Goal: Task Accomplishment & Management: Manage account settings

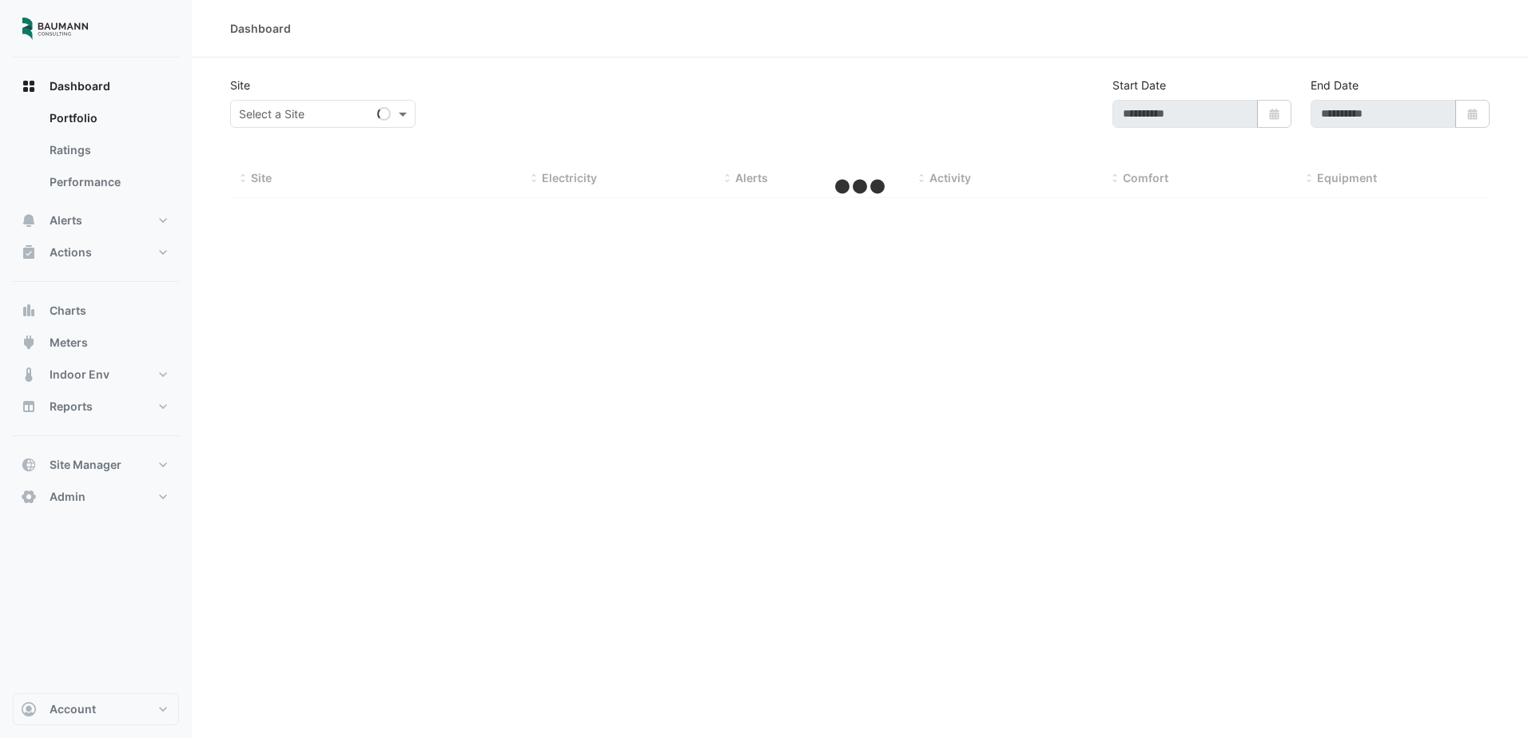
type input "**********"
select select "***"
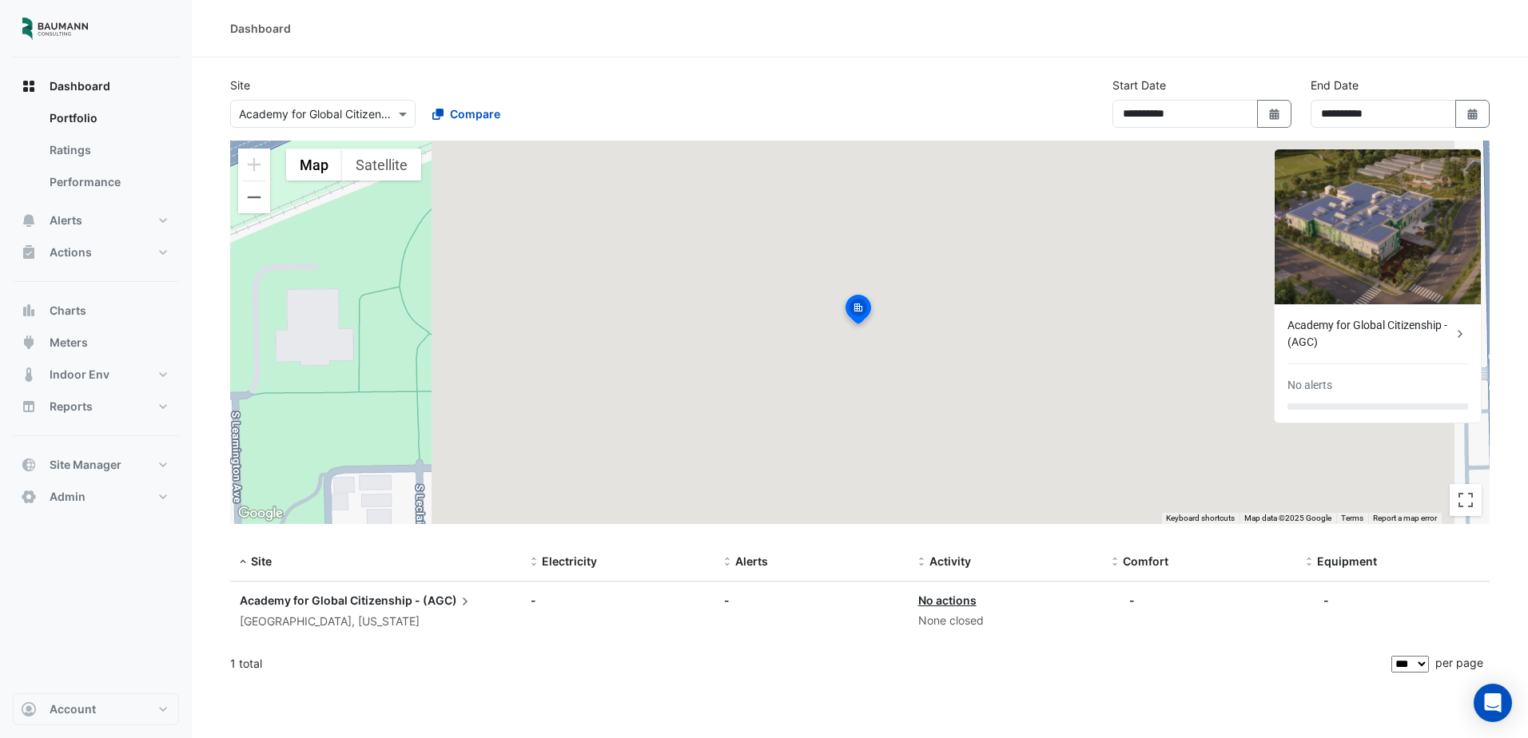
click at [851, 291] on div "To activate drag with keyboard, press Alt + Enter. Once in keyboard drag state,…" at bounding box center [860, 333] width 1260 height 384
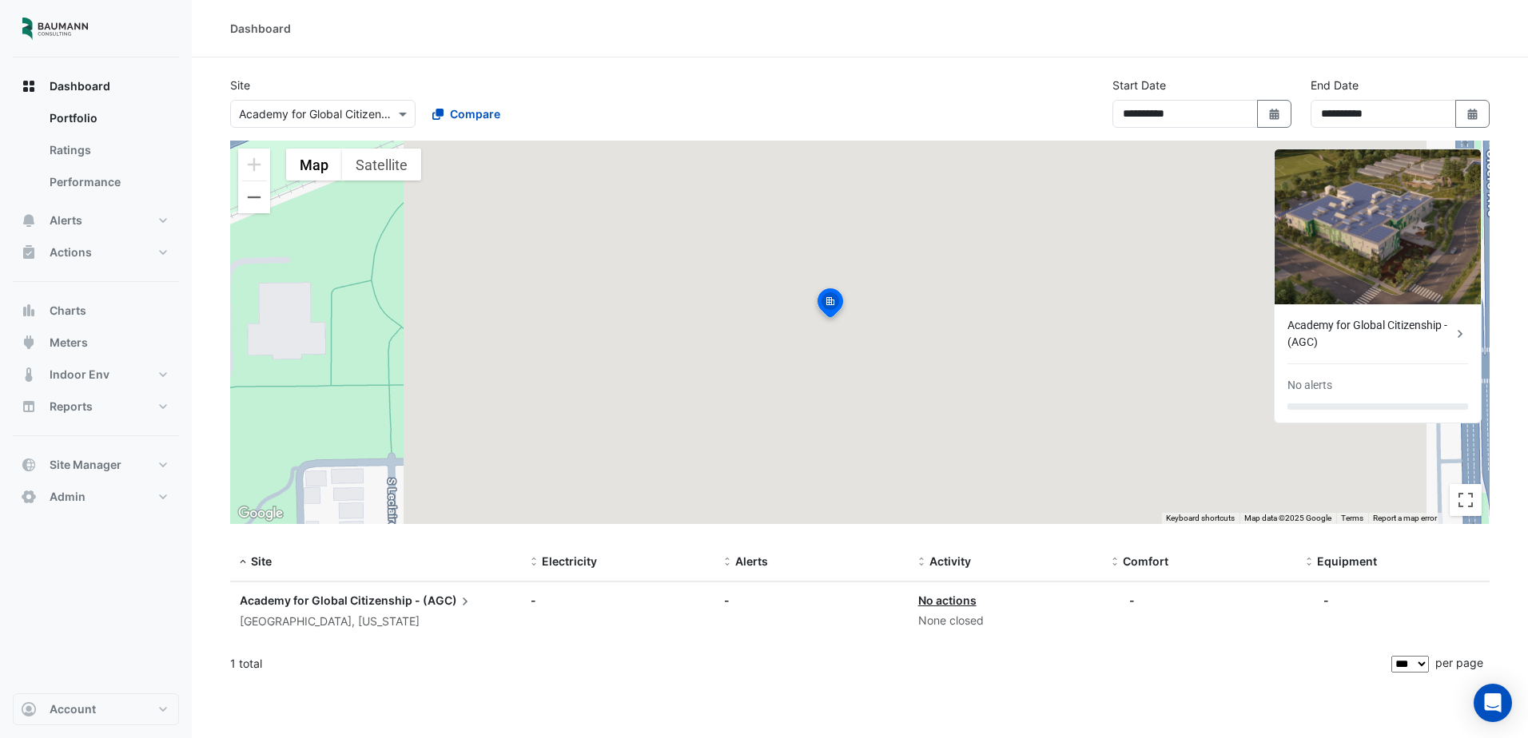
drag, startPoint x: 851, startPoint y: 291, endPoint x: 822, endPoint y: 285, distance: 30.3
click at [822, 285] on div "To activate drag with keyboard, press Alt + Enter. Once in keyboard drag state,…" at bounding box center [860, 333] width 1260 height 384
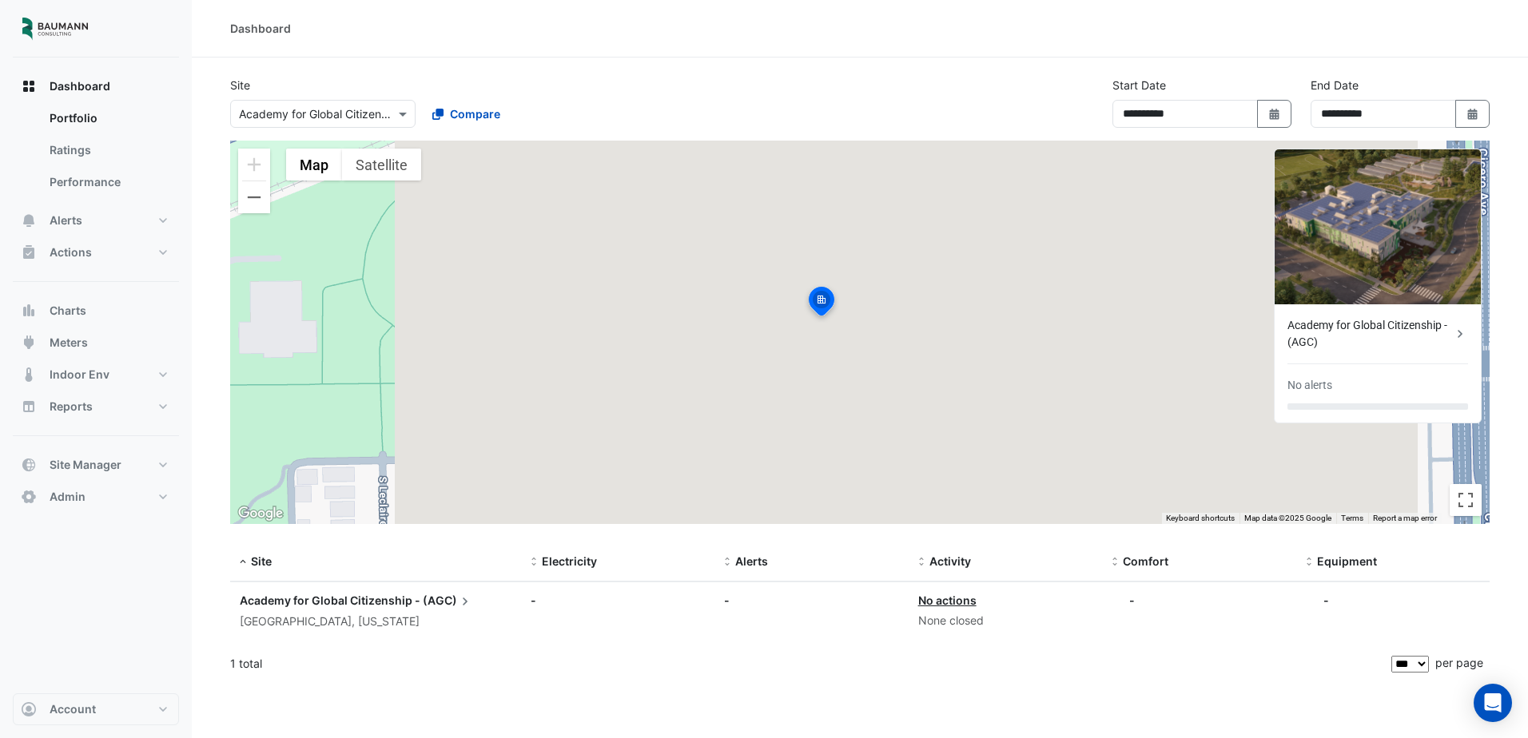
drag, startPoint x: 858, startPoint y: 285, endPoint x: 850, endPoint y: 285, distance: 8.8
click at [850, 285] on div "To activate drag with keyboard, press Alt + Enter. Once in keyboard drag state,…" at bounding box center [860, 333] width 1260 height 384
click at [855, 282] on div "To activate drag with keyboard, press Alt + Enter. Once in keyboard drag state,…" at bounding box center [860, 333] width 1260 height 384
click at [1173, 699] on div "**********" at bounding box center [860, 369] width 1336 height 738
click at [106, 230] on button "Alerts" at bounding box center [96, 221] width 166 height 32
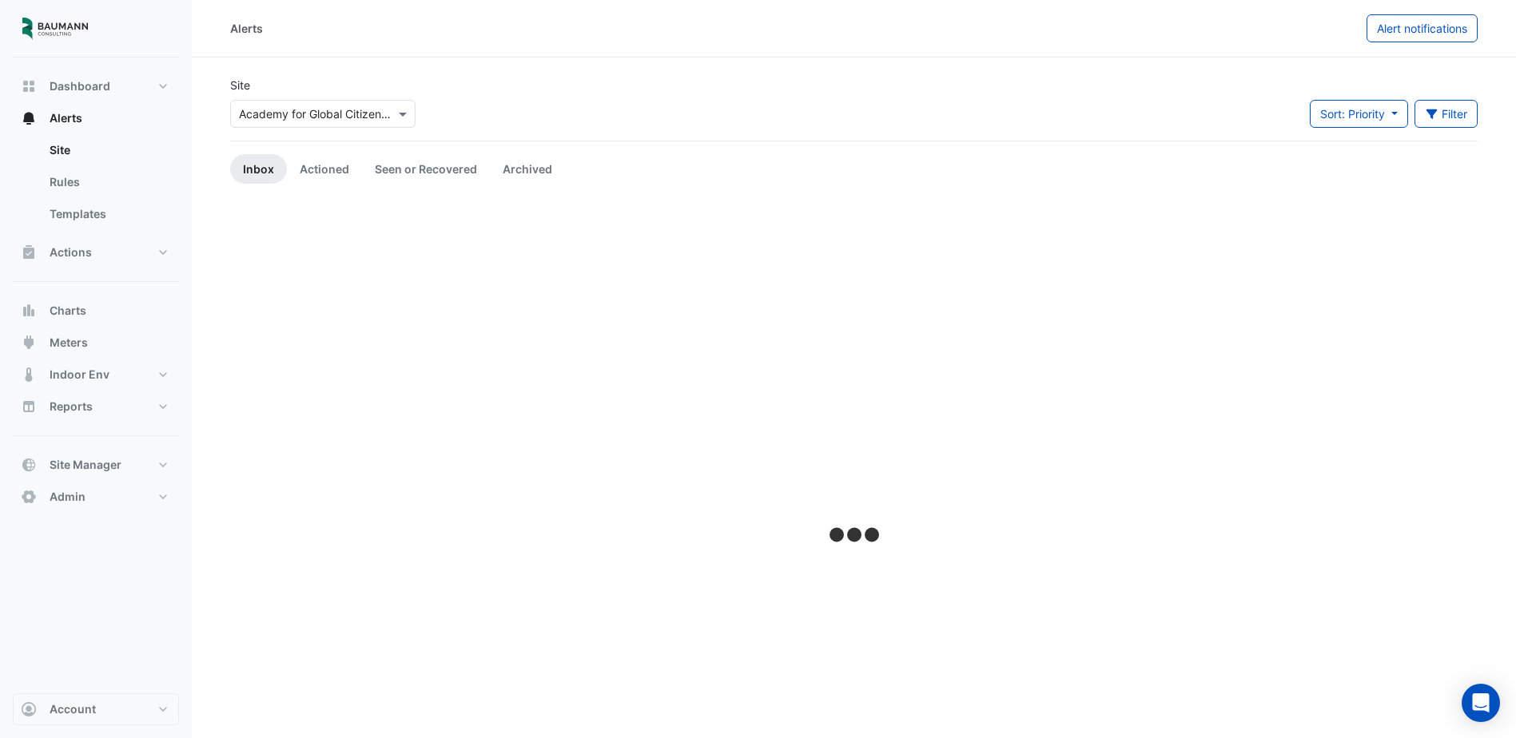
click at [384, 116] on div at bounding box center [323, 114] width 184 height 18
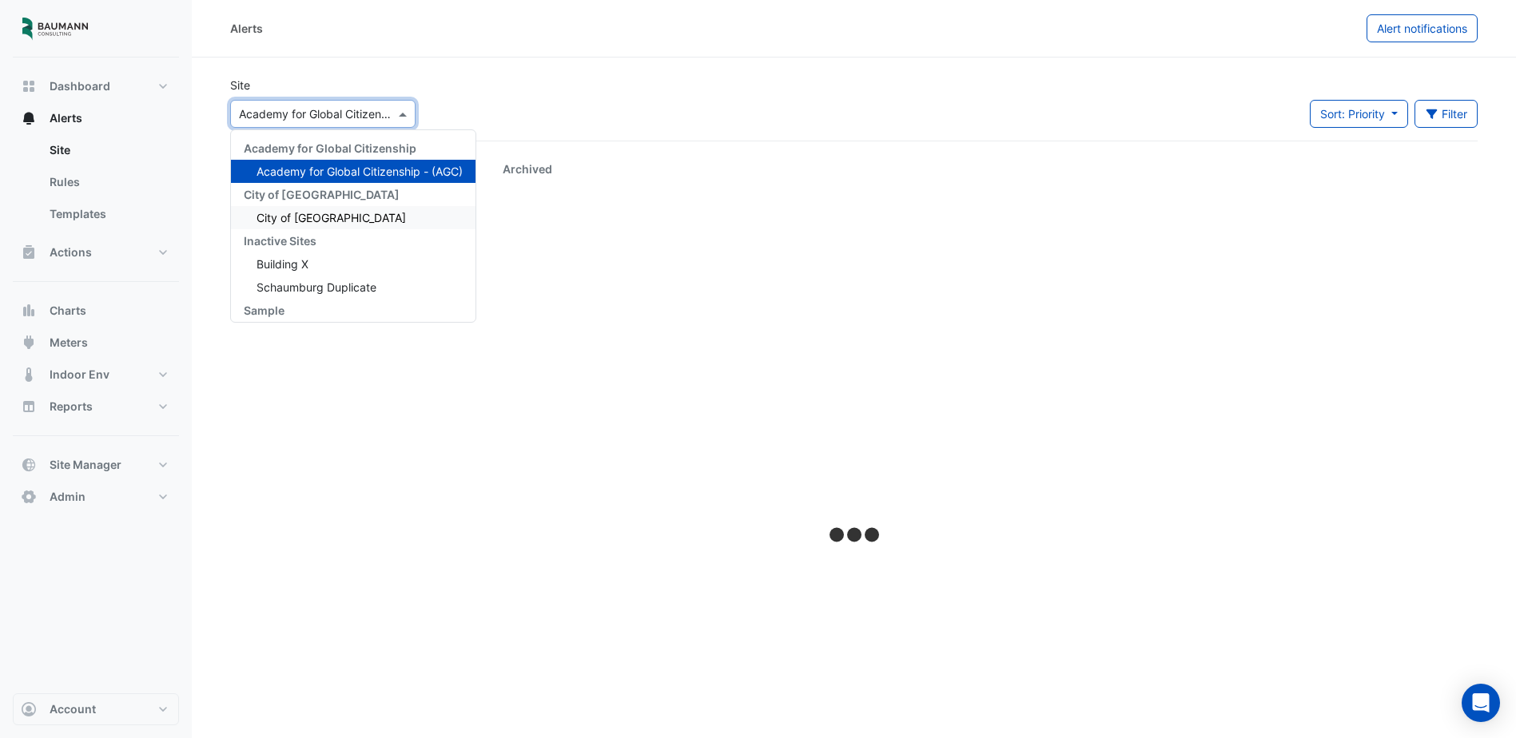
click at [312, 219] on span "City of [GEOGRAPHIC_DATA]" at bounding box center [331, 218] width 149 height 14
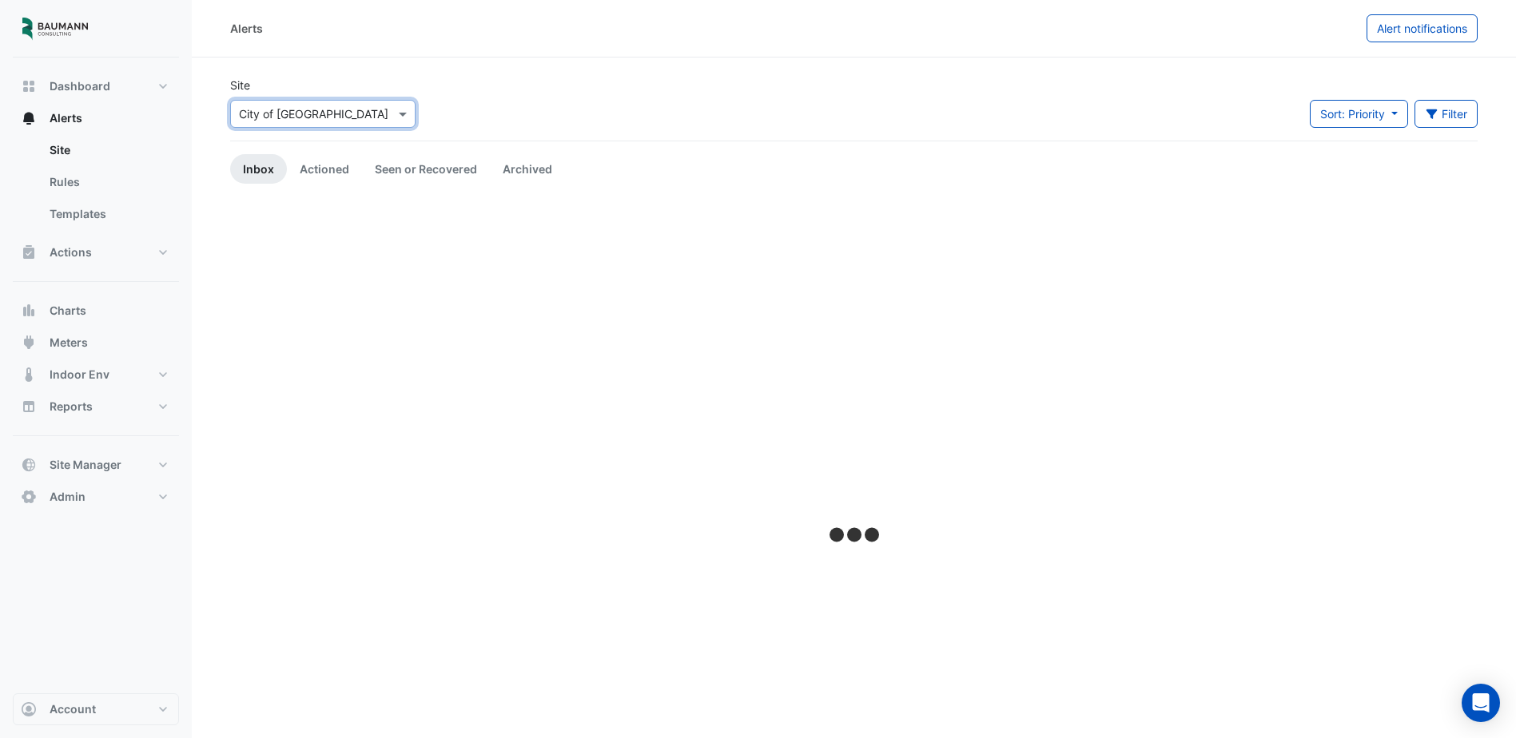
click at [800, 115] on div "Site Select a Site × City of Madison Sort: Priority Priority Updated Filter Tit…" at bounding box center [854, 109] width 1267 height 64
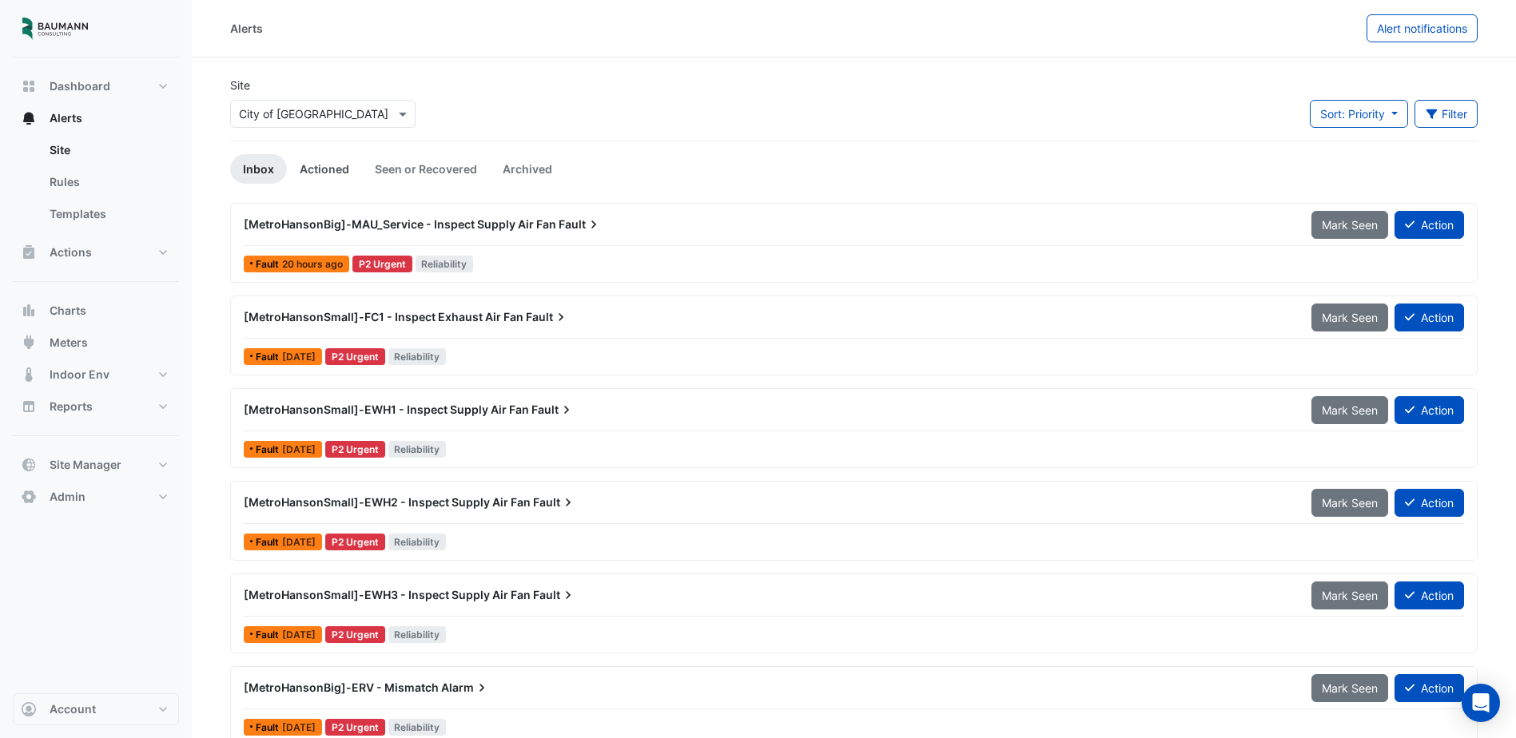
click at [336, 166] on link "Actioned" at bounding box center [324, 169] width 75 height 30
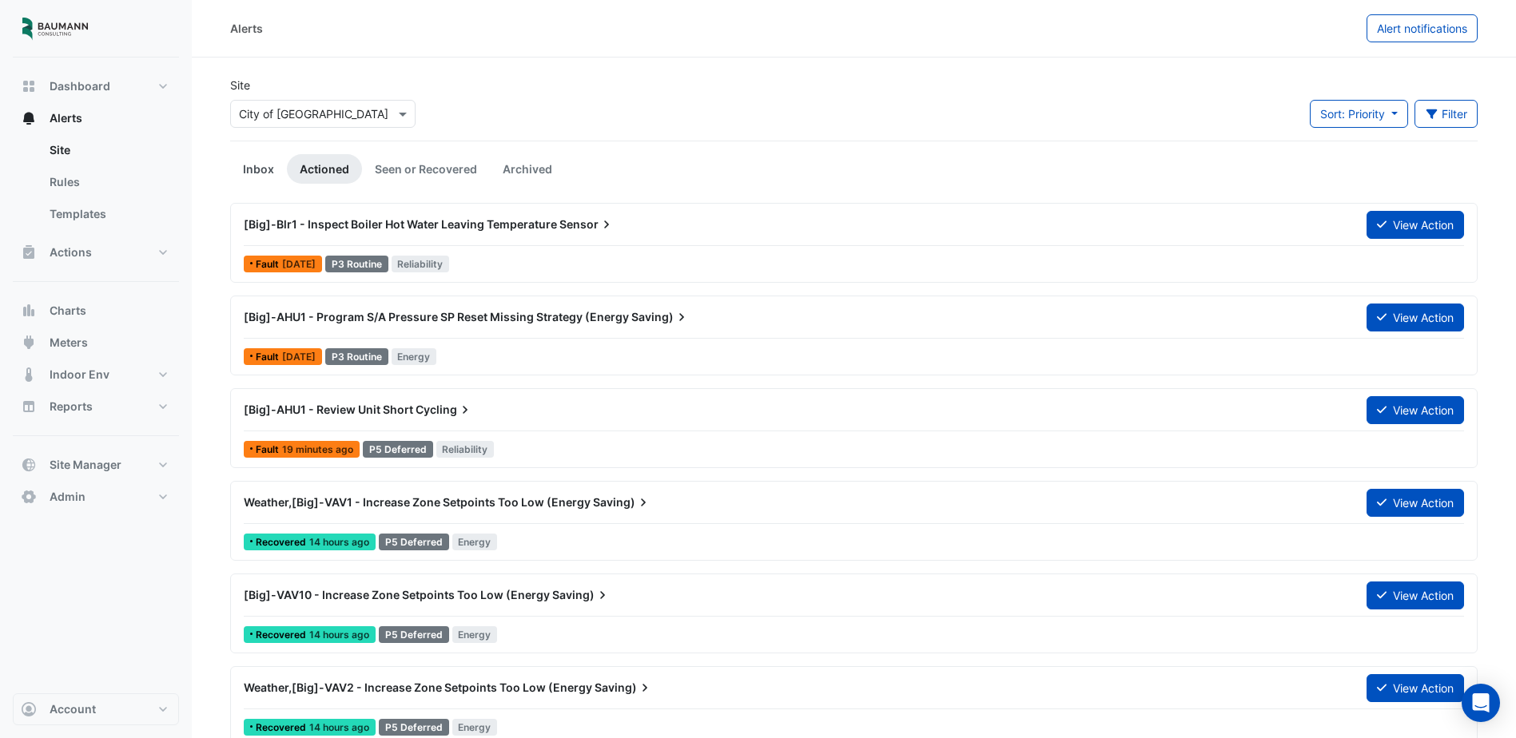
click at [269, 168] on link "Inbox" at bounding box center [258, 169] width 57 height 30
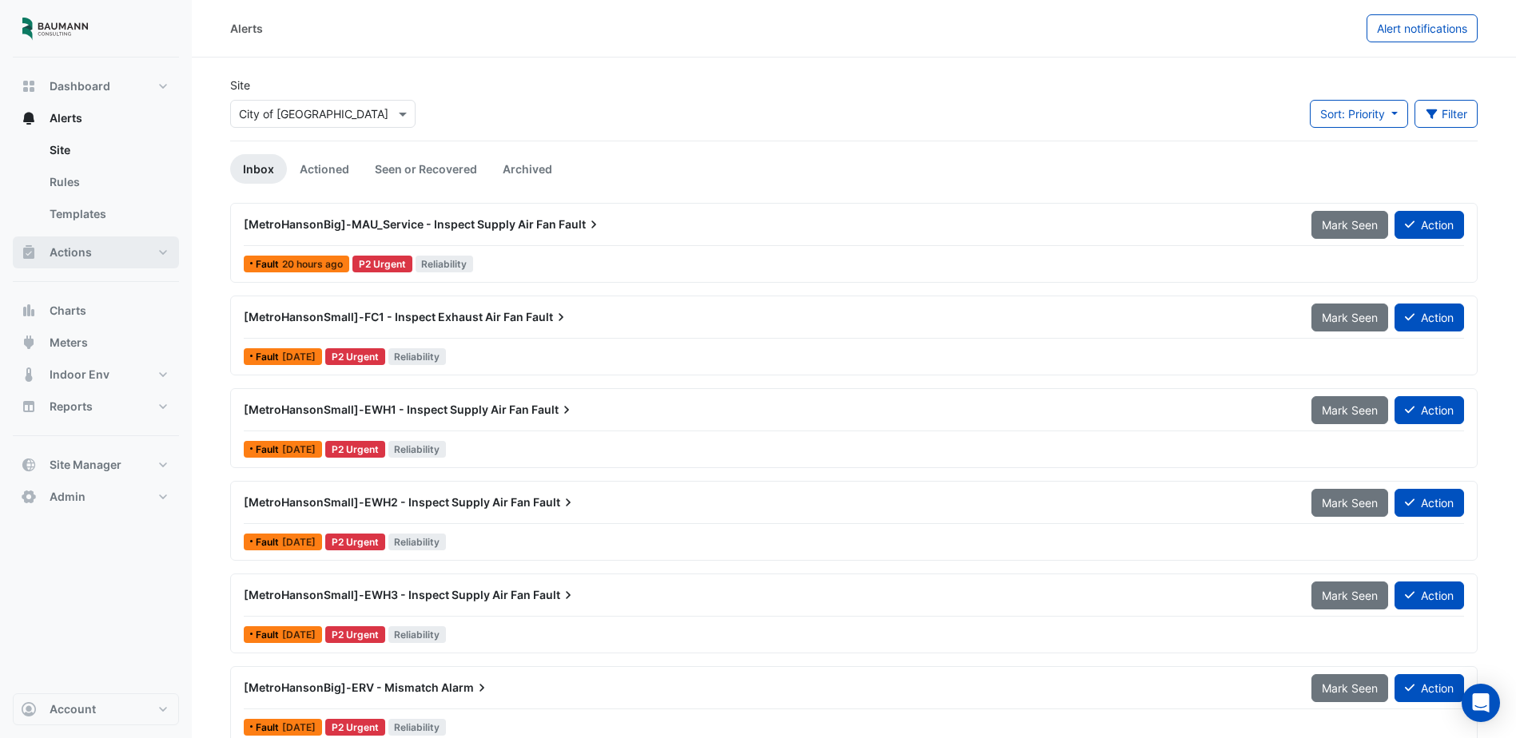
click at [84, 250] on span "Actions" at bounding box center [71, 253] width 42 height 16
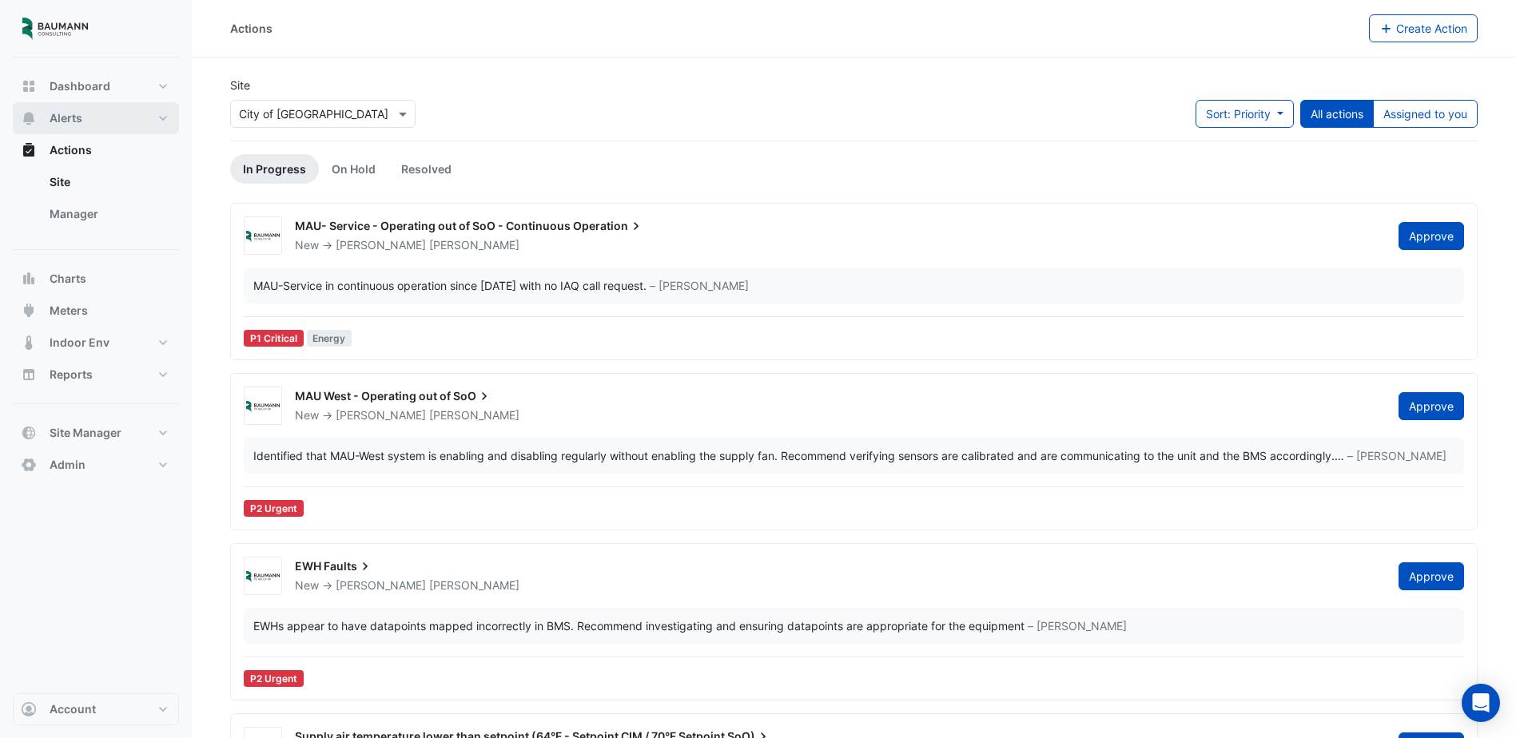
click at [84, 118] on button "Alerts" at bounding box center [96, 118] width 166 height 32
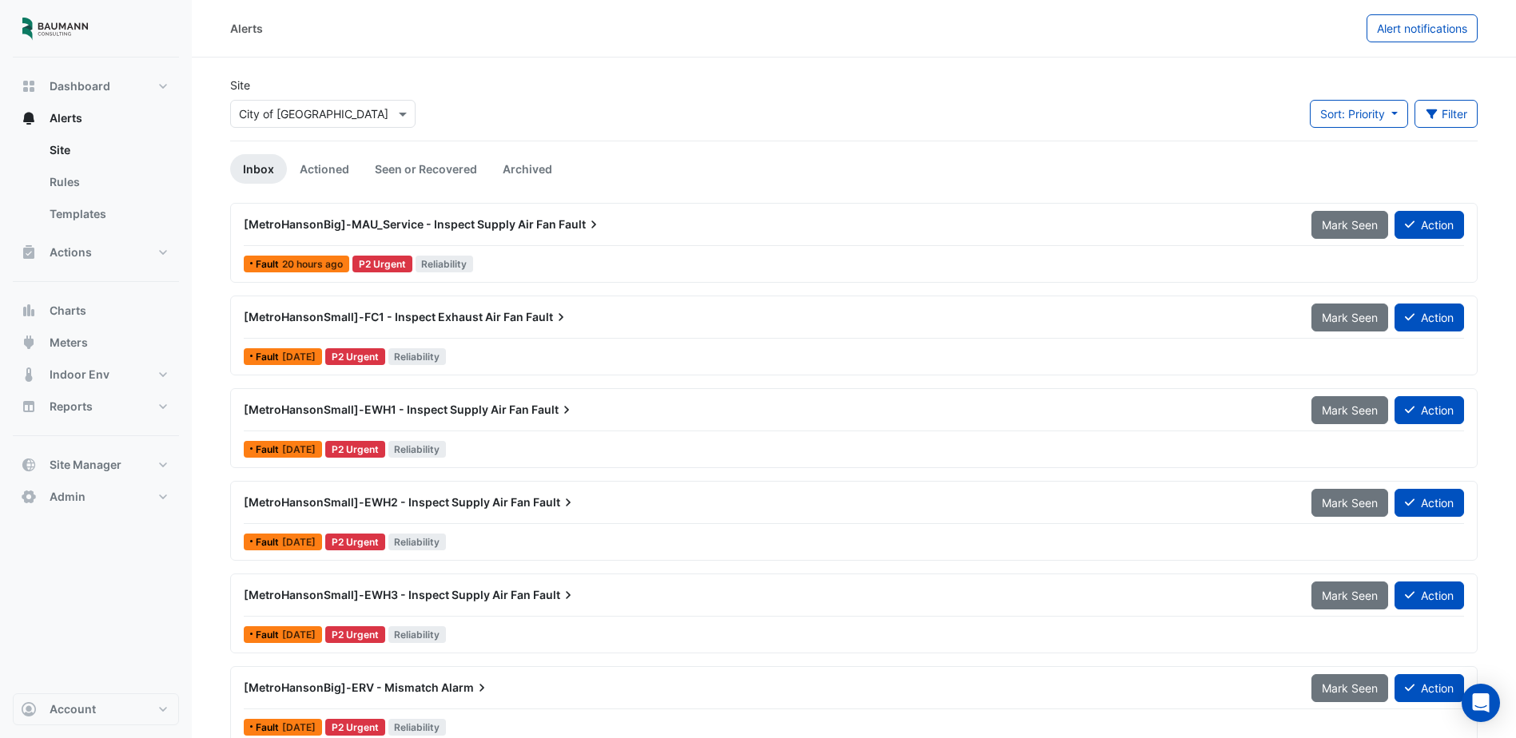
click at [695, 229] on div "[MetroHansonBig]-MAU_Service - Inspect Supply Air Fan Fault" at bounding box center [768, 225] width 1049 height 16
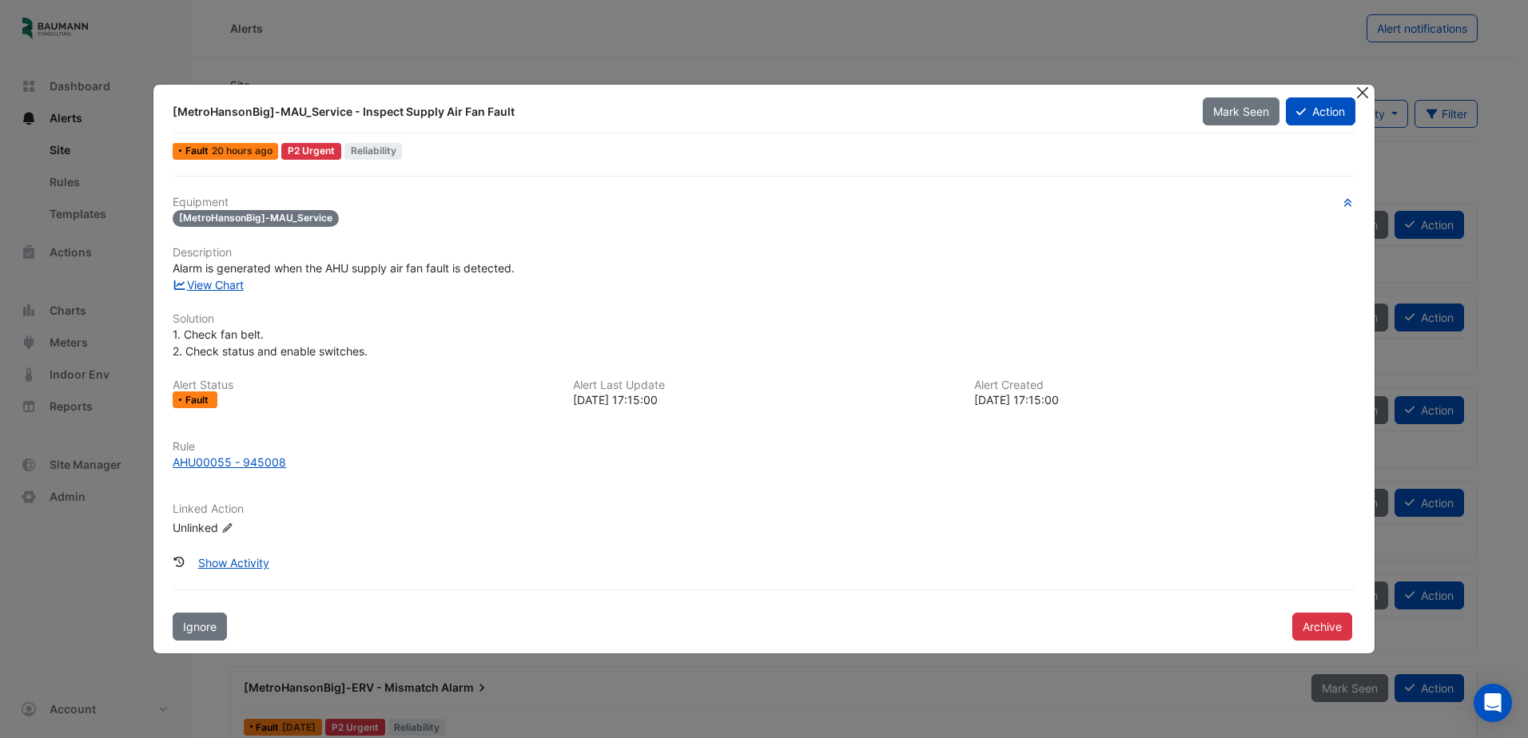
click at [1361, 95] on button "Close" at bounding box center [1363, 93] width 17 height 17
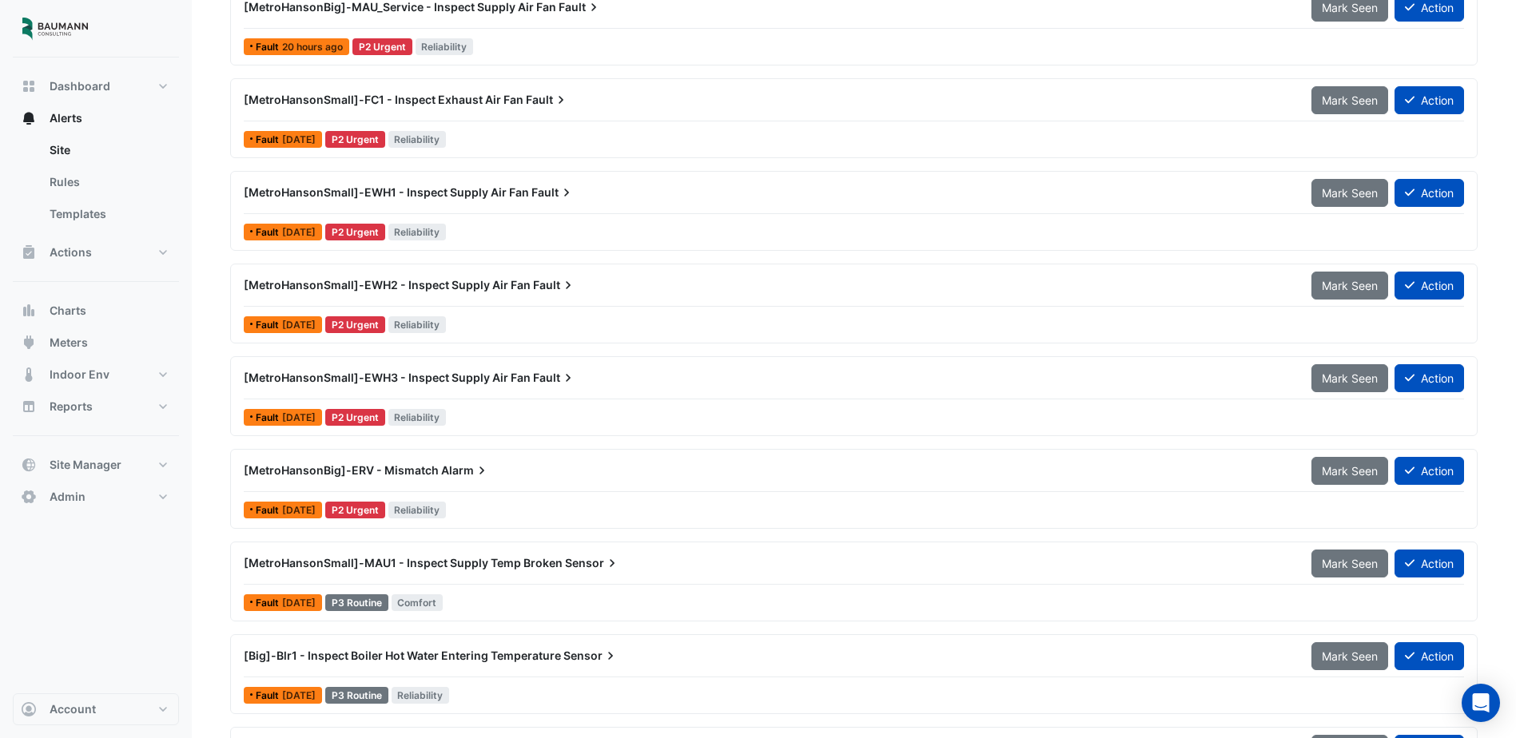
scroll to position [299, 0]
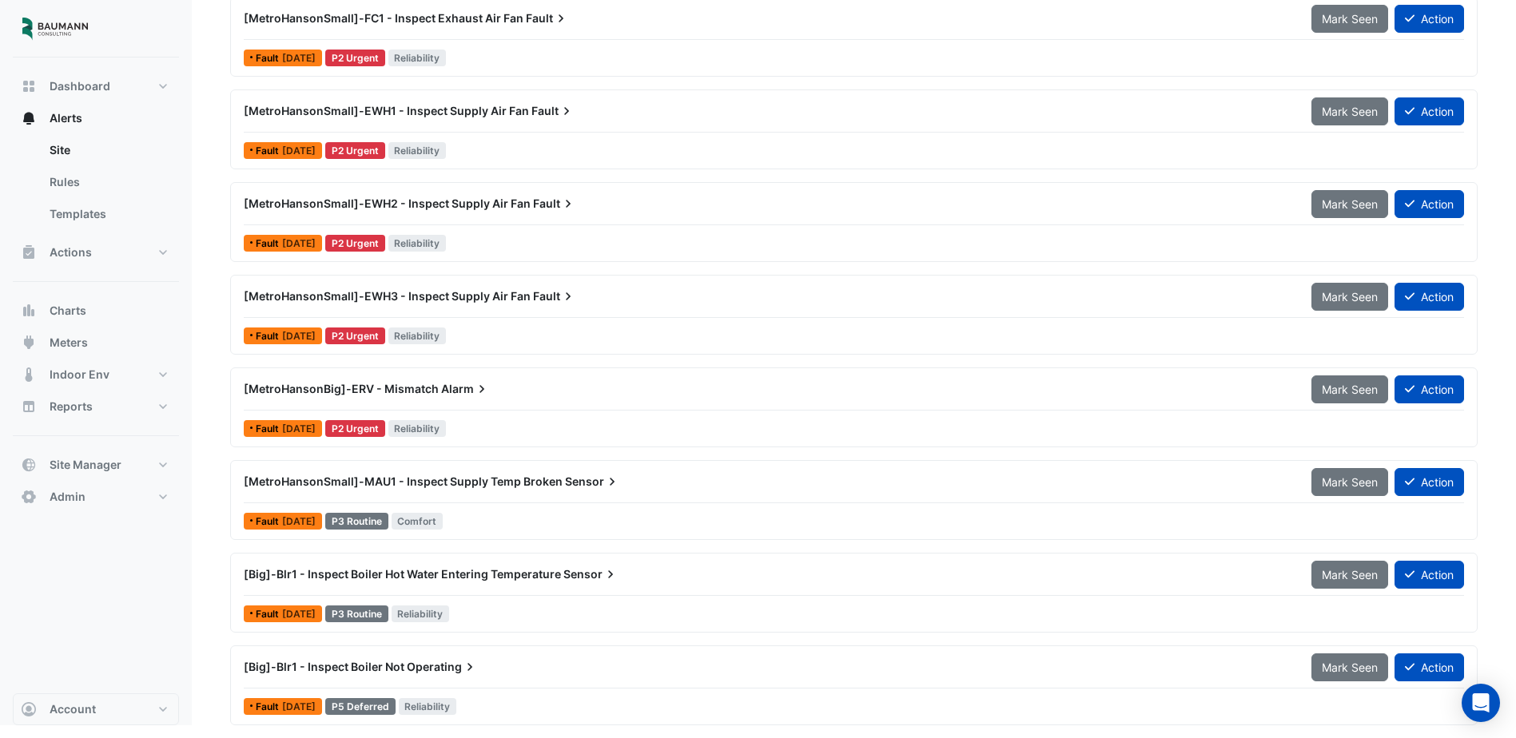
click at [529, 397] on div "[MetroHansonBig]-ERV - Mismatch Alarm" at bounding box center [768, 389] width 1068 height 29
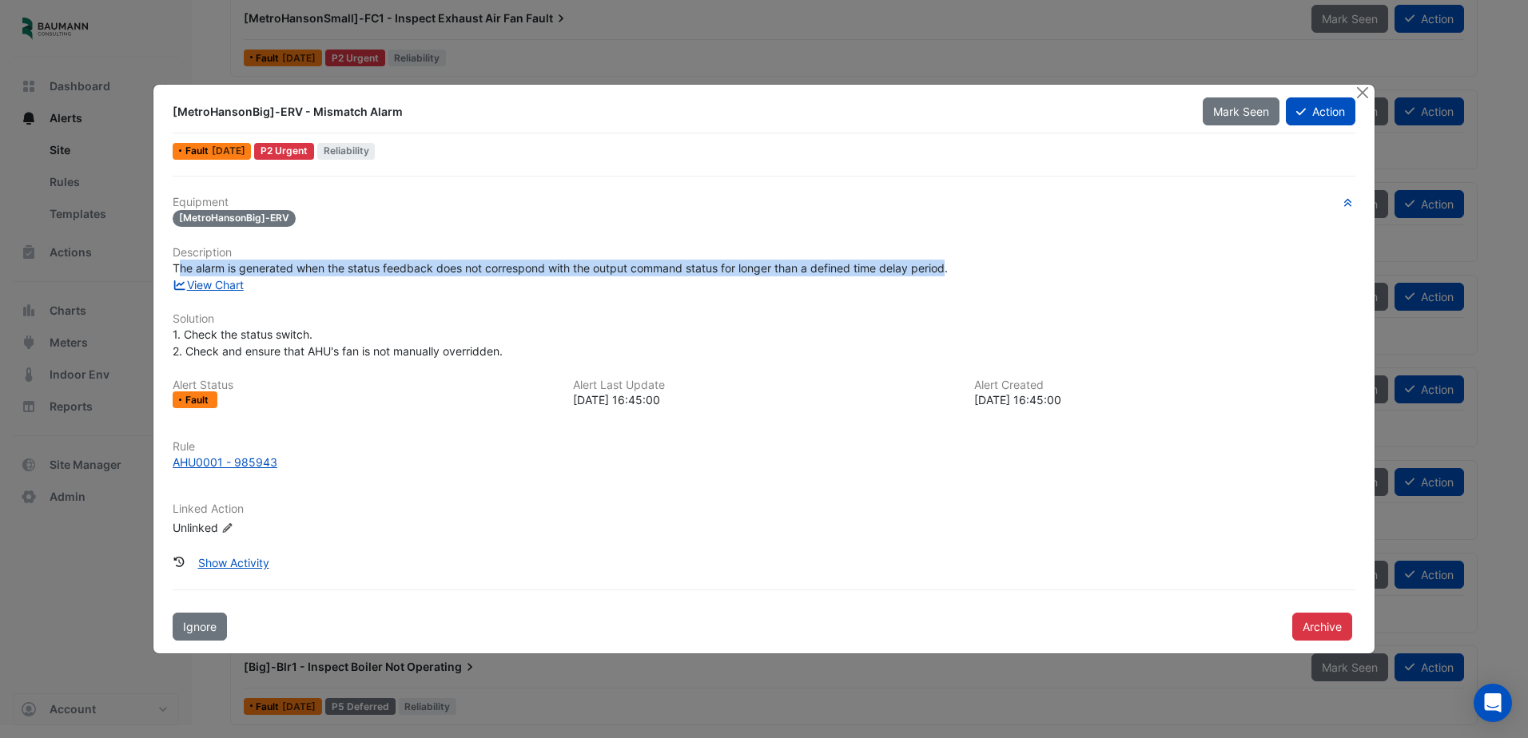
drag, startPoint x: 953, startPoint y: 268, endPoint x: 177, endPoint y: 265, distance: 776.1
click at [177, 265] on span "The alarm is generated when the status feedback does not correspond with the ou…" at bounding box center [560, 268] width 775 height 14
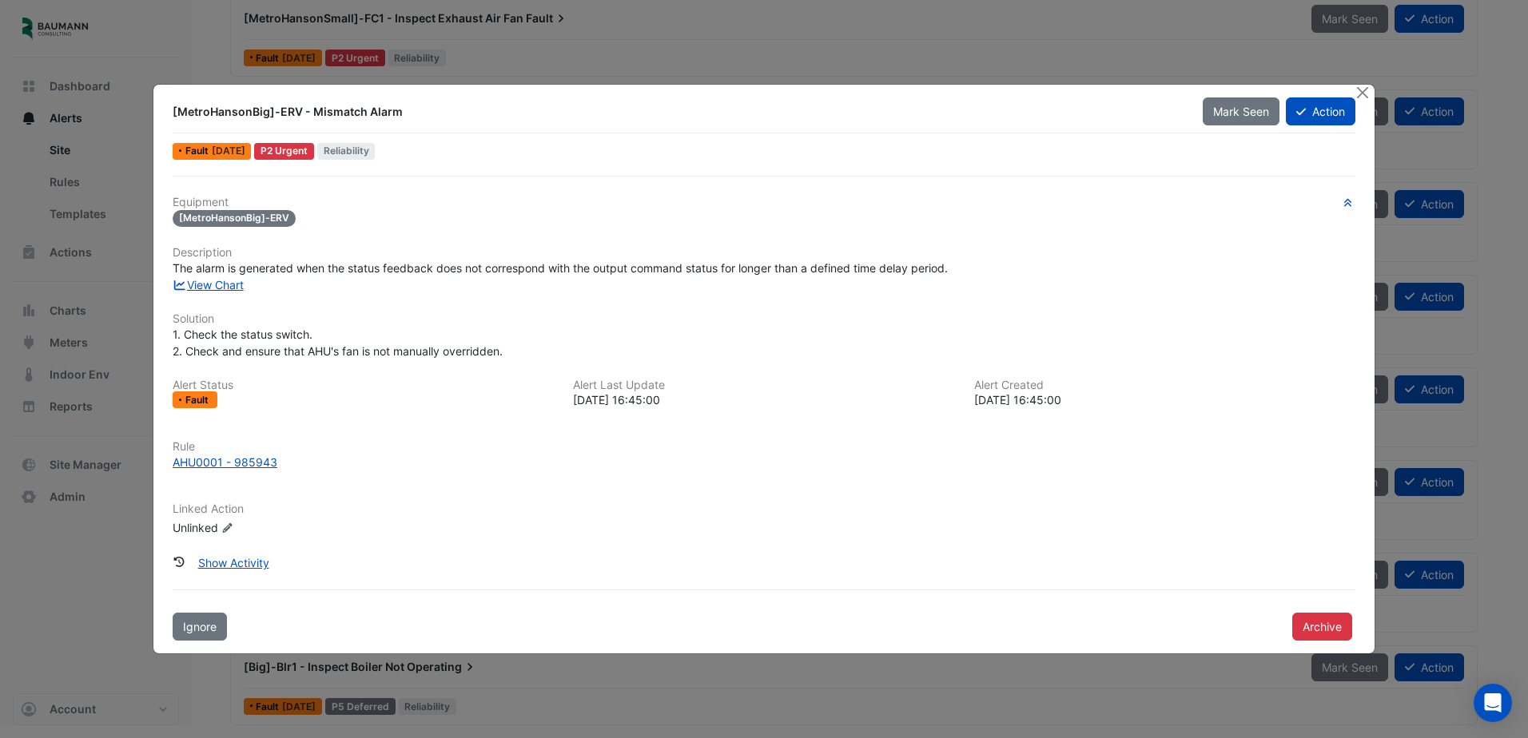
click at [173, 265] on span "The alarm is generated when the status feedback does not correspond with the ou…" at bounding box center [560, 268] width 775 height 14
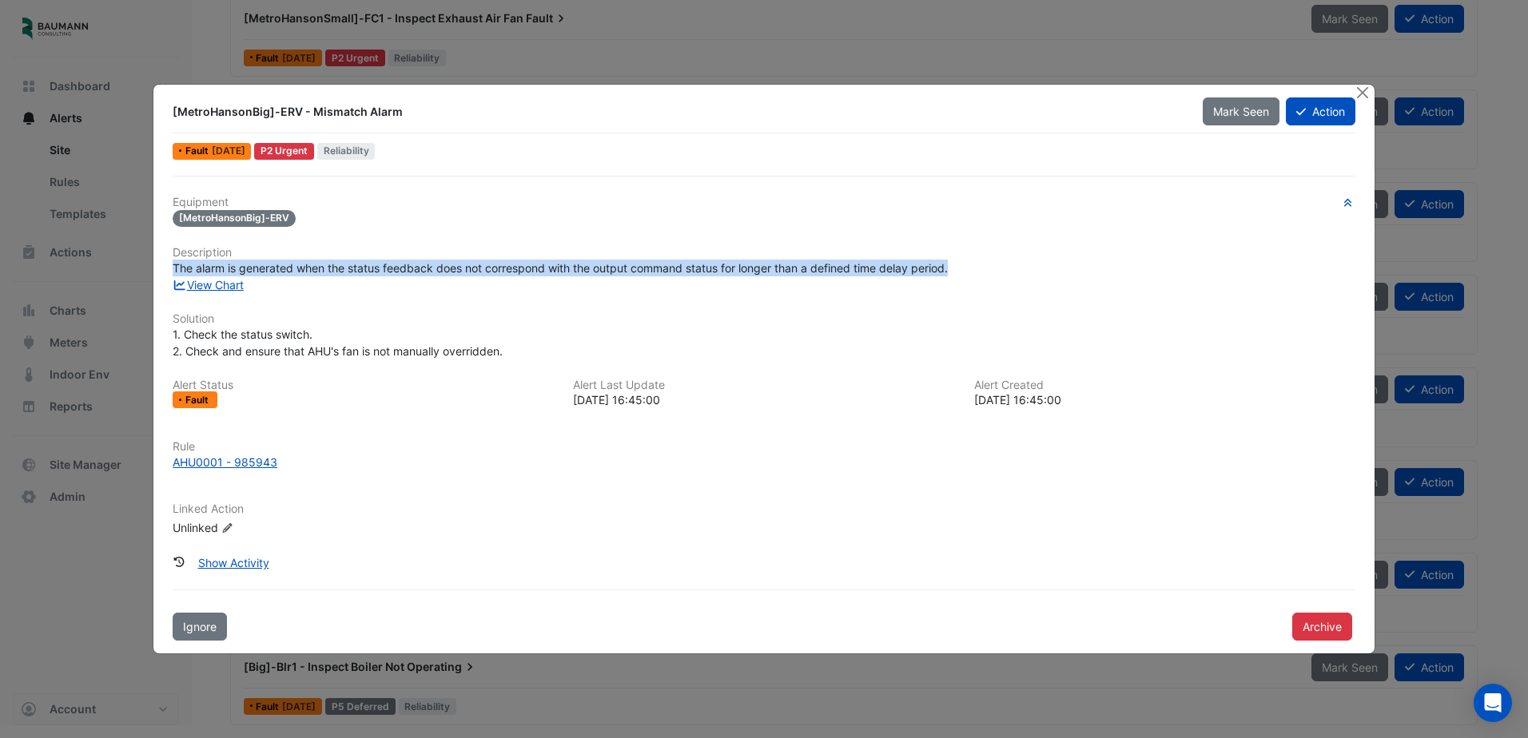
drag, startPoint x: 173, startPoint y: 265, endPoint x: 1012, endPoint y: 275, distance: 839.2
click at [1012, 275] on div "The alarm is generated when the status feedback does not correspond with the ou…" at bounding box center [764, 268] width 1183 height 17
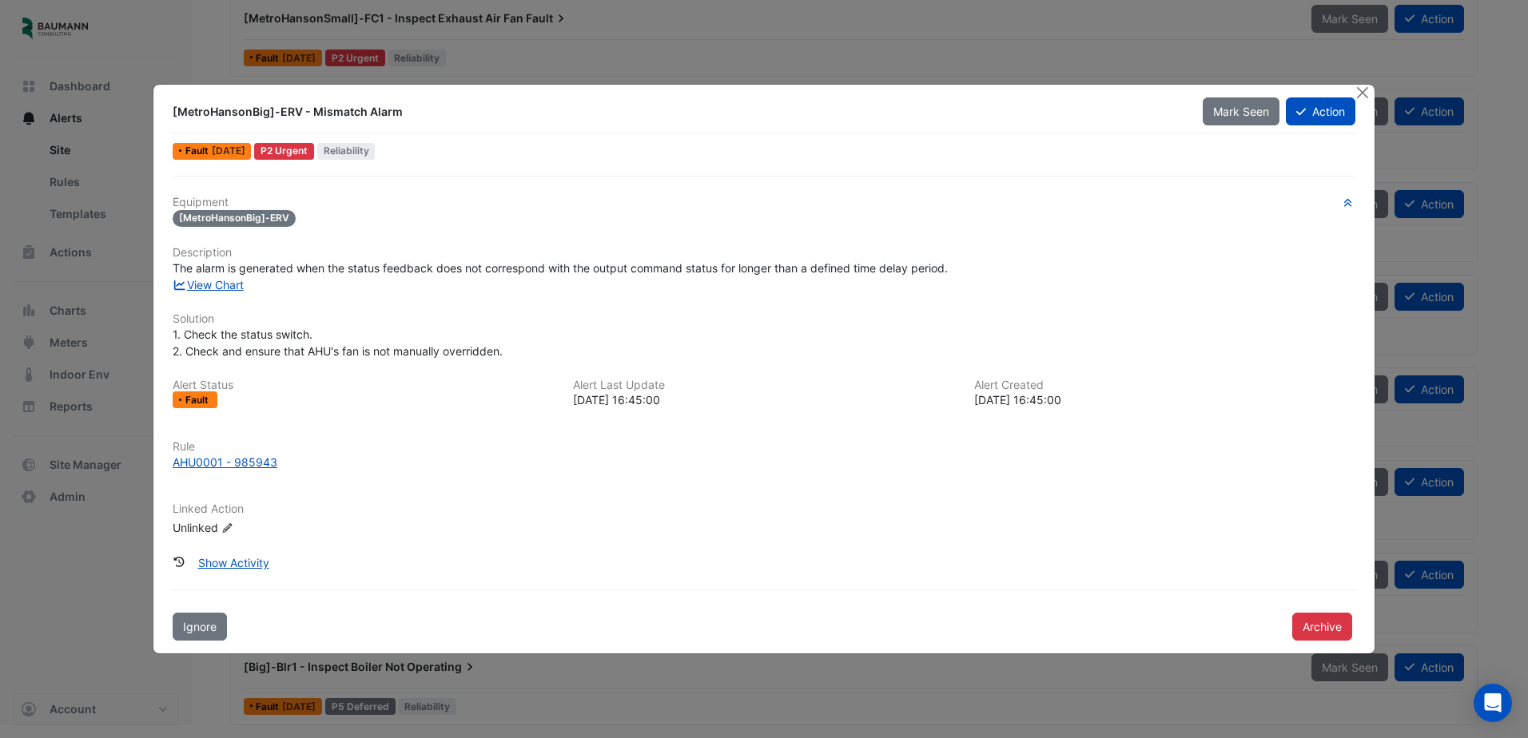
drag, startPoint x: 1012, startPoint y: 275, endPoint x: 977, endPoint y: 280, distance: 34.7
click at [977, 280] on div "View Chart" at bounding box center [764, 285] width 1202 height 17
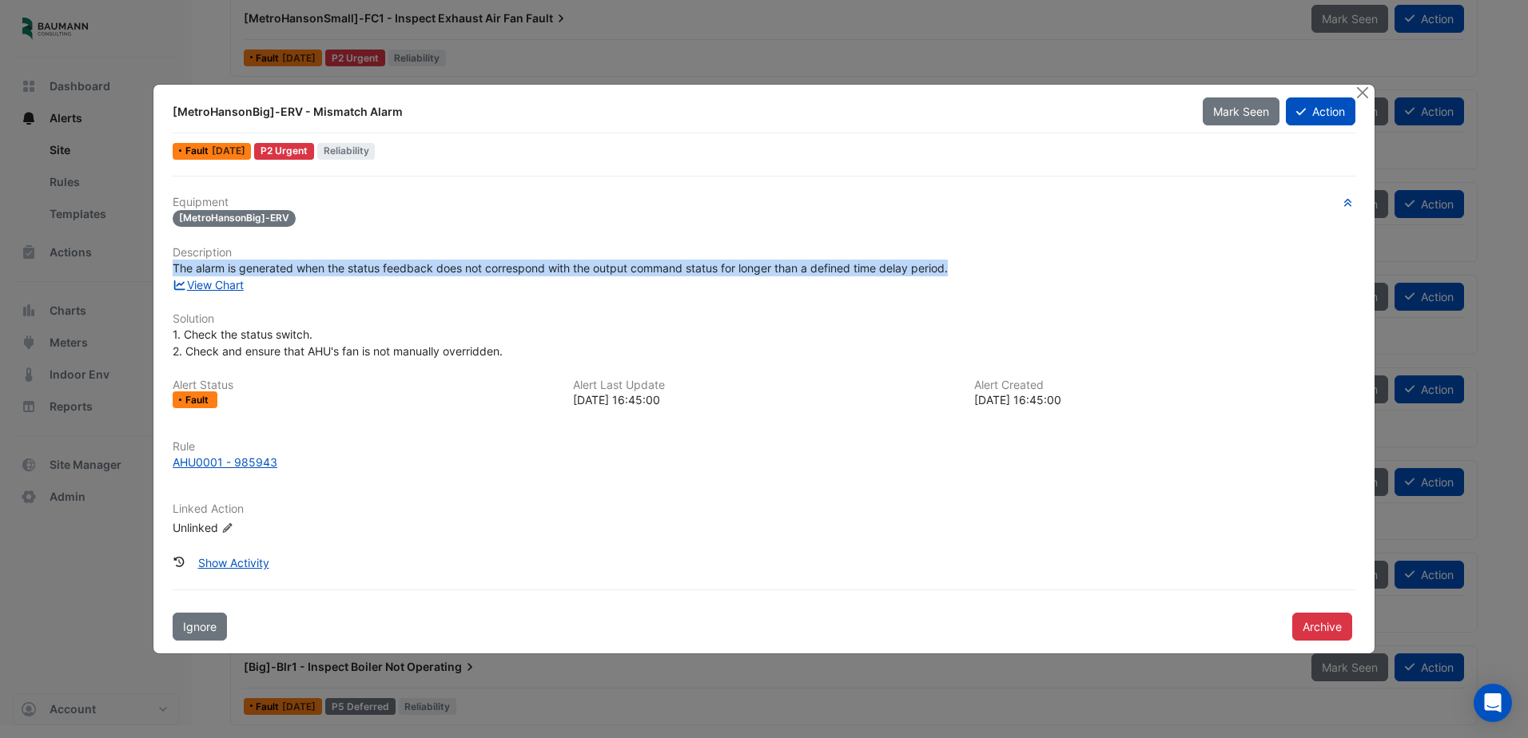
drag, startPoint x: 965, startPoint y: 270, endPoint x: 152, endPoint y: 261, distance: 813.7
click at [152, 261] on ngb-modal-window "[MetroHansonBig]-ERV - Mismatch Alarm Mark Seen Action Fault 7 days ago P2 Urge…" at bounding box center [764, 369] width 1528 height 738
drag, startPoint x: 152, startPoint y: 261, endPoint x: 286, endPoint y: 269, distance: 134.5
click at [286, 269] on span "The alarm is generated when the status feedback does not correspond with the ou…" at bounding box center [560, 268] width 775 height 14
drag, startPoint x: 173, startPoint y: 269, endPoint x: 1147, endPoint y: 268, distance: 974.3
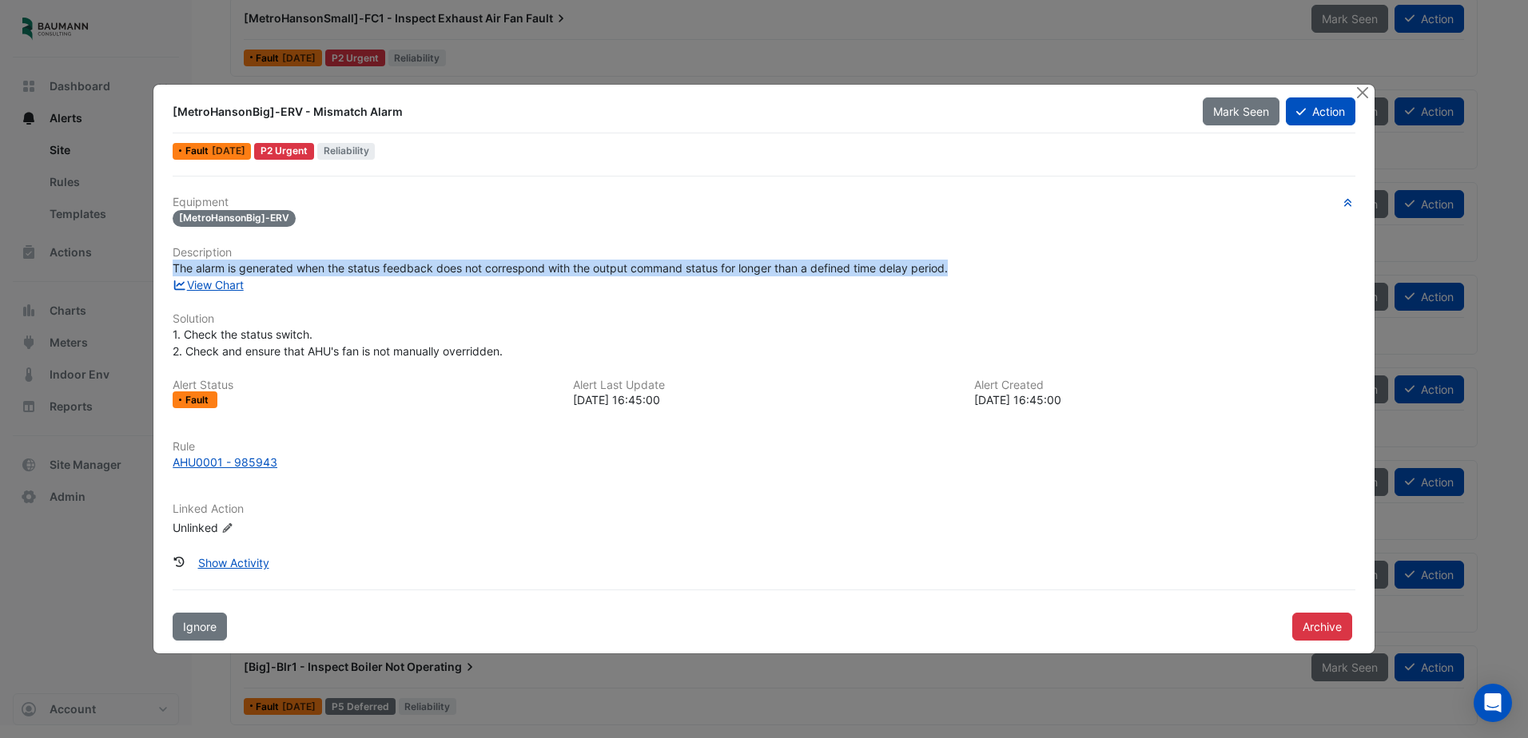
click at [1147, 268] on div "The alarm is generated when the status feedback does not correspond with the ou…" at bounding box center [764, 268] width 1183 height 17
drag, startPoint x: 1147, startPoint y: 268, endPoint x: 1002, endPoint y: 274, distance: 144.8
click at [1002, 274] on div "The alarm is generated when the status feedback does not correspond with the ou…" at bounding box center [764, 268] width 1183 height 17
drag, startPoint x: 978, startPoint y: 265, endPoint x: 159, endPoint y: 272, distance: 819.2
click at [159, 272] on div "[MetroHansonBig]-ERV - Mismatch Alarm Mark Seen Action Fault 7 days ago P2 Urge…" at bounding box center [763, 370] width 1221 height 570
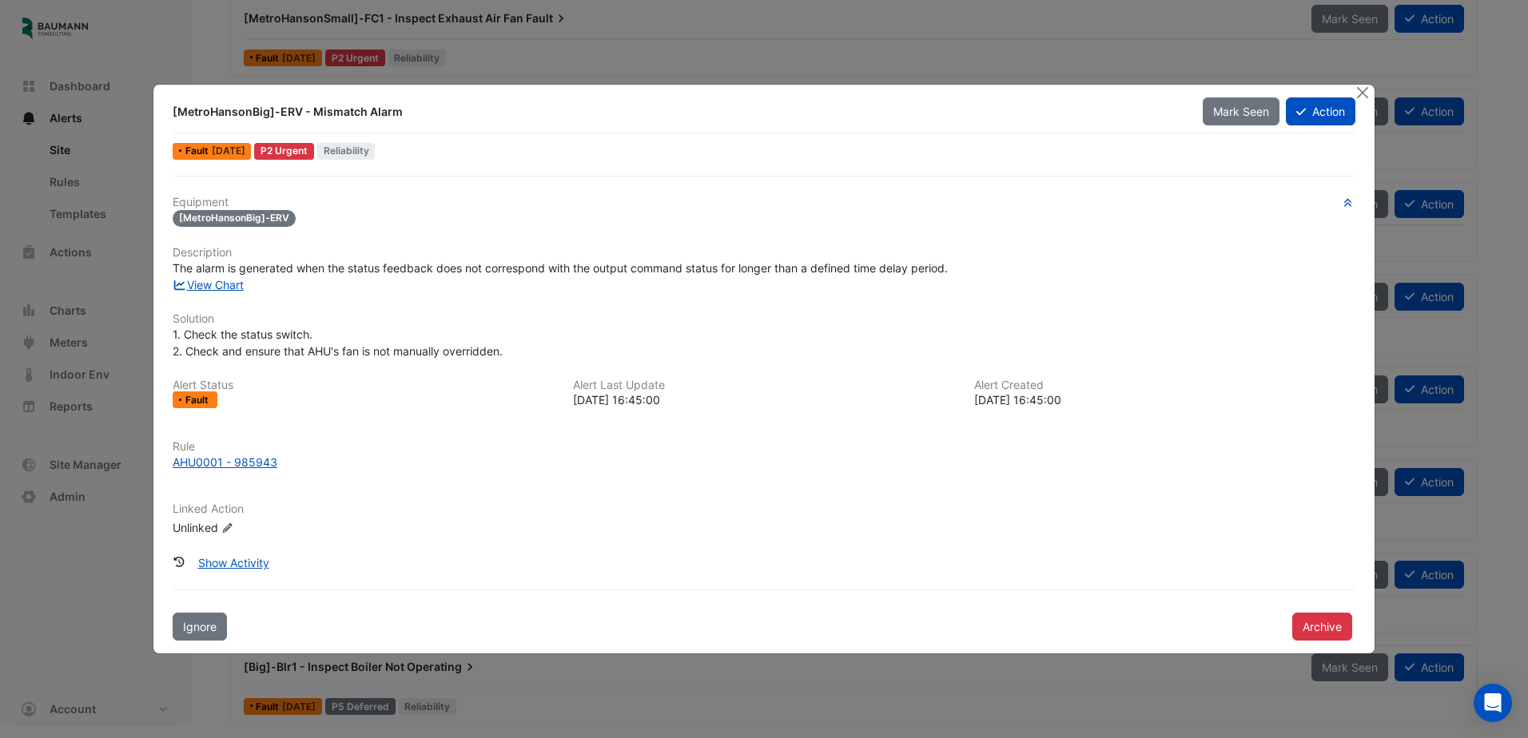
drag, startPoint x: 159, startPoint y: 272, endPoint x: 336, endPoint y: 277, distance: 177.5
click at [336, 277] on div "View Chart" at bounding box center [764, 285] width 1202 height 17
drag, startPoint x: 336, startPoint y: 277, endPoint x: 676, endPoint y: 257, distance: 340.2
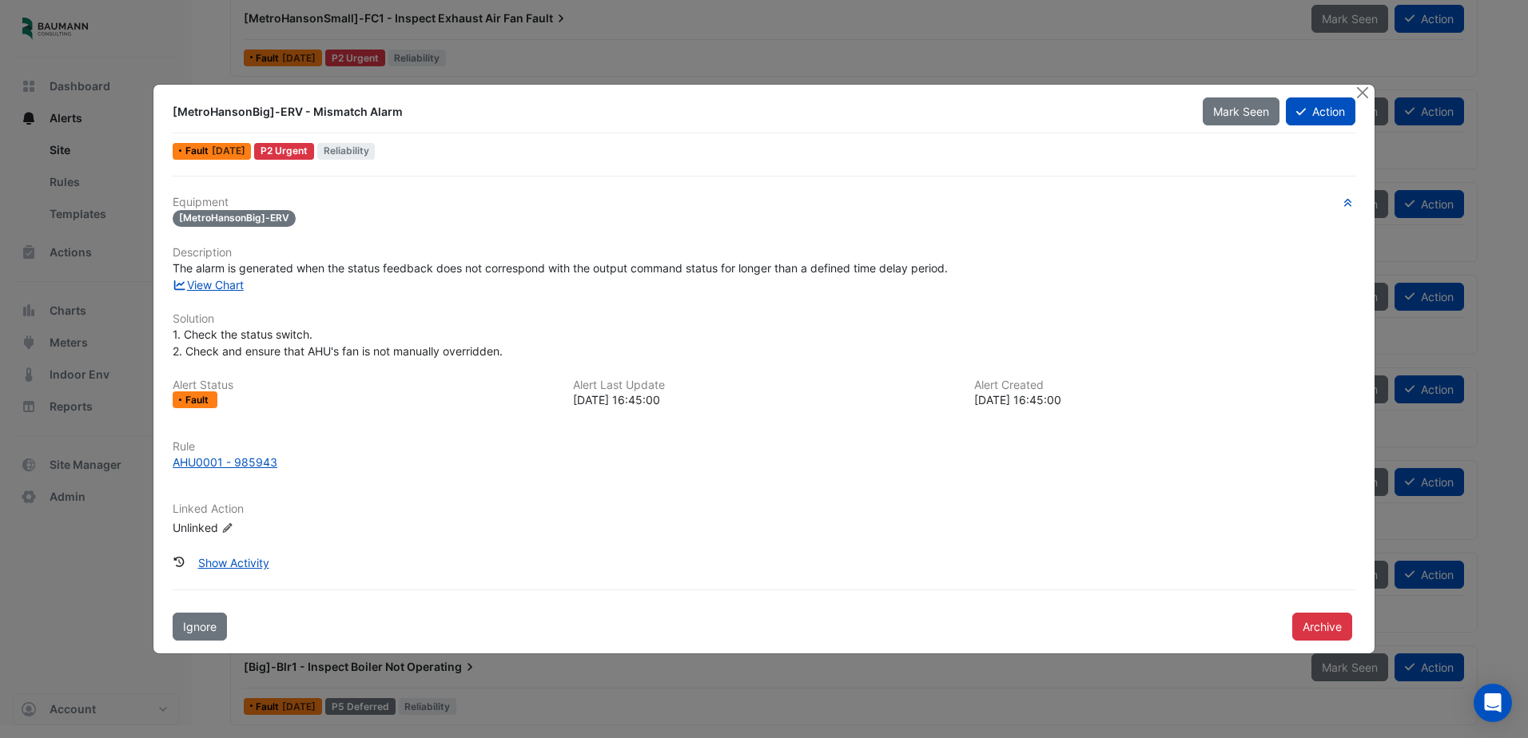
click at [676, 257] on h6 "Description" at bounding box center [764, 253] width 1183 height 14
click at [1366, 89] on button "Close" at bounding box center [1363, 93] width 17 height 17
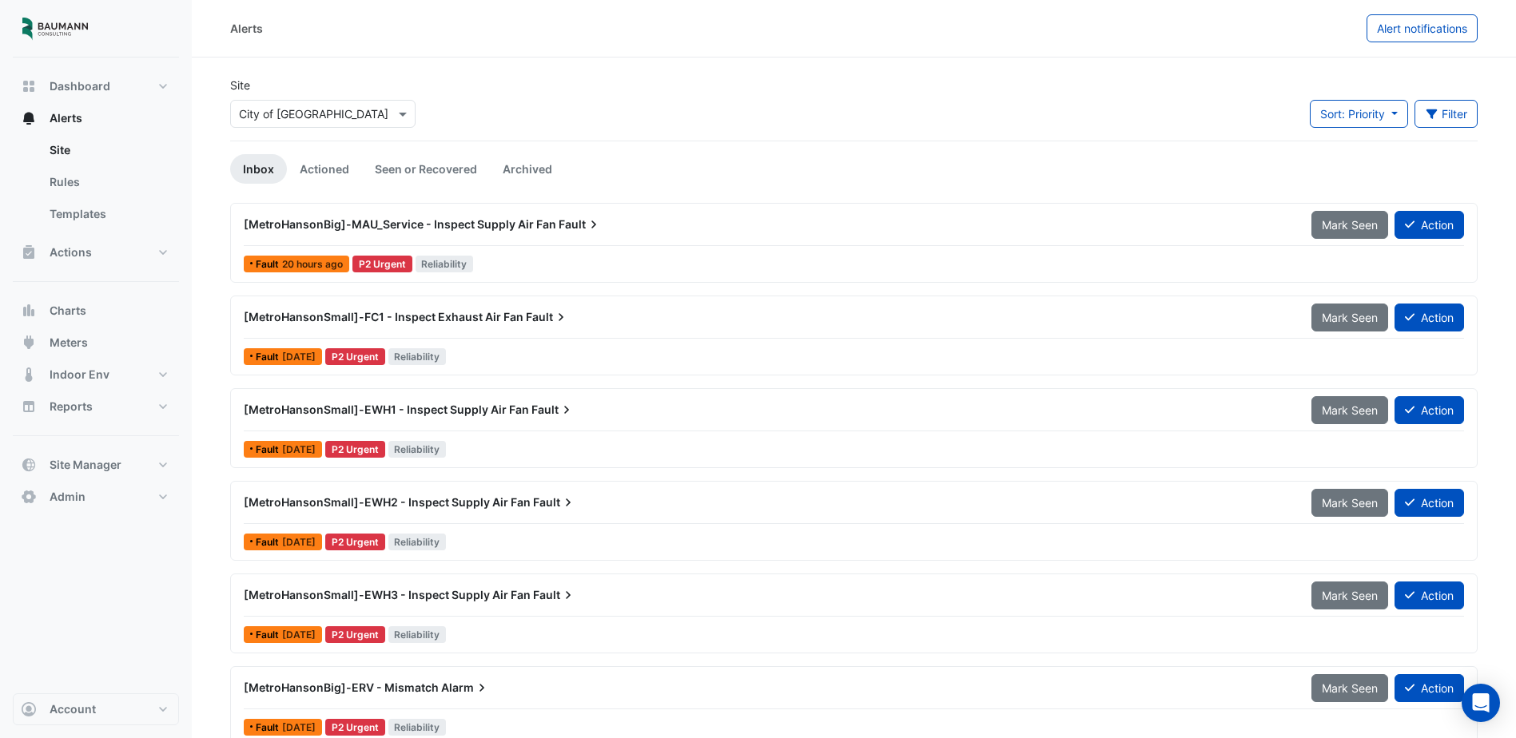
click at [656, 221] on div "[MetroHansonBig]-MAU_Service - Inspect Supply Air Fan Fault" at bounding box center [768, 225] width 1049 height 16
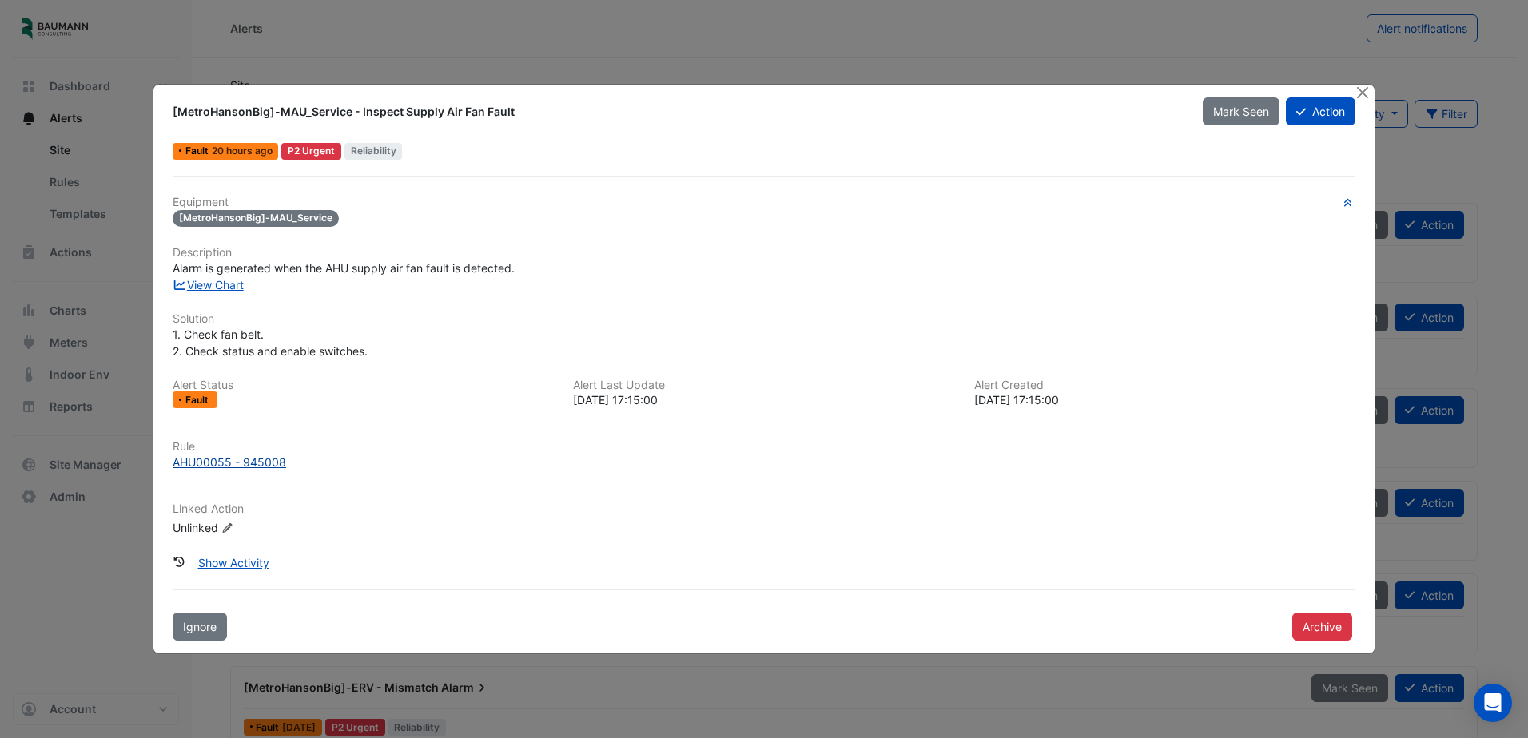
click at [276, 459] on div "AHU00055 - 945008" at bounding box center [229, 462] width 113 height 17
click at [225, 287] on link "View Chart" at bounding box center [208, 285] width 71 height 14
click at [1362, 91] on button "Close" at bounding box center [1363, 93] width 17 height 17
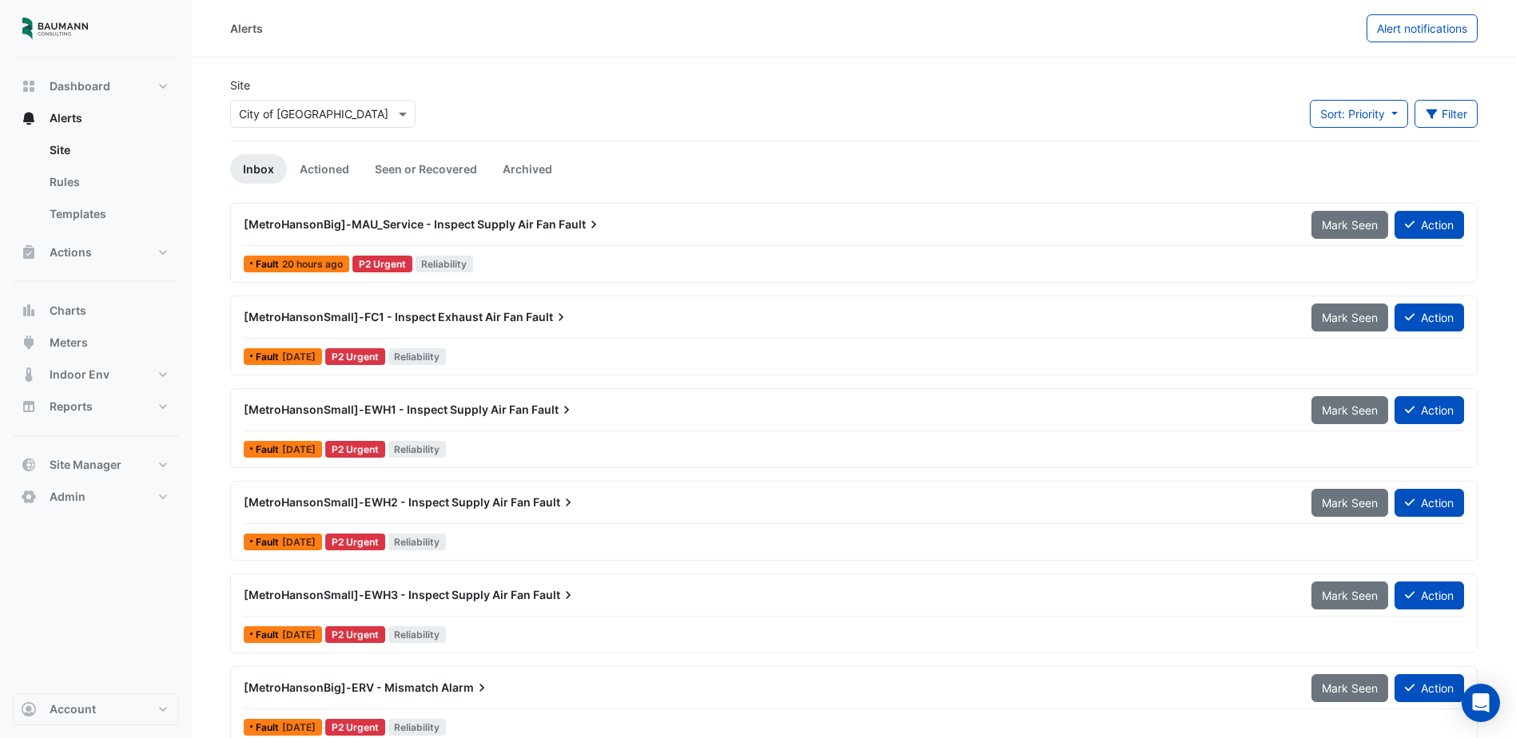
click at [605, 321] on div "[MetroHansonSmall]-FC1 - Inspect Exhaust Air Fan Fault" at bounding box center [768, 317] width 1049 height 16
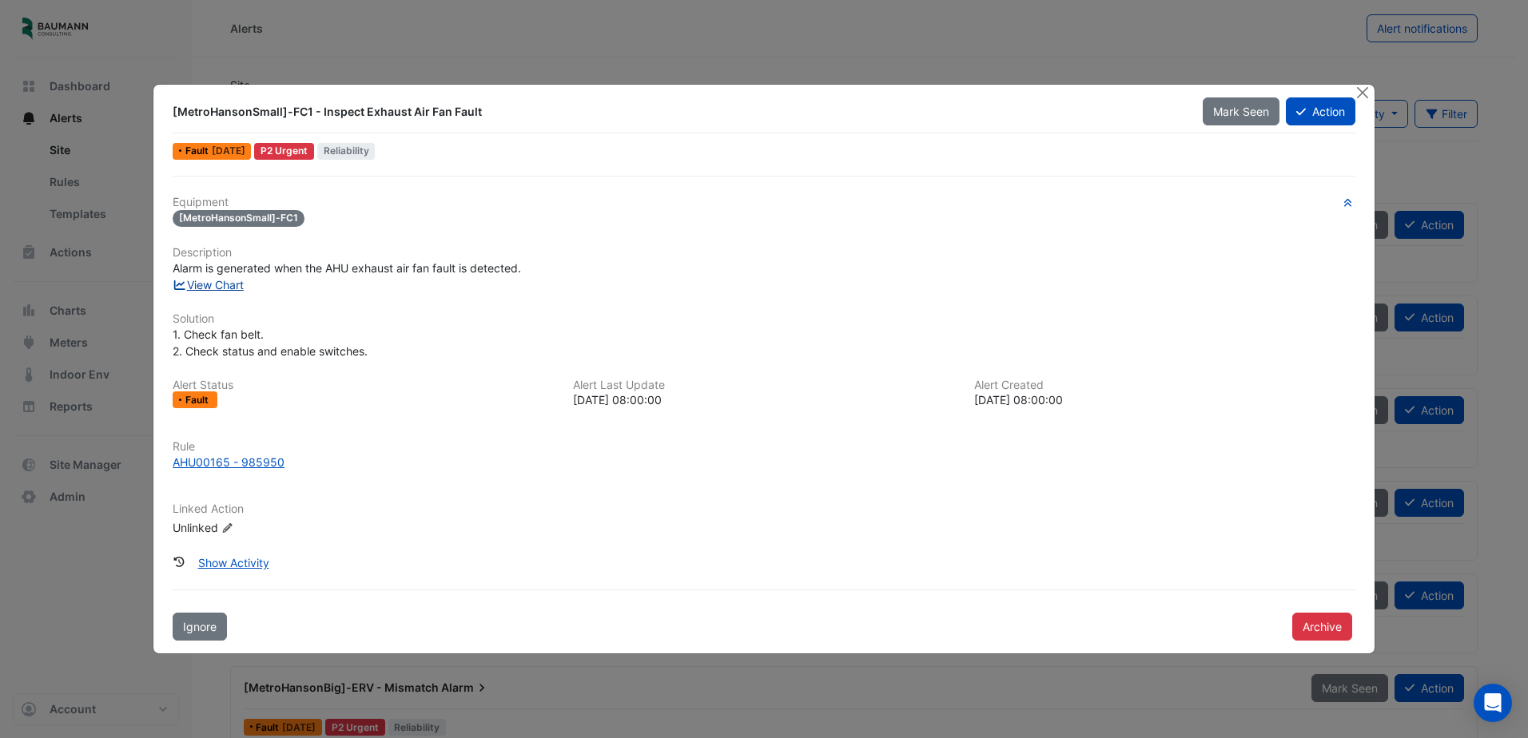
click at [213, 278] on link "View Chart" at bounding box center [208, 285] width 71 height 14
click at [1363, 95] on button "Close" at bounding box center [1363, 93] width 17 height 17
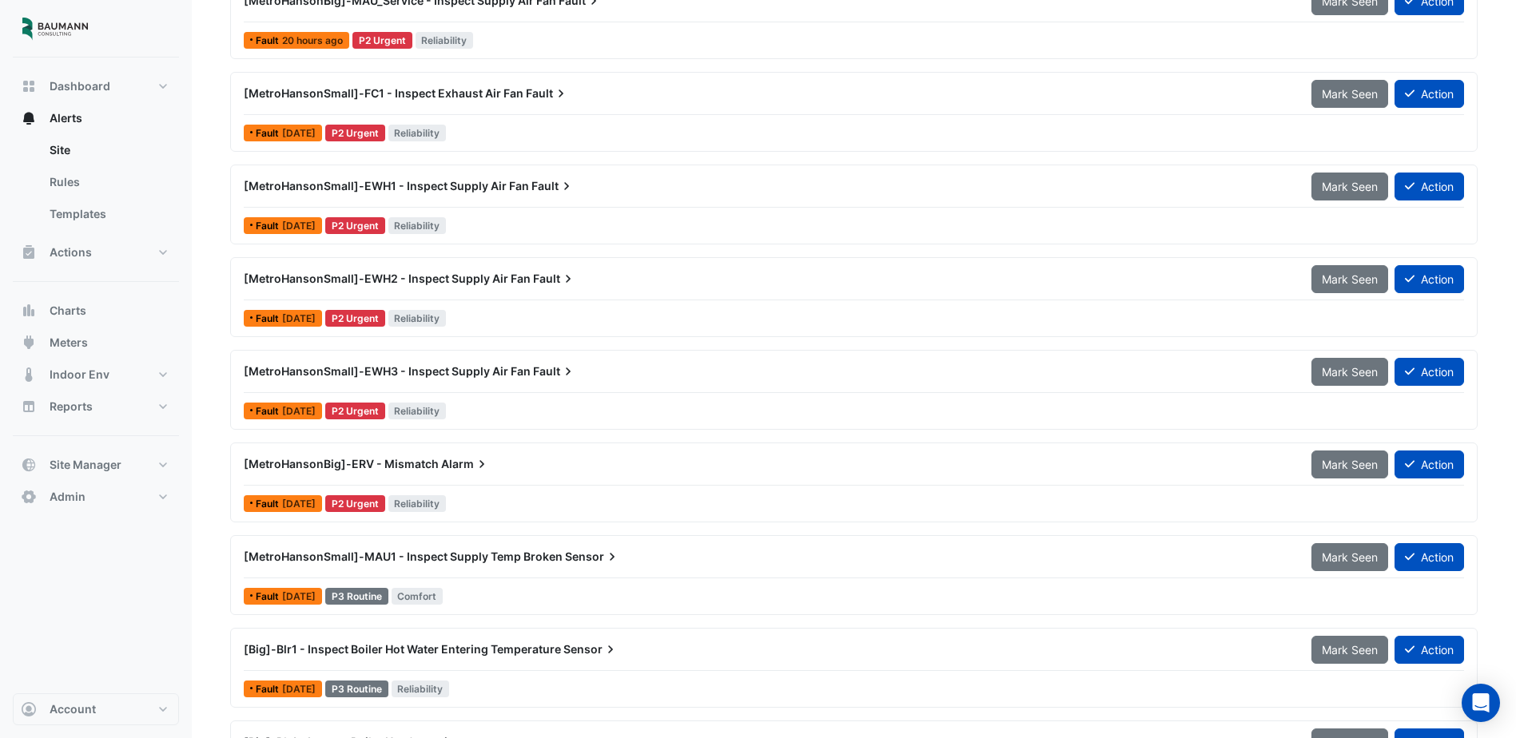
scroll to position [299, 0]
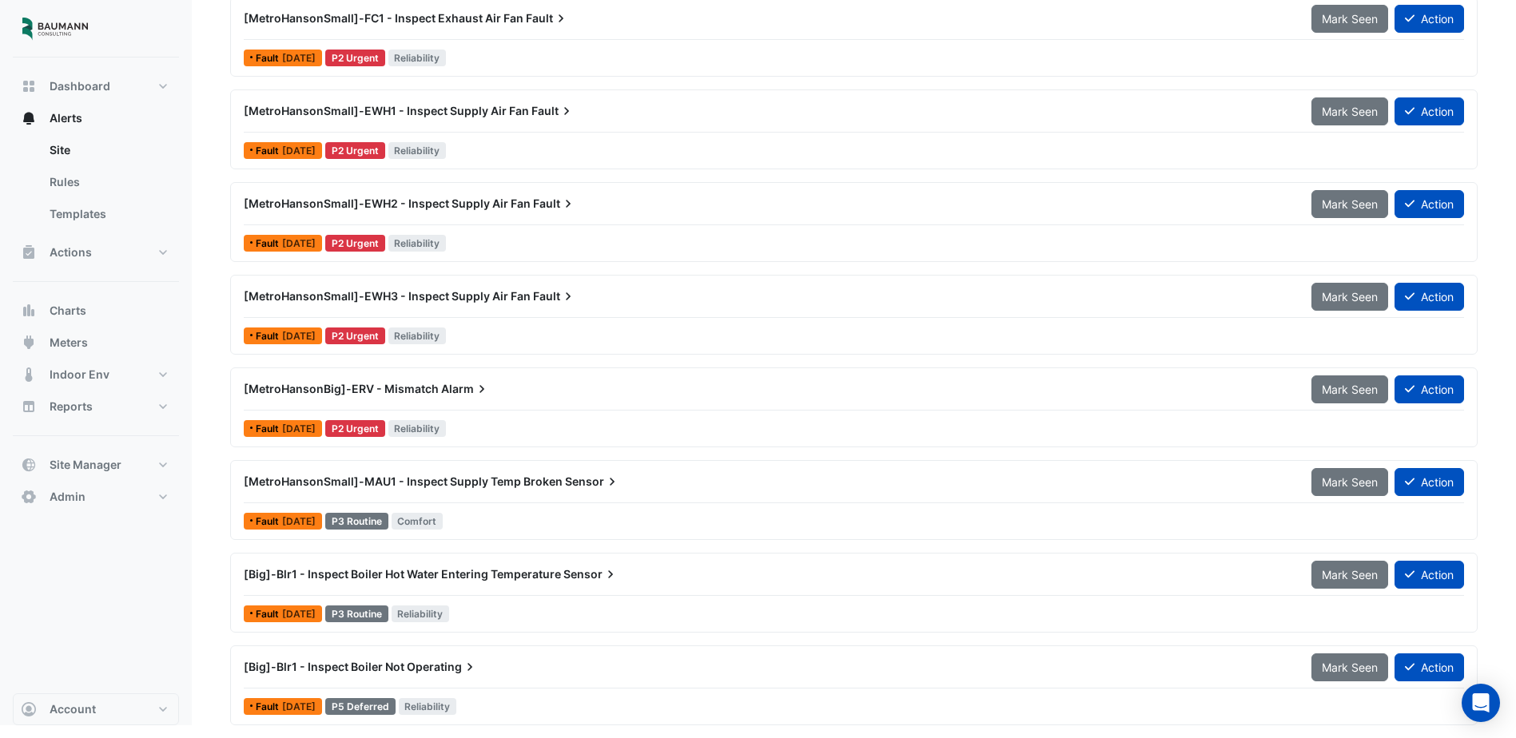
click at [504, 485] on span "[MetroHansonSmall]-MAU1 - Inspect Supply Temp Broken" at bounding box center [403, 482] width 319 height 14
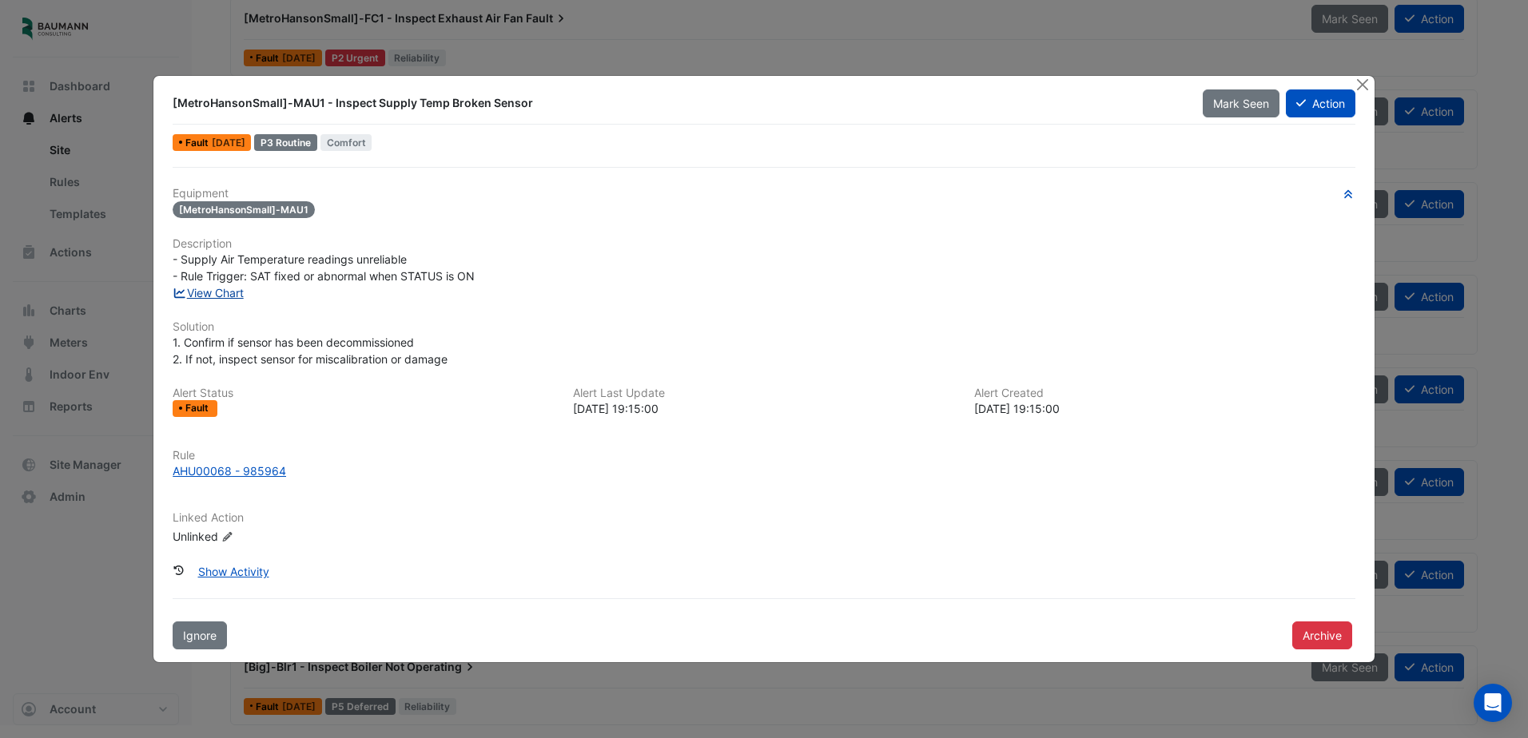
click at [232, 293] on link "View Chart" at bounding box center [208, 293] width 71 height 14
click at [254, 472] on div "AHU00068 - 985964" at bounding box center [229, 471] width 113 height 17
click at [221, 261] on span "- Supply Air Temperature readings unreliable - Rule Trigger: SAT fixed or abnor…" at bounding box center [324, 268] width 302 height 30
click at [511, 196] on h6 "Equipment" at bounding box center [764, 194] width 1183 height 14
click at [253, 571] on button "Show Activity" at bounding box center [234, 572] width 92 height 28
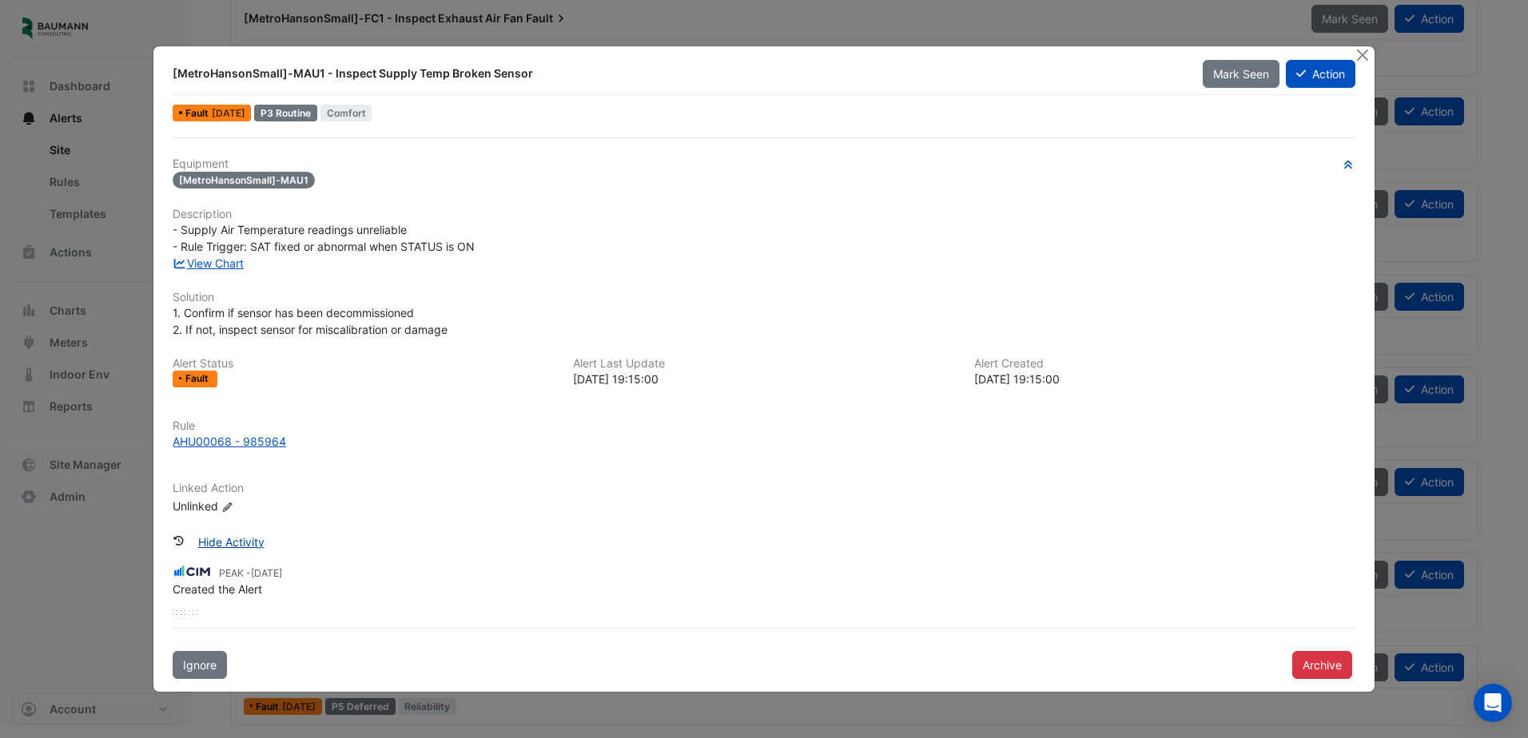
click at [250, 547] on button "Hide Activity" at bounding box center [231, 542] width 87 height 28
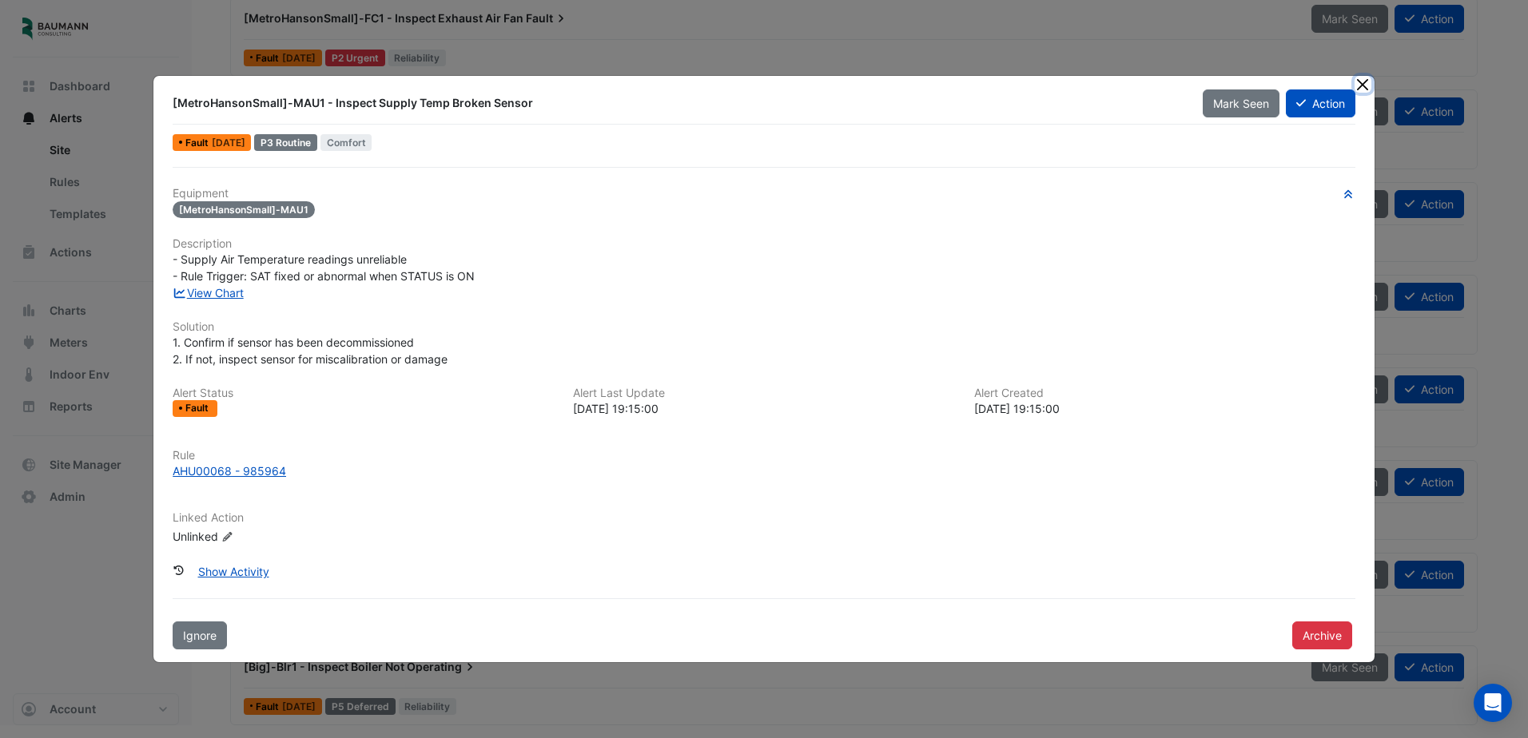
click at [1356, 81] on button "Close" at bounding box center [1363, 84] width 17 height 17
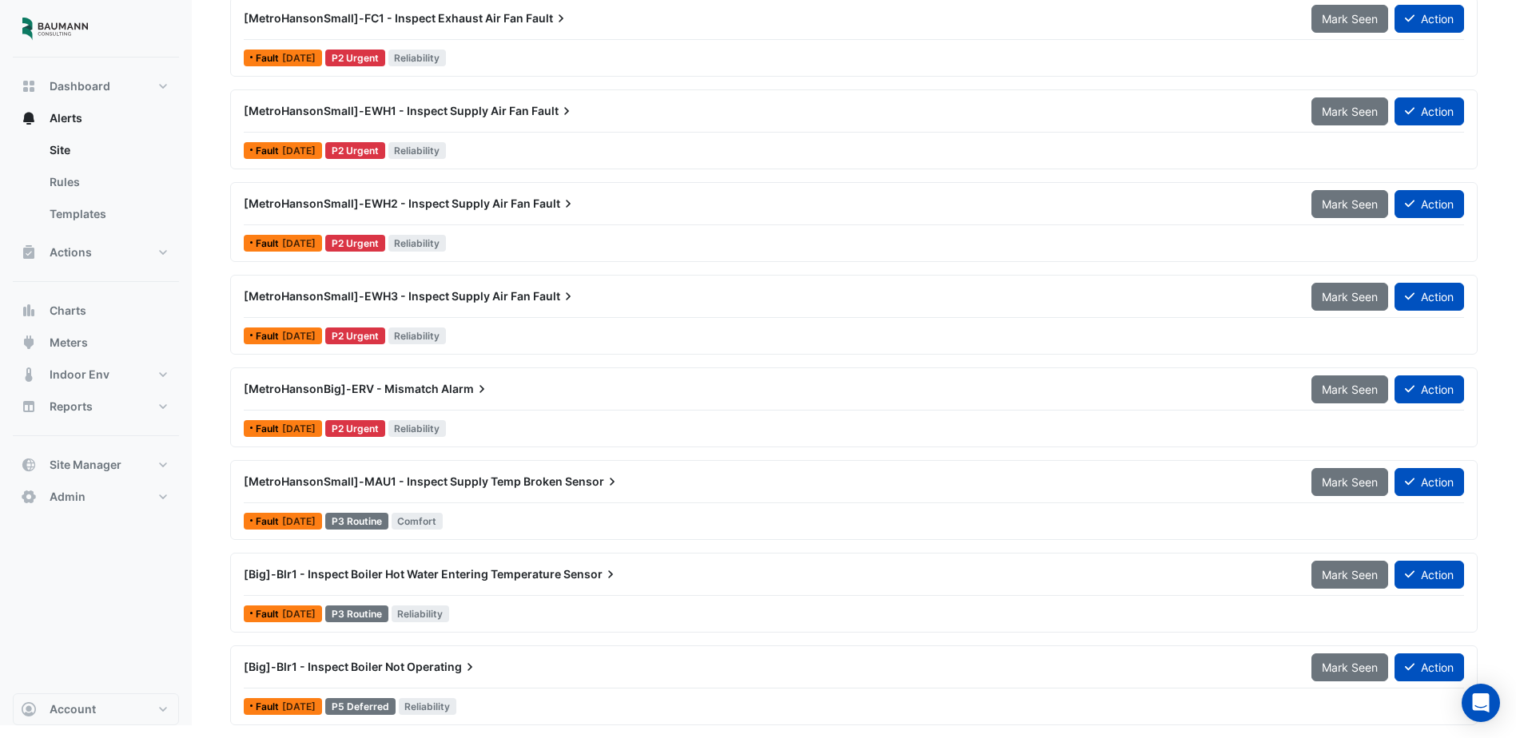
click at [449, 396] on span "Alarm" at bounding box center [465, 389] width 49 height 16
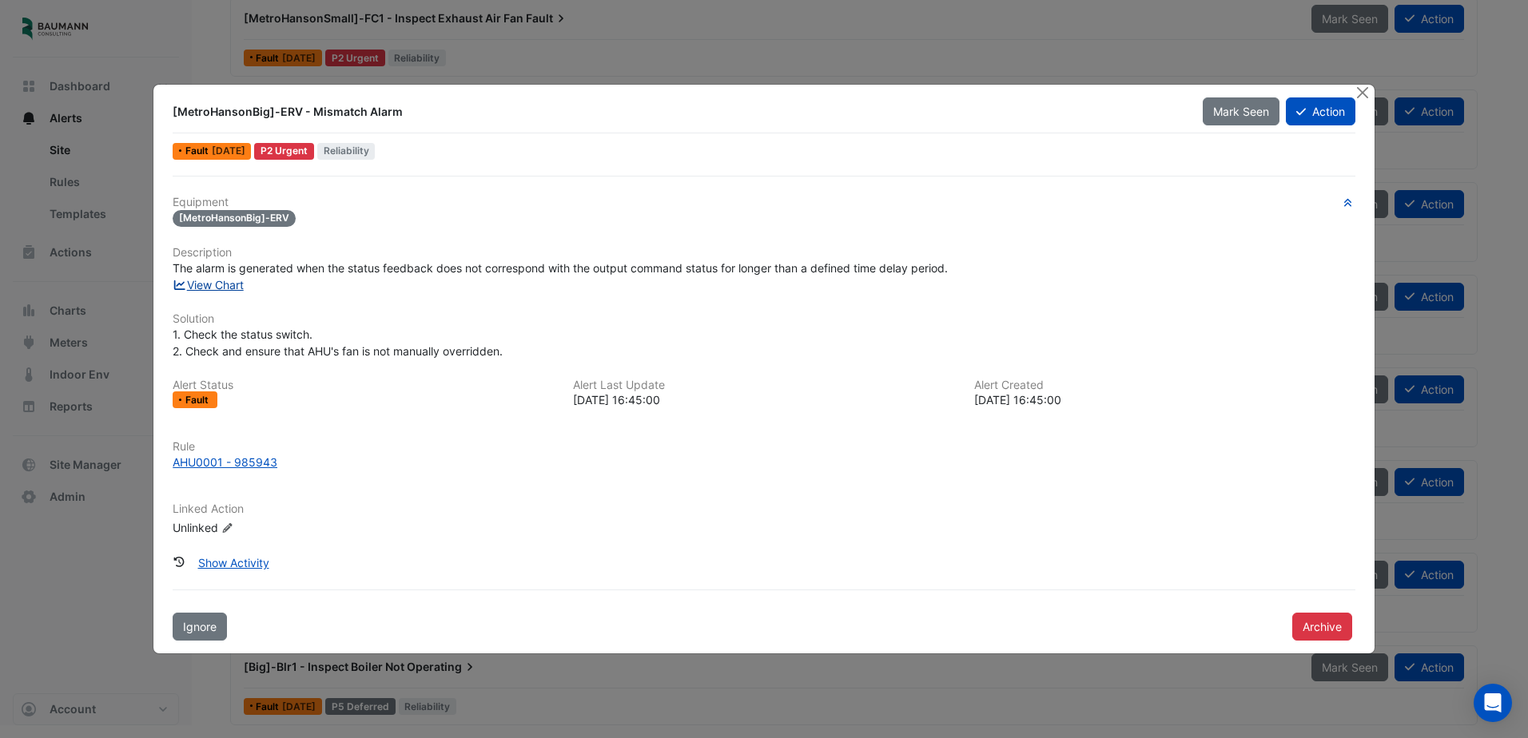
click at [237, 283] on link "View Chart" at bounding box center [208, 285] width 71 height 14
click at [1361, 85] on button "Close" at bounding box center [1363, 93] width 17 height 17
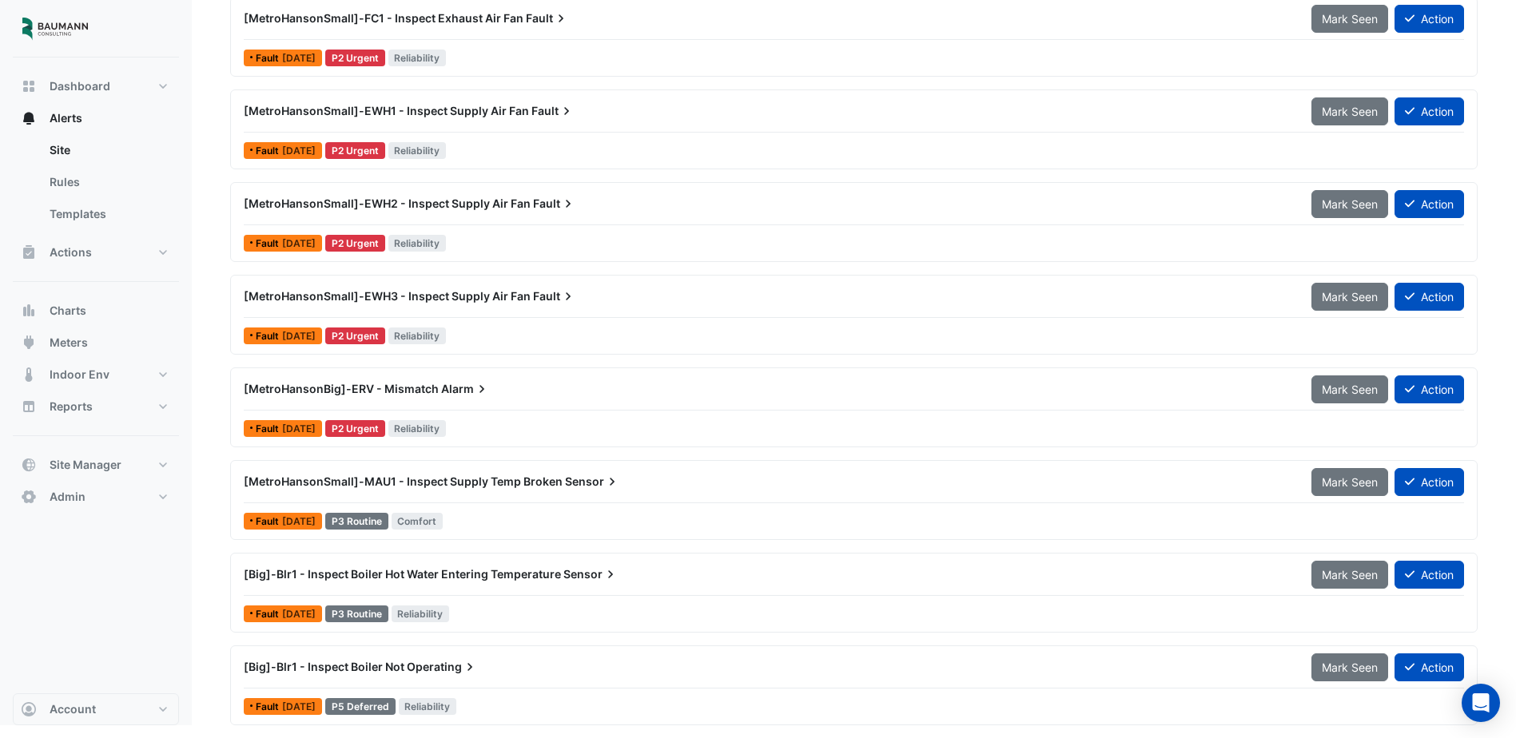
click at [585, 478] on span "Sensor" at bounding box center [592, 482] width 55 height 16
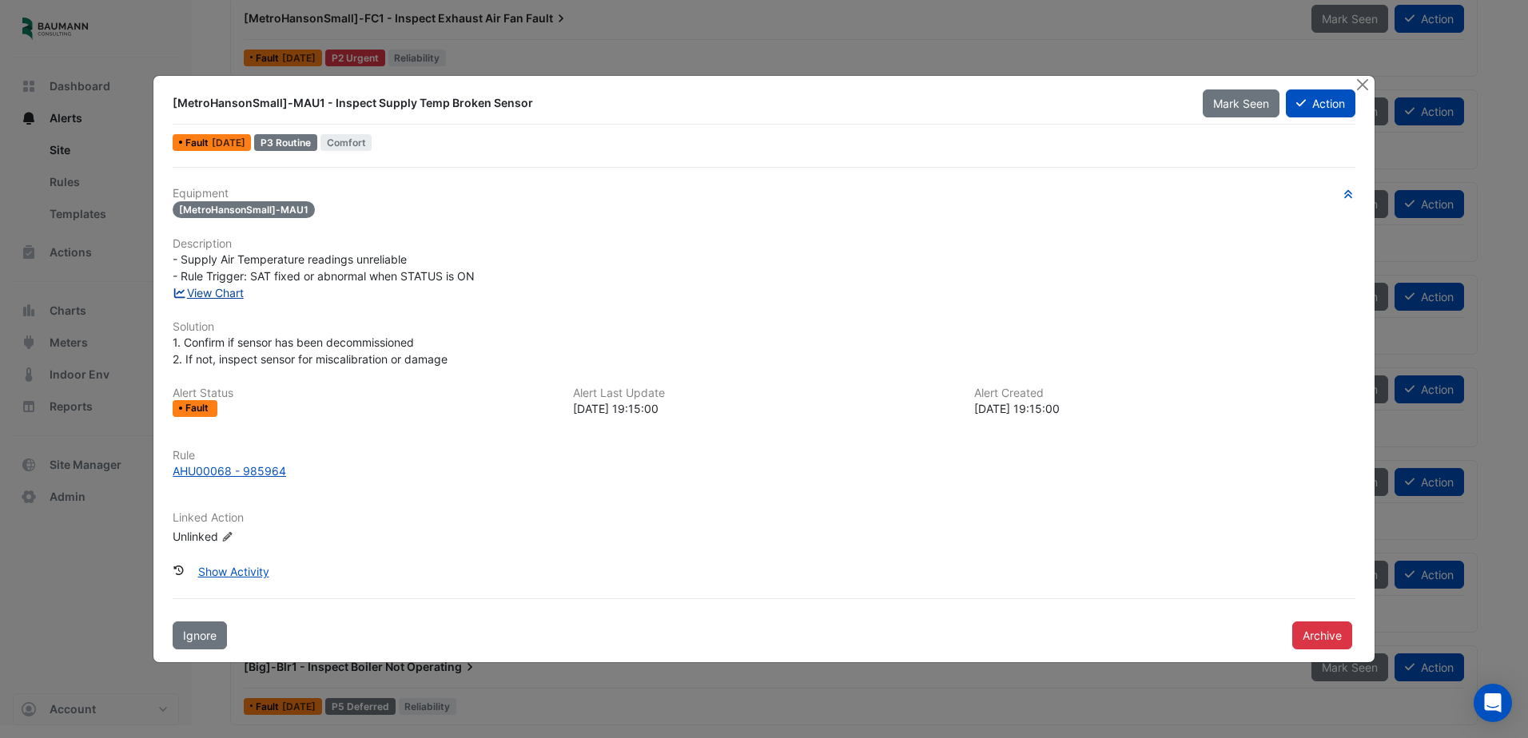
click at [232, 292] on link "View Chart" at bounding box center [208, 293] width 71 height 14
click at [1360, 85] on button "Close" at bounding box center [1363, 84] width 17 height 17
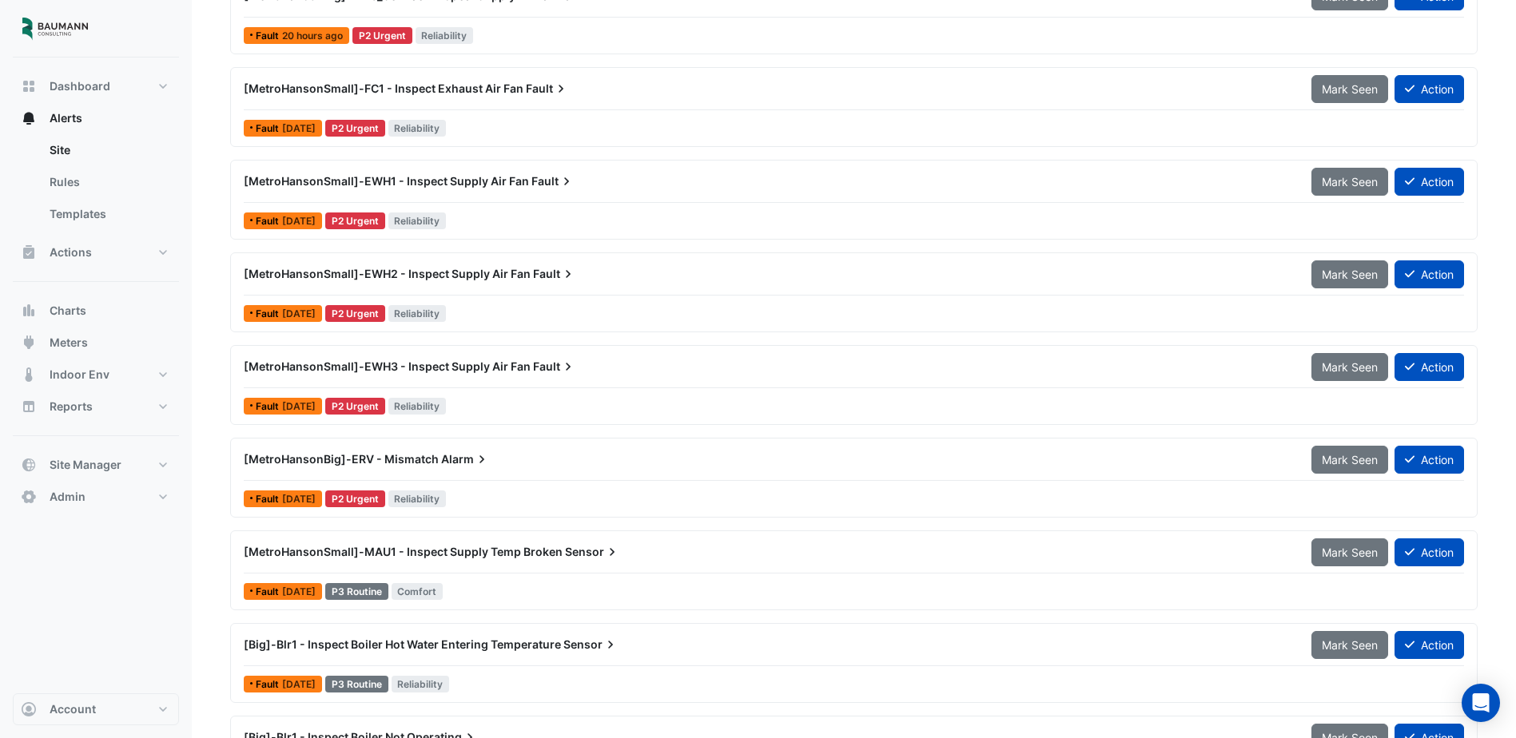
scroll to position [240, 0]
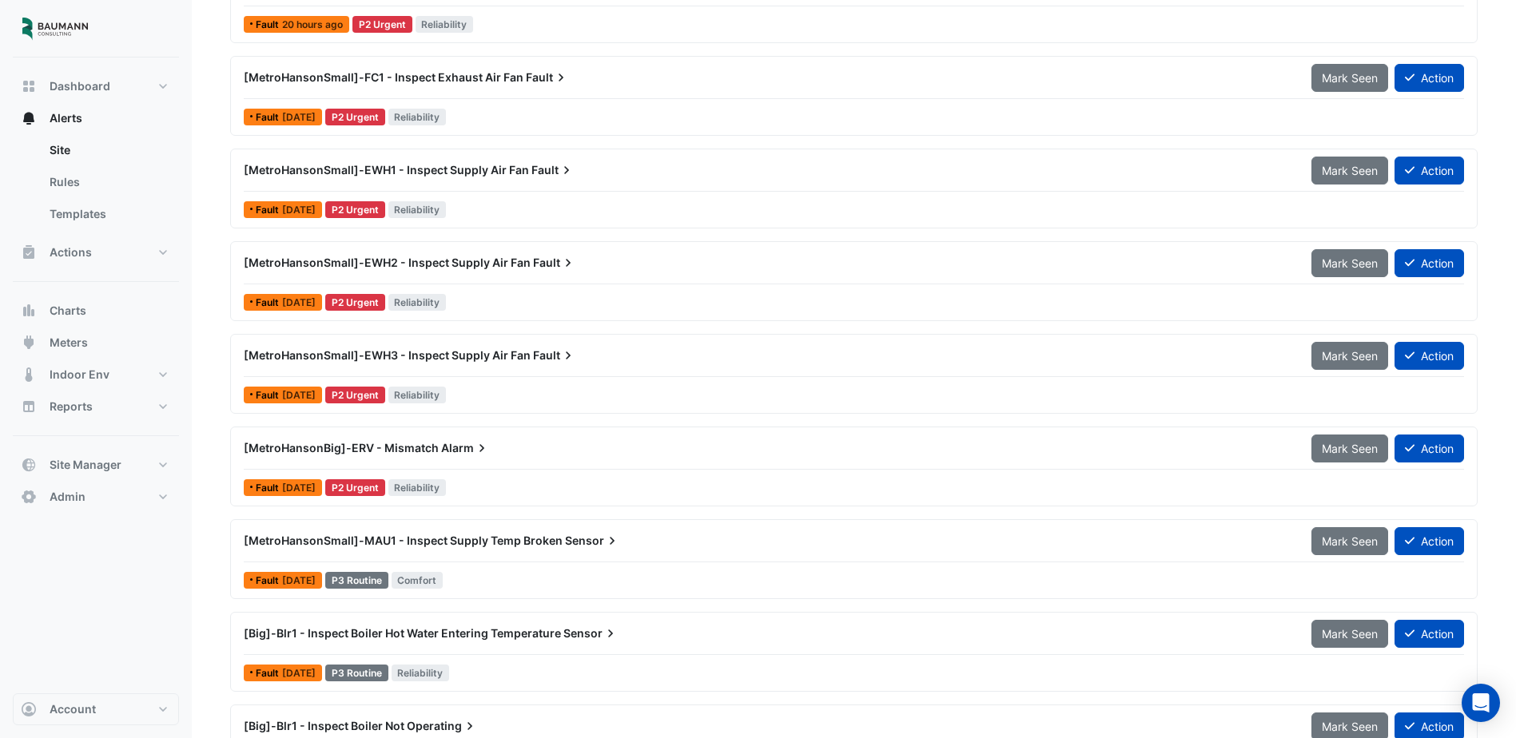
click at [619, 445] on div "[MetroHansonBig]-ERV - Mismatch Alarm" at bounding box center [768, 448] width 1049 height 16
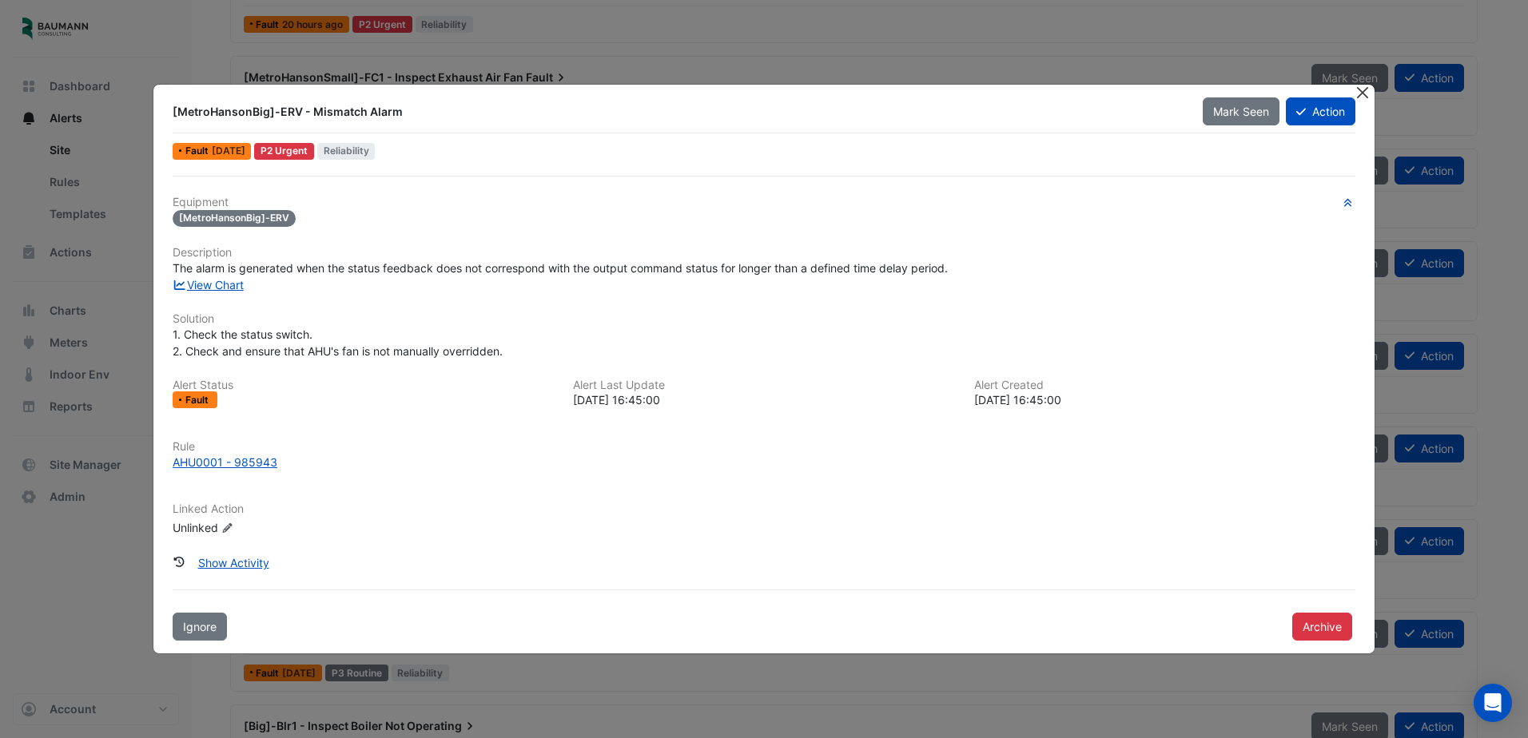
click at [1364, 95] on button "Close" at bounding box center [1363, 93] width 17 height 17
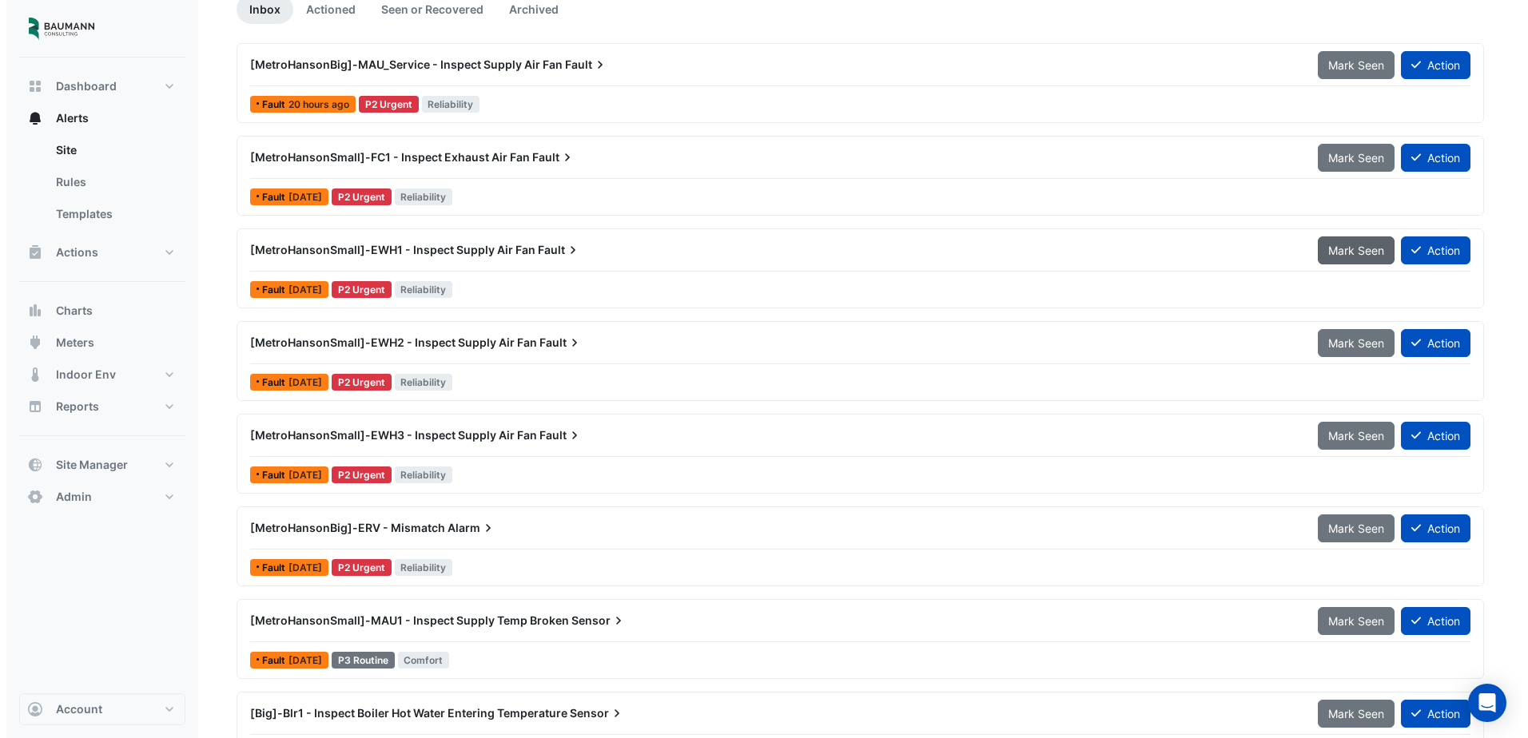
scroll to position [80, 0]
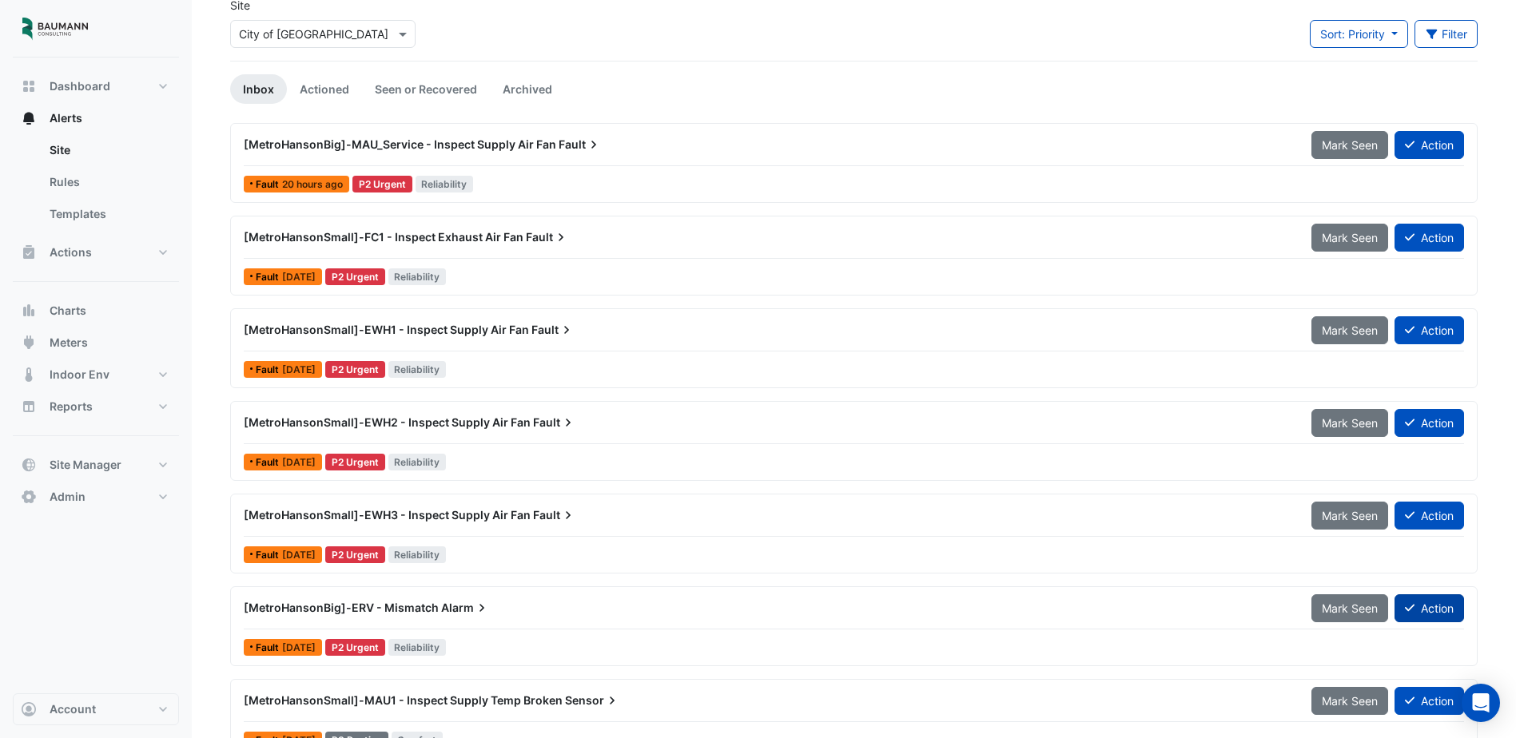
click at [1438, 605] on button "Action" at bounding box center [1430, 609] width 70 height 28
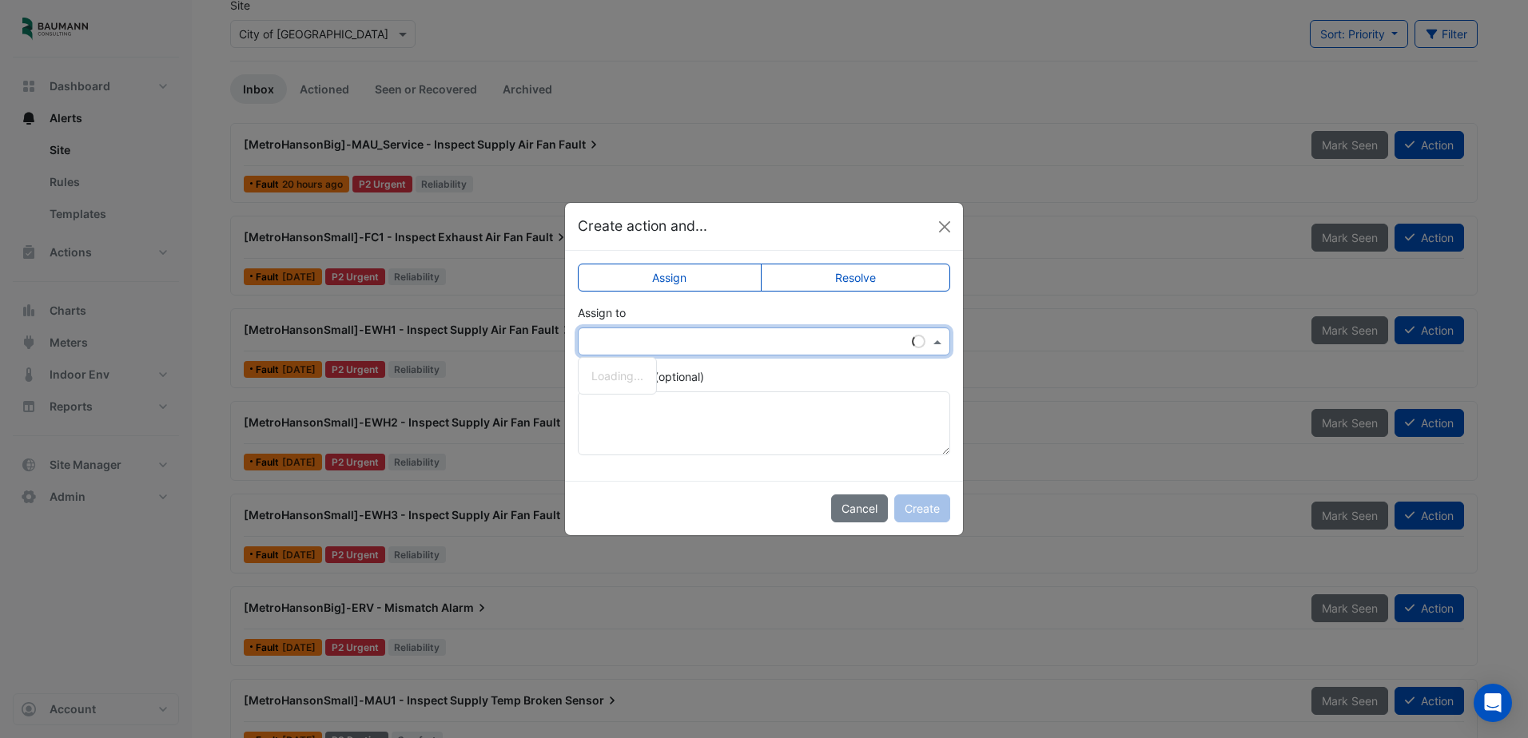
click at [672, 338] on input "text" at bounding box center [748, 342] width 323 height 17
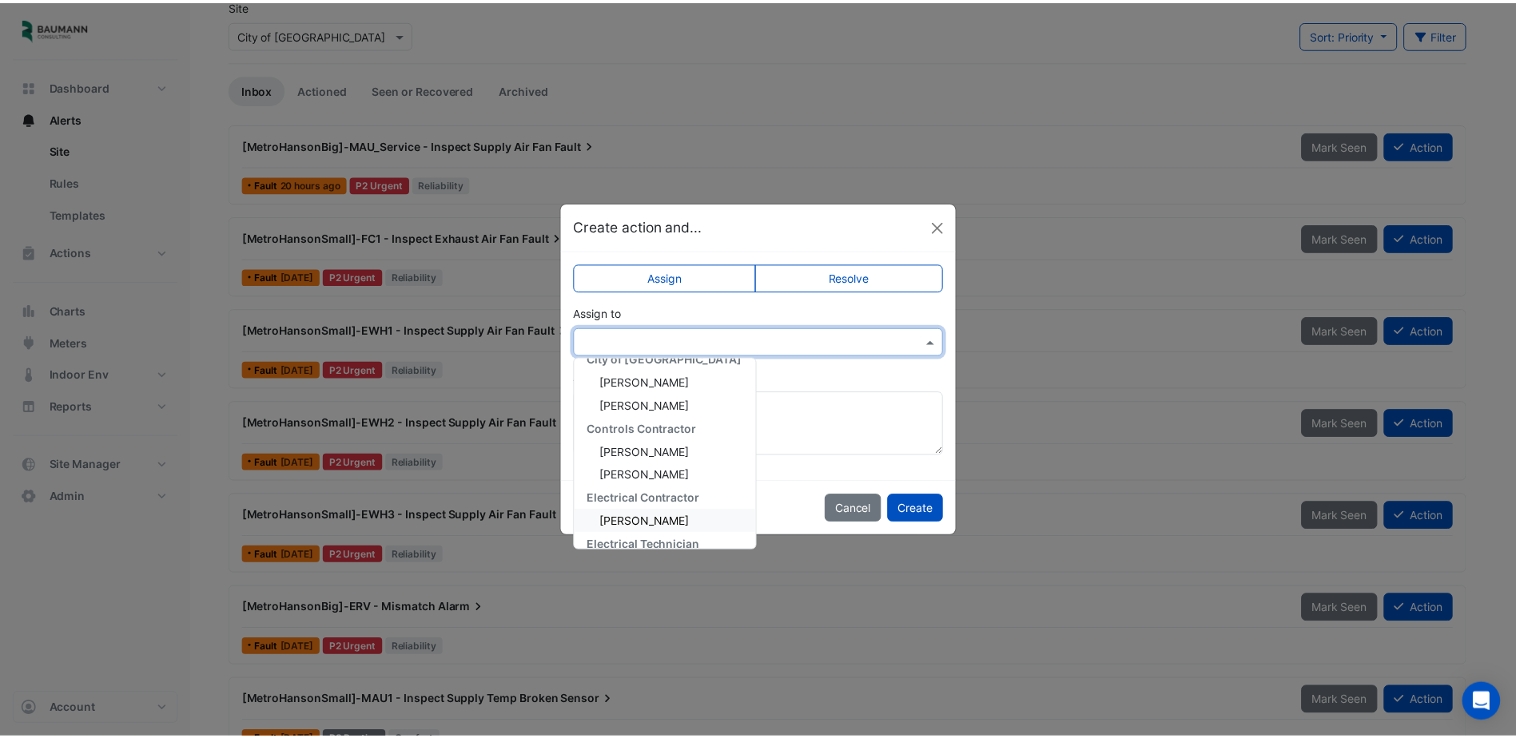
scroll to position [0, 0]
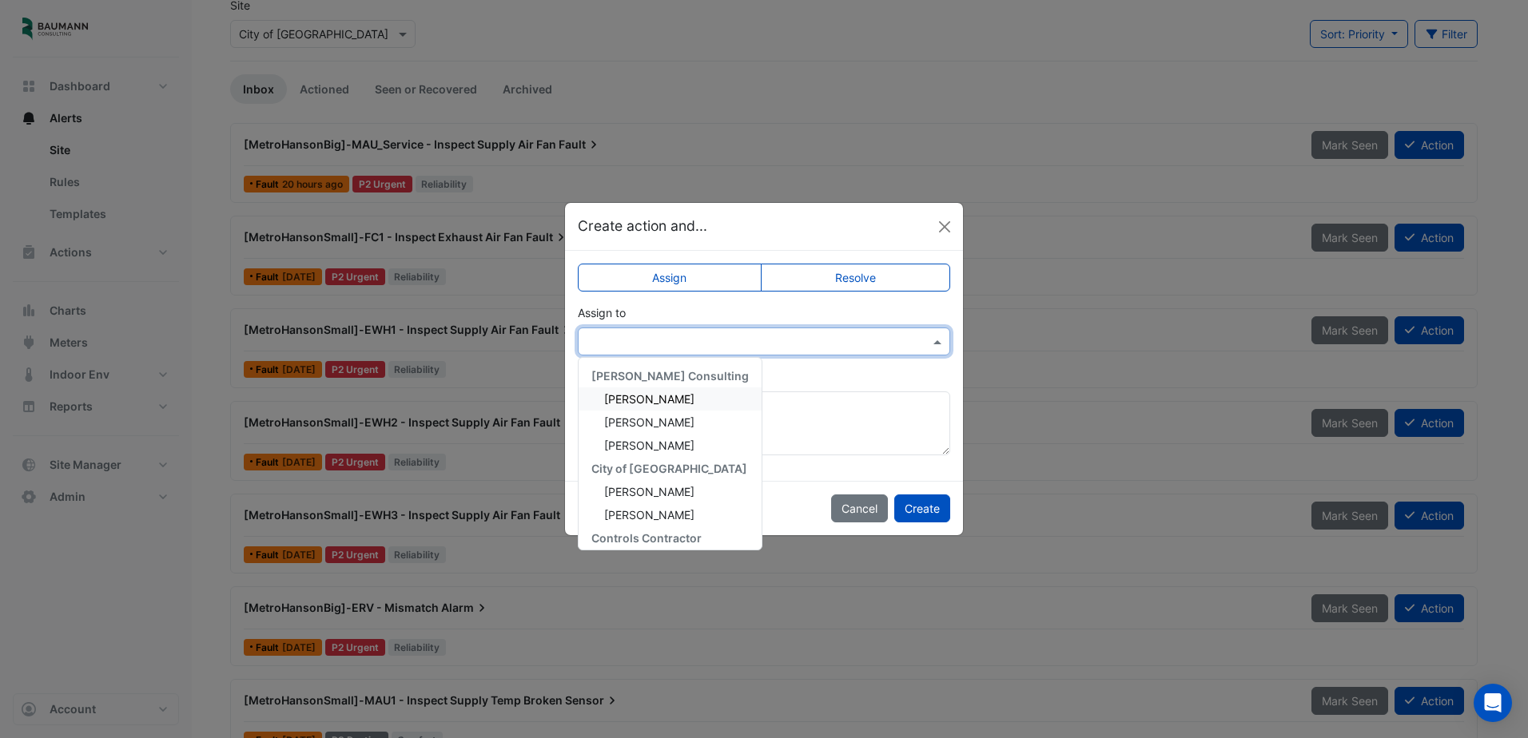
click at [693, 401] on span "Brandon Pieczynski" at bounding box center [649, 399] width 90 height 14
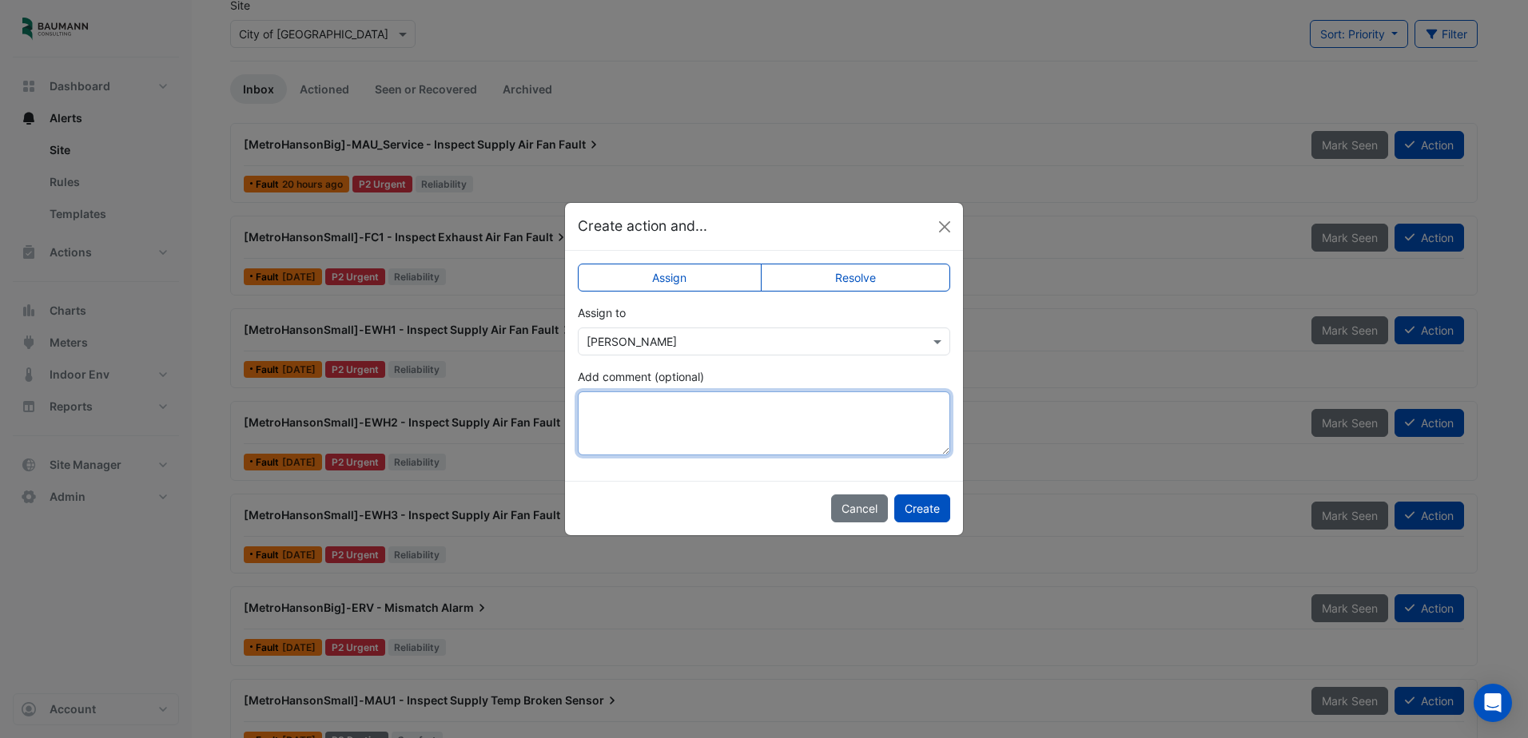
click at [656, 411] on textarea "Add comment (optional)" at bounding box center [764, 424] width 372 height 64
type textarea "**********"
click at [789, 371] on div "Add comment (optional)" at bounding box center [764, 411] width 372 height 87
click at [934, 508] on button "Create" at bounding box center [922, 509] width 56 height 28
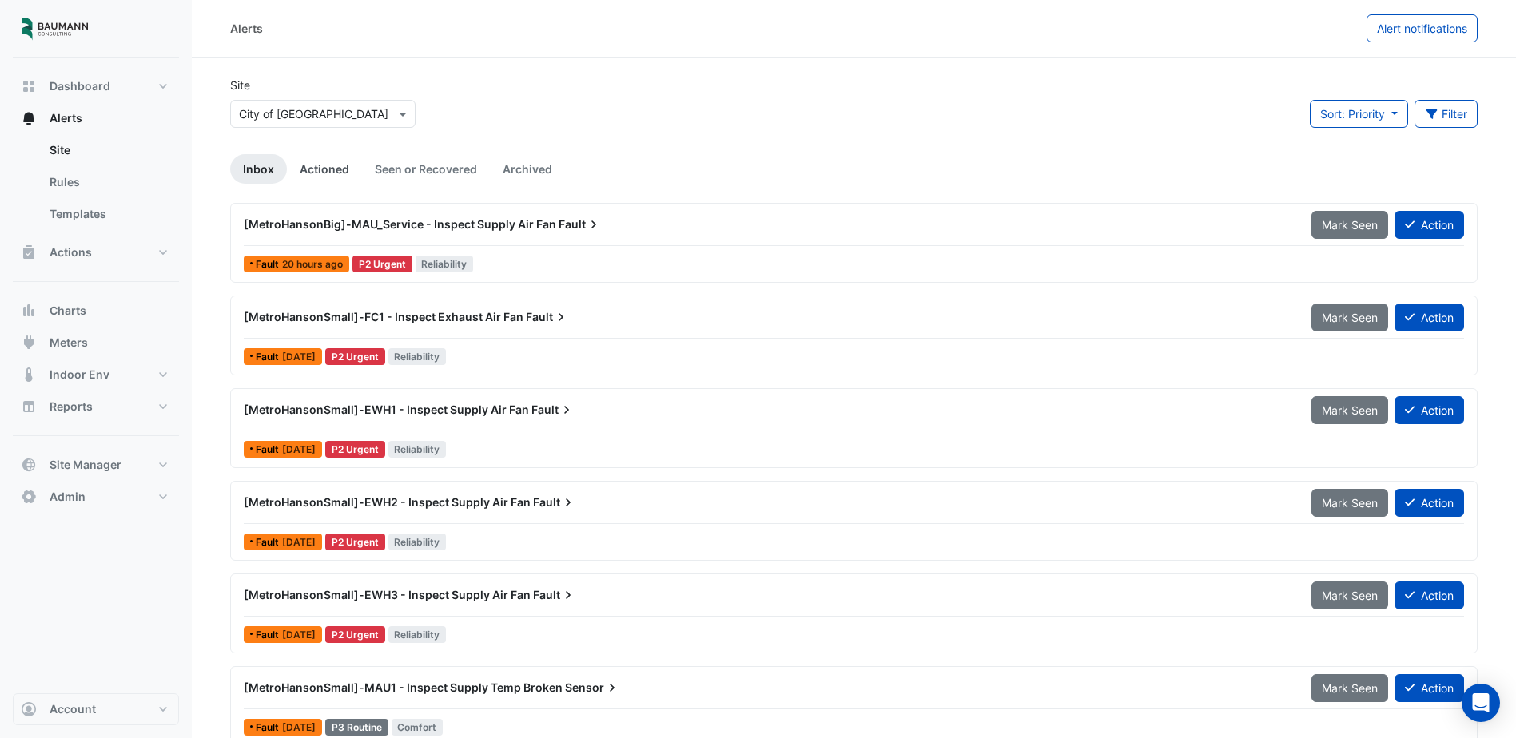
click at [307, 165] on link "Actioned" at bounding box center [324, 169] width 75 height 30
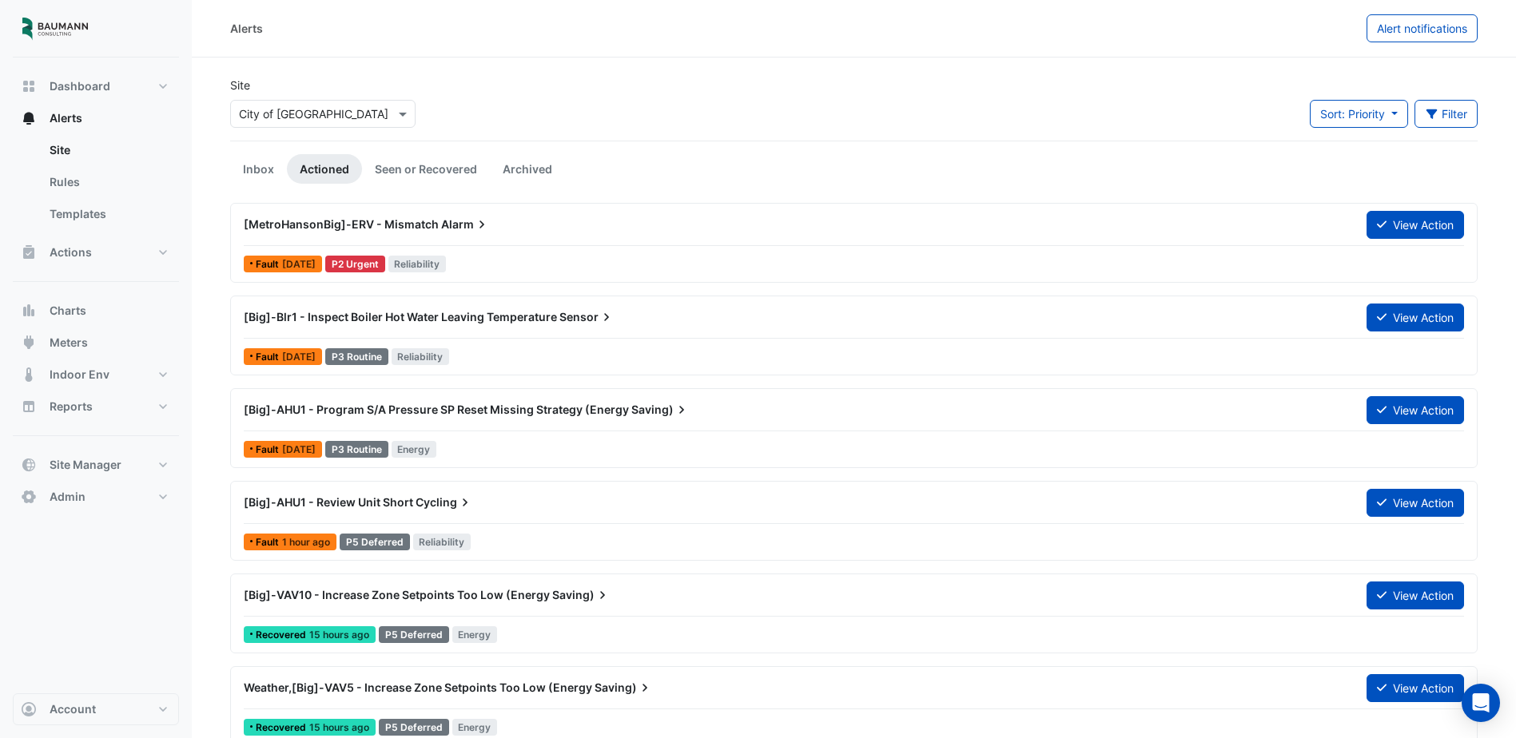
click at [754, 239] on div "[MetroHansonBig]-ERV - Mismatch Alarm View Action" at bounding box center [854, 228] width 1220 height 36
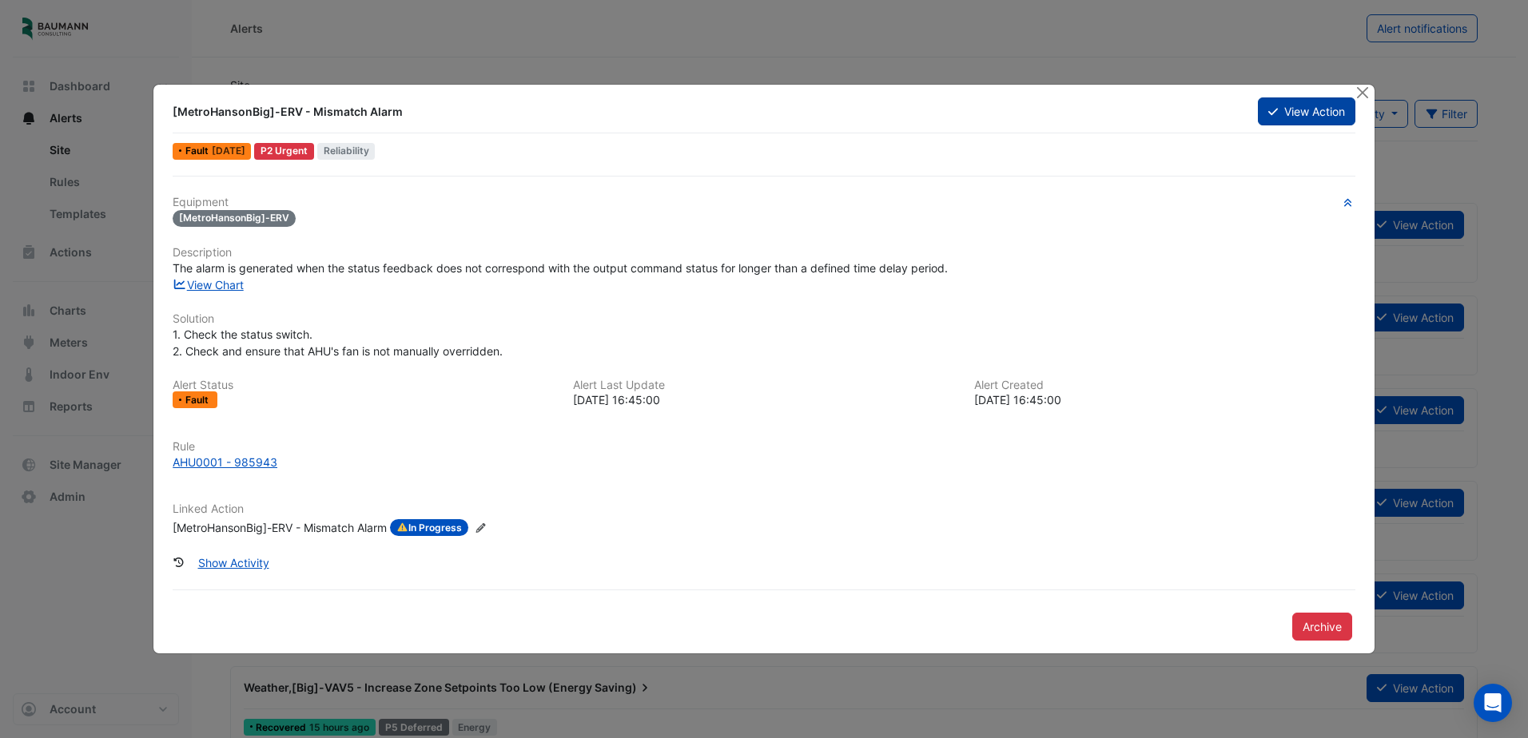
click at [1300, 117] on button "View Action" at bounding box center [1307, 112] width 98 height 28
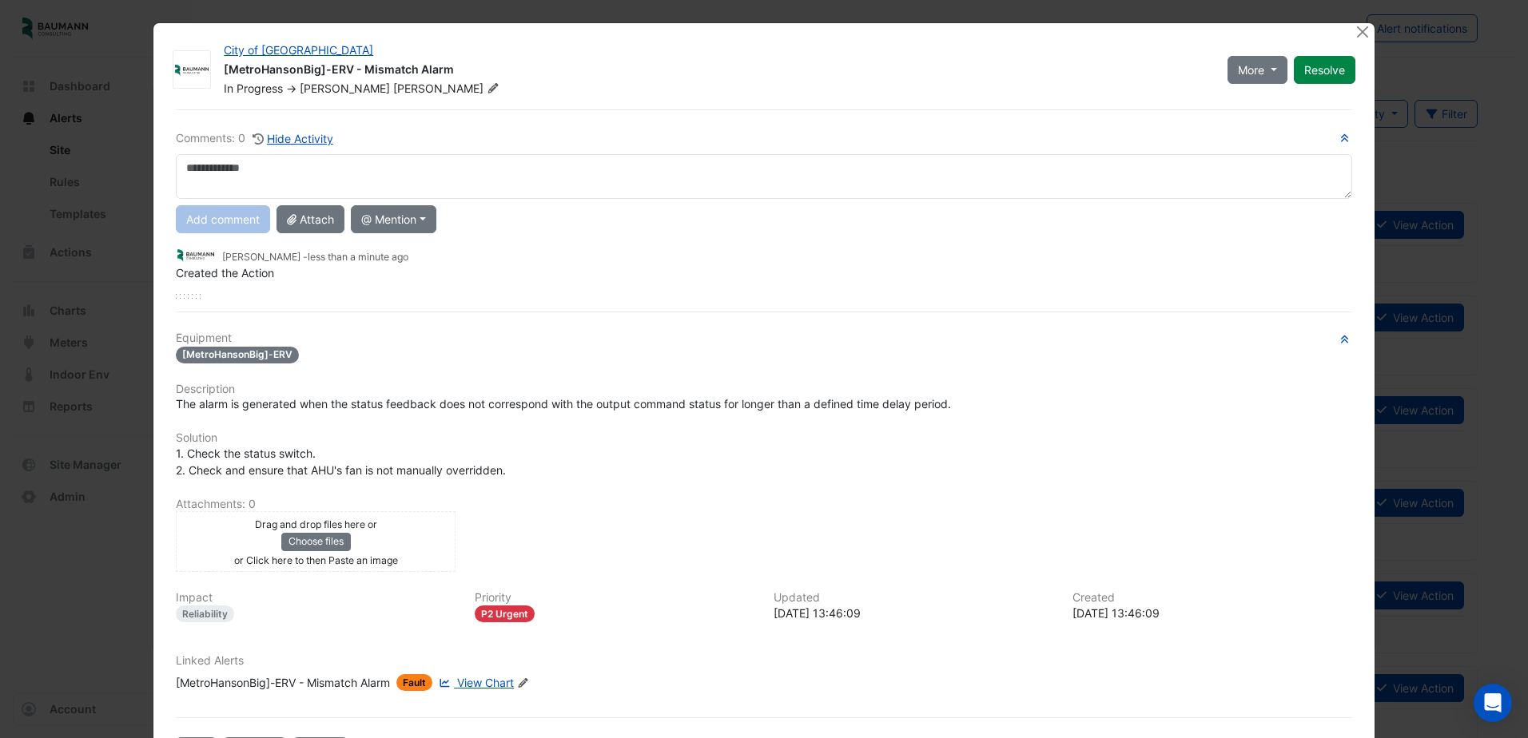
scroll to position [63, 0]
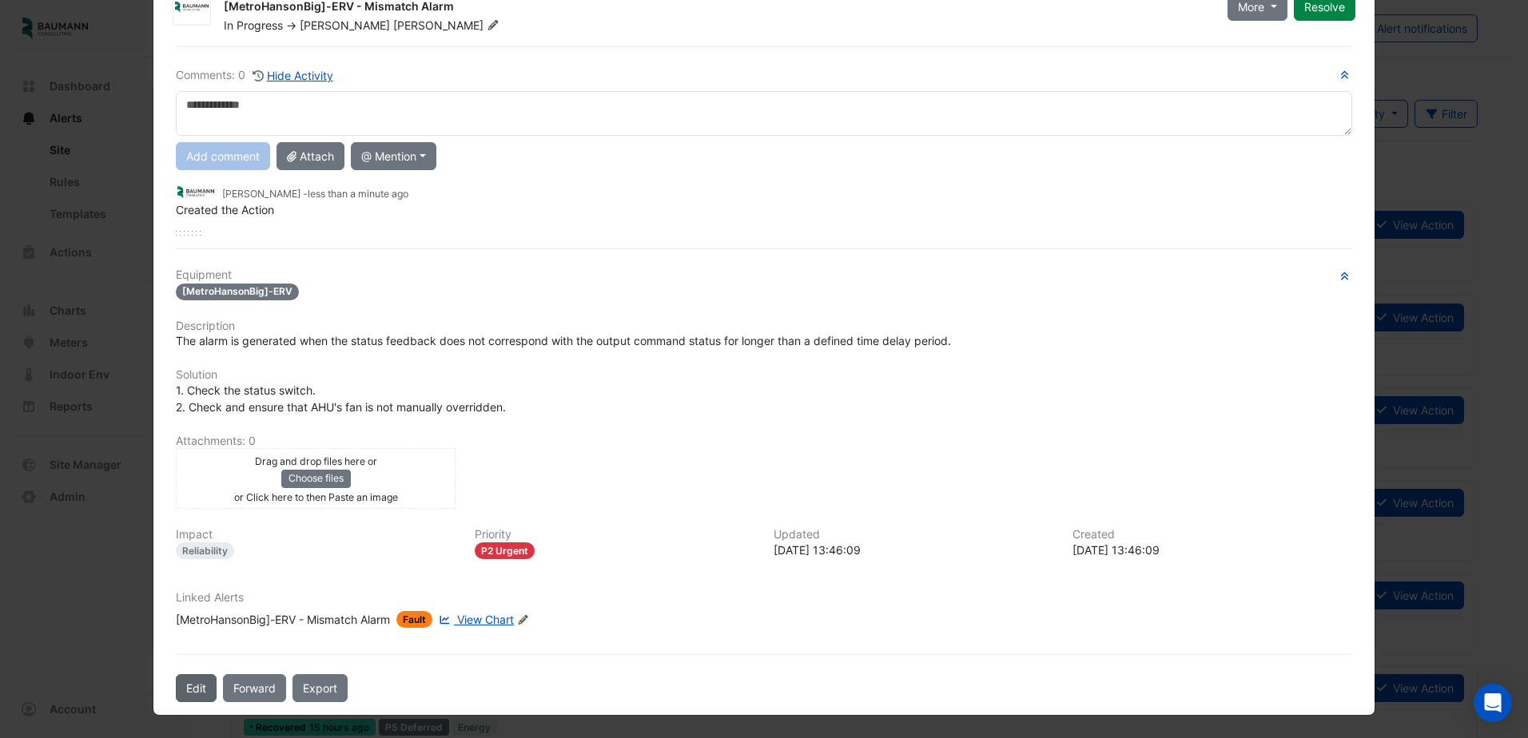
click at [193, 693] on button "Edit" at bounding box center [196, 689] width 41 height 28
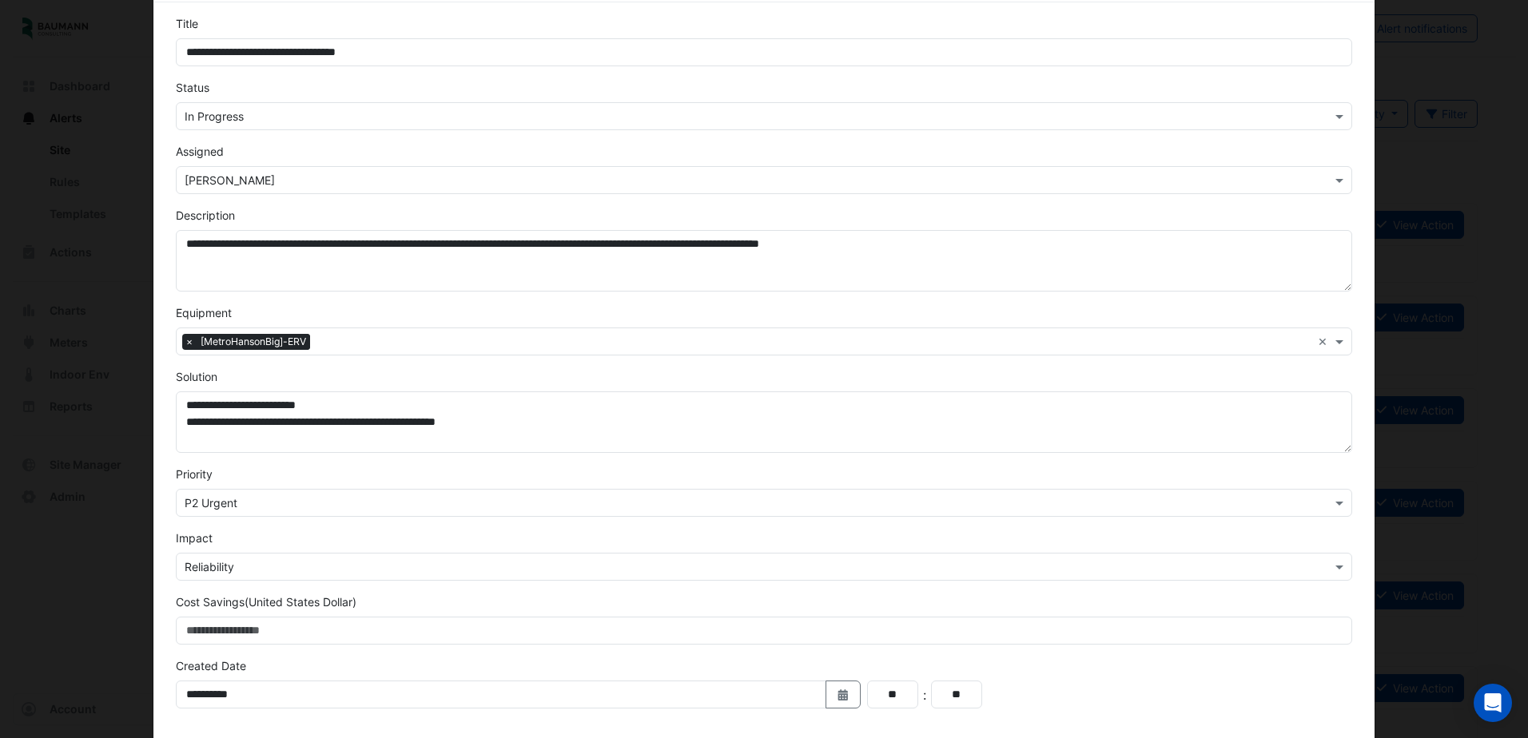
scroll to position [160, 0]
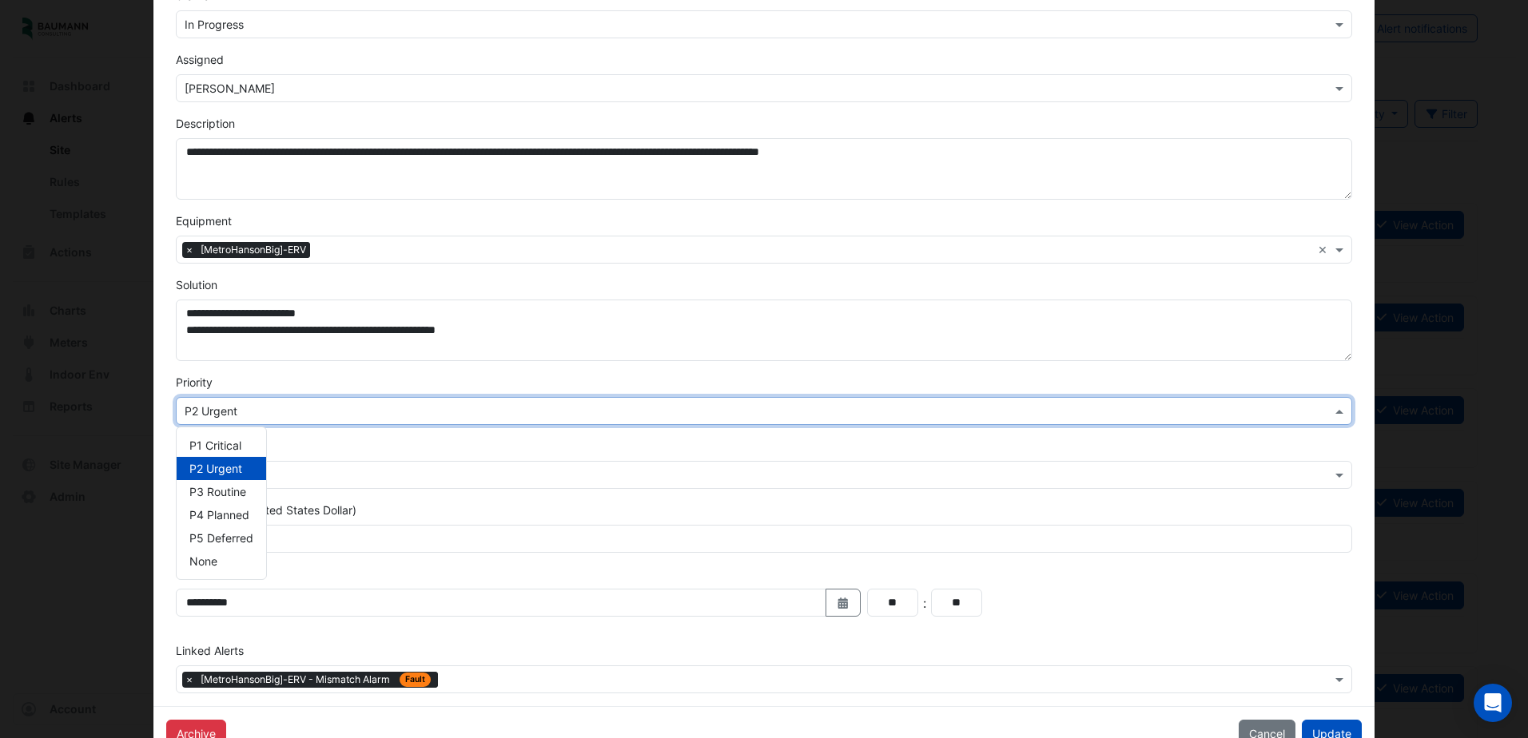
click at [302, 420] on div "Select Priority × P2 Urgent" at bounding box center [764, 411] width 1176 height 28
click at [221, 537] on span "P5 Deferred" at bounding box center [221, 538] width 64 height 14
click at [327, 419] on input "text" at bounding box center [748, 412] width 1127 height 17
click at [236, 496] on span "P3 Routine" at bounding box center [217, 492] width 57 height 14
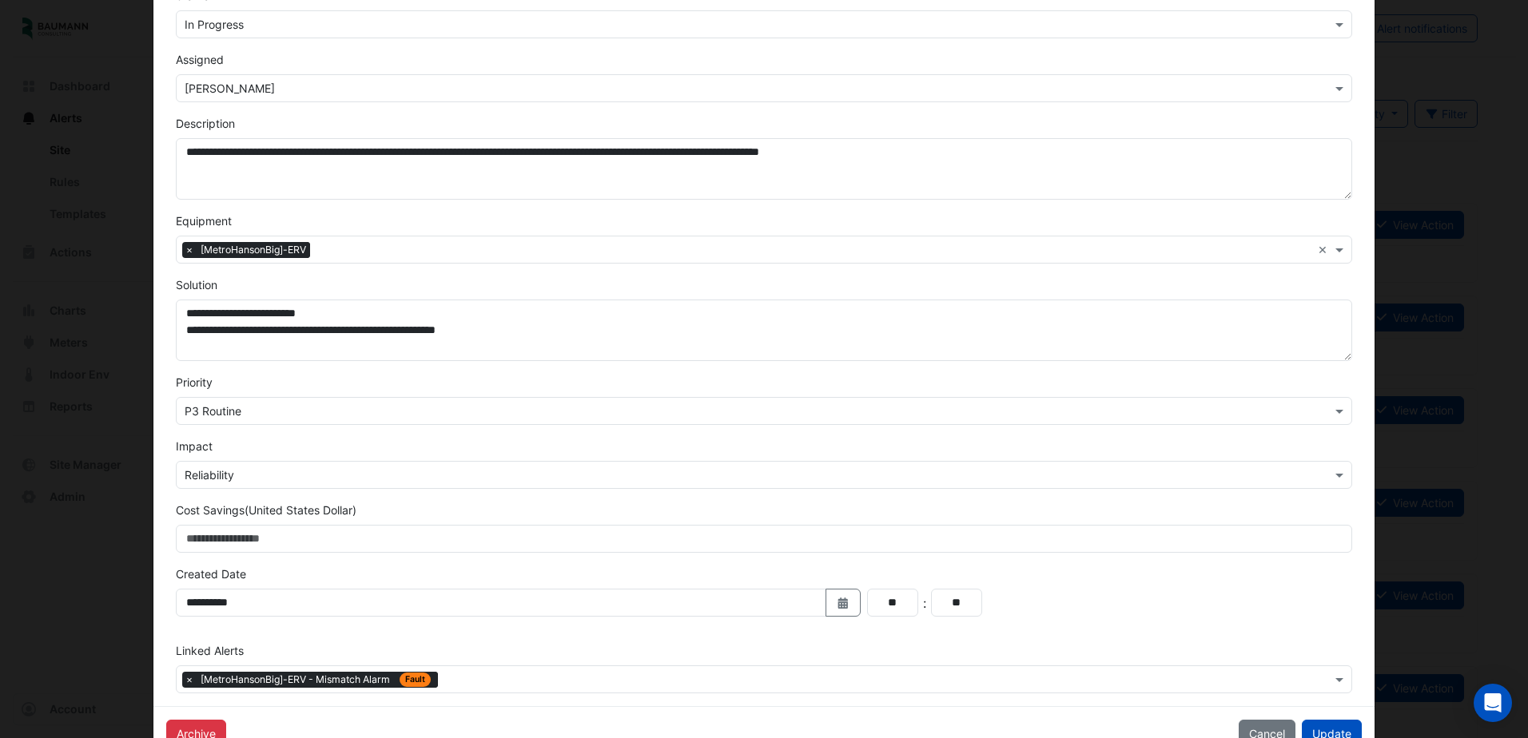
click at [333, 446] on div "Impact Select Impact × Reliability" at bounding box center [764, 463] width 1196 height 51
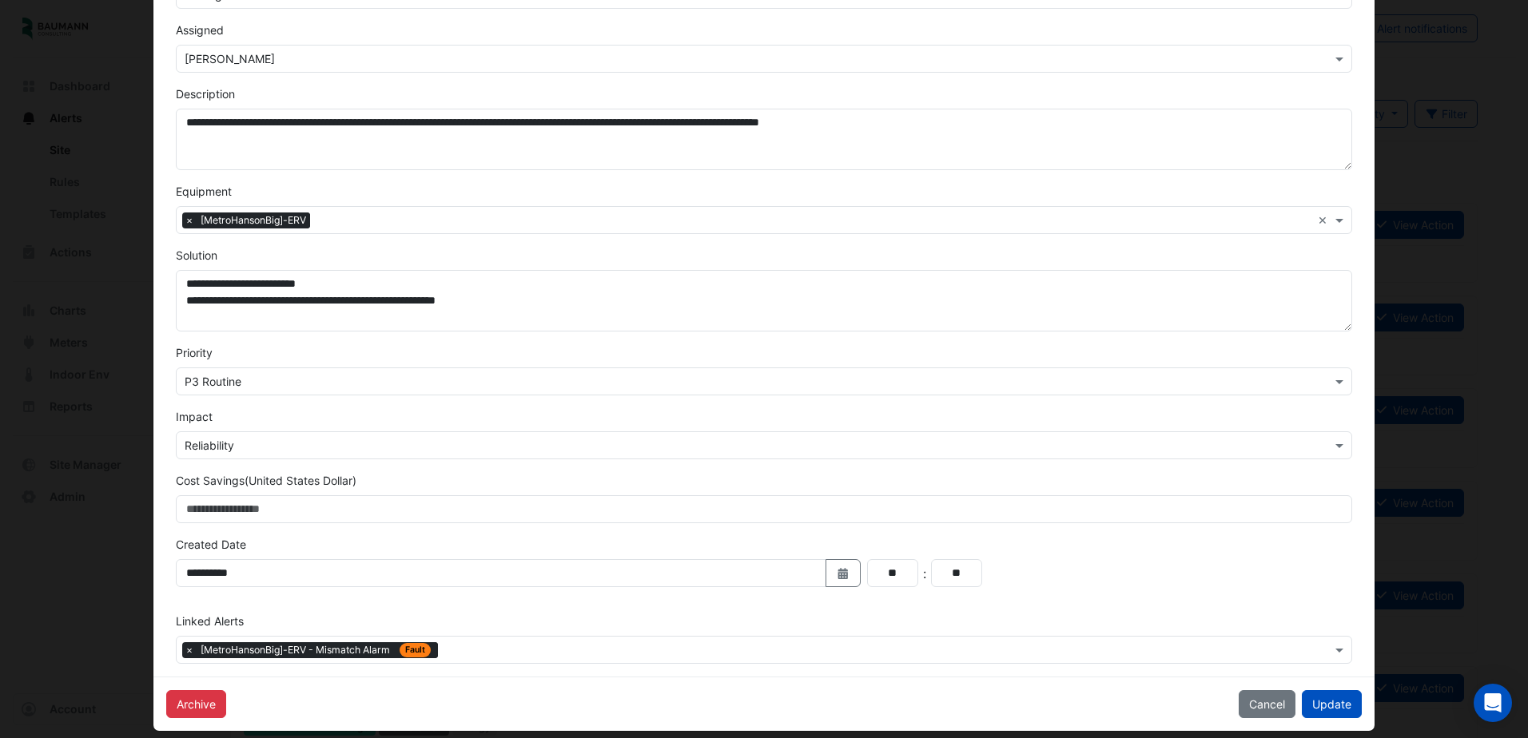
scroll to position [205, 0]
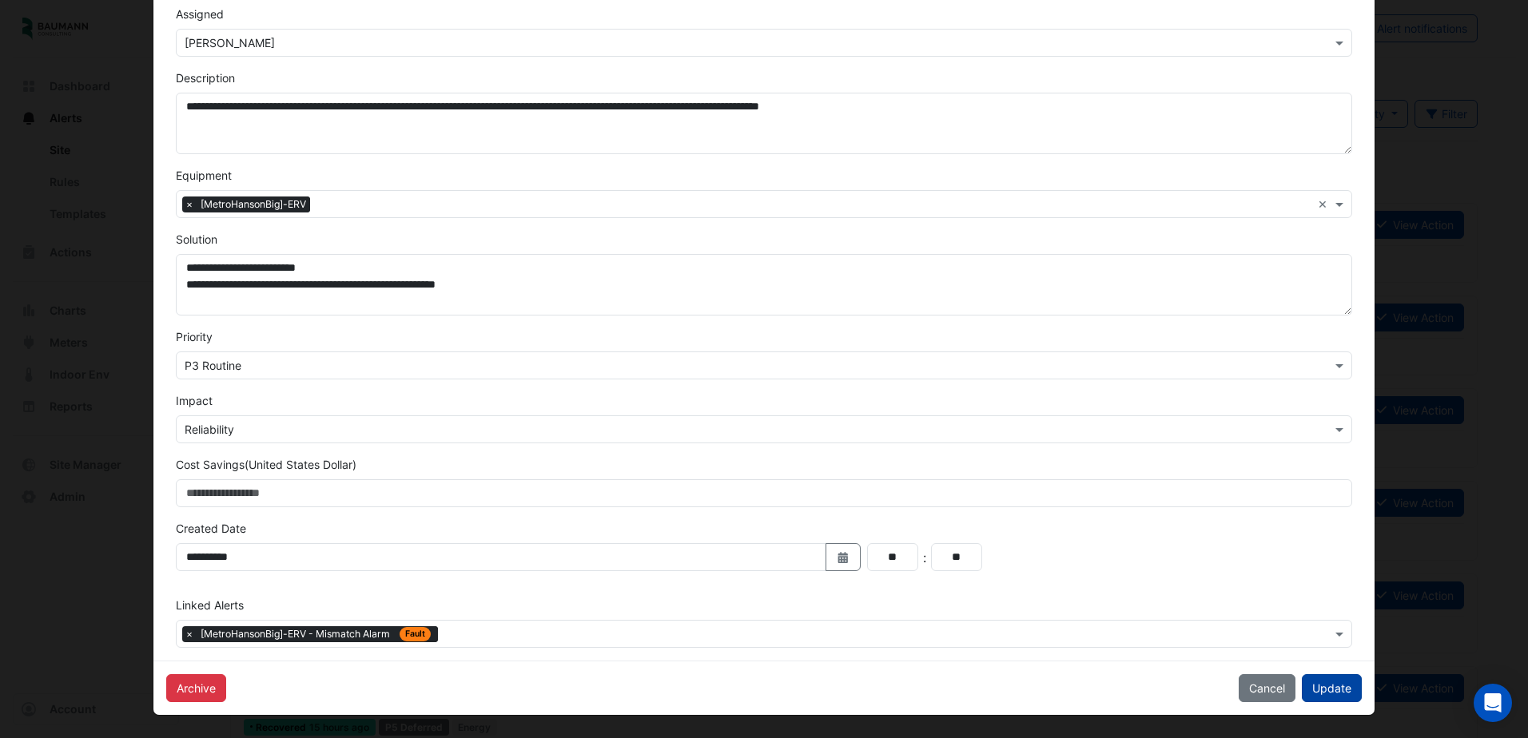
click at [1334, 689] on button "Update" at bounding box center [1332, 689] width 60 height 28
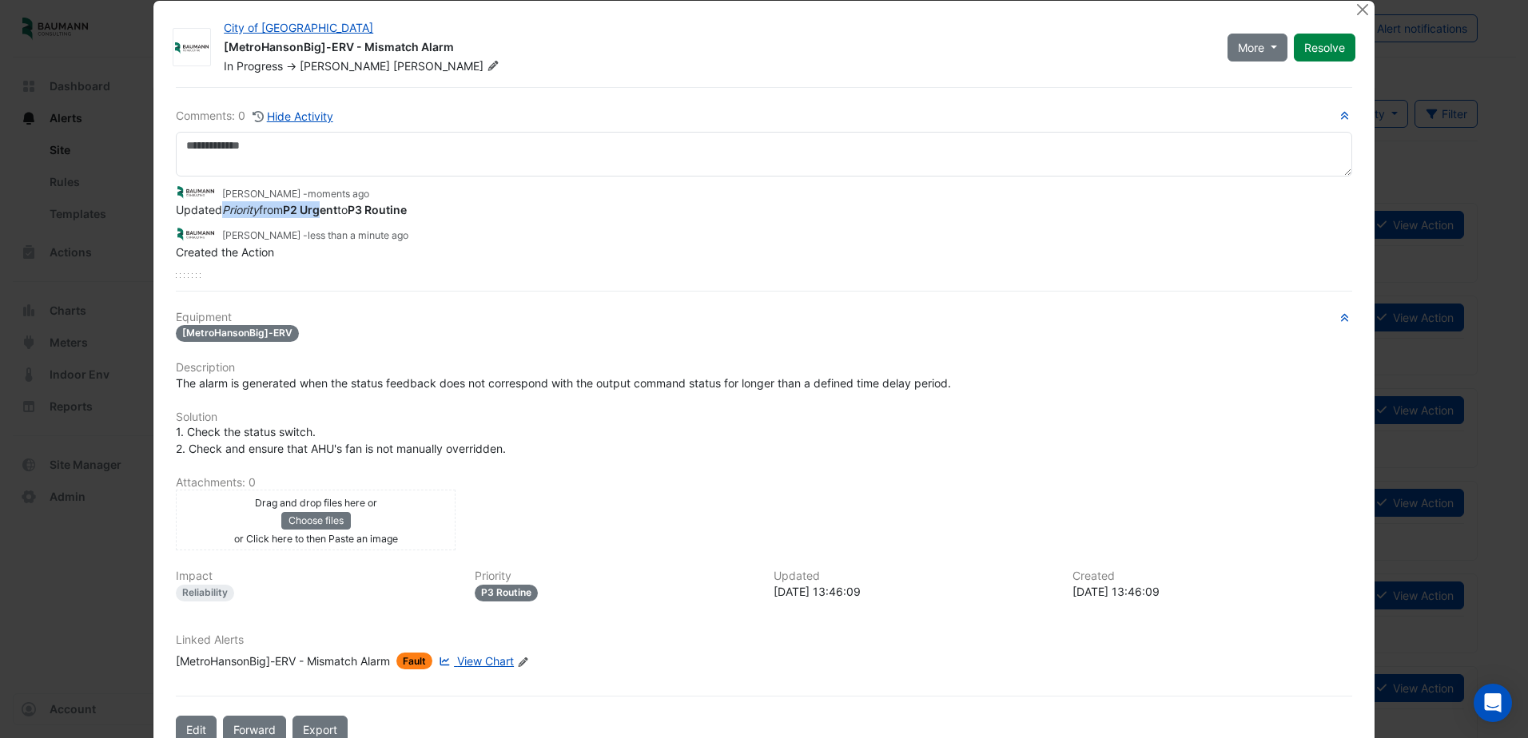
drag, startPoint x: 221, startPoint y: 209, endPoint x: 327, endPoint y: 213, distance: 105.6
click at [327, 213] on span "Updated Priority from P2 Urgent to P3 Routine" at bounding box center [291, 210] width 231 height 14
click at [611, 237] on div "Hiten Chhajed - less than a minute ago" at bounding box center [764, 234] width 1176 height 18
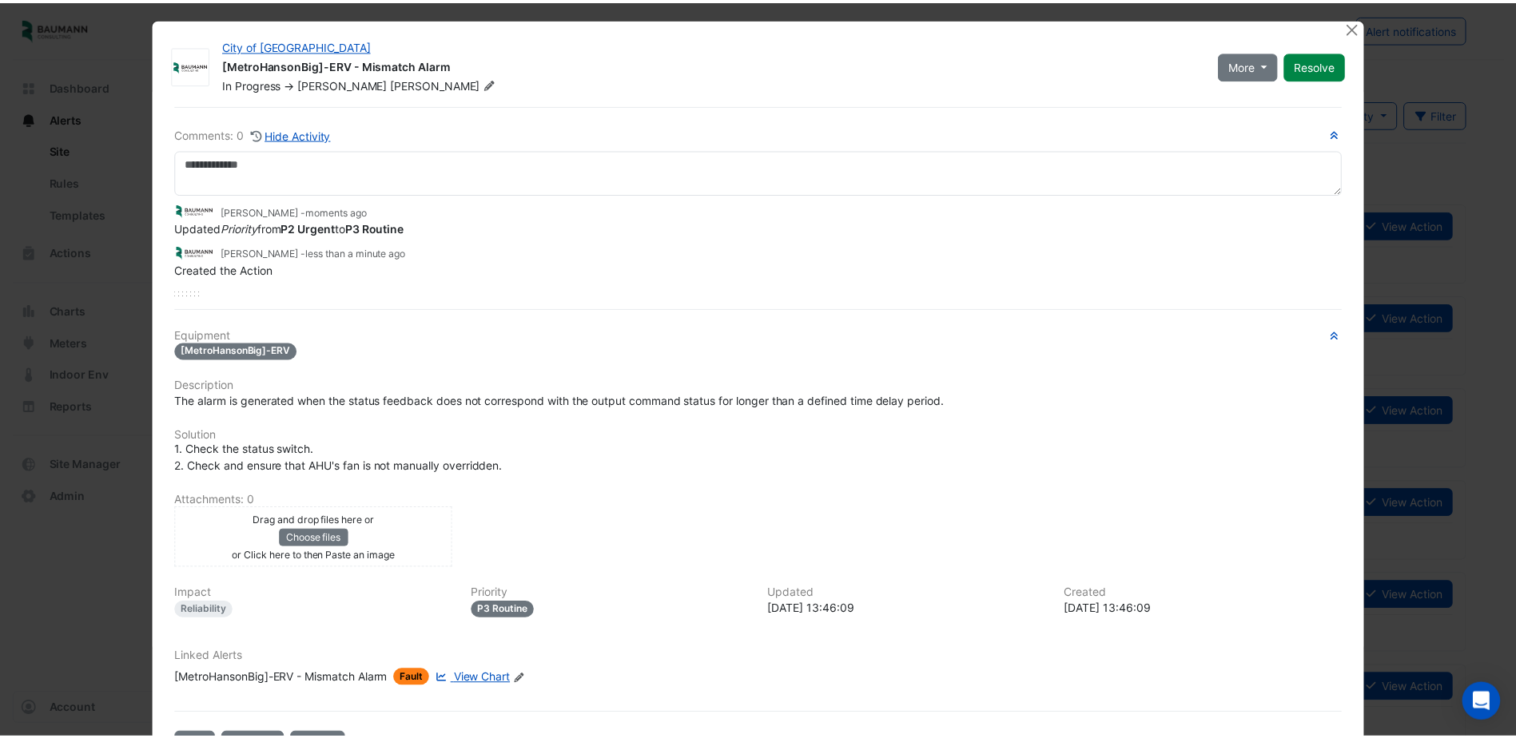
scroll to position [0, 0]
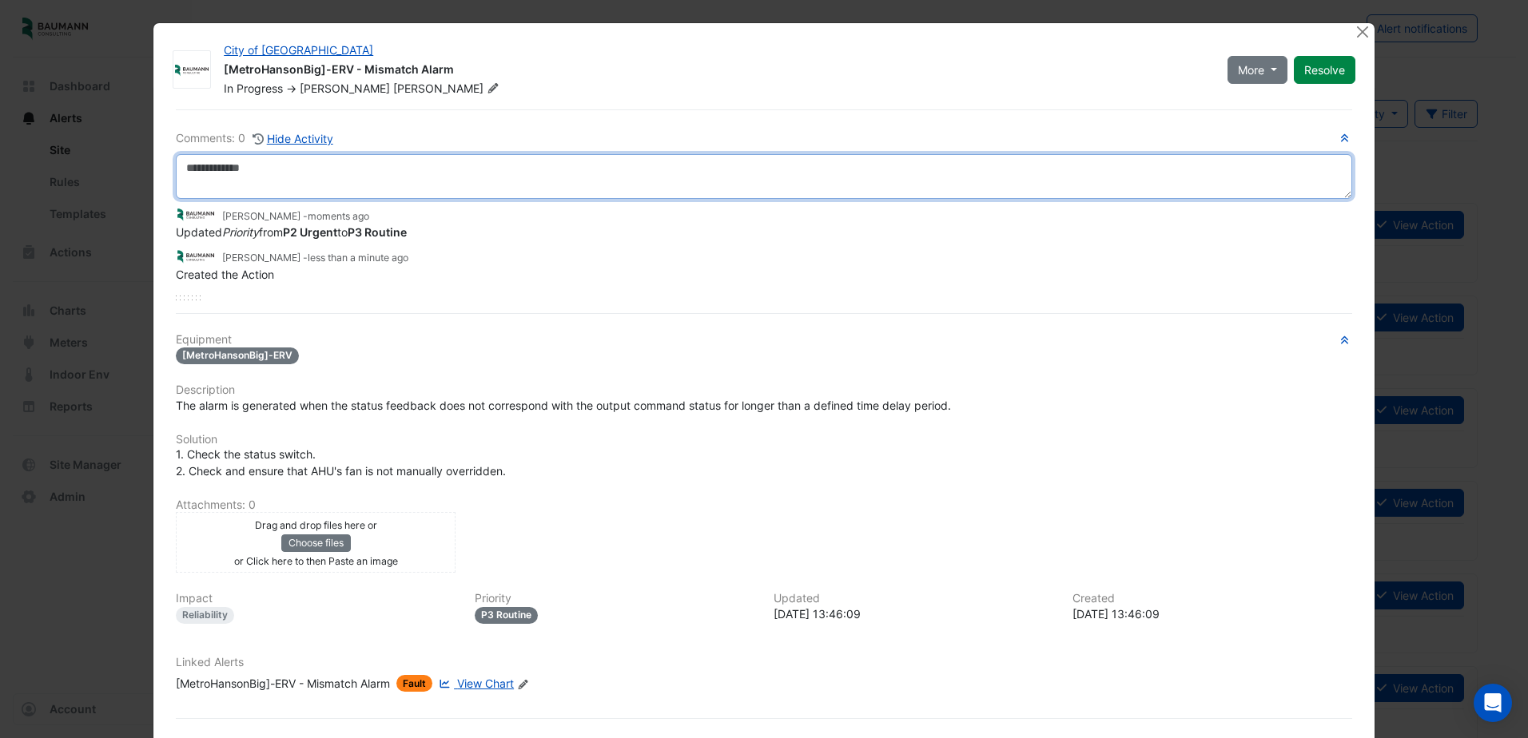
click at [270, 179] on textarea at bounding box center [764, 176] width 1176 height 45
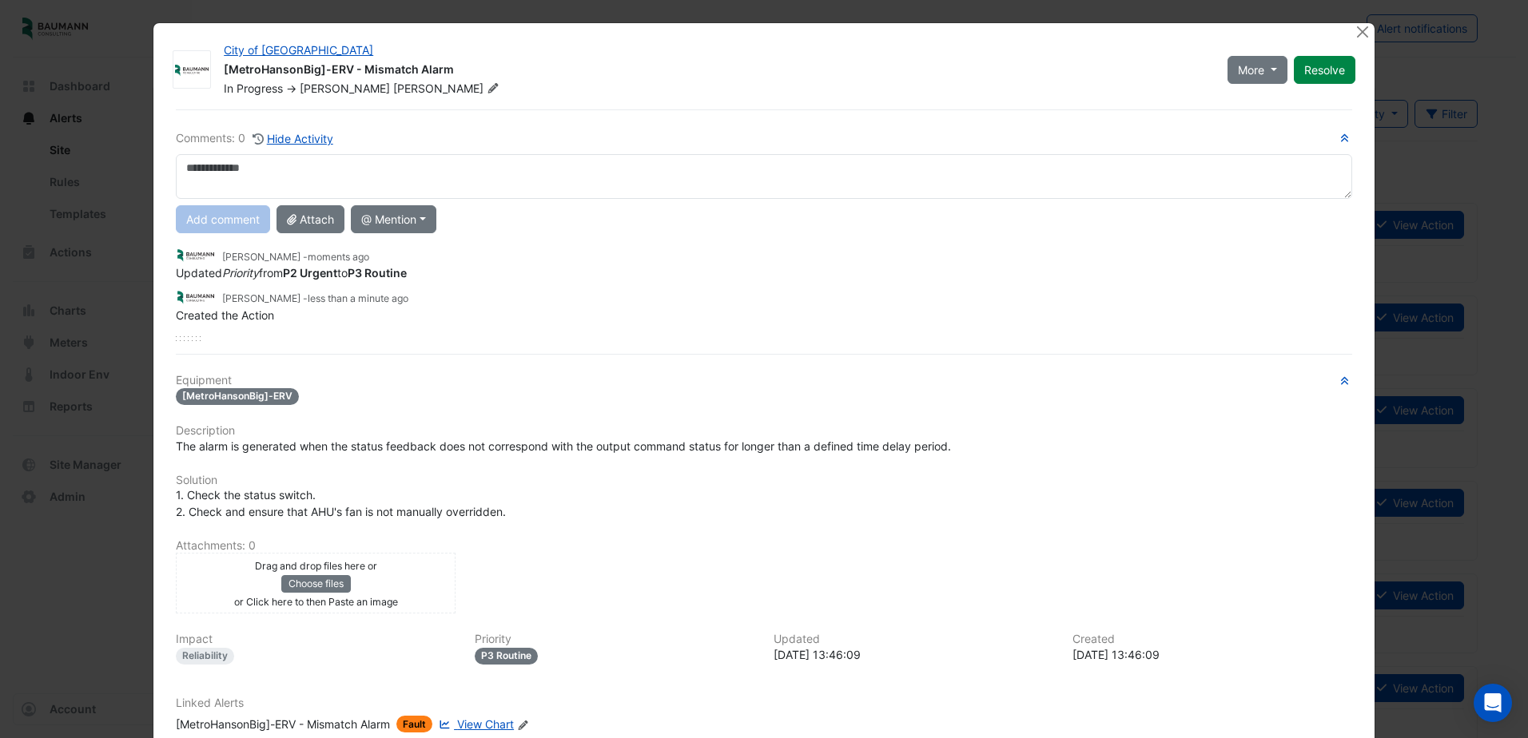
click at [575, 316] on div "Created the Action" at bounding box center [764, 315] width 1176 height 17
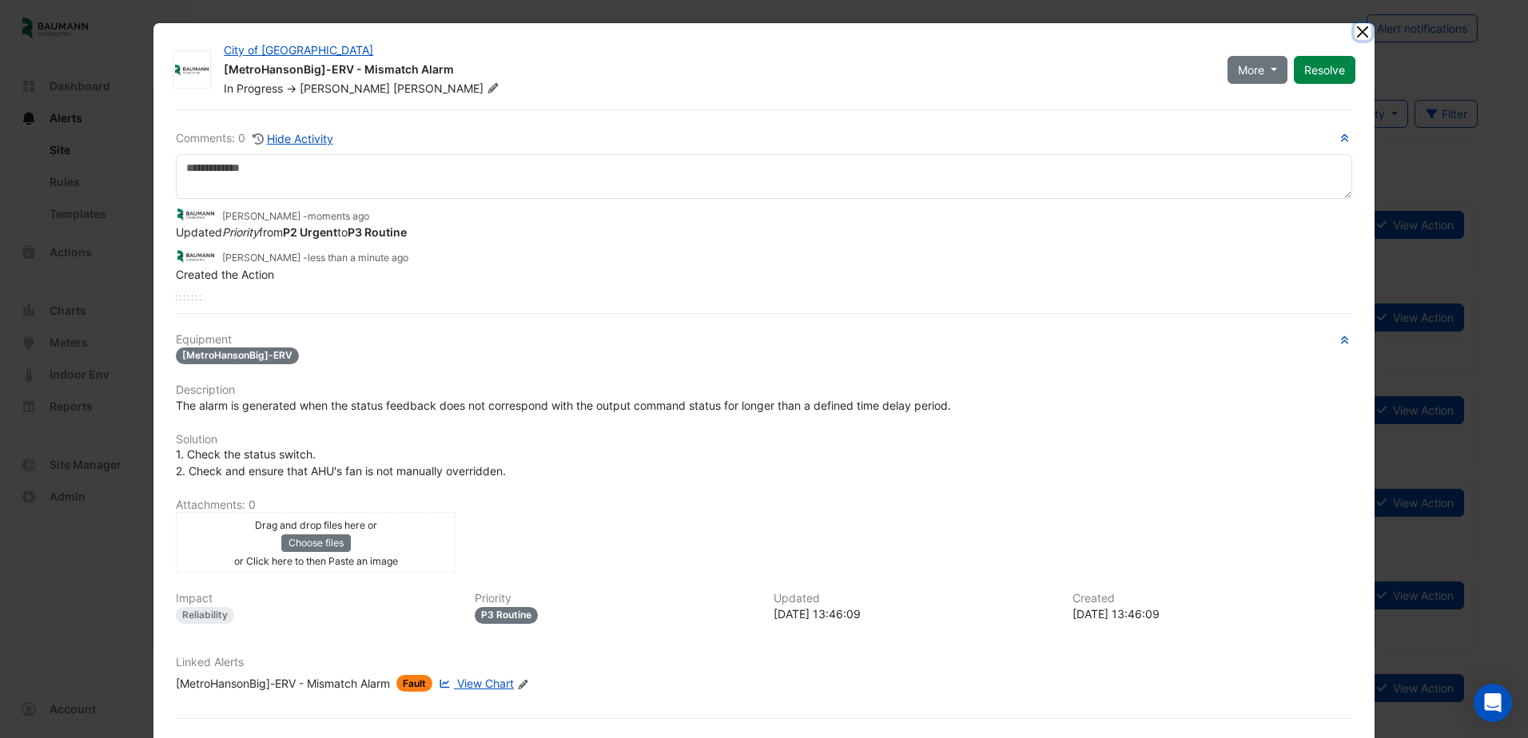
click at [1362, 29] on button "Close" at bounding box center [1363, 31] width 17 height 17
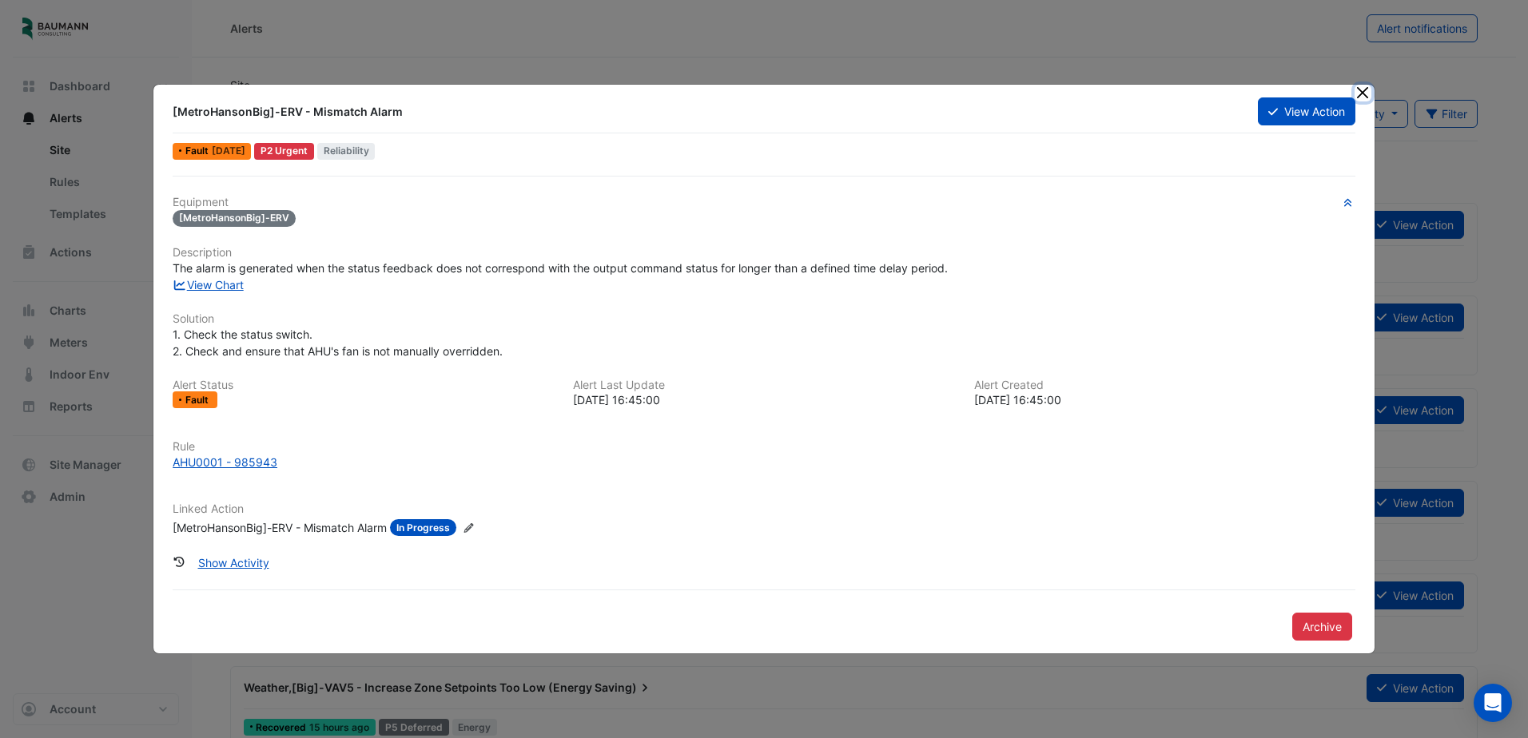
click at [1359, 94] on button "Close" at bounding box center [1363, 93] width 17 height 17
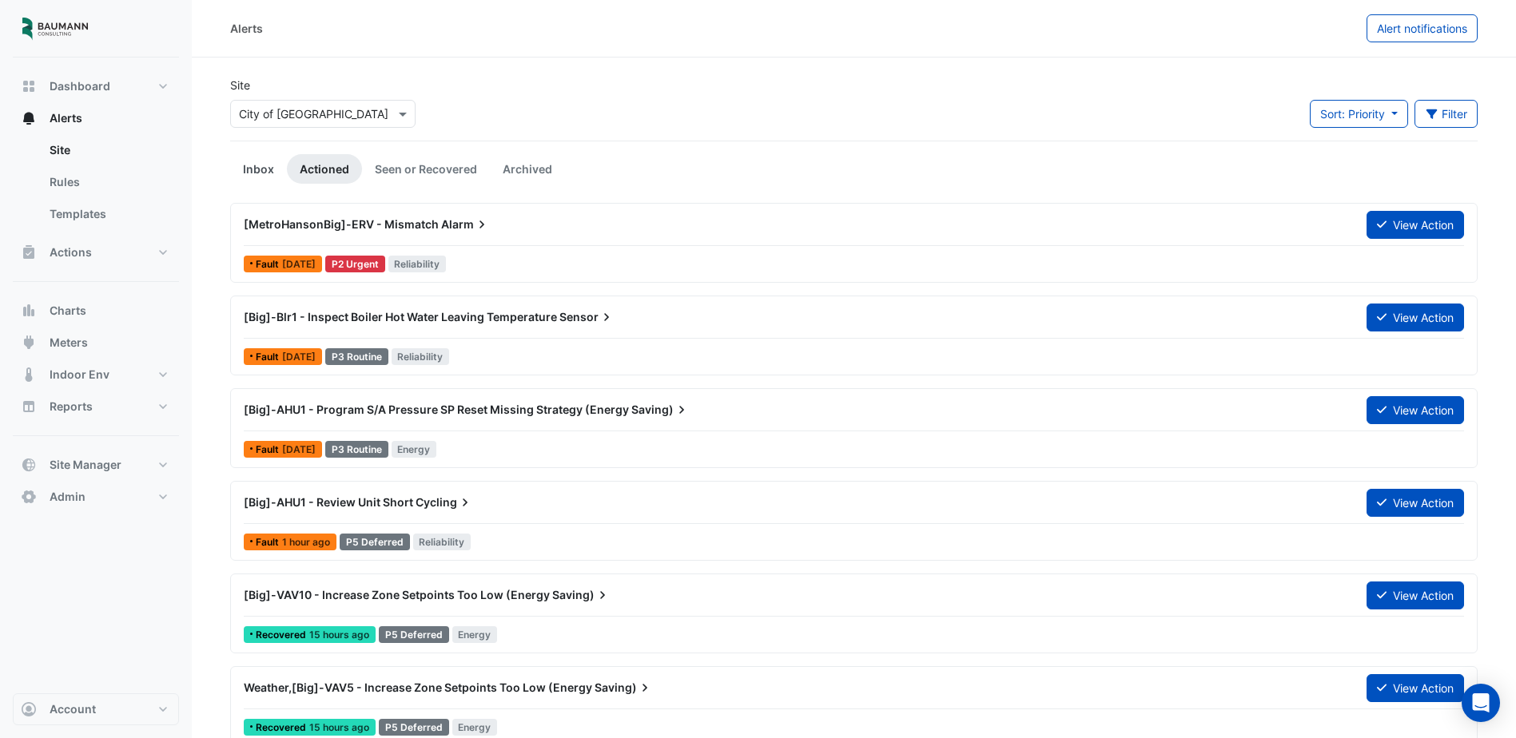
click at [265, 168] on link "Inbox" at bounding box center [258, 169] width 57 height 30
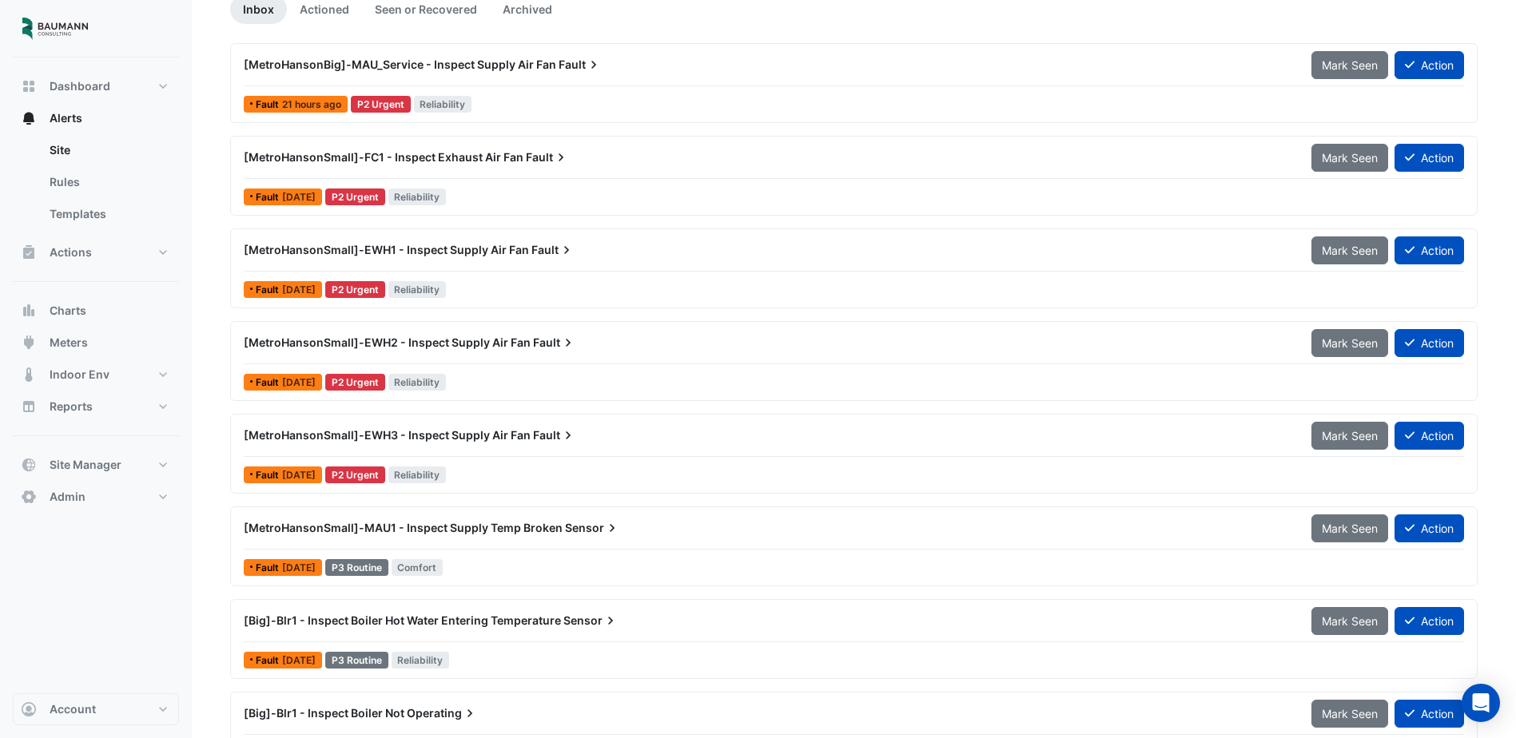
scroll to position [206, 0]
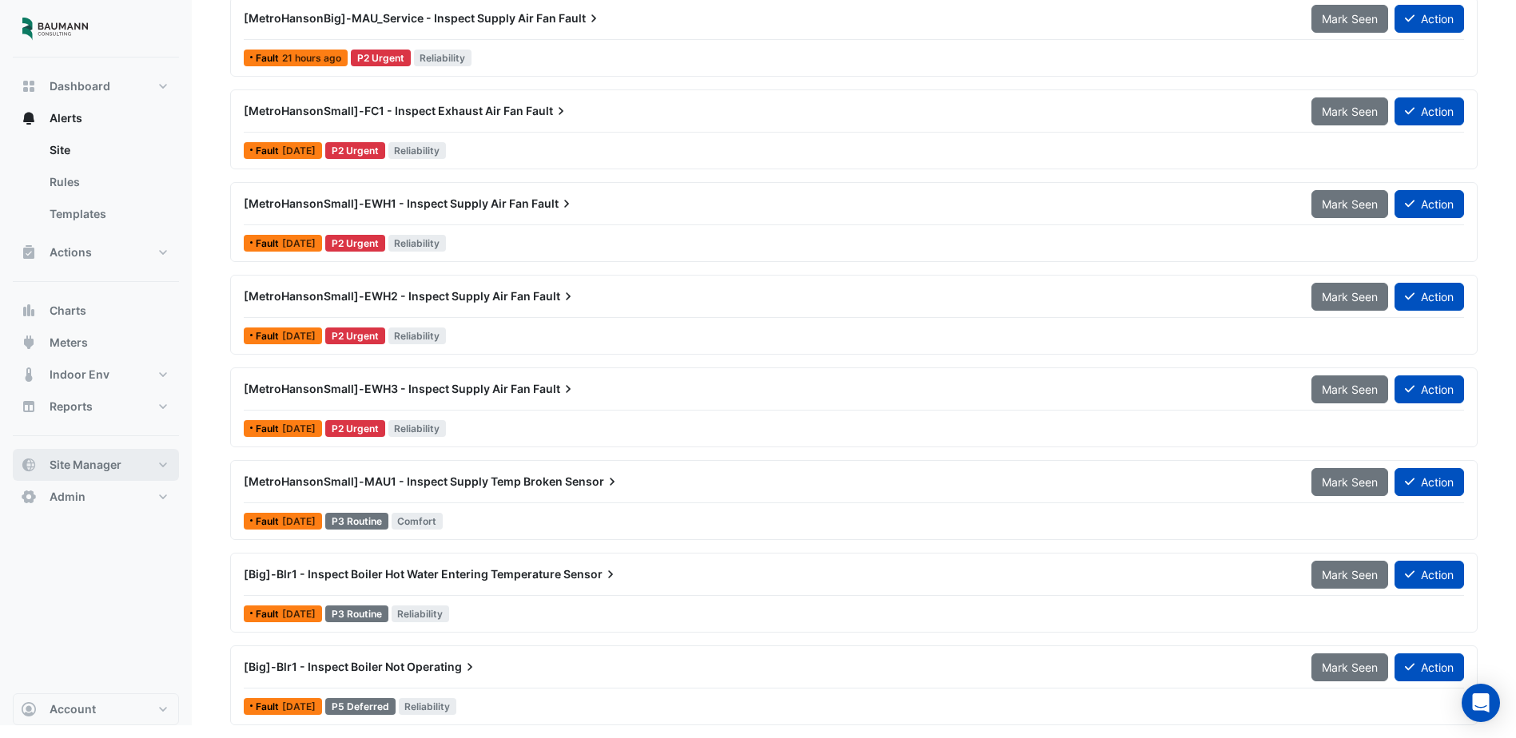
click at [90, 456] on button "Site Manager" at bounding box center [96, 465] width 166 height 32
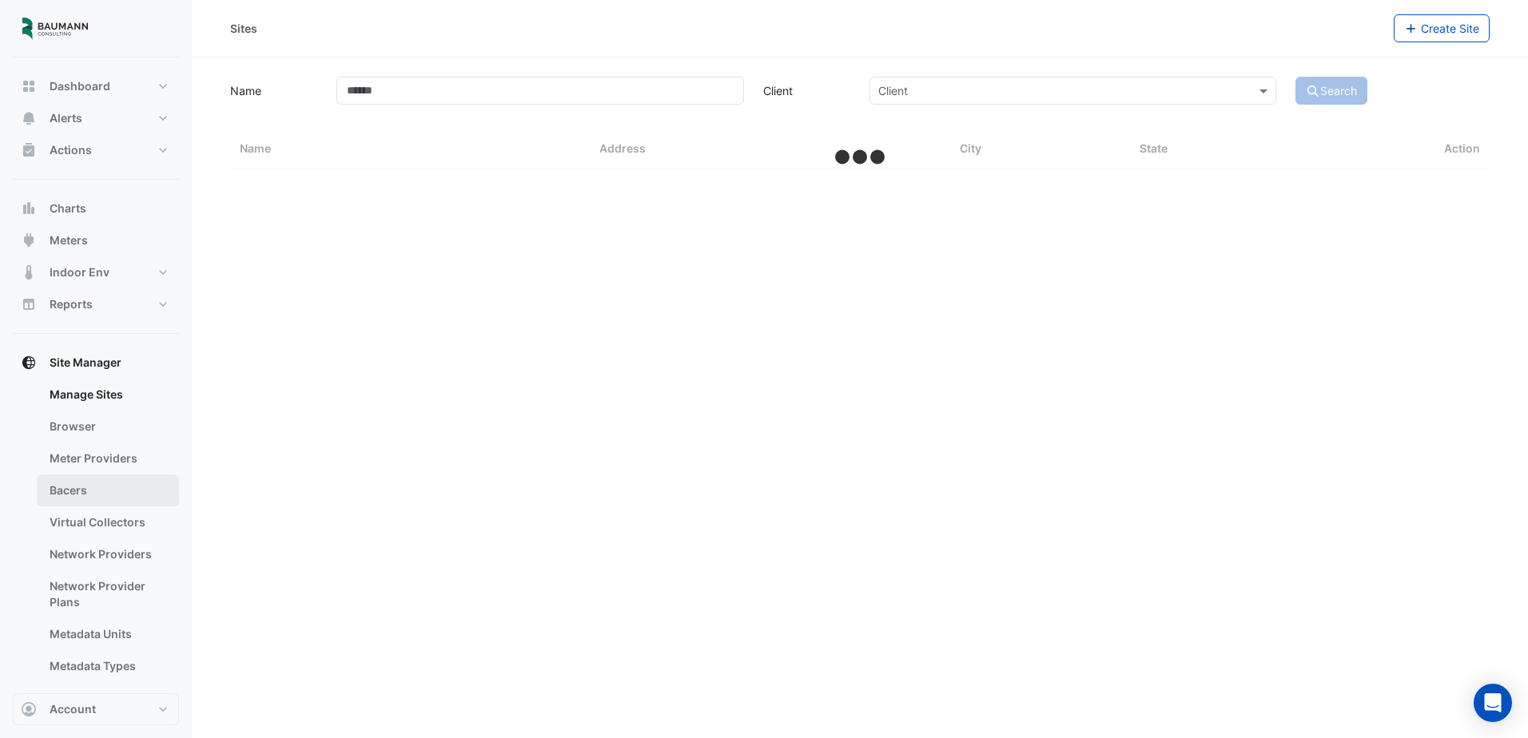
click at [103, 500] on link "Bacers" at bounding box center [108, 491] width 142 height 32
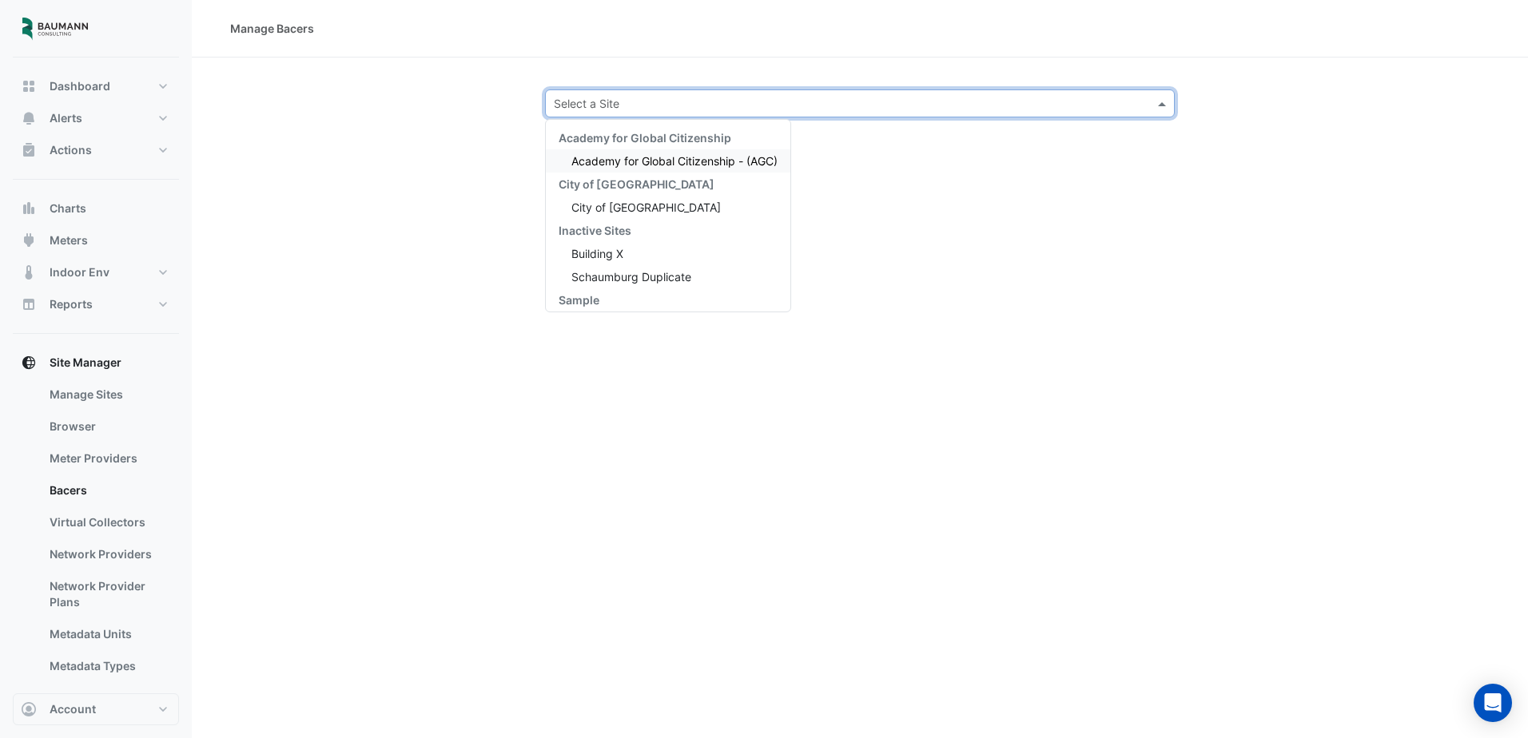
click at [714, 96] on input "text" at bounding box center [844, 104] width 580 height 17
click at [668, 216] on div "City of [GEOGRAPHIC_DATA]" at bounding box center [668, 207] width 245 height 23
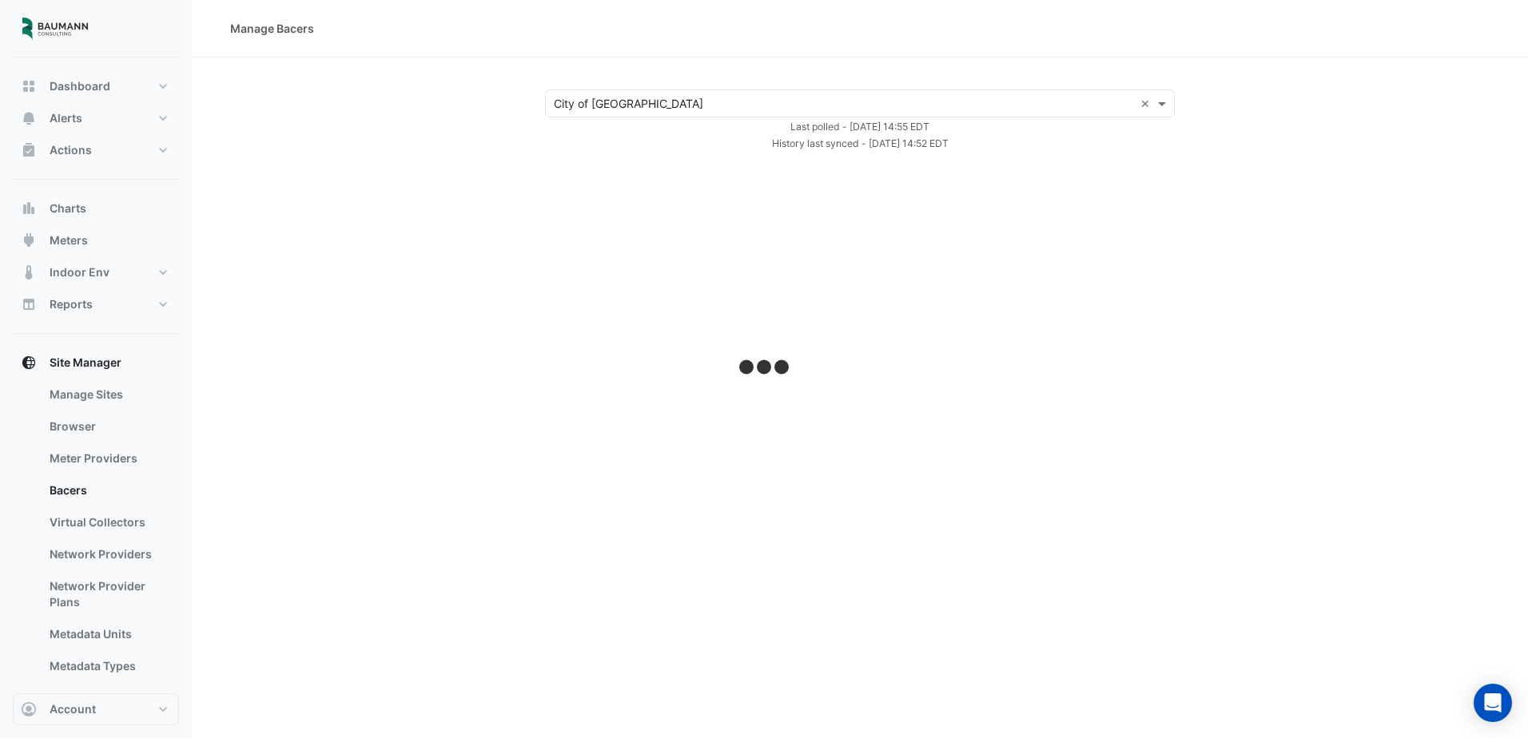
select select "***"
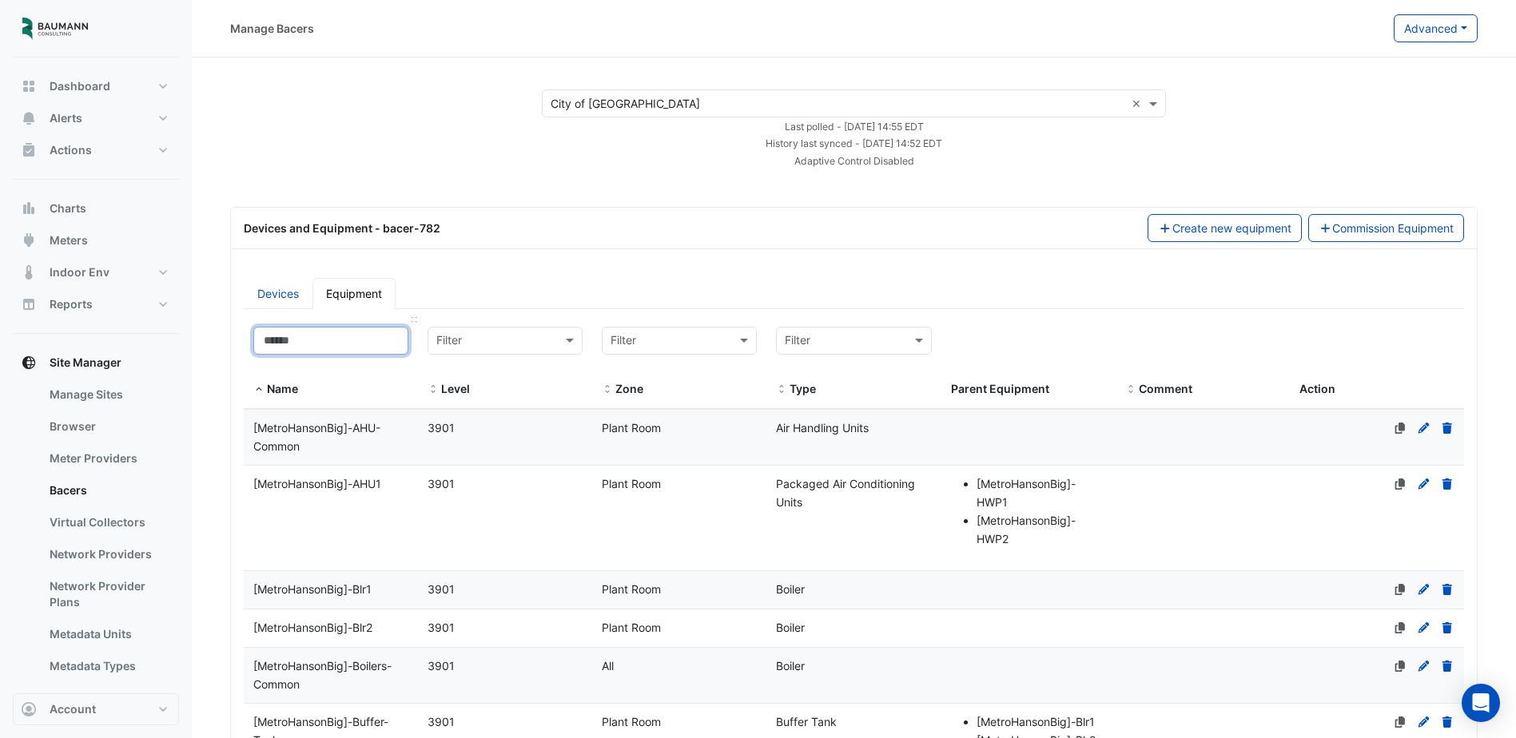
click at [356, 344] on input at bounding box center [330, 341] width 155 height 28
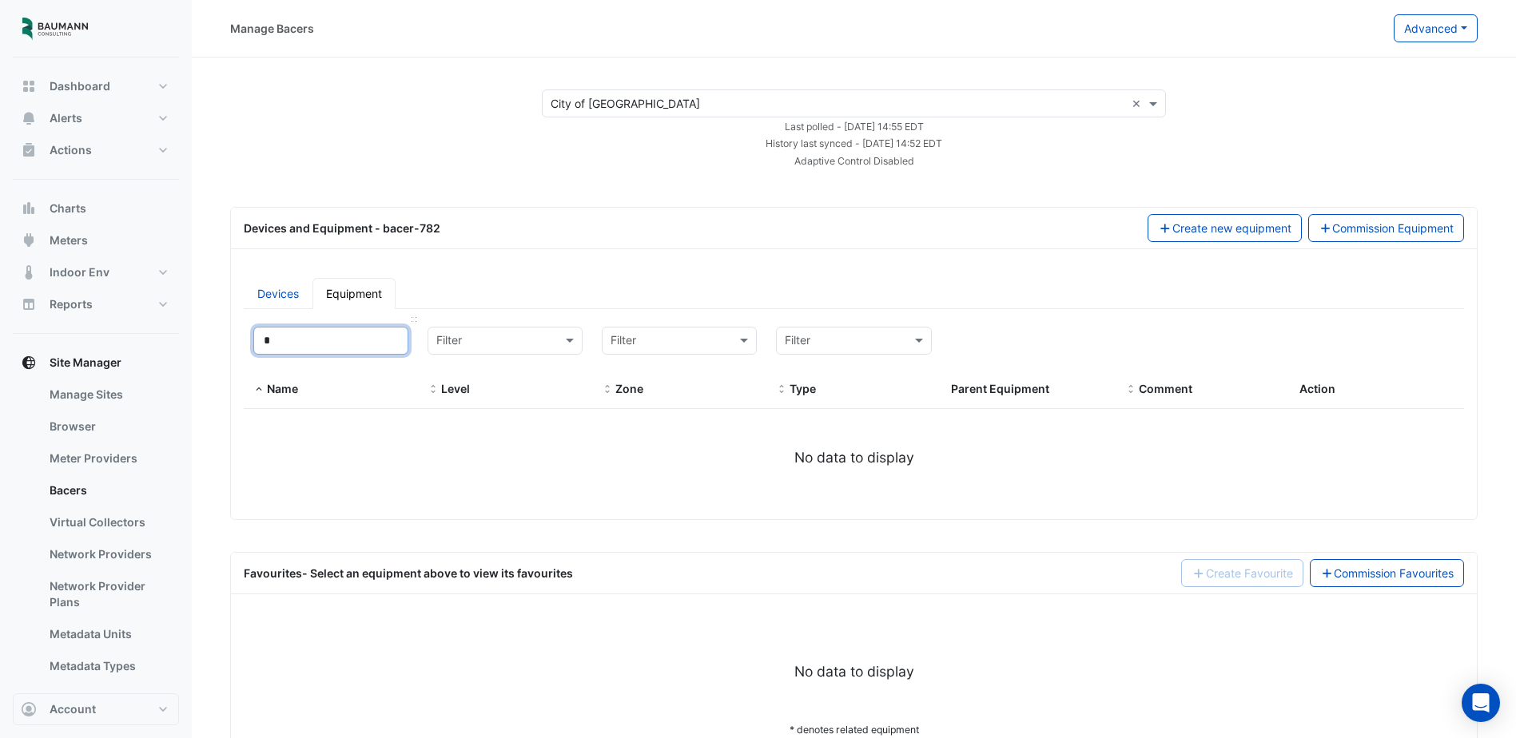
type input "**"
select select "***"
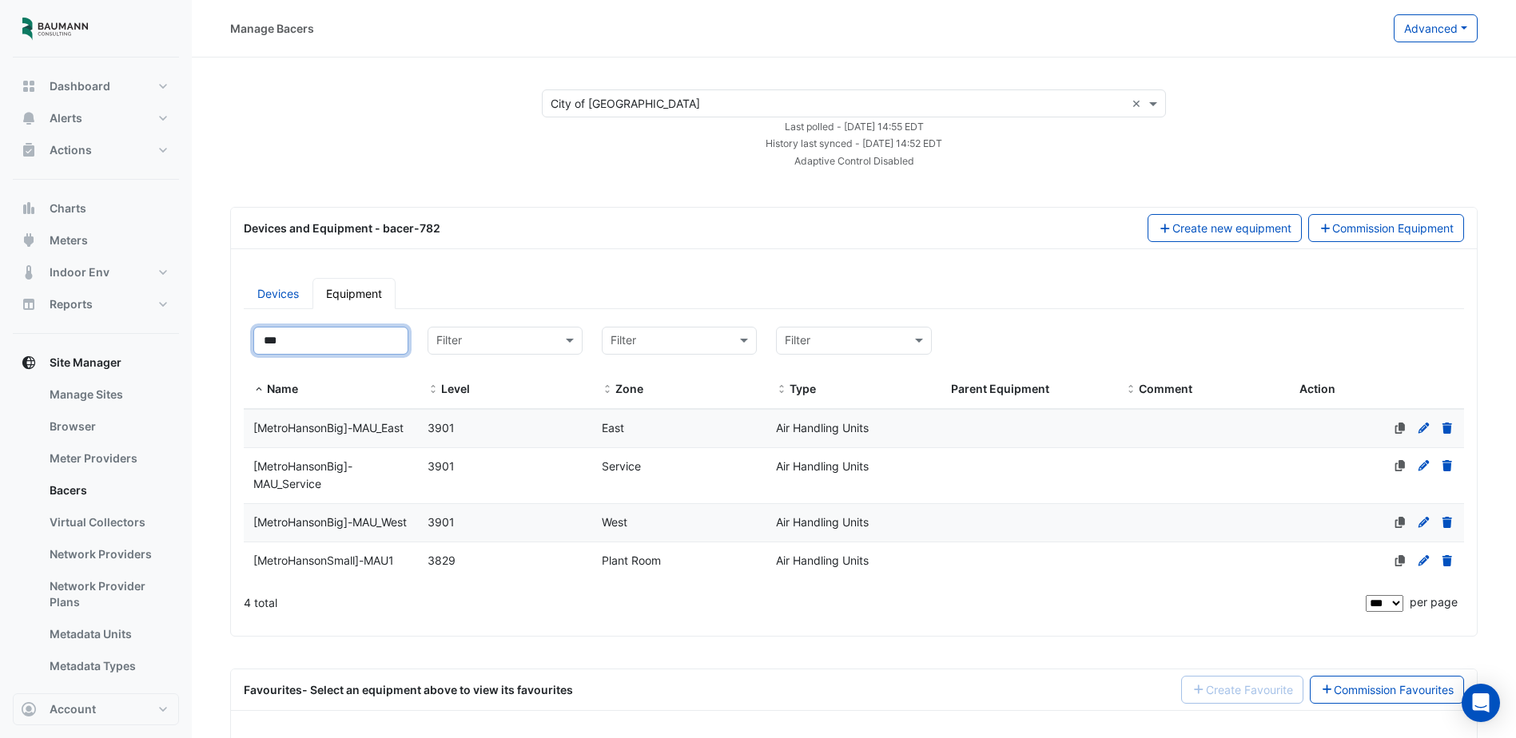
type input "***"
click at [392, 567] on span "[MetroHansonSmall]-MAU1" at bounding box center [323, 561] width 141 height 14
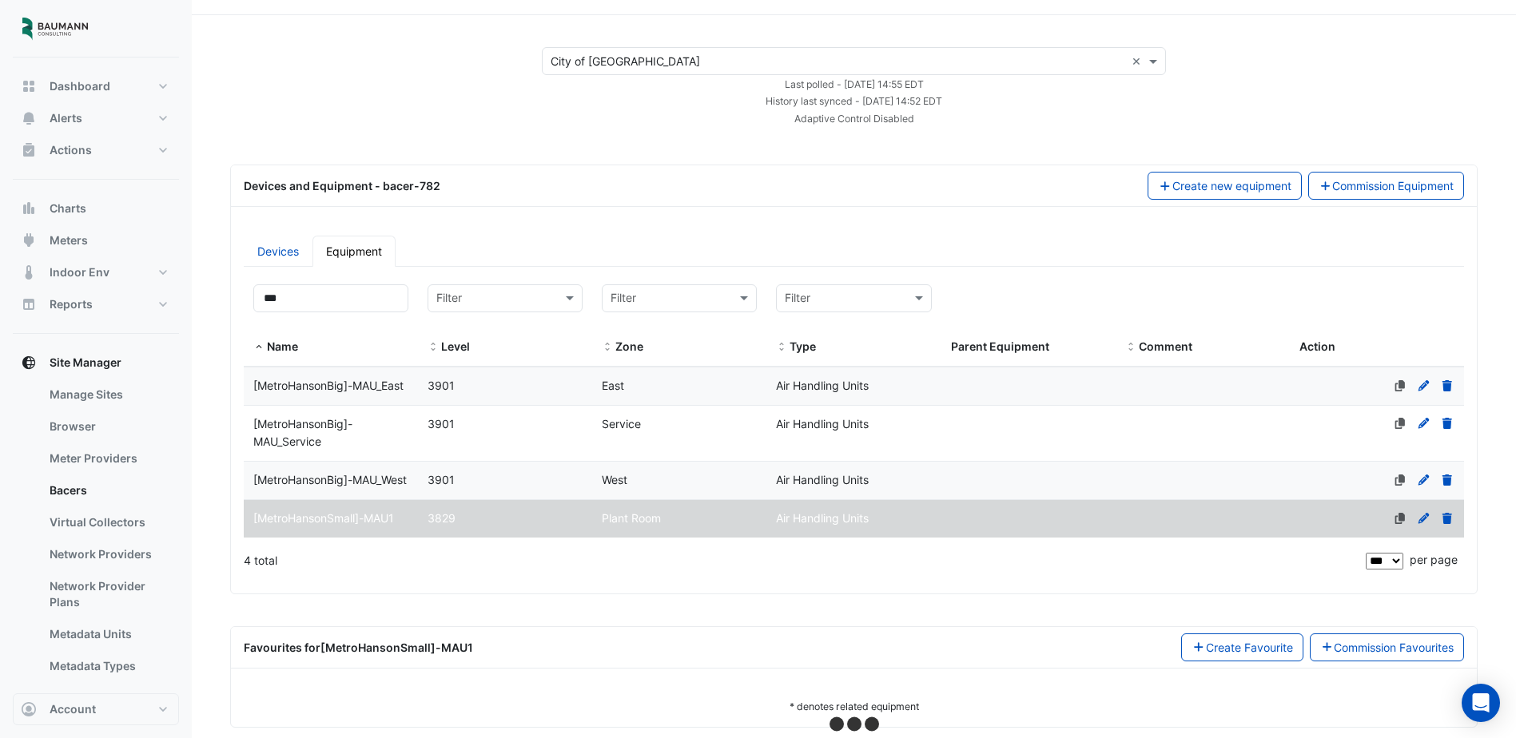
scroll to position [82, 0]
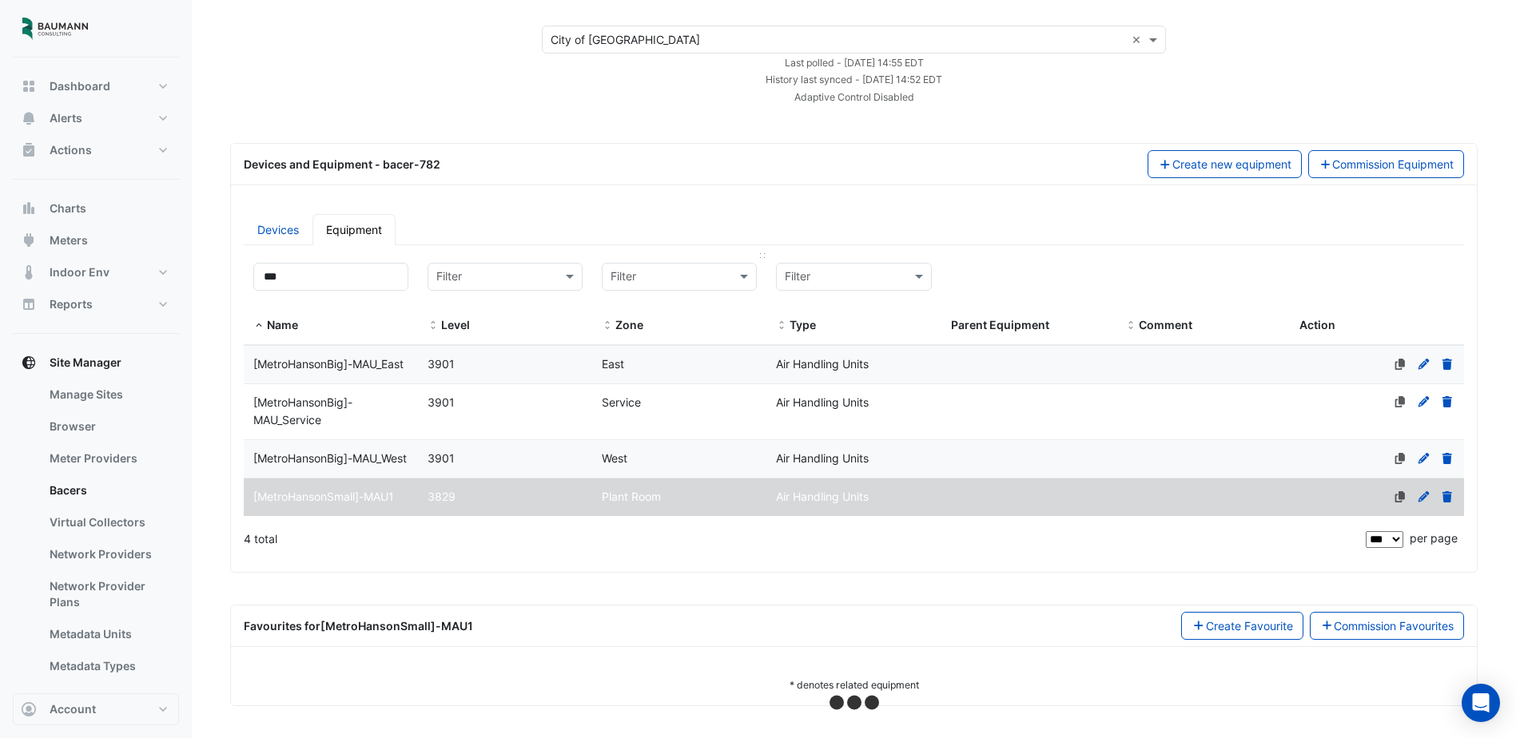
select select "***"
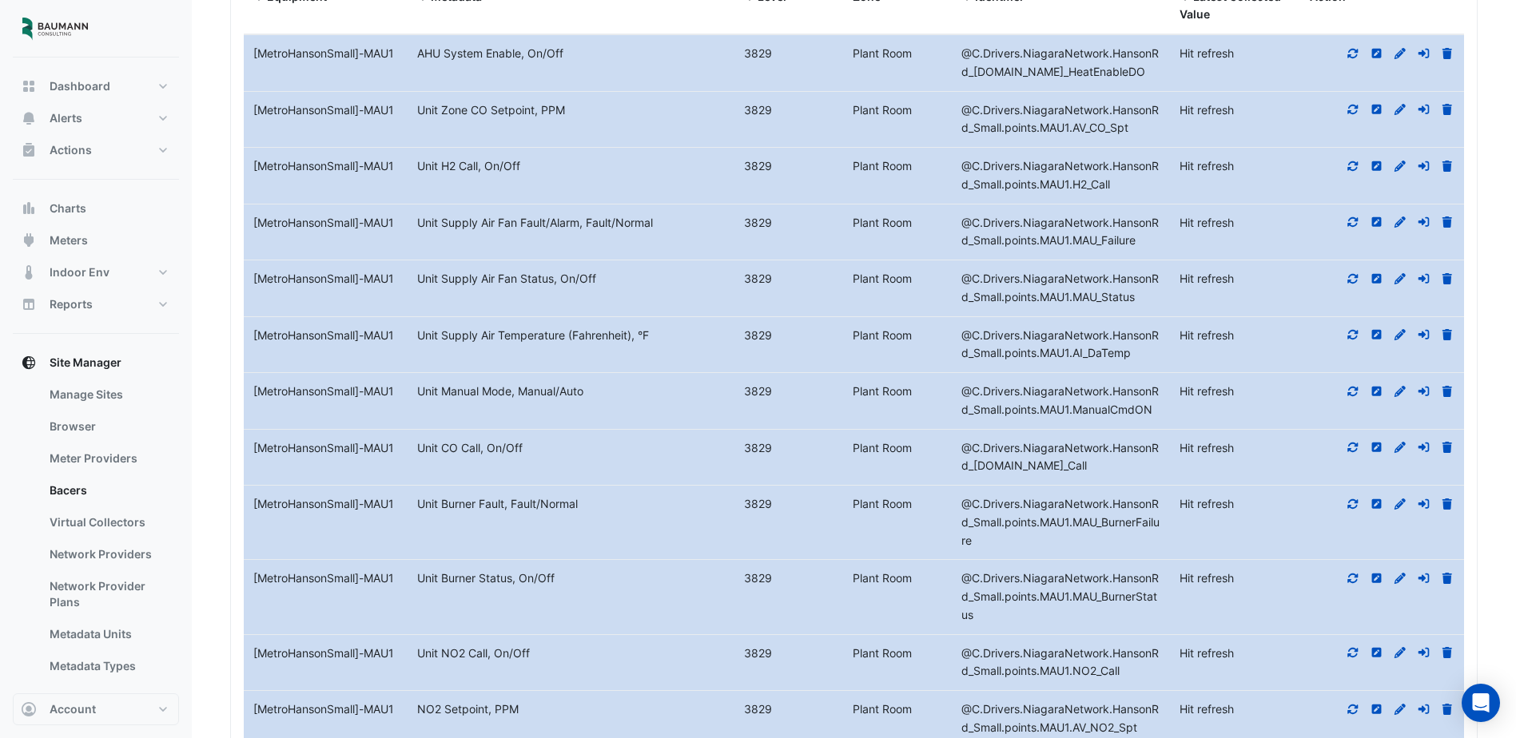
scroll to position [802, 0]
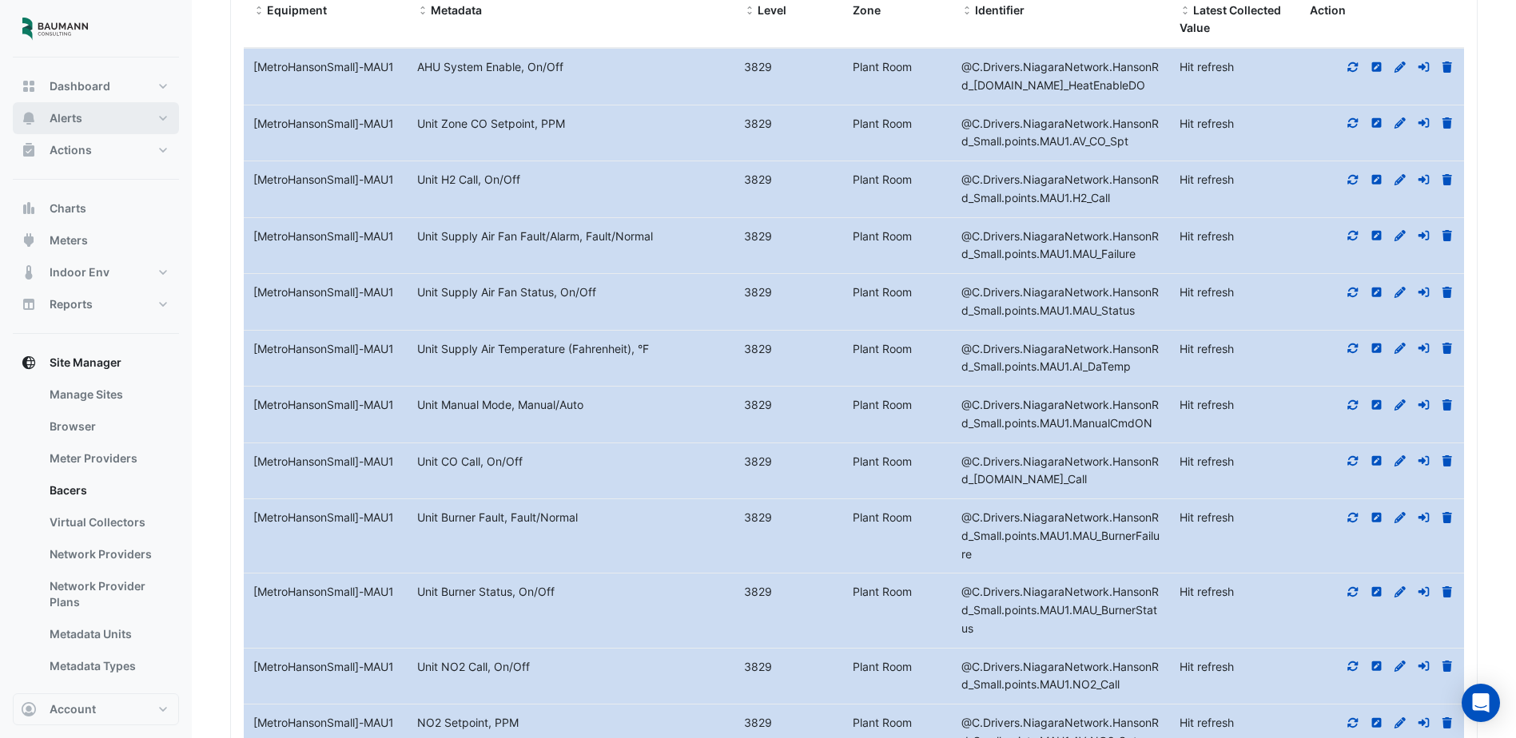
click at [109, 113] on button "Alerts" at bounding box center [96, 118] width 166 height 32
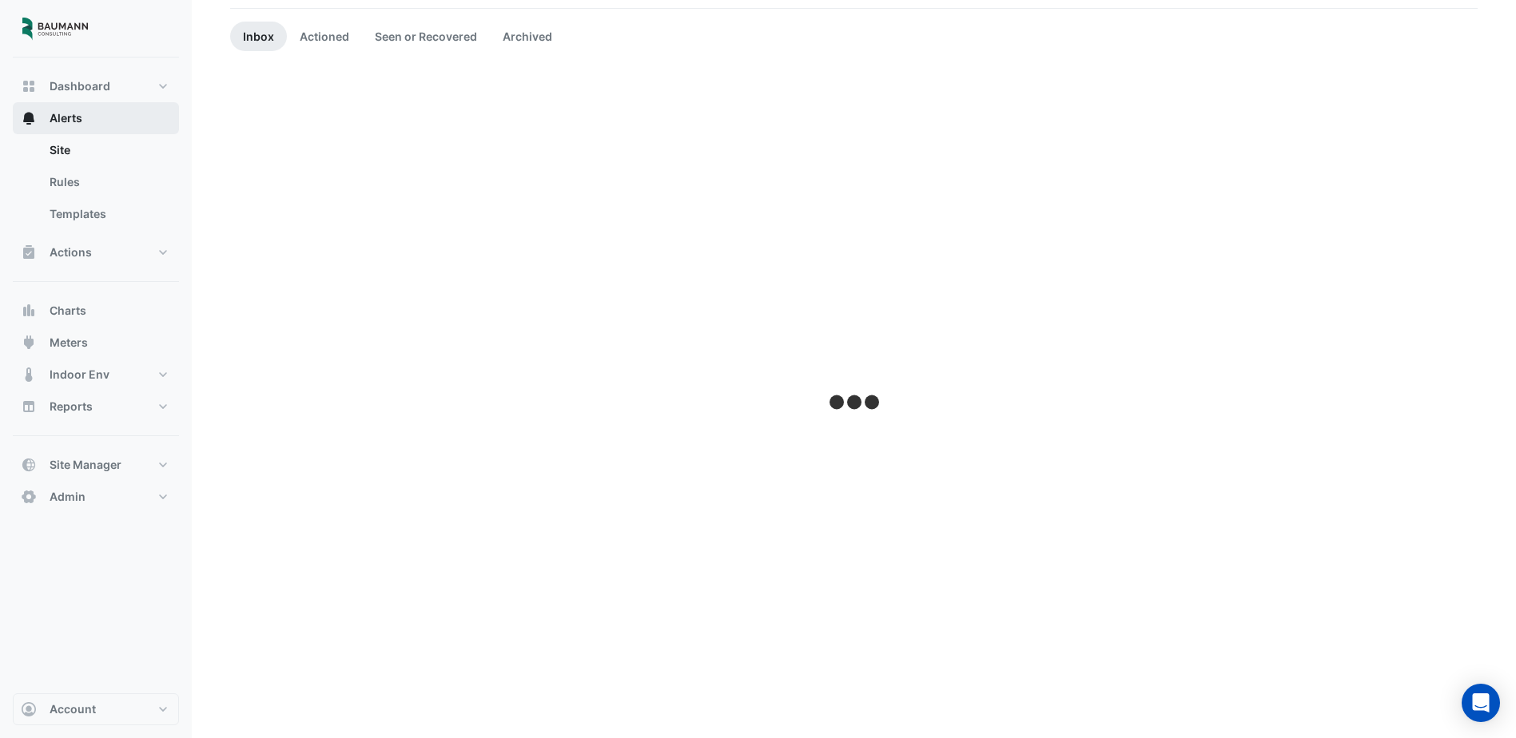
scroll to position [133, 0]
click at [105, 183] on link "Rules" at bounding box center [108, 182] width 142 height 32
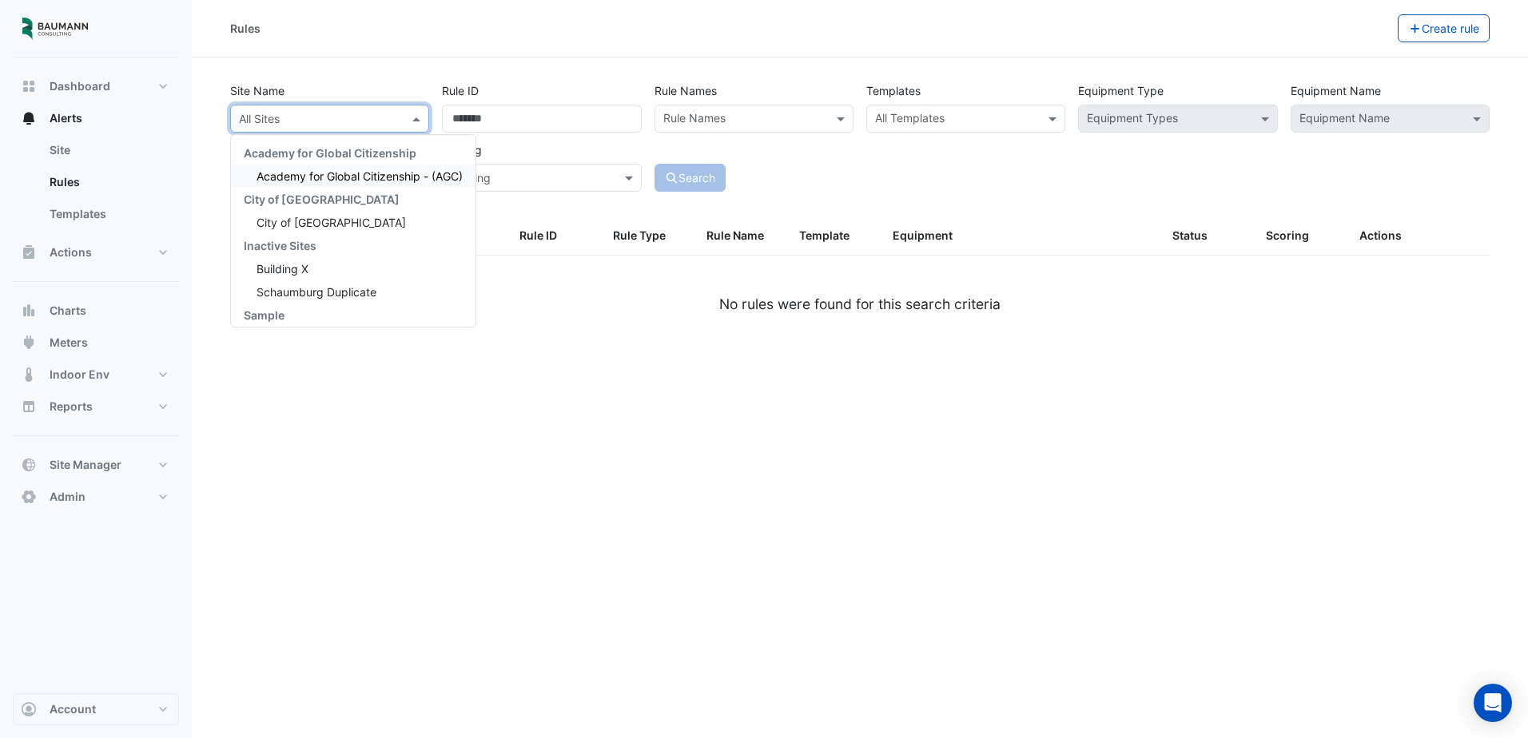
click at [316, 121] on input "text" at bounding box center [313, 119] width 149 height 17
click at [939, 117] on input "text" at bounding box center [956, 120] width 163 height 17
click at [940, 120] on input "text" at bounding box center [956, 120] width 163 height 17
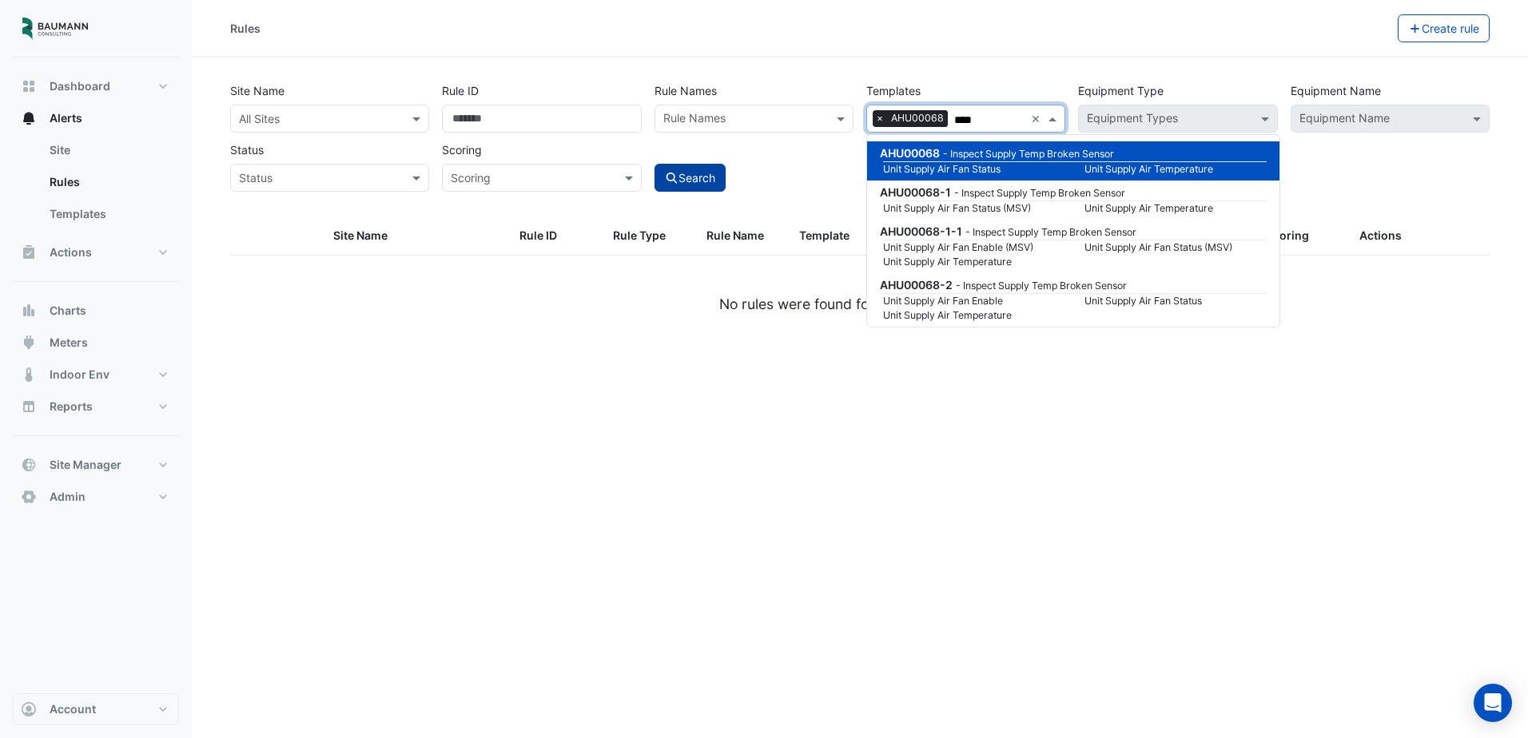
type input "****"
click at [709, 177] on button "Search" at bounding box center [691, 178] width 72 height 28
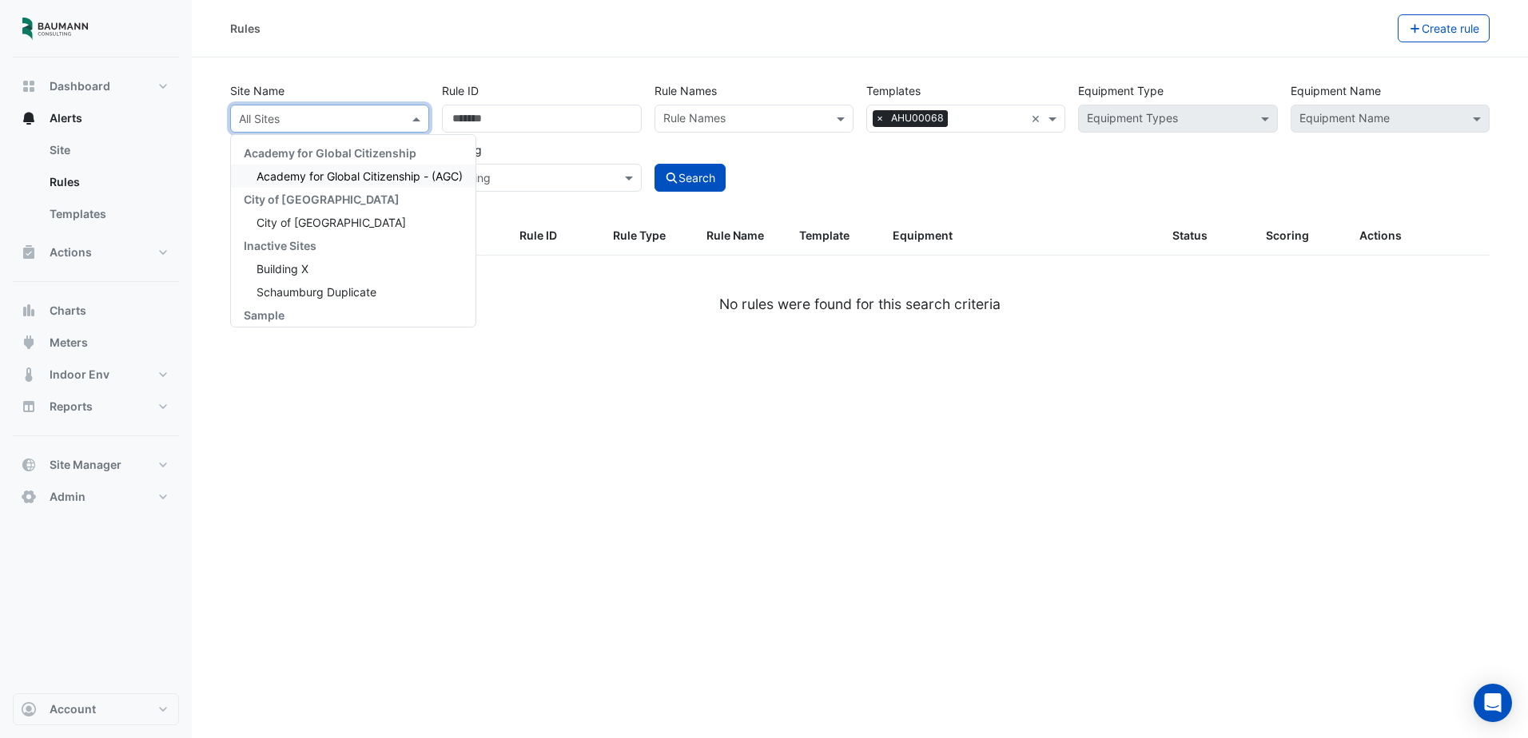
click at [406, 125] on div at bounding box center [329, 118] width 197 height 18
click at [368, 229] on div "City of [GEOGRAPHIC_DATA]" at bounding box center [353, 222] width 245 height 23
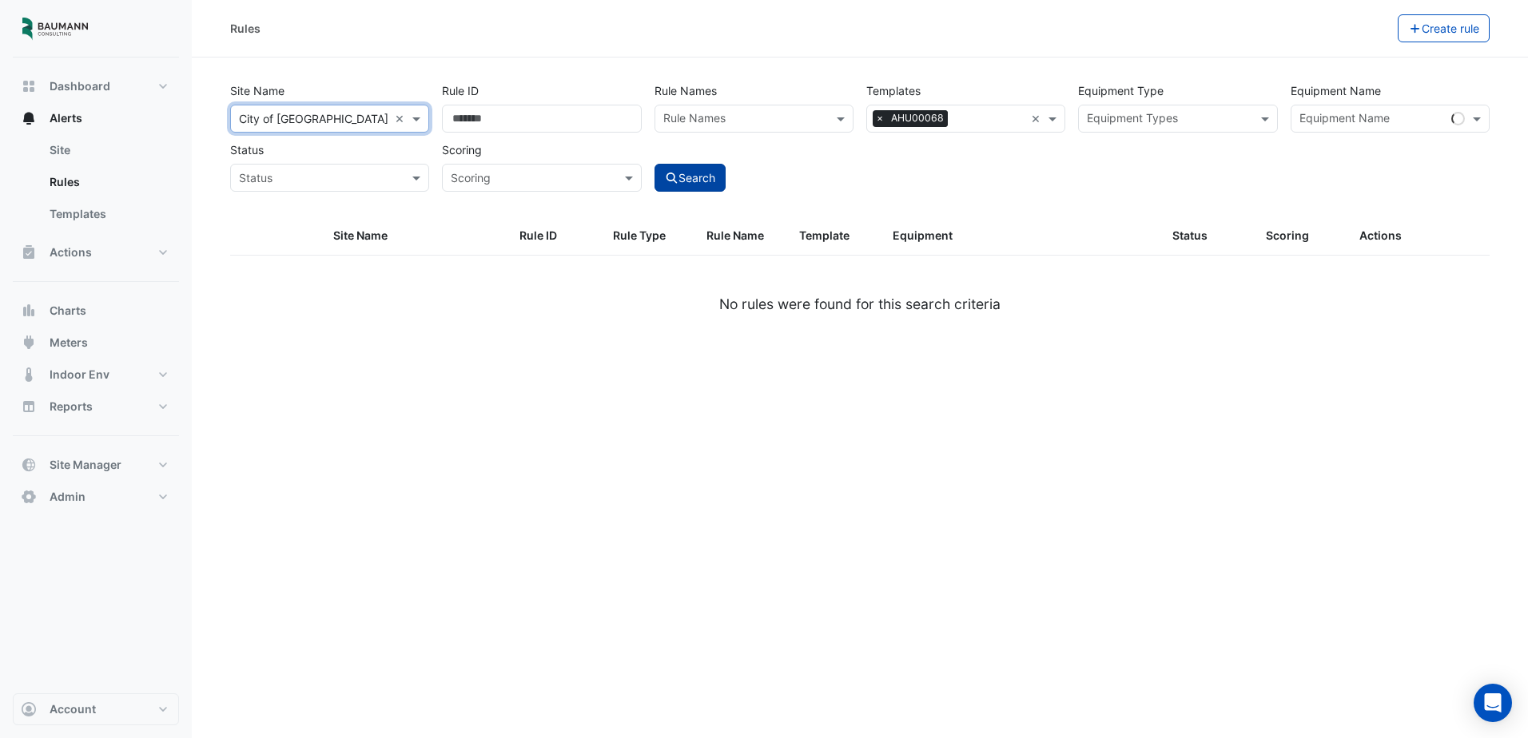
click at [681, 182] on button "Search" at bounding box center [691, 178] width 72 height 28
click at [1016, 120] on input "text" at bounding box center [989, 120] width 70 height 17
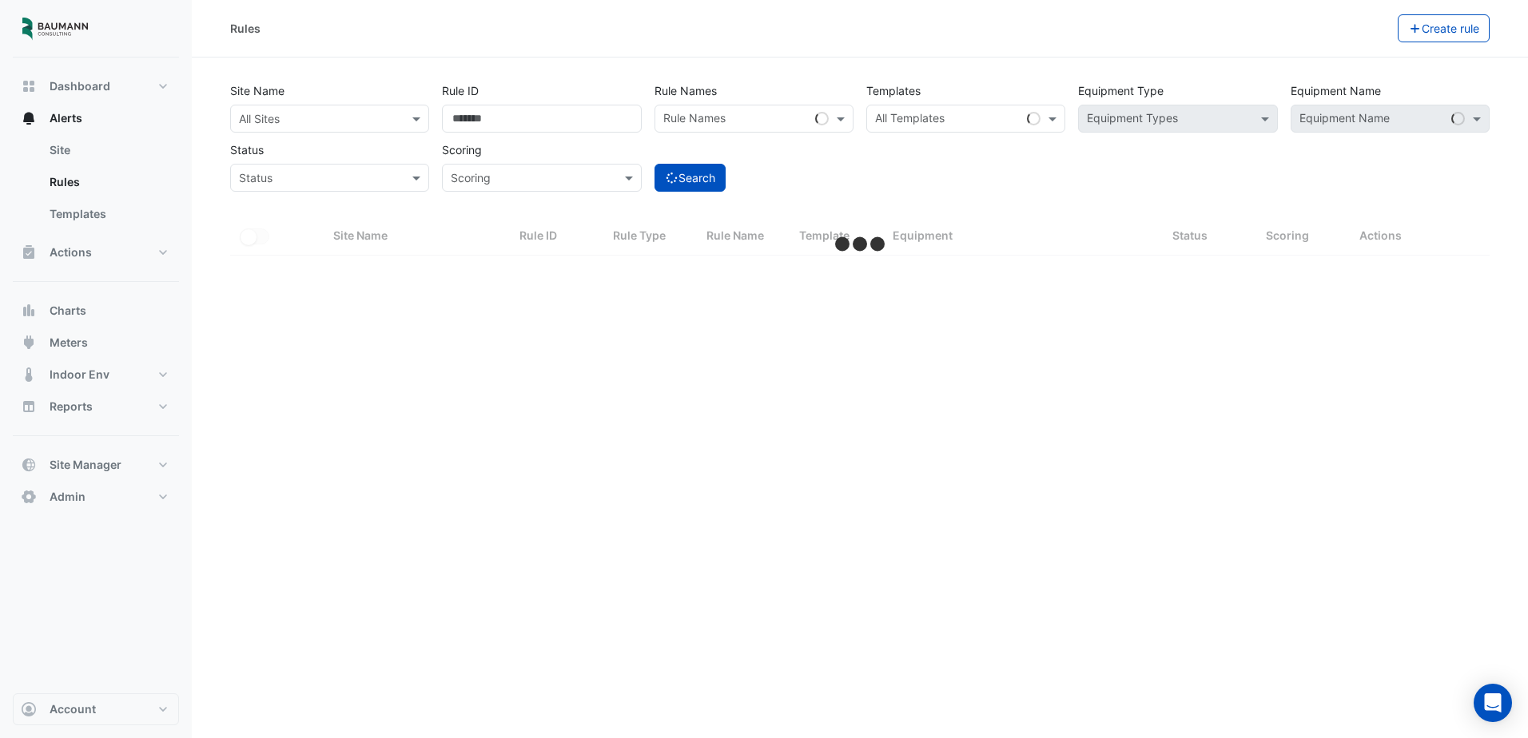
select select "***"
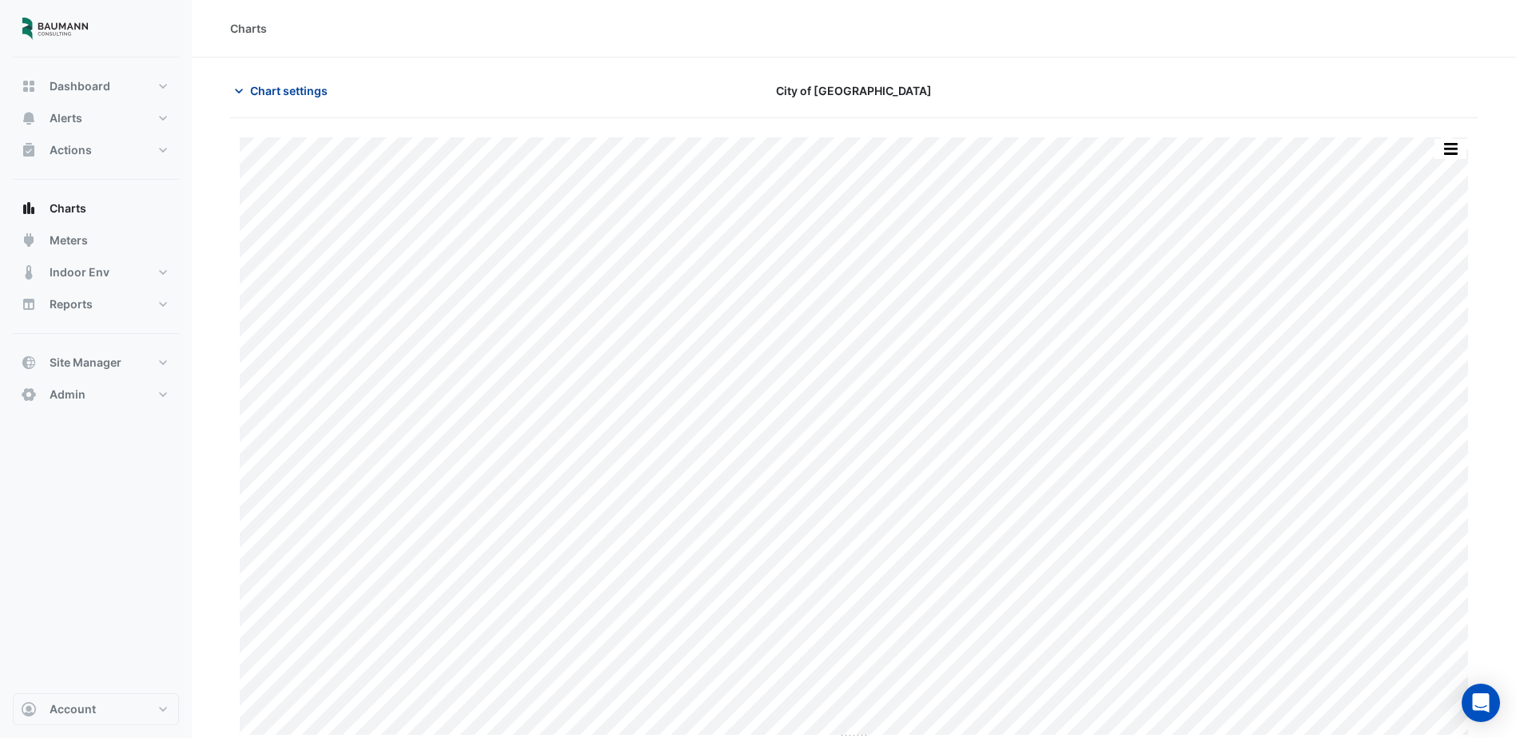
click at [309, 91] on span "Chart settings" at bounding box center [289, 90] width 78 height 17
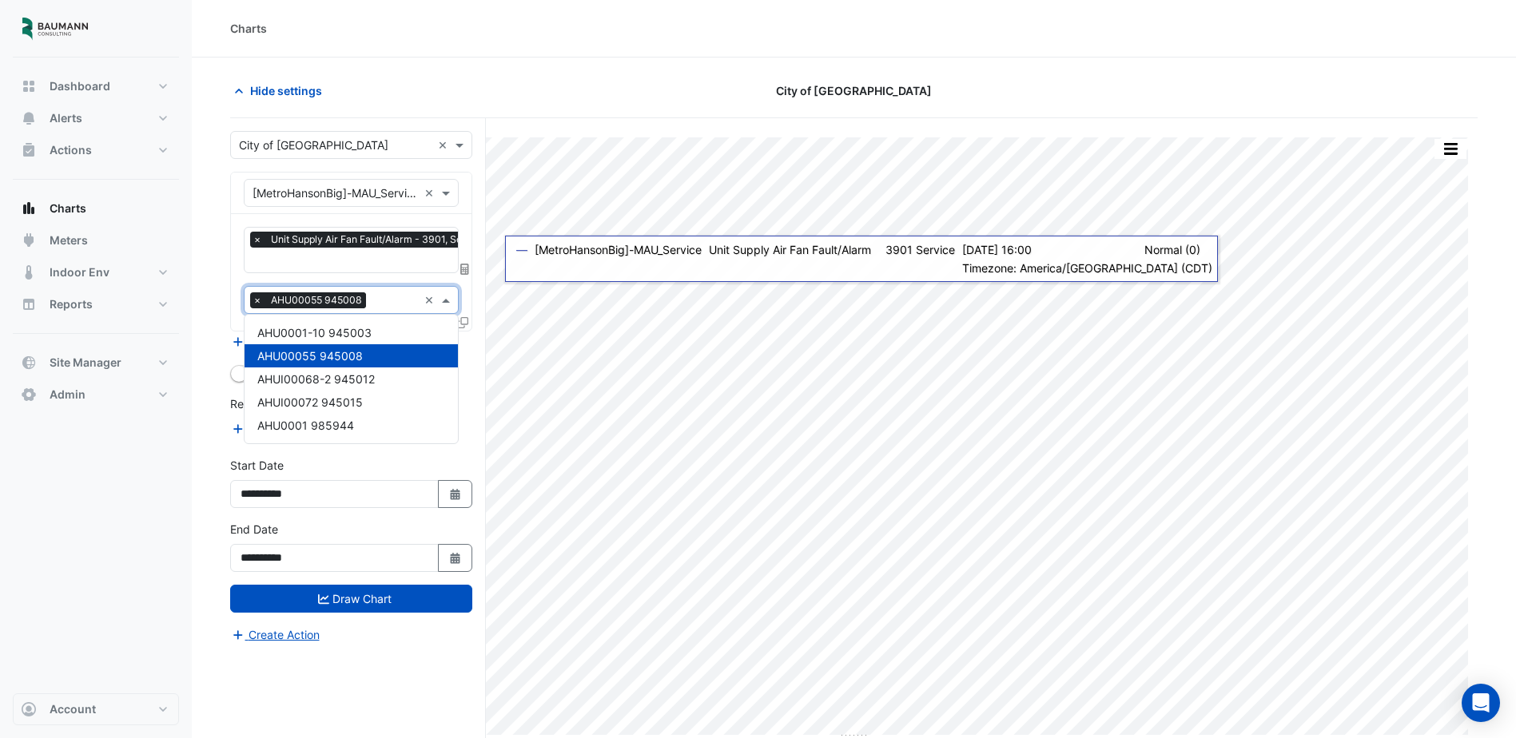
click at [448, 299] on span at bounding box center [448, 300] width 20 height 17
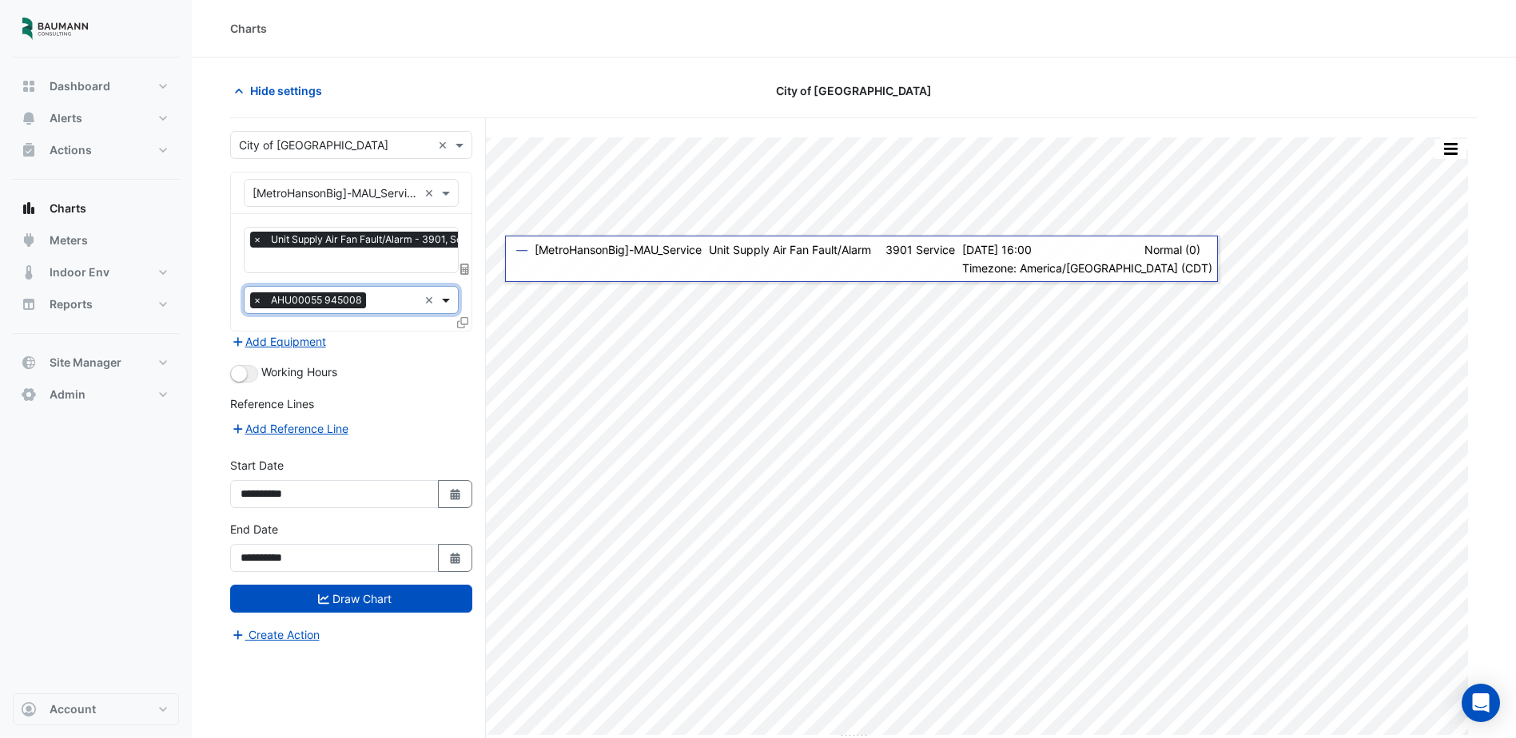
click at [448, 299] on span at bounding box center [448, 300] width 20 height 17
click at [424, 380] on div "Working Hours" at bounding box center [351, 373] width 242 height 19
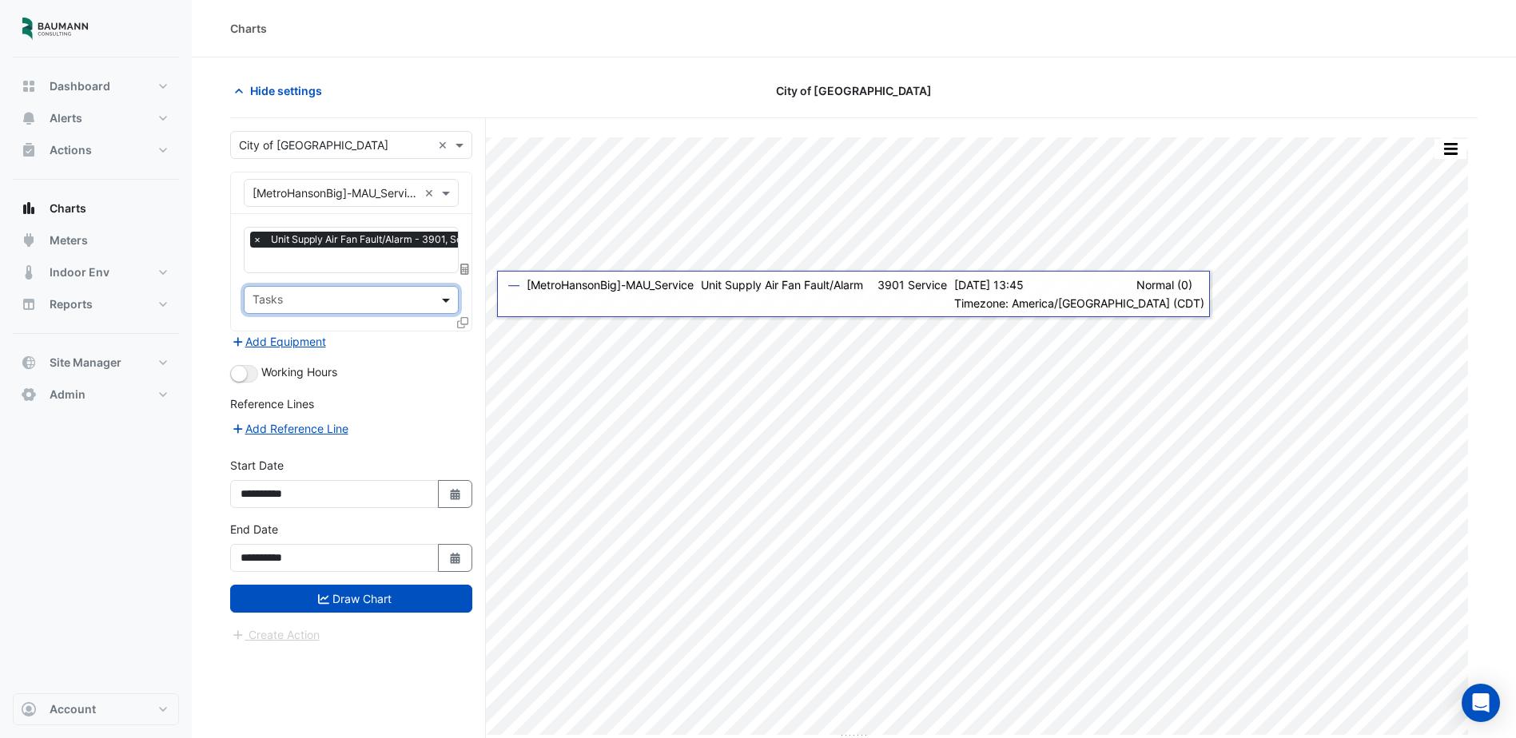
click at [451, 297] on span at bounding box center [448, 300] width 20 height 17
click at [406, 360] on div "AHU00055 945008" at bounding box center [351, 355] width 213 height 23
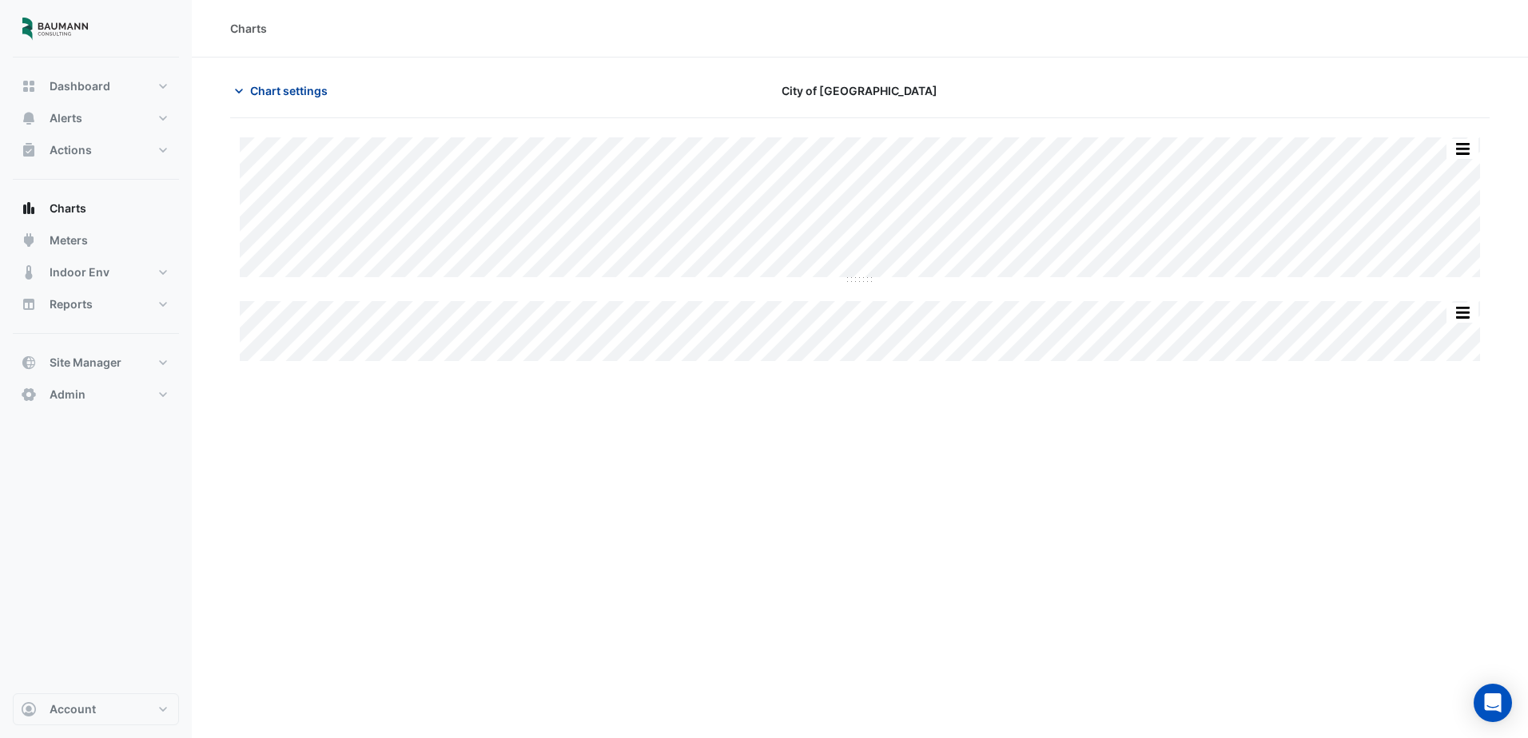
click at [316, 94] on span "Chart settings" at bounding box center [289, 90] width 78 height 17
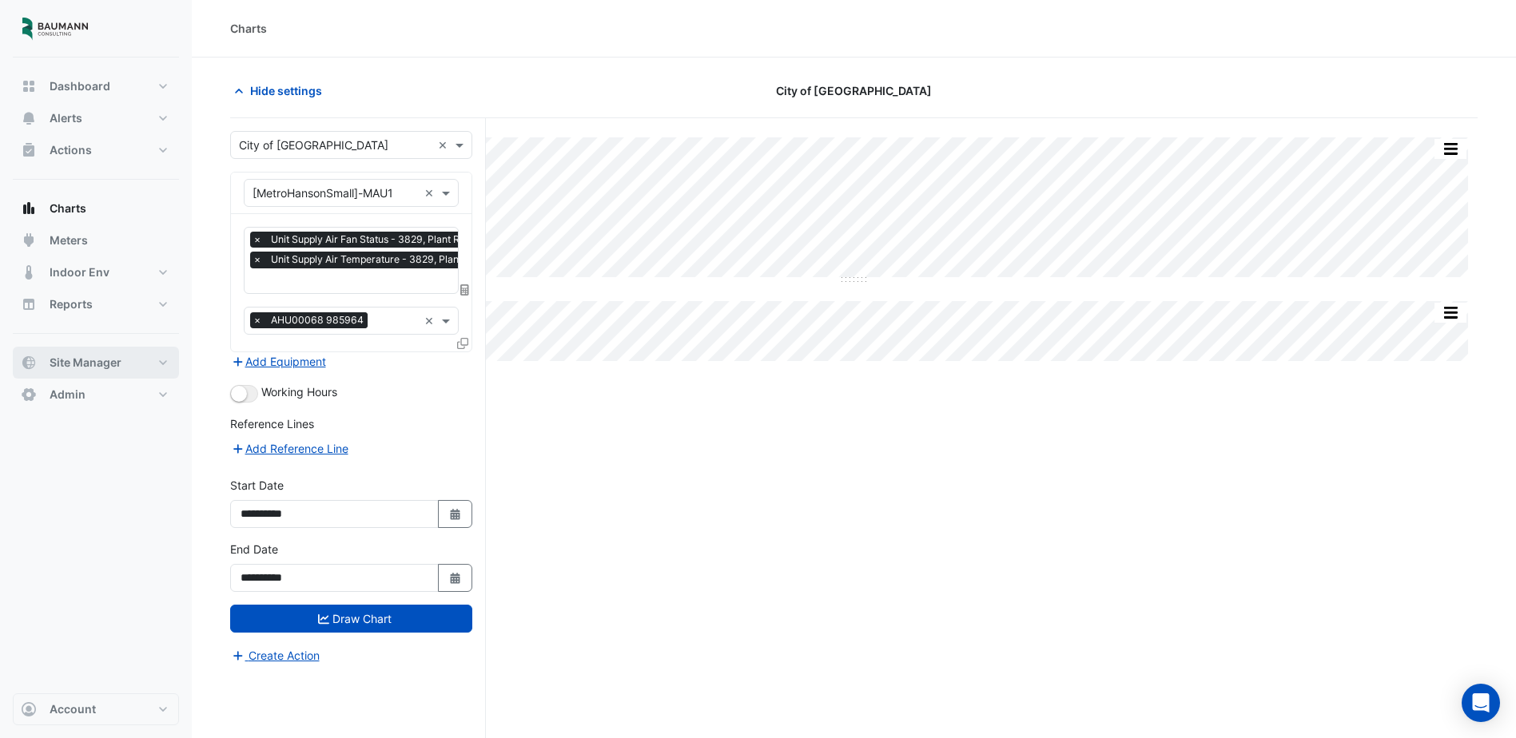
click at [132, 368] on button "Site Manager" at bounding box center [96, 363] width 166 height 32
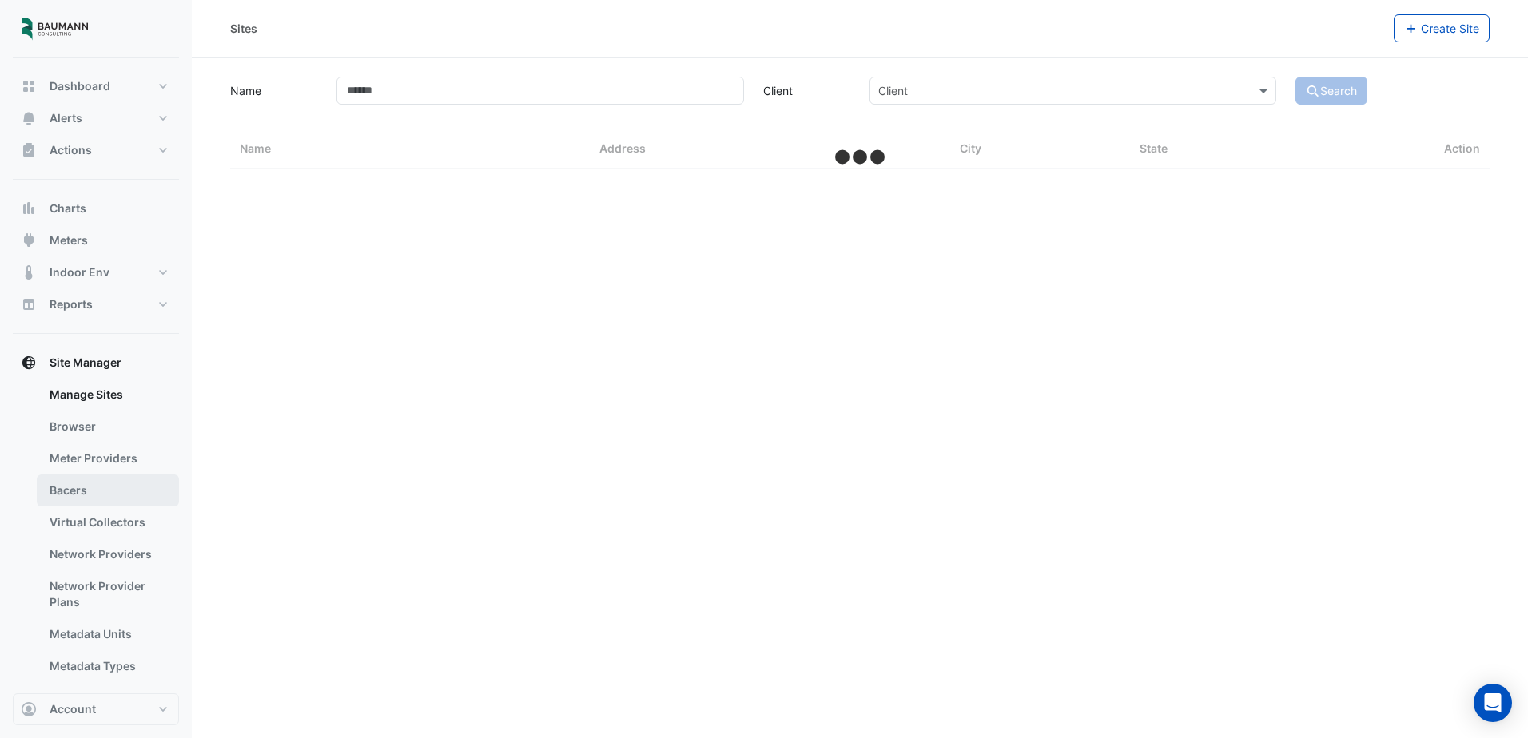
select select "***"
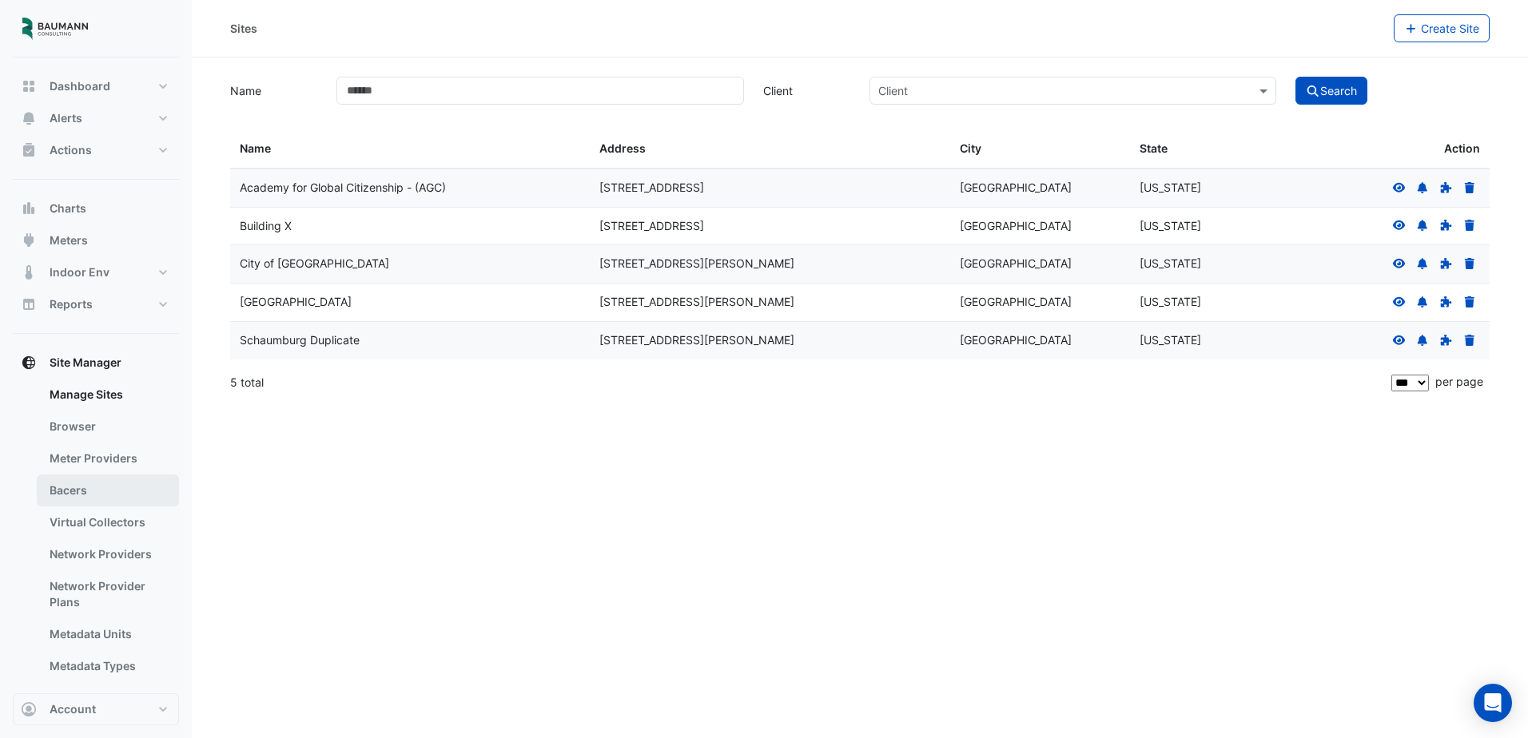
click at [118, 486] on link "Bacers" at bounding box center [108, 491] width 142 height 32
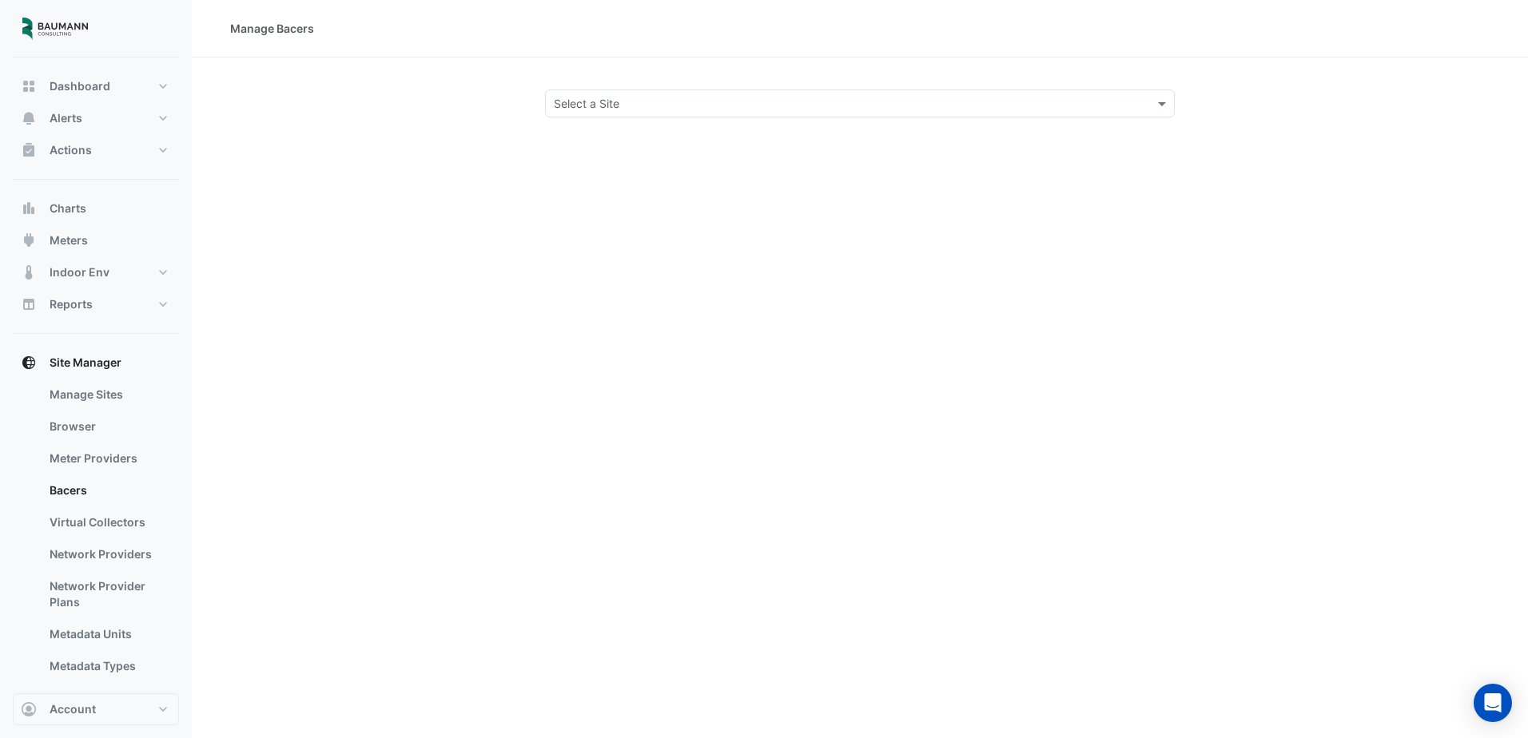
click at [663, 107] on input "text" at bounding box center [844, 104] width 580 height 17
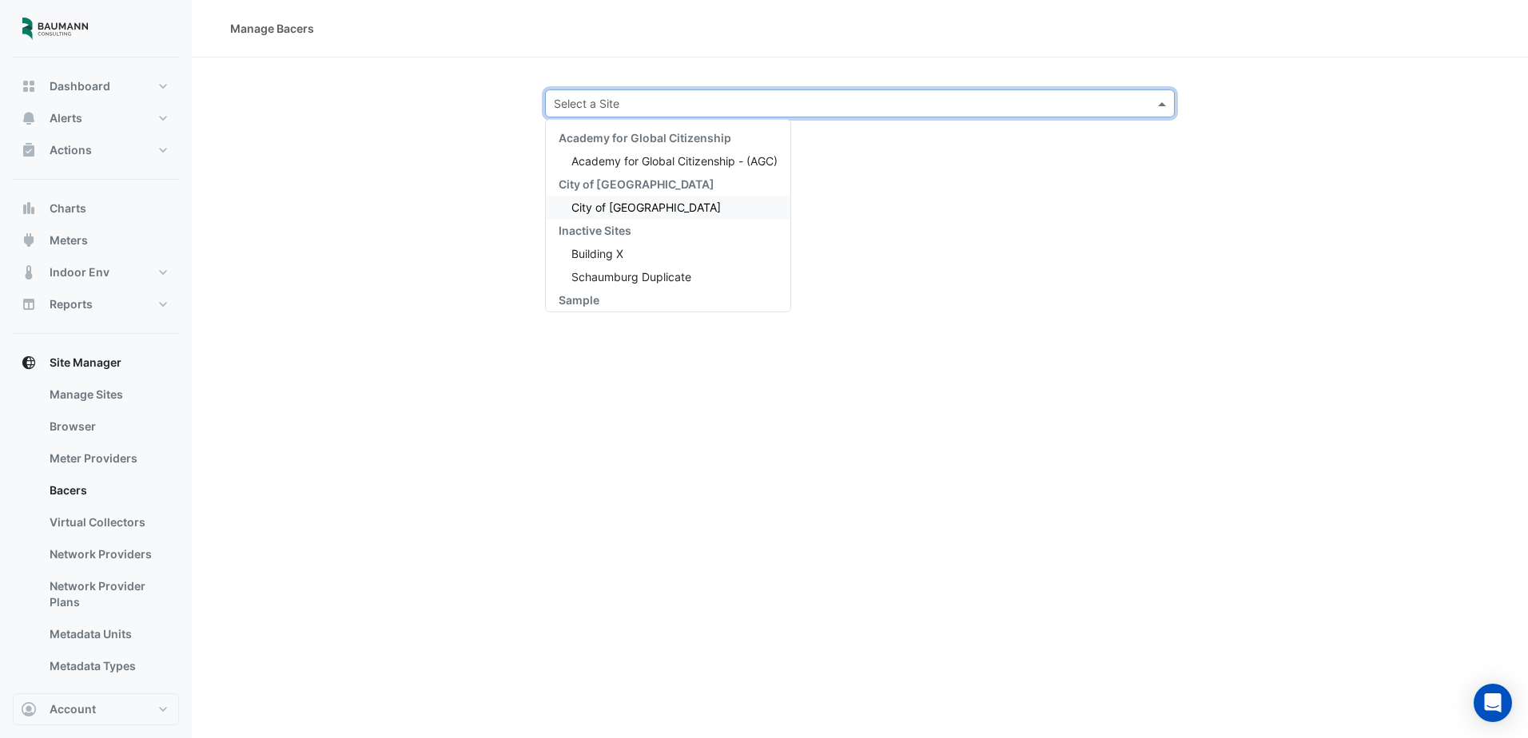
click at [642, 197] on div "City of [GEOGRAPHIC_DATA]" at bounding box center [668, 207] width 245 height 23
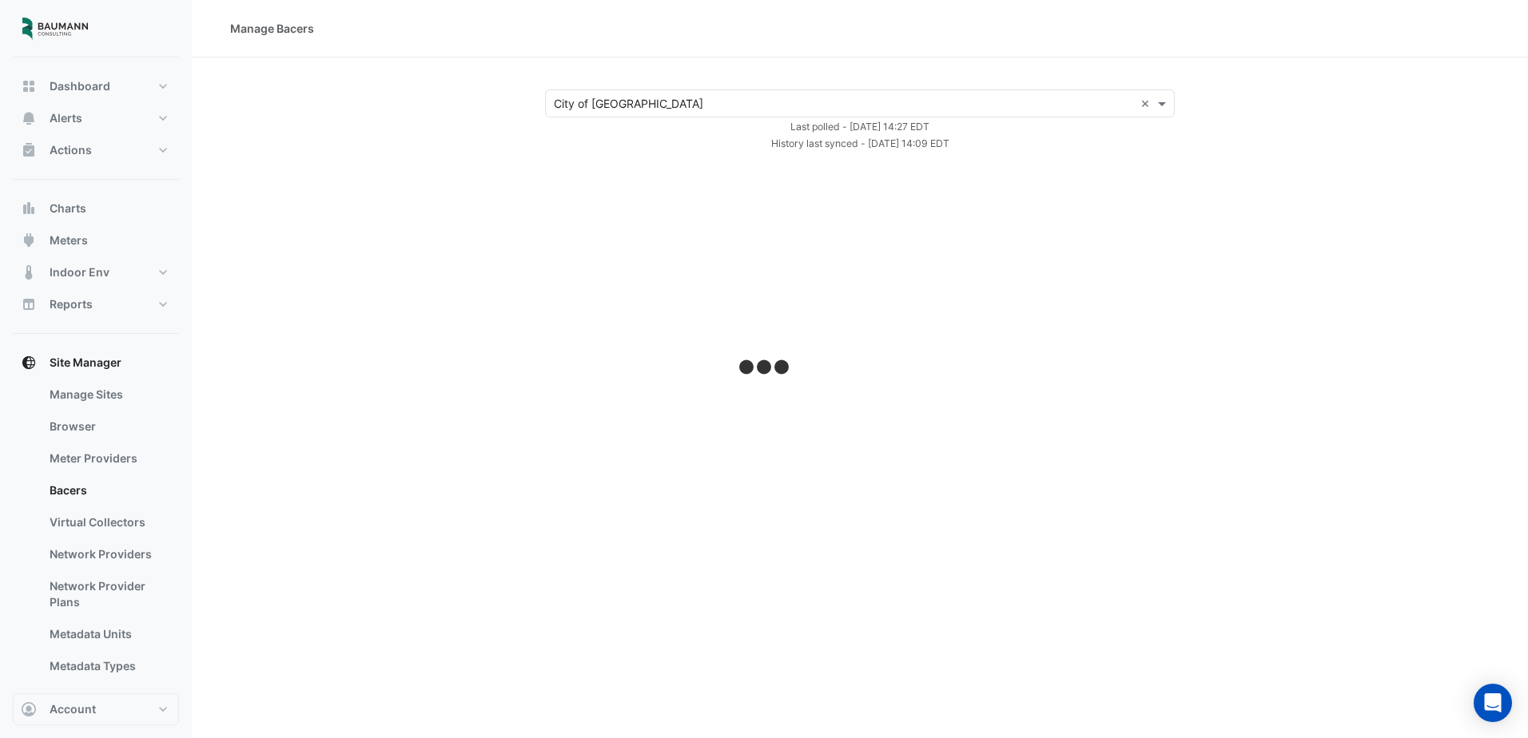
select select "***"
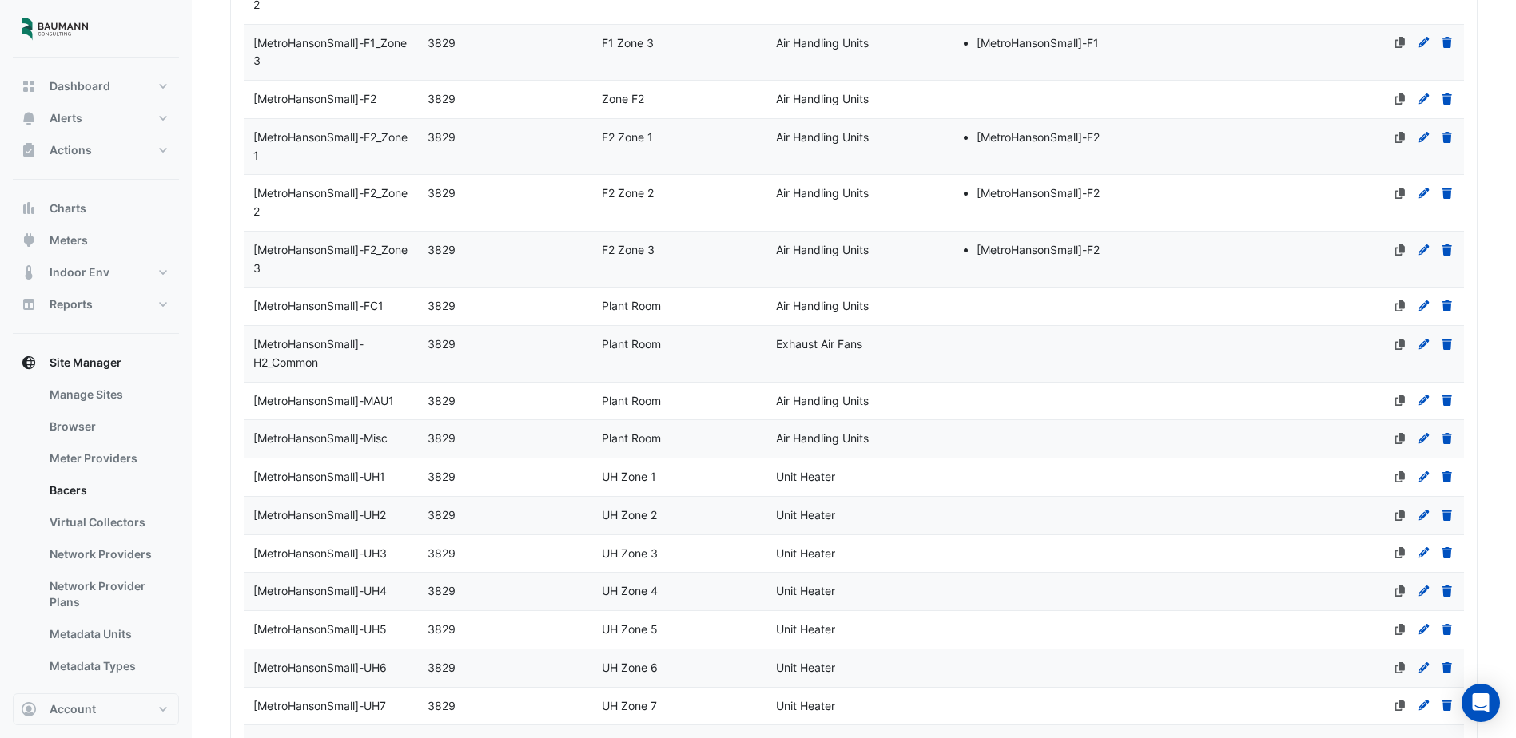
scroll to position [3357, 0]
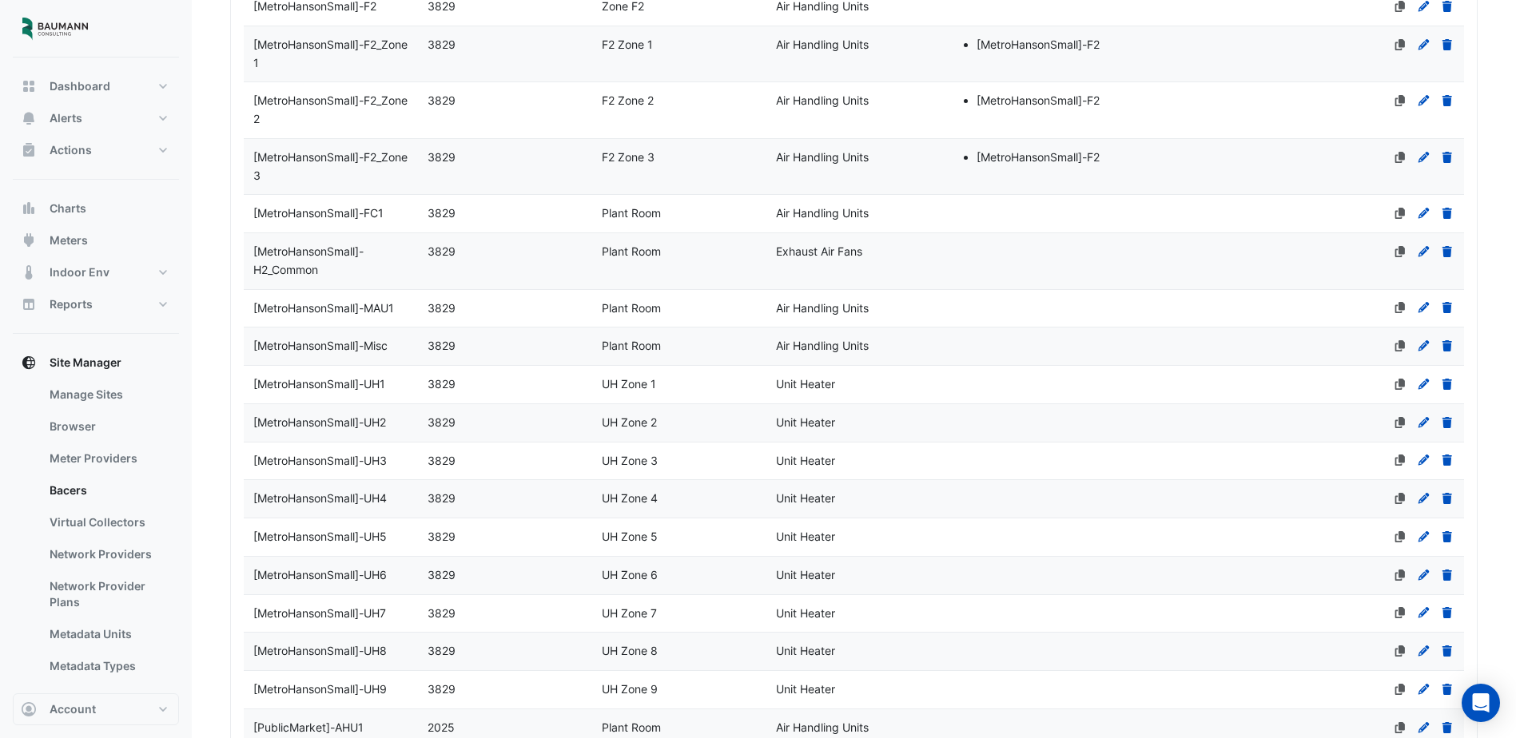
click at [376, 315] on span "[MetroHansonSmall]-MAU1" at bounding box center [323, 308] width 141 height 14
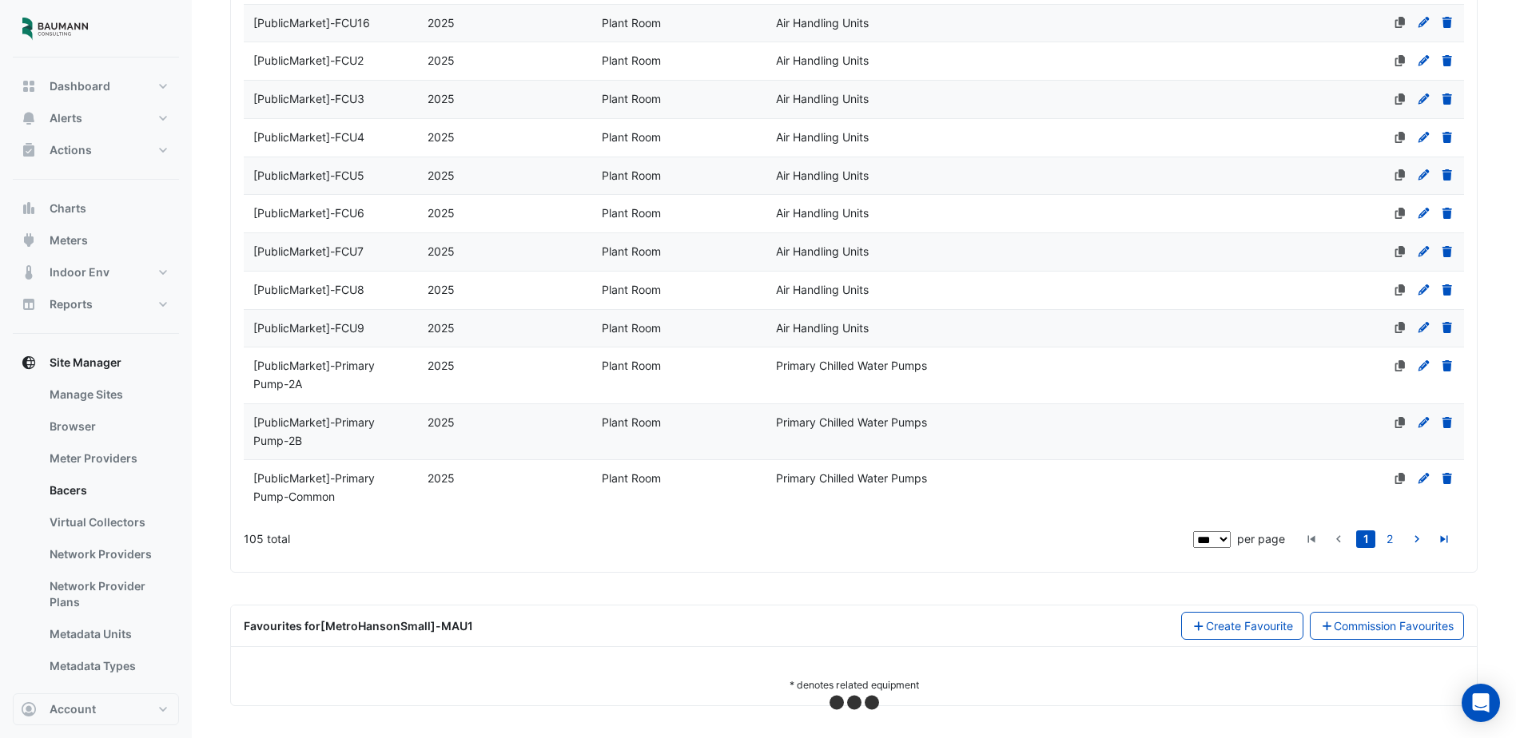
scroll to position [4775, 0]
select select "***"
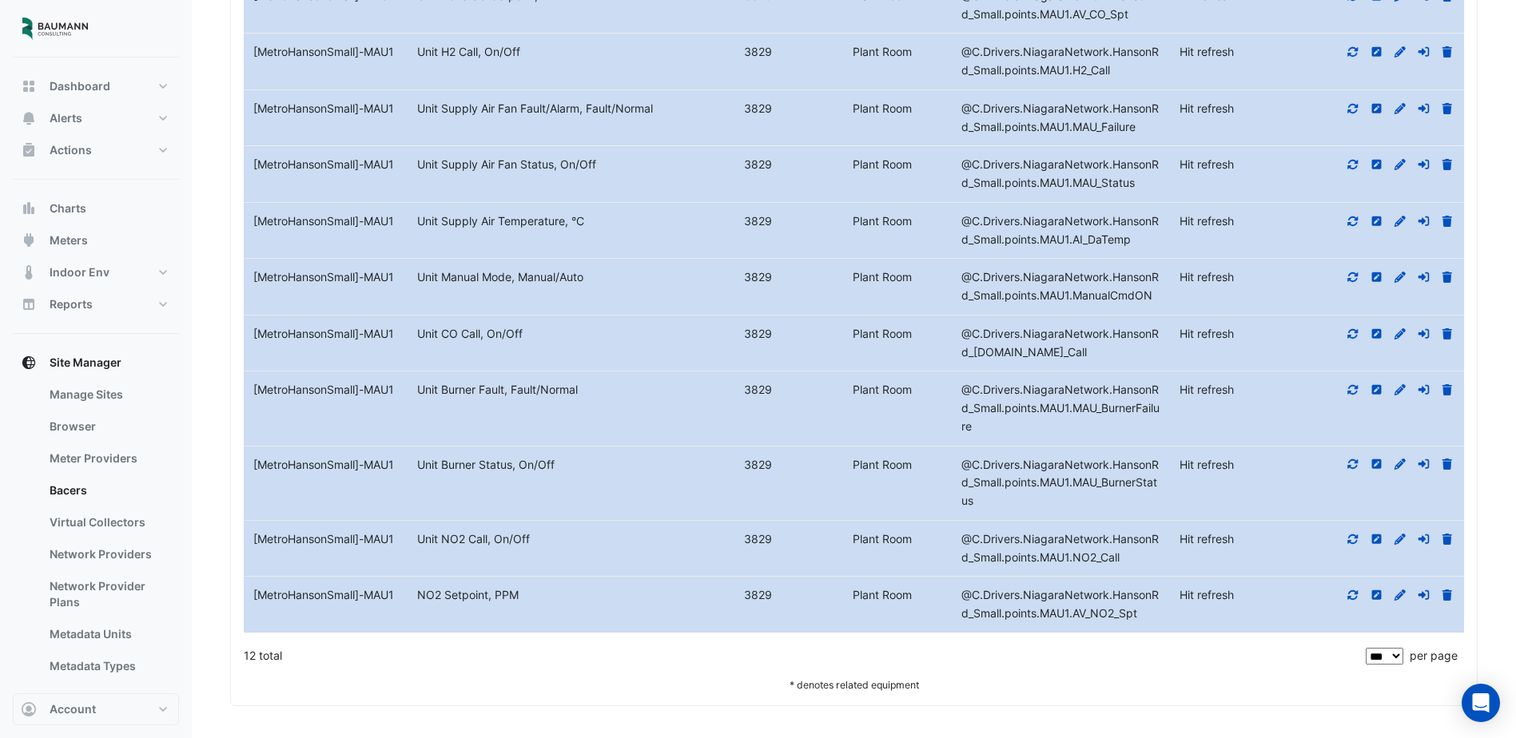
scroll to position [5654, 0]
click at [1403, 227] on icon at bounding box center [1400, 221] width 14 height 11
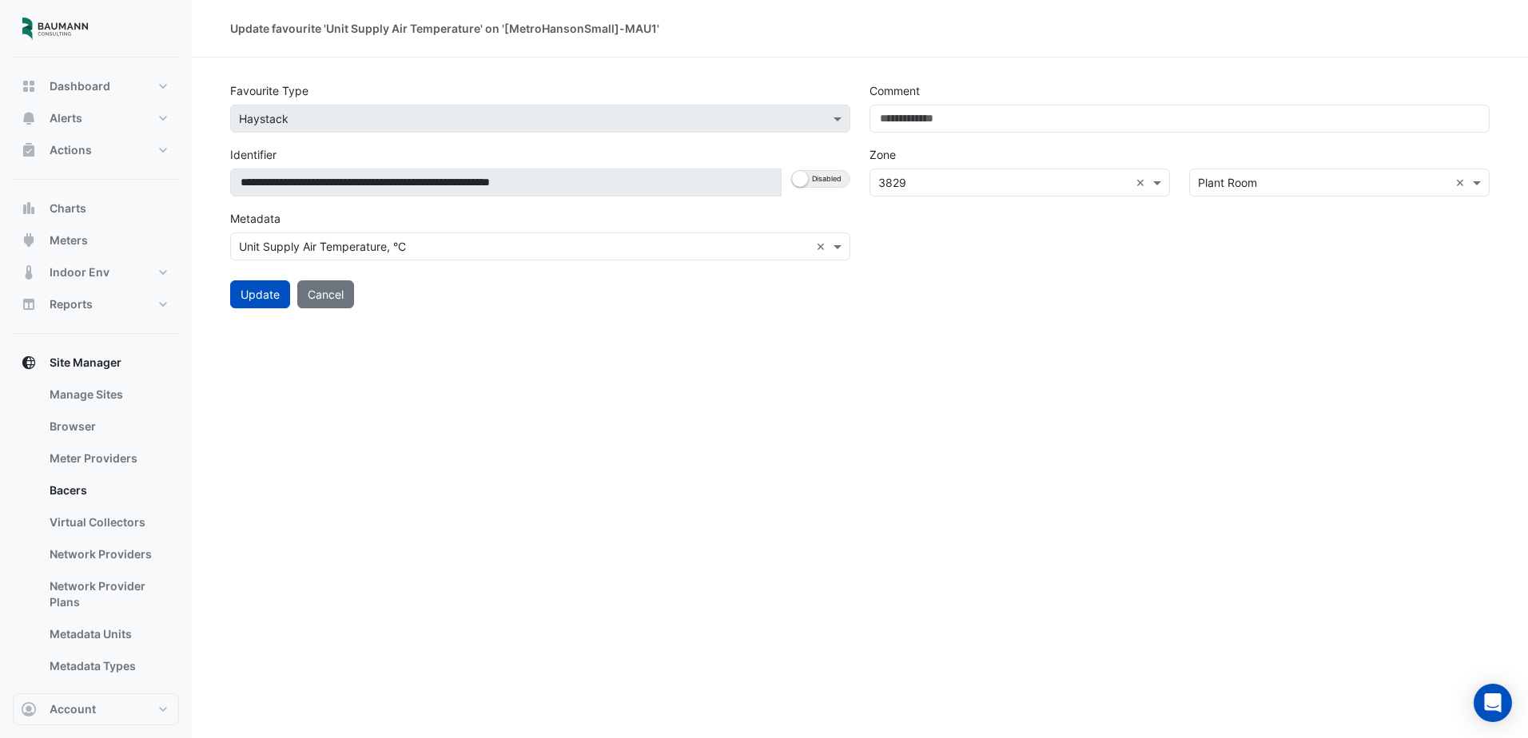
click at [628, 247] on input "text" at bounding box center [524, 247] width 571 height 17
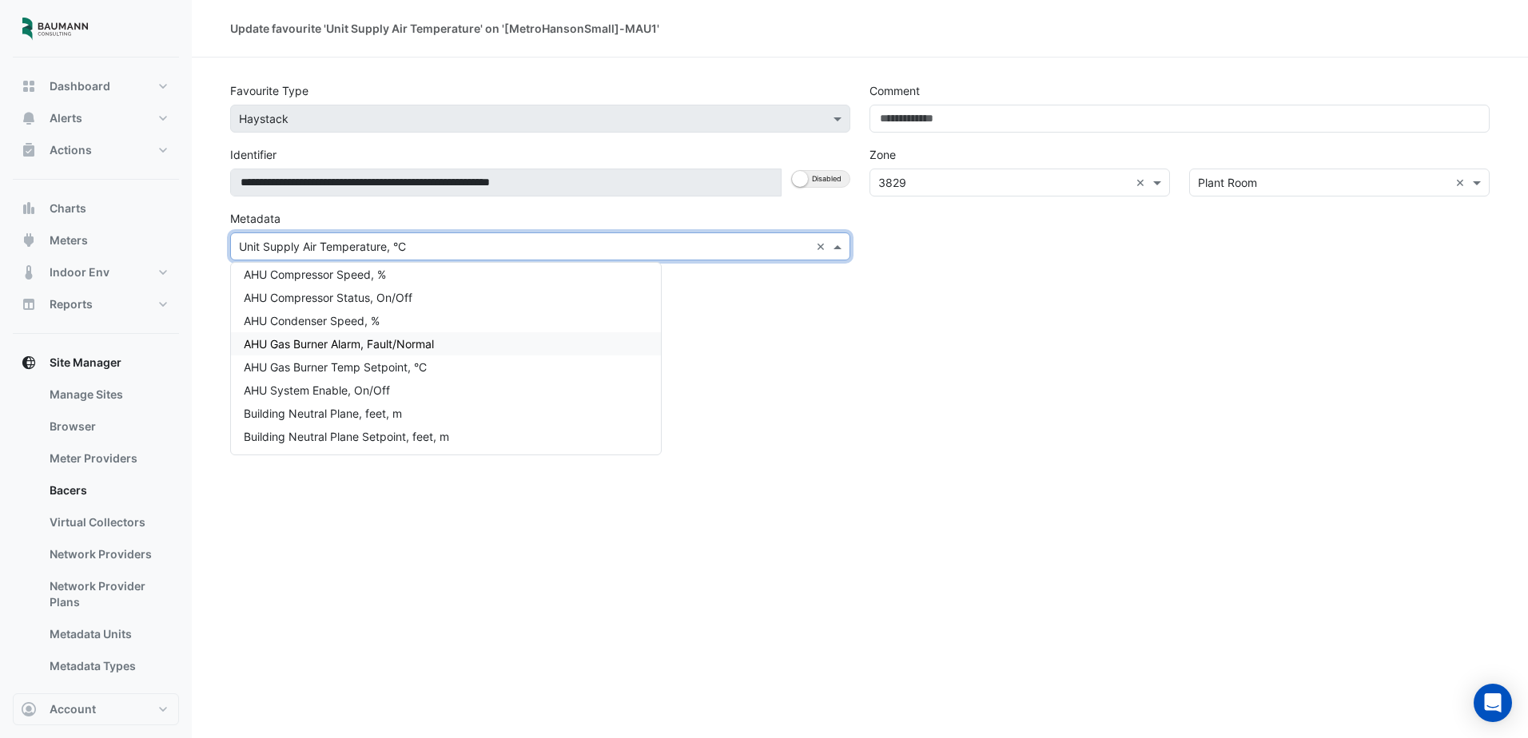
scroll to position [80, 0]
click at [495, 253] on input "text" at bounding box center [524, 247] width 571 height 17
click at [494, 252] on input "text" at bounding box center [524, 247] width 571 height 17
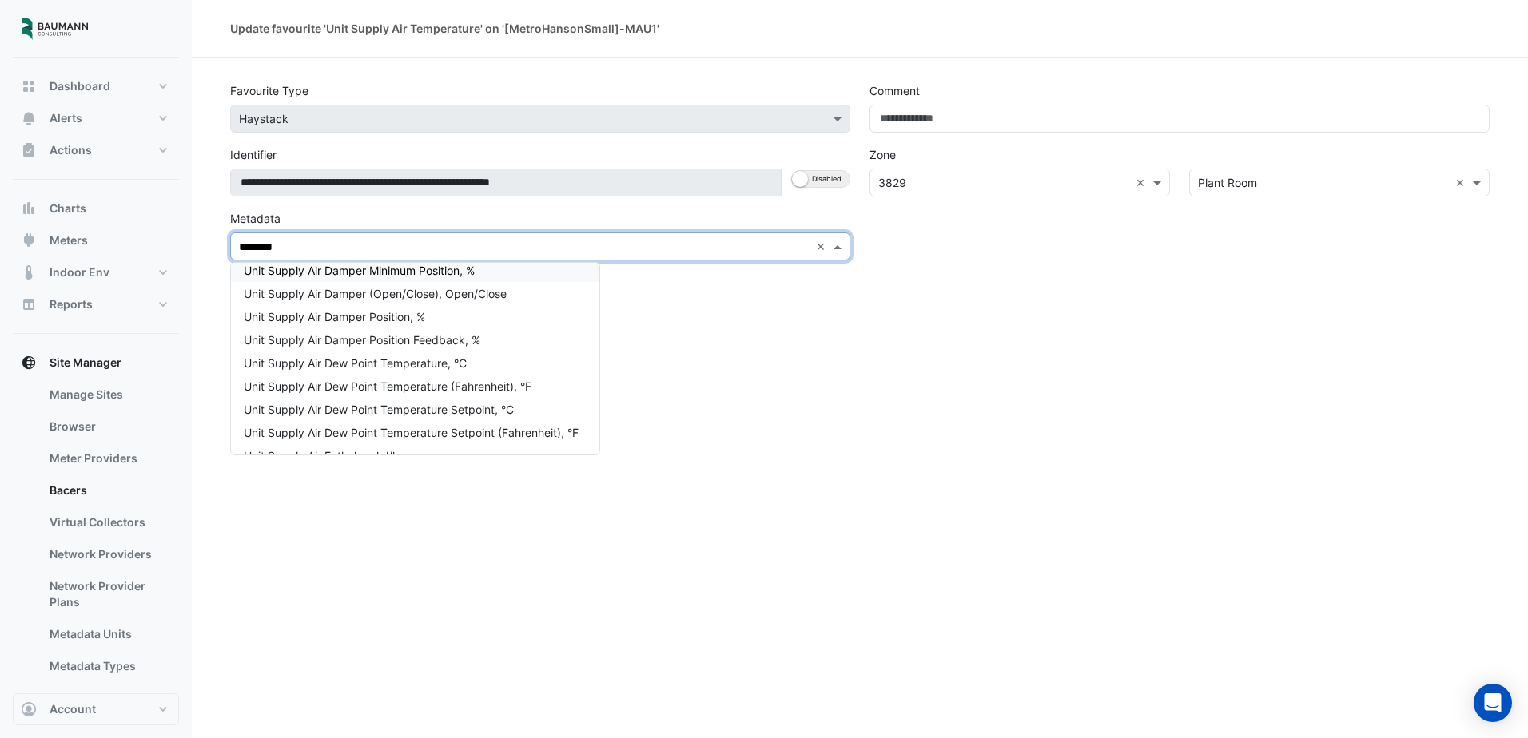
type input "*********"
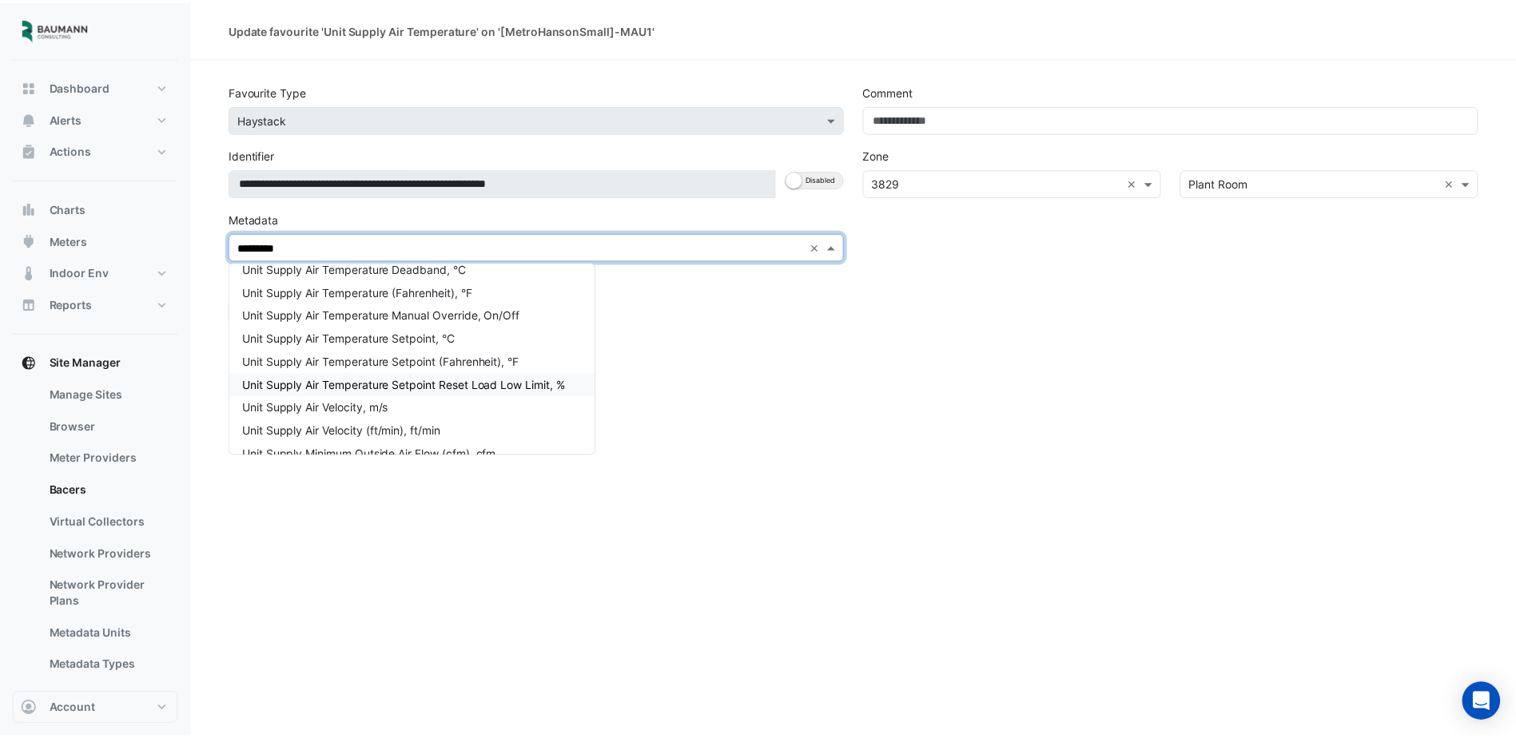
scroll to position [1595, 0]
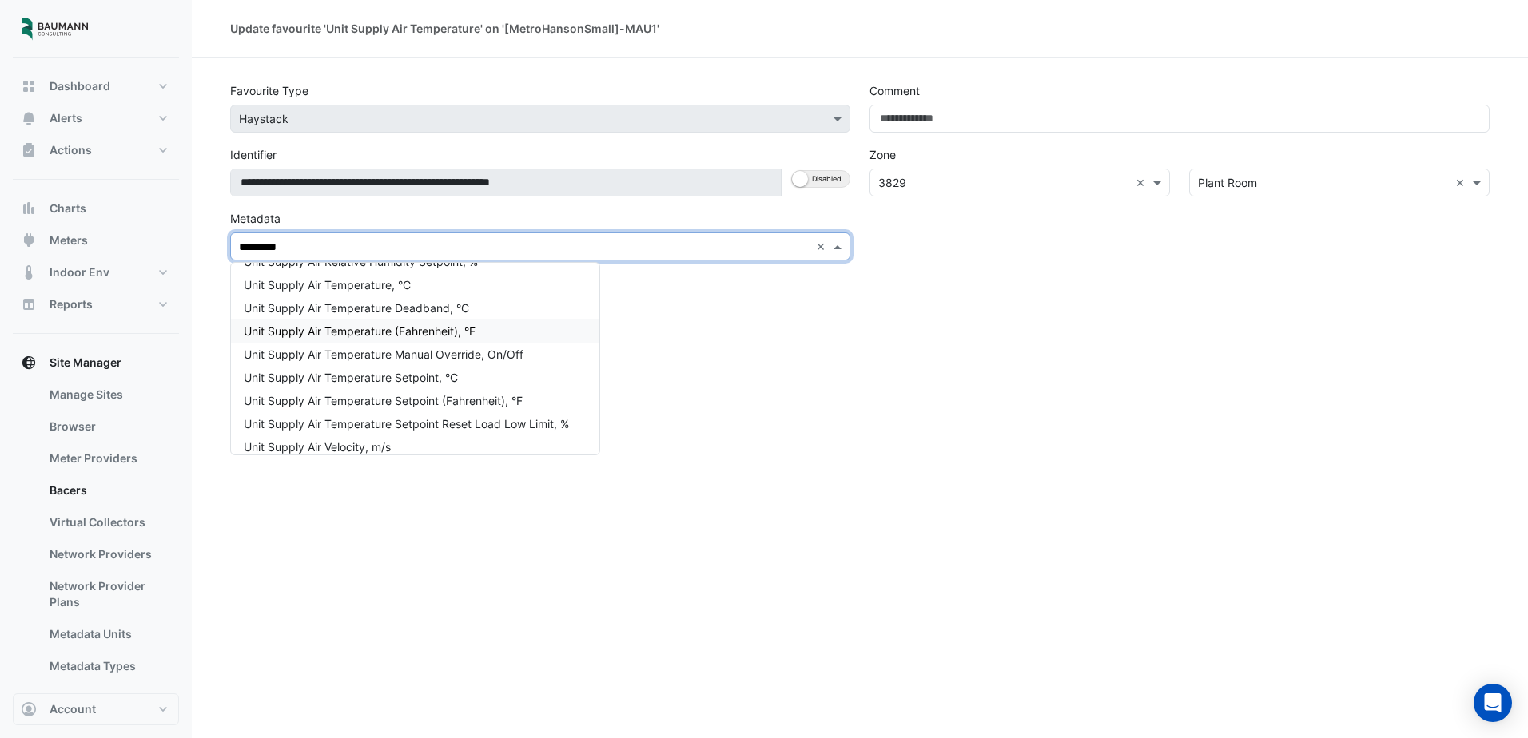
click at [537, 332] on div "Unit Supply Air Temperature (Fahrenheit), °F" at bounding box center [415, 331] width 368 height 23
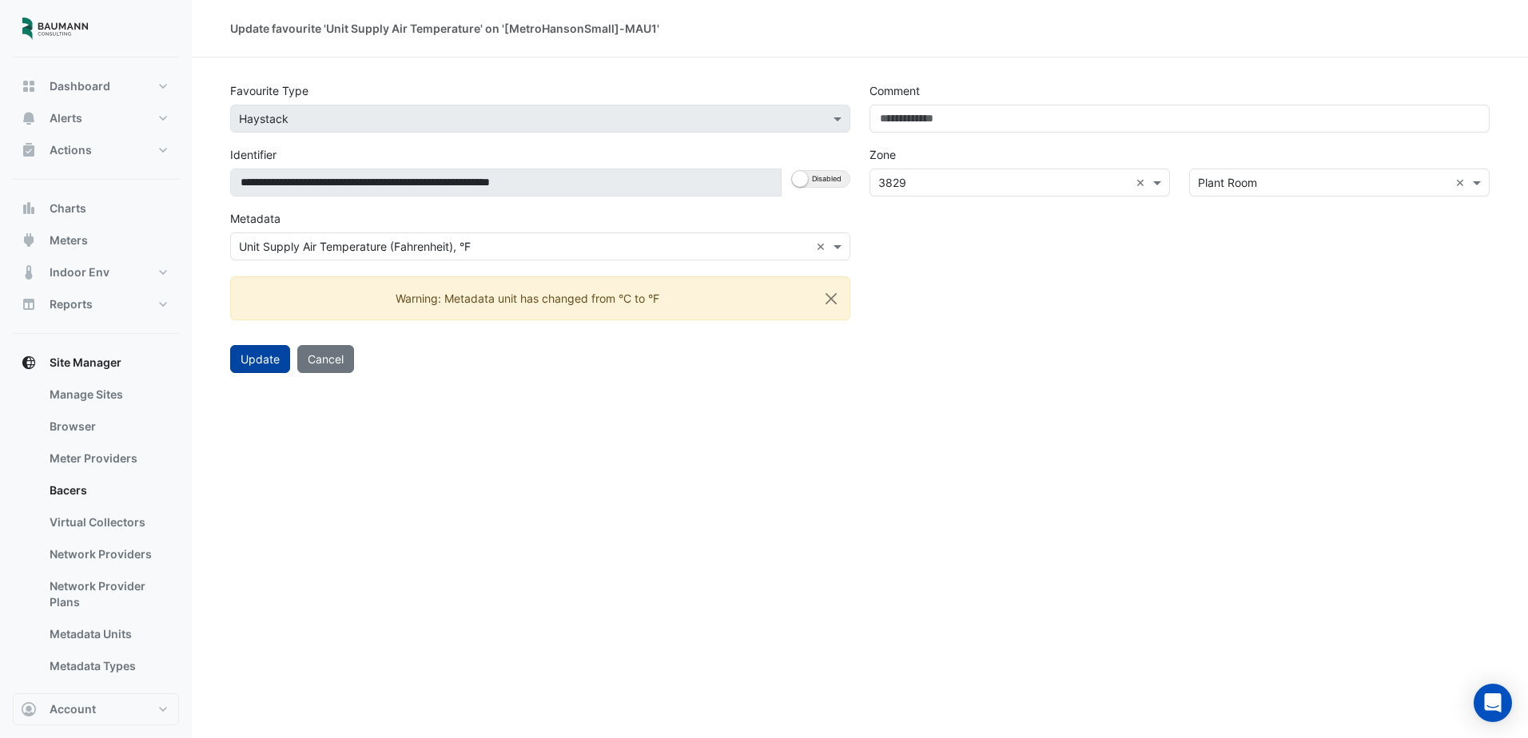
click at [267, 357] on button "Update" at bounding box center [260, 359] width 60 height 28
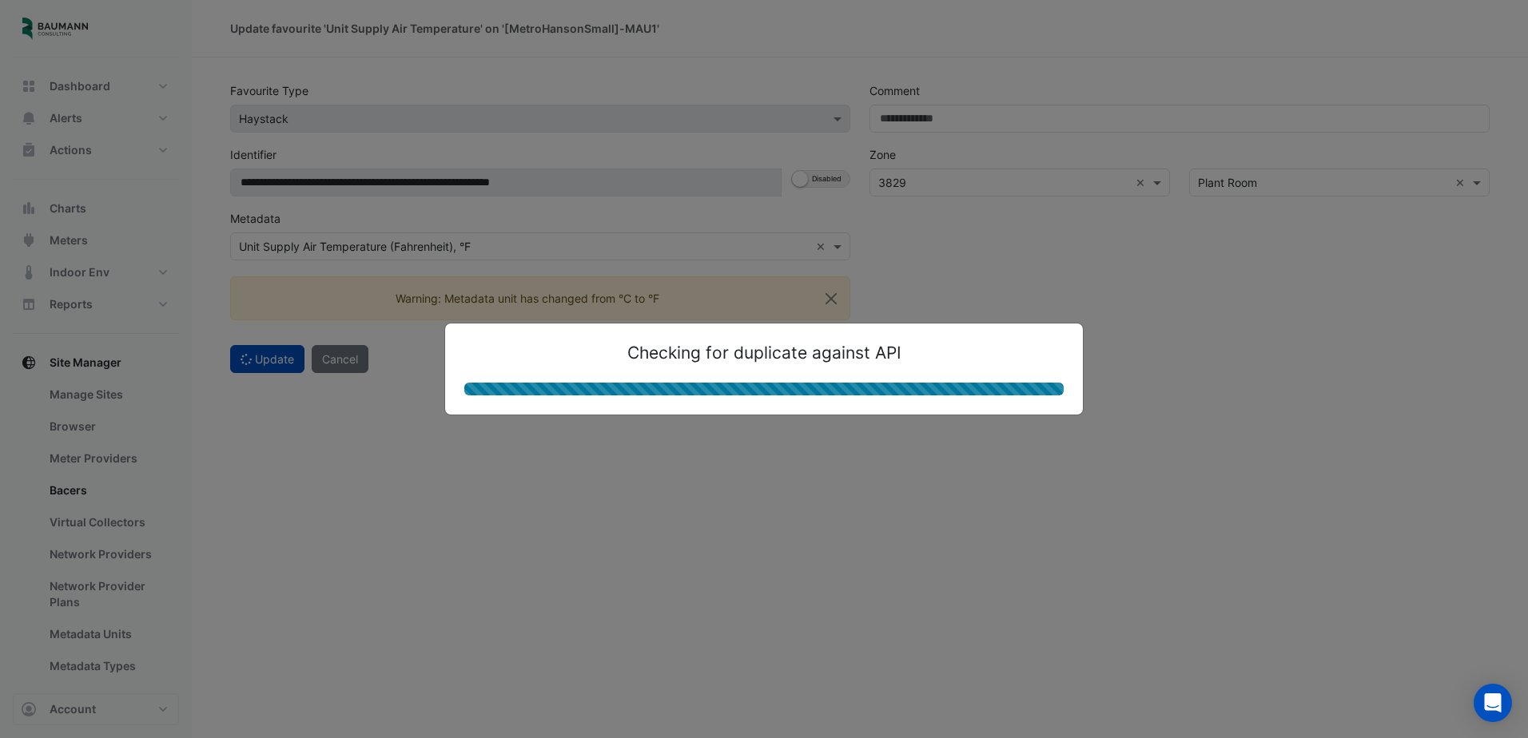
select select "***"
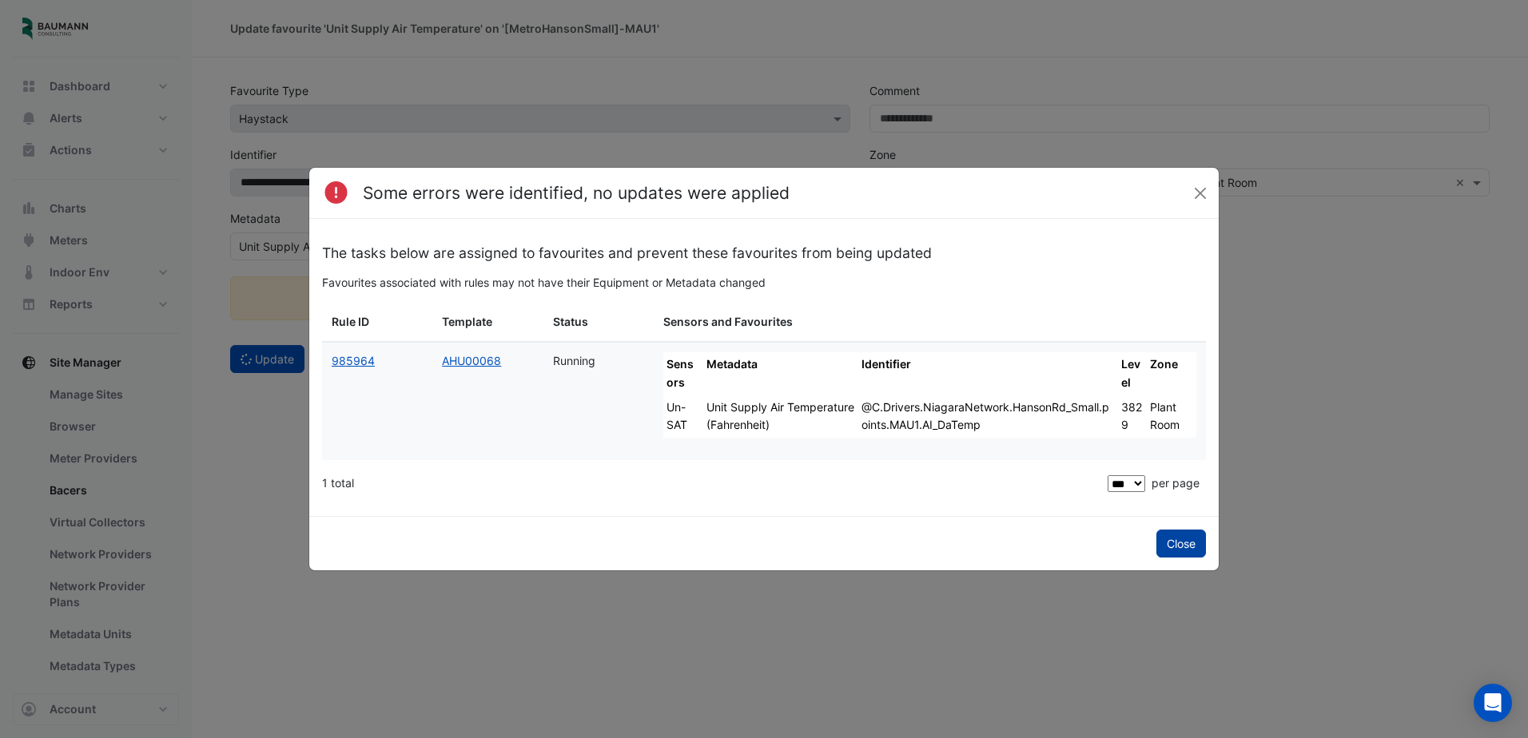
click at [1180, 541] on button "Close" at bounding box center [1181, 544] width 50 height 28
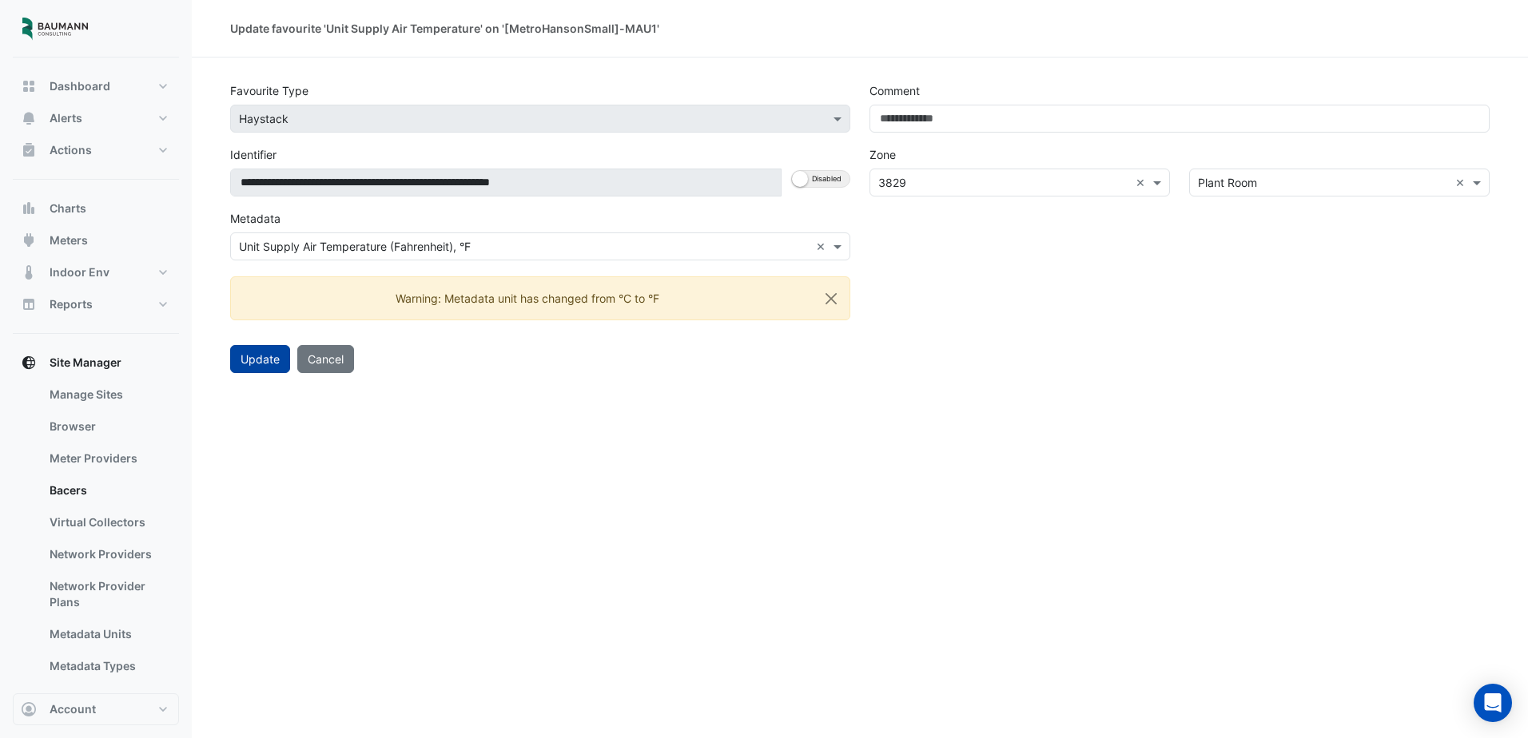
click at [245, 362] on button "Update" at bounding box center [260, 359] width 60 height 28
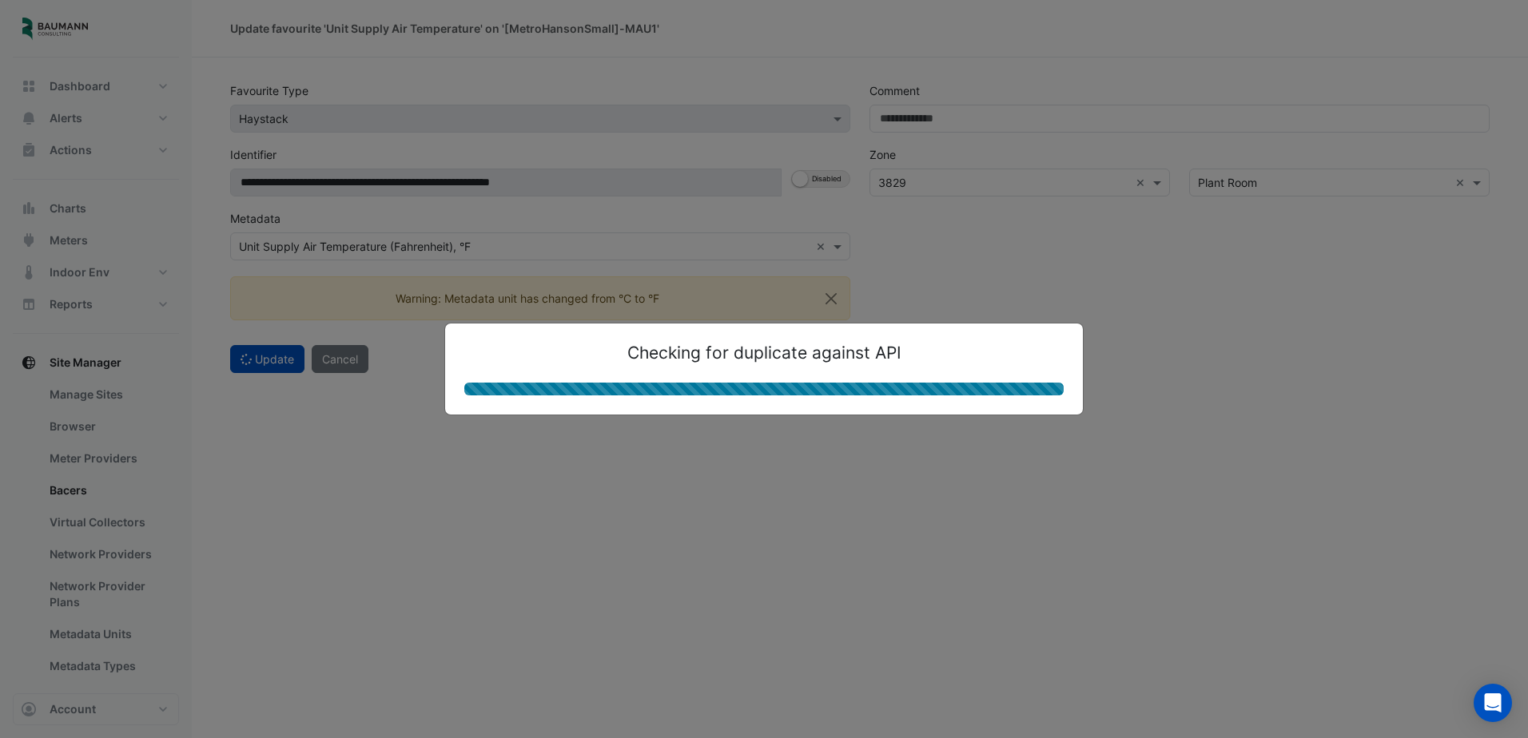
select select "***"
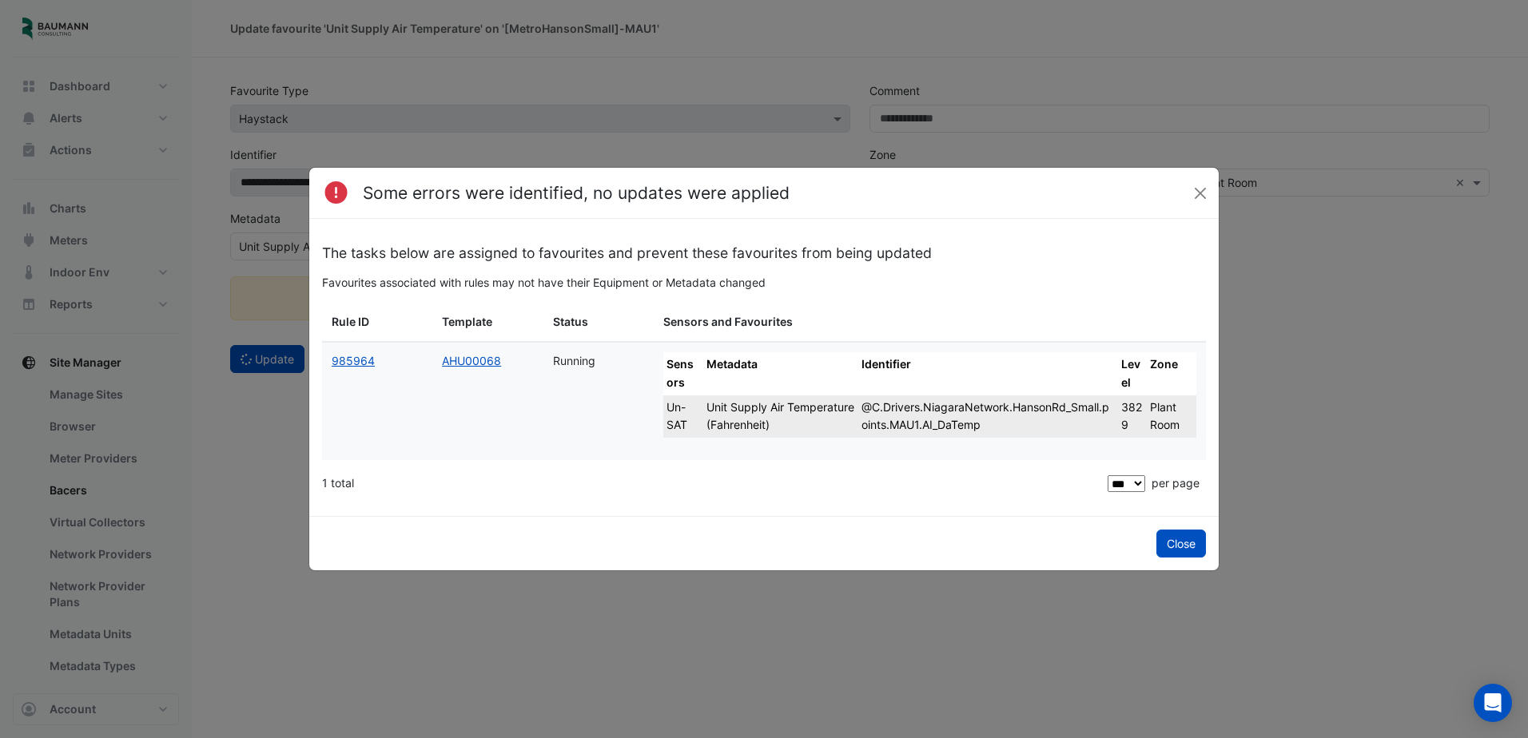
click at [749, 420] on td "Unit Supply Air Temperature (Fahrenheit)" at bounding box center [781, 417] width 156 height 43
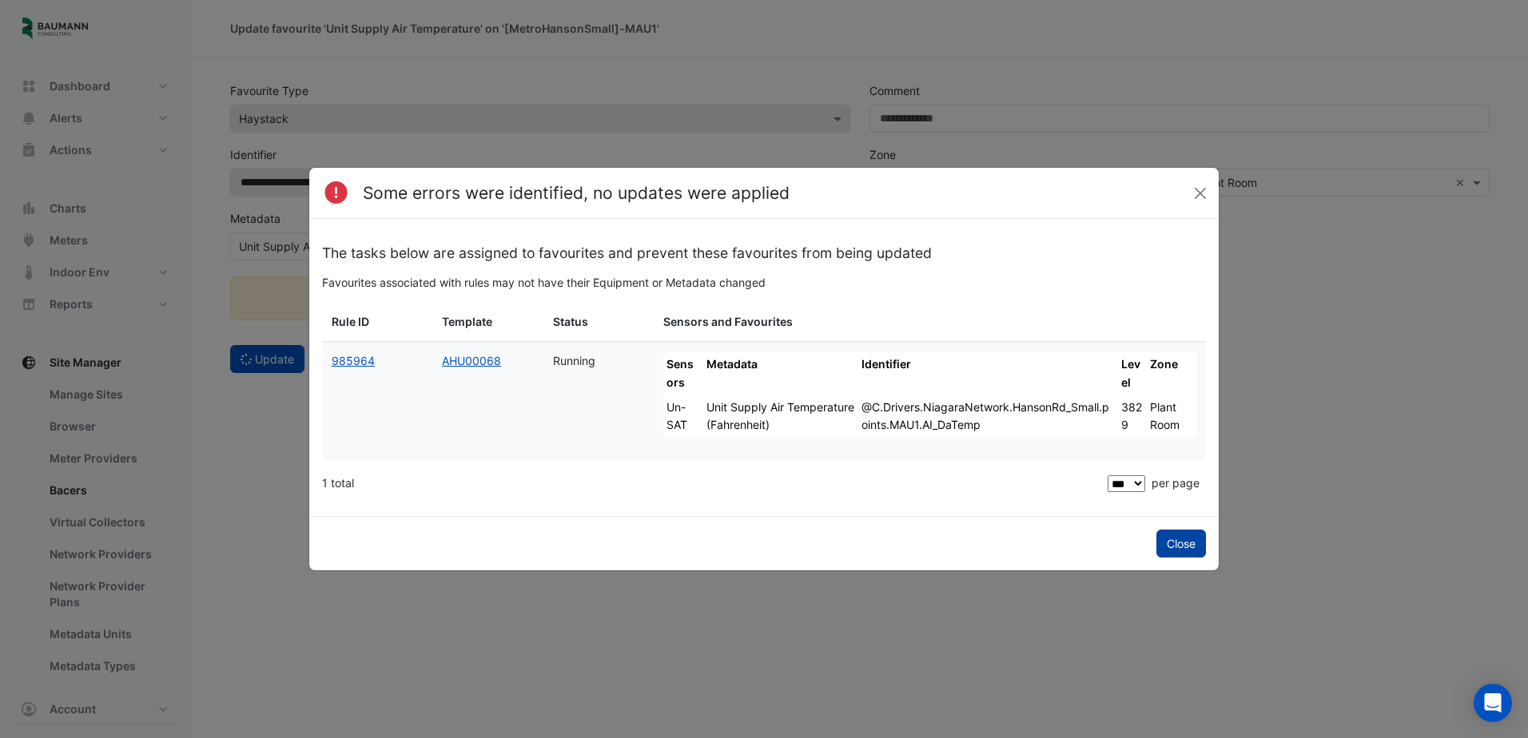
click at [1181, 545] on button "Close" at bounding box center [1181, 544] width 50 height 28
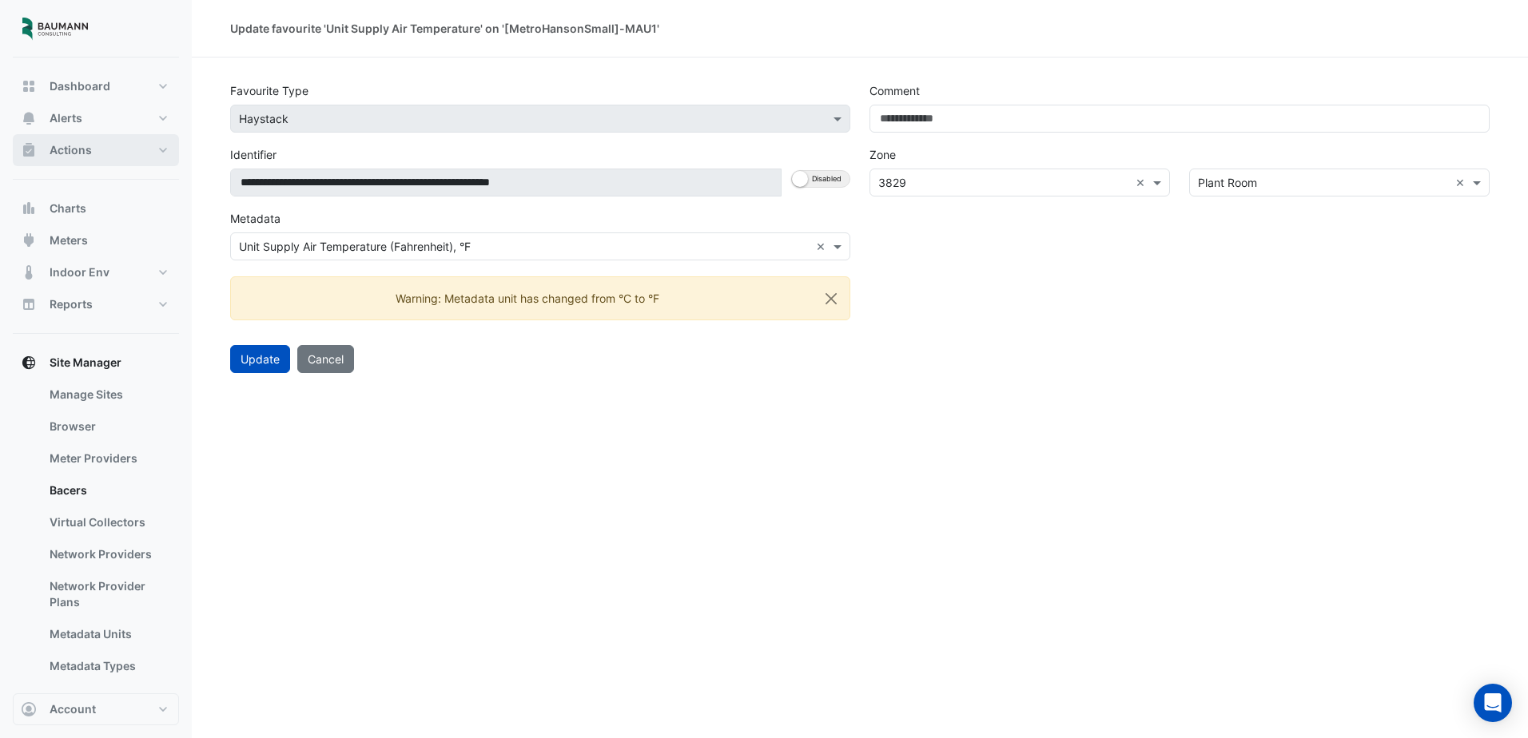
click at [118, 157] on button "Actions" at bounding box center [96, 150] width 166 height 32
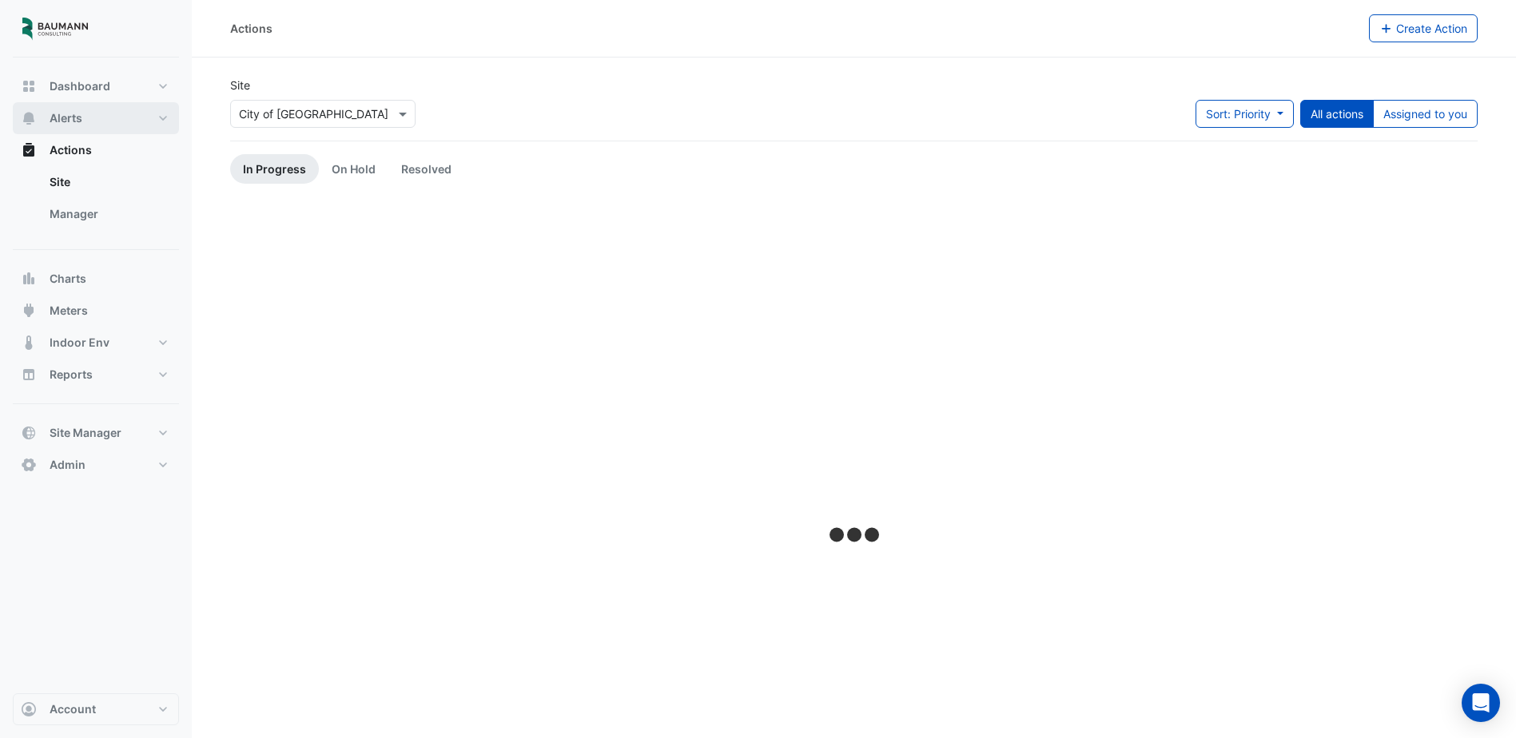
click at [123, 125] on button "Alerts" at bounding box center [96, 118] width 166 height 32
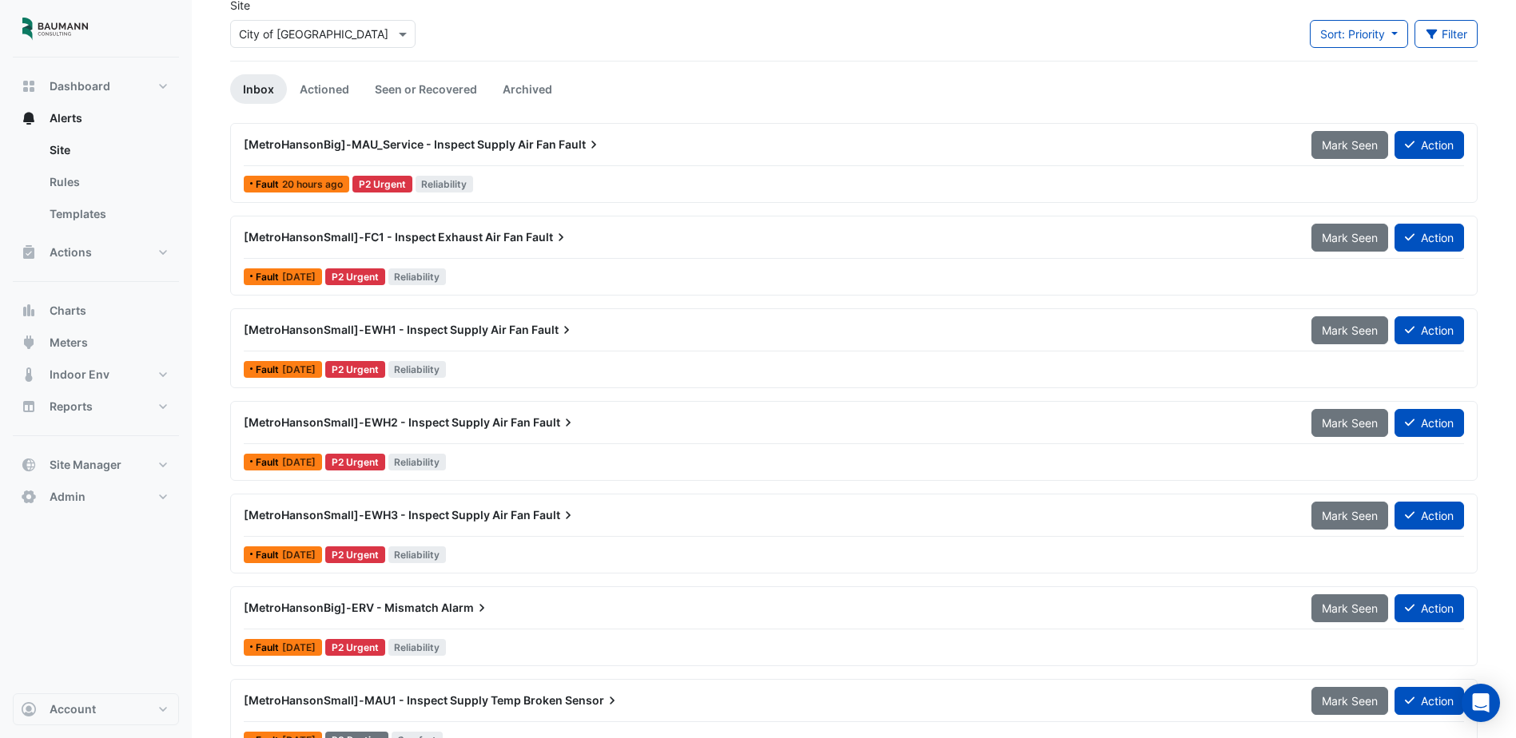
scroll to position [299, 0]
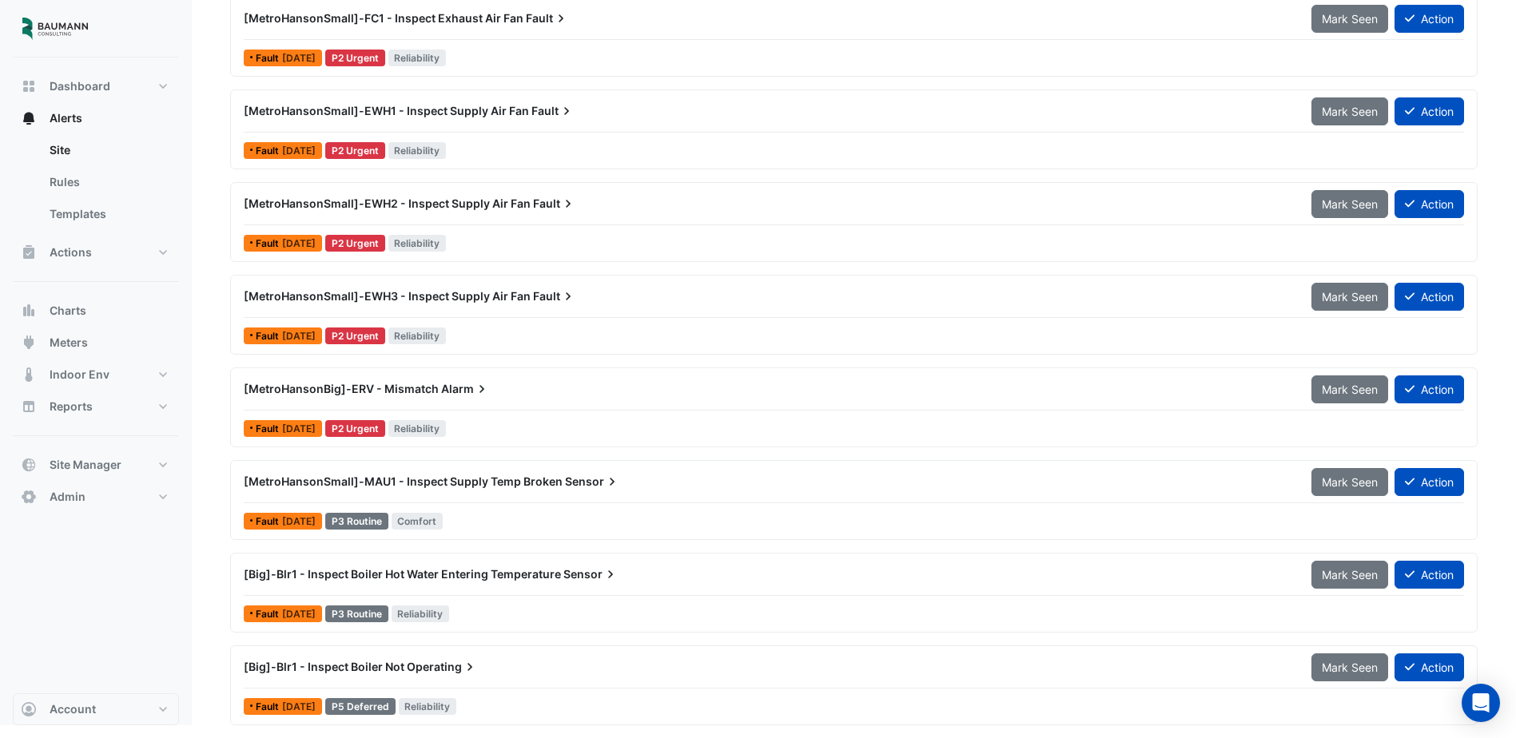
click at [643, 575] on div "[Big]-Blr1 - Inspect Boiler Hot Water Entering Temperature Sensor" at bounding box center [768, 575] width 1049 height 16
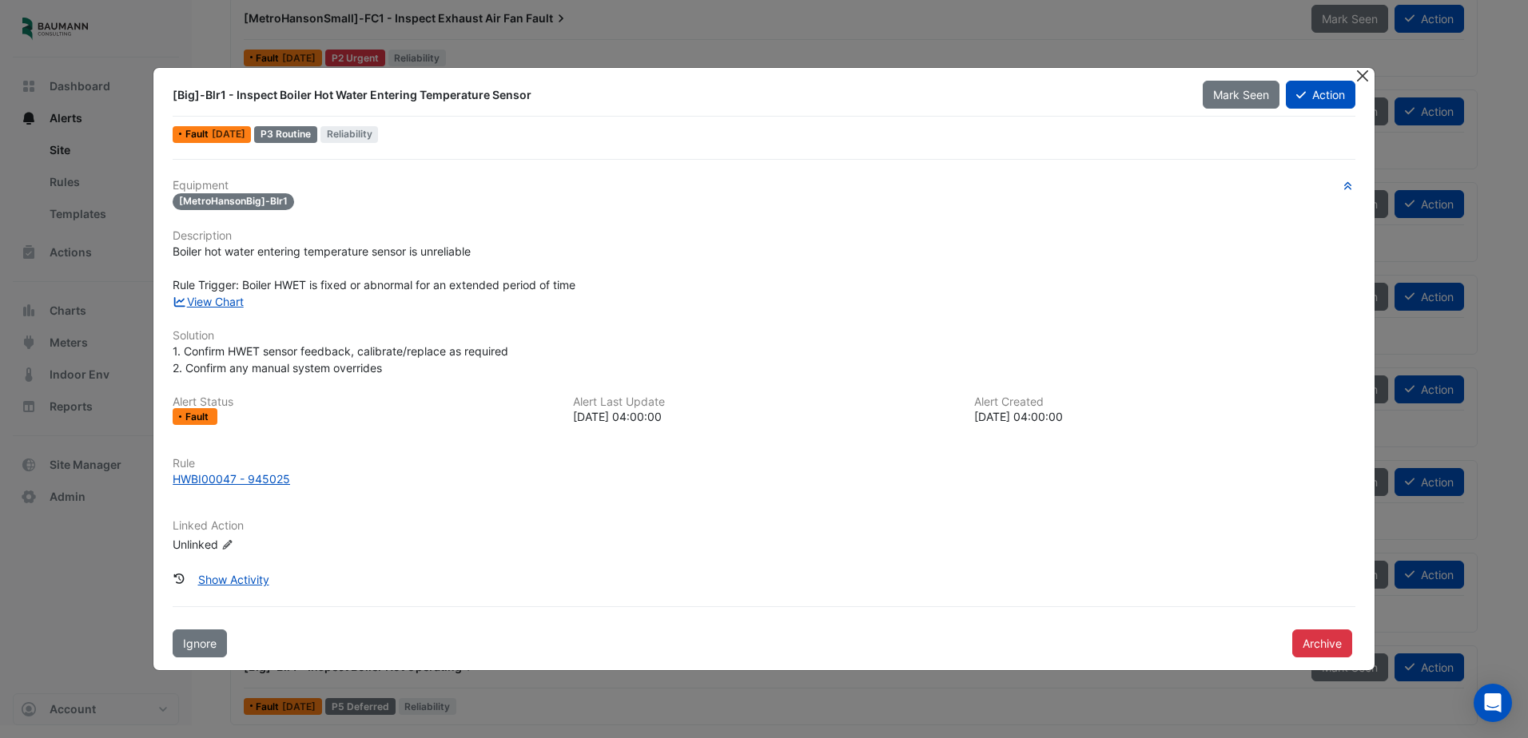
click at [1360, 75] on button "Close" at bounding box center [1363, 76] width 17 height 17
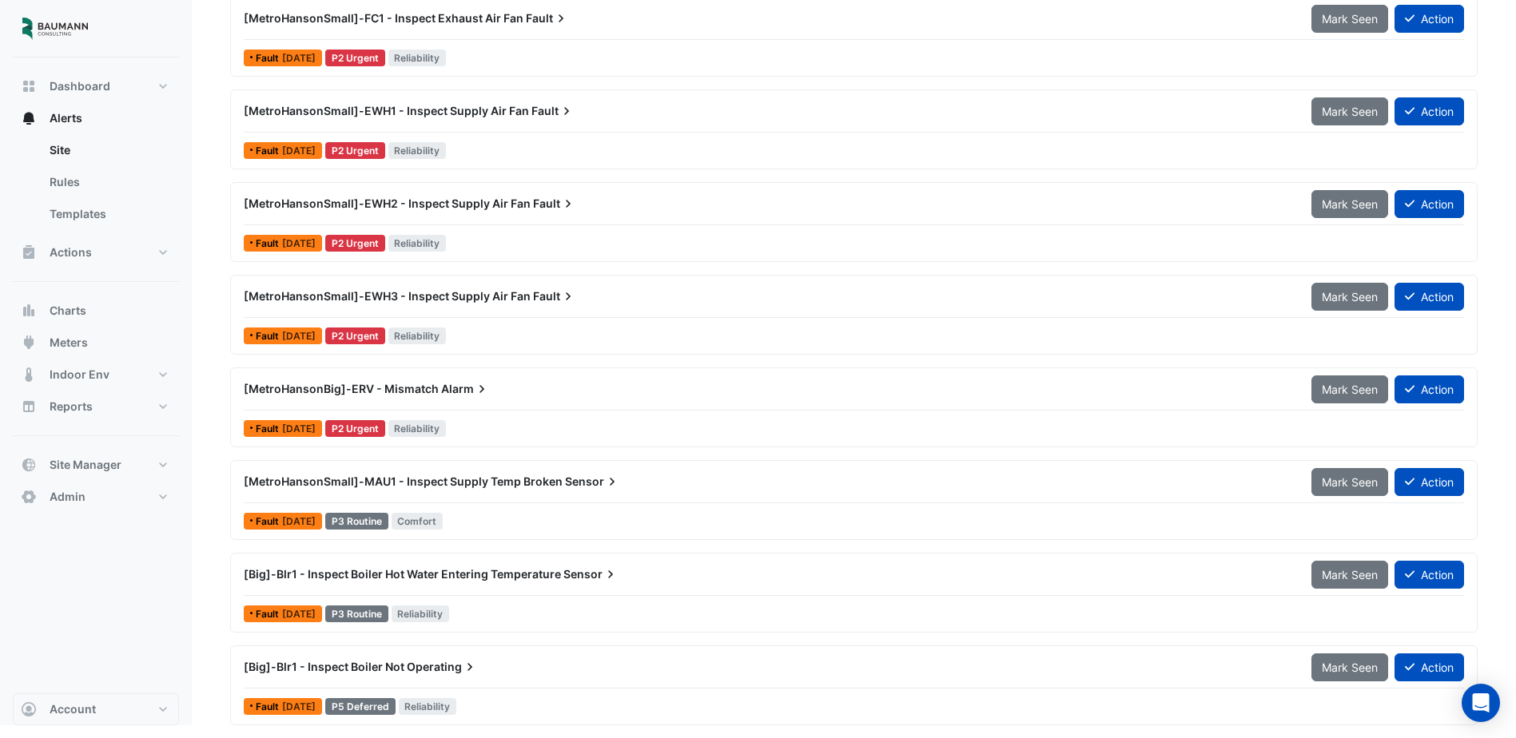
click at [524, 486] on span "[MetroHansonSmall]-MAU1 - Inspect Supply Temp Broken" at bounding box center [403, 482] width 319 height 14
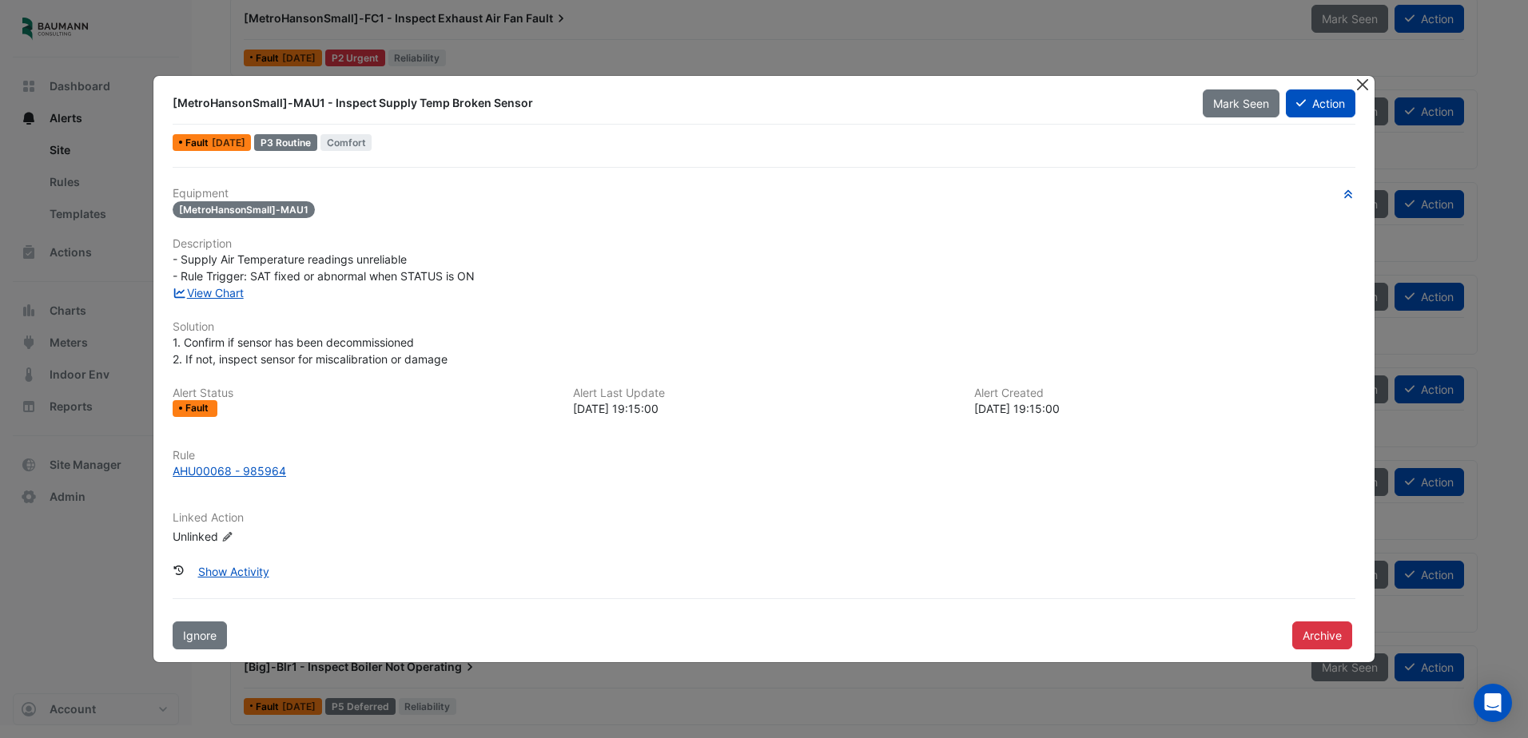
click at [1357, 88] on button "Close" at bounding box center [1363, 84] width 17 height 17
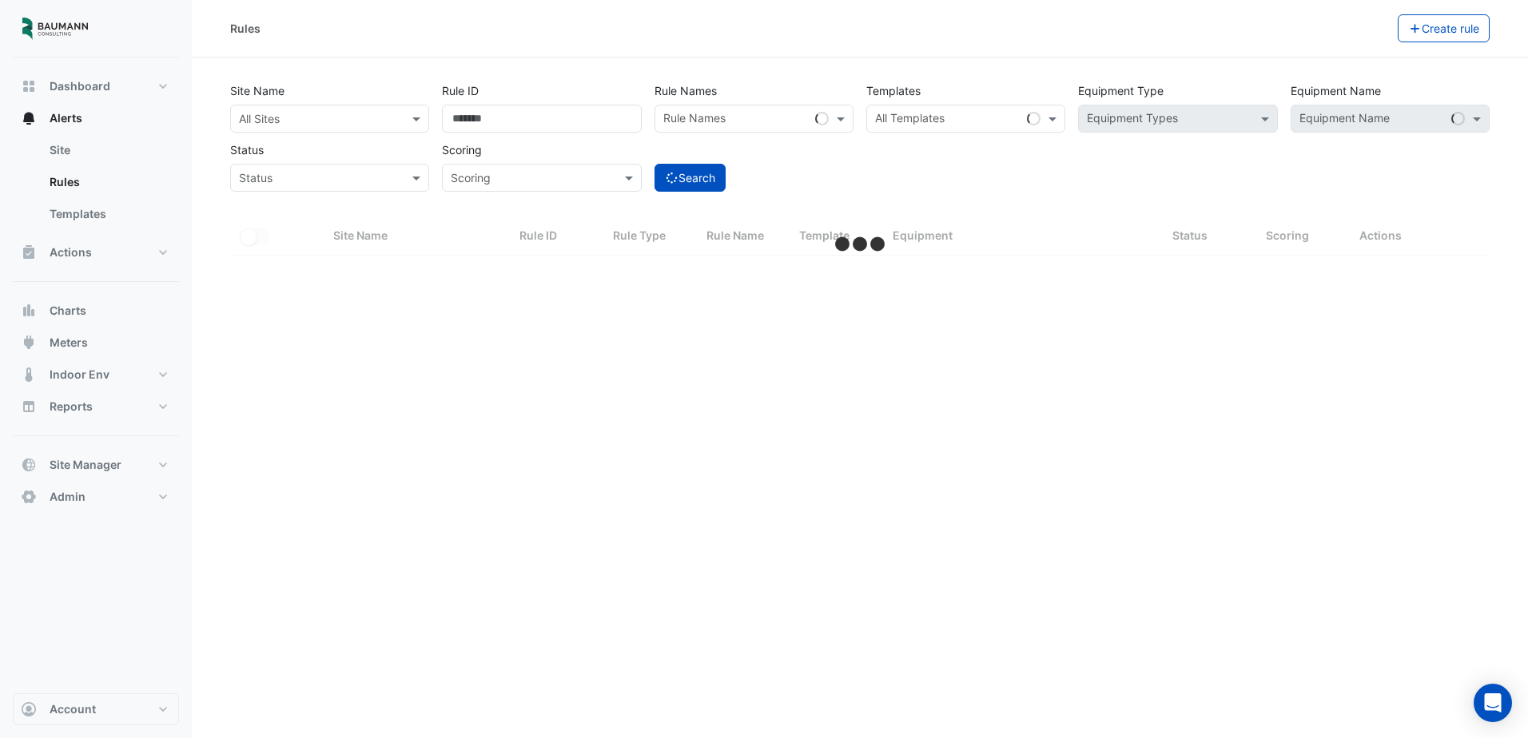
select select "***"
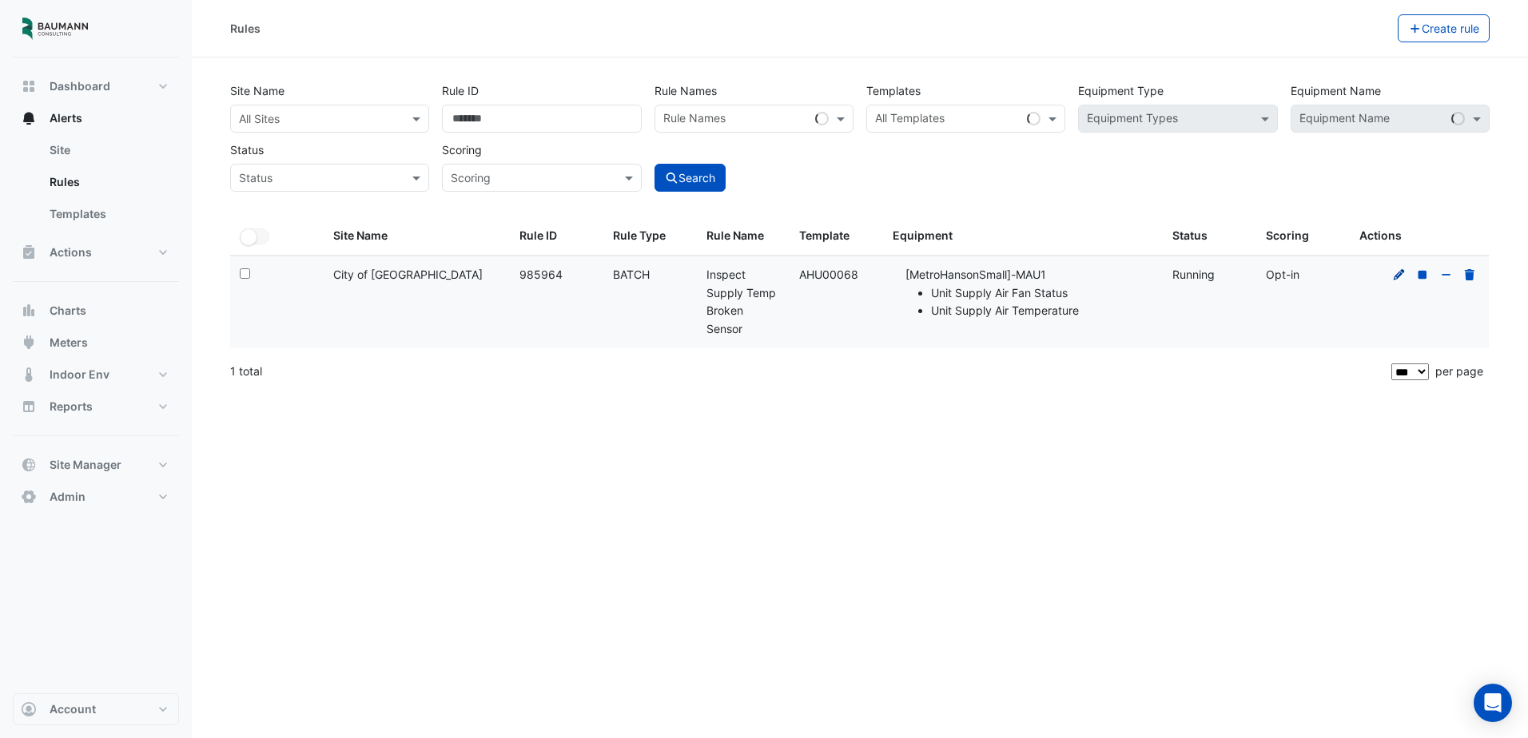
click at [1399, 280] on icon at bounding box center [1399, 274] width 14 height 11
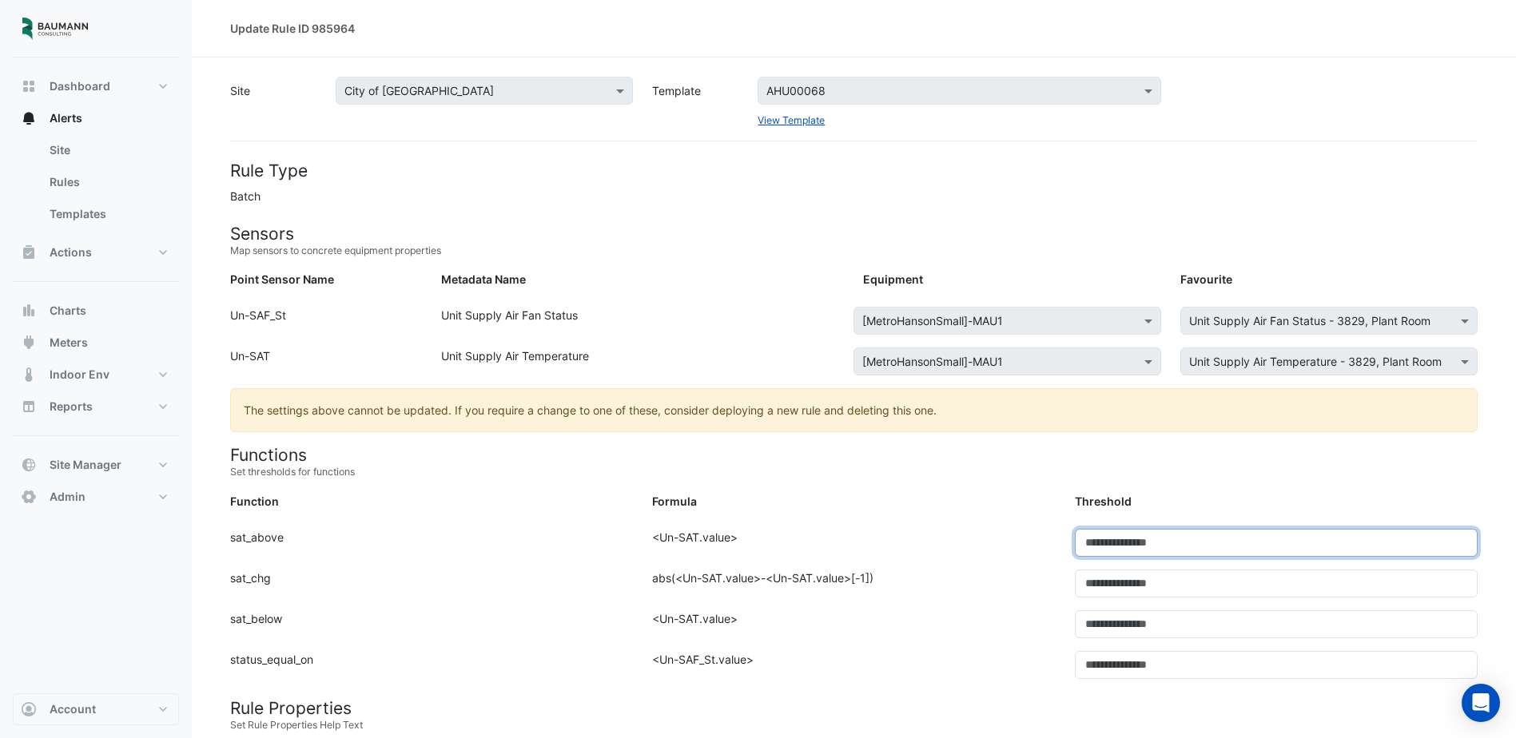
drag, startPoint x: 1114, startPoint y: 547, endPoint x: 1085, endPoint y: 550, distance: 29.7
click at [1085, 550] on input "**" at bounding box center [1276, 543] width 403 height 28
click at [1014, 562] on div "Formula: <Un-SAT.value>" at bounding box center [854, 549] width 422 height 41
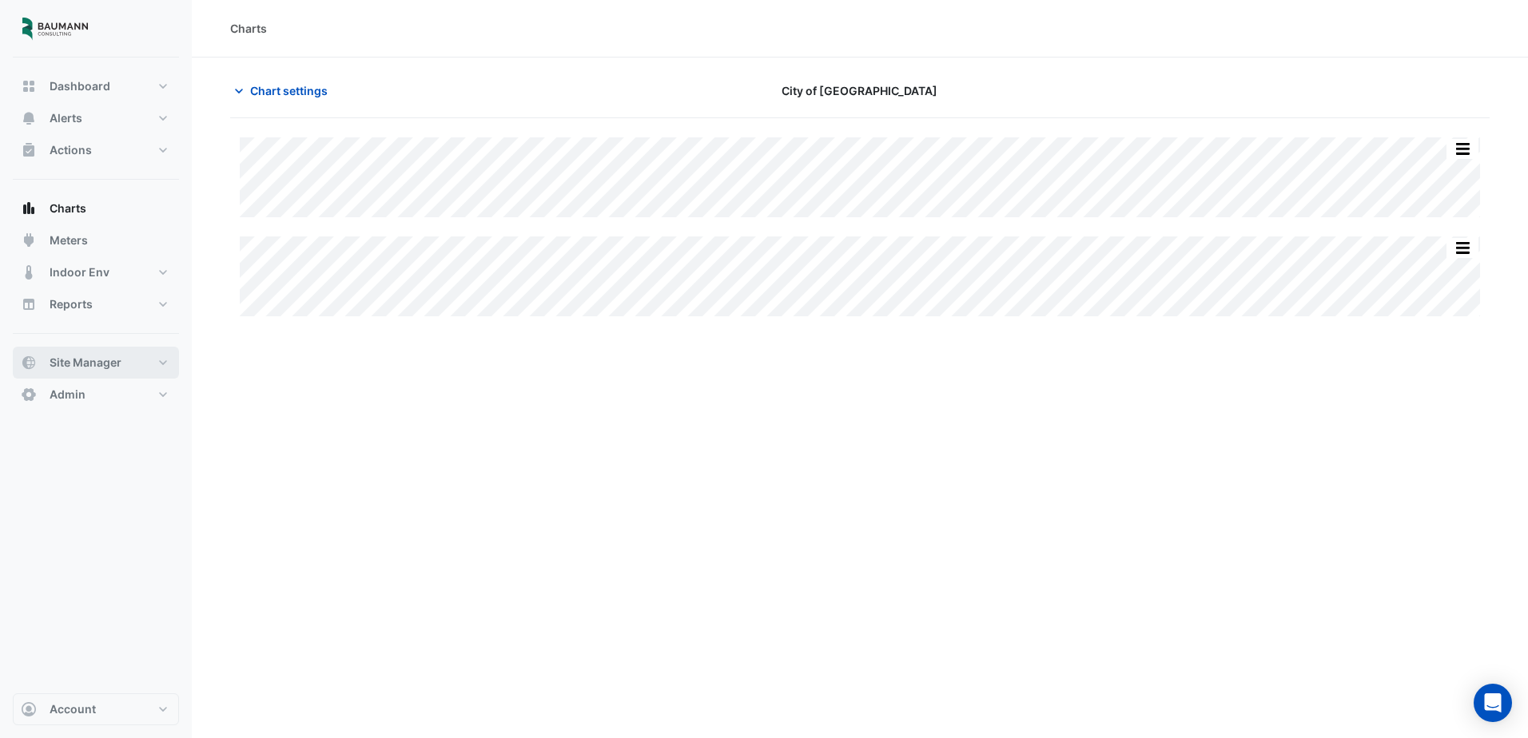
click at [103, 364] on span "Site Manager" at bounding box center [86, 363] width 72 height 16
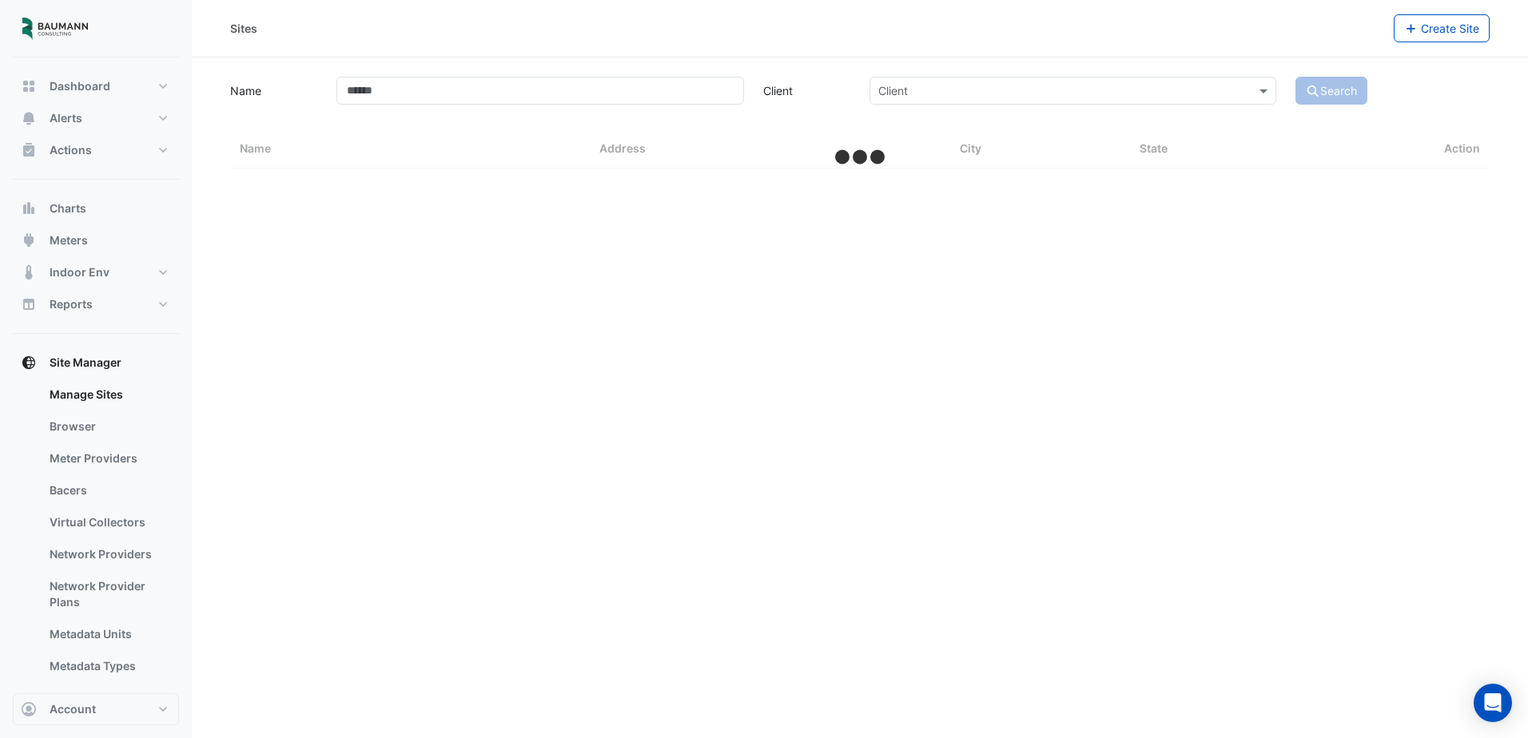
select select "***"
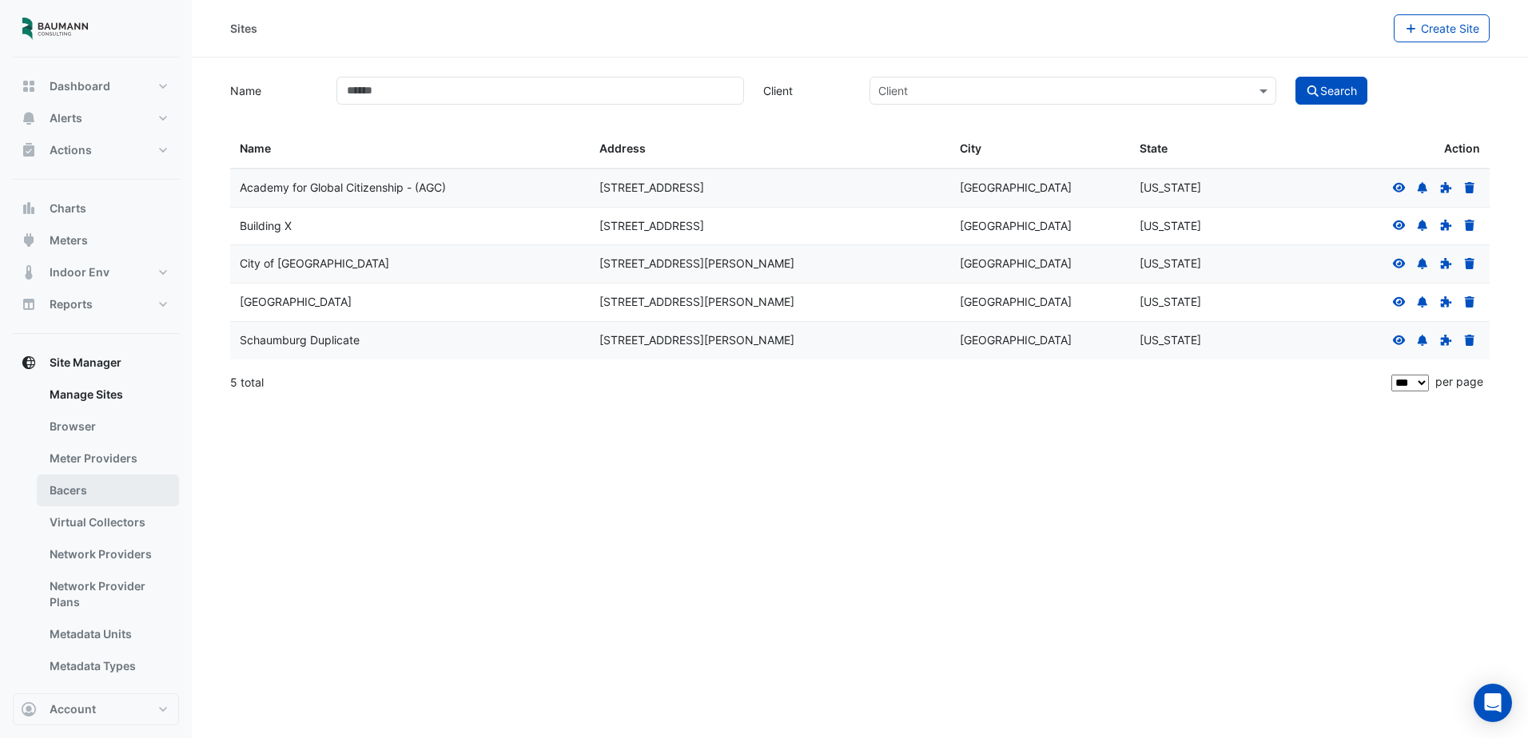
click at [94, 496] on link "Bacers" at bounding box center [108, 491] width 142 height 32
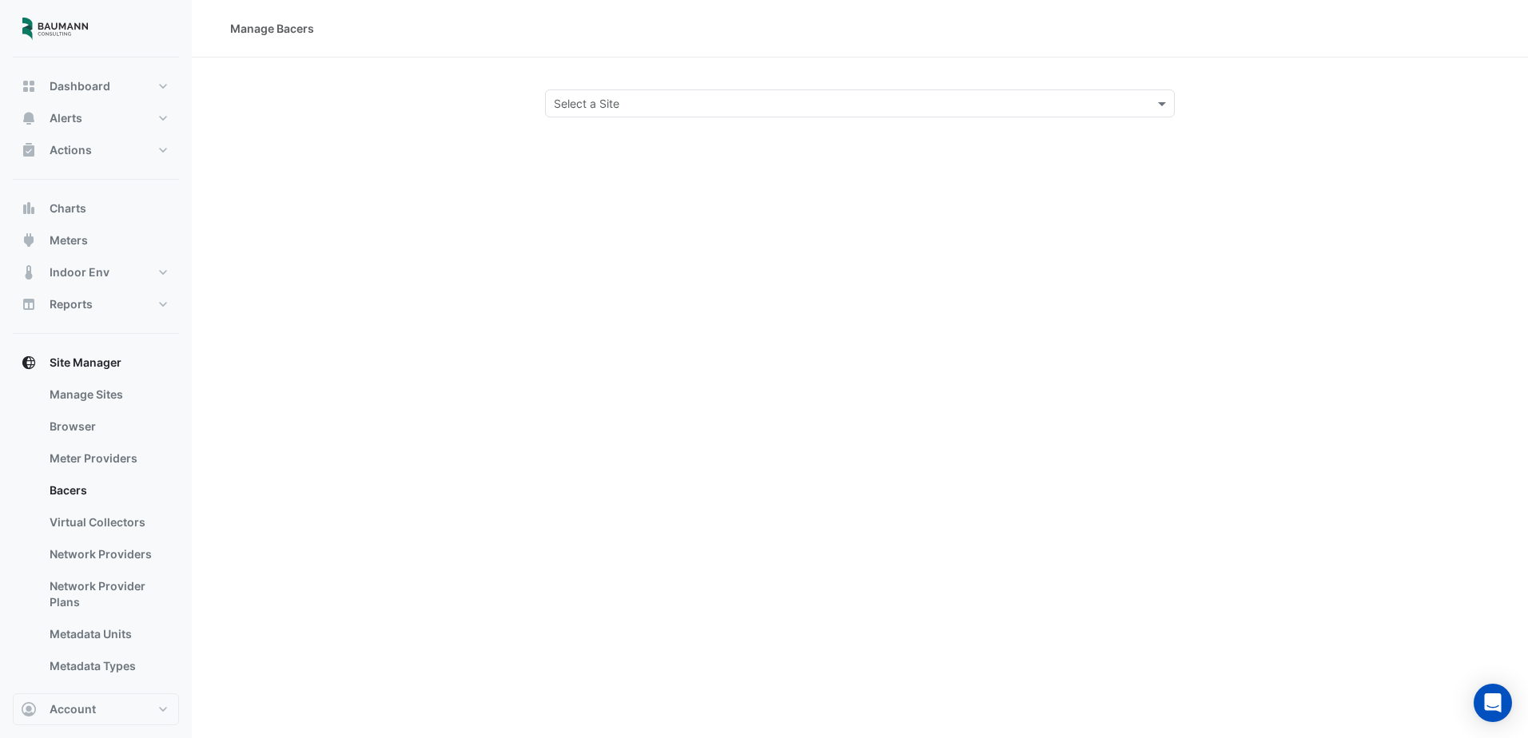
click at [629, 96] on input "text" at bounding box center [844, 104] width 580 height 17
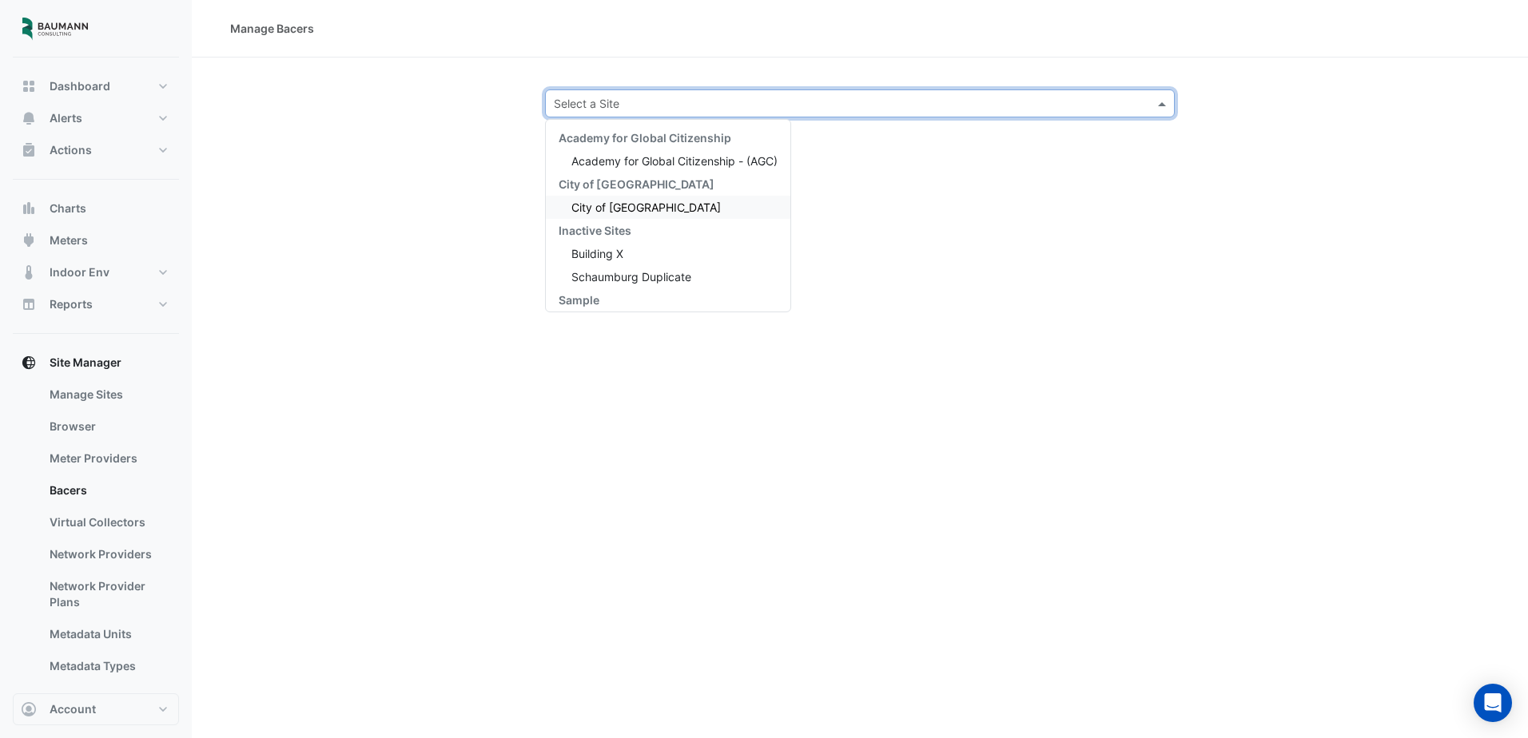
click at [616, 212] on span "City of Madison" at bounding box center [645, 208] width 149 height 14
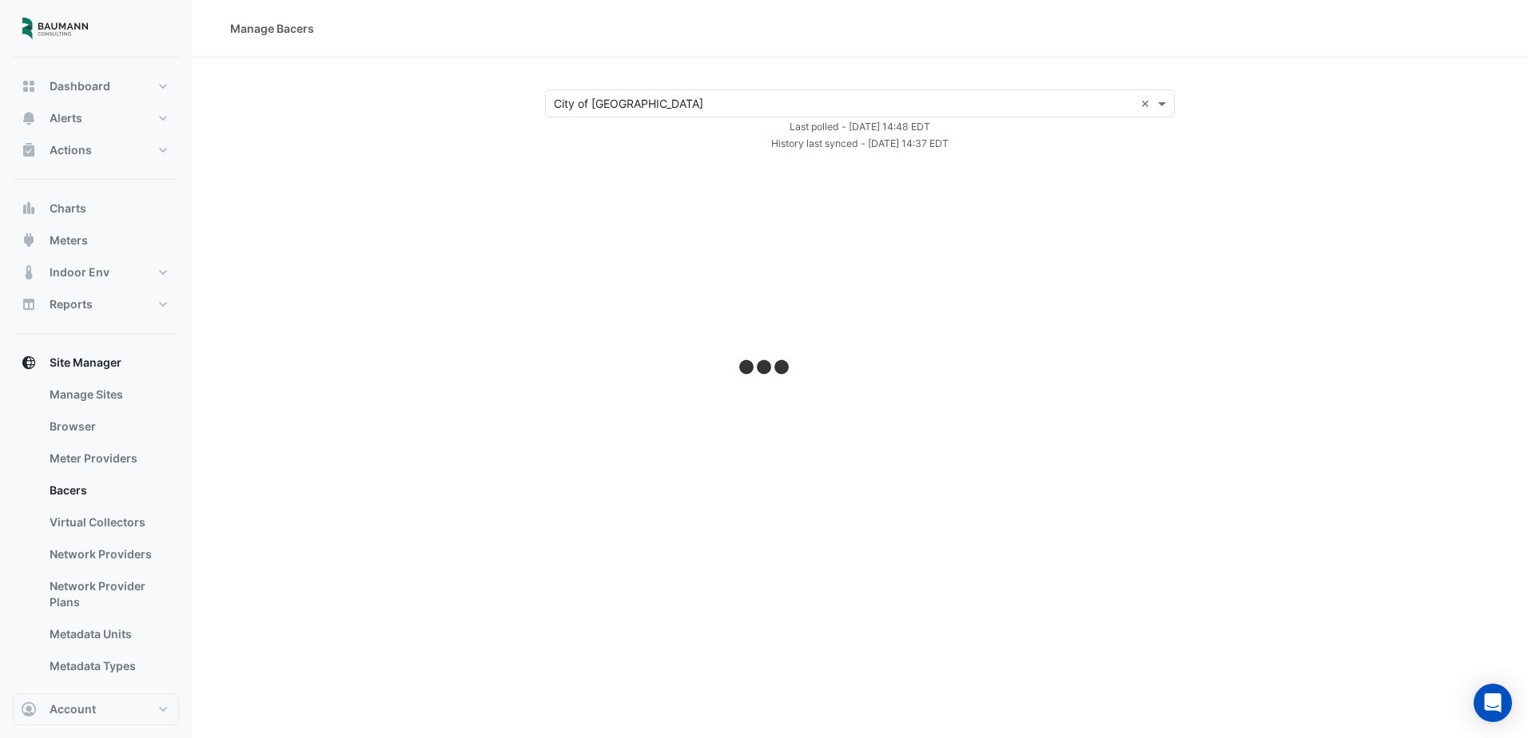
select select "***"
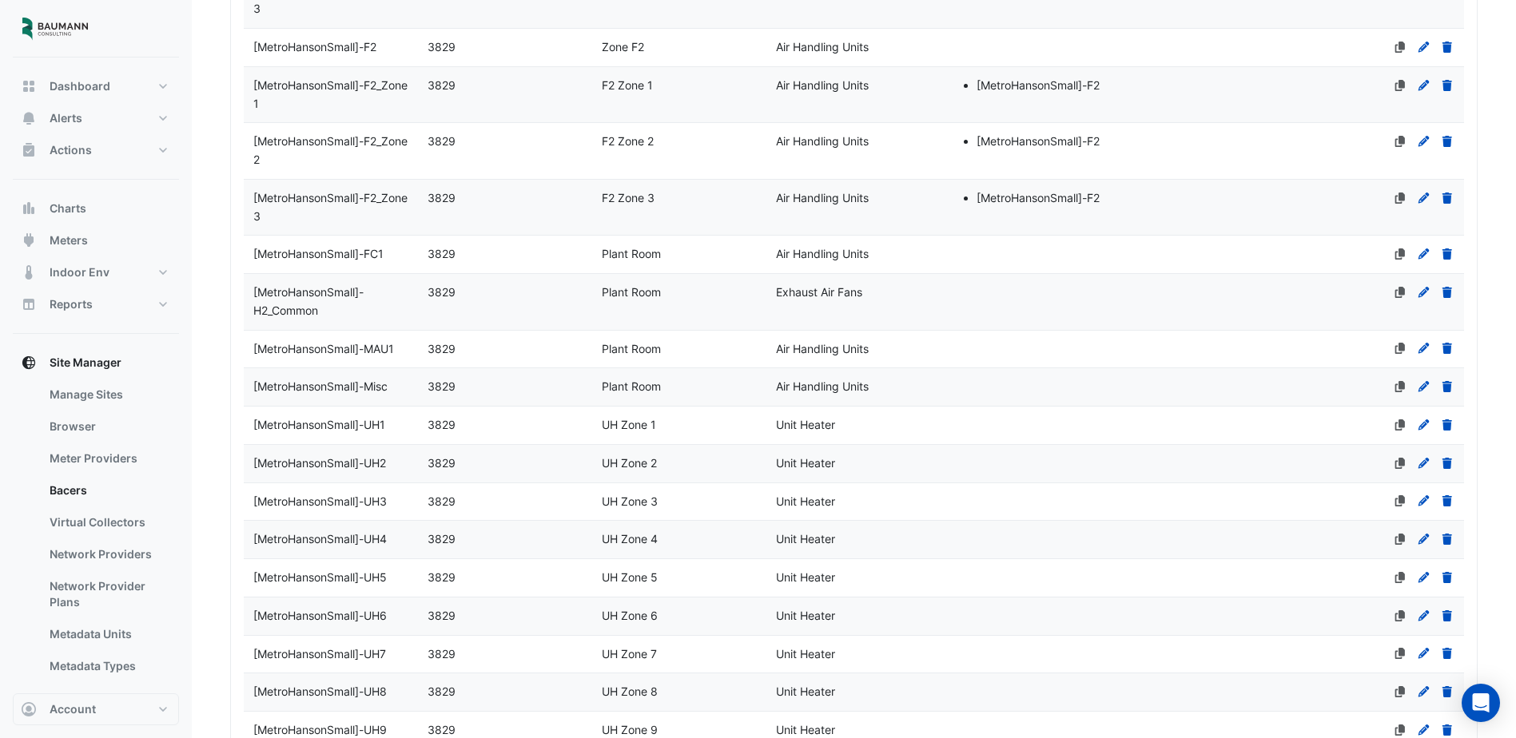
scroll to position [3357, 0]
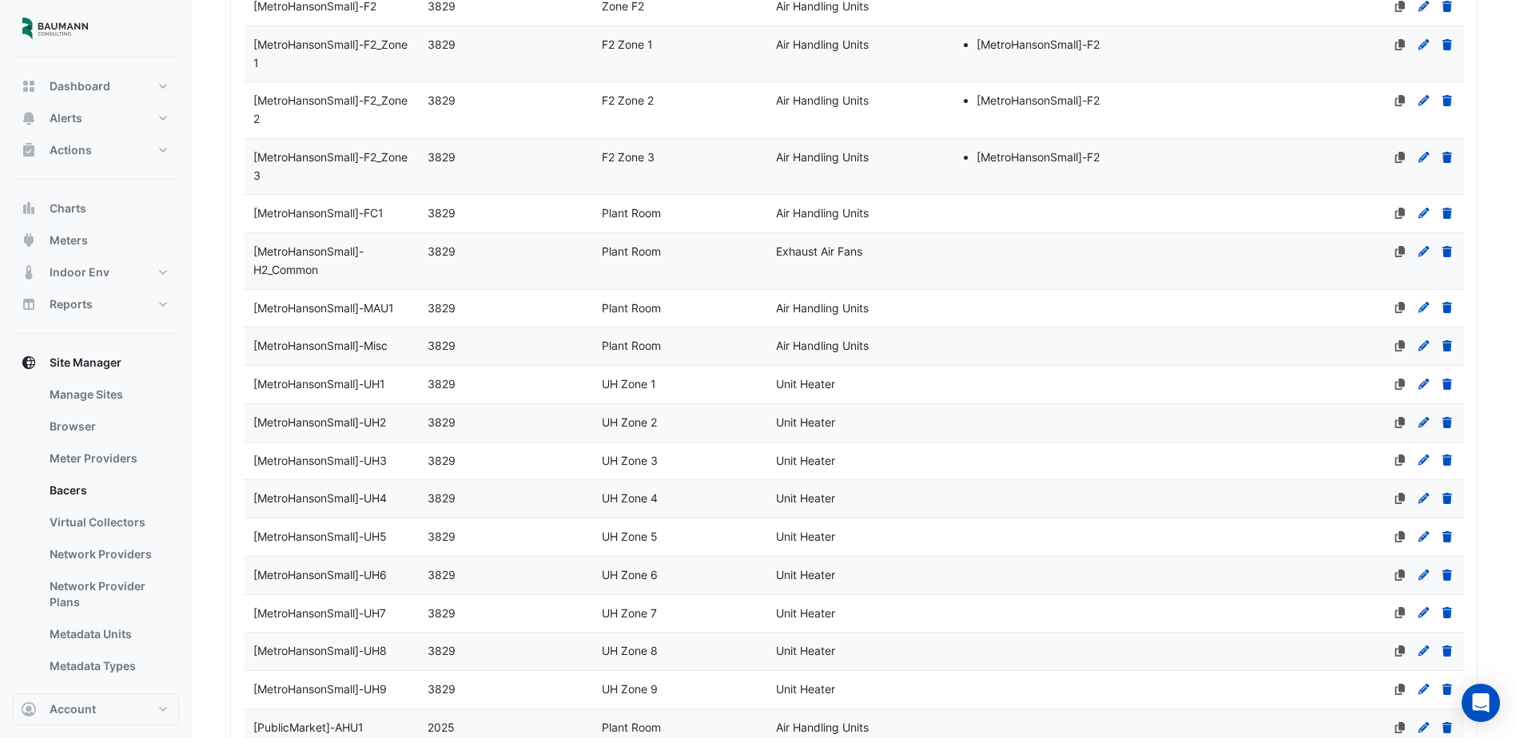
click at [412, 318] on div "[MetroHansonSmall]-MAU1" at bounding box center [331, 309] width 174 height 18
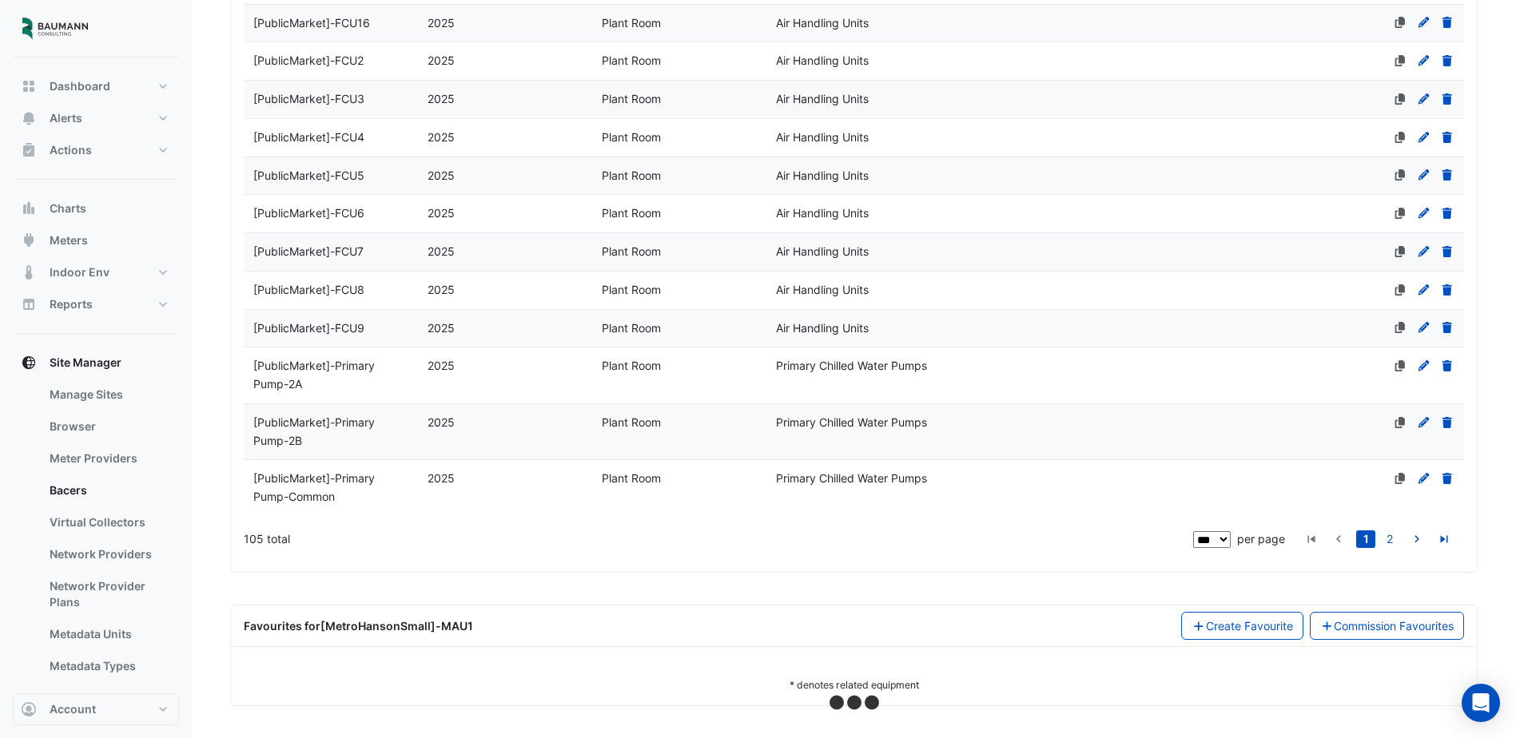
select select "***"
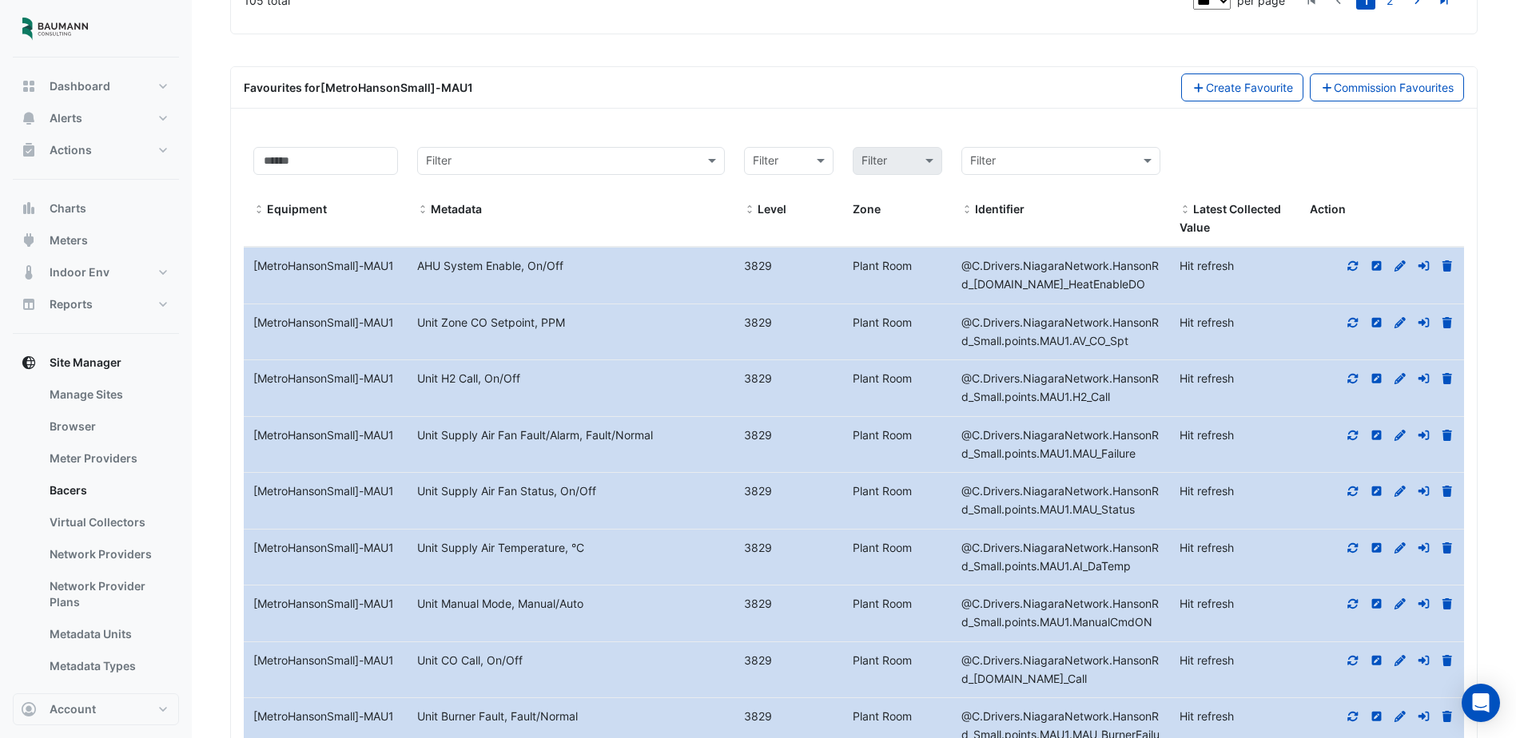
scroll to position [5334, 0]
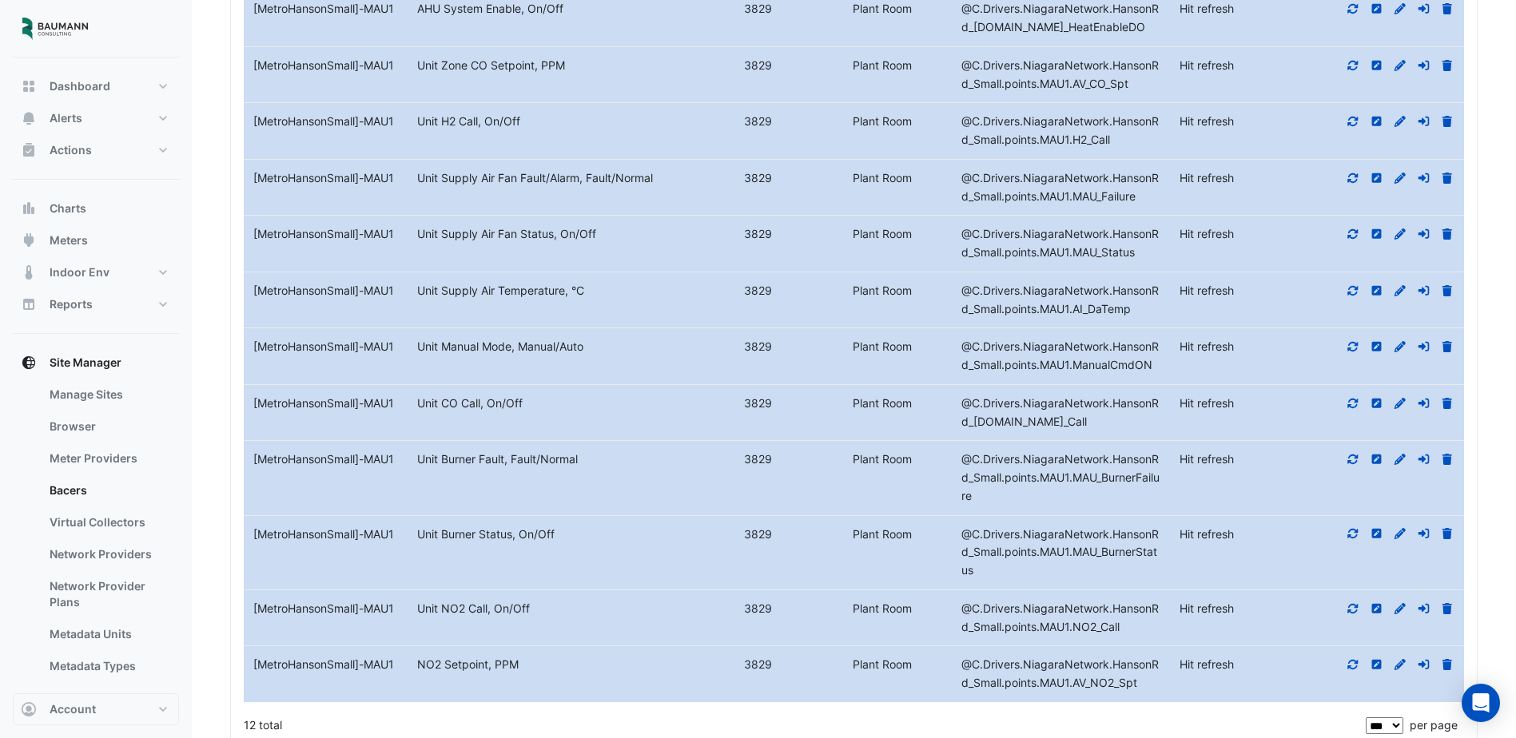
drag, startPoint x: 420, startPoint y: 547, endPoint x: 592, endPoint y: 543, distance: 172.7
click at [592, 301] on div "Unit Supply Air Temperature, °C" at bounding box center [571, 291] width 327 height 18
click at [1397, 297] on icon at bounding box center [1400, 290] width 14 height 11
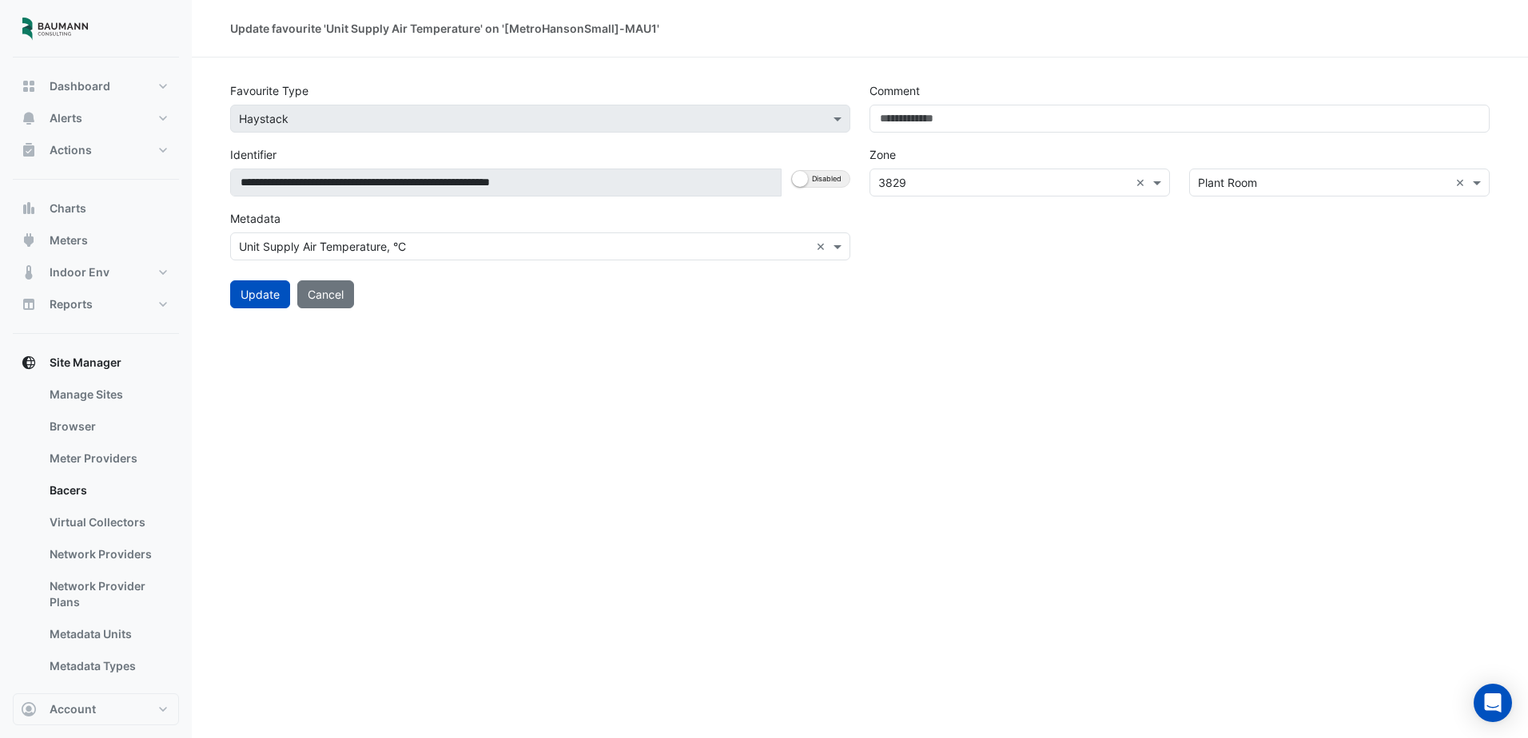
click at [648, 248] on input "text" at bounding box center [524, 247] width 571 height 17
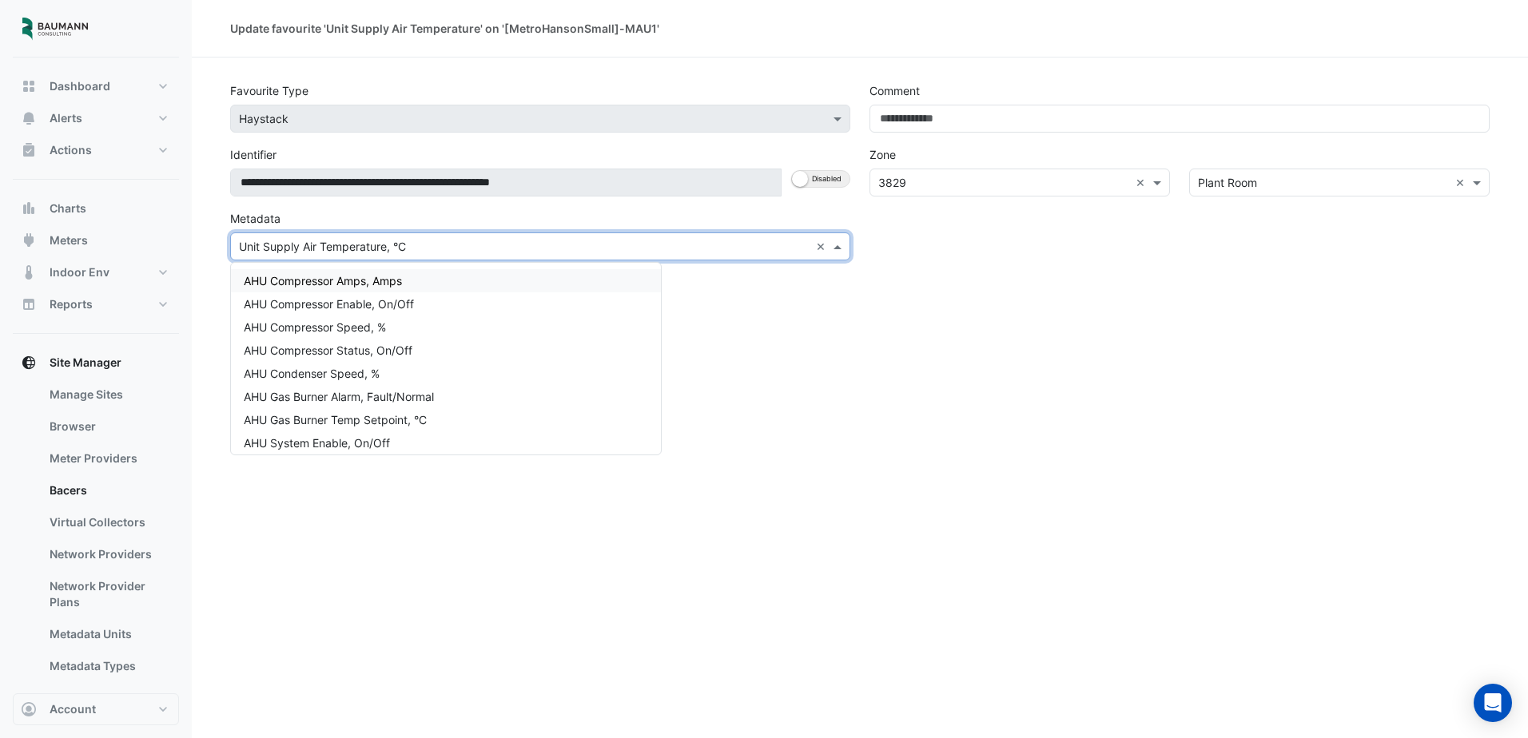
click at [648, 248] on input "text" at bounding box center [524, 247] width 571 height 17
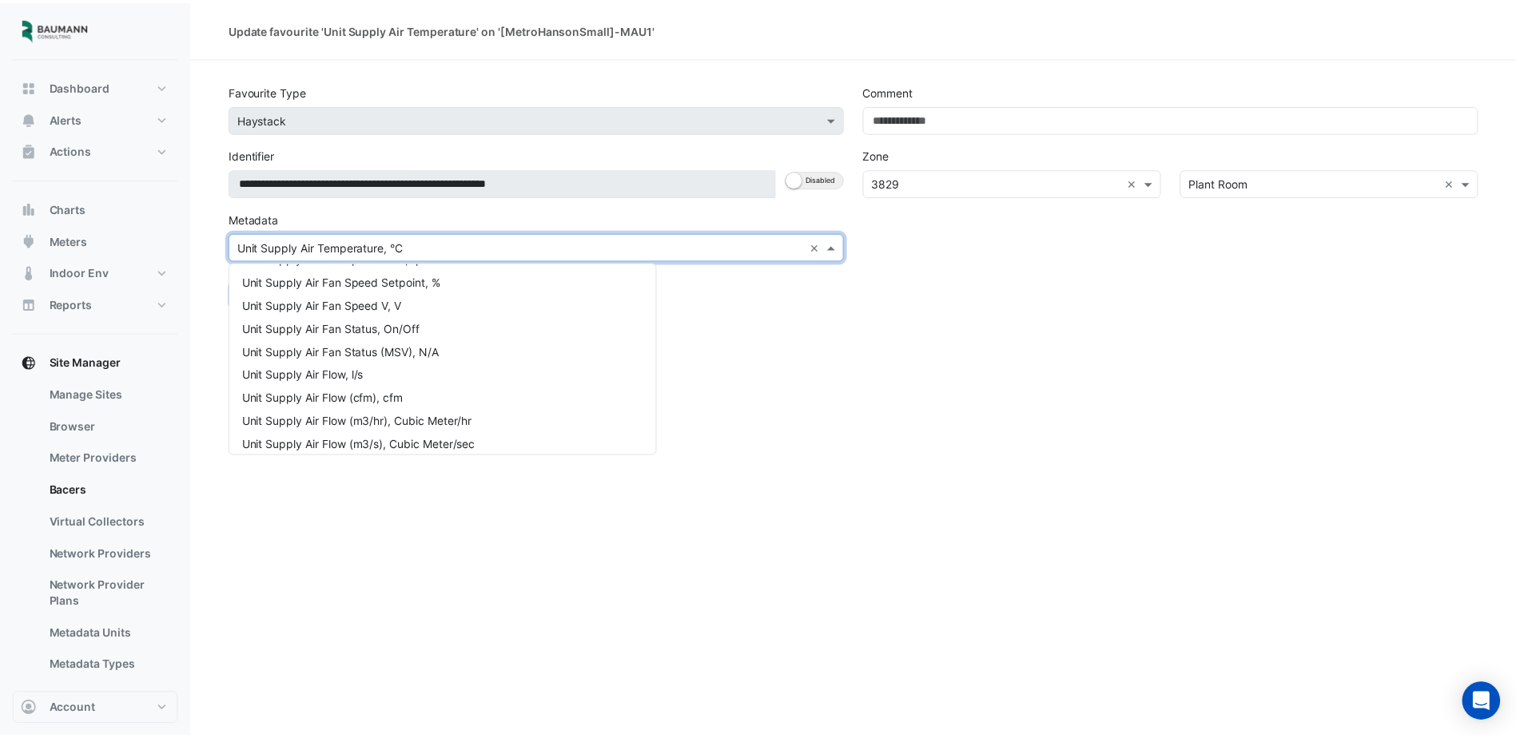
scroll to position [13667, 0]
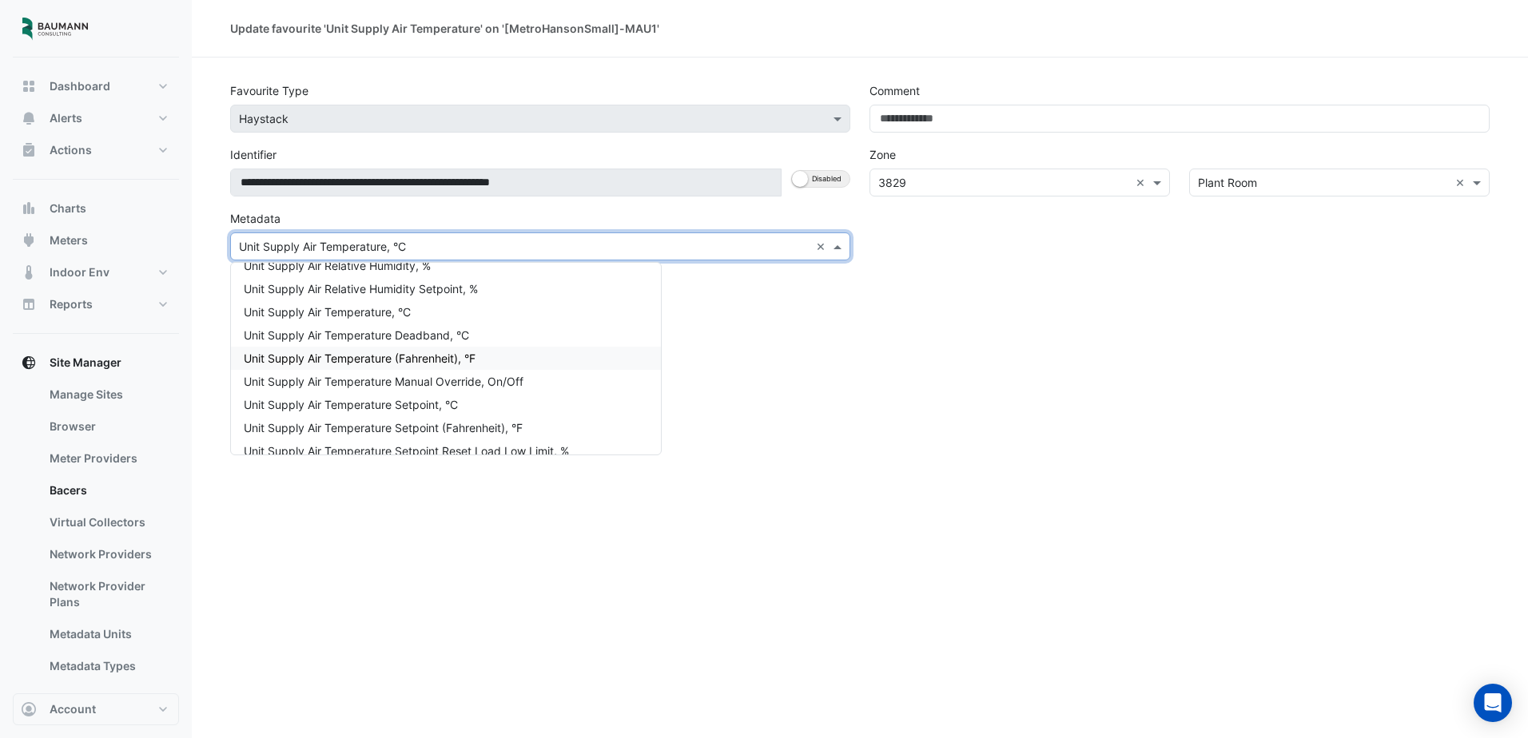
click at [406, 358] on span "Unit Supply Air Temperature (Fahrenheit), °F" at bounding box center [360, 359] width 232 height 14
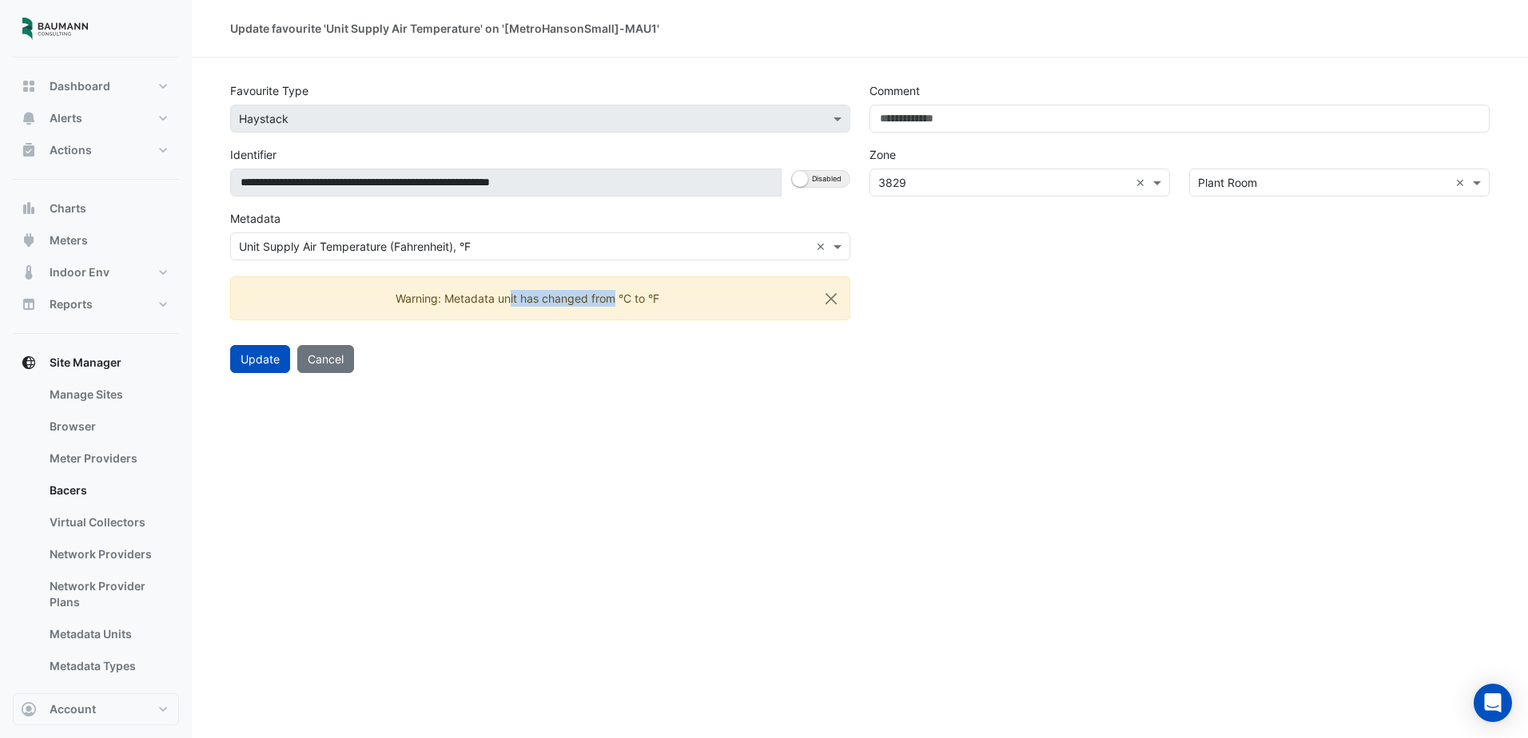
drag, startPoint x: 447, startPoint y: 297, endPoint x: 555, endPoint y: 301, distance: 108.0
click at [555, 301] on ngb-alert "Warning: Metadata unit has changed from °C to °F" at bounding box center [540, 299] width 620 height 44
drag, startPoint x: 555, startPoint y: 301, endPoint x: 390, endPoint y: 390, distance: 187.0
click at [494, 400] on div "**********" at bounding box center [860, 369] width 1336 height 738
click at [267, 352] on button "Update" at bounding box center [260, 359] width 60 height 28
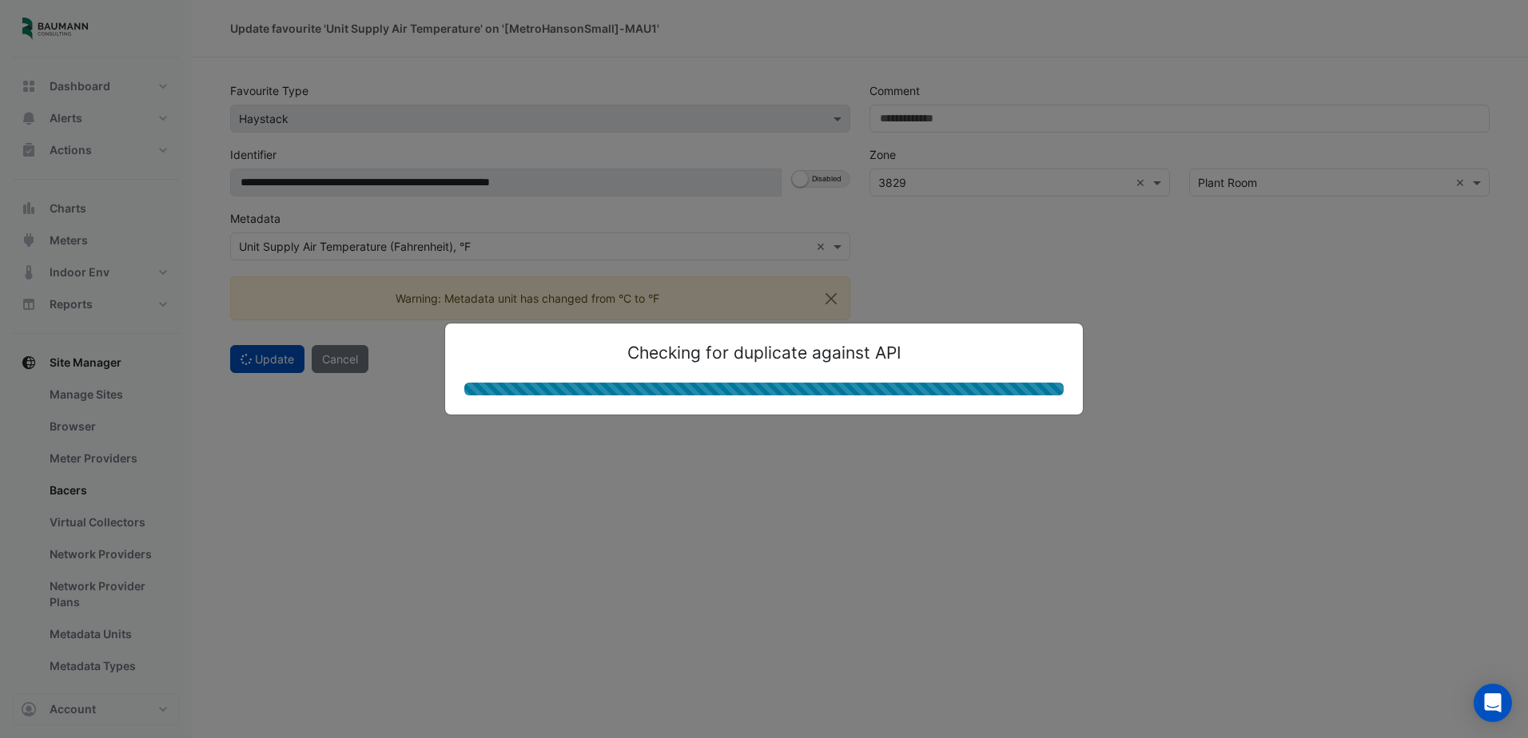
select select "***"
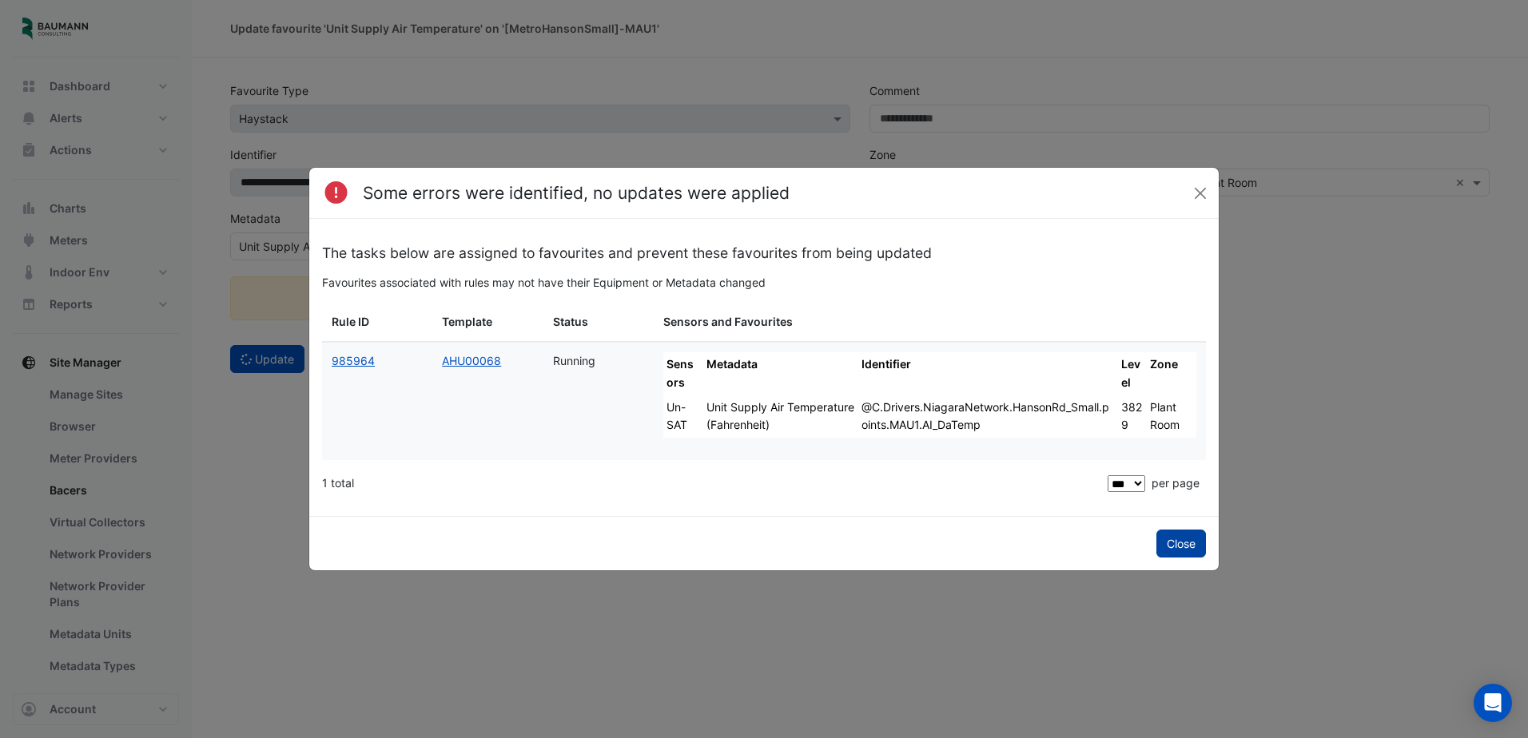
click at [1180, 537] on button "Close" at bounding box center [1181, 544] width 50 height 28
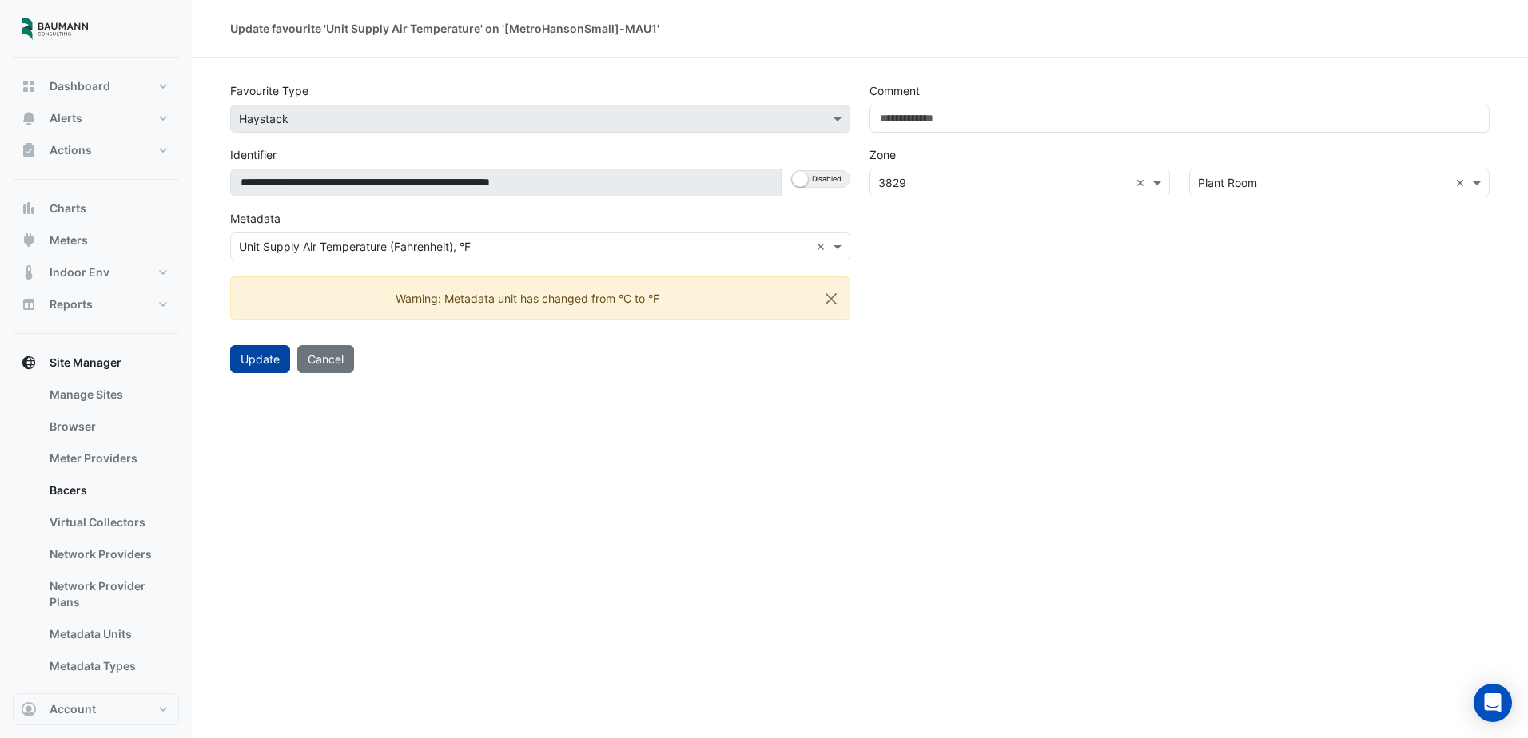
click at [284, 365] on button "Update" at bounding box center [260, 359] width 60 height 28
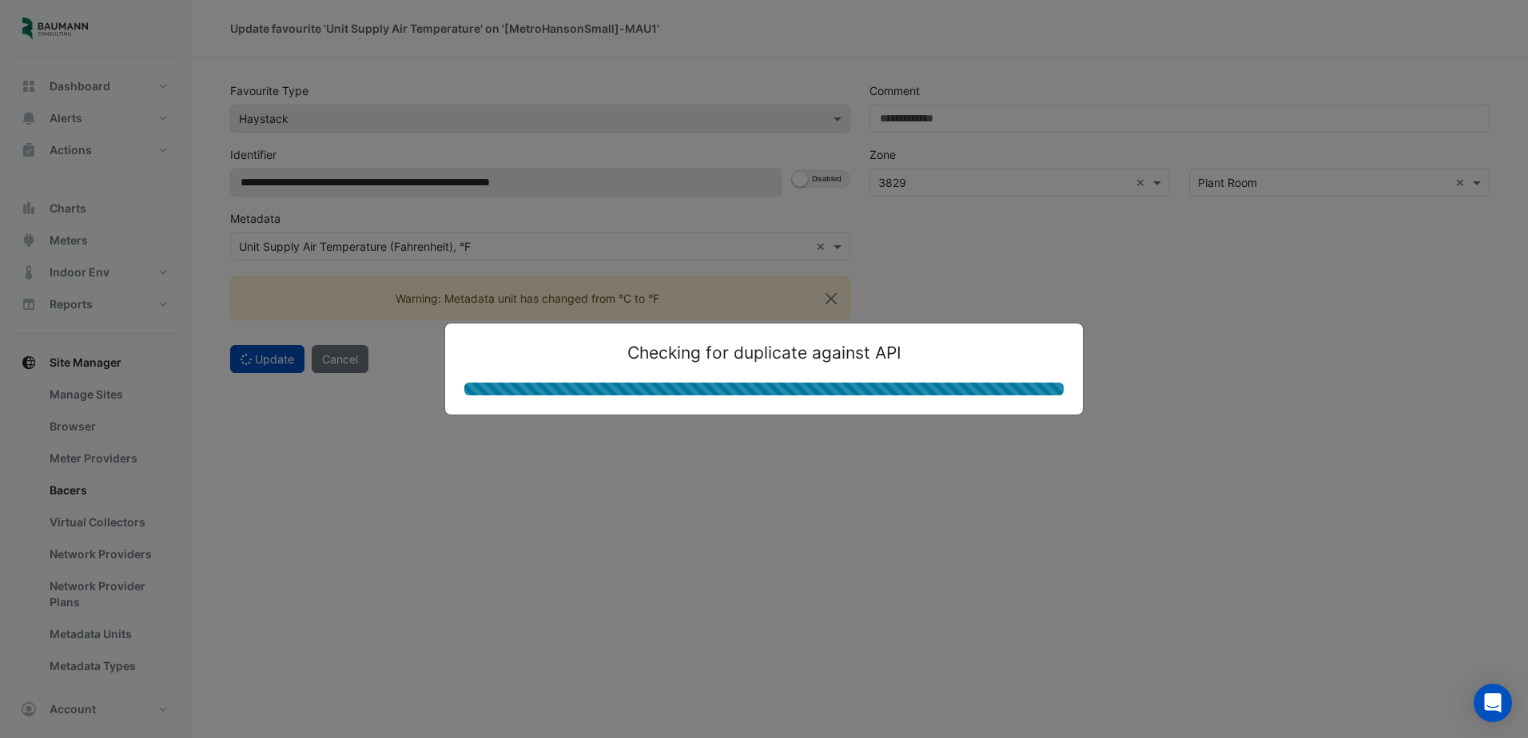
select select "***"
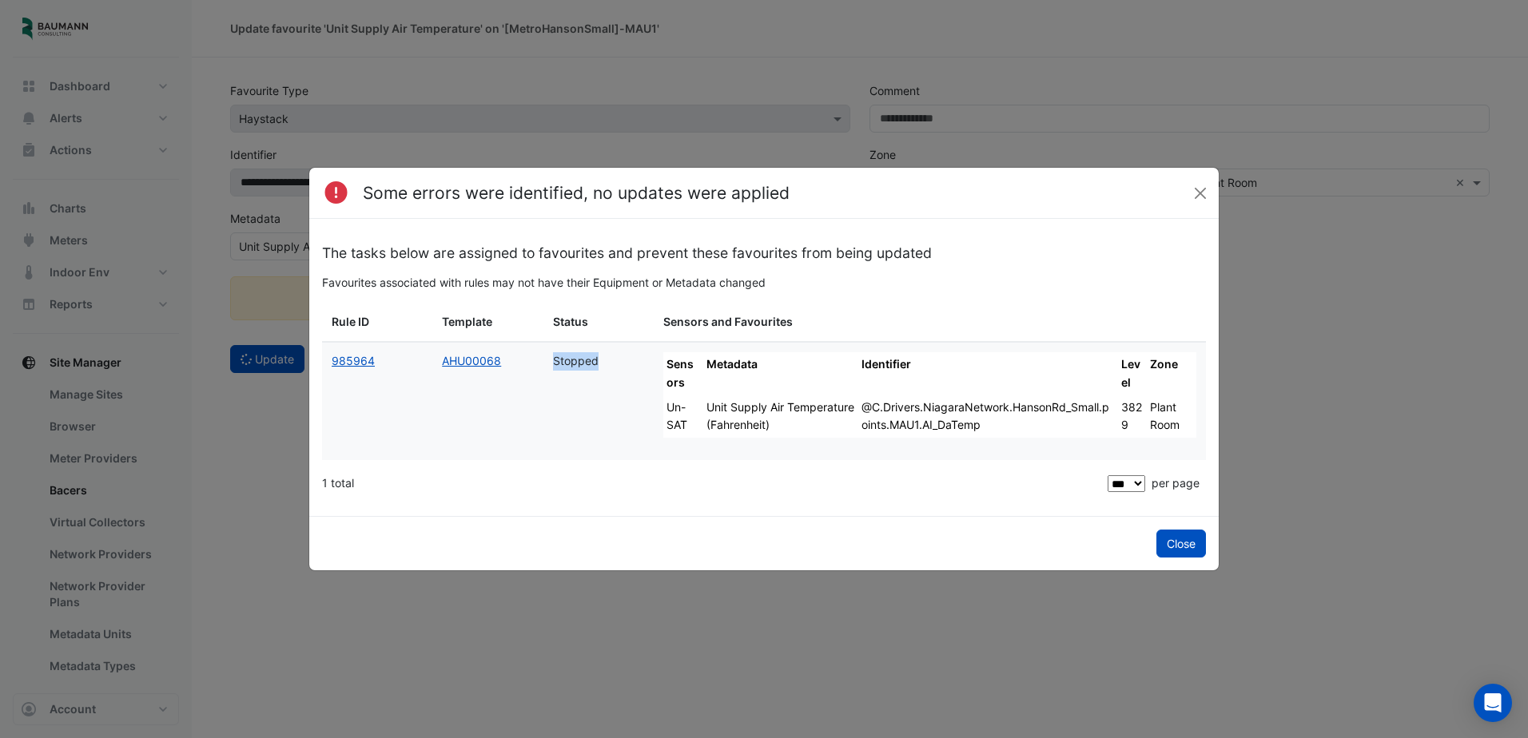
drag, startPoint x: 554, startPoint y: 364, endPoint x: 602, endPoint y: 368, distance: 48.2
click at [602, 368] on div "Stopped" at bounding box center [598, 361] width 91 height 18
drag, startPoint x: 602, startPoint y: 368, endPoint x: 586, endPoint y: 371, distance: 16.2
click at [586, 371] on datatable-body-cell "Stopped" at bounding box center [598, 401] width 110 height 117
drag, startPoint x: 553, startPoint y: 361, endPoint x: 601, endPoint y: 364, distance: 48.1
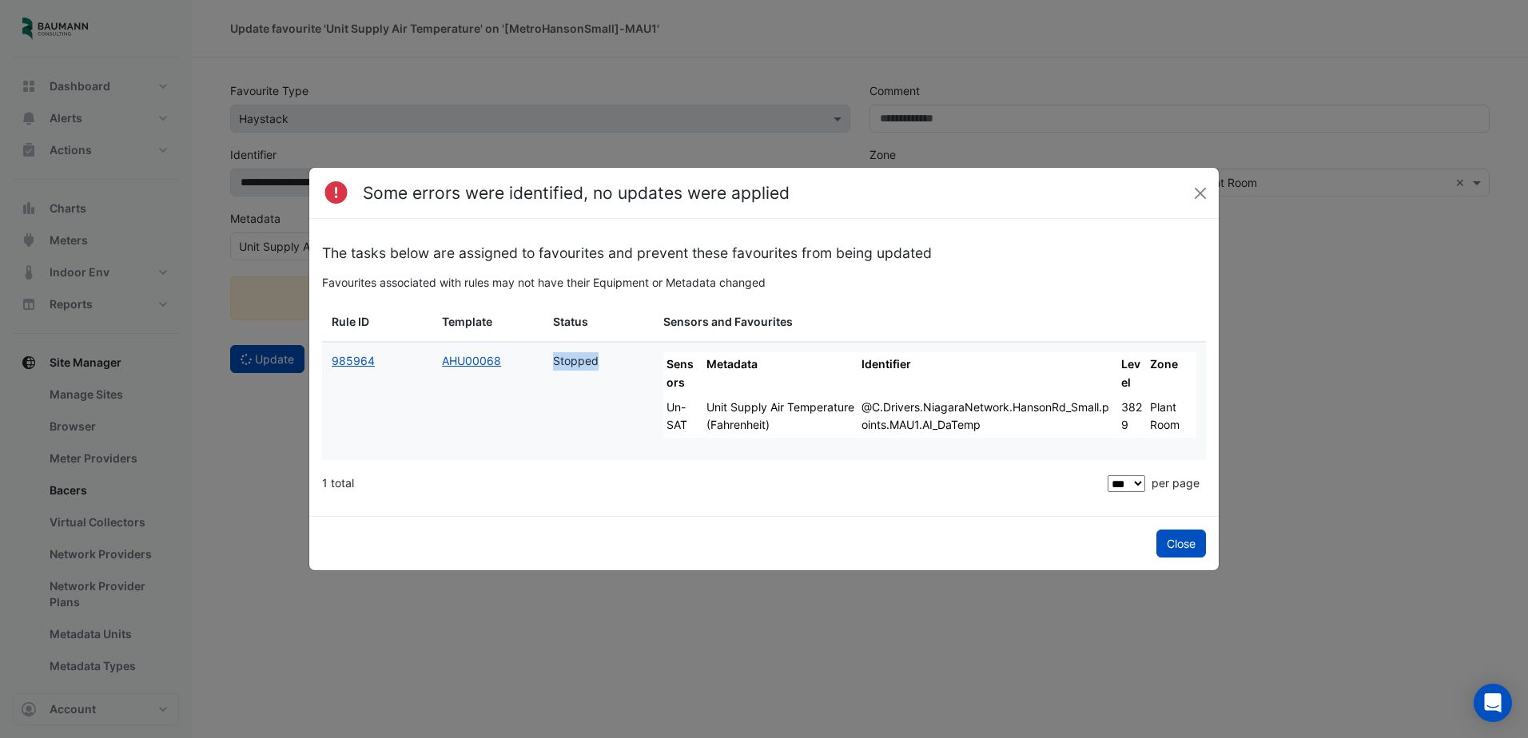
click at [601, 364] on div "Stopped" at bounding box center [598, 361] width 91 height 18
click at [603, 371] on datatable-body-cell "Stopped" at bounding box center [598, 401] width 110 height 117
click at [1179, 535] on button "Close" at bounding box center [1181, 544] width 50 height 28
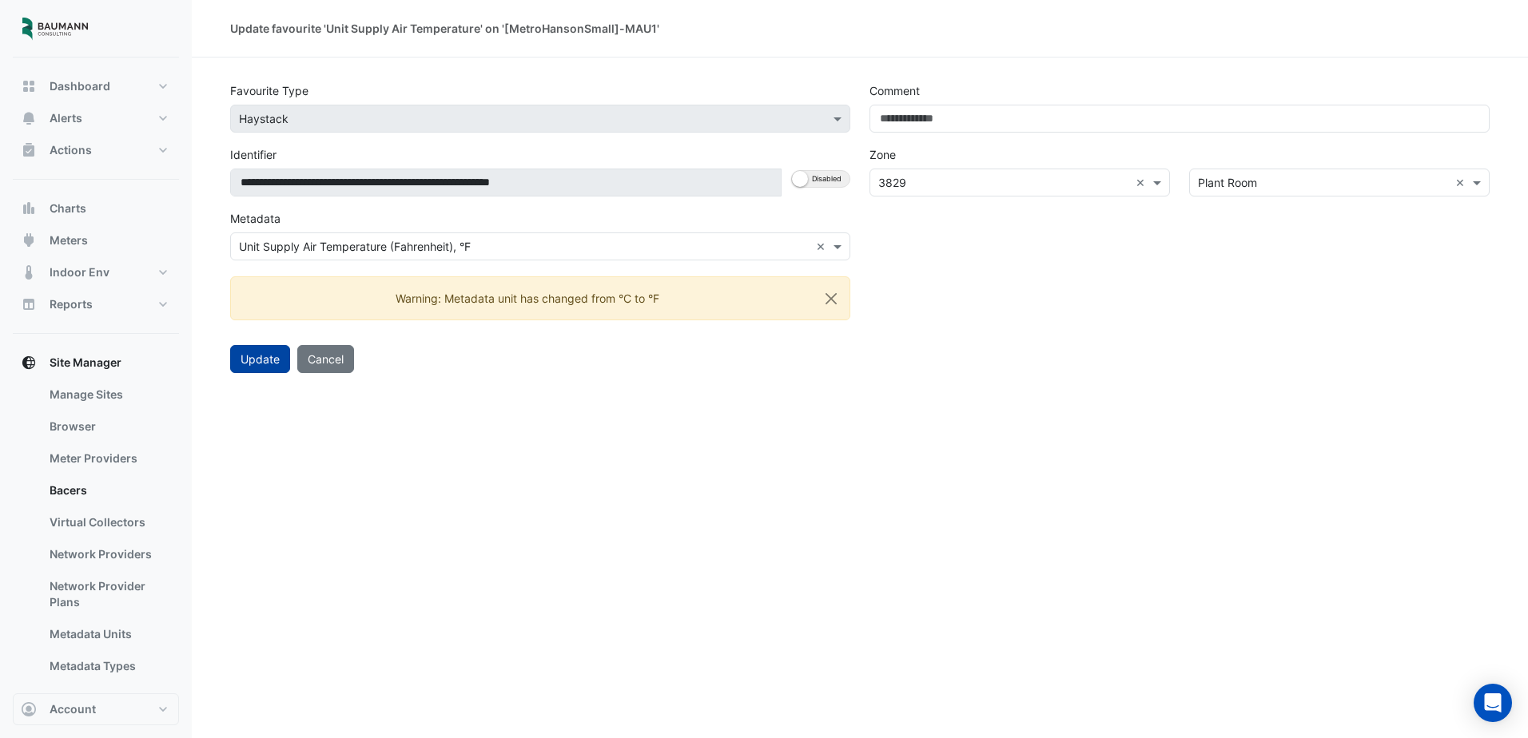
click at [245, 360] on button "Update" at bounding box center [260, 359] width 60 height 28
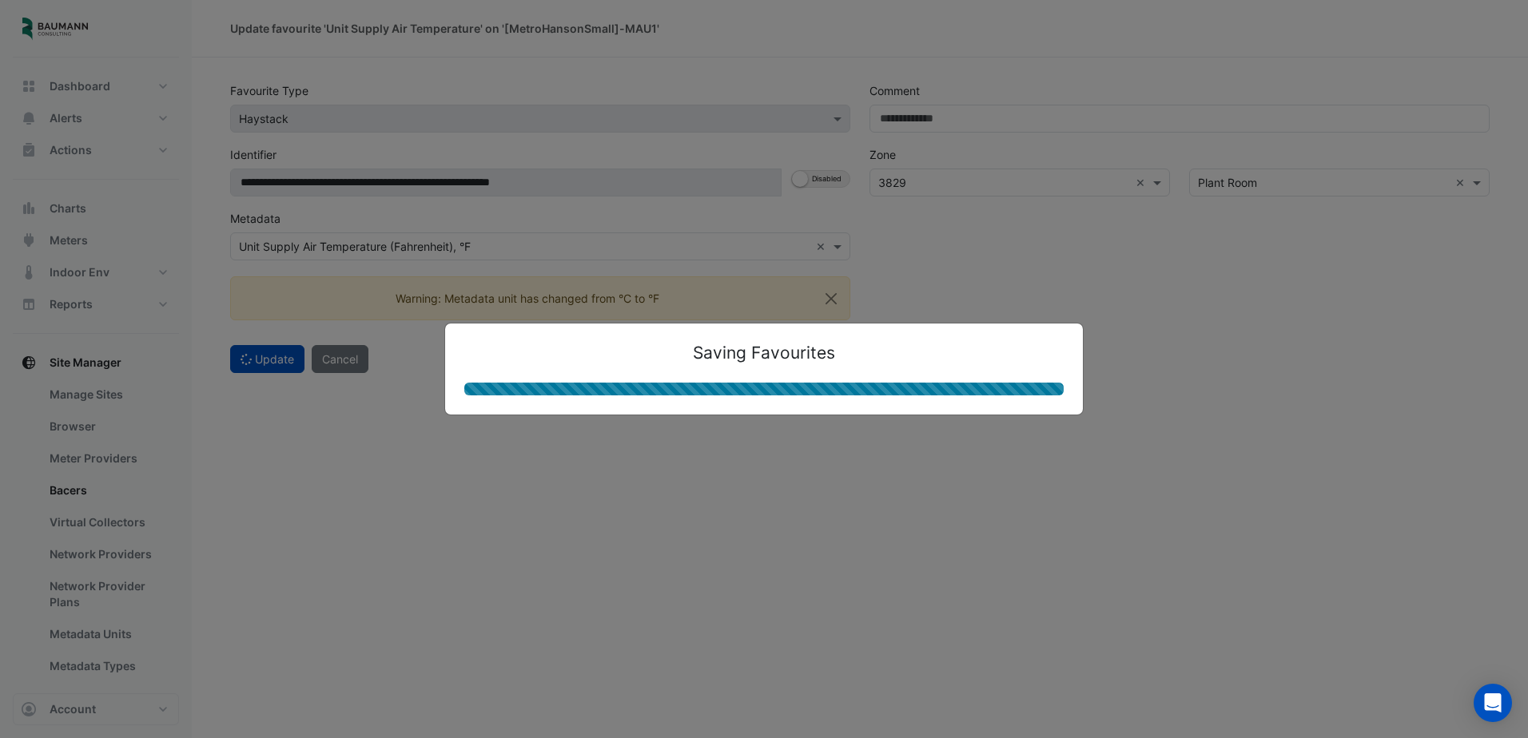
select select "***"
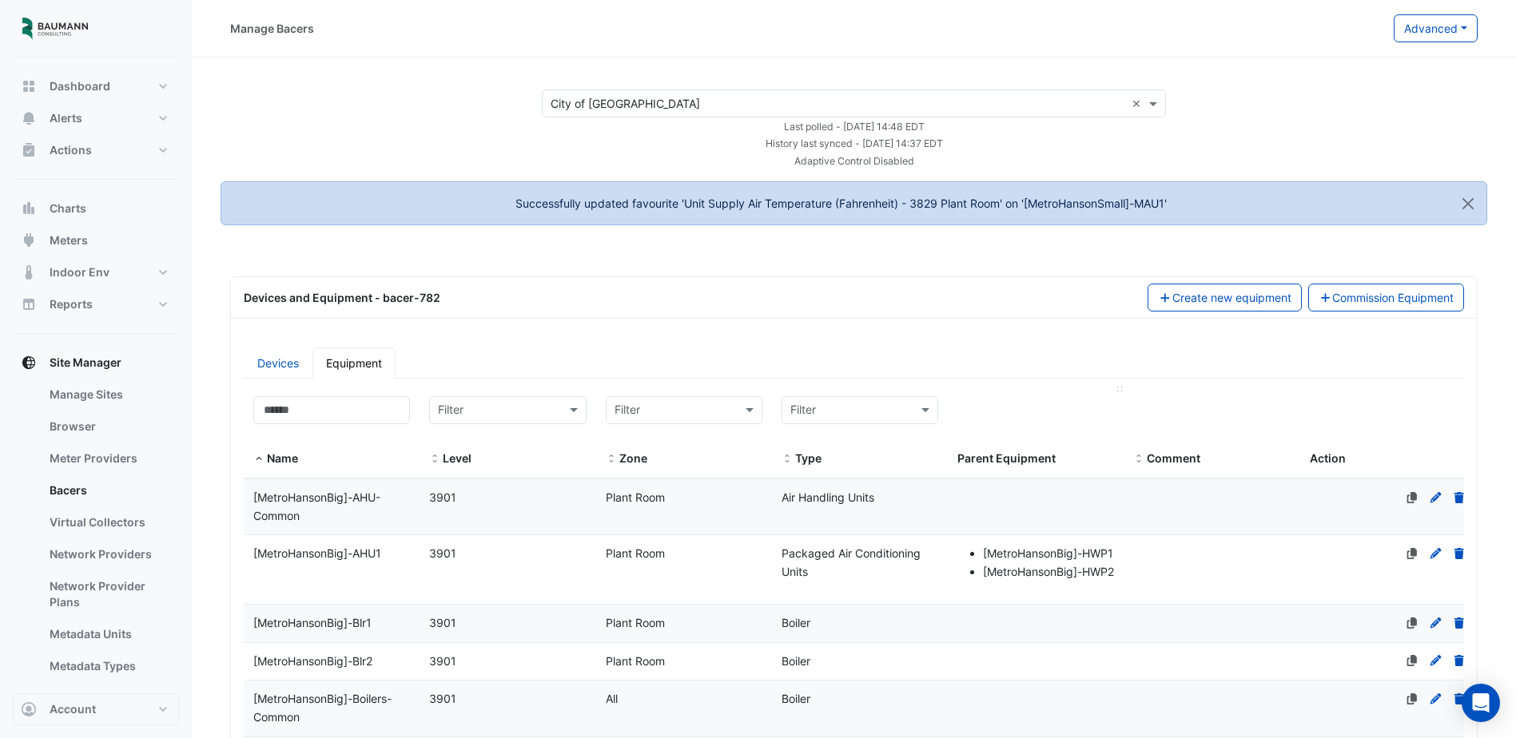
select select "***"
click at [108, 119] on button "Alerts" at bounding box center [96, 118] width 166 height 32
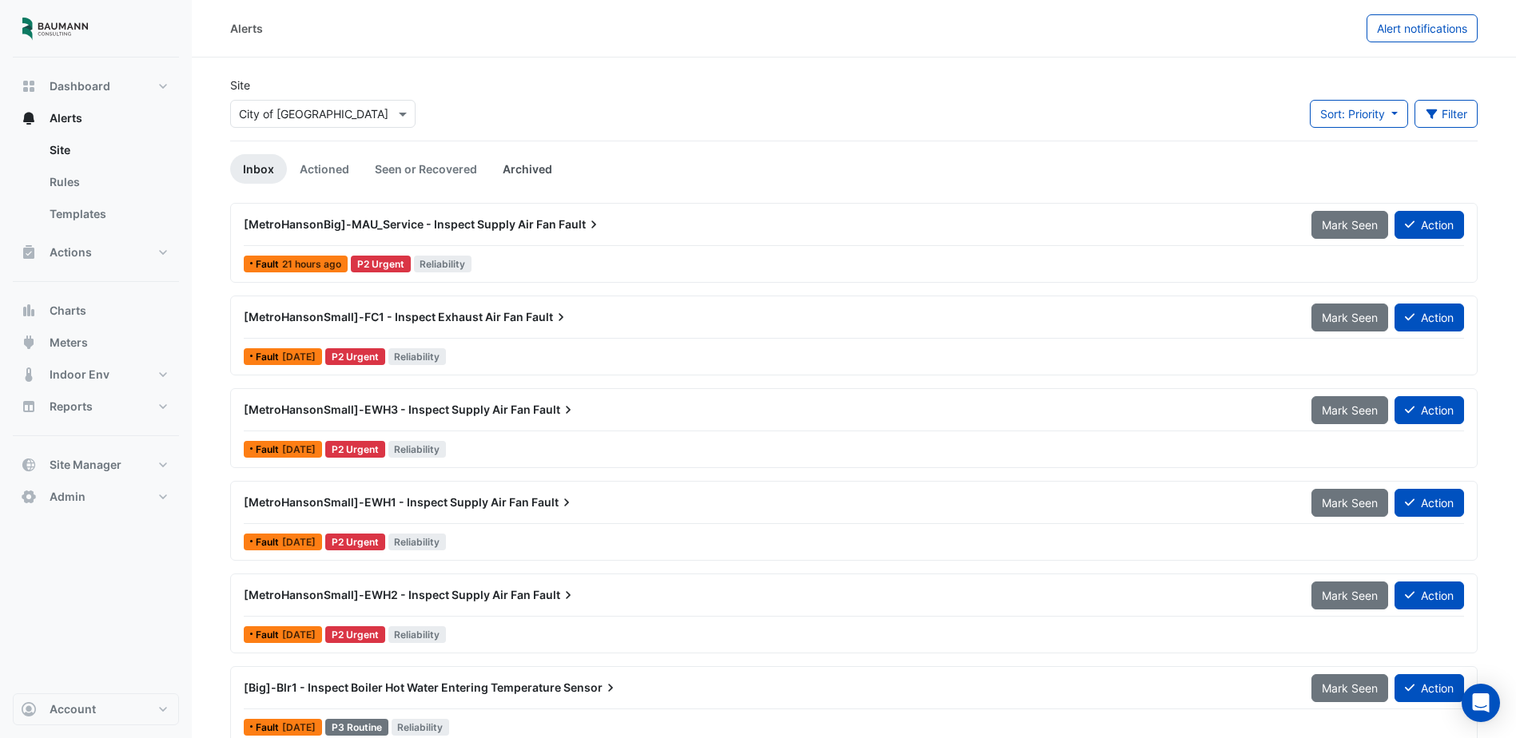
click at [500, 165] on link "Archived" at bounding box center [527, 169] width 75 height 30
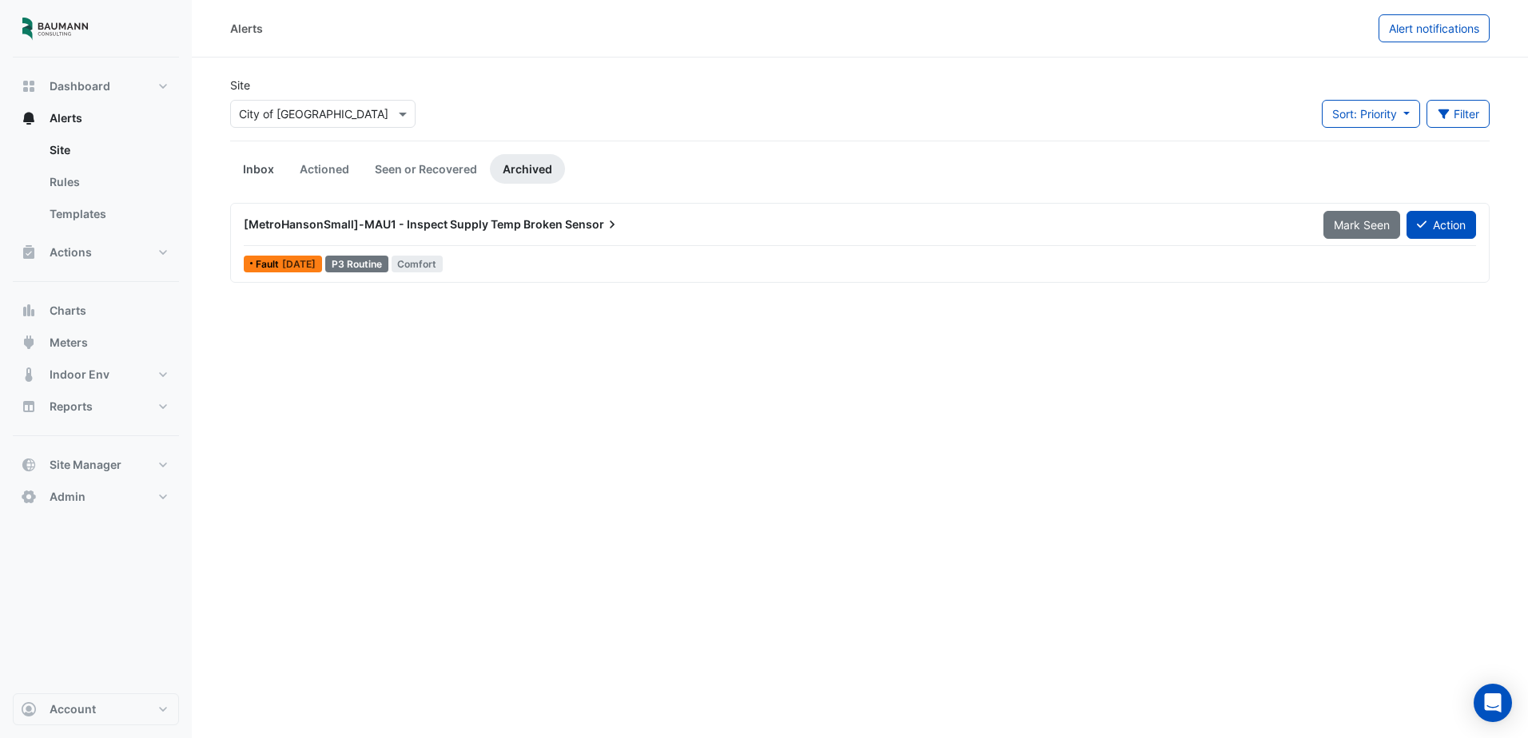
click at [278, 171] on link "Inbox" at bounding box center [258, 169] width 57 height 30
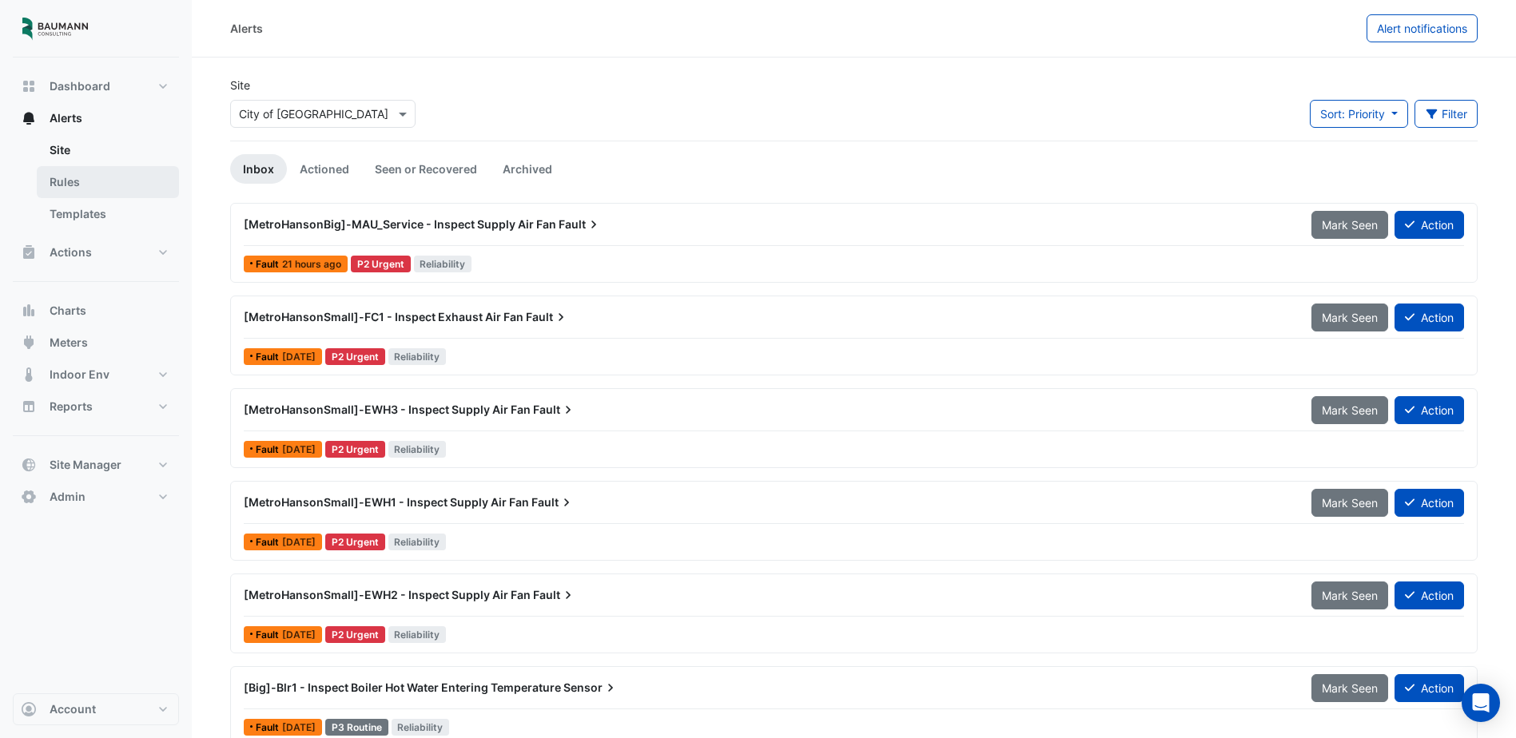
click at [74, 181] on link "Rules" at bounding box center [108, 182] width 142 height 32
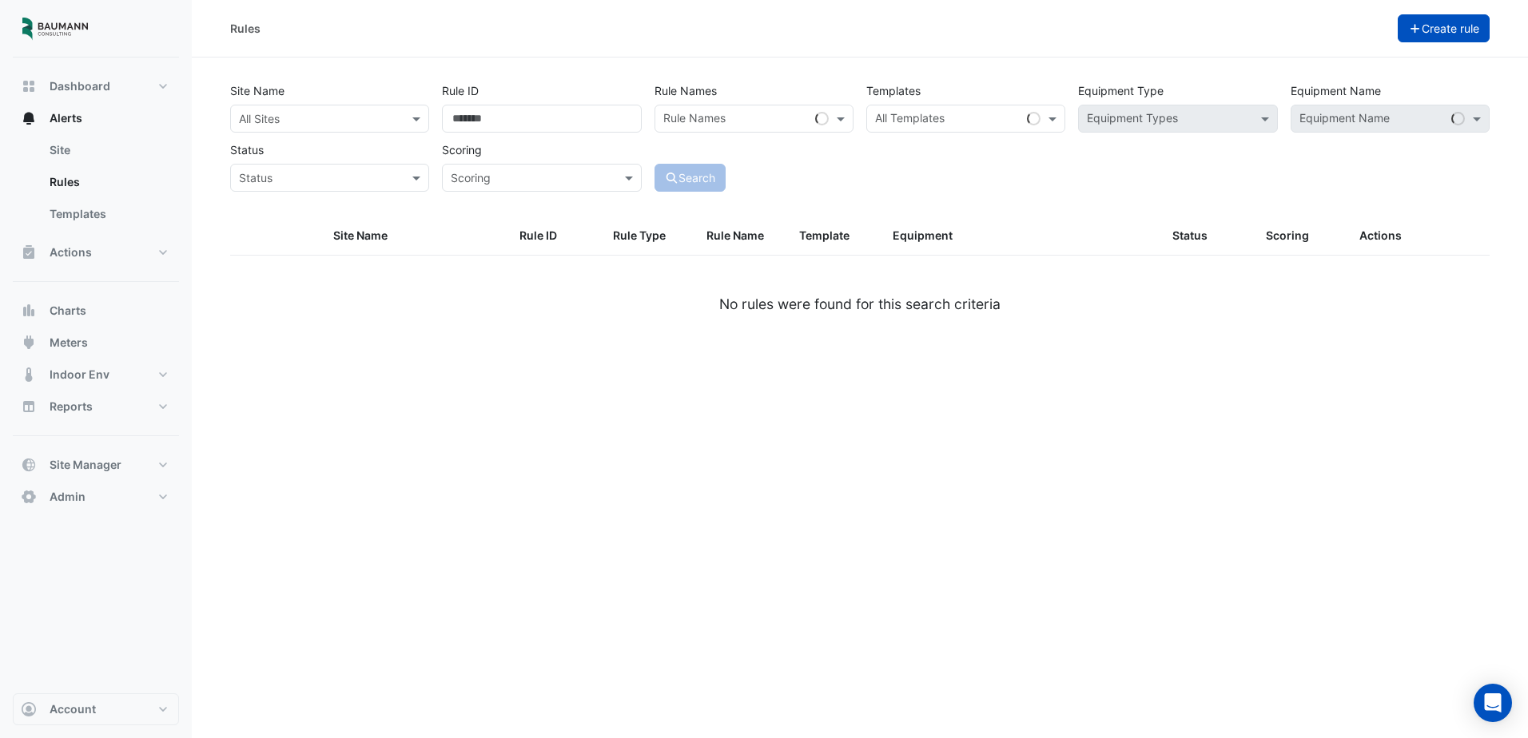
click at [1473, 36] on button "Create rule" at bounding box center [1444, 28] width 93 height 28
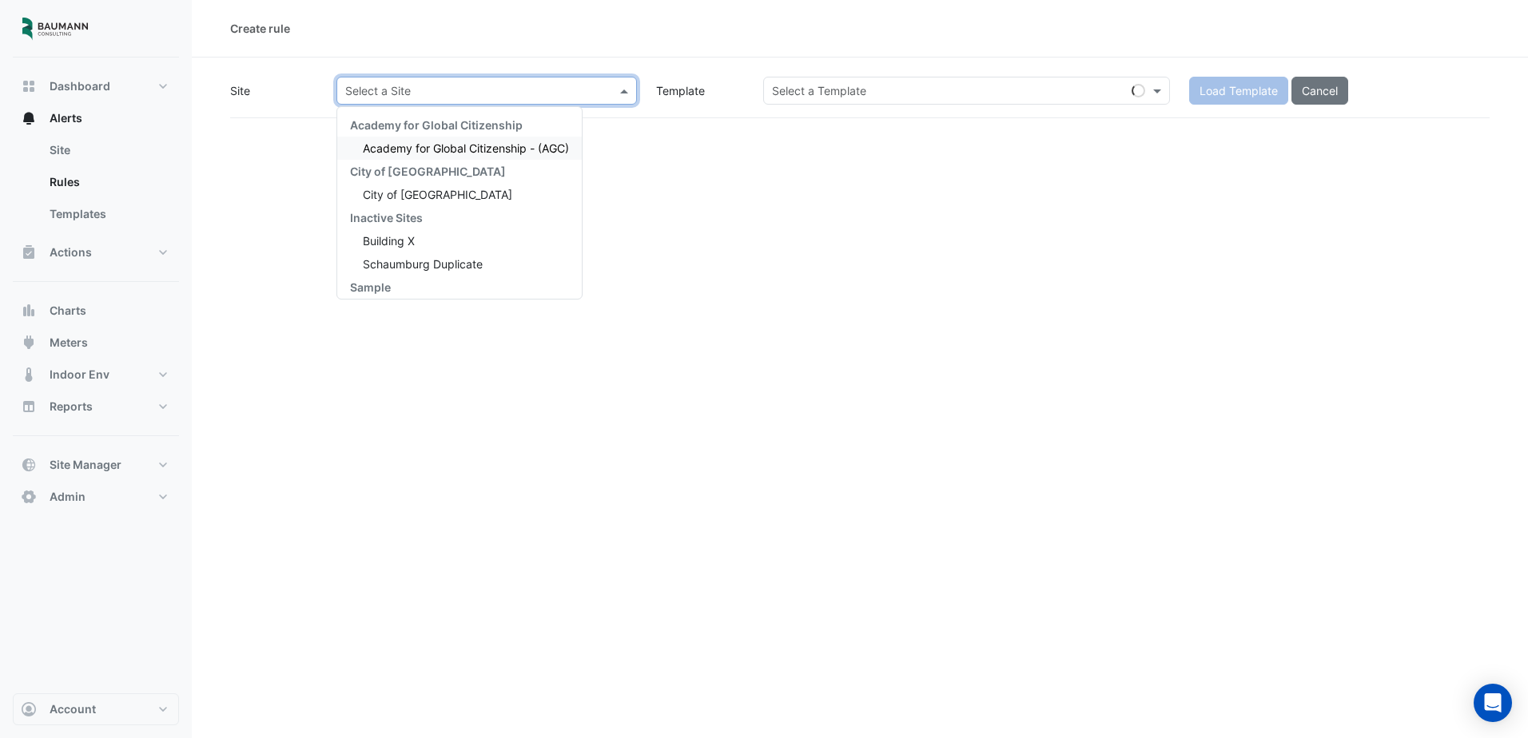
click at [553, 88] on input "text" at bounding box center [470, 91] width 251 height 17
click at [420, 196] on span "City of [GEOGRAPHIC_DATA]" at bounding box center [437, 195] width 149 height 14
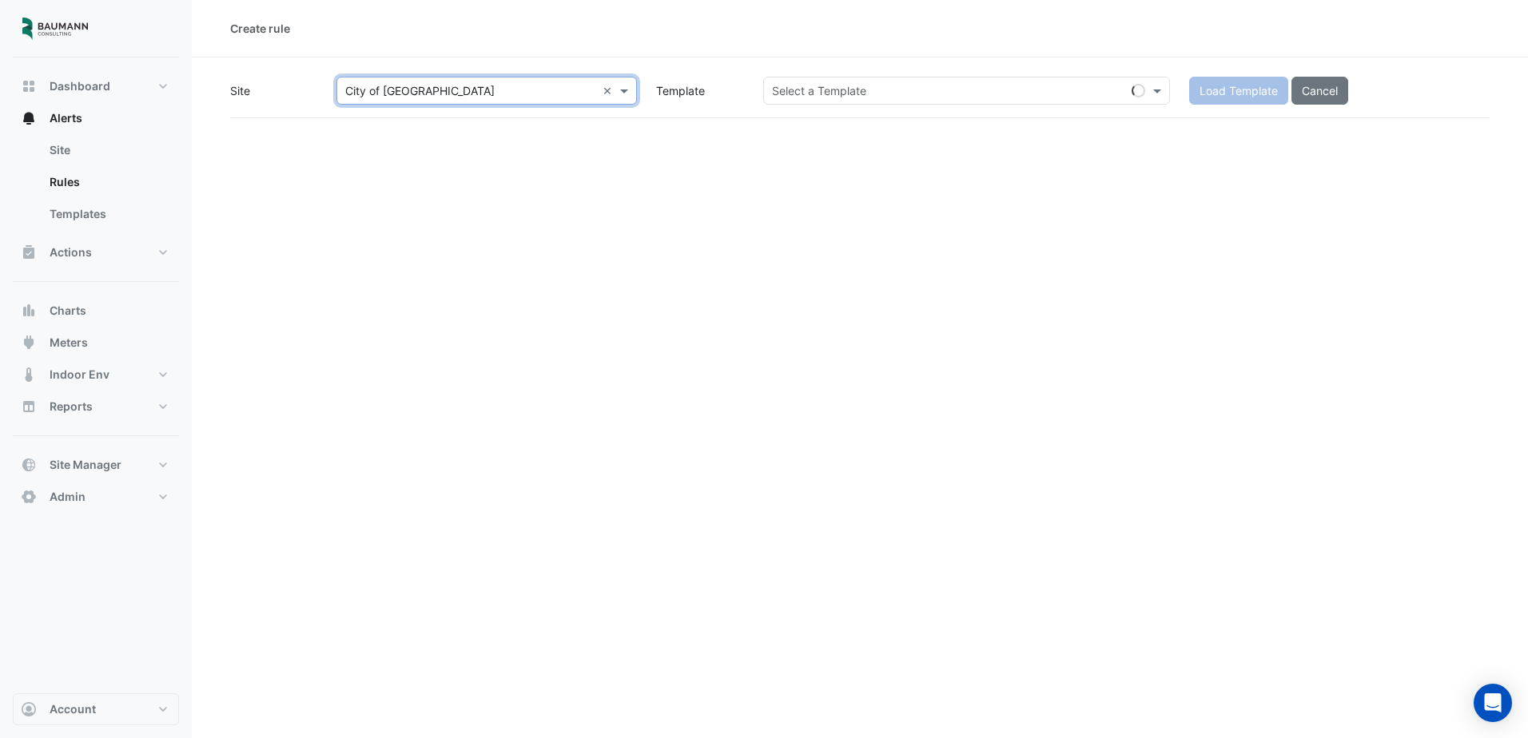
click at [821, 86] on input "text" at bounding box center [950, 91] width 357 height 17
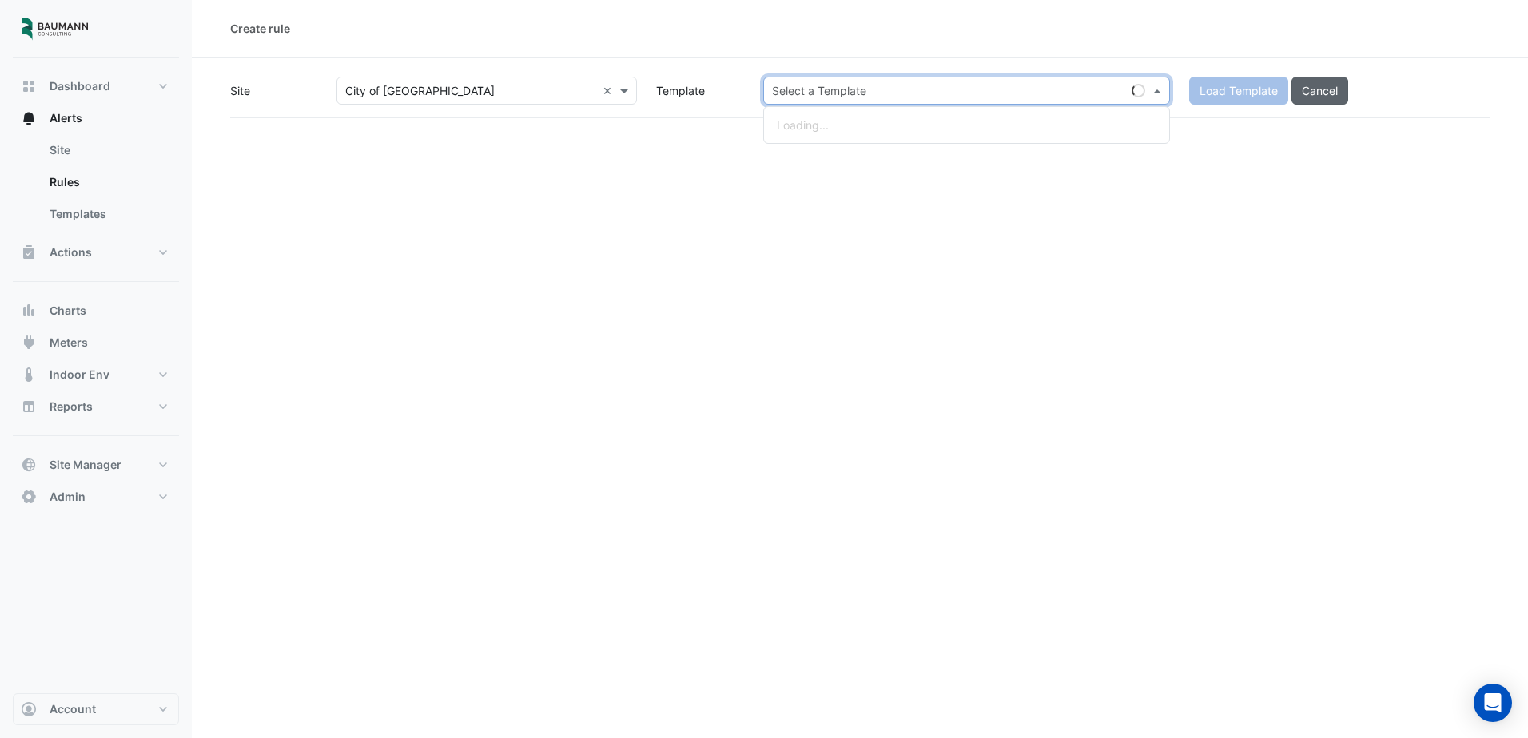
click at [1324, 94] on button "Cancel" at bounding box center [1320, 91] width 57 height 28
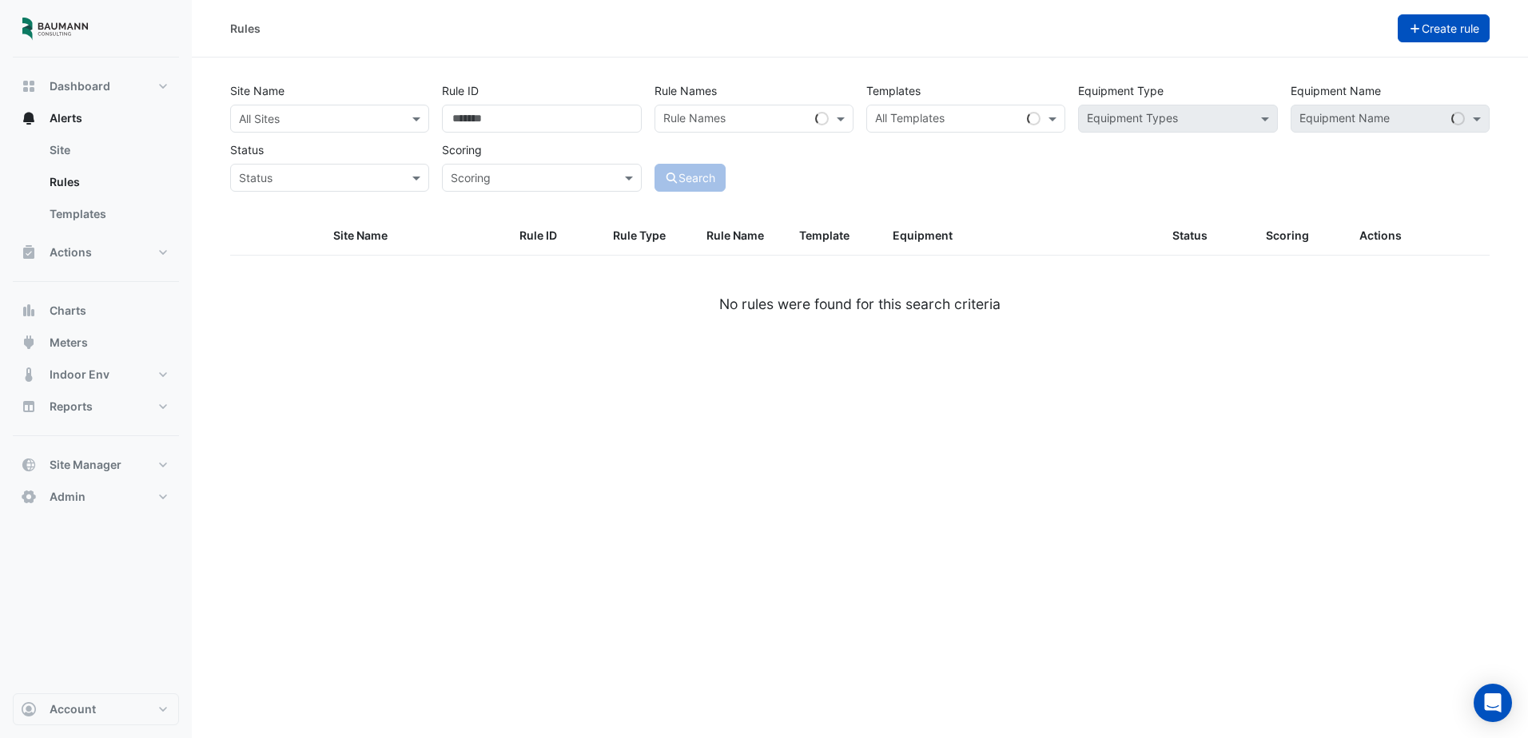
click at [1418, 20] on button "Create rule" at bounding box center [1444, 28] width 93 height 28
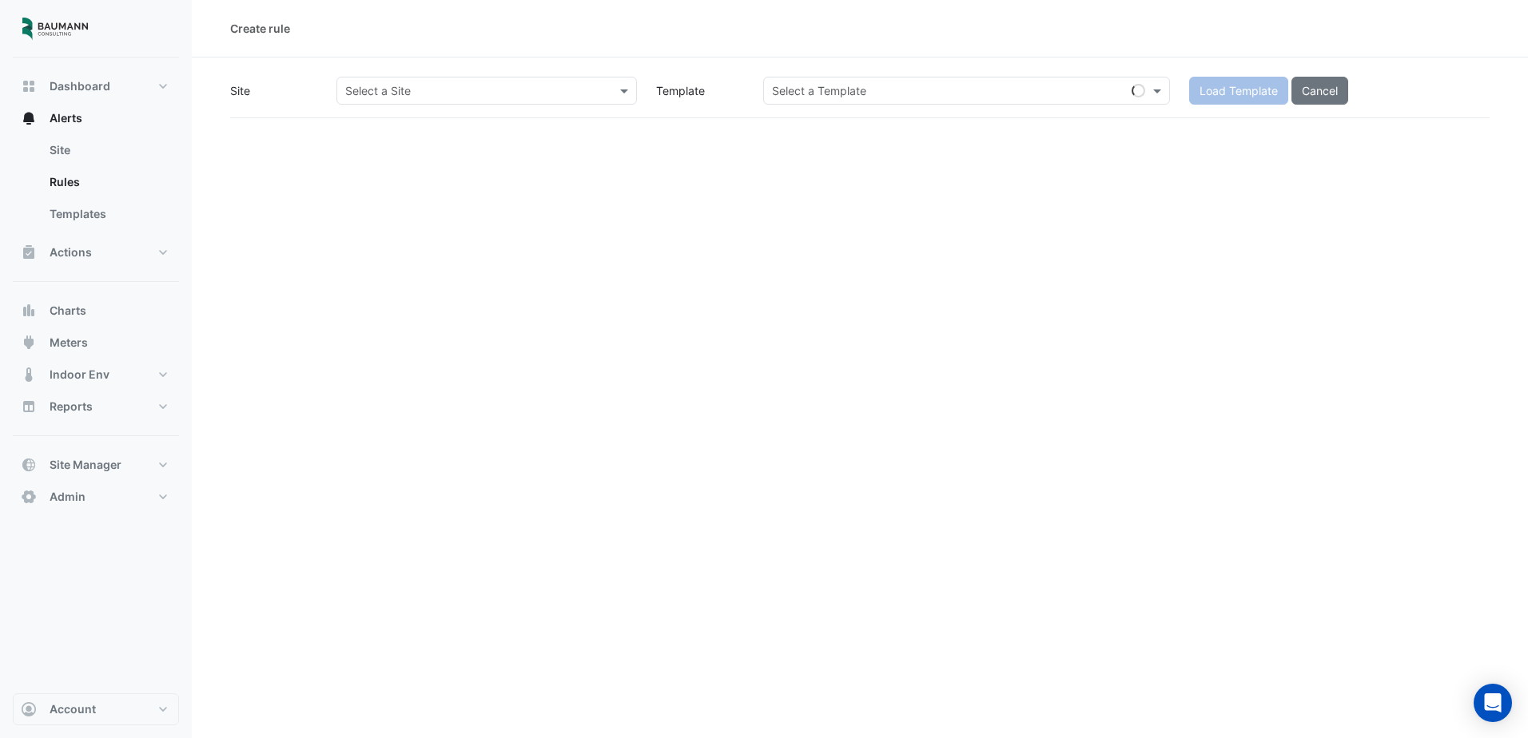
click at [573, 99] on div "Select a Site" at bounding box center [486, 91] width 301 height 28
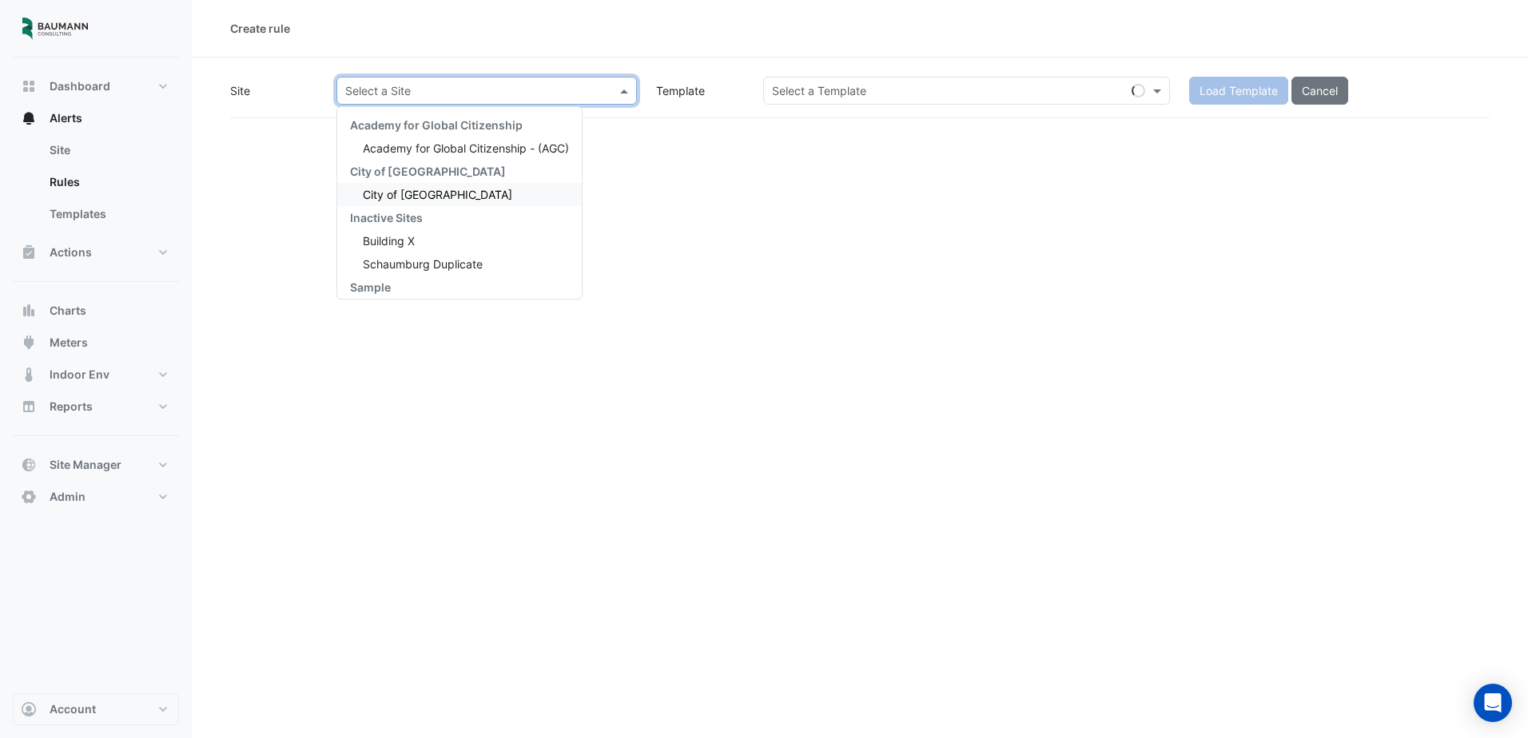
click at [454, 202] on div "City of [GEOGRAPHIC_DATA]" at bounding box center [459, 194] width 245 height 23
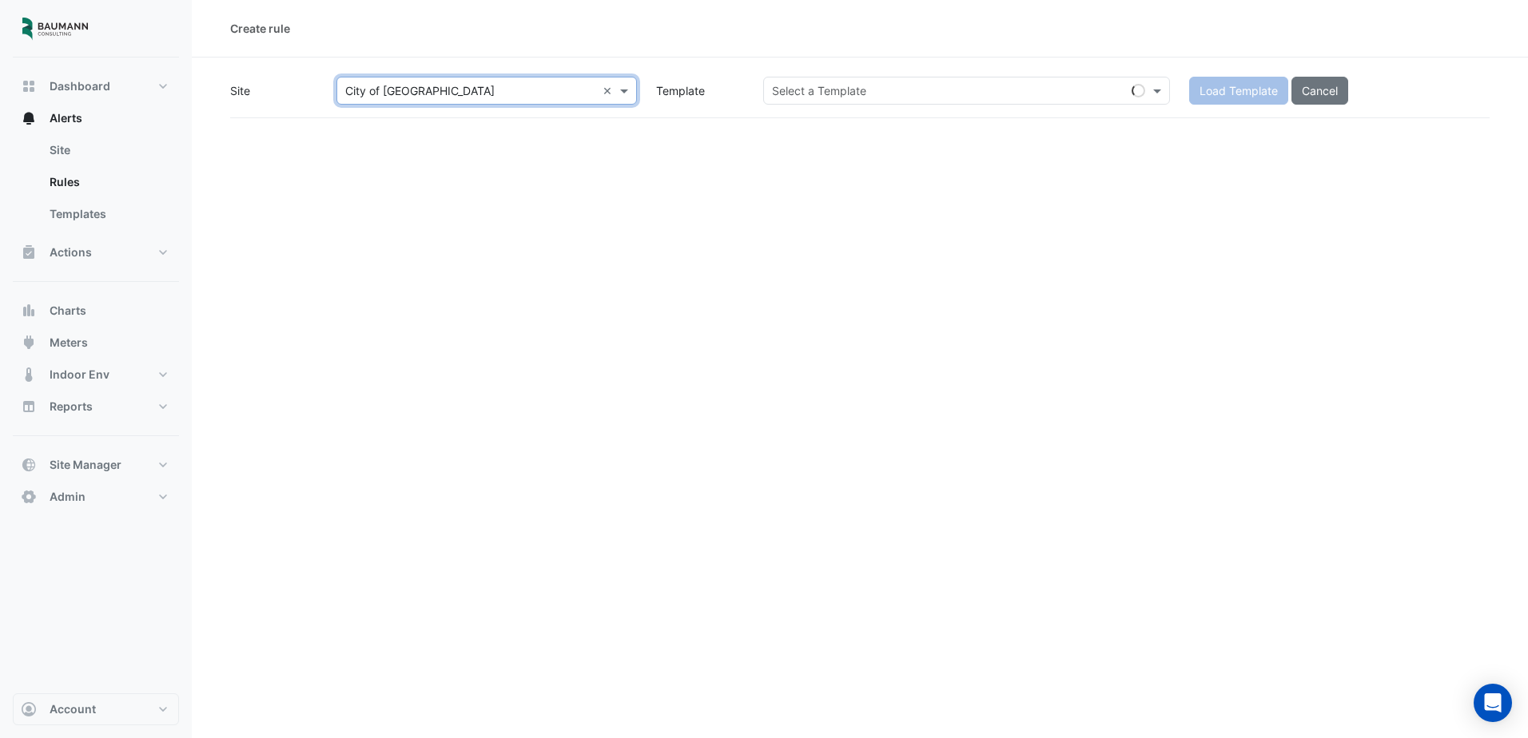
click at [949, 81] on div "Select a Template" at bounding box center [966, 91] width 407 height 28
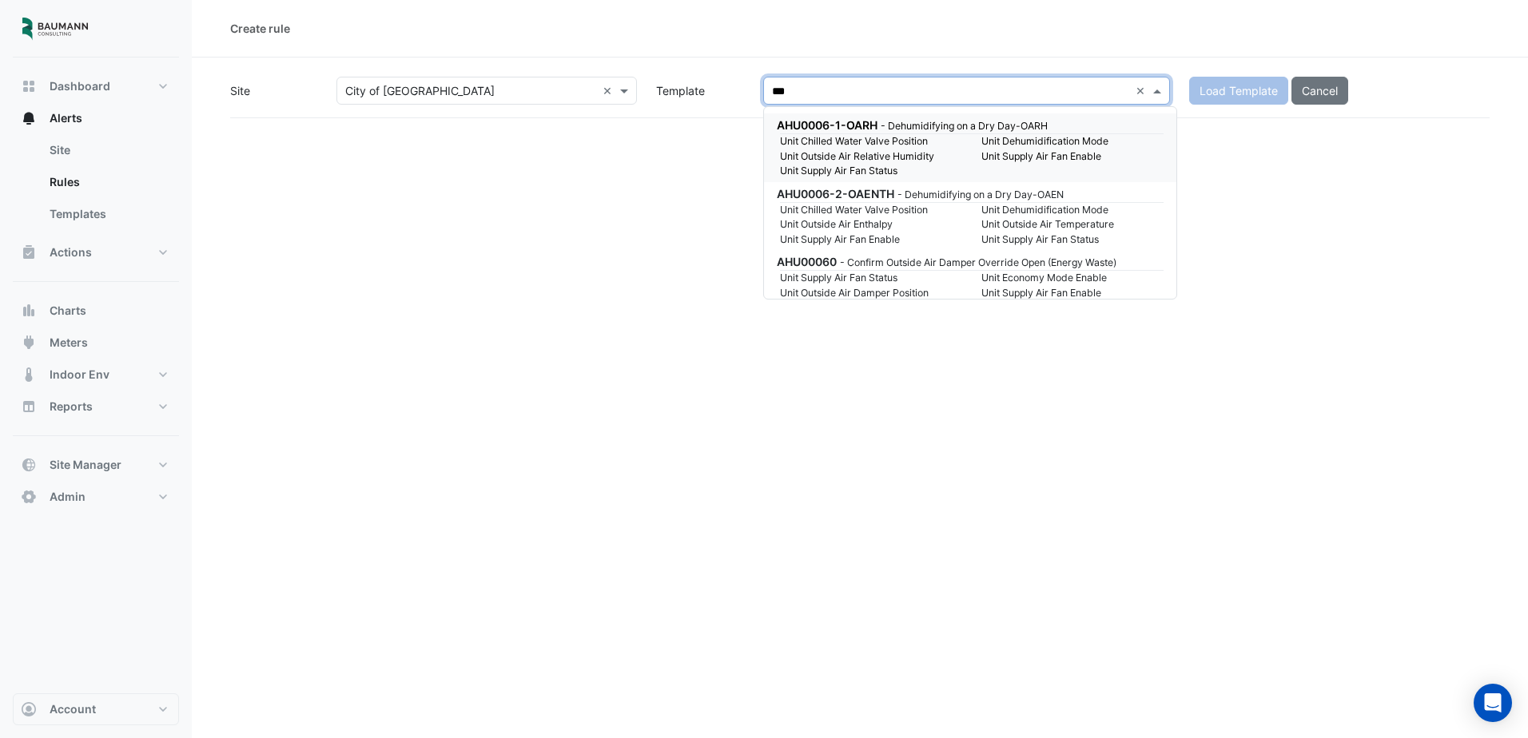
type input "****"
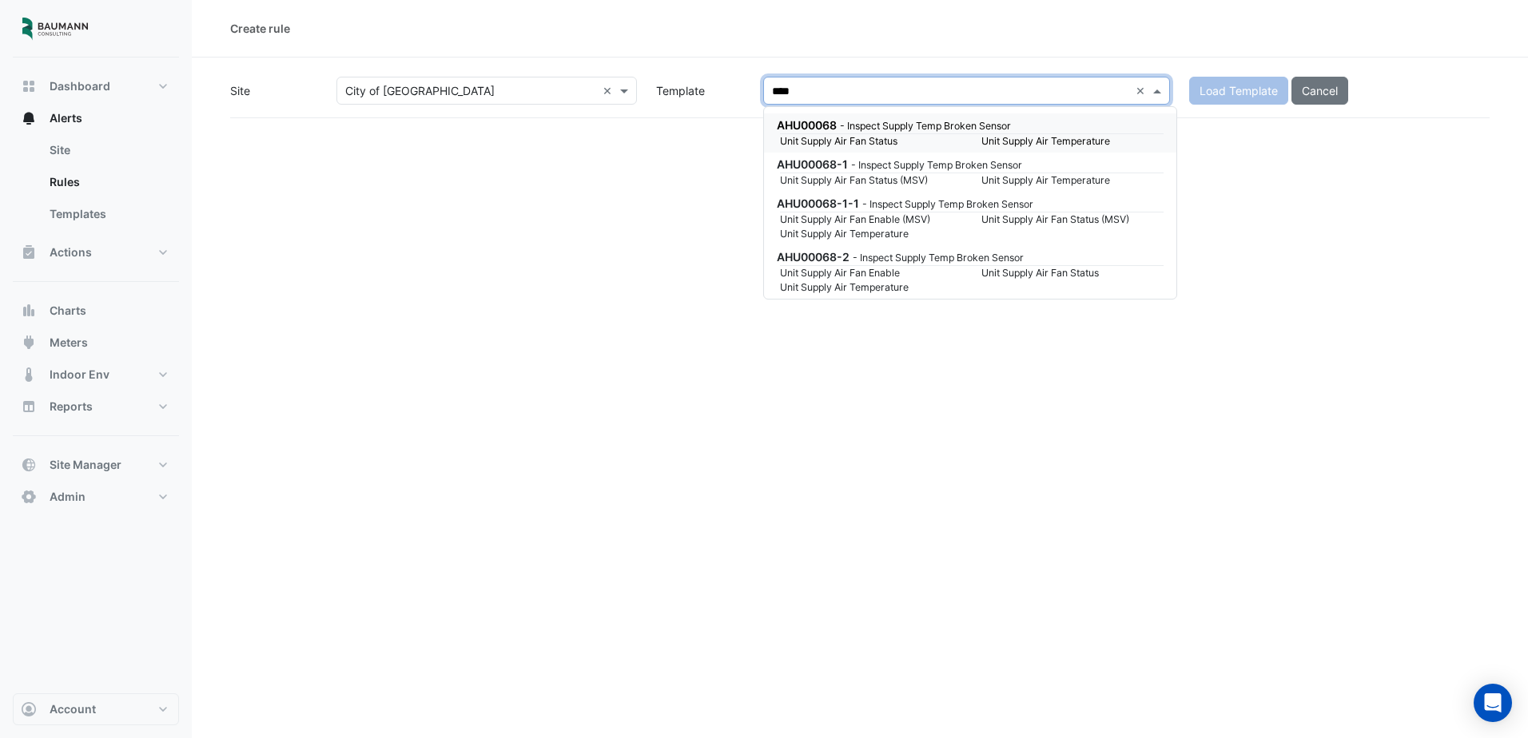
click at [1049, 125] on div "AHU00068 - Inspect Supply Temp Broken Sensor" at bounding box center [969, 125] width 384 height 17
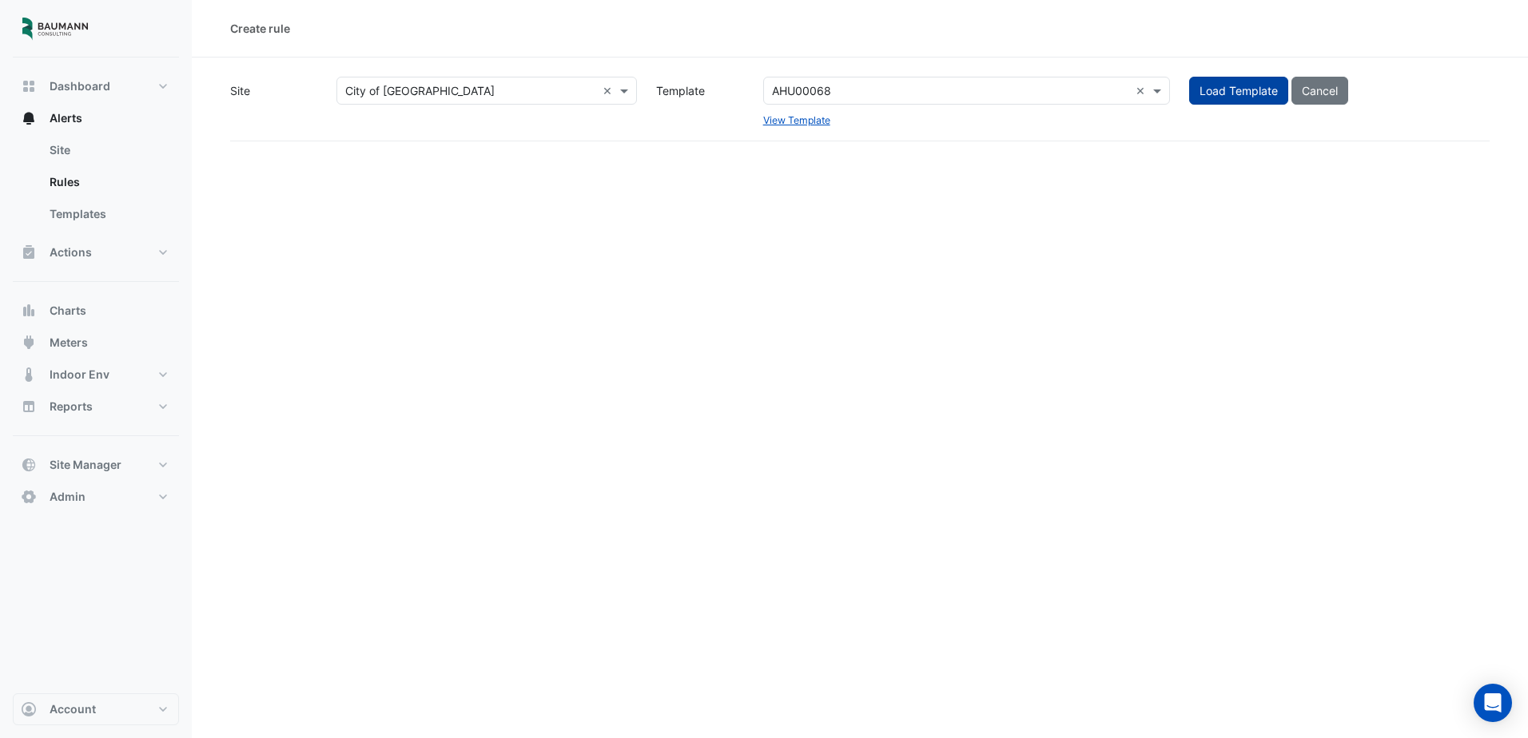
click at [1254, 97] on button "Load Template" at bounding box center [1238, 91] width 99 height 28
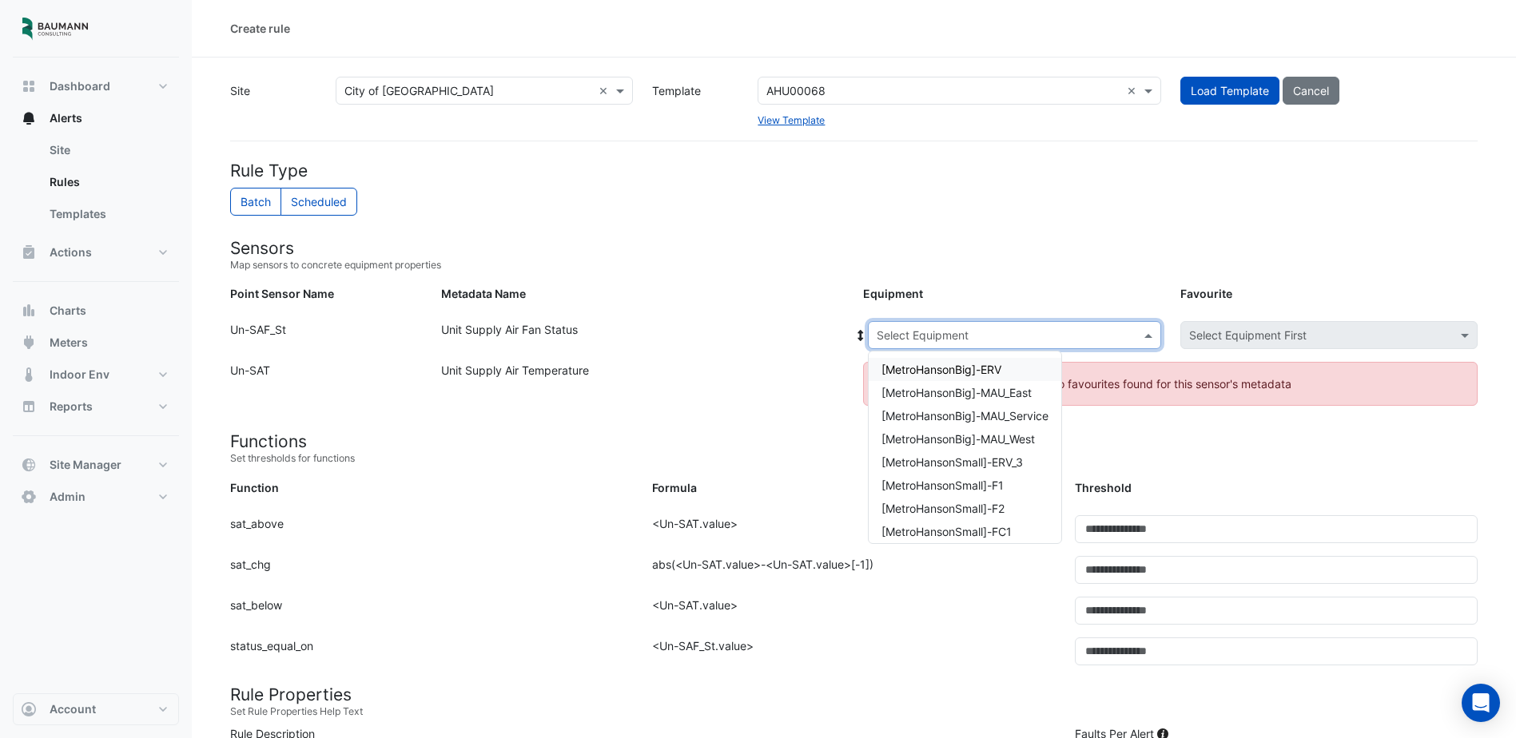
click at [922, 332] on input "text" at bounding box center [999, 336] width 244 height 17
click at [1019, 525] on span "[MetroHansonSmall]-MAU1" at bounding box center [952, 526] width 141 height 14
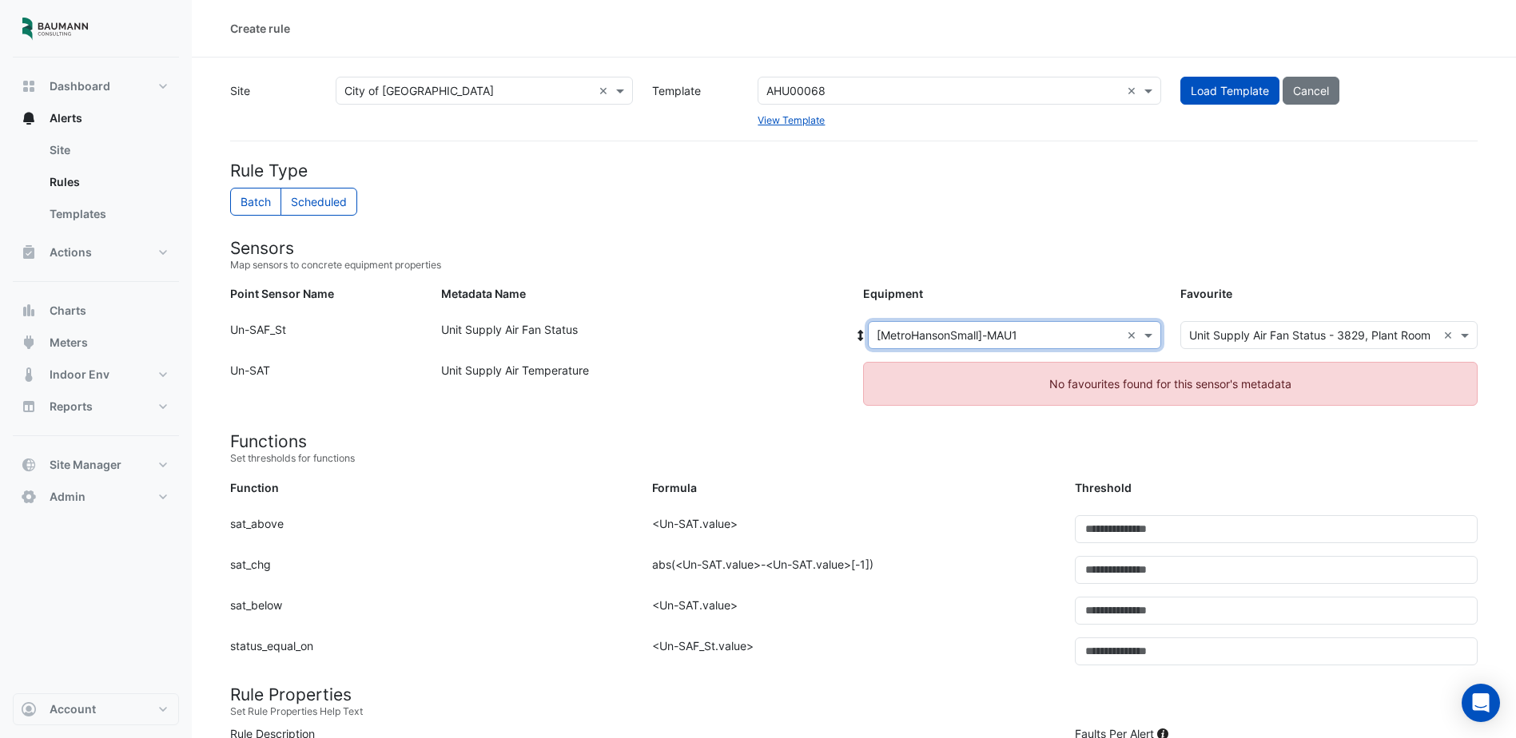
click at [997, 423] on div "Point Sensor Name: Un-SAT Metadata Name: Unit Supply Air Temperature No favouri…" at bounding box center [854, 393] width 1267 height 63
click at [980, 392] on ngb-alert "No favourites found for this sensor's metadata" at bounding box center [1170, 384] width 615 height 44
click at [961, 378] on ngb-alert "No favourites found for this sensor's metadata" at bounding box center [1170, 384] width 615 height 44
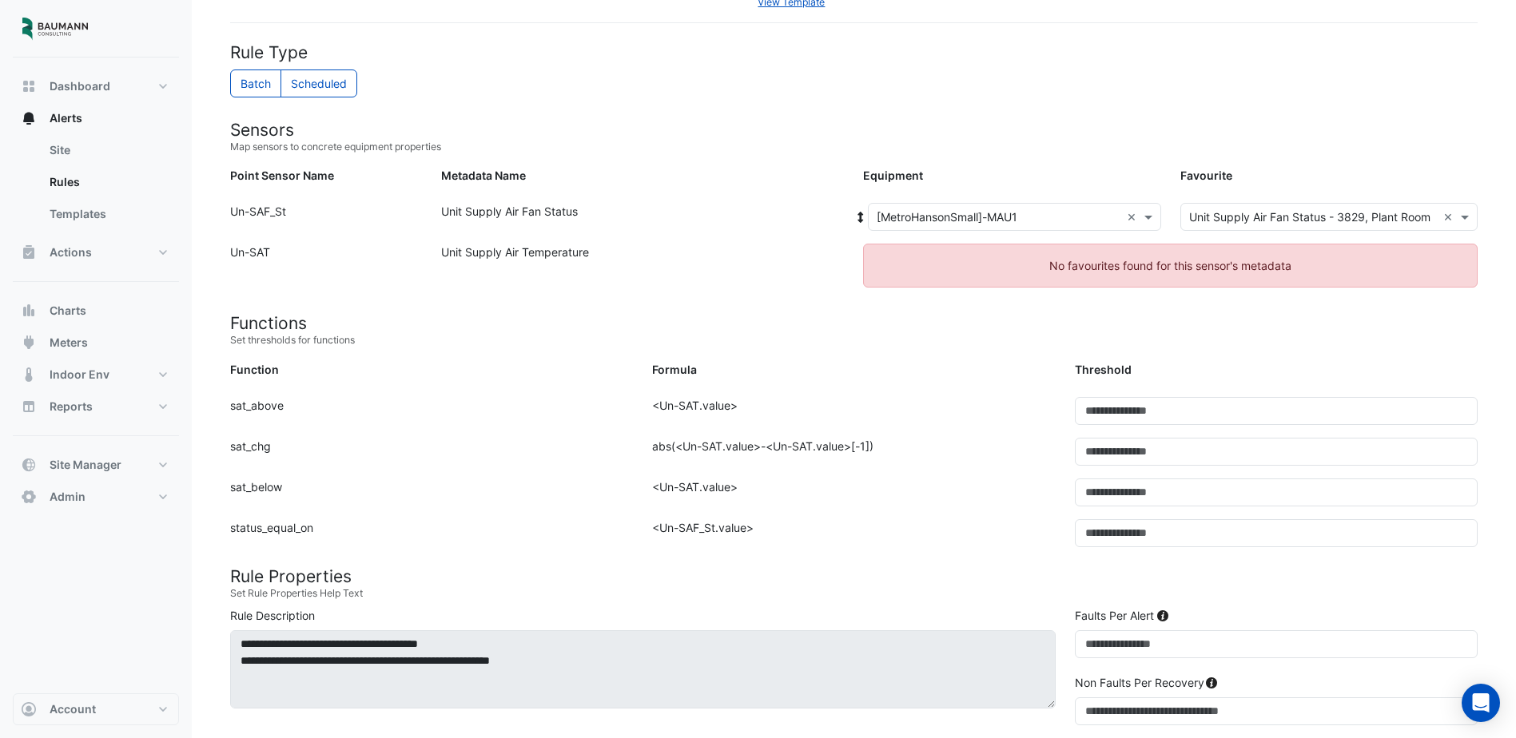
scroll to position [0, 0]
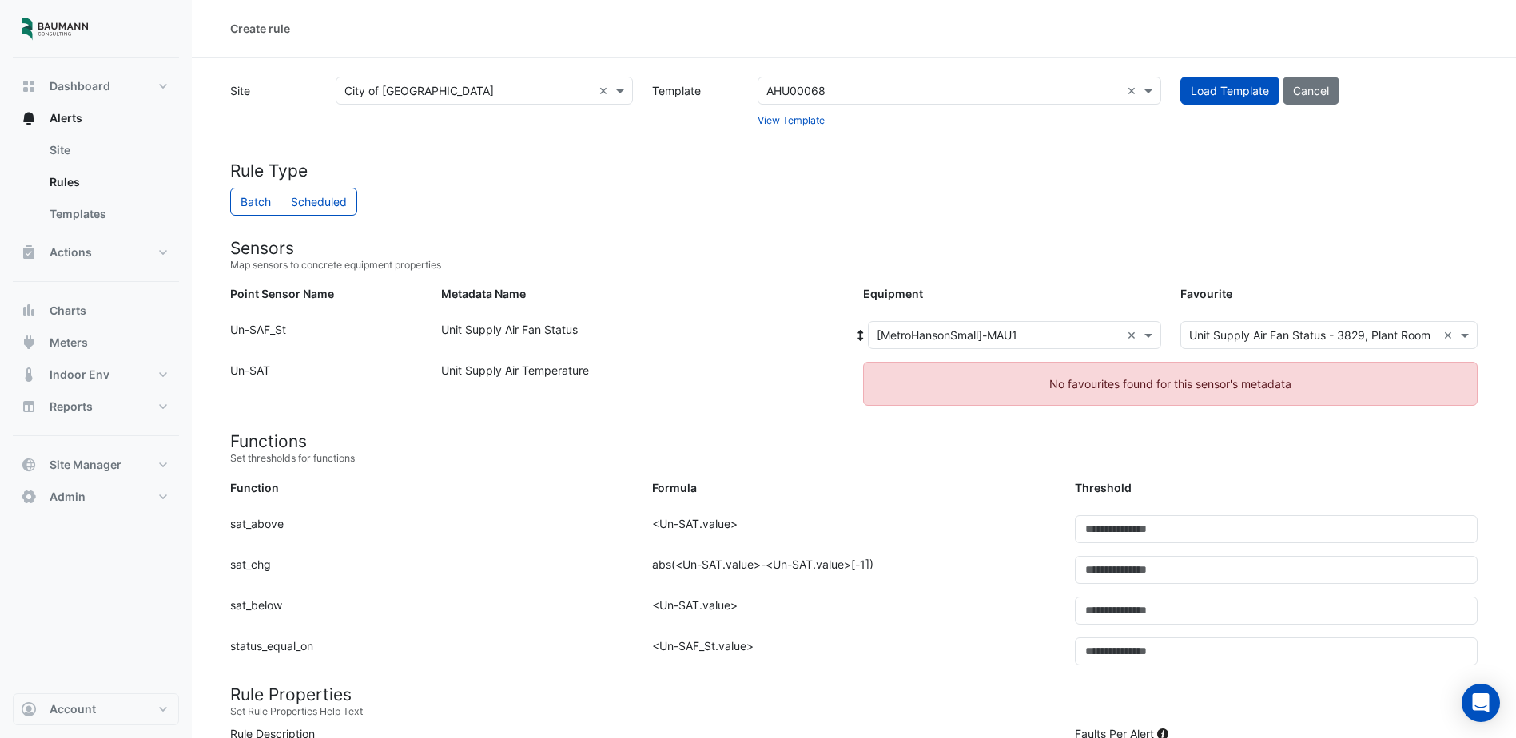
click at [1009, 399] on ngb-alert "No favourites found for this sensor's metadata" at bounding box center [1170, 384] width 615 height 44
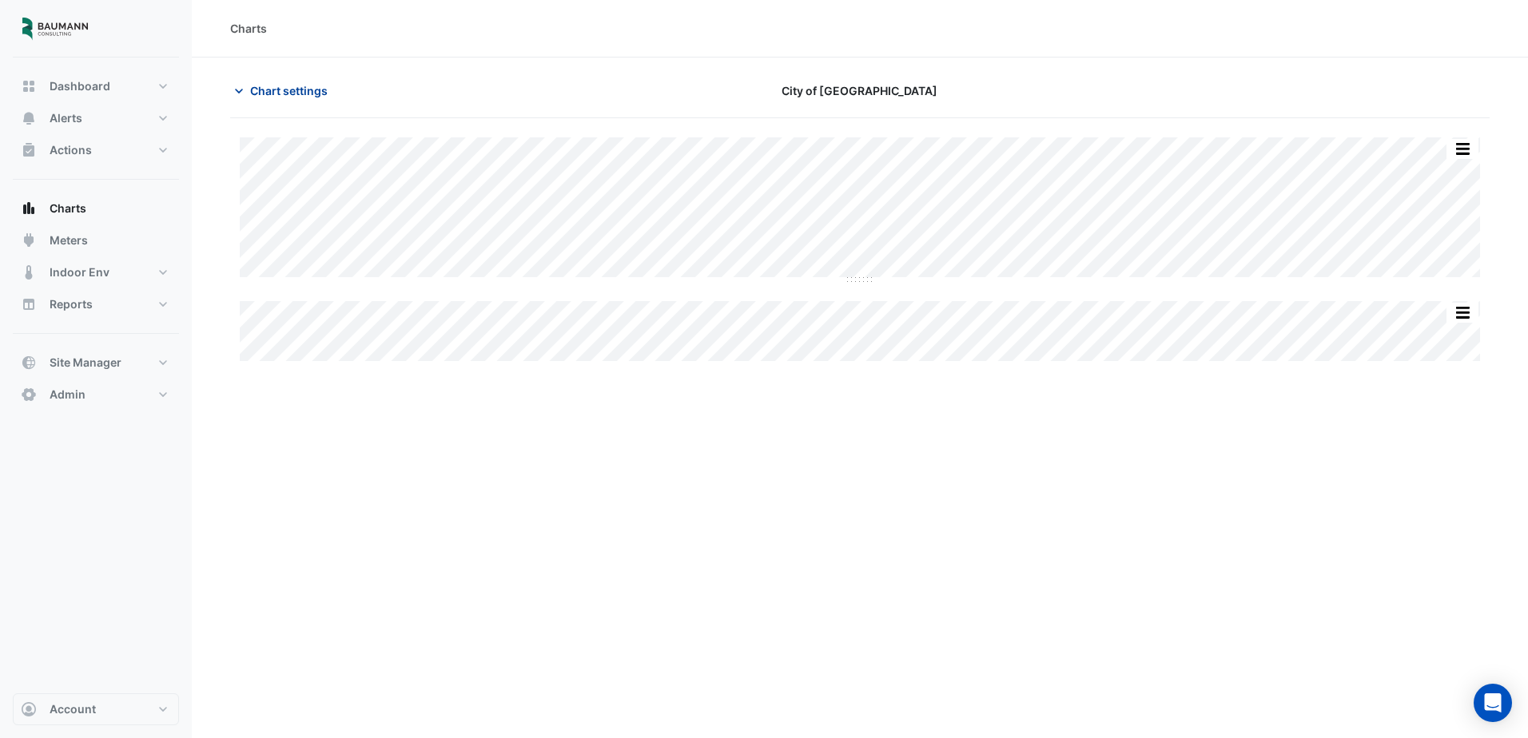
click at [244, 97] on icon "button" at bounding box center [239, 91] width 16 height 16
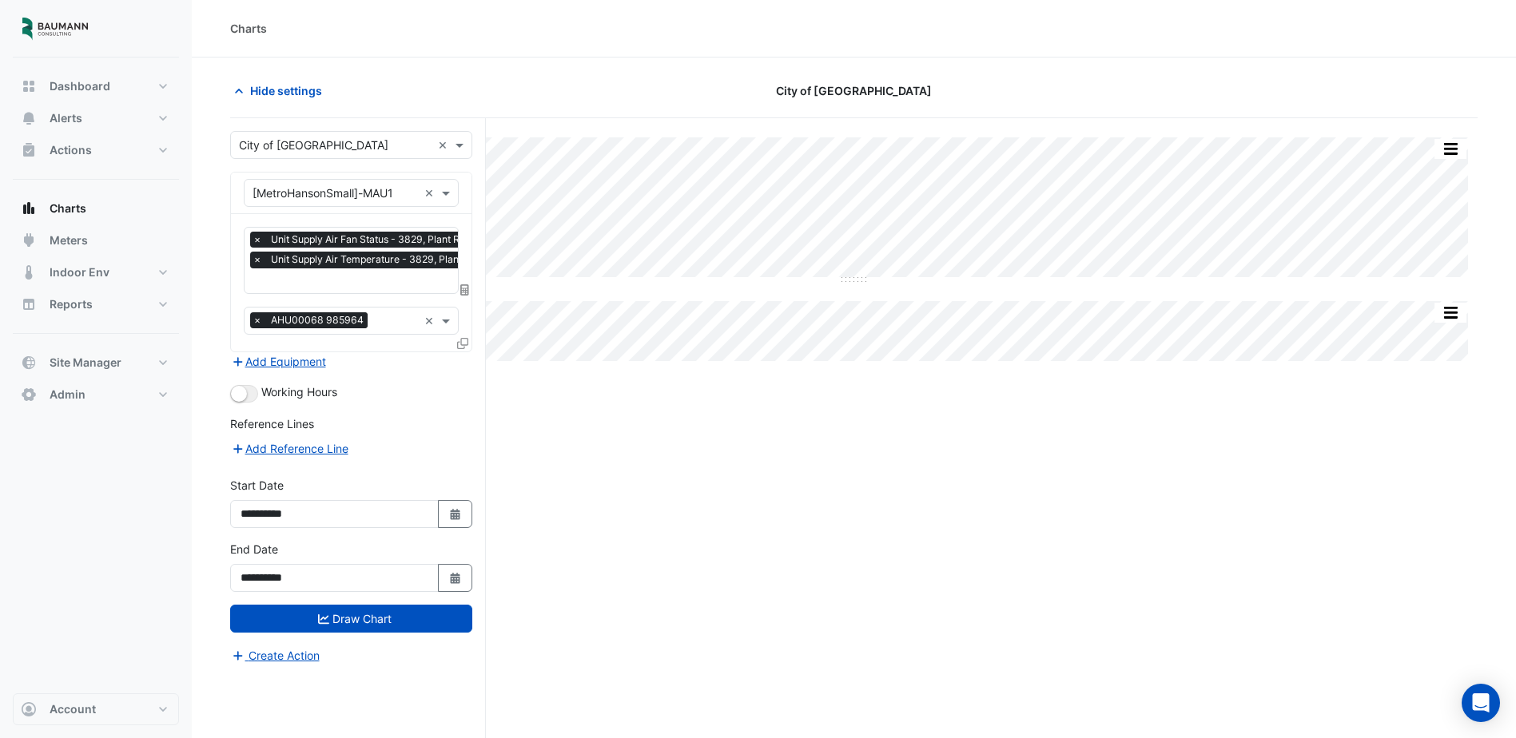
click at [838, 500] on div "Split All Split None Print Save as JPEG Save as PNG Pivot Data Table Export CSV…" at bounding box center [854, 458] width 1248 height 681
click at [61, 149] on span "Actions" at bounding box center [71, 150] width 42 height 16
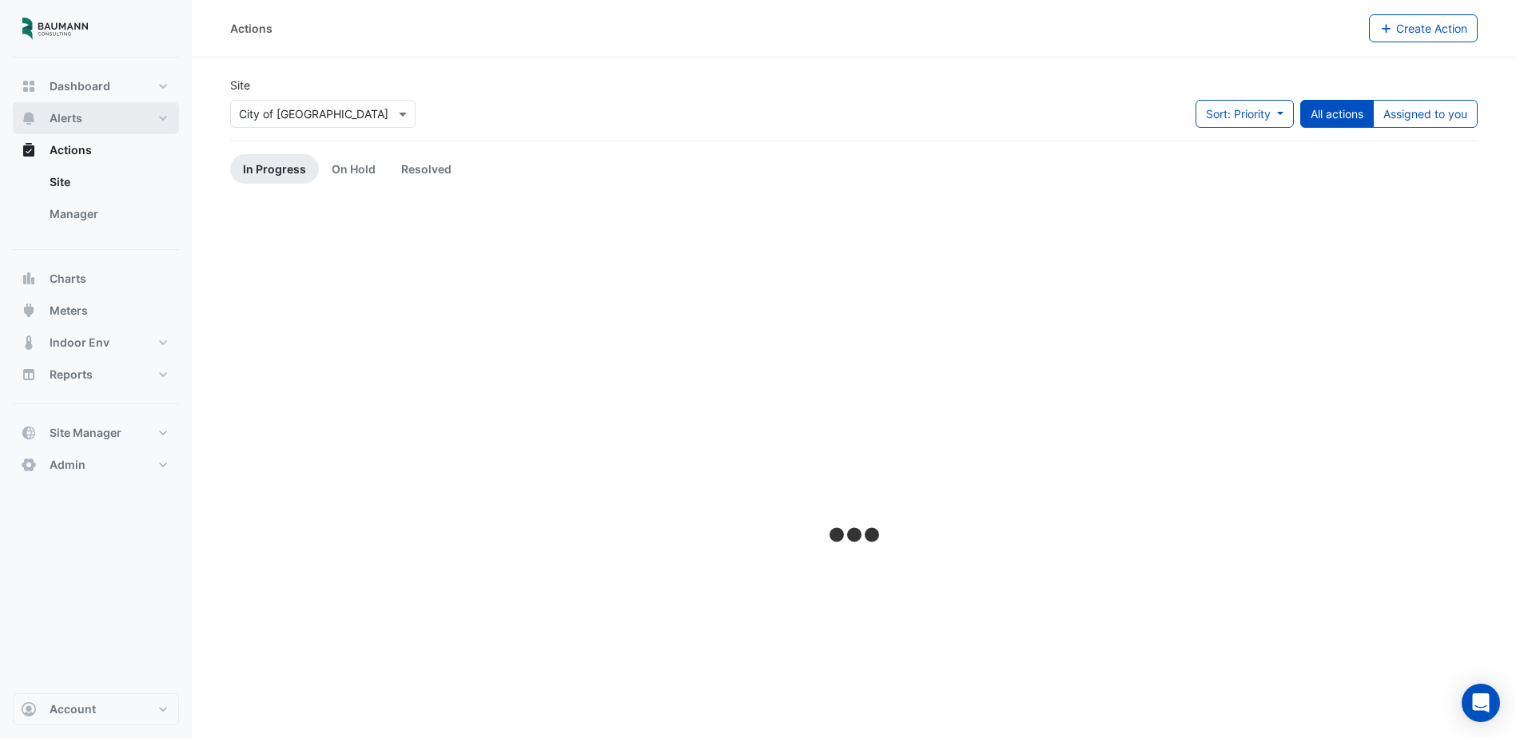
click at [63, 129] on button "Alerts" at bounding box center [96, 118] width 166 height 32
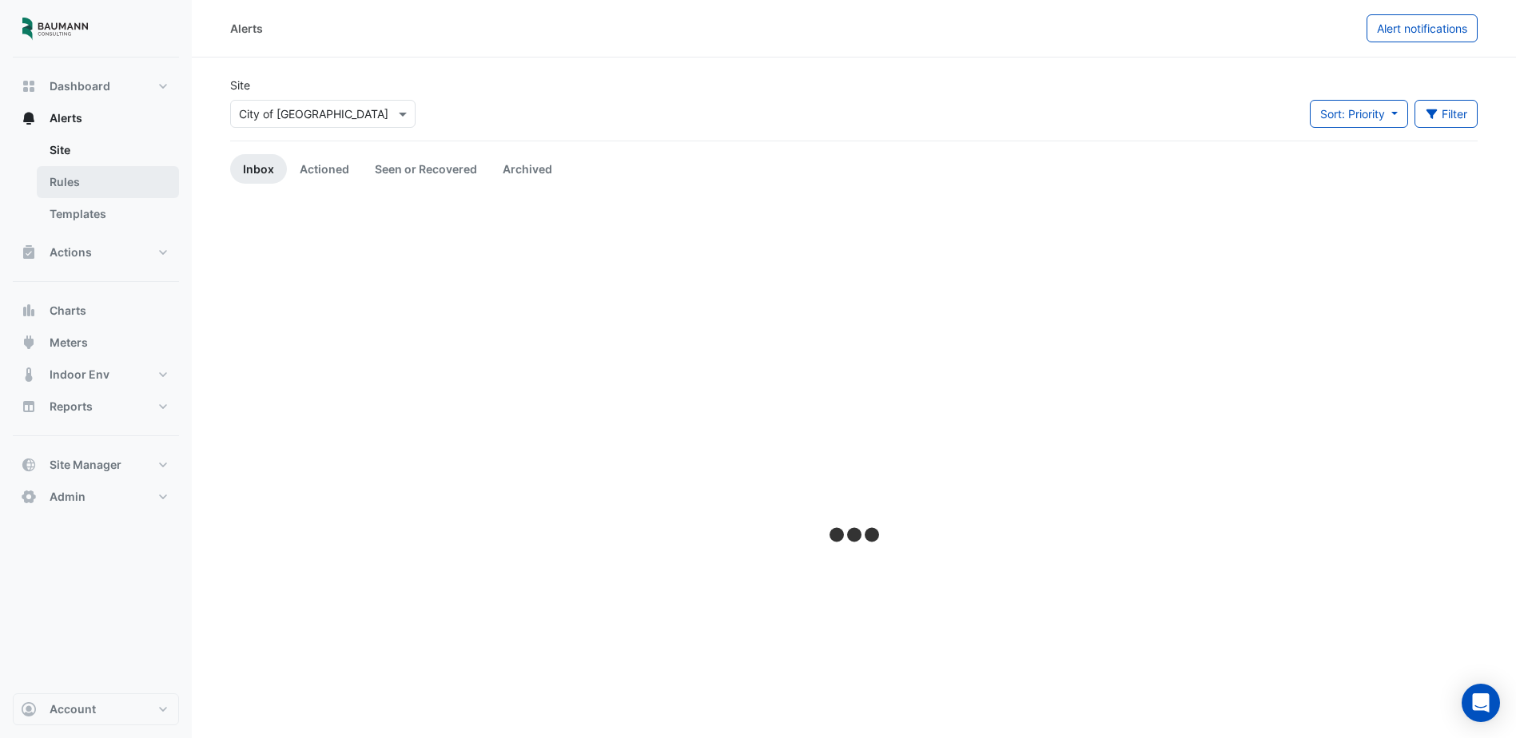
click at [78, 173] on link "Rules" at bounding box center [108, 182] width 142 height 32
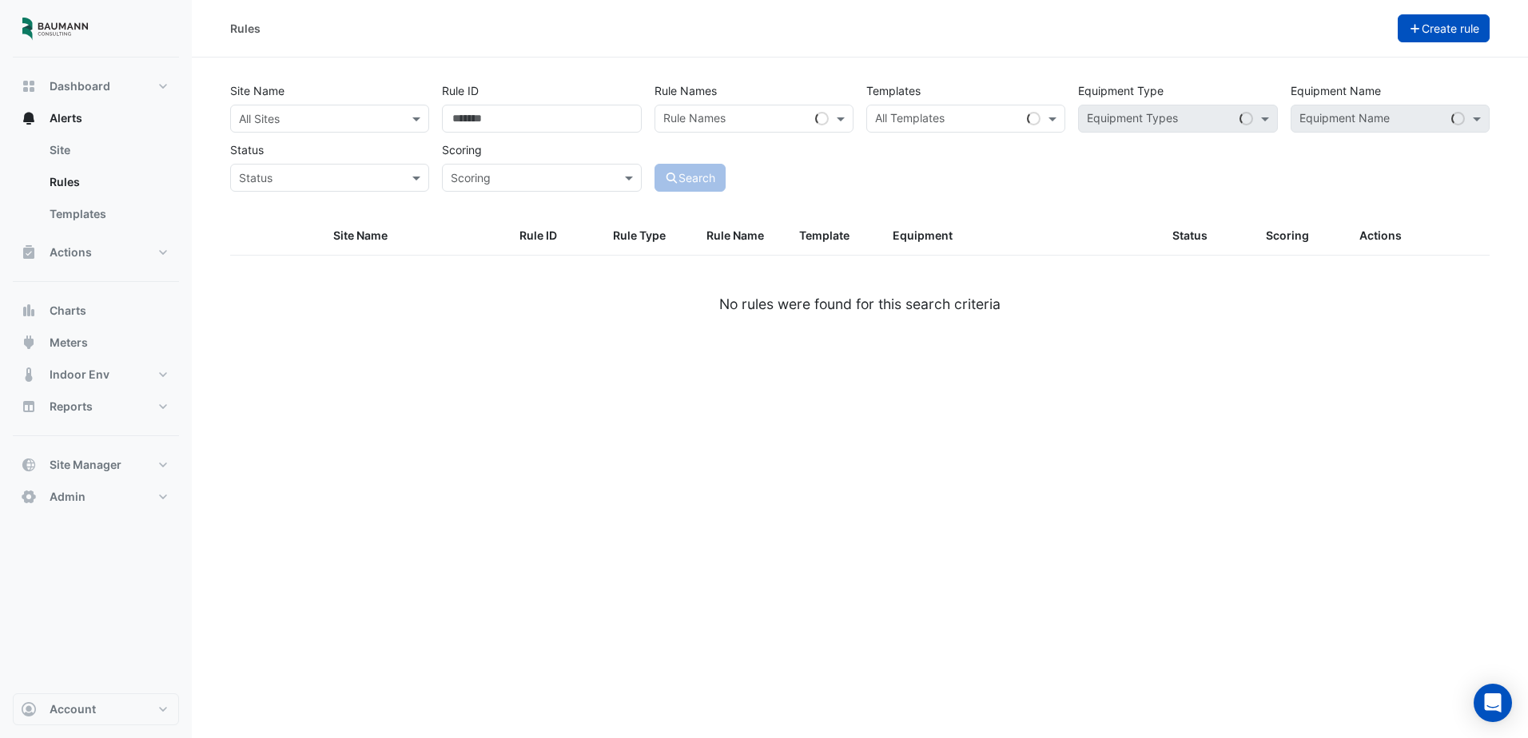
click at [1448, 23] on button "Create rule" at bounding box center [1444, 28] width 93 height 28
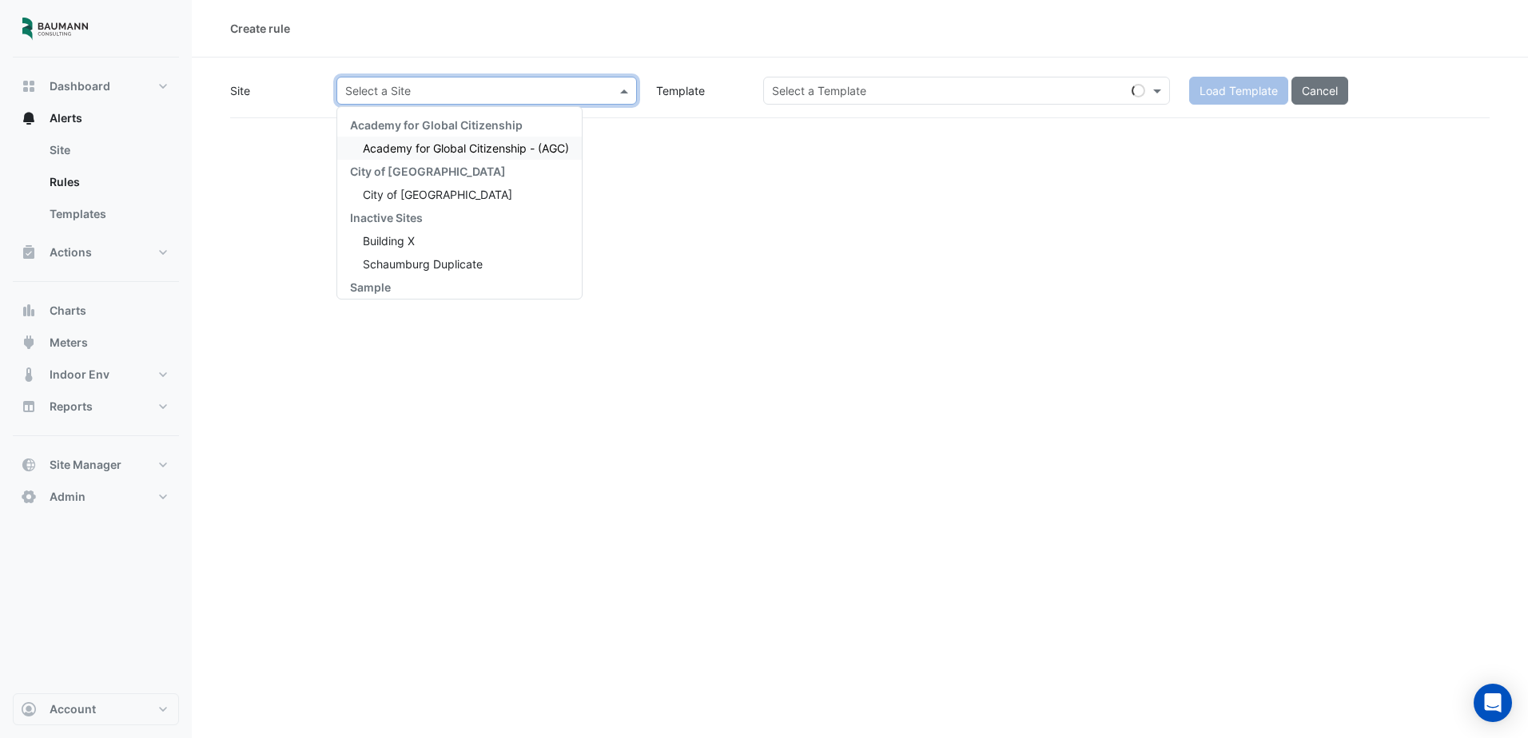
click at [616, 86] on span at bounding box center [626, 90] width 20 height 17
click at [448, 184] on div "City of [GEOGRAPHIC_DATA]" at bounding box center [459, 194] width 245 height 23
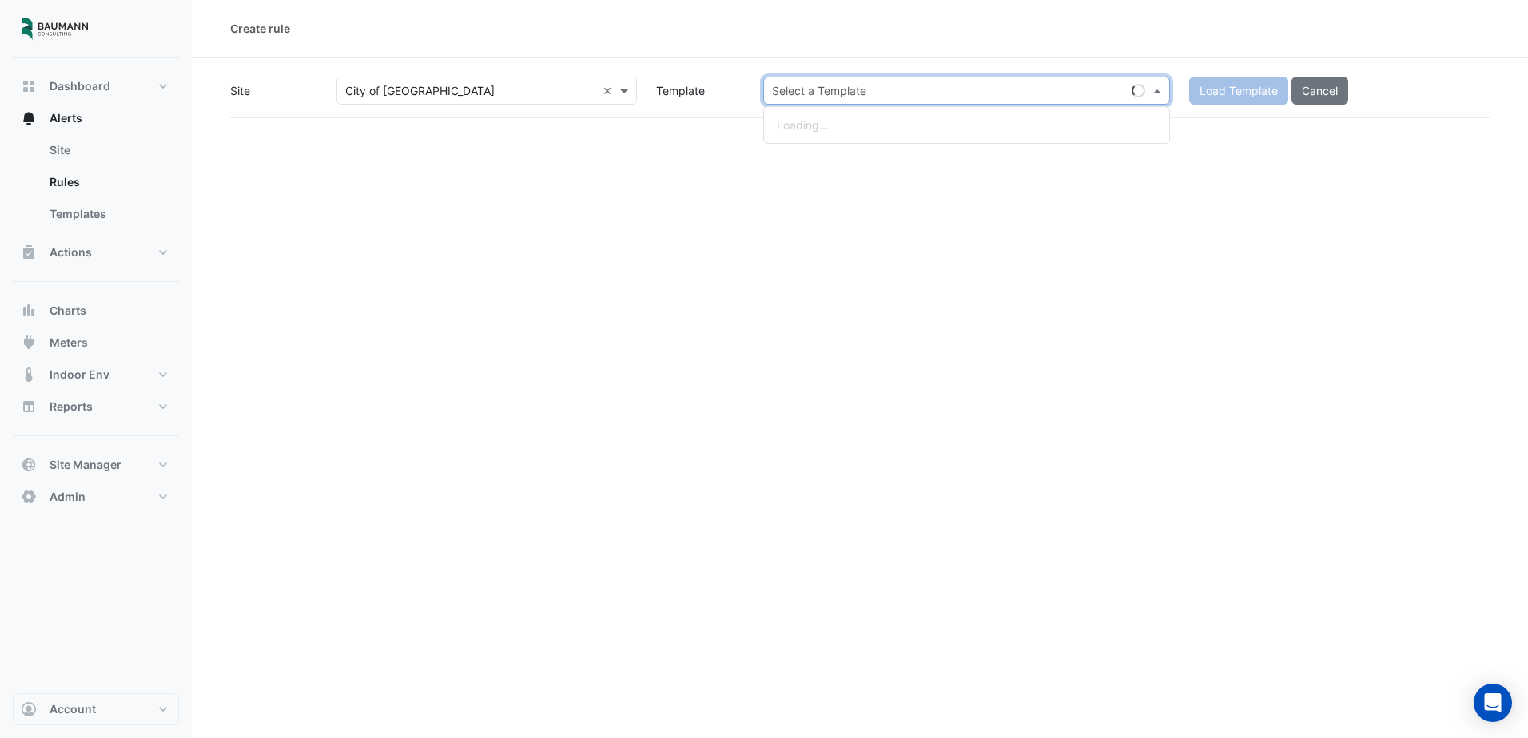
click at [900, 84] on input "text" at bounding box center [950, 91] width 357 height 17
type input "****"
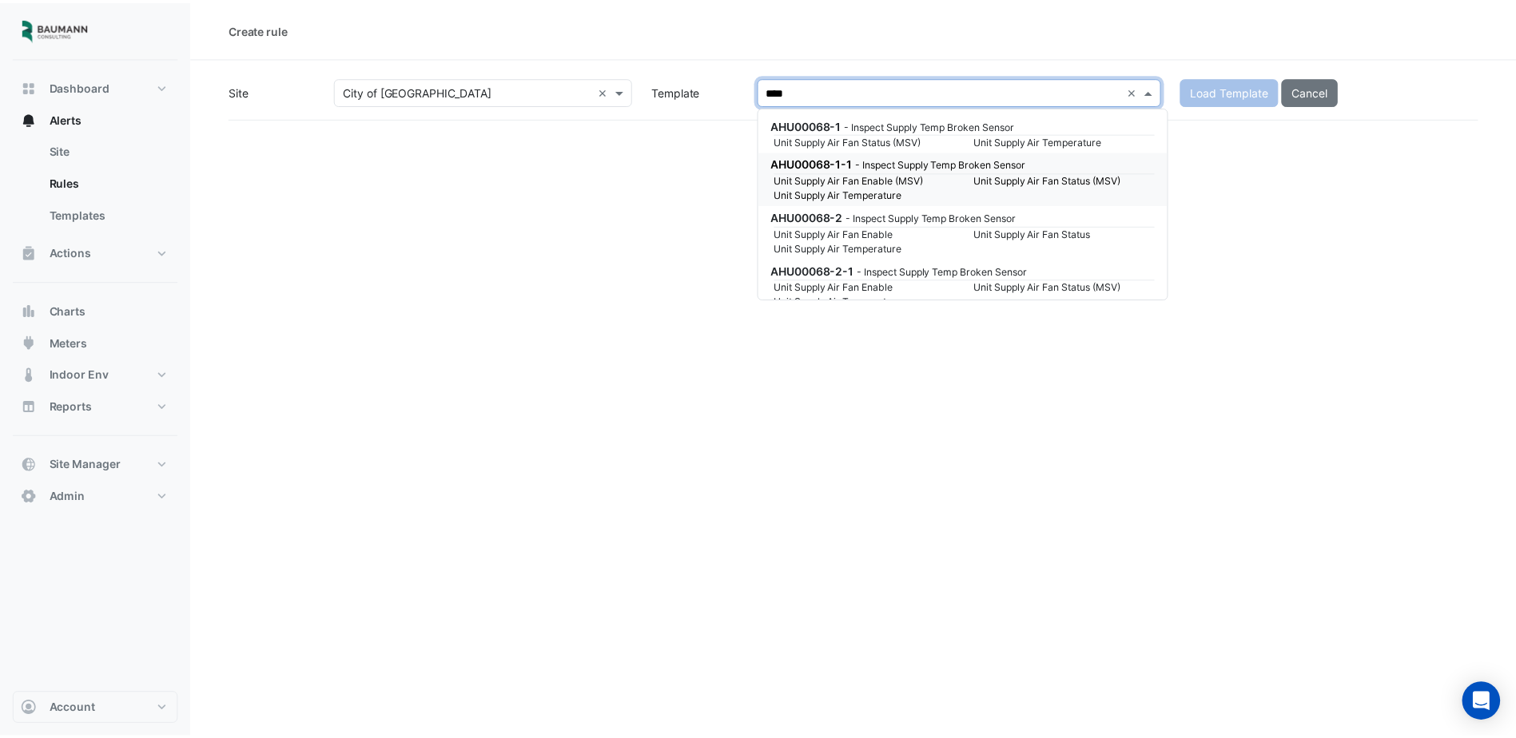
scroll to position [240, 0]
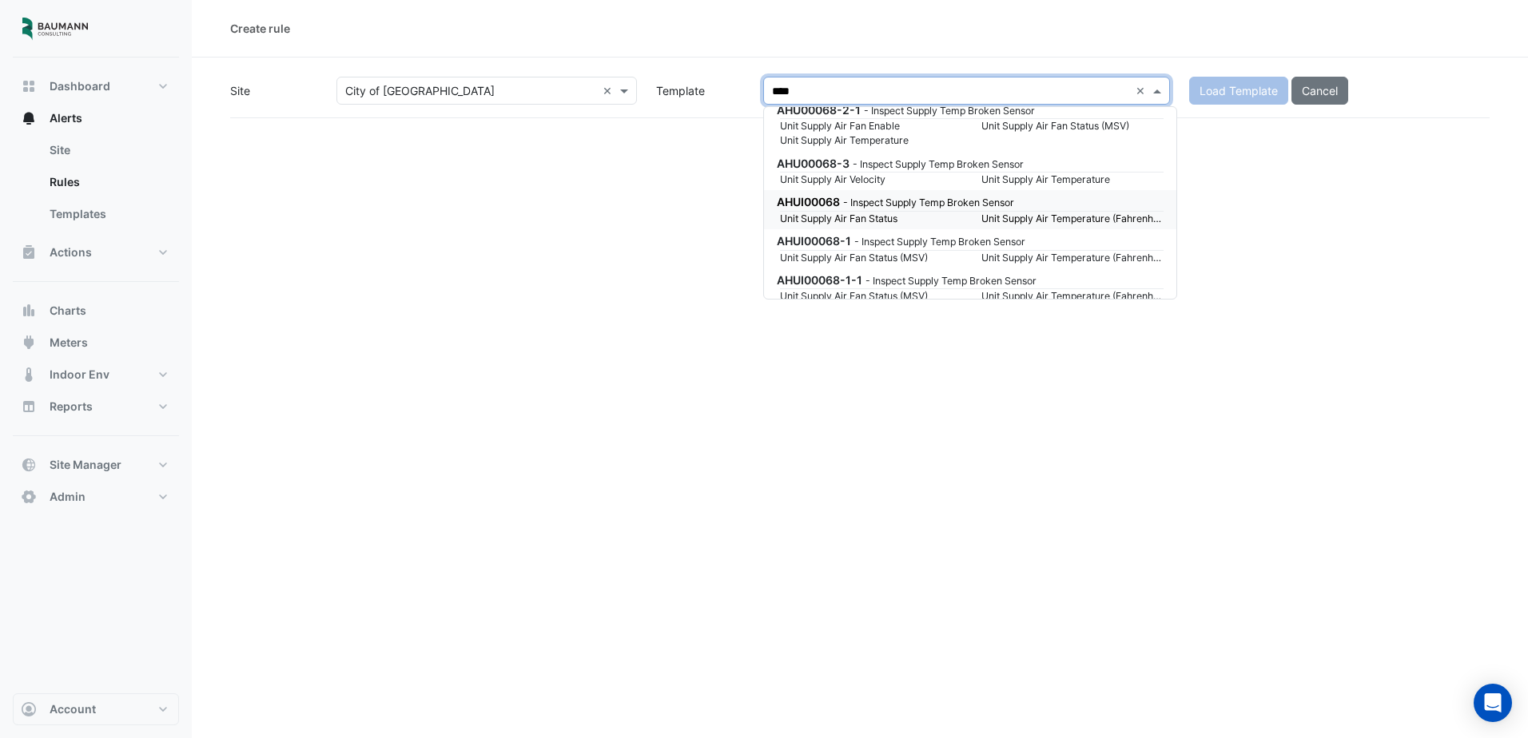
click at [1069, 207] on div "AHUI00068 - Inspect Supply Temp Broken Sensor" at bounding box center [969, 201] width 384 height 17
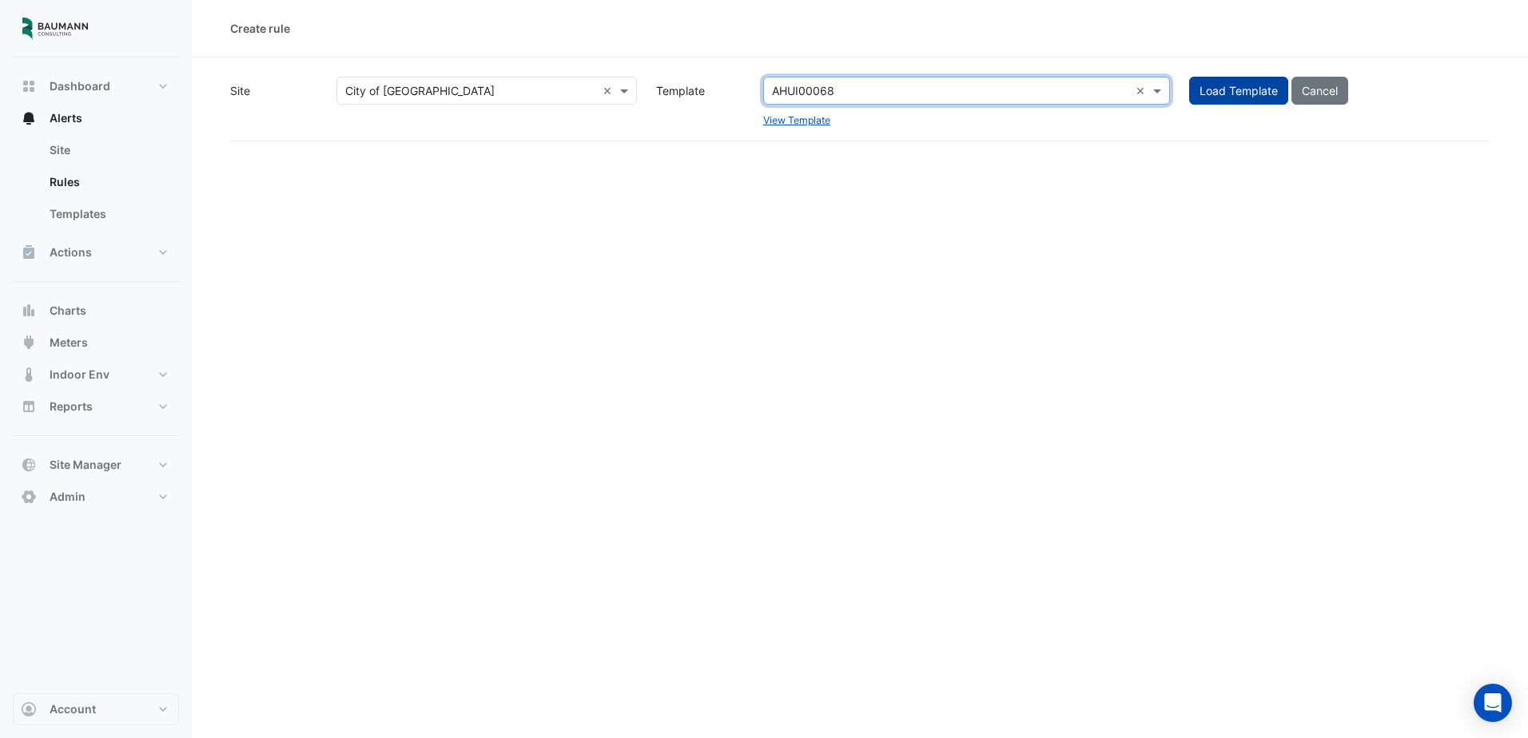
click at [1226, 92] on button "Load Template" at bounding box center [1238, 91] width 99 height 28
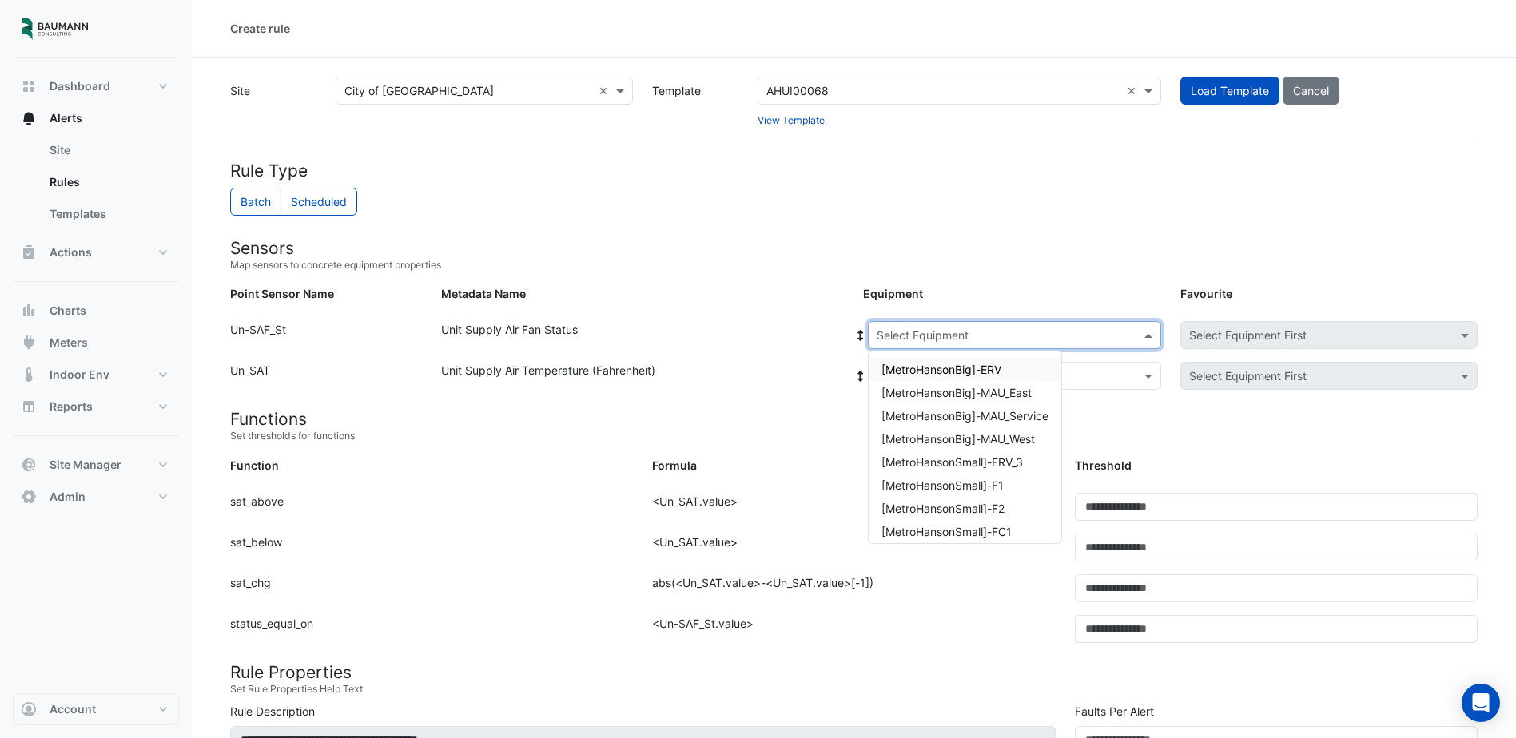
click at [1044, 332] on input "text" at bounding box center [999, 336] width 244 height 17
click at [1017, 527] on span "[MetroHansonSmall]-MAU1" at bounding box center [952, 526] width 141 height 14
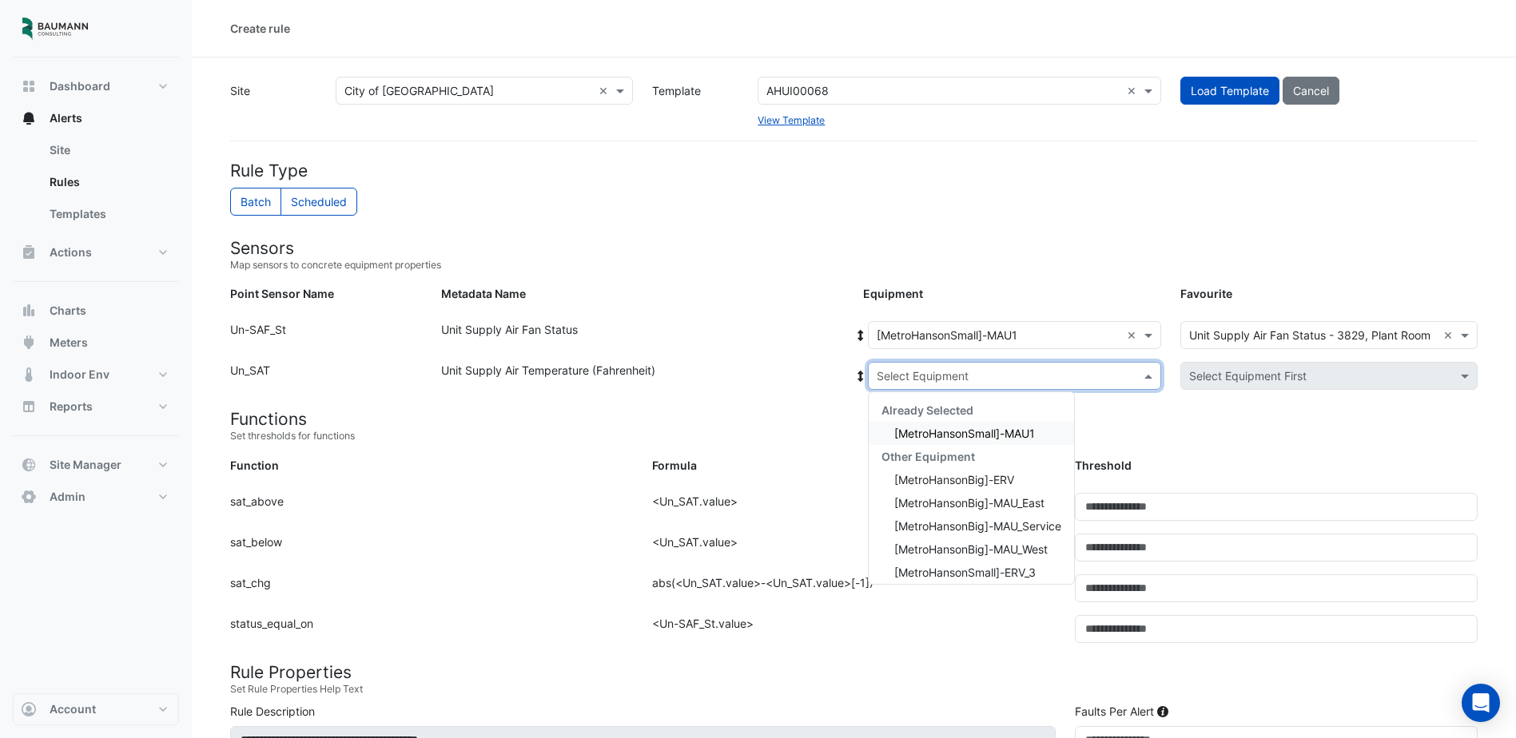
click at [1086, 368] on input "text" at bounding box center [999, 376] width 244 height 17
click at [1045, 438] on div "[MetroHansonSmall]-MAU1" at bounding box center [971, 433] width 205 height 23
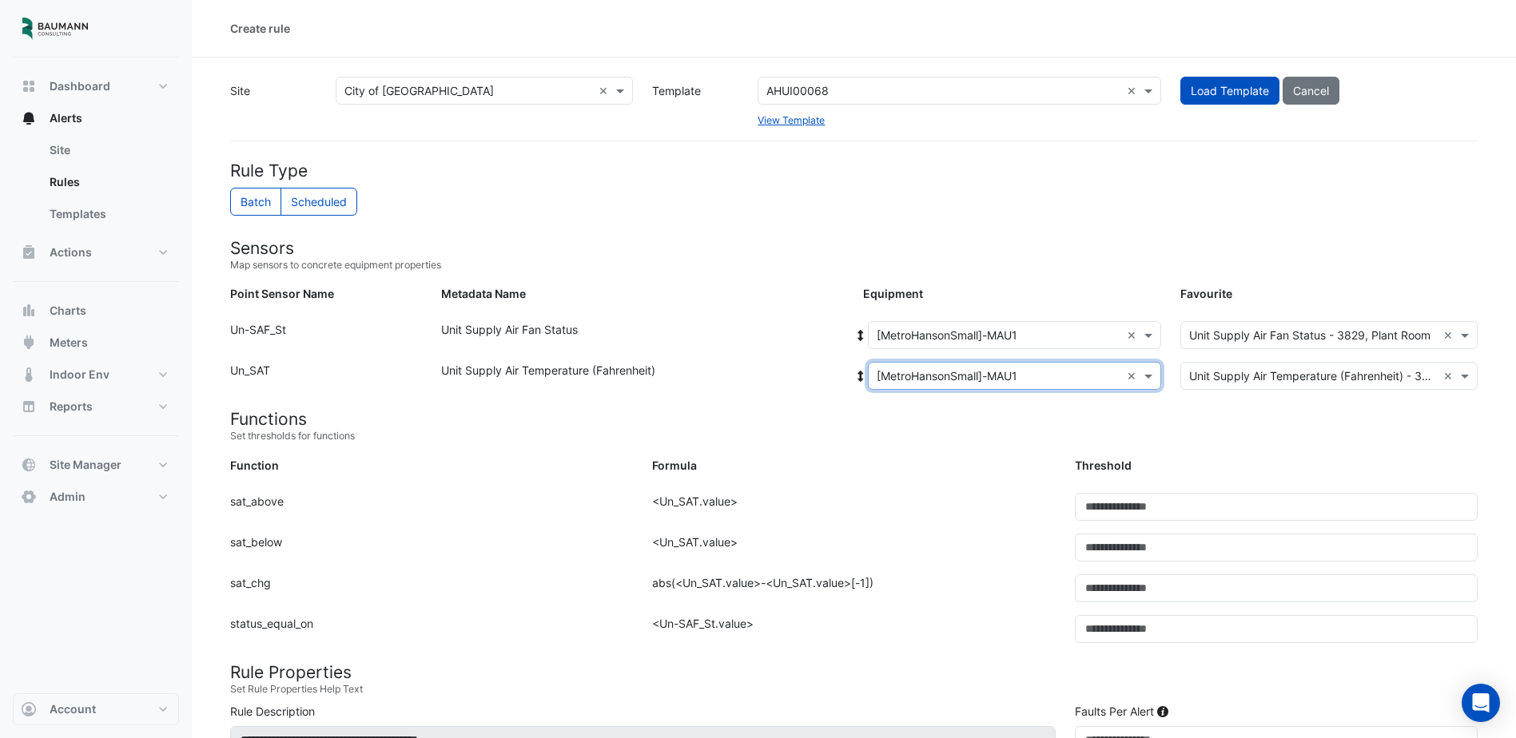
click at [971, 445] on form "Rule Type Batch Scheduled Sensors Map sensors to concrete equipment properties …" at bounding box center [854, 750] width 1248 height 1178
click at [878, 98] on input "text" at bounding box center [942, 91] width 353 height 17
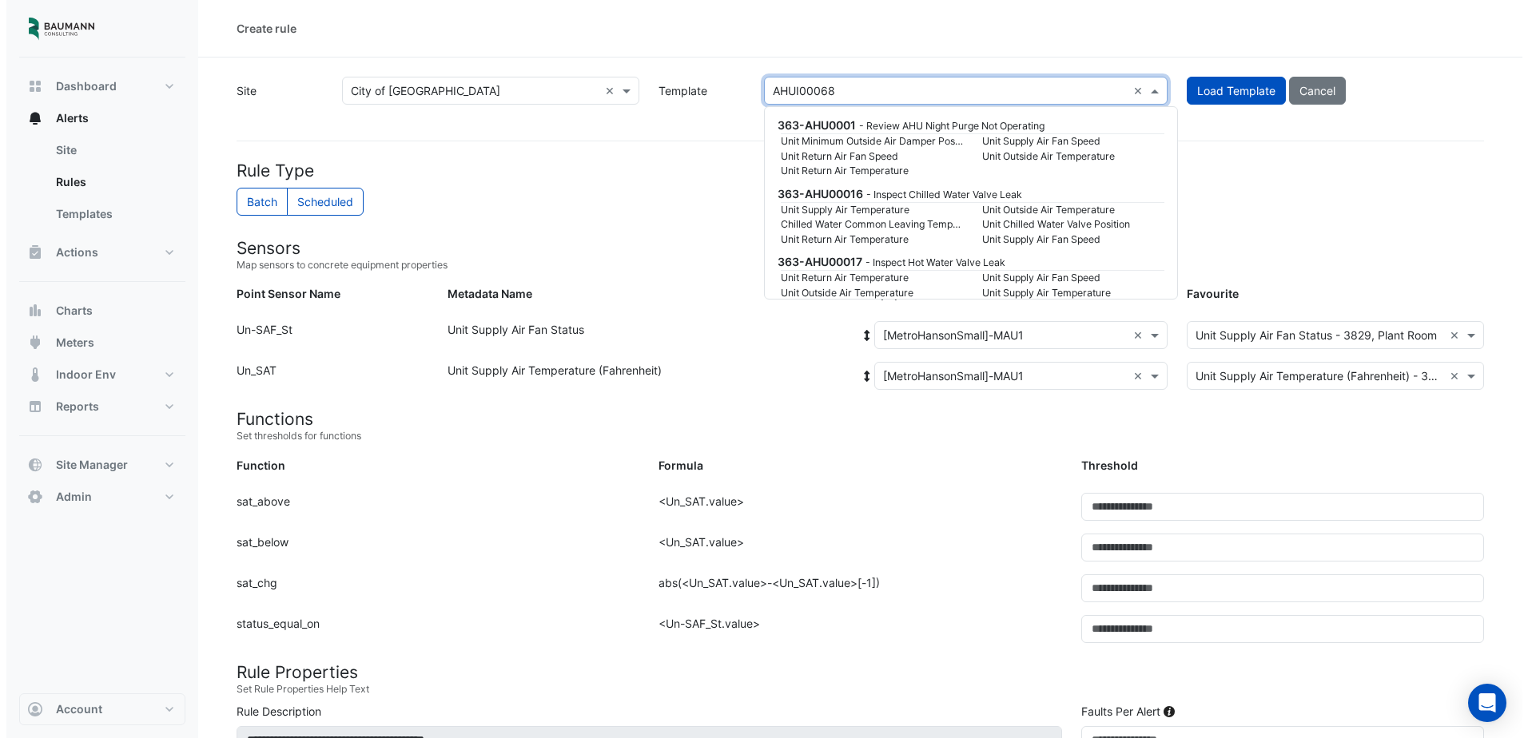
scroll to position [45198, 0]
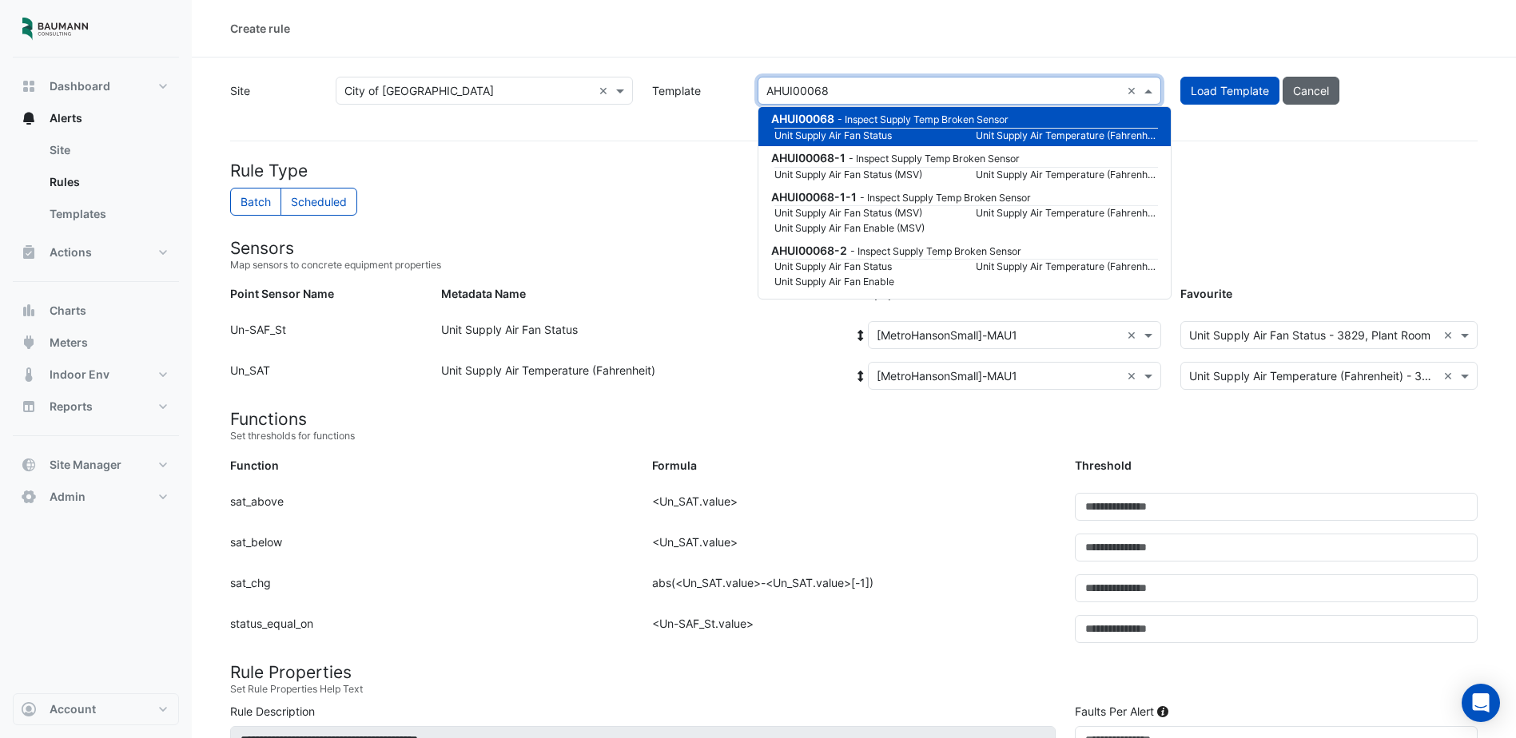
click at [1329, 83] on button "Cancel" at bounding box center [1311, 91] width 57 height 28
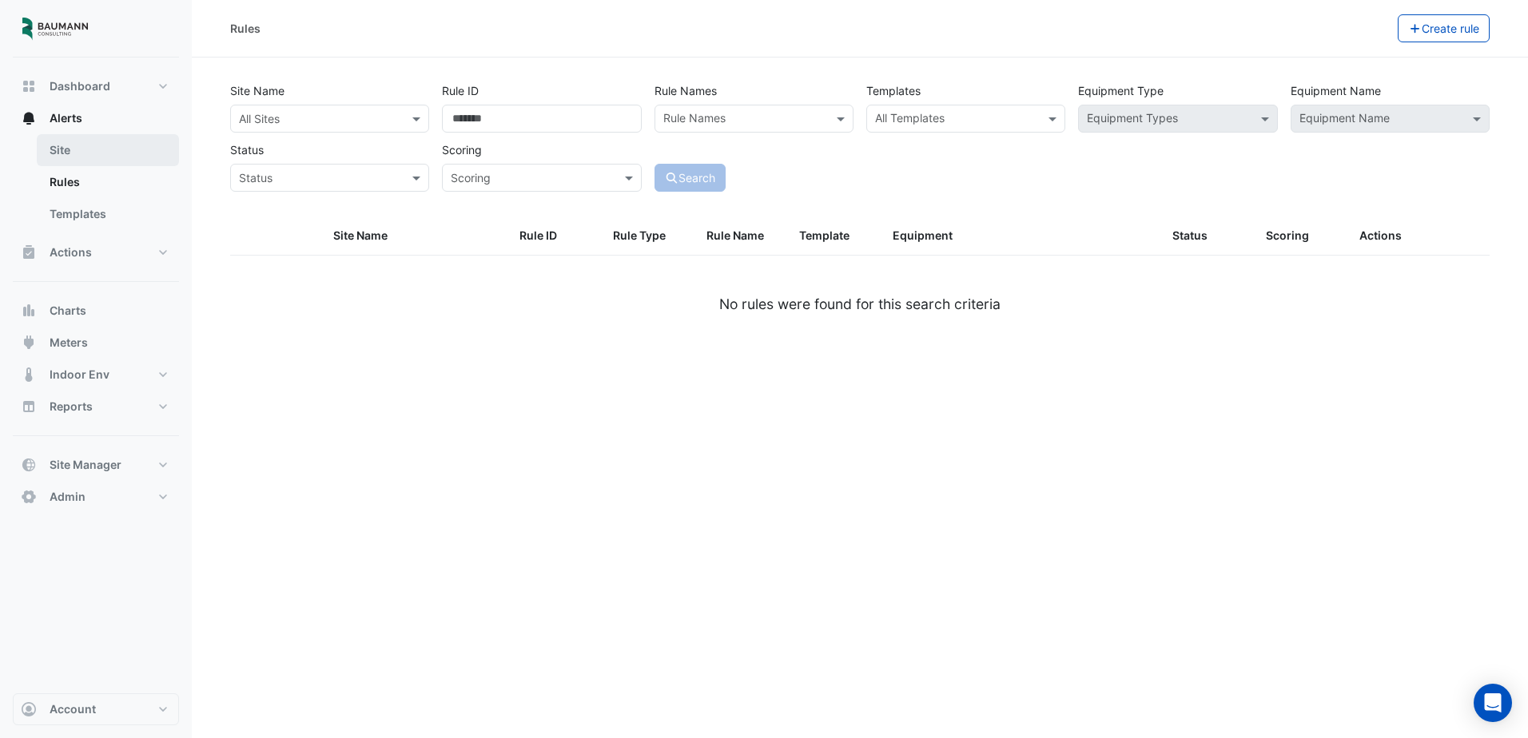
click at [82, 149] on link "Site" at bounding box center [108, 150] width 142 height 32
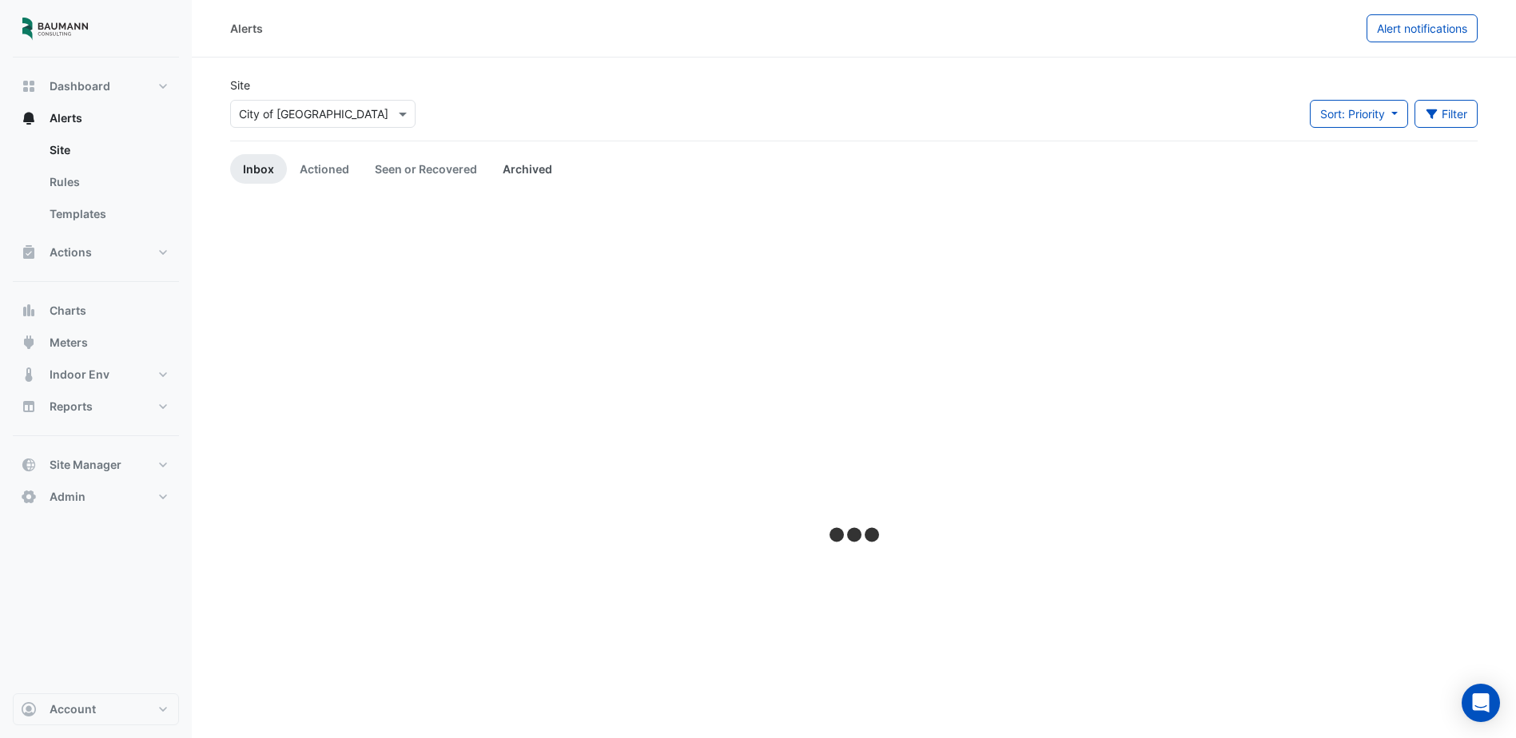
click at [506, 167] on link "Archived" at bounding box center [527, 169] width 75 height 30
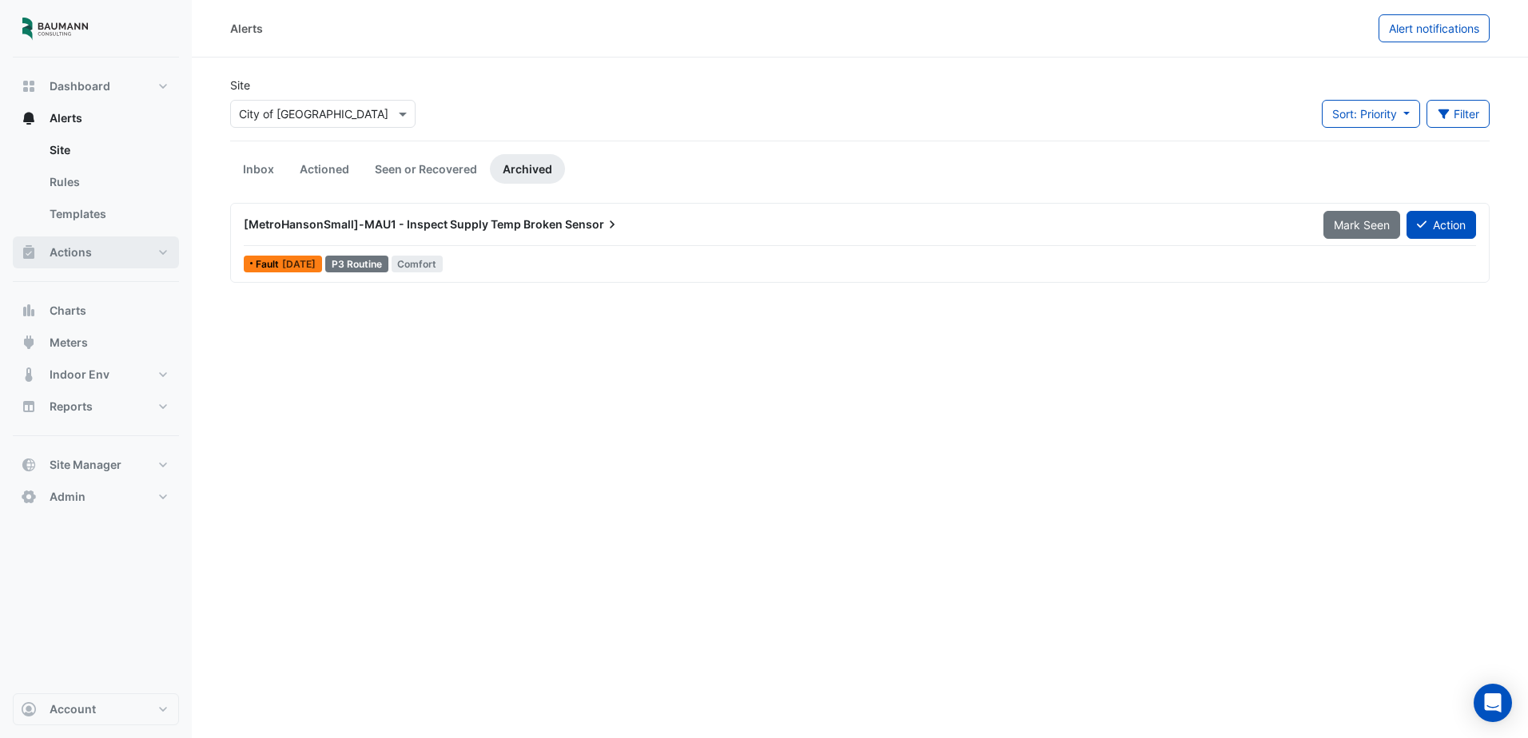
click at [165, 244] on button "Actions" at bounding box center [96, 253] width 166 height 32
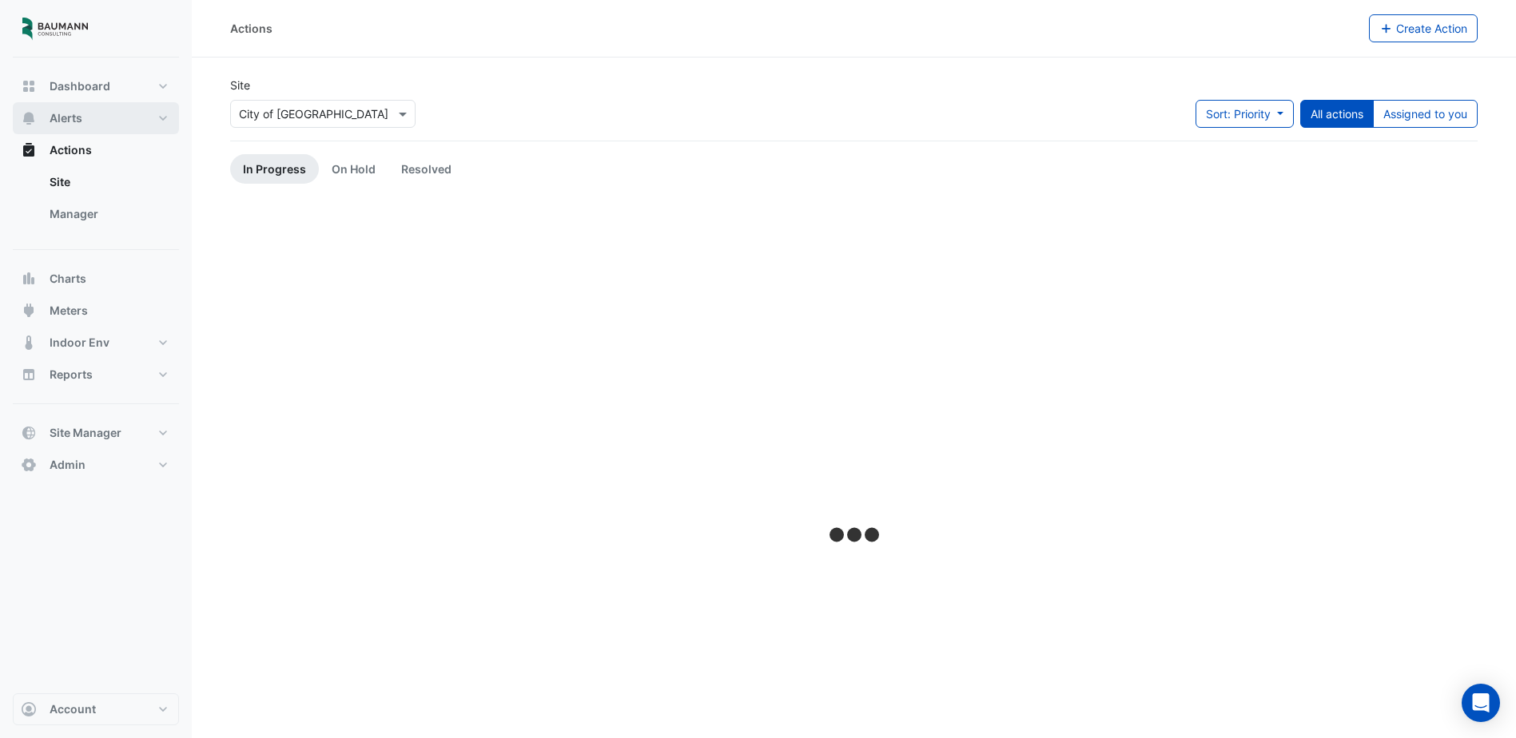
click at [153, 121] on button "Alerts" at bounding box center [96, 118] width 166 height 32
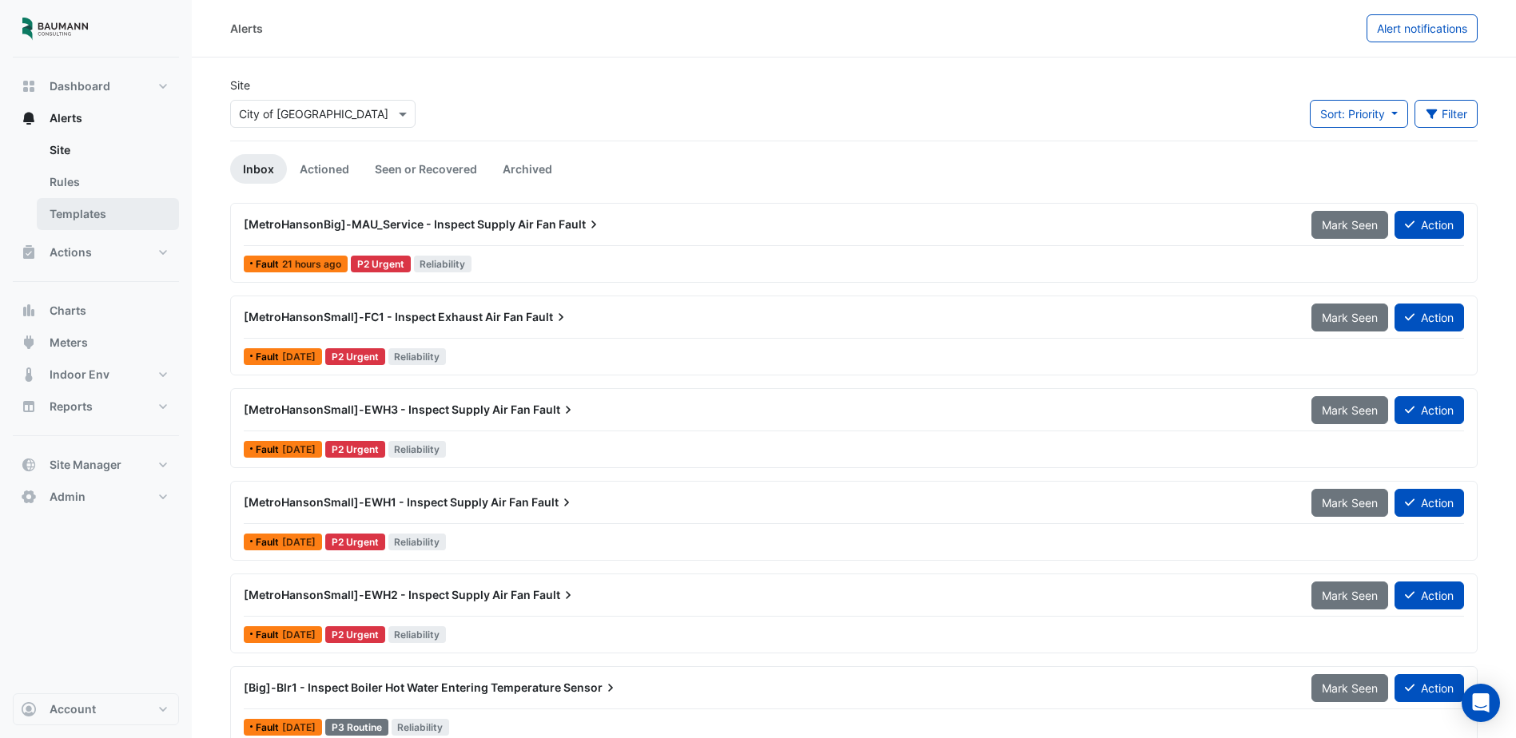
click at [112, 209] on link "Templates" at bounding box center [108, 214] width 142 height 32
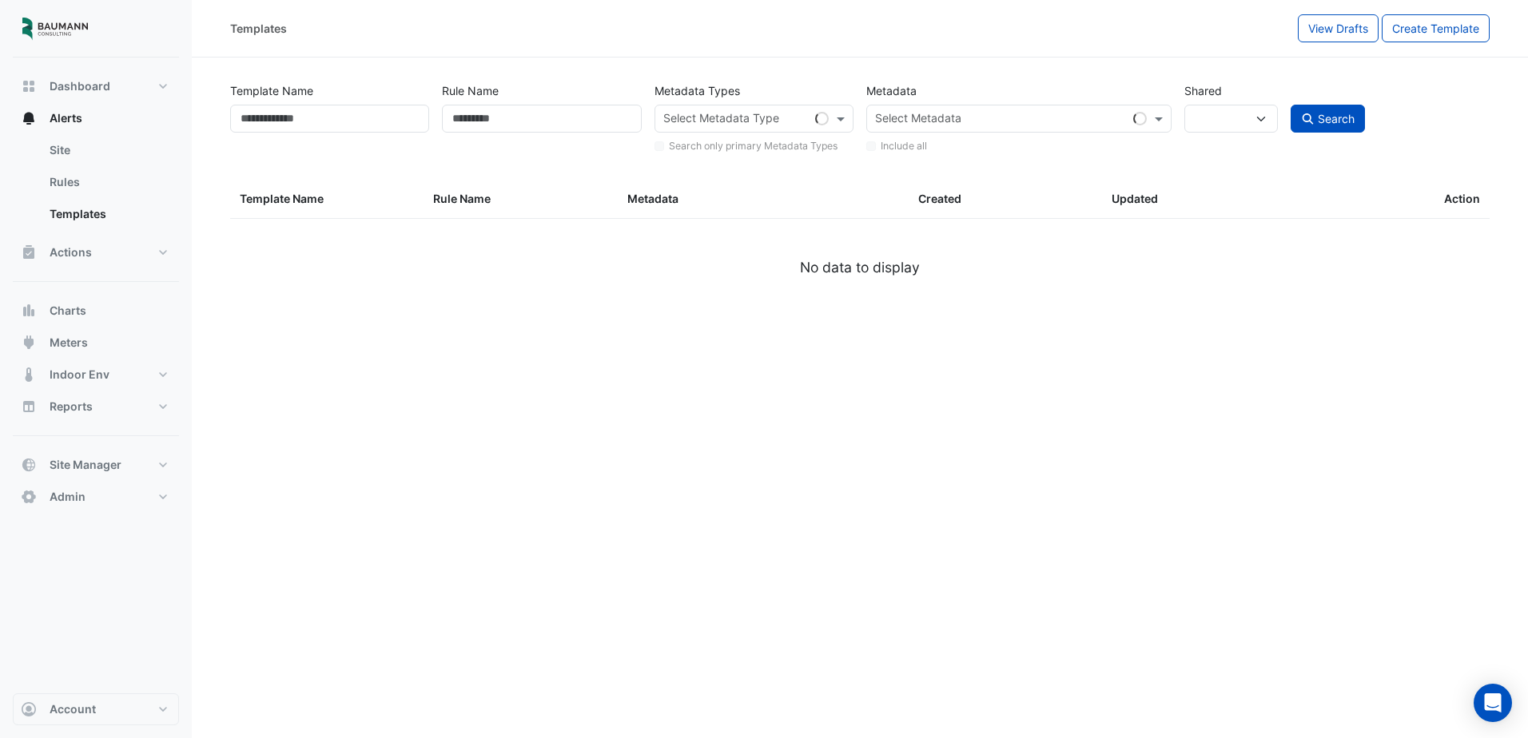
select select
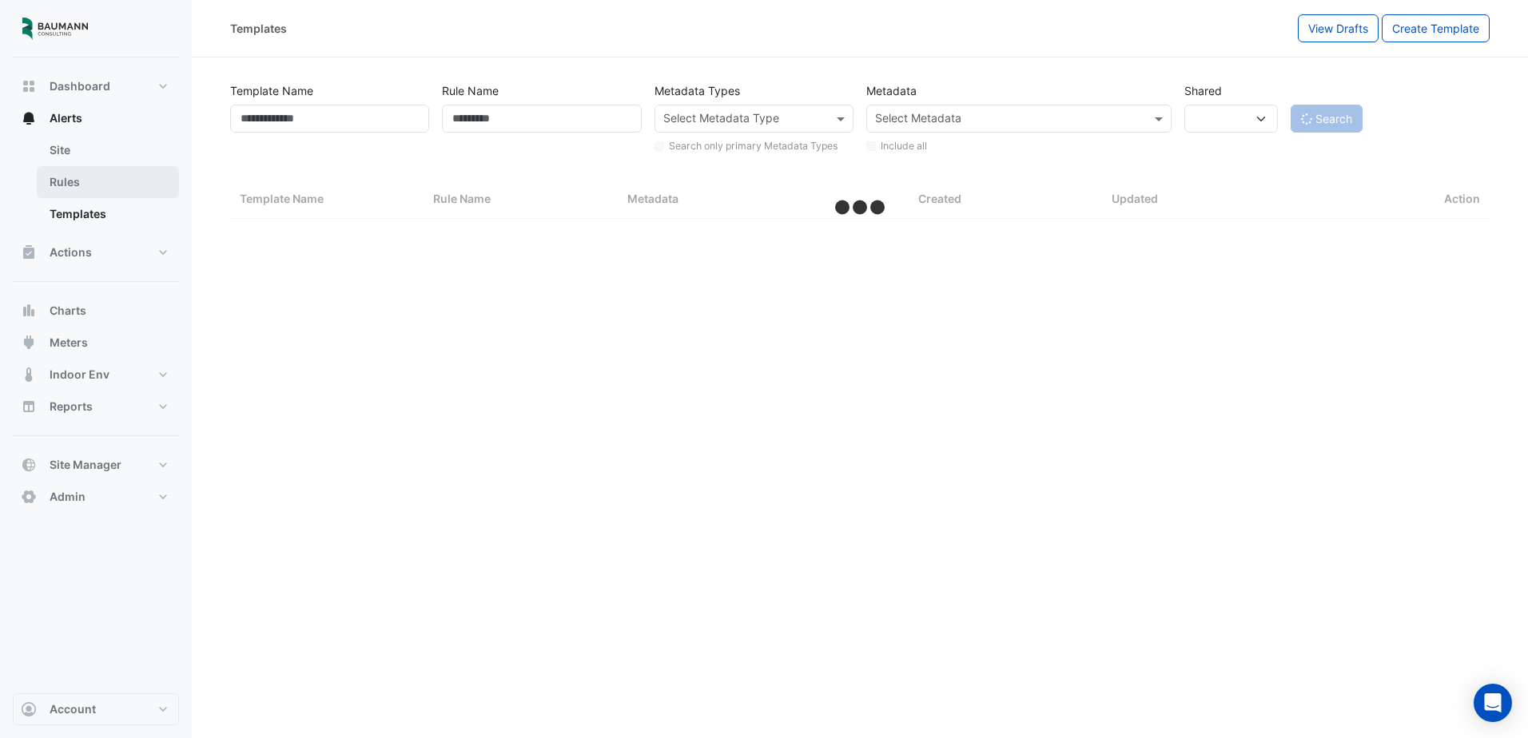
select select "***"
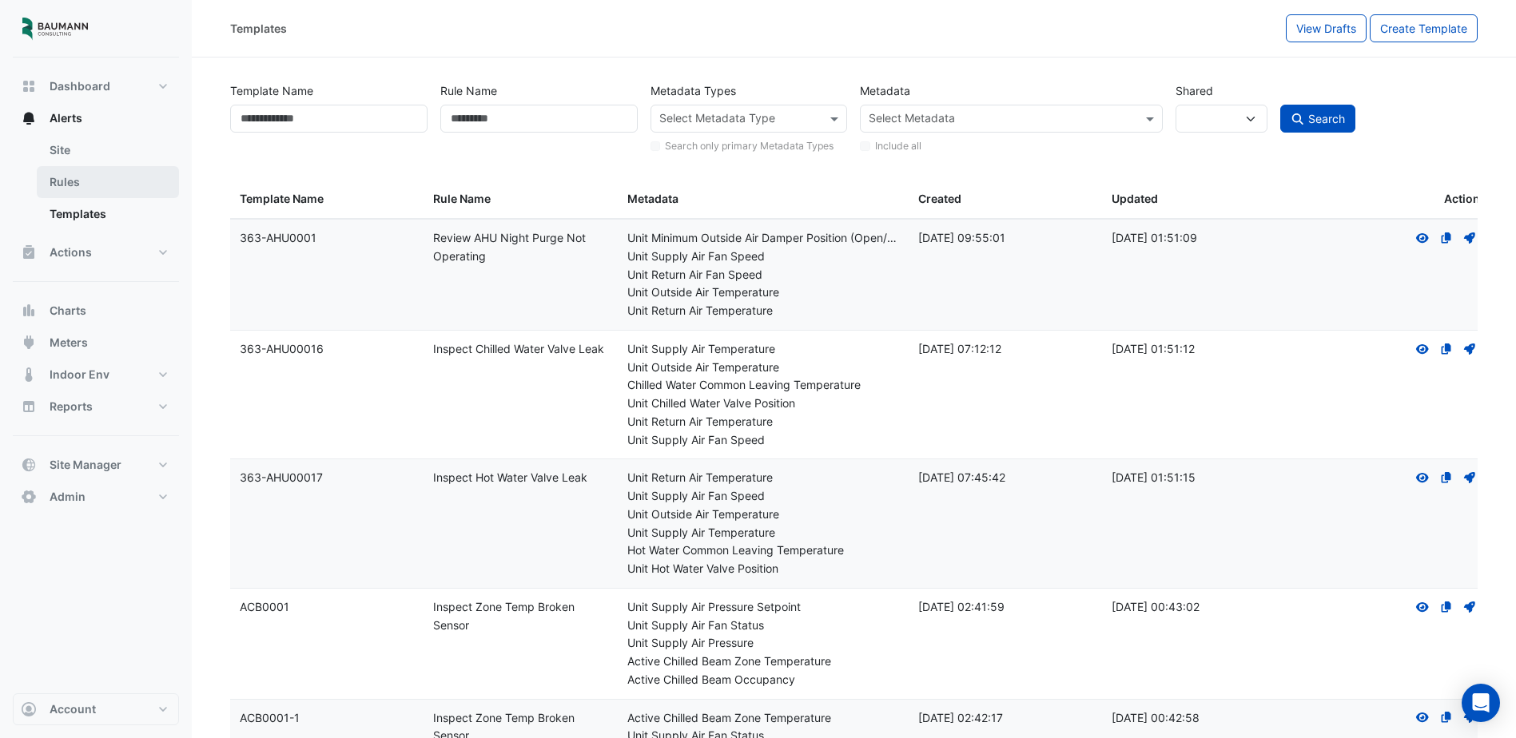
click at [52, 175] on link "Rules" at bounding box center [108, 182] width 142 height 32
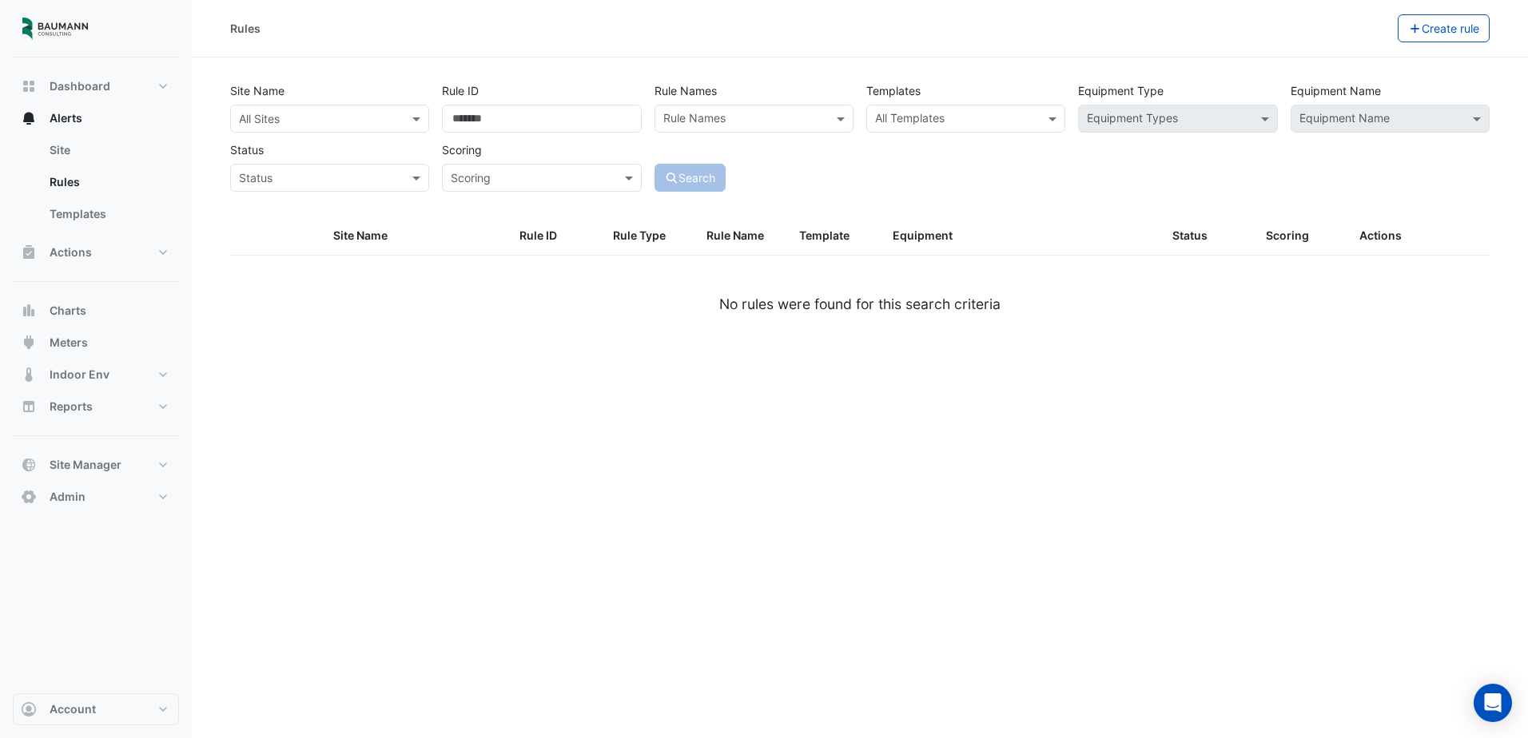
click at [1001, 105] on div "All Templates" at bounding box center [965, 119] width 199 height 28
click at [328, 127] on div "All Sites" at bounding box center [329, 119] width 199 height 28
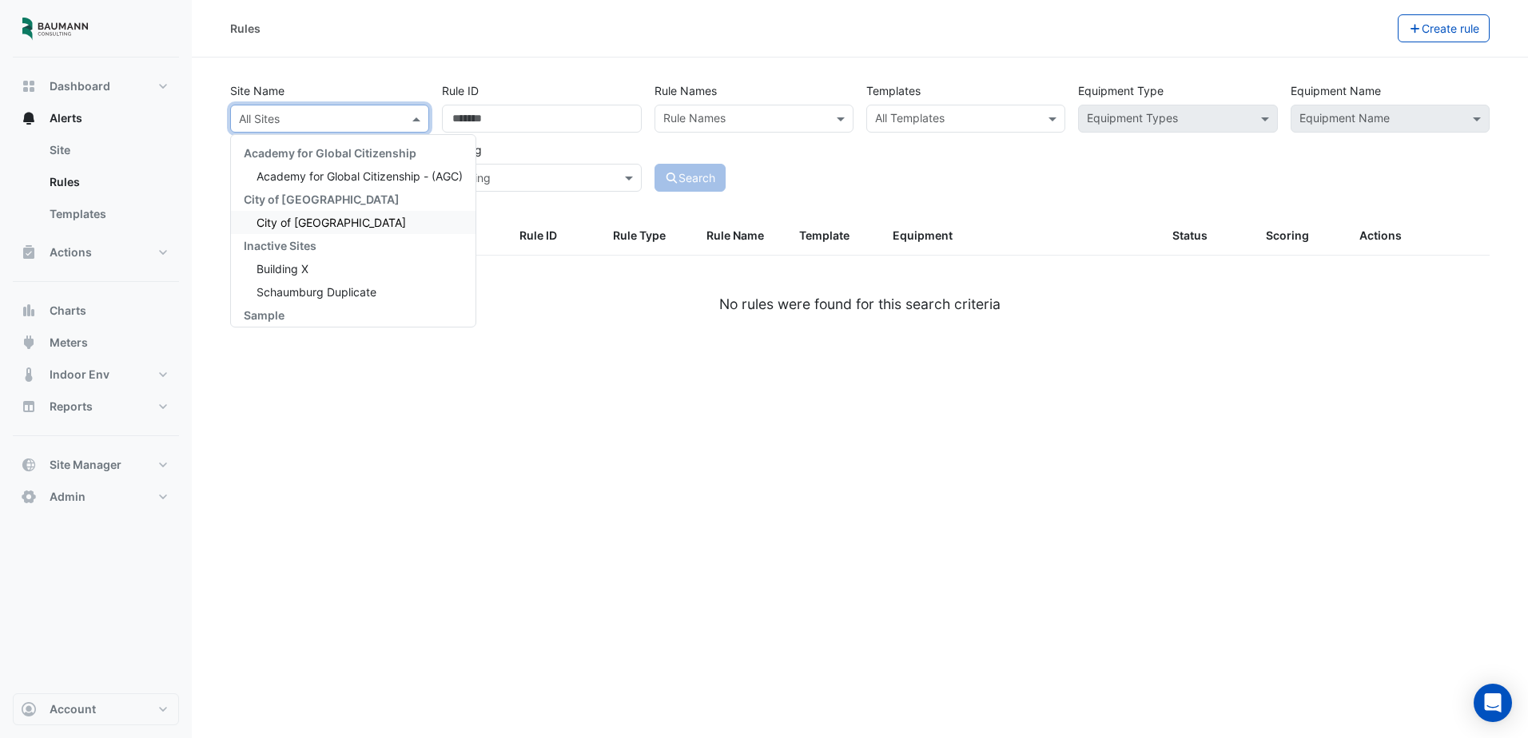
click at [313, 226] on span "City of [GEOGRAPHIC_DATA]" at bounding box center [331, 223] width 149 height 14
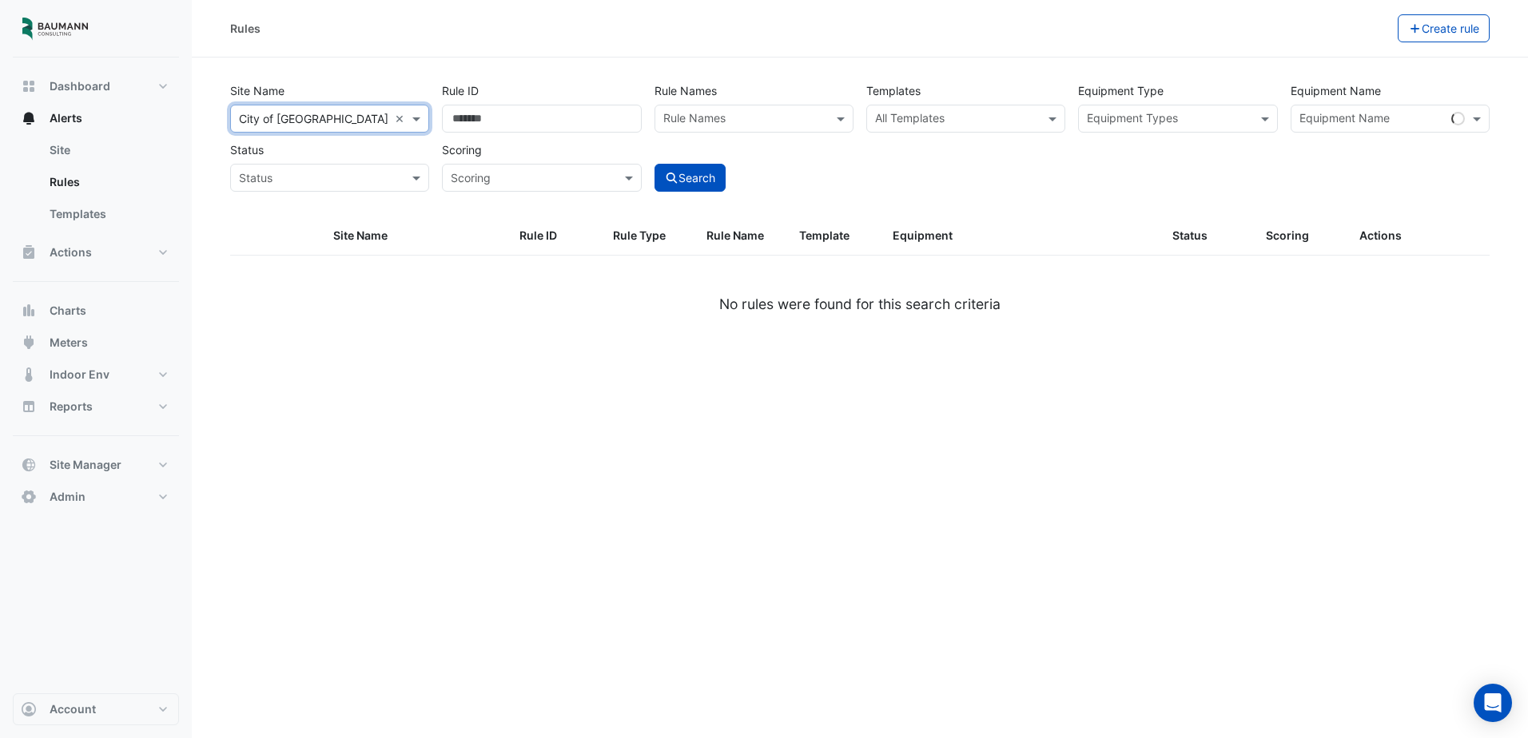
click at [920, 113] on input "text" at bounding box center [956, 120] width 163 height 17
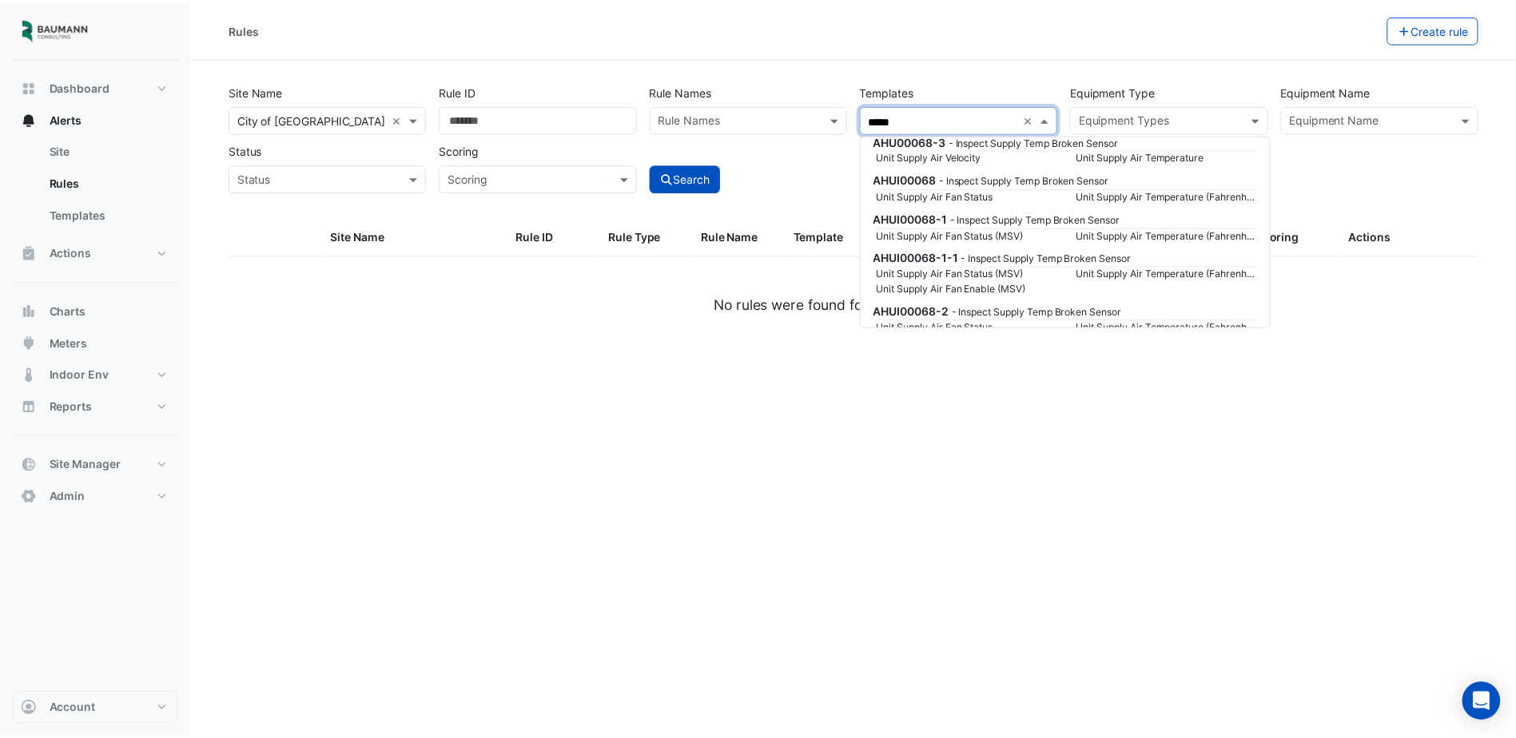
scroll to position [320, 0]
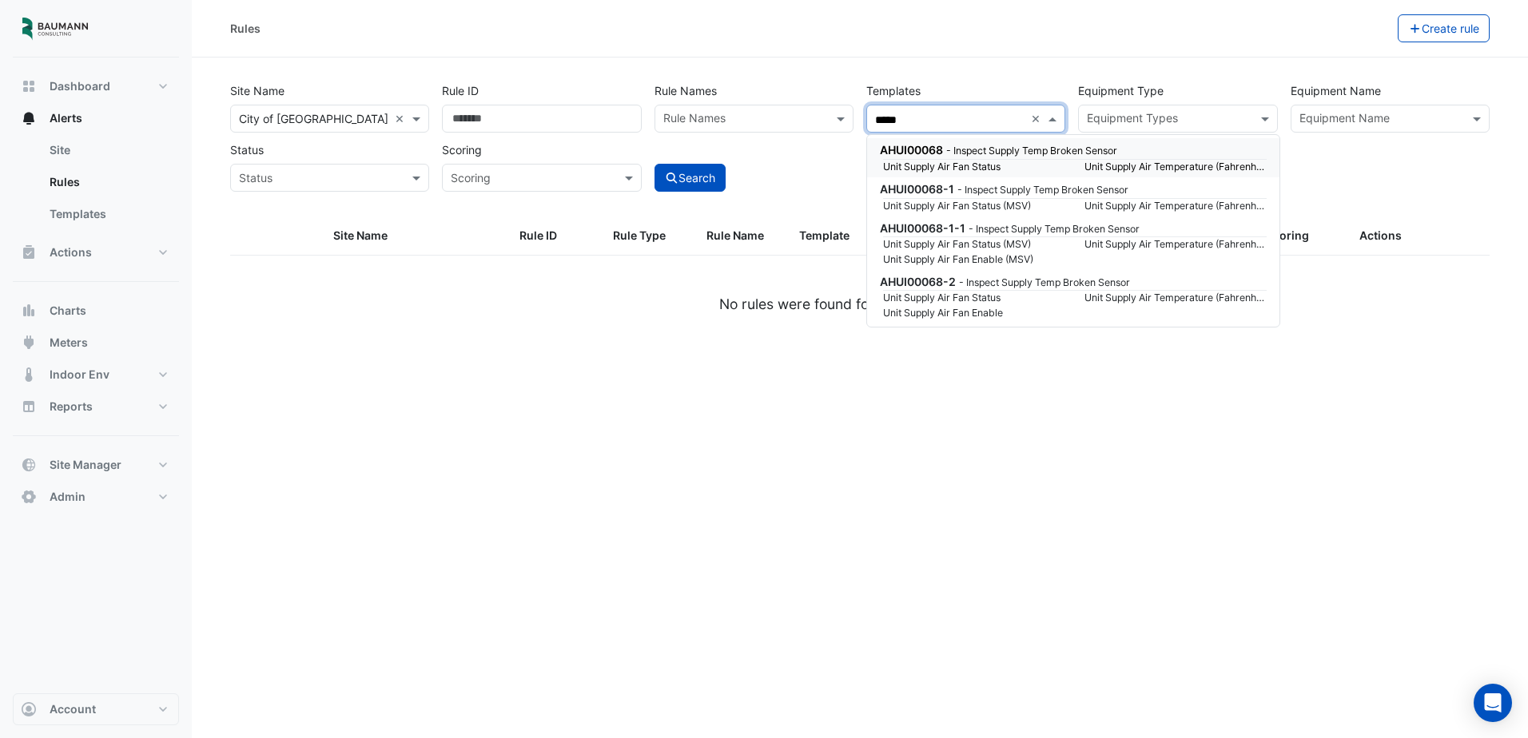
click at [1025, 158] on div "AHUI00068 - Inspect Supply Temp Broken Sensor" at bounding box center [1072, 149] width 384 height 17
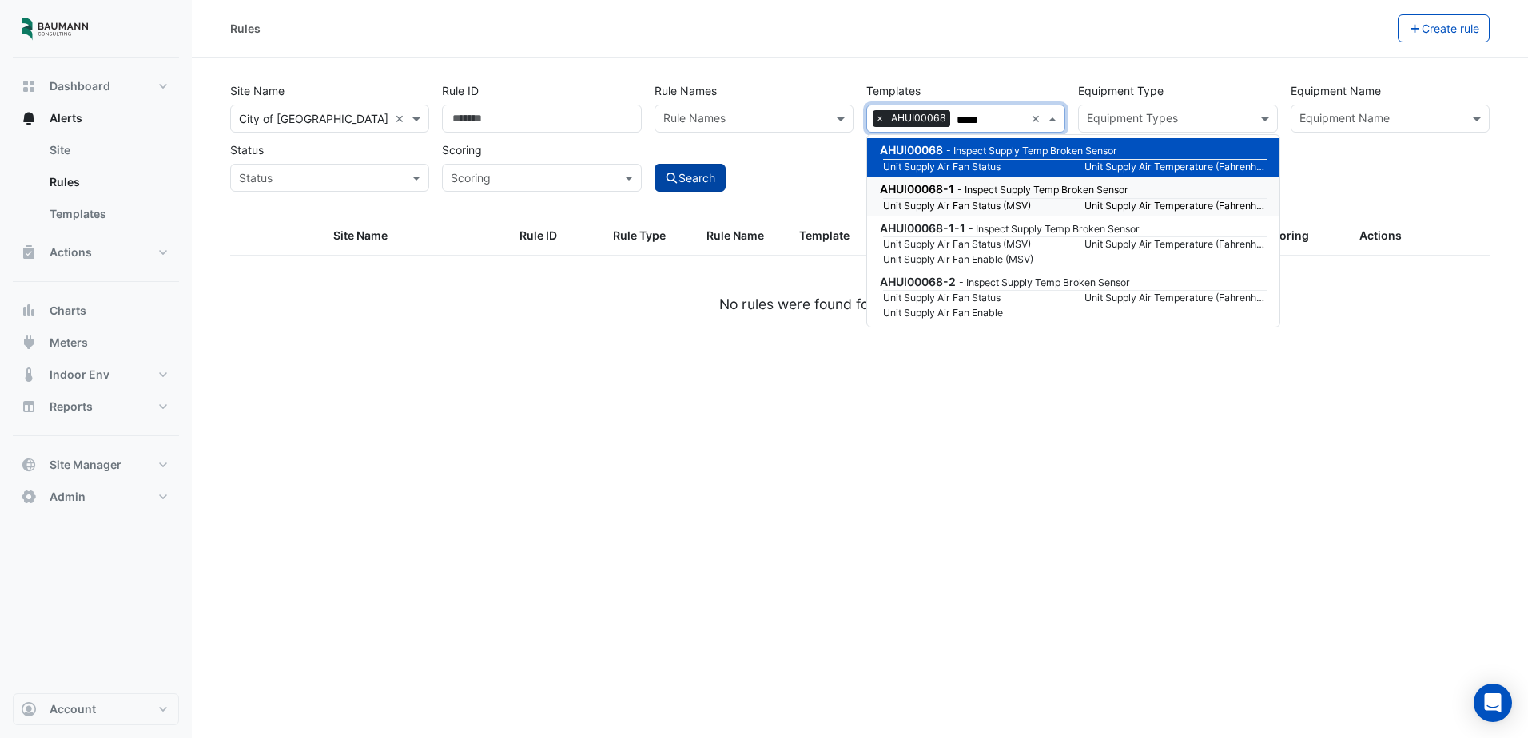
type input "*****"
click at [715, 177] on button "Search" at bounding box center [691, 178] width 72 height 28
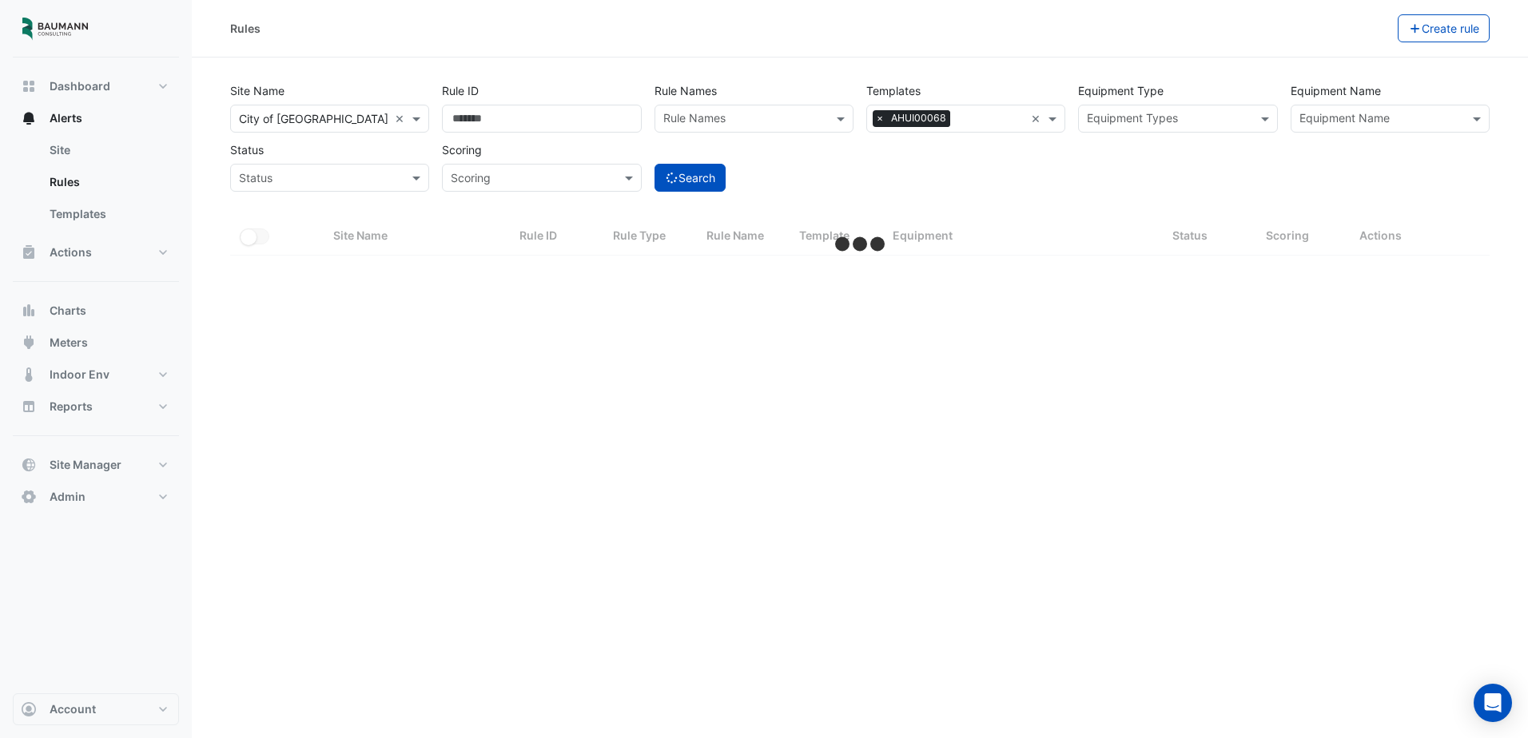
select select "***"
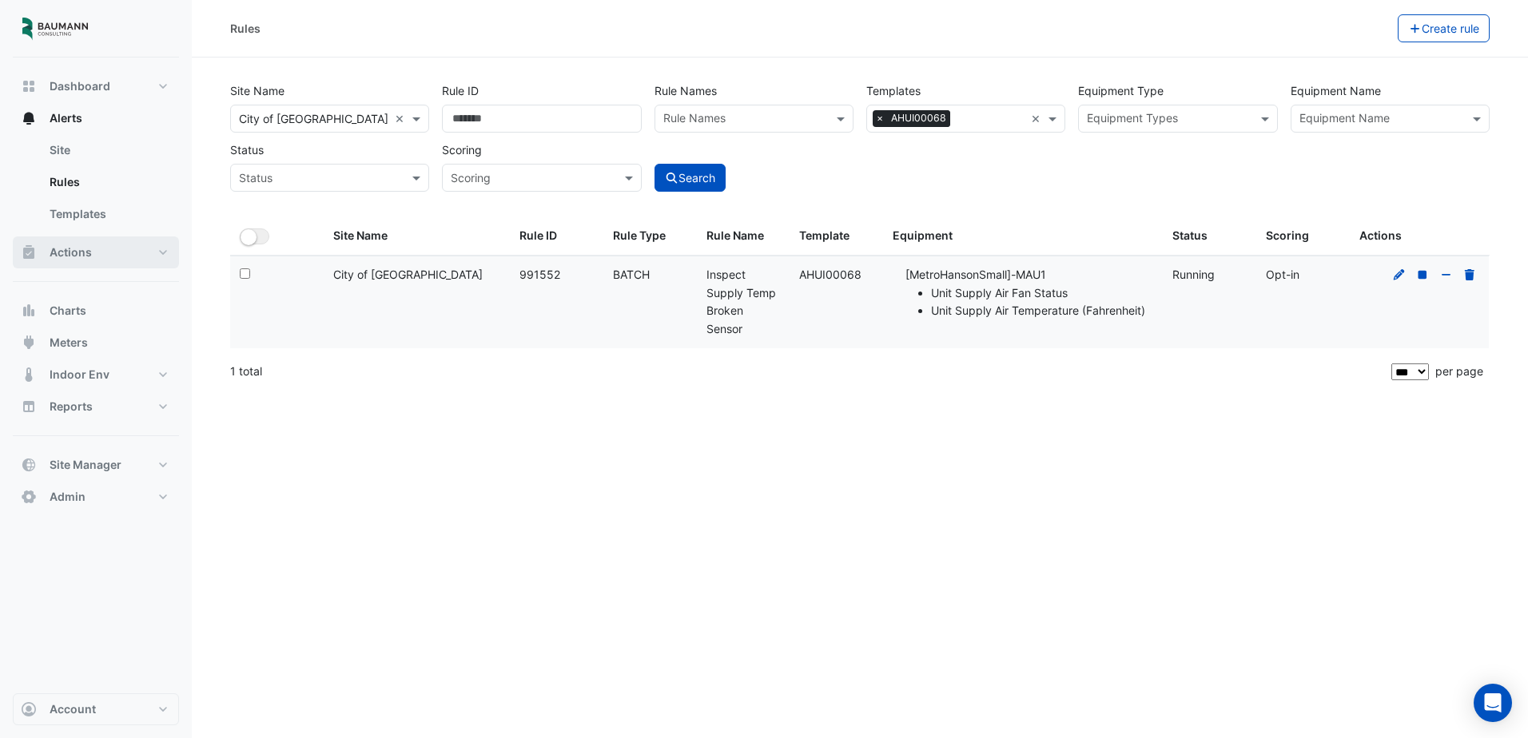
click at [80, 246] on span "Actions" at bounding box center [71, 253] width 42 height 16
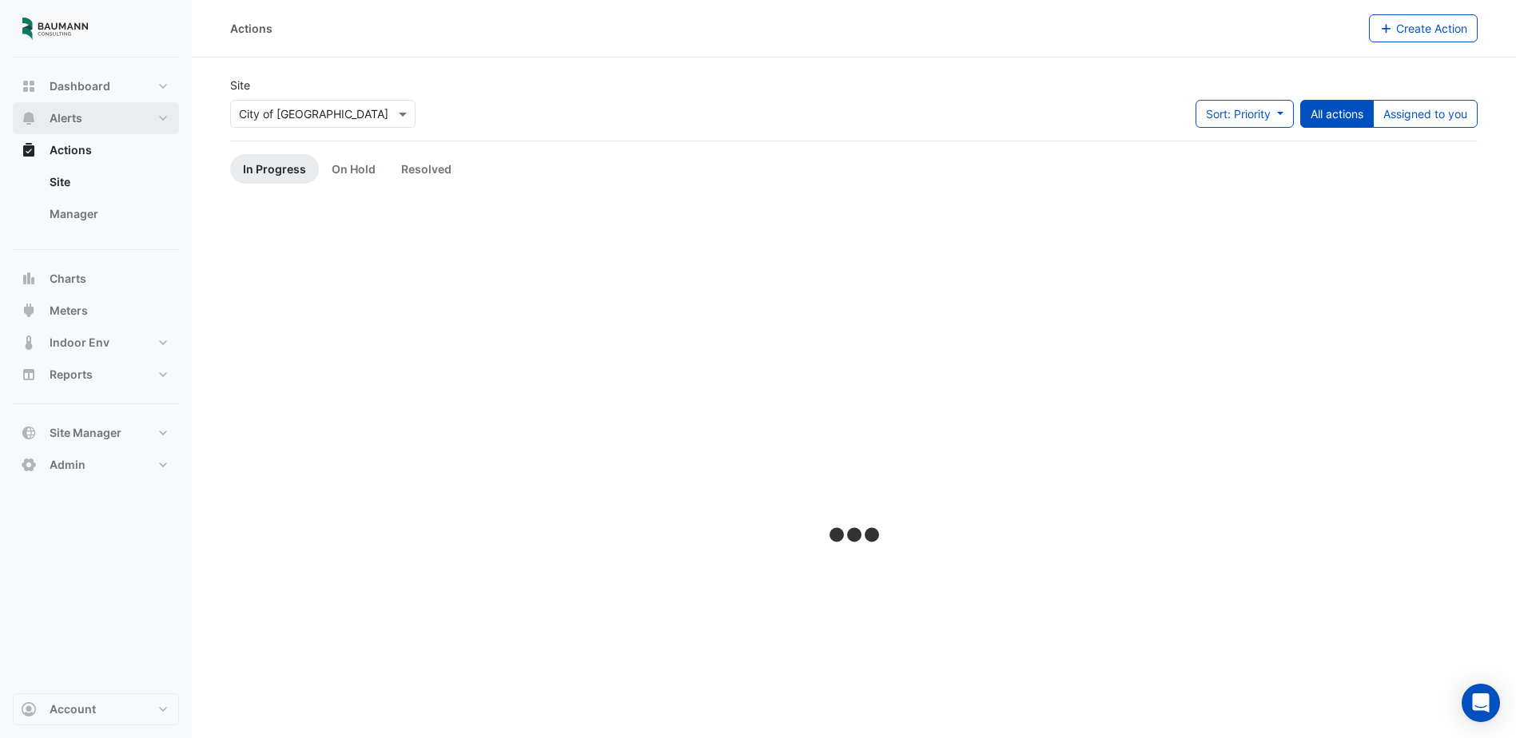
click at [71, 113] on span "Alerts" at bounding box center [66, 118] width 33 height 16
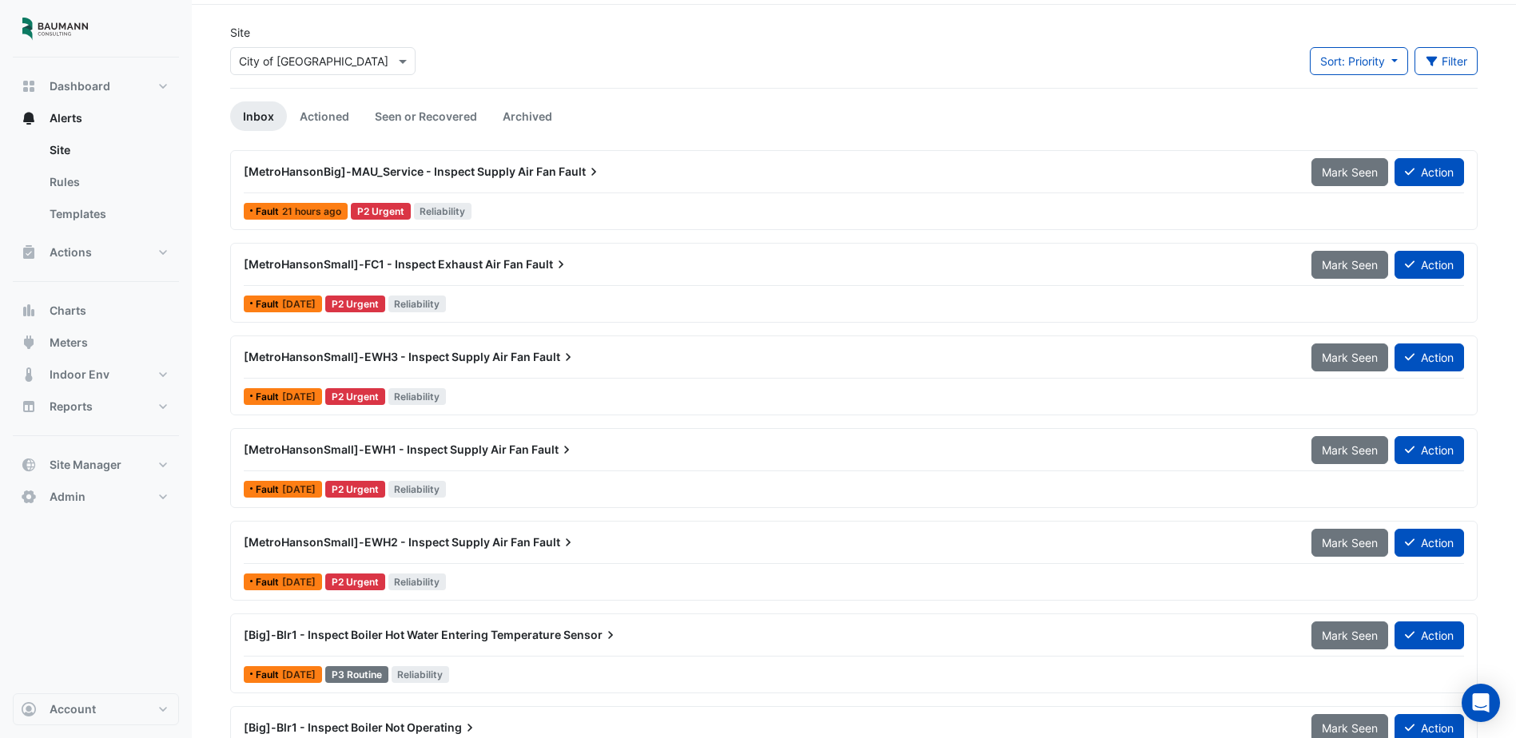
scroll to position [113, 0]
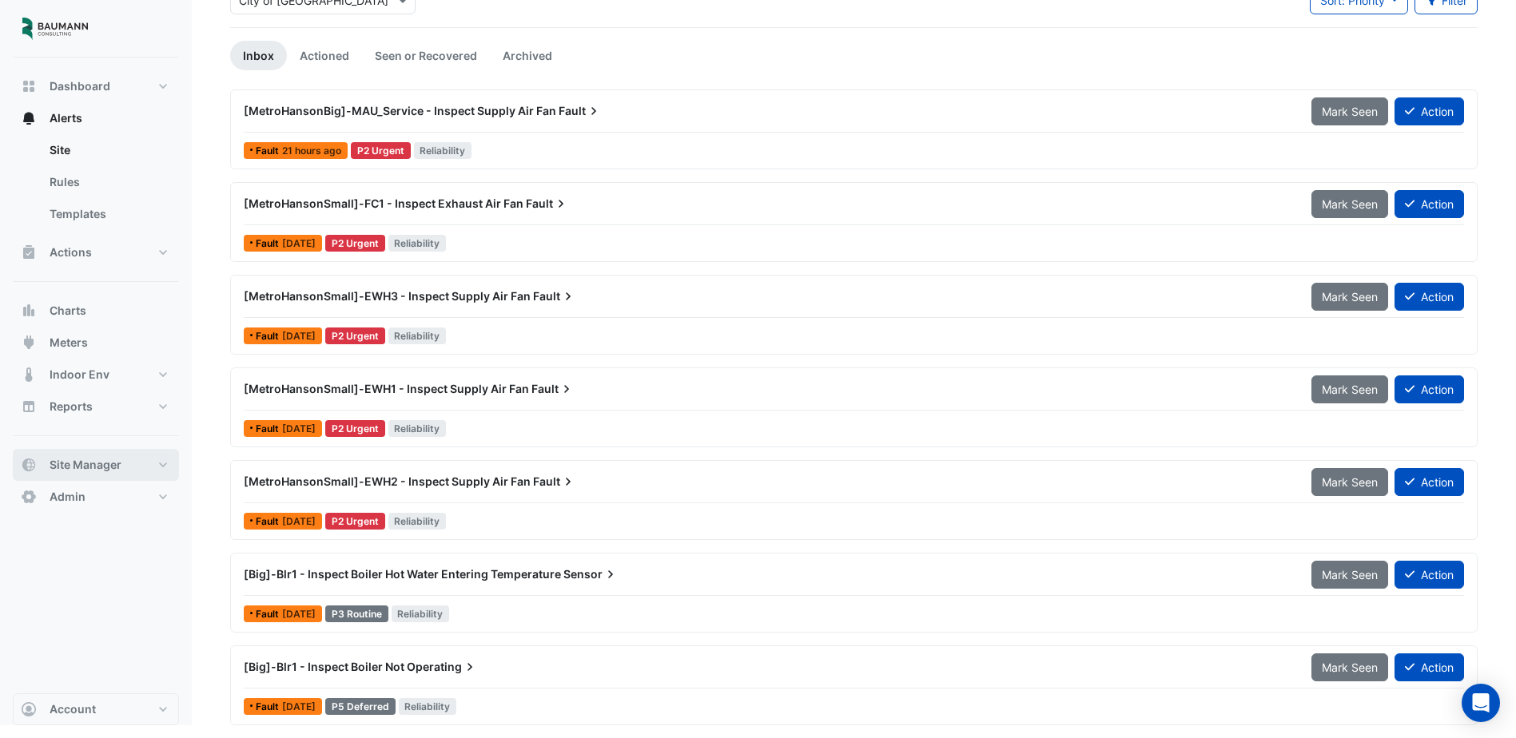
click at [87, 469] on span "Site Manager" at bounding box center [86, 465] width 72 height 16
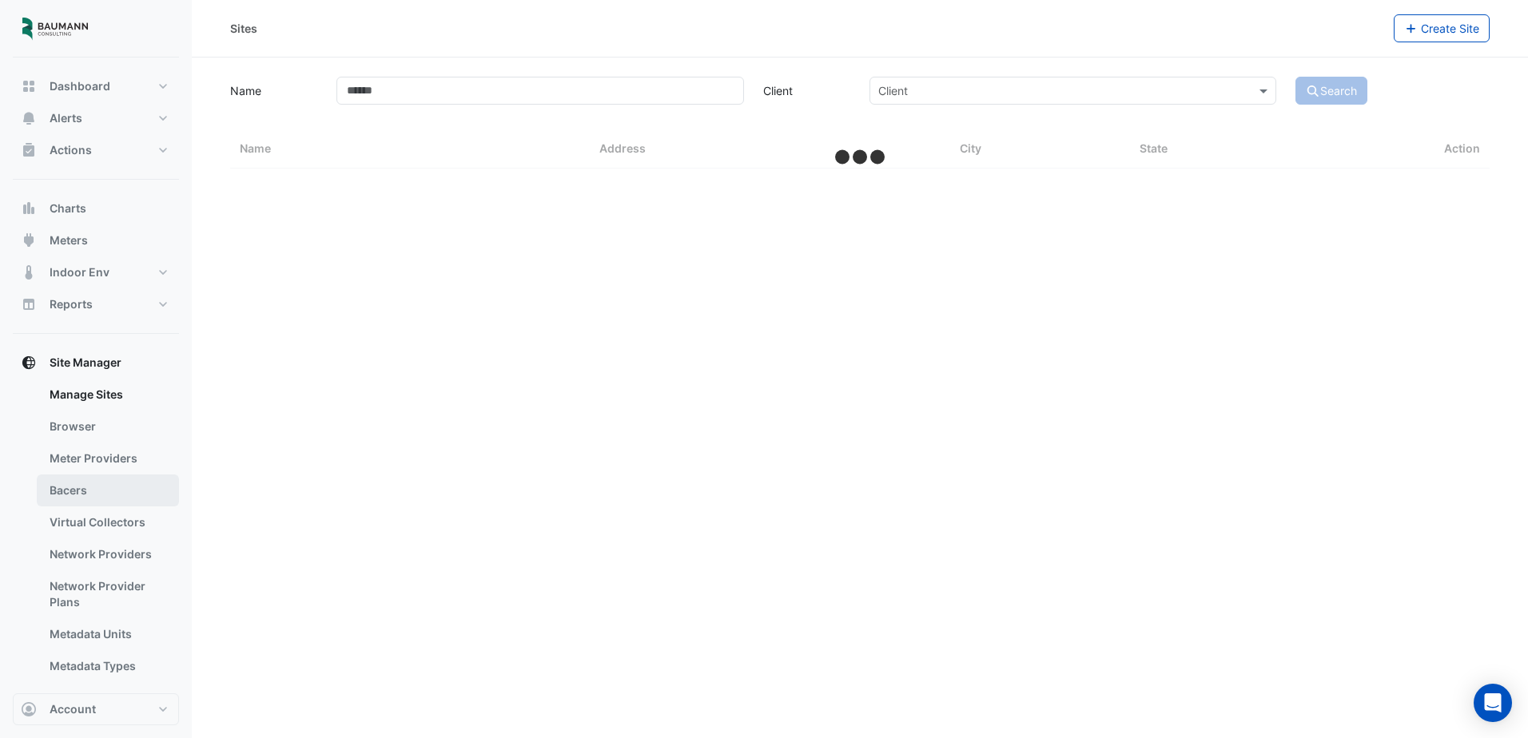
click at [105, 489] on link "Bacers" at bounding box center [108, 491] width 142 height 32
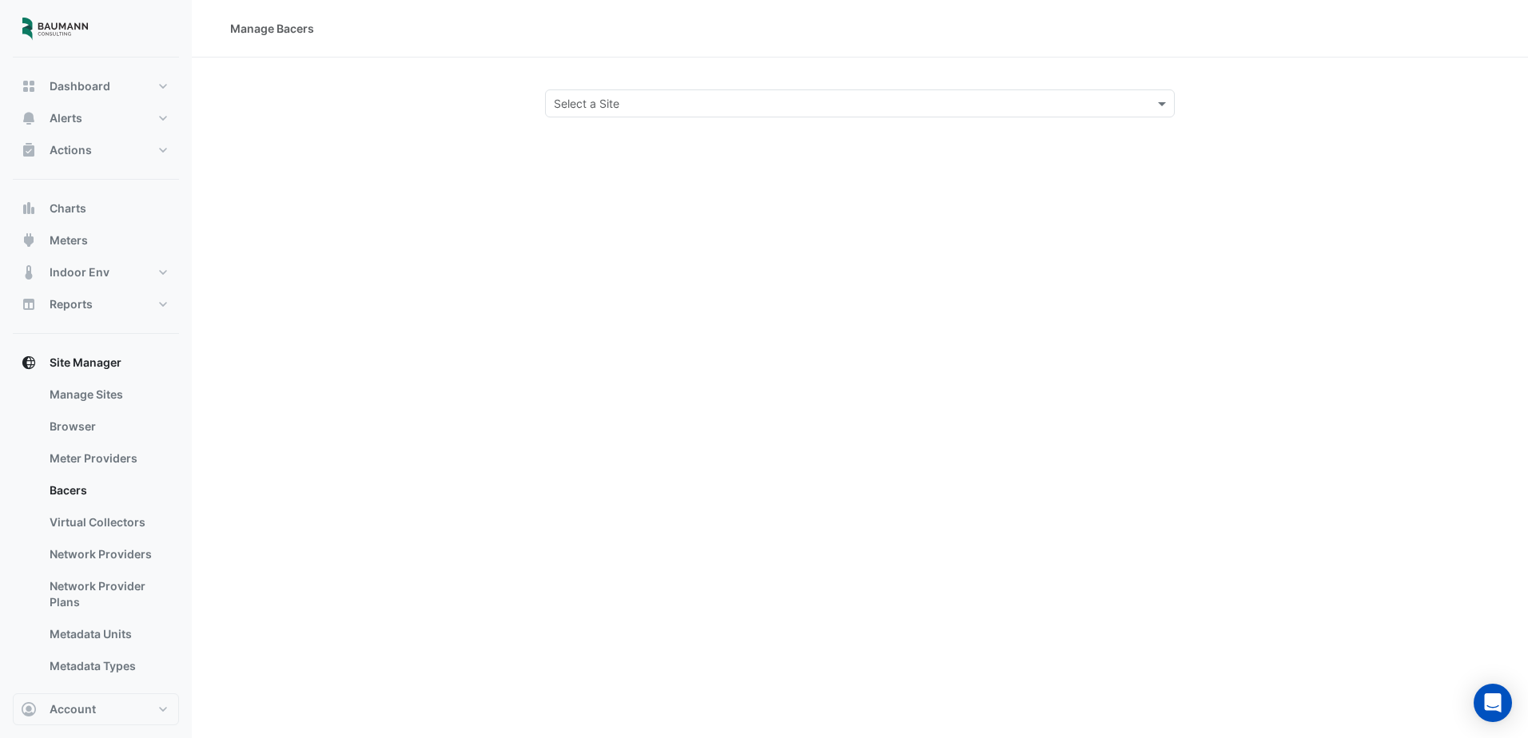
click at [617, 104] on input "text" at bounding box center [844, 104] width 580 height 17
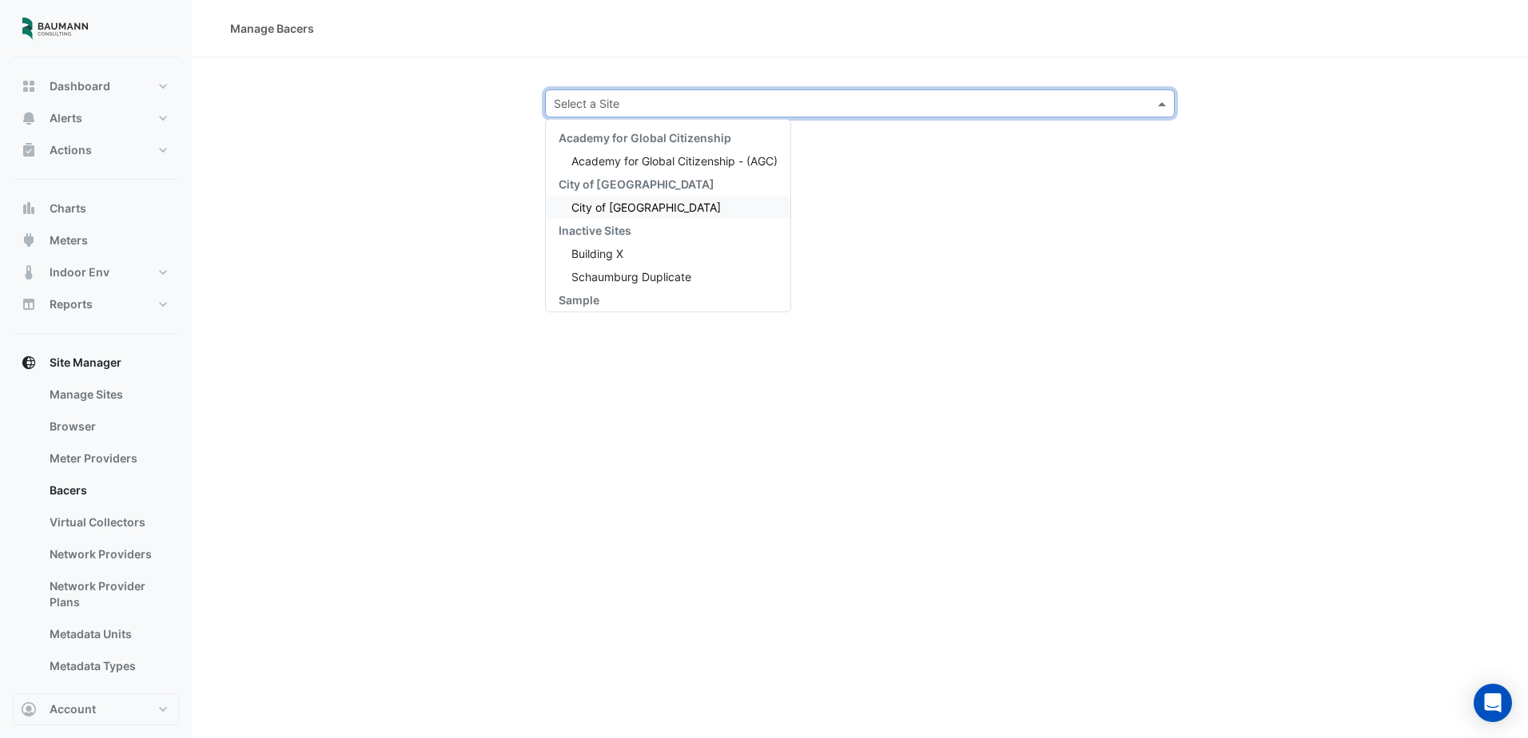
click at [627, 200] on div "City of [GEOGRAPHIC_DATA]" at bounding box center [668, 207] width 245 height 23
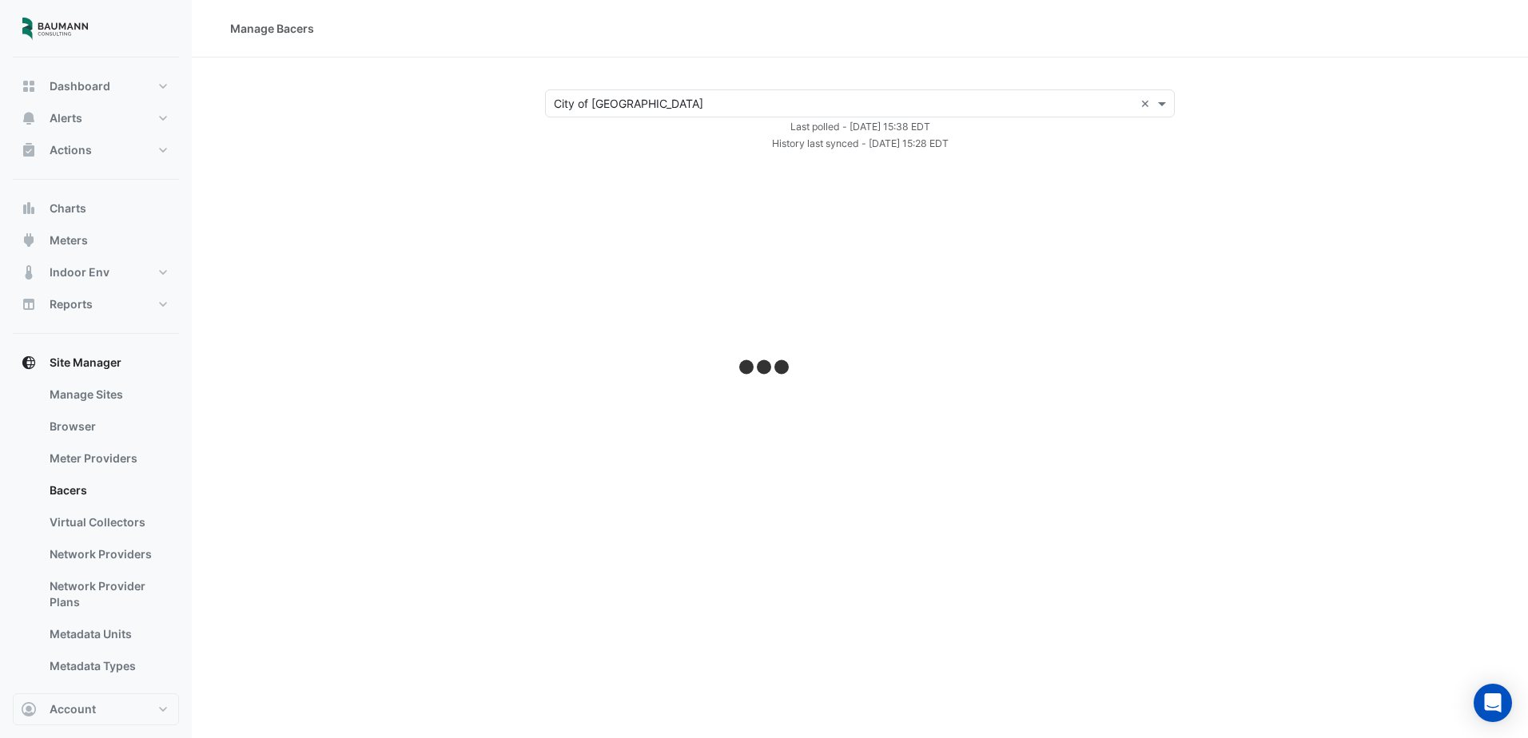
select select "***"
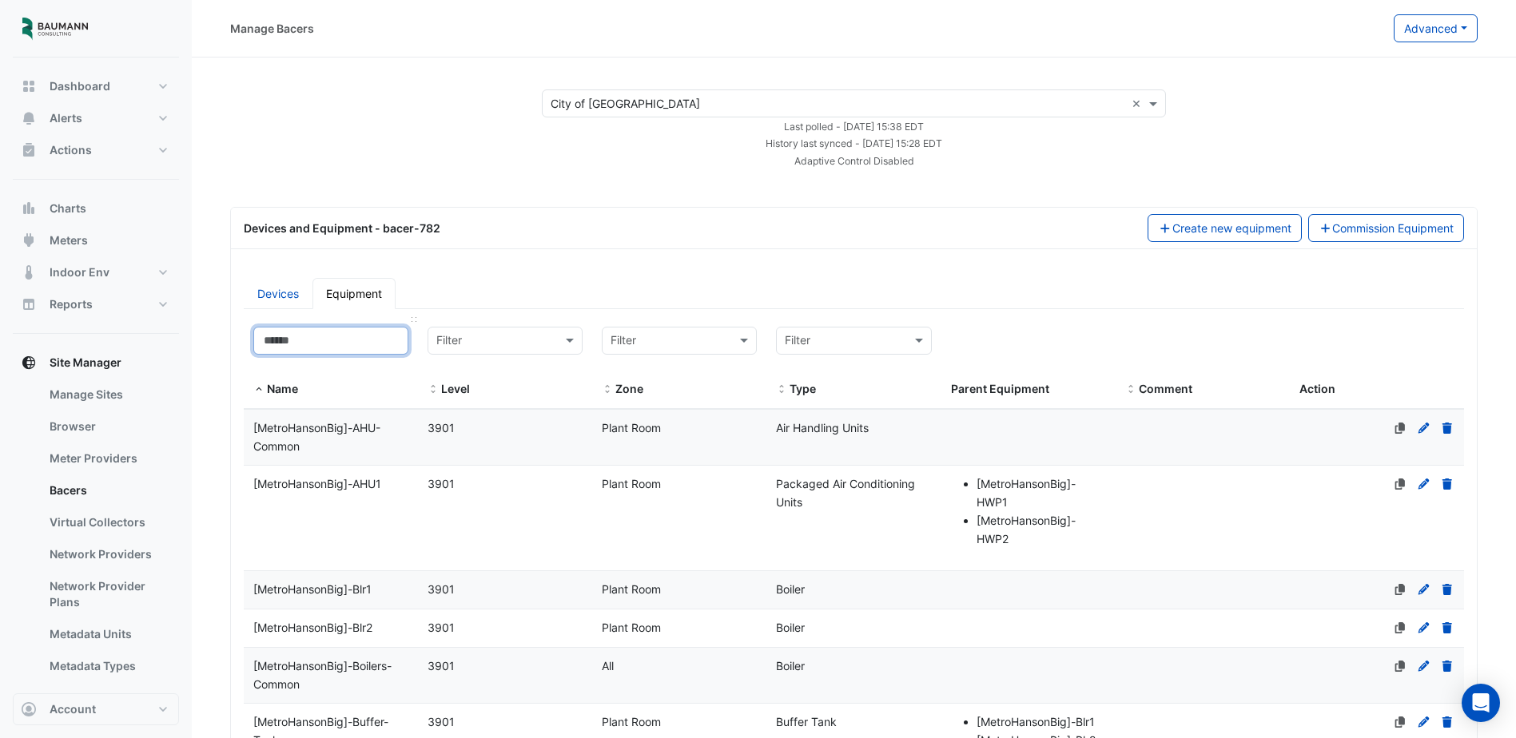
click at [321, 342] on input at bounding box center [330, 341] width 155 height 28
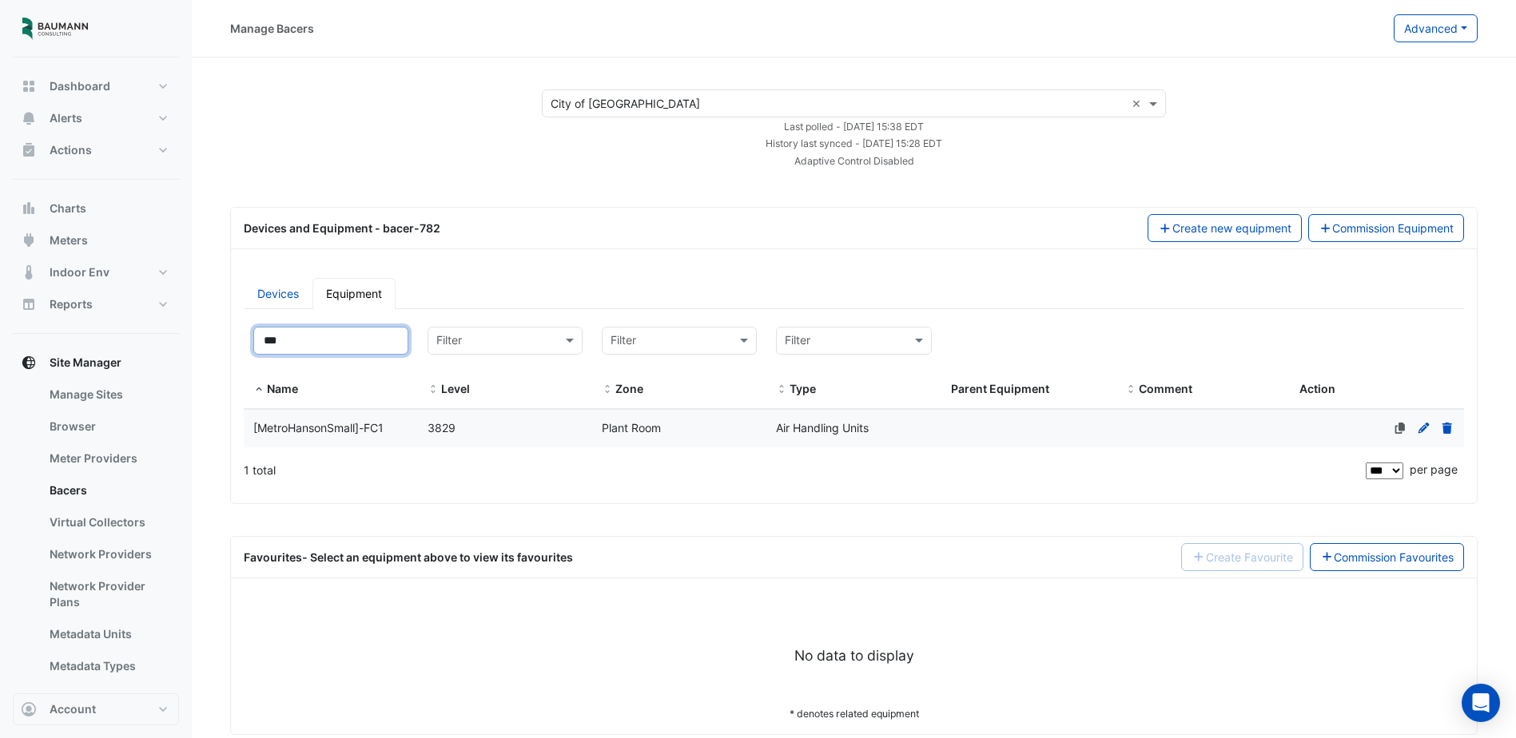
type input "***"
click at [327, 420] on div "[MetroHansonSmall]-FC1" at bounding box center [331, 429] width 174 height 18
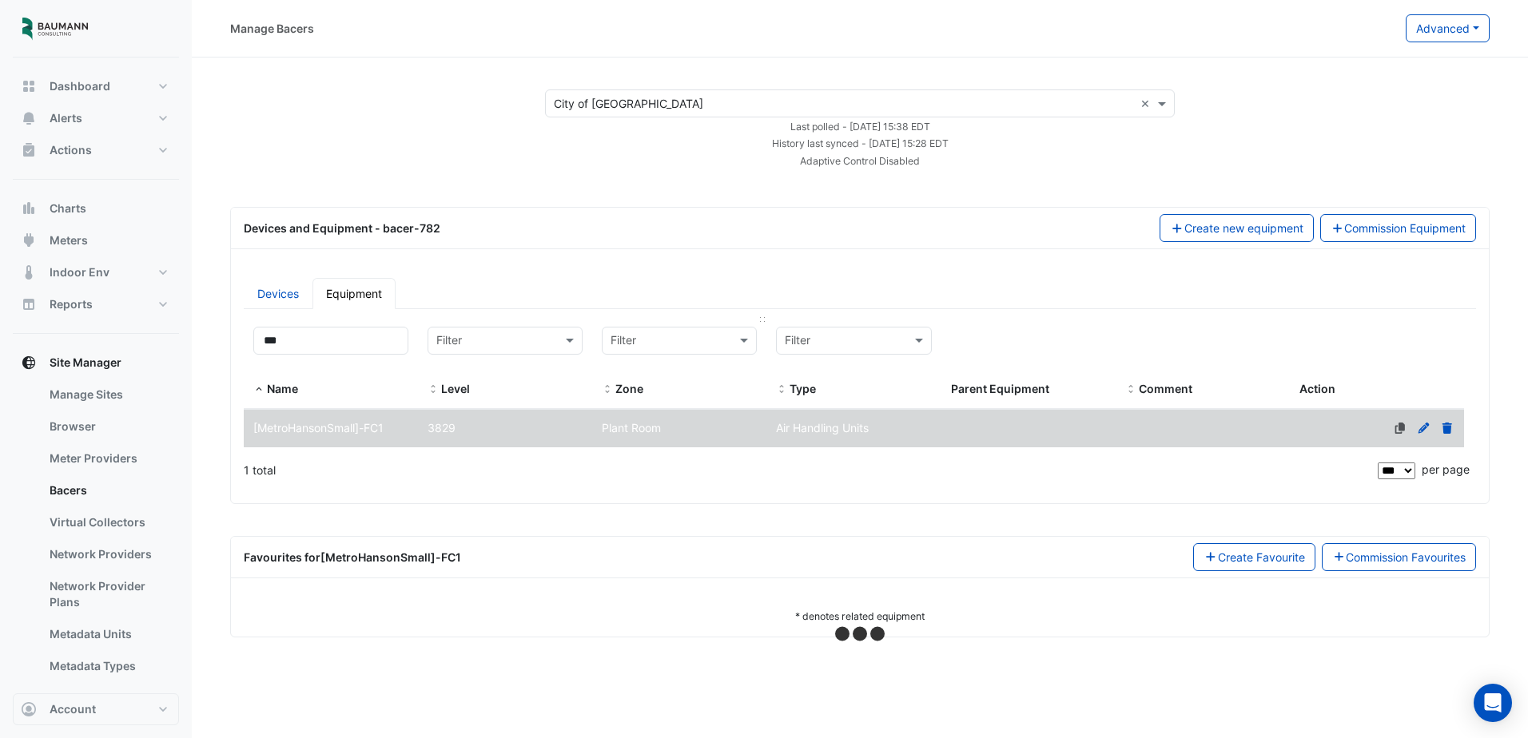
select select "***"
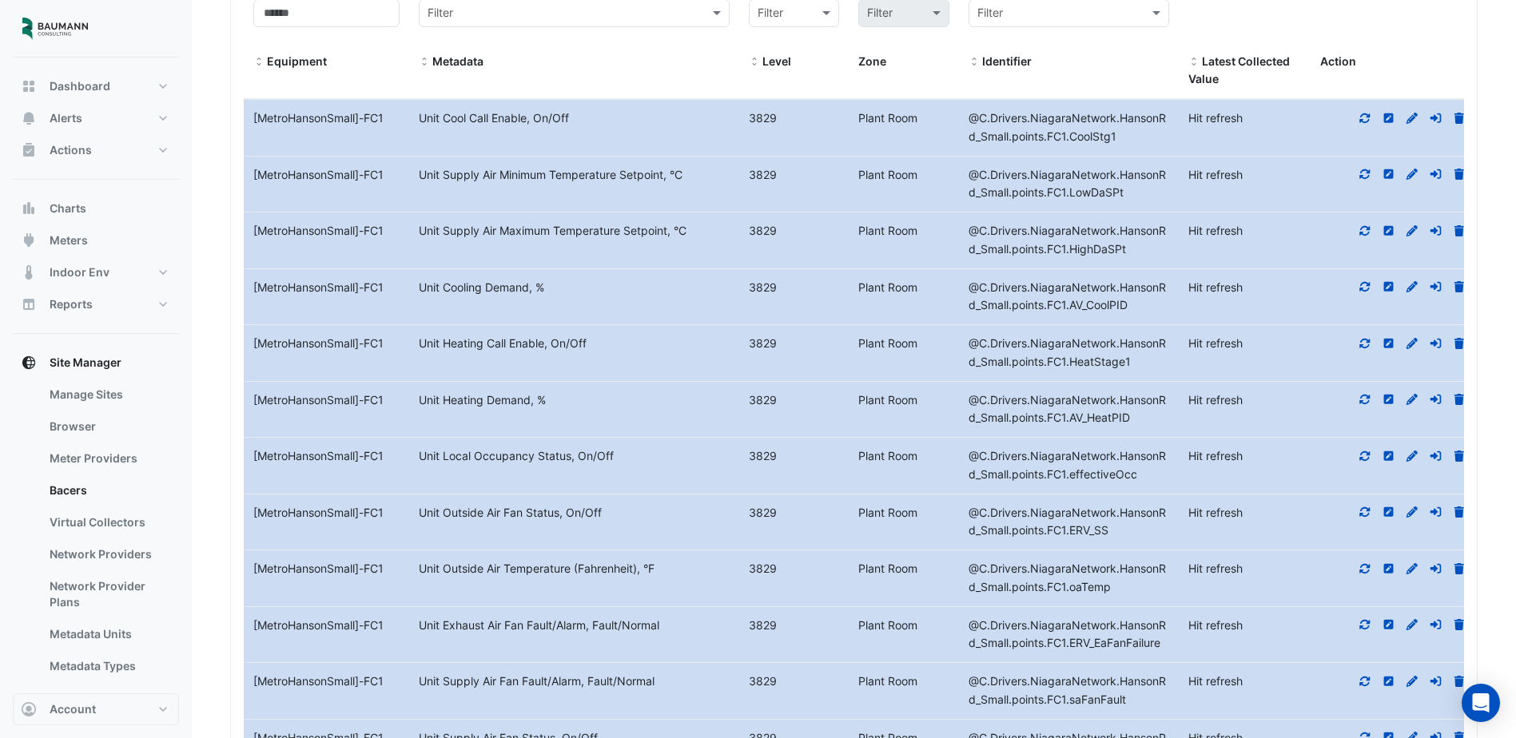
scroll to position [218, 0]
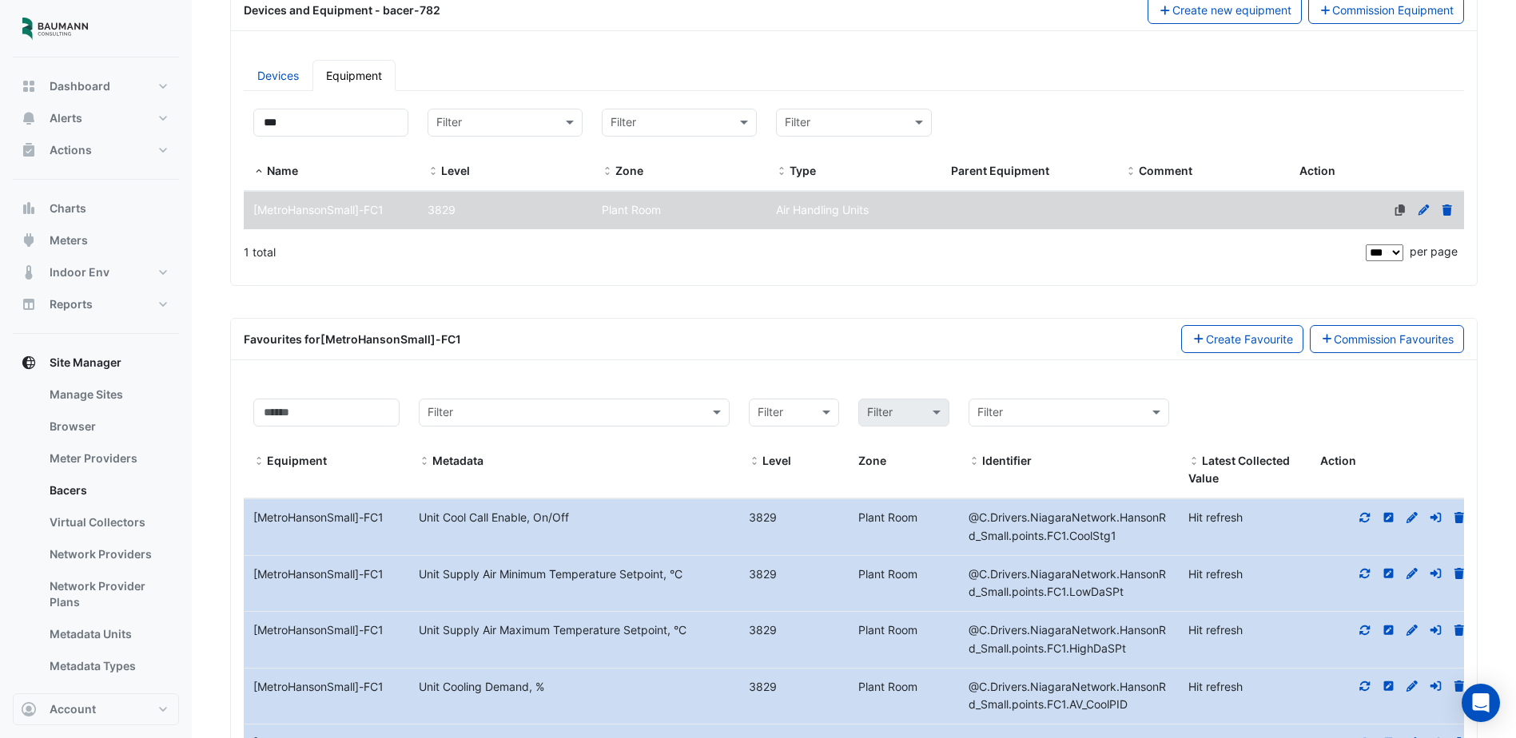
click at [437, 209] on span "3829" at bounding box center [442, 210] width 28 height 14
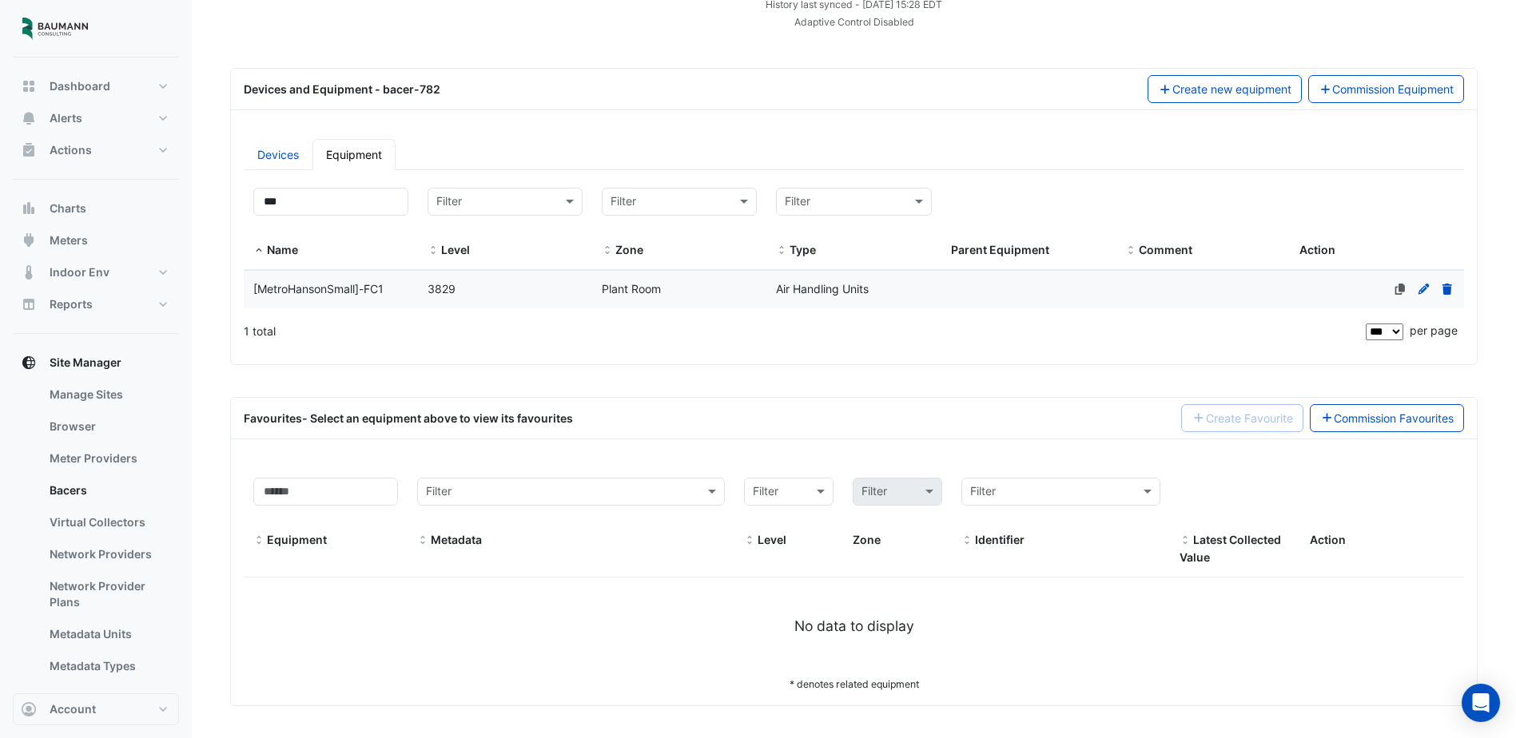
click at [428, 292] on span "3829" at bounding box center [442, 289] width 28 height 14
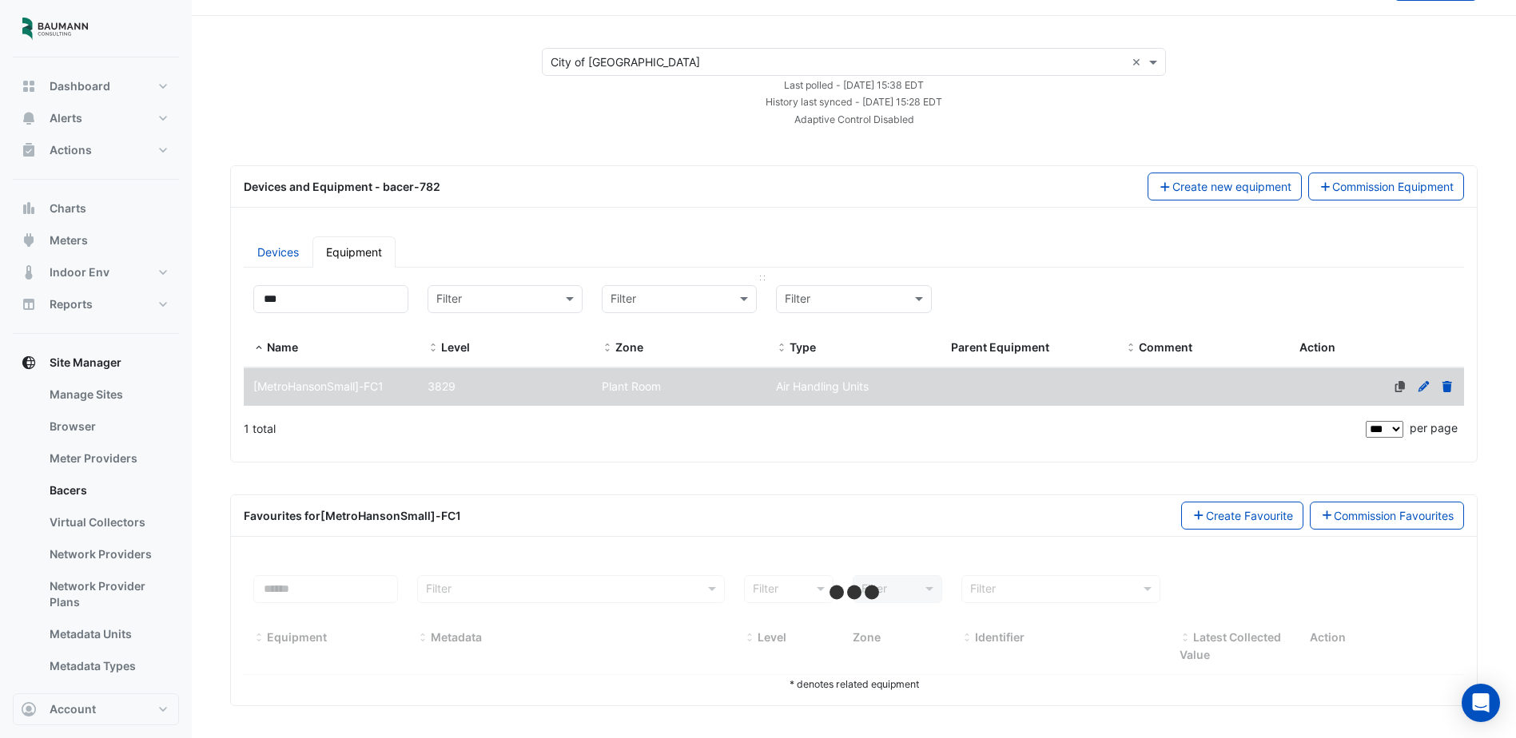
select select "***"
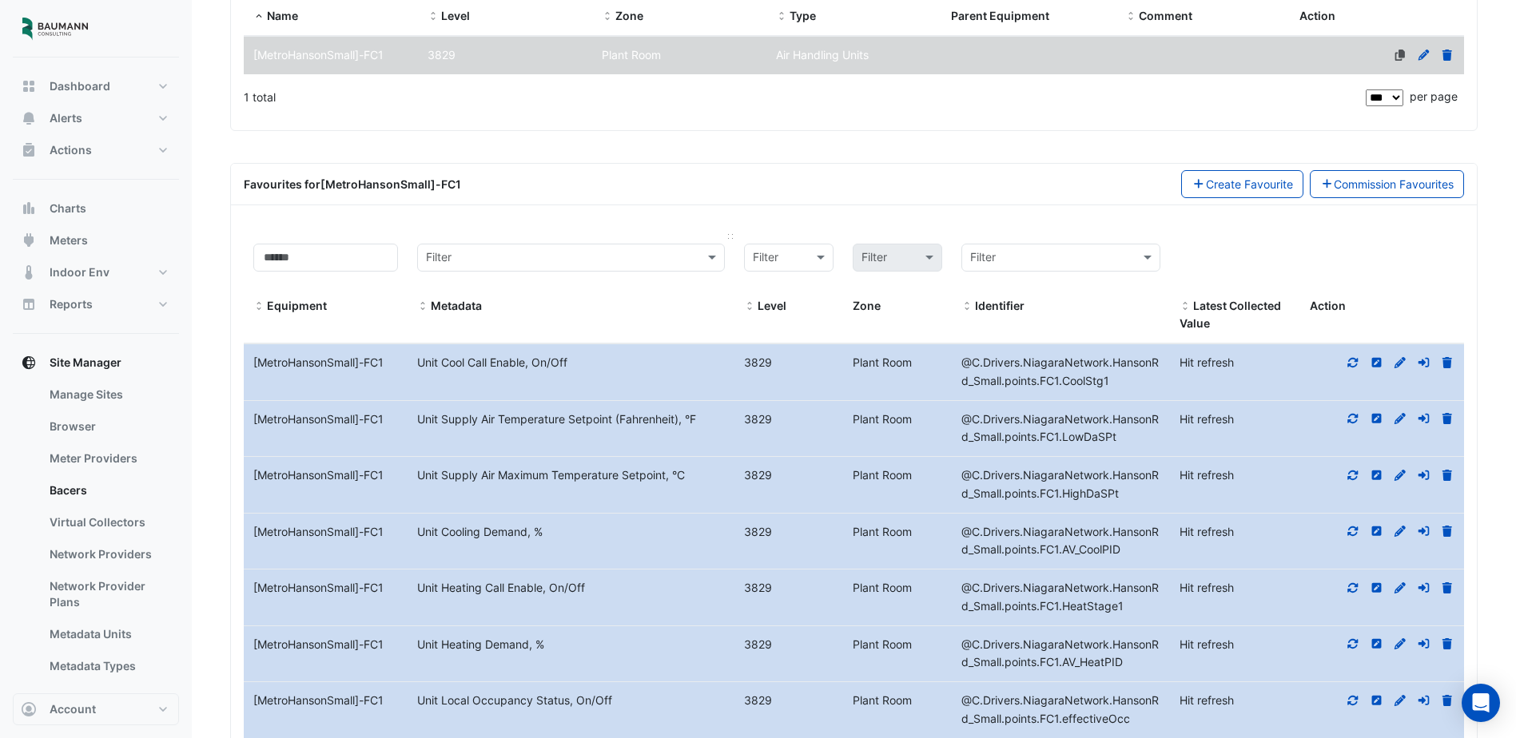
scroll to position [378, 0]
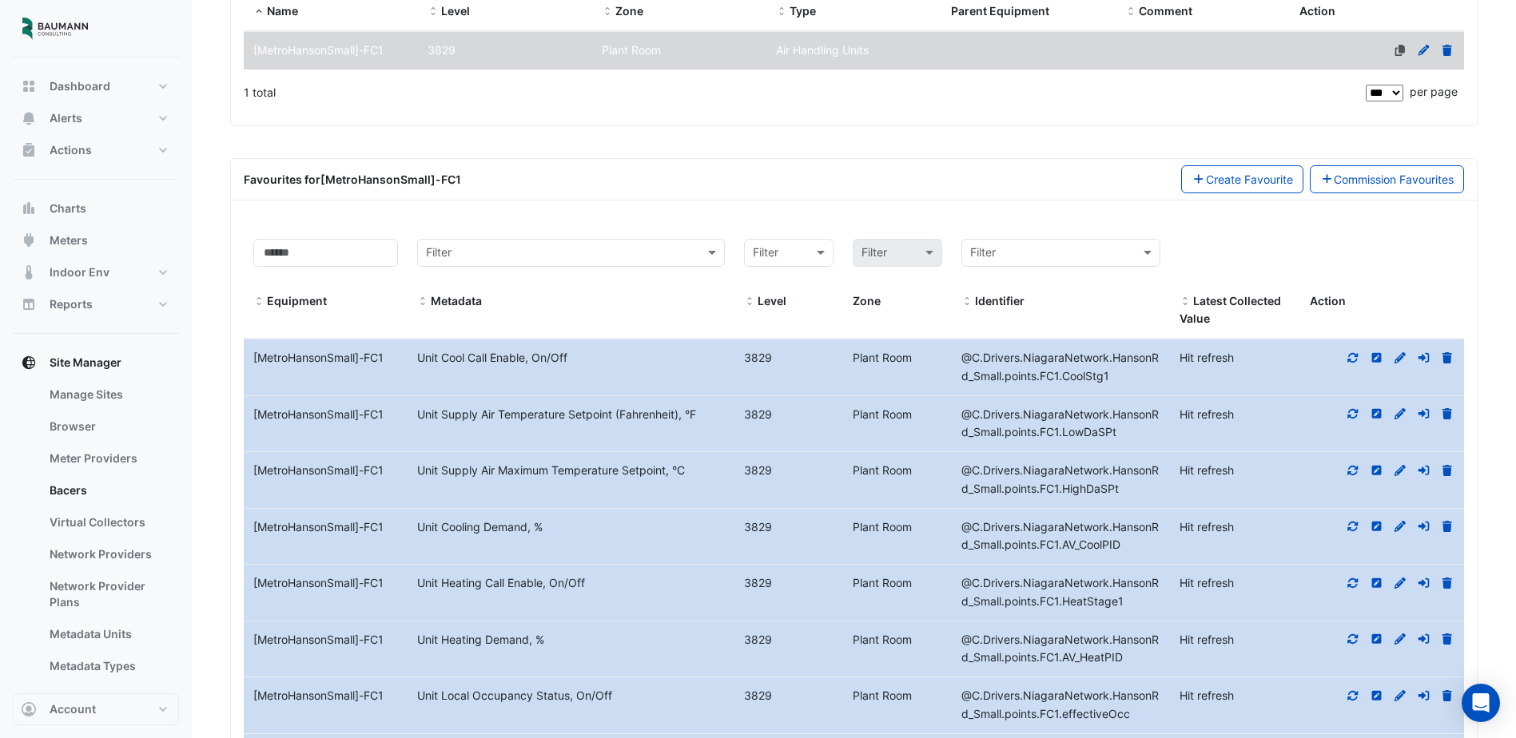
click at [391, 57] on div "[MetroHansonSmall]-FC1" at bounding box center [331, 51] width 174 height 18
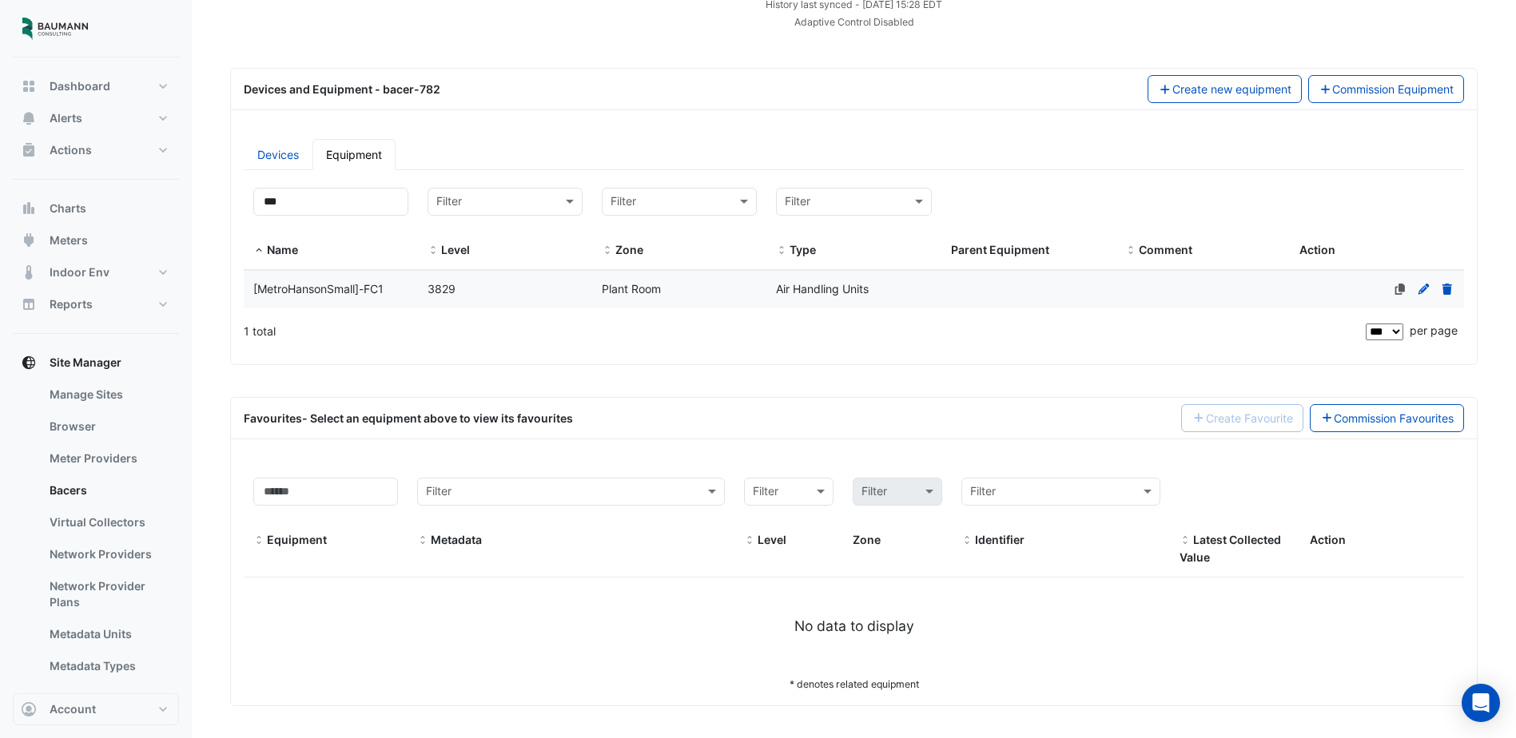
scroll to position [139, 0]
click at [400, 289] on div "[MetroHansonSmall]-FC1" at bounding box center [331, 290] width 174 height 18
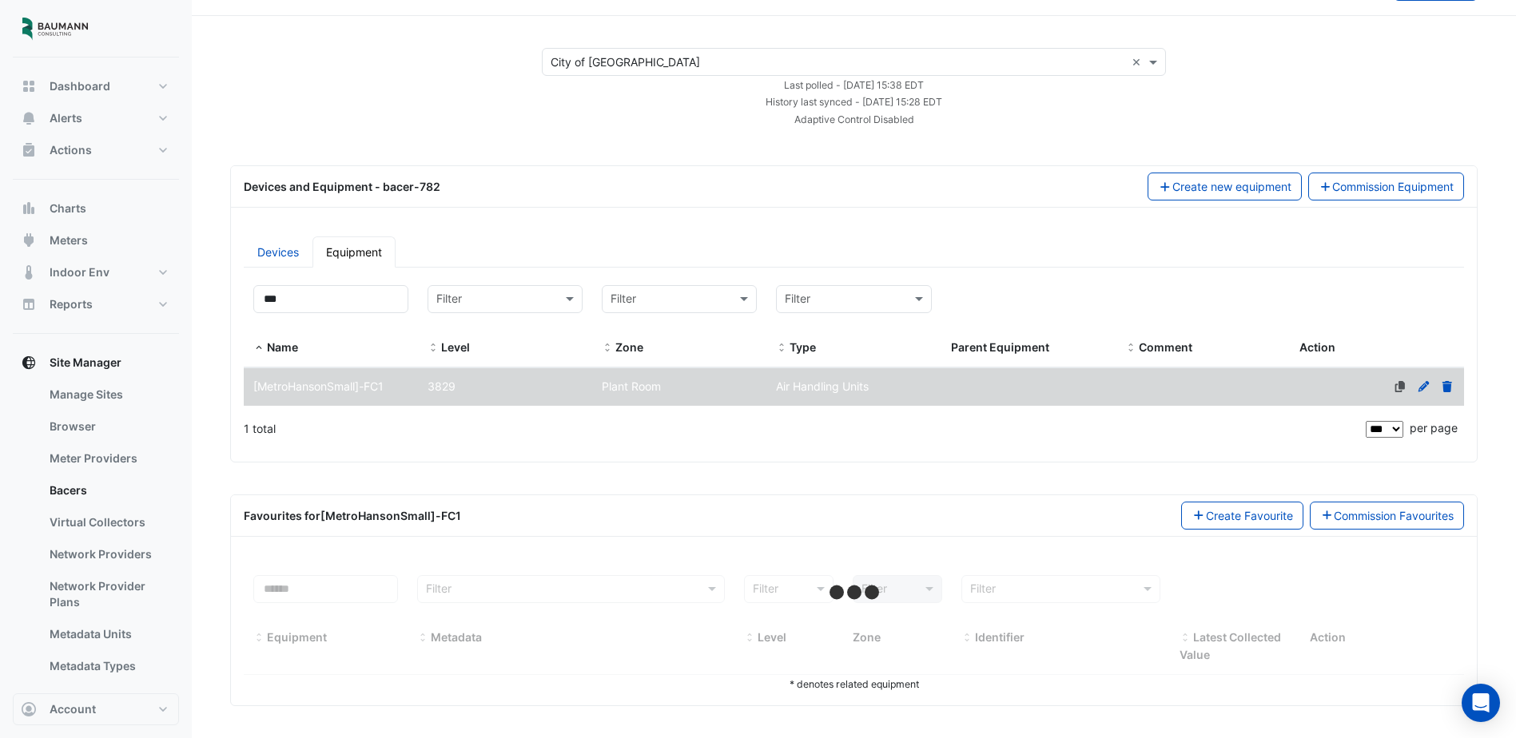
scroll to position [42, 0]
select select "***"
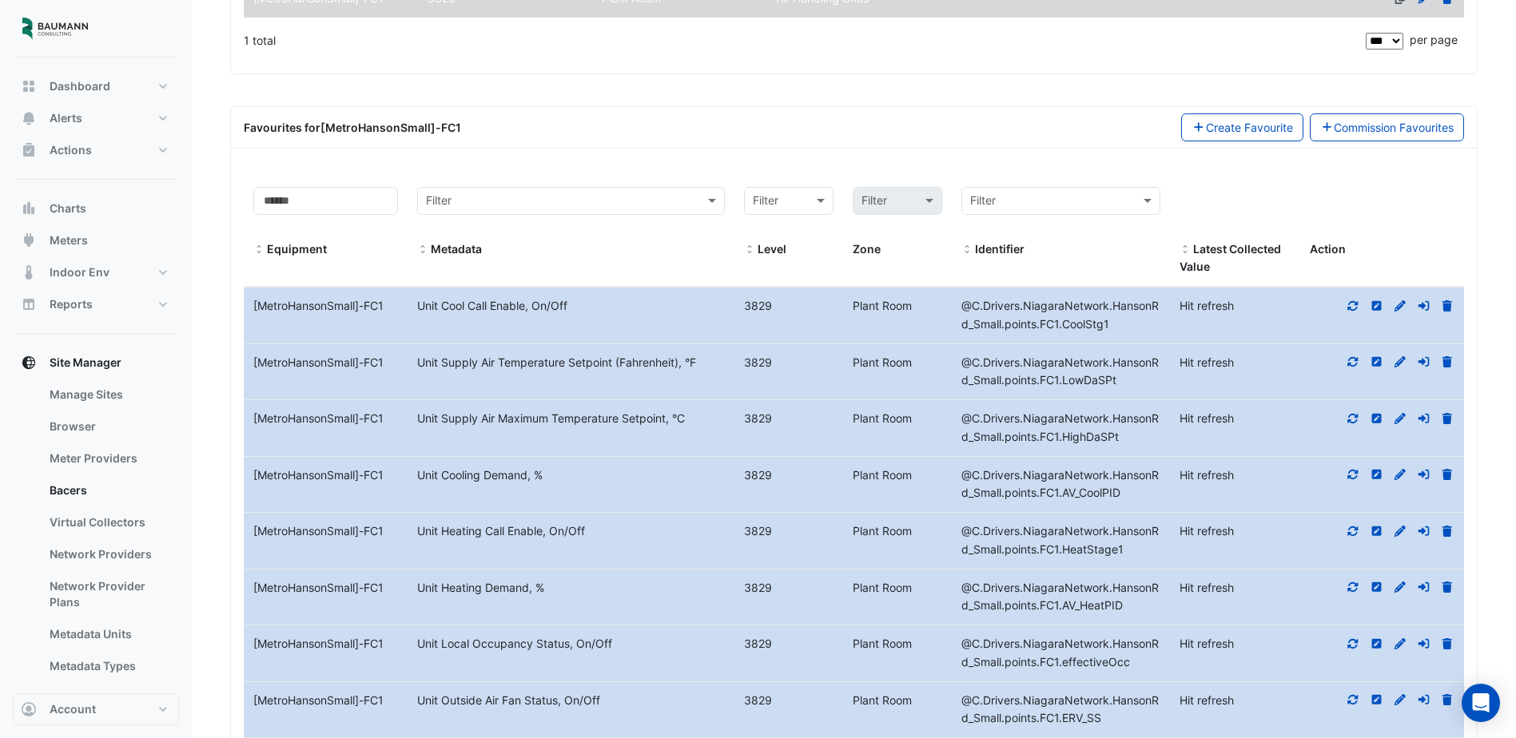
scroll to position [458, 0]
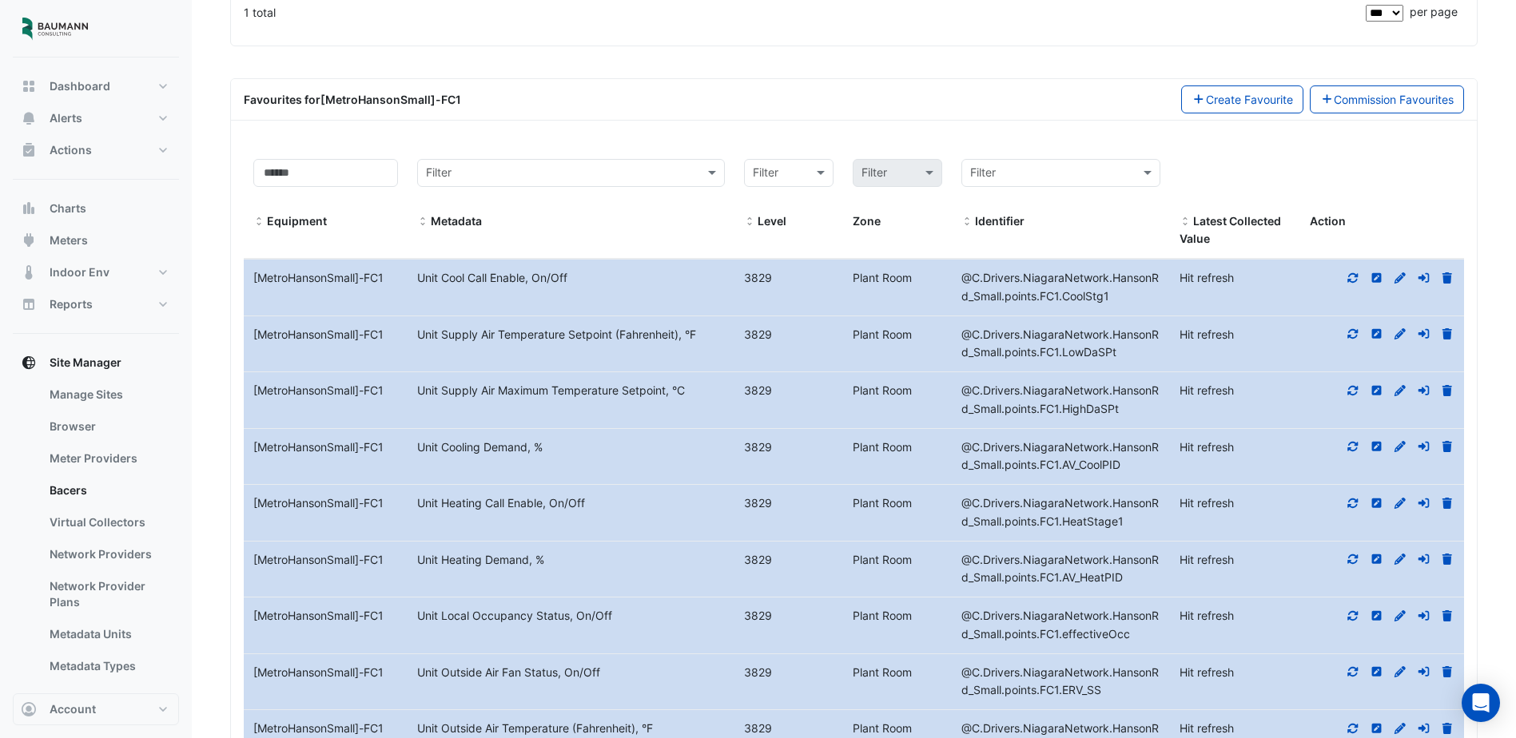
click at [1399, 333] on icon at bounding box center [1400, 333] width 14 height 11
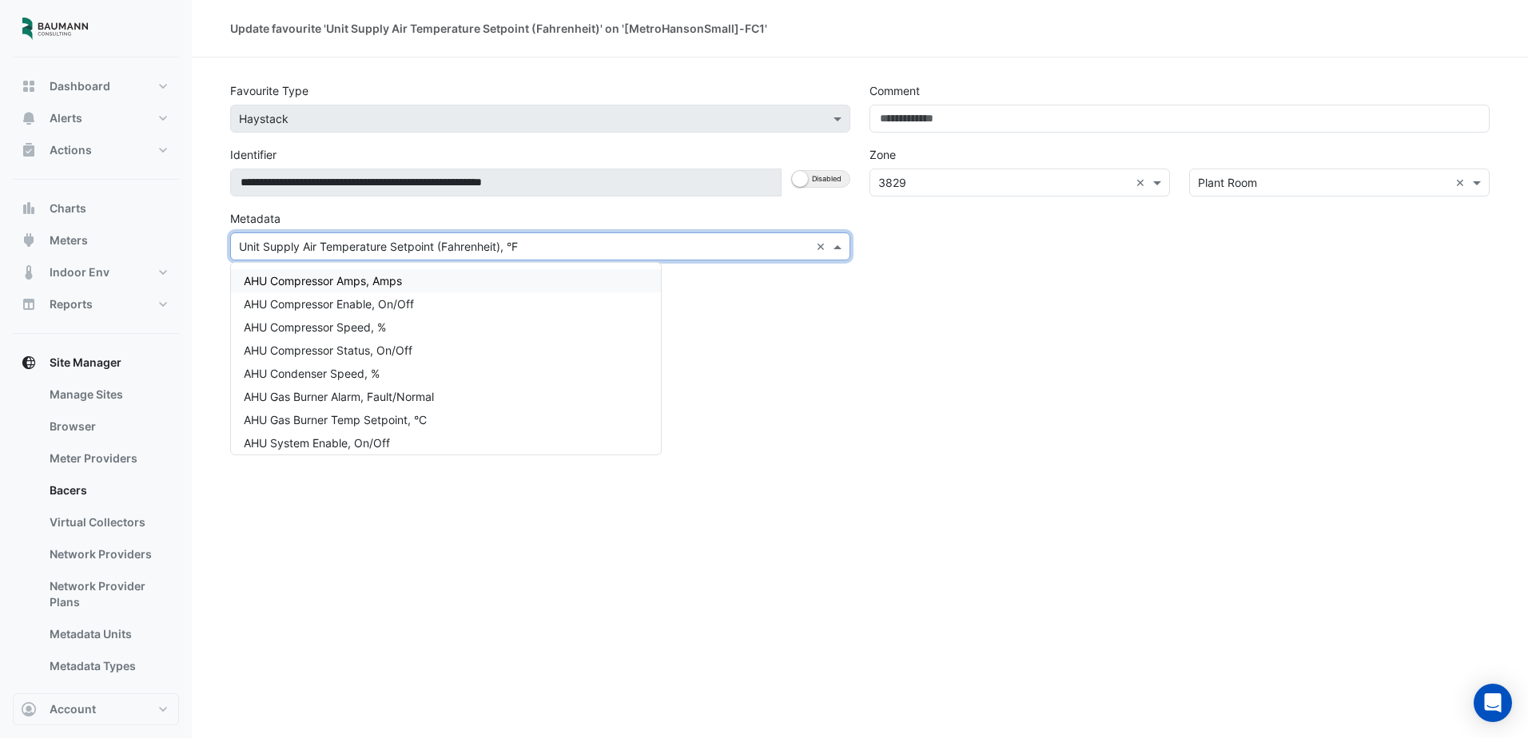
click at [550, 254] on div "Select Metadata Unit Supply Air Temperature Setpoint (Fahrenheit), °F" at bounding box center [520, 246] width 579 height 17
click at [551, 253] on input "text" at bounding box center [524, 247] width 571 height 17
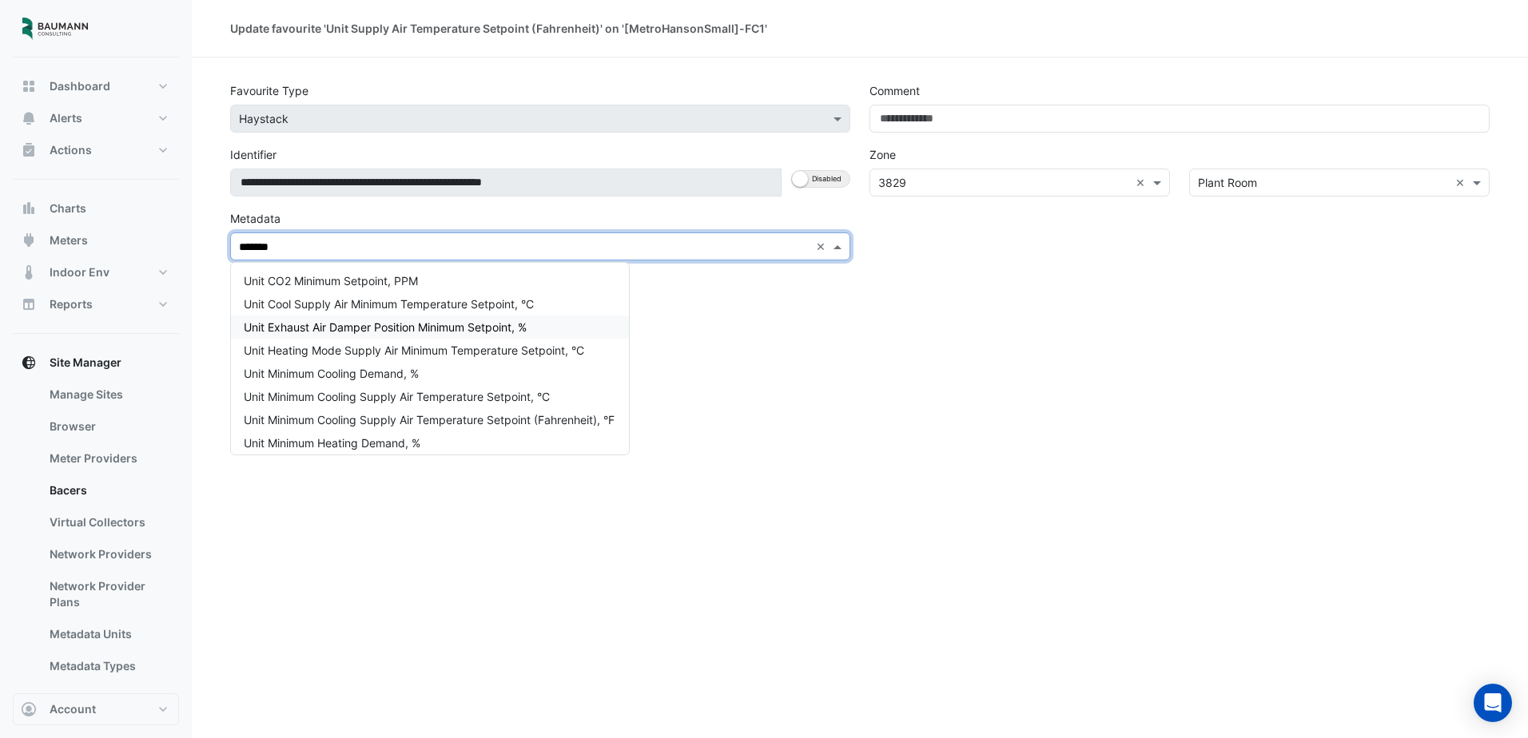
type input "*******"
click at [821, 314] on div "Update Cancel" at bounding box center [860, 306] width 1279 height 40
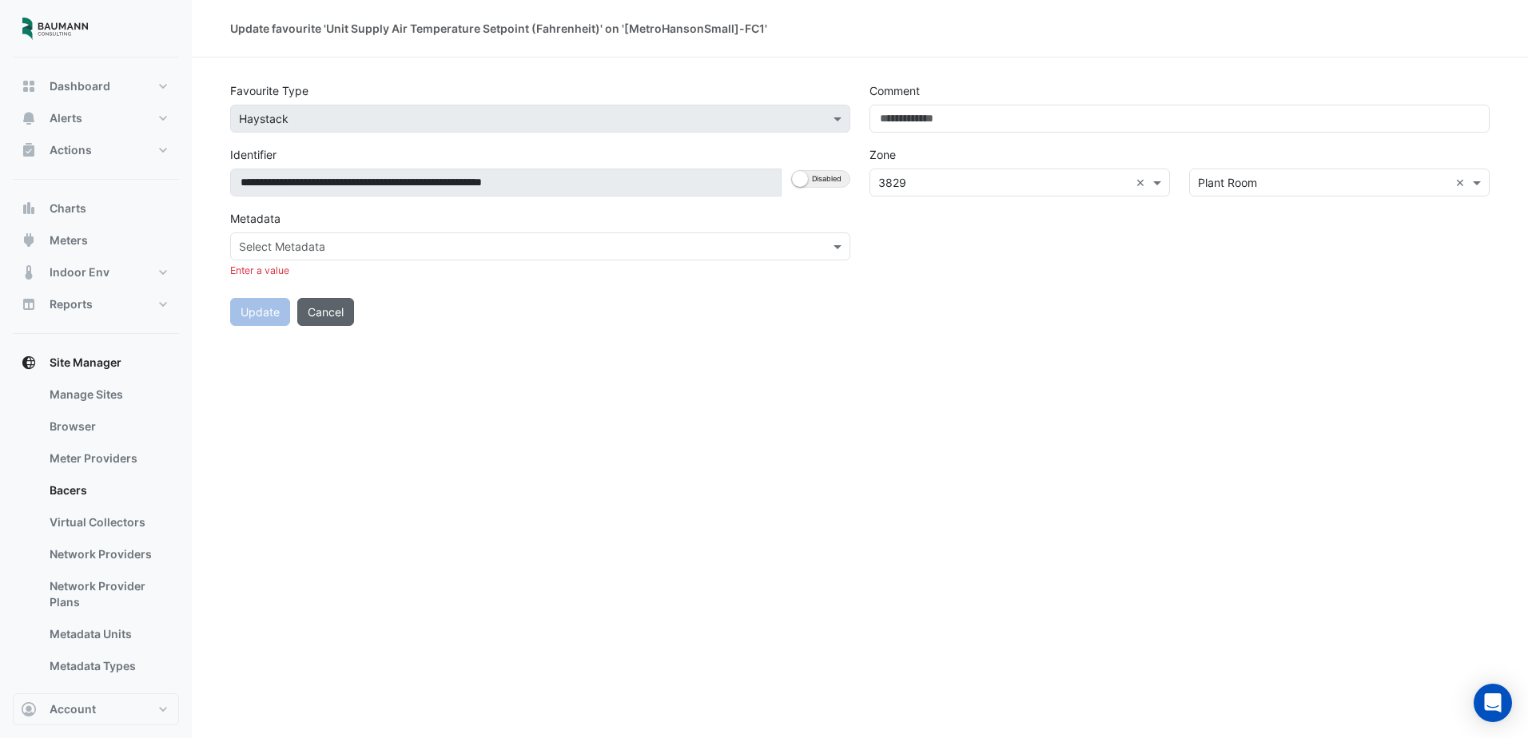
click at [350, 306] on button "Cancel" at bounding box center [325, 312] width 57 height 28
select select "***"
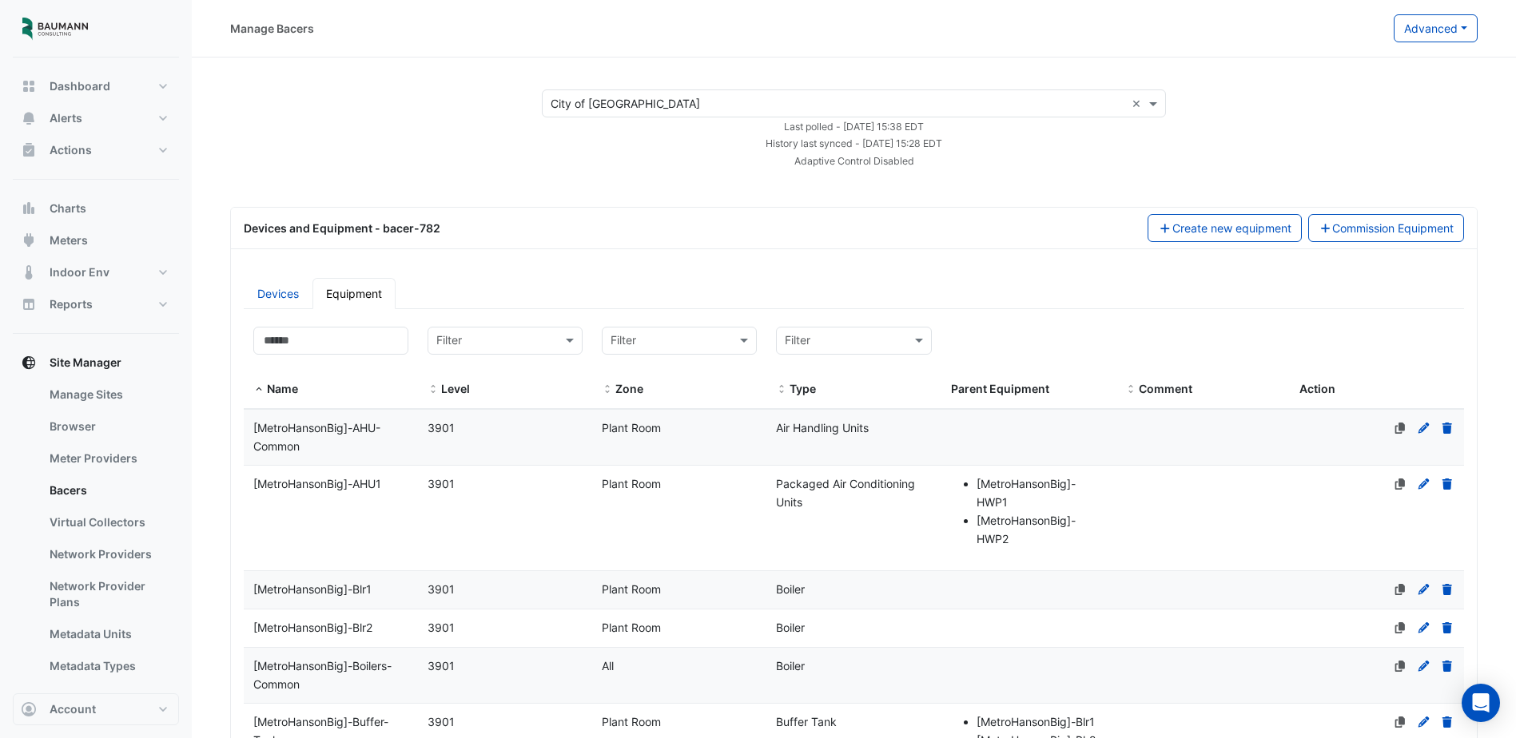
select select "***"
click at [366, 328] on input at bounding box center [330, 341] width 155 height 28
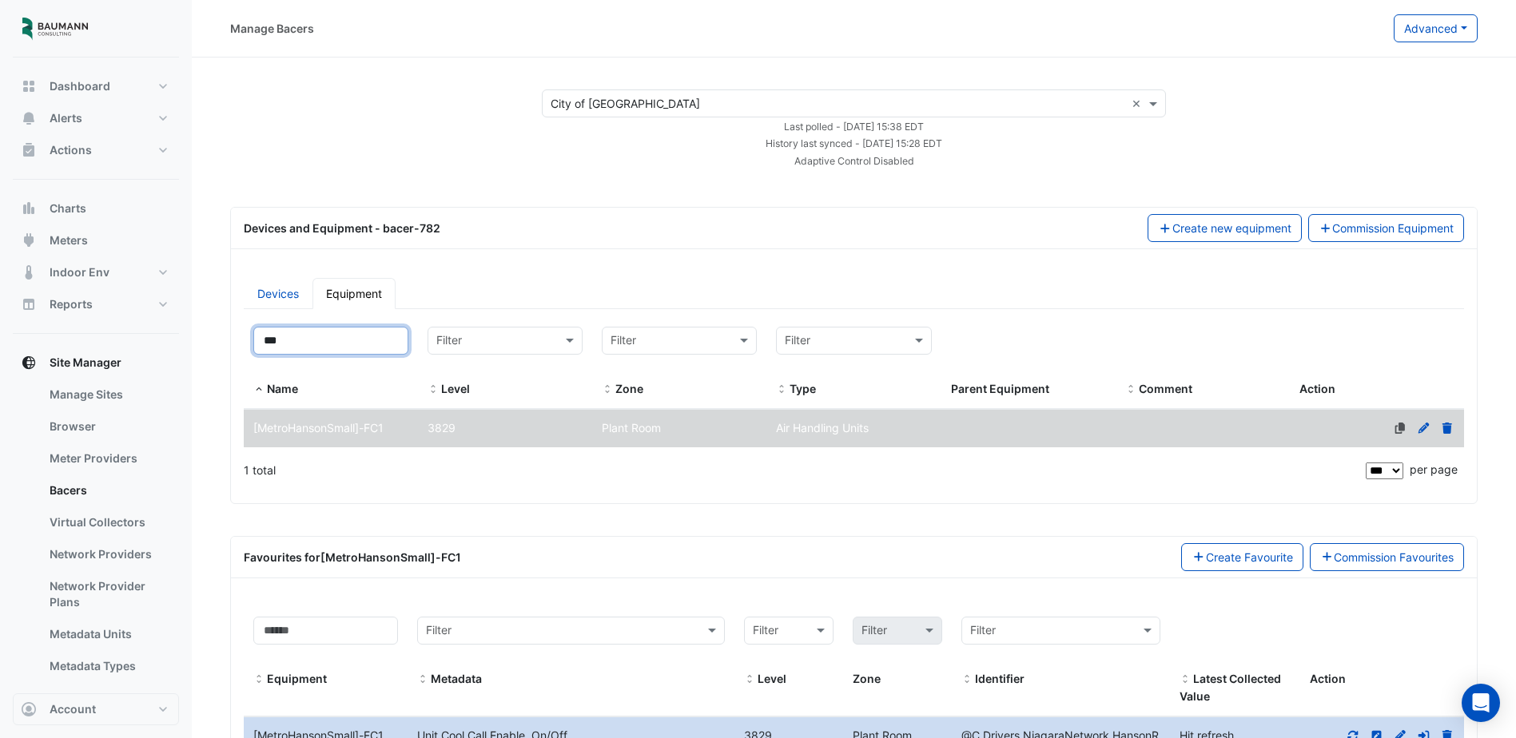
type input "***"
click at [474, 432] on div "3829" at bounding box center [505, 429] width 174 height 18
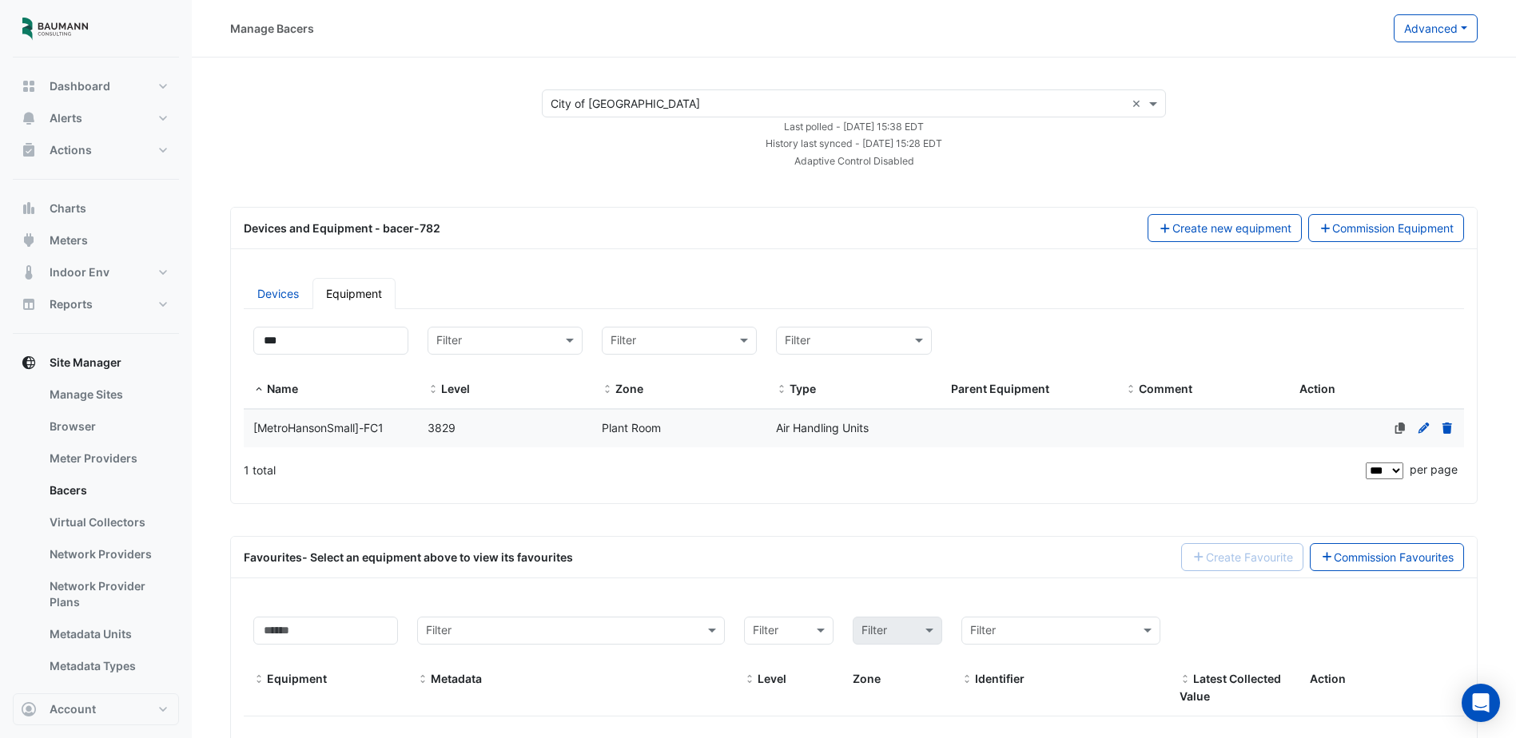
click at [464, 439] on datatable-body-cell "Level 3829" at bounding box center [505, 429] width 174 height 38
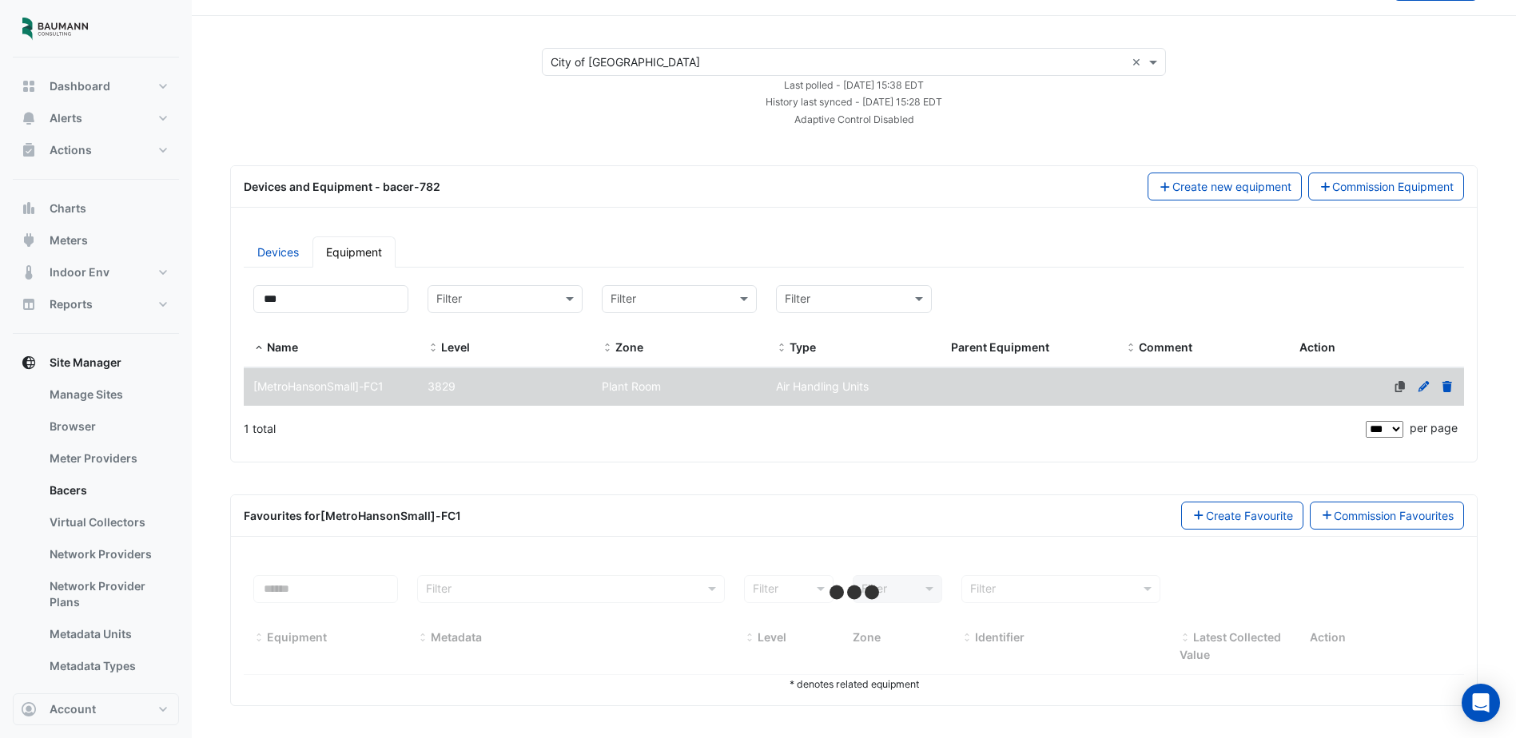
select select "***"
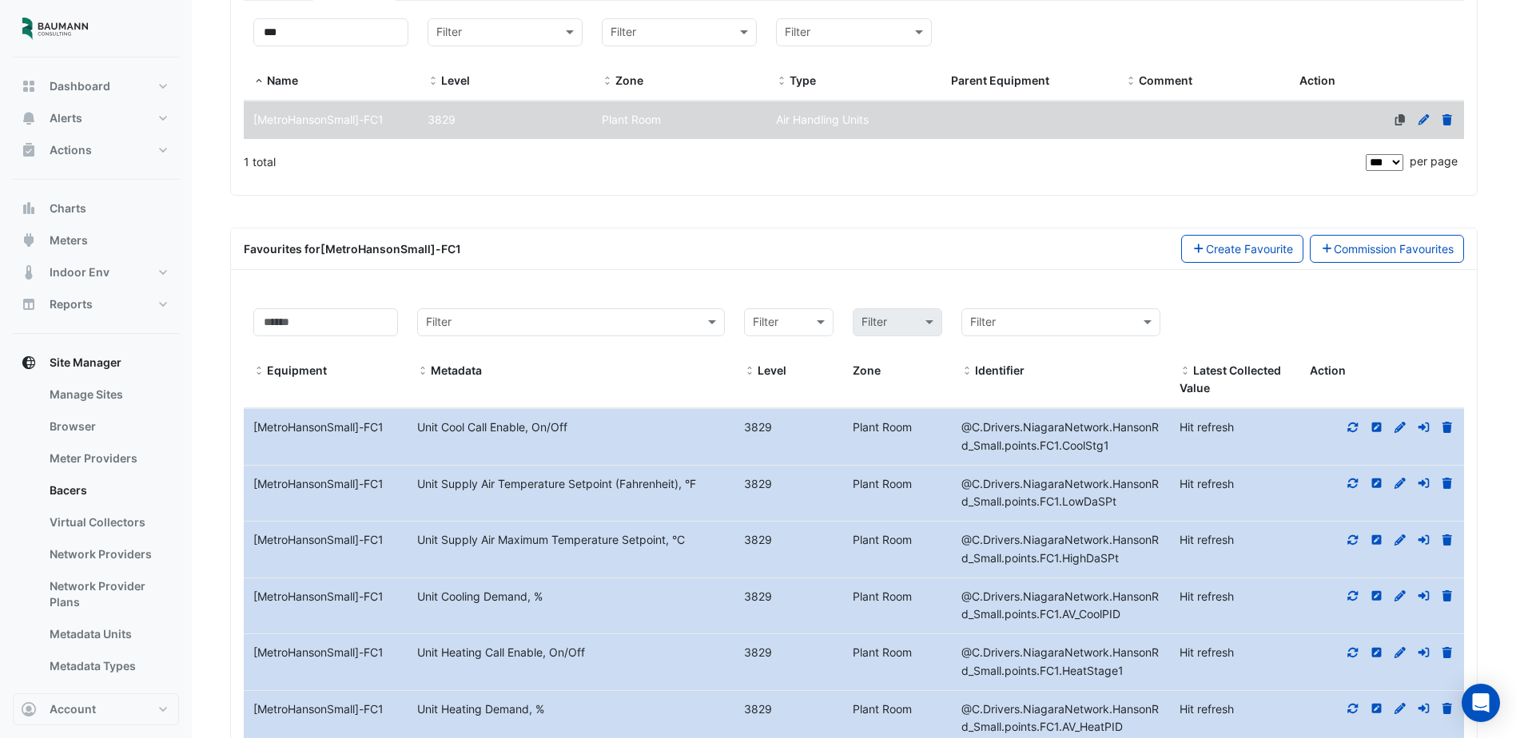
scroll to position [521, 0]
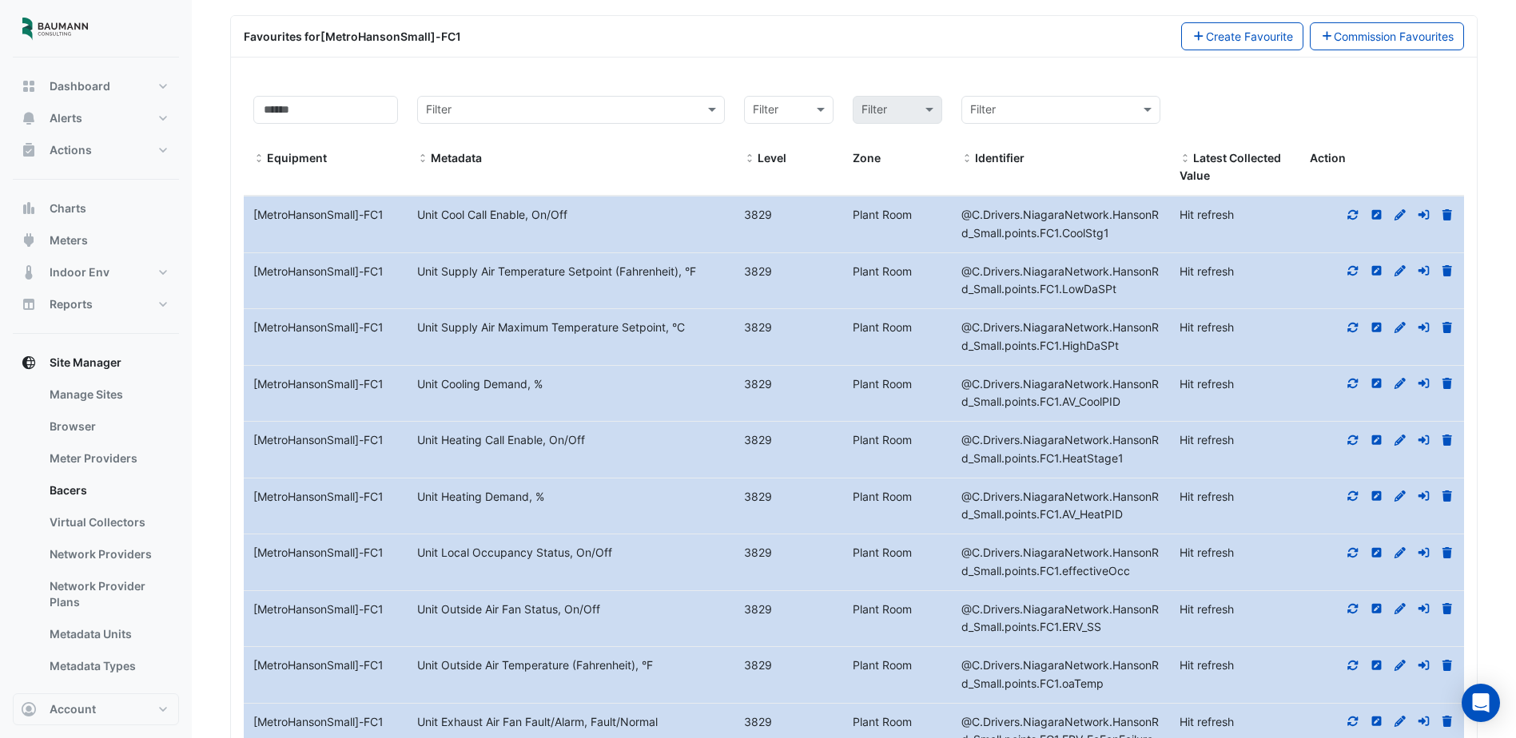
click at [1399, 273] on icon at bounding box center [1400, 270] width 14 height 11
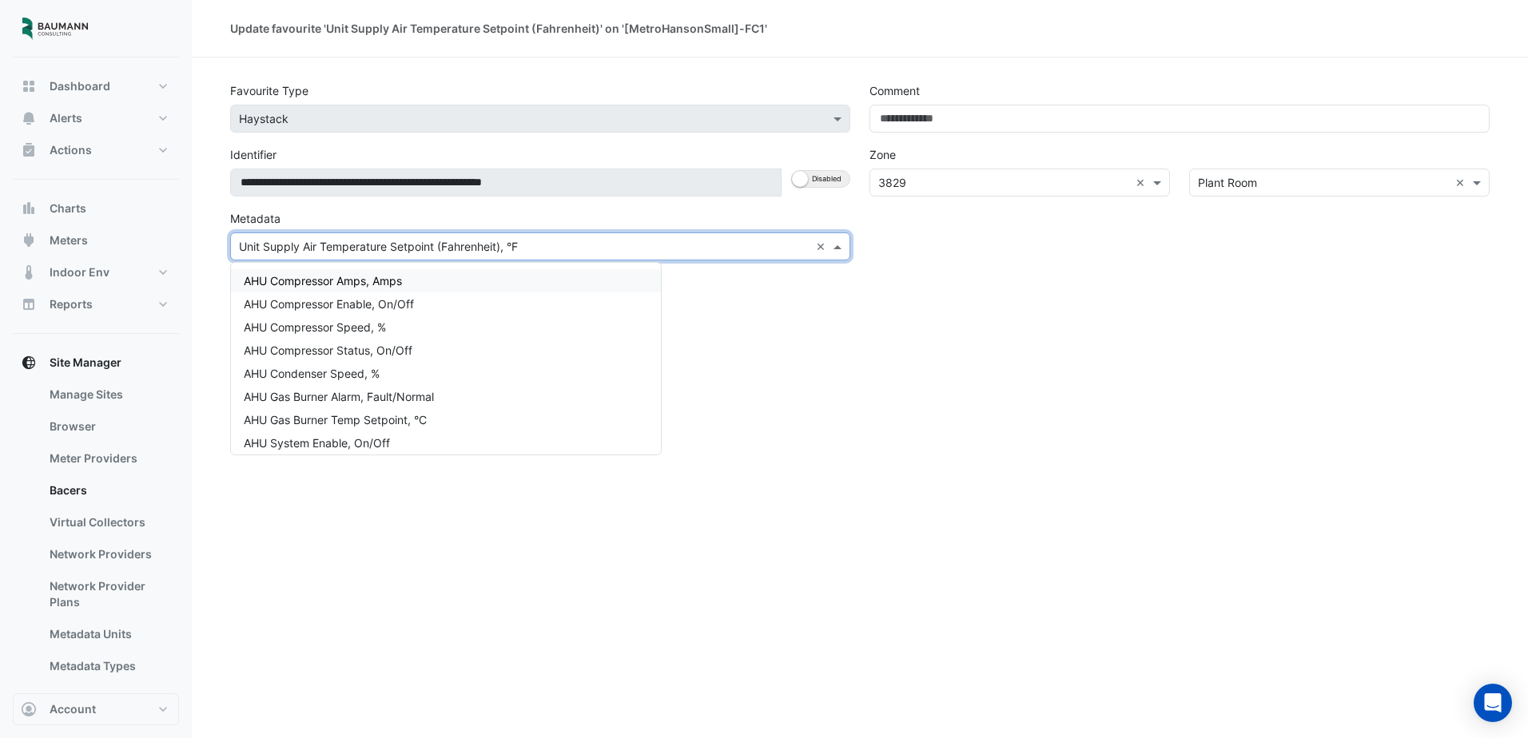
click at [354, 249] on input "text" at bounding box center [524, 247] width 571 height 17
type input "**"
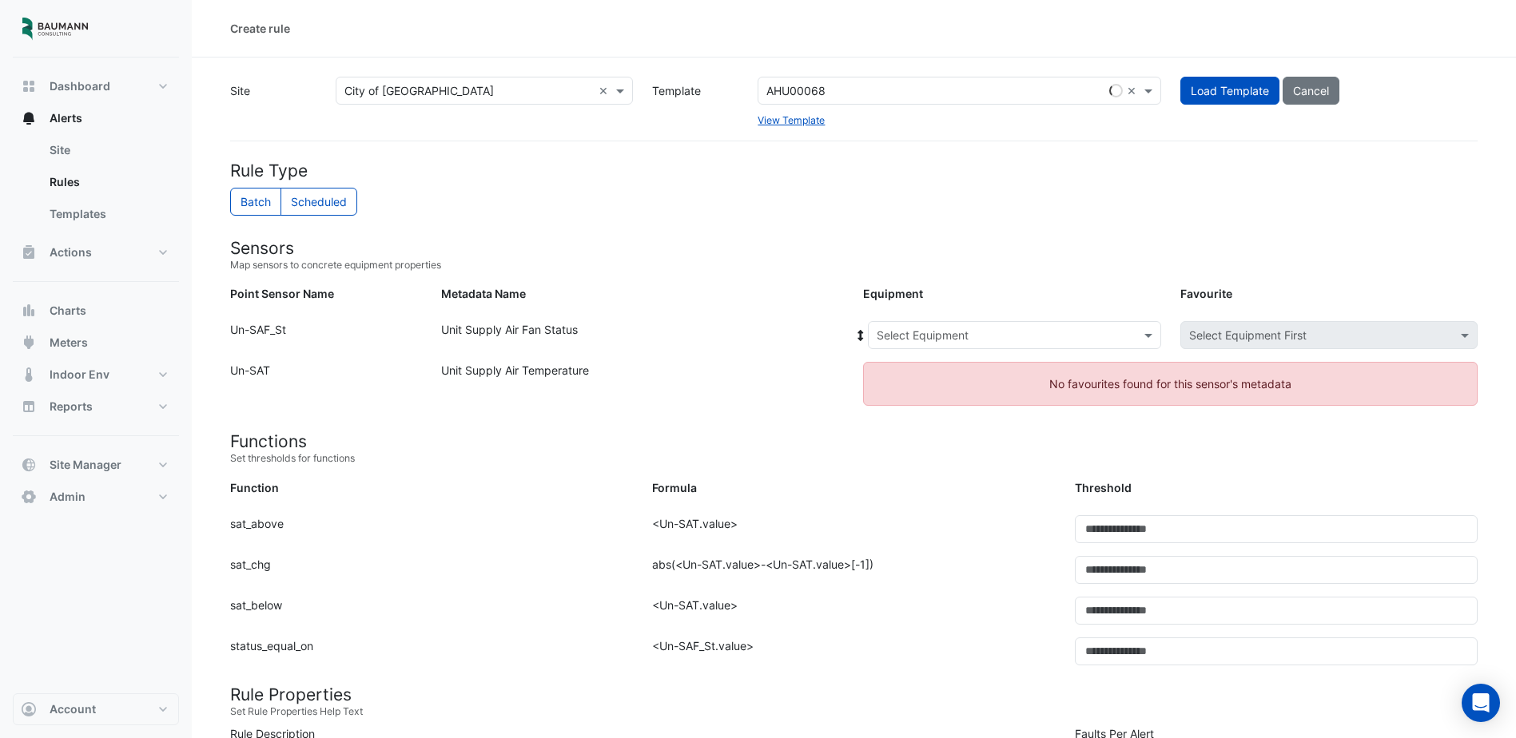
click at [1082, 328] on input "text" at bounding box center [999, 336] width 244 height 17
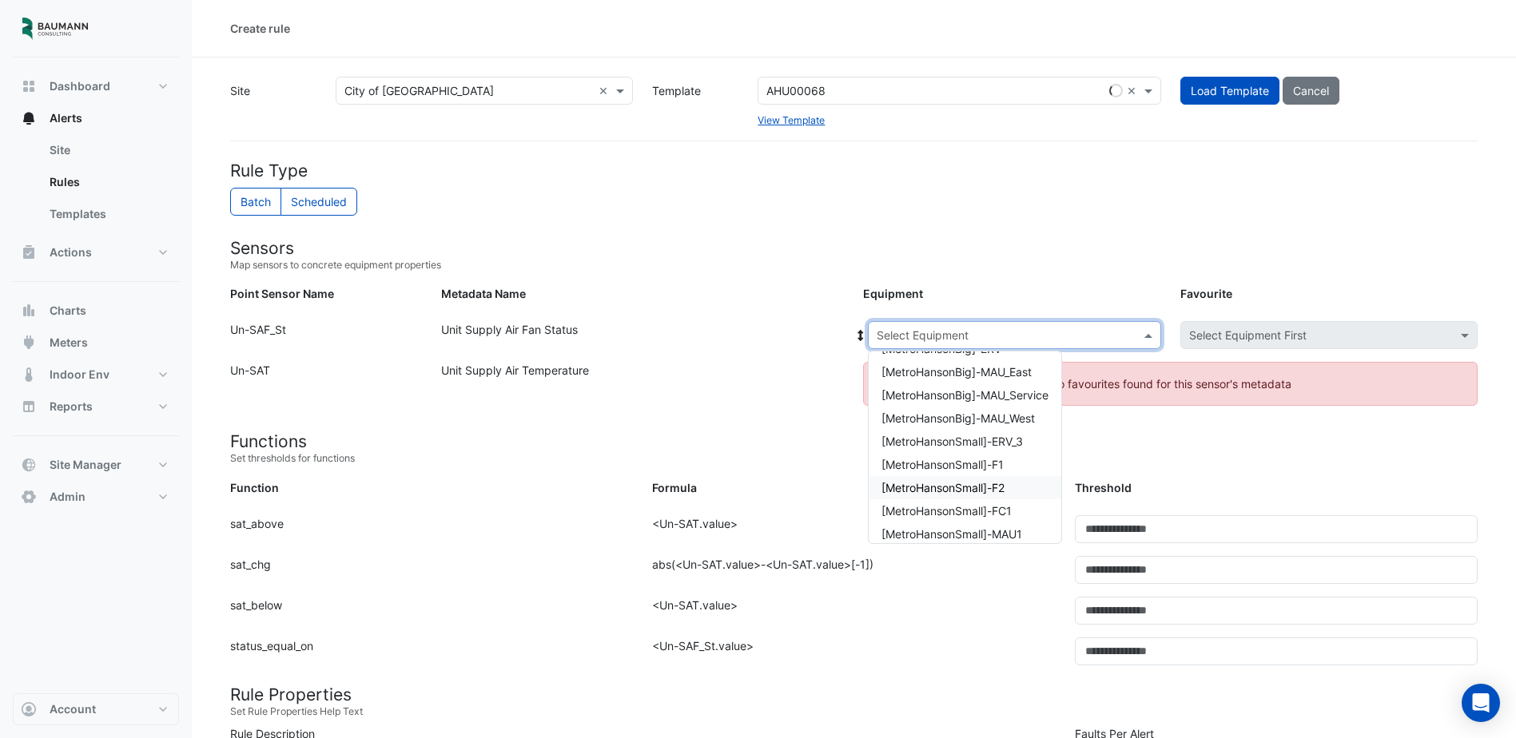
scroll to position [30, 0]
click at [996, 522] on span "[MetroHansonSmall]-MAU1" at bounding box center [952, 526] width 141 height 14
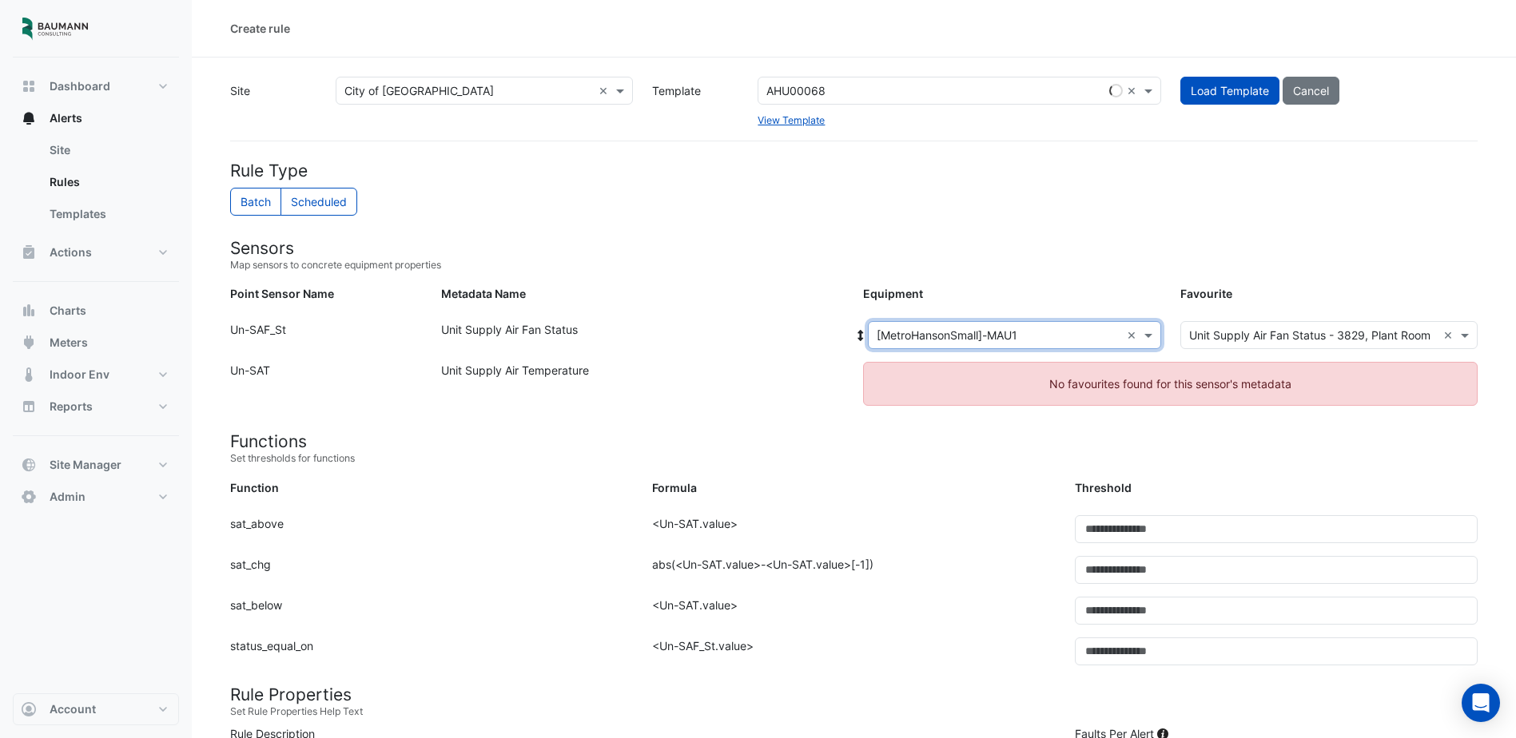
click at [1031, 436] on h4 "Functions" at bounding box center [854, 442] width 1248 height 20
click at [1045, 394] on ngb-alert "No favourites found for this sensor's metadata" at bounding box center [1170, 384] width 615 height 44
click at [783, 116] on link "View Template" at bounding box center [791, 120] width 67 height 12
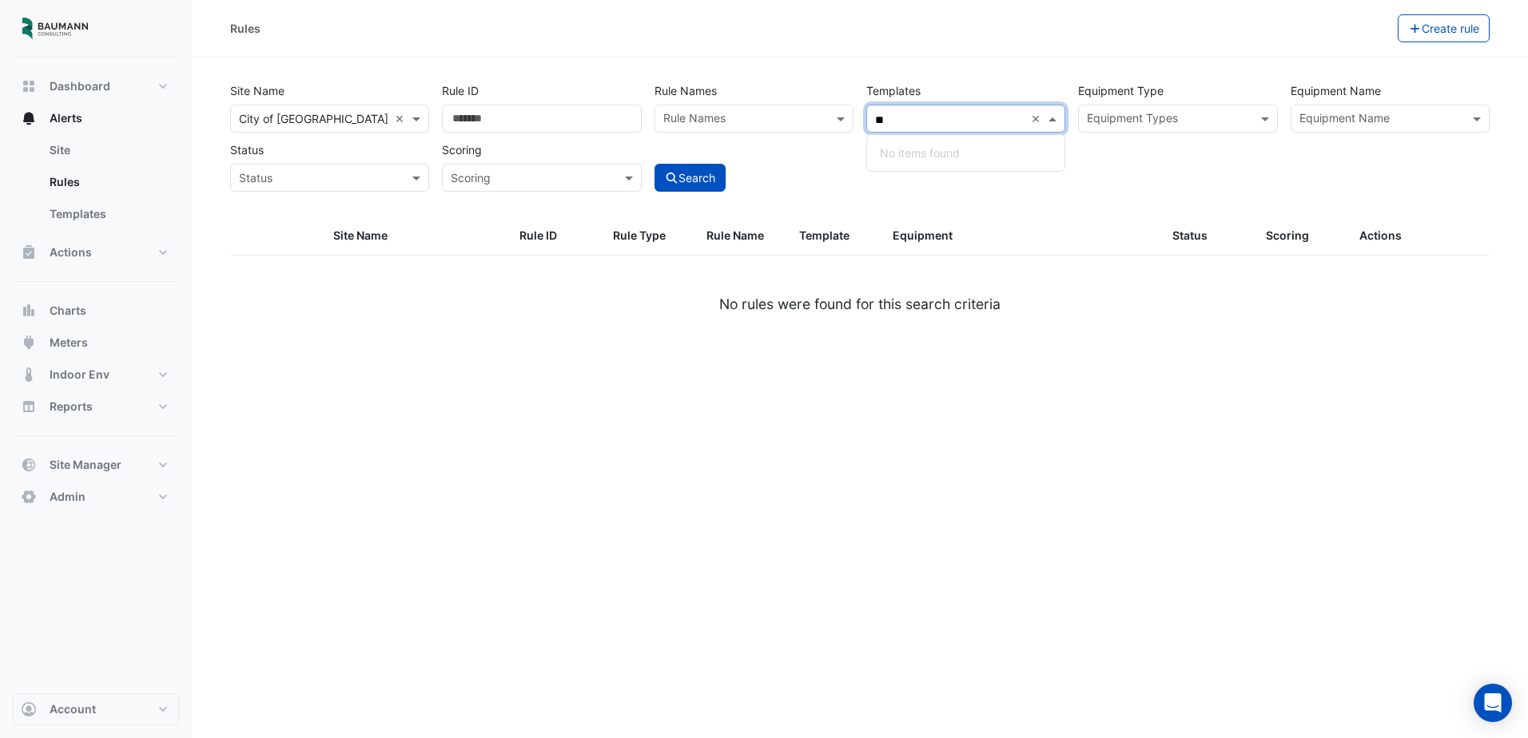
type input "*"
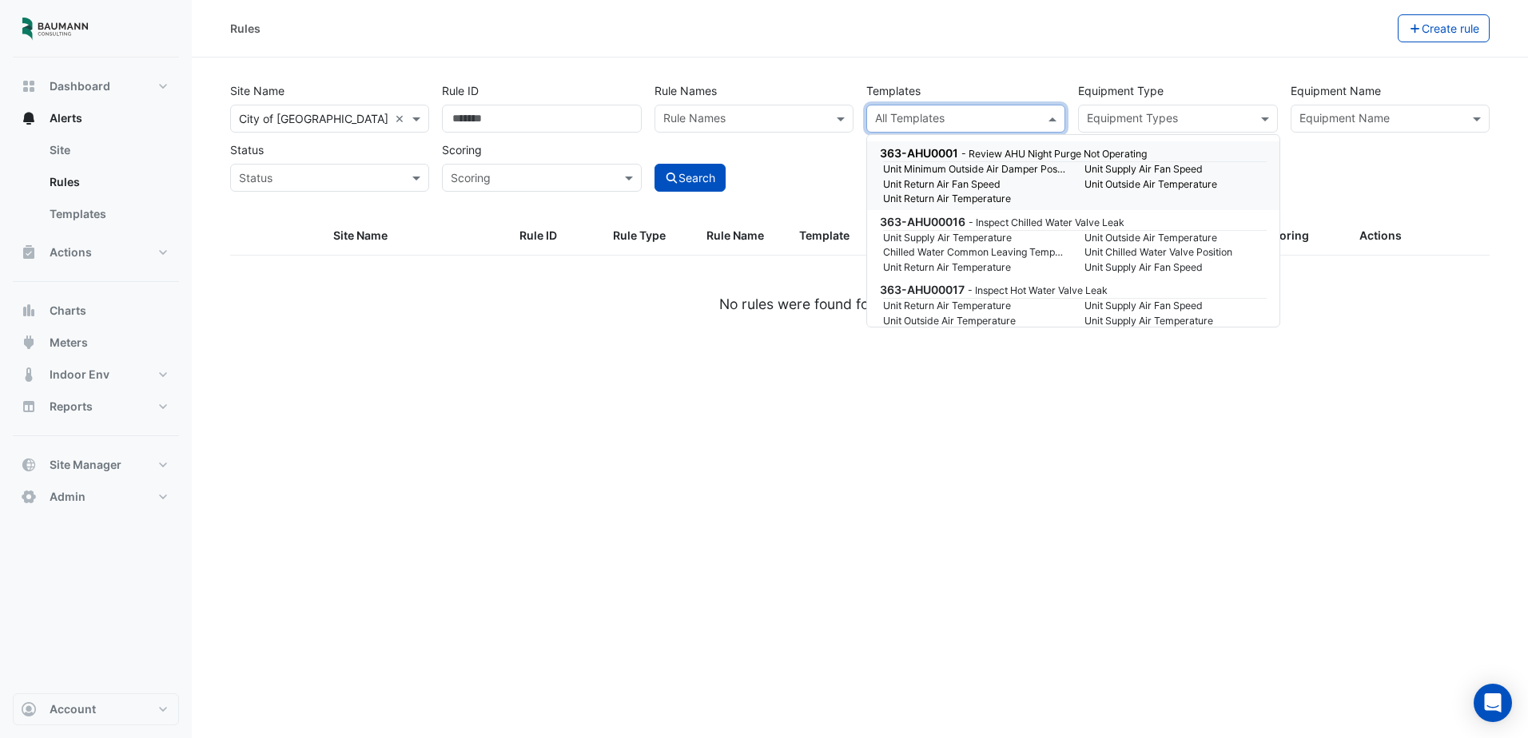
click at [754, 434] on div "Rules Create rule Site Name All Sites × City of Madison × Rule ID Rule Names Ru…" at bounding box center [860, 369] width 1336 height 738
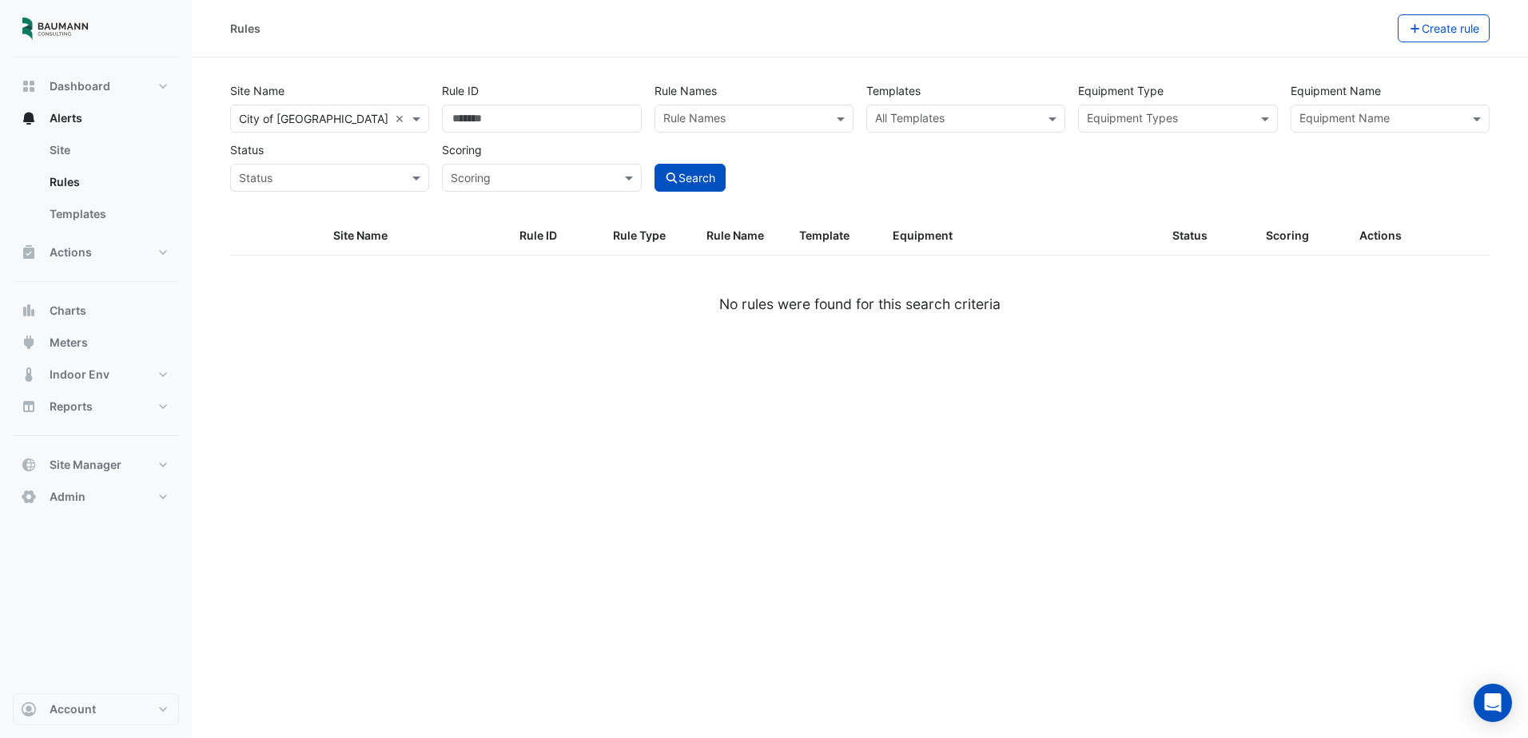
click at [935, 125] on input "text" at bounding box center [956, 120] width 163 height 17
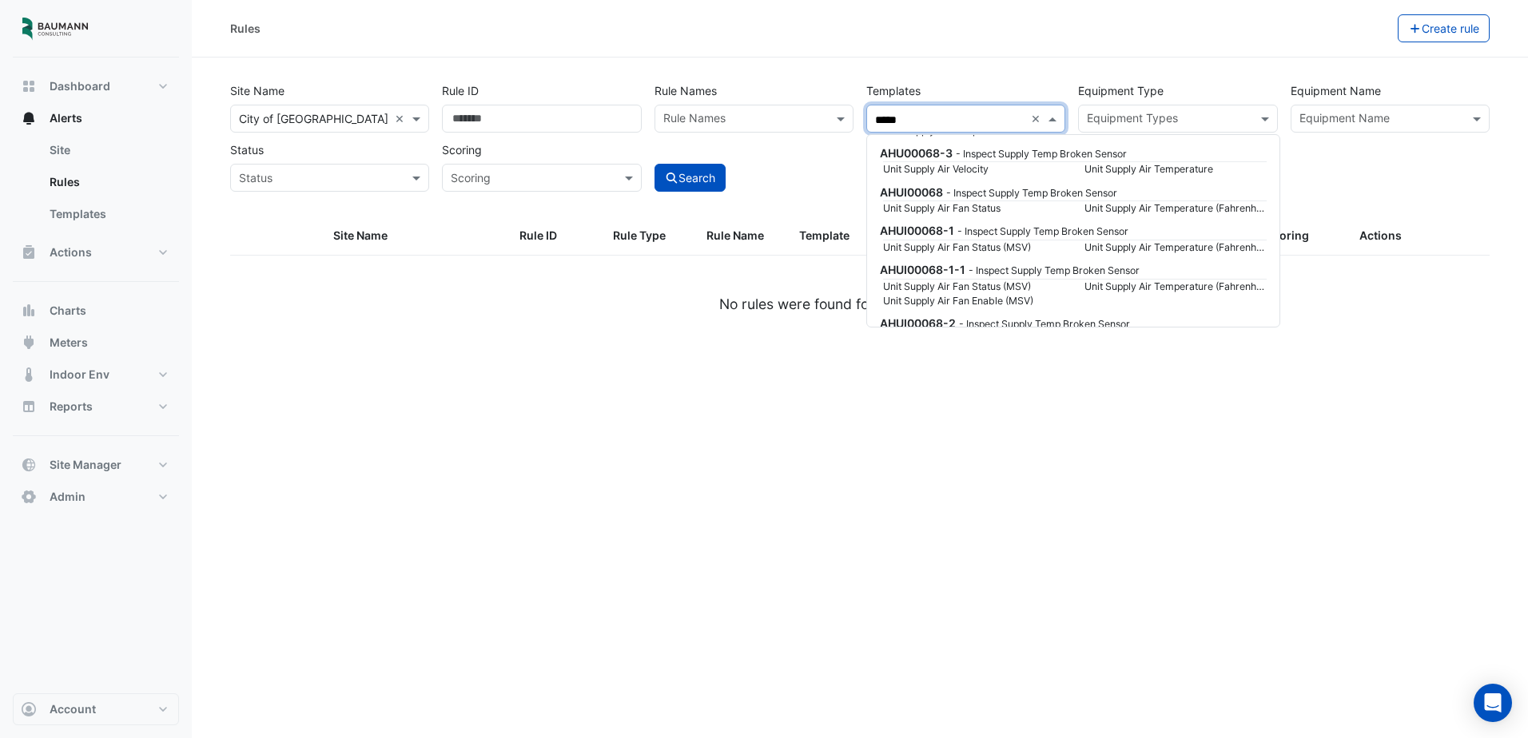
scroll to position [240, 0]
click at [1174, 192] on div "AHUI00068 - Inspect Supply Temp Broken Sensor" at bounding box center [1072, 191] width 384 height 17
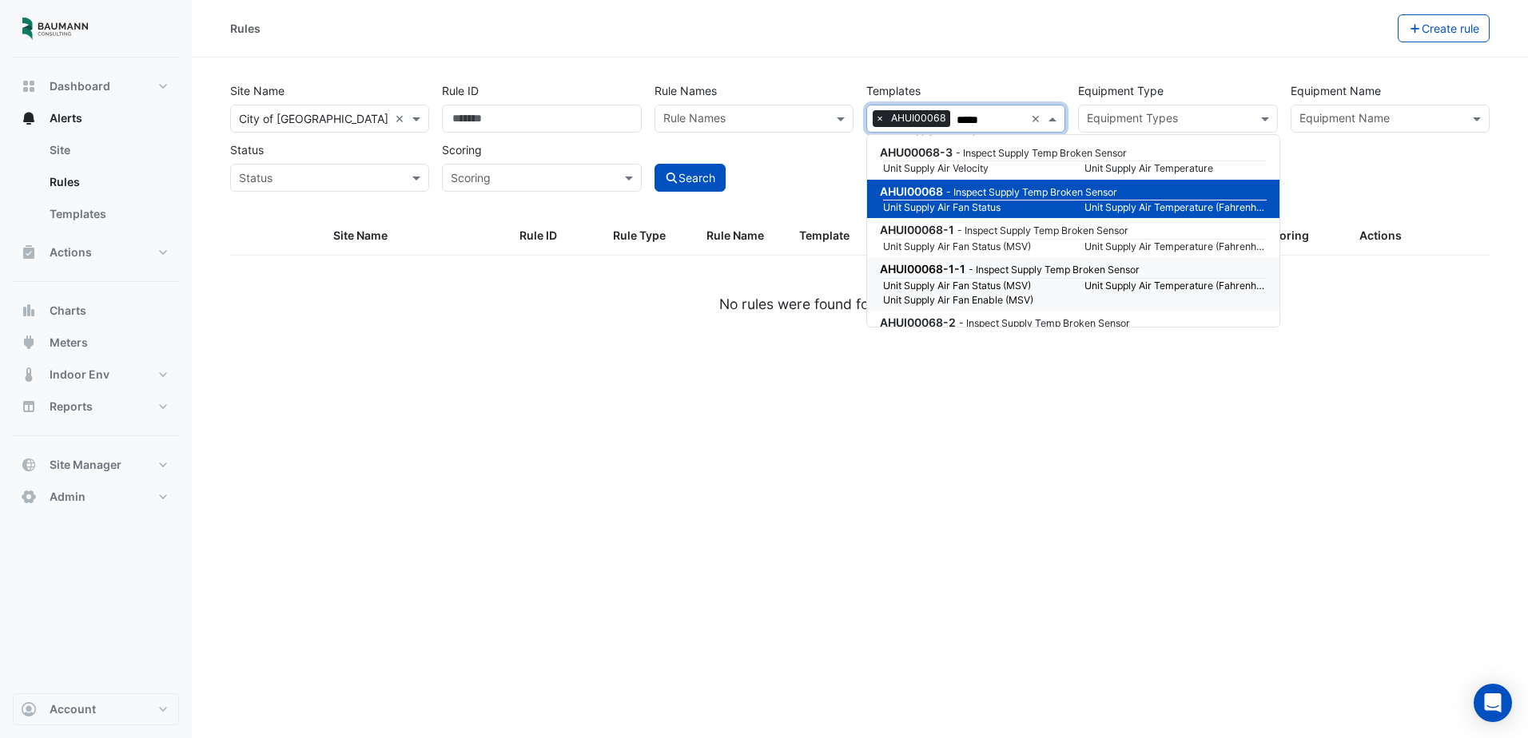
type input "*****"
click at [846, 367] on div "Rules Create rule Site Name All Sites × City of Madison × Rule ID Rule Names Ru…" at bounding box center [860, 369] width 1336 height 738
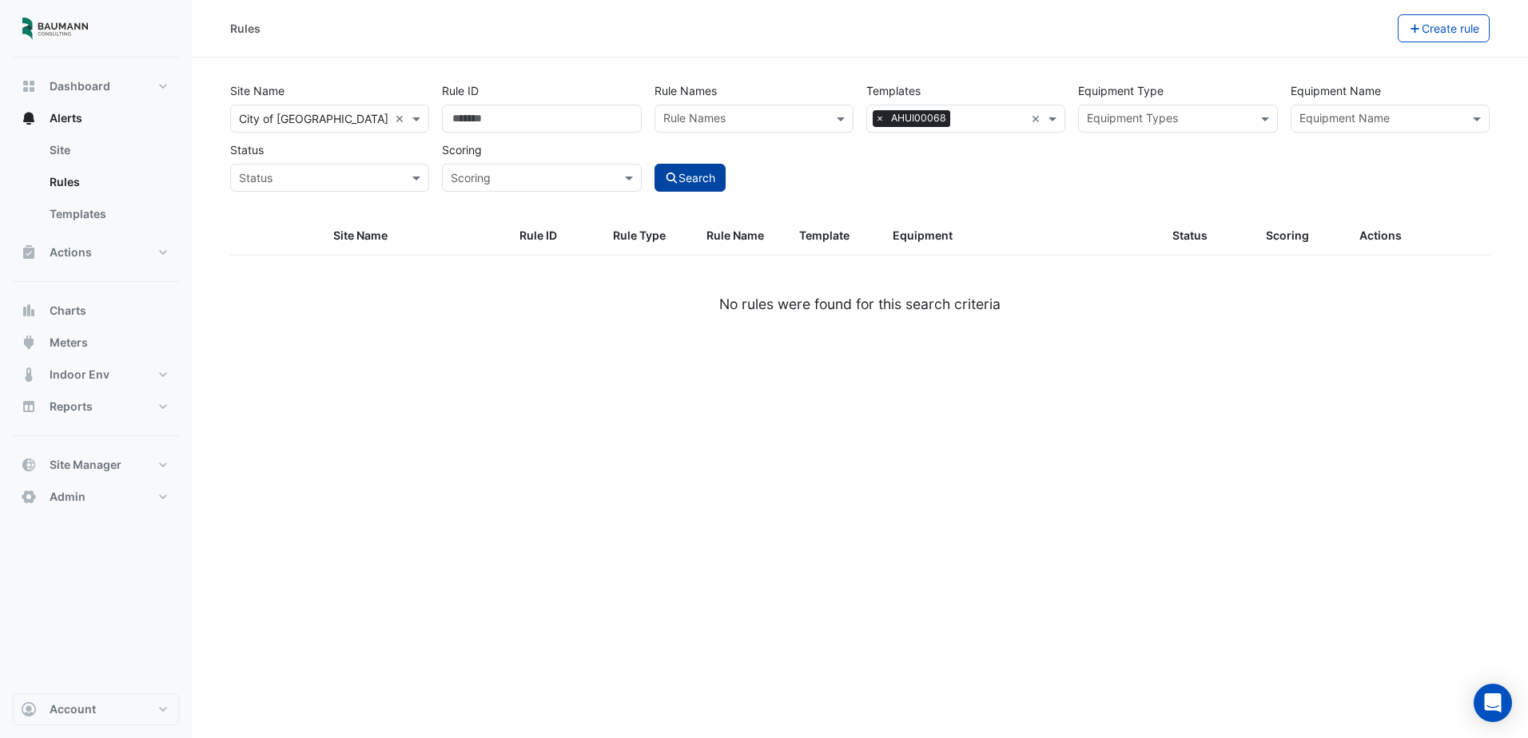
click at [727, 173] on button "Search" at bounding box center [691, 178] width 72 height 28
click at [967, 112] on input "text" at bounding box center [991, 120] width 68 height 17
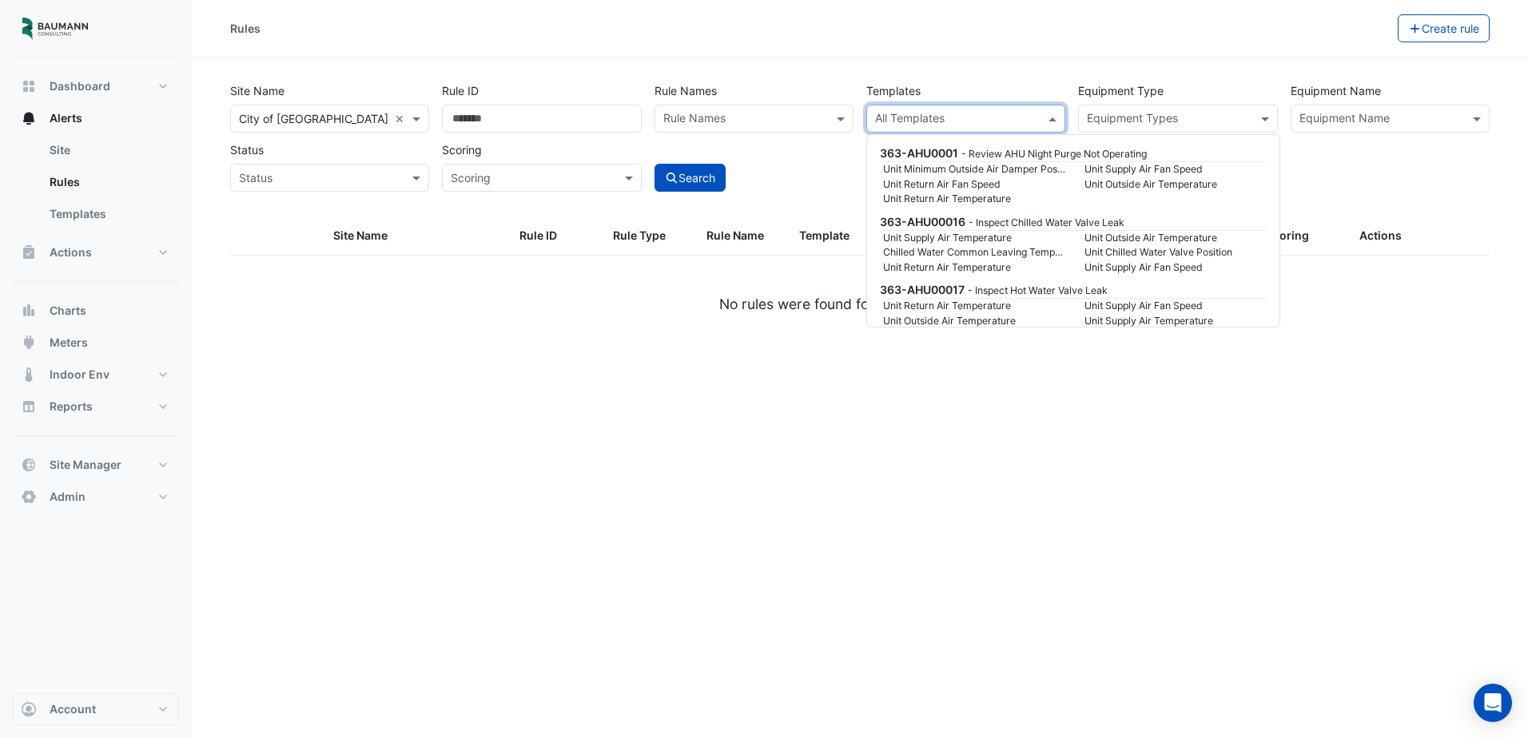
scroll to position [45160, 0]
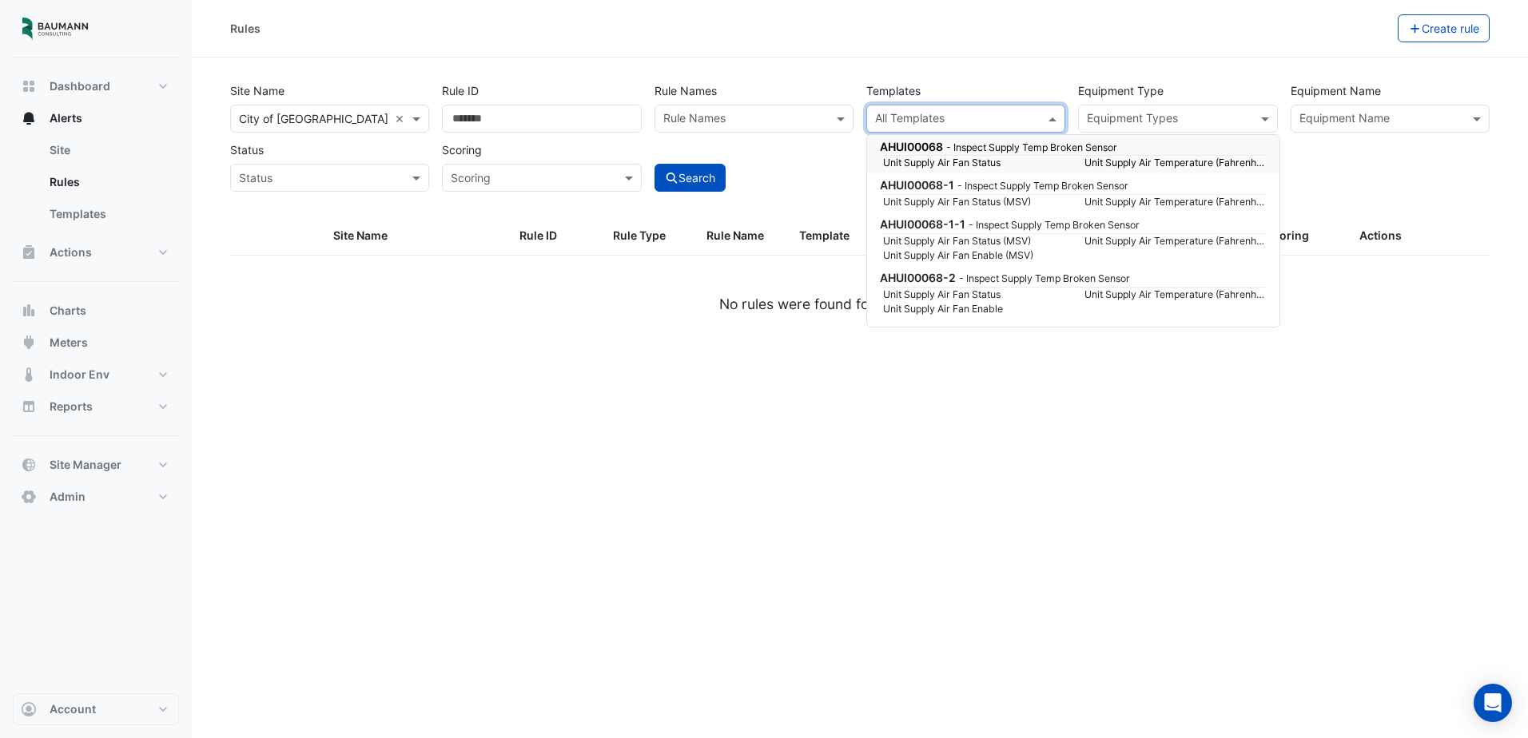
type input "*"
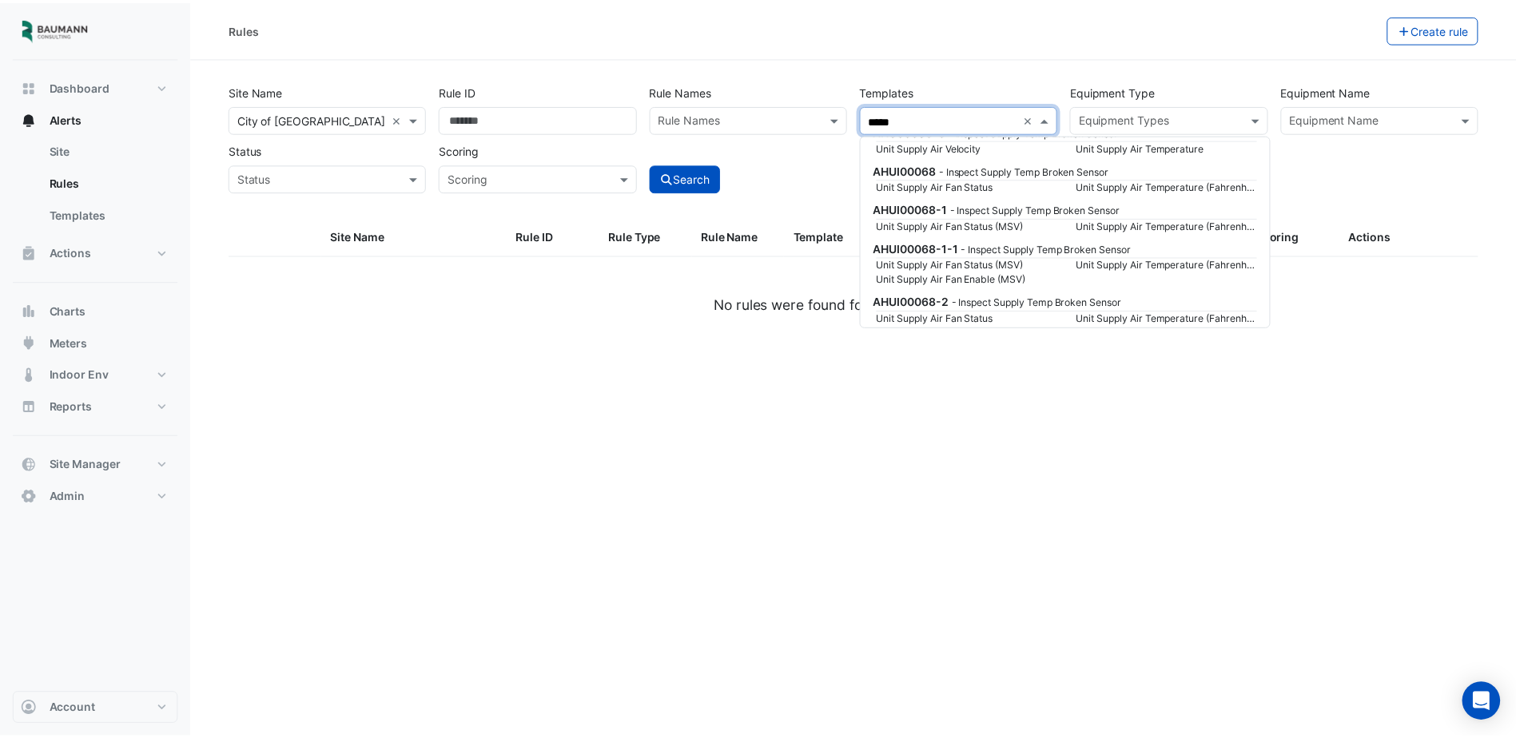
scroll to position [0, 0]
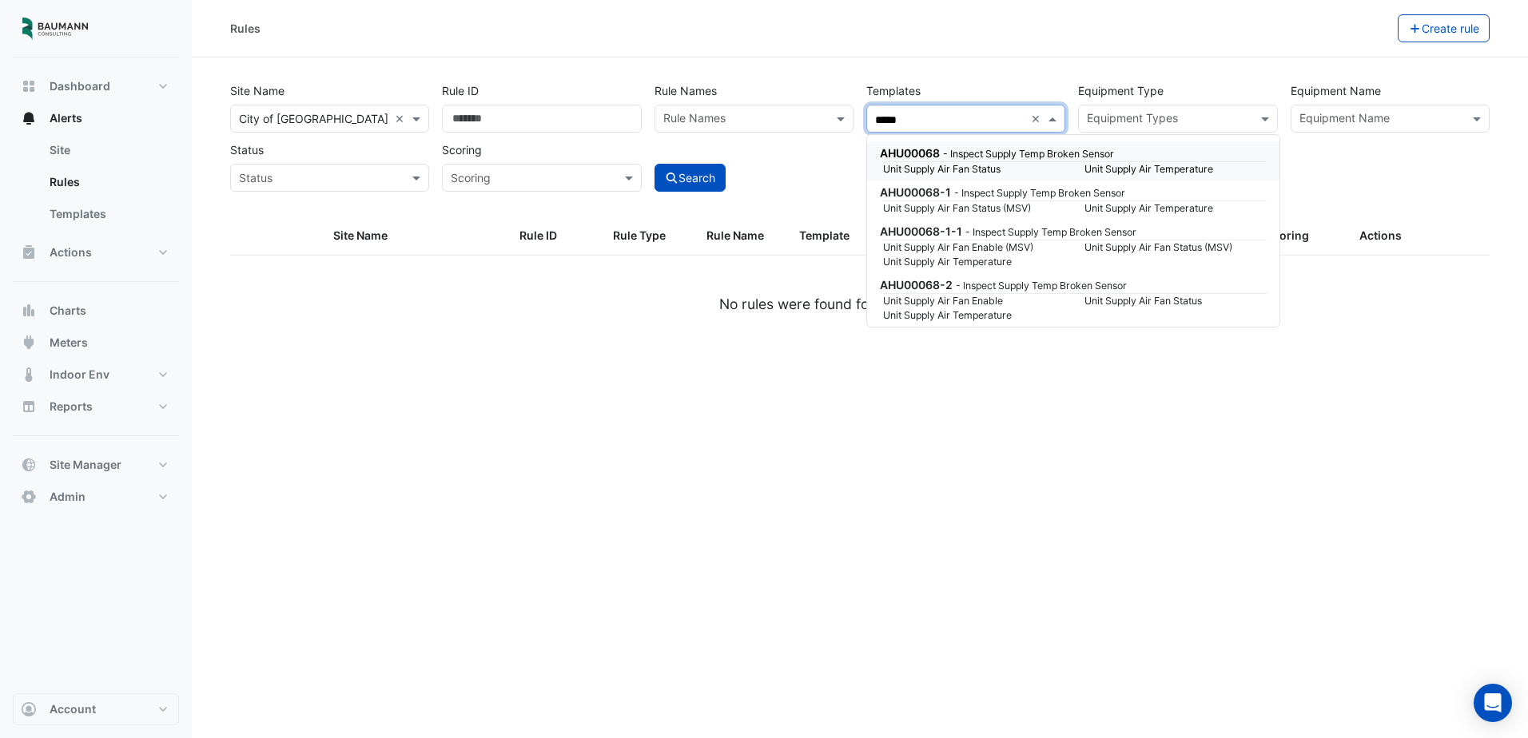
click at [1009, 169] on small "Unit Supply Air Fan Status" at bounding box center [974, 169] width 201 height 14
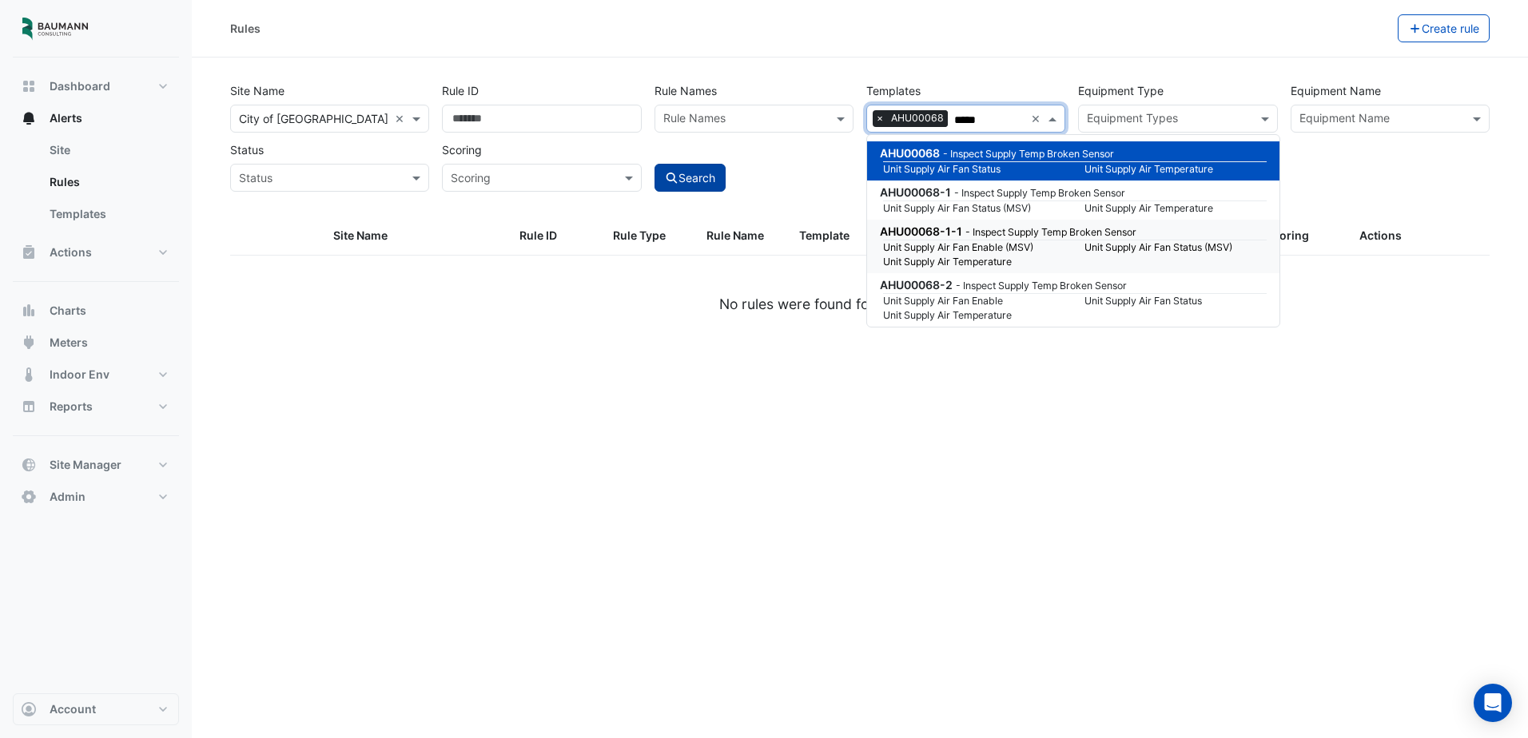
type input "*****"
click at [703, 183] on button "Search" at bounding box center [691, 178] width 72 height 28
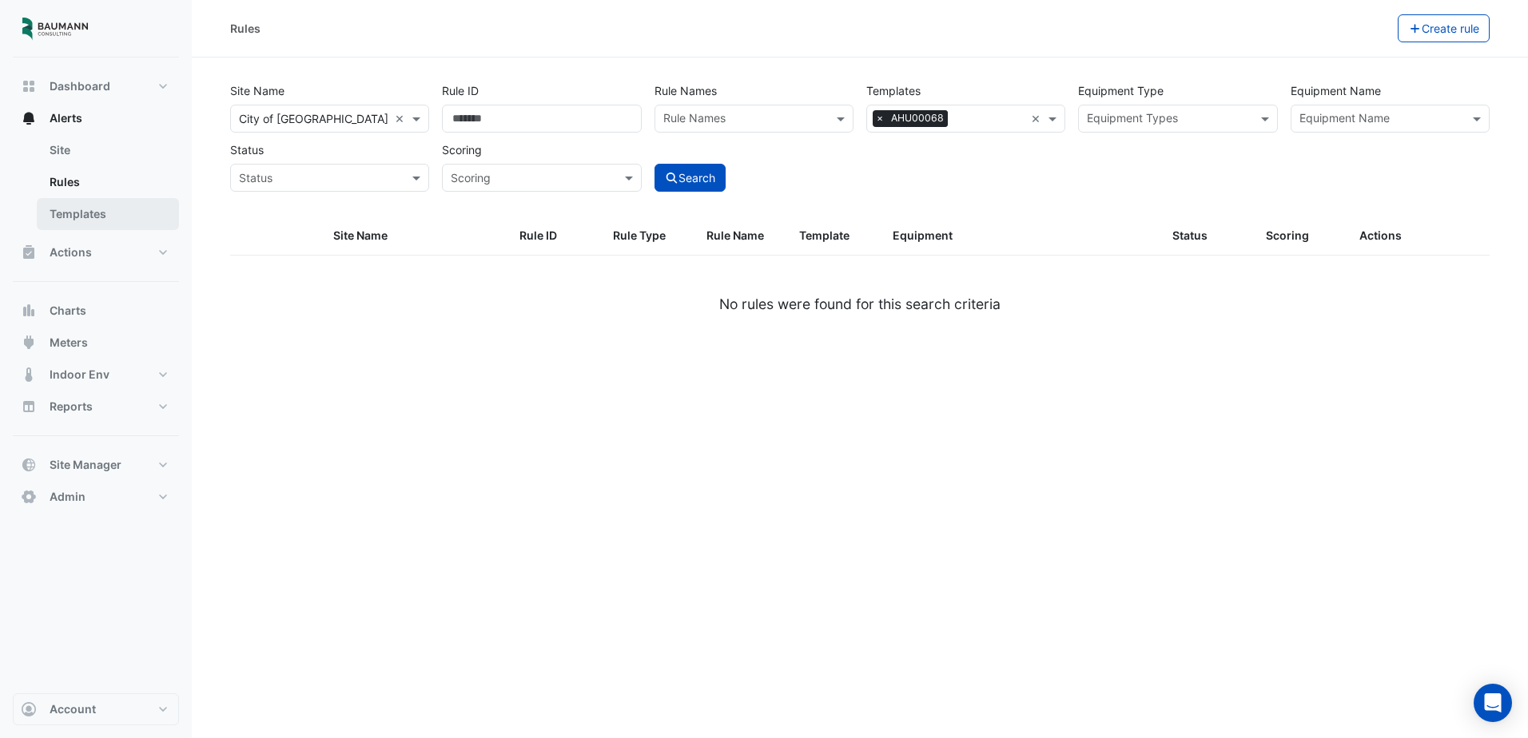
click at [93, 213] on link "Templates" at bounding box center [108, 214] width 142 height 32
select select
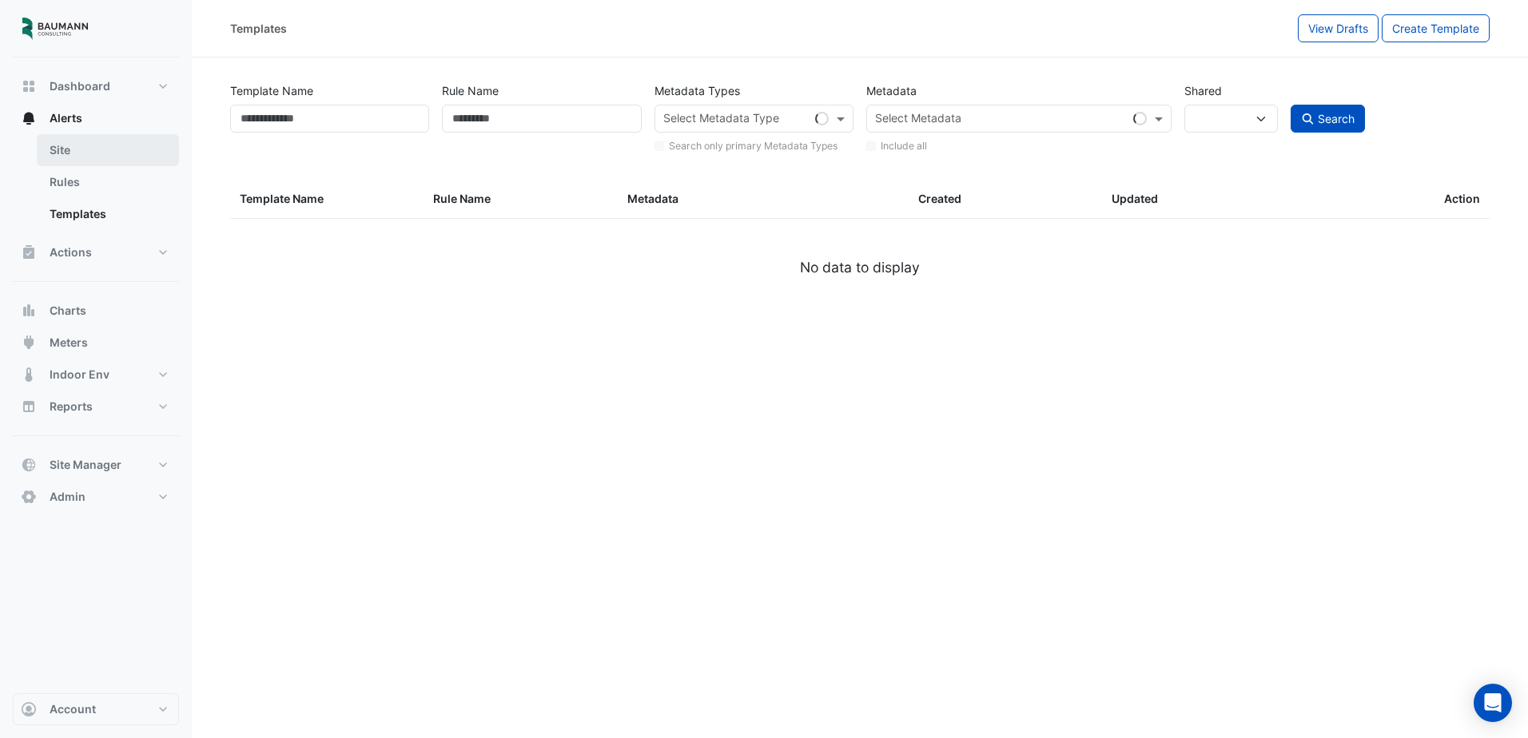
click at [86, 162] on link "Site" at bounding box center [108, 150] width 142 height 32
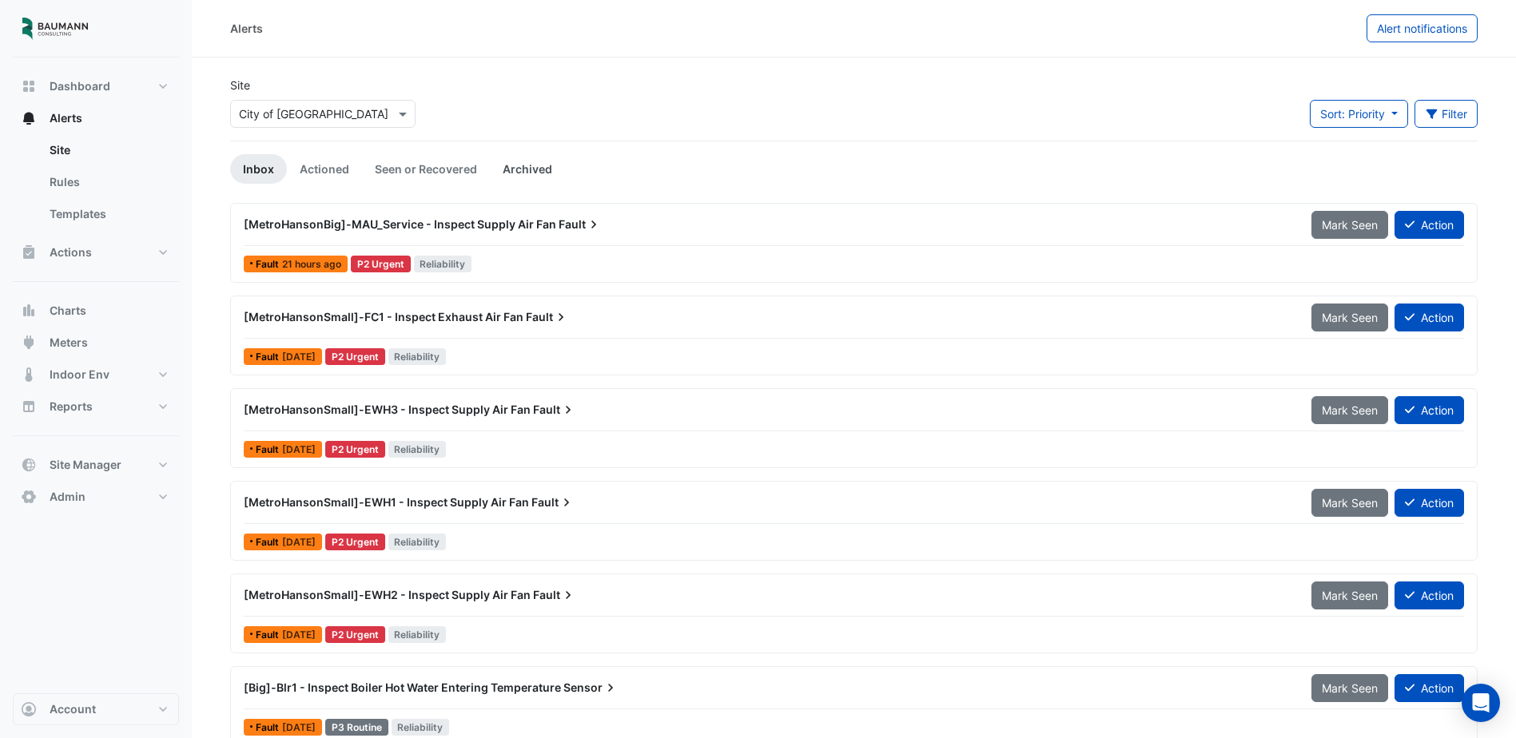
click at [522, 162] on link "Archived" at bounding box center [527, 169] width 75 height 30
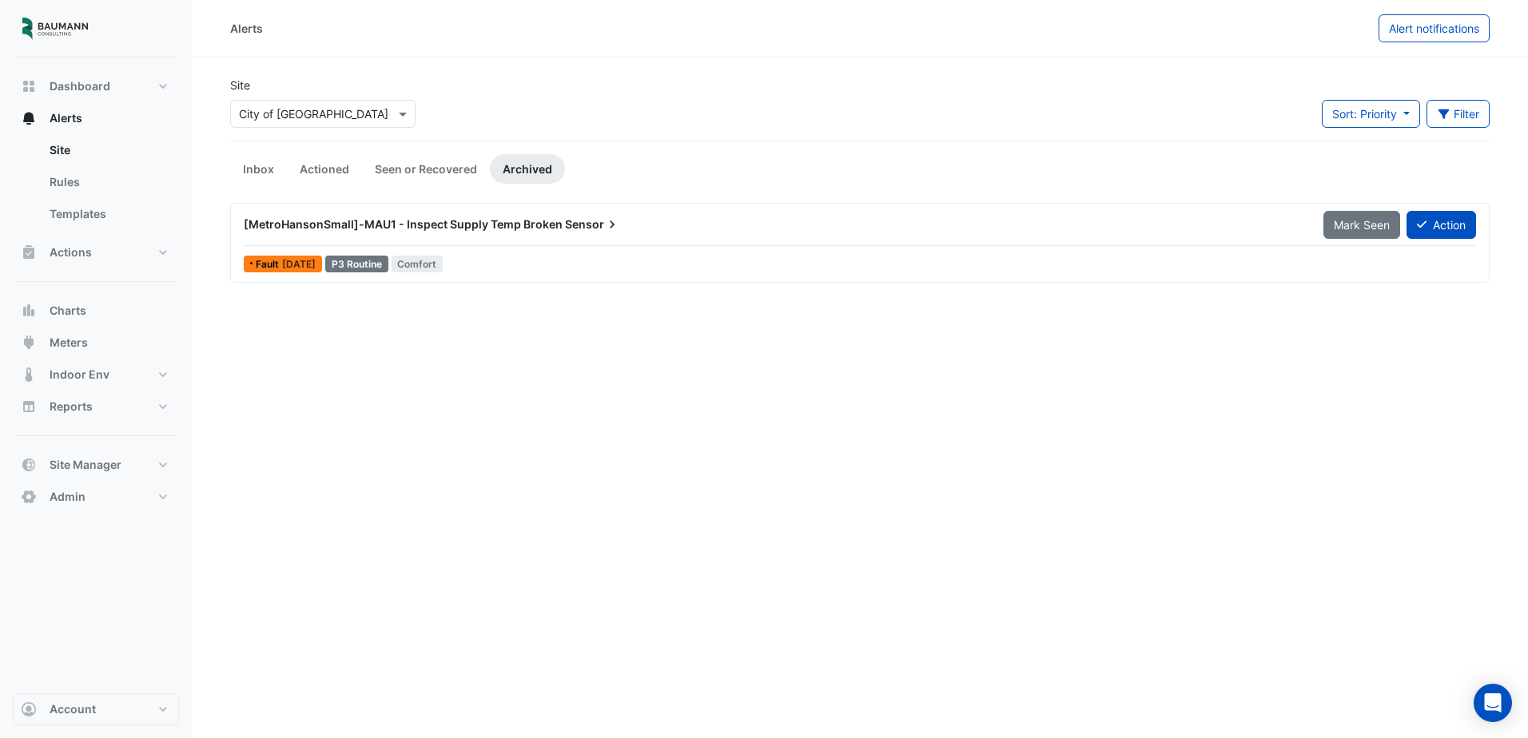
click at [627, 224] on div "[MetroHansonSmall]-MAU1 - Inspect Supply Temp Broken Sensor" at bounding box center [774, 225] width 1061 height 16
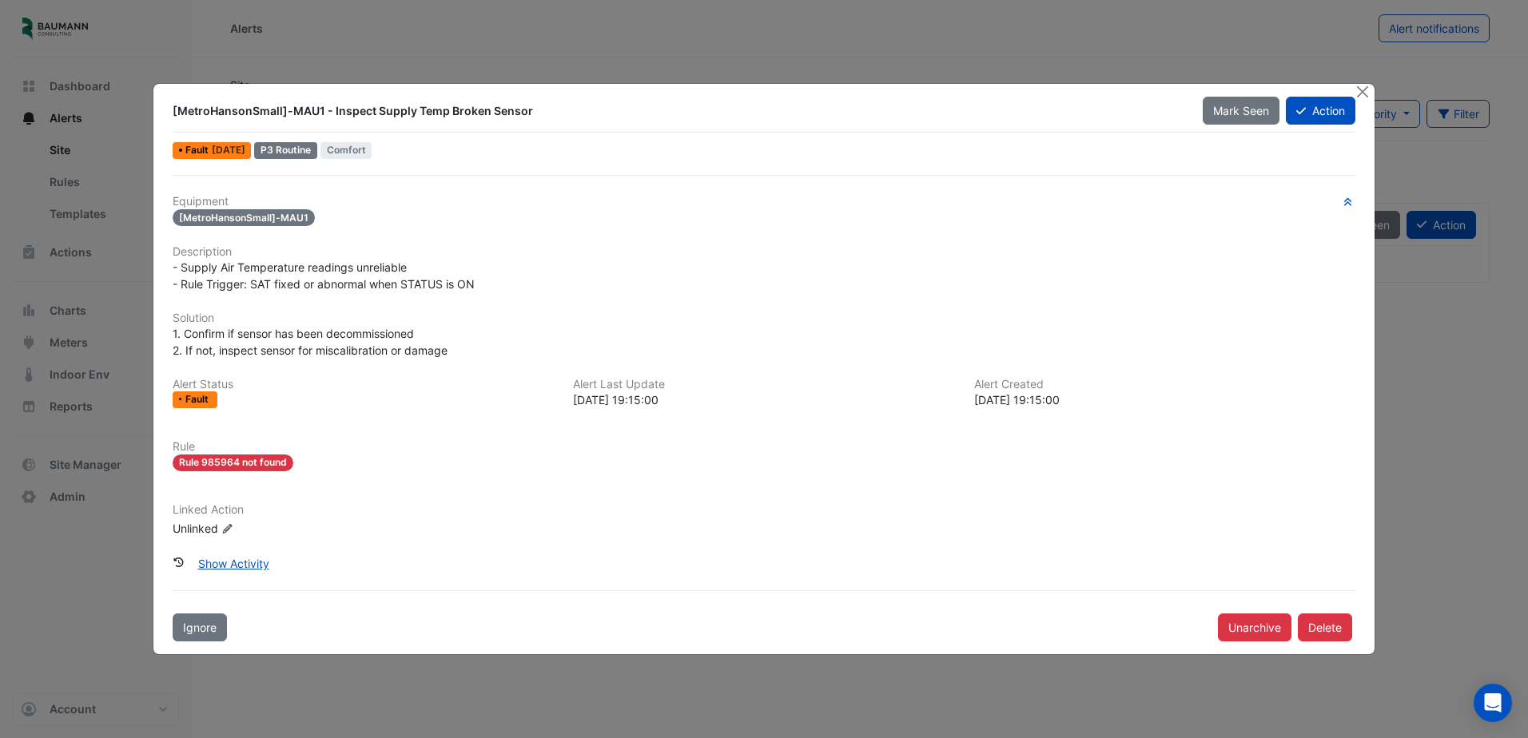
drag, startPoint x: 239, startPoint y: 463, endPoint x: 196, endPoint y: 462, distance: 43.2
click at [196, 462] on span "Rule 985964 not found" at bounding box center [233, 463] width 121 height 17
drag, startPoint x: 196, startPoint y: 462, endPoint x: 361, endPoint y: 492, distance: 168.1
click at [361, 492] on div "Equipment [MetroHansonSmall]-MAU1 Description - Supply Air Temperature readings…" at bounding box center [764, 372] width 1183 height 355
click at [1361, 94] on button "Close" at bounding box center [1363, 92] width 17 height 17
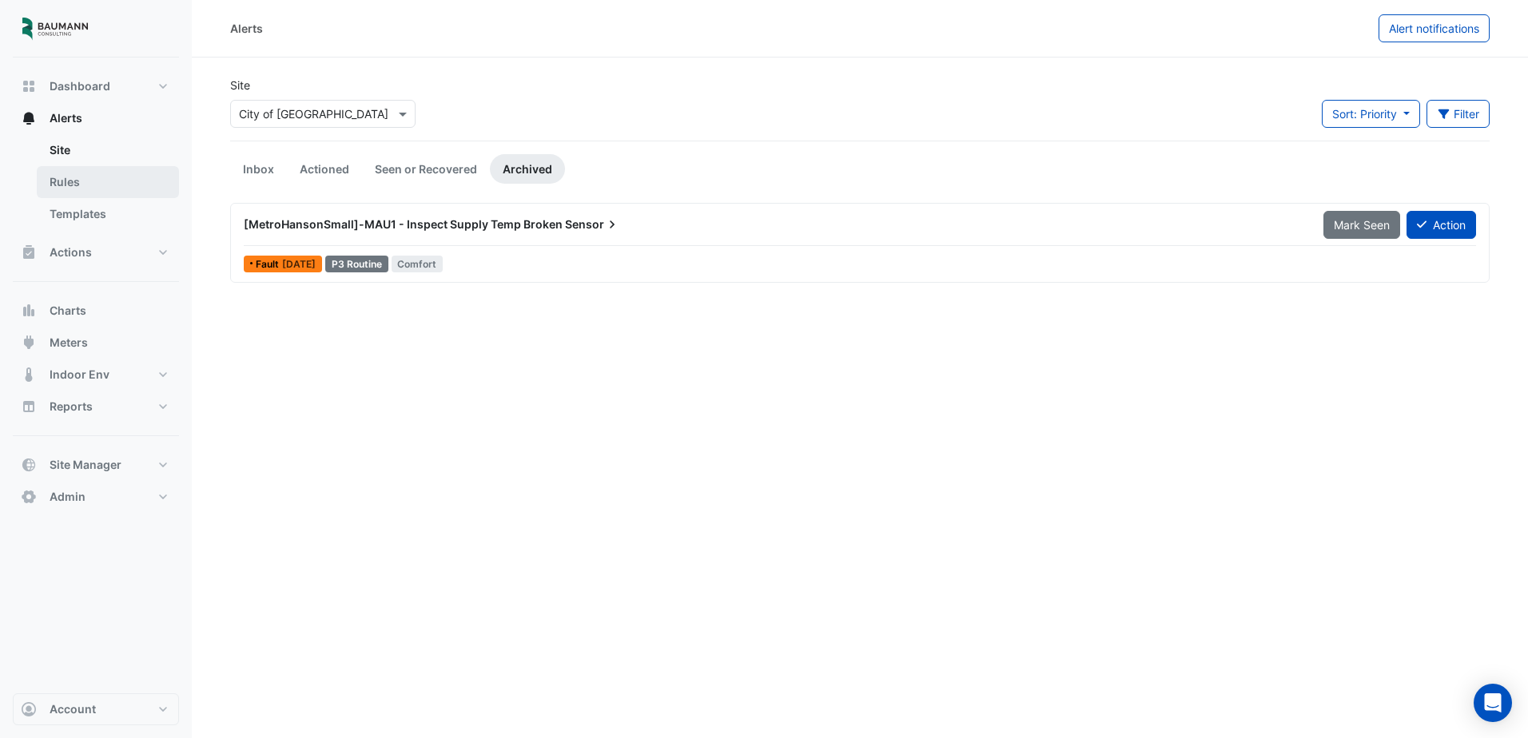
click at [69, 185] on link "Rules" at bounding box center [108, 182] width 142 height 32
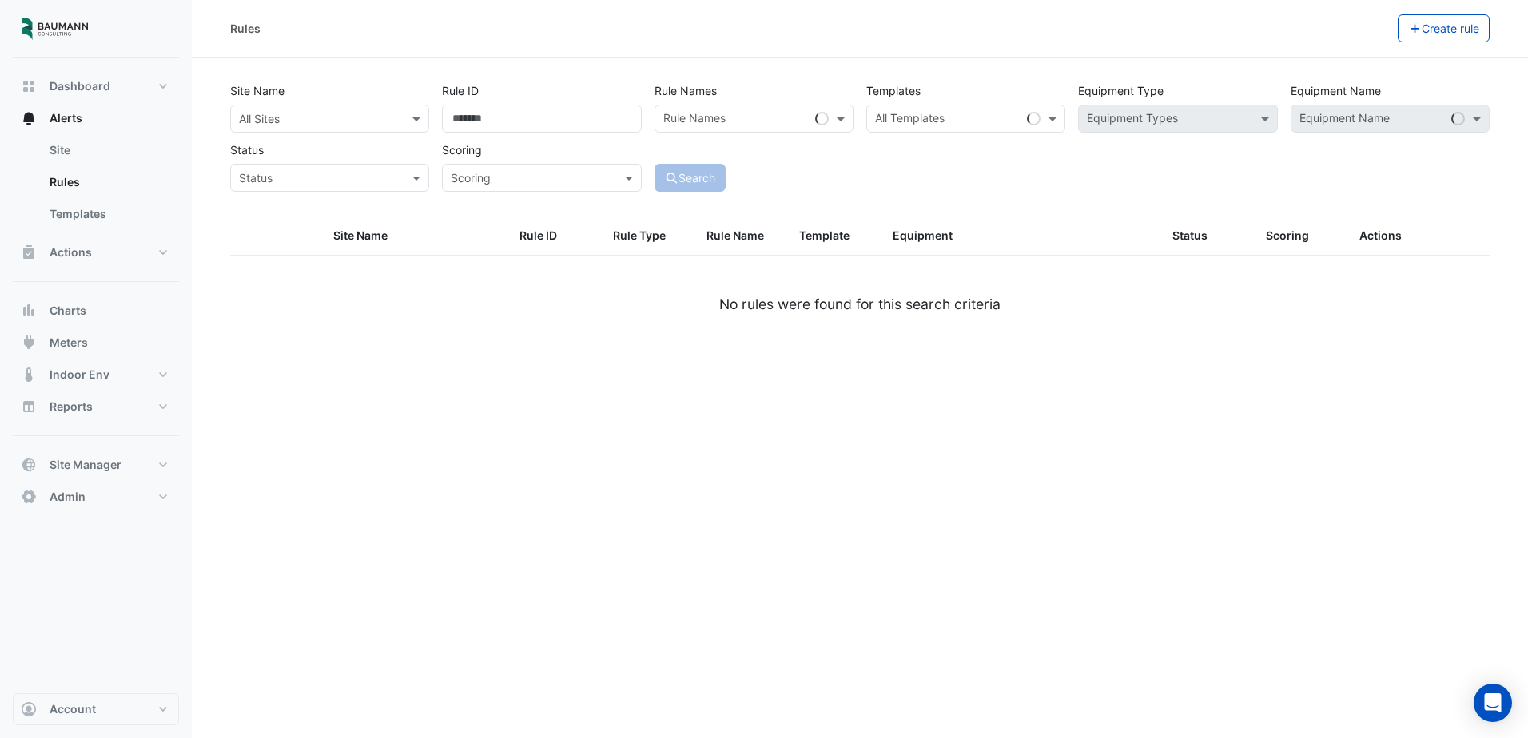
click at [330, 123] on input "text" at bounding box center [313, 119] width 149 height 17
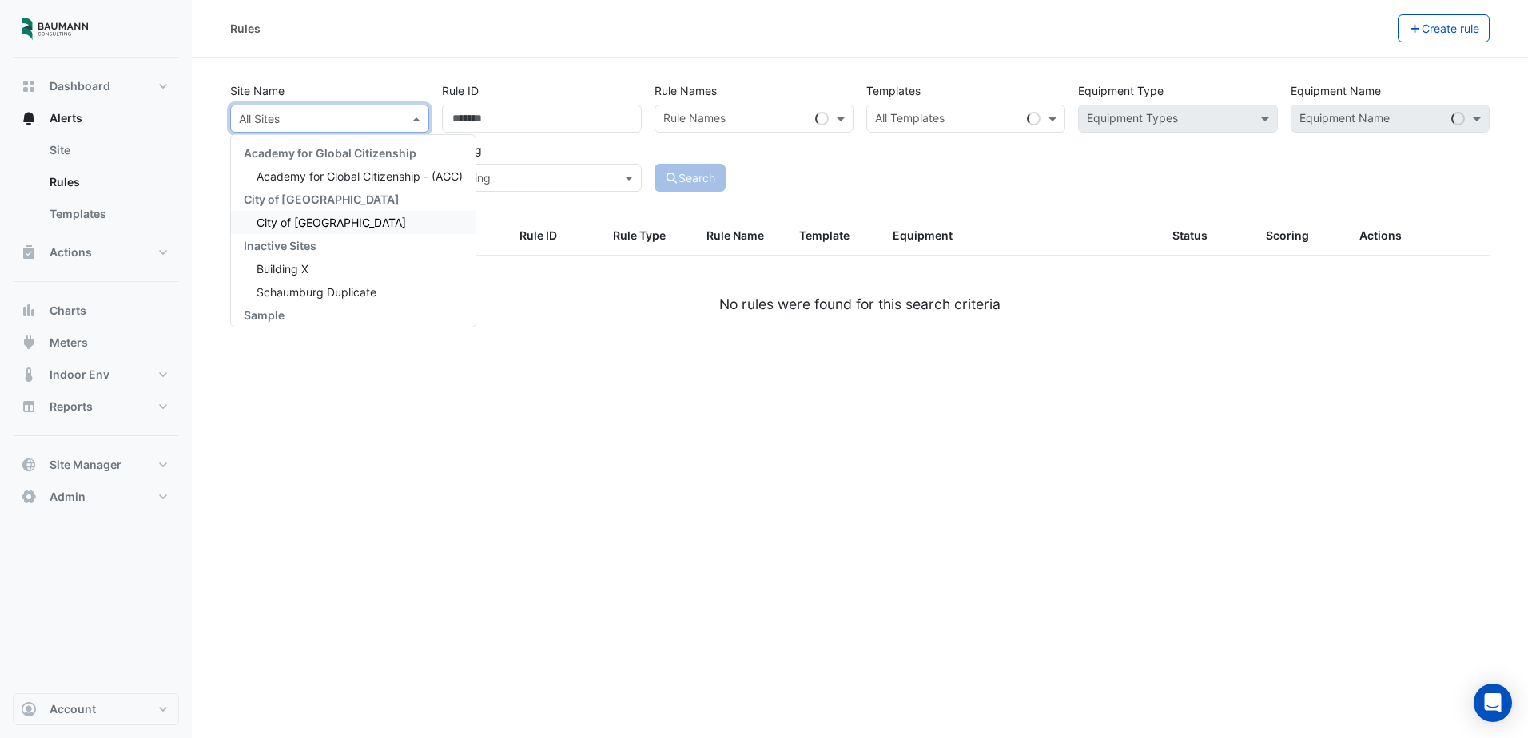
click at [306, 215] on div "City of [GEOGRAPHIC_DATA]" at bounding box center [353, 222] width 245 height 23
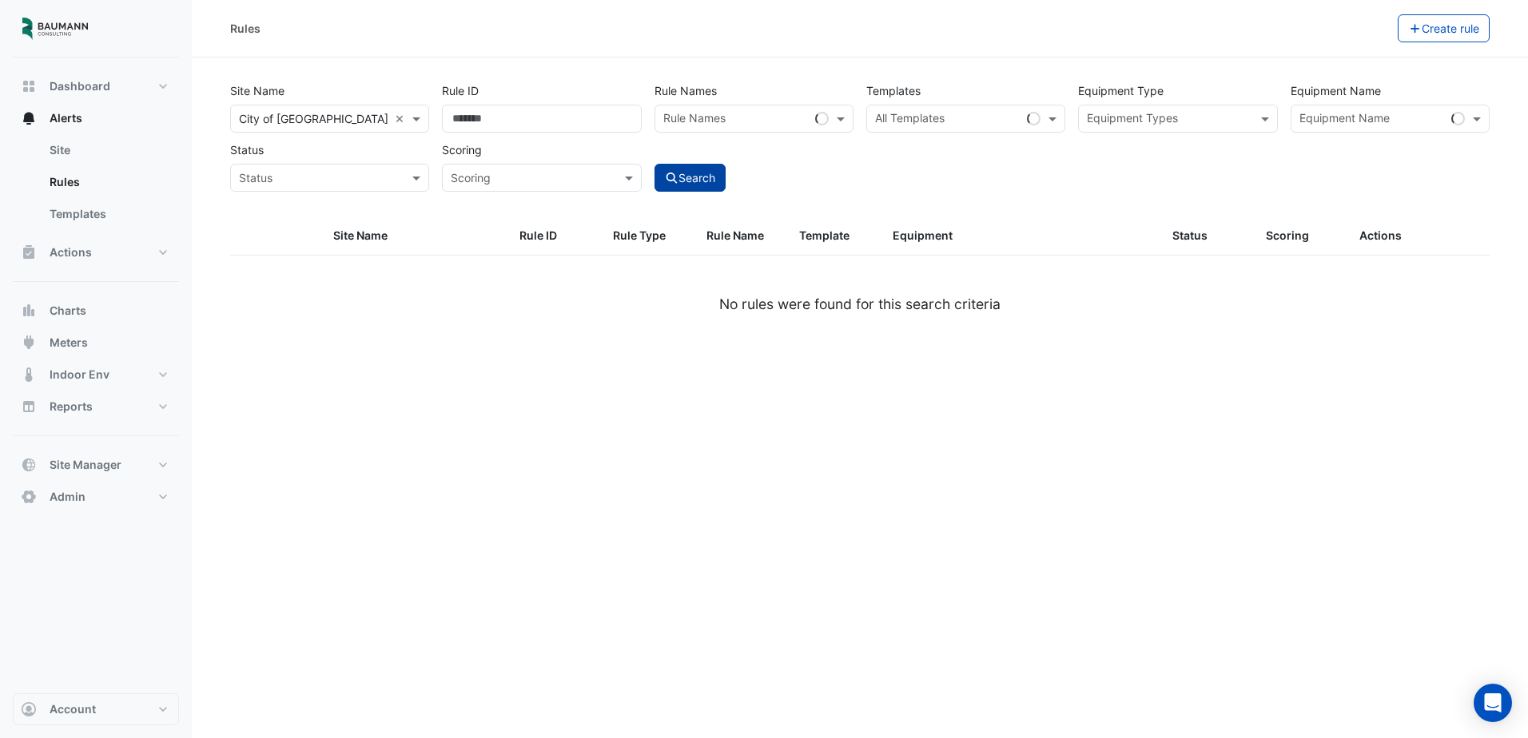
click at [707, 172] on button "Search" at bounding box center [691, 178] width 72 height 28
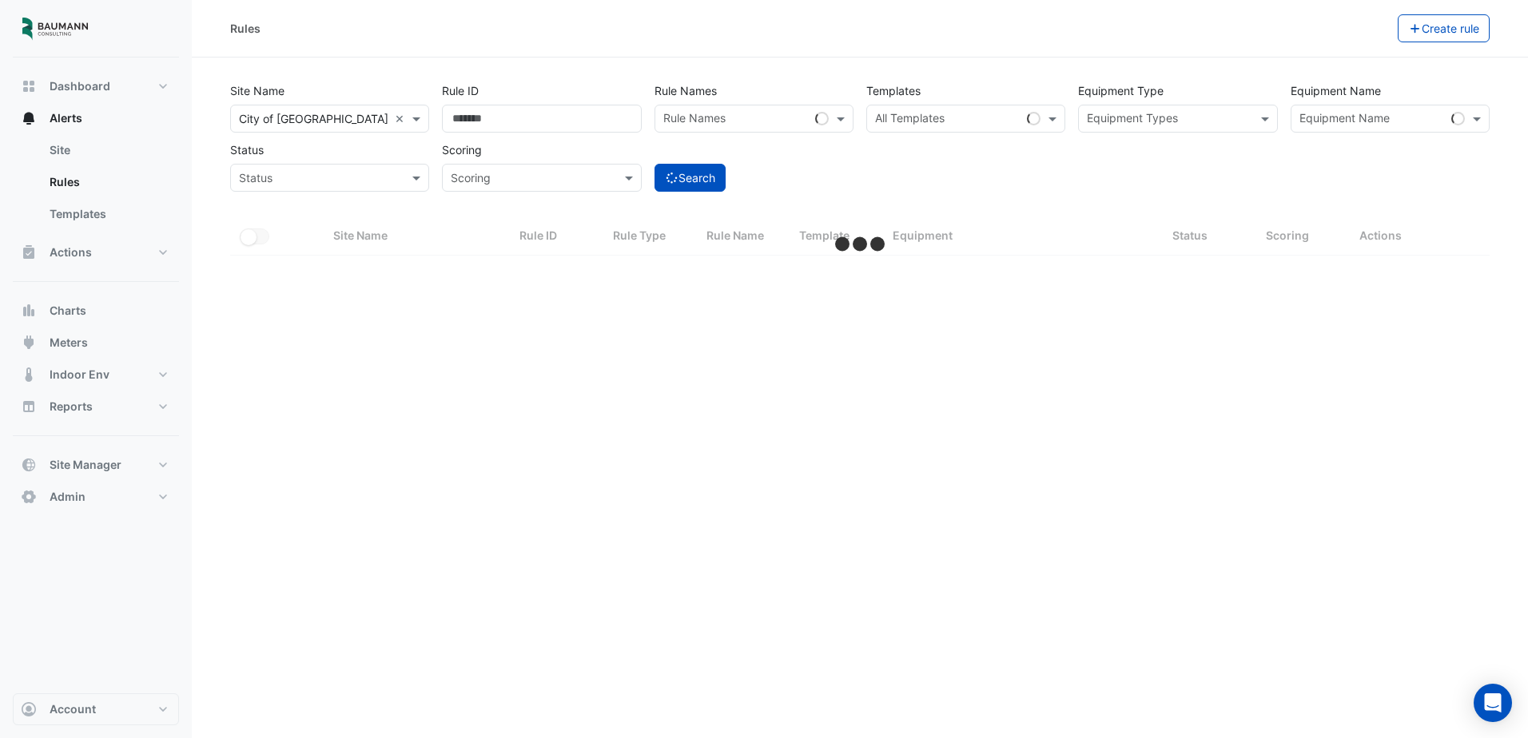
select select "***"
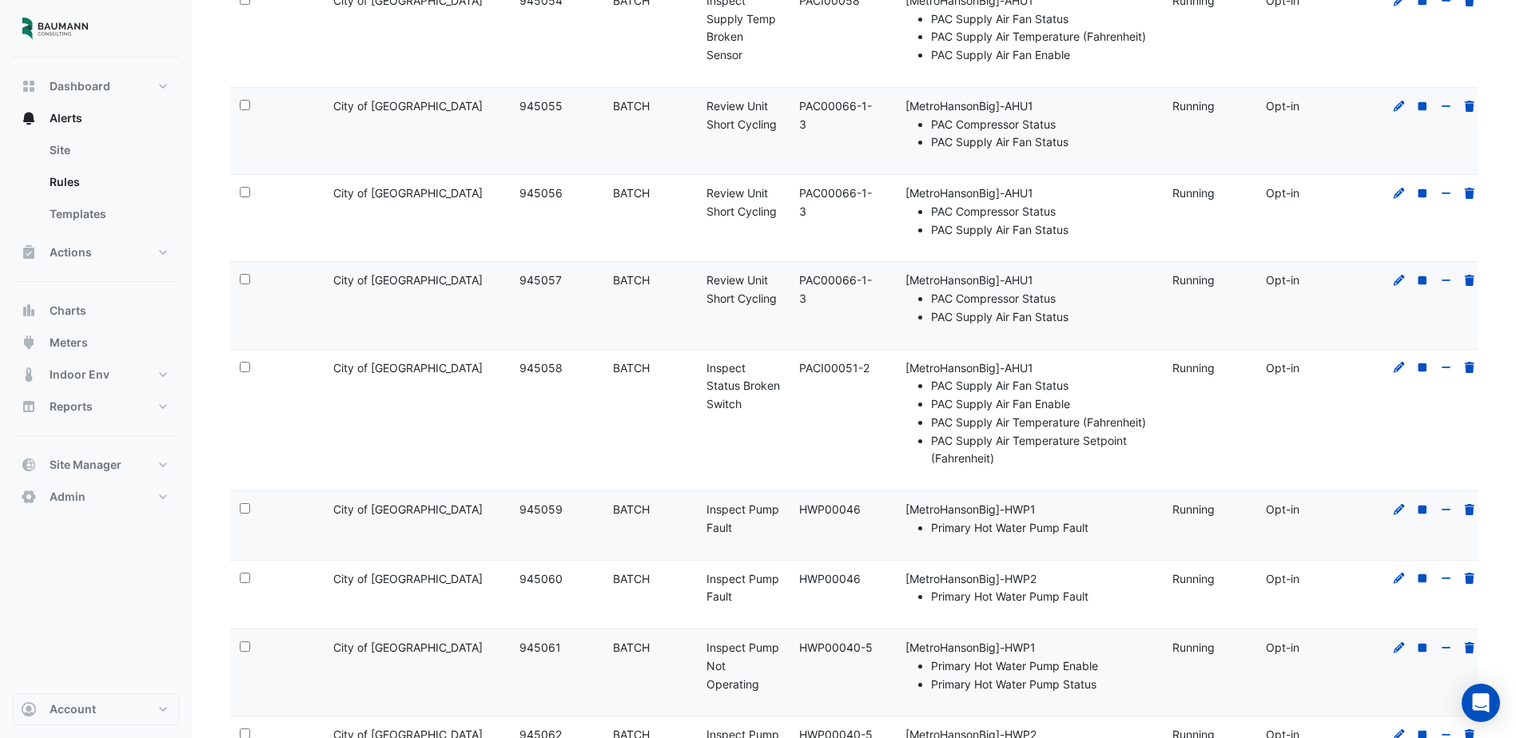
scroll to position [1467, 0]
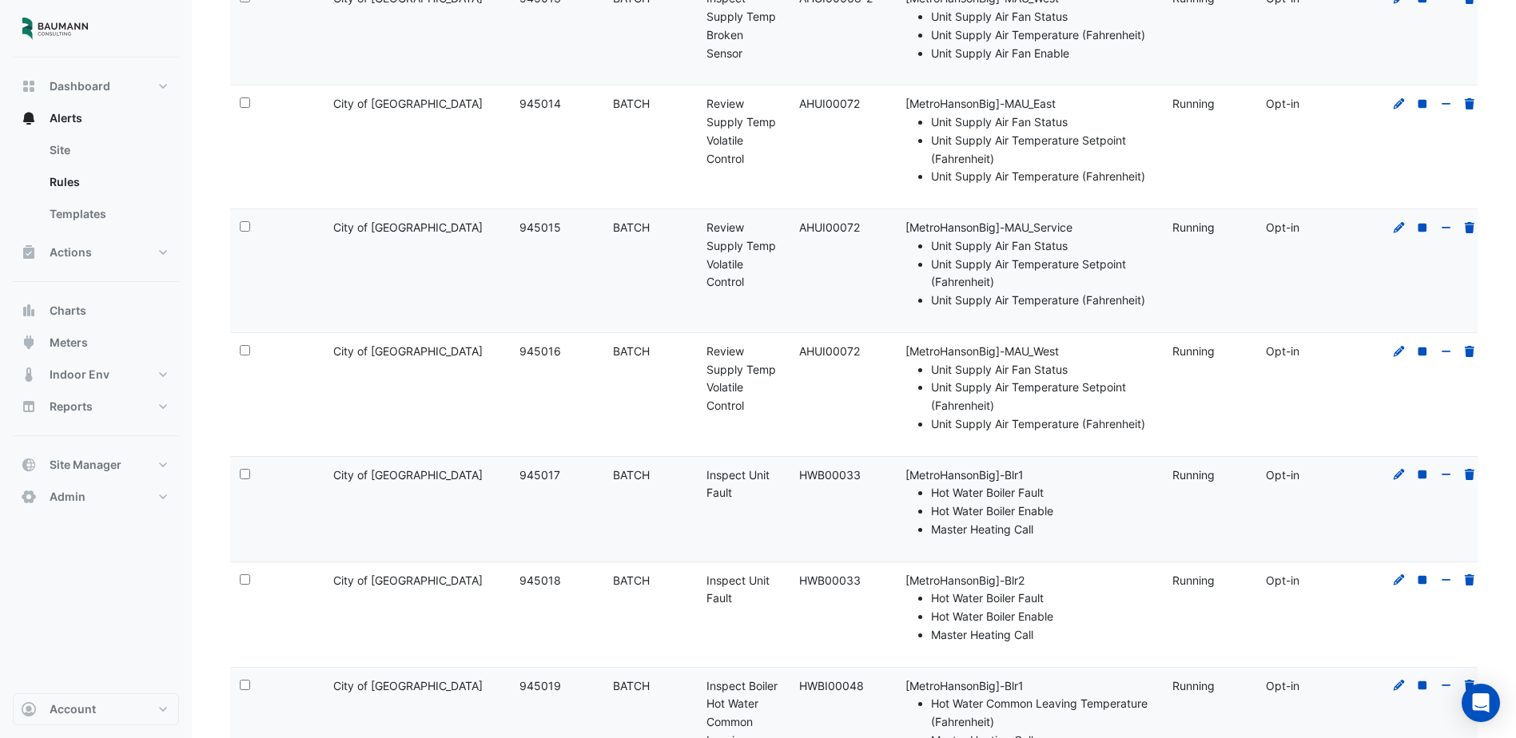
drag, startPoint x: 1106, startPoint y: 493, endPoint x: 1044, endPoint y: 33, distance: 464.6
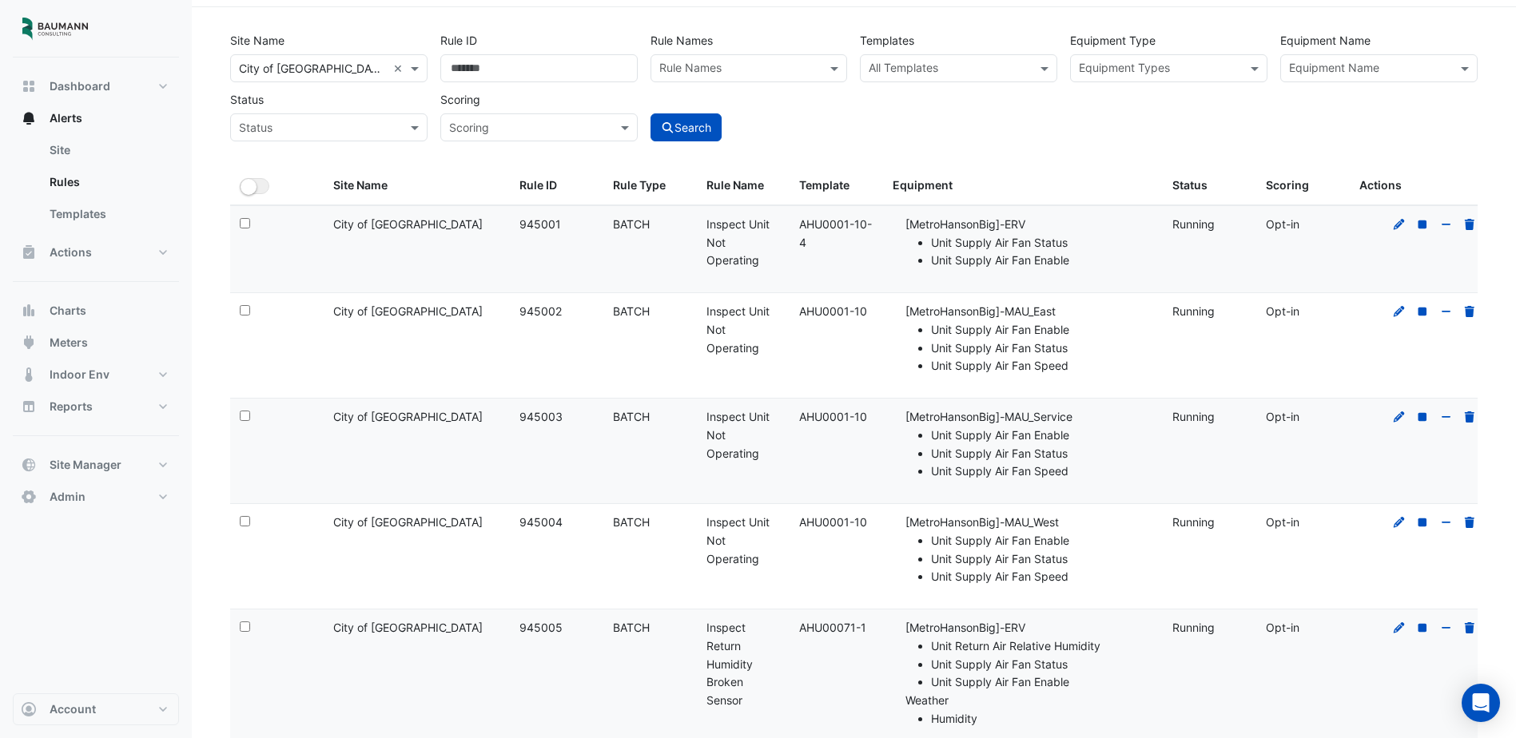
scroll to position [0, 0]
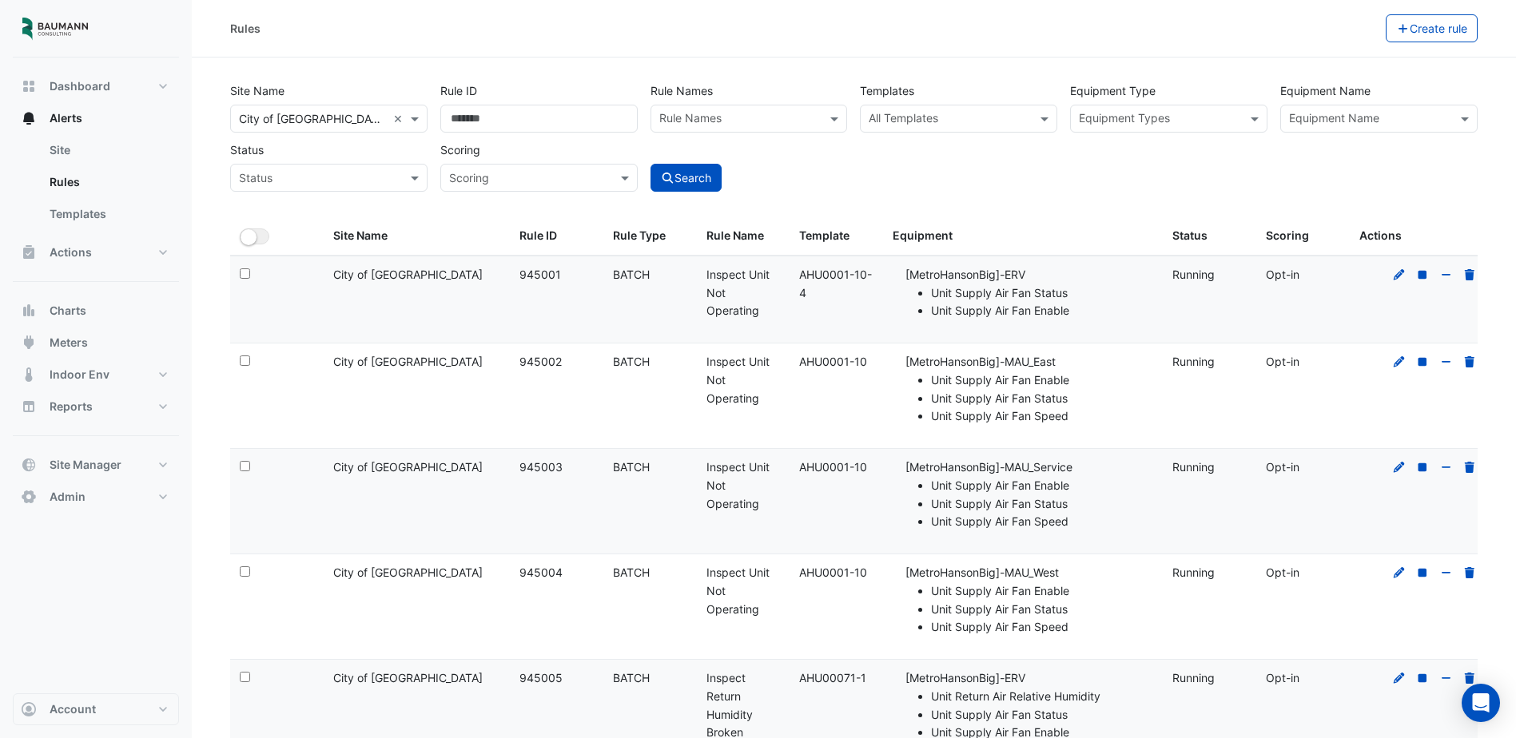
click at [965, 121] on input "text" at bounding box center [949, 120] width 161 height 17
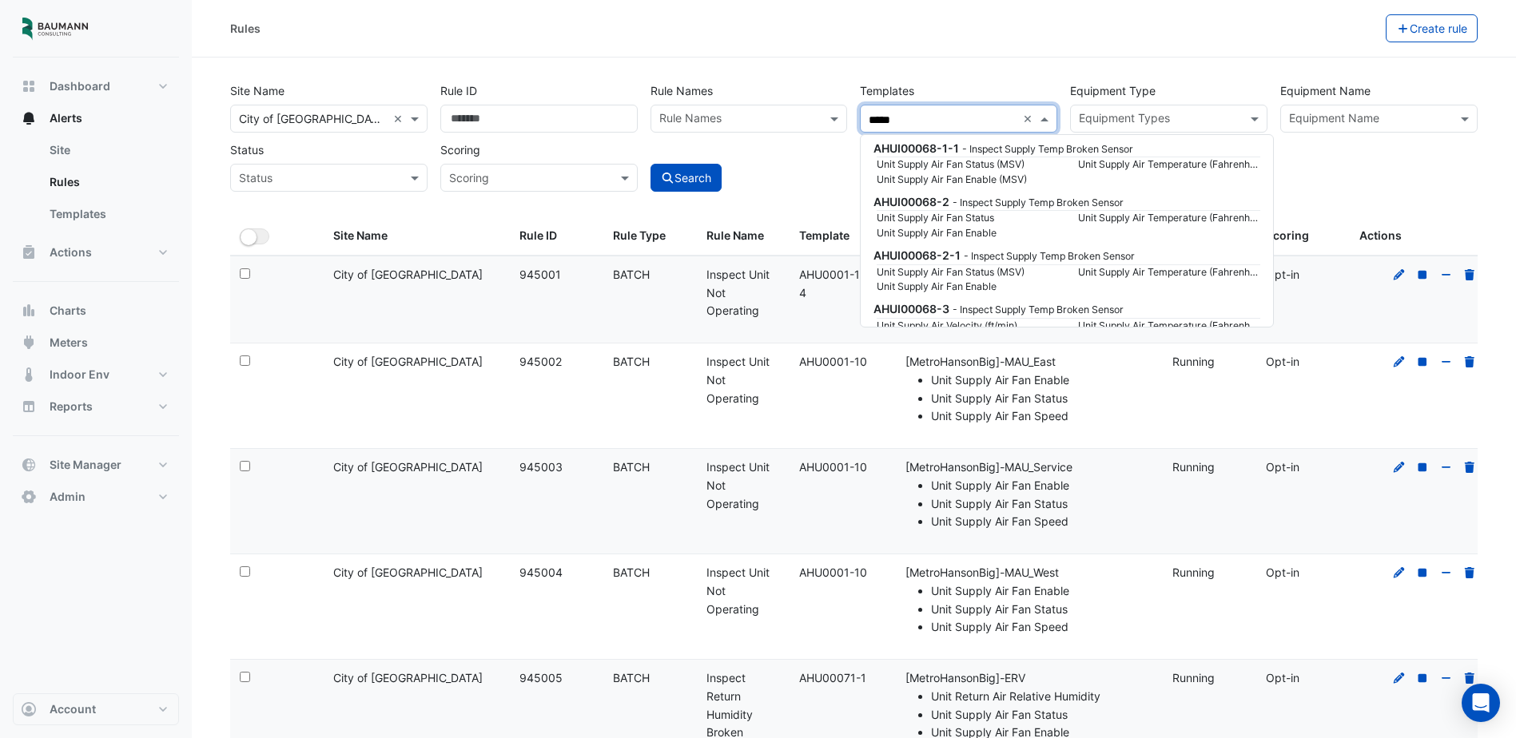
scroll to position [320, 0]
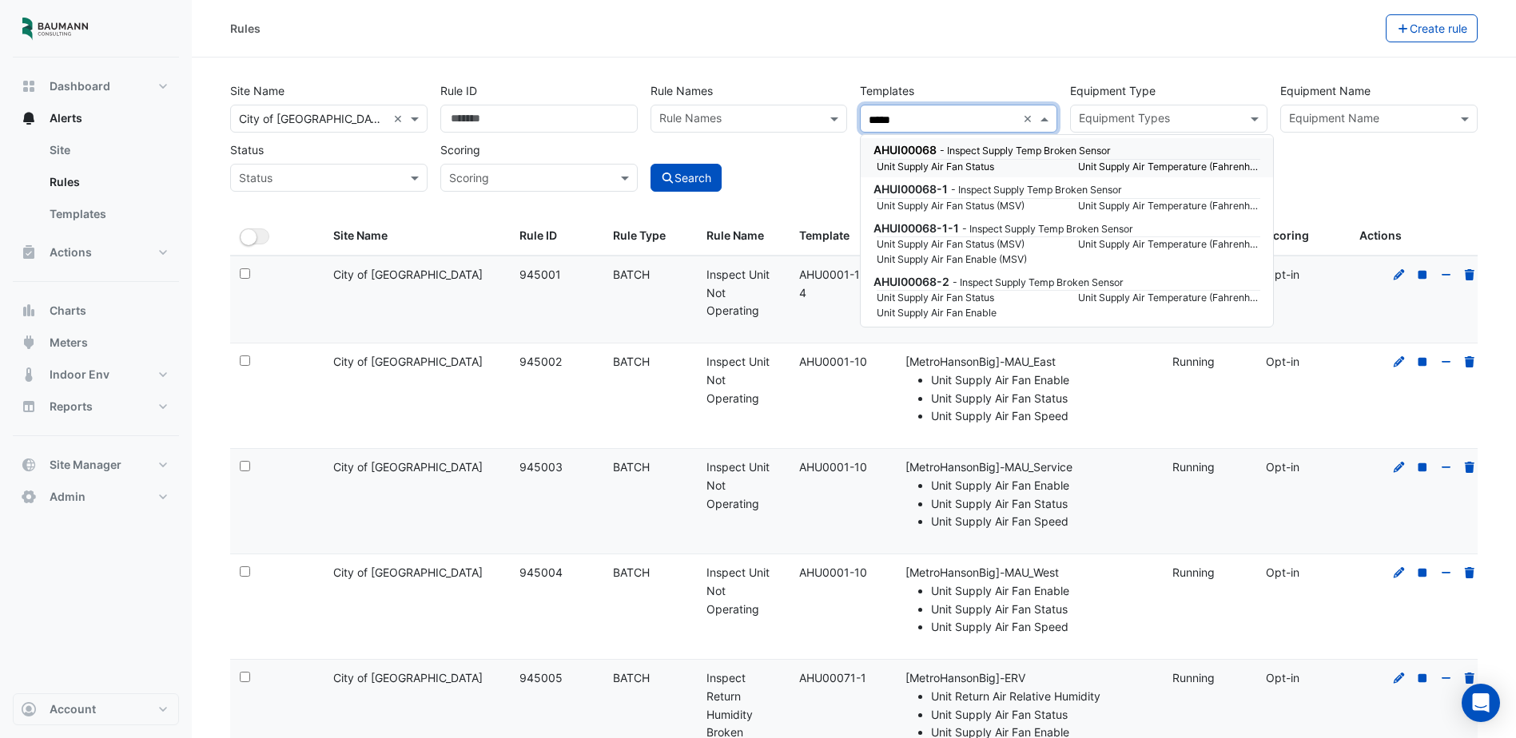
click at [986, 156] on small "- Inspect Supply Temp Broken Sensor" at bounding box center [1025, 151] width 171 height 12
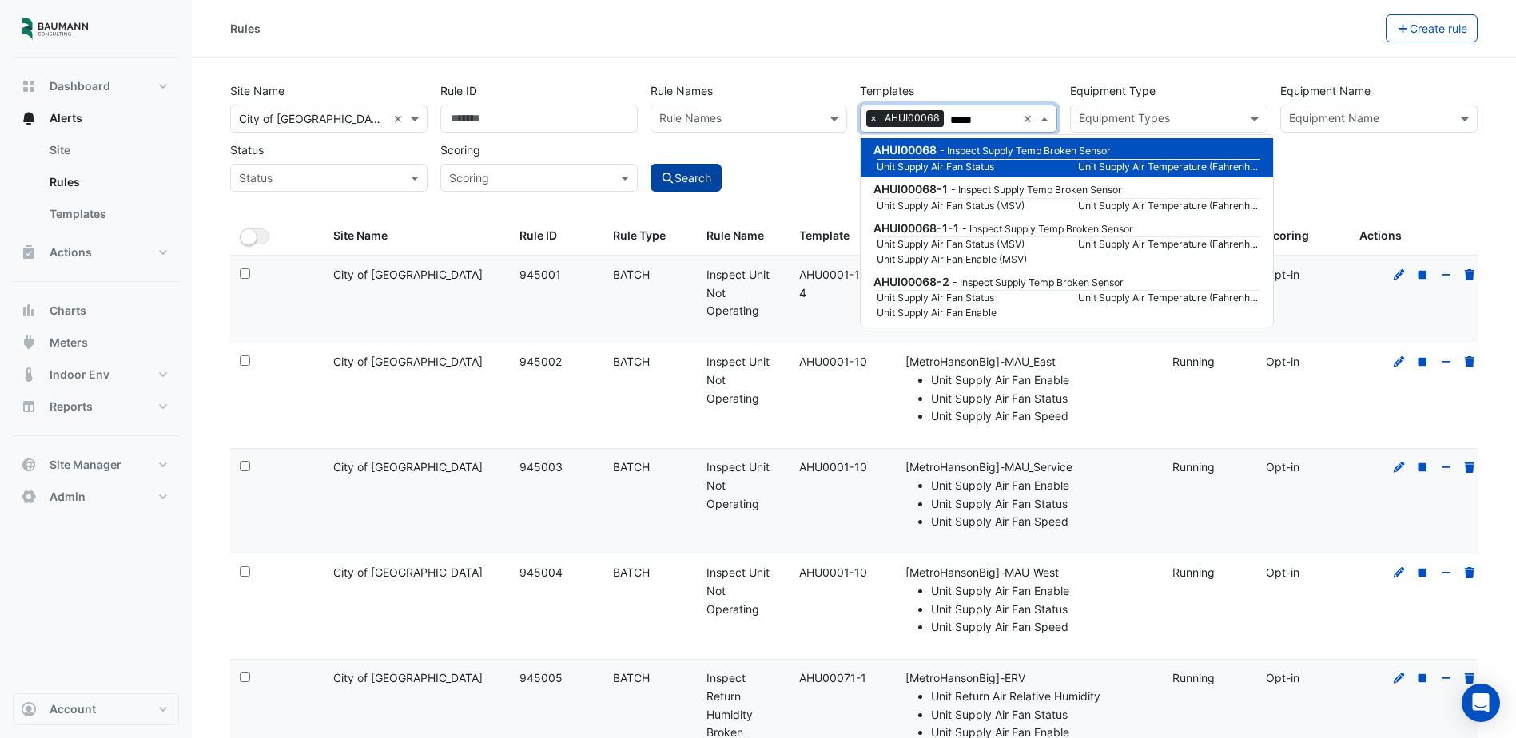
type input "*****"
click at [673, 173] on icon "submit" at bounding box center [668, 178] width 14 height 11
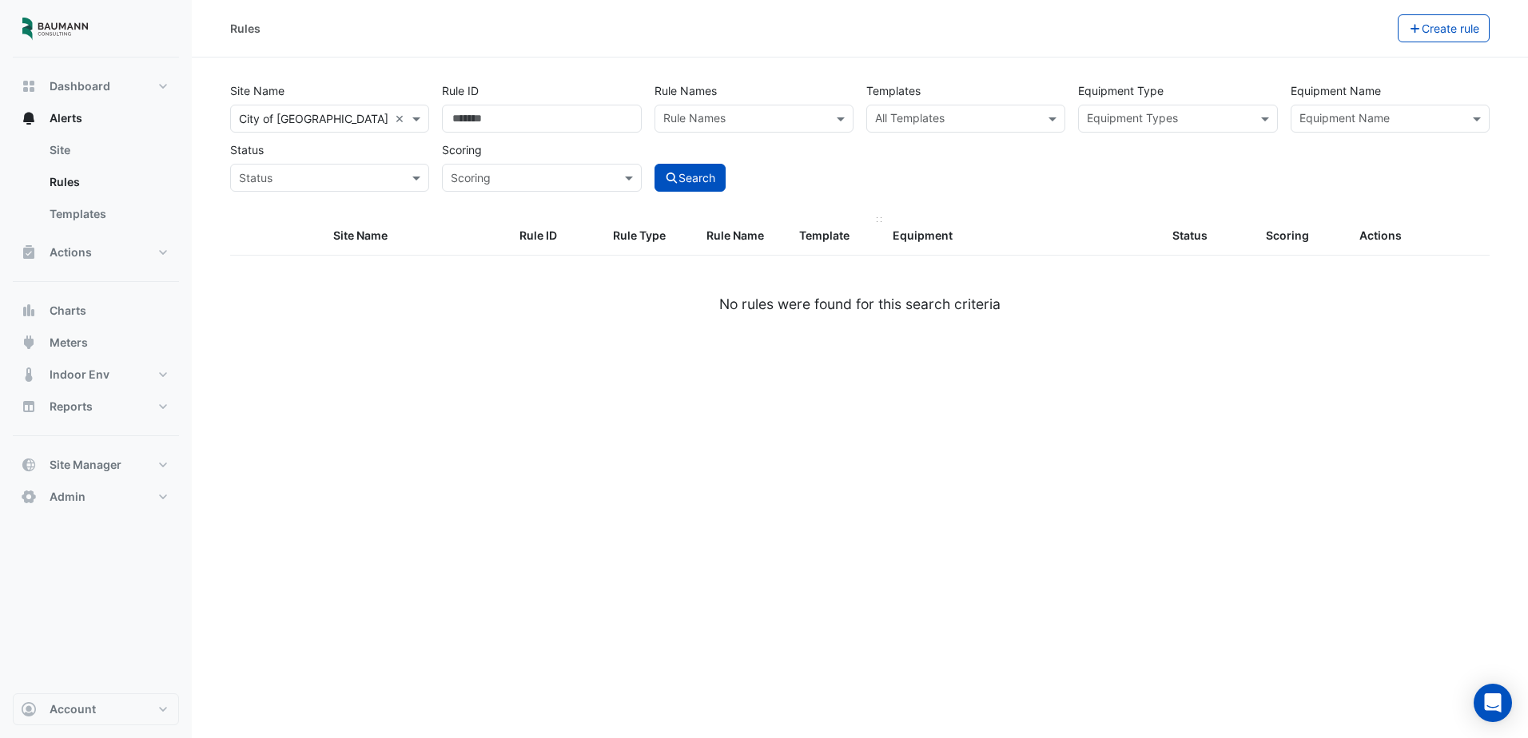
drag, startPoint x: 701, startPoint y: 172, endPoint x: 849, endPoint y: 226, distance: 157.5
click at [701, 171] on button "Search" at bounding box center [691, 178] width 72 height 28
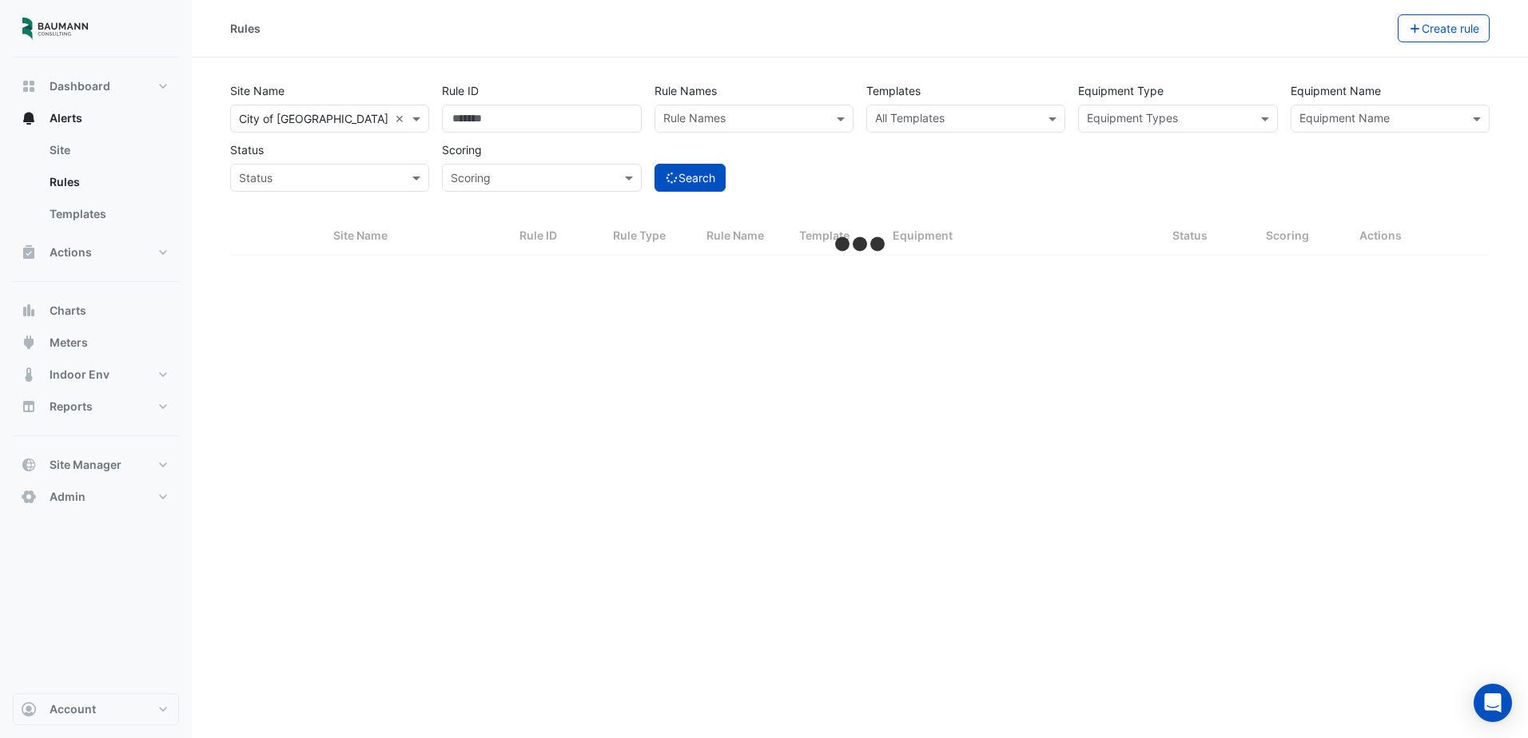
select select "***"
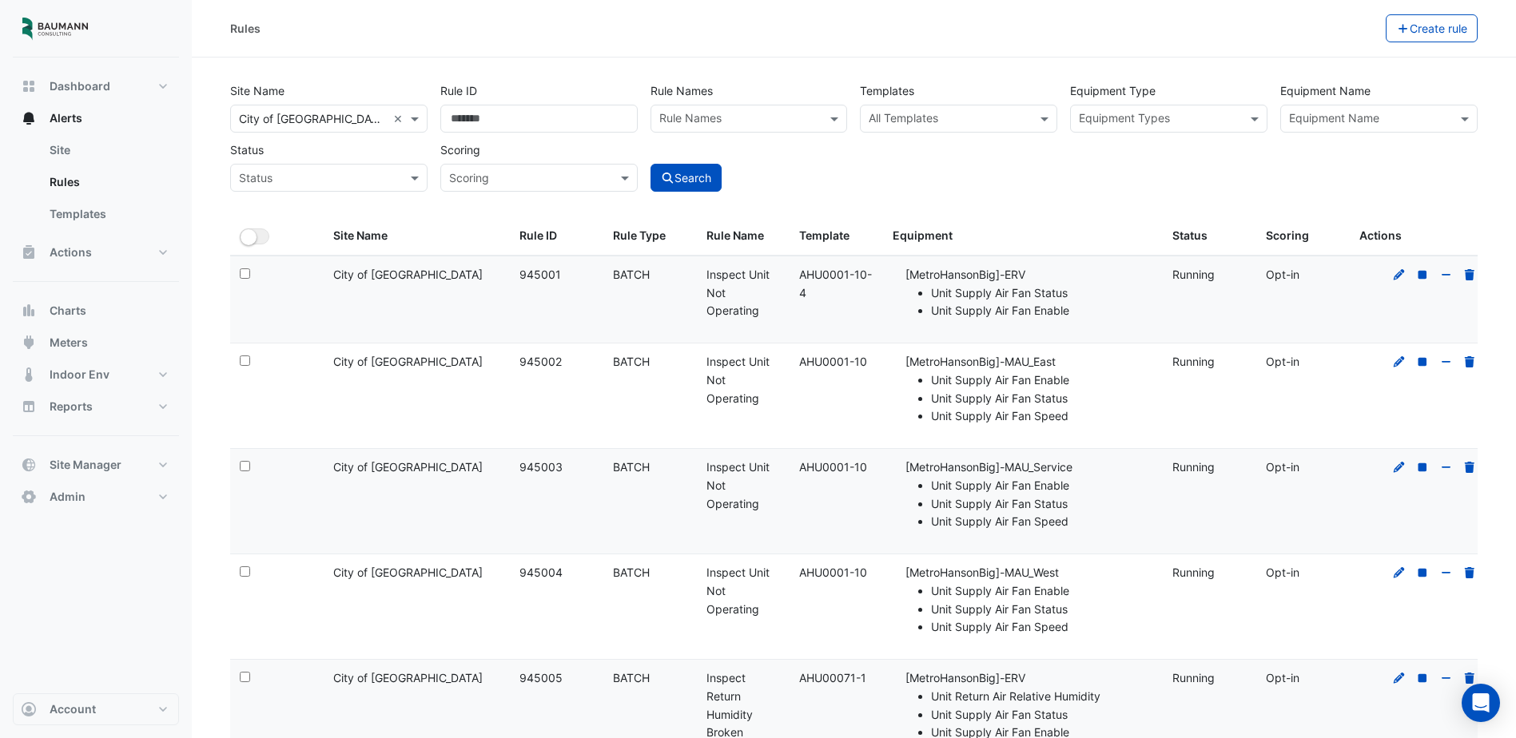
drag, startPoint x: 1252, startPoint y: 452, endPoint x: 1121, endPoint y: -62, distance: 530.6
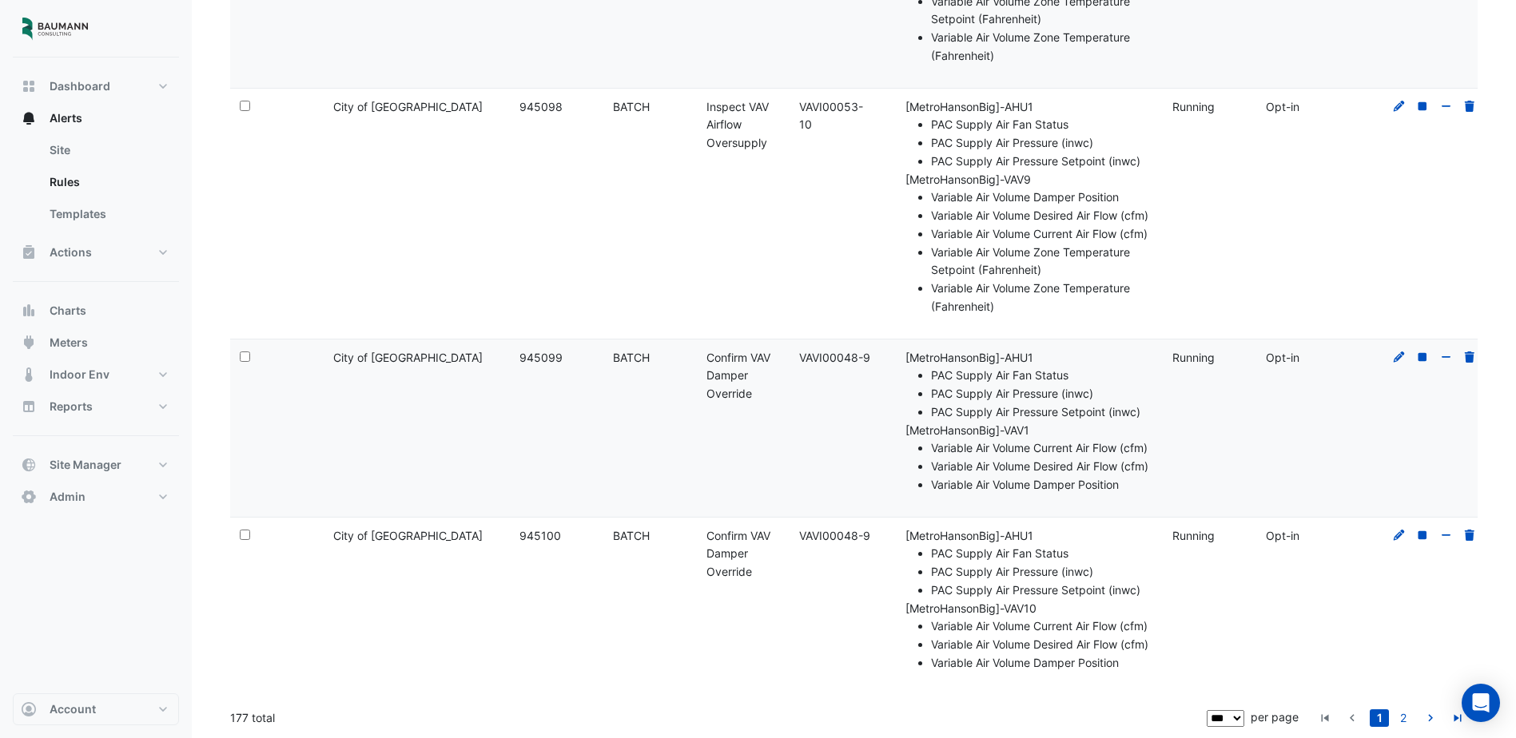
scroll to position [16159, 0]
drag, startPoint x: 1067, startPoint y: 555, endPoint x: 1135, endPoint y: 667, distance: 130.2
click at [1427, 723] on icon "go to next page" at bounding box center [1430, 720] width 19 height 17
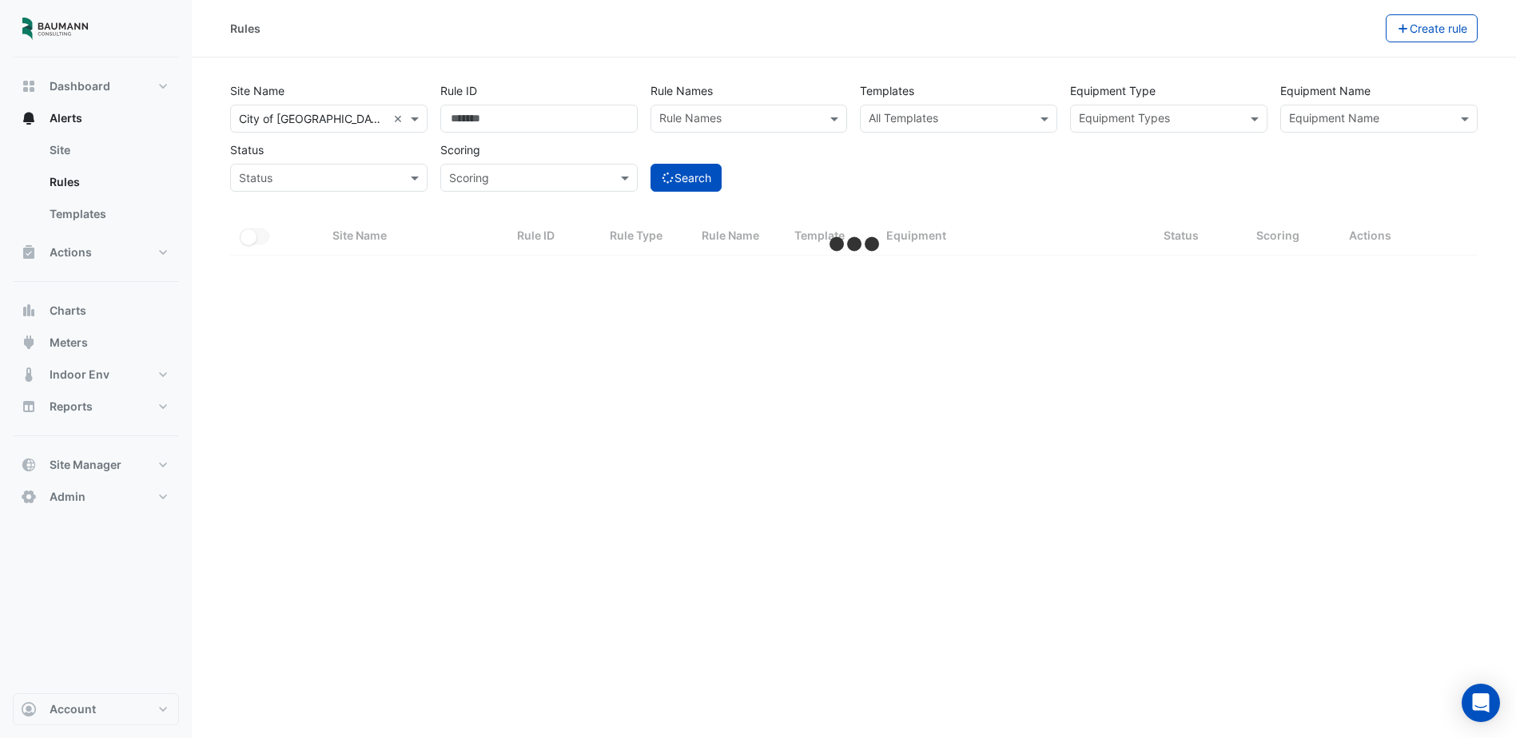
scroll to position [0, 0]
select select "***"
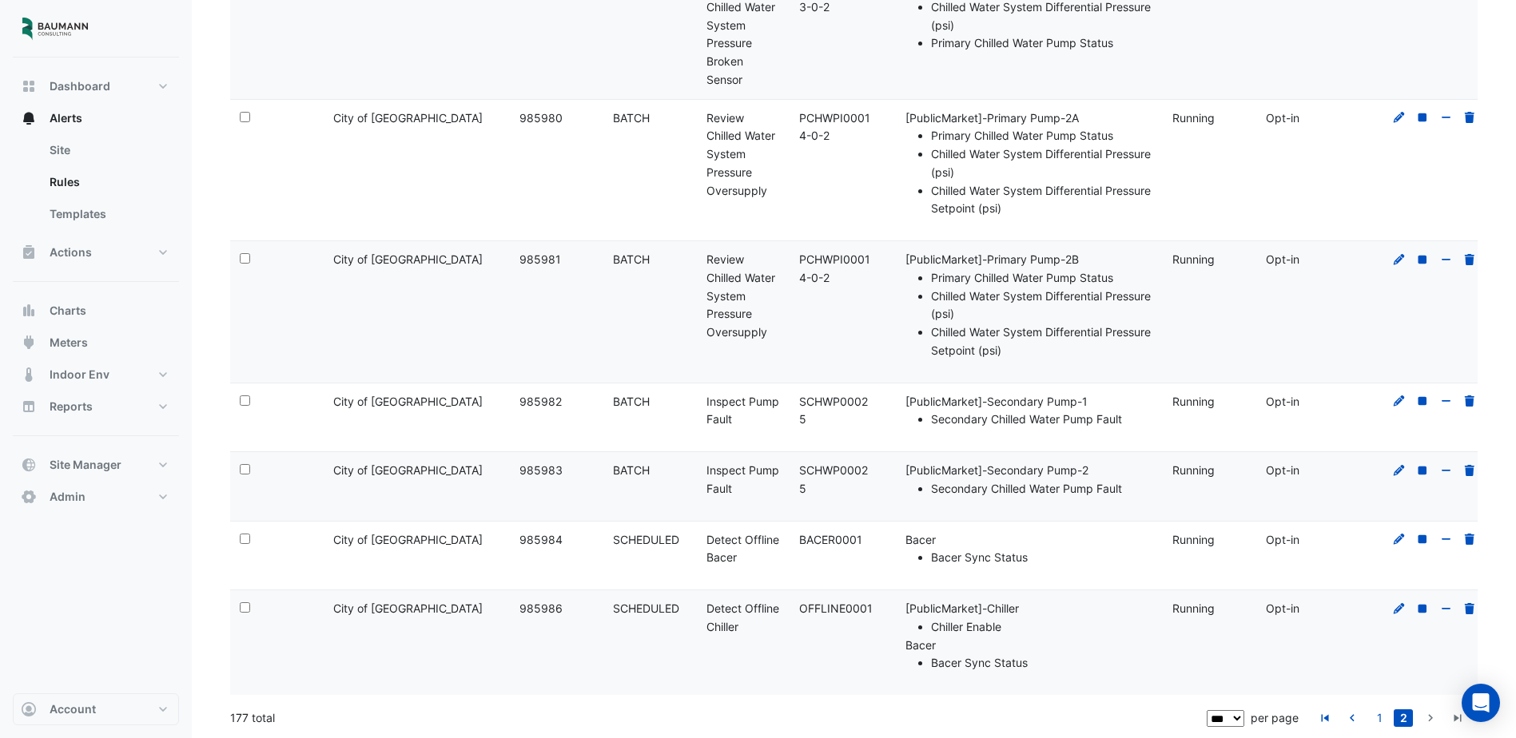
drag, startPoint x: 1121, startPoint y: 436, endPoint x: 1156, endPoint y: 766, distance: 331.1
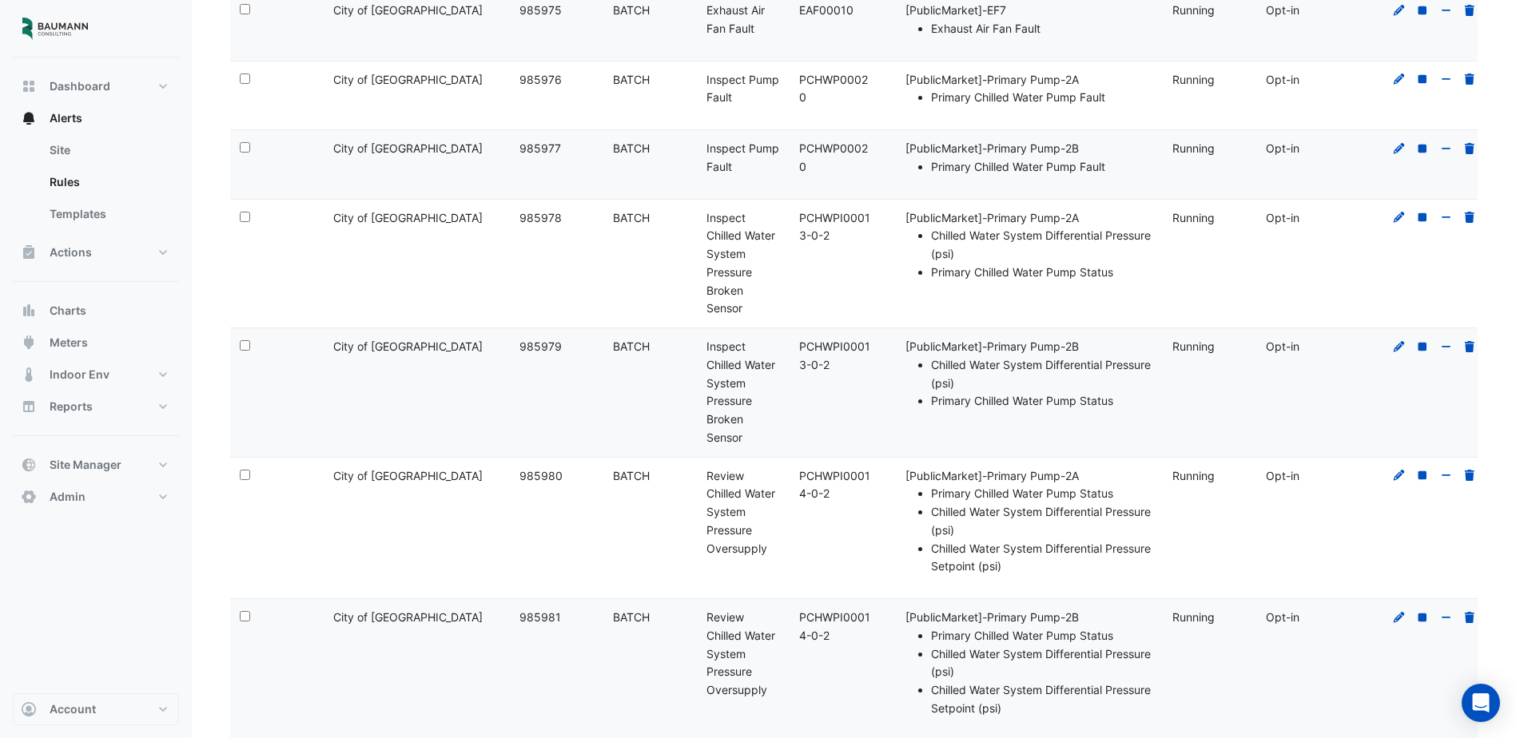
drag, startPoint x: 1161, startPoint y: 732, endPoint x: 1161, endPoint y: 596, distance: 135.9
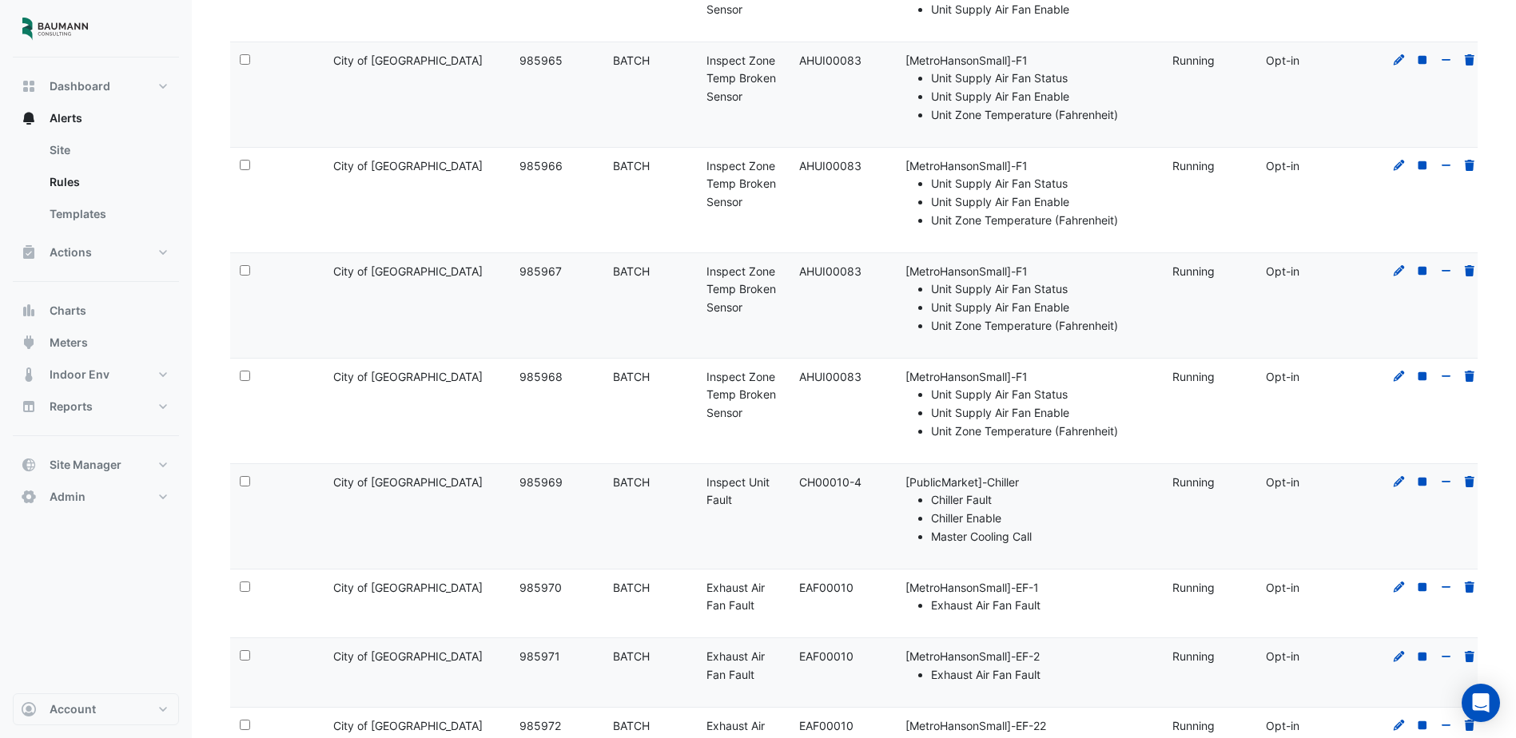
drag, startPoint x: 1142, startPoint y: 480, endPoint x: 1136, endPoint y: 450, distance: 31.0
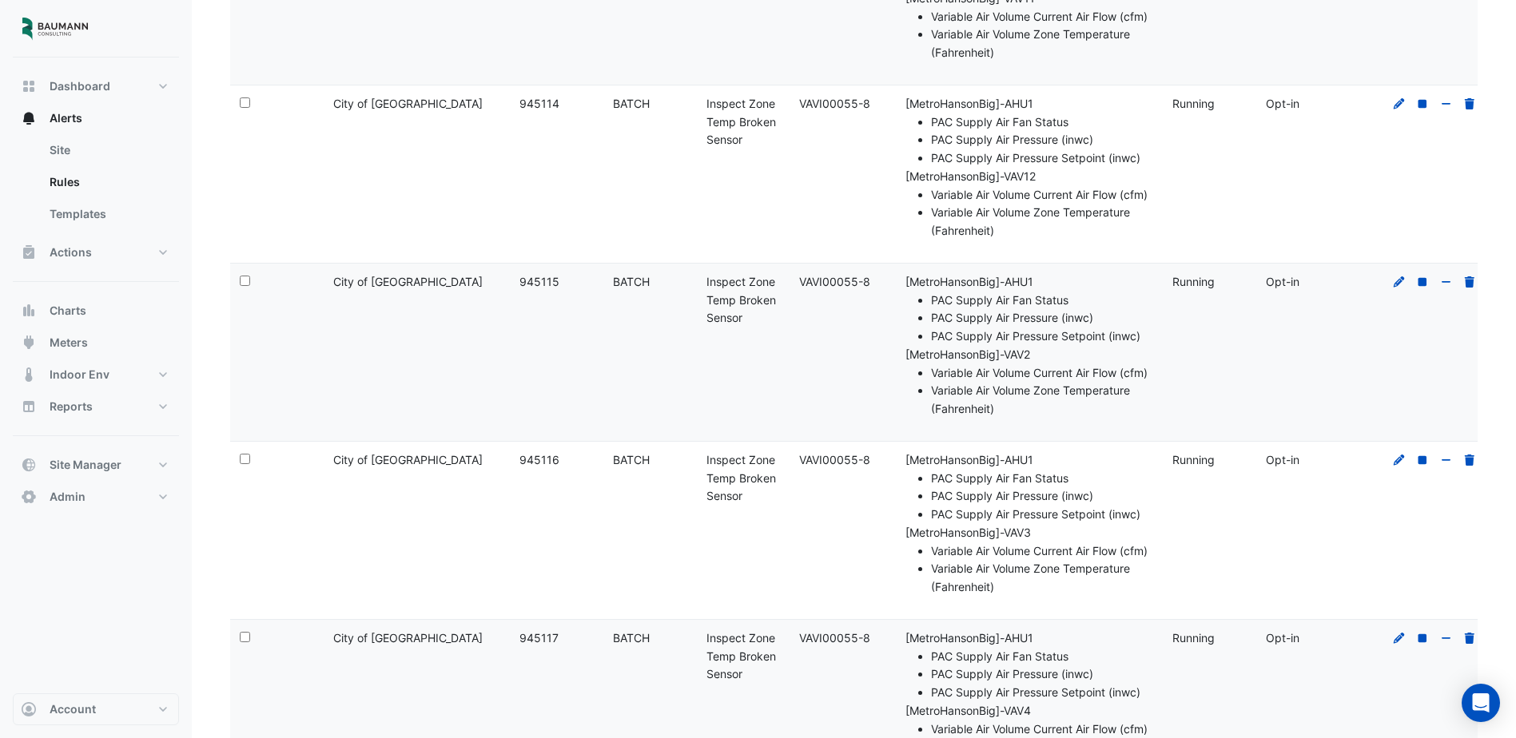
scroll to position [31, 0]
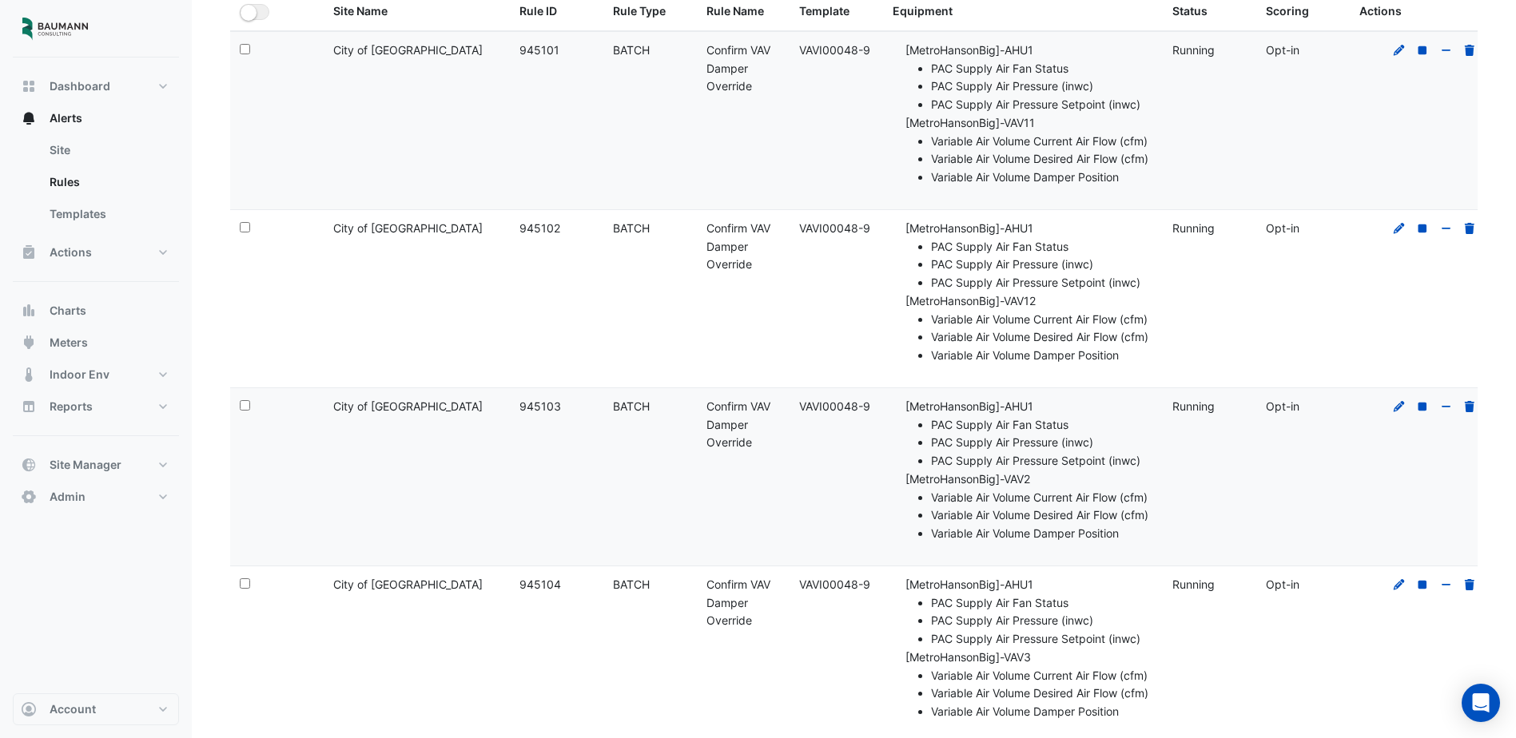
drag, startPoint x: 1125, startPoint y: 476, endPoint x: 1113, endPoint y: 213, distance: 263.3
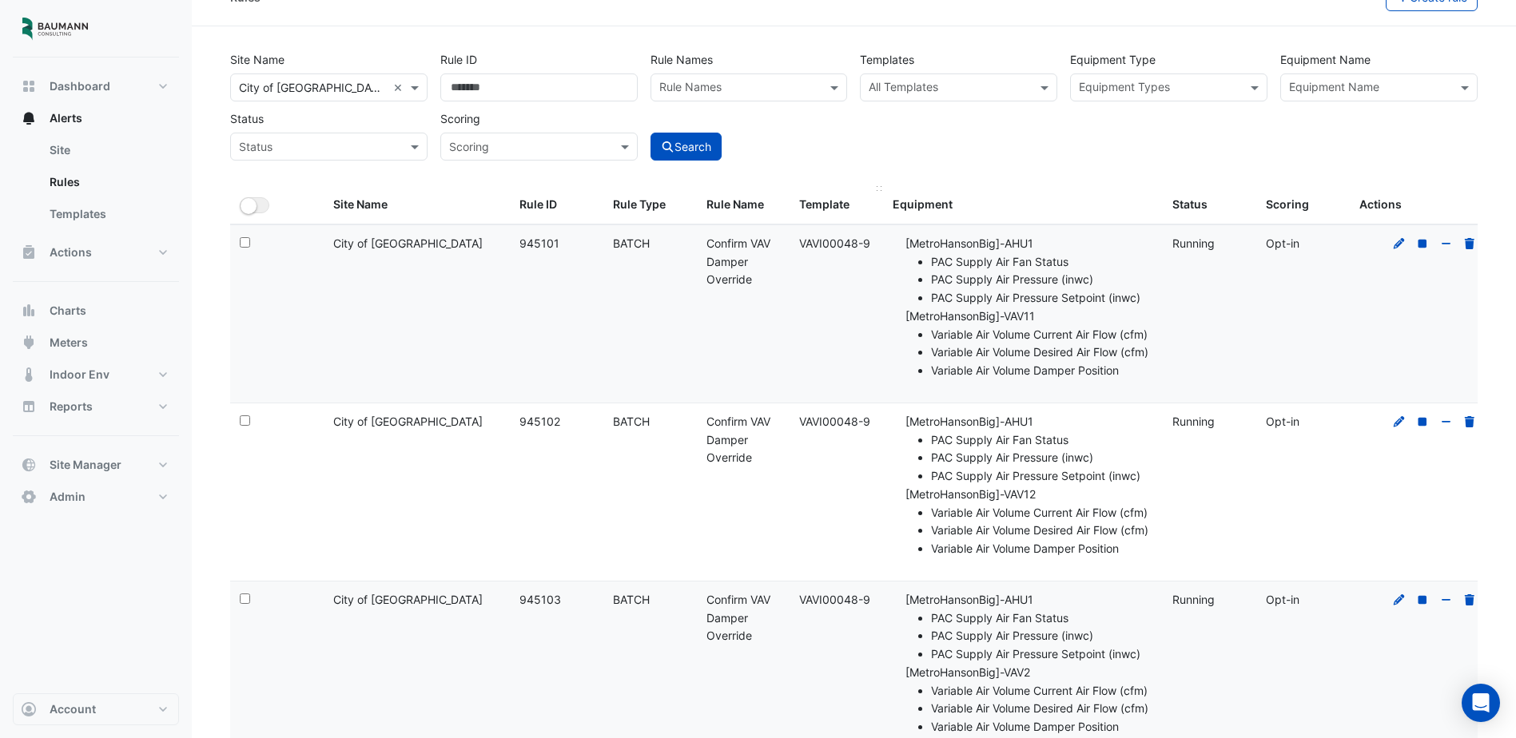
click at [838, 205] on div "Template" at bounding box center [836, 205] width 74 height 18
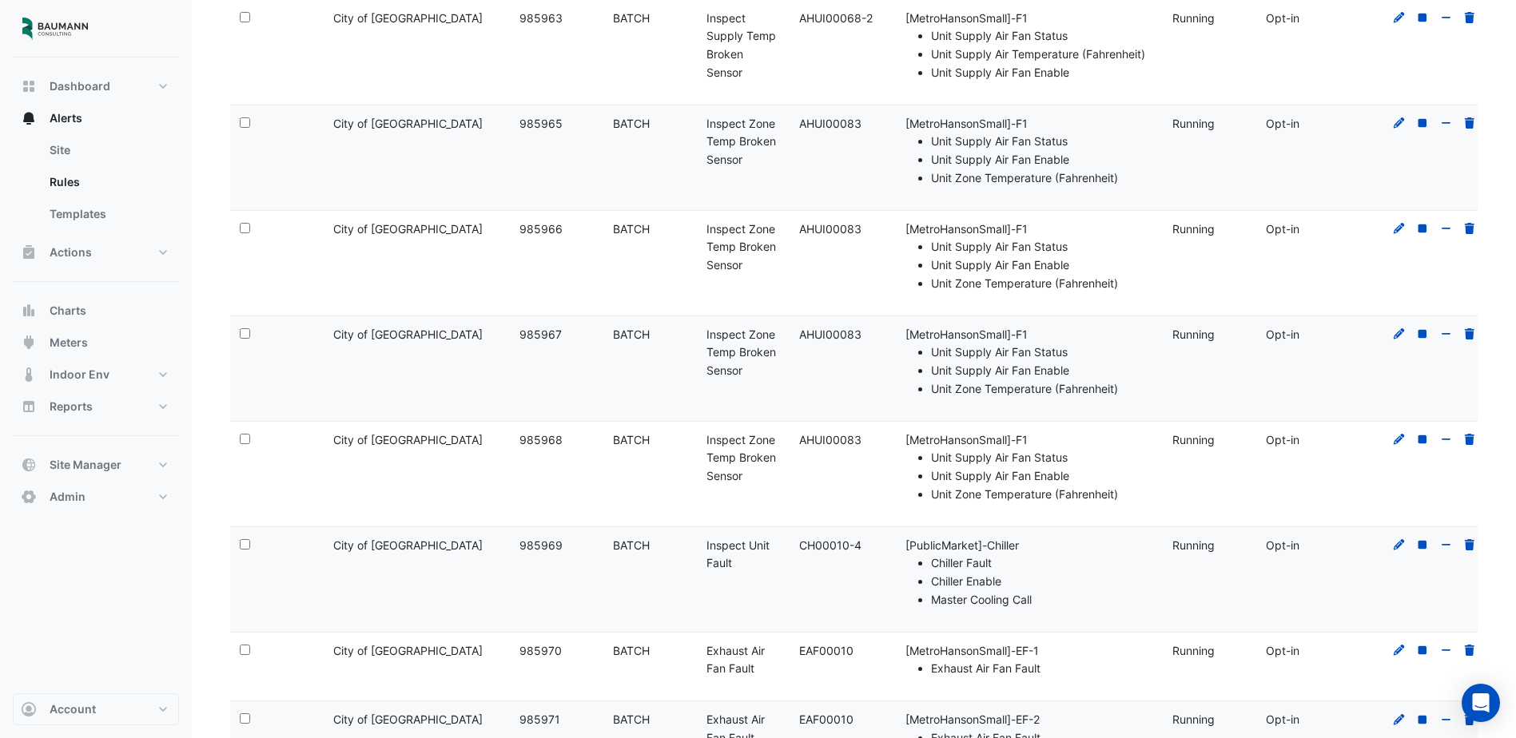
scroll to position [10060, 0]
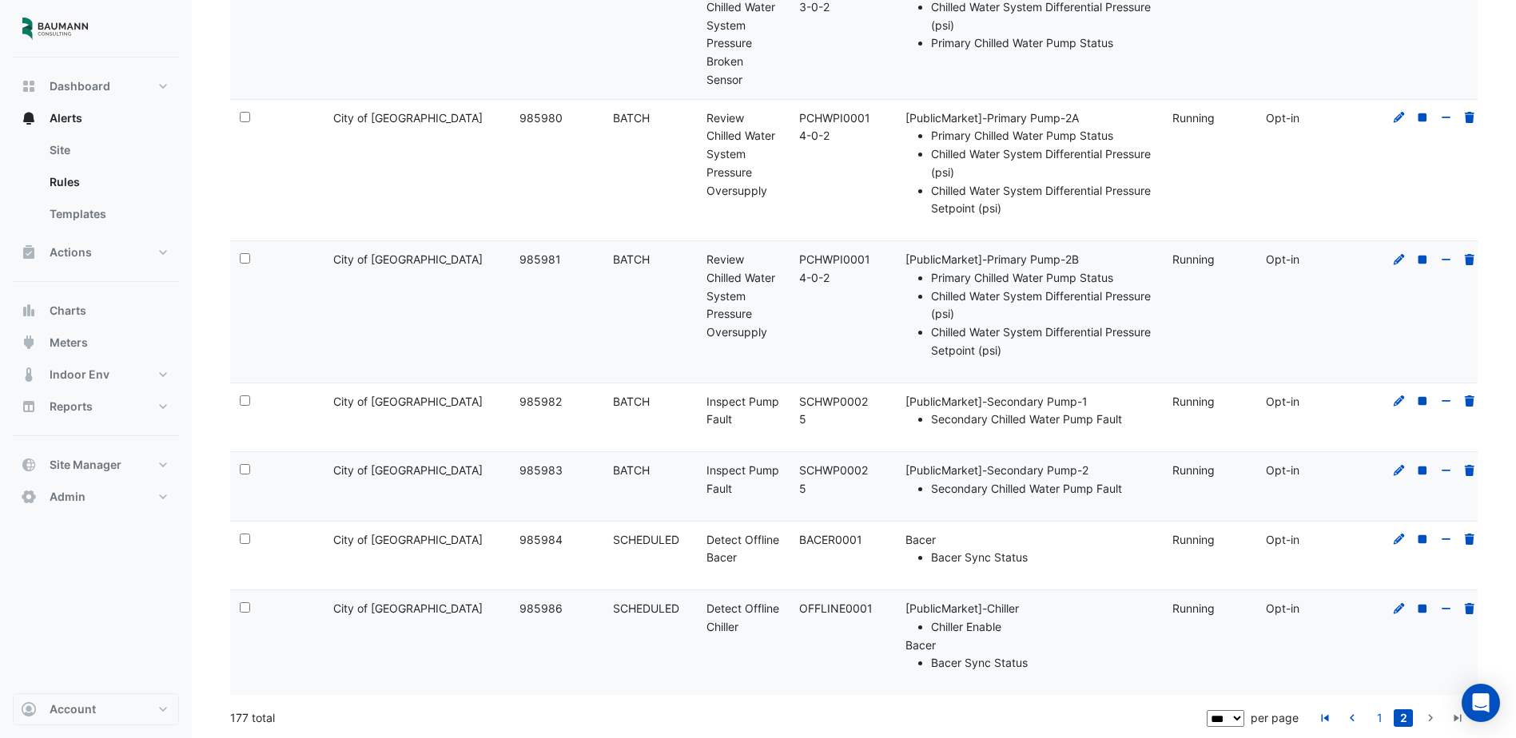
drag, startPoint x: 1230, startPoint y: 402, endPoint x: 1279, endPoint y: 745, distance: 346.3
click at [1356, 720] on icon "go to previous page" at bounding box center [1352, 720] width 19 height 17
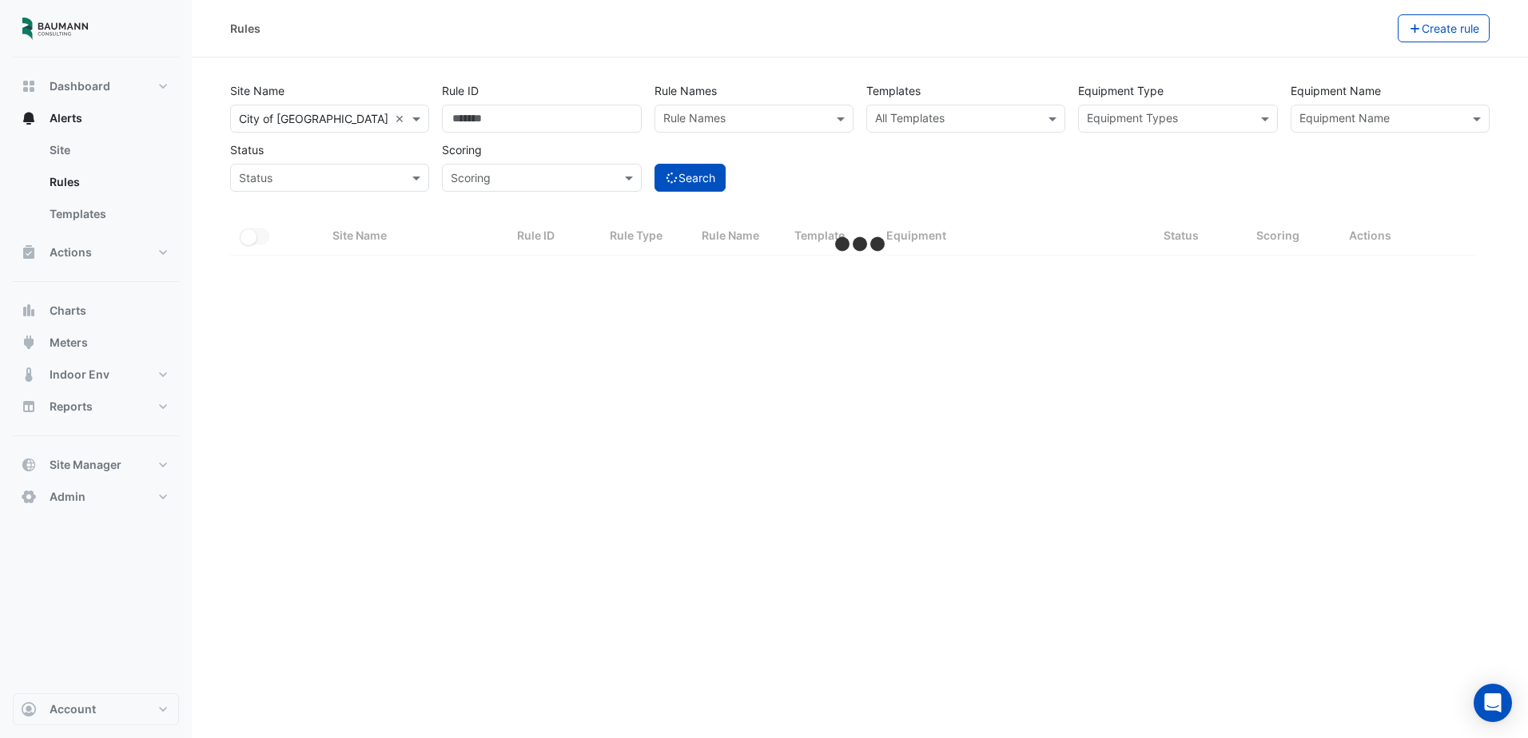
select select "***"
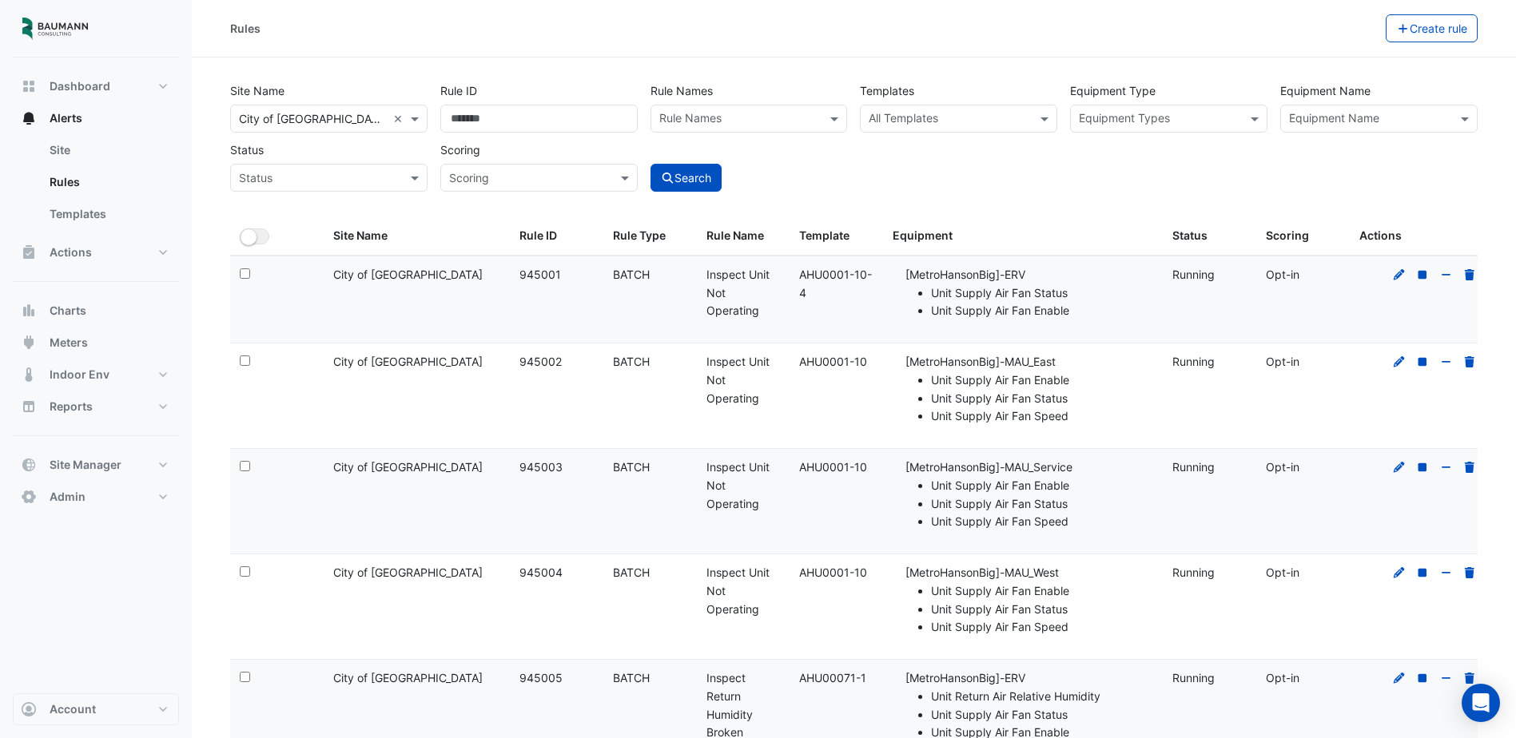
click at [725, 125] on input "text" at bounding box center [739, 120] width 161 height 17
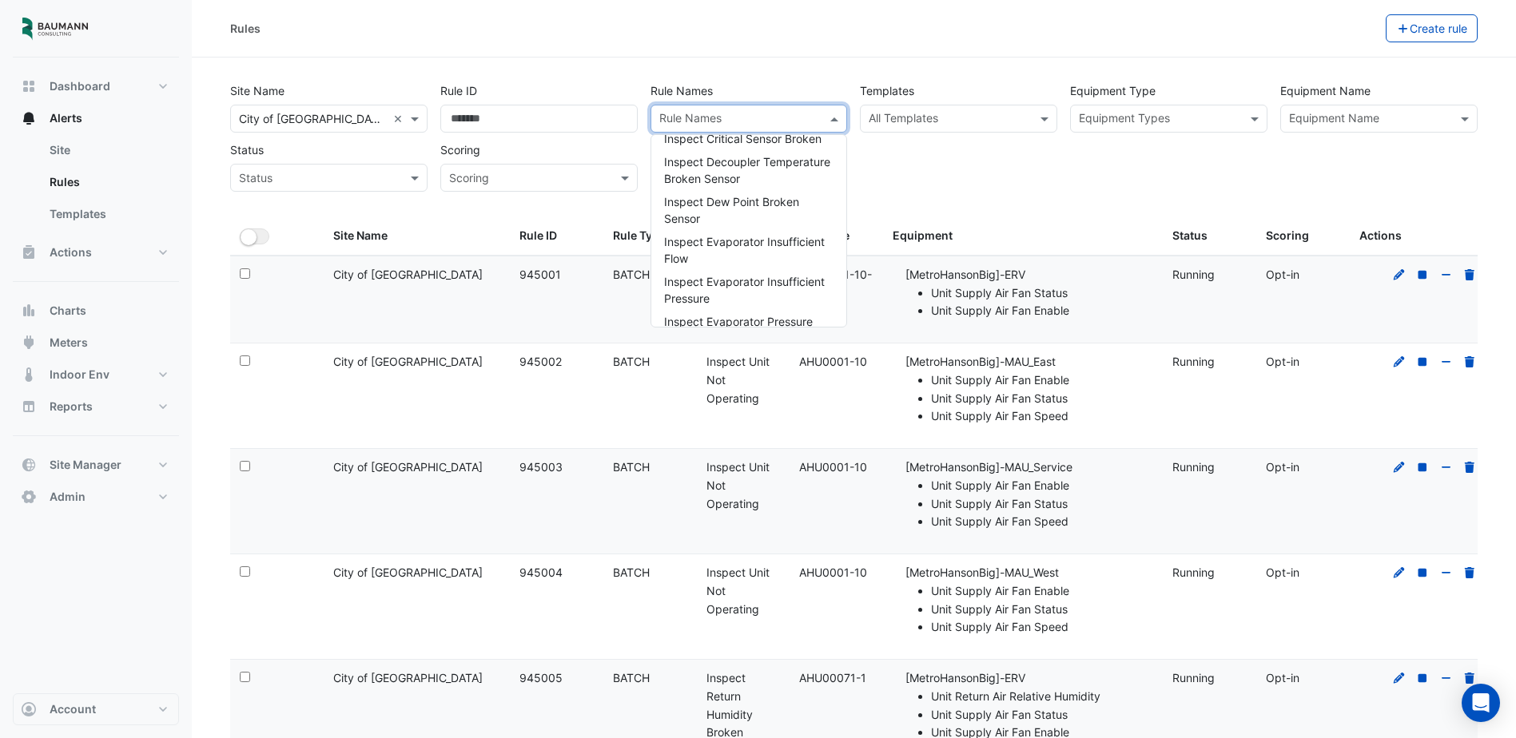
scroll to position [19581, 0]
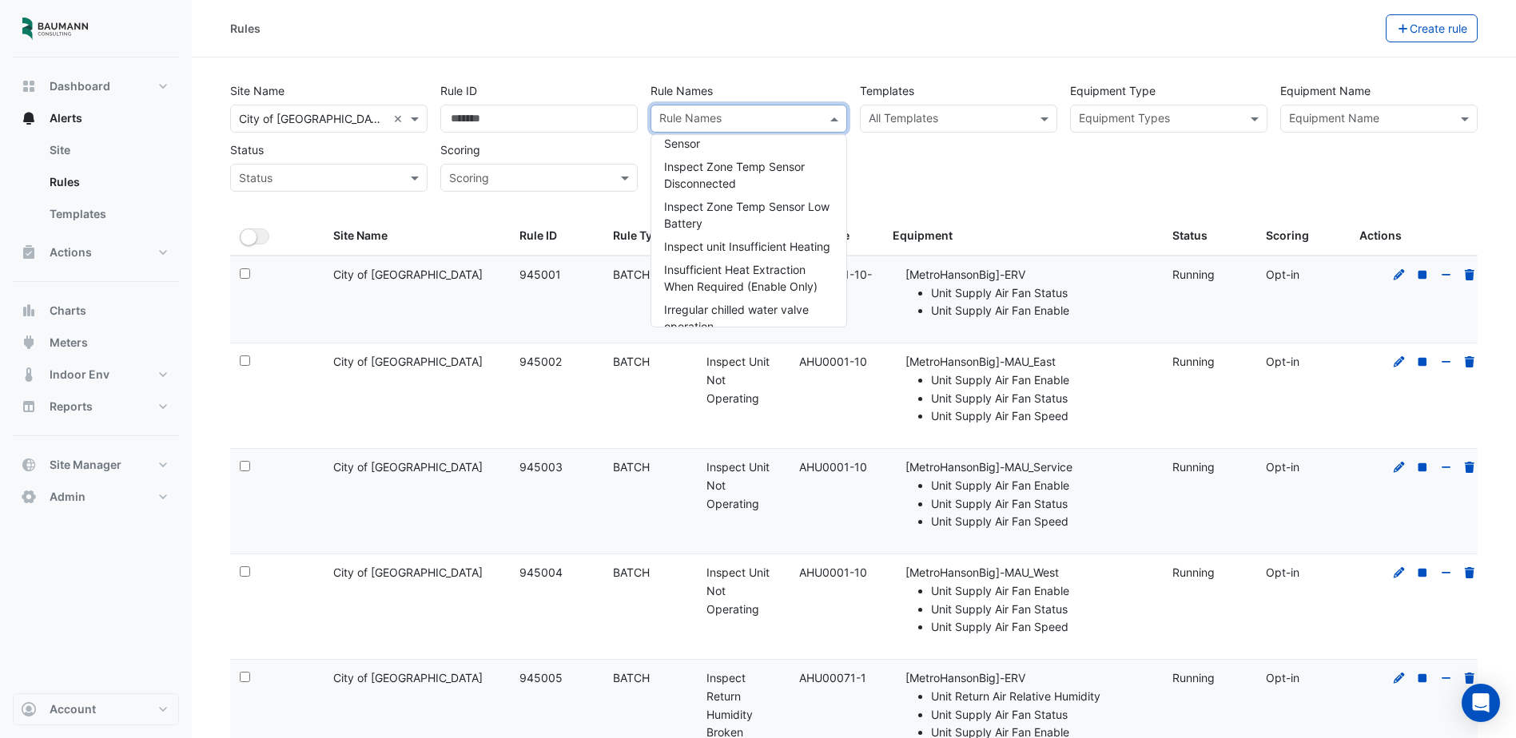
scroll to position [23977, 0]
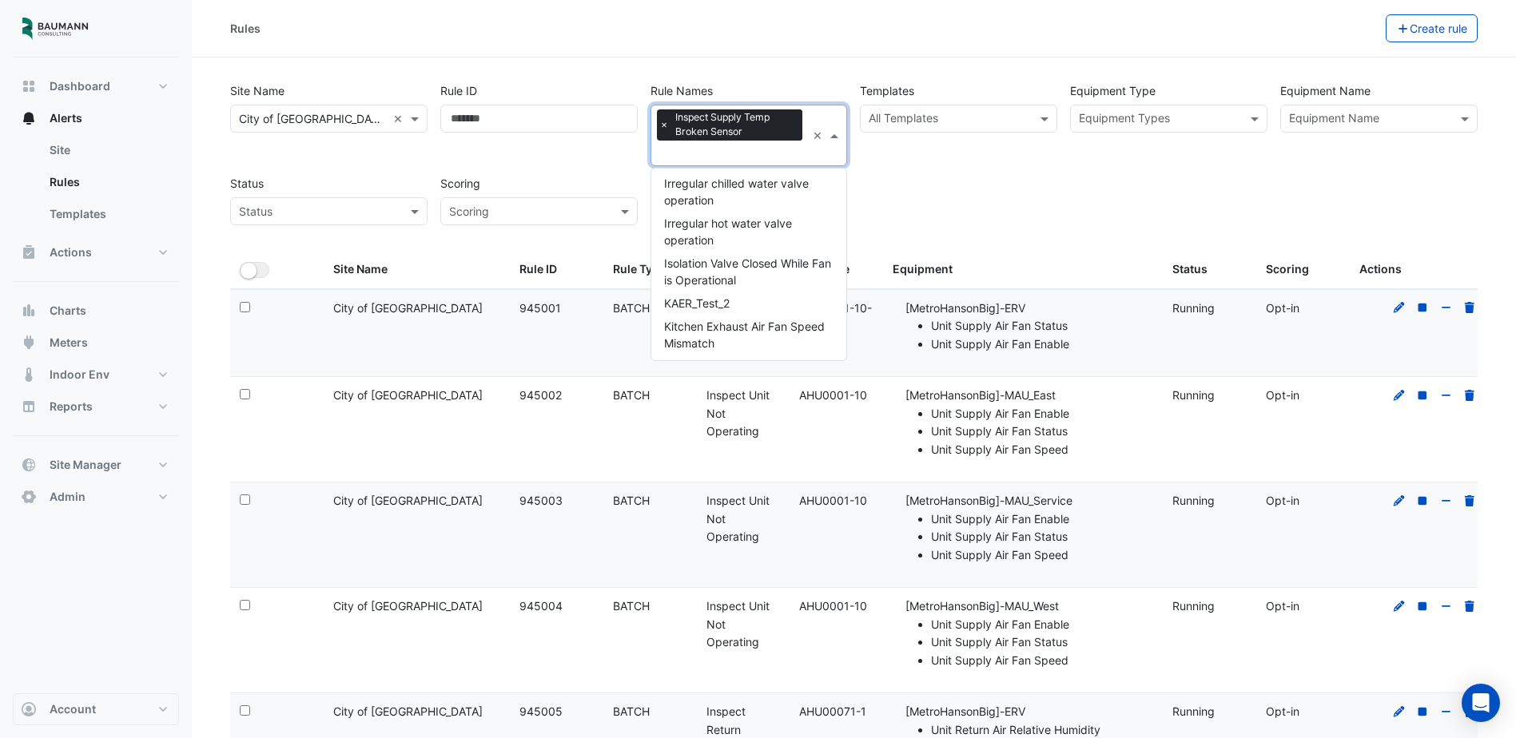
click at [1025, 179] on div "Site Name All Sites × City of Madison × Rule ID Rule Names Rule Names × Inspect…" at bounding box center [854, 150] width 1260 height 152
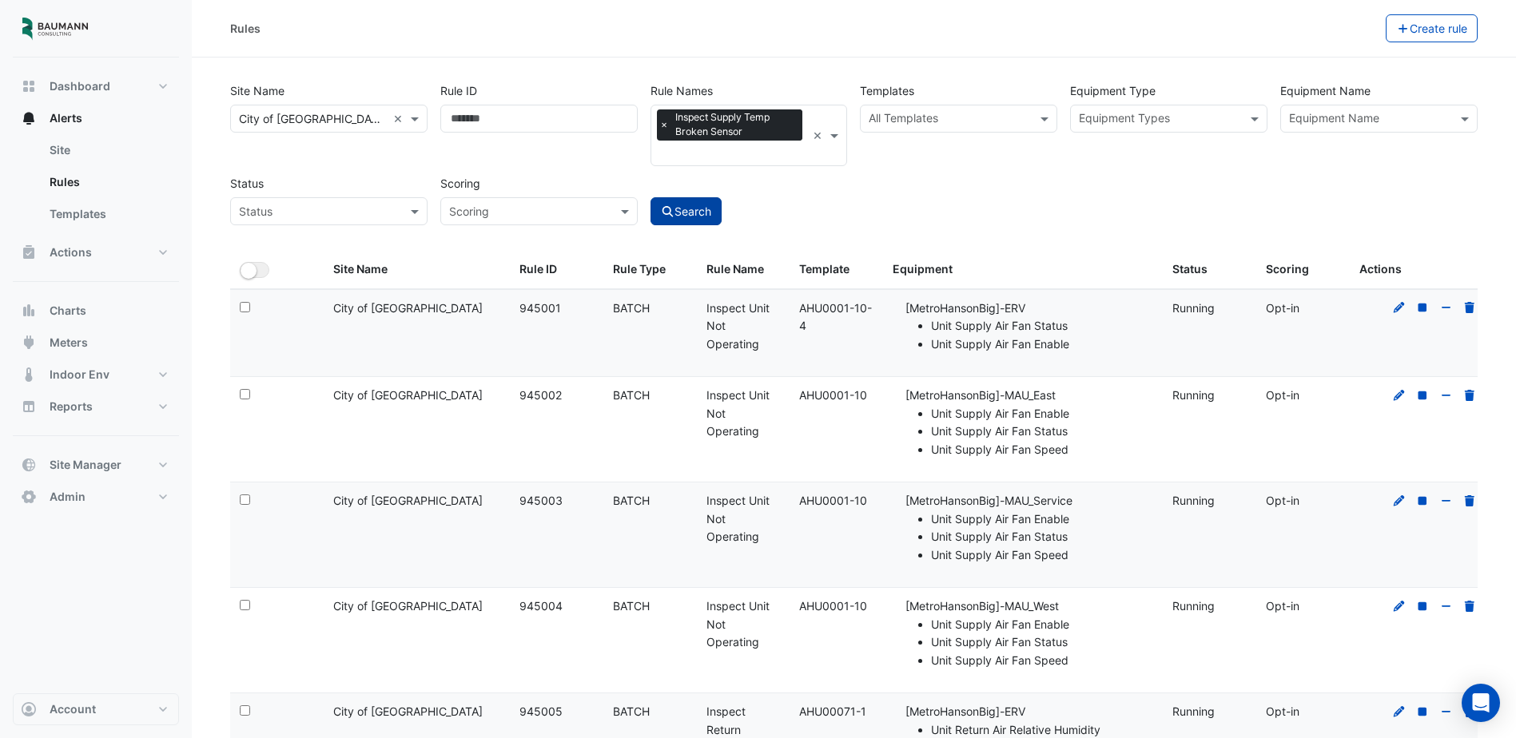
click at [715, 209] on button "Search" at bounding box center [687, 211] width 72 height 28
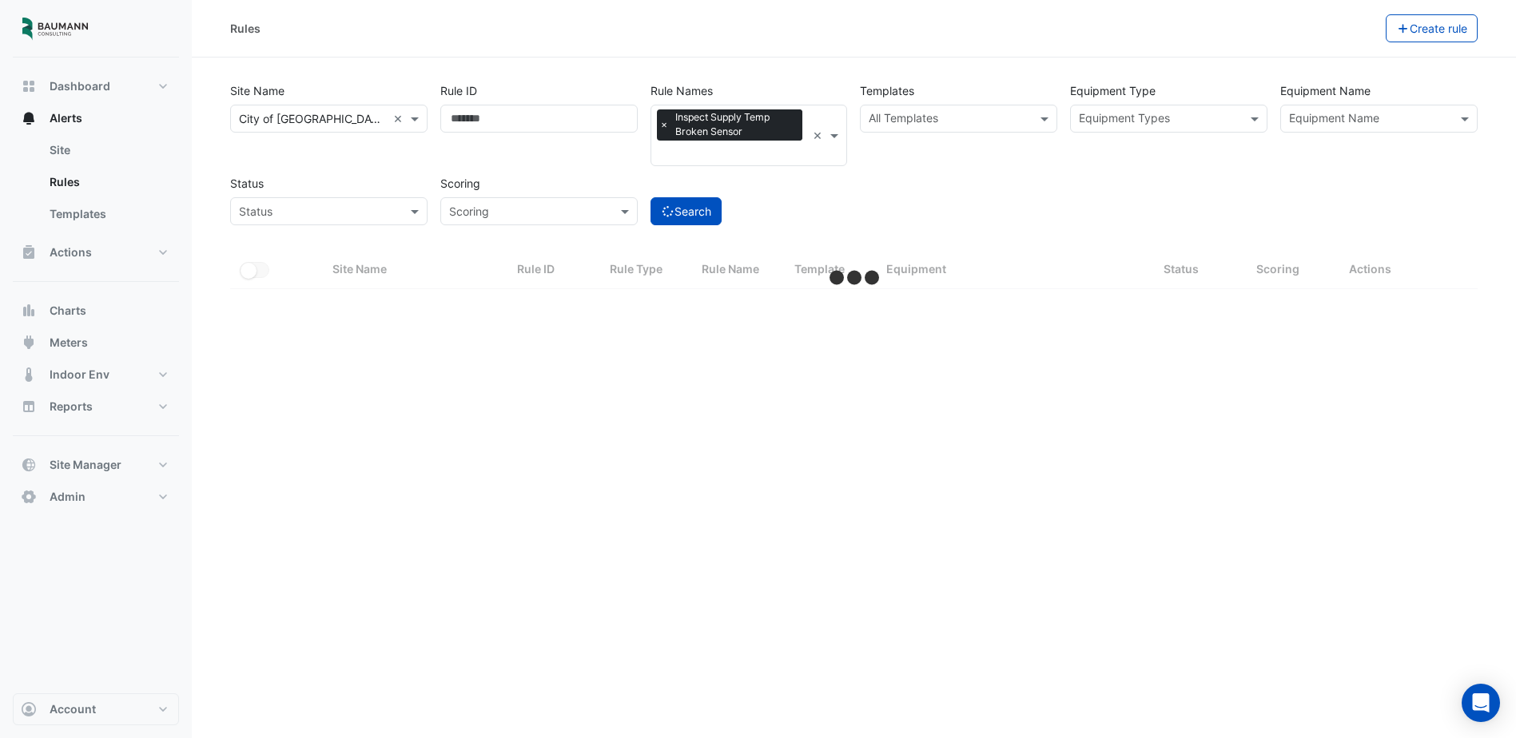
select select "***"
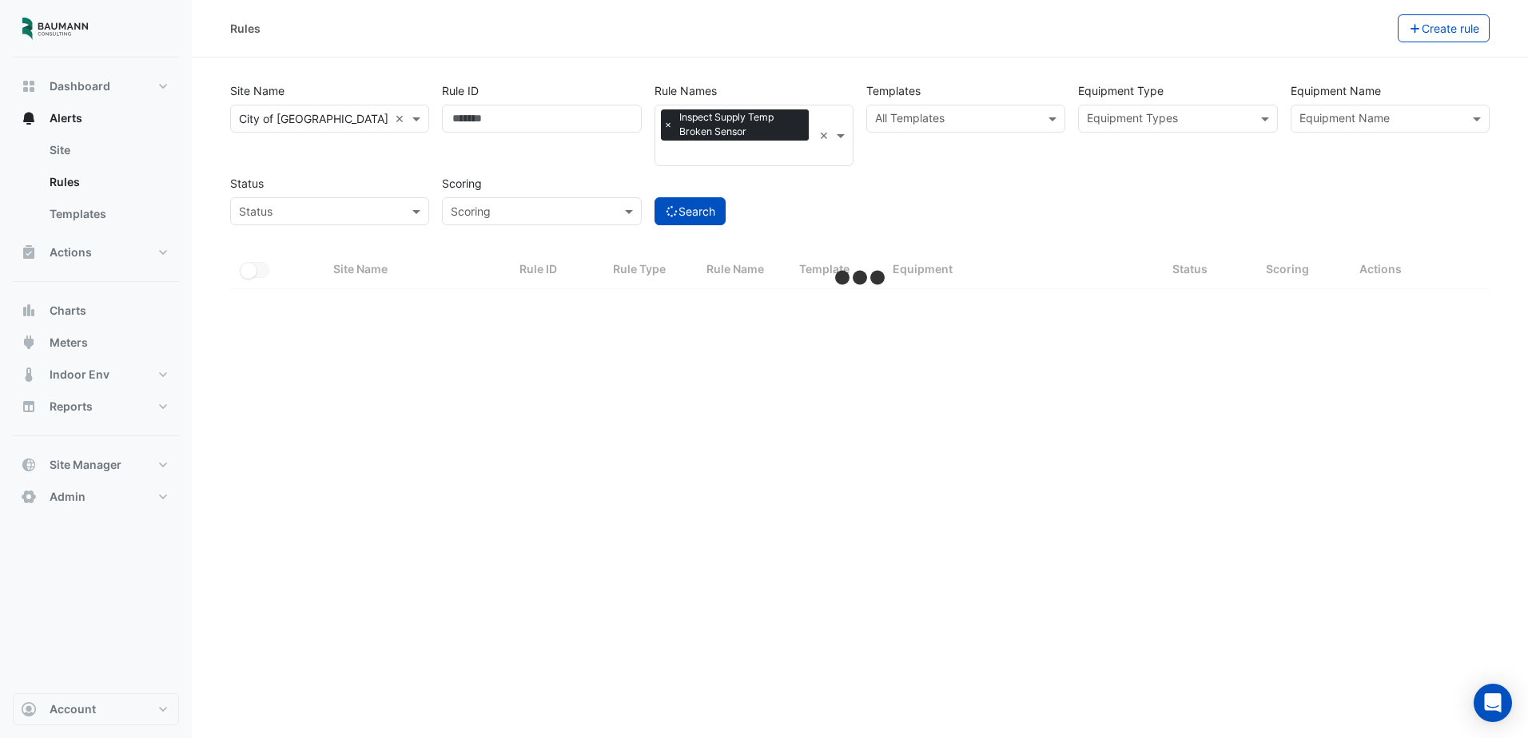
select select "***"
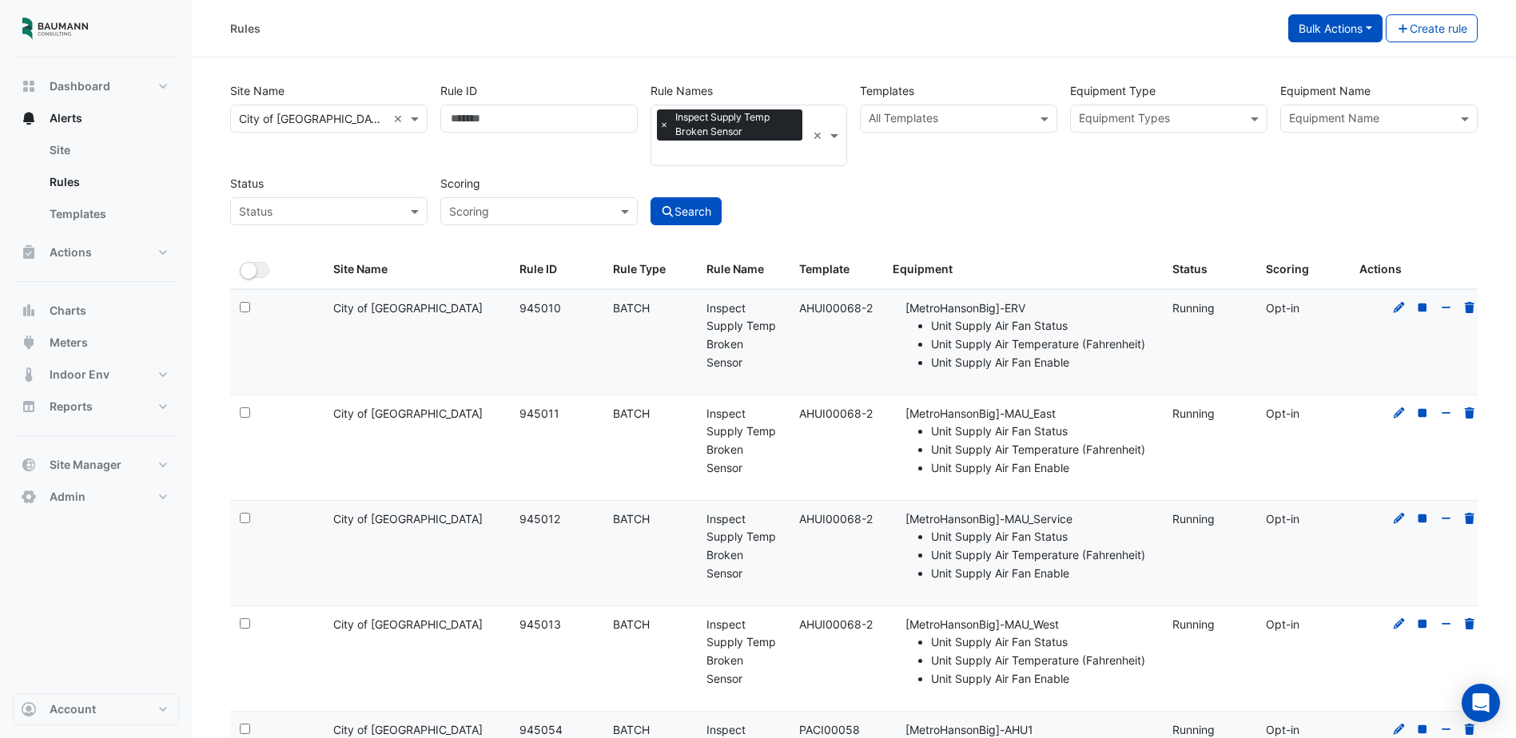
click at [1354, 29] on button "Bulk Actions" at bounding box center [1335, 28] width 94 height 28
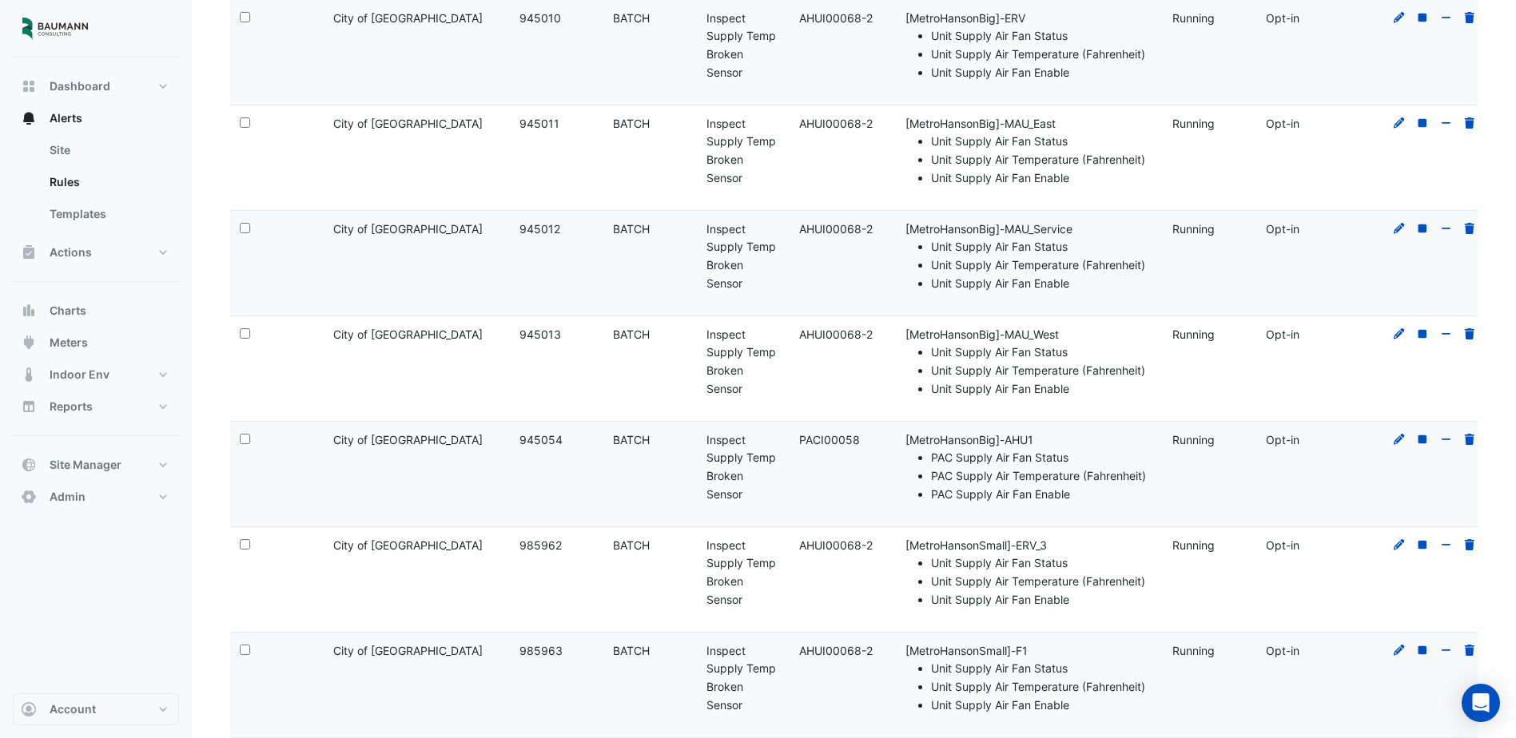
scroll to position [424, 0]
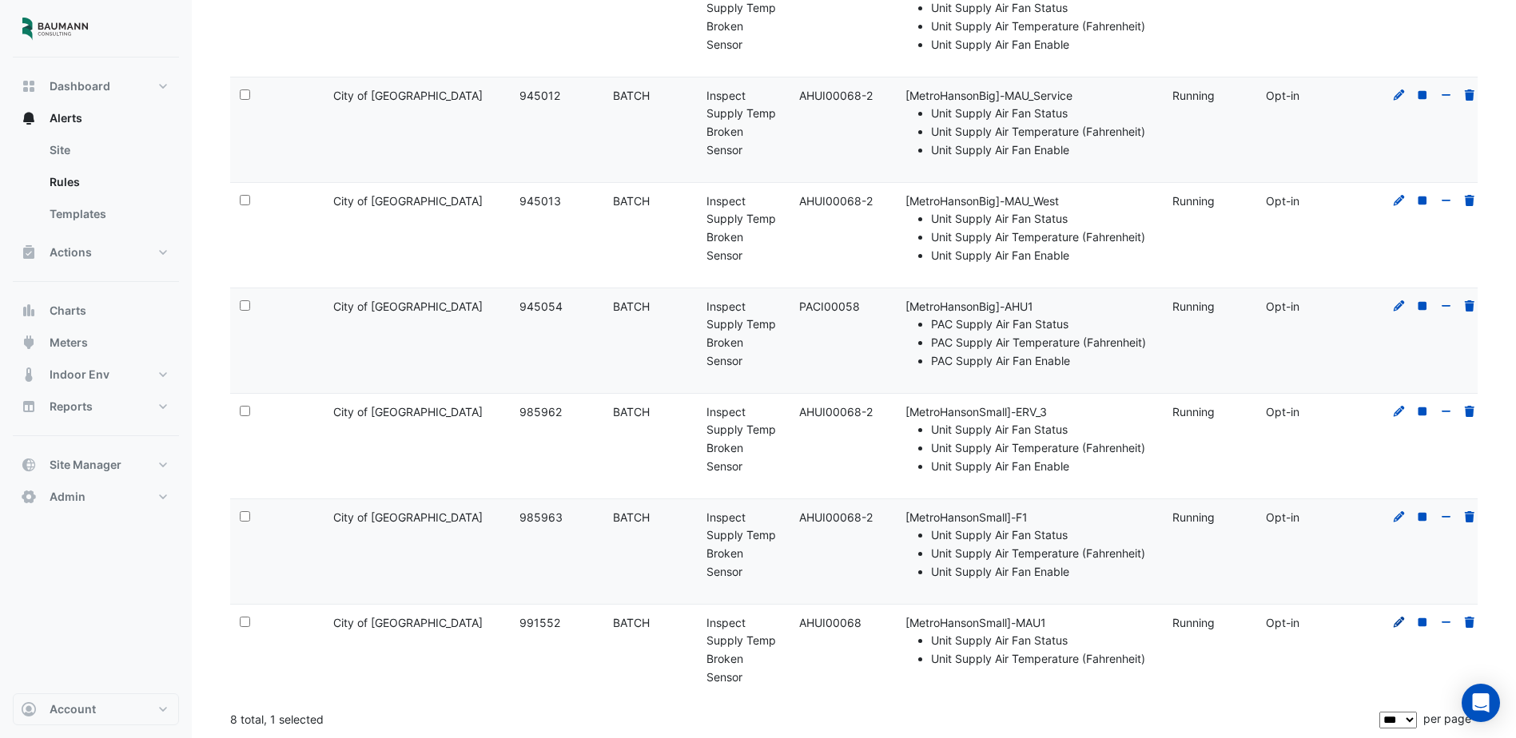
click at [1402, 621] on icon at bounding box center [1399, 622] width 11 height 11
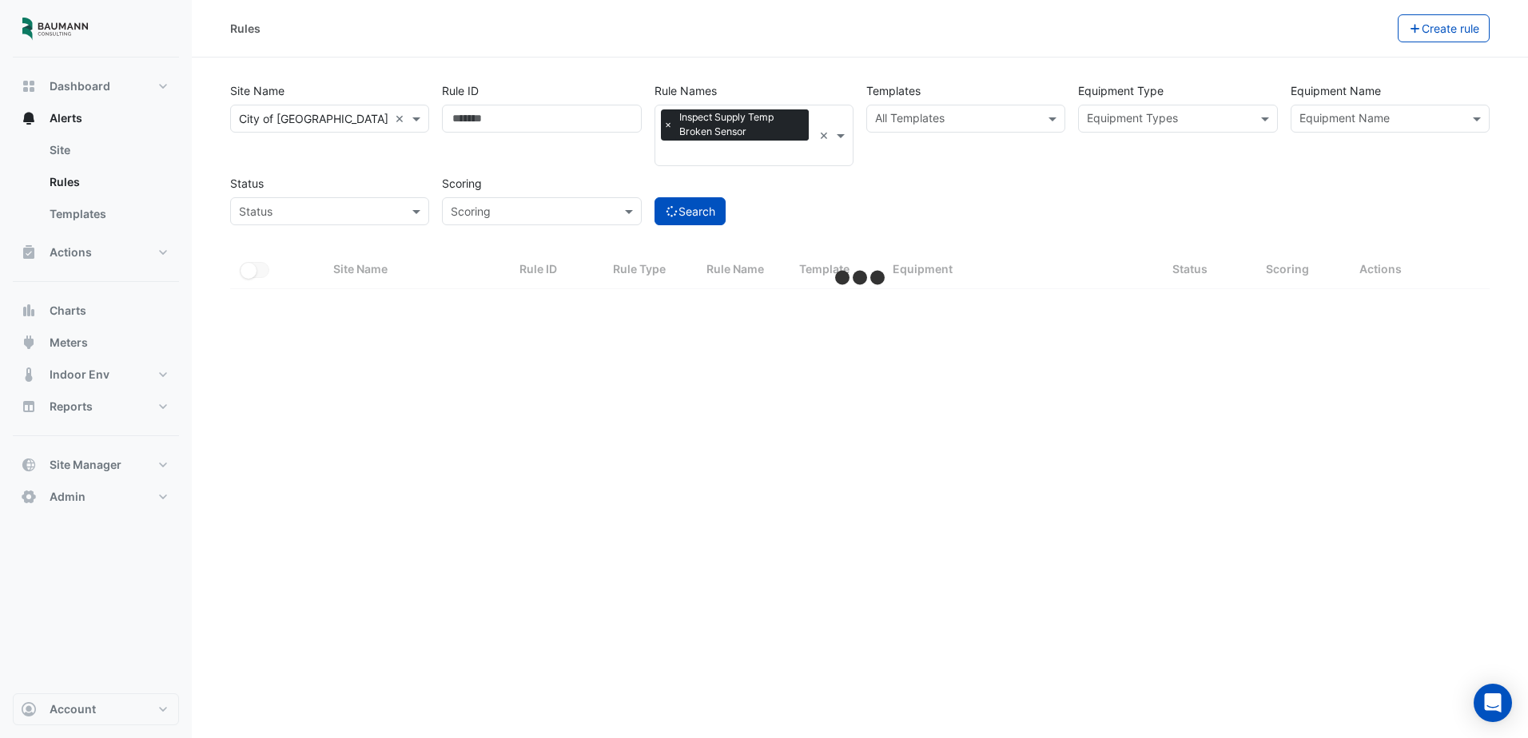
select select "***"
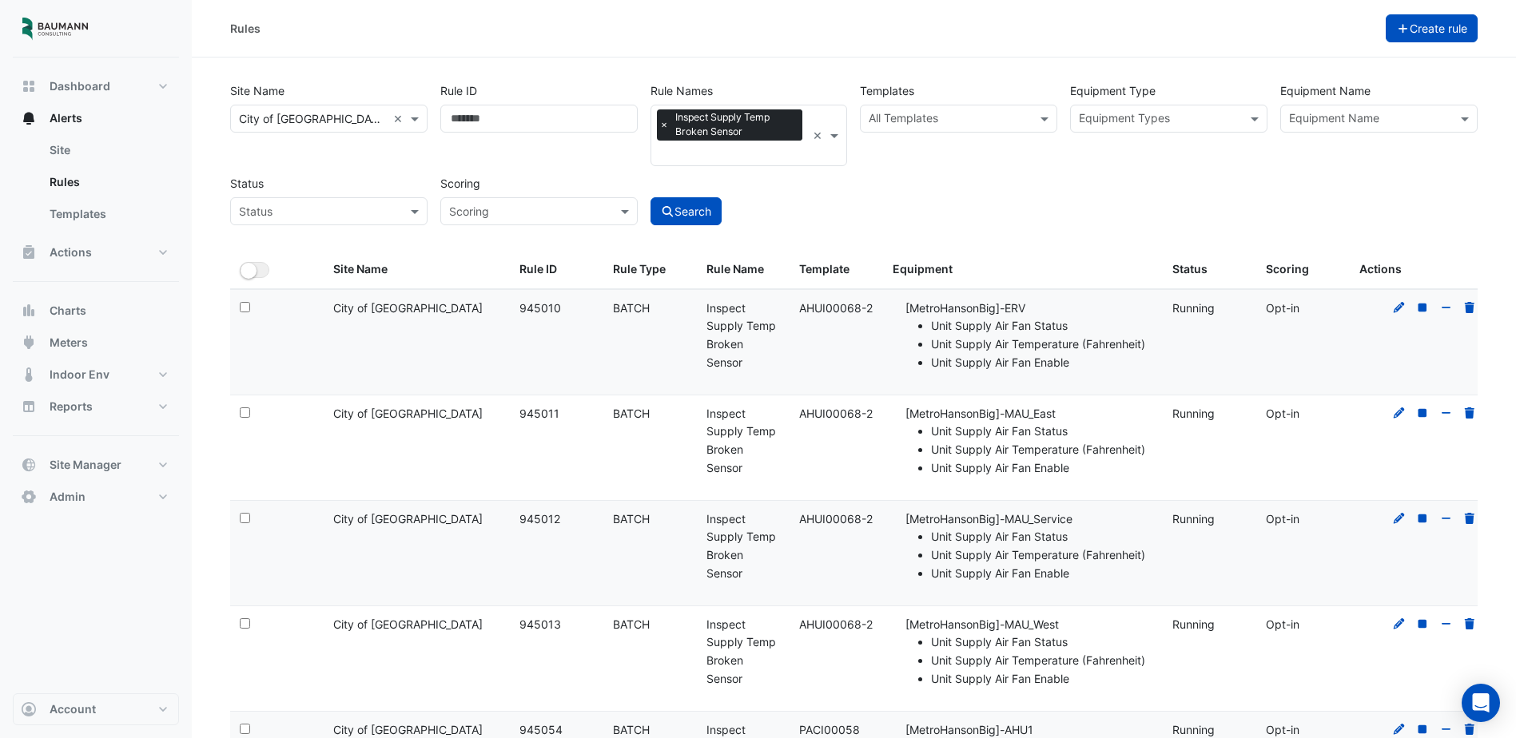
click at [1387, 38] on button "Create rule" at bounding box center [1432, 28] width 93 height 28
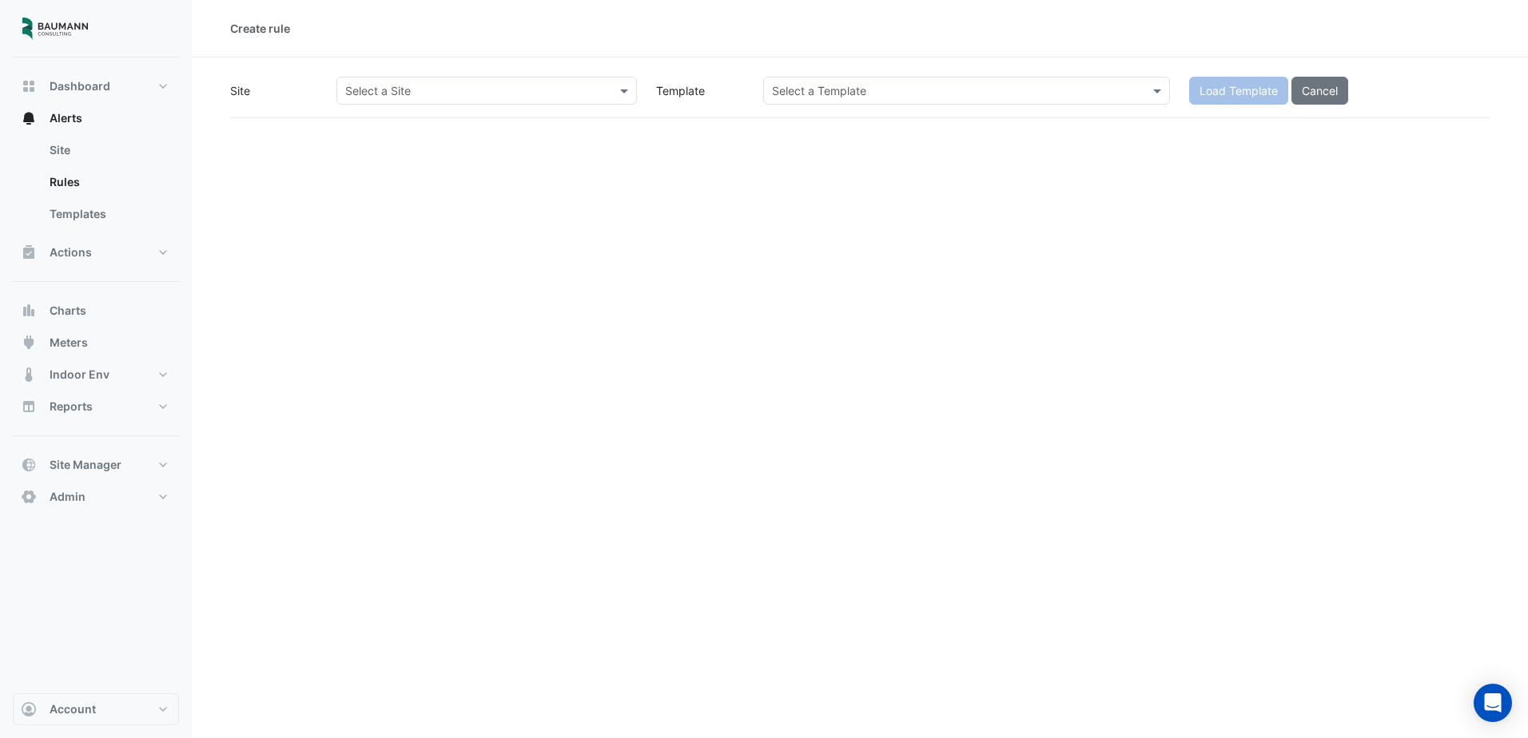
click at [560, 102] on div "Select a Site" at bounding box center [486, 91] width 301 height 28
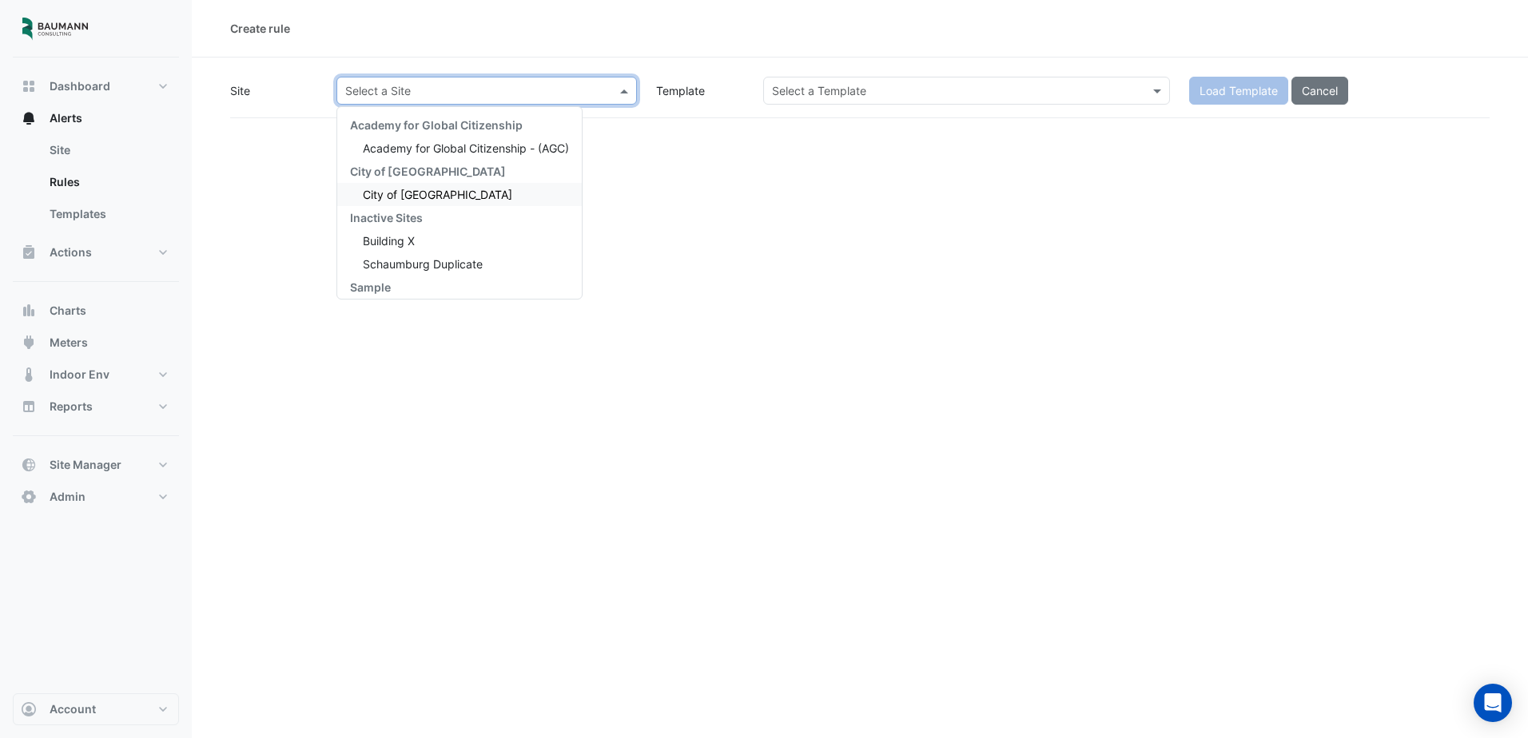
click at [473, 209] on div "Inactive Sites" at bounding box center [459, 217] width 245 height 23
drag, startPoint x: 446, startPoint y: 189, endPoint x: 465, endPoint y: 188, distance: 19.2
click at [445, 189] on span "City of Madison" at bounding box center [437, 195] width 149 height 14
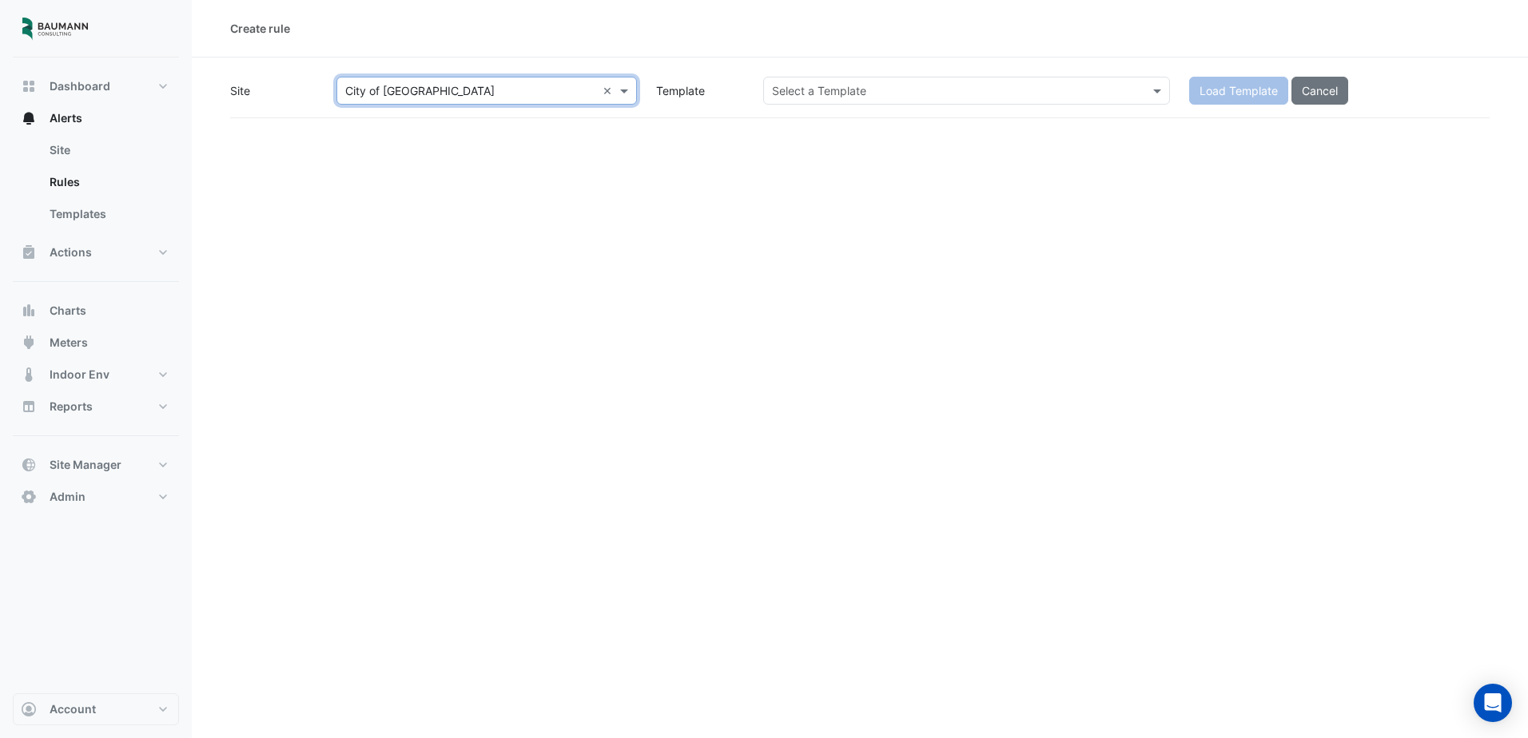
click at [855, 96] on input "text" at bounding box center [950, 91] width 357 height 17
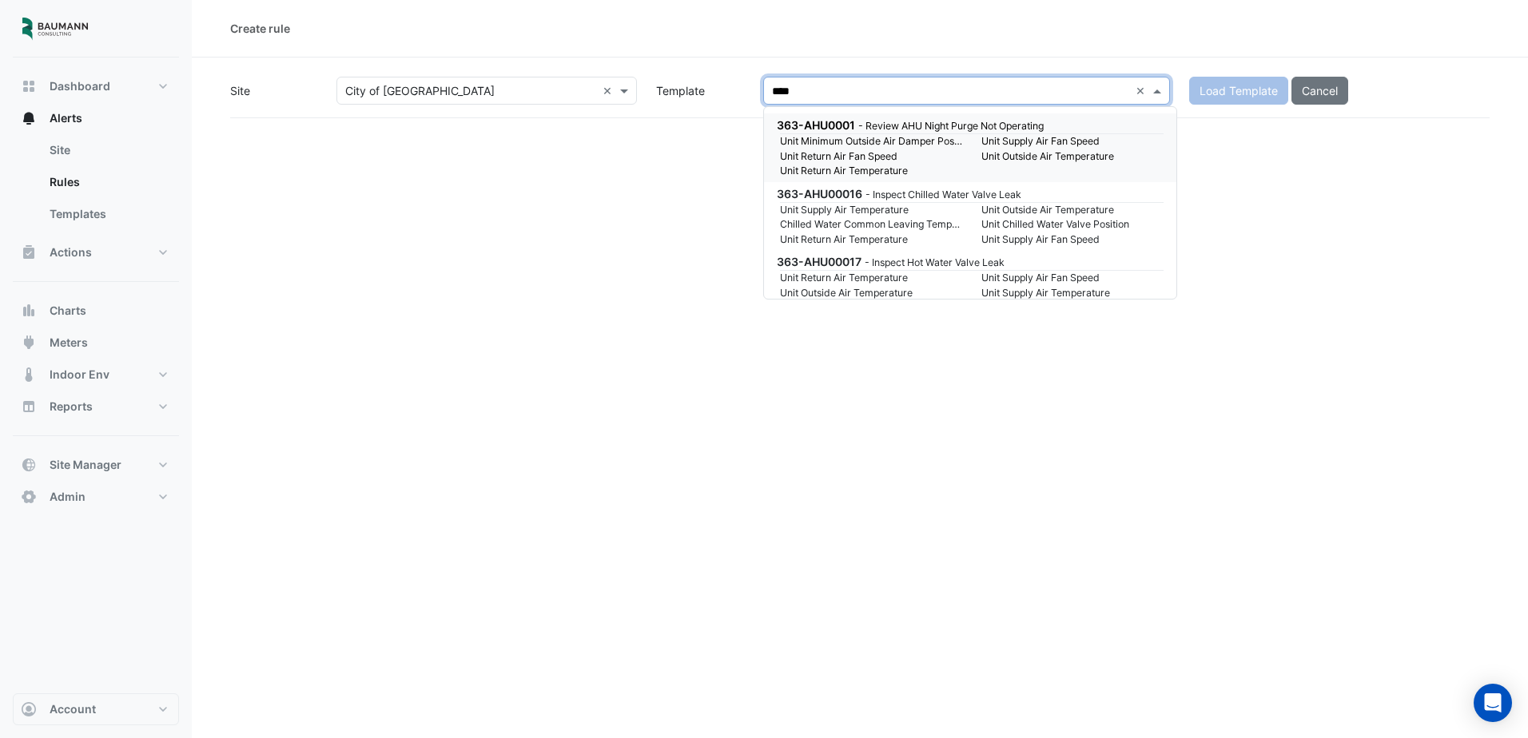
type input "*****"
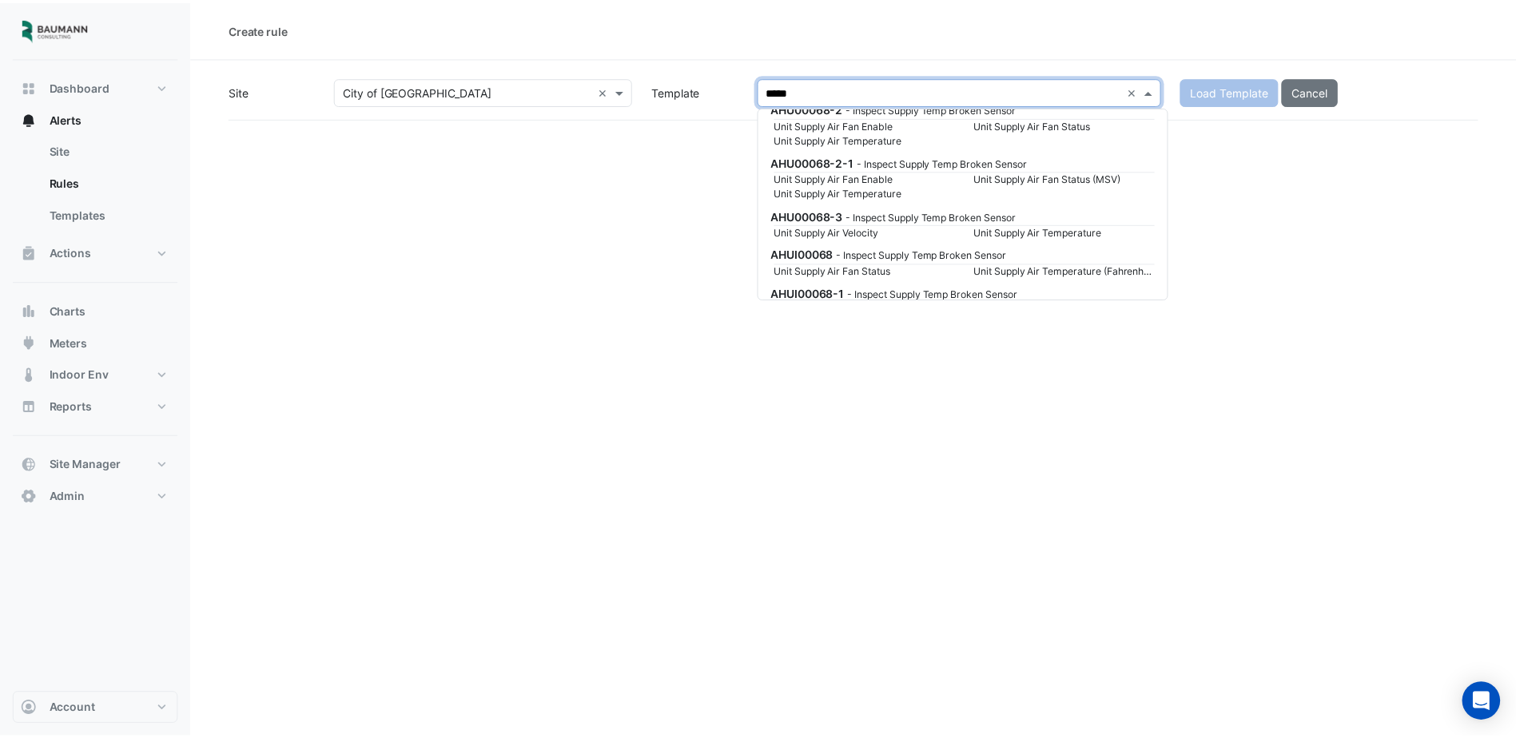
scroll to position [320, 0]
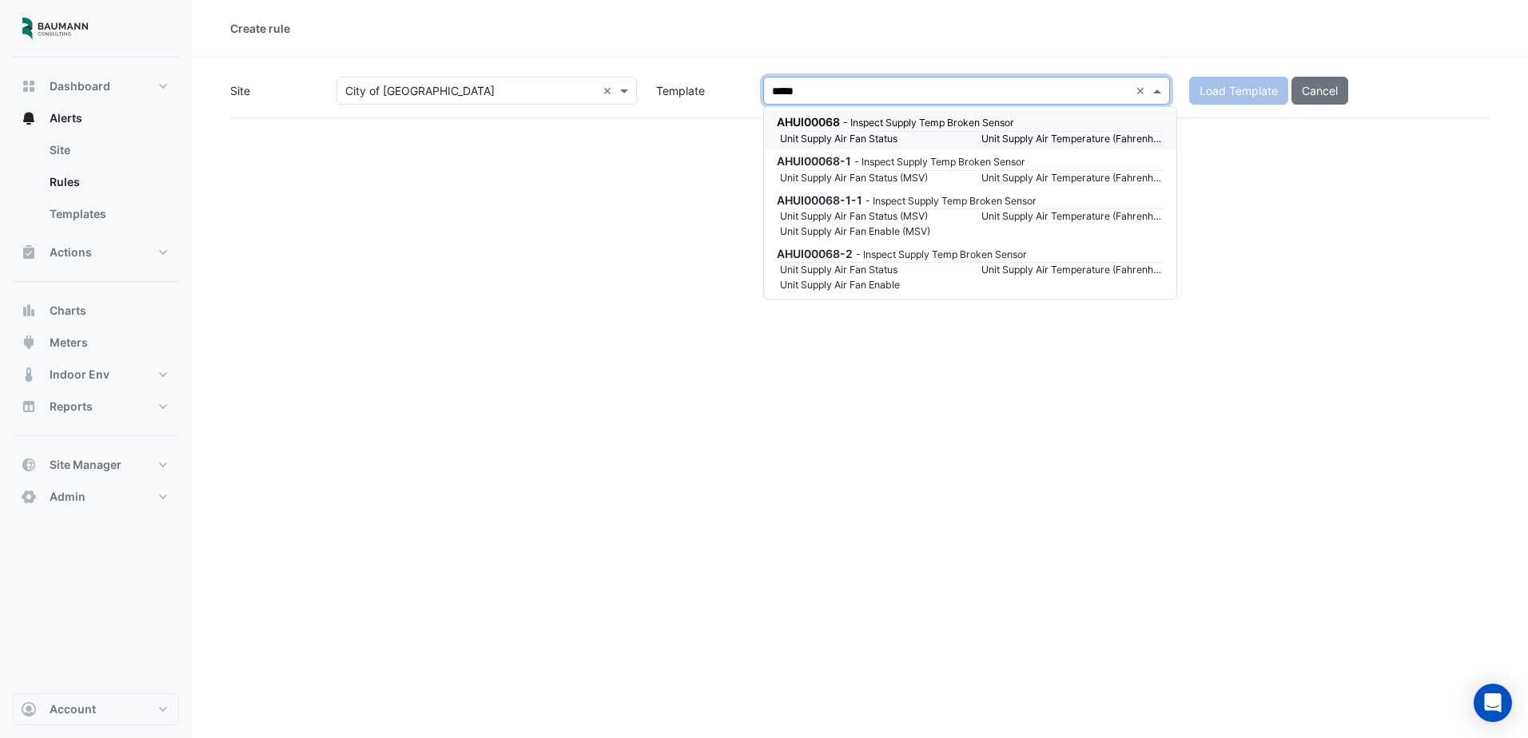
drag, startPoint x: 951, startPoint y: 123, endPoint x: 1209, endPoint y: 111, distance: 258.4
click at [951, 123] on small "- Inspect Supply Temp Broken Sensor" at bounding box center [928, 123] width 171 height 12
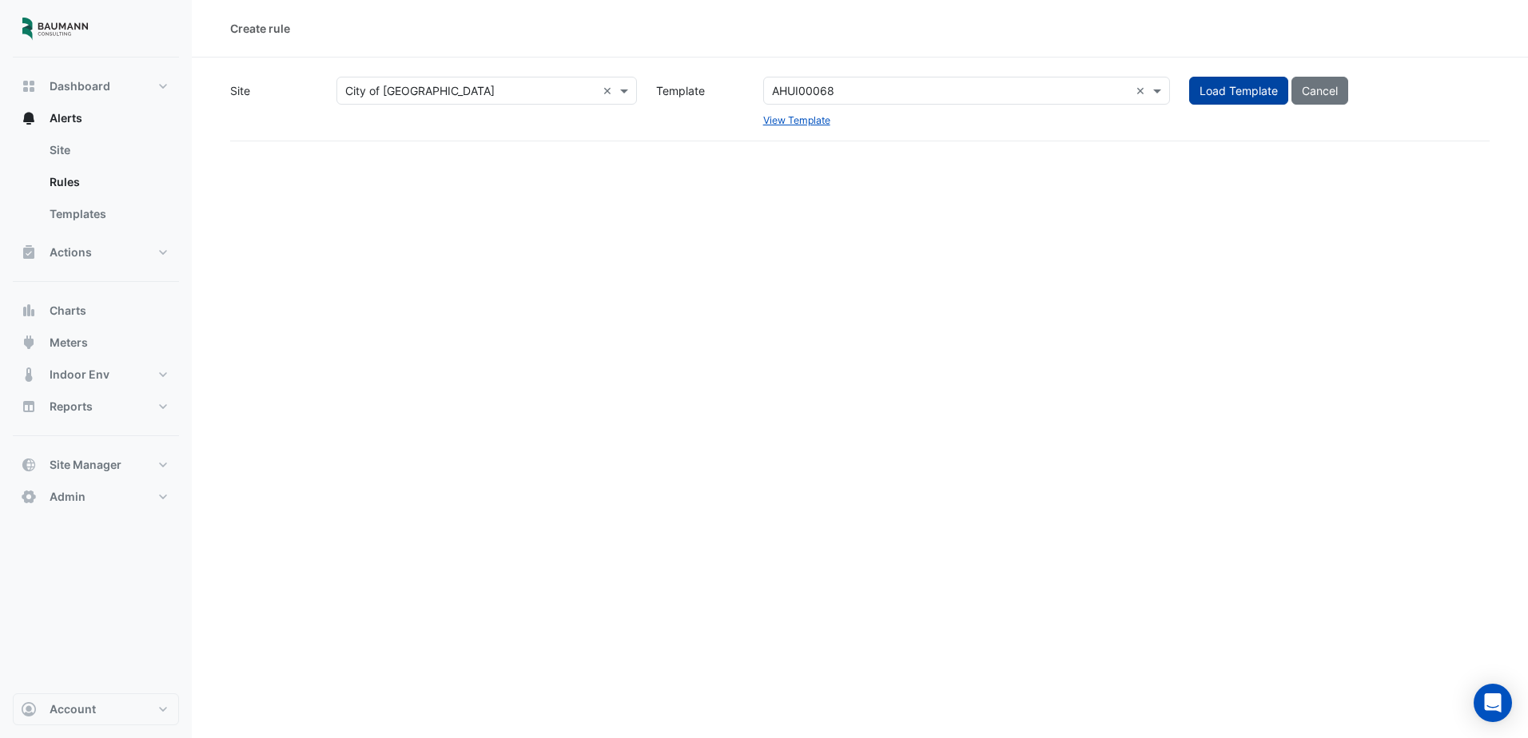
click at [1226, 92] on button "Load Template" at bounding box center [1238, 91] width 99 height 28
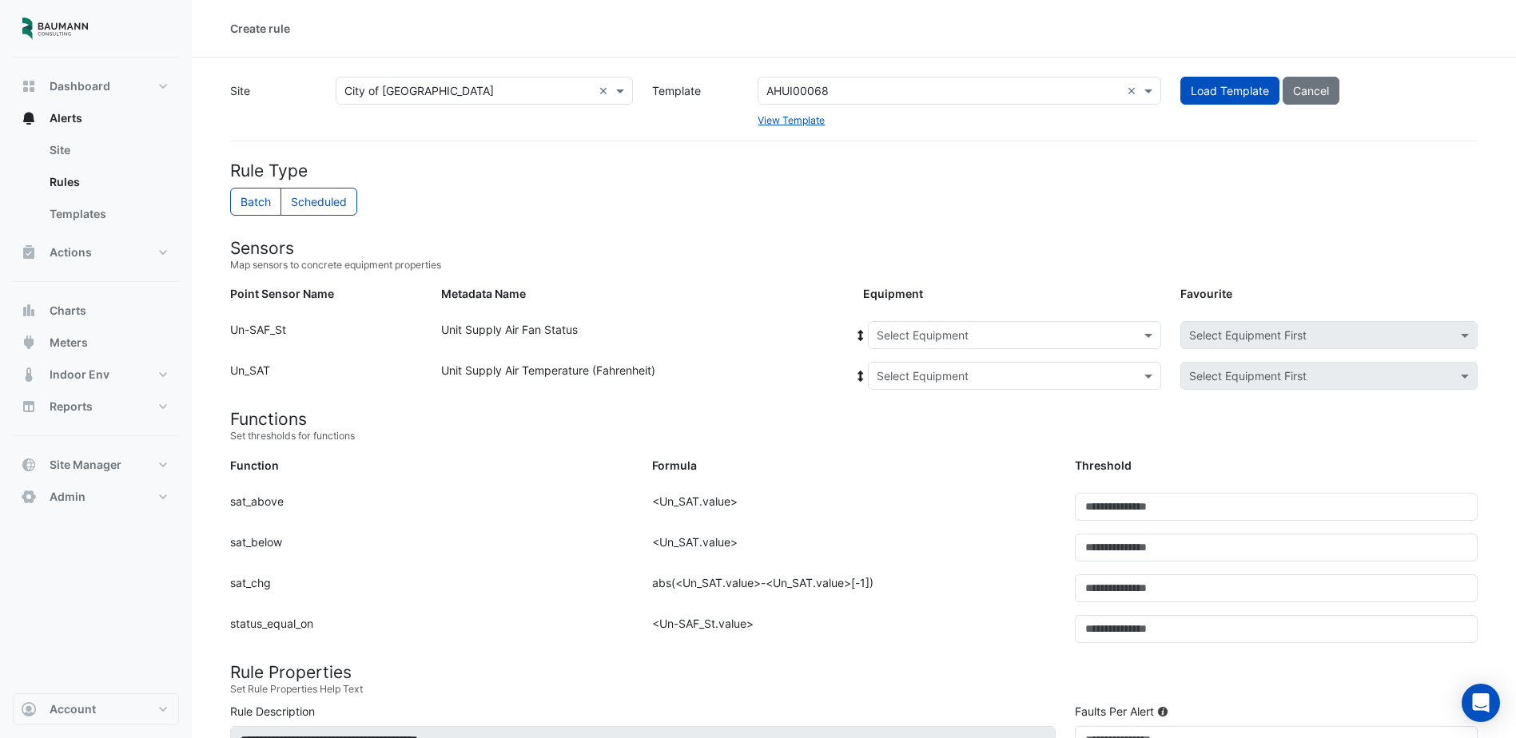
click at [989, 334] on input "text" at bounding box center [999, 336] width 244 height 17
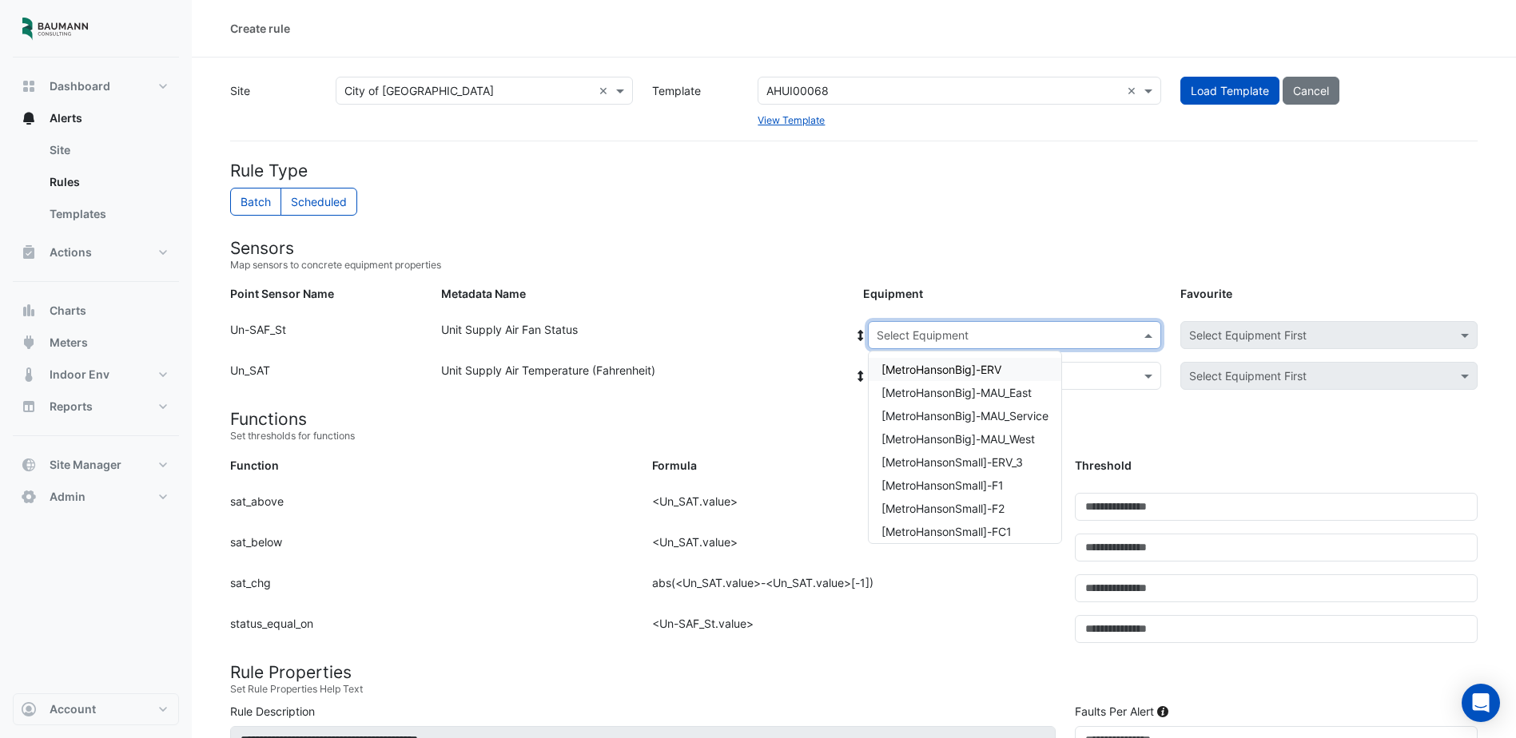
click at [1025, 372] on div "[MetroHansonBig]-ERV" at bounding box center [965, 369] width 193 height 23
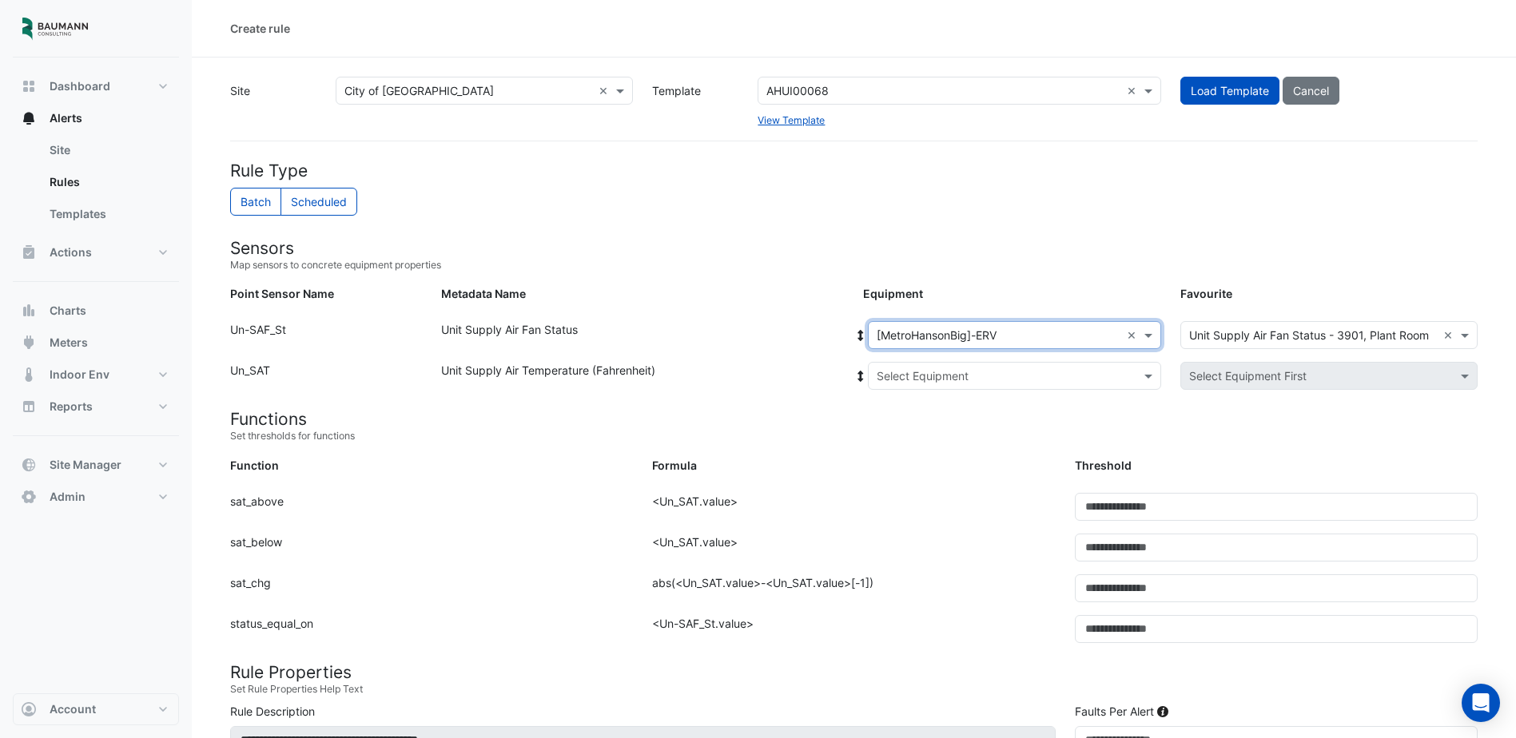
click at [1041, 368] on input "text" at bounding box center [999, 376] width 244 height 17
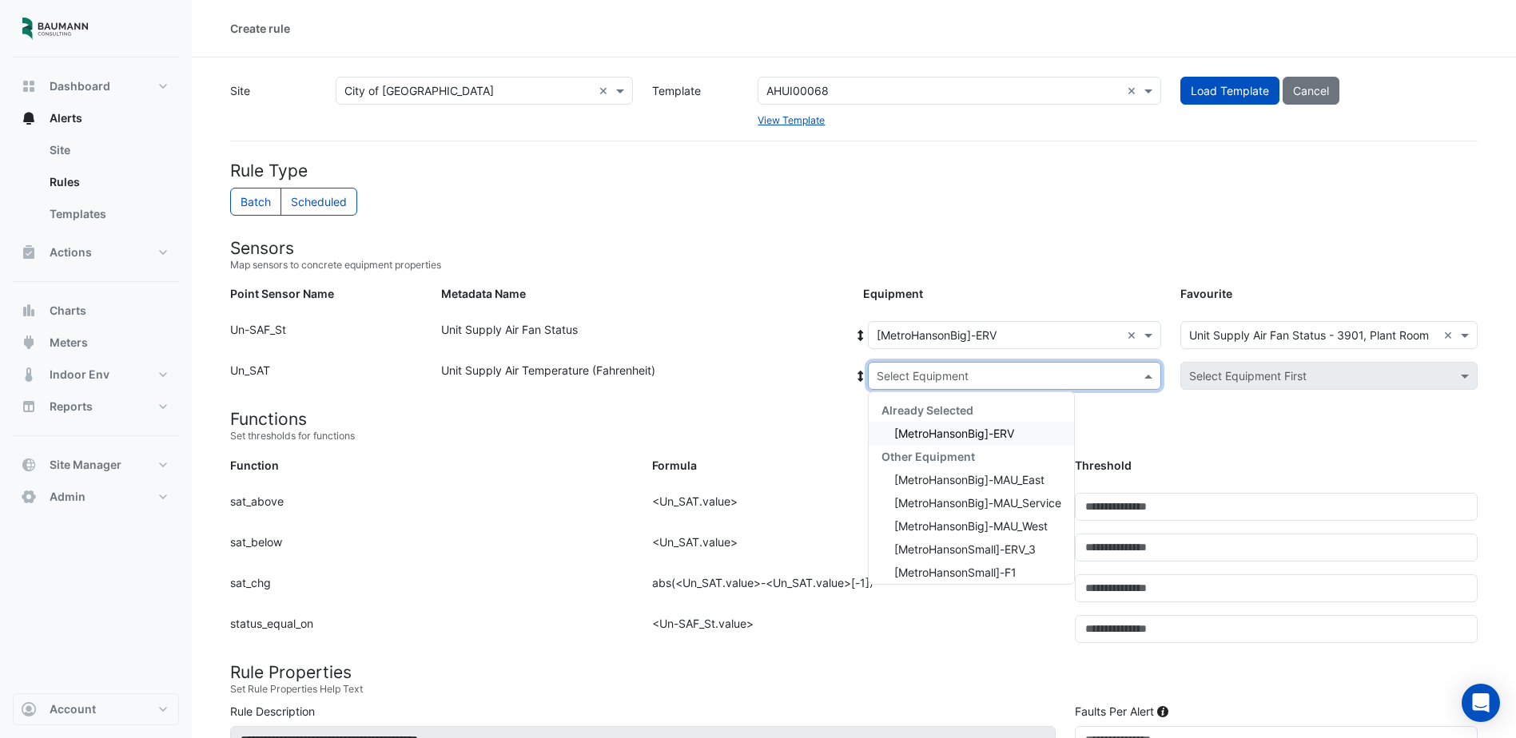
click at [1000, 428] on span "[MetroHansonBig]-ERV" at bounding box center [954, 434] width 120 height 14
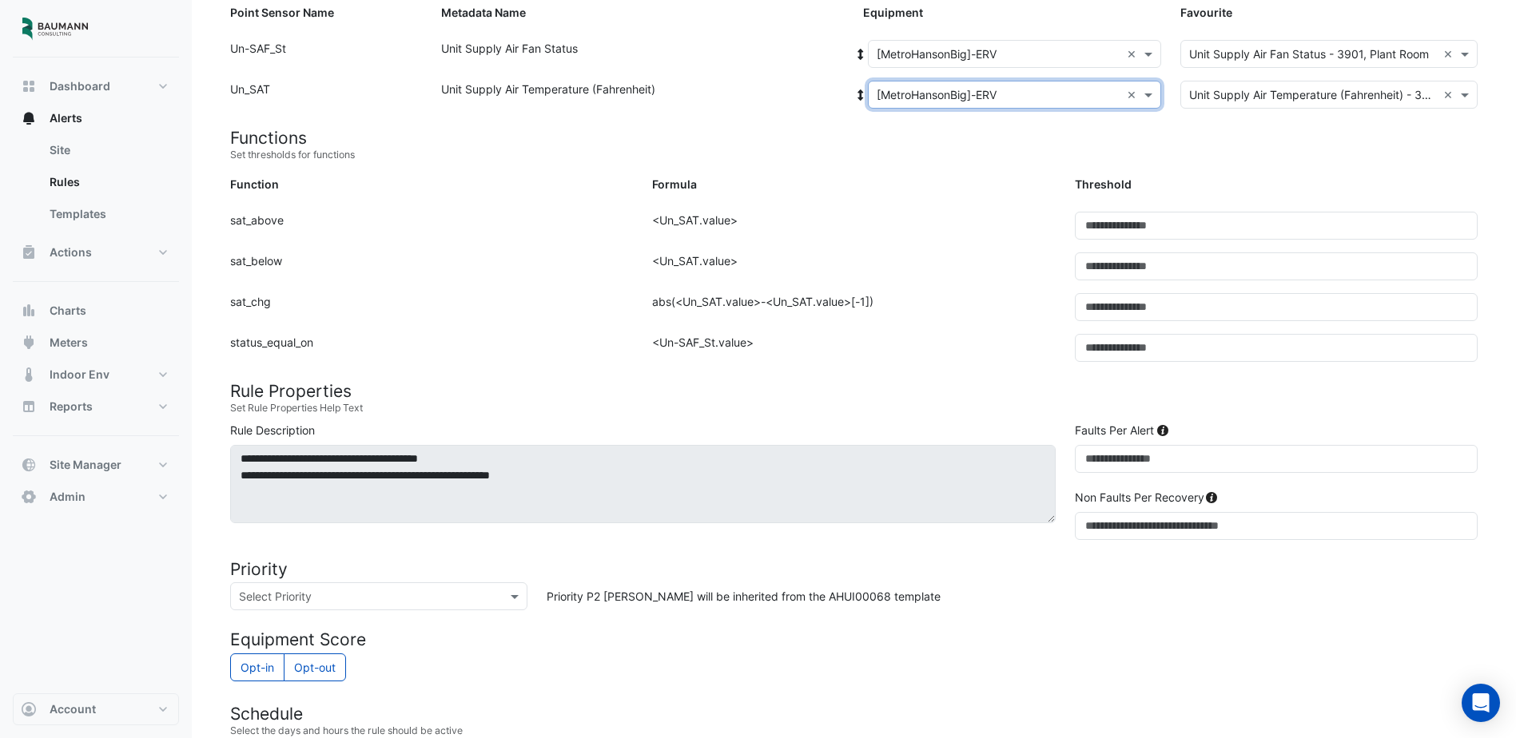
scroll to position [320, 0]
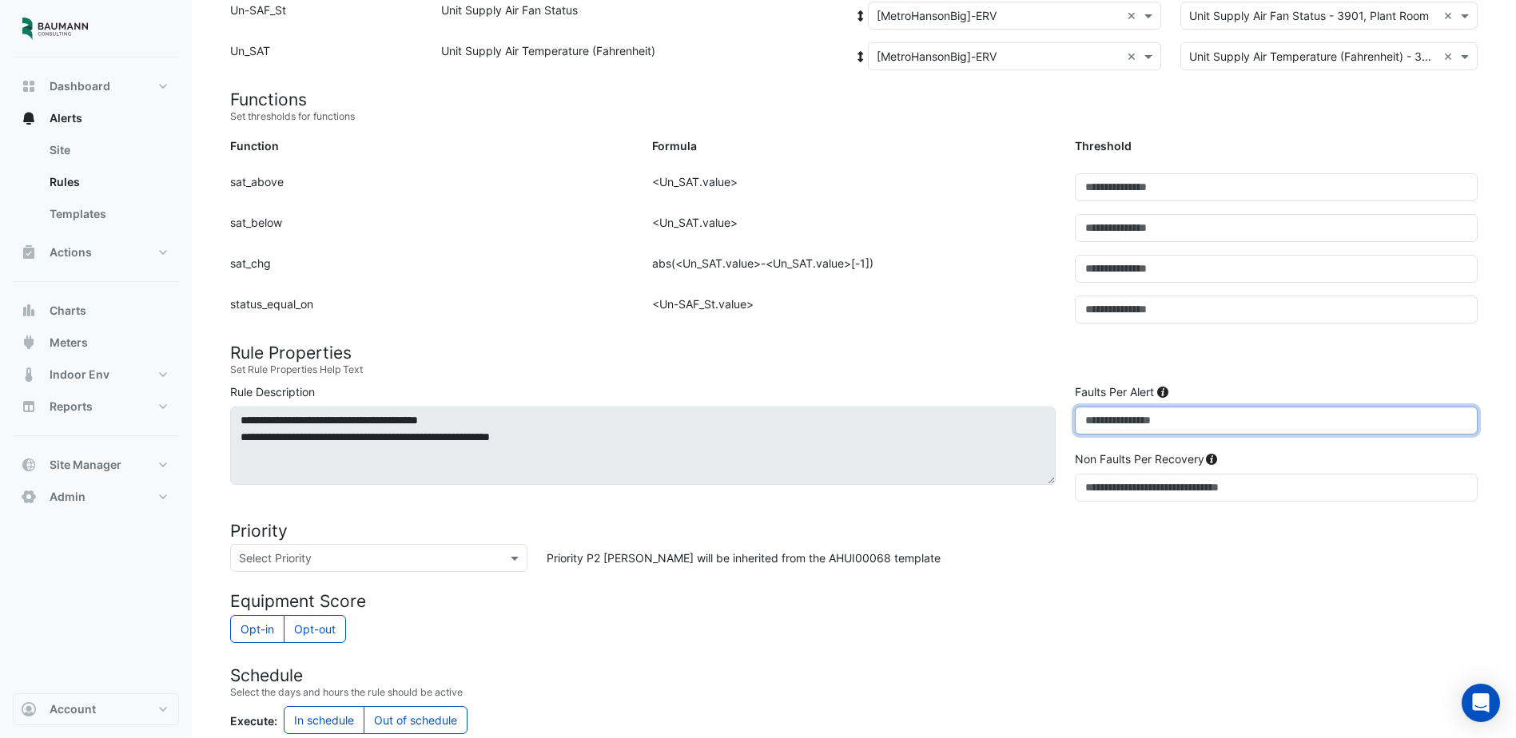
drag, startPoint x: 1152, startPoint y: 434, endPoint x: 1033, endPoint y: 436, distance: 119.1
click at [1033, 436] on div "**********" at bounding box center [854, 446] width 1267 height 125
type input "**"
click at [1141, 603] on h4 "Equipment Score" at bounding box center [854, 601] width 1248 height 20
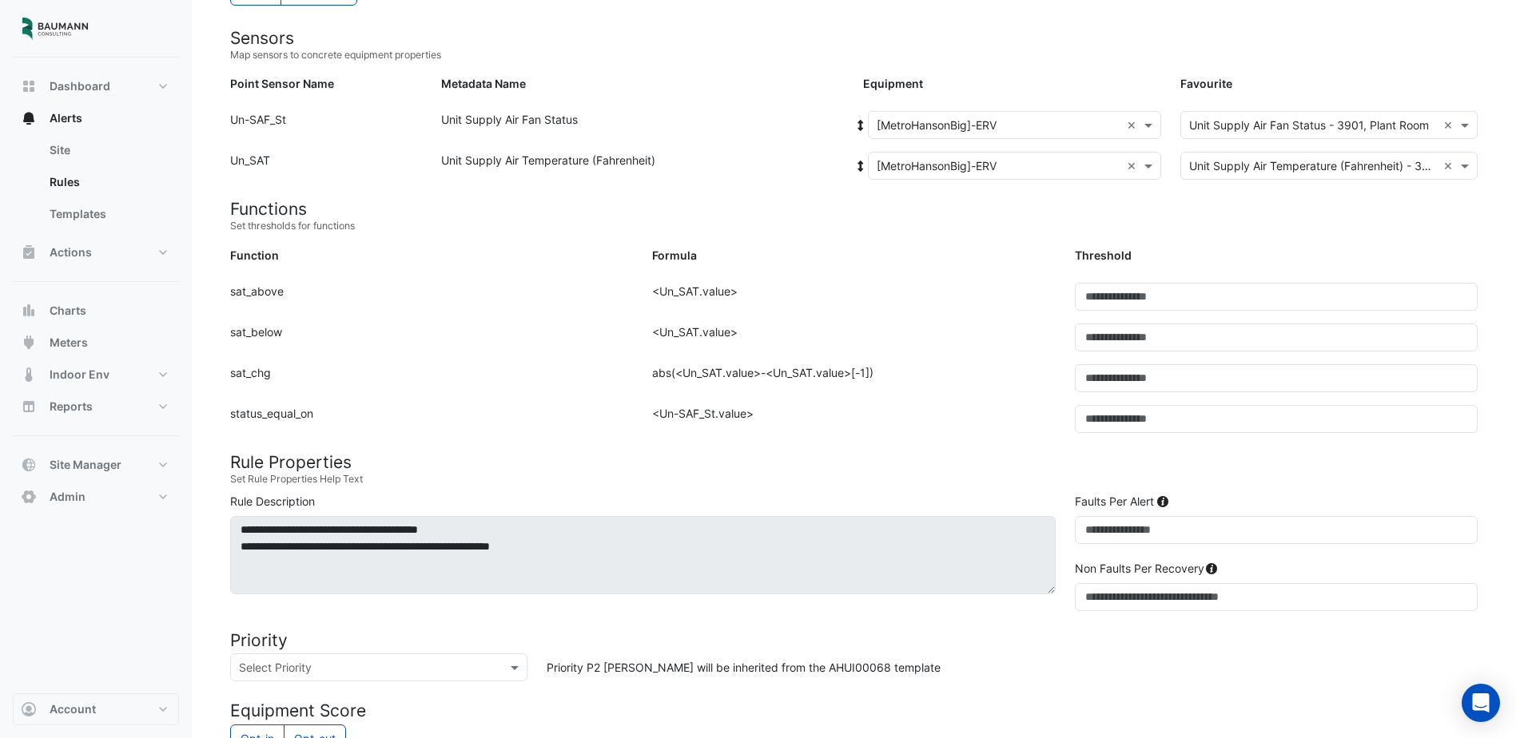
scroll to position [0, 0]
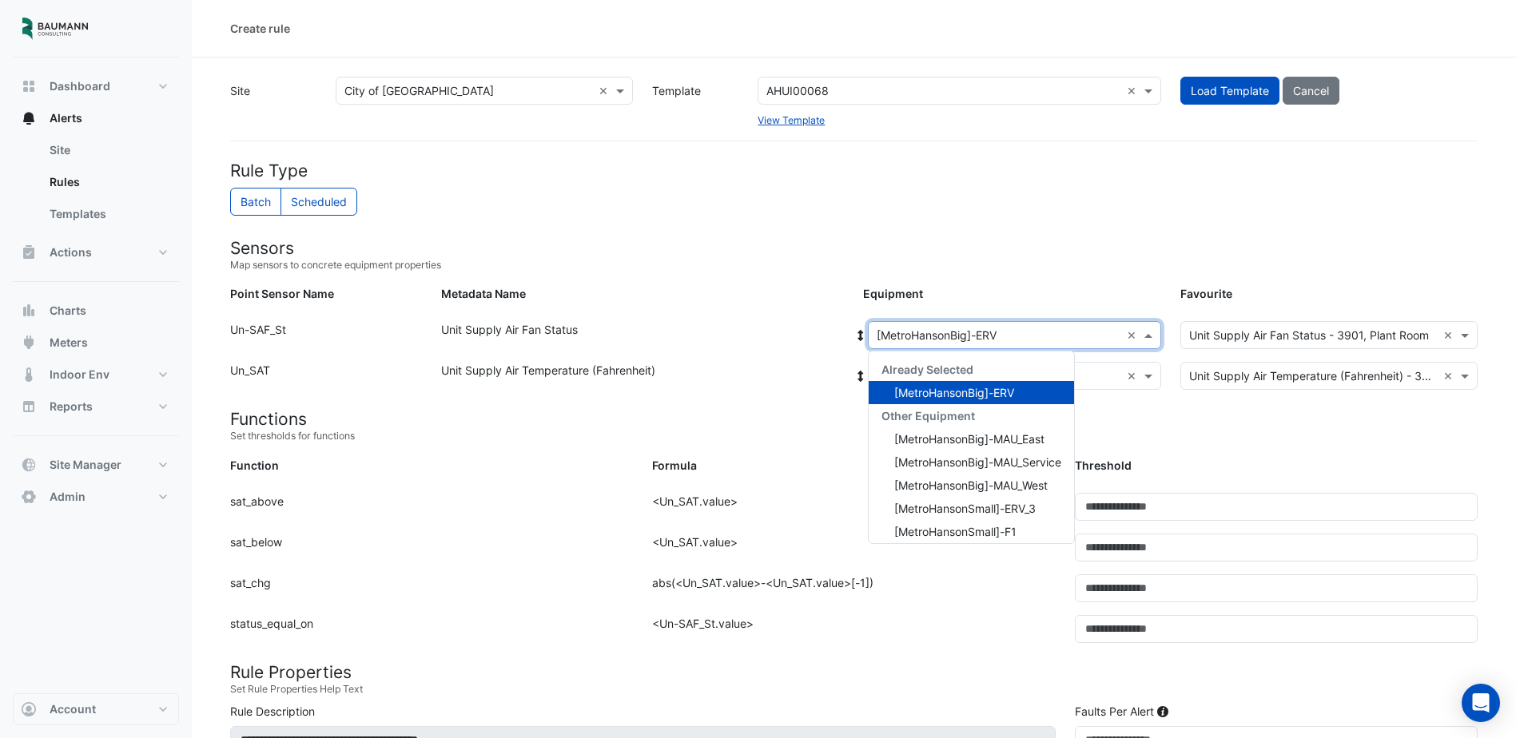
click at [1013, 335] on input "text" at bounding box center [999, 336] width 244 height 17
click at [1013, 336] on input "text" at bounding box center [999, 336] width 244 height 17
click at [1029, 231] on form "Rule Type Batch Scheduled Sensors Map sensors to concrete equipment properties …" at bounding box center [854, 750] width 1248 height 1178
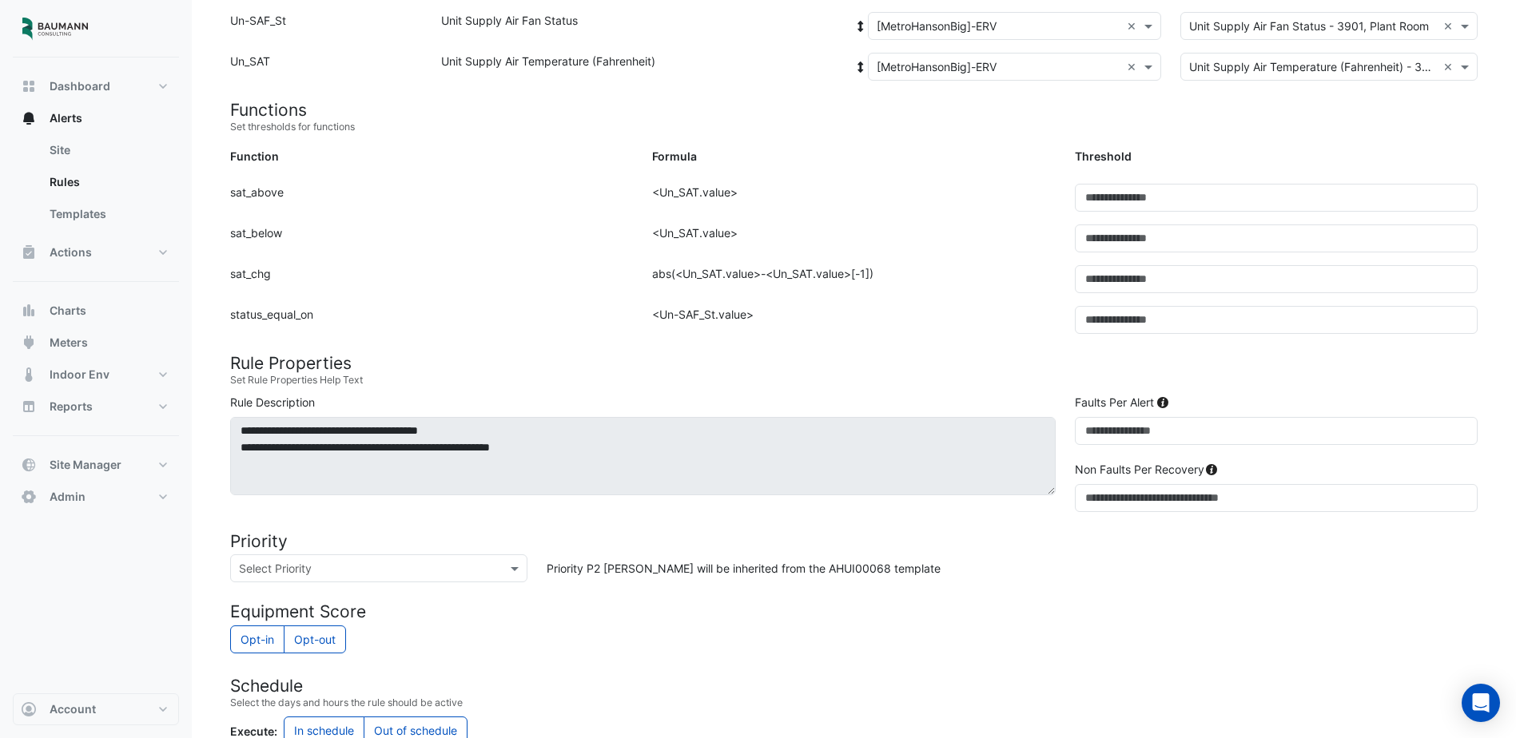
scroll to position [320, 0]
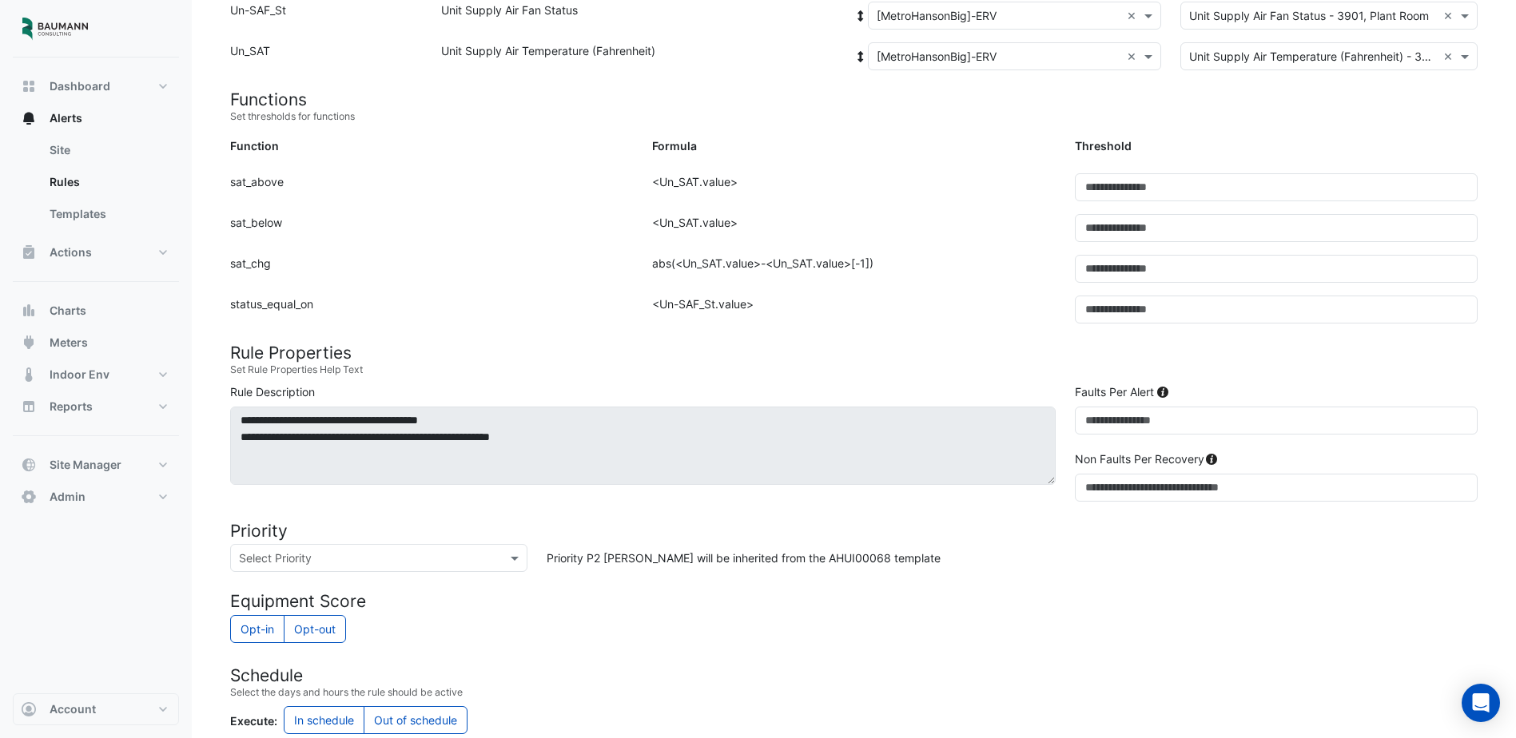
click at [384, 560] on input "text" at bounding box center [363, 559] width 248 height 17
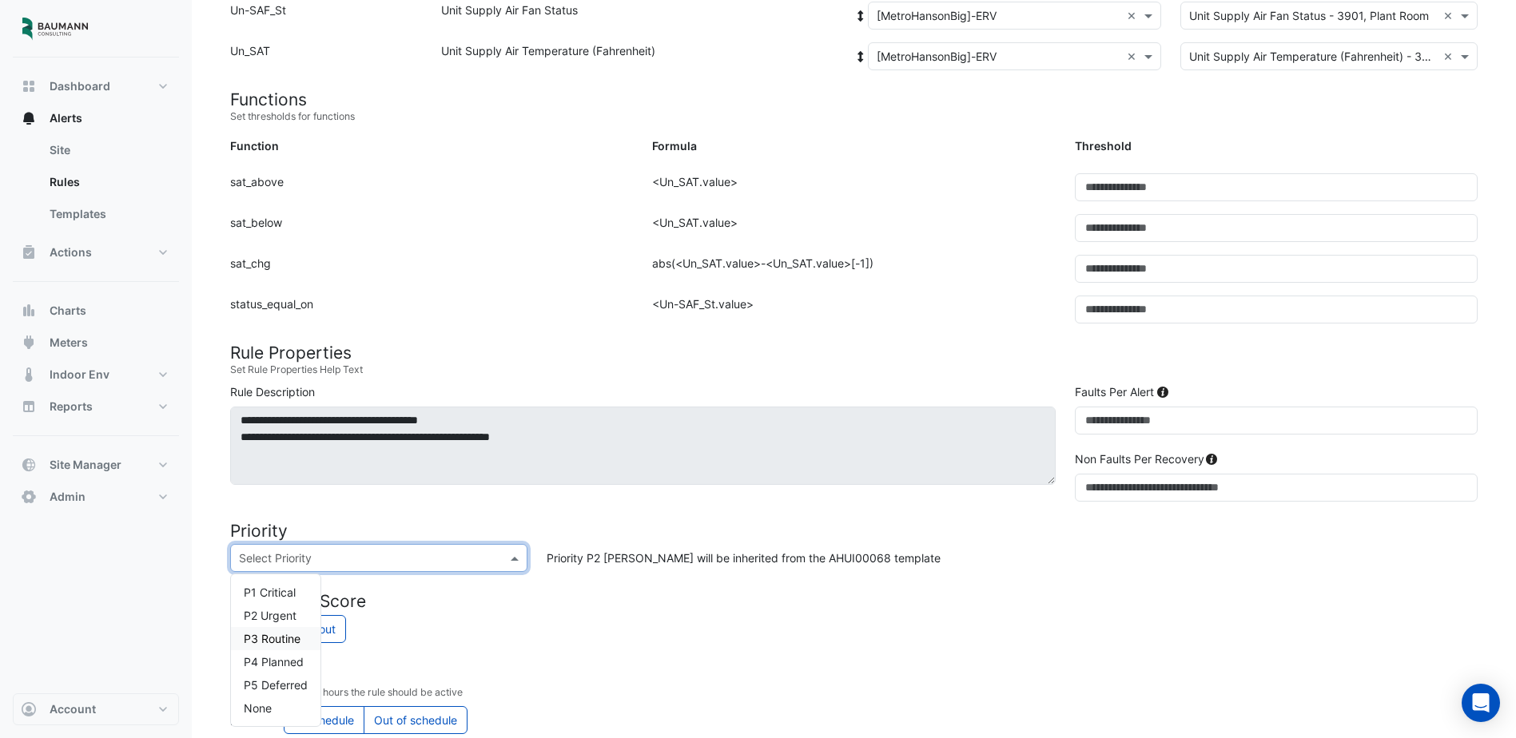
click at [280, 637] on span "P3 Routine" at bounding box center [272, 639] width 57 height 14
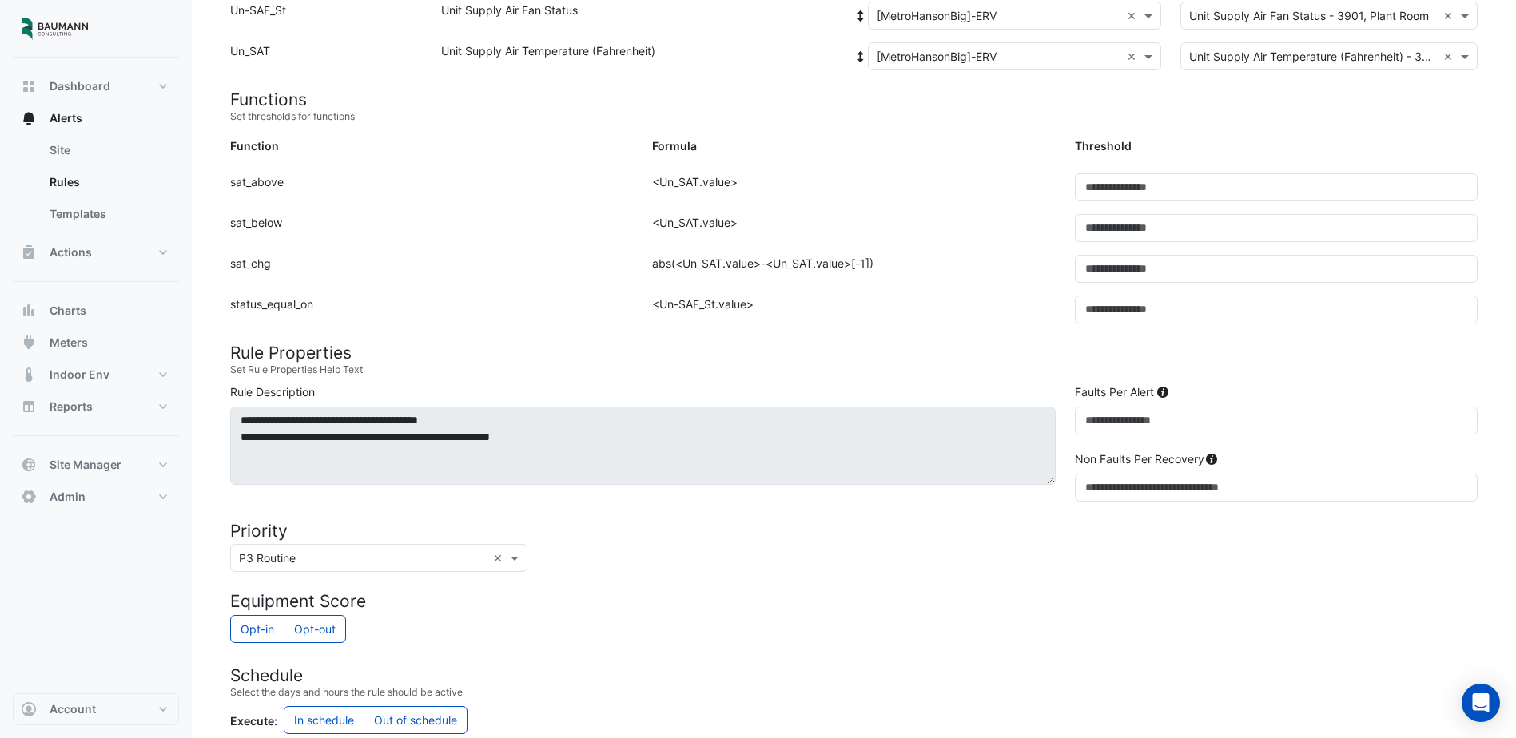
click at [769, 601] on h4 "Equipment Score" at bounding box center [854, 601] width 1248 height 20
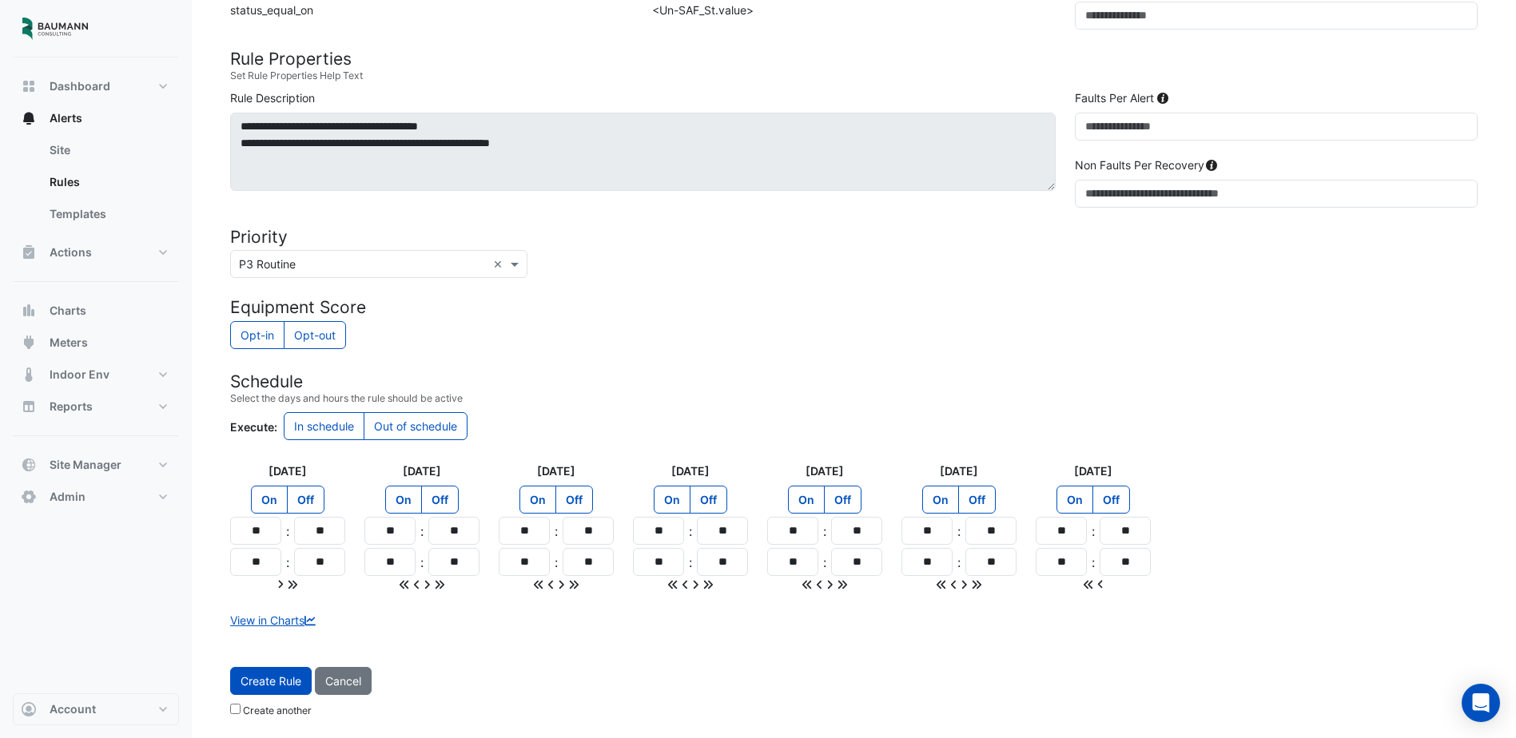
scroll to position [134, 0]
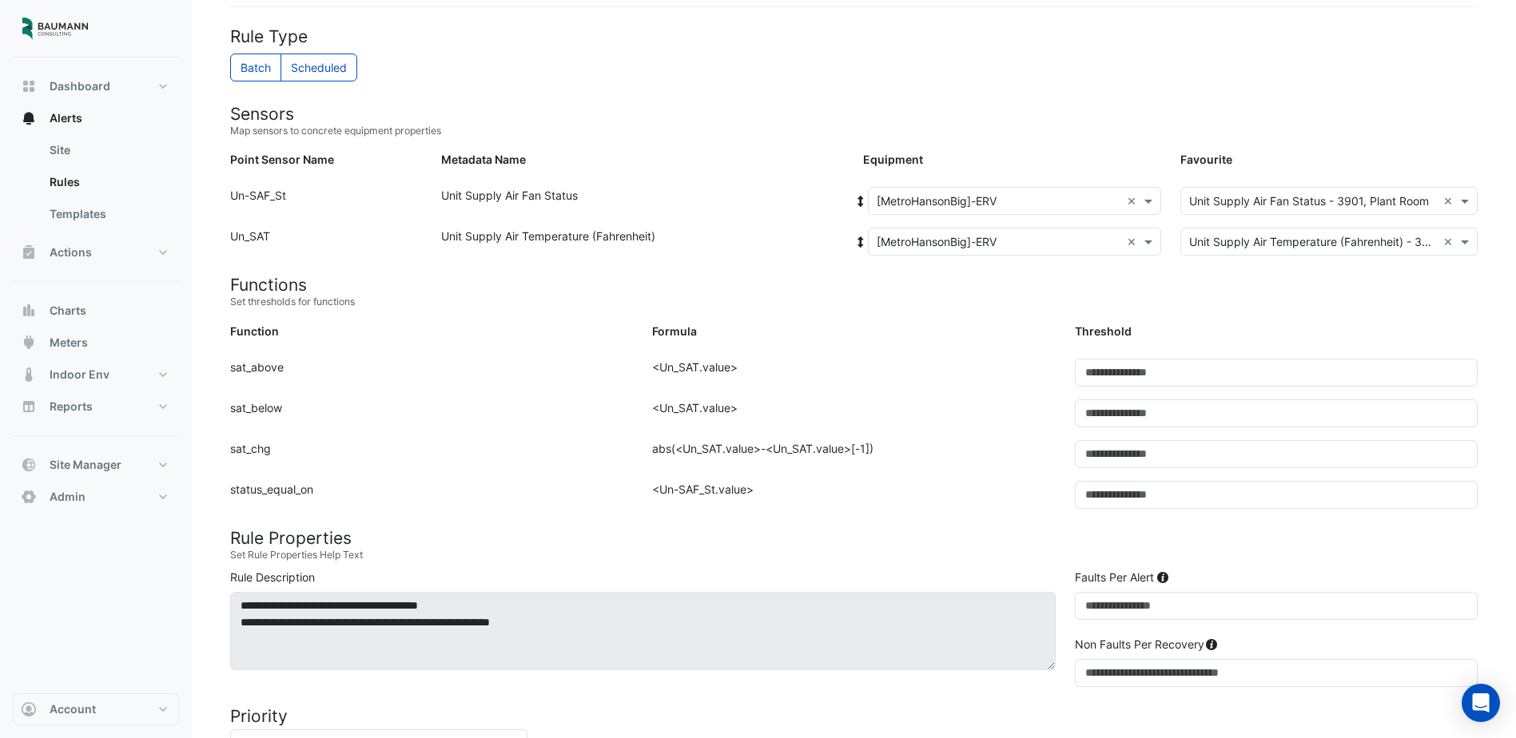
click at [1001, 196] on input "text" at bounding box center [999, 201] width 244 height 17
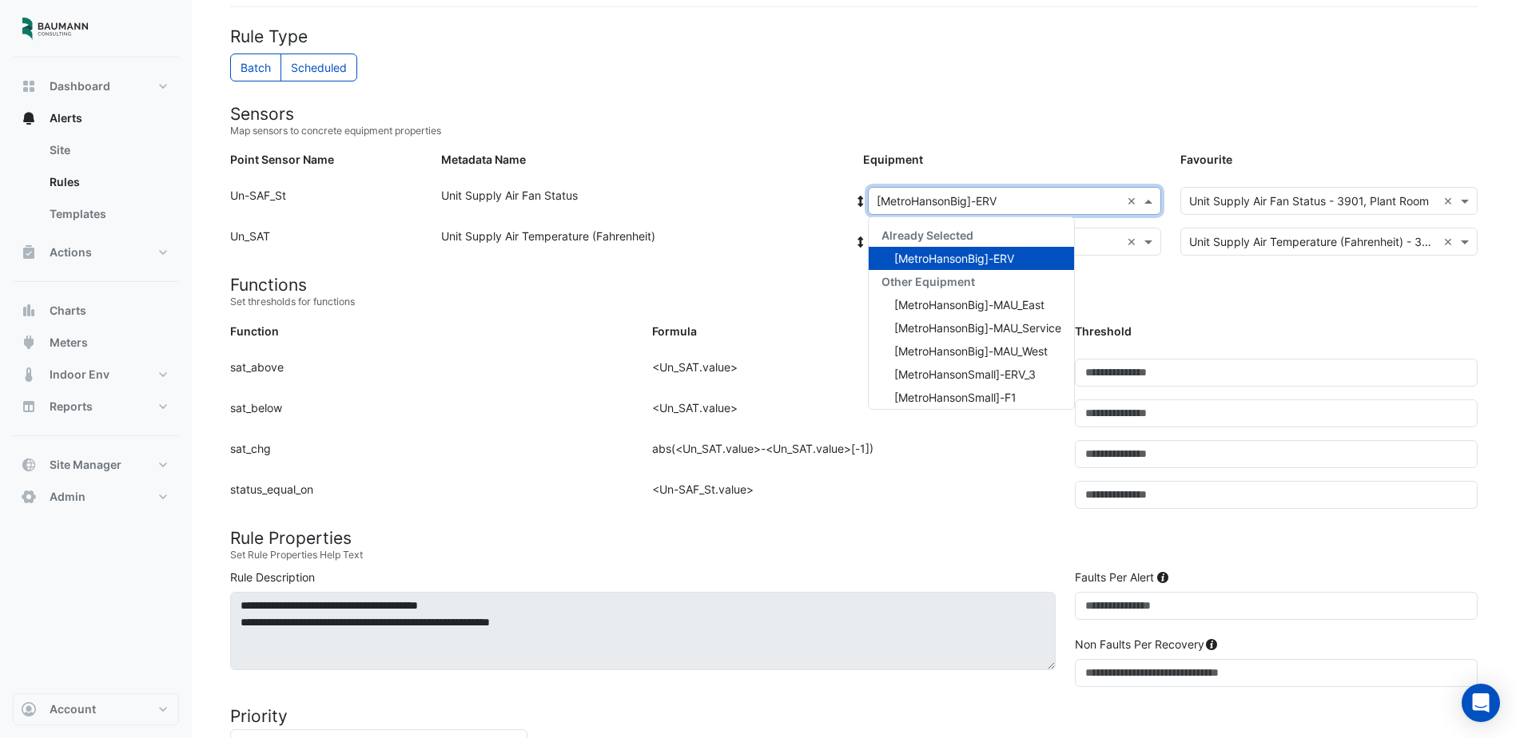
click at [1045, 205] on input "text" at bounding box center [999, 201] width 244 height 17
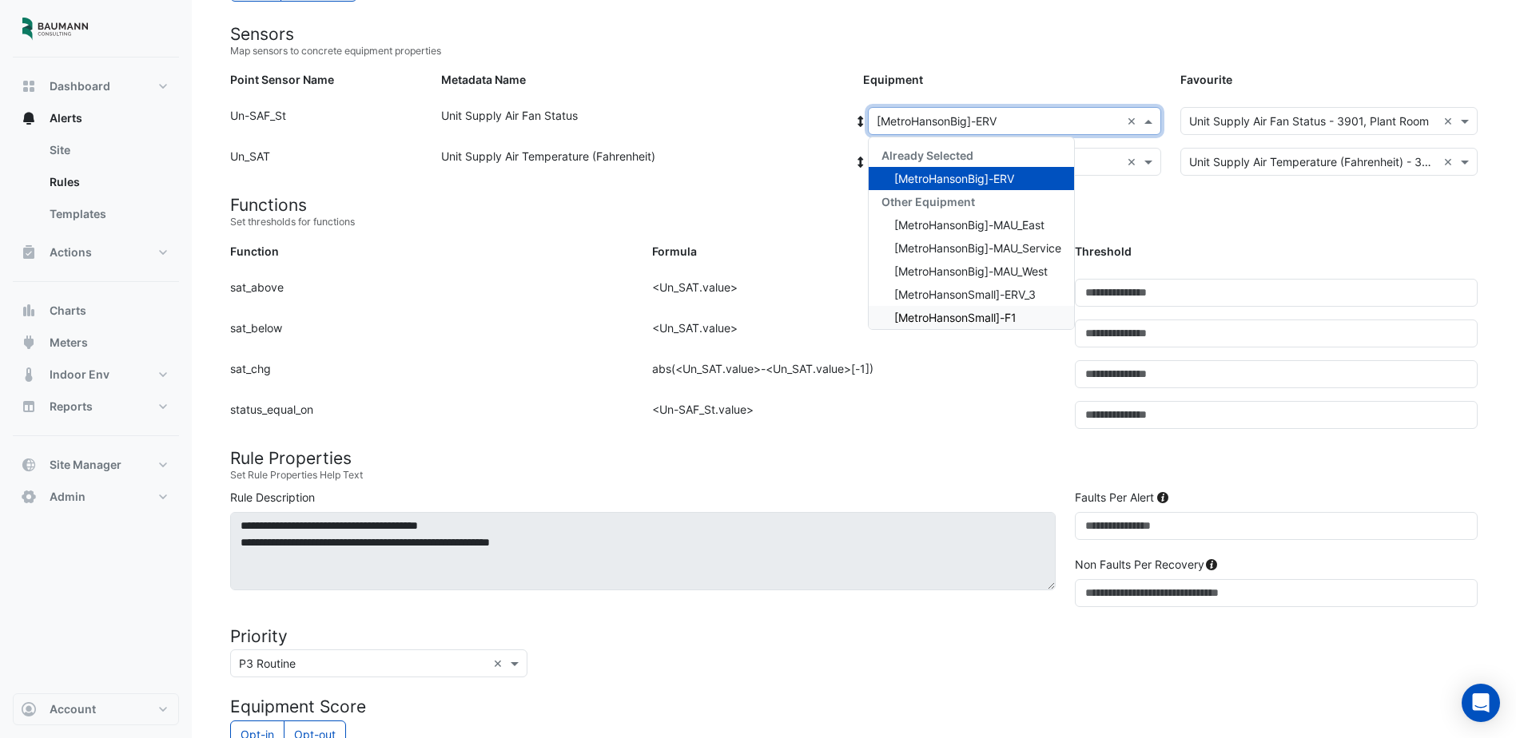
click at [981, 422] on div "Formula: <Un-SAF_St.value>" at bounding box center [854, 421] width 422 height 41
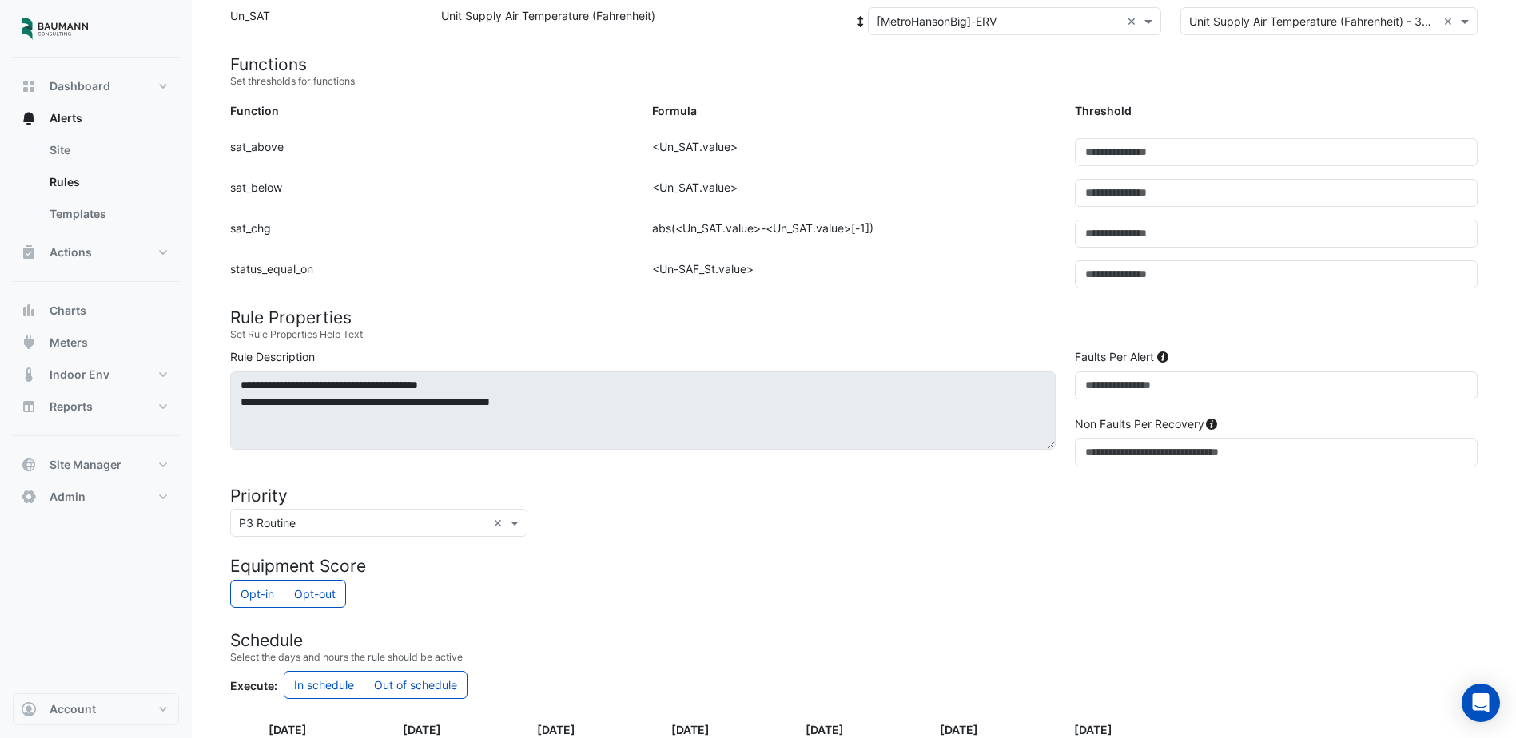
scroll to position [614, 0]
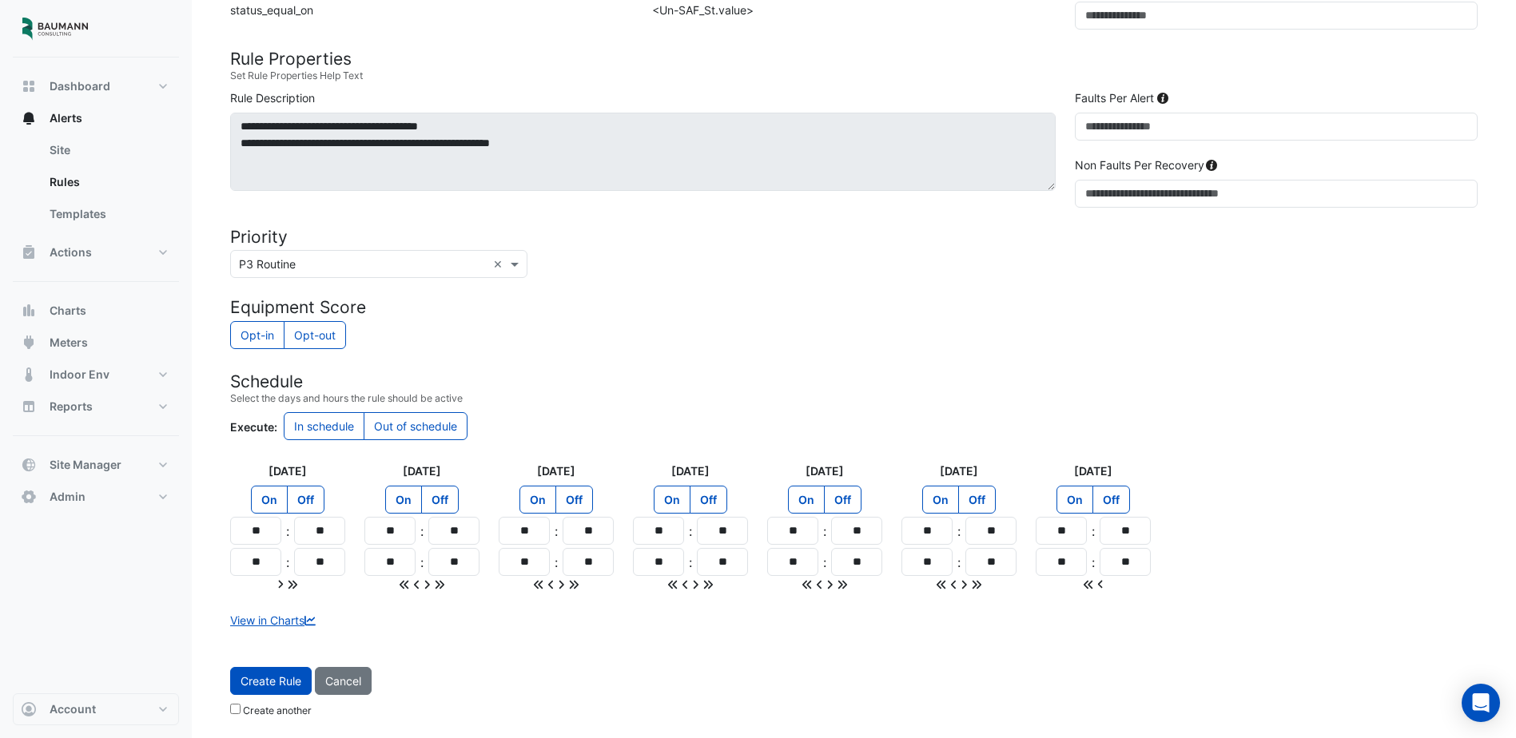
click at [260, 707] on label "Create another" at bounding box center [277, 711] width 69 height 14
click at [269, 685] on button "Create Rule" at bounding box center [271, 681] width 82 height 28
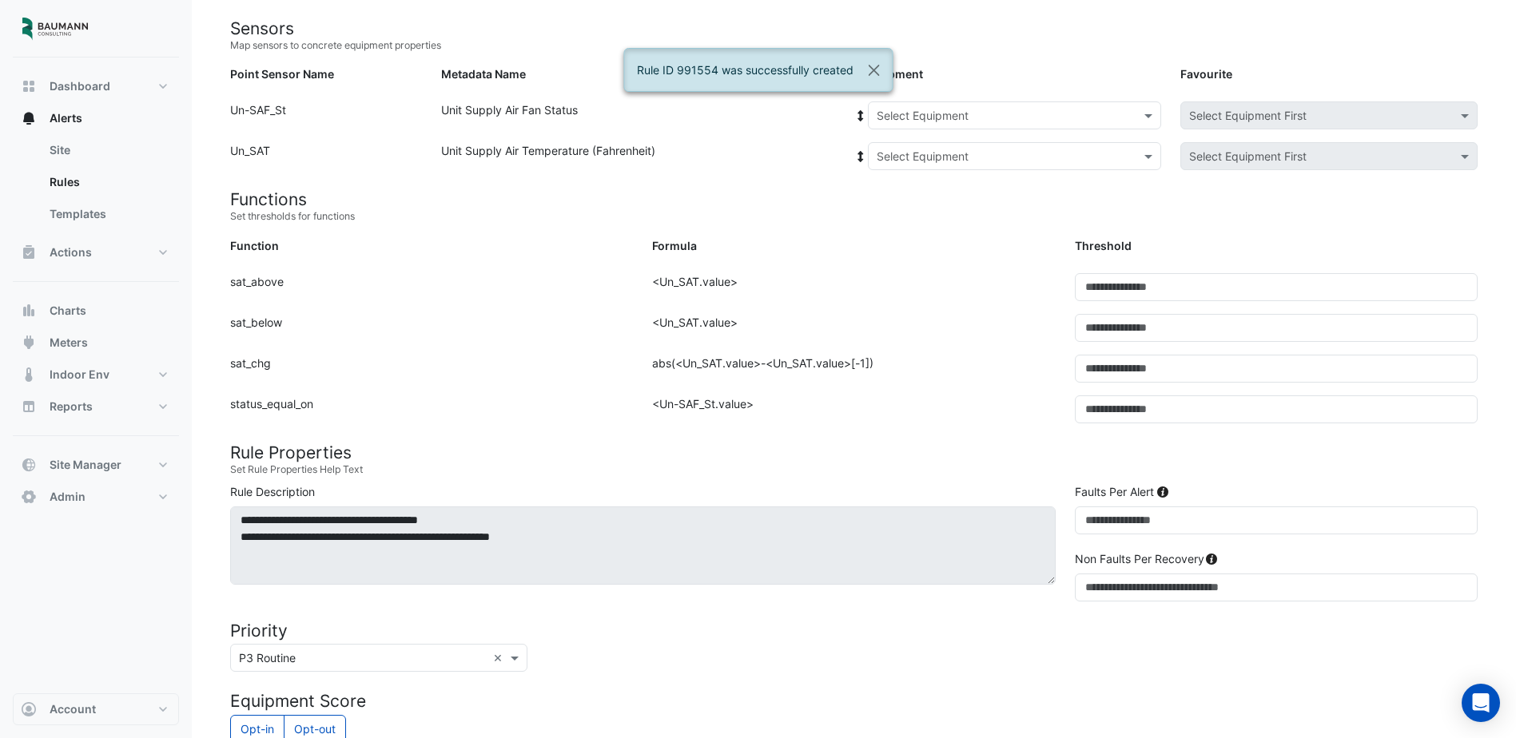
scroll to position [0, 0]
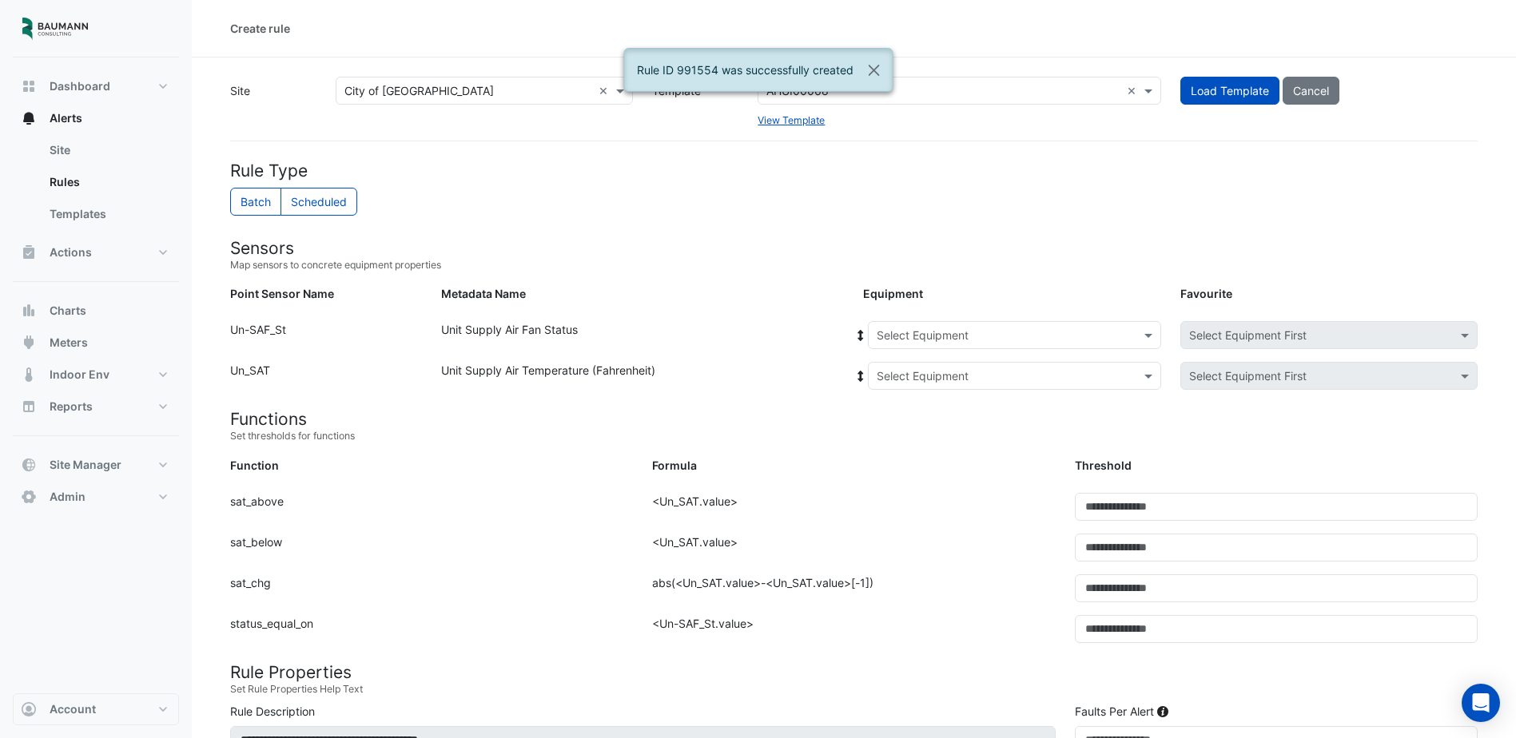
click at [994, 352] on div "Equipment: Select Equipment Favourite: Select Equipment First" at bounding box center [1171, 338] width 634 height 34
click at [993, 344] on div "Select Equipment" at bounding box center [1001, 335] width 265 height 17
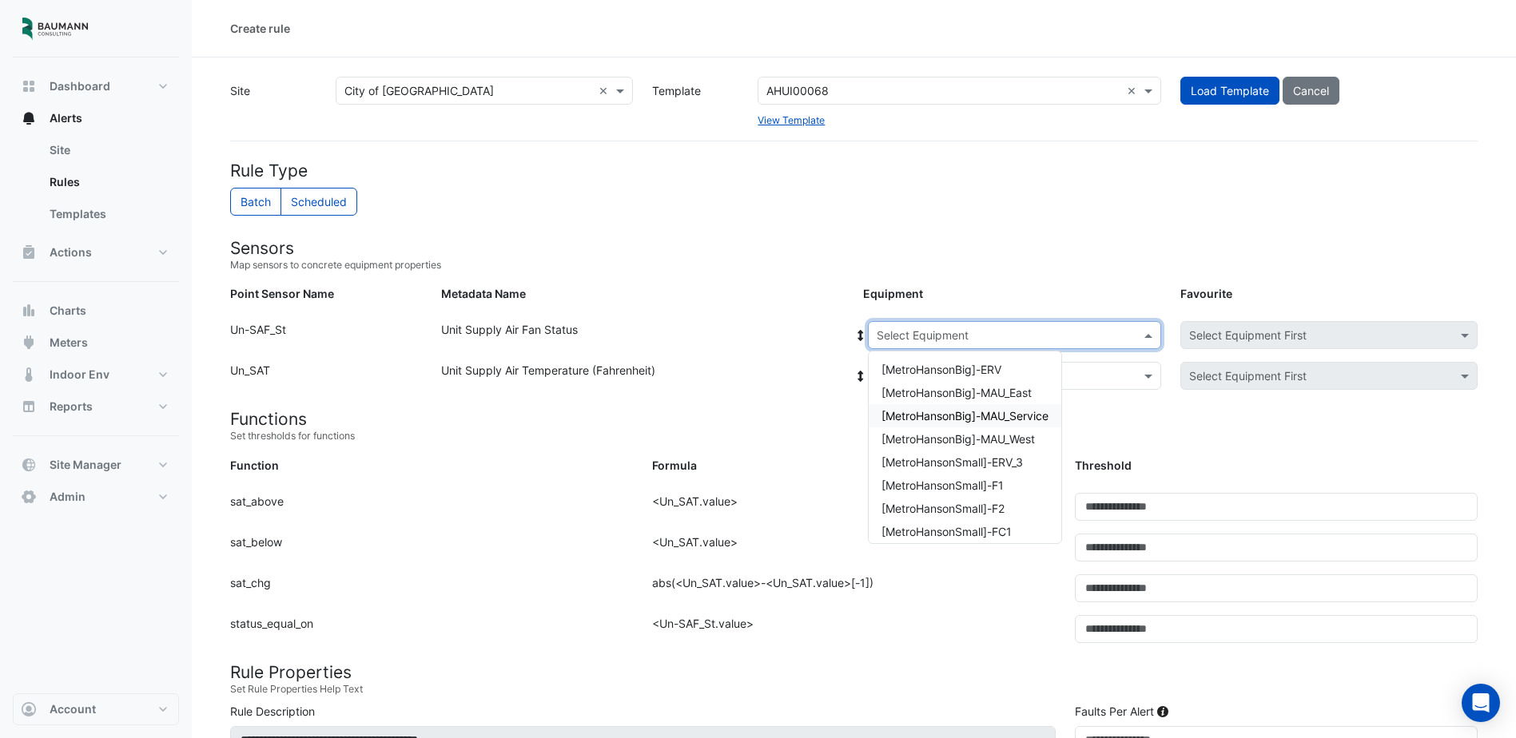
click at [994, 409] on span "[MetroHansonBig]-MAU_Service" at bounding box center [965, 416] width 167 height 14
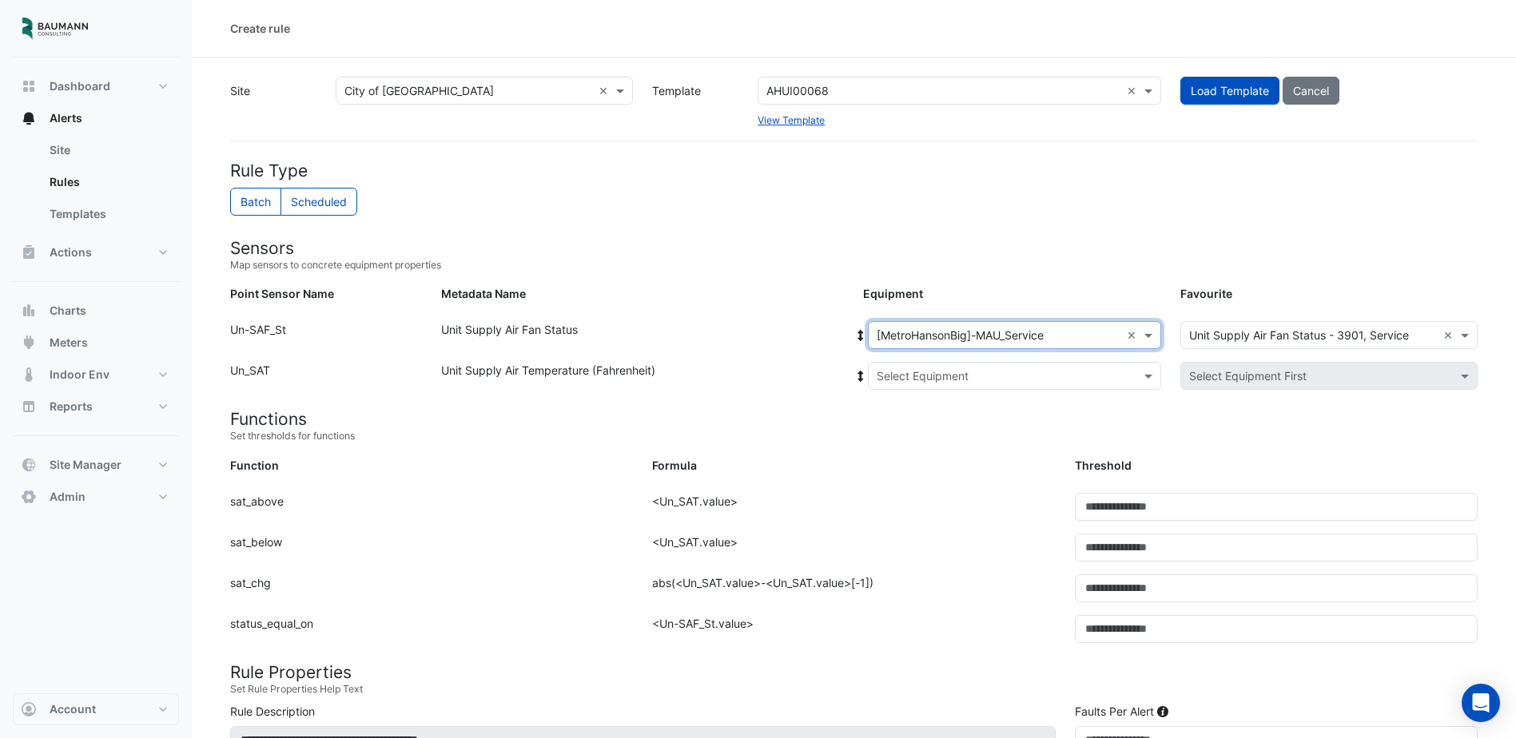
click at [1012, 372] on input "text" at bounding box center [999, 376] width 244 height 17
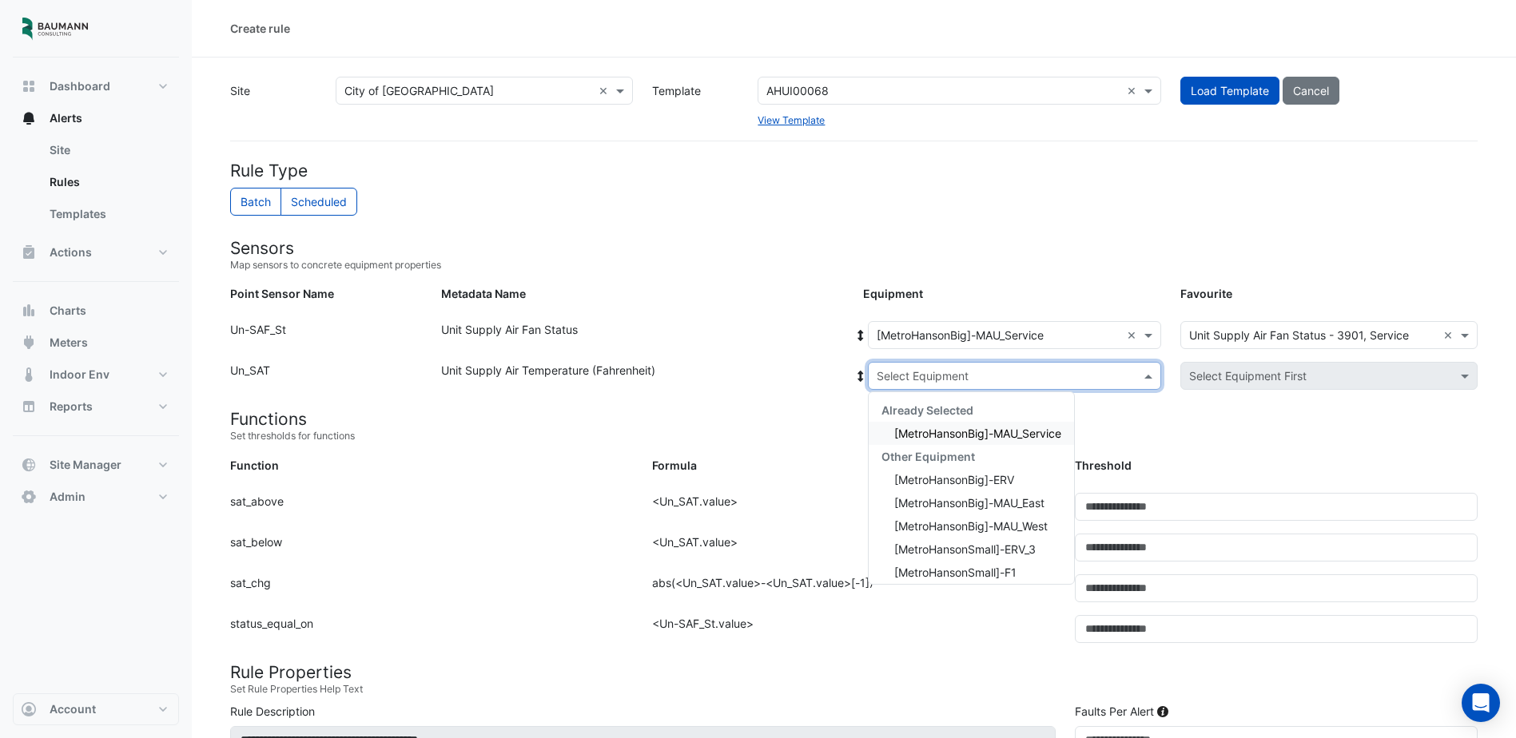
click at [1005, 425] on div "[MetroHansonBig]-MAU_Service" at bounding box center [971, 433] width 205 height 23
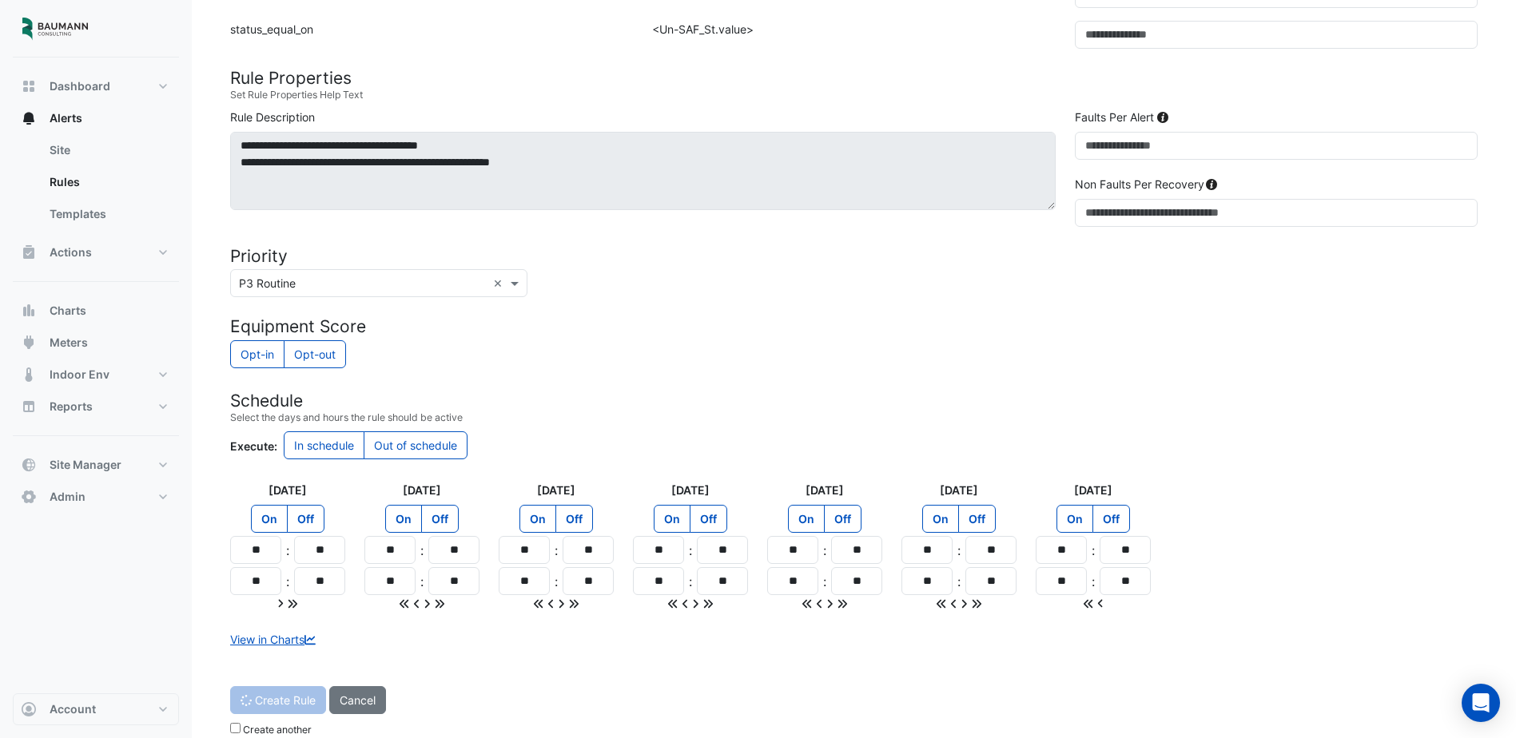
scroll to position [614, 0]
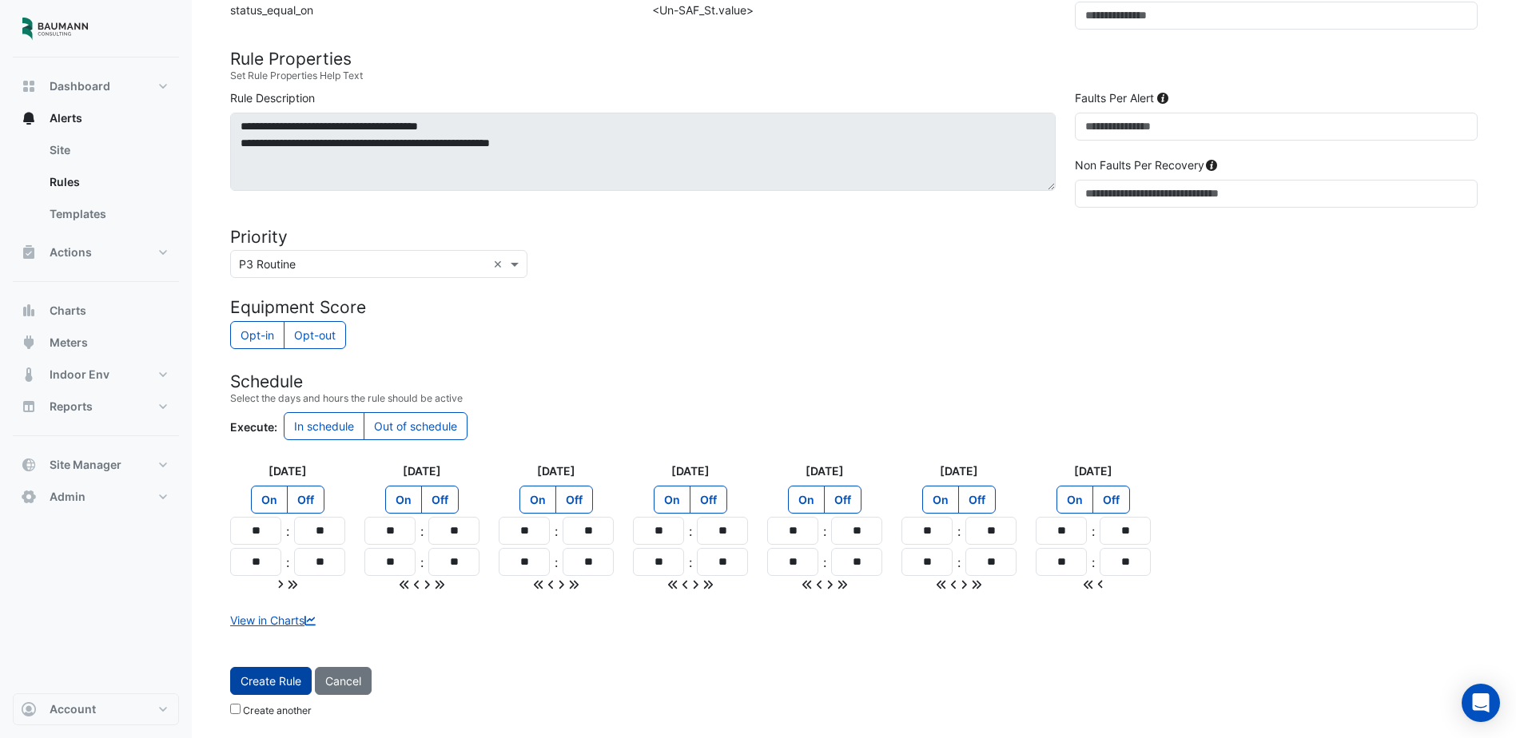
click at [261, 675] on button "Create Rule" at bounding box center [271, 681] width 82 height 28
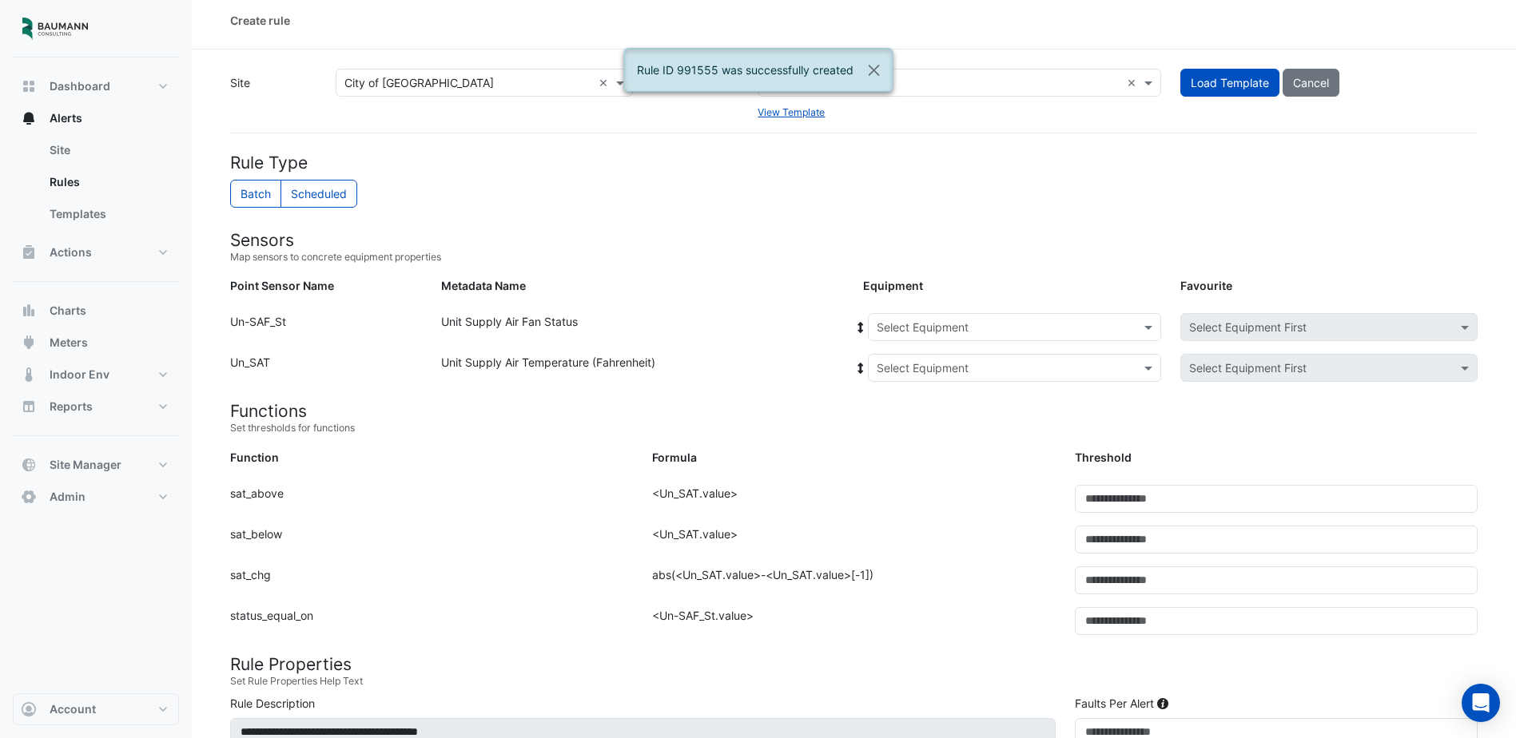
scroll to position [0, 0]
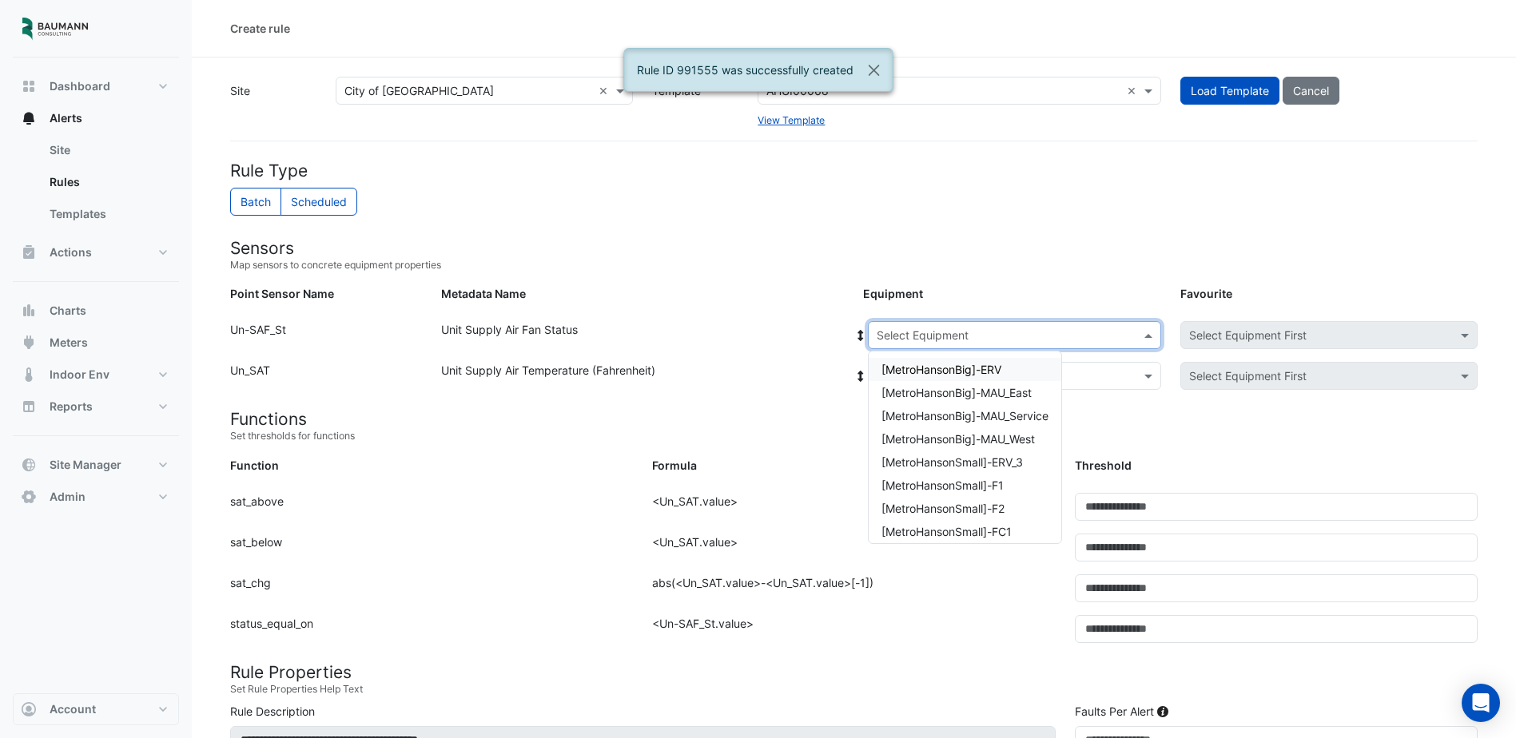
click at [993, 344] on div "Select Equipment" at bounding box center [1014, 335] width 293 height 28
click at [987, 441] on span "[MetroHansonBig]-MAU_West" at bounding box center [958, 439] width 153 height 14
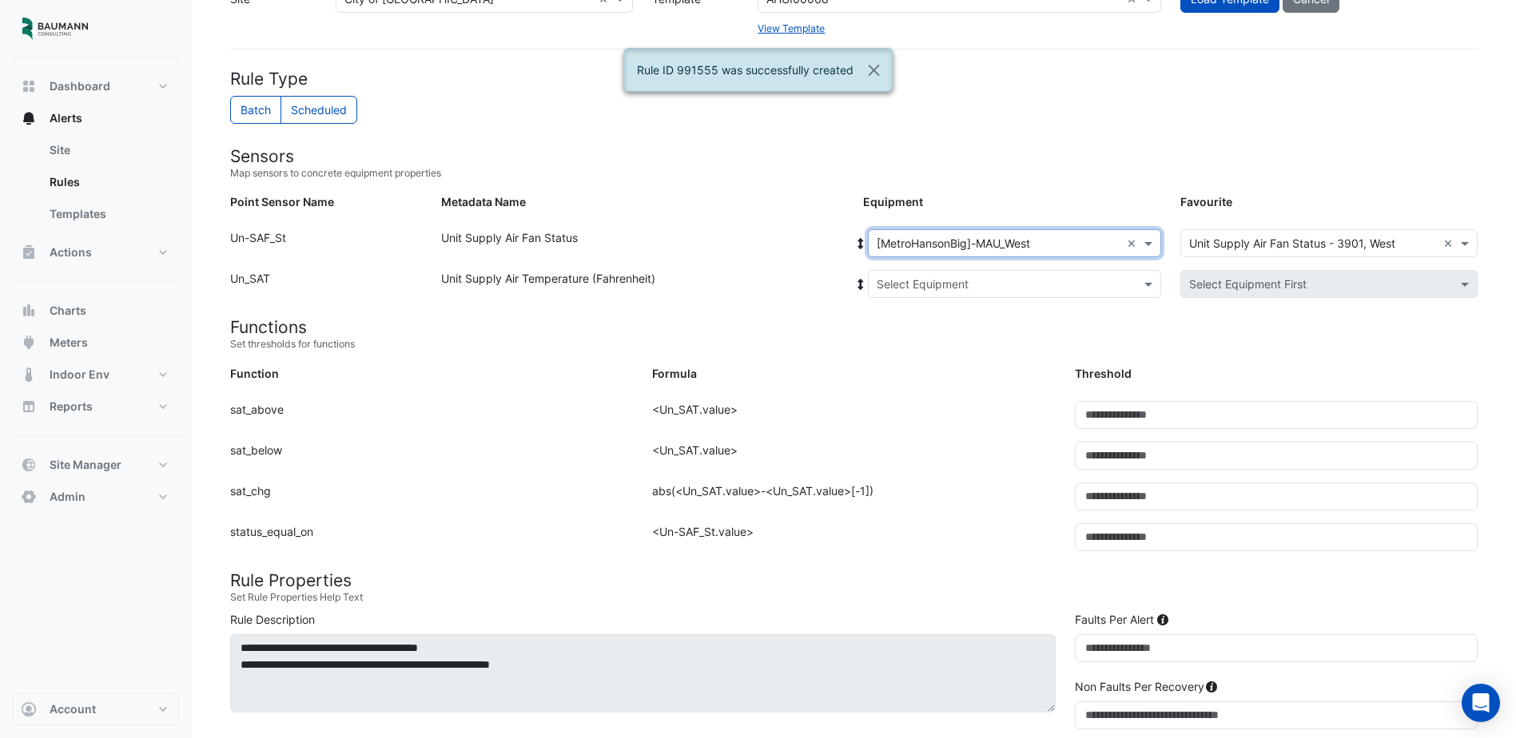
scroll to position [80, 0]
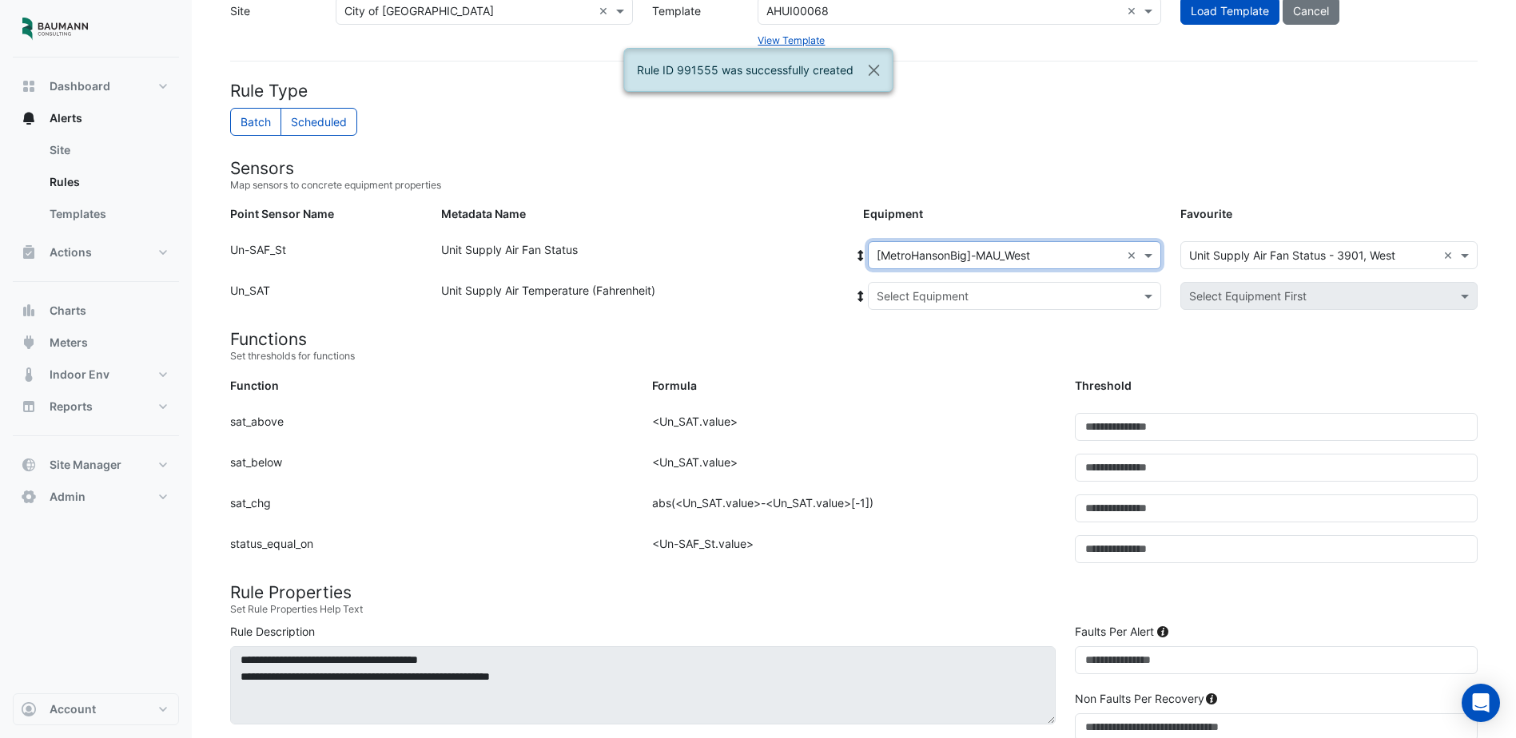
click at [977, 295] on input "text" at bounding box center [999, 297] width 244 height 17
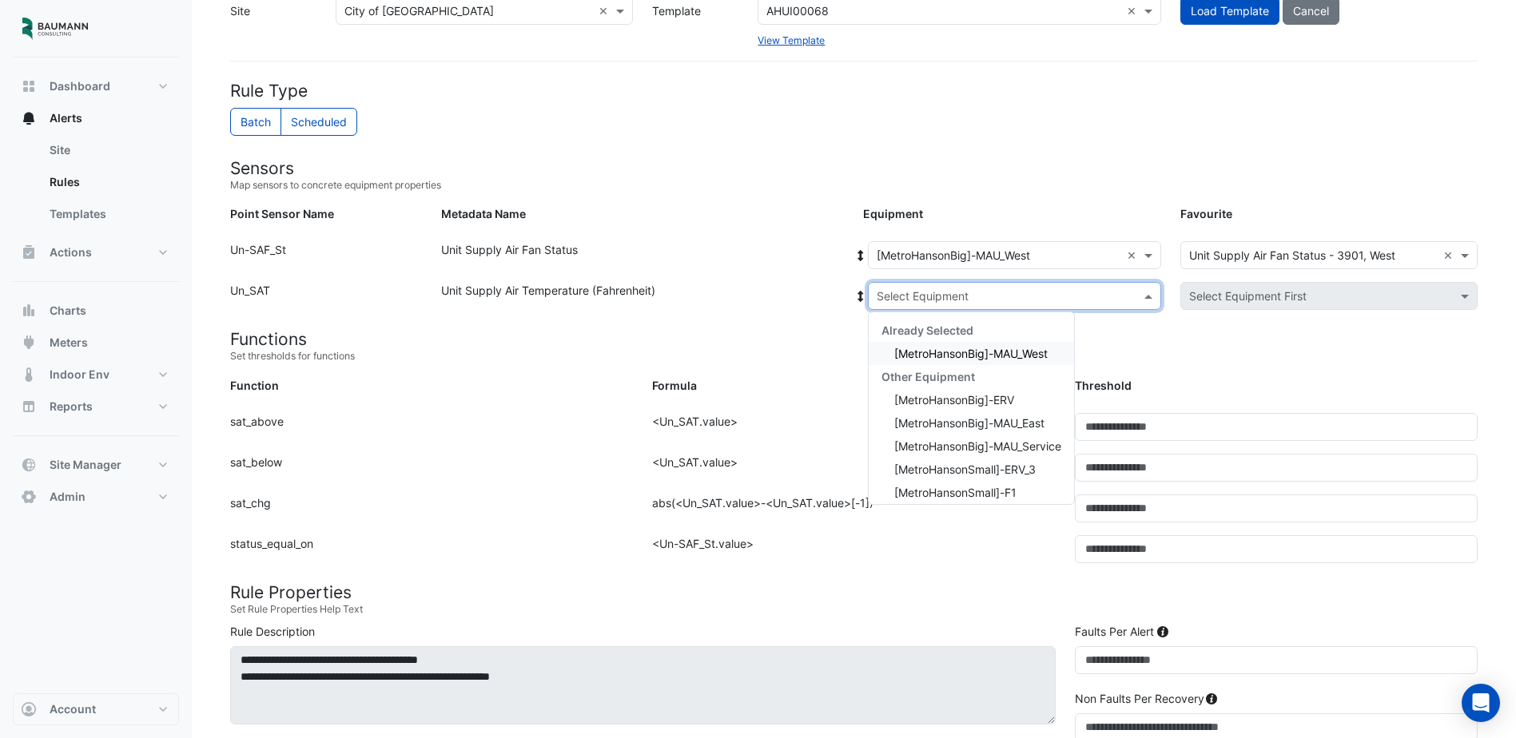
click at [972, 348] on span "[MetroHansonBig]-MAU_West" at bounding box center [970, 354] width 153 height 14
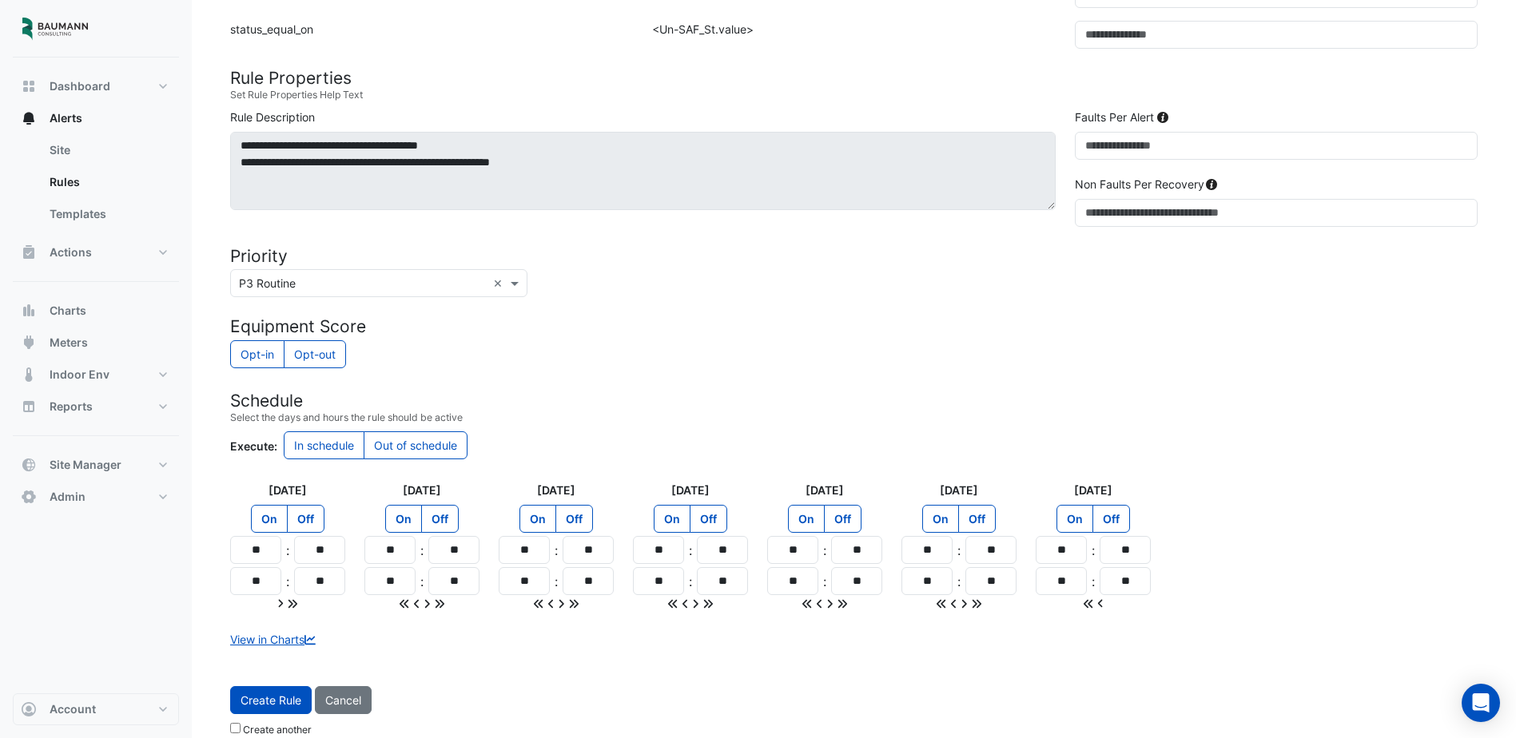
scroll to position [614, 0]
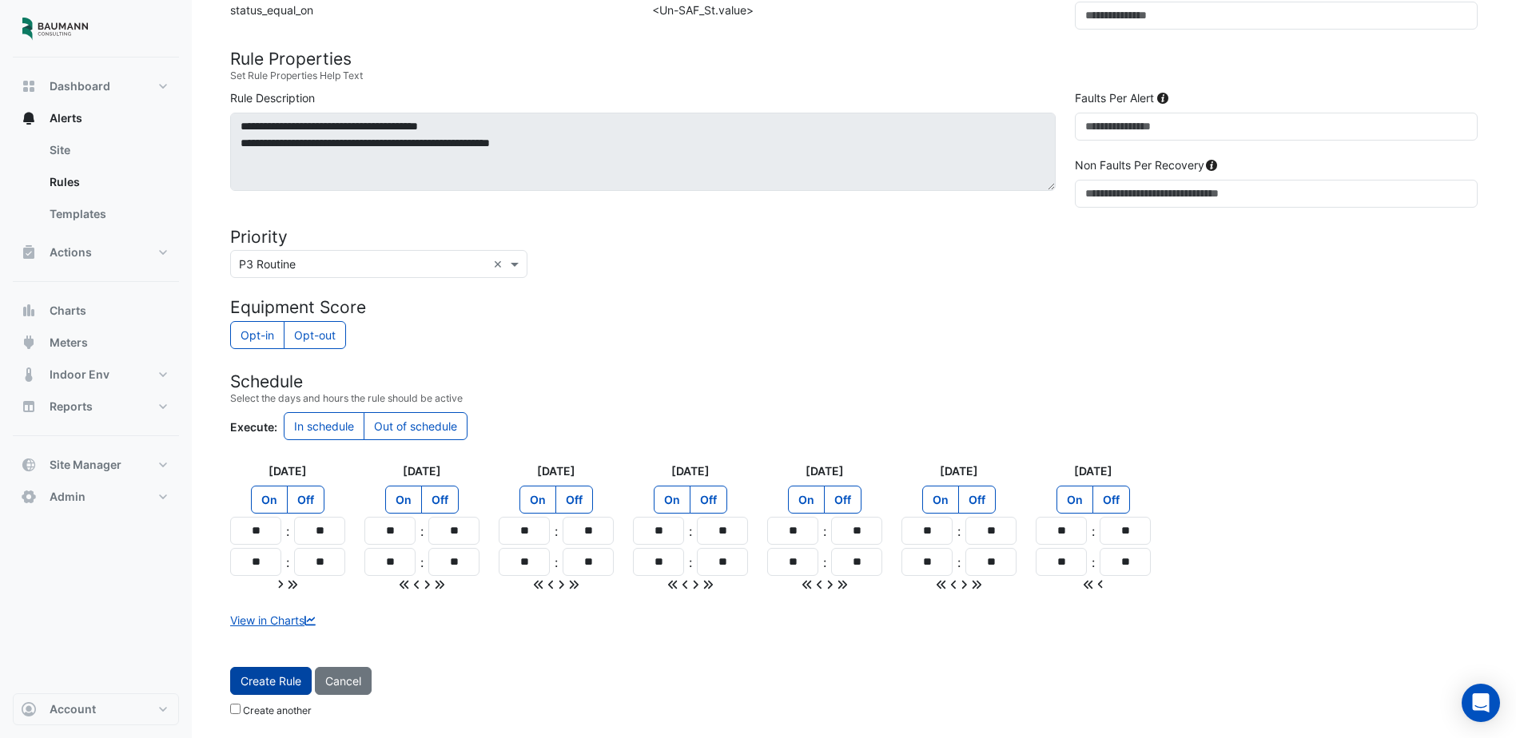
click at [260, 678] on button "Create Rule" at bounding box center [271, 681] width 82 height 28
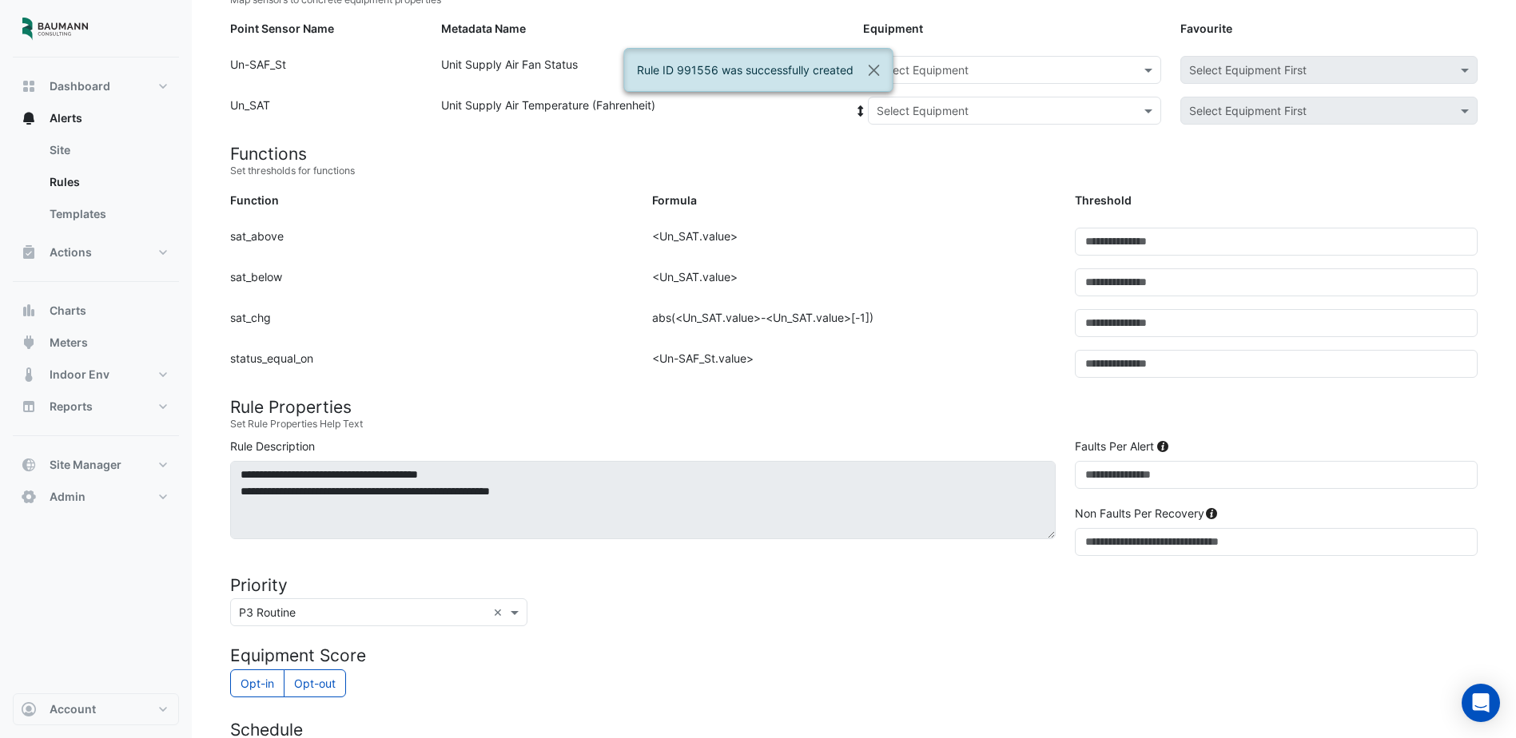
scroll to position [18, 0]
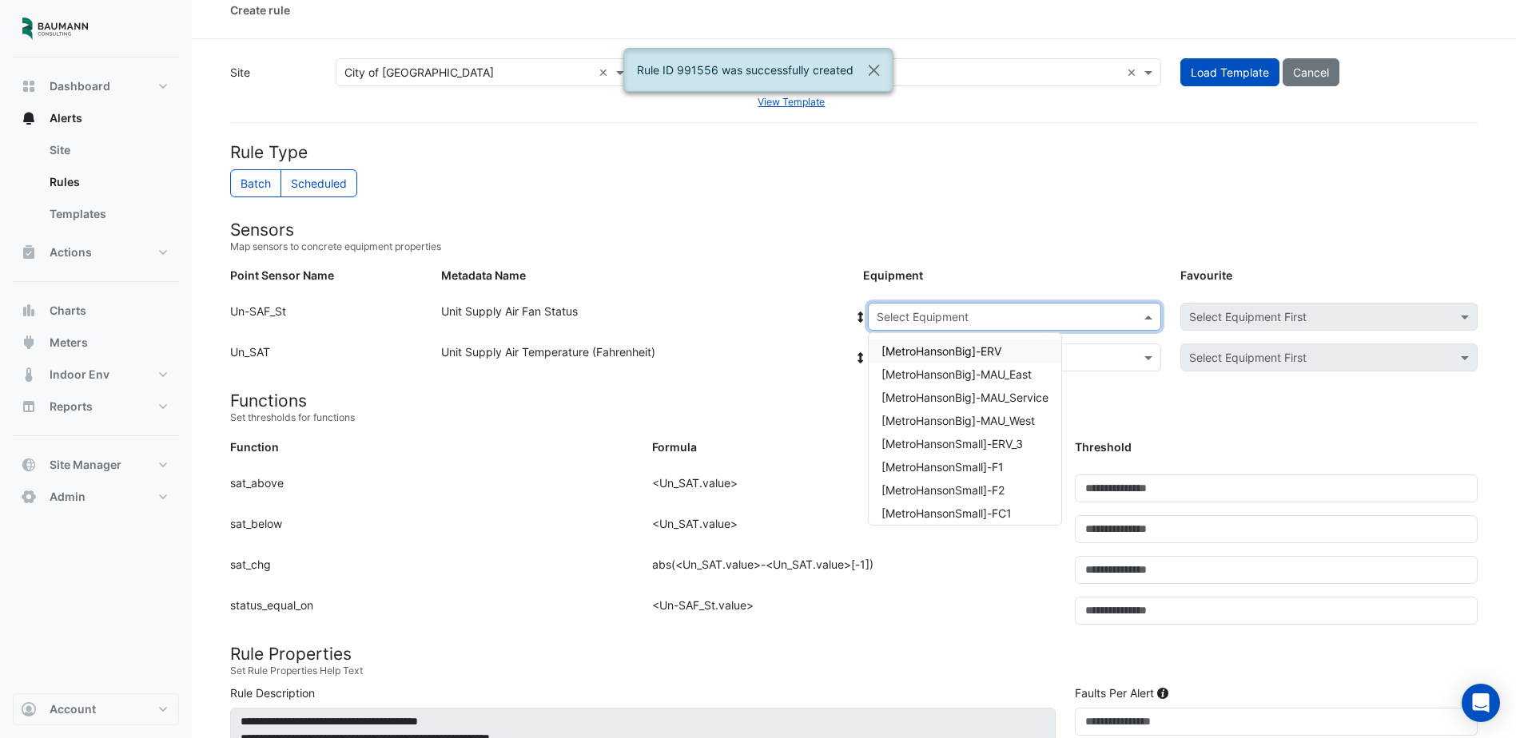
click at [975, 311] on input "text" at bounding box center [999, 317] width 244 height 17
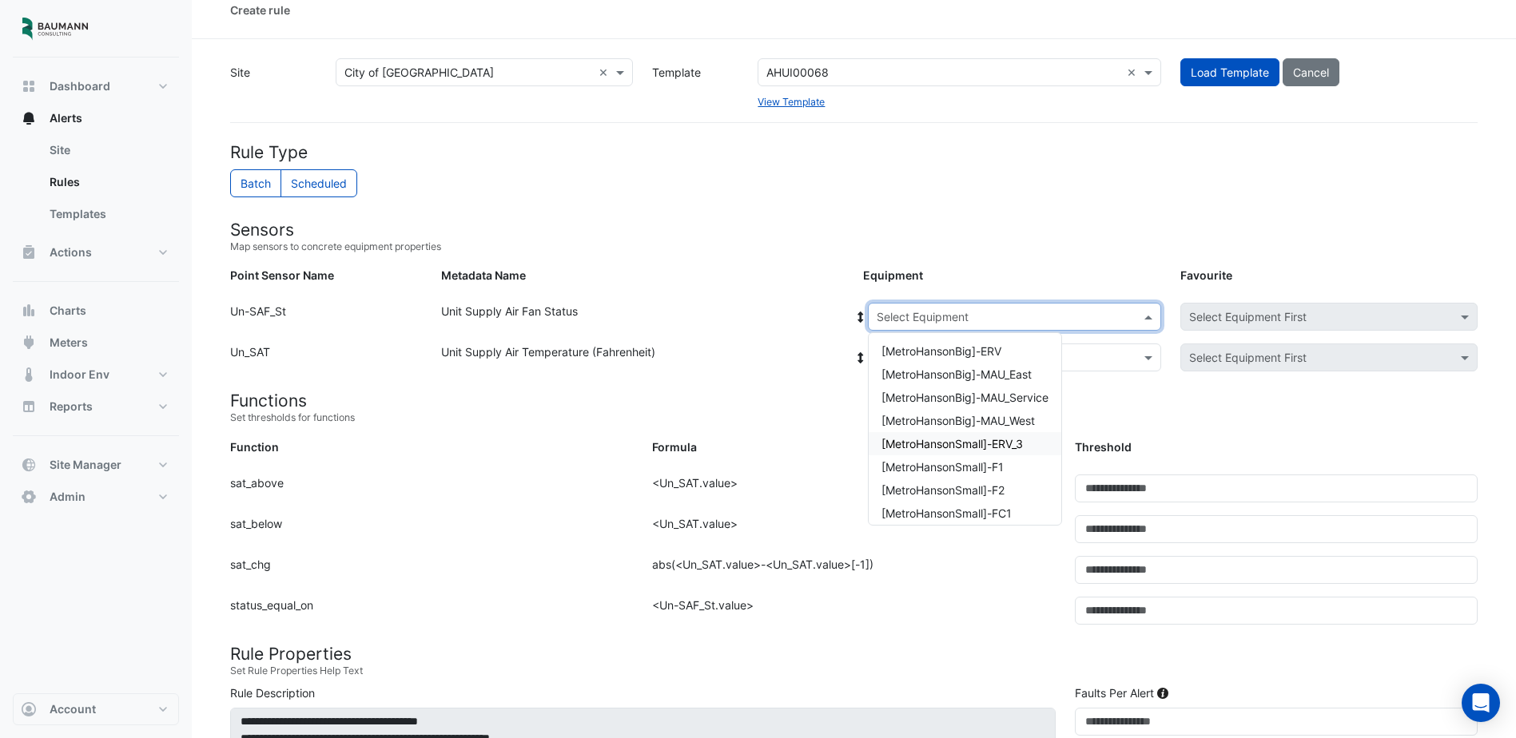
click at [985, 439] on span "[MetroHansonSmall]-ERV_3" at bounding box center [952, 444] width 141 height 14
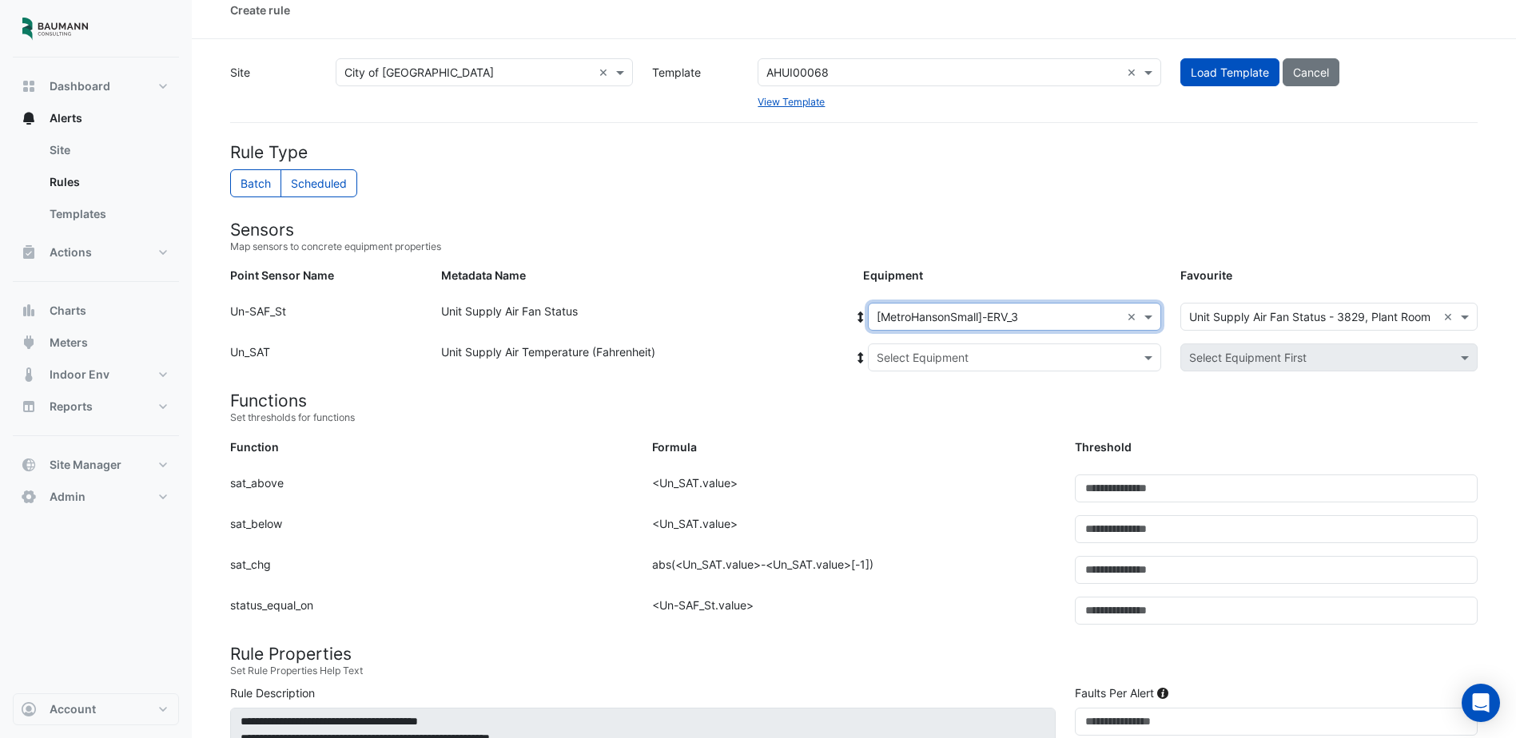
click at [1004, 354] on input "text" at bounding box center [999, 358] width 244 height 17
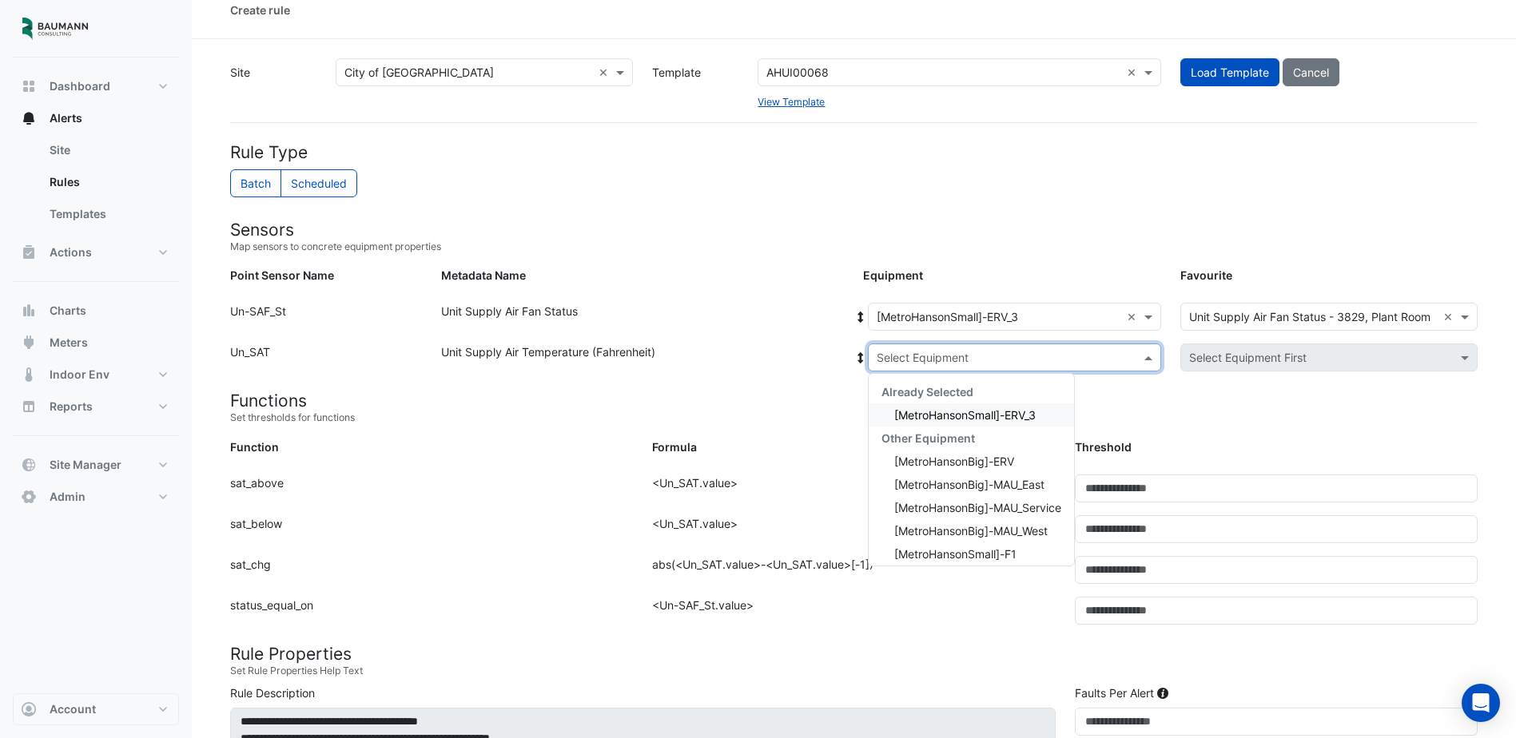
click at [998, 414] on span "[MetroHansonSmall]-ERV_3" at bounding box center [964, 415] width 141 height 14
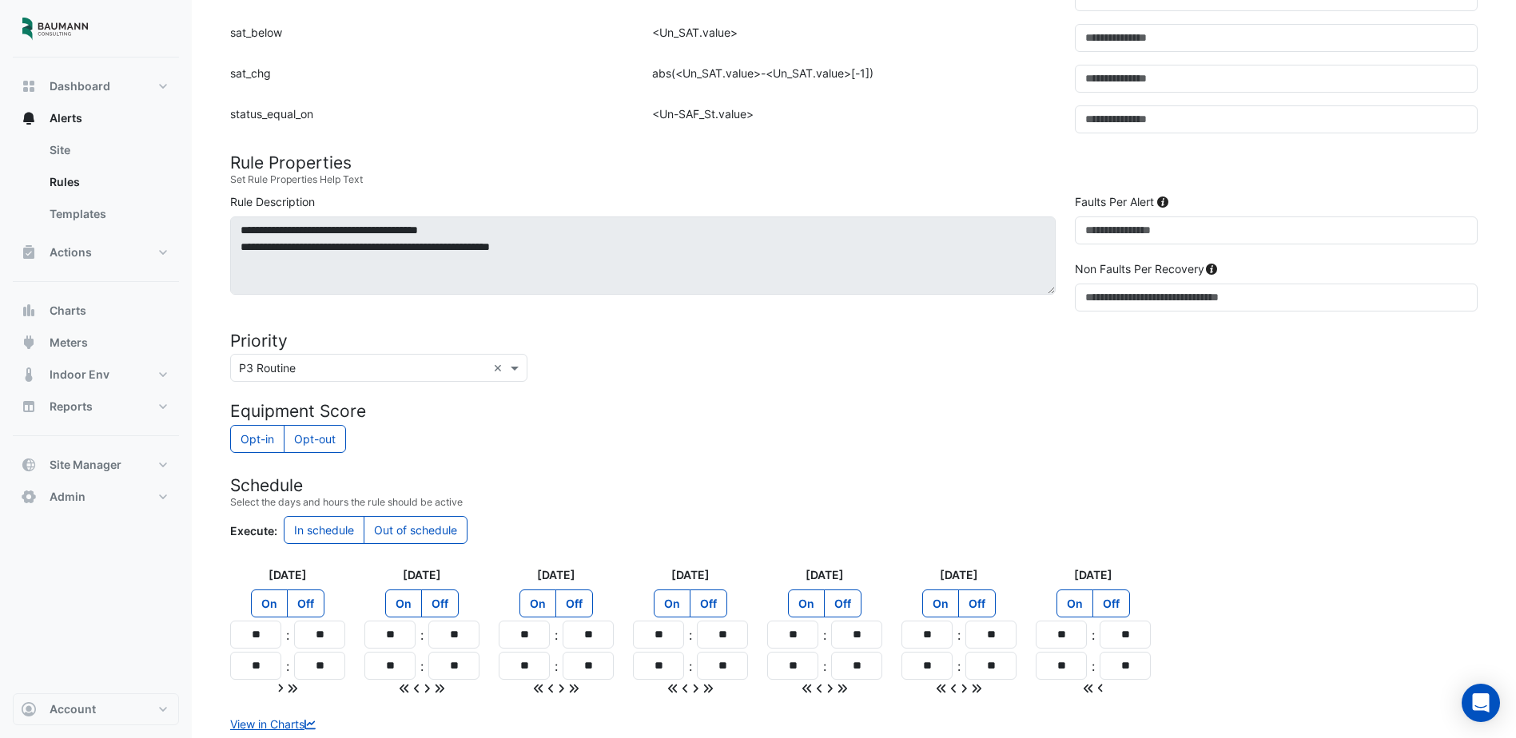
scroll to position [614, 0]
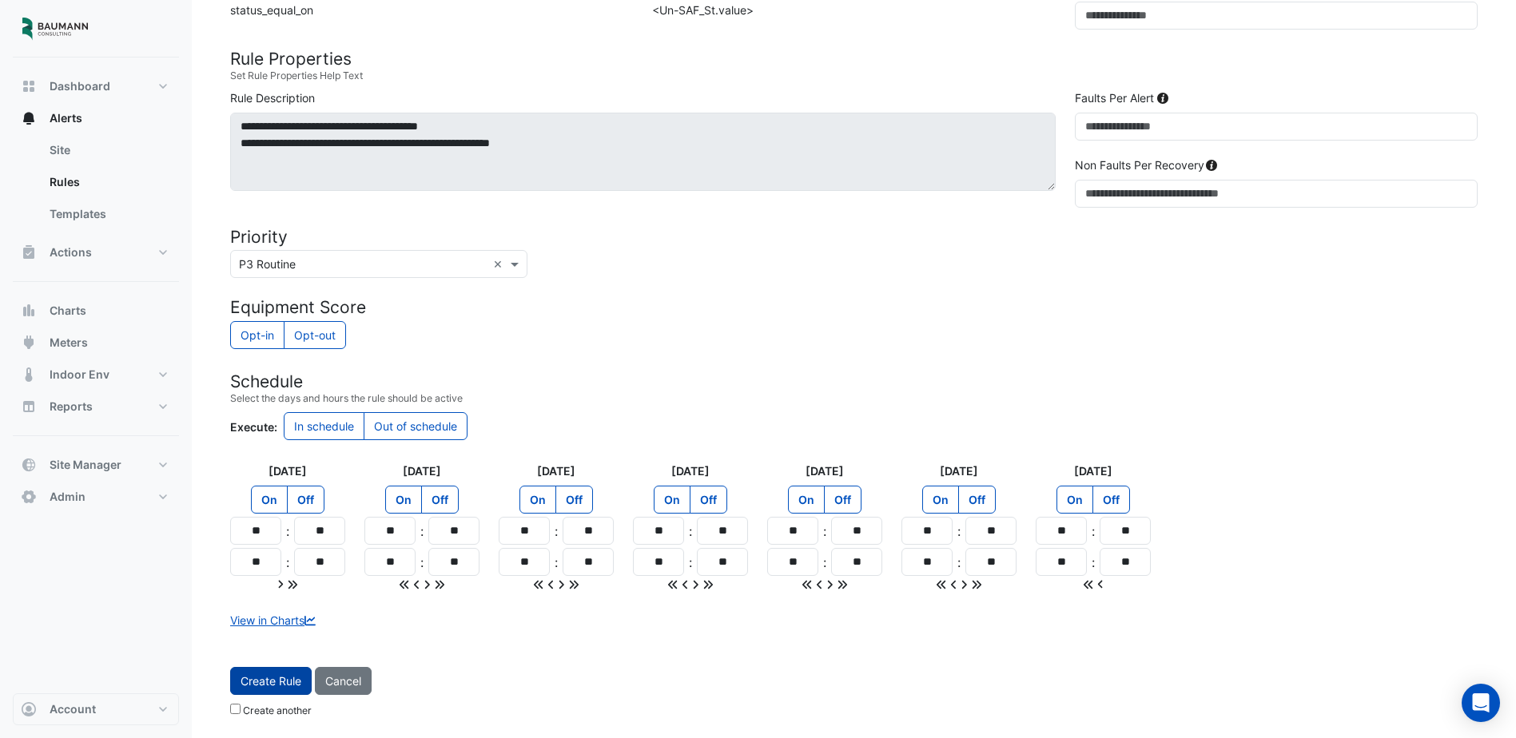
click at [295, 675] on button "Create Rule" at bounding box center [271, 681] width 82 height 28
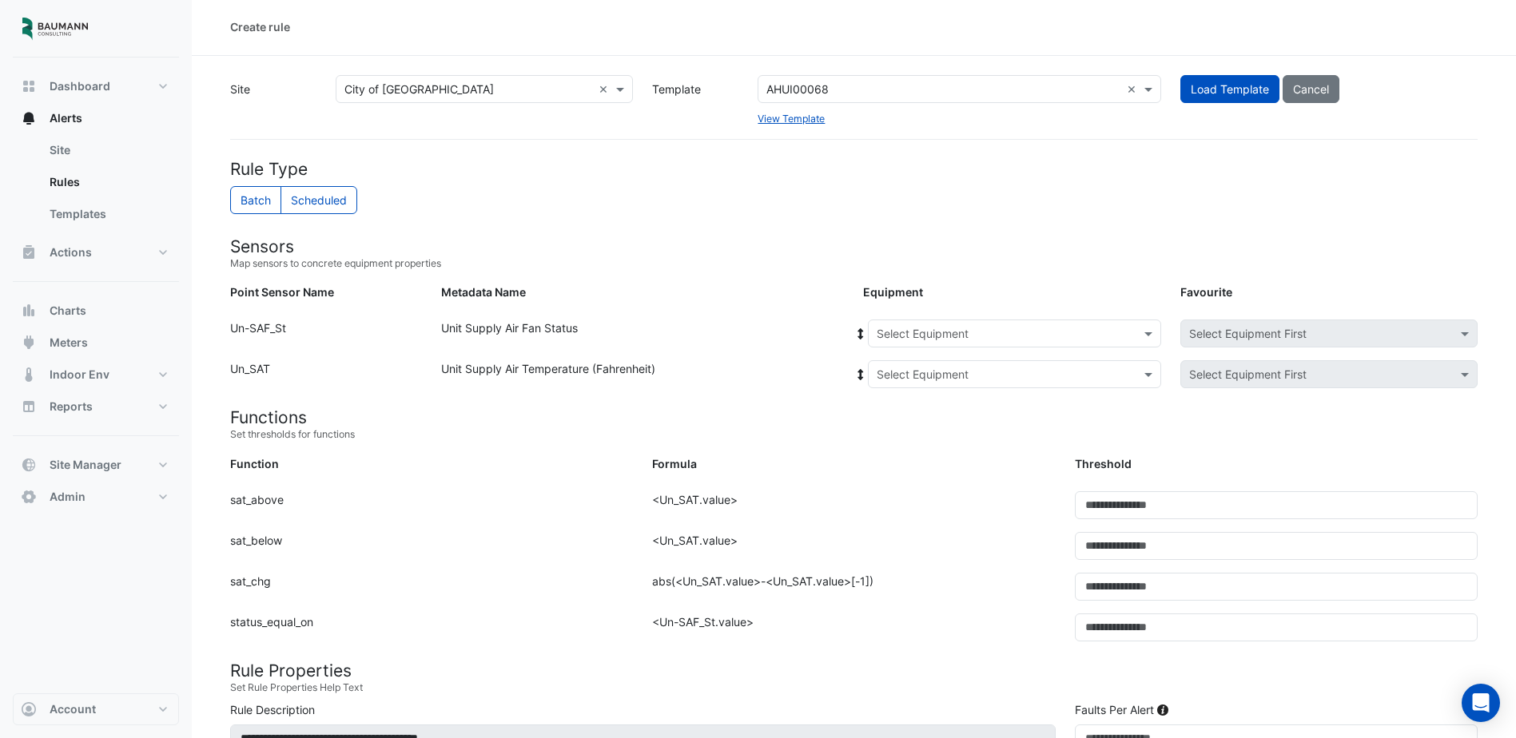
scroll to position [0, 0]
click at [1081, 336] on input "text" at bounding box center [999, 336] width 244 height 17
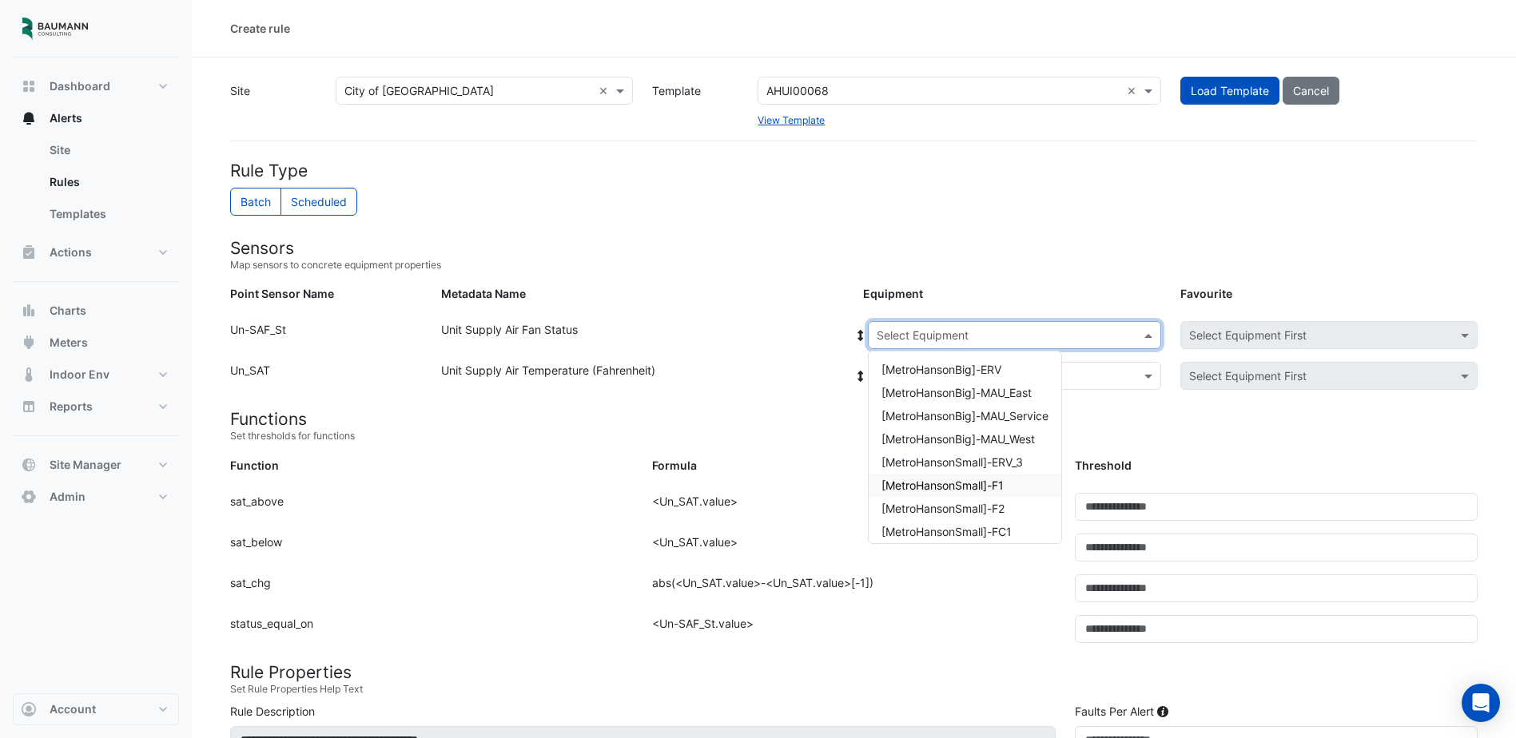
click at [1015, 476] on div "[MetroHansonSmall]-F1" at bounding box center [965, 485] width 193 height 23
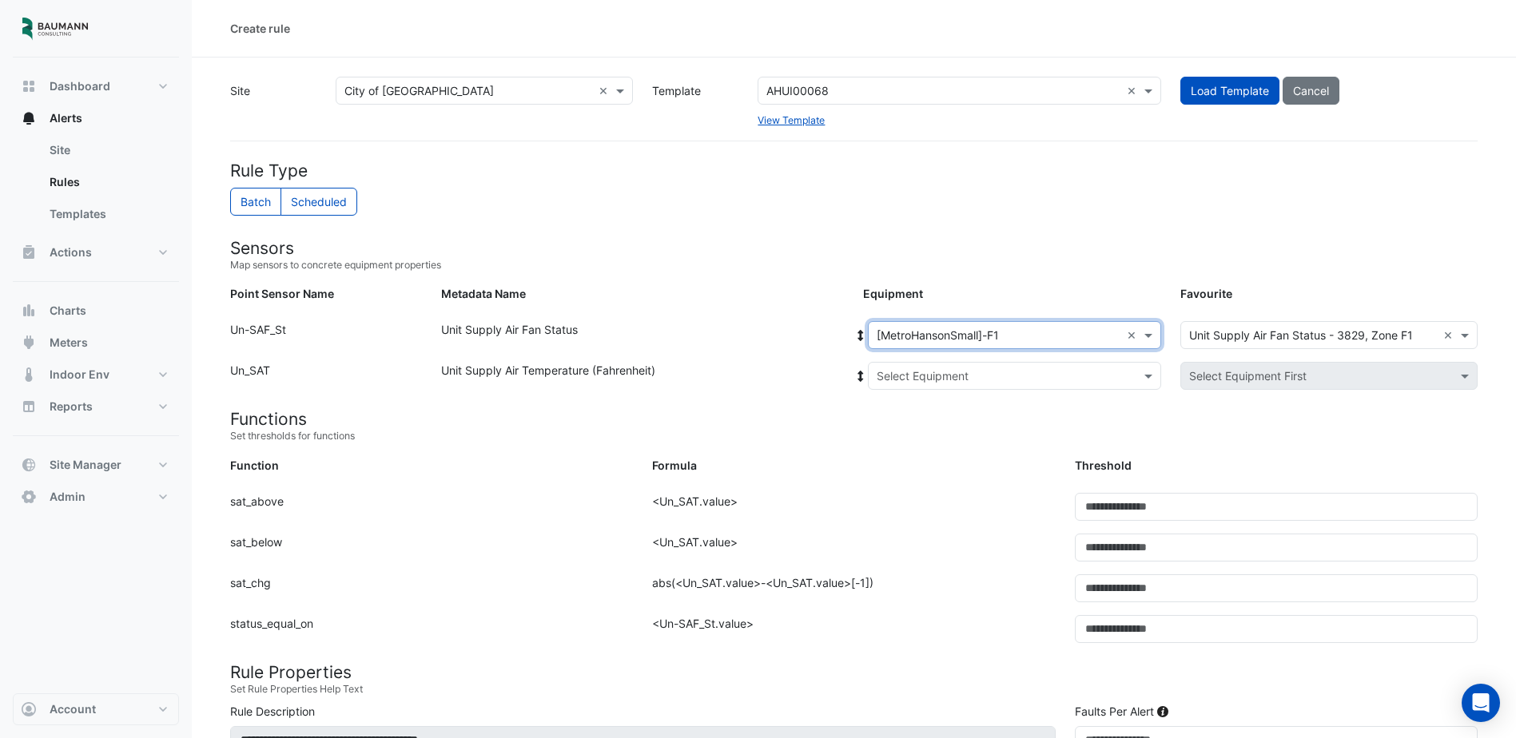
click at [1016, 375] on input "text" at bounding box center [999, 376] width 244 height 17
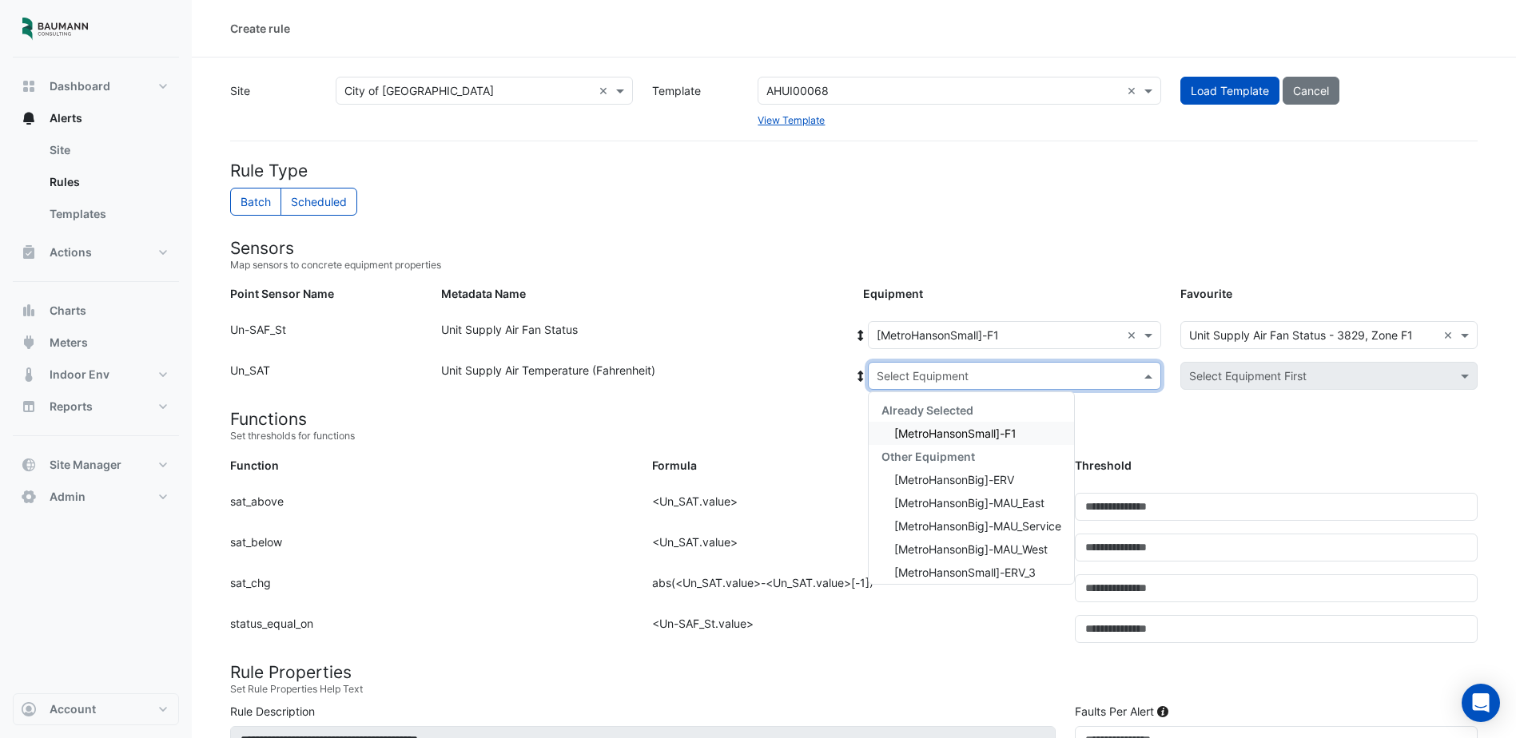
click at [1012, 432] on span "[MetroHansonSmall]-F1" at bounding box center [955, 434] width 122 height 14
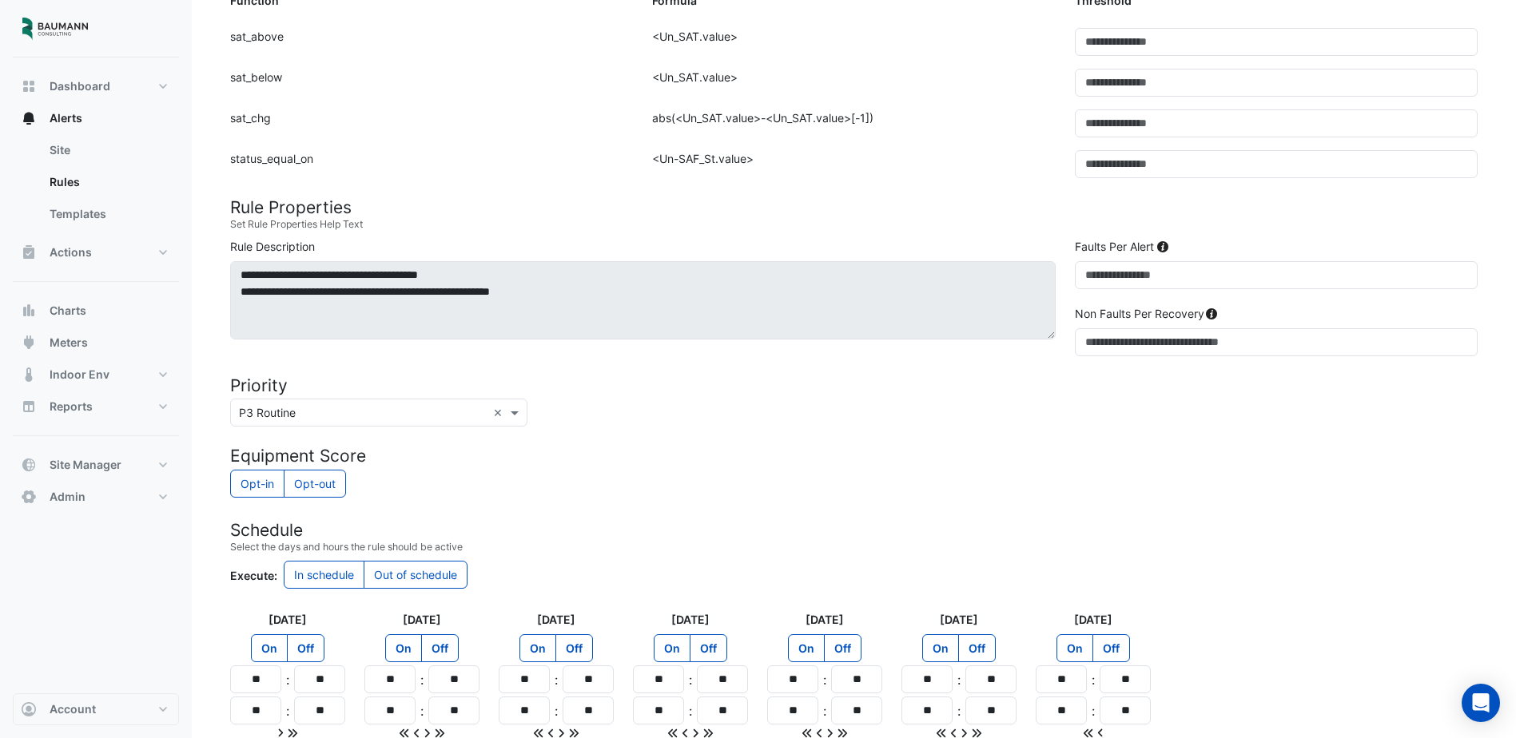
scroll to position [614, 0]
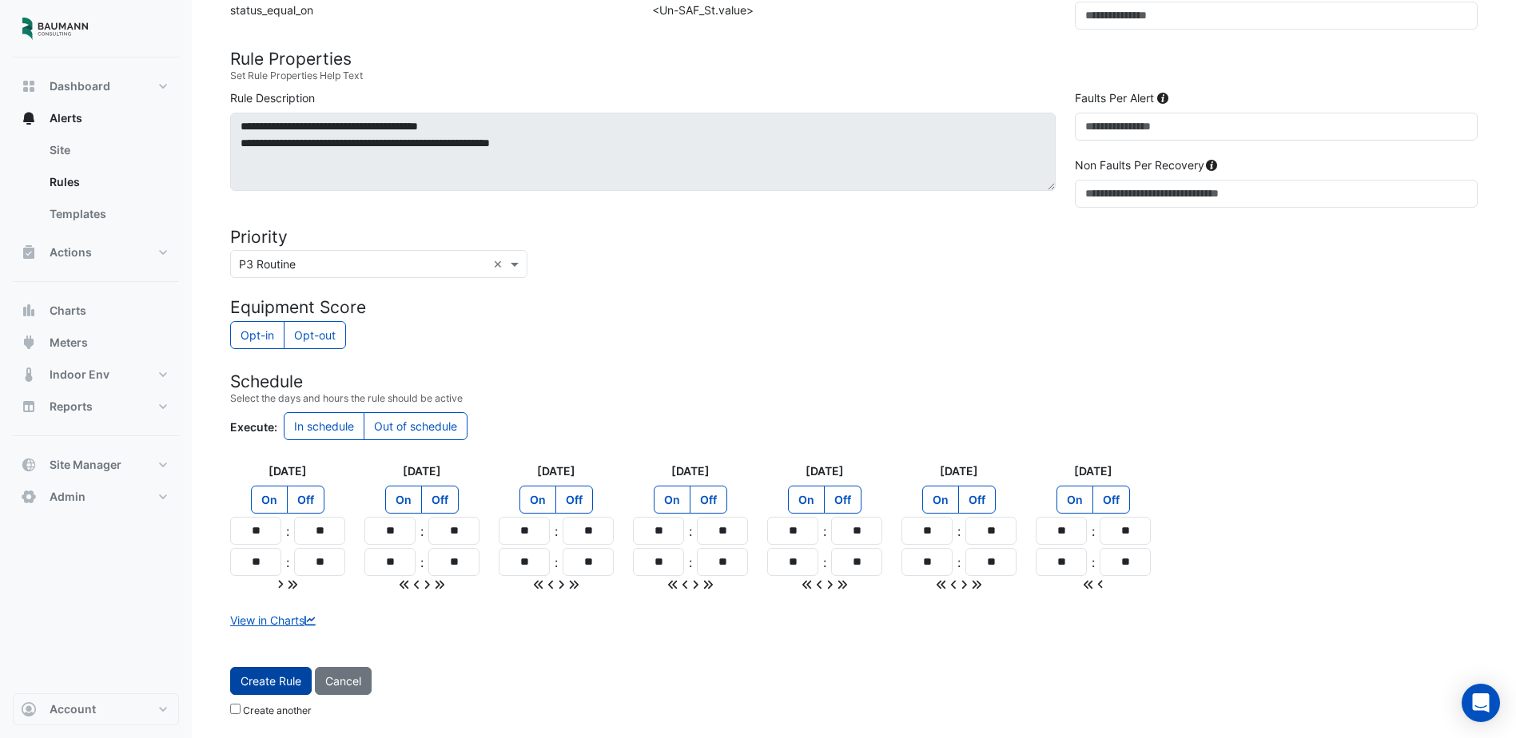
click at [293, 678] on button "Create Rule" at bounding box center [271, 681] width 82 height 28
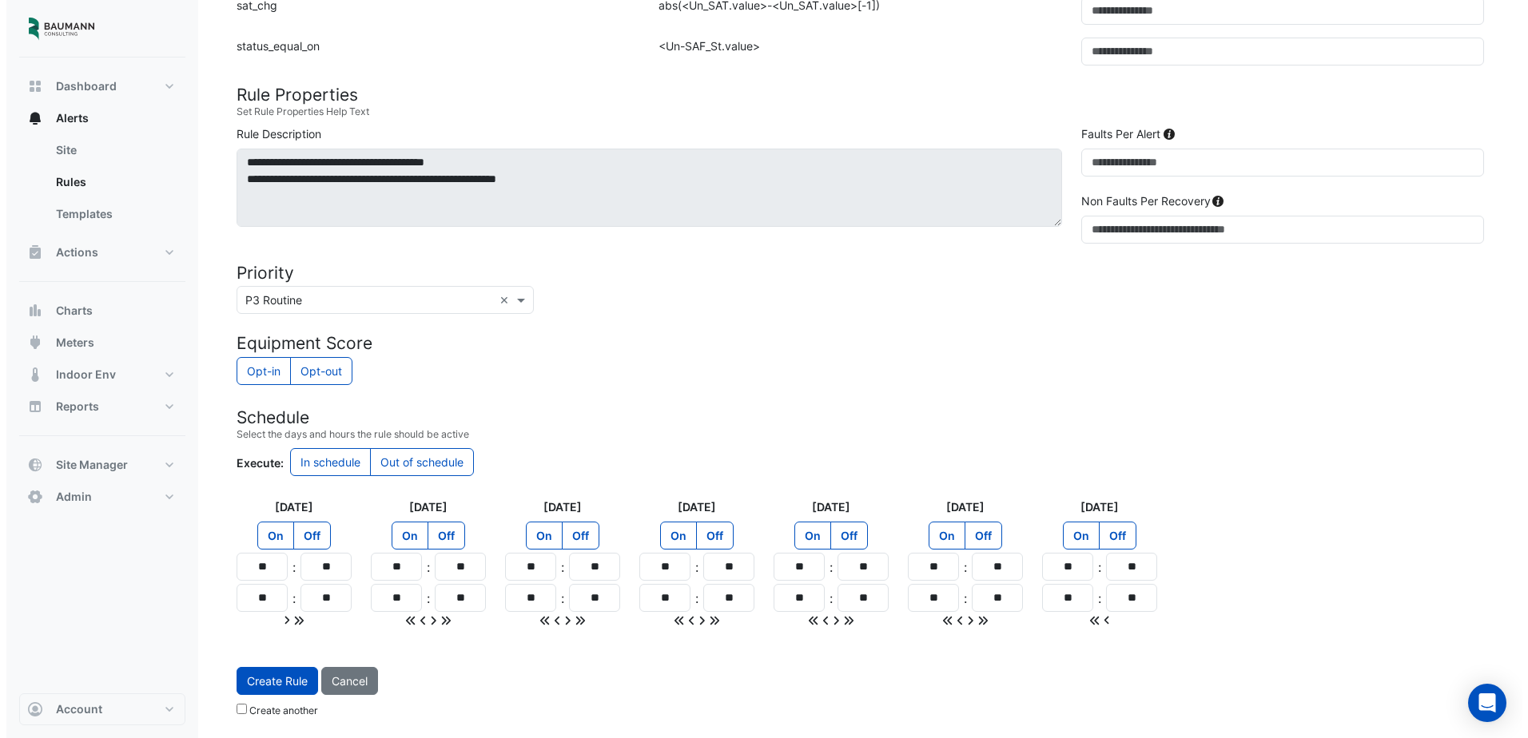
scroll to position [0, 0]
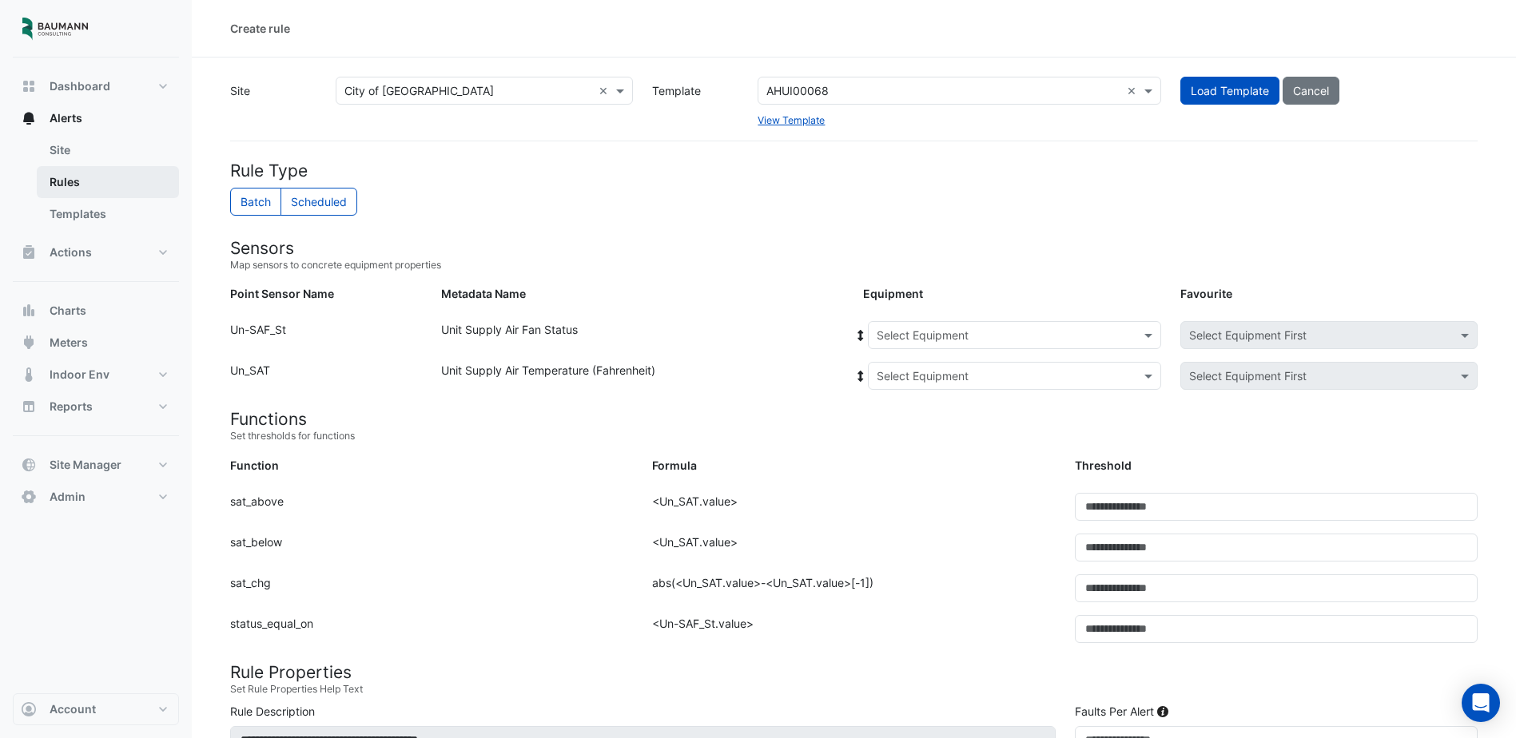
click at [77, 167] on link "Rules" at bounding box center [108, 182] width 142 height 32
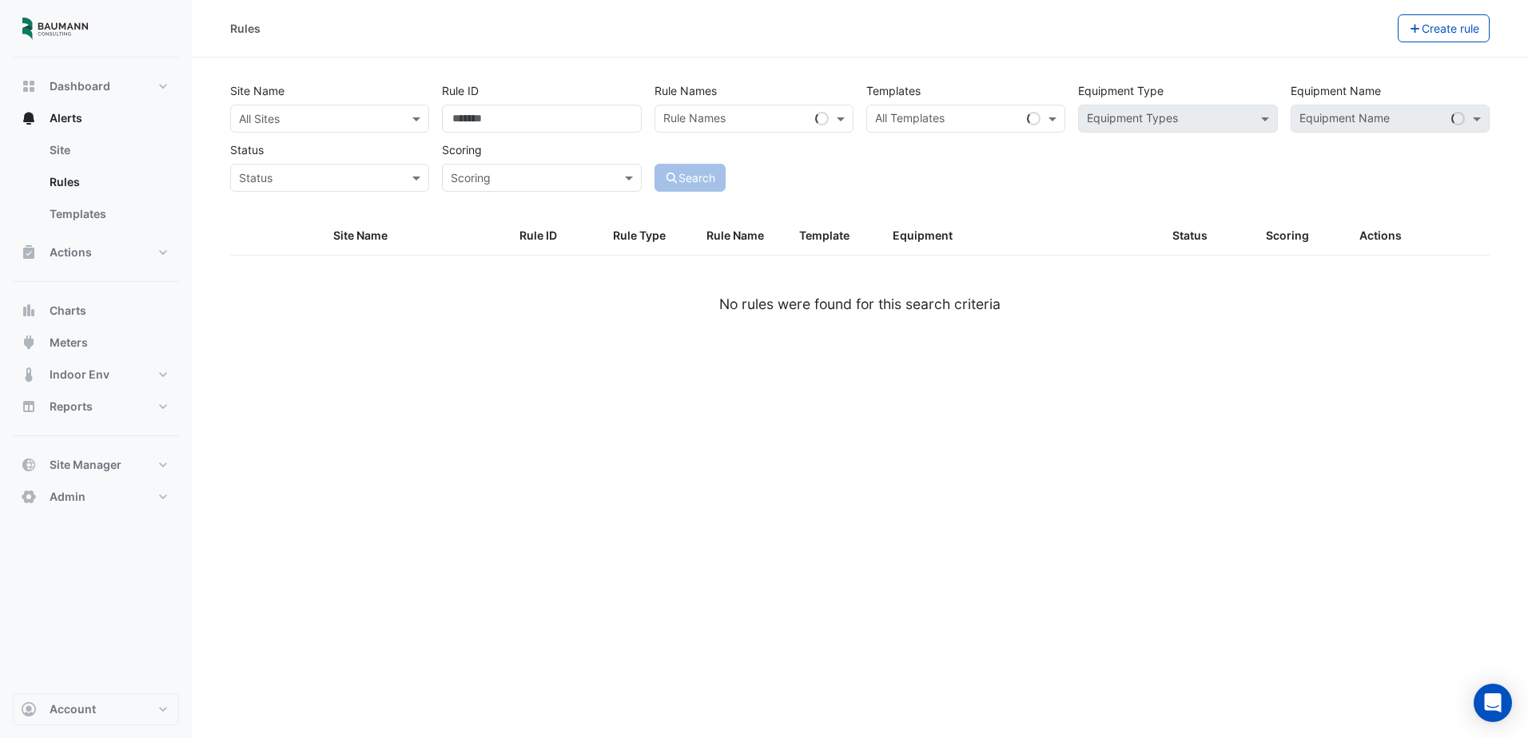
click at [333, 131] on div "All Sites" at bounding box center [329, 119] width 199 height 28
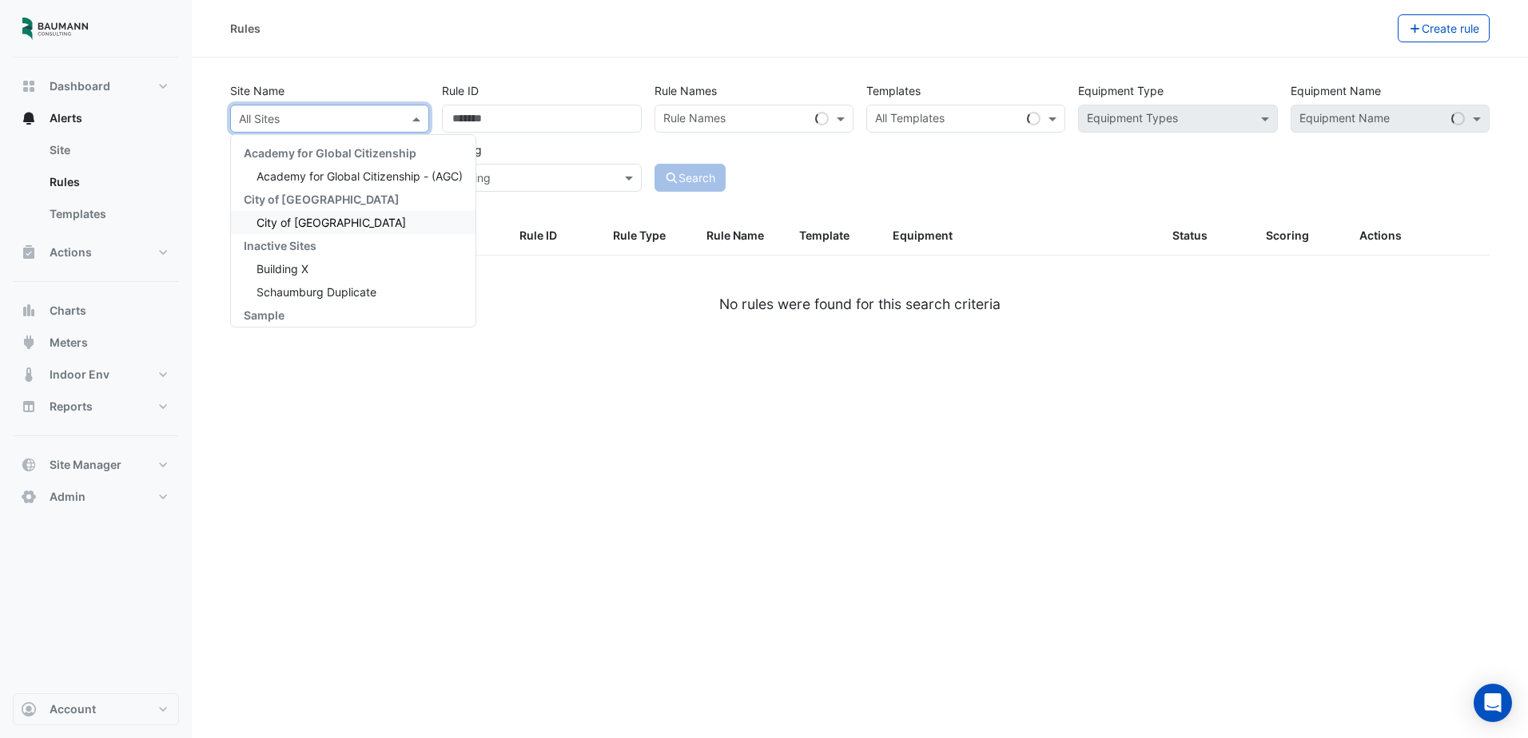
click at [339, 221] on span "City of [GEOGRAPHIC_DATA]" at bounding box center [331, 223] width 149 height 14
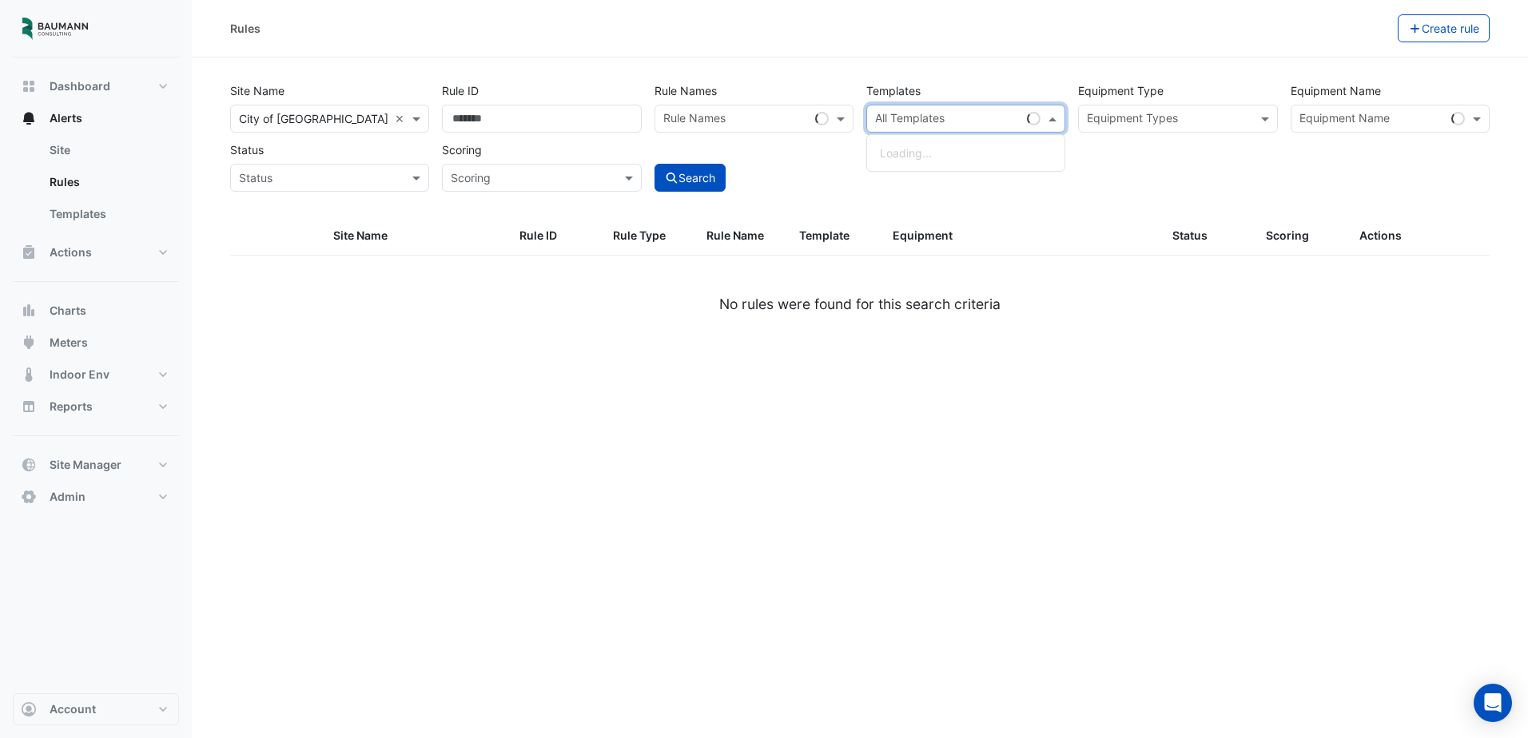
click at [924, 115] on input "text" at bounding box center [947, 120] width 145 height 17
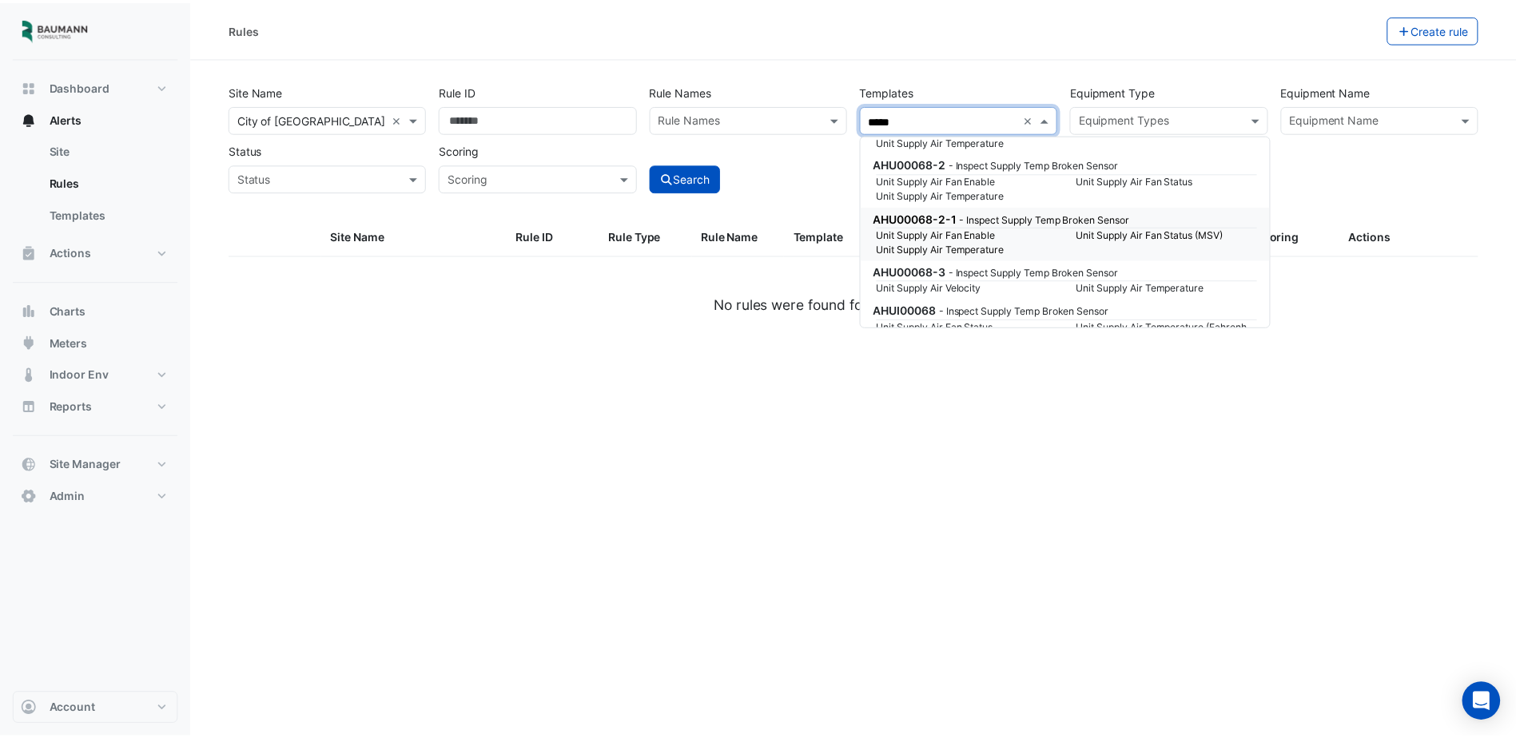
scroll to position [240, 0]
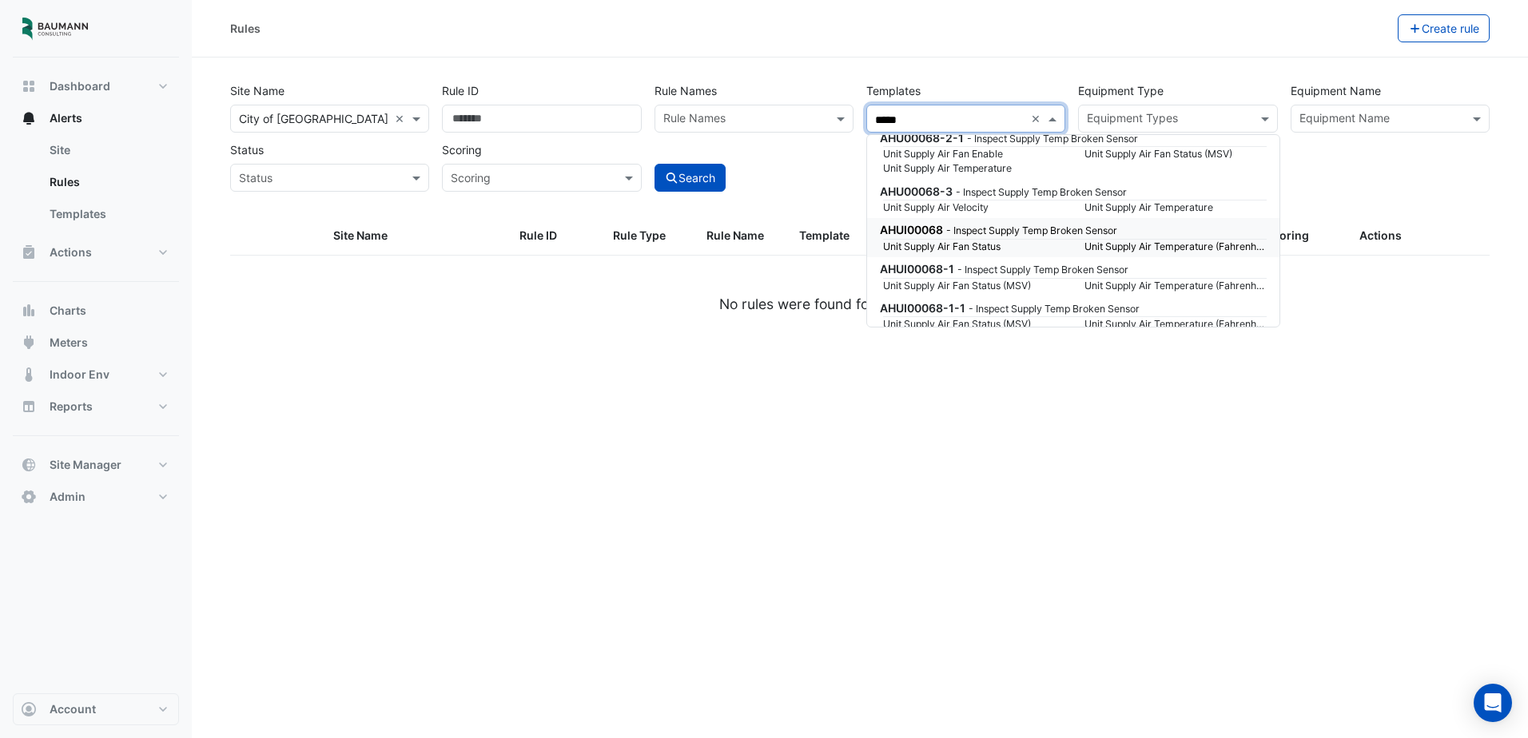
click at [1005, 235] on small "- Inspect Supply Temp Broken Sensor" at bounding box center [1031, 231] width 171 height 12
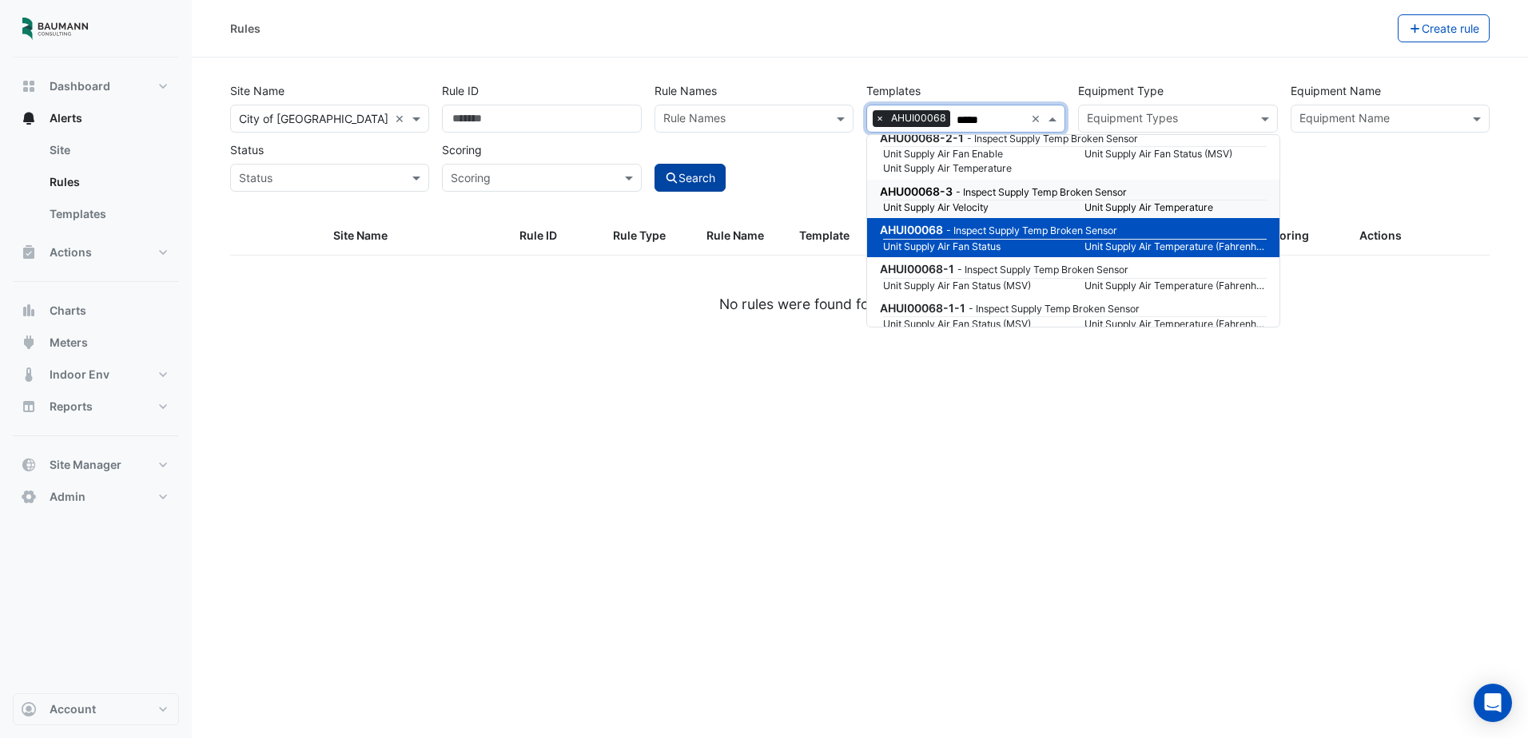
type input "*****"
click at [690, 183] on button "Search" at bounding box center [691, 178] width 72 height 28
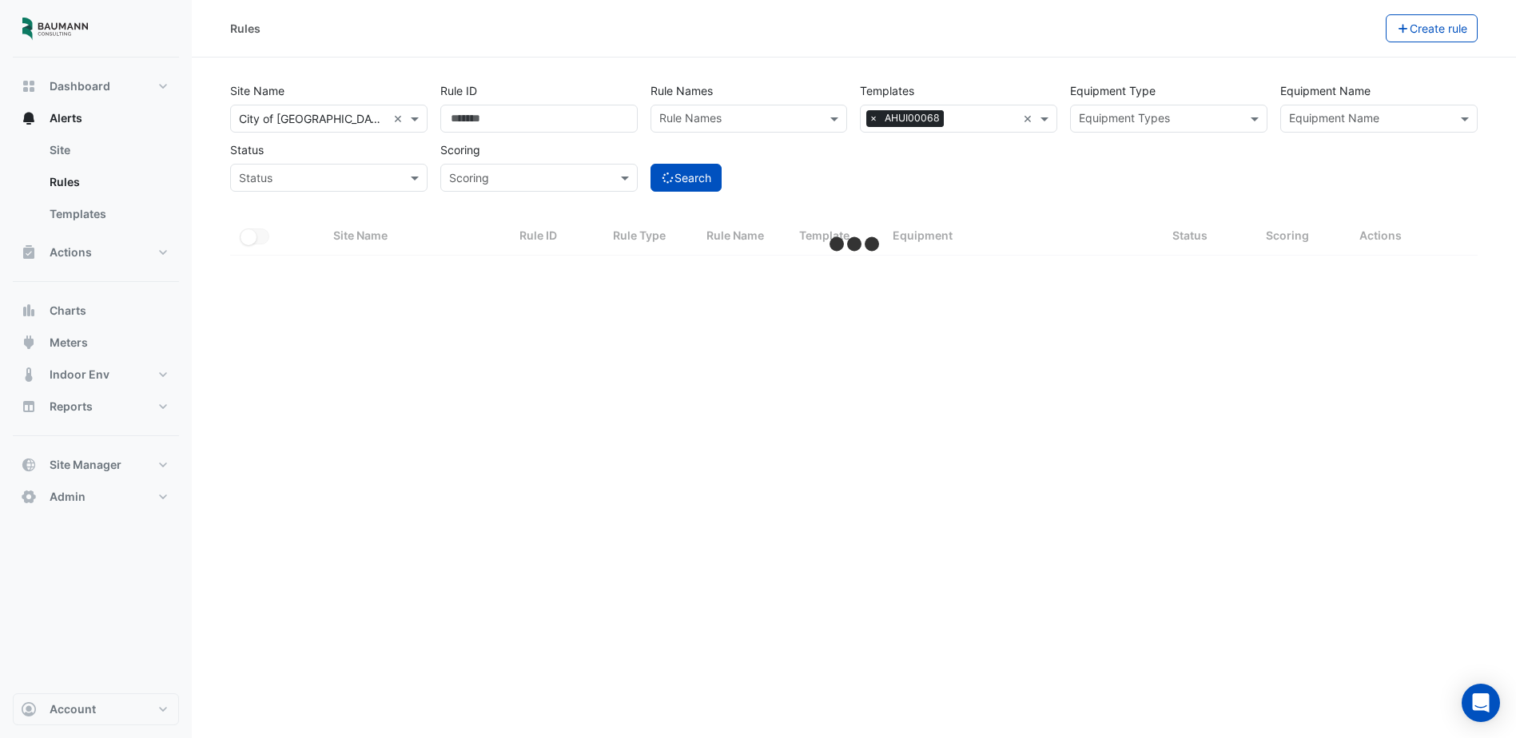
select select "***"
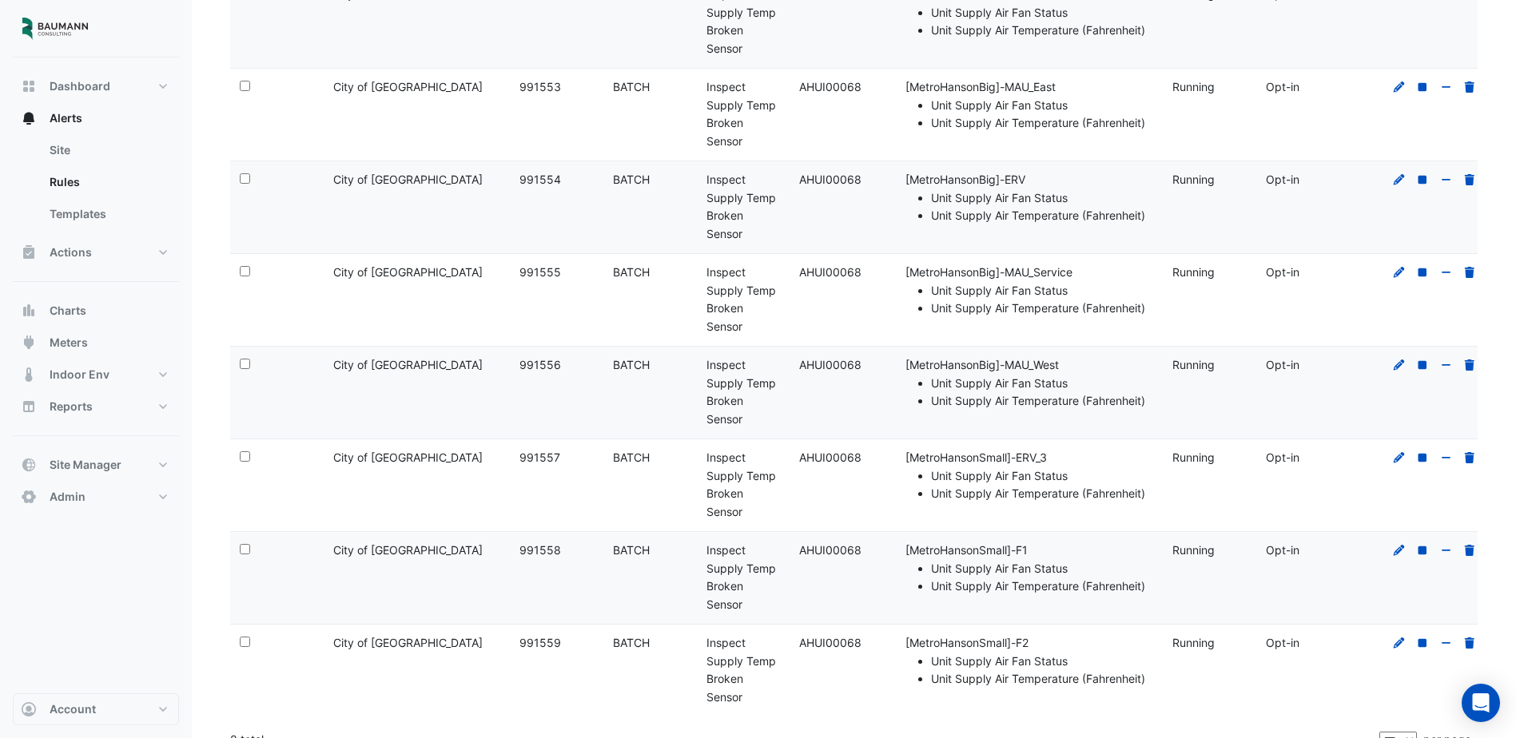
scroll to position [302, 0]
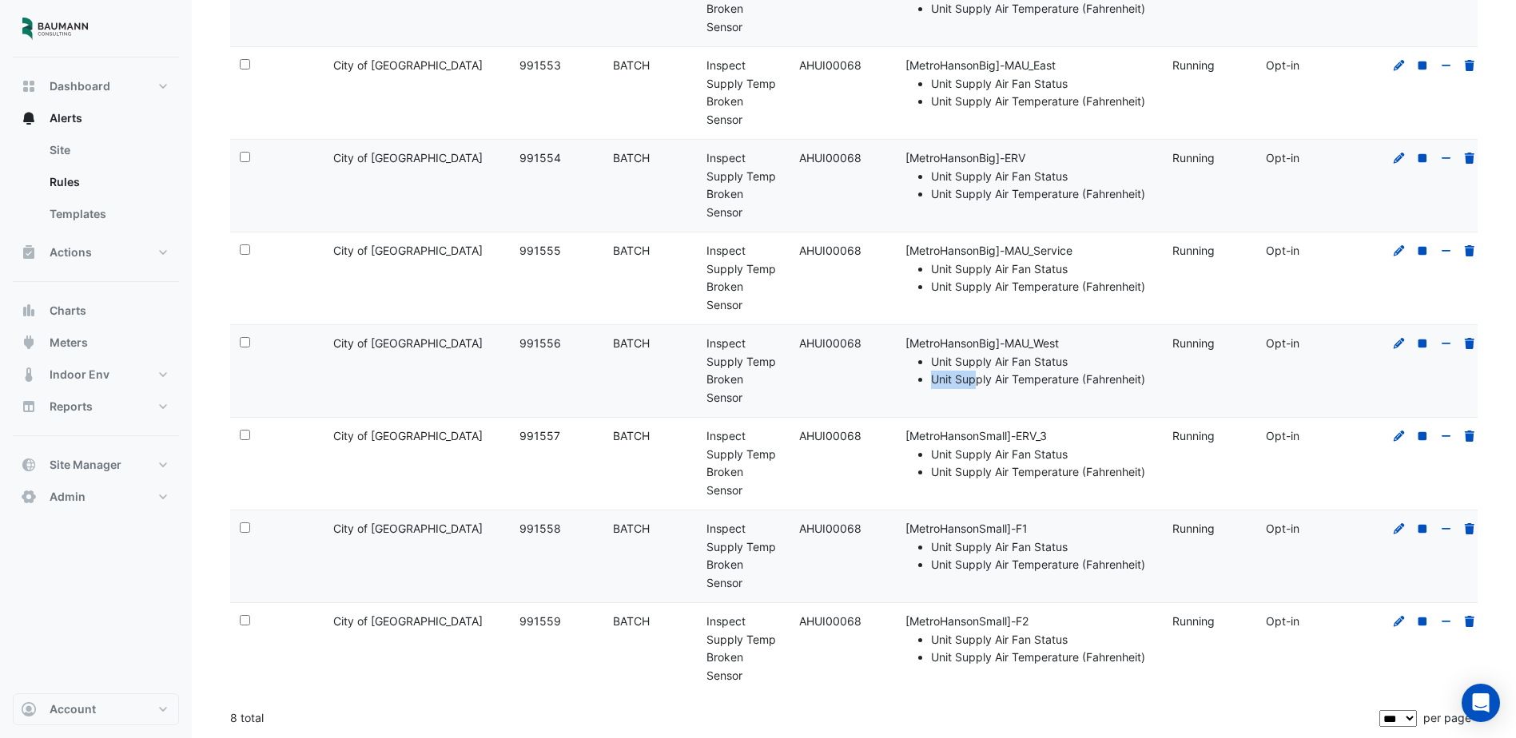
drag, startPoint x: 976, startPoint y: 380, endPoint x: 1094, endPoint y: 370, distance: 118.7
click at [1094, 370] on ul "Unit Supply Air Fan Status Unit Supply Air Temperature (Fahrenheit)" at bounding box center [1030, 371] width 248 height 37
drag, startPoint x: 1094, startPoint y: 370, endPoint x: 1028, endPoint y: 395, distance: 70.8
click at [1028, 395] on datatable-body-cell "Equipment: [MetroHansonBig]-MAU_West Unit Supply Air Fan Status Unit Supply Air…" at bounding box center [1023, 371] width 280 height 92
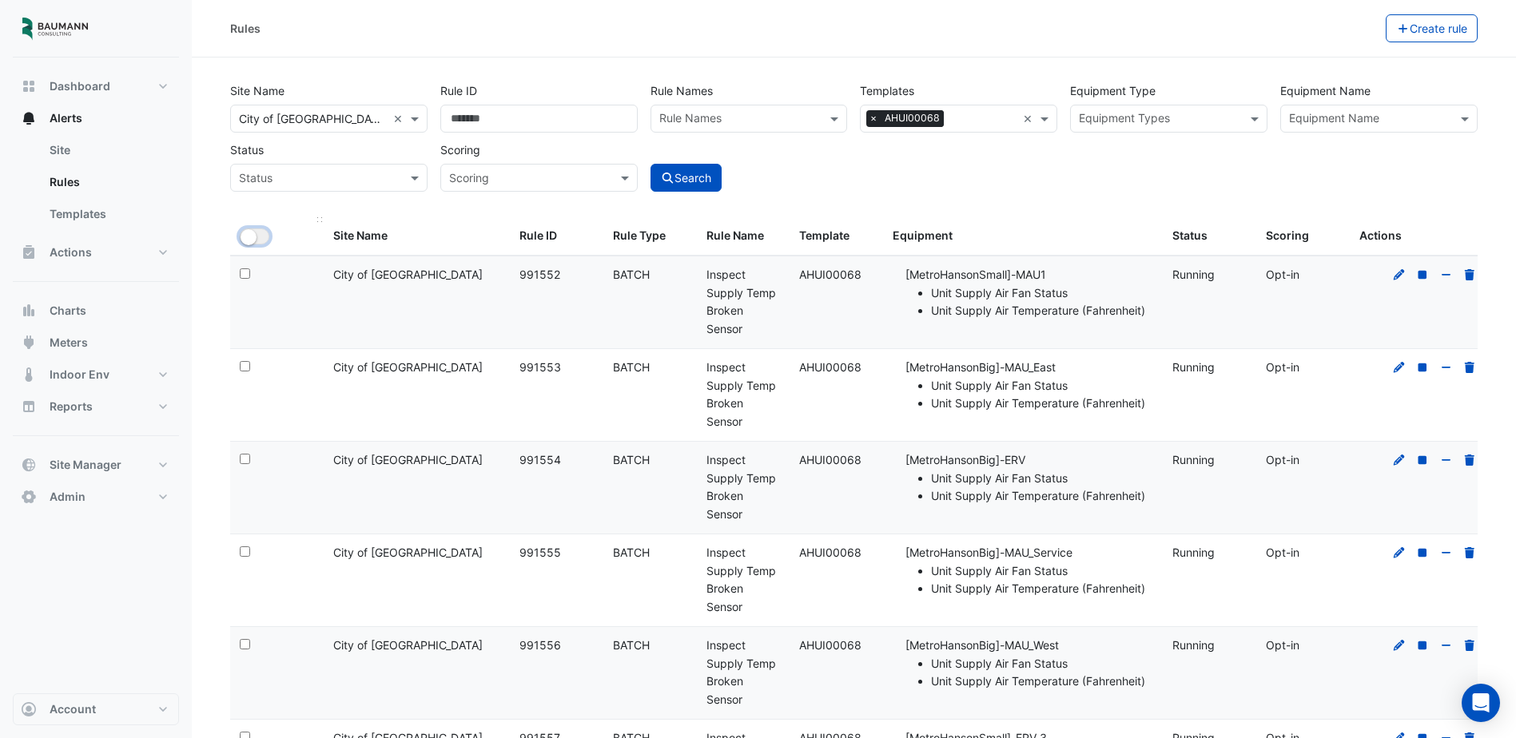
click at [247, 241] on small "button" at bounding box center [249, 237] width 16 height 16
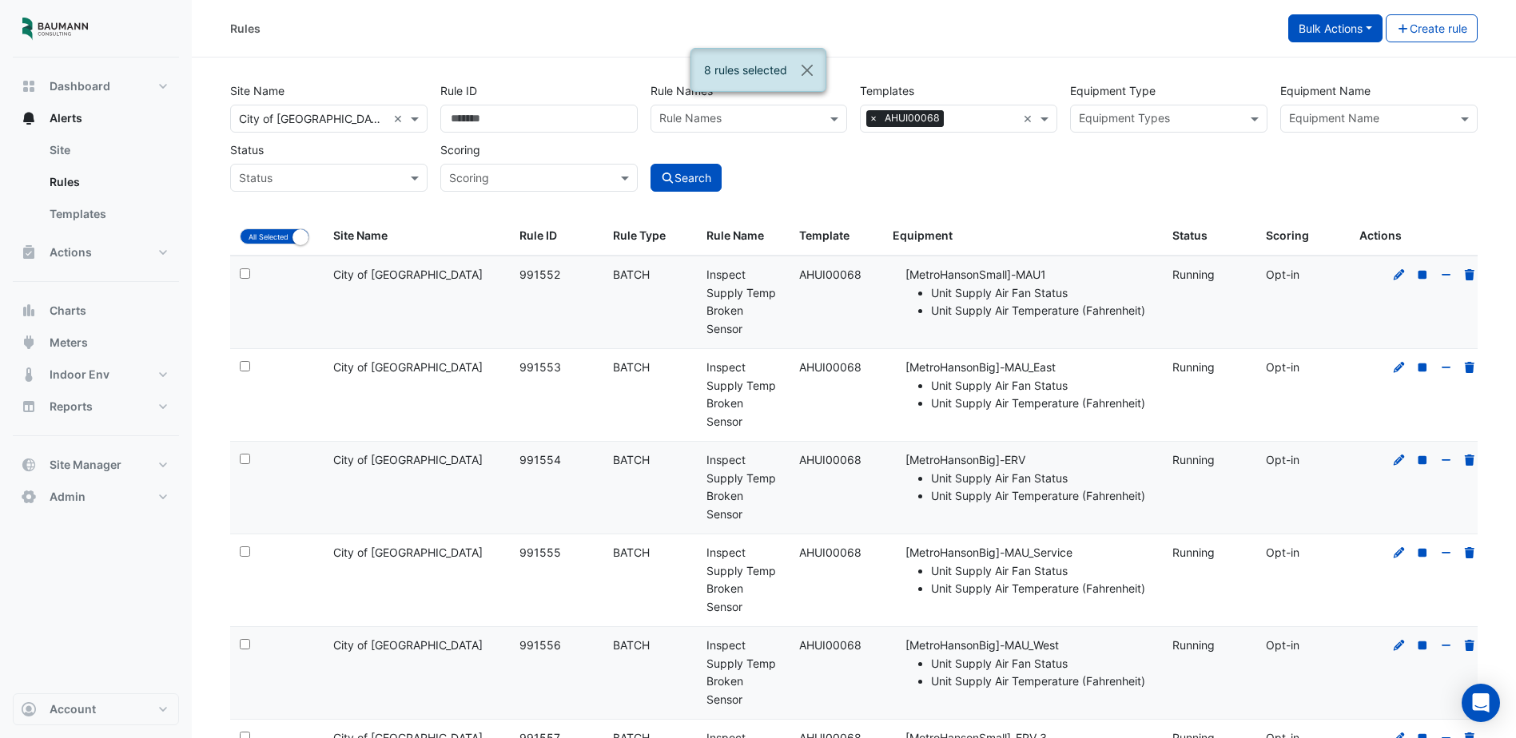
click at [1326, 32] on button "Bulk Actions" at bounding box center [1335, 28] width 94 height 28
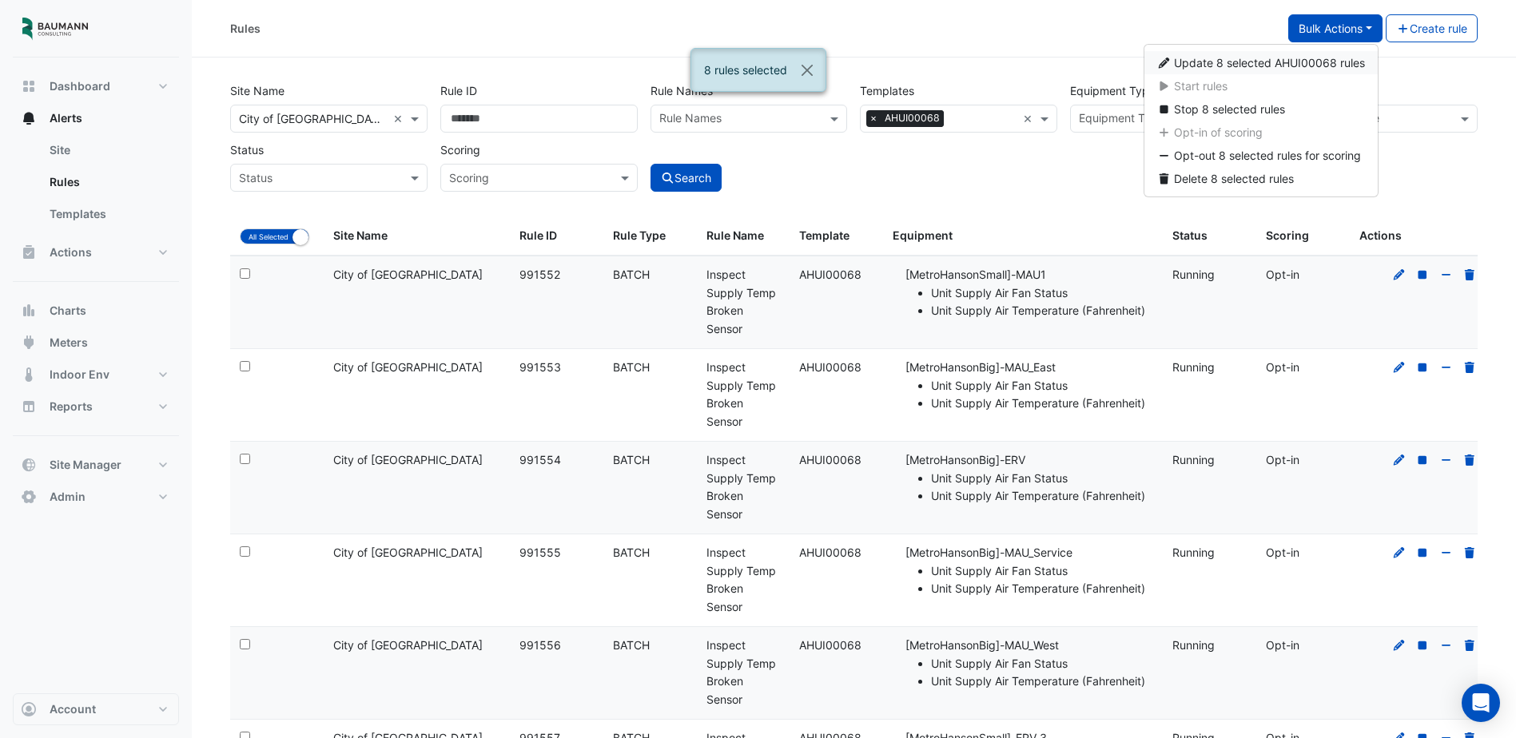
click at [1300, 61] on span "Update 8 selected AHUI00068 rules" at bounding box center [1269, 63] width 191 height 14
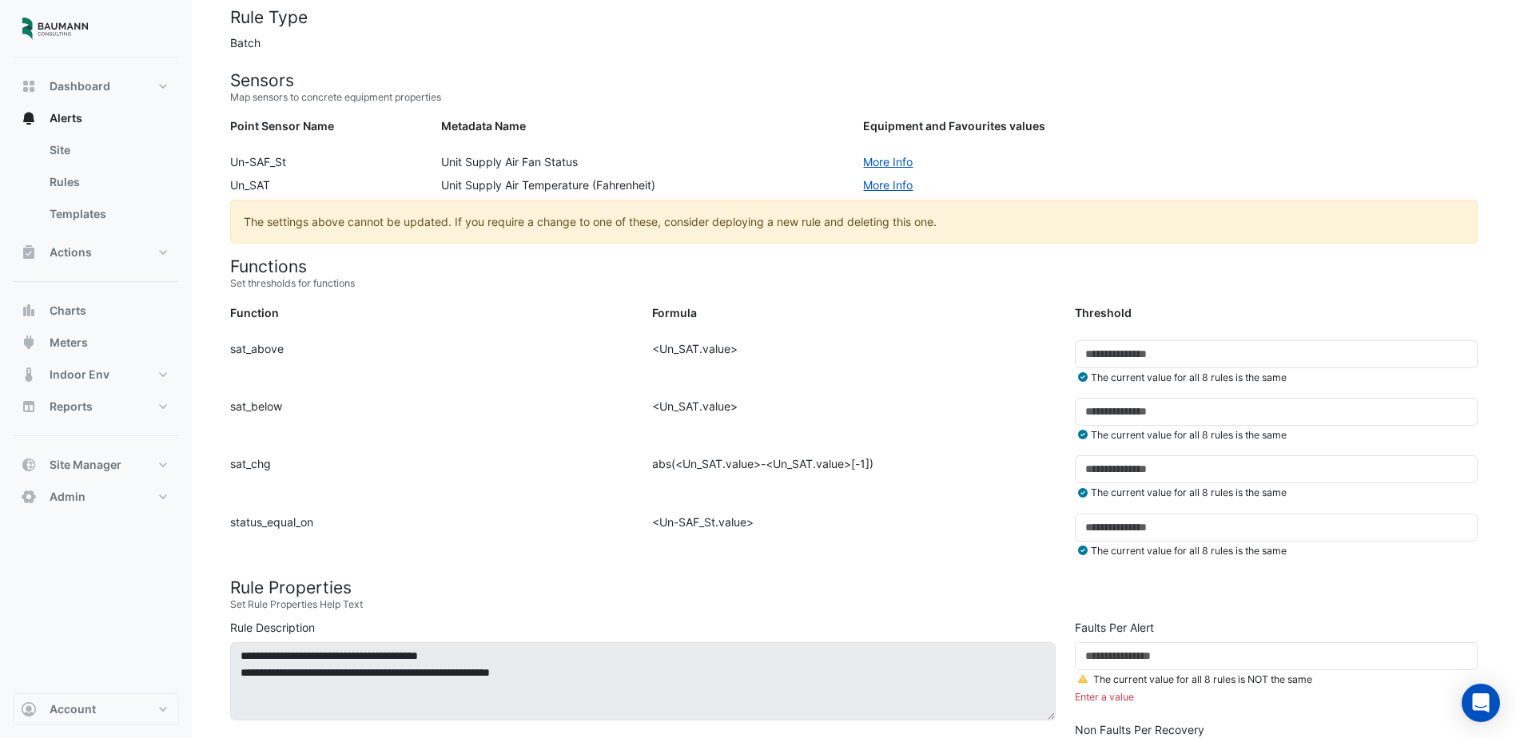
scroll to position [240, 0]
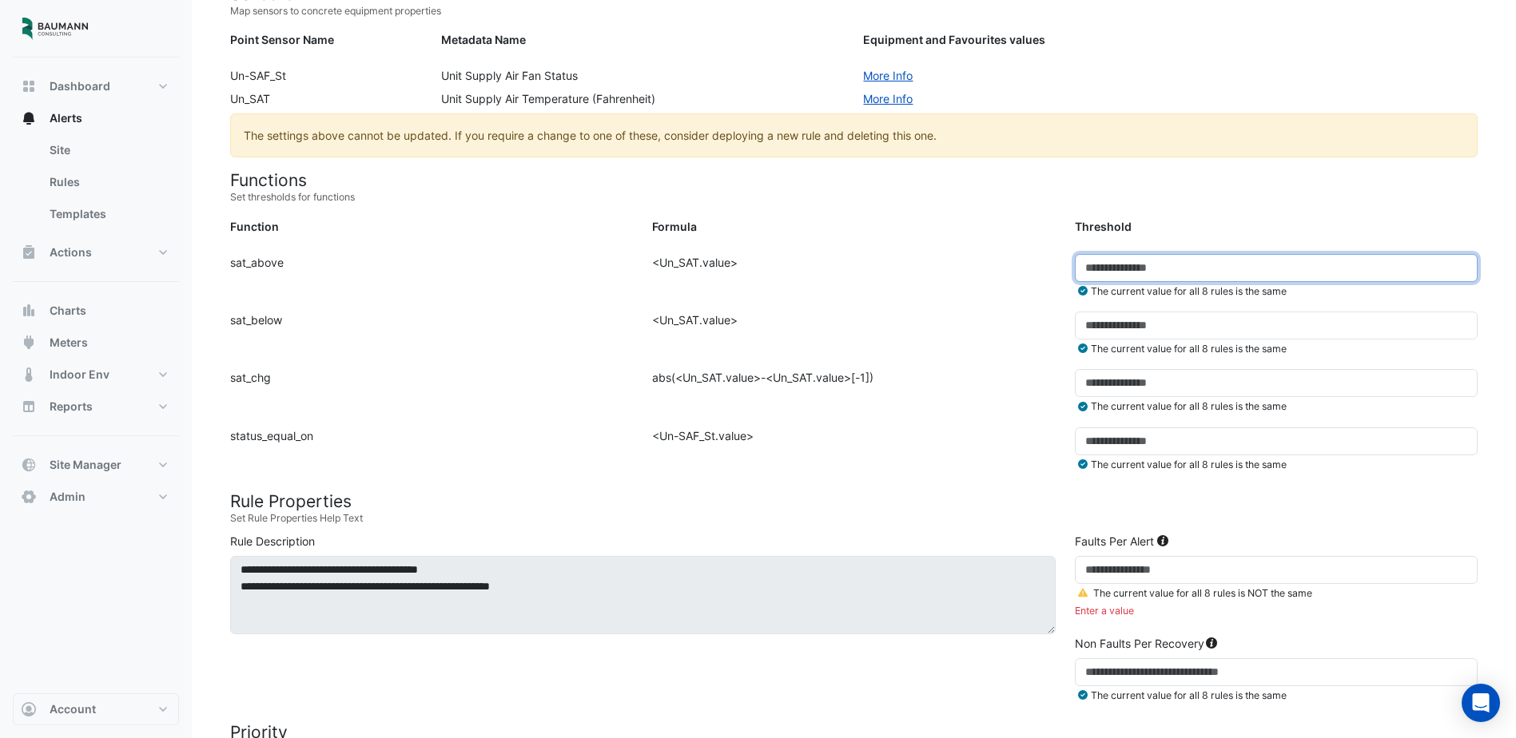
click at [1126, 278] on input "***" at bounding box center [1276, 268] width 403 height 28
drag, startPoint x: 1221, startPoint y: 276, endPoint x: 1008, endPoint y: 294, distance: 214.2
click at [1008, 294] on div "Function: sat_above Formula: <Un_SAT.value> Threshold: *** The current value fo…" at bounding box center [854, 283] width 1267 height 58
type input "***"
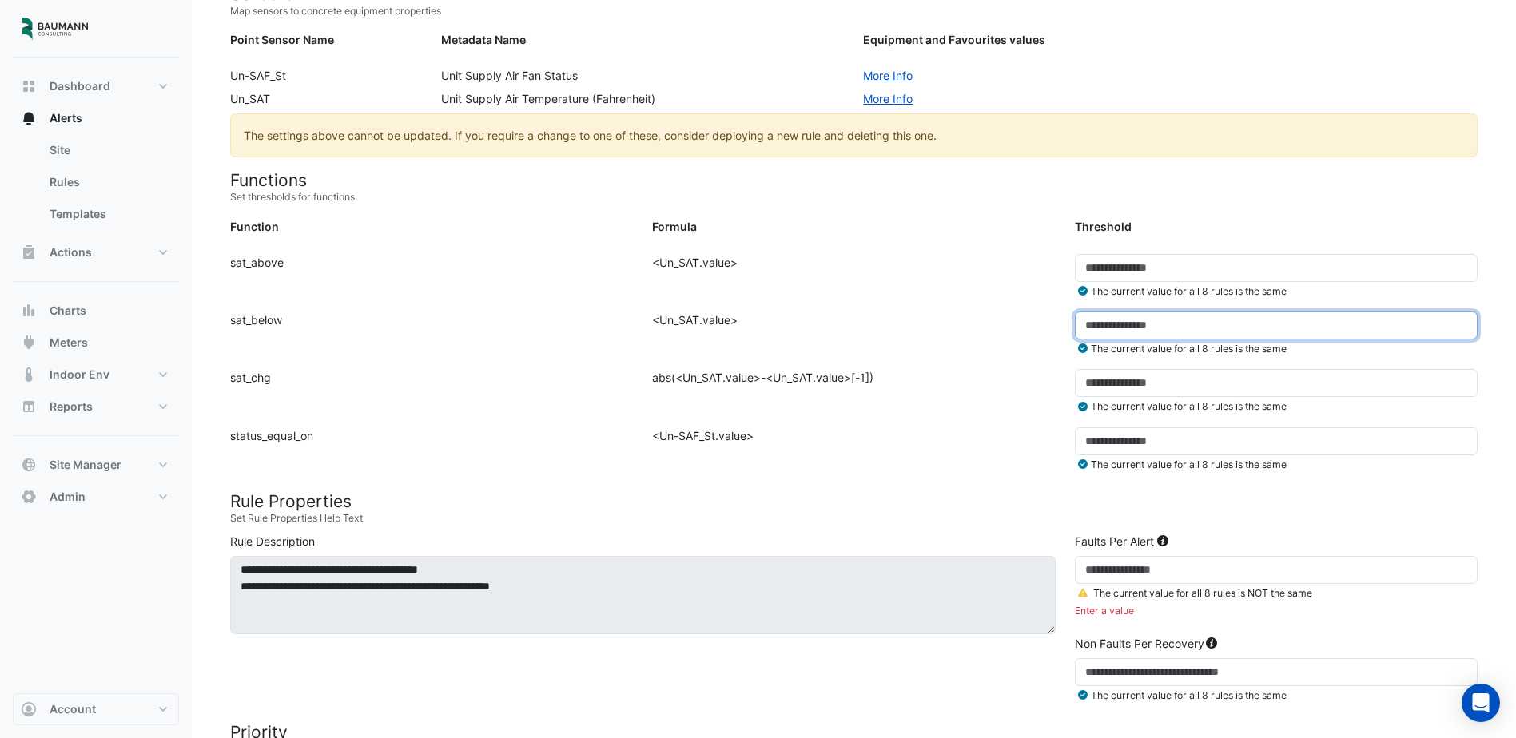
drag, startPoint x: 1145, startPoint y: 322, endPoint x: 1052, endPoint y: 324, distance: 92.7
click at [1052, 324] on div "Function: sat_below Formula: <Un_SAT.value> Threshold: **** The current value f…" at bounding box center [854, 341] width 1267 height 58
type input "**"
click at [1016, 333] on div "Formula: <Un_SAT.value>" at bounding box center [854, 341] width 422 height 58
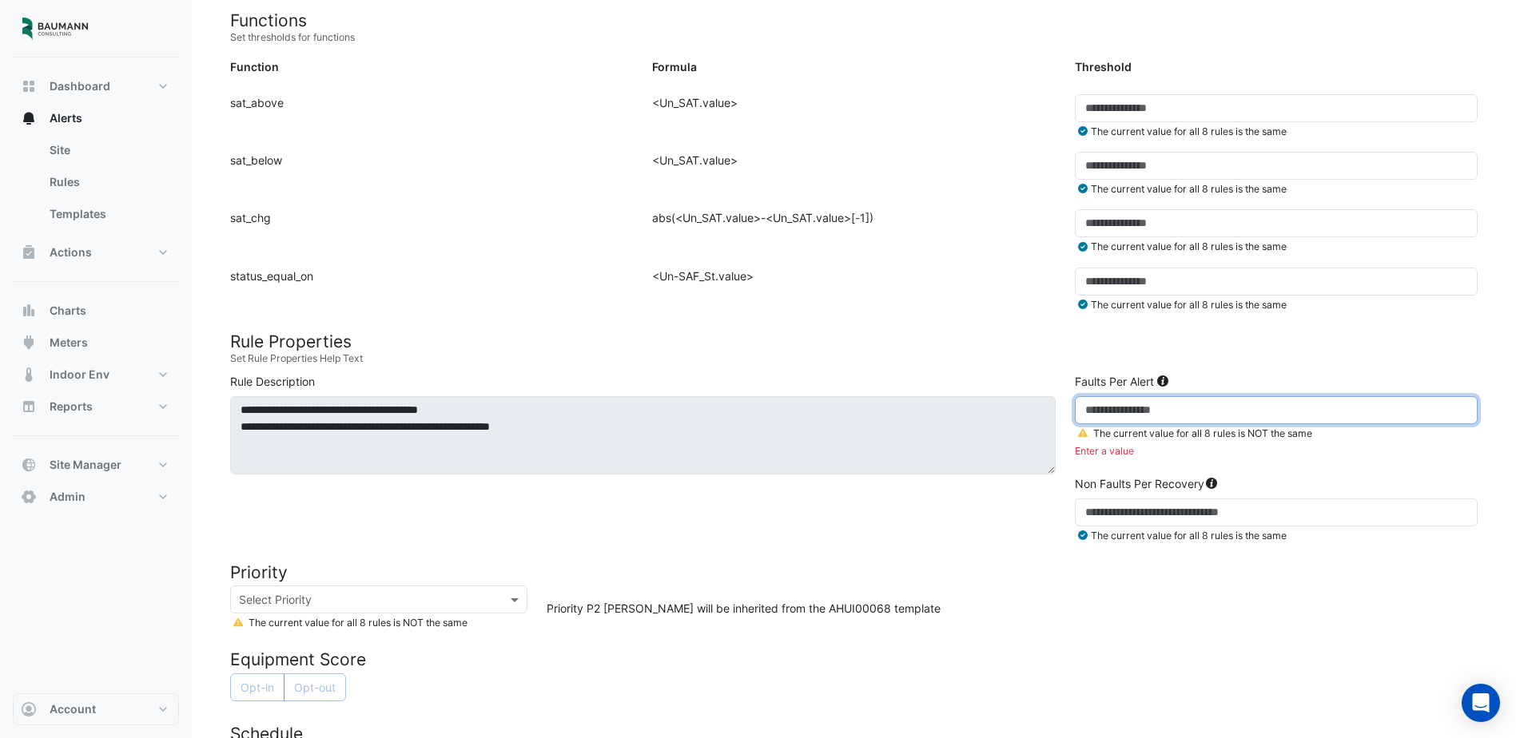
click at [1171, 408] on input "number" at bounding box center [1276, 410] width 403 height 28
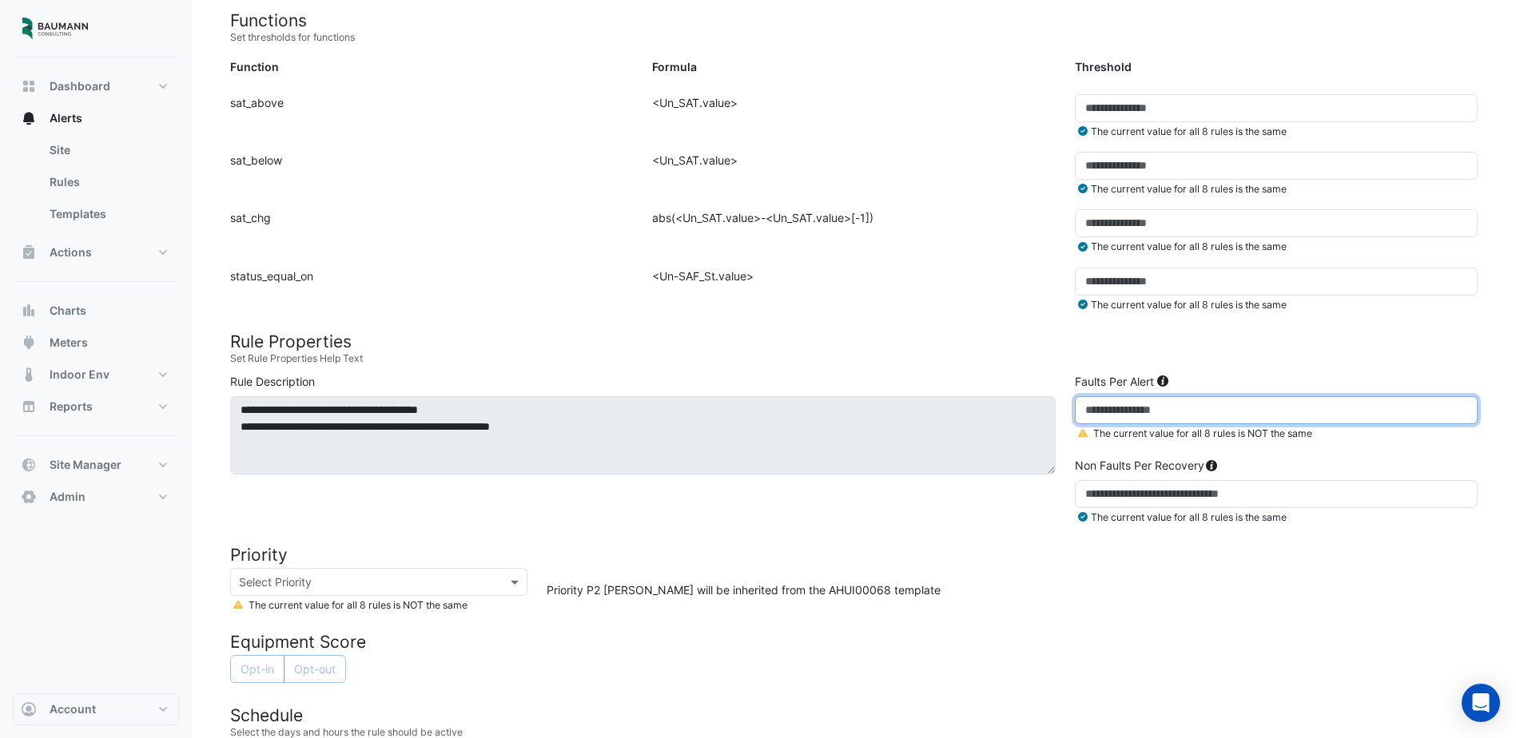
drag, startPoint x: 1161, startPoint y: 393, endPoint x: 938, endPoint y: 393, distance: 223.0
click at [938, 393] on div "**********" at bounding box center [854, 452] width 1267 height 159
type input "**"
click at [1134, 564] on h4 "Priority" at bounding box center [854, 555] width 1248 height 20
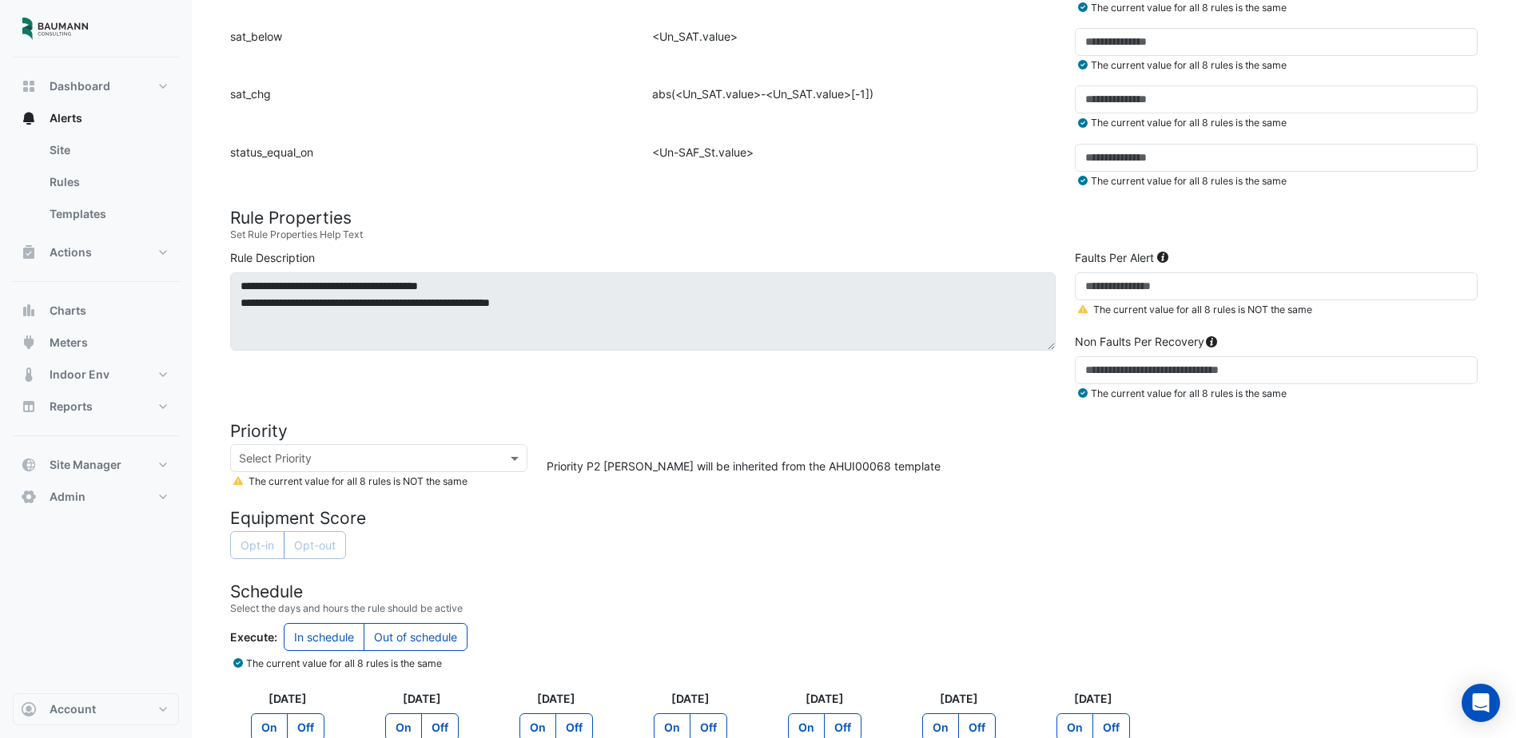
scroll to position [639, 0]
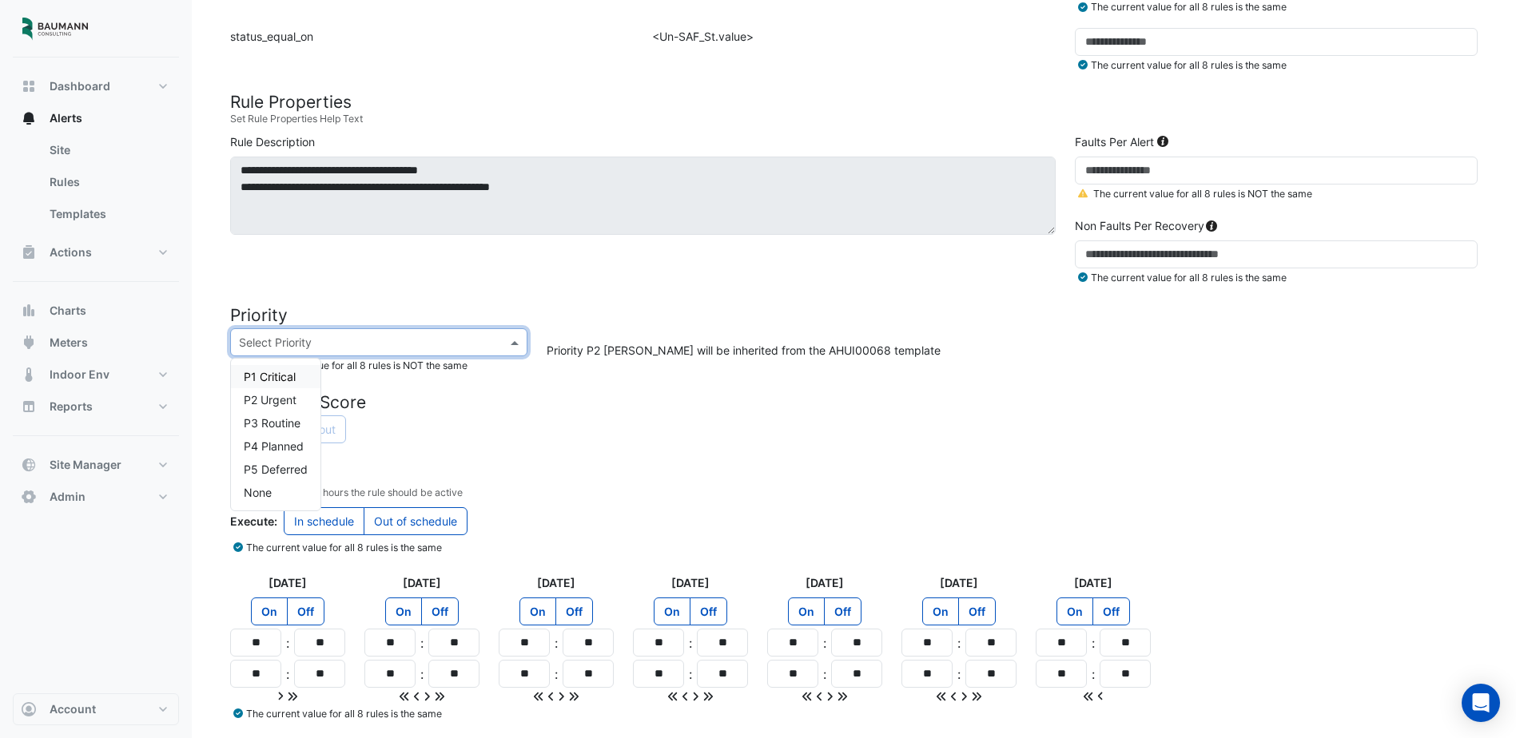
click at [444, 351] on div "Select Priority" at bounding box center [378, 342] width 297 height 28
click at [269, 425] on span "P3 Routine" at bounding box center [272, 423] width 57 height 14
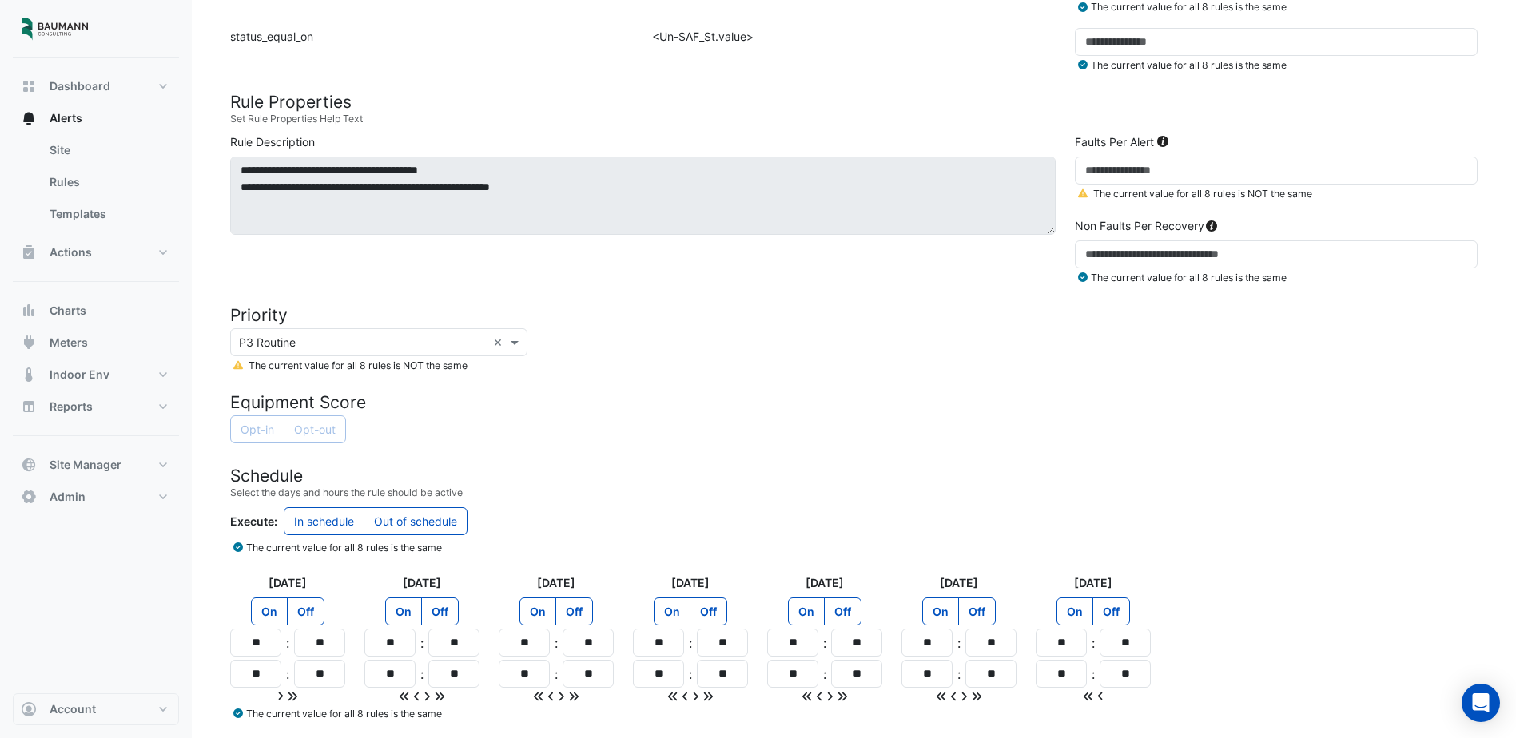
click at [496, 399] on h4 "Equipment Score" at bounding box center [854, 402] width 1248 height 20
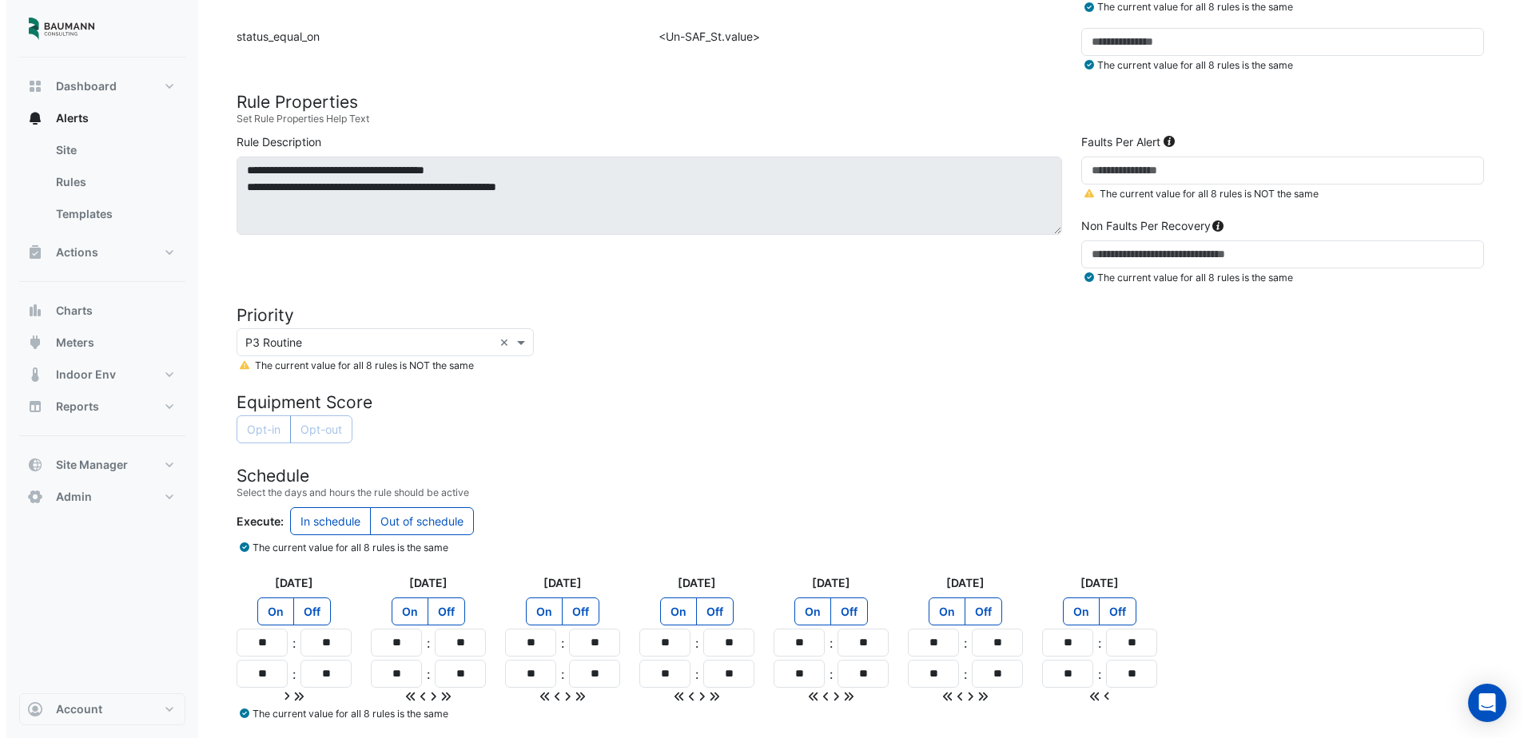
scroll to position [703, 0]
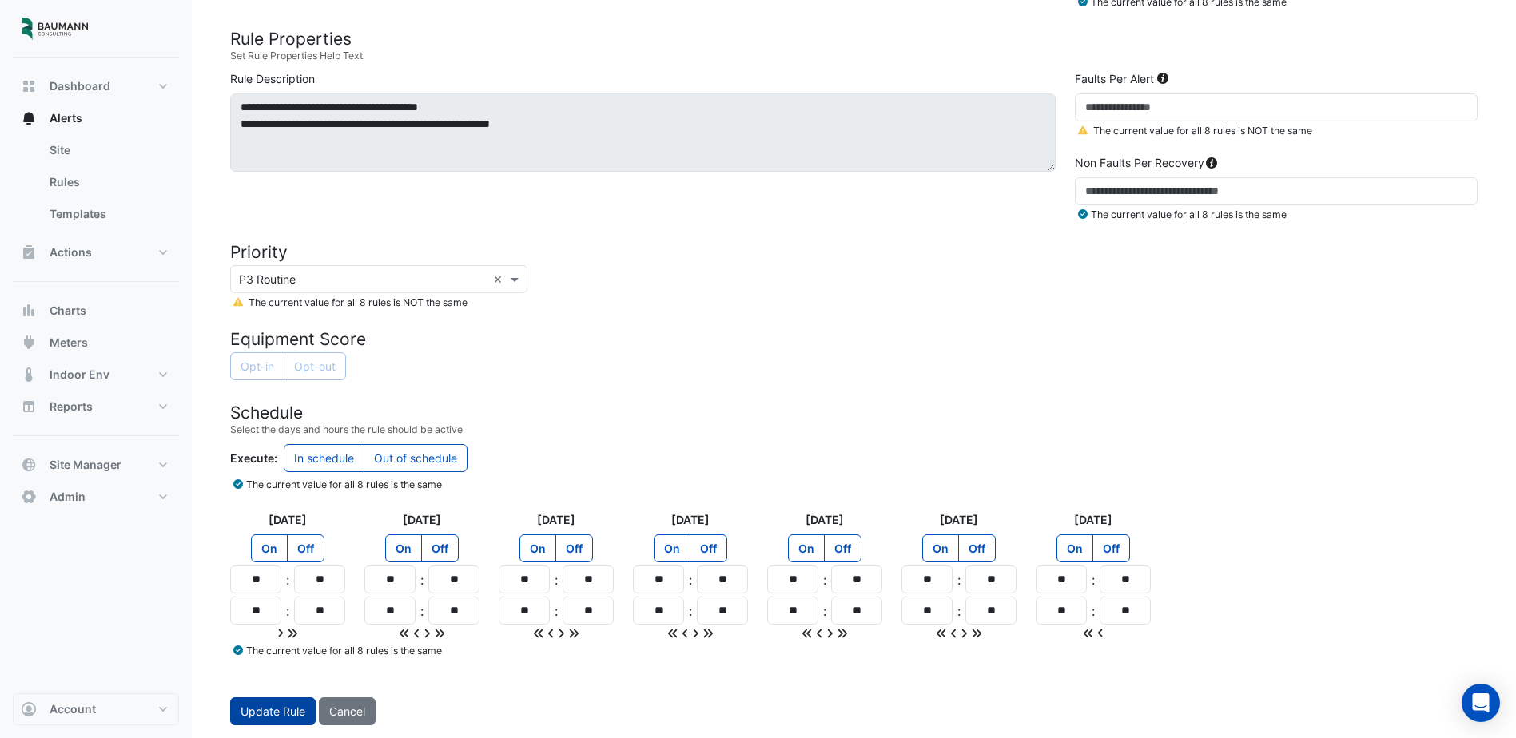
click at [253, 710] on button "Update Rule" at bounding box center [273, 712] width 86 height 28
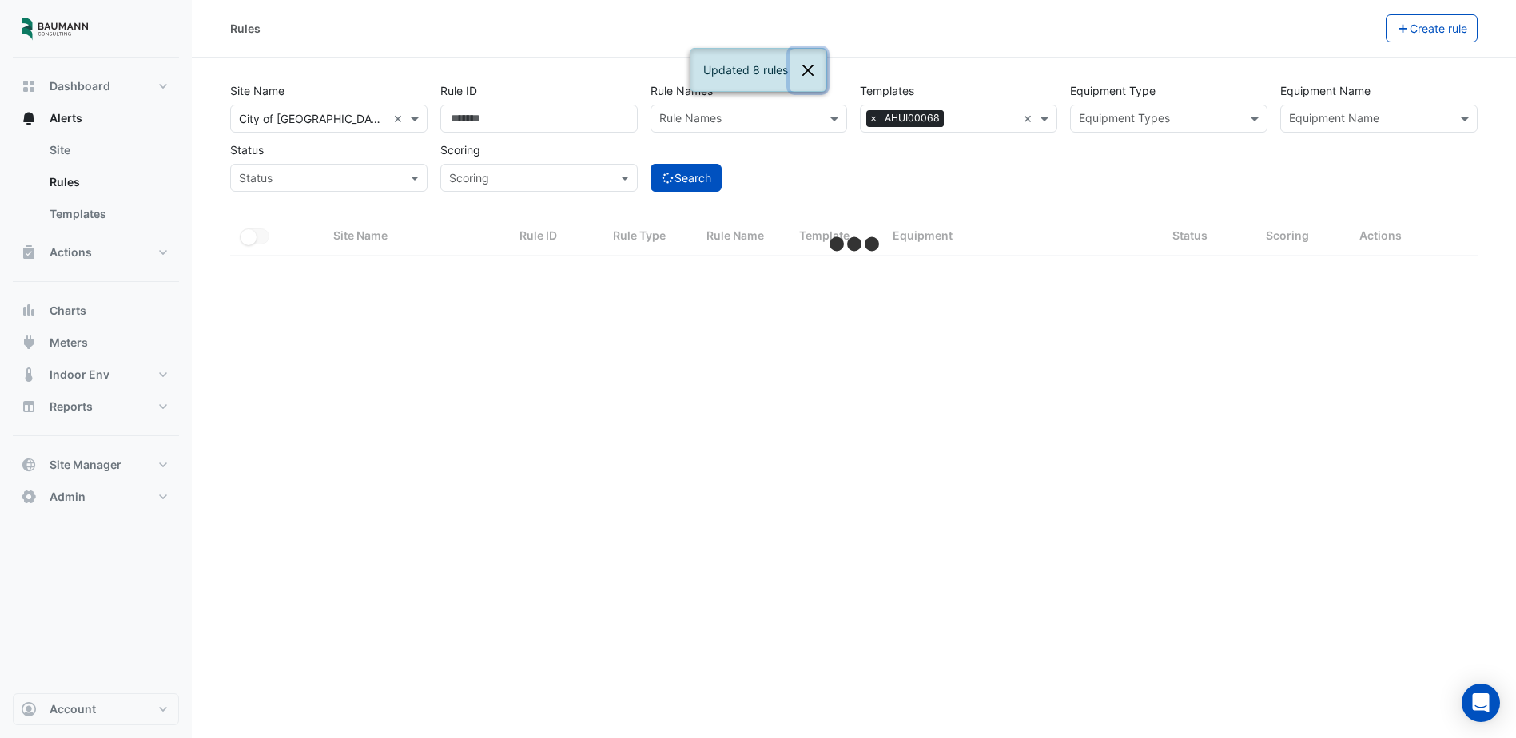
click at [815, 66] on button "Close" at bounding box center [808, 70] width 37 height 43
select select "***"
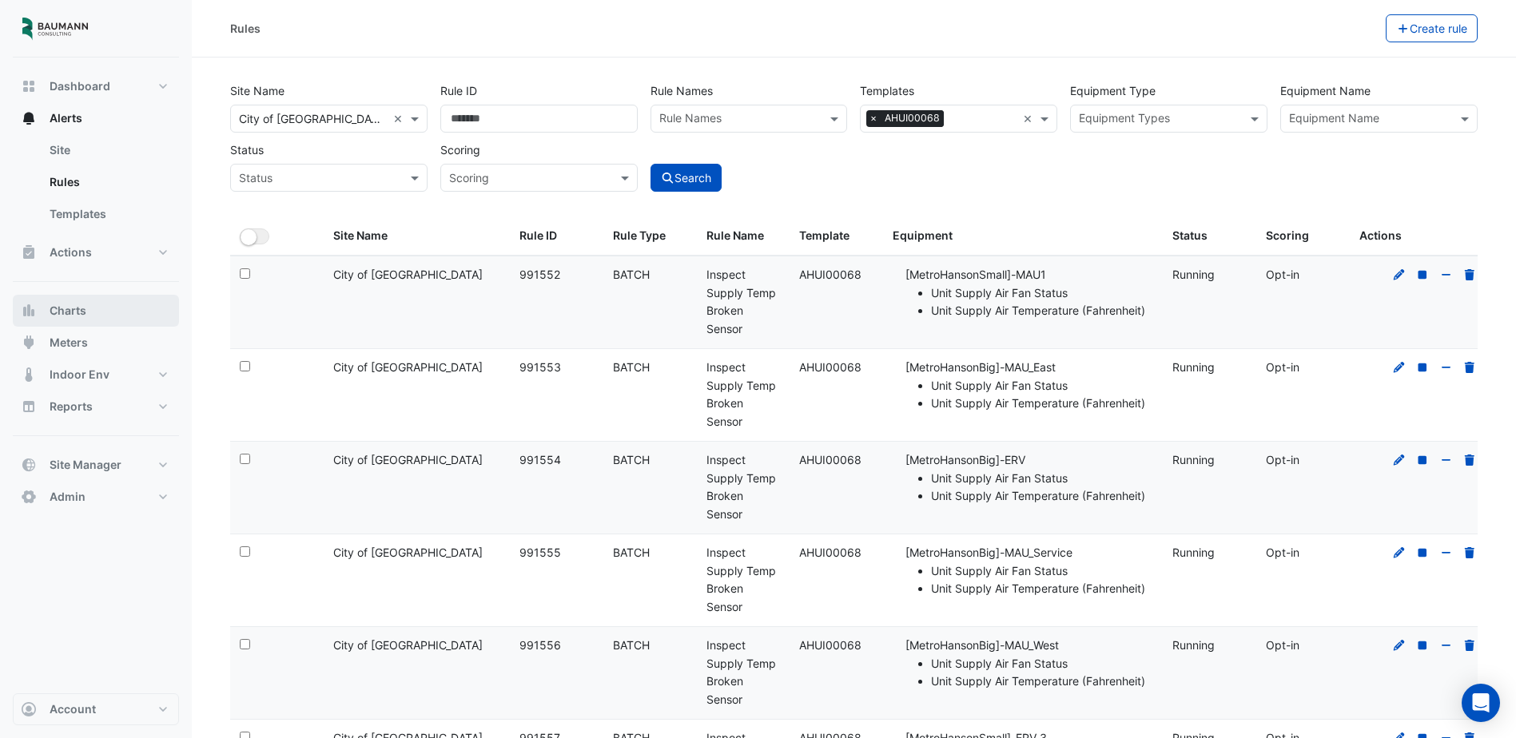
click at [76, 310] on span "Charts" at bounding box center [68, 311] width 37 height 16
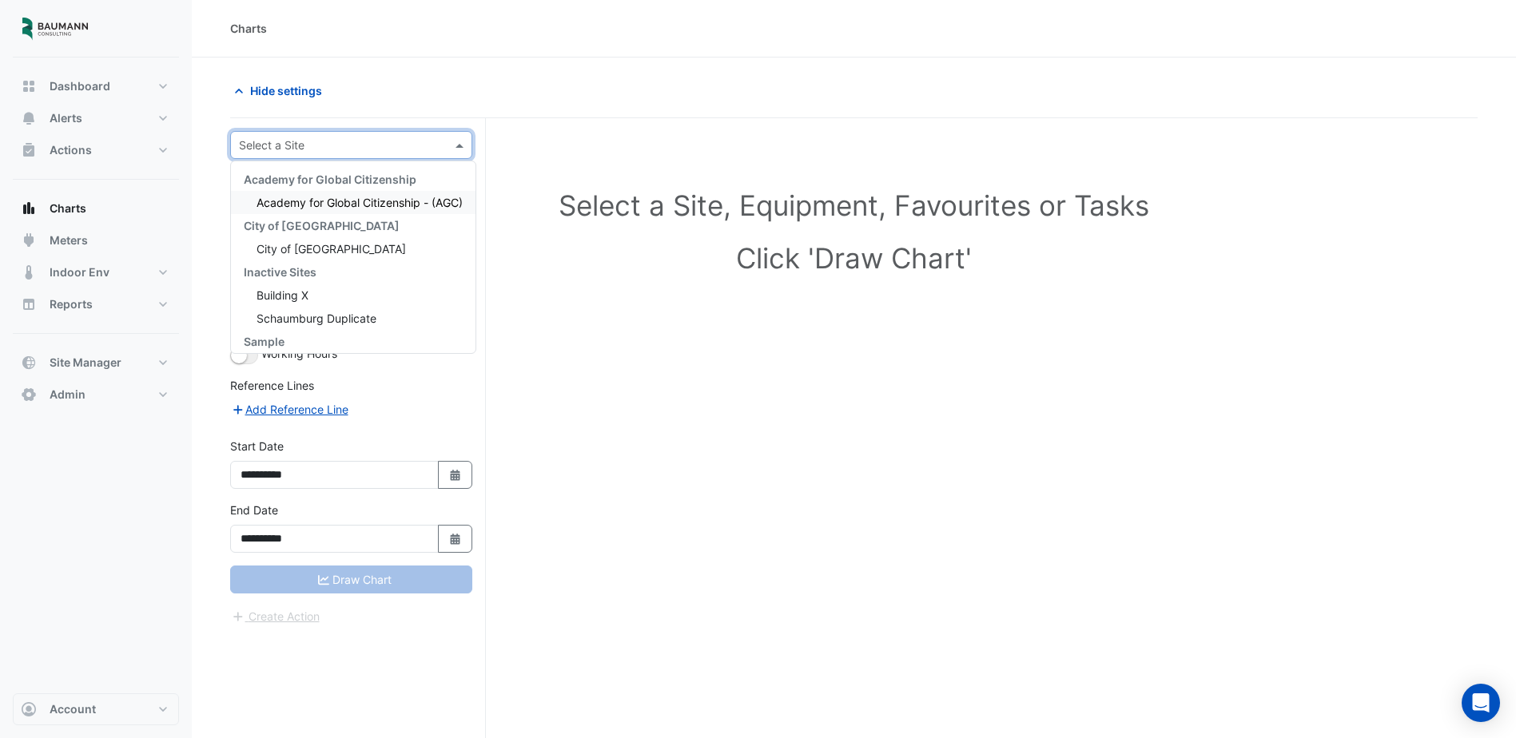
click at [344, 153] on div "Select a Site" at bounding box center [351, 145] width 242 height 28
click at [324, 245] on span "City of [GEOGRAPHIC_DATA]" at bounding box center [331, 249] width 149 height 14
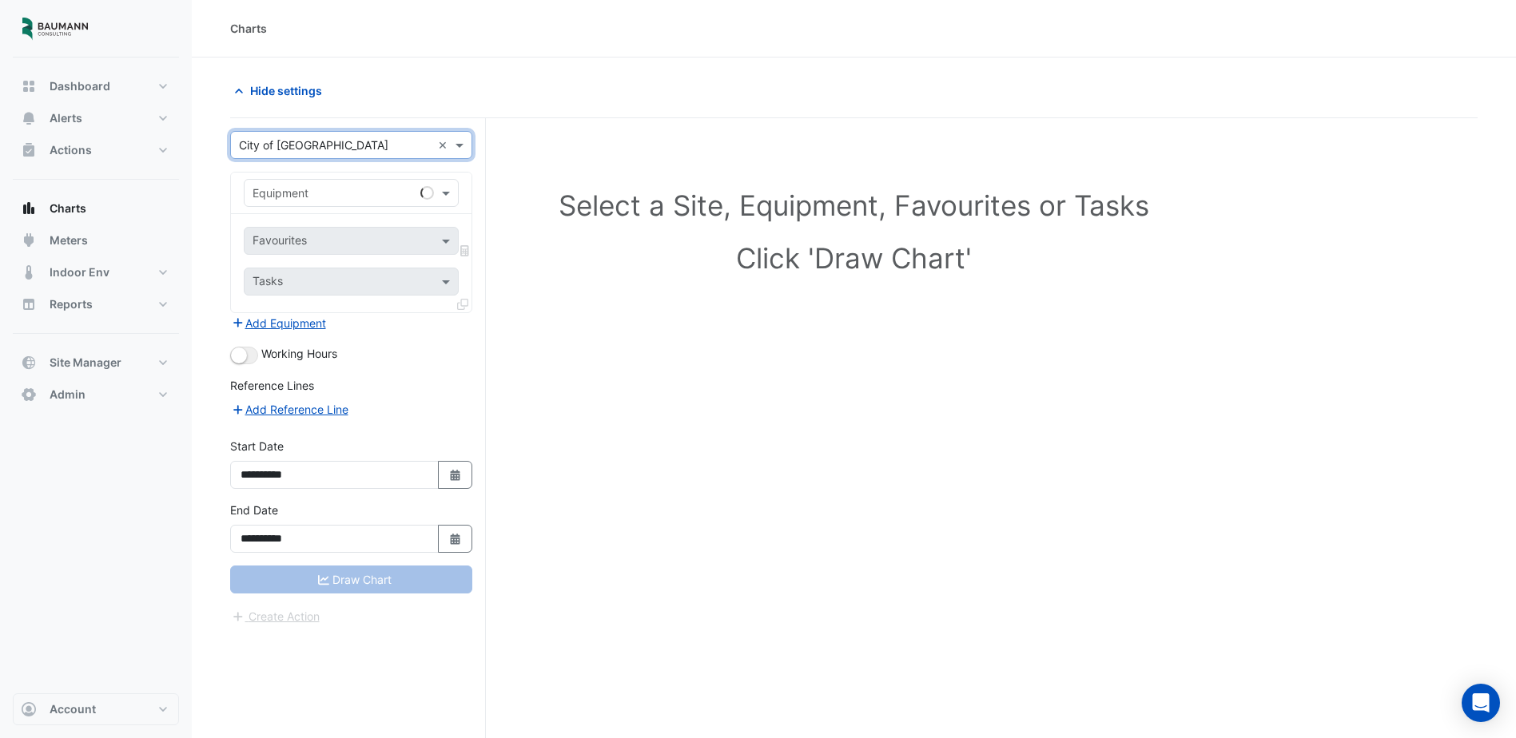
click at [323, 193] on input "text" at bounding box center [335, 193] width 165 height 17
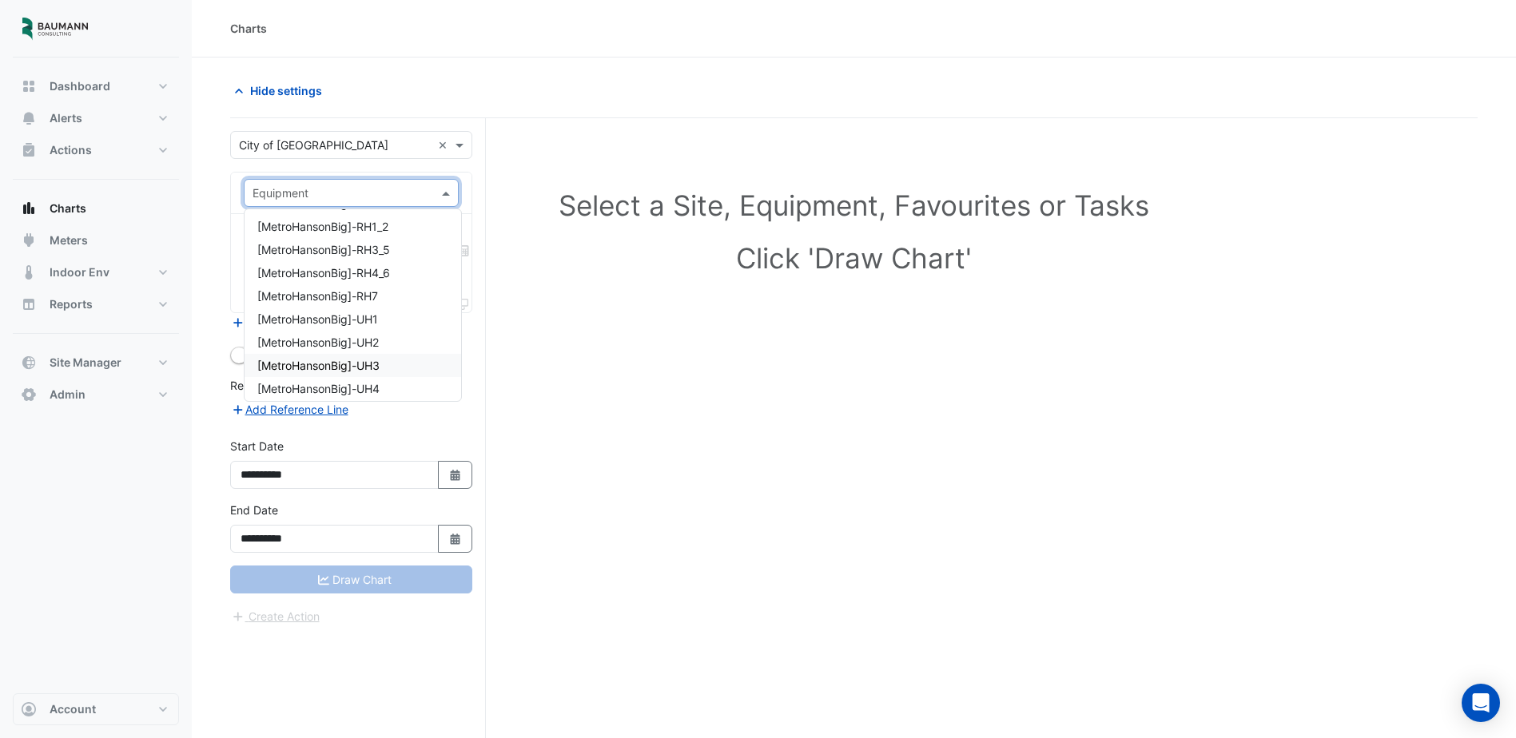
scroll to position [160, 0]
click at [407, 276] on span "[MetroHansonBig]-MAU_Service" at bounding box center [340, 276] width 167 height 14
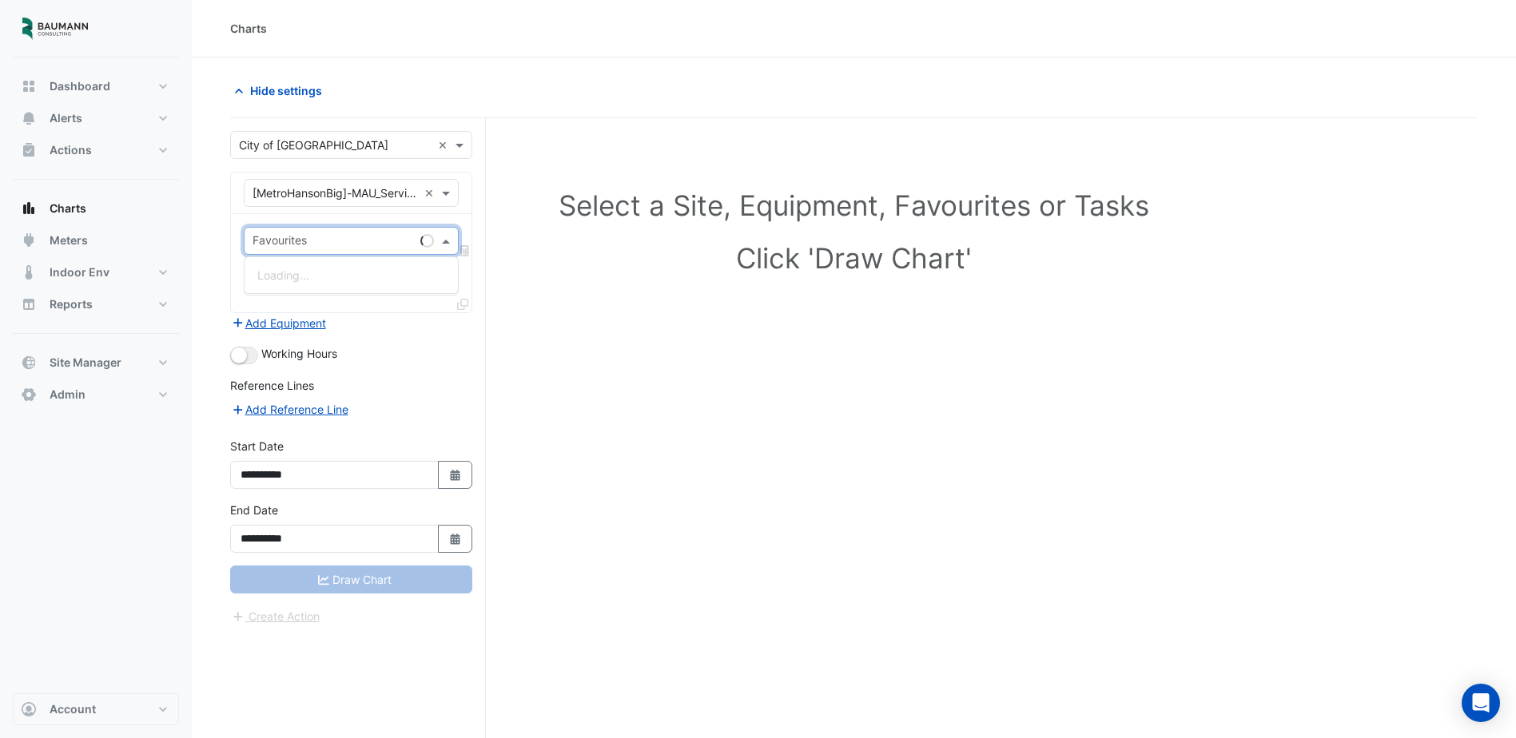
click at [332, 239] on input "text" at bounding box center [333, 242] width 161 height 17
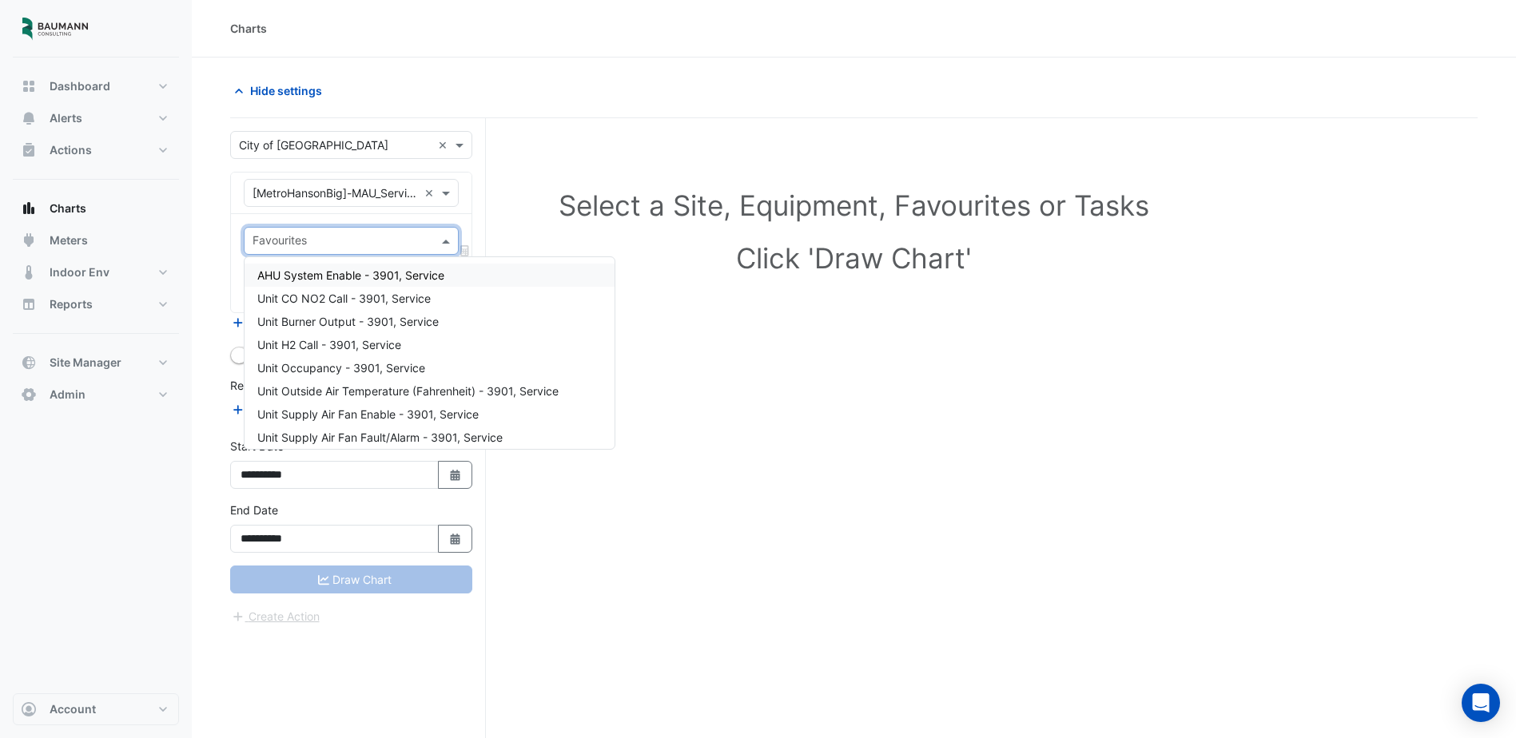
click at [332, 239] on input "text" at bounding box center [342, 242] width 179 height 17
click at [587, 245] on h1 "Click 'Draw Chart'" at bounding box center [853, 258] width 1177 height 34
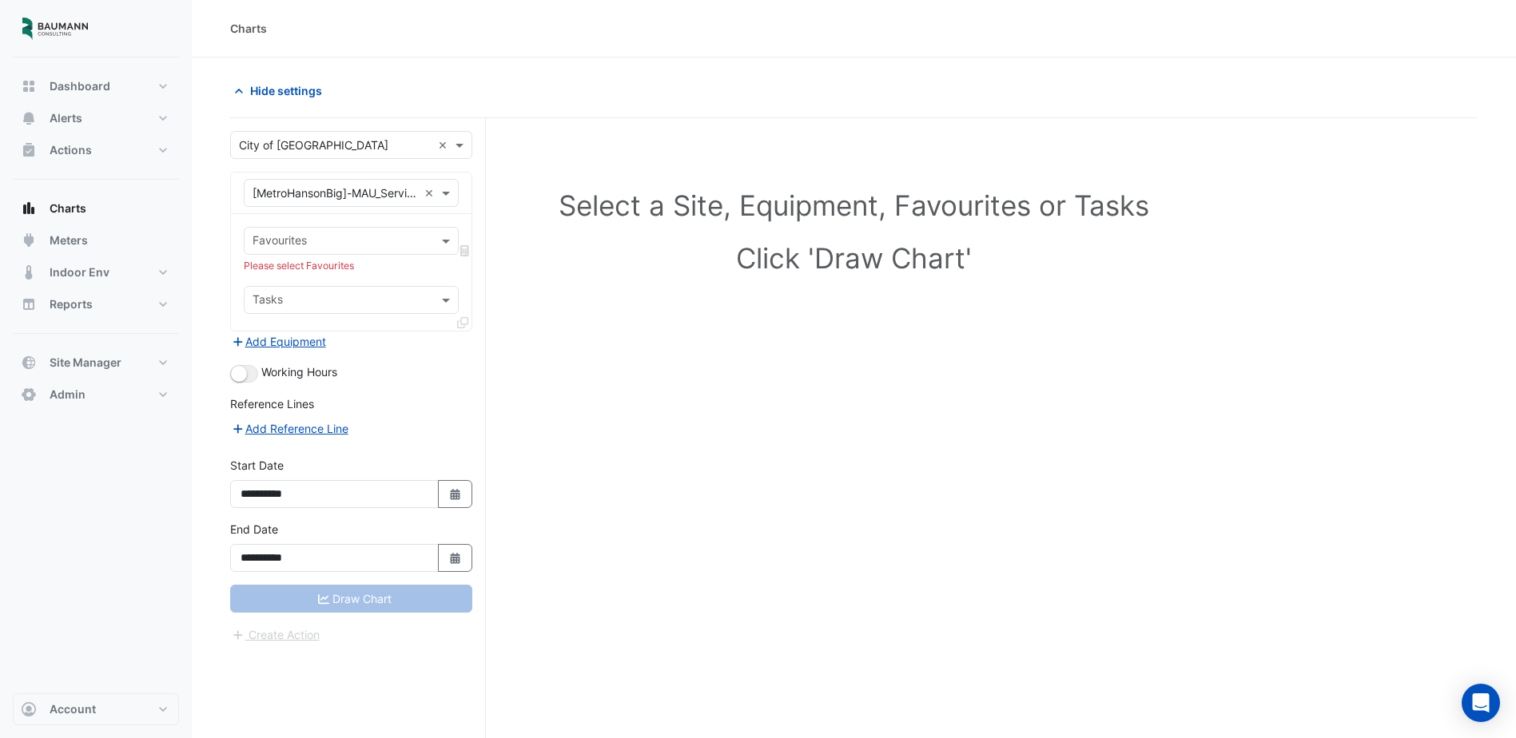
click at [383, 307] on input "text" at bounding box center [342, 301] width 179 height 17
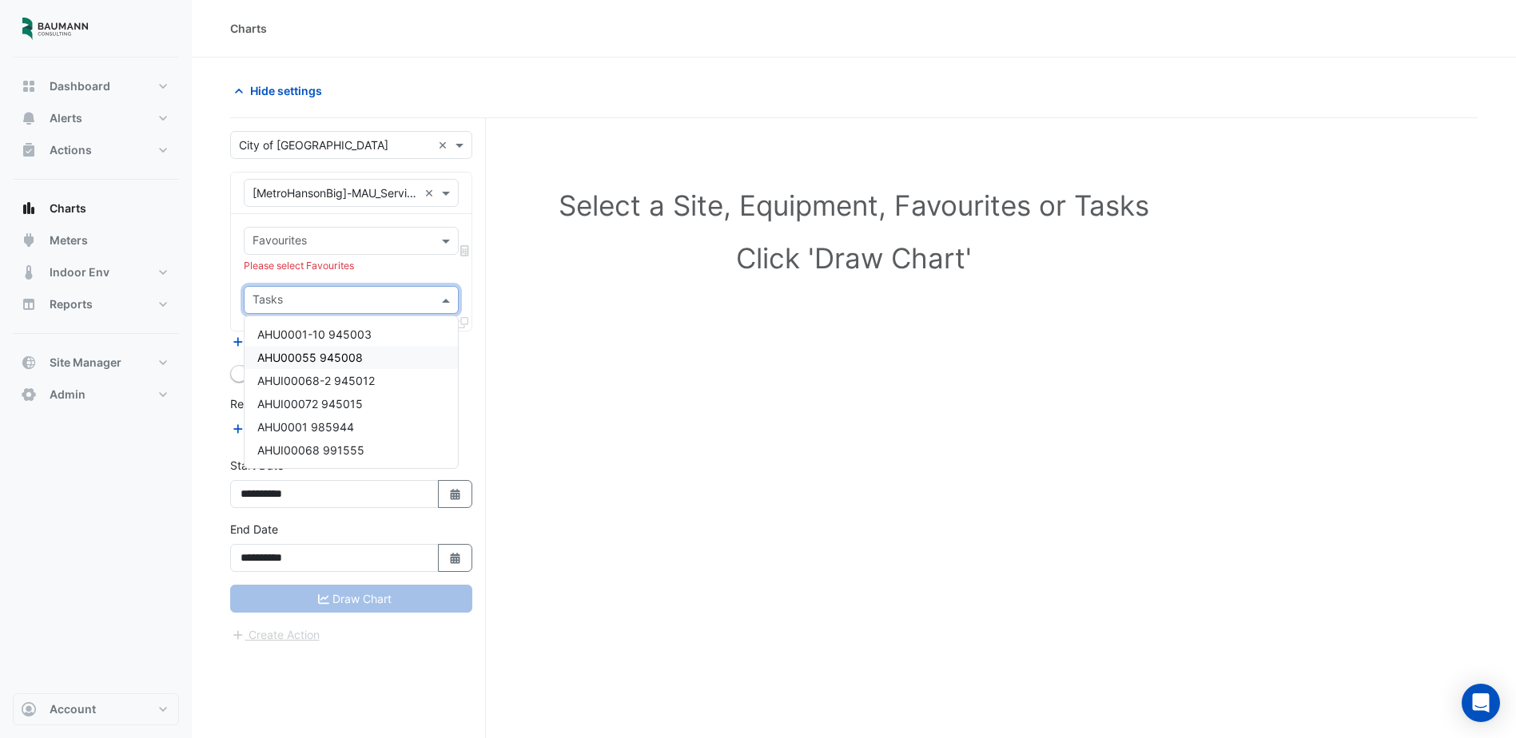
scroll to position [61, 0]
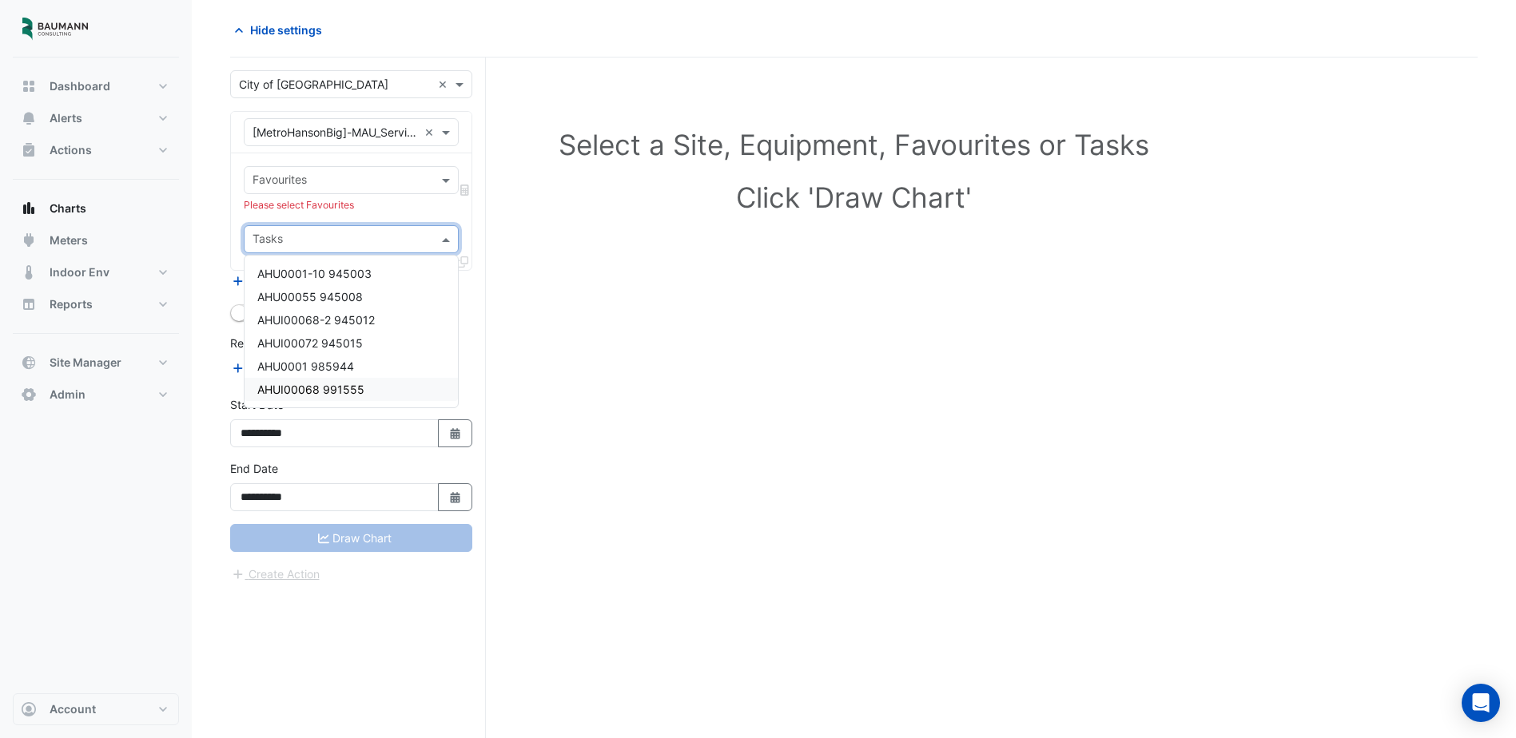
click at [343, 385] on span "AHUI00068 991555" at bounding box center [310, 390] width 107 height 14
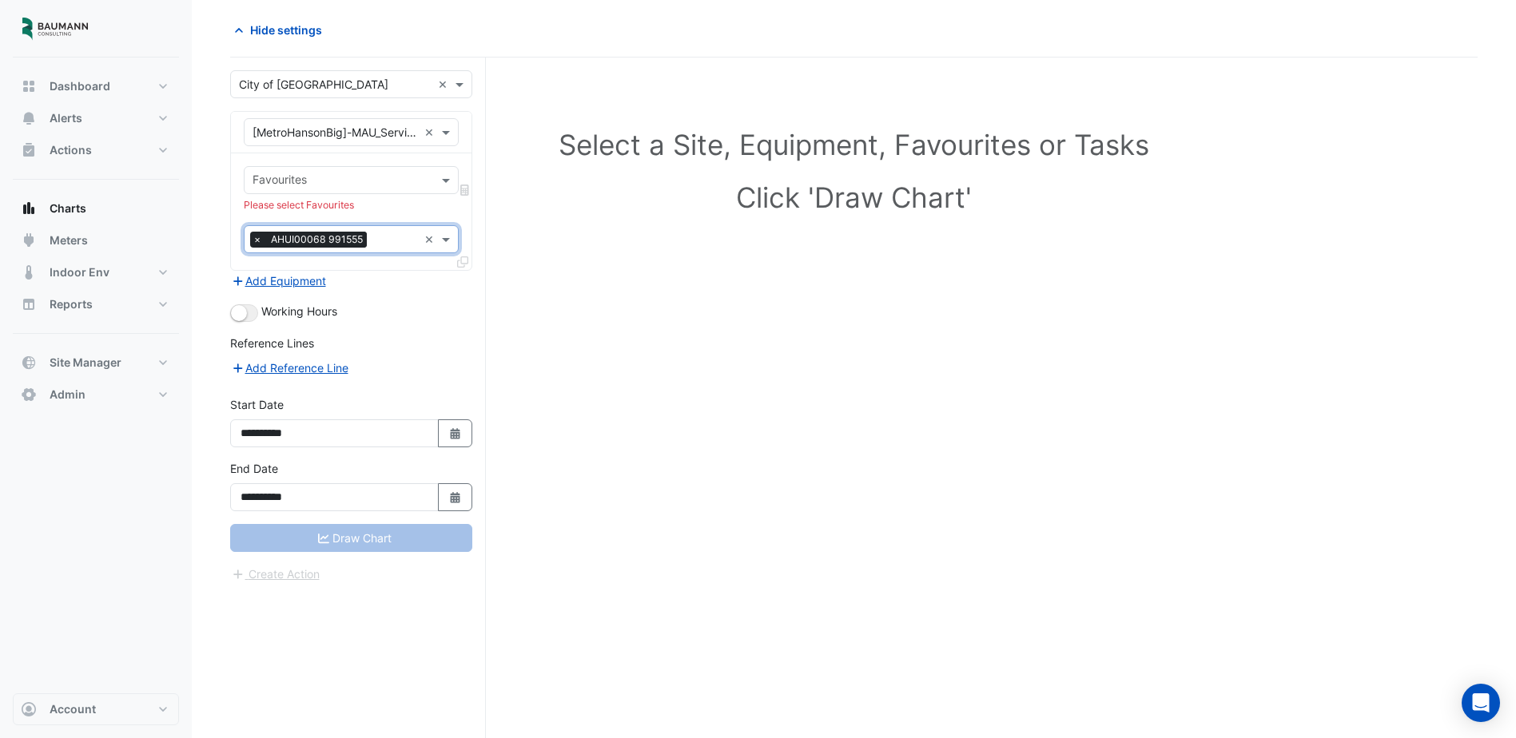
click at [331, 176] on input "text" at bounding box center [342, 181] width 179 height 17
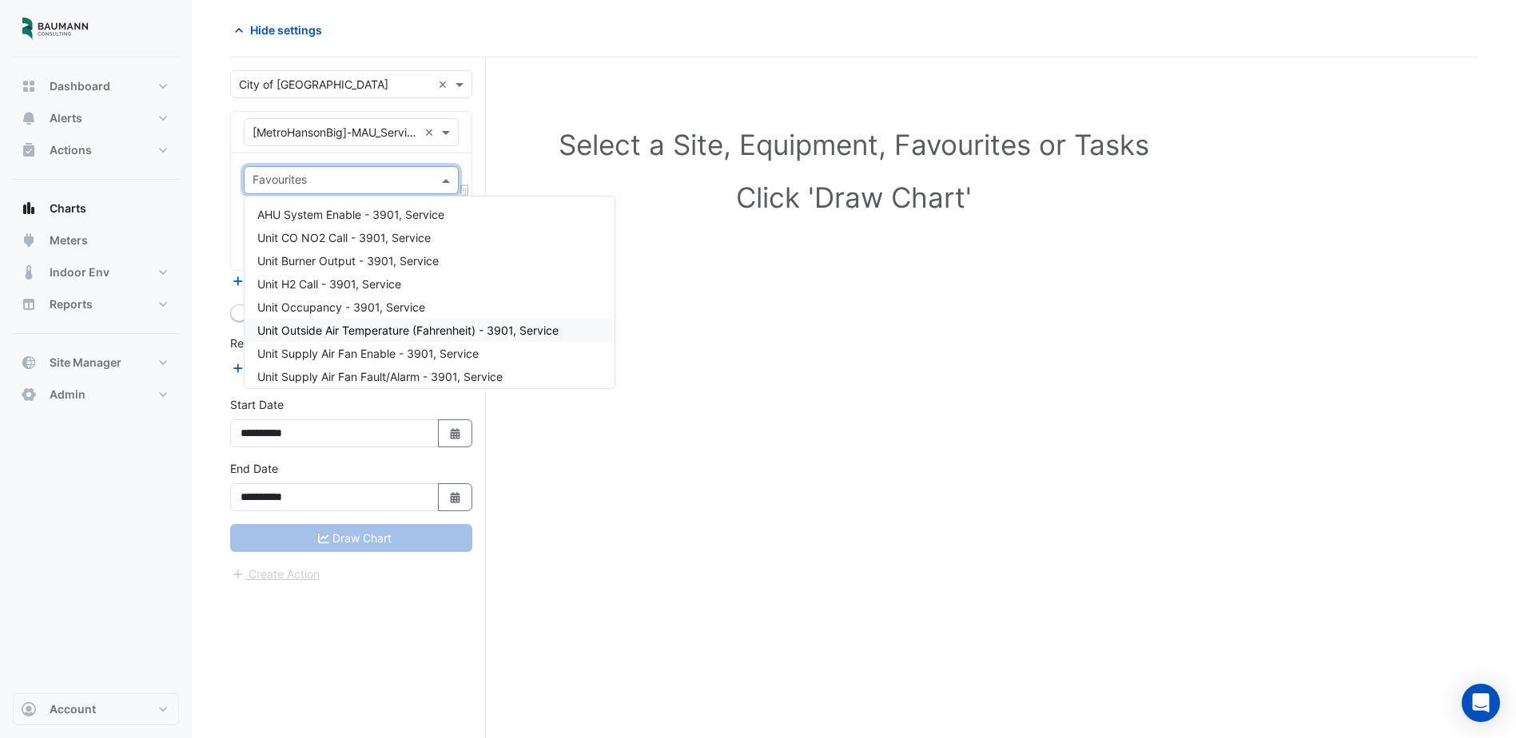
scroll to position [80, 0]
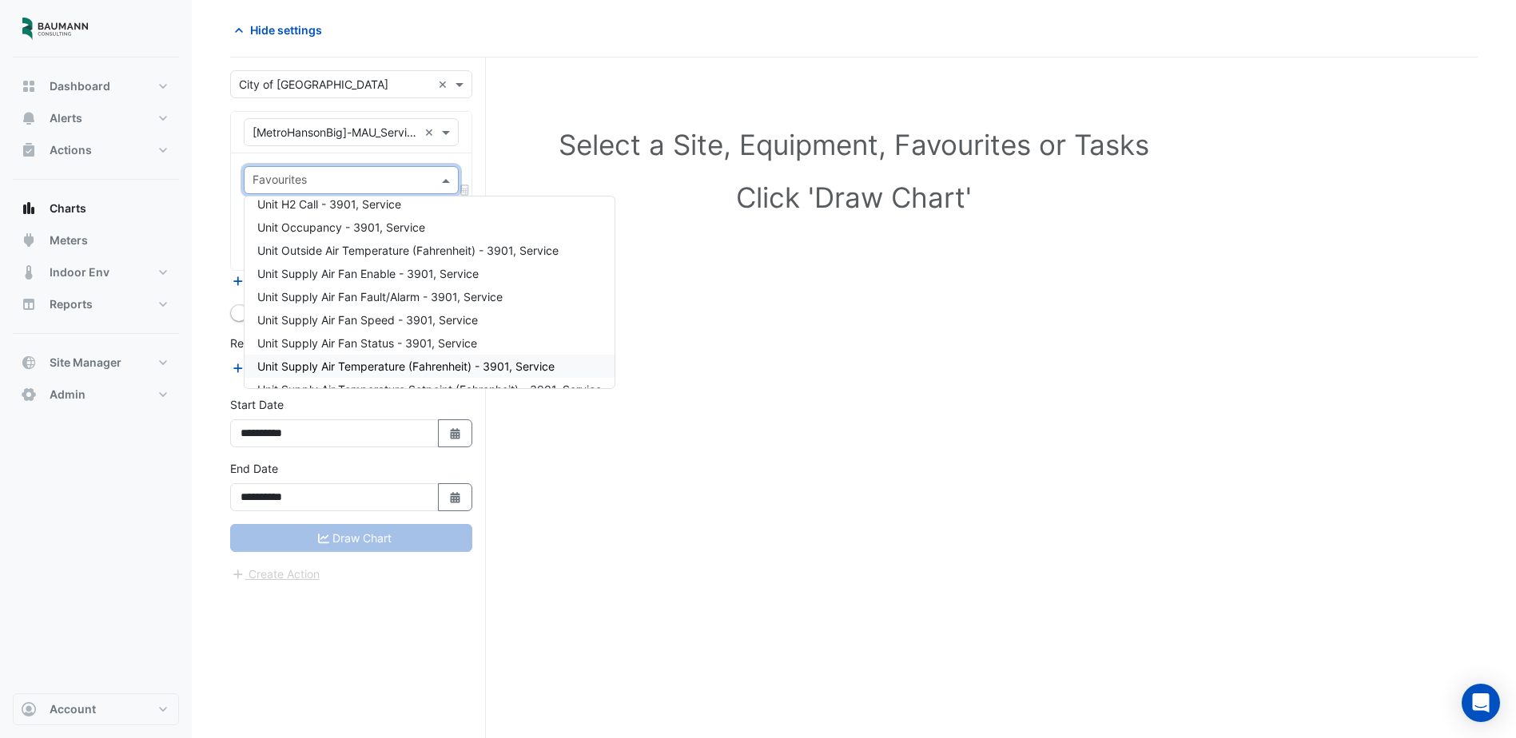
click at [431, 366] on span "Unit Supply Air Temperature (Fahrenheit) - 3901, Service" at bounding box center [405, 367] width 297 height 14
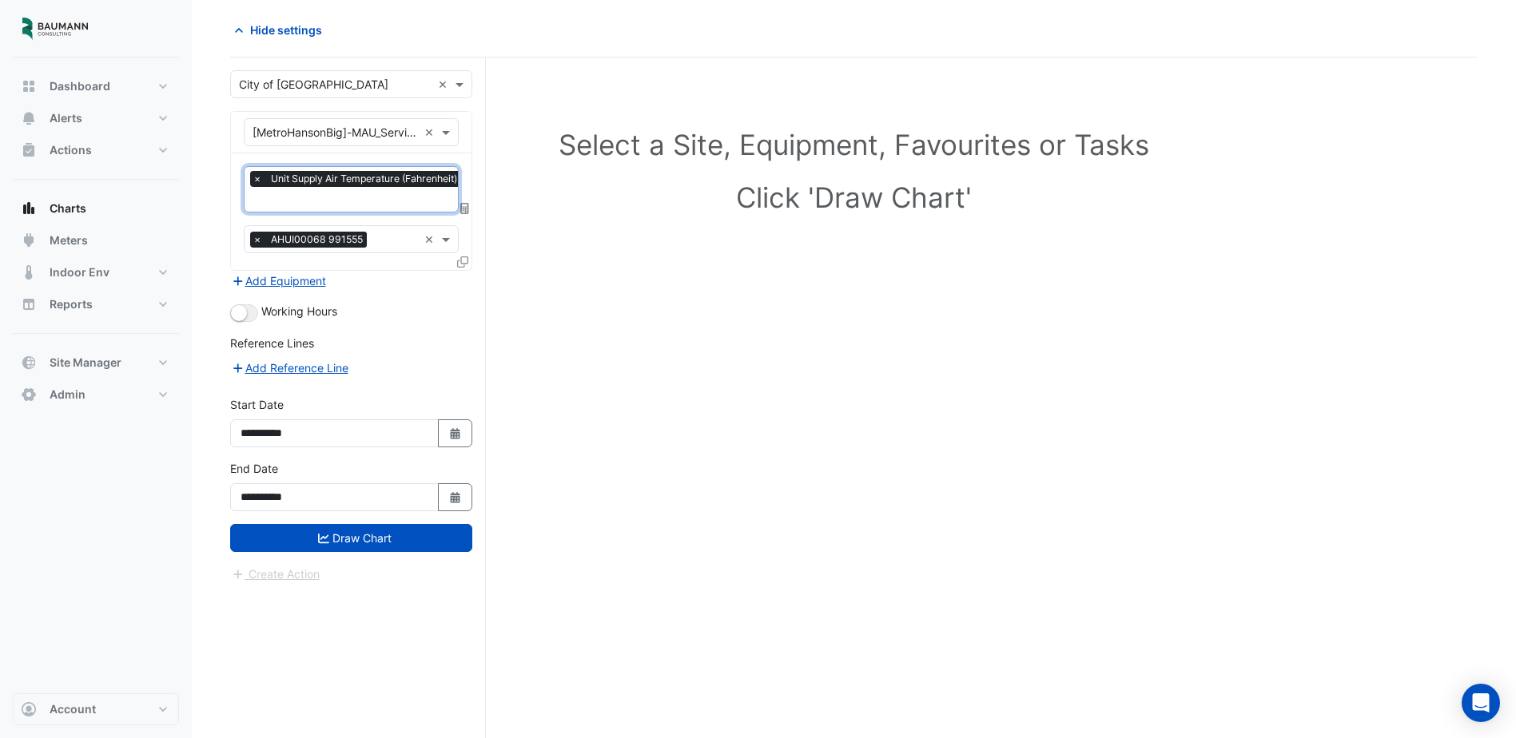
click at [392, 199] on input "text" at bounding box center [395, 201] width 285 height 17
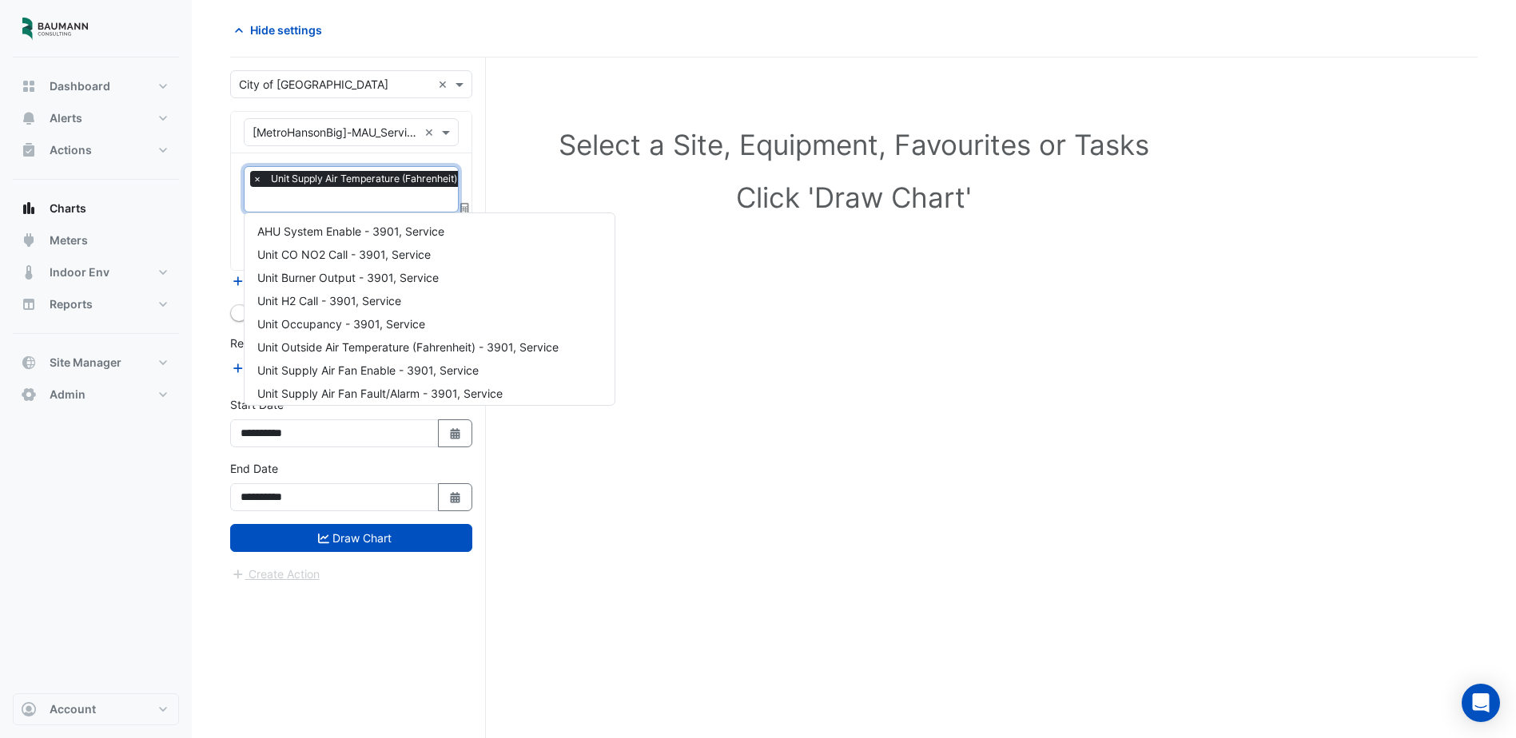
scroll to position [99, 0]
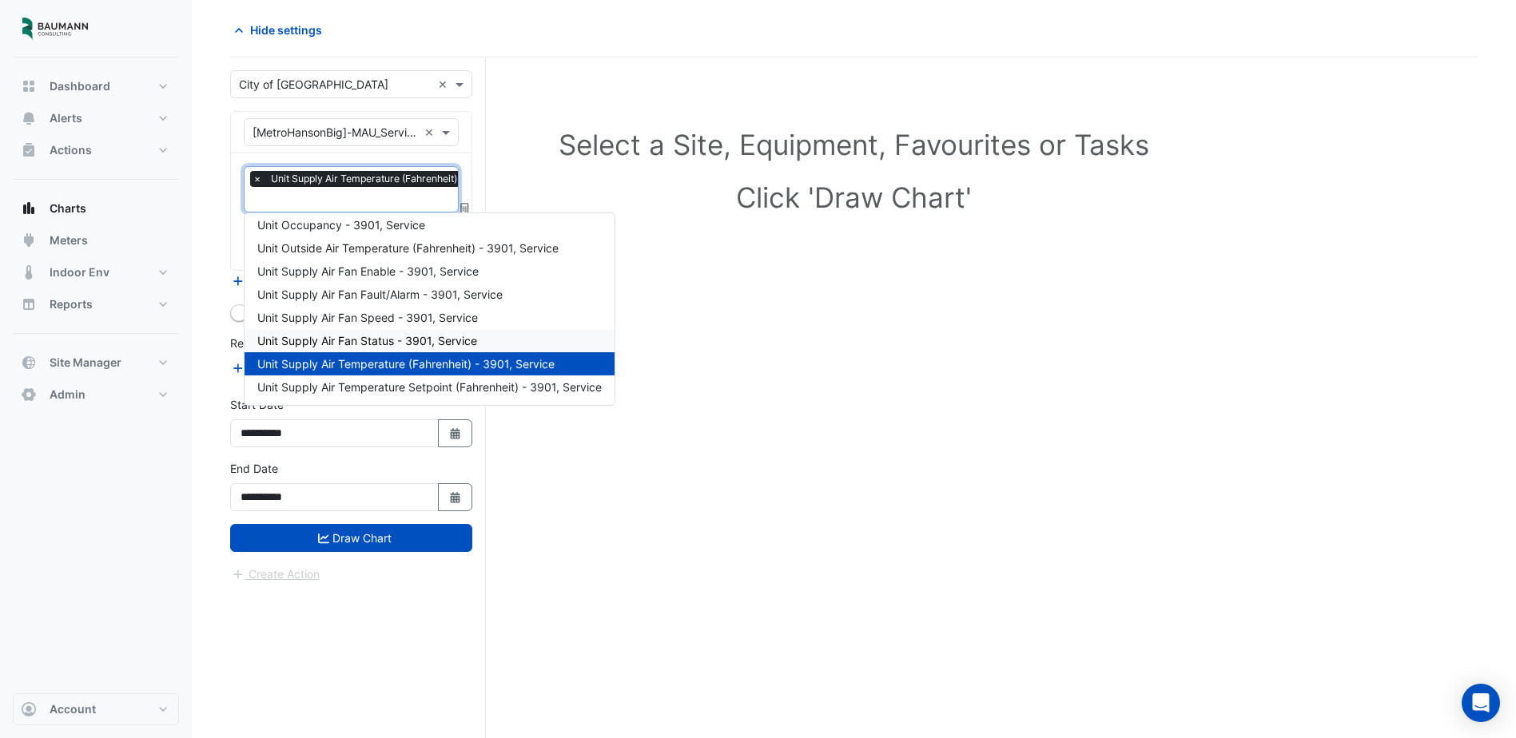
click at [408, 345] on span "Unit Supply Air Fan Status - 3901, Service" at bounding box center [367, 341] width 220 height 14
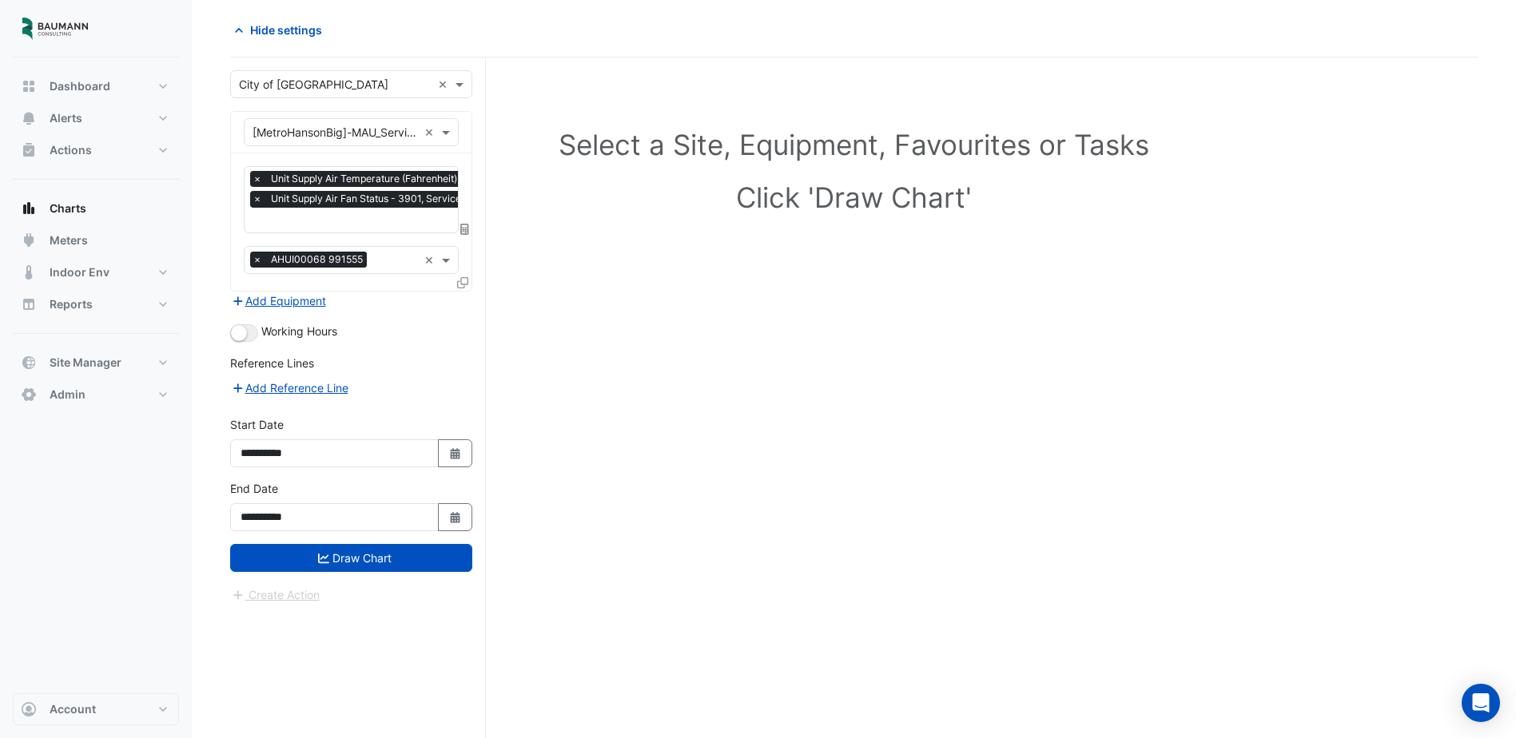
drag, startPoint x: 316, startPoint y: 557, endPoint x: 389, endPoint y: 547, distance: 74.2
click at [316, 556] on button "Draw Chart" at bounding box center [351, 558] width 242 height 28
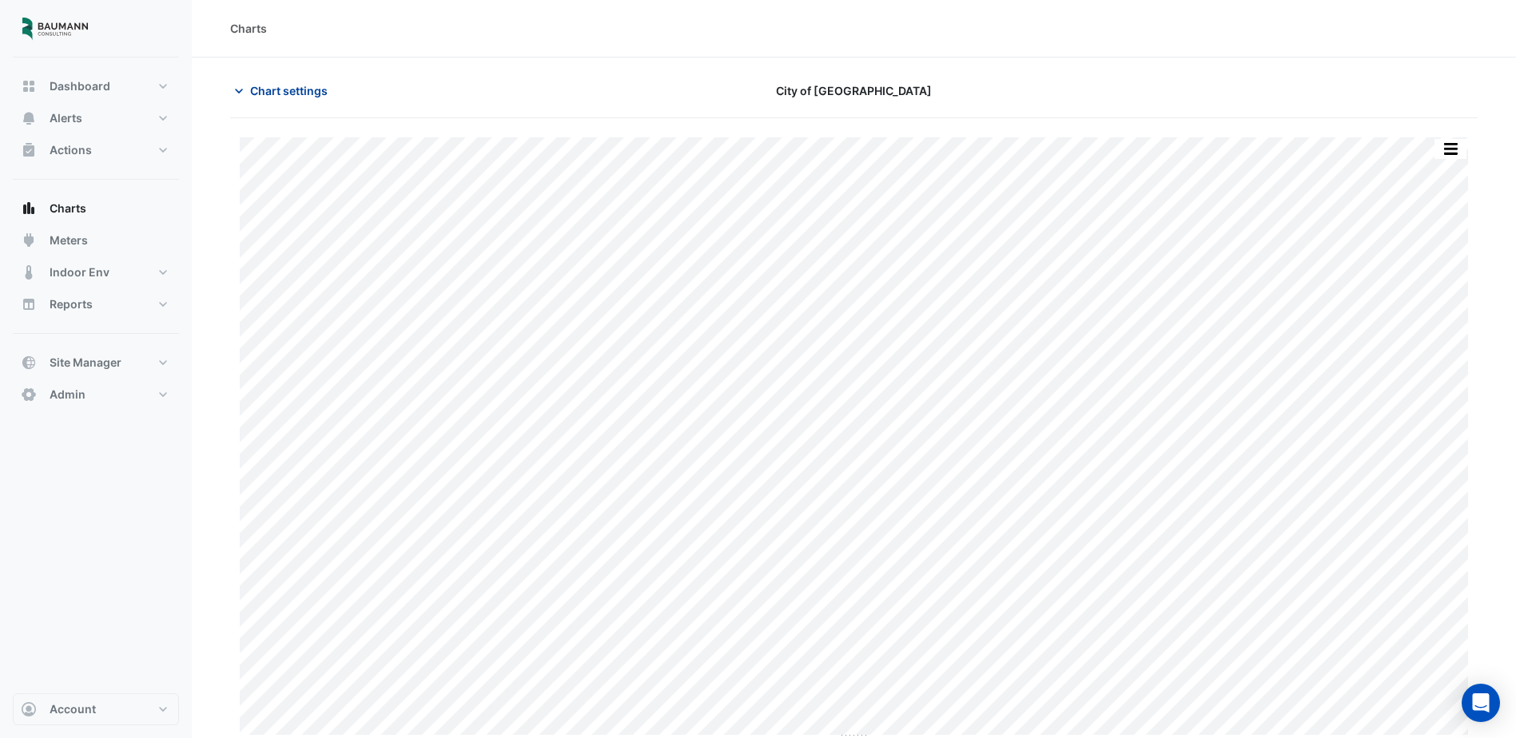
click at [292, 91] on span "Chart settings" at bounding box center [289, 90] width 78 height 17
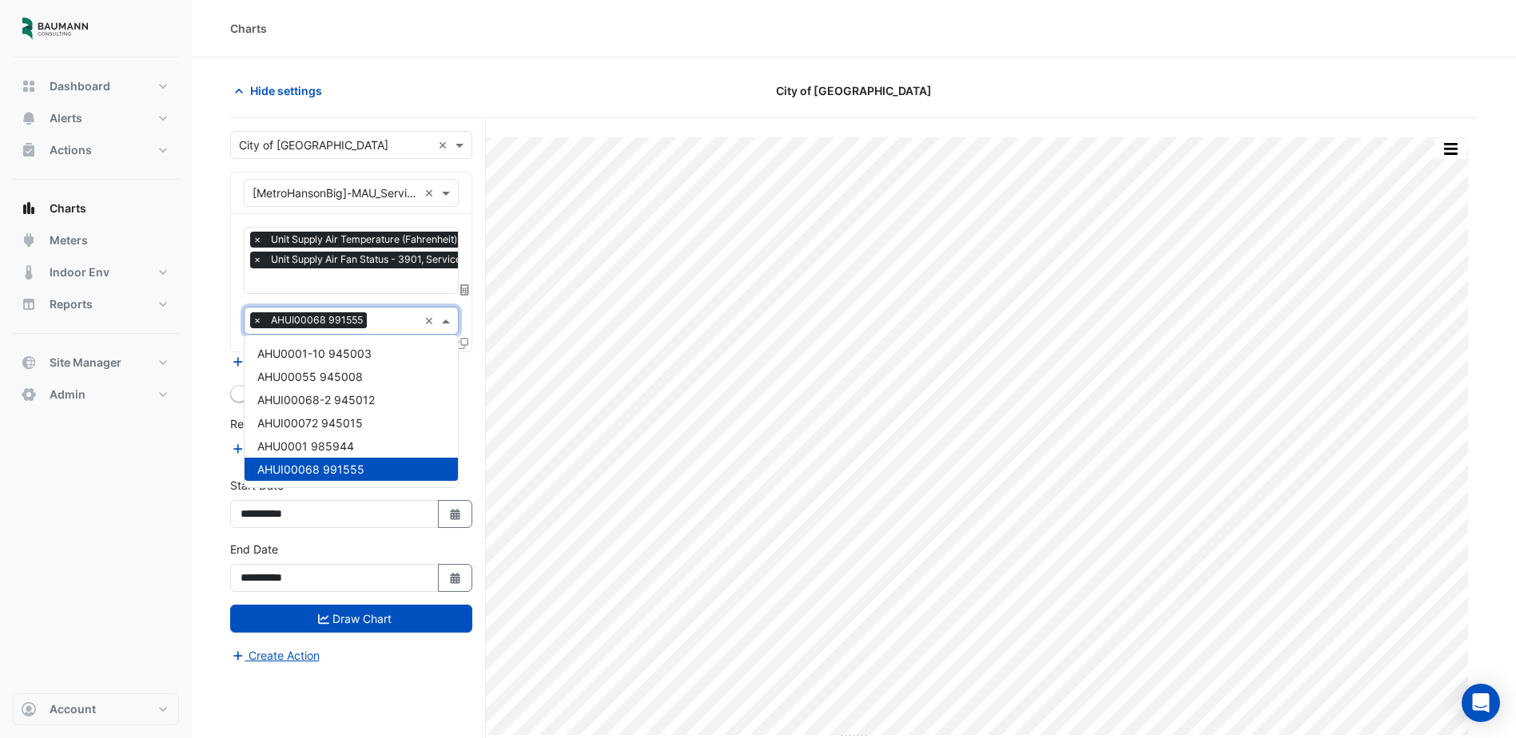
click at [376, 321] on input "text" at bounding box center [395, 322] width 45 height 17
click at [416, 655] on div "Create Action" at bounding box center [351, 655] width 242 height 19
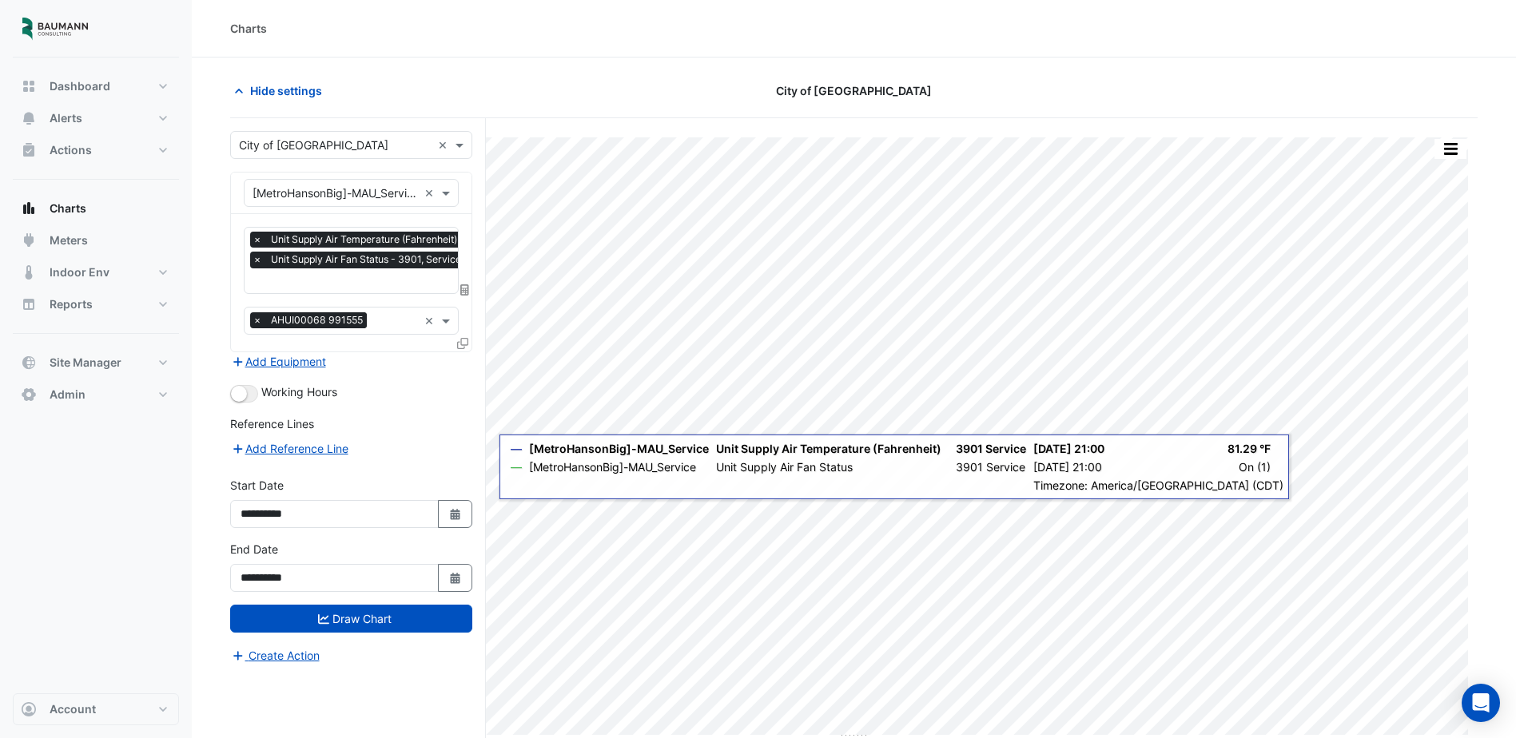
click at [406, 669] on div "**********" at bounding box center [358, 458] width 256 height 681
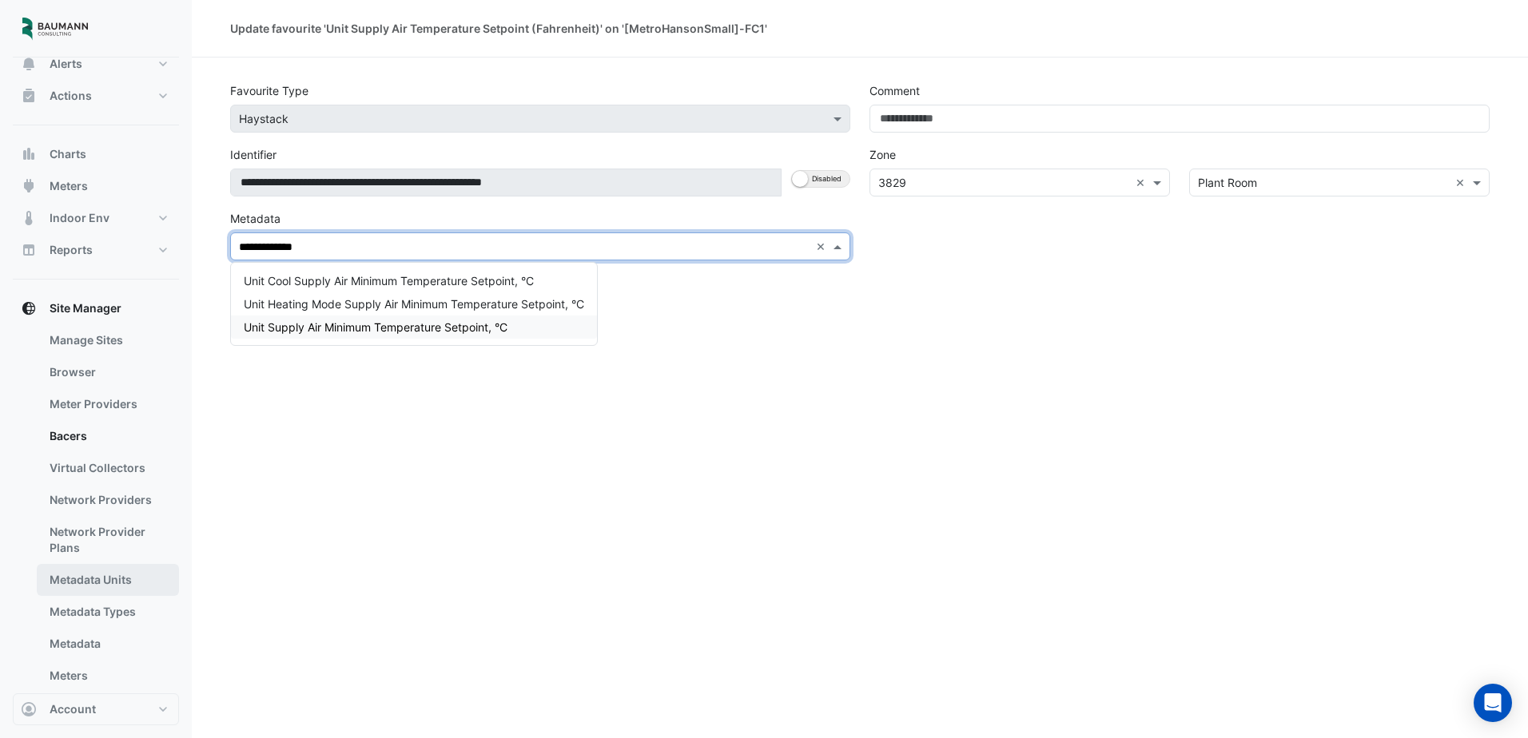
scroll to position [80, 0]
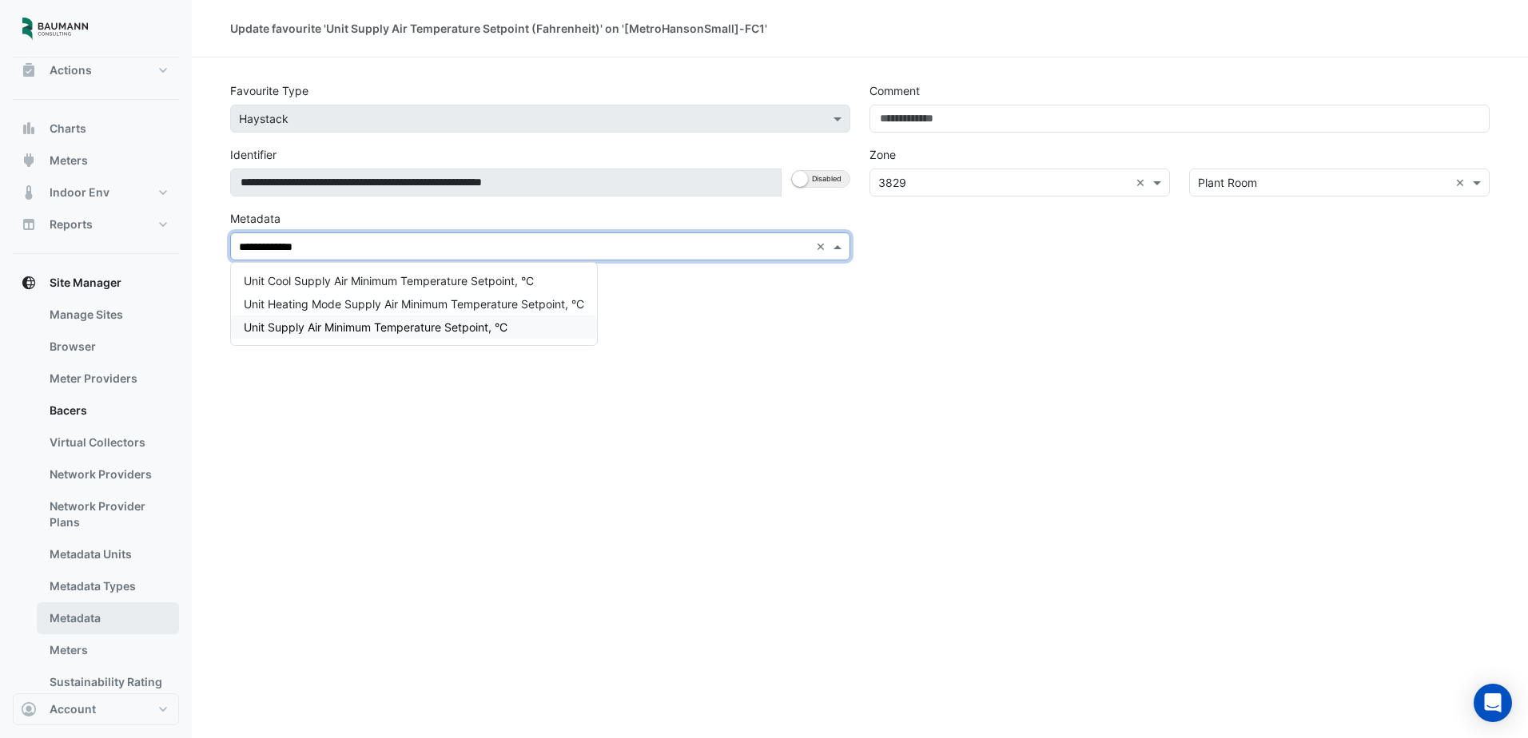
type input "**********"
click at [98, 617] on link "Metadata" at bounding box center [108, 619] width 142 height 32
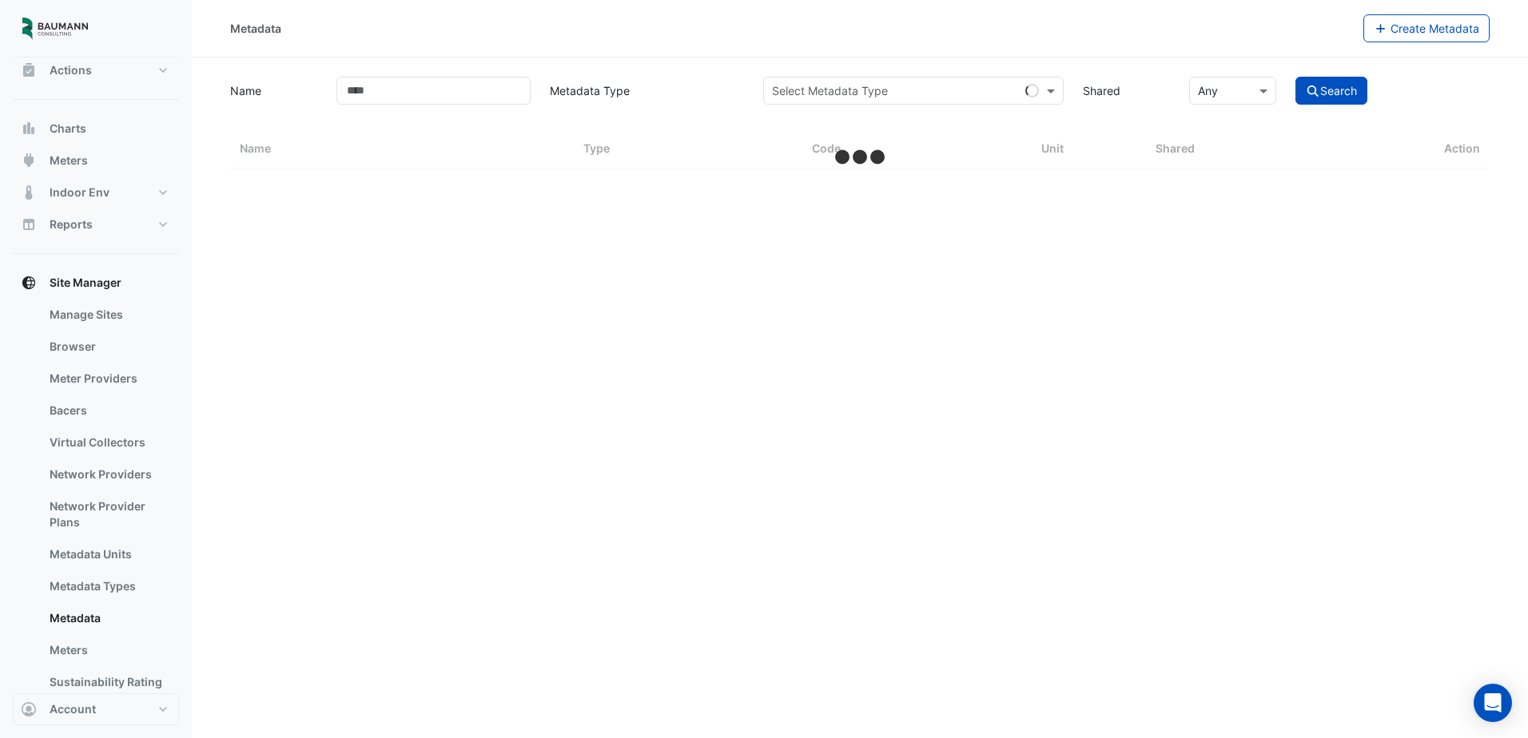
select select "***"
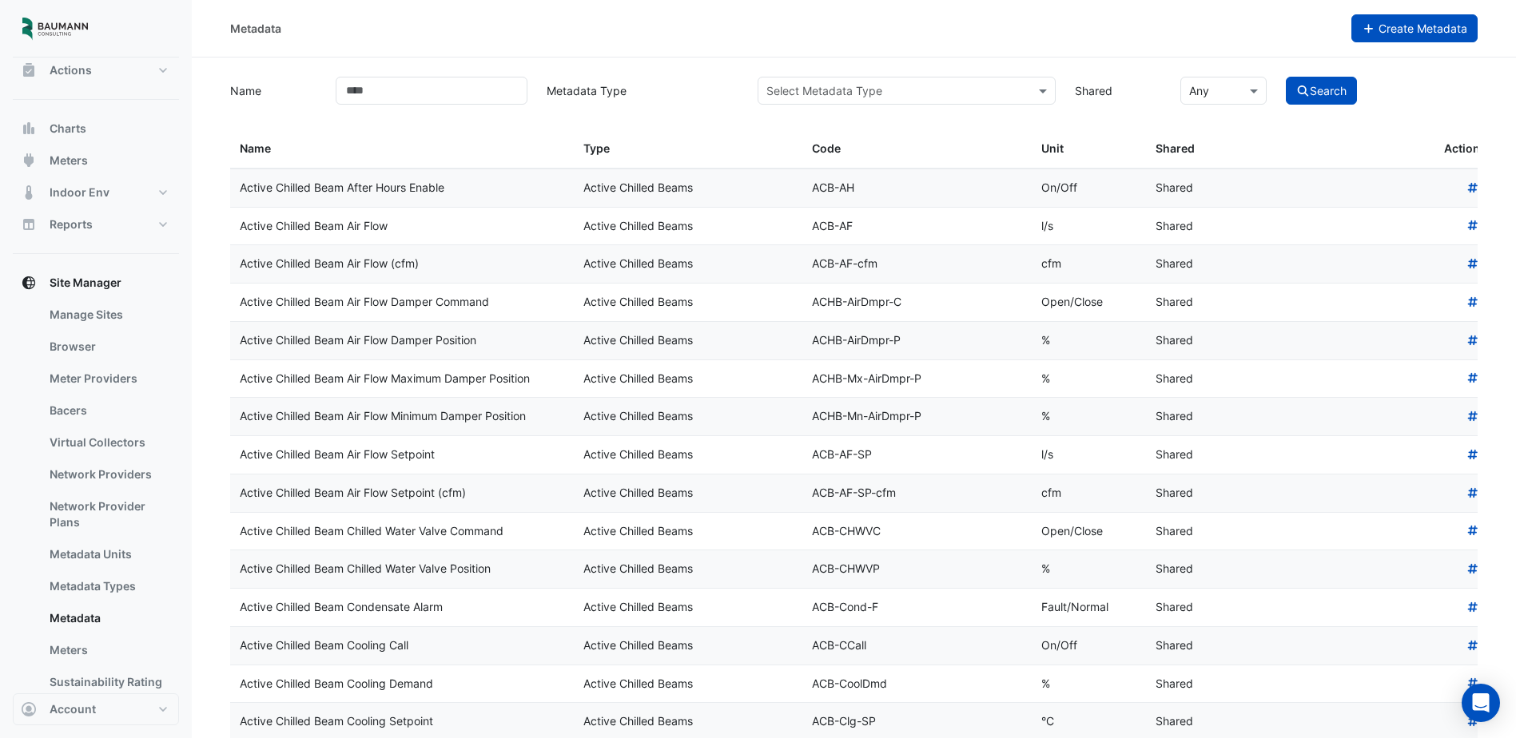
click at [1379, 26] on span "Create Metadata" at bounding box center [1423, 29] width 89 height 14
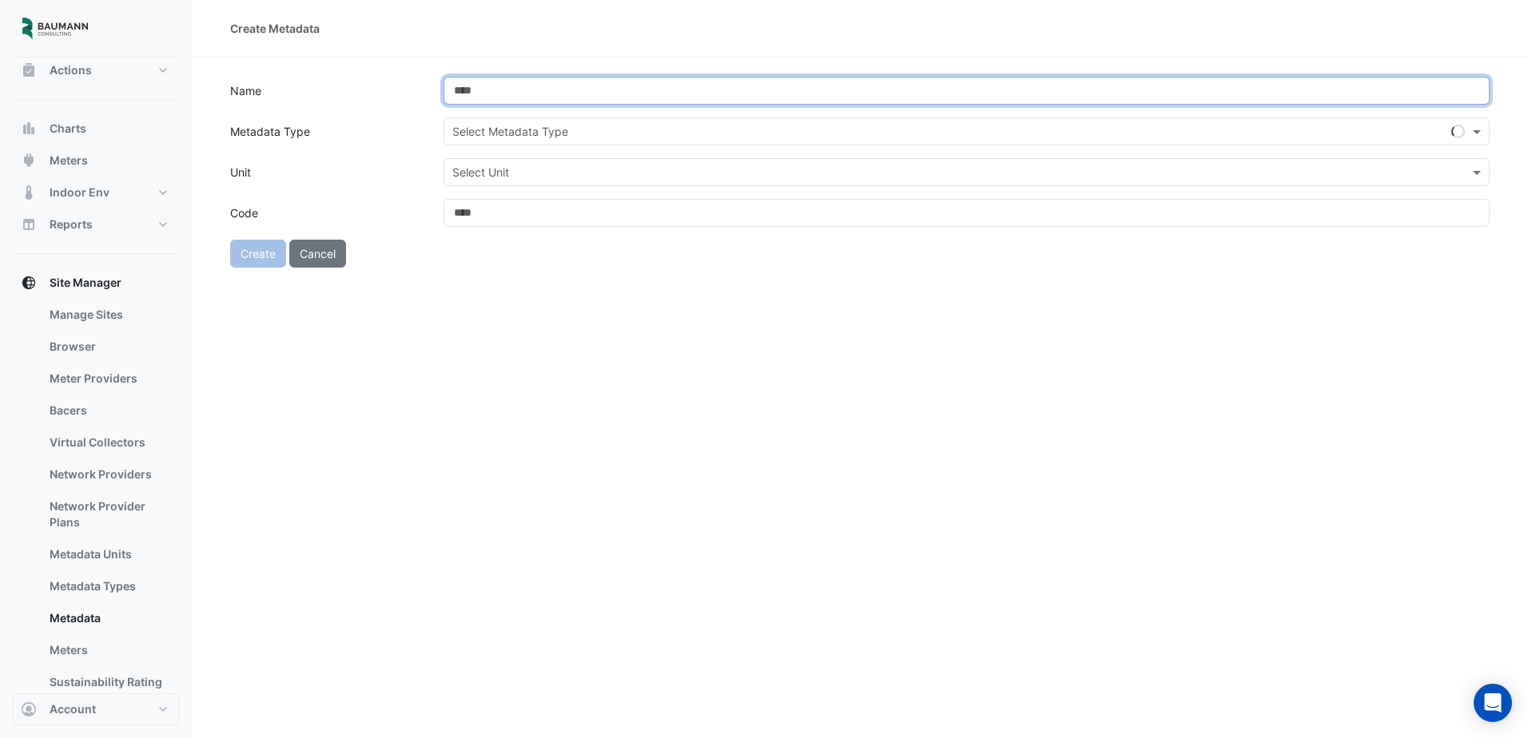
click at [606, 87] on input "Name" at bounding box center [967, 91] width 1046 height 28
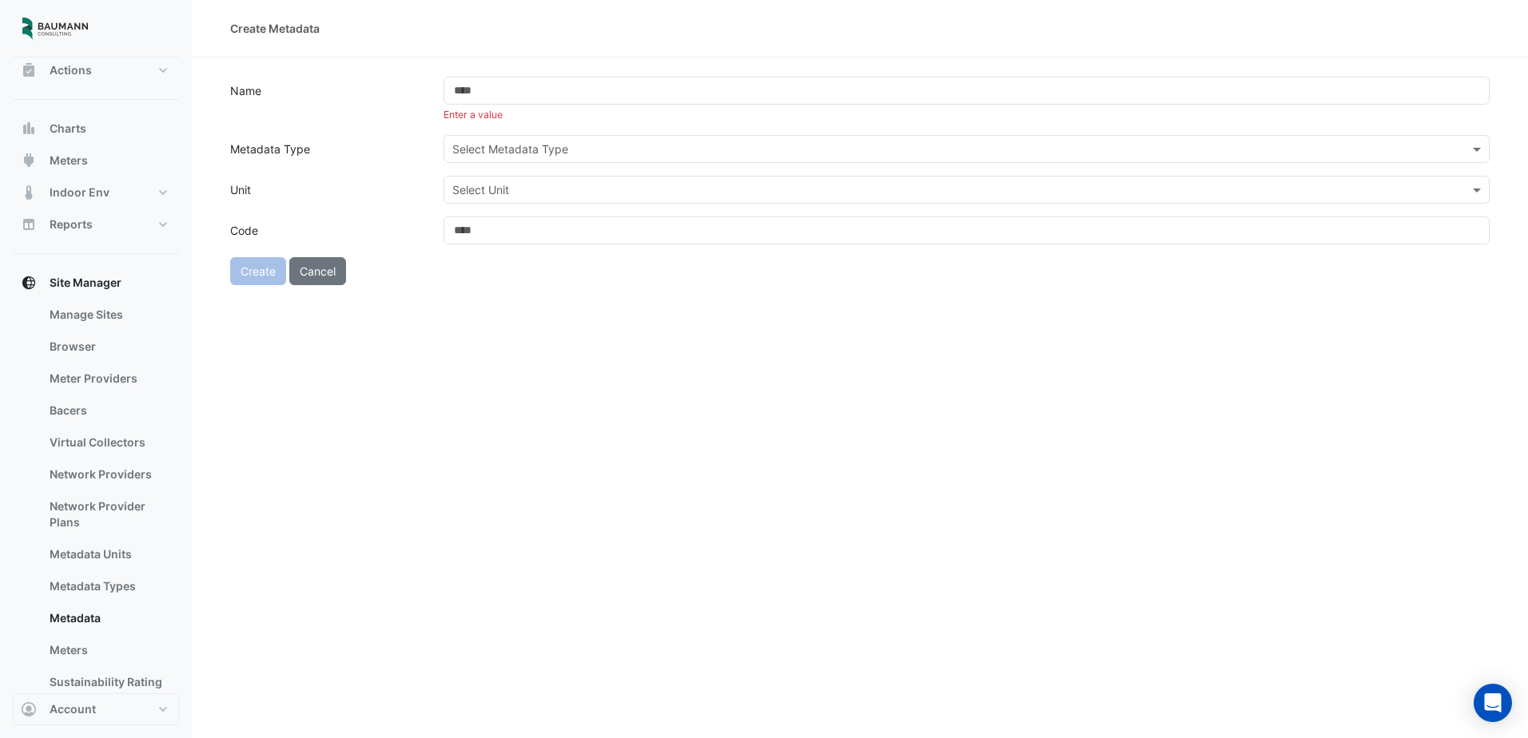
click at [555, 155] on input "text" at bounding box center [950, 149] width 997 height 17
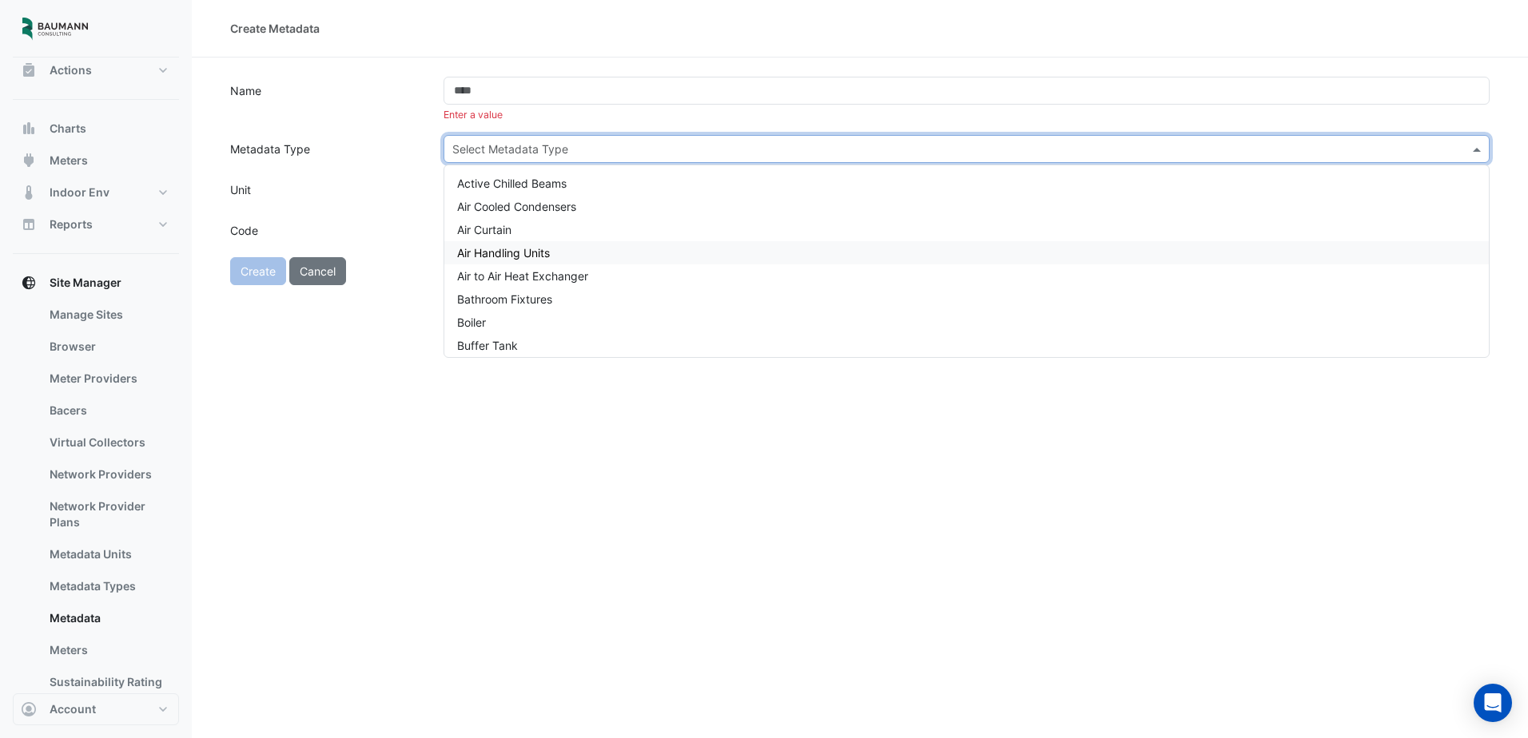
click at [591, 261] on div "Air Handling Units" at bounding box center [966, 252] width 1045 height 23
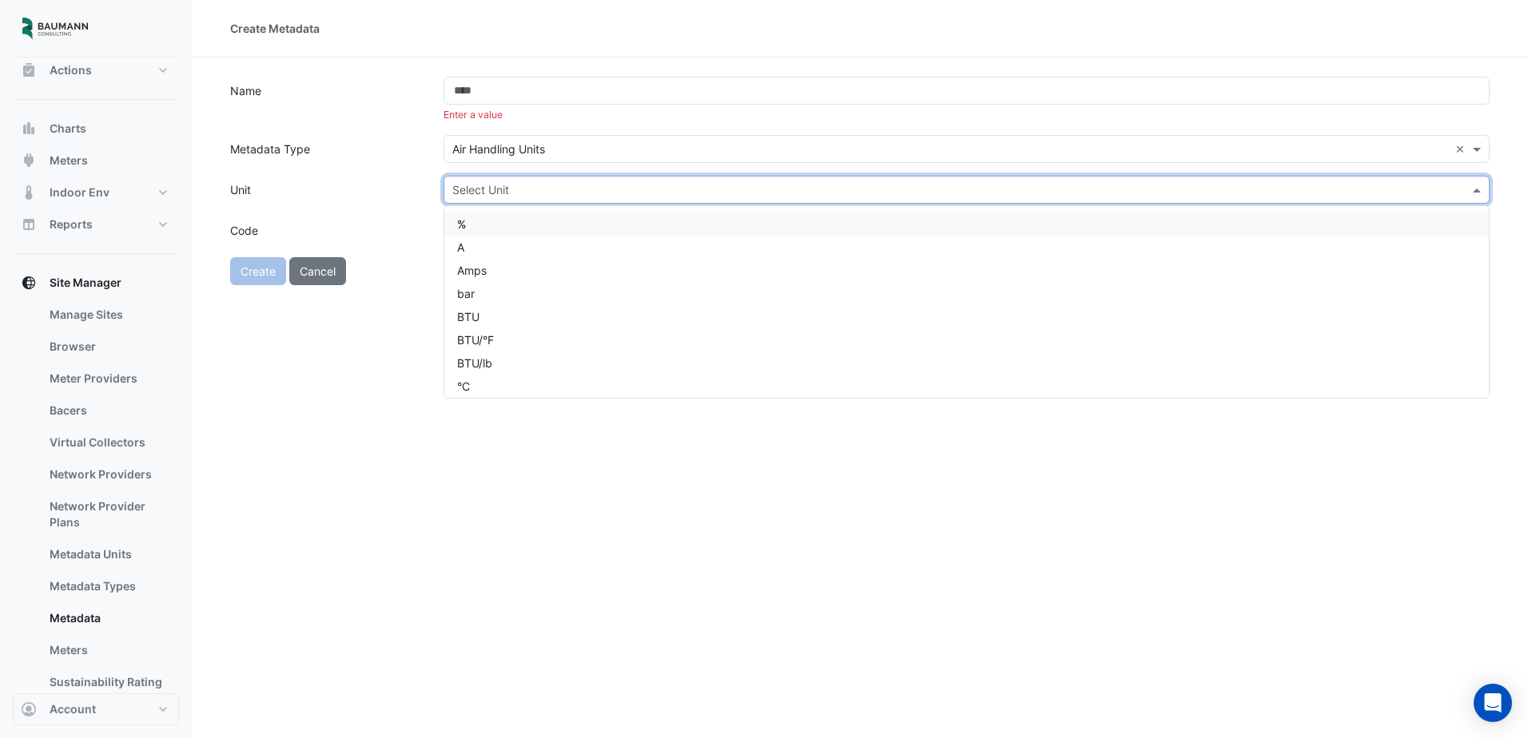
click at [548, 195] on input "text" at bounding box center [950, 190] width 997 height 17
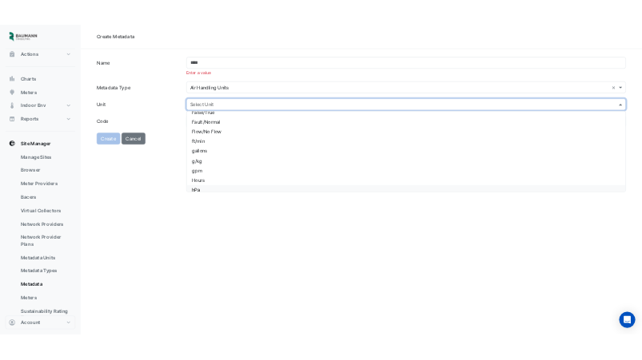
scroll to position [400, 0]
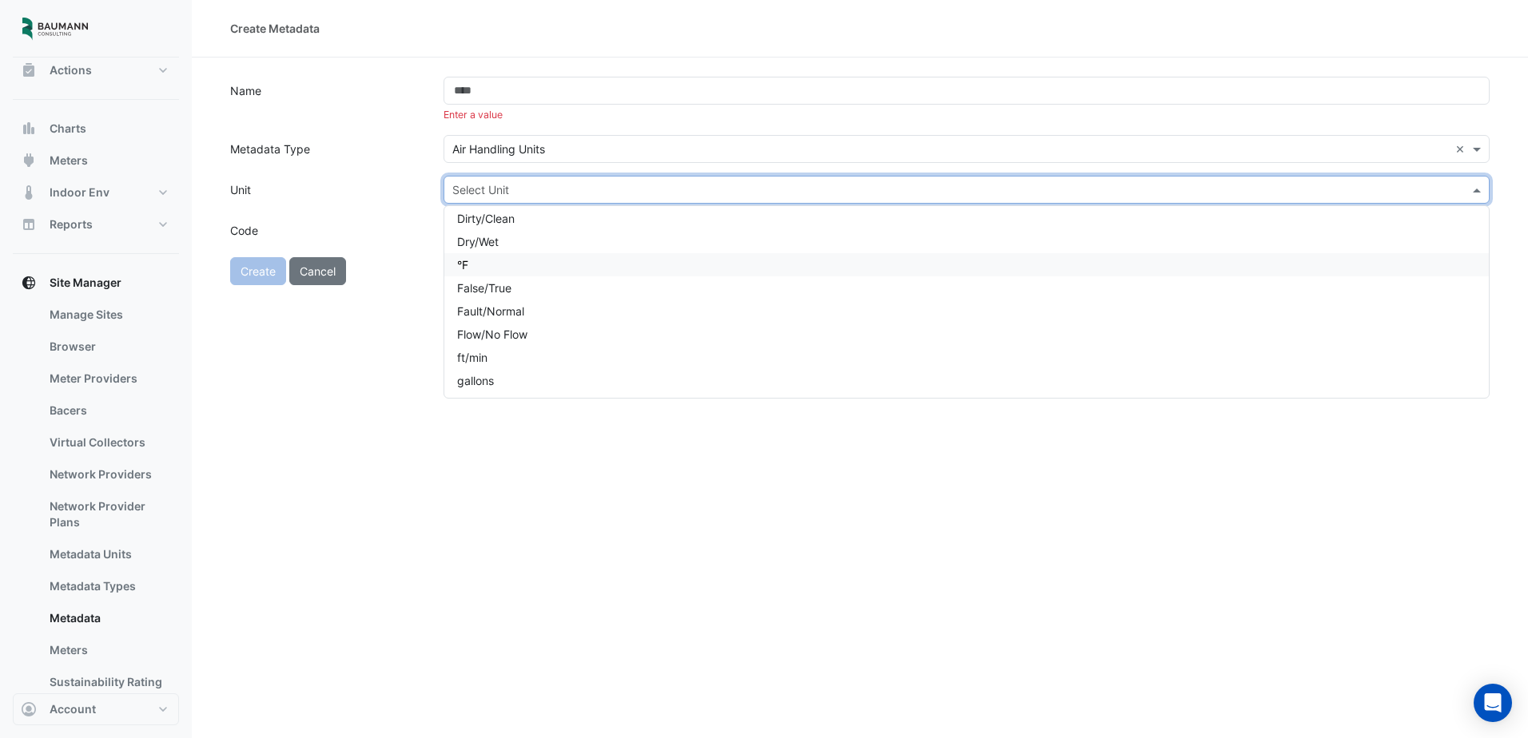
click at [527, 257] on div "°F" at bounding box center [966, 264] width 1045 height 23
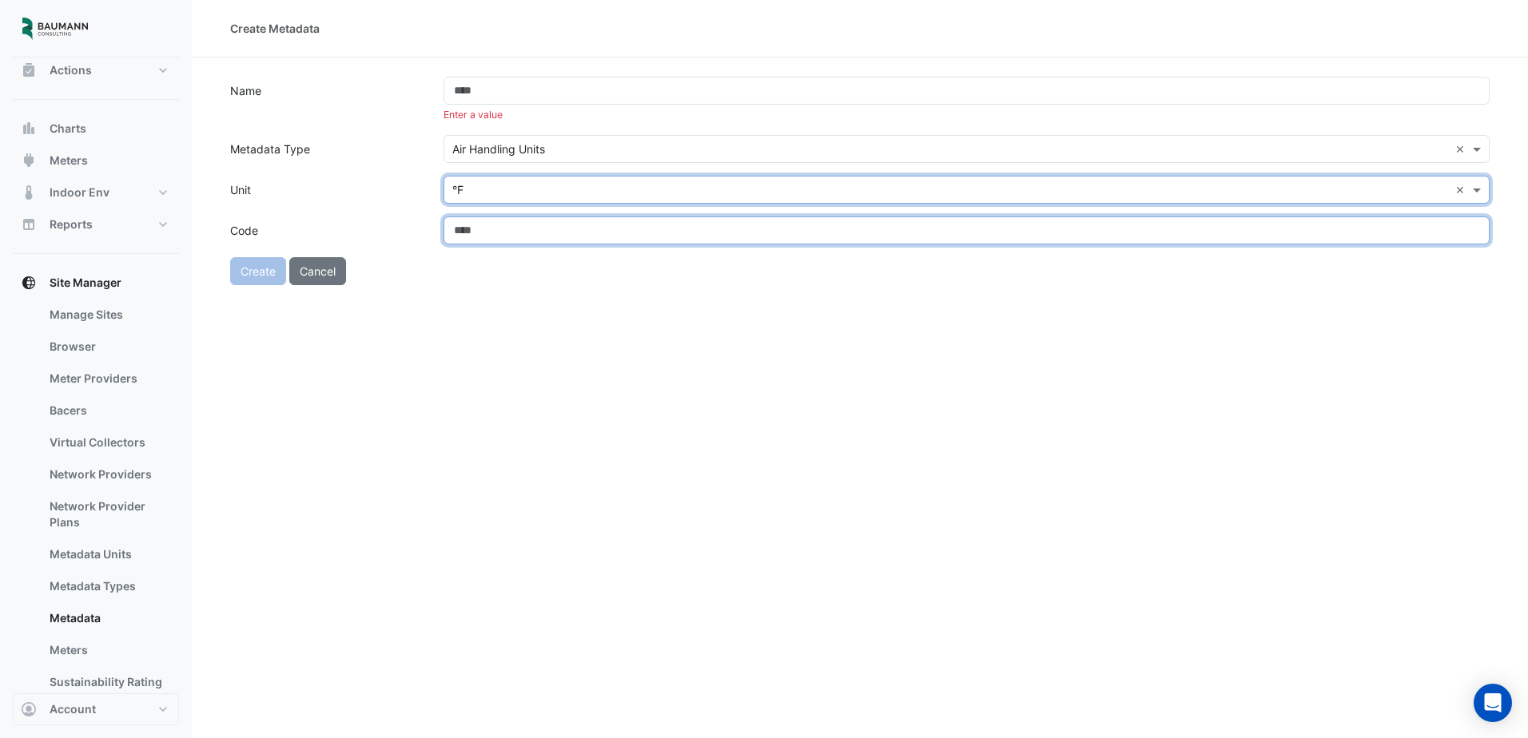
click at [525, 234] on input "Code" at bounding box center [967, 231] width 1046 height 28
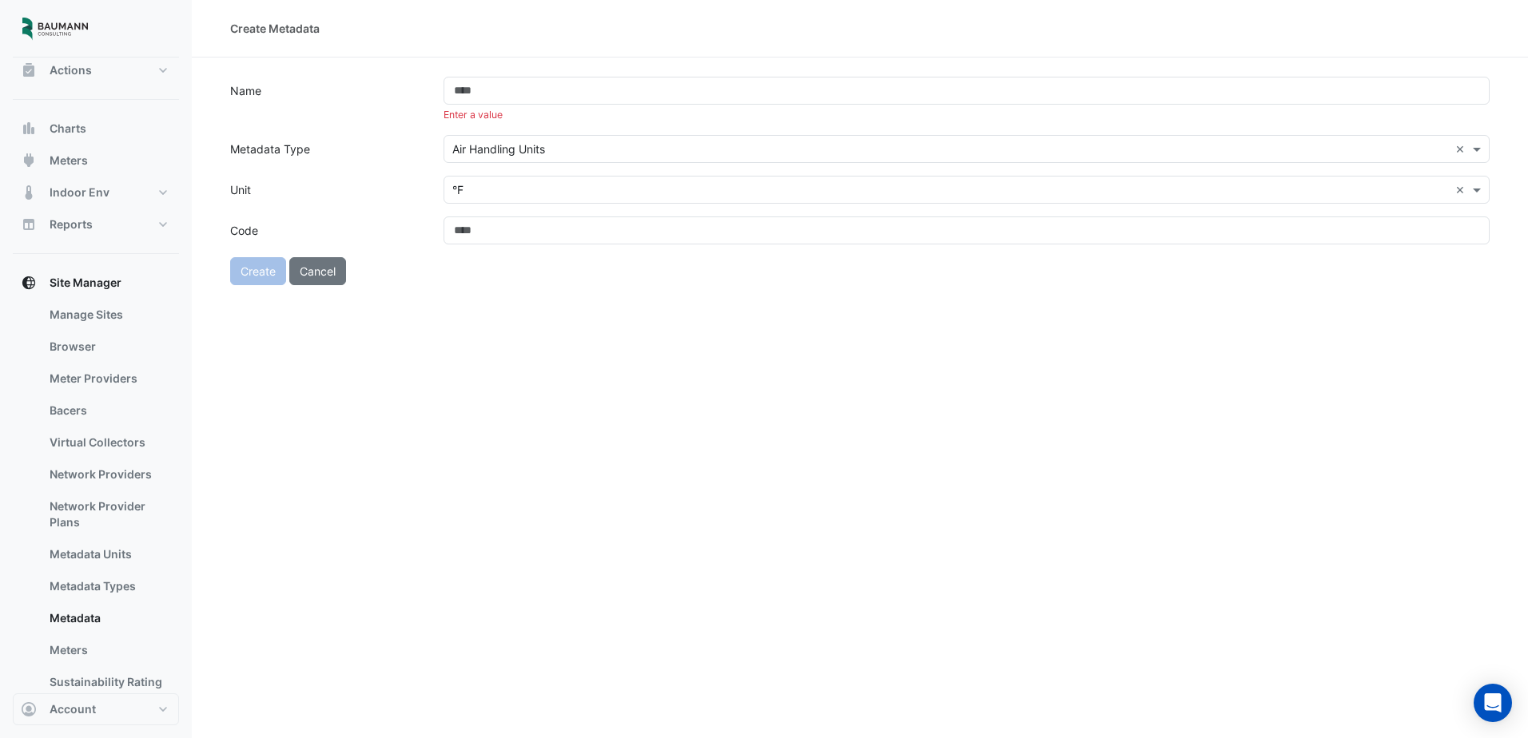
click at [466, 400] on div "Create Metadata Name Enter a value Metadata Type Select Metadata Type × Air Han…" at bounding box center [860, 369] width 1336 height 738
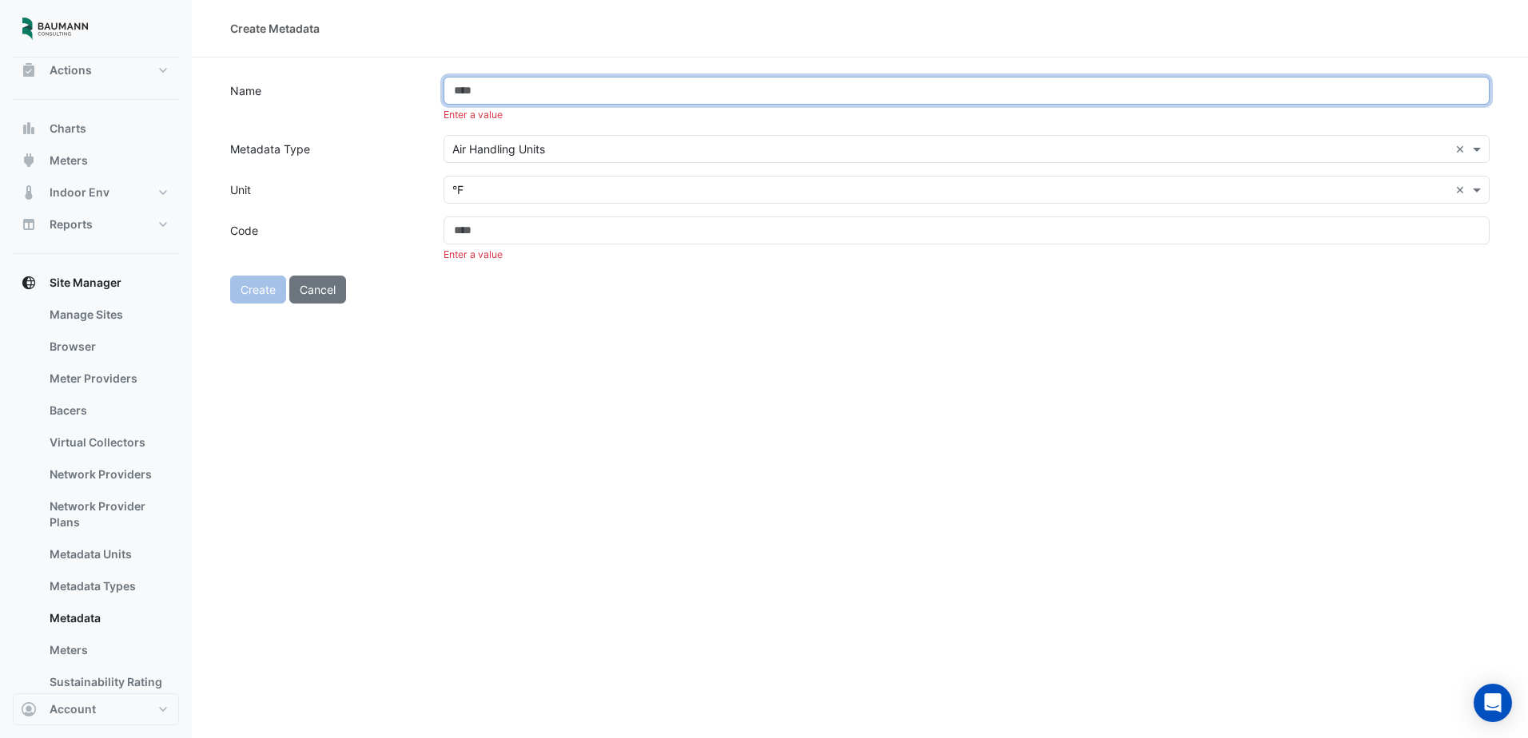
click at [488, 94] on input "Name" at bounding box center [967, 91] width 1046 height 28
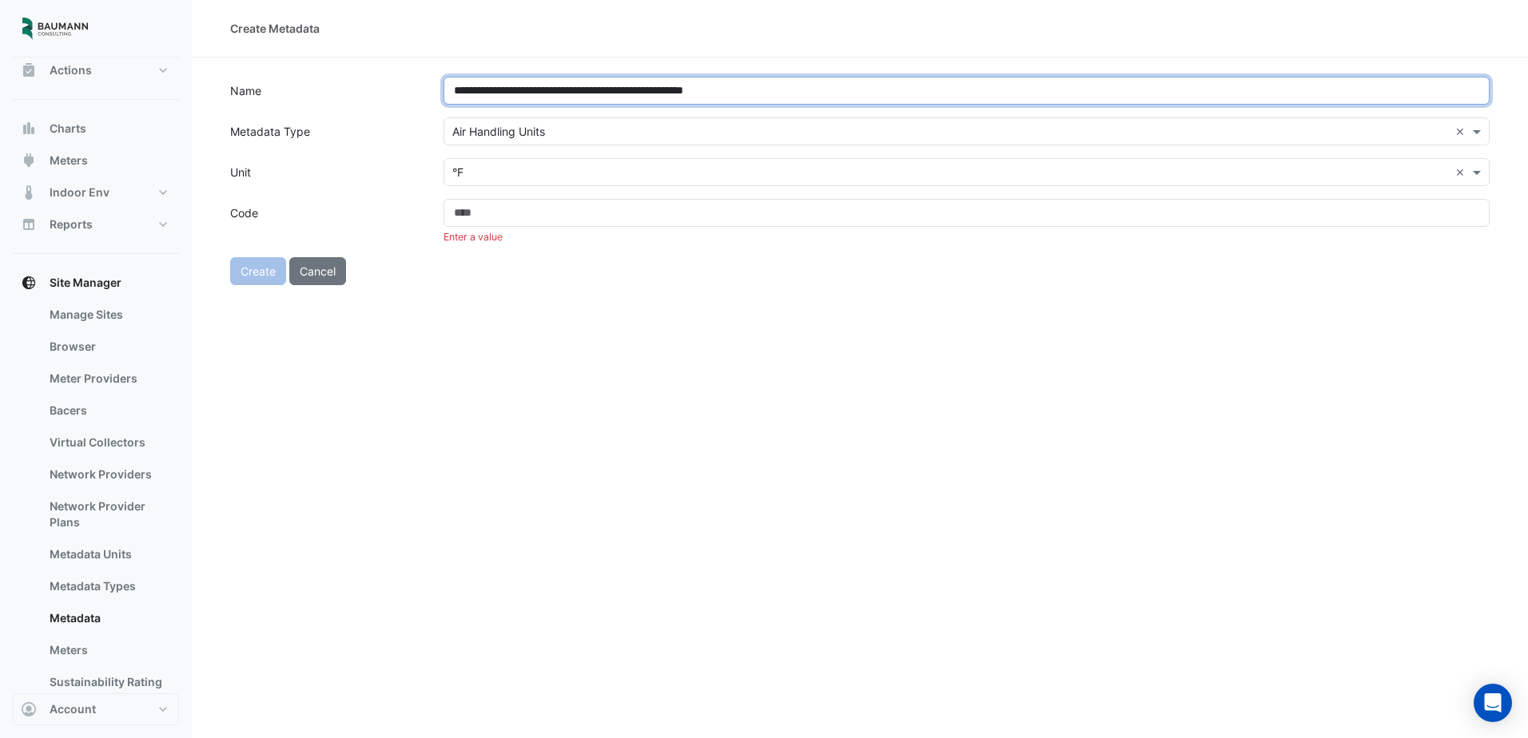
type input "**********"
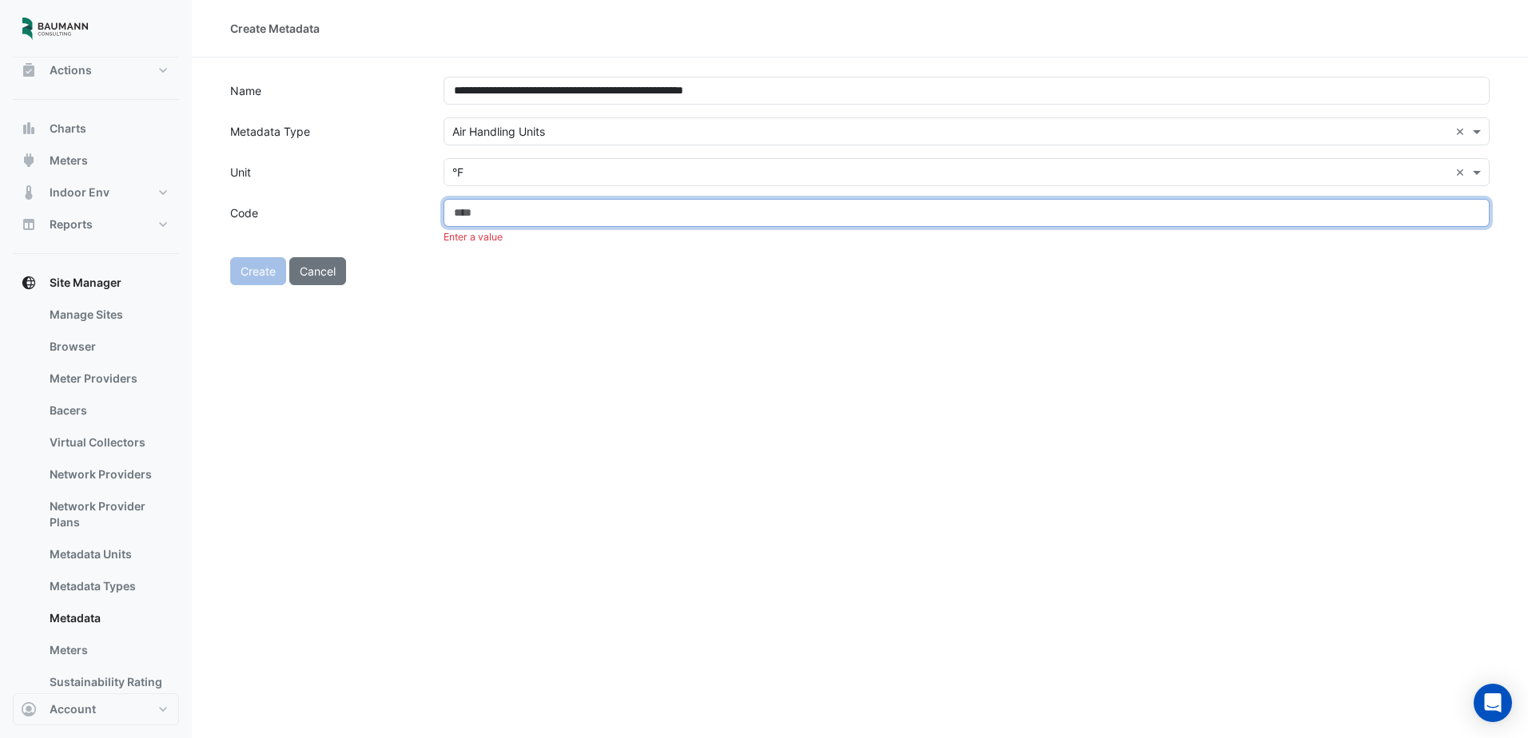
click at [529, 213] on input "Code" at bounding box center [967, 213] width 1046 height 28
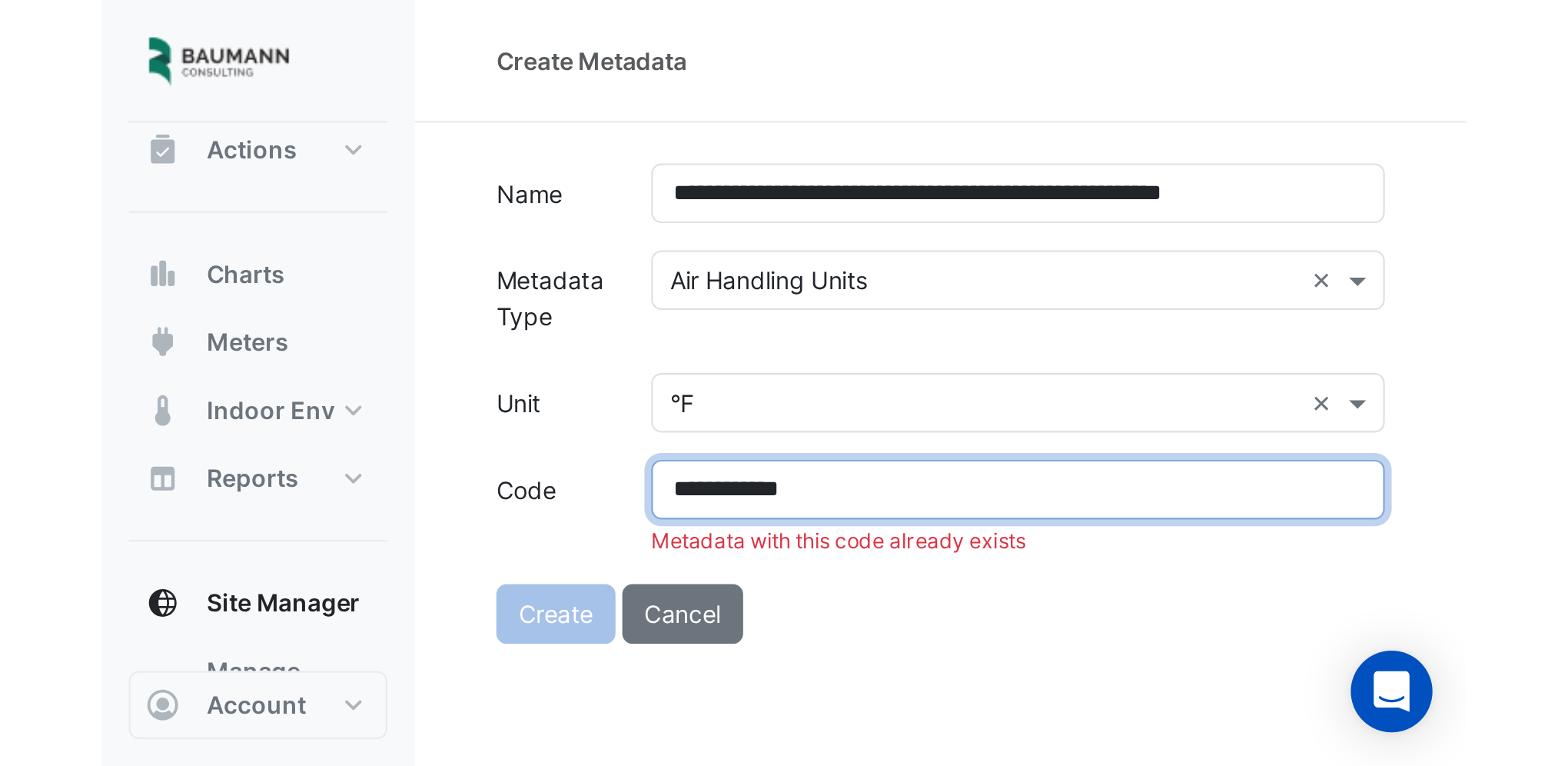
scroll to position [77, 0]
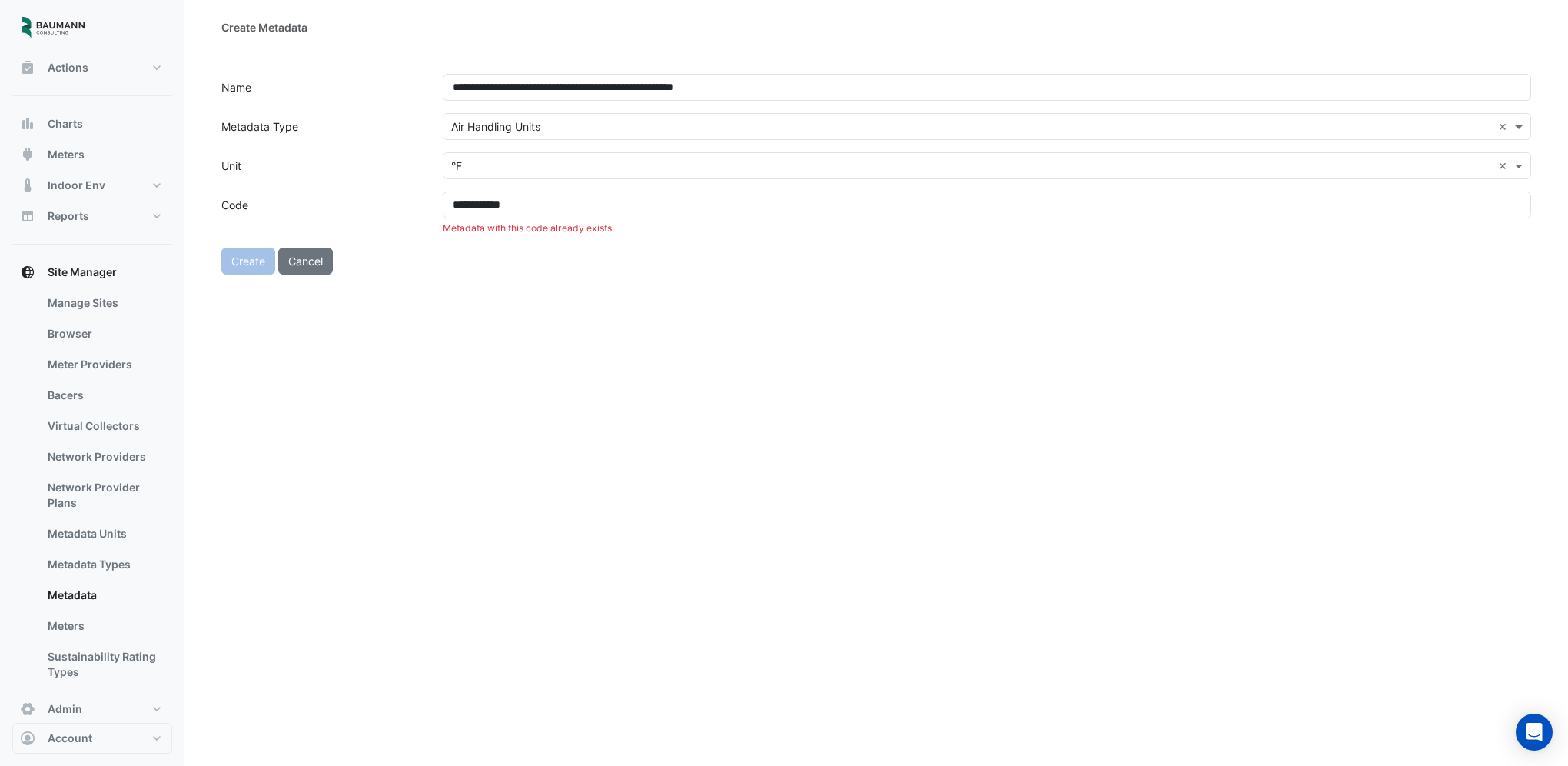
click at [705, 293] on div "**********" at bounding box center [876, 383] width 1384 height 766
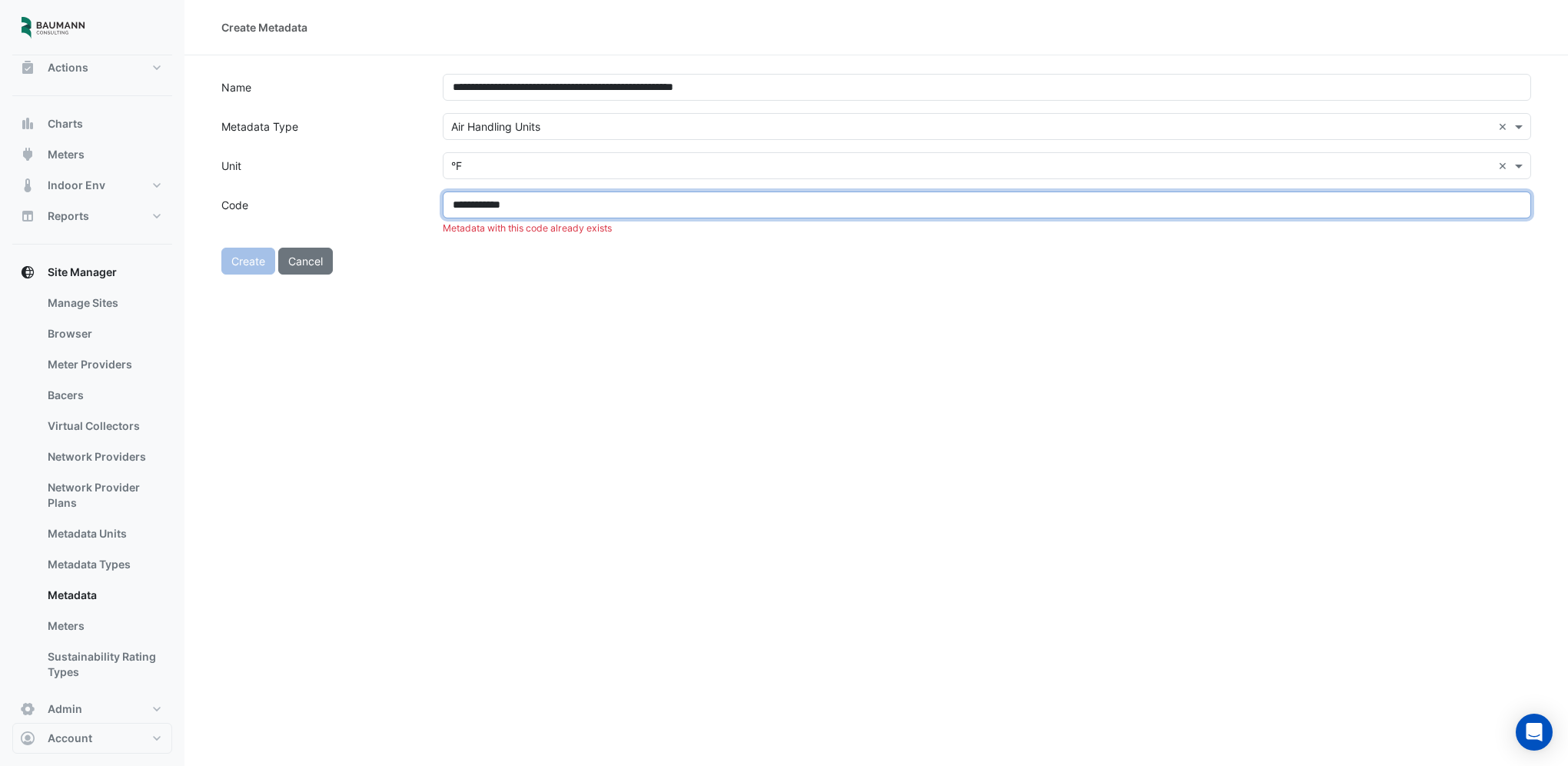
click at [611, 199] on input "**********" at bounding box center [987, 205] width 1089 height 27
drag, startPoint x: 549, startPoint y: 200, endPoint x: 240, endPoint y: 243, distance: 312.0
click at [240, 243] on form "**********" at bounding box center [876, 174] width 1310 height 201
click at [573, 211] on input "**********" at bounding box center [987, 205] width 1089 height 27
type input "**********"
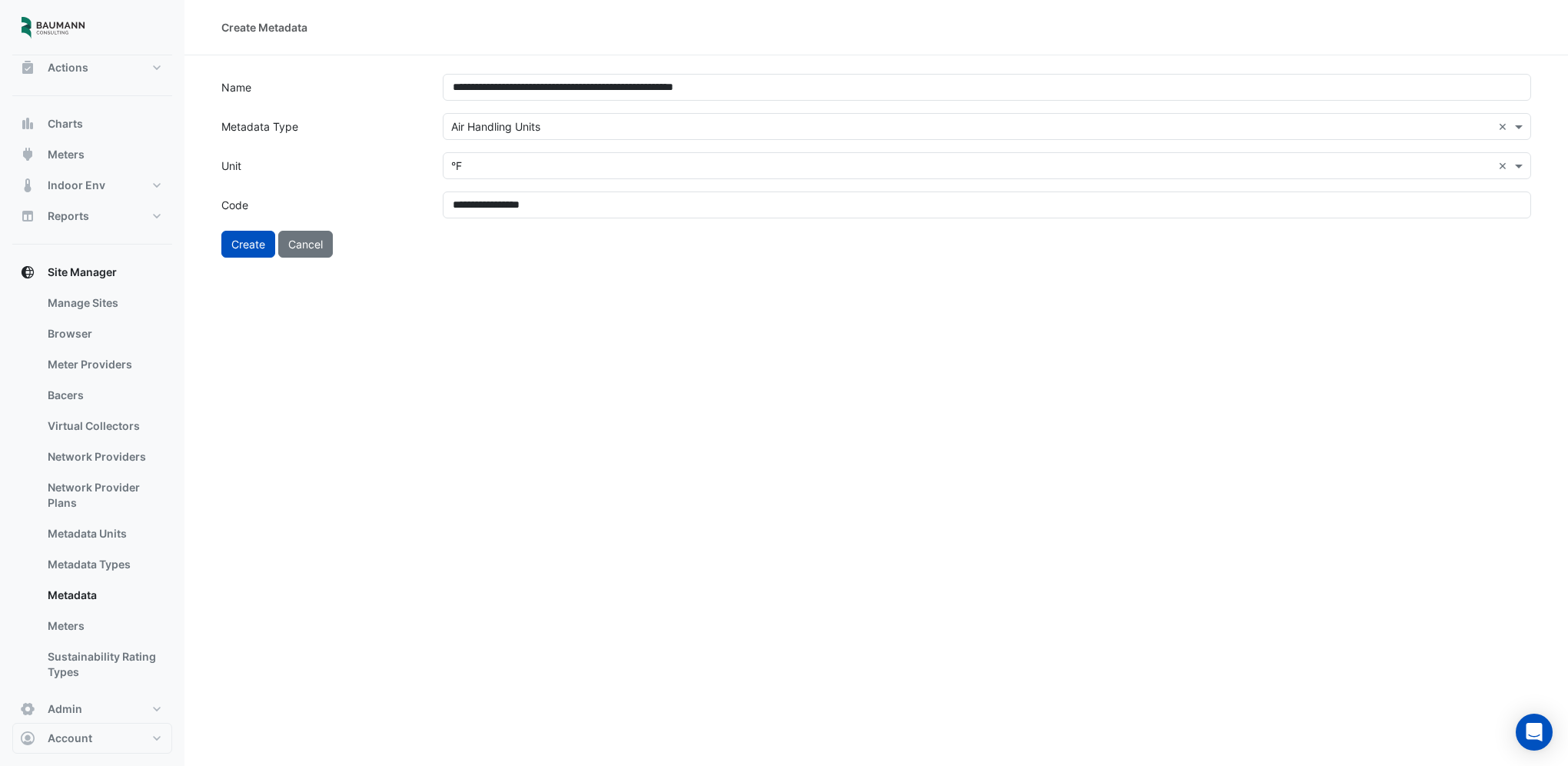
click at [685, 355] on div "**********" at bounding box center [876, 383] width 1384 height 766
click at [242, 247] on button "Create" at bounding box center [248, 244] width 54 height 27
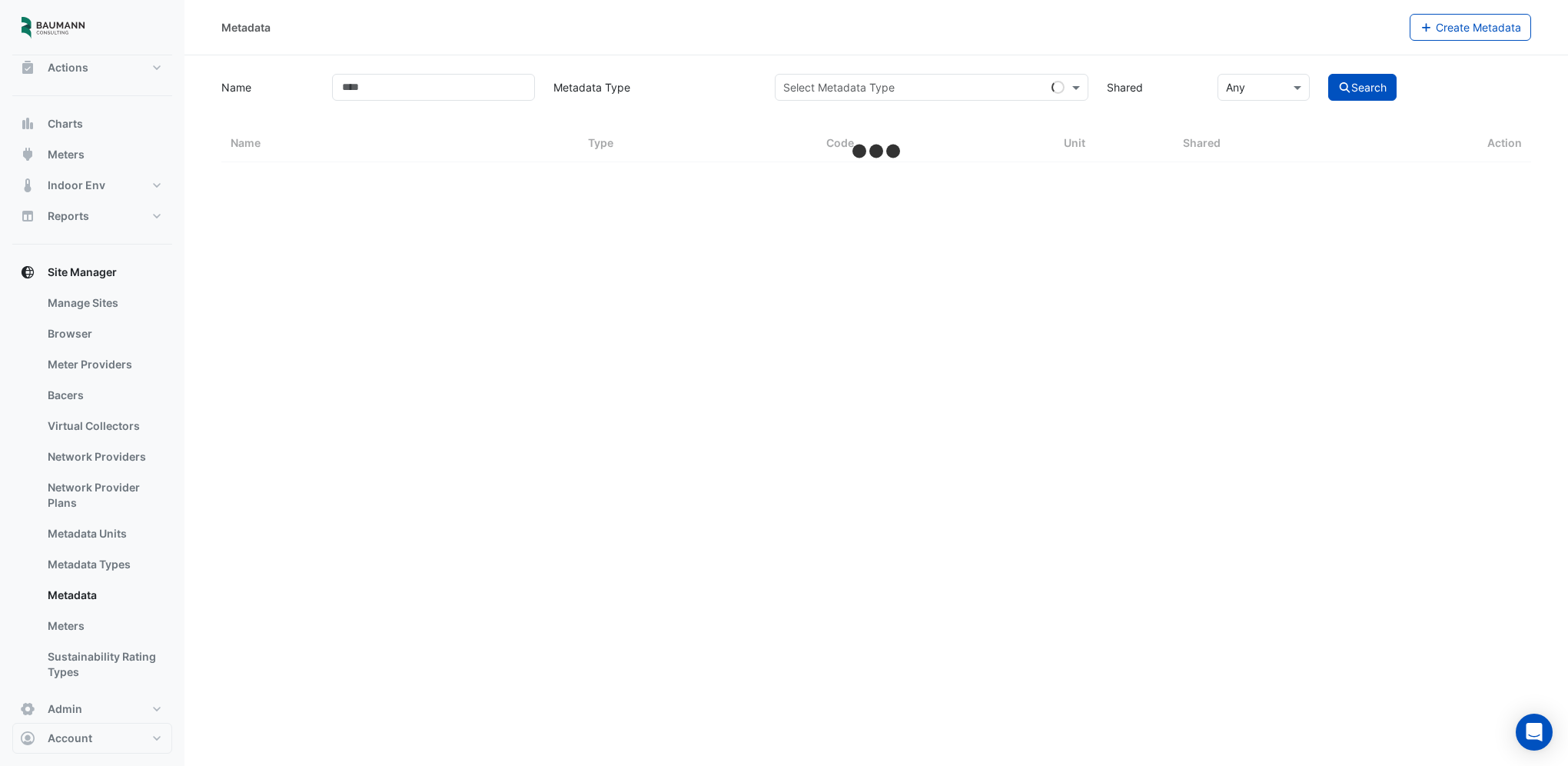
select select "***"
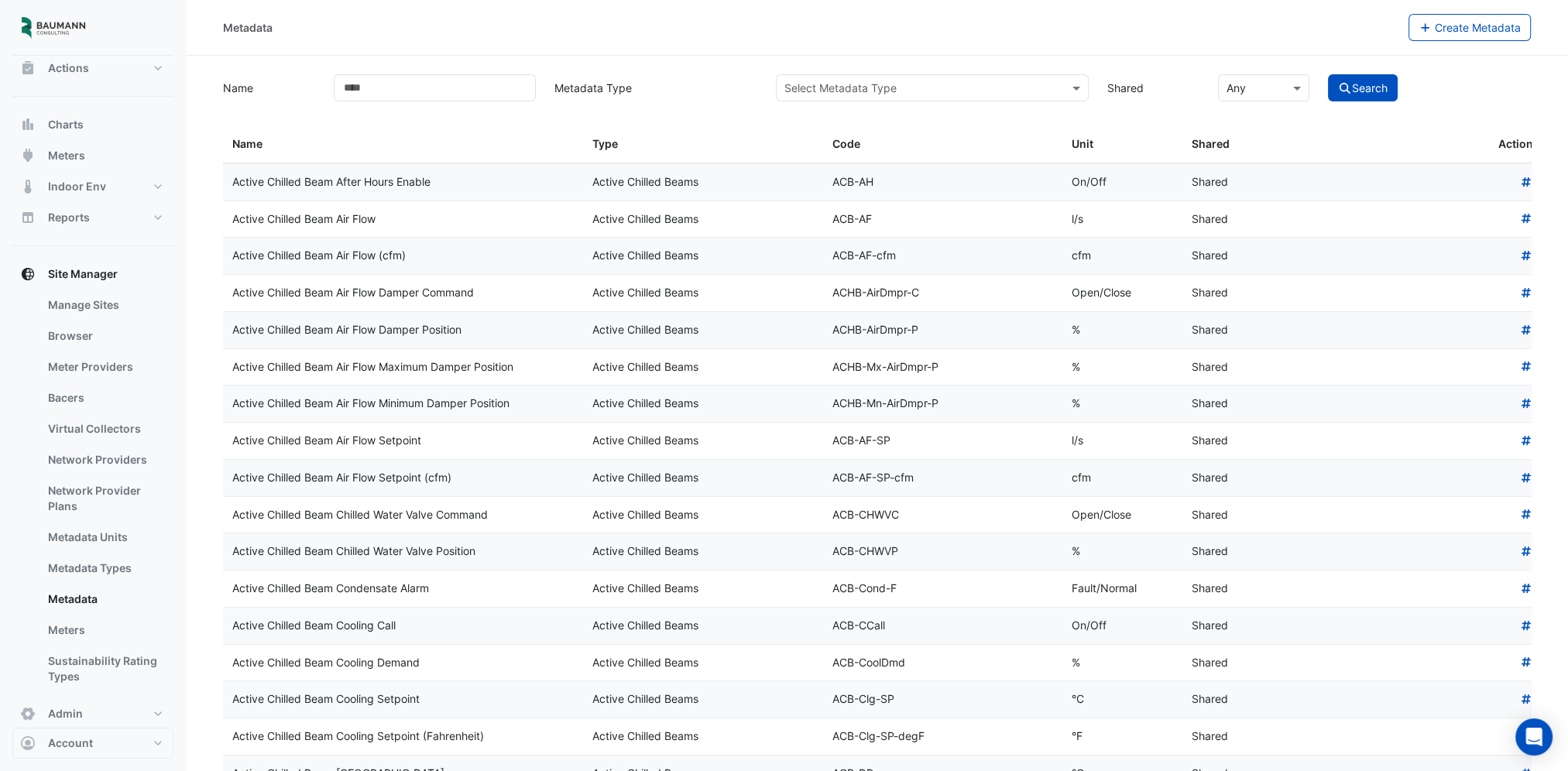
drag, startPoint x: 1441, startPoint y: 27, endPoint x: 1364, endPoint y: 50, distance: 80.4
click at [1441, 27] on span "Create Metadata" at bounding box center [1478, 28] width 86 height 14
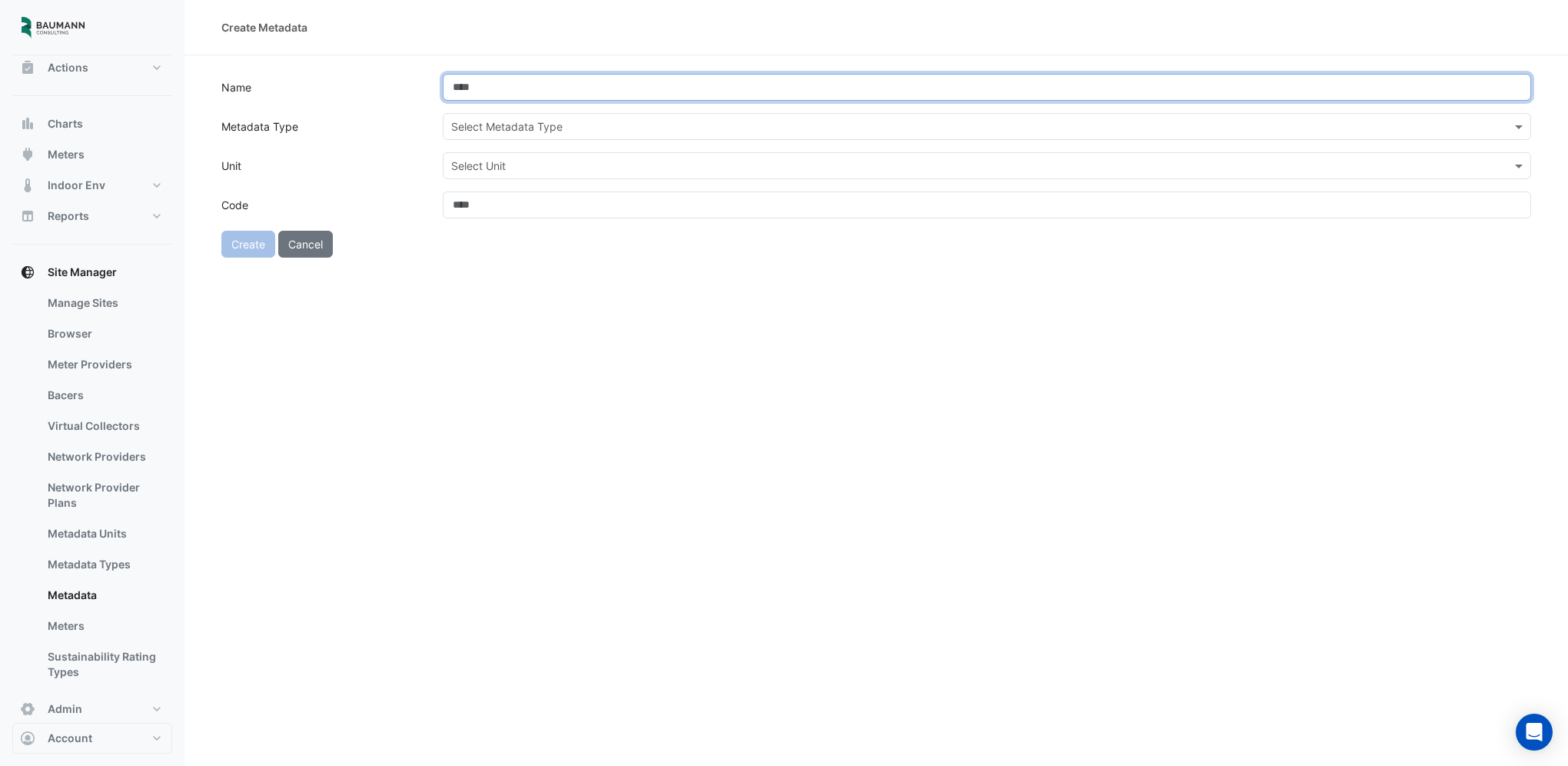
click at [566, 84] on input "Name" at bounding box center [987, 88] width 1089 height 27
type input "**********"
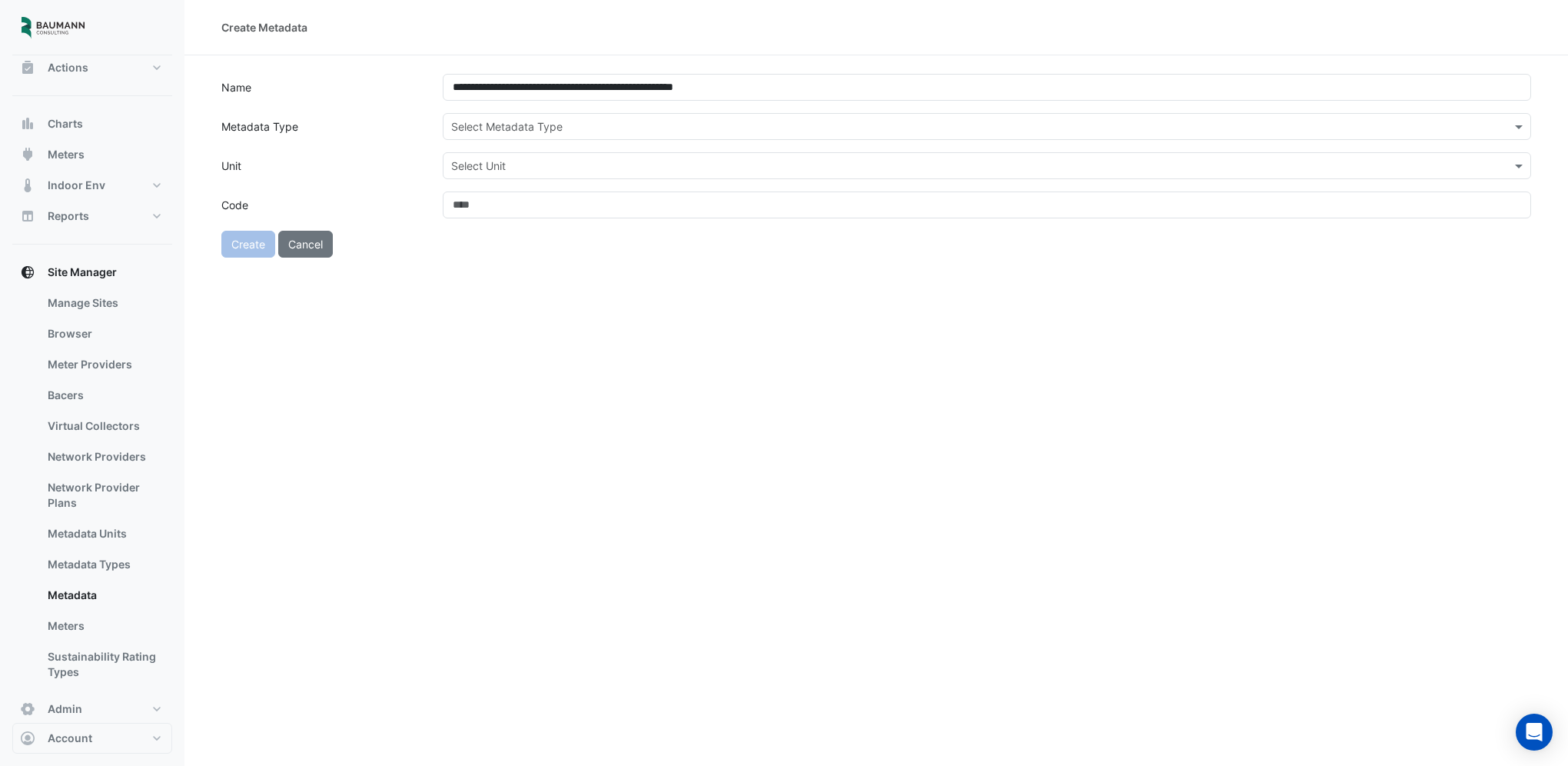
type input "**********"
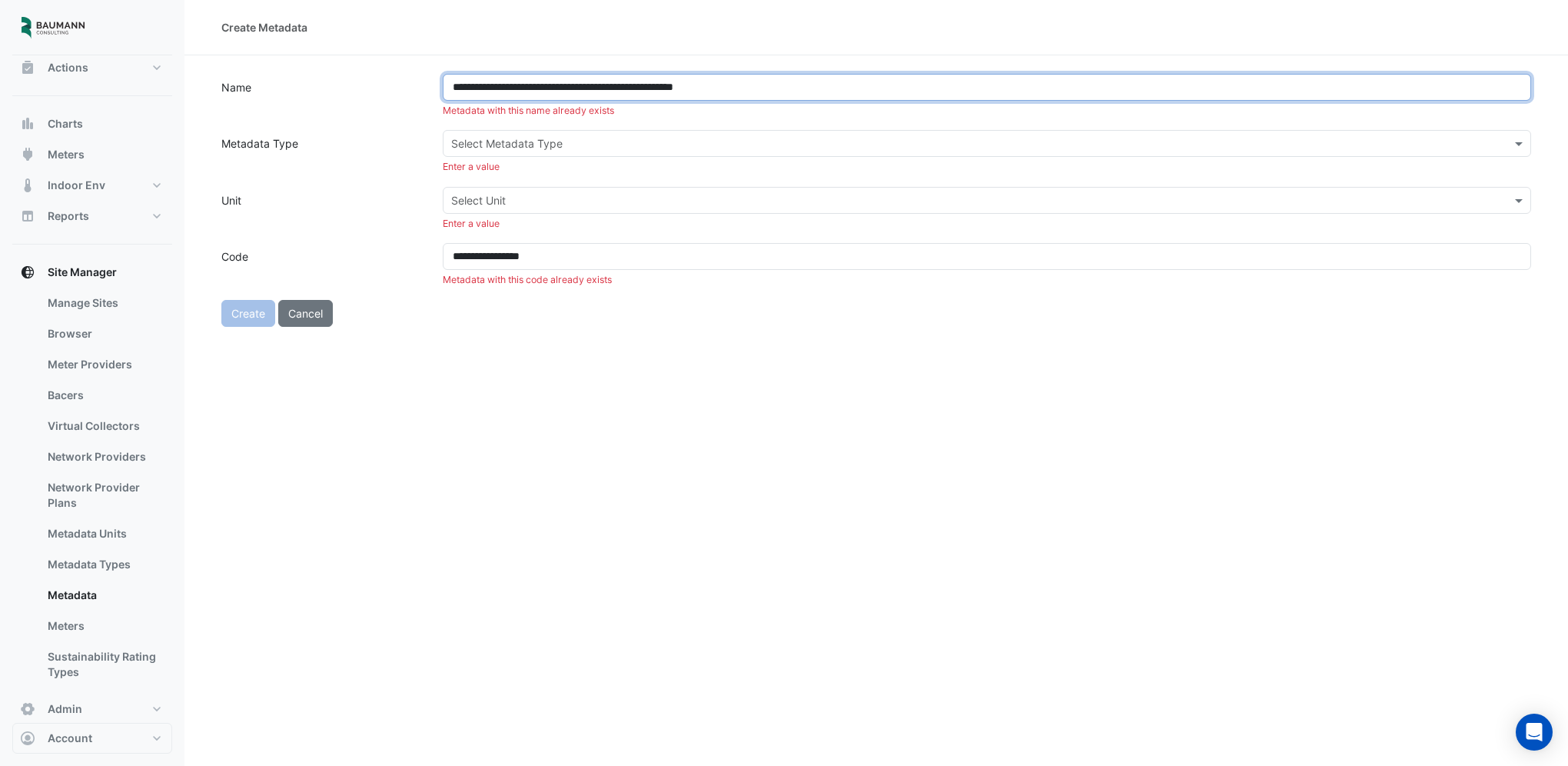
click at [543, 88] on input "**********" at bounding box center [987, 88] width 1089 height 27
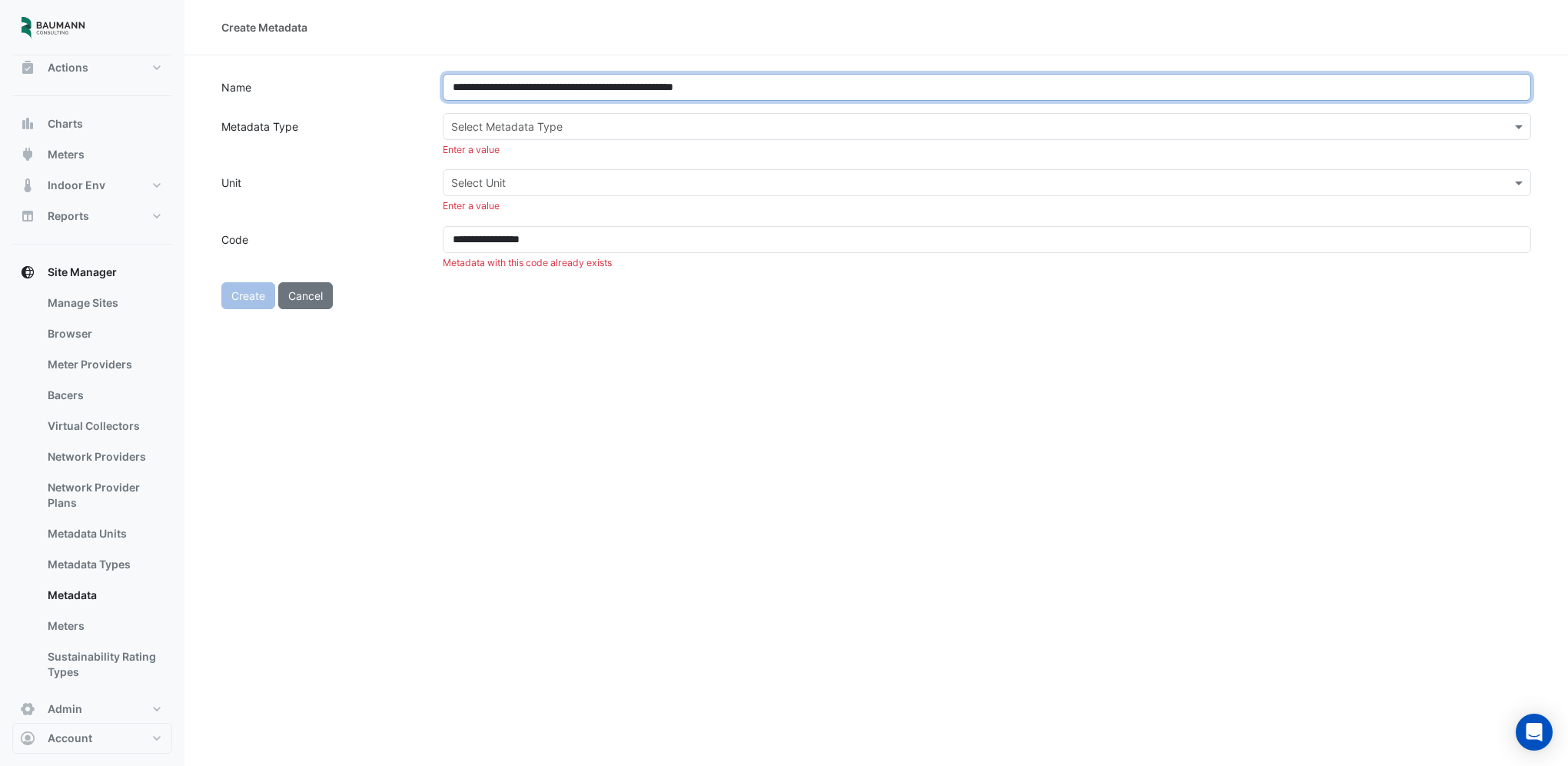
type input "**********"
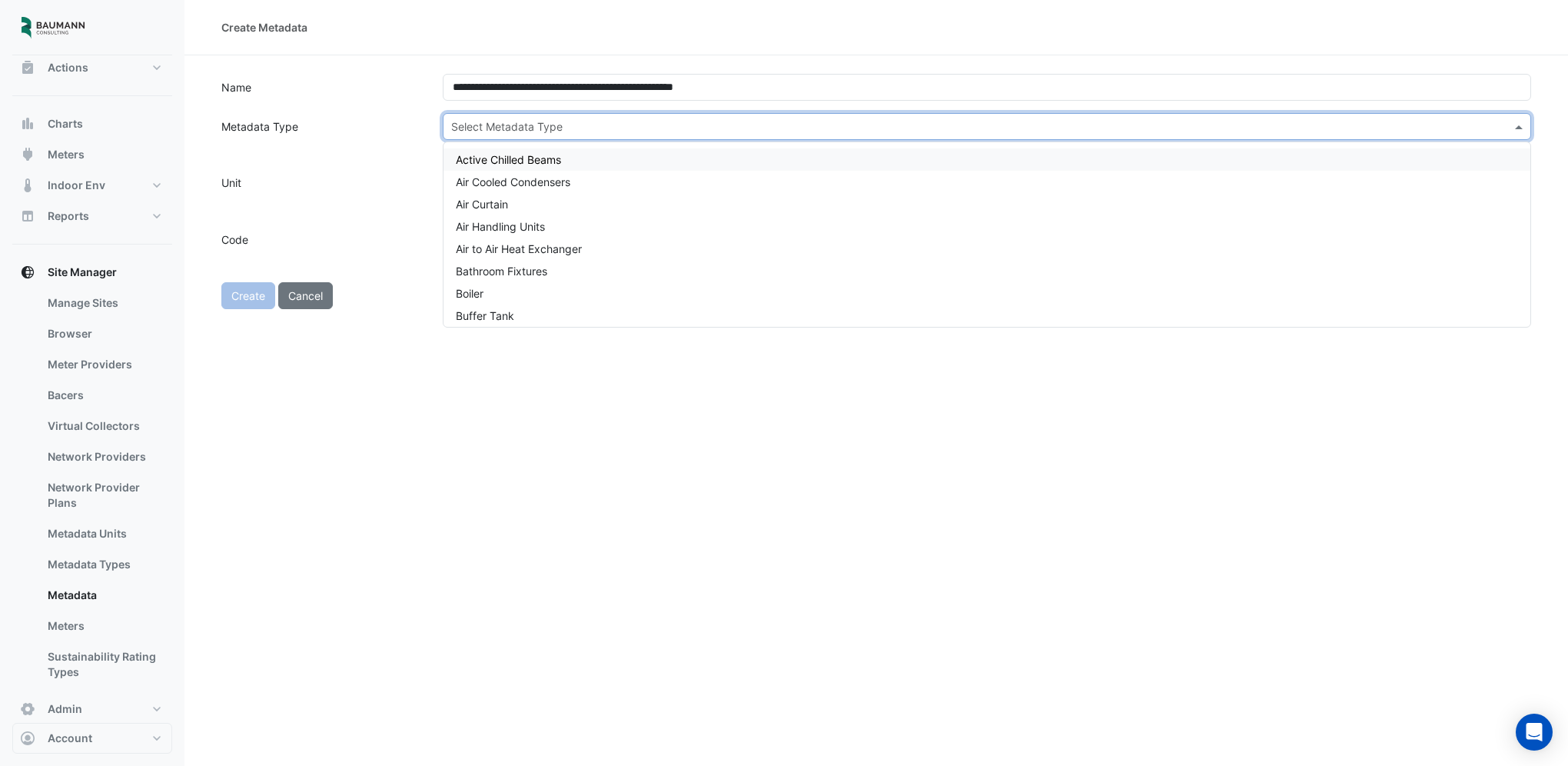
click at [645, 120] on input "text" at bounding box center [972, 127] width 1041 height 16
click at [532, 230] on span "Air Handling Units" at bounding box center [500, 227] width 89 height 13
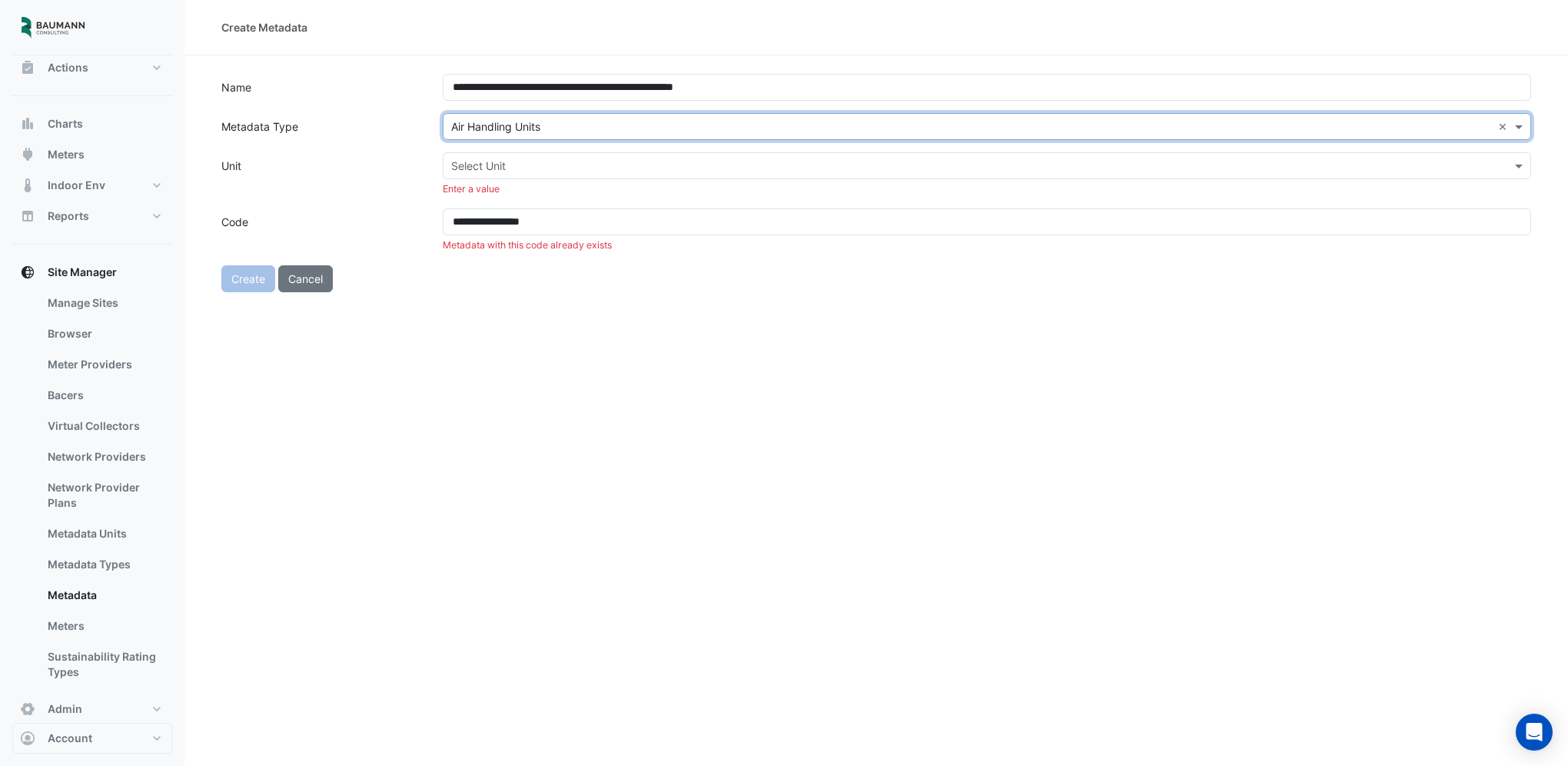
click at [530, 164] on input "text" at bounding box center [972, 166] width 1041 height 16
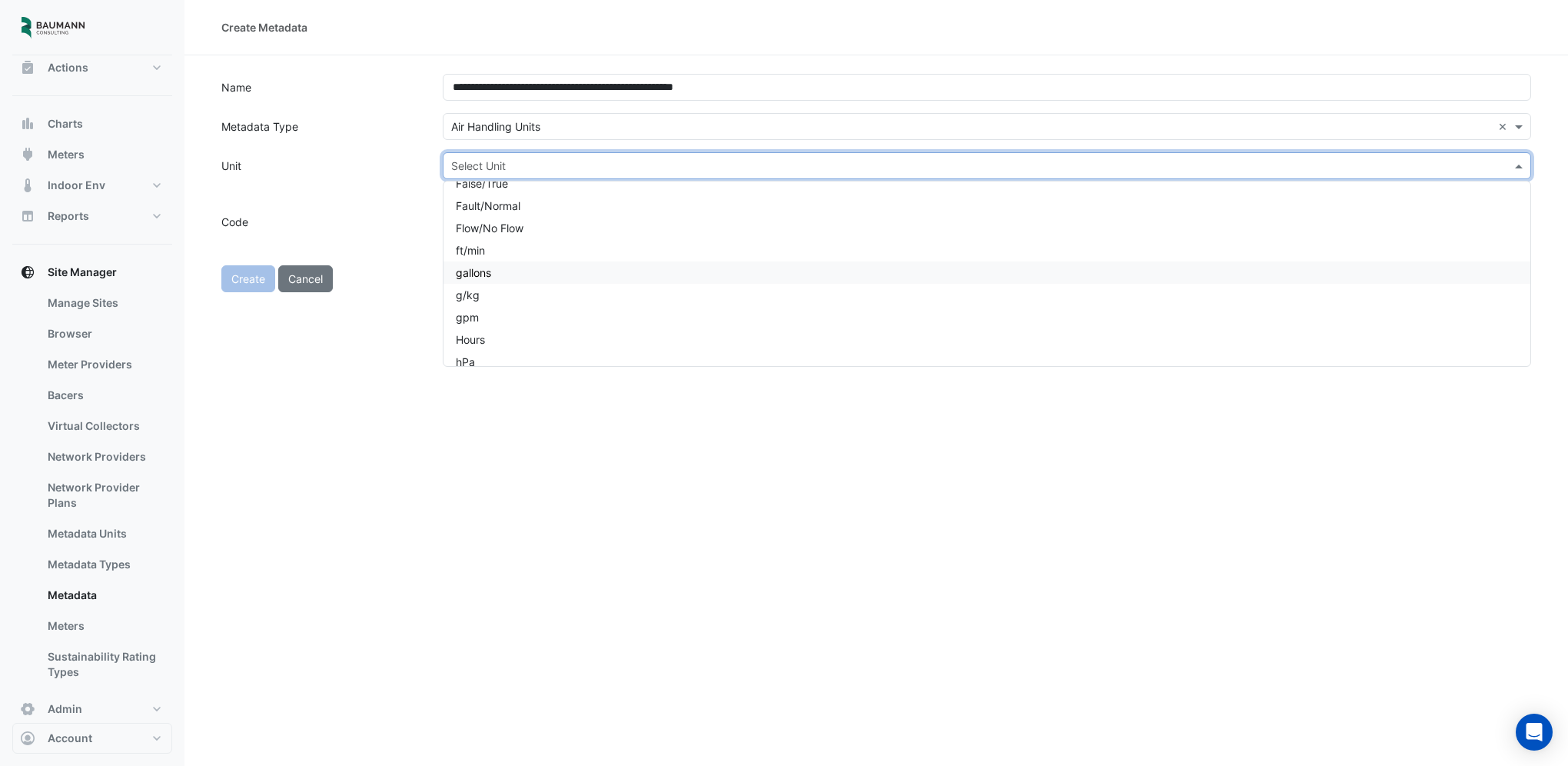
scroll to position [385, 0]
click at [518, 237] on div "°F" at bounding box center [987, 238] width 1087 height 22
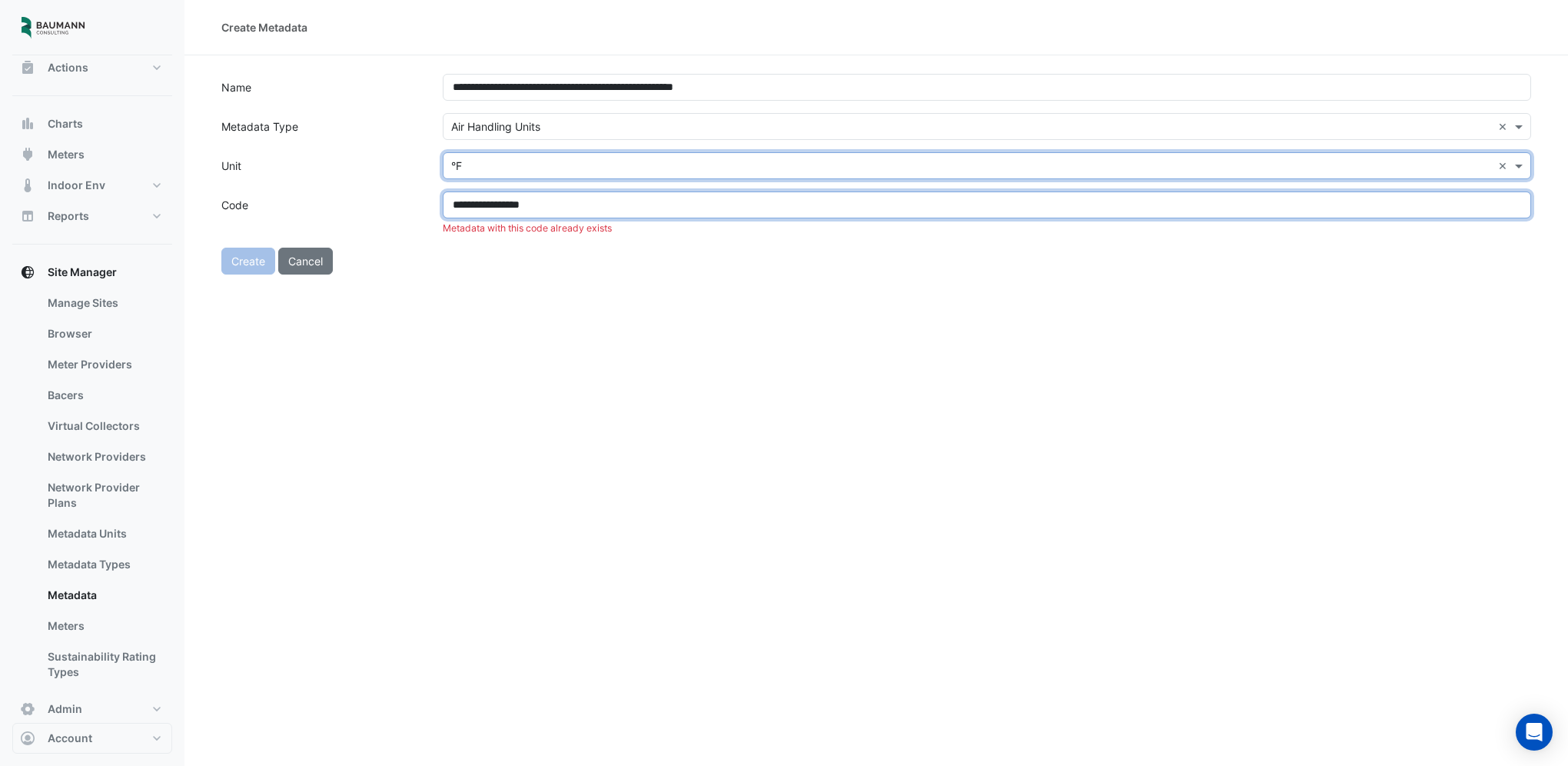
click at [486, 204] on input "**********" at bounding box center [987, 205] width 1089 height 27
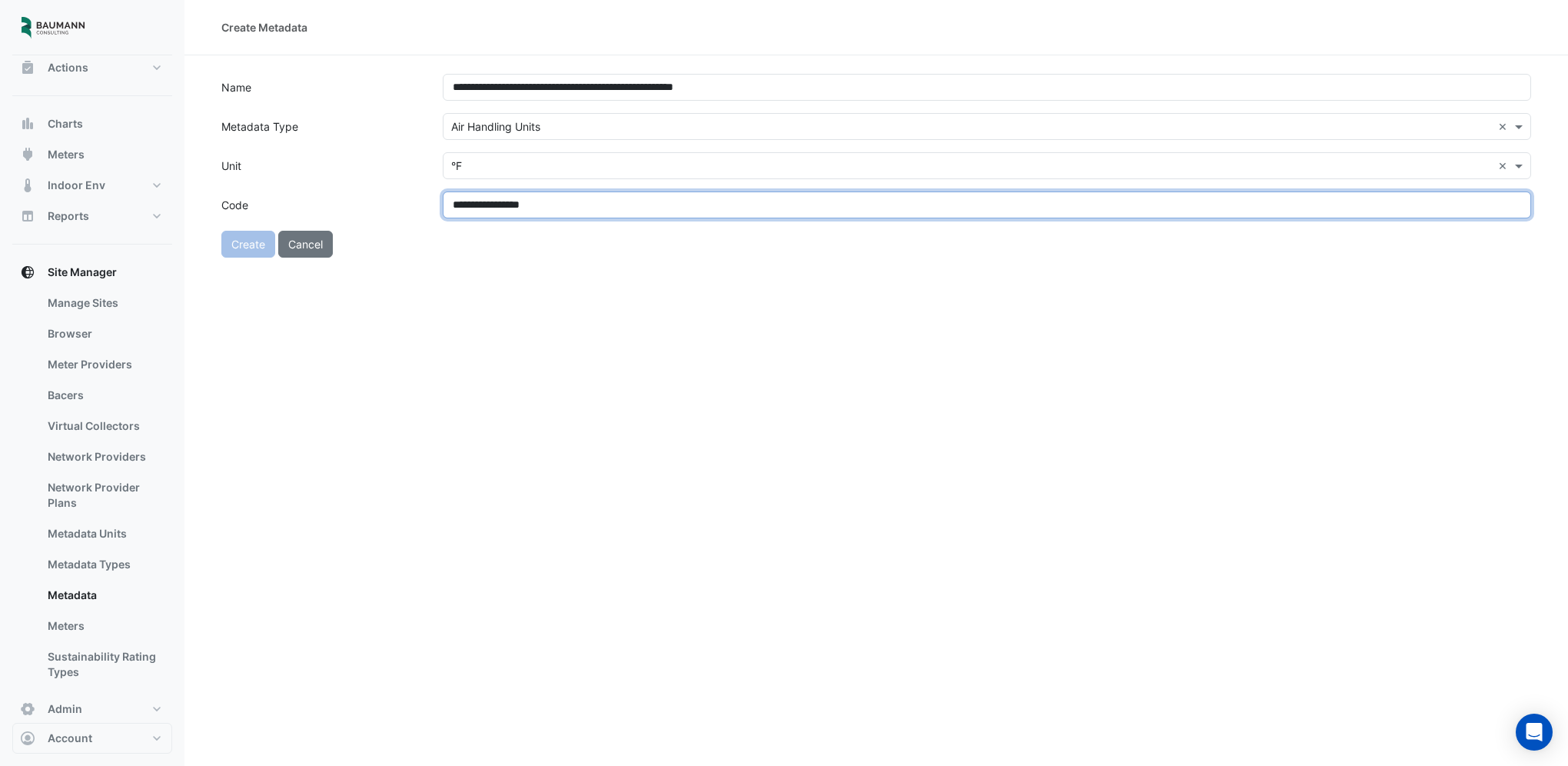
type input "**********"
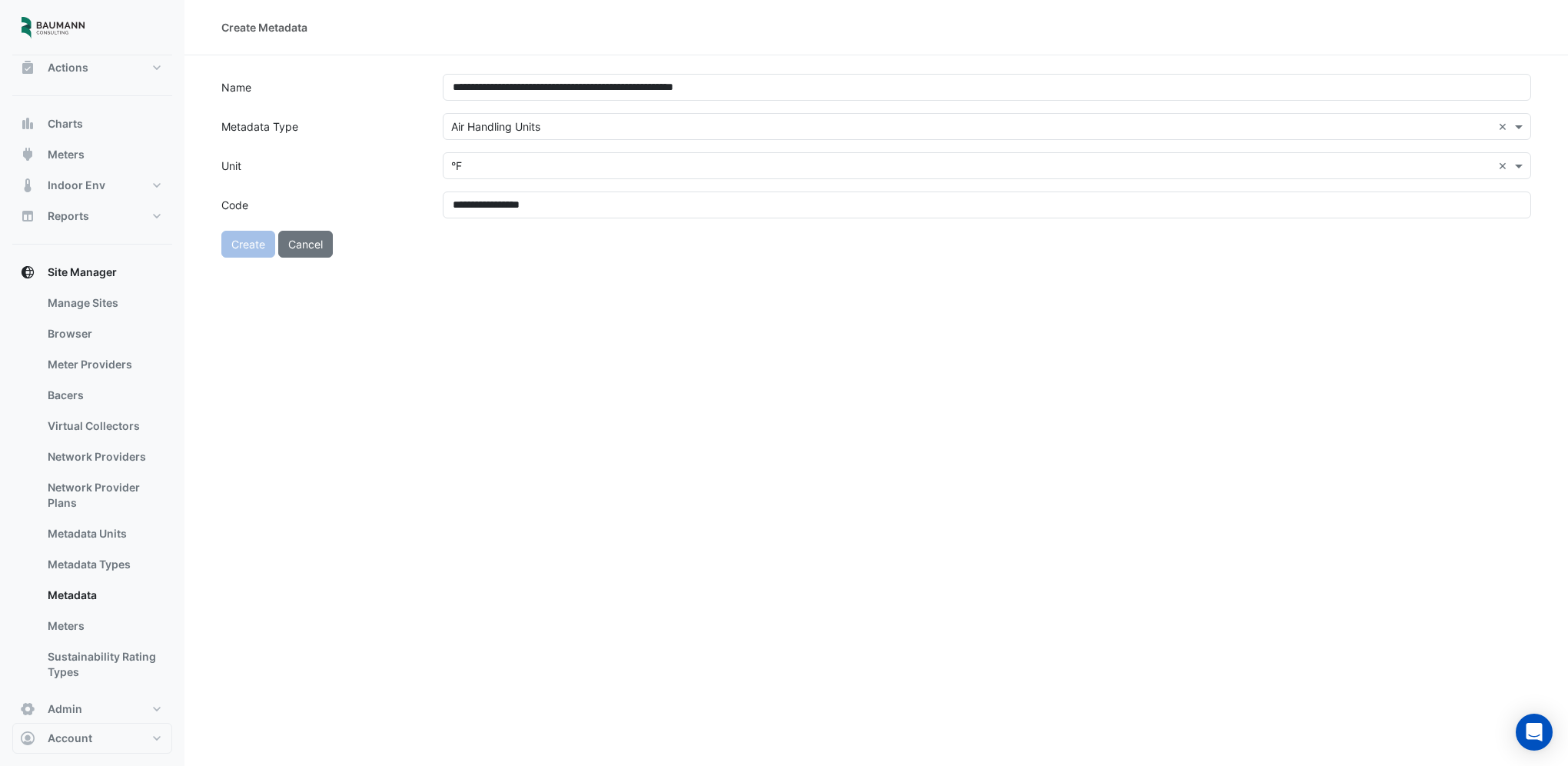
click at [543, 300] on div "**********" at bounding box center [876, 383] width 1384 height 766
click at [247, 243] on button "Create" at bounding box center [248, 244] width 54 height 27
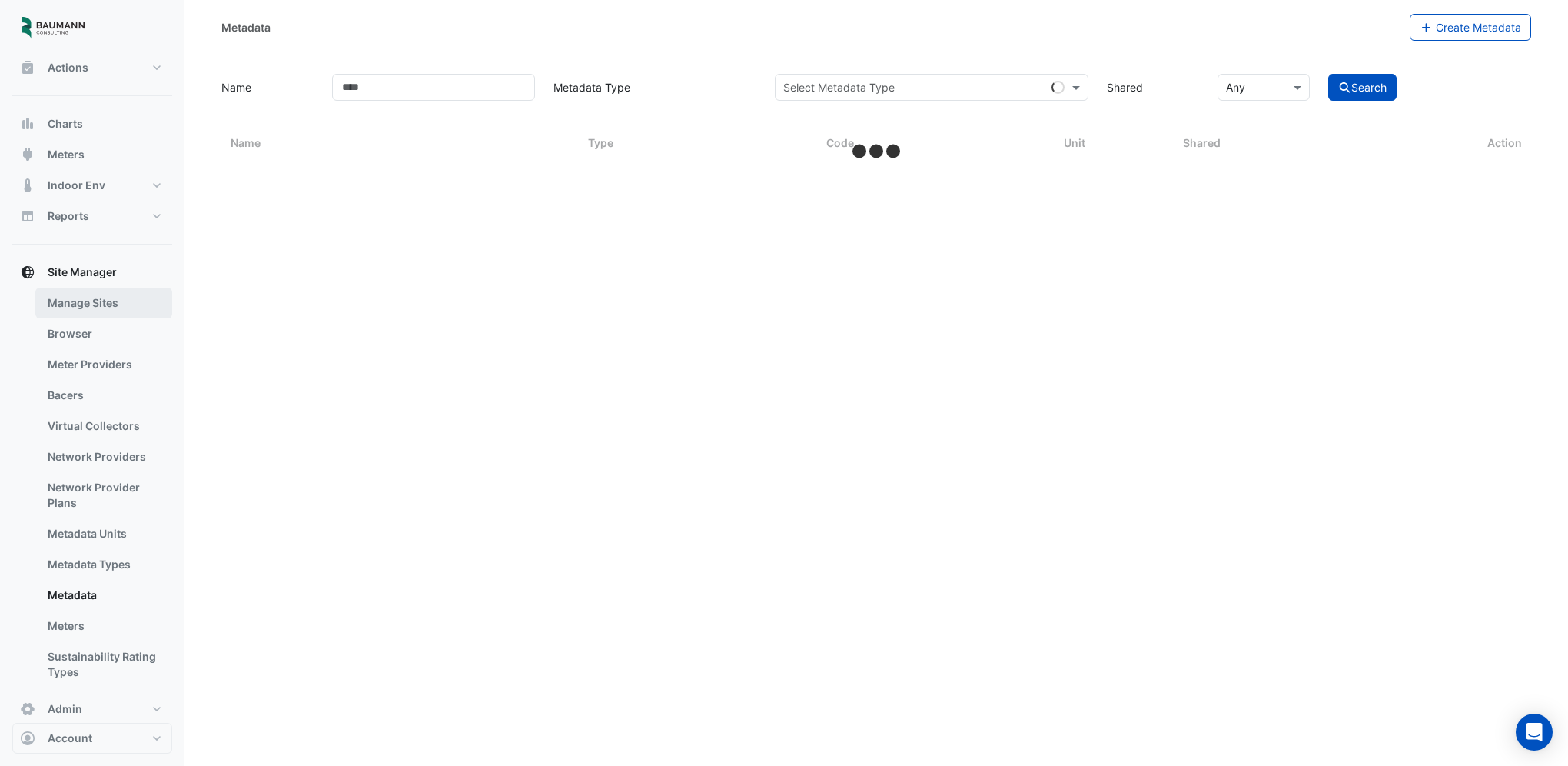
select select "***"
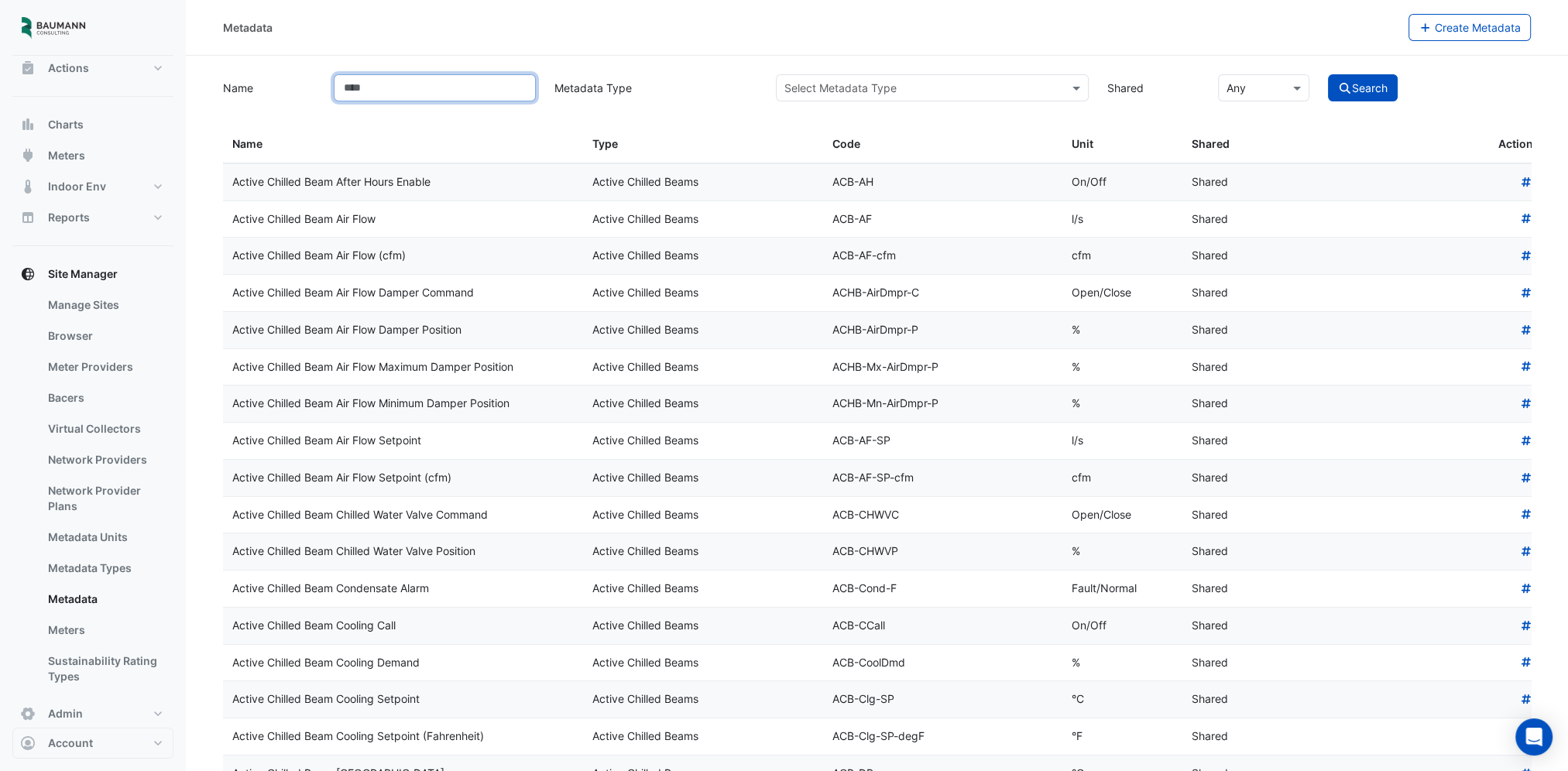
click at [361, 90] on input "Name" at bounding box center [434, 88] width 203 height 27
click at [434, 79] on input "**********" at bounding box center [434, 88] width 203 height 27
click at [1329, 75] on button "Search" at bounding box center [1364, 88] width 70 height 27
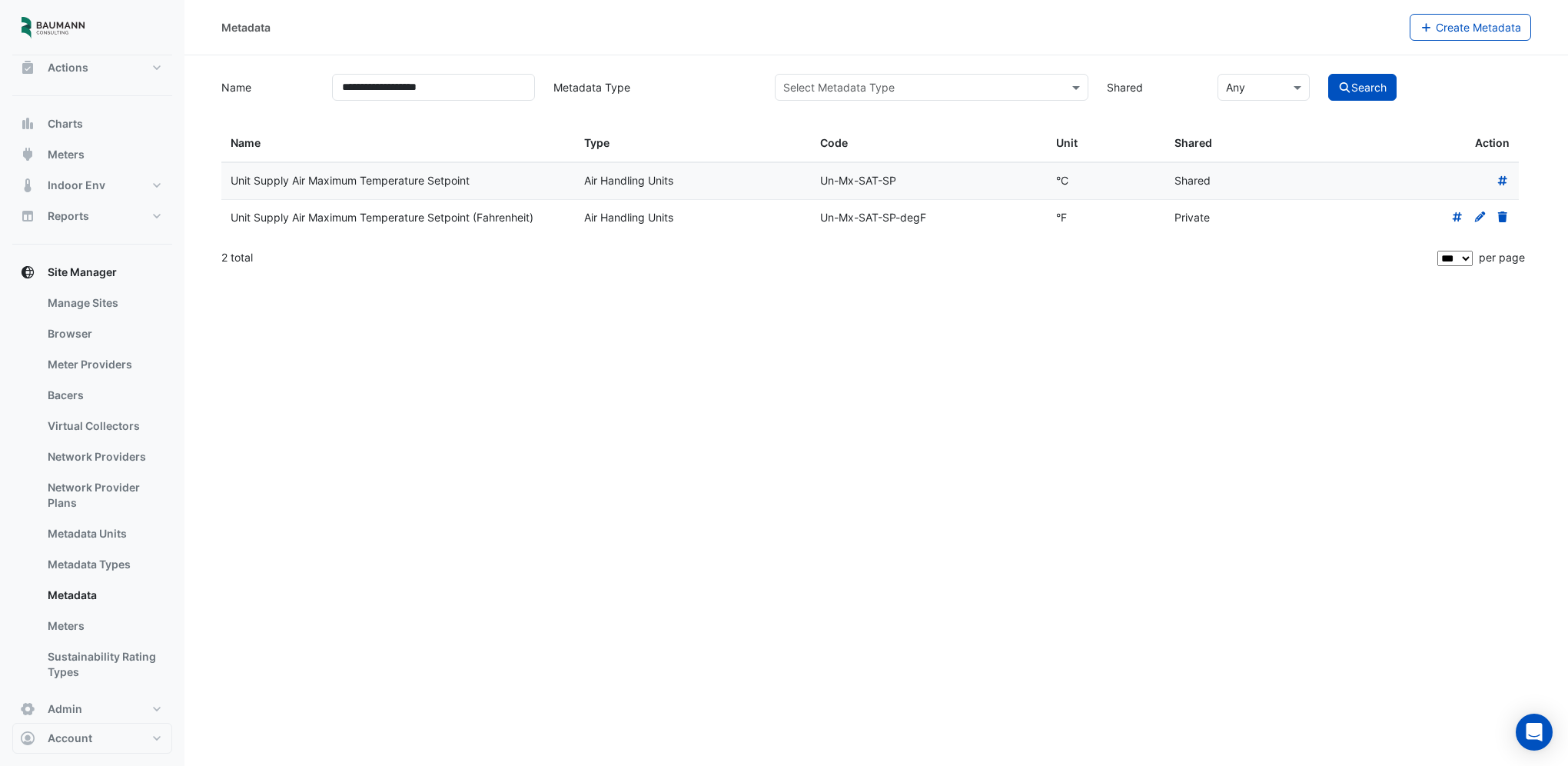
click at [497, 213] on div "Unit Supply Air Maximum Temperature Setpoint (Fahrenheit)" at bounding box center [398, 217] width 335 height 17
click at [455, 94] on input "**********" at bounding box center [433, 88] width 203 height 27
click at [1328, 74] on button "Search" at bounding box center [1363, 88] width 69 height 27
click at [427, 86] on input "**********" at bounding box center [433, 88] width 203 height 27
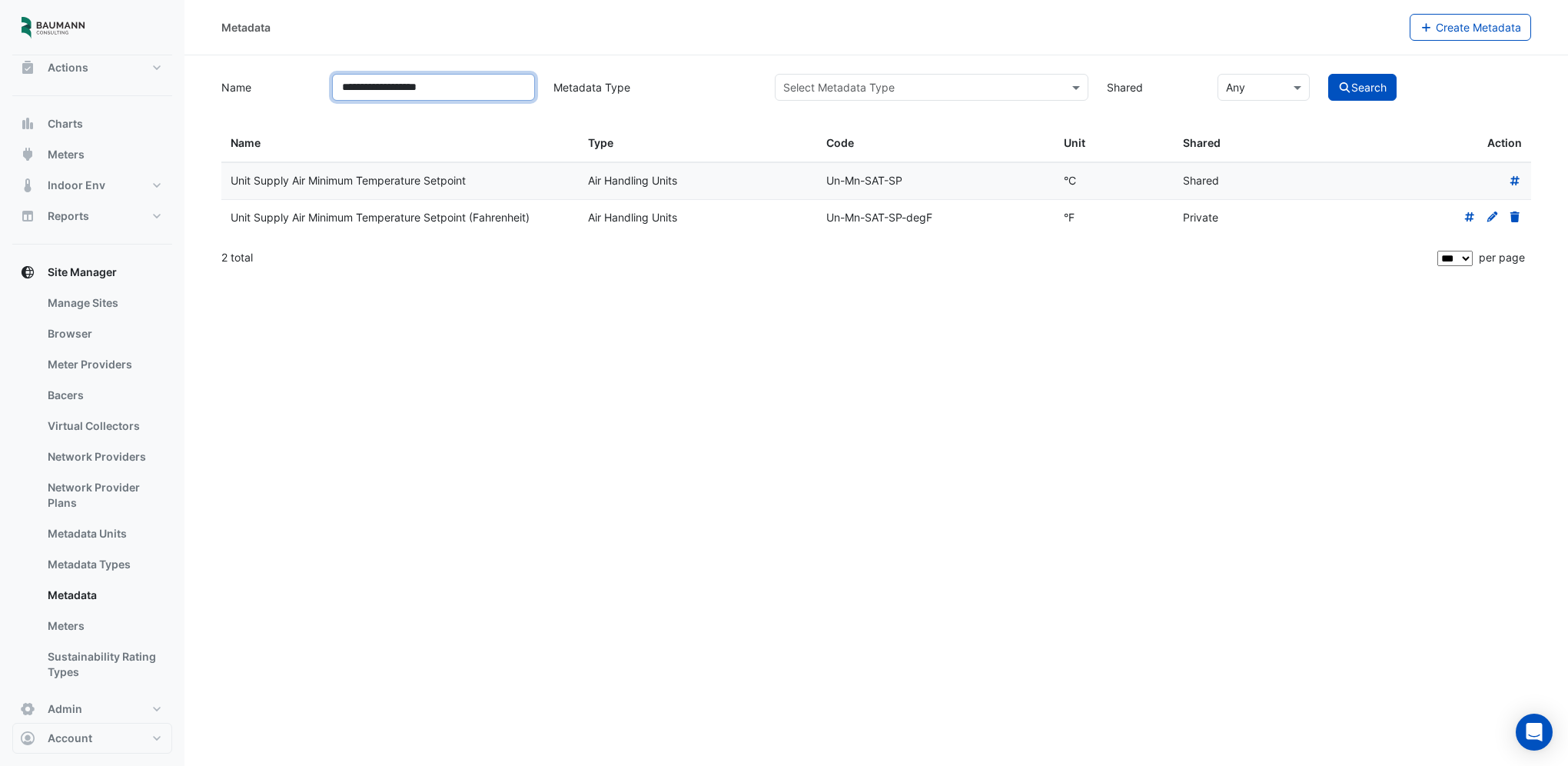
click at [427, 85] on input "**********" at bounding box center [433, 88] width 203 height 27
click at [418, 88] on input "**********" at bounding box center [433, 88] width 203 height 27
click at [456, 86] on input "**********" at bounding box center [433, 88] width 203 height 27
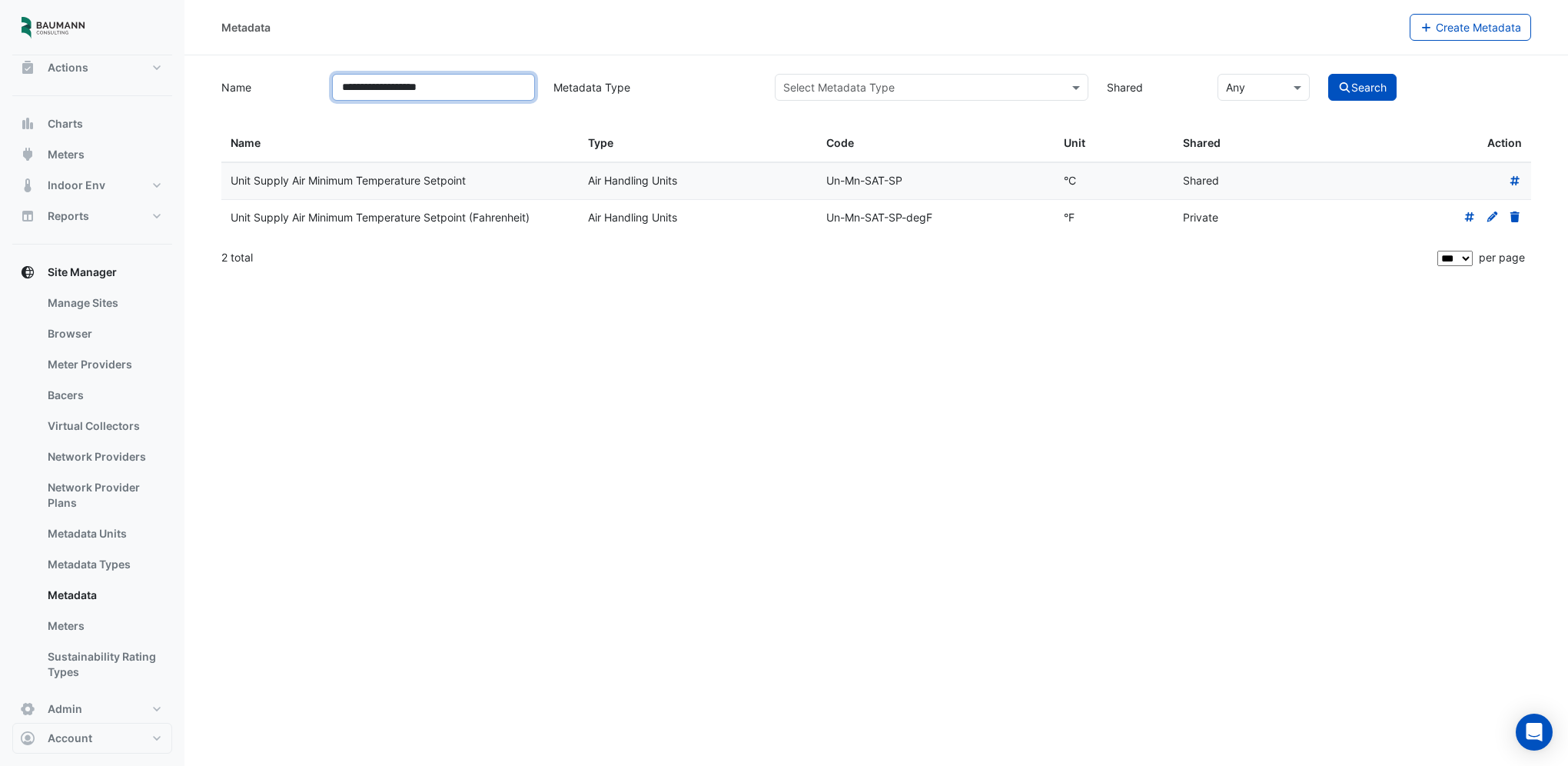
click at [465, 83] on input "**********" at bounding box center [433, 88] width 203 height 27
click at [457, 89] on input "**********" at bounding box center [433, 88] width 203 height 27
drag, startPoint x: 525, startPoint y: 324, endPoint x: 493, endPoint y: 246, distance: 84.3
click at [525, 323] on div "**********" at bounding box center [876, 383] width 1384 height 766
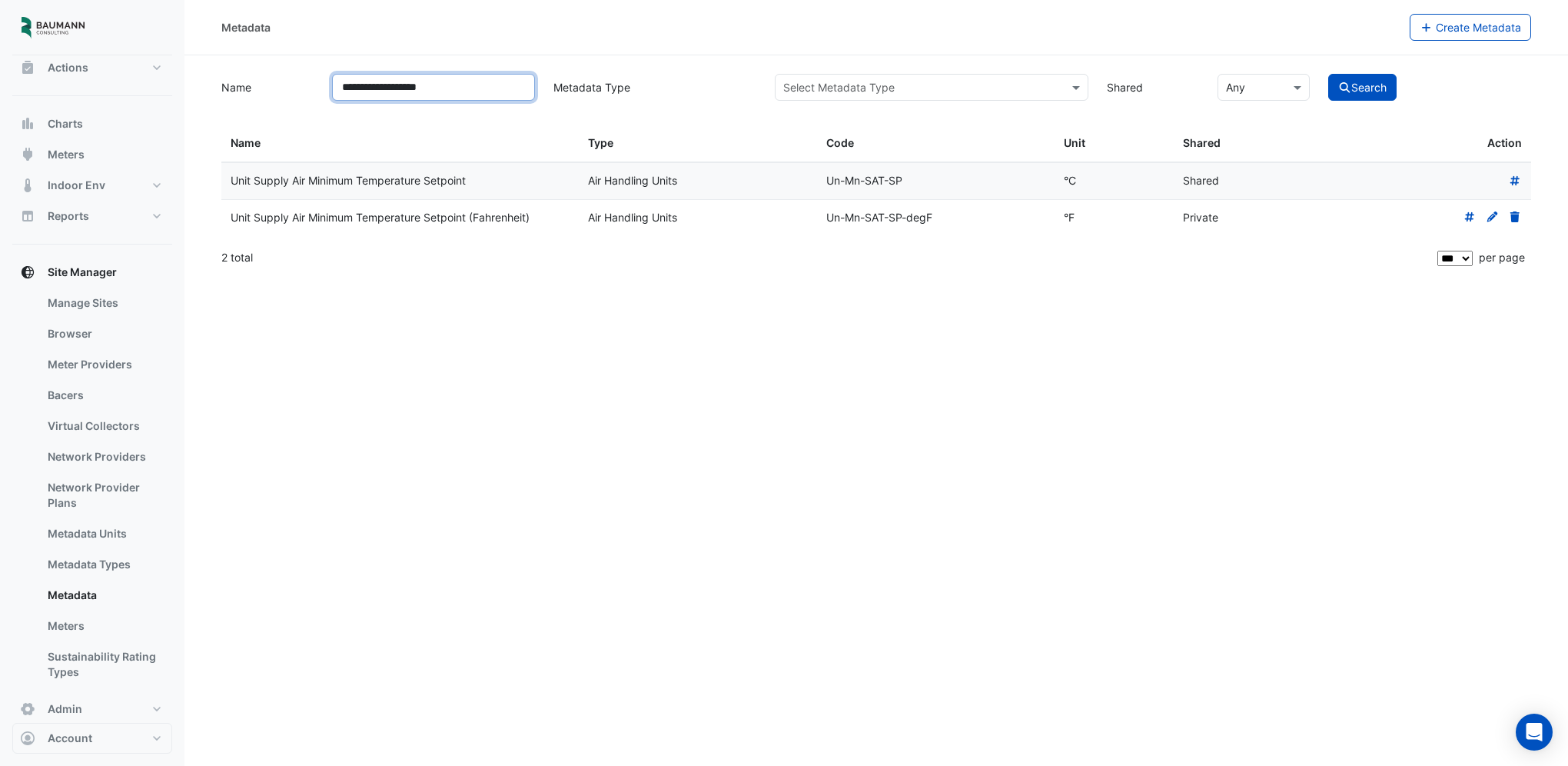
click at [427, 91] on input "**********" at bounding box center [433, 88] width 203 height 27
click at [426, 91] on input "**********" at bounding box center [433, 88] width 203 height 27
type input "**********"
click at [1328, 74] on button "Search" at bounding box center [1363, 88] width 69 height 27
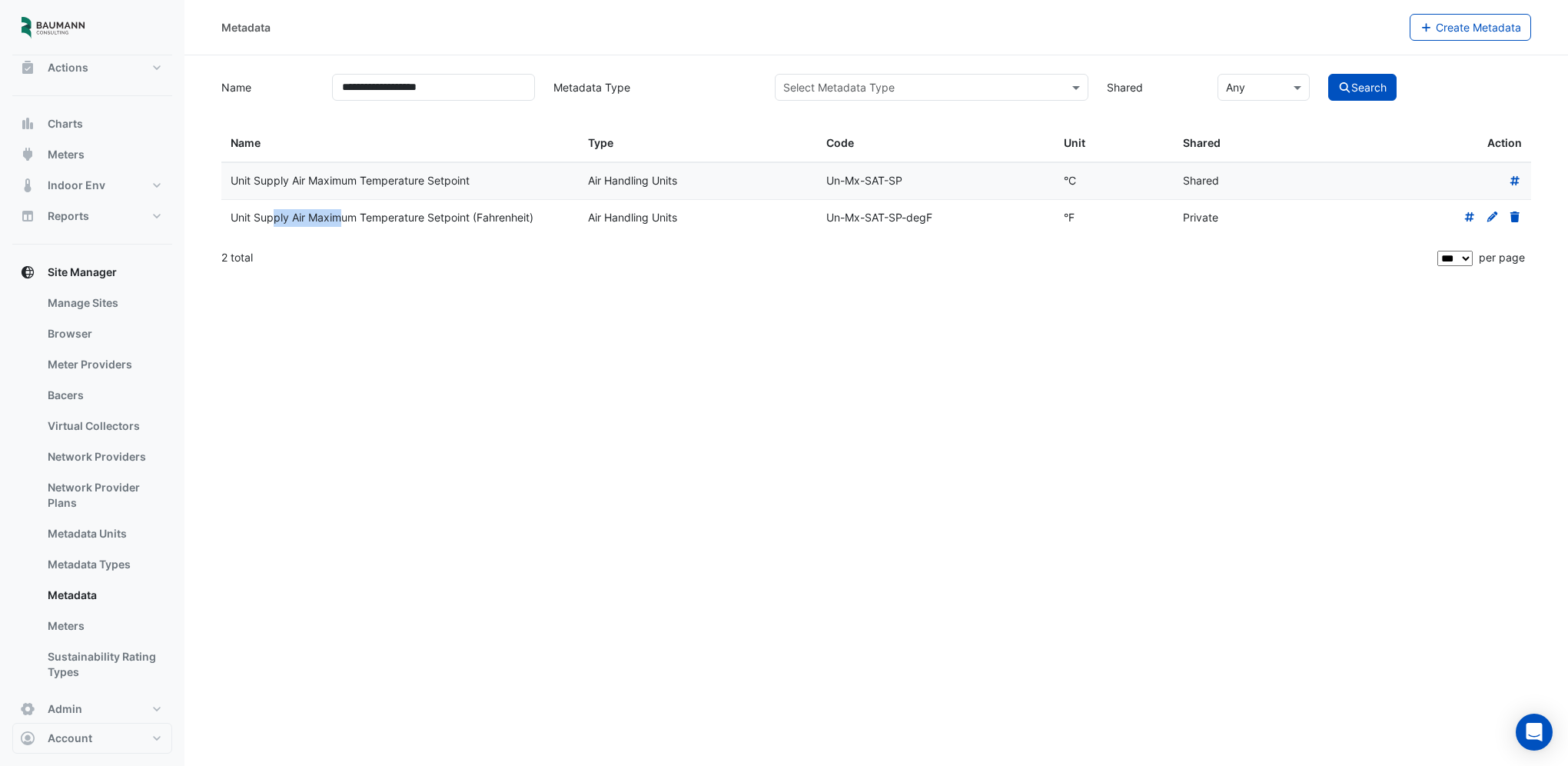
drag, startPoint x: 235, startPoint y: 217, endPoint x: 301, endPoint y: 217, distance: 66.0
click at [301, 217] on div "Unit Supply Air Maximum Temperature Setpoint (Fahrenheit)" at bounding box center [400, 217] width 339 height 17
drag, startPoint x: 301, startPoint y: 217, endPoint x: 237, endPoint y: 209, distance: 64.5
click at [237, 209] on div "Unit Supply Air Maximum Temperature Setpoint (Fahrenheit)" at bounding box center [400, 217] width 339 height 17
click at [230, 220] on datatable-body-cell "Unit Supply Air Maximum Temperature Setpoint (Fahrenheit)" at bounding box center [400, 218] width 358 height 37
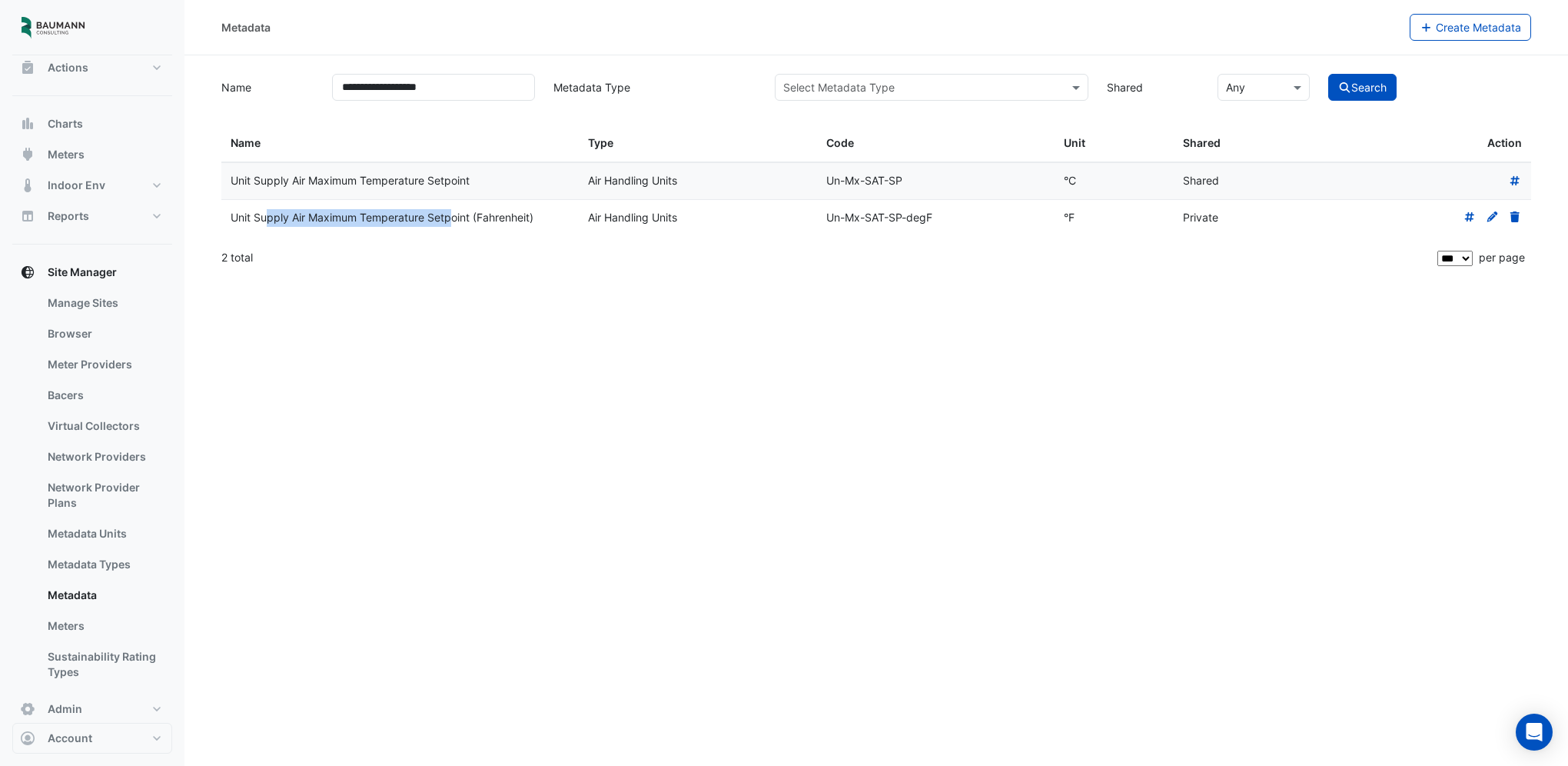
drag, startPoint x: 231, startPoint y: 217, endPoint x: 416, endPoint y: 218, distance: 185.0
click at [416, 218] on div "Unit Supply Air Maximum Temperature Setpoint (Fahrenheit)" at bounding box center [400, 217] width 339 height 17
copy div "Unit Supply Air Maximum Temperatu"
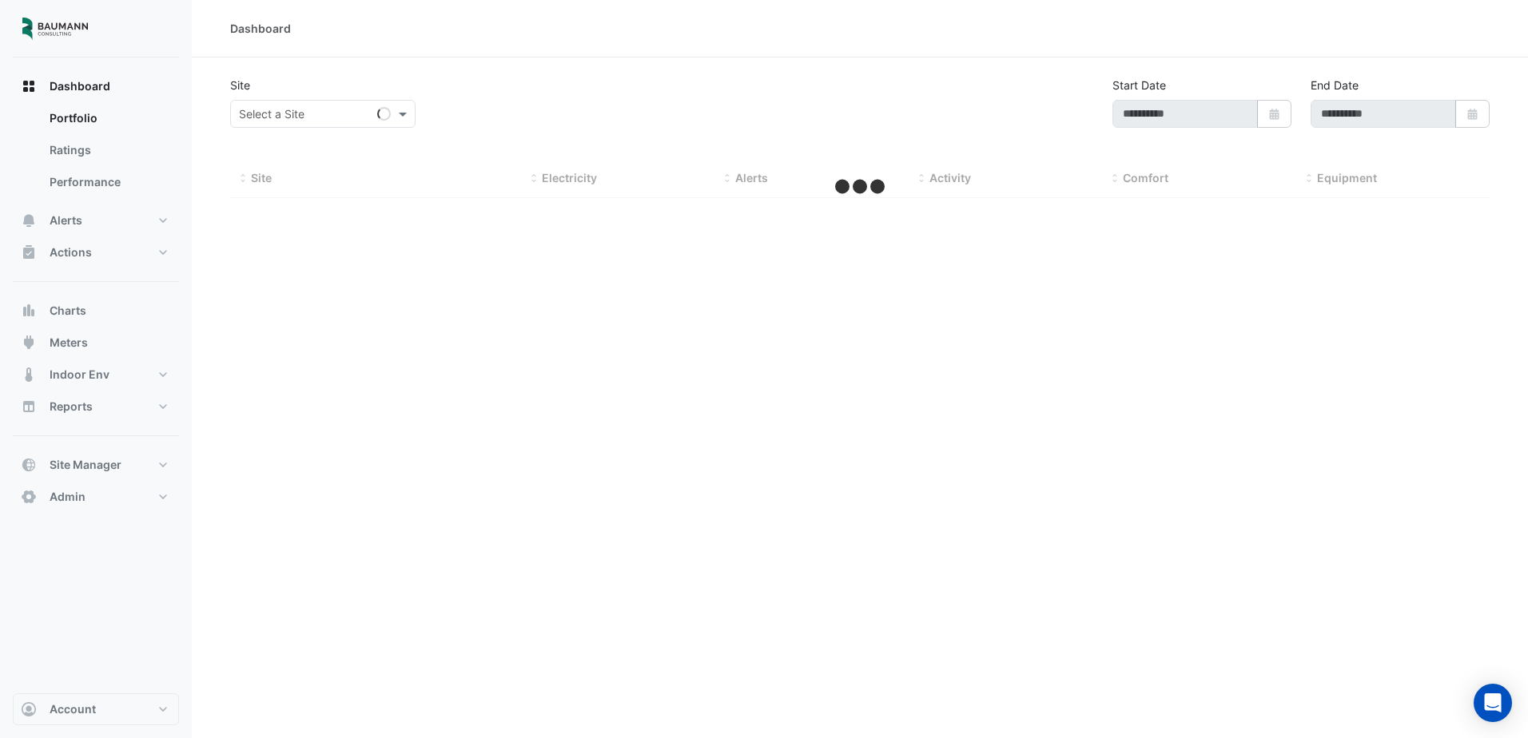
type input "**********"
select select "***"
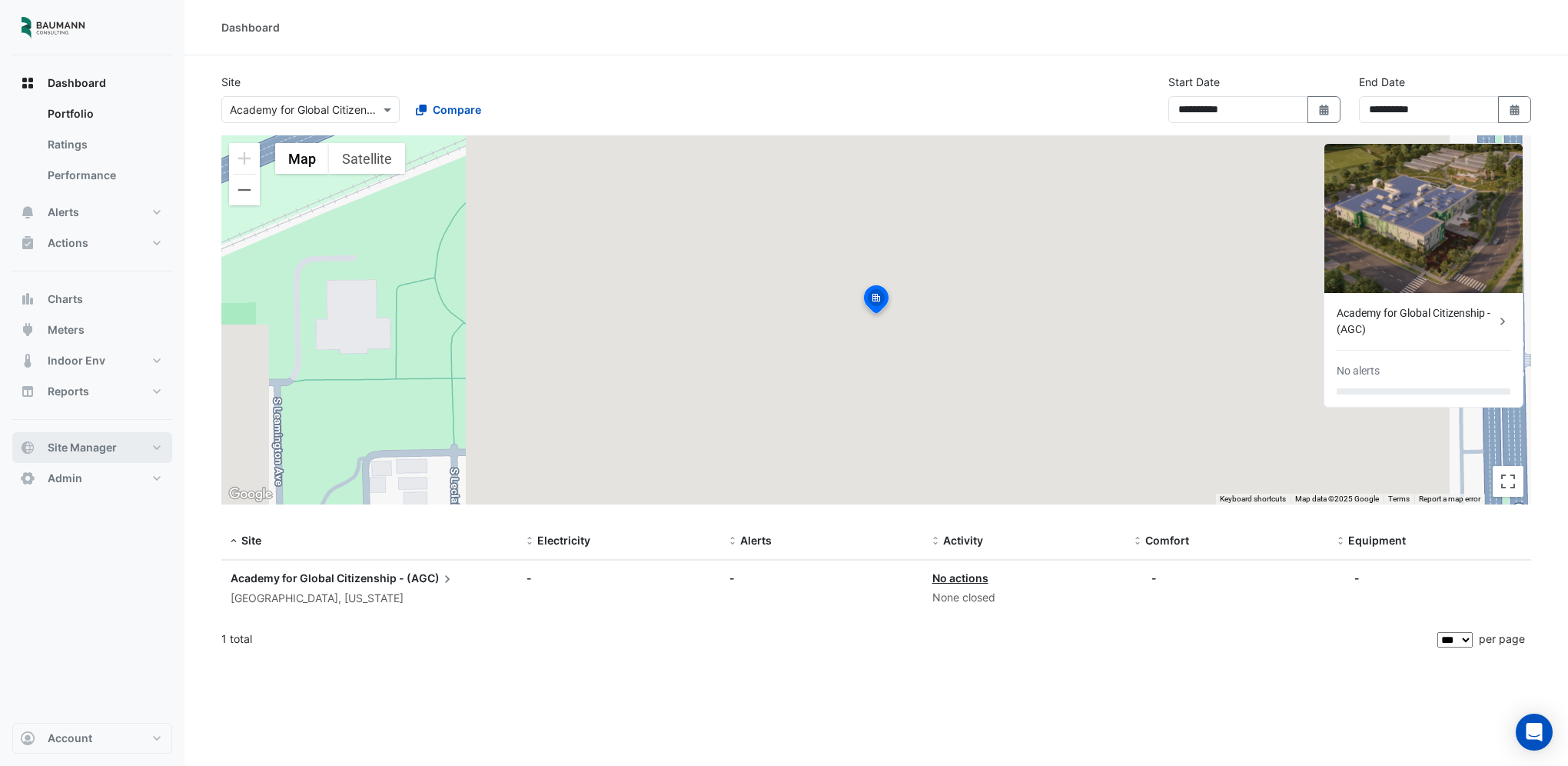
click at [95, 453] on span "Site Manager" at bounding box center [83, 447] width 69 height 15
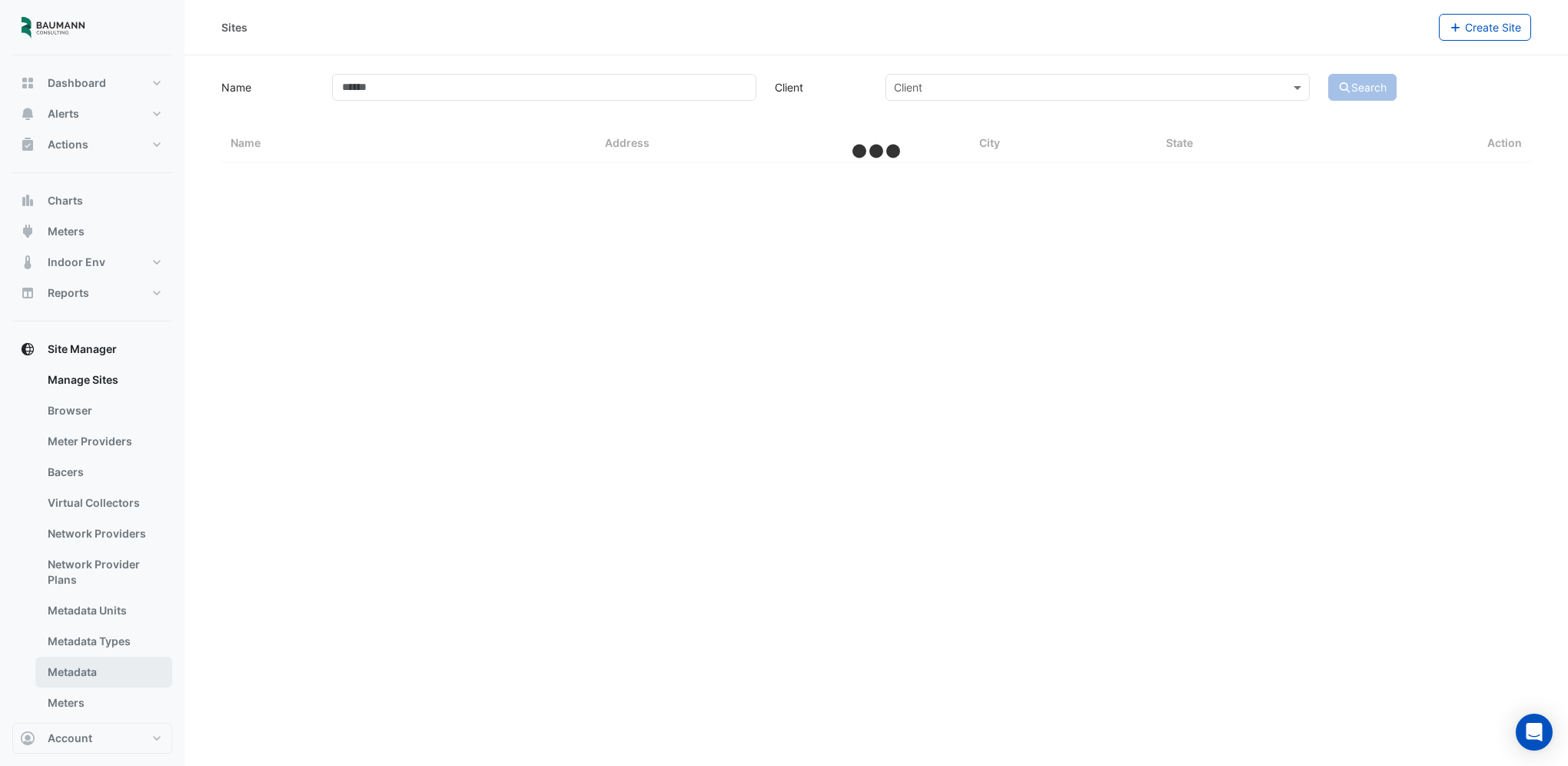
select select "***"
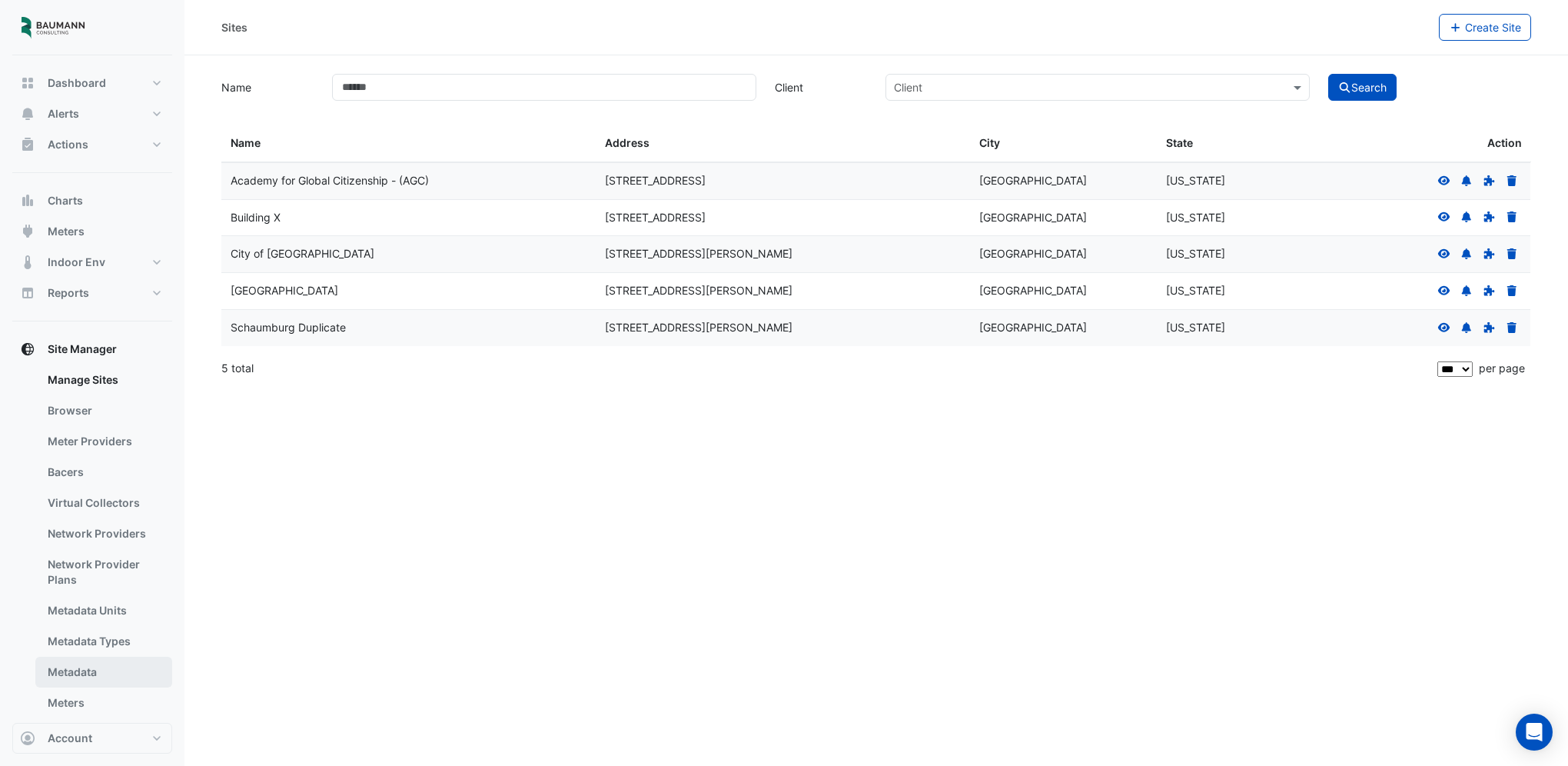
click at [93, 665] on link "Metadata" at bounding box center [104, 673] width 137 height 31
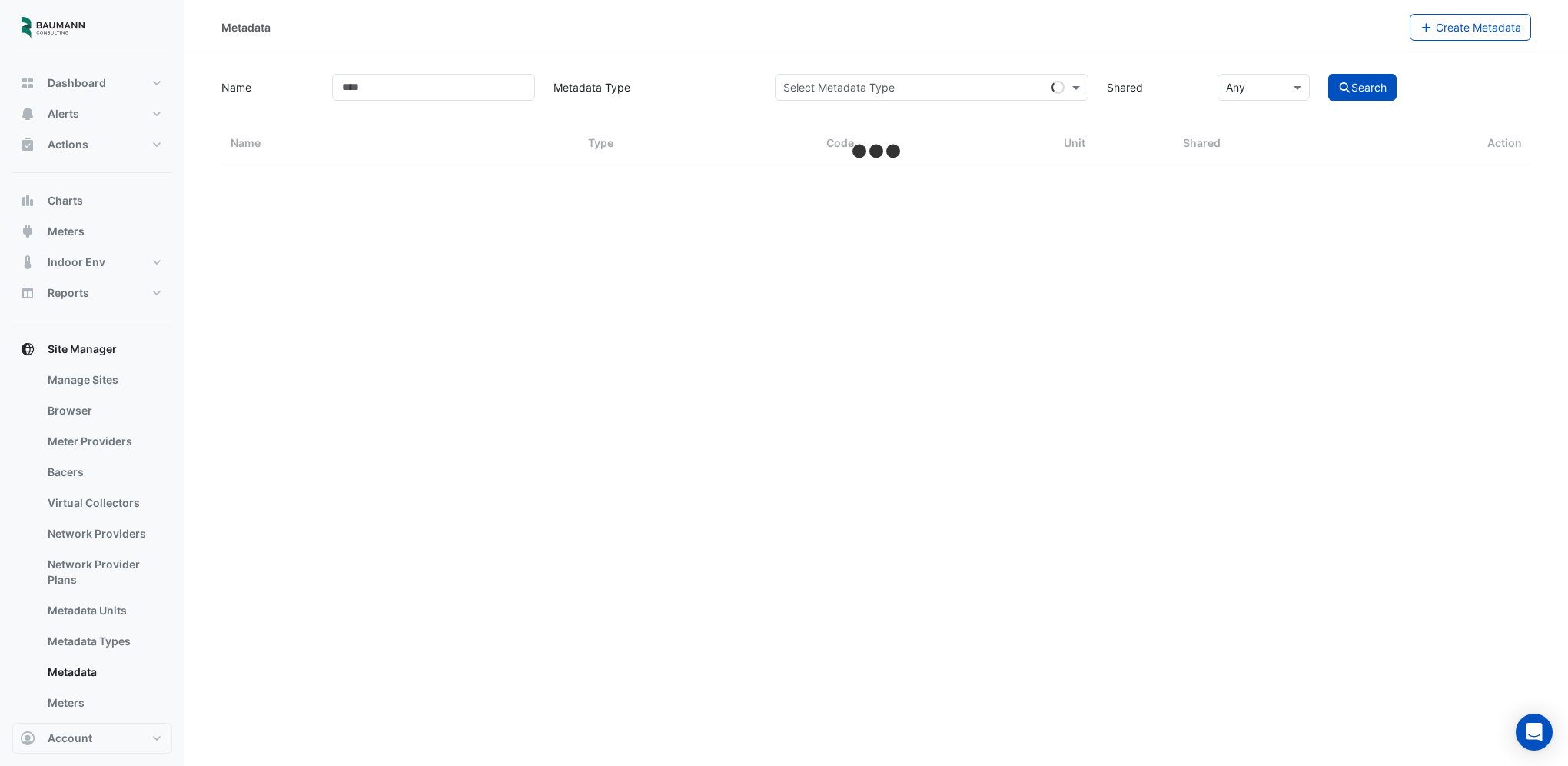
select select "***"
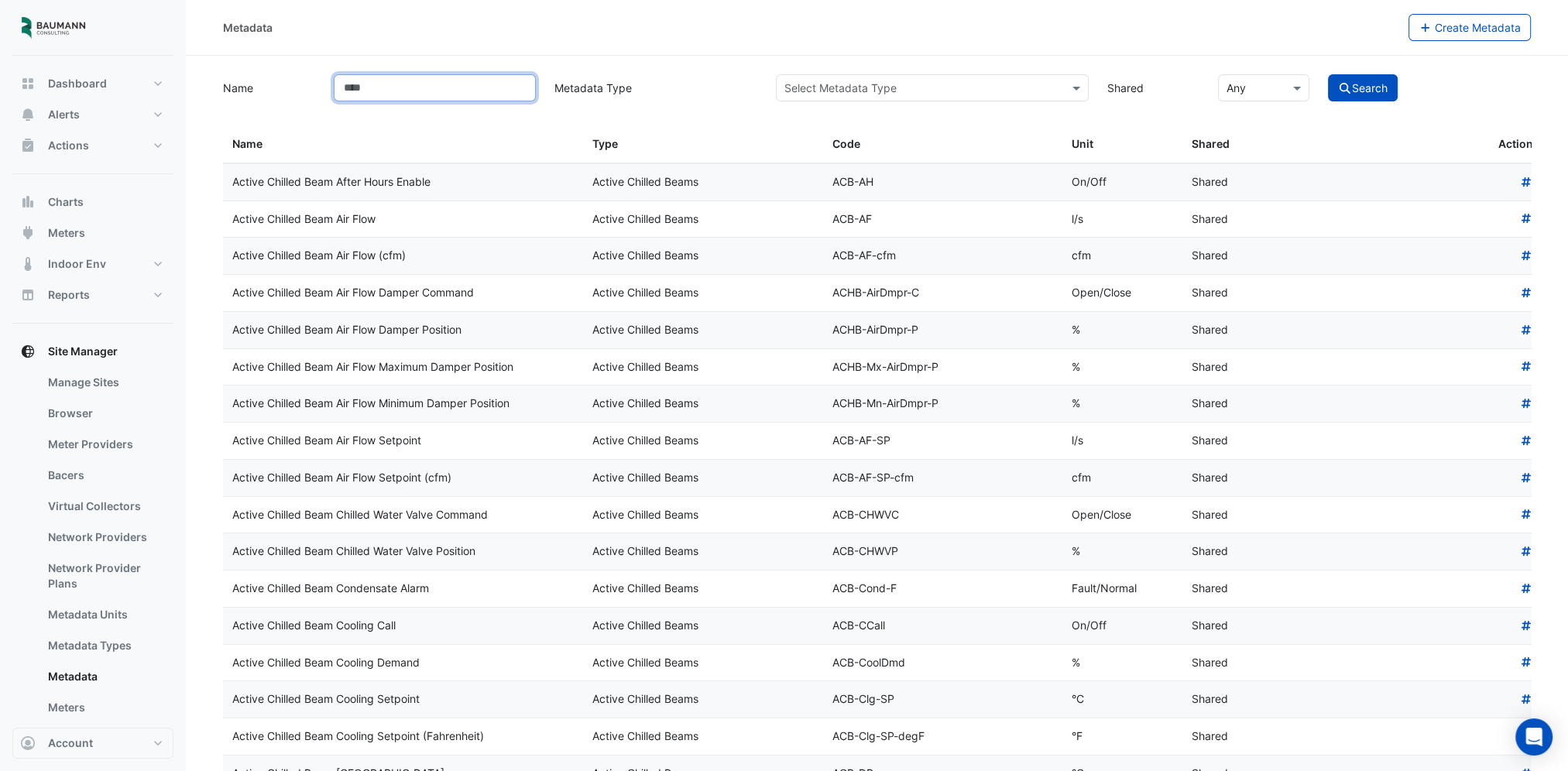
click at [501, 91] on input "Name" at bounding box center [434, 88] width 203 height 27
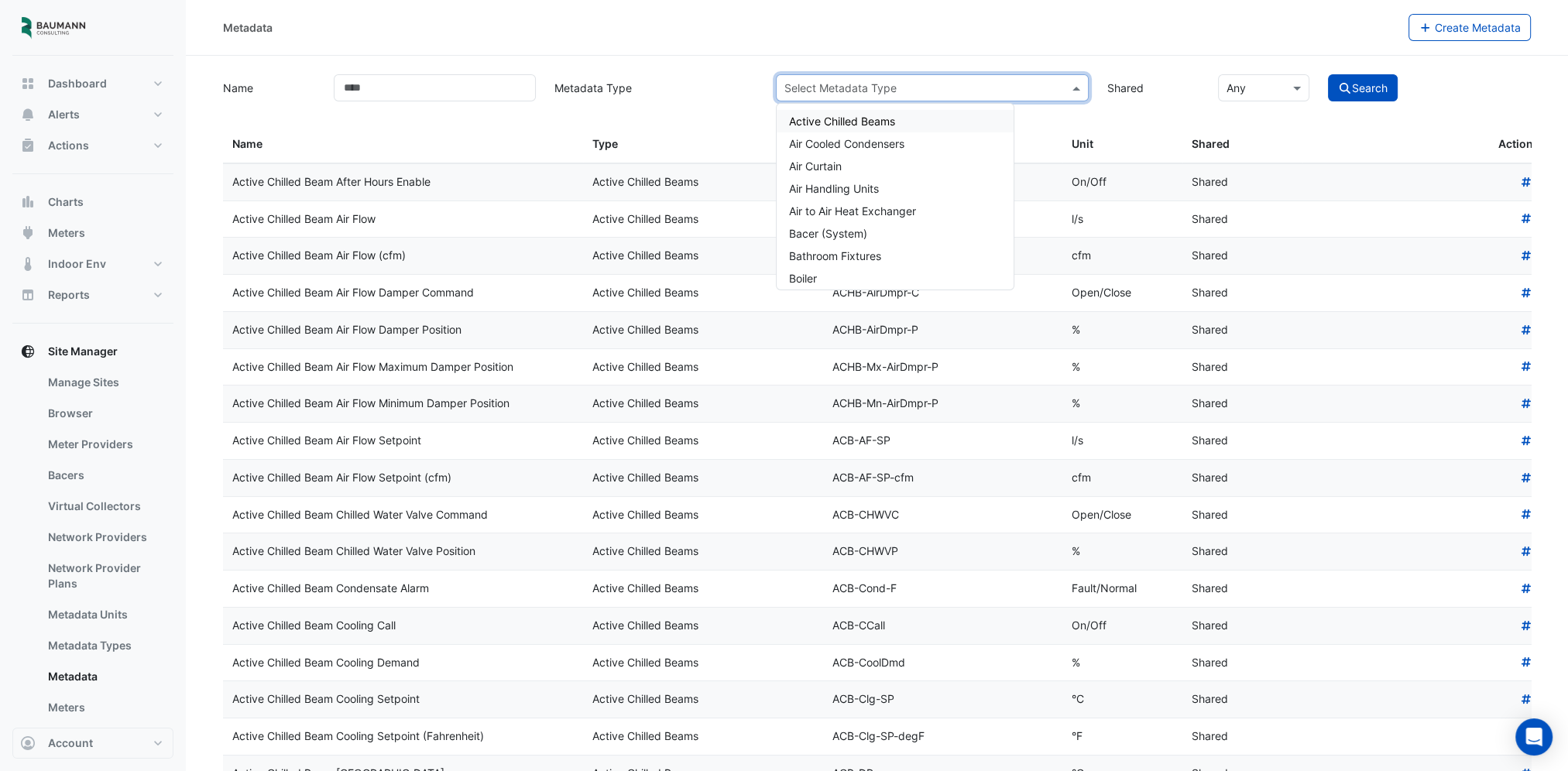
click at [832, 87] on input "text" at bounding box center [917, 88] width 265 height 16
click at [360, 87] on input "Name" at bounding box center [434, 88] width 203 height 27
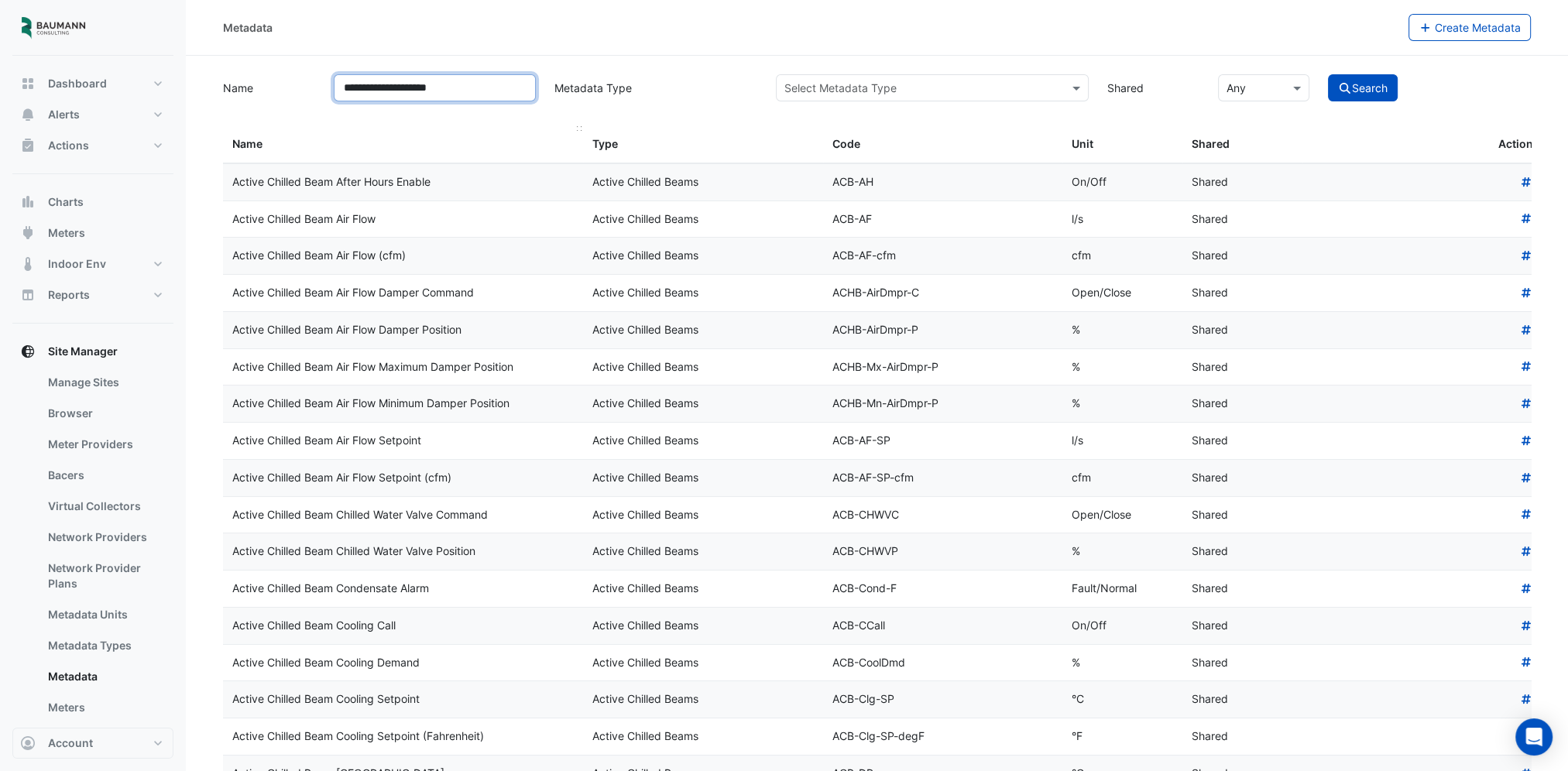
click at [1329, 75] on button "Search" at bounding box center [1364, 88] width 70 height 27
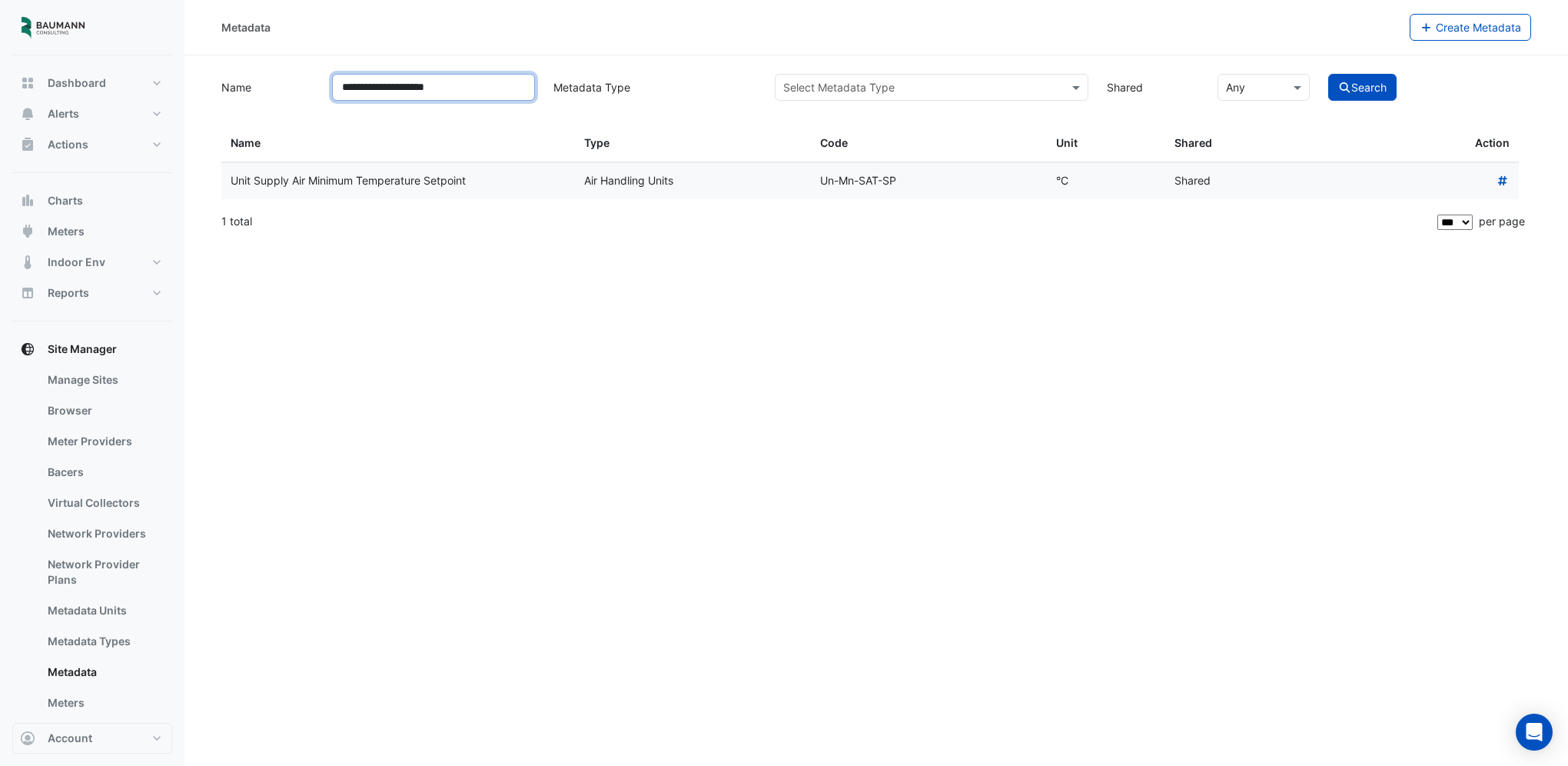
click at [473, 92] on input "**********" at bounding box center [433, 88] width 203 height 27
click at [1328, 74] on button "Search" at bounding box center [1363, 88] width 69 height 27
click at [473, 92] on input "**********" at bounding box center [433, 88] width 203 height 27
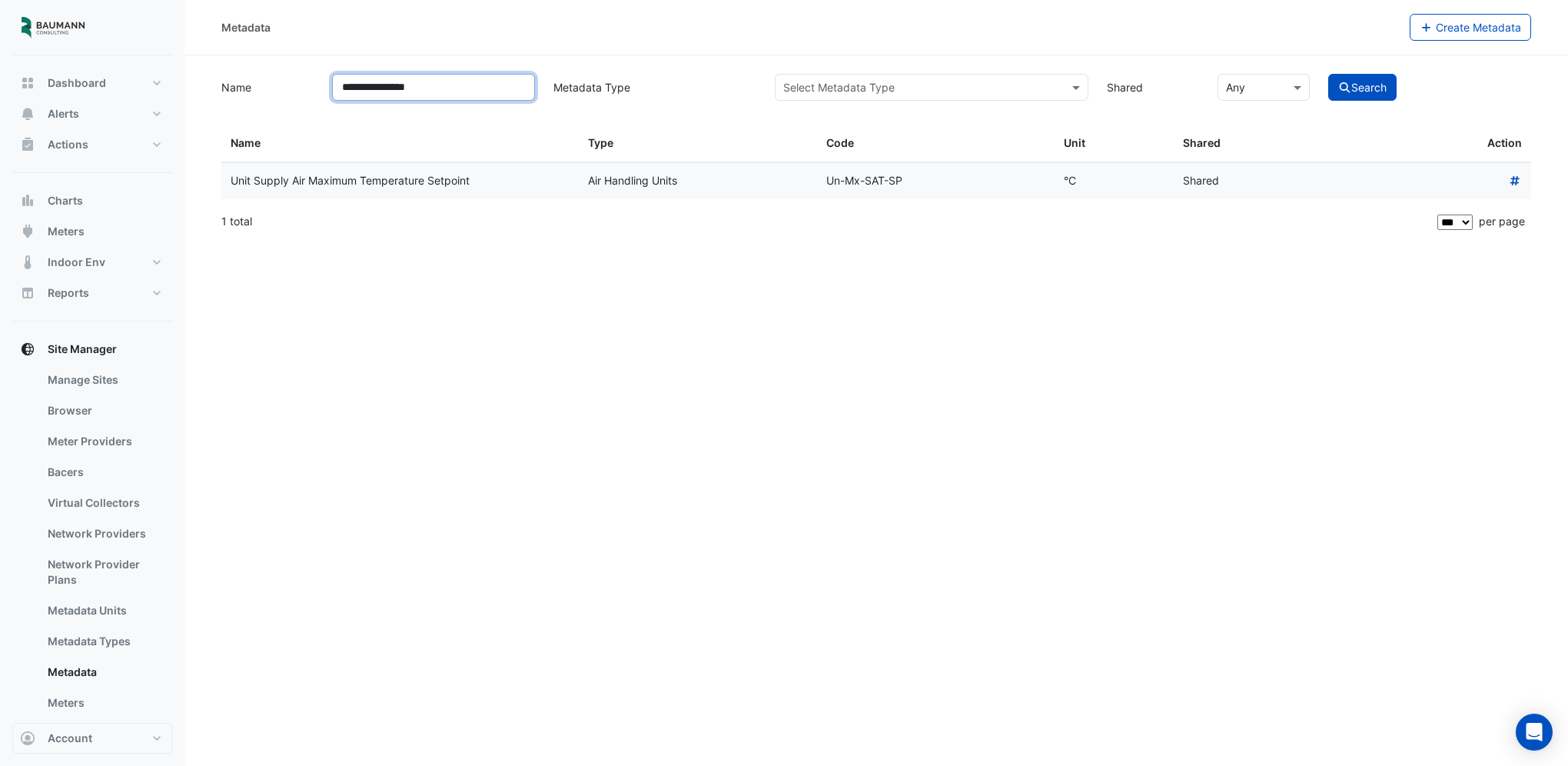
click at [1328, 74] on button "Search" at bounding box center [1363, 88] width 69 height 27
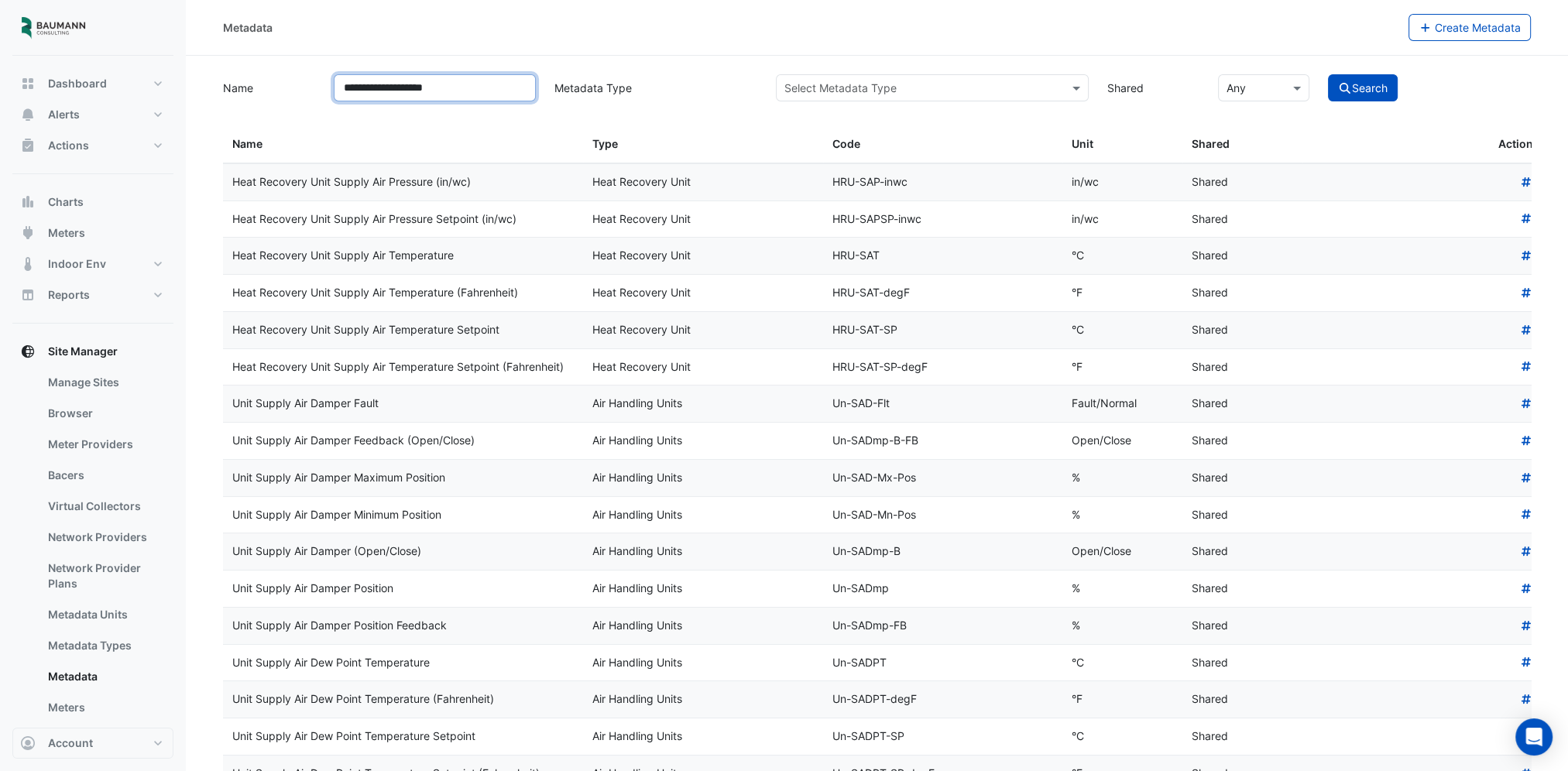
type input "**********"
click at [1329, 75] on button "Search" at bounding box center [1364, 88] width 70 height 27
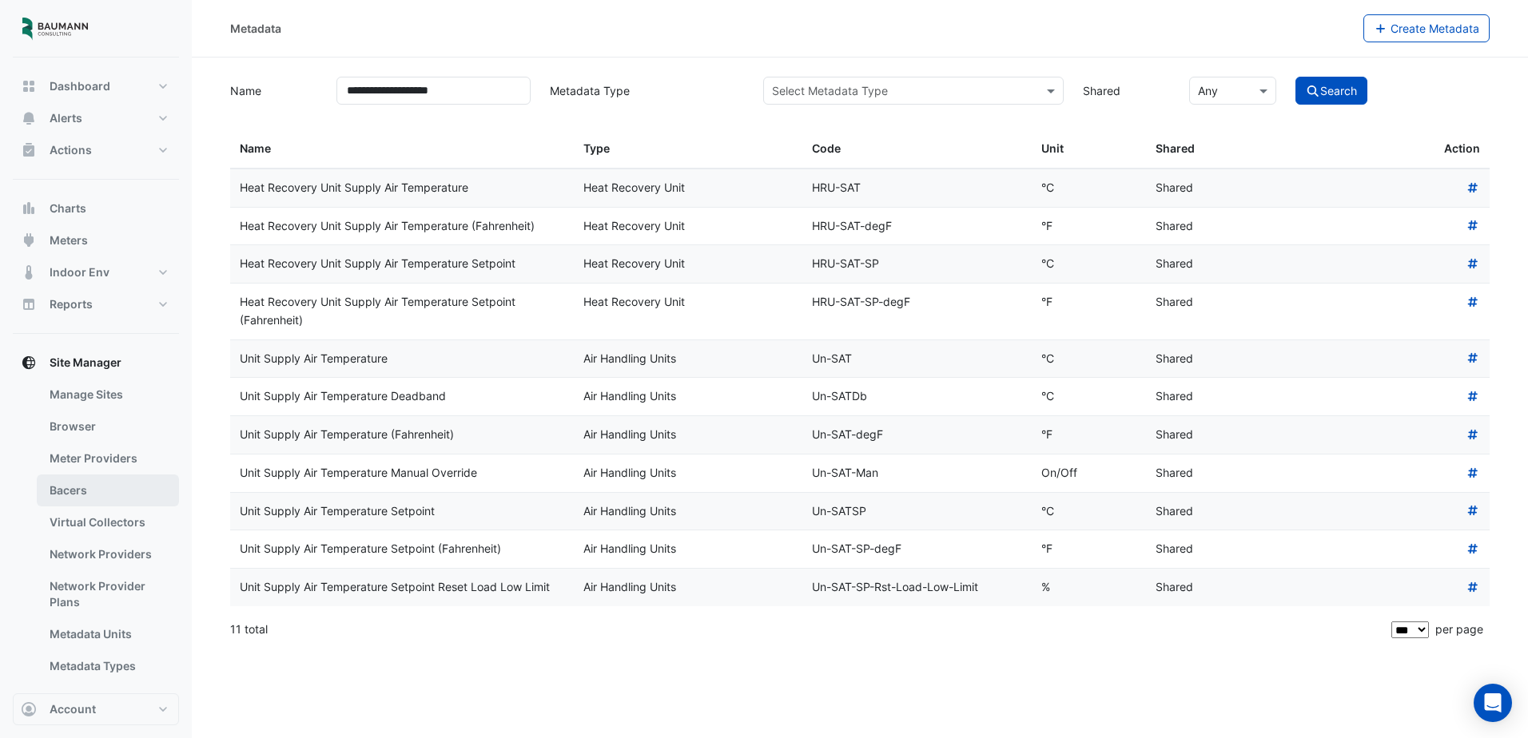
click at [90, 490] on link "Bacers" at bounding box center [108, 491] width 142 height 32
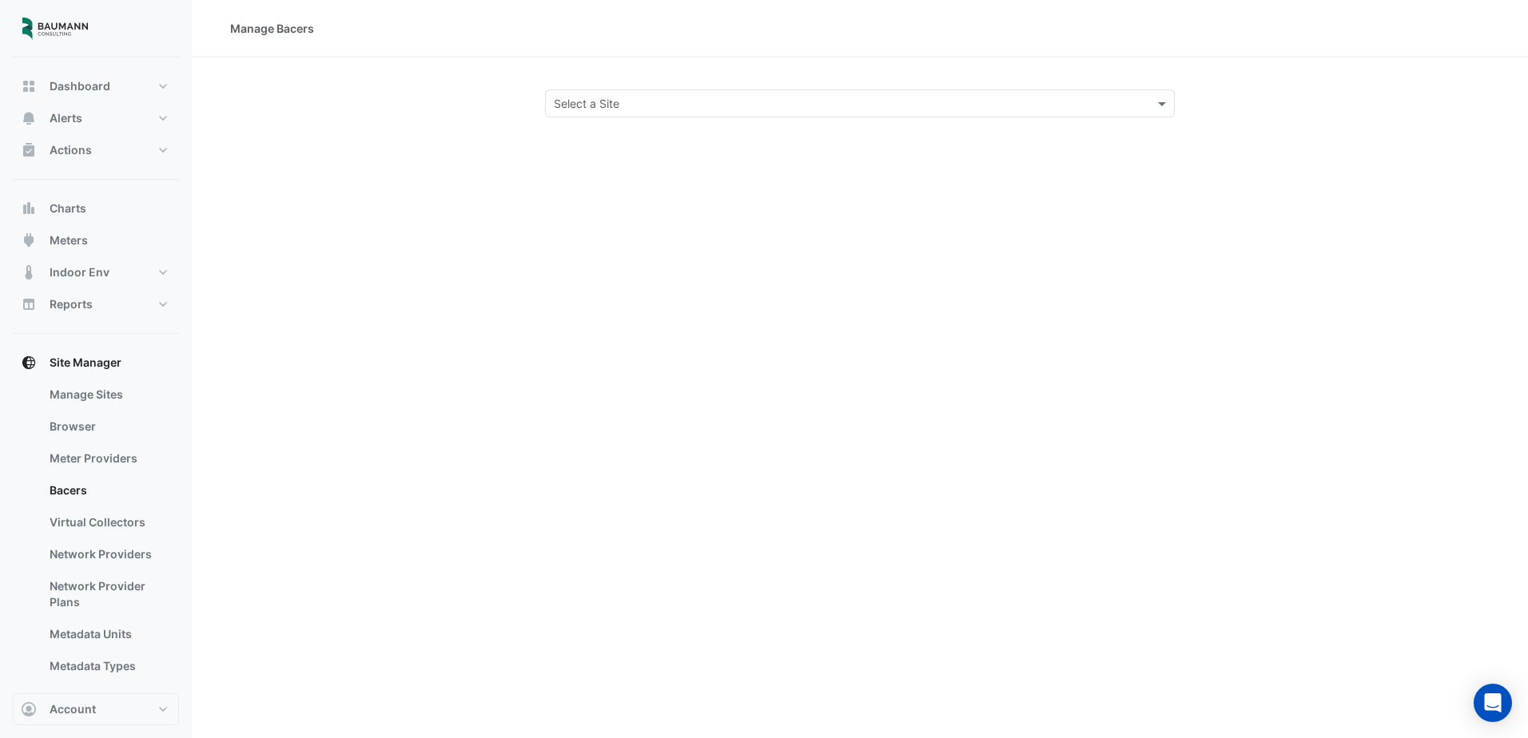
click at [698, 96] on input "text" at bounding box center [844, 104] width 580 height 17
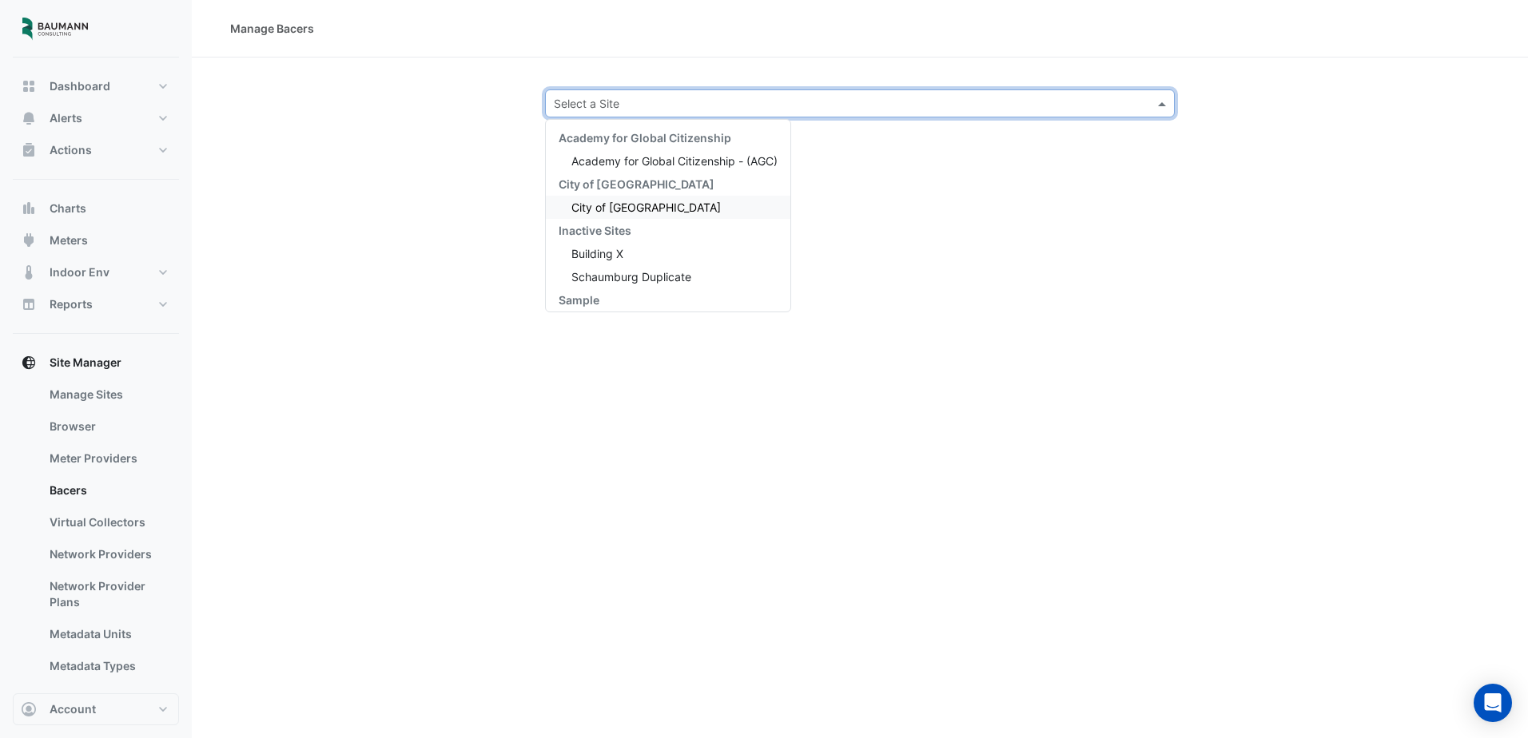
click at [658, 207] on div "City of [GEOGRAPHIC_DATA]" at bounding box center [668, 207] width 245 height 23
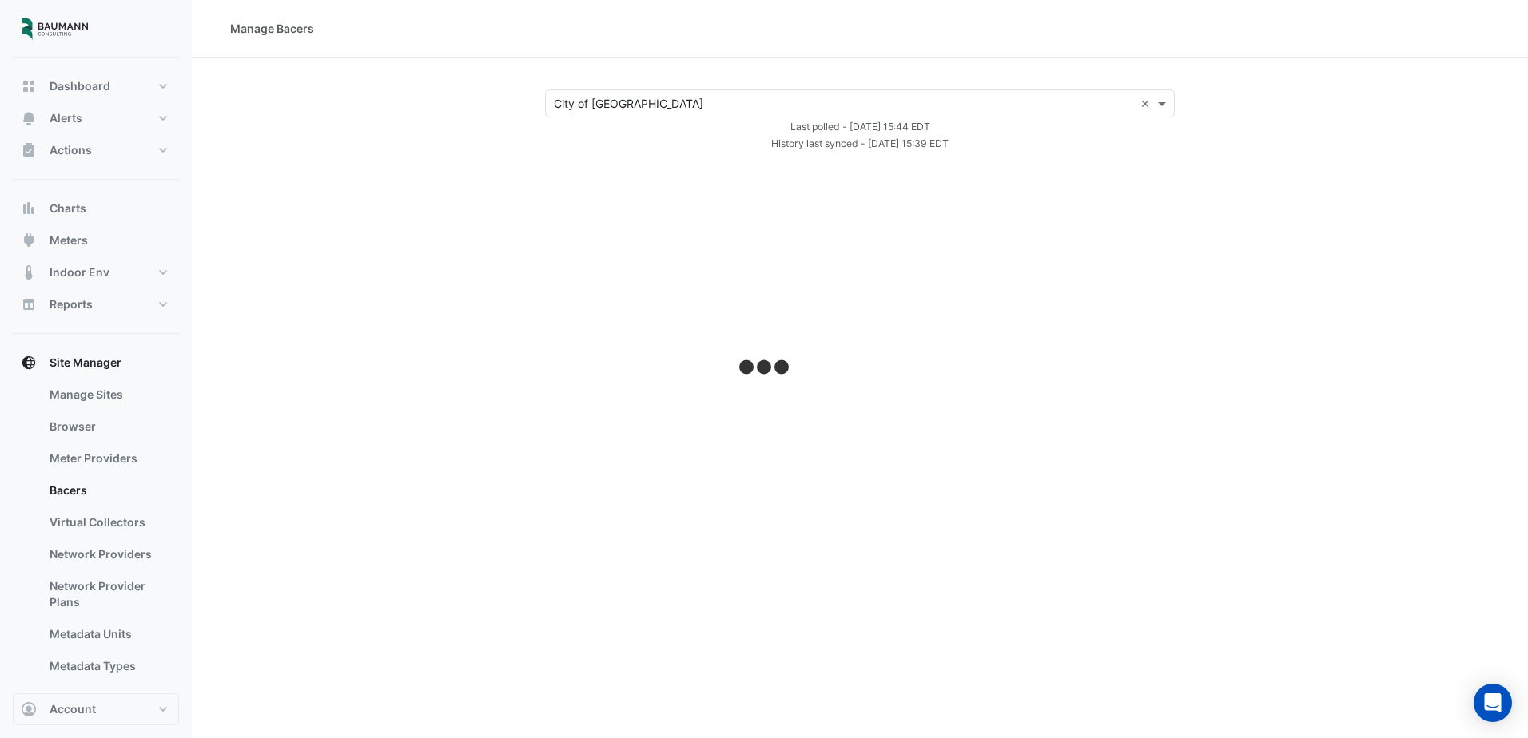
select select "***"
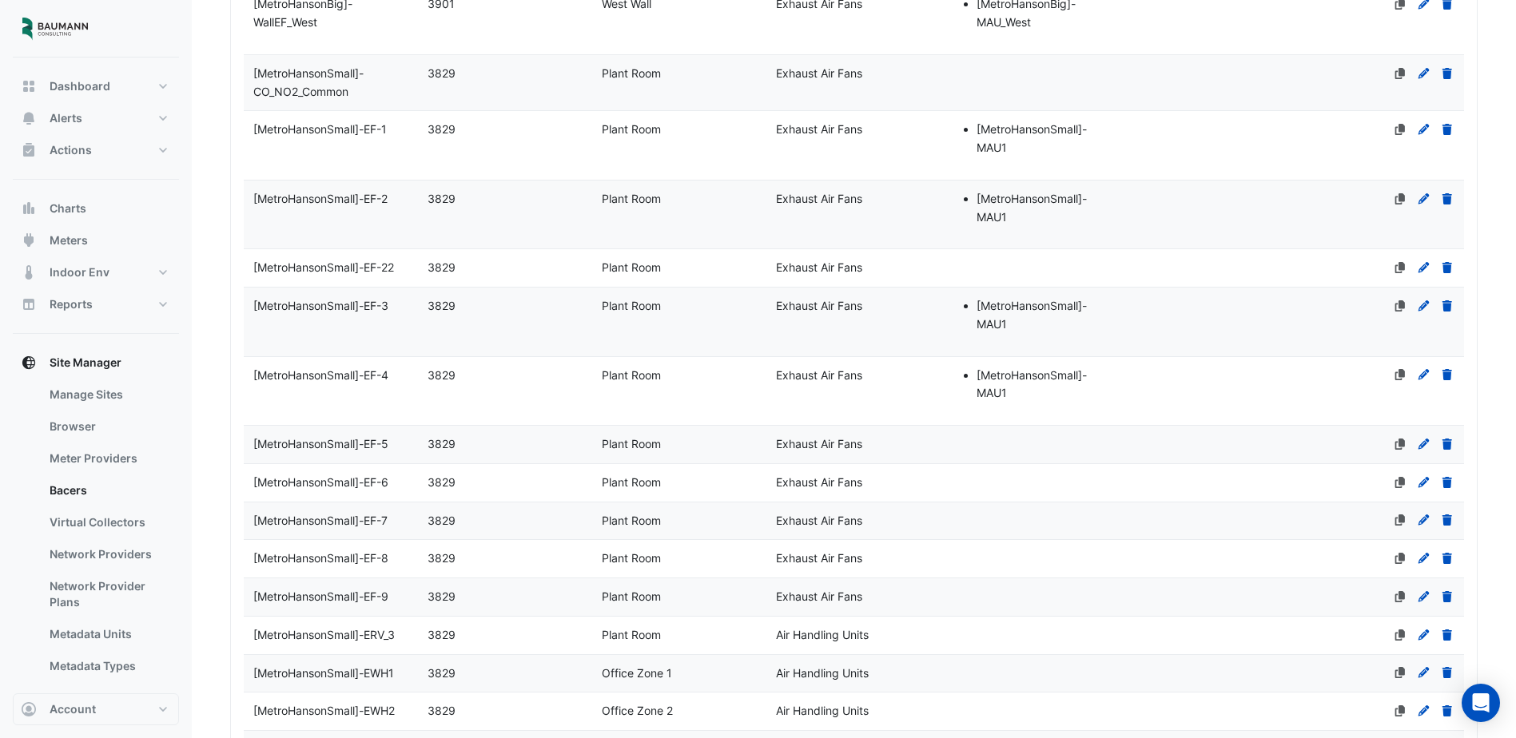
scroll to position [4872, 0]
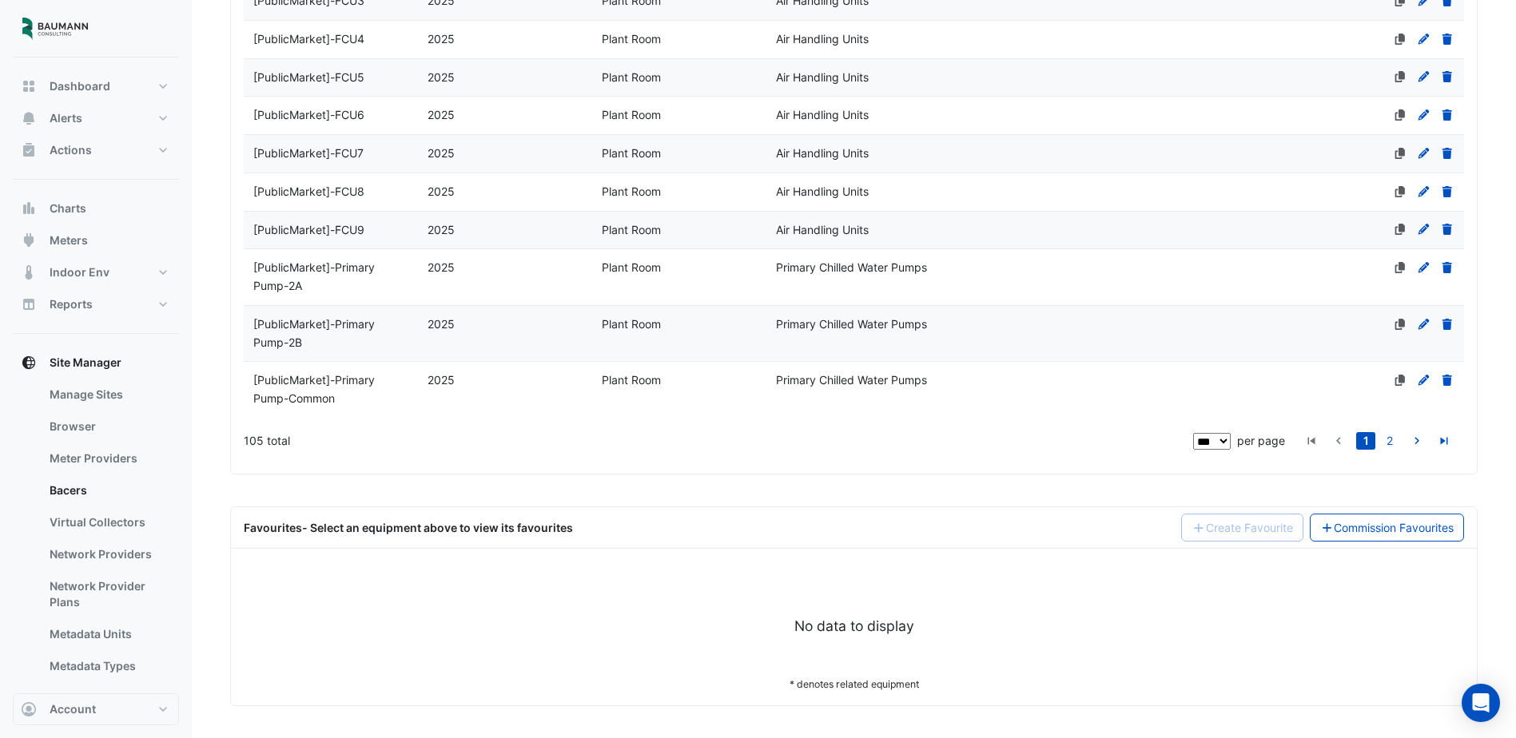
drag, startPoint x: 1159, startPoint y: 417, endPoint x: 904, endPoint y: 538, distance: 282.1
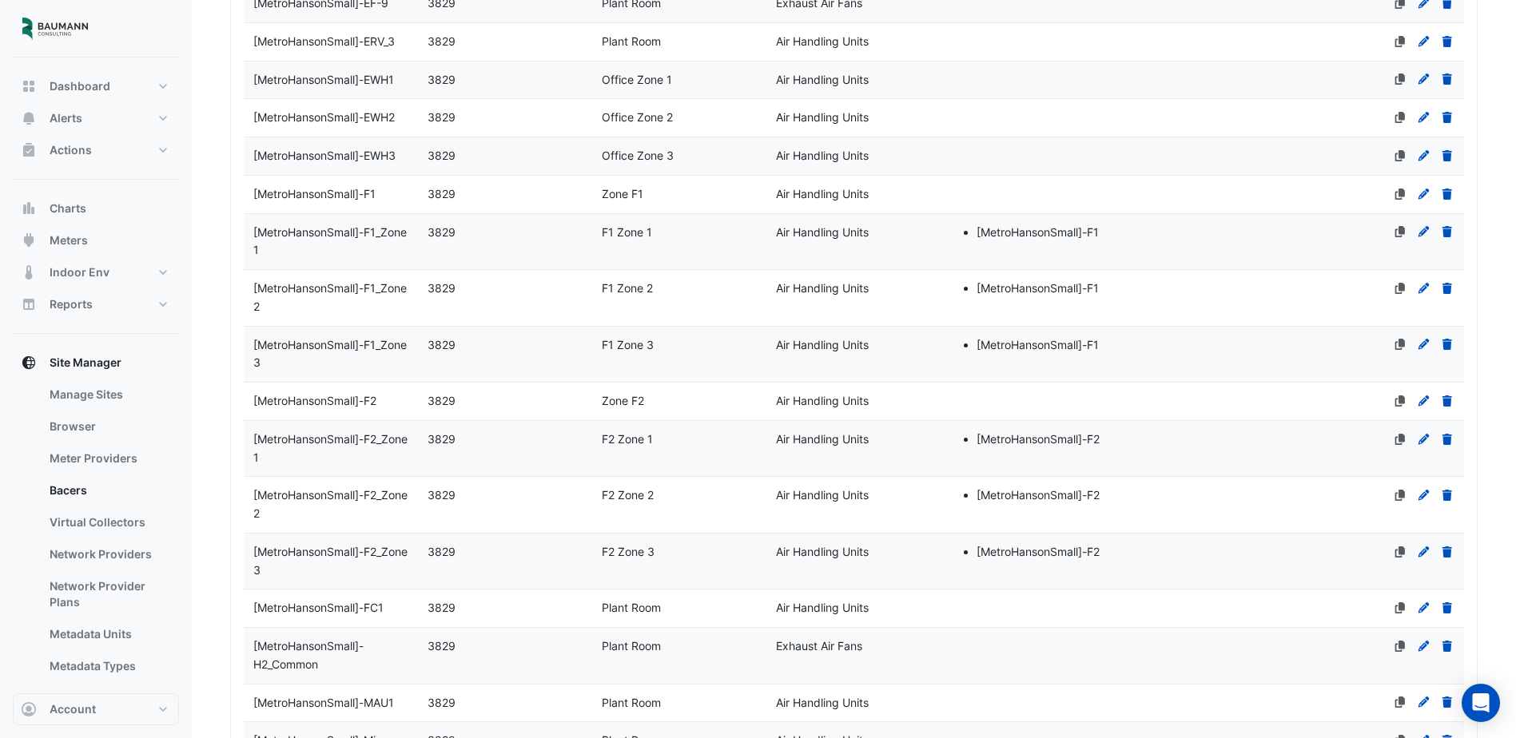
scroll to position [555, 0]
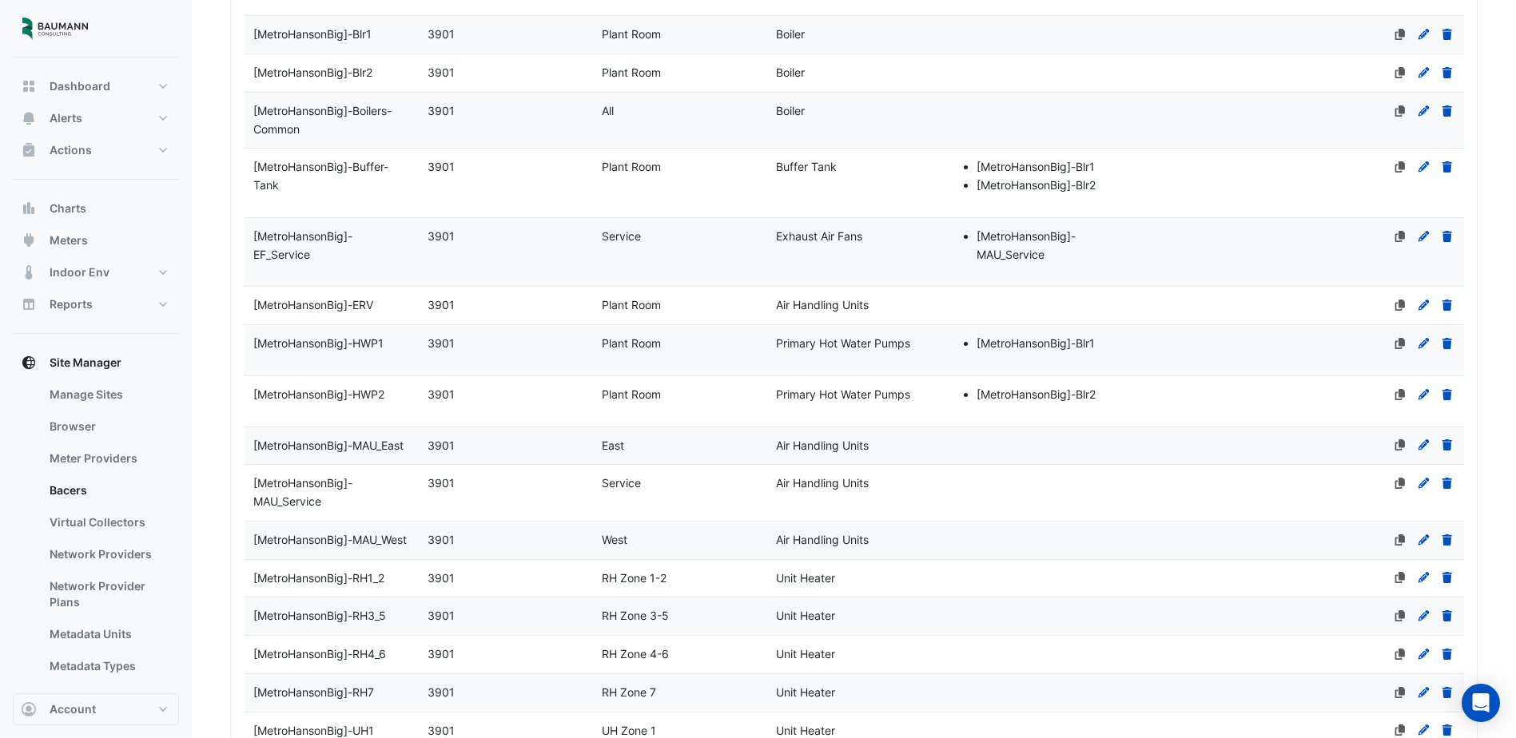
drag, startPoint x: 715, startPoint y: 446, endPoint x: 612, endPoint y: 107, distance: 354.0
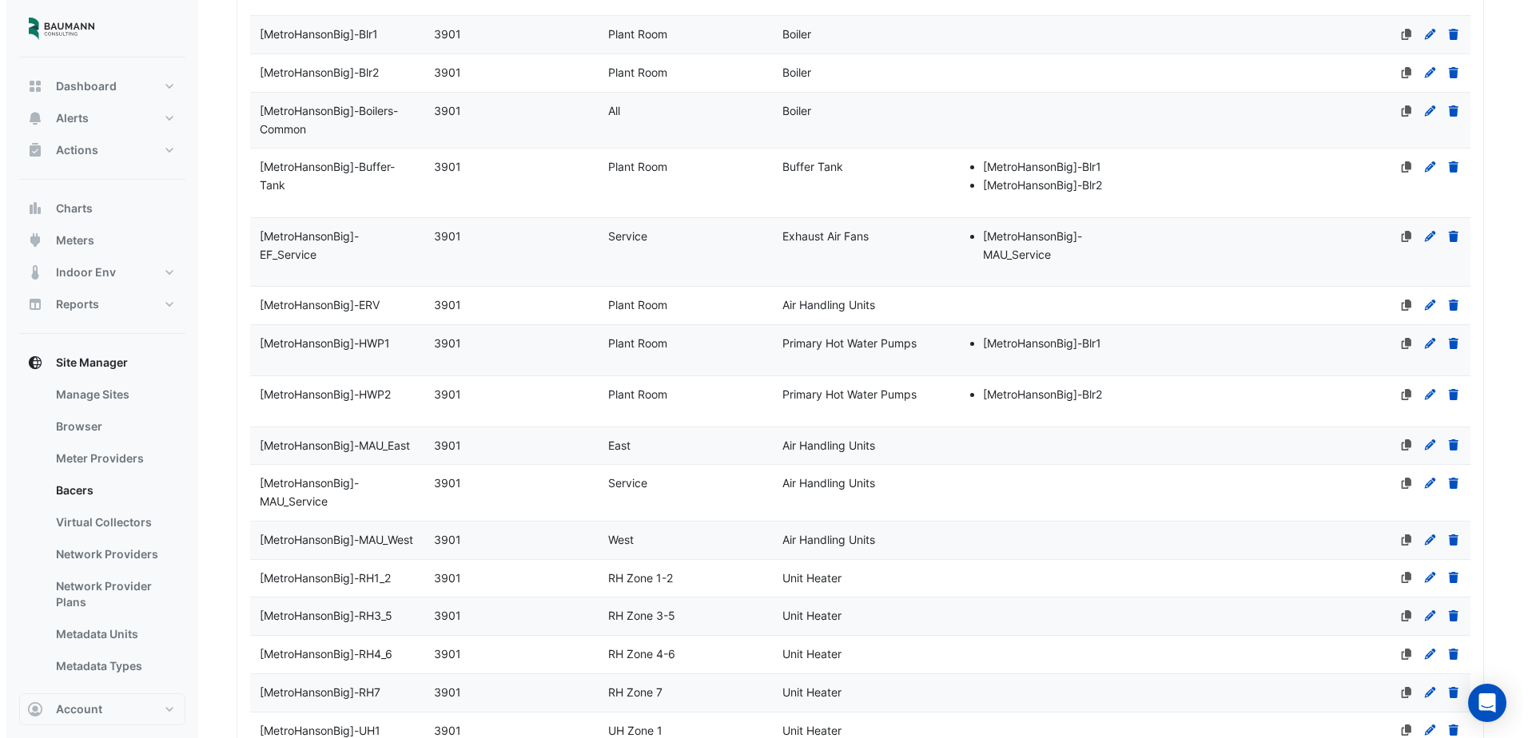
scroll to position [0, 0]
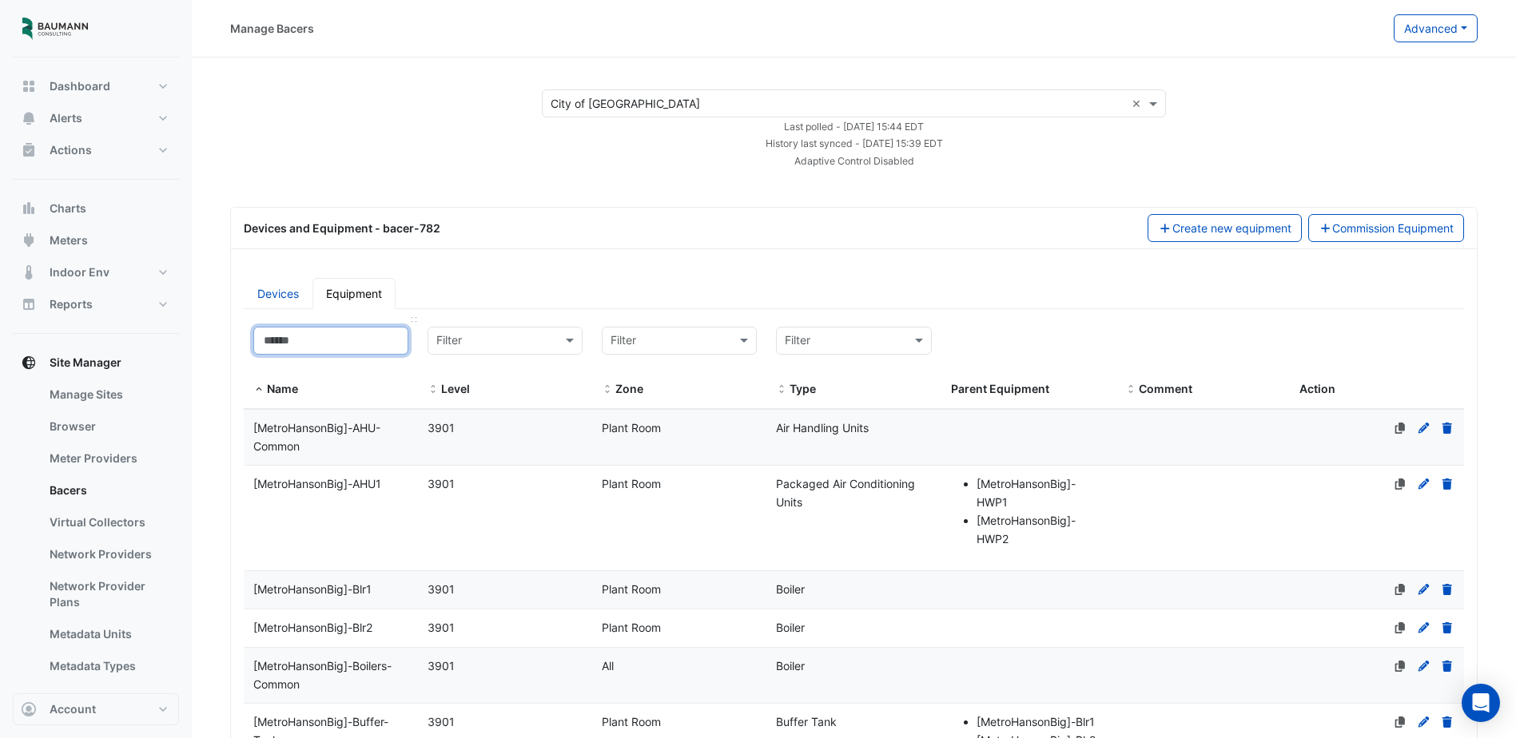
click at [346, 336] on input at bounding box center [330, 341] width 155 height 28
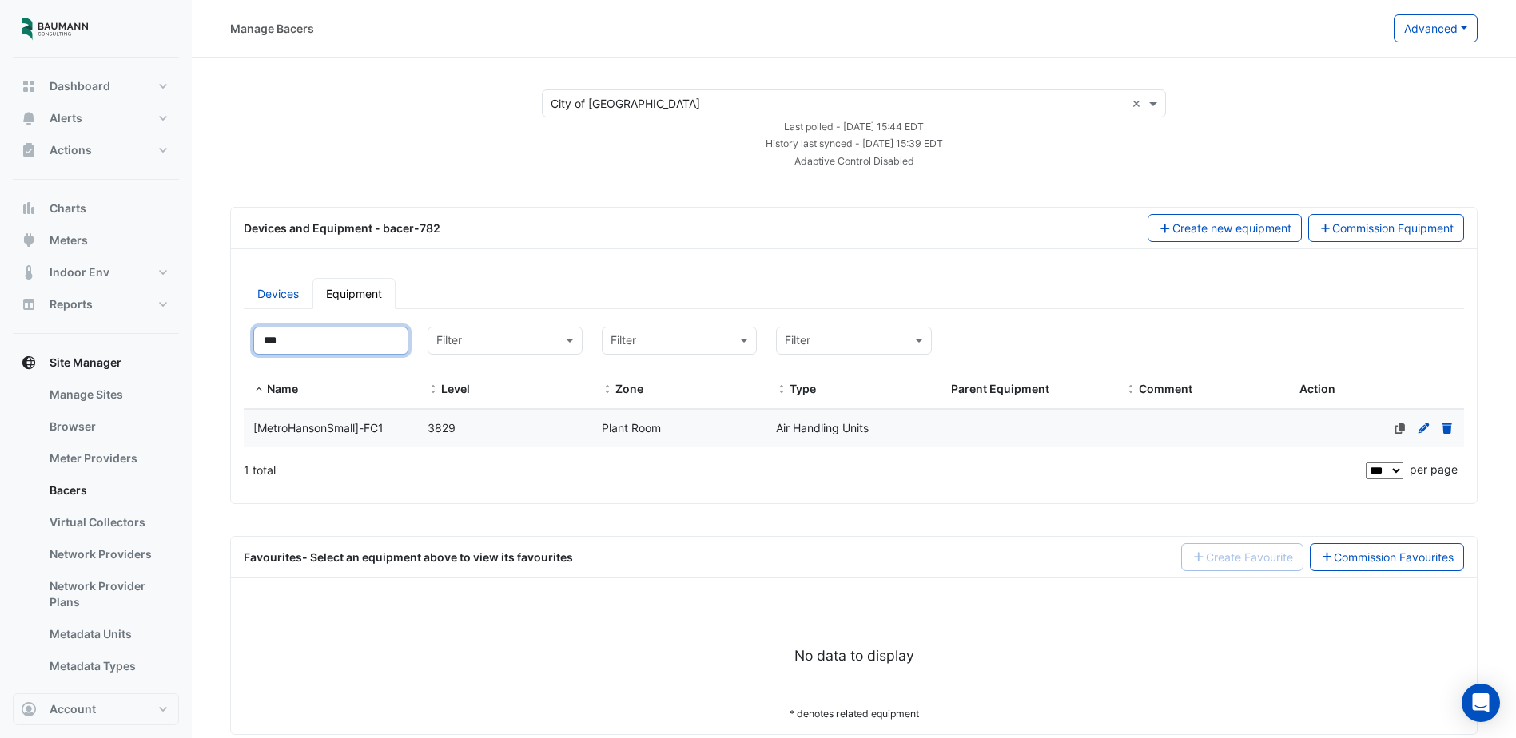
type input "***"
click at [377, 428] on span "[MetroHansonSmall]-FC1" at bounding box center [318, 428] width 130 height 14
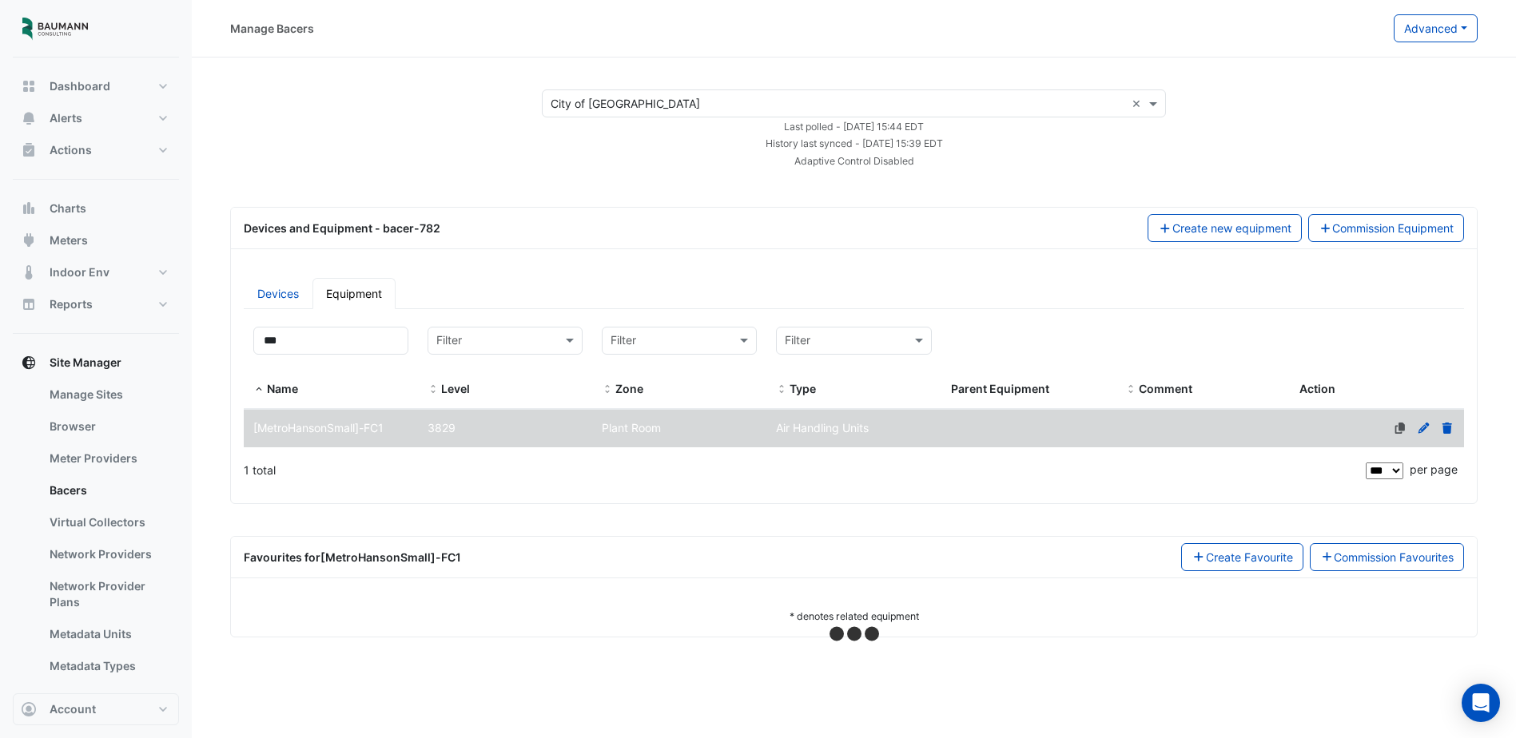
select select "***"
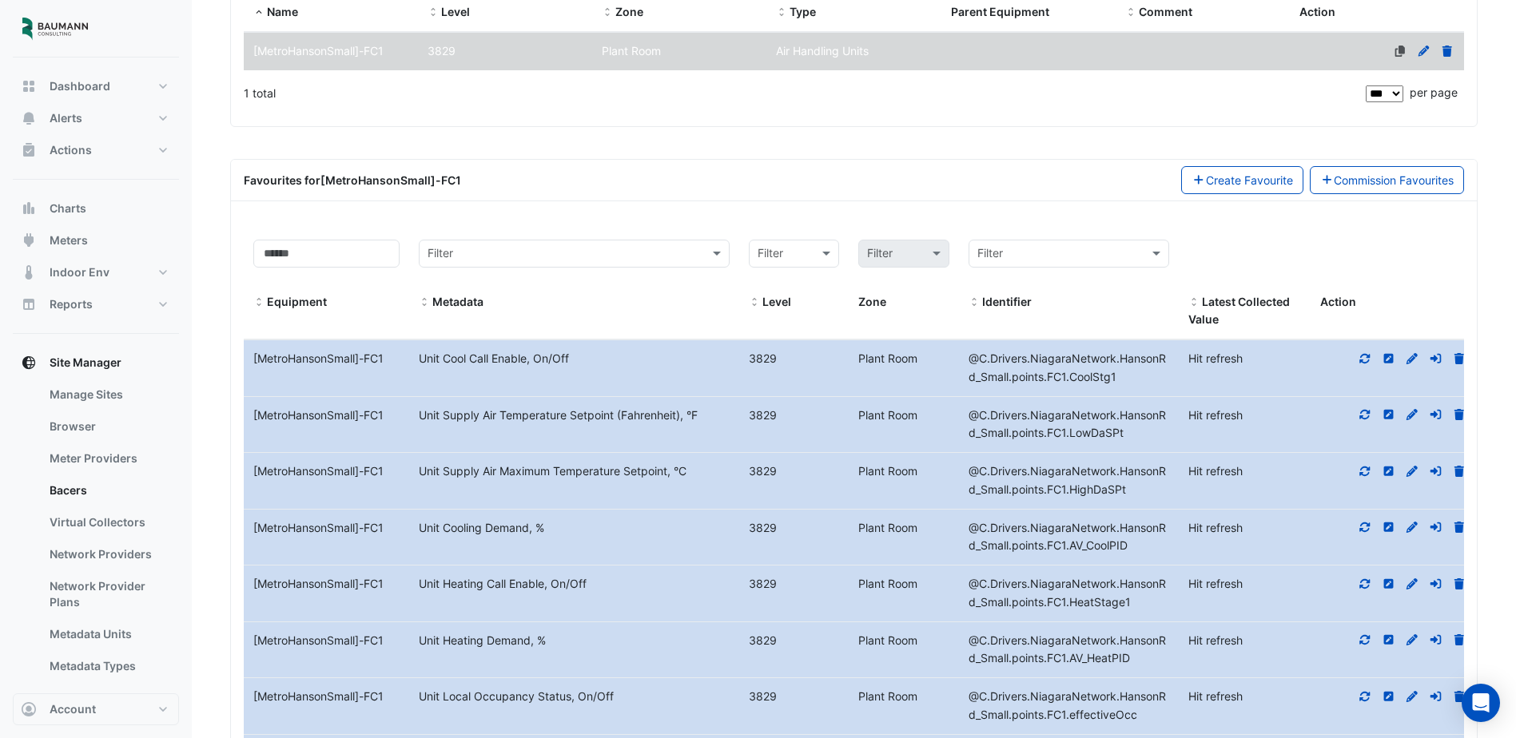
scroll to position [559, 0]
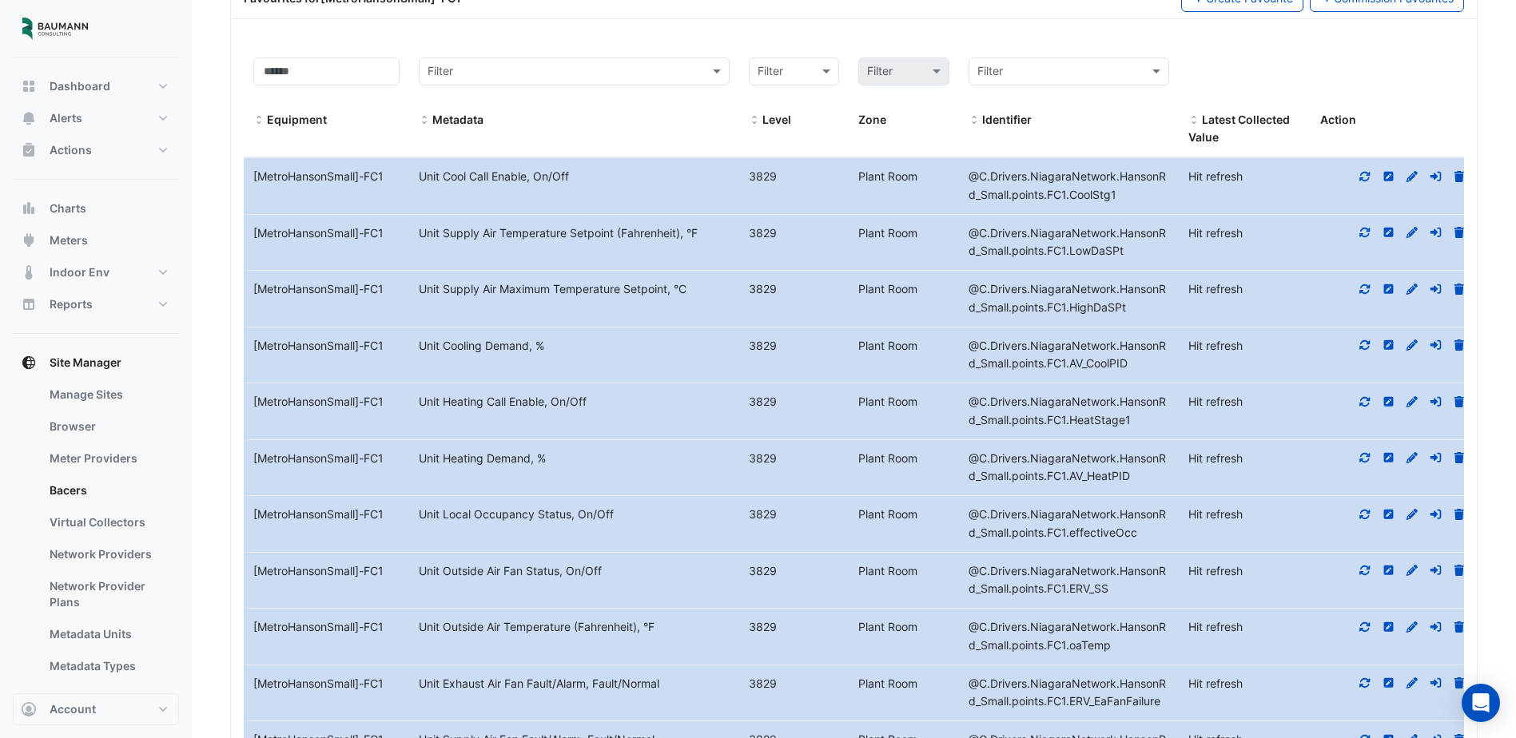
click at [1413, 227] on icon at bounding box center [1412, 232] width 14 height 11
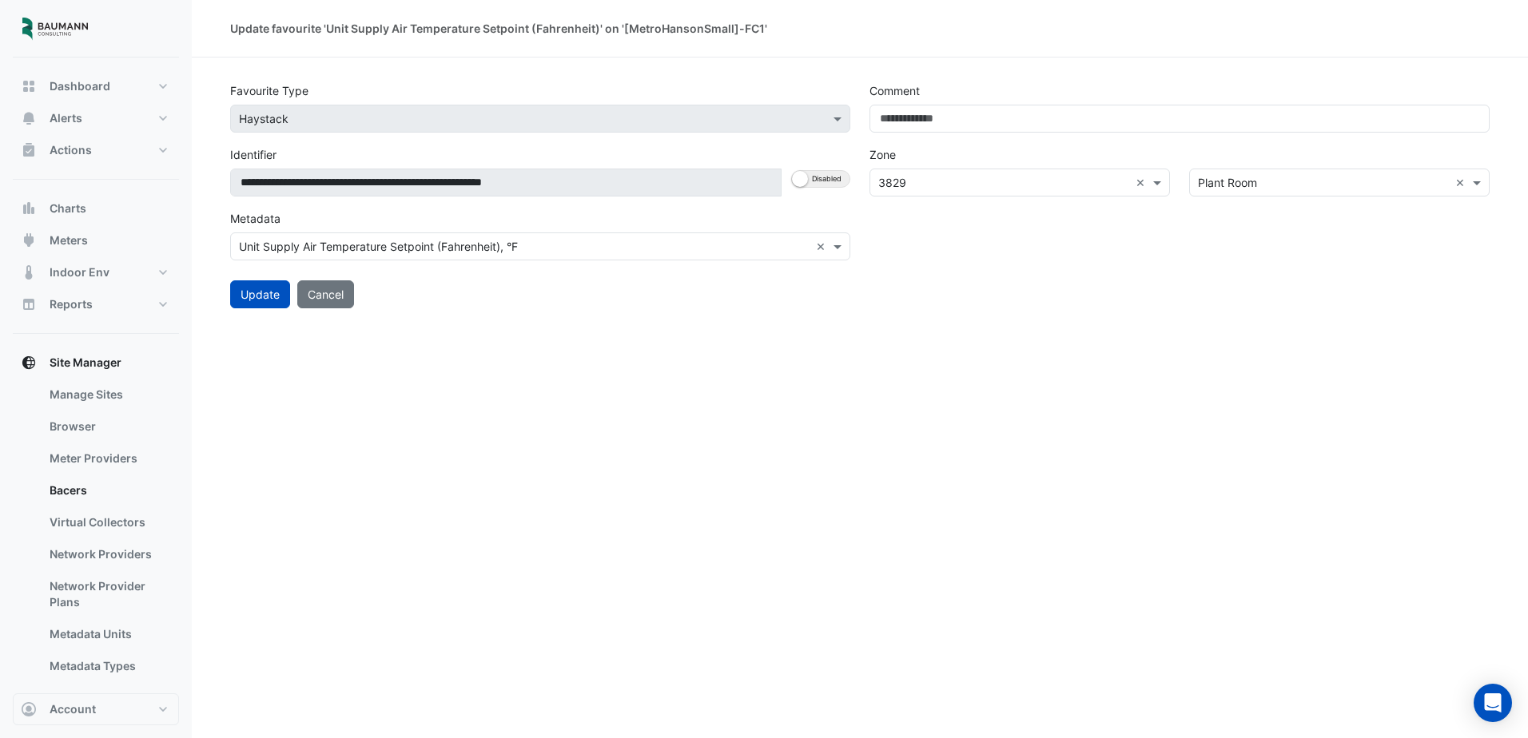
click at [500, 254] on div "Unit Supply Air Temperature Setpoint (Fahrenheit), °F" at bounding box center [378, 246] width 279 height 17
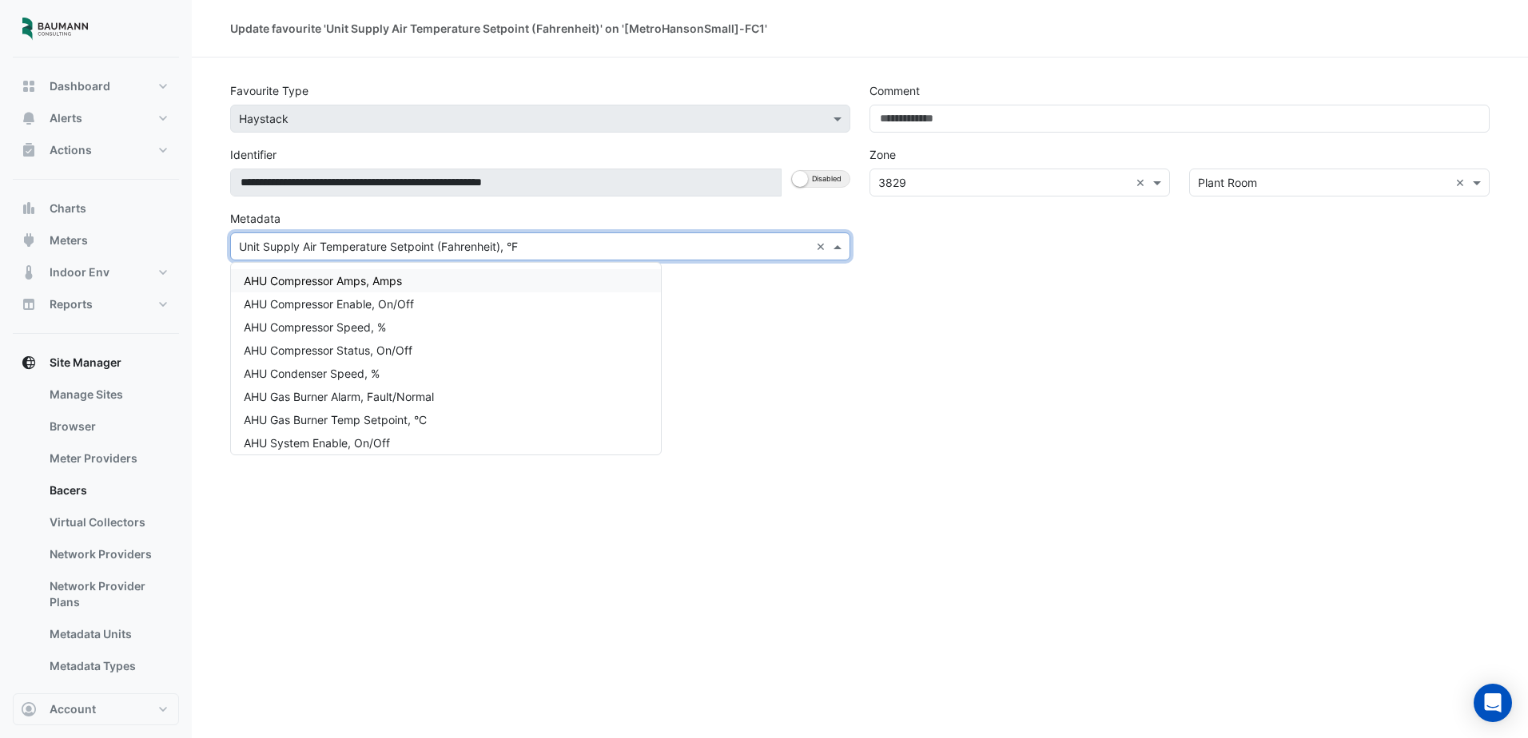
click at [556, 251] on input "text" at bounding box center [524, 247] width 571 height 17
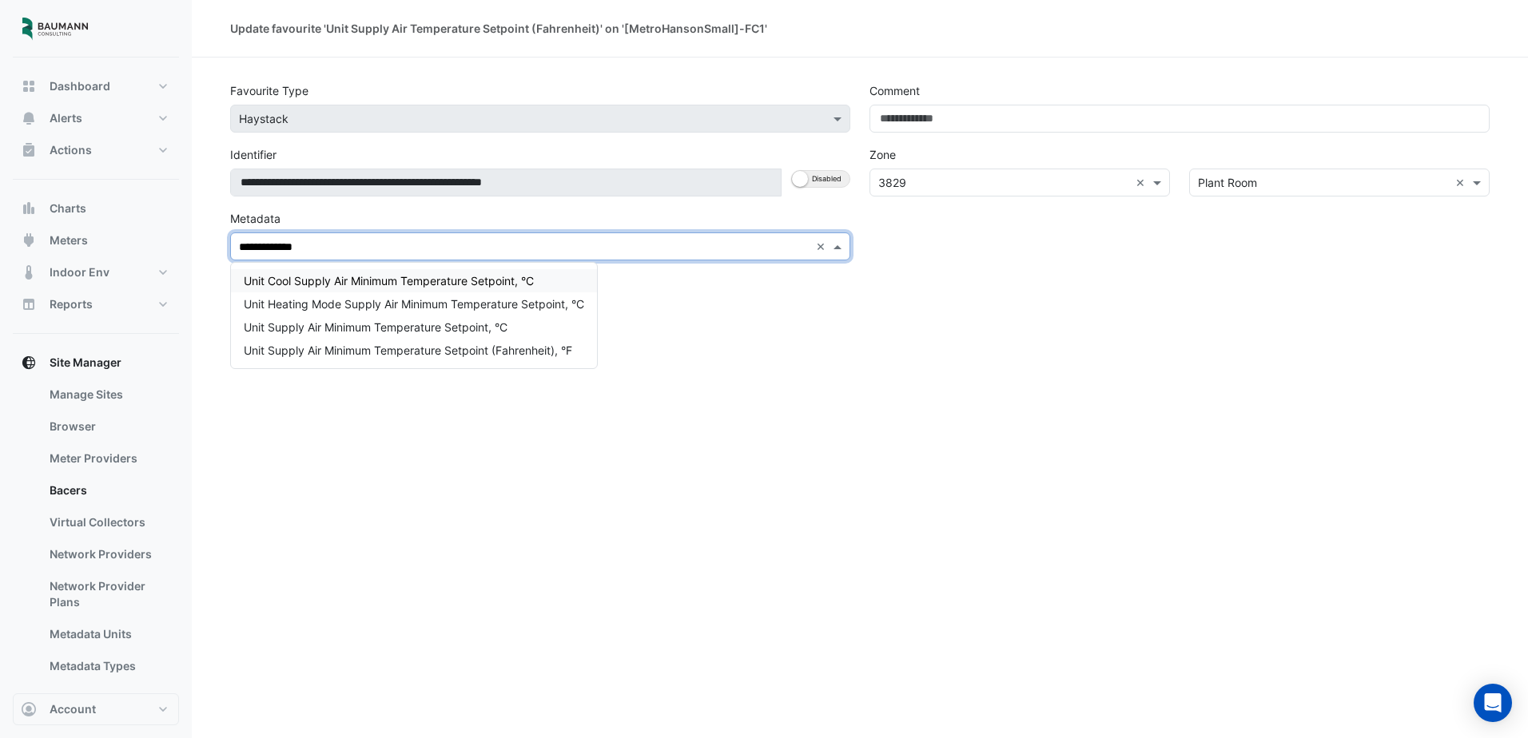
type input "**********"
click at [540, 344] on span "Unit Supply Air Minimum Temperature Setpoint (Fahrenheit), °F" at bounding box center [408, 351] width 328 height 14
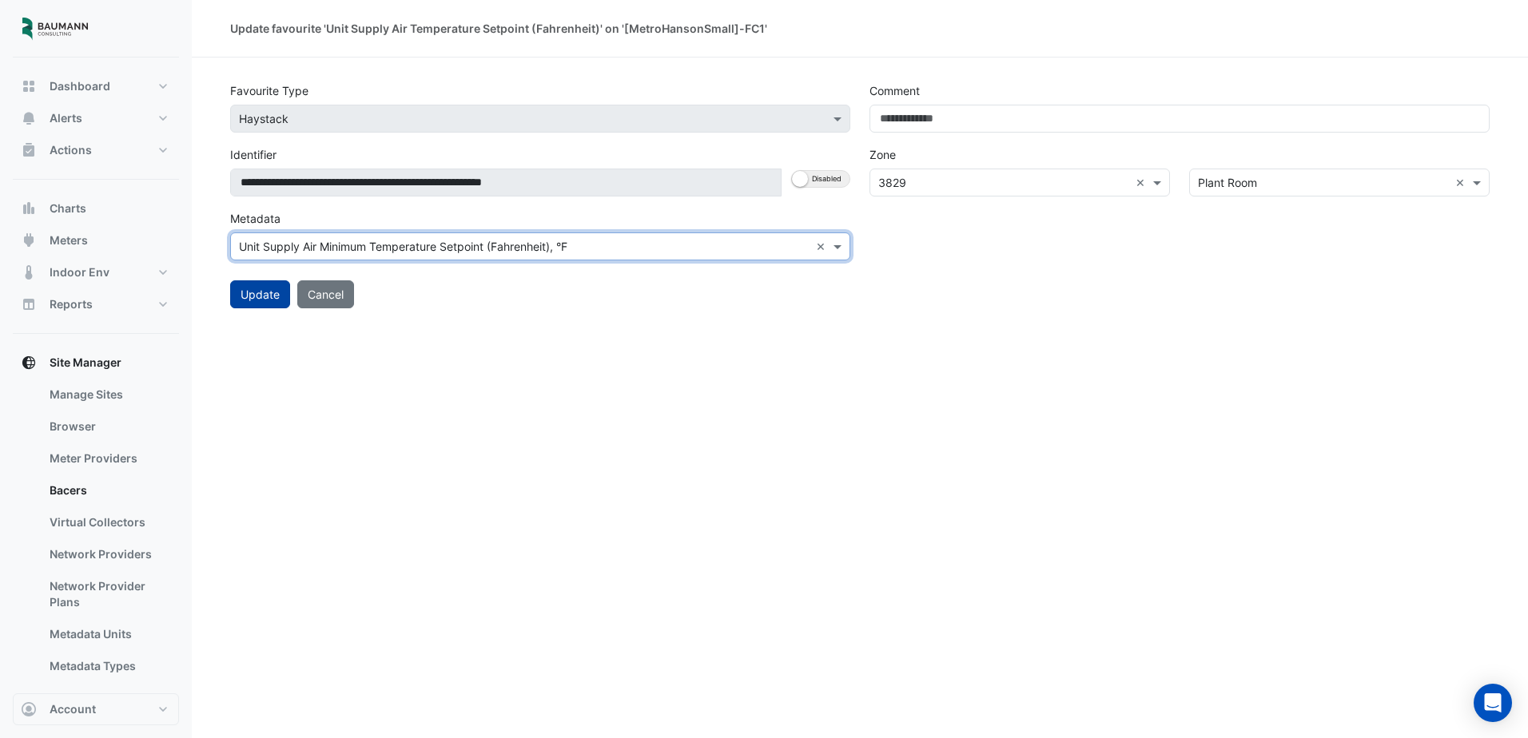
click at [276, 301] on button "Update" at bounding box center [260, 295] width 60 height 28
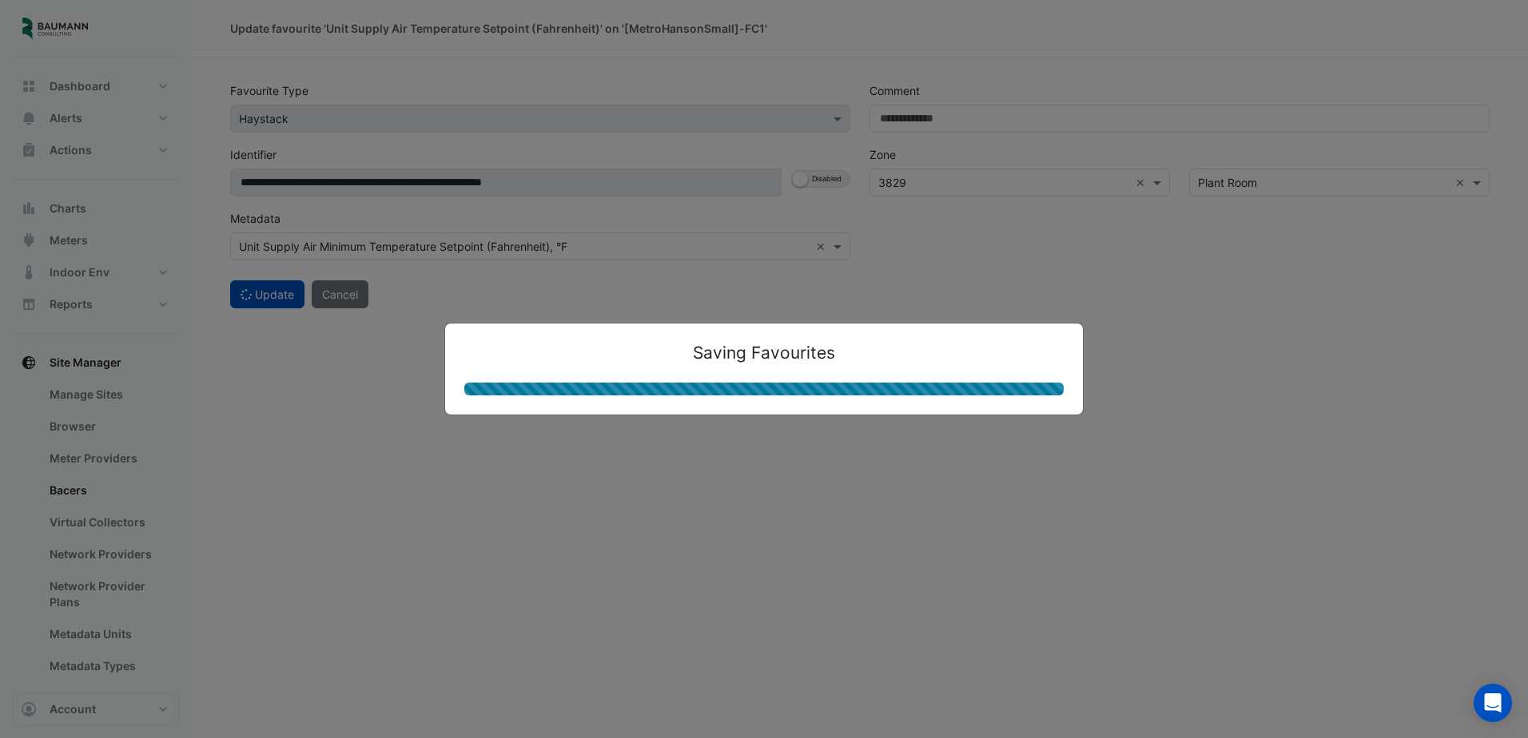
select select "***"
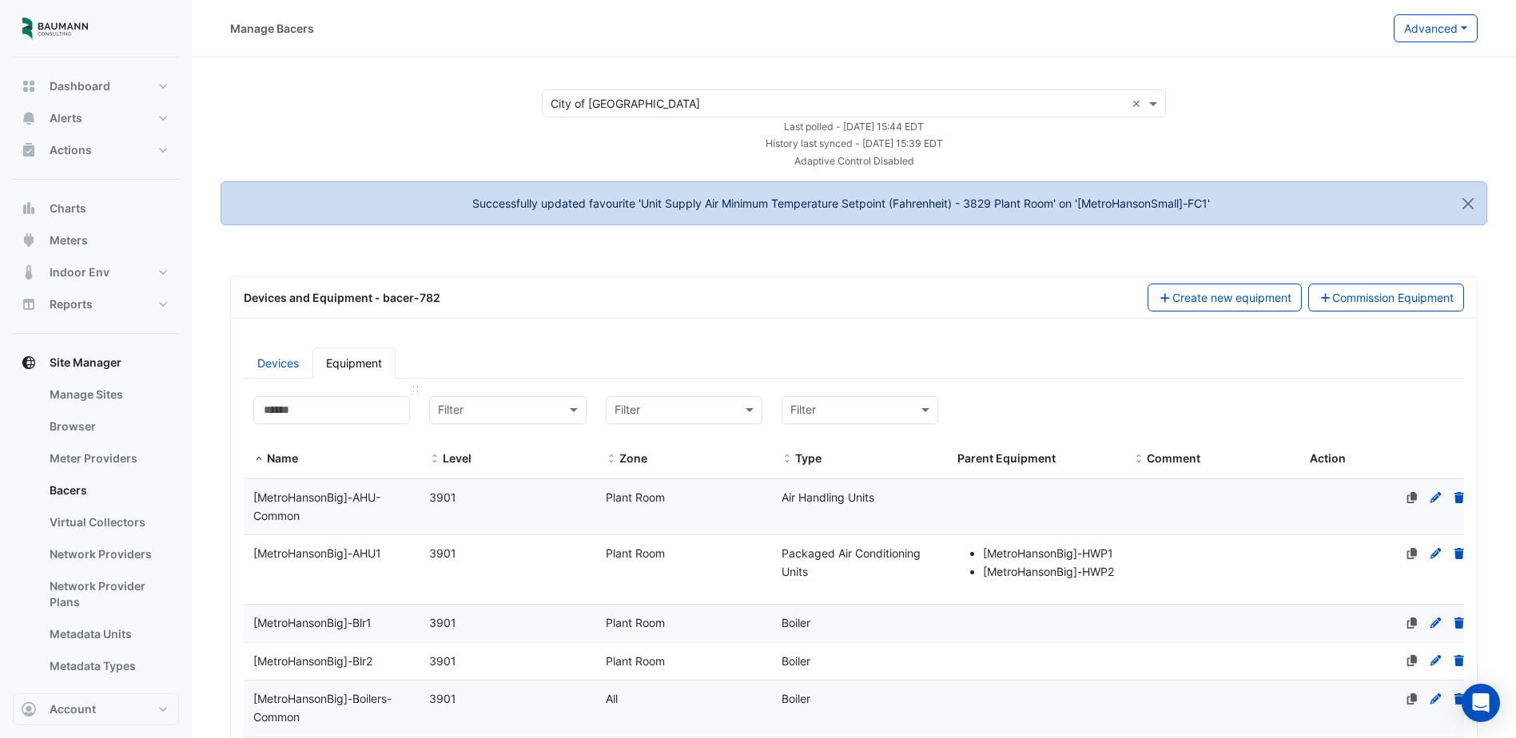
select select "***"
click at [350, 420] on input at bounding box center [331, 410] width 157 height 28
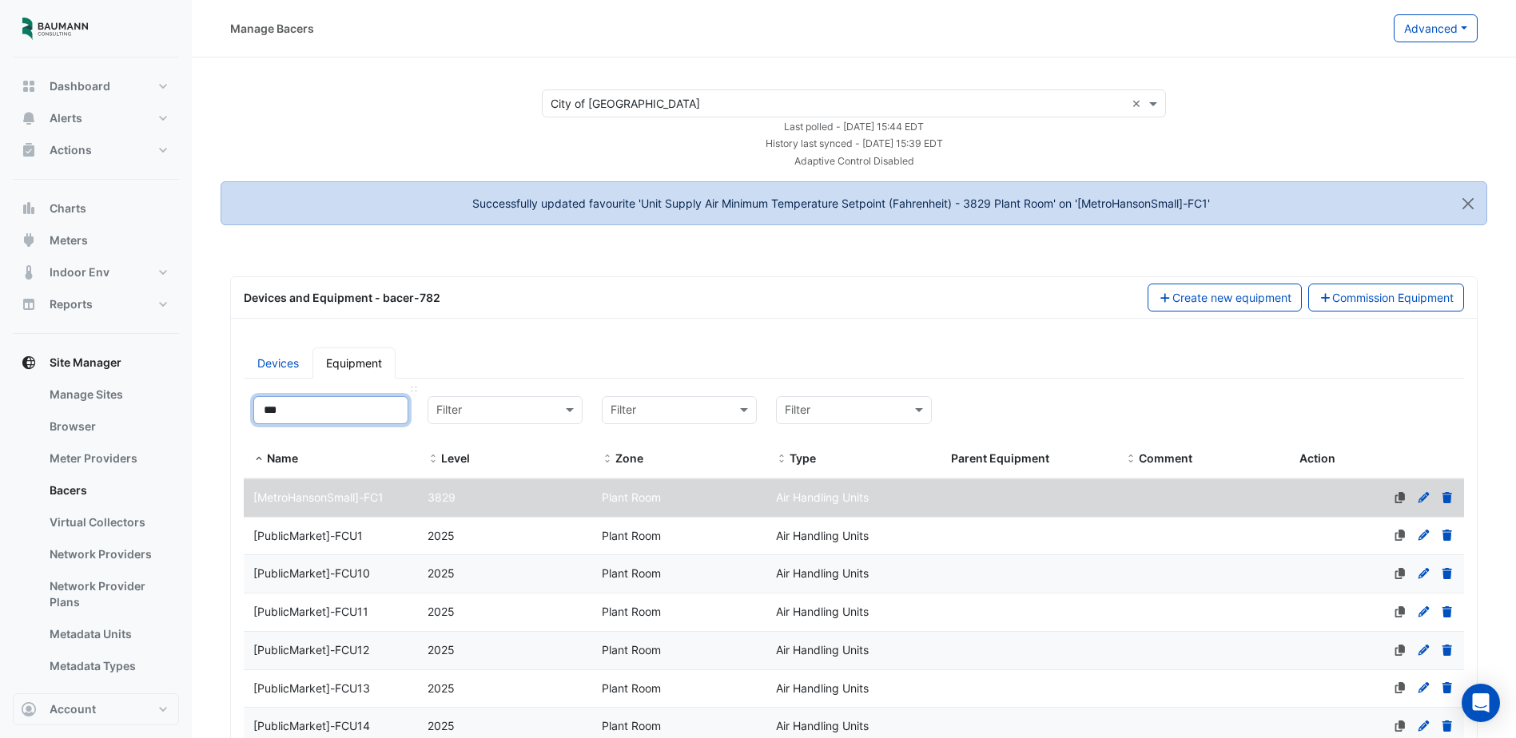
type input "***"
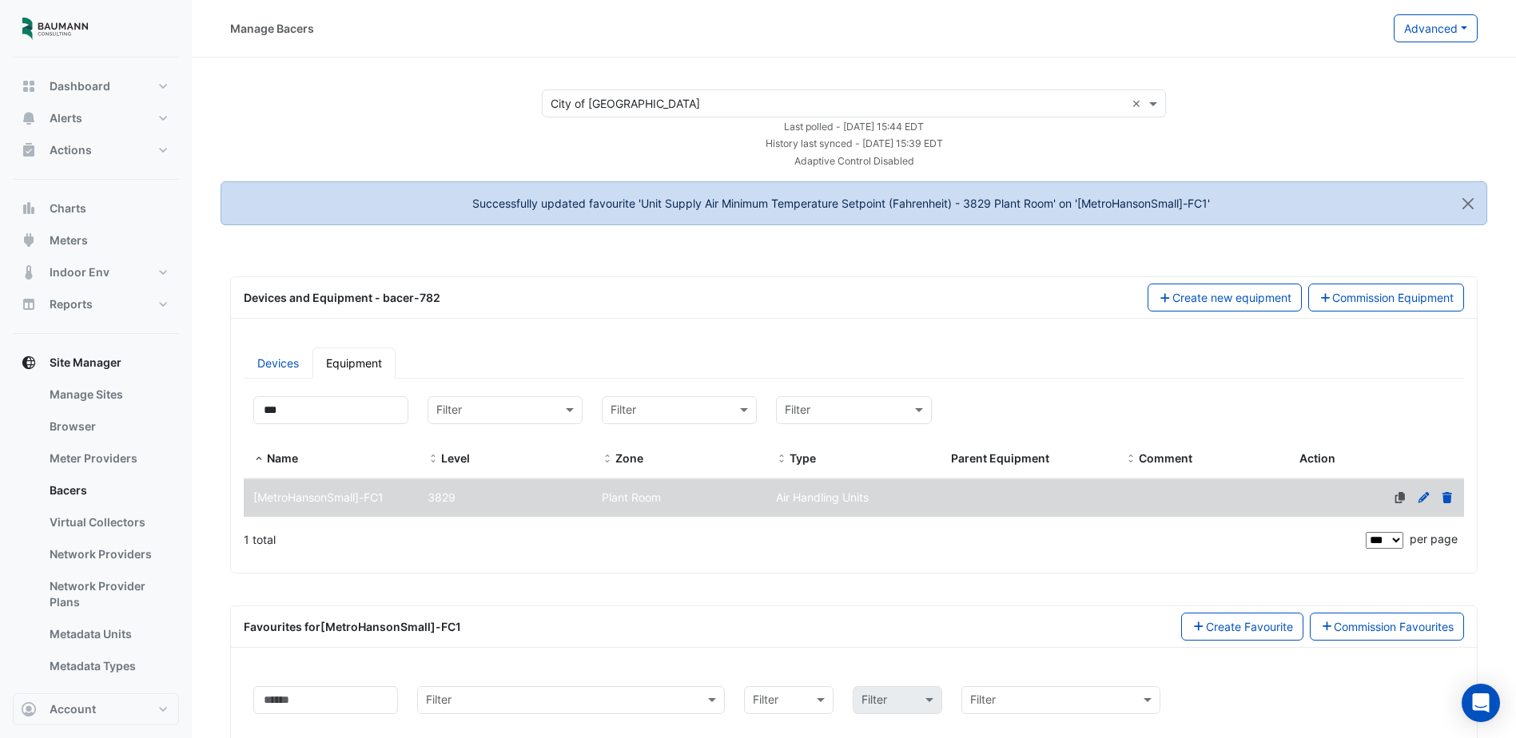
click at [391, 502] on div "[MetroHansonSmall]-FC1" at bounding box center [331, 498] width 174 height 18
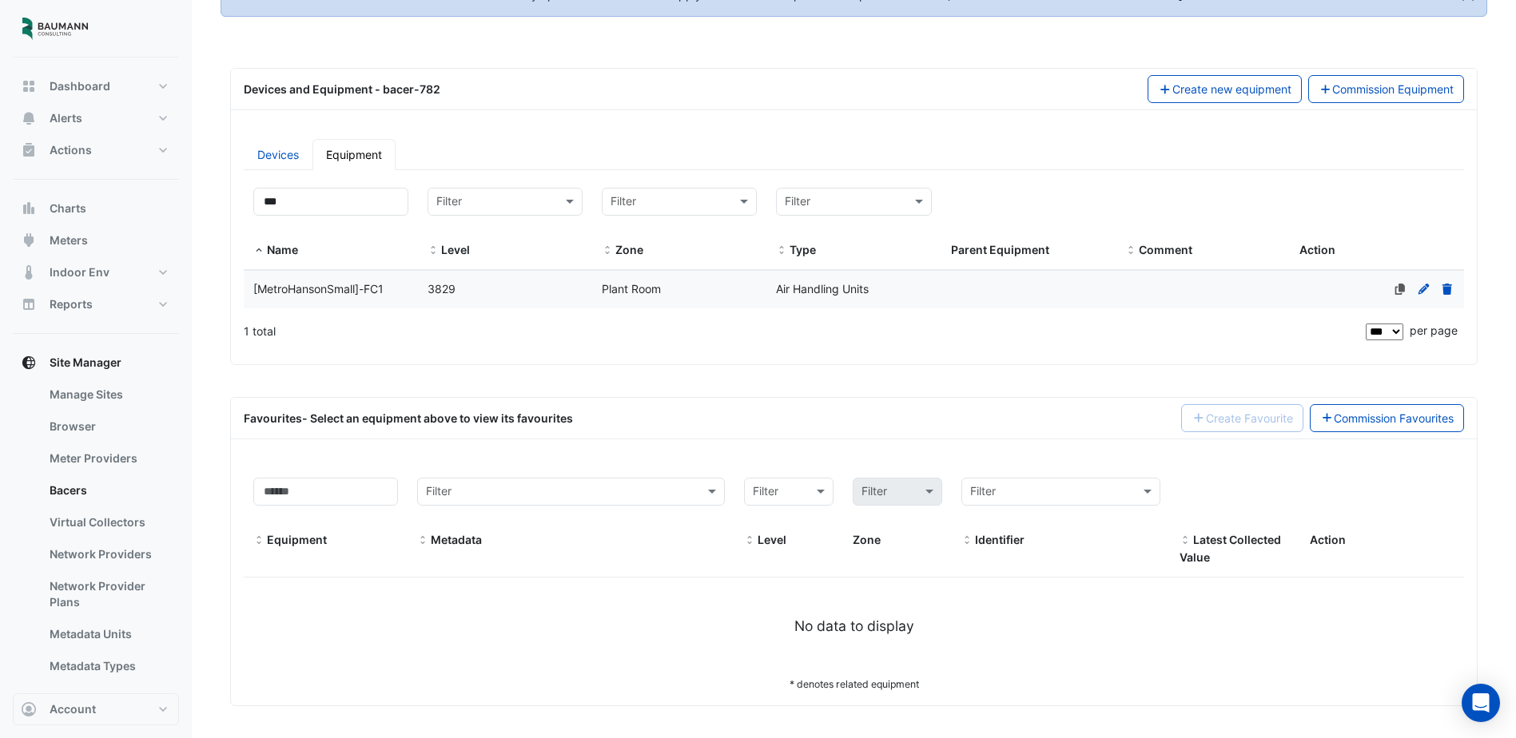
click at [440, 297] on div "3829" at bounding box center [505, 290] width 174 height 18
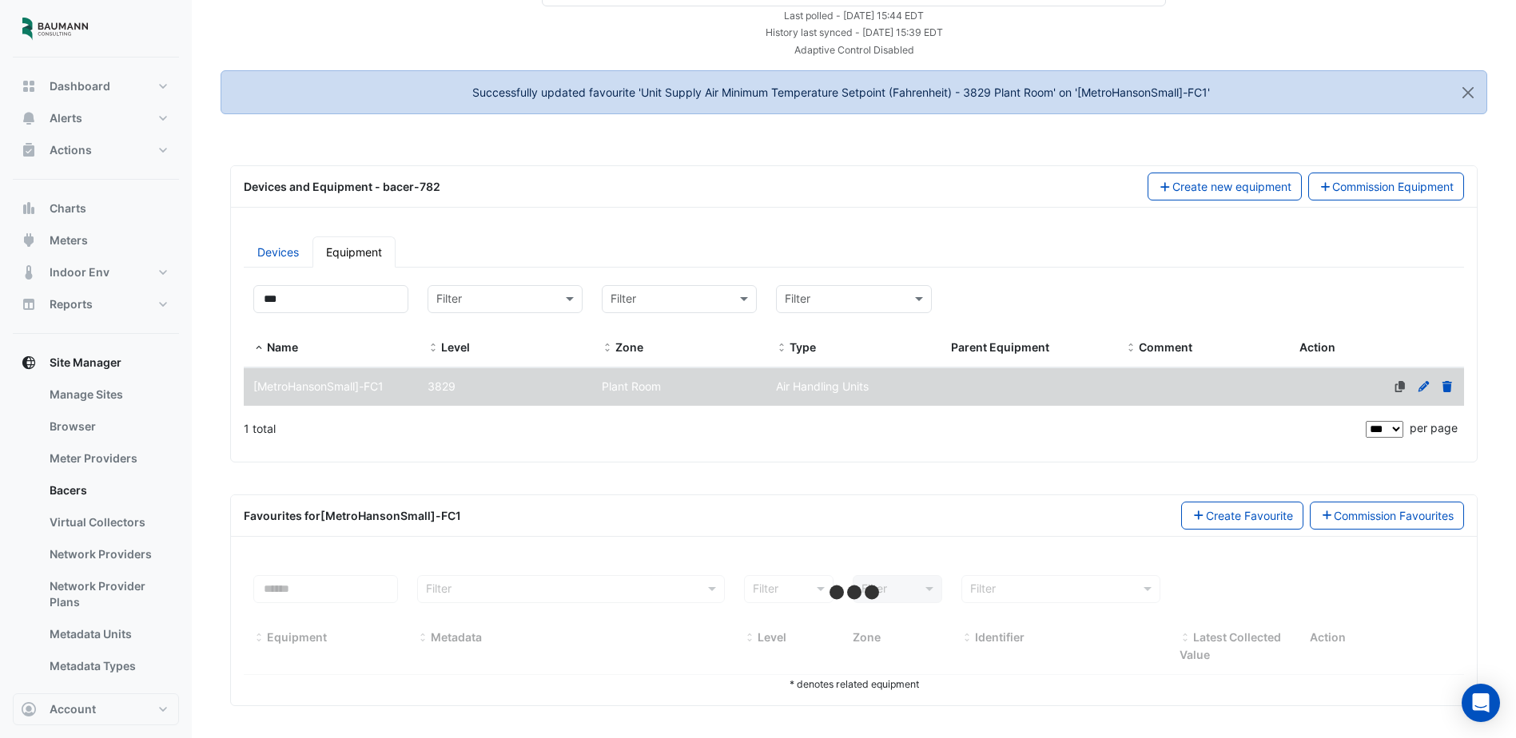
select select "***"
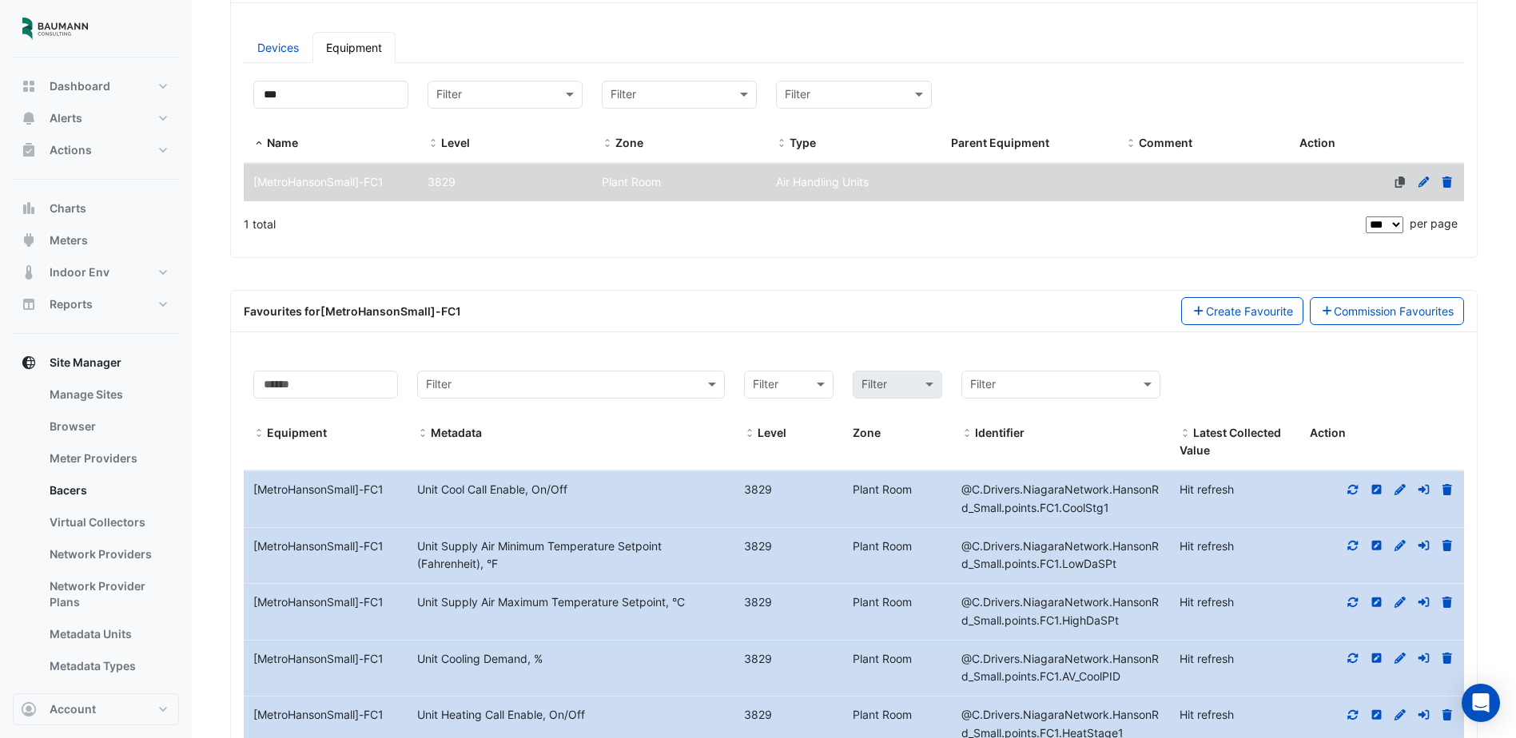
scroll to position [528, 0]
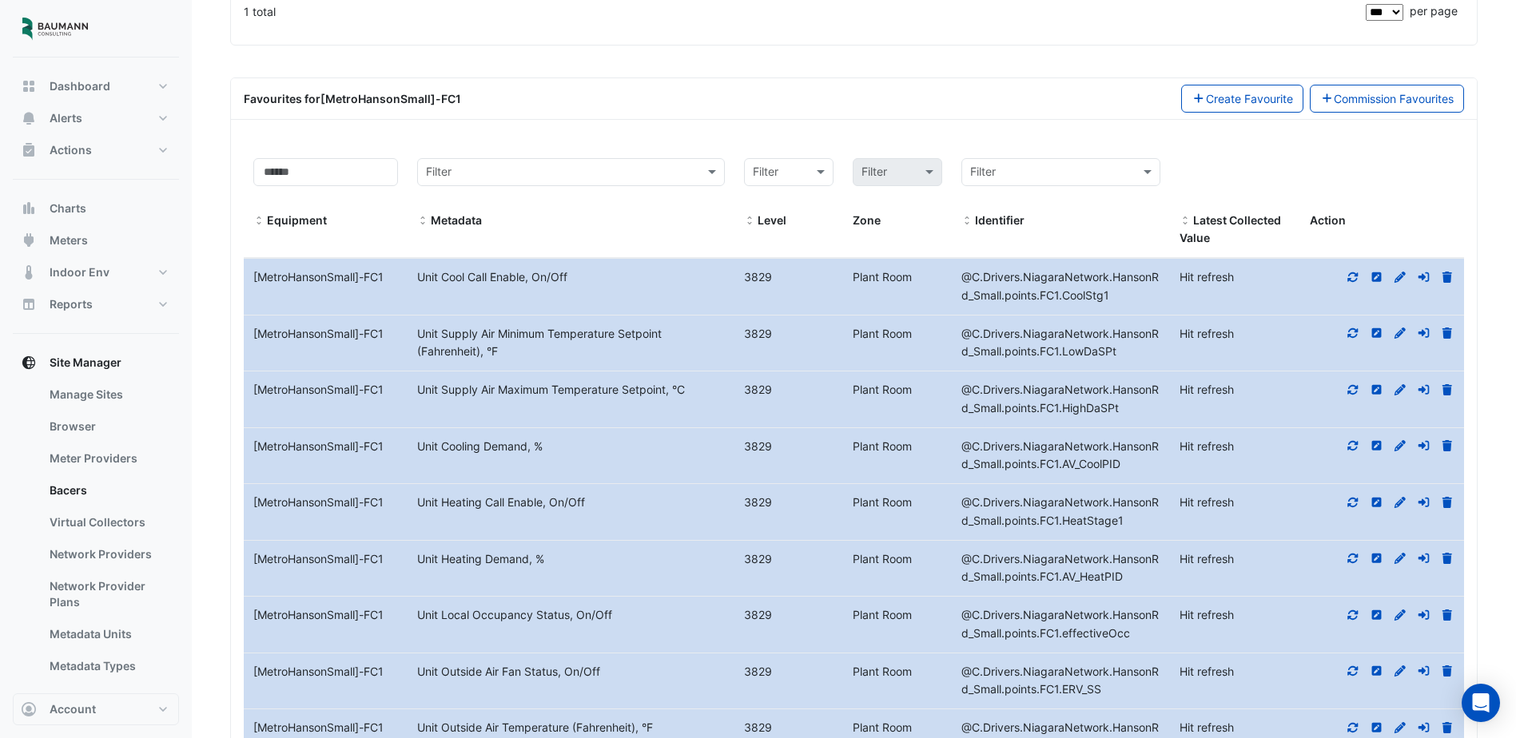
click at [1403, 393] on icon at bounding box center [1400, 389] width 14 height 11
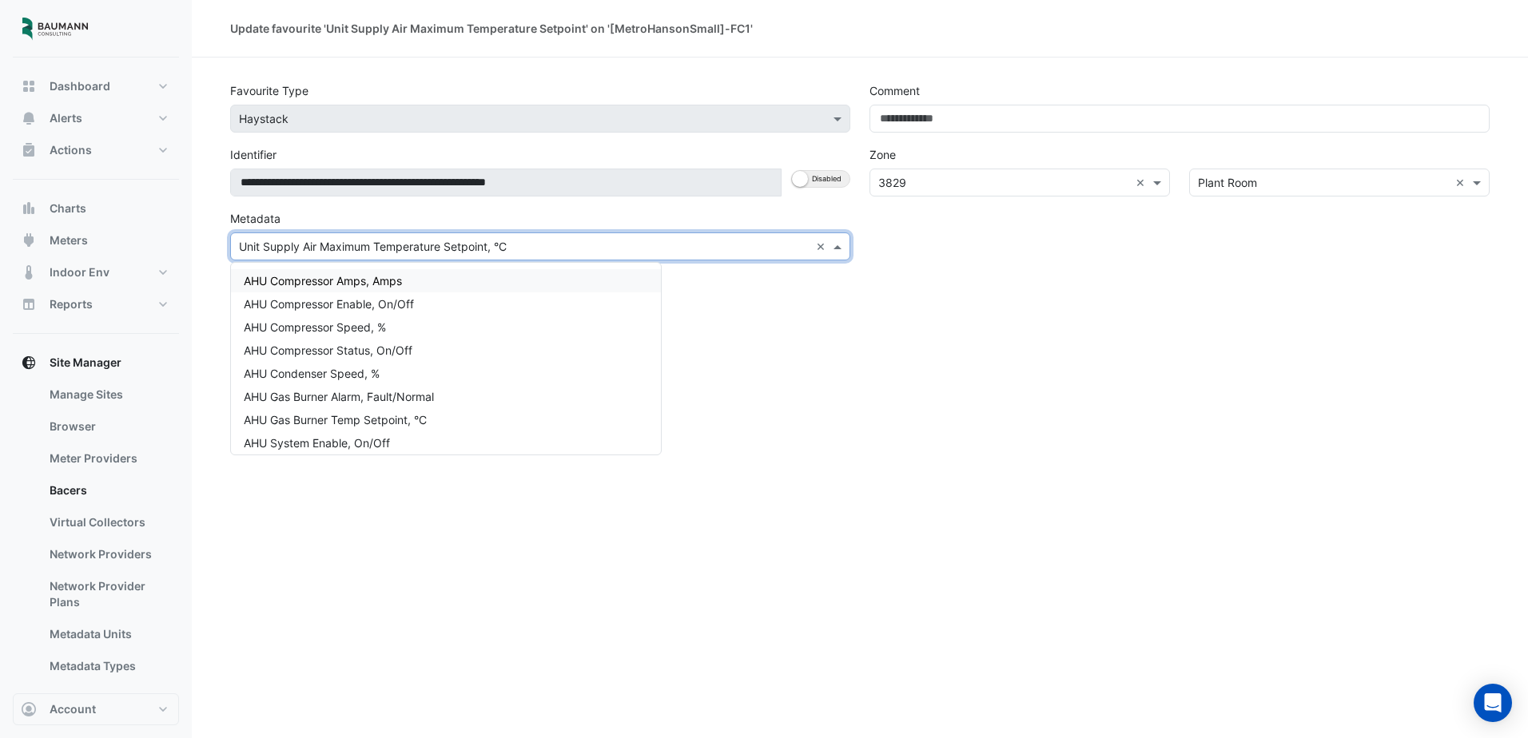
click at [583, 253] on input "text" at bounding box center [524, 247] width 571 height 17
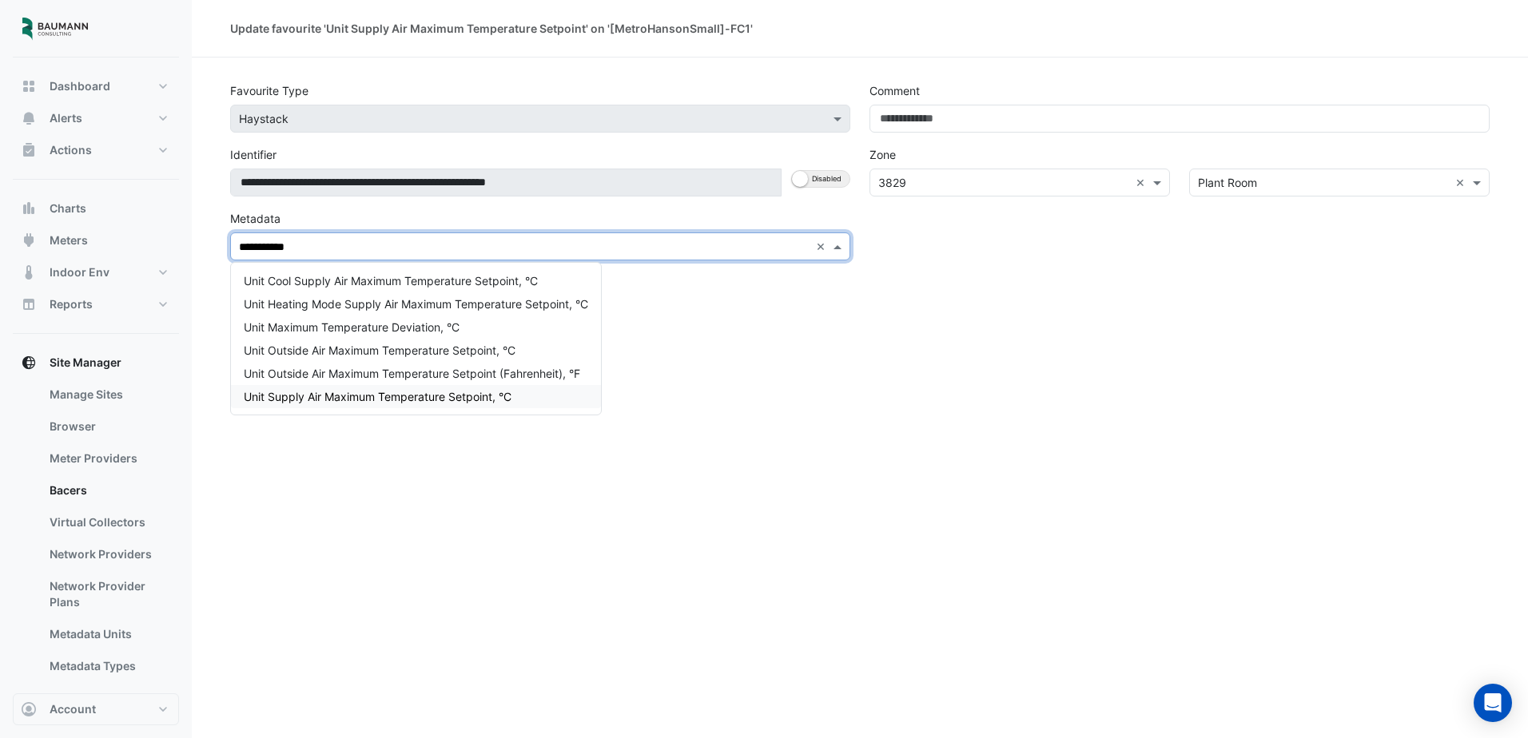
type input "**********"
click at [661, 405] on div "**********" at bounding box center [860, 369] width 1336 height 738
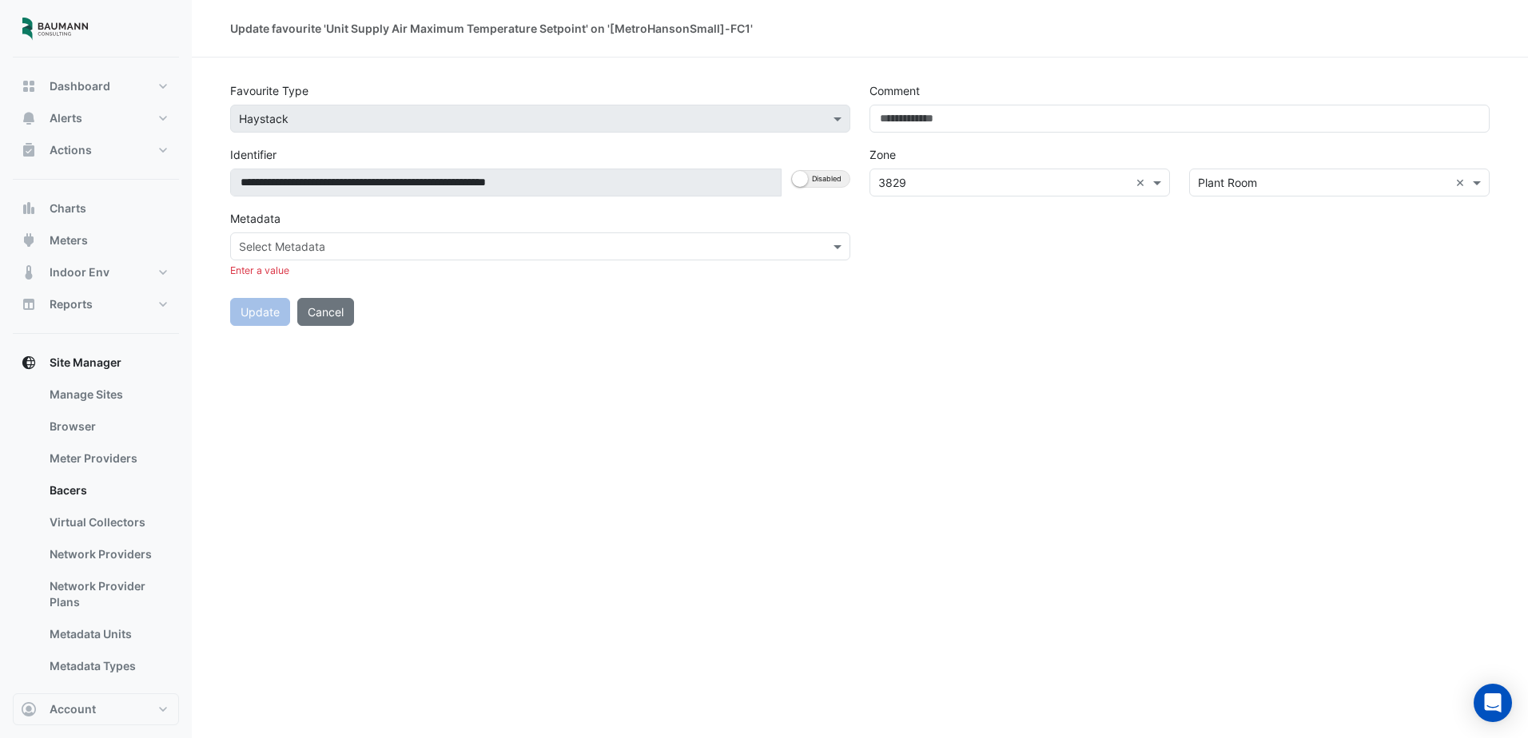
click at [281, 235] on div "Select Metadata" at bounding box center [540, 247] width 620 height 28
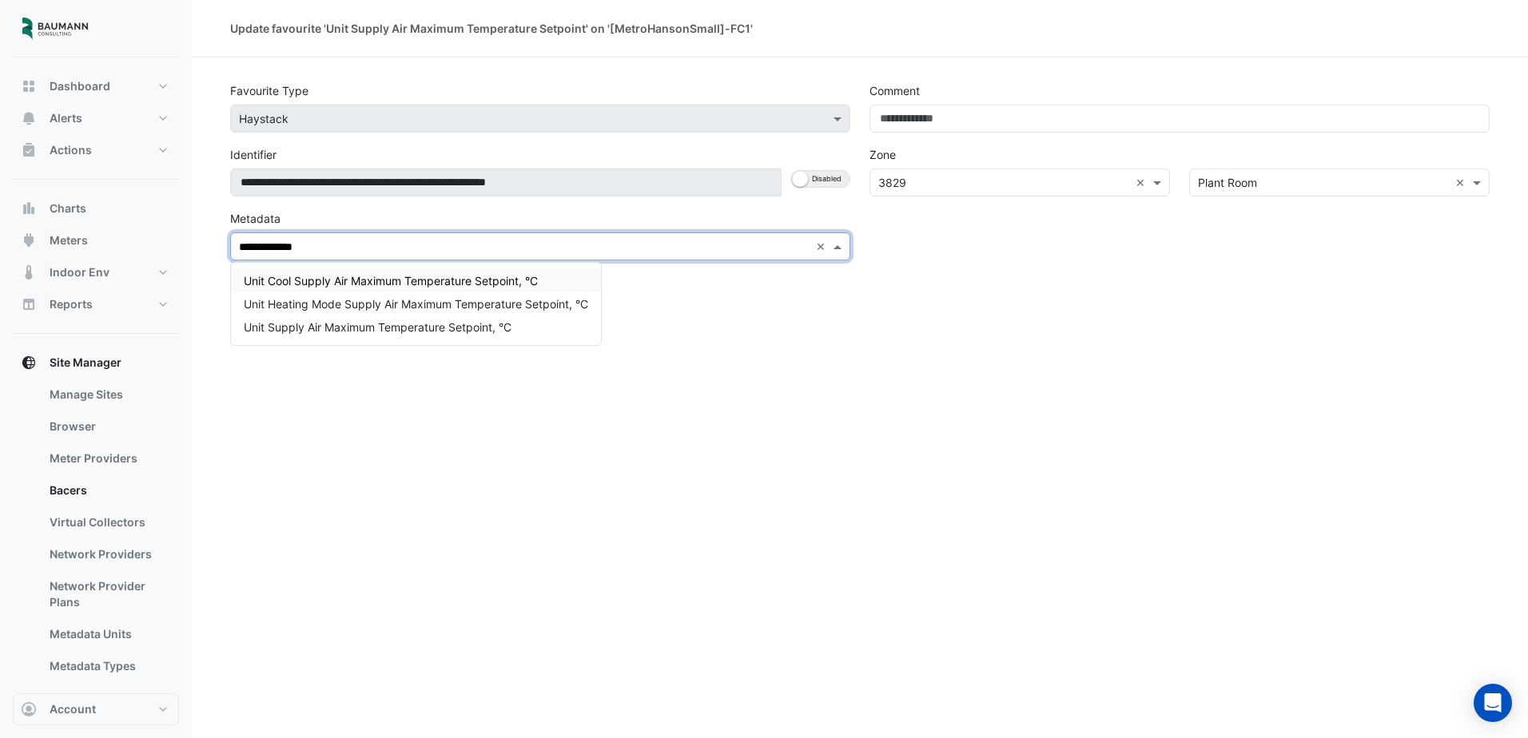
type input "**********"
click at [760, 324] on div "Update Cancel" at bounding box center [860, 306] width 1279 height 40
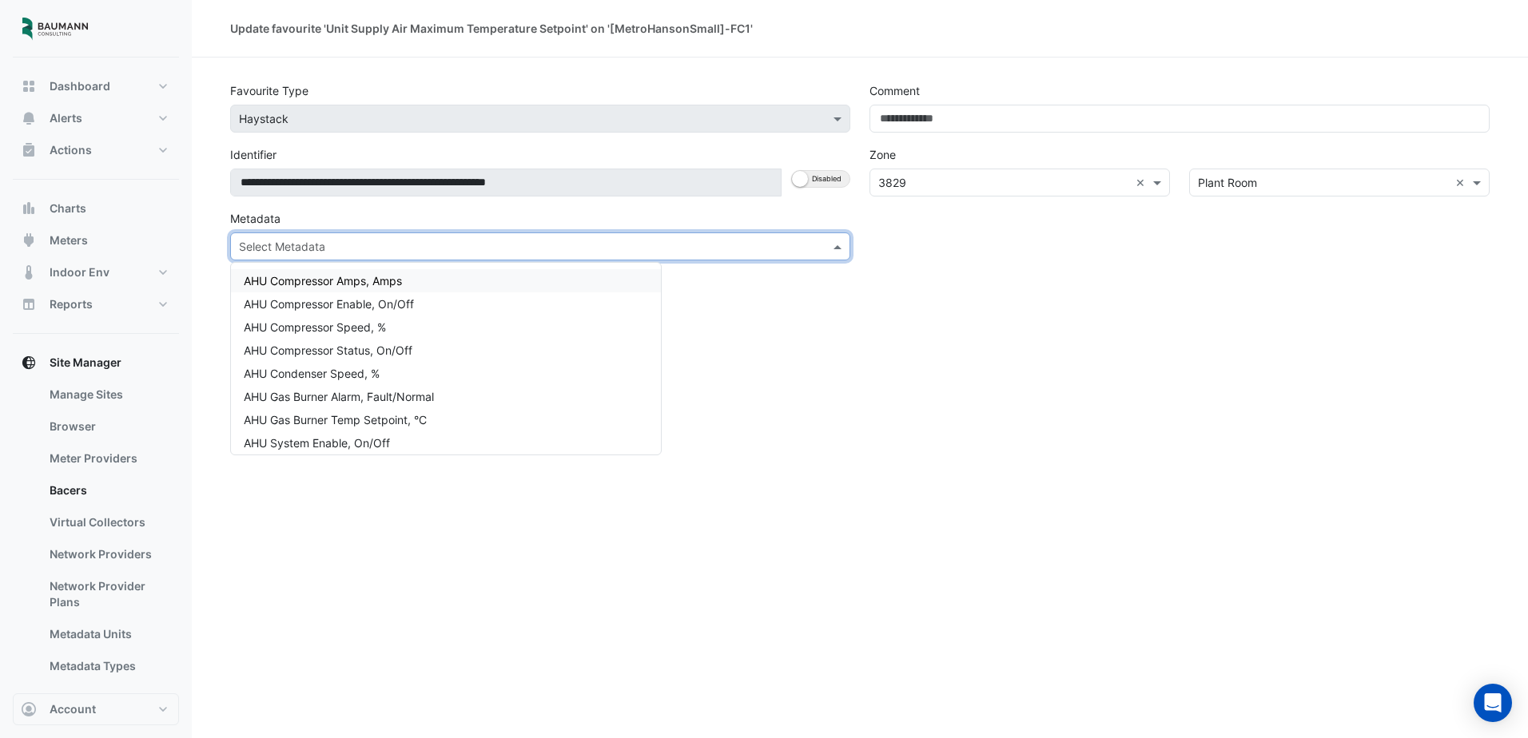
click at [766, 256] on div "Select Metadata" at bounding box center [540, 247] width 620 height 28
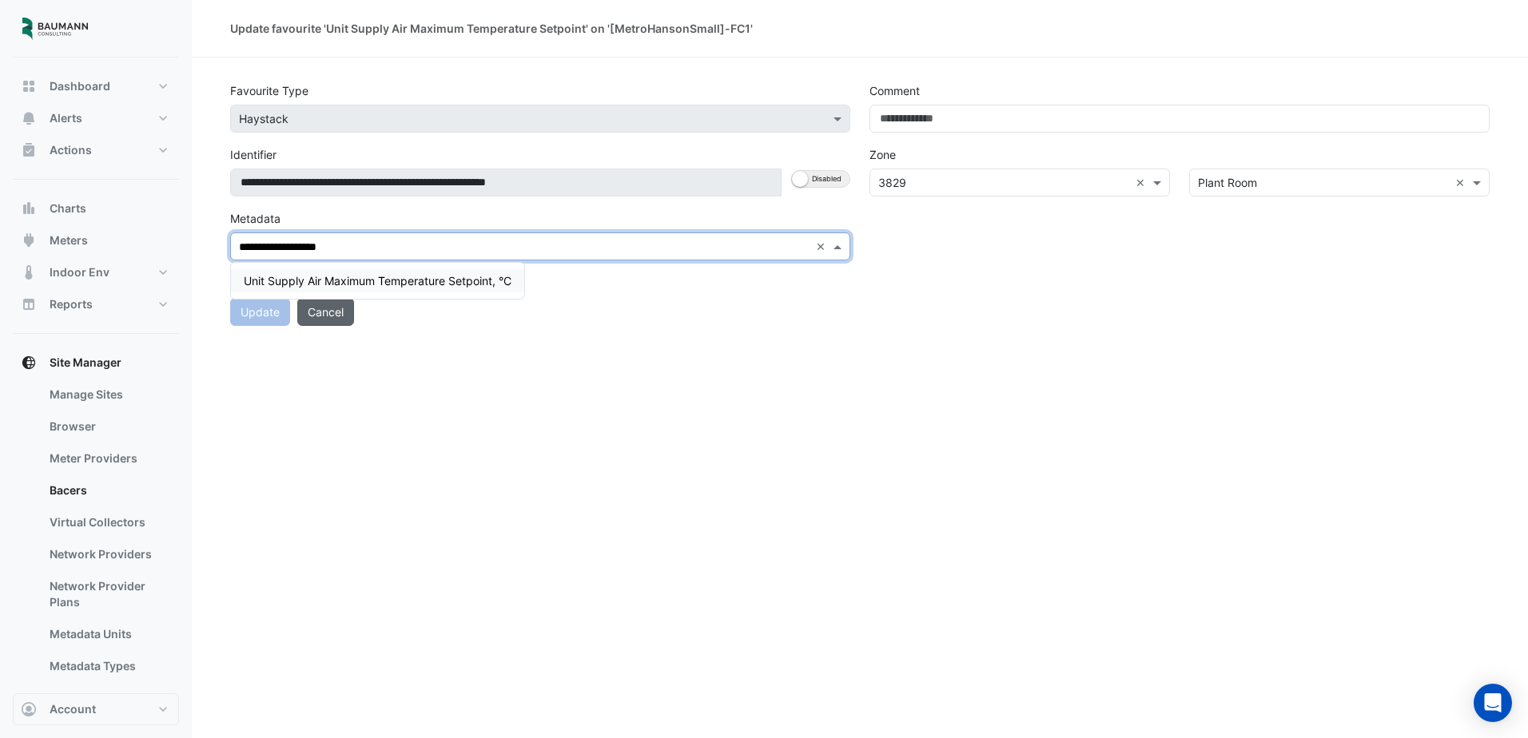
type input "**********"
click at [352, 314] on button "Cancel" at bounding box center [325, 312] width 57 height 28
select select "***"
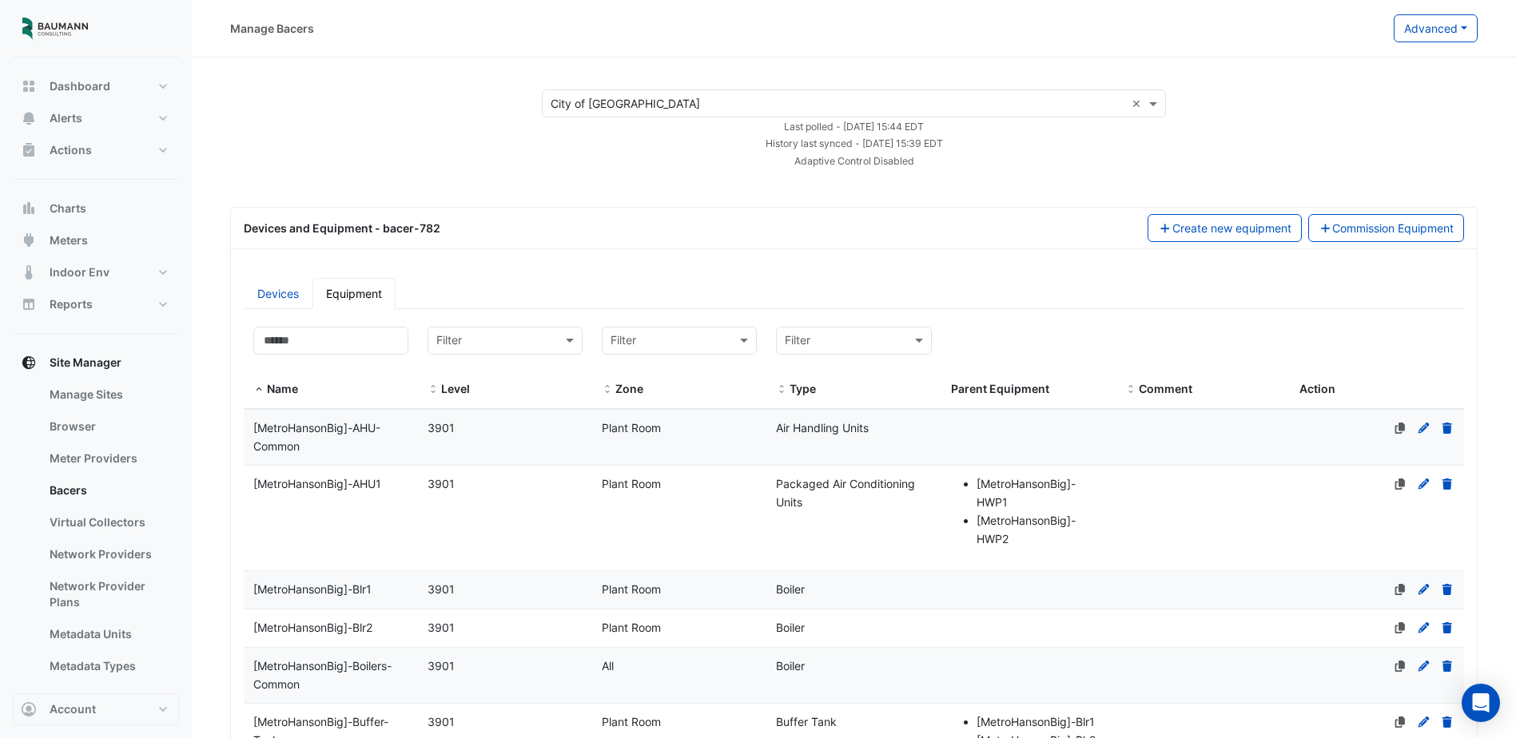
select select "***"
click at [384, 344] on input at bounding box center [330, 341] width 155 height 28
type input "*"
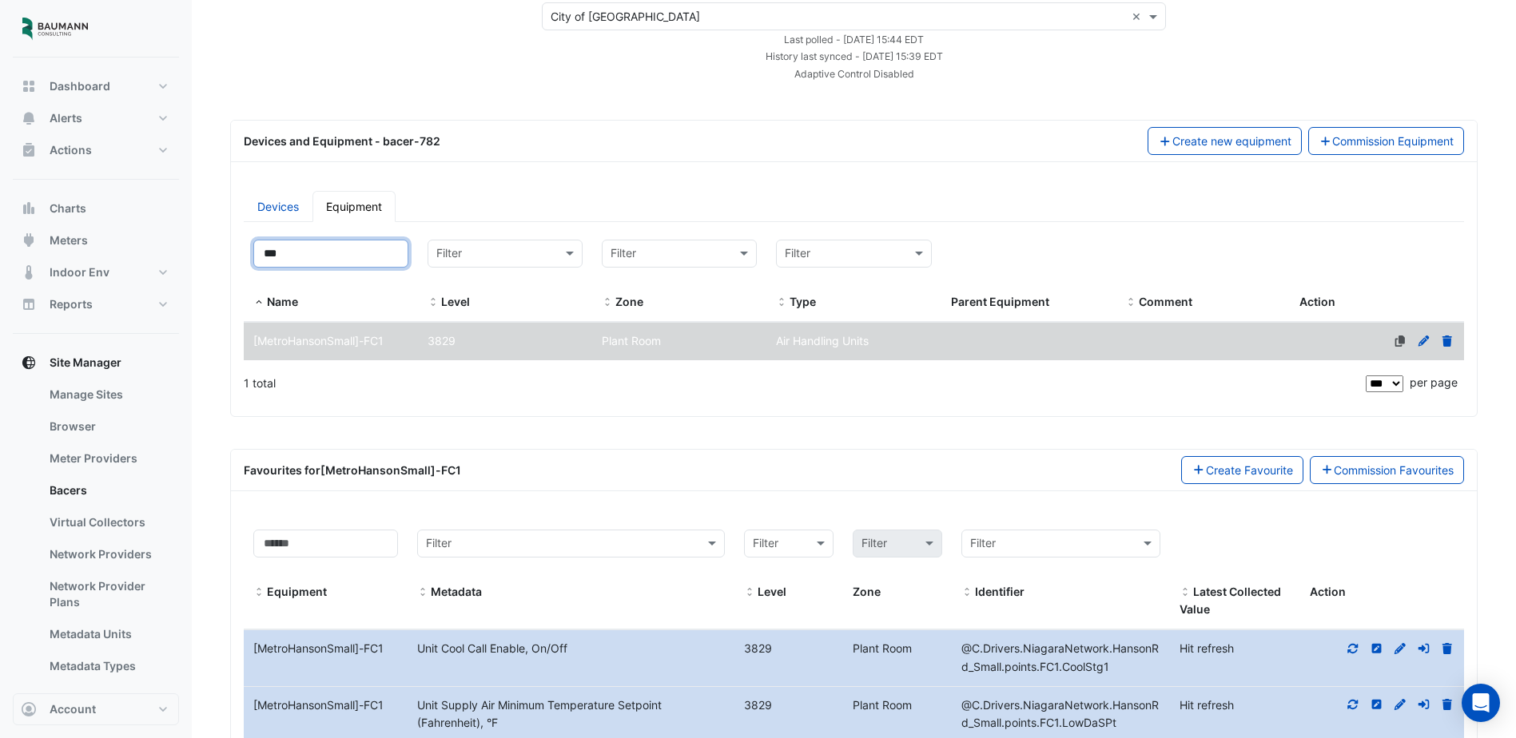
scroll to position [320, 0]
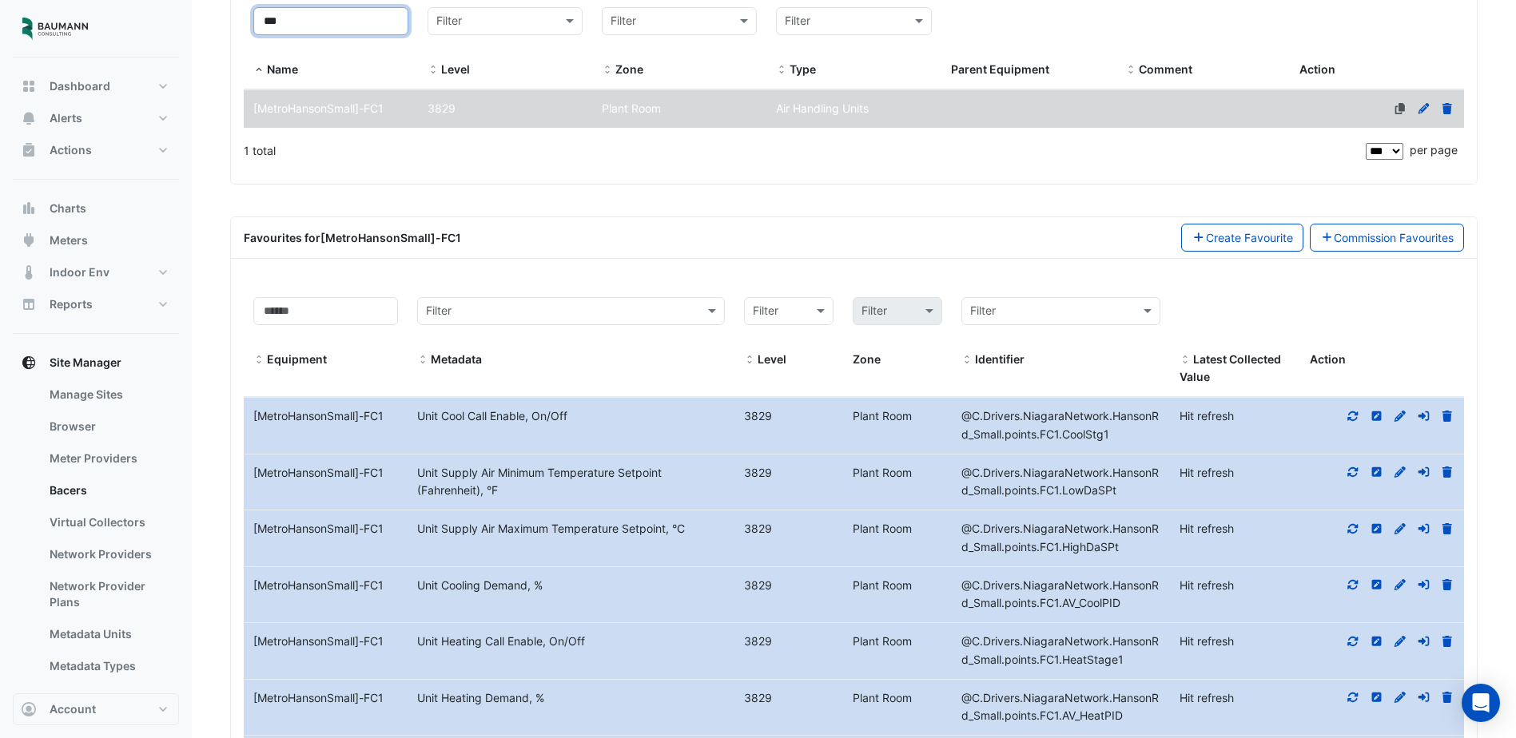
type input "***"
click at [1401, 526] on icon at bounding box center [1400, 528] width 11 height 11
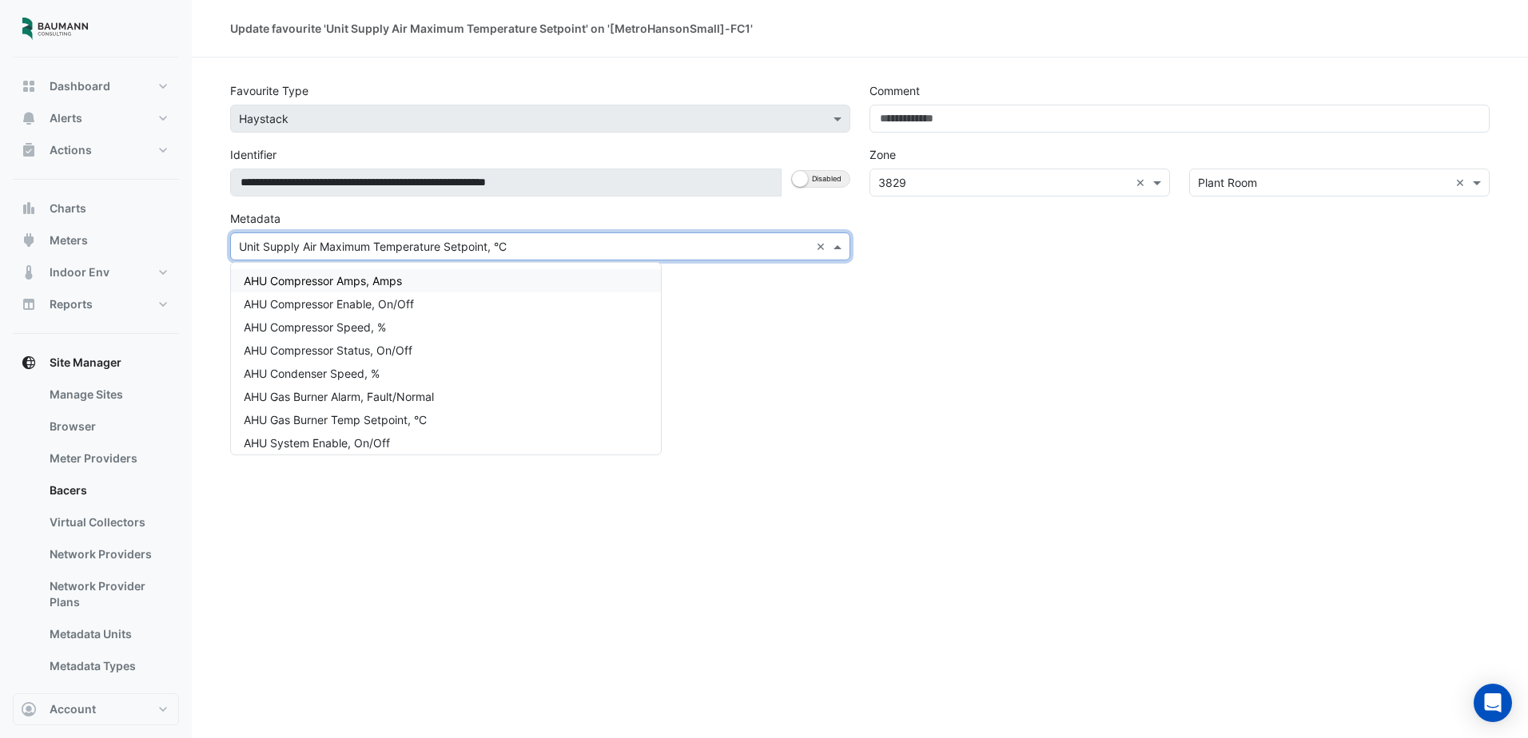
click at [814, 248] on div at bounding box center [540, 246] width 619 height 18
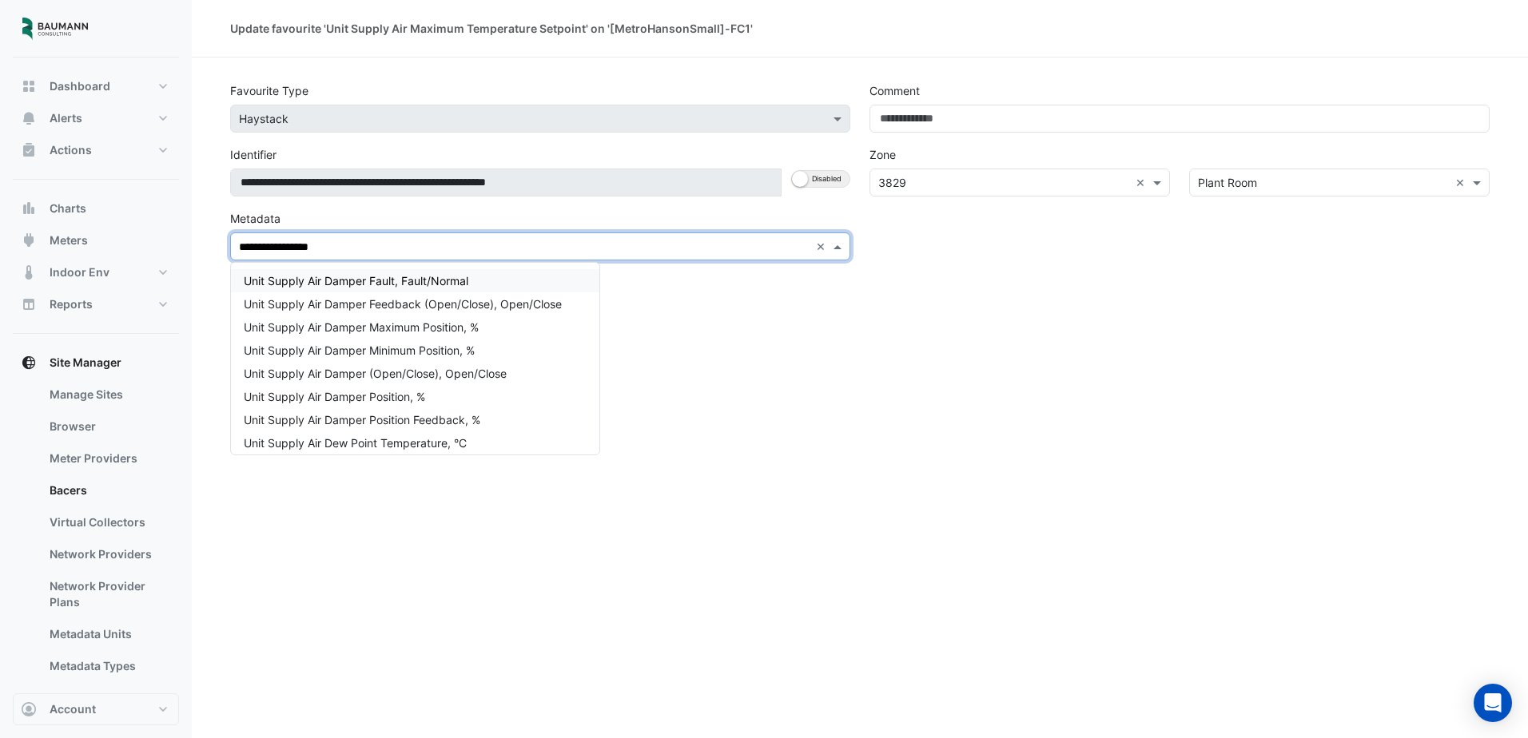
type input "**********"
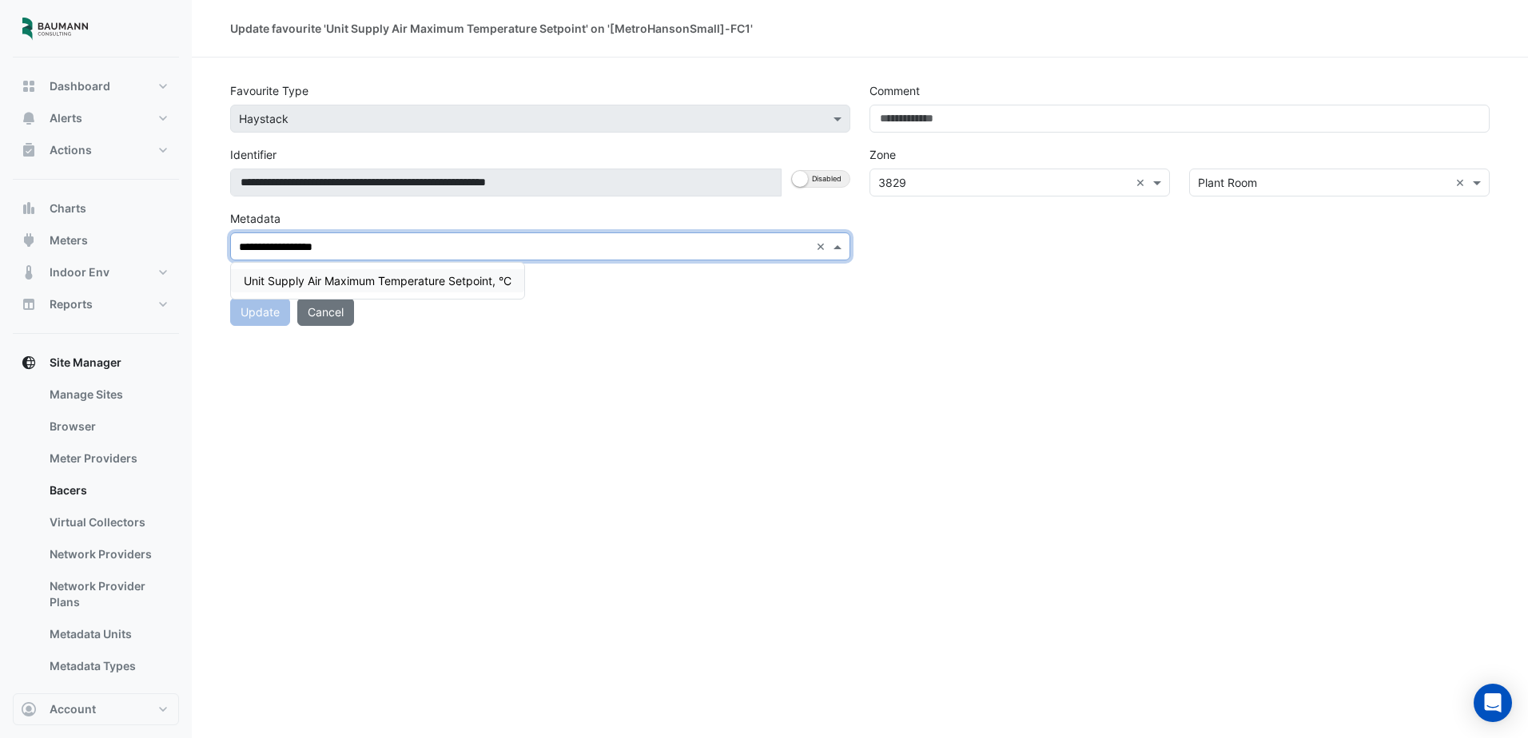
click at [303, 274] on span "Unit Supply Air Maximum Temperature Setpoint, °C" at bounding box center [378, 281] width 268 height 14
drag, startPoint x: 325, startPoint y: 299, endPoint x: 1525, endPoint y: 281, distance: 1199.8
click at [328, 294] on button "Cancel" at bounding box center [325, 295] width 57 height 28
select select "***"
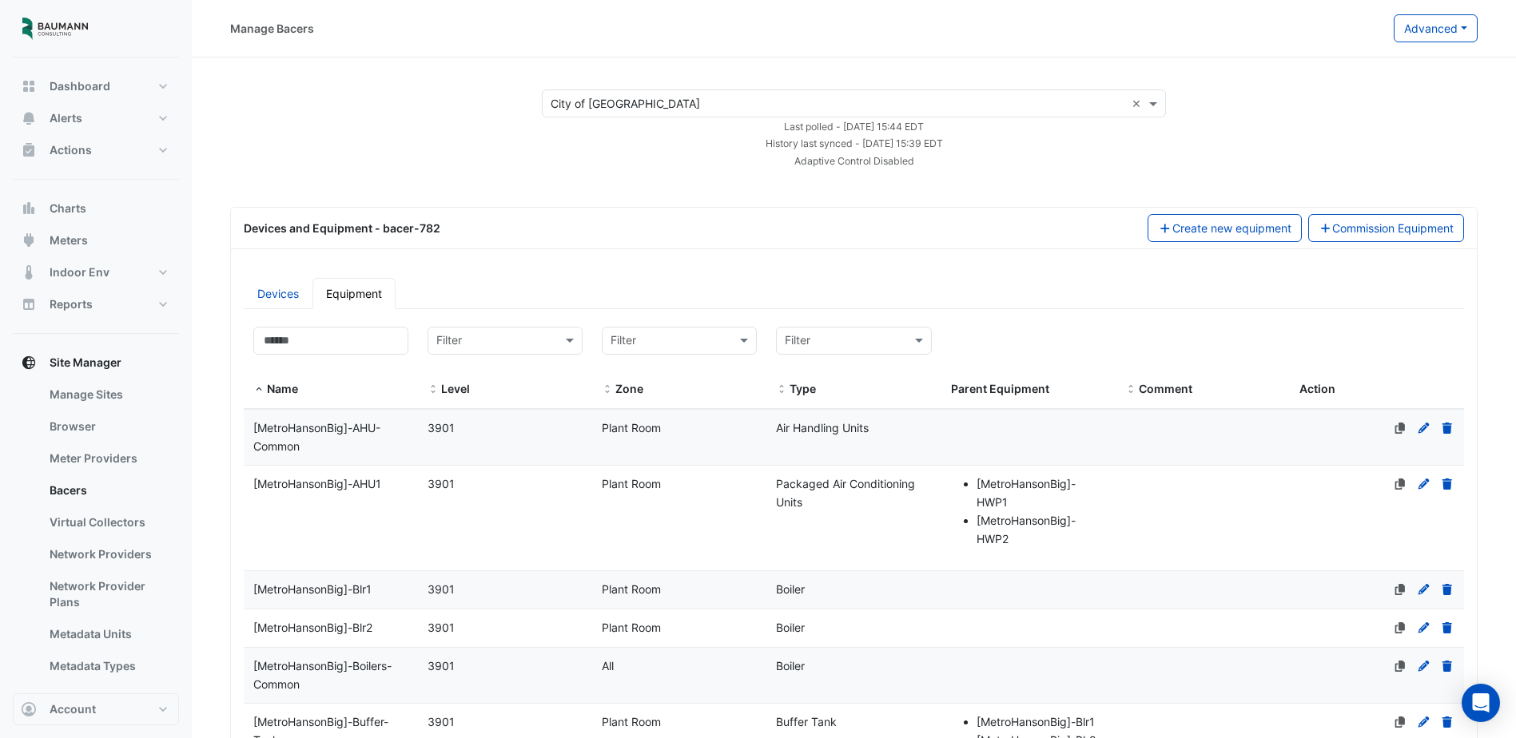
select select "***"
click at [323, 346] on input at bounding box center [330, 341] width 155 height 28
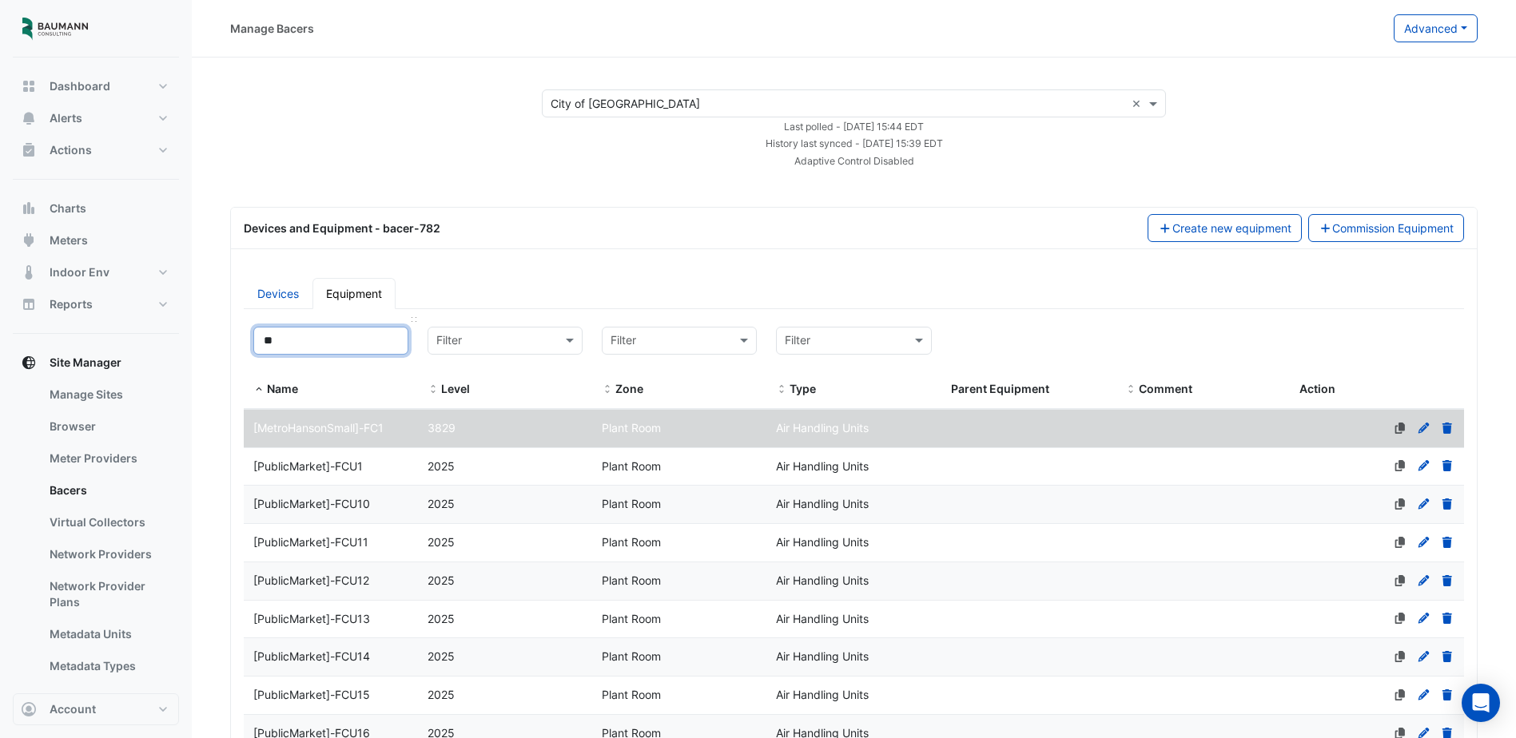
type input "***"
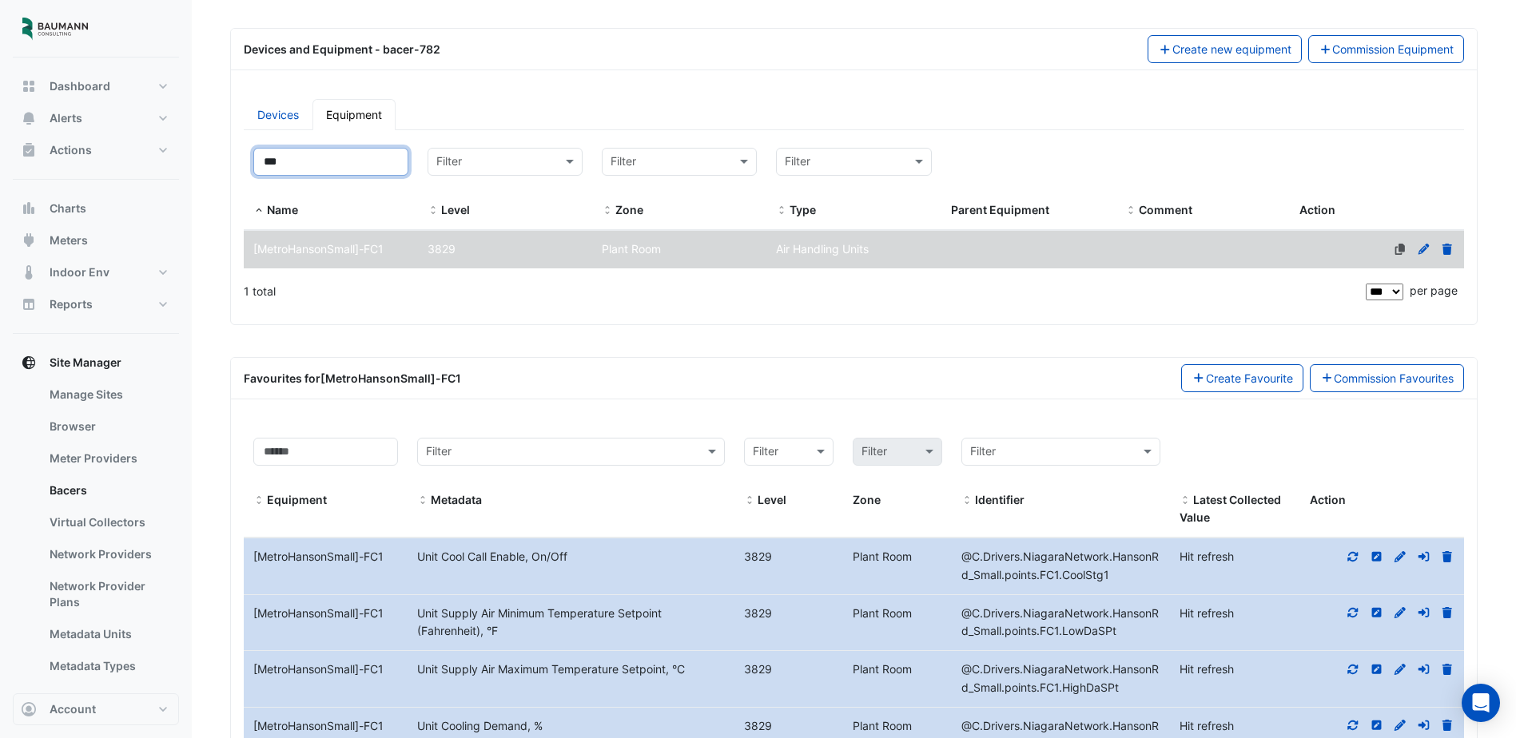
scroll to position [400, 0]
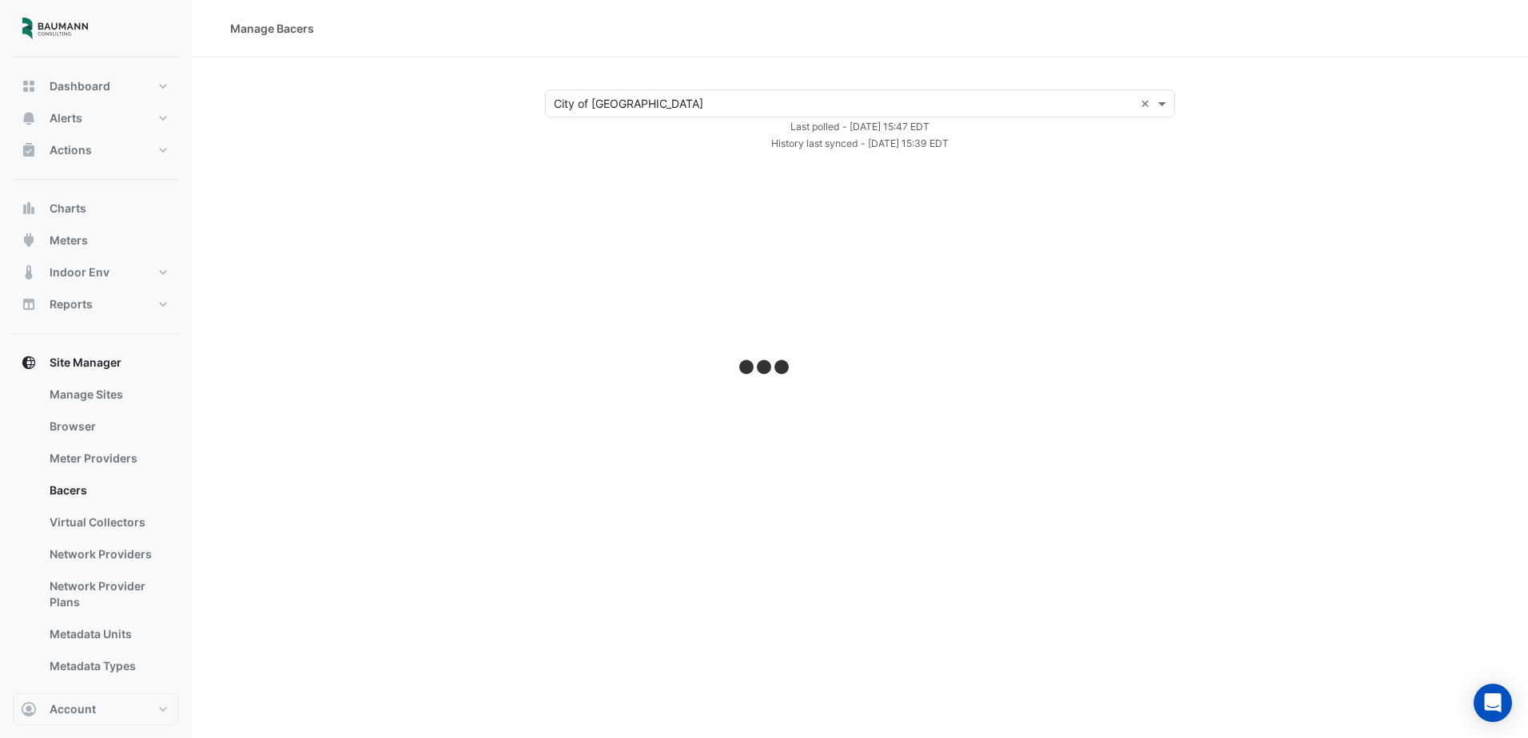
select select "***"
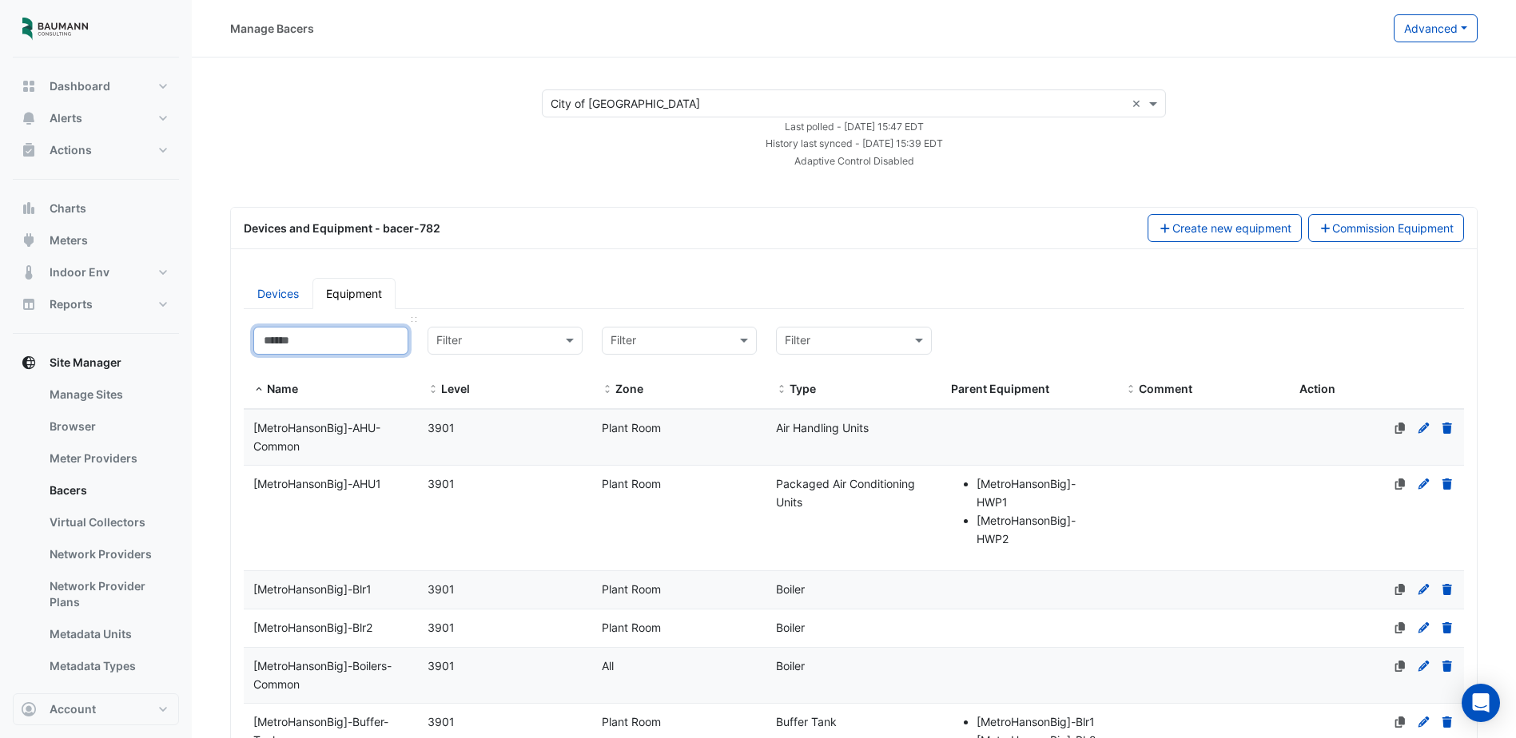
click at [307, 346] on input at bounding box center [330, 341] width 155 height 28
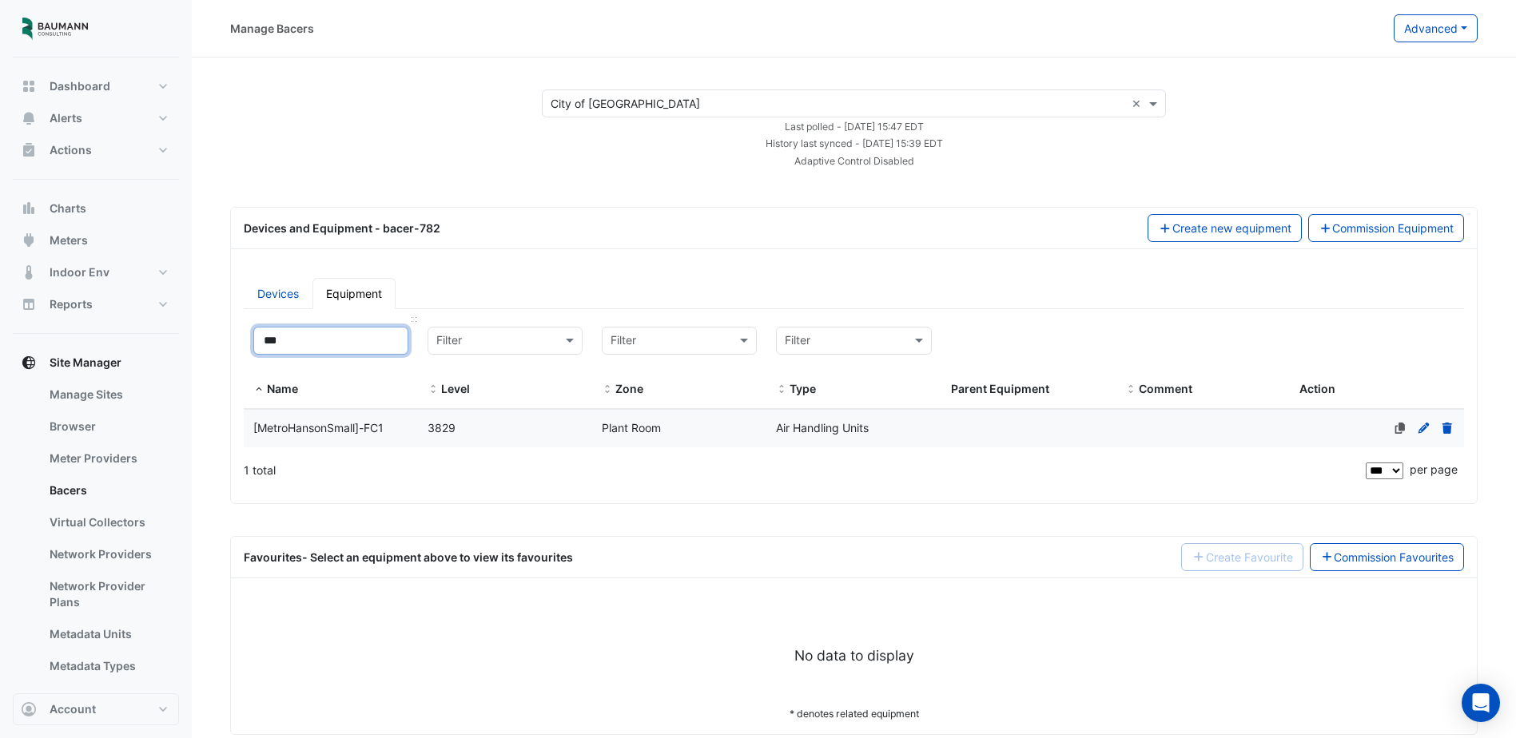
type input "***"
click at [454, 444] on datatable-body-cell "Level 3829" at bounding box center [505, 429] width 174 height 38
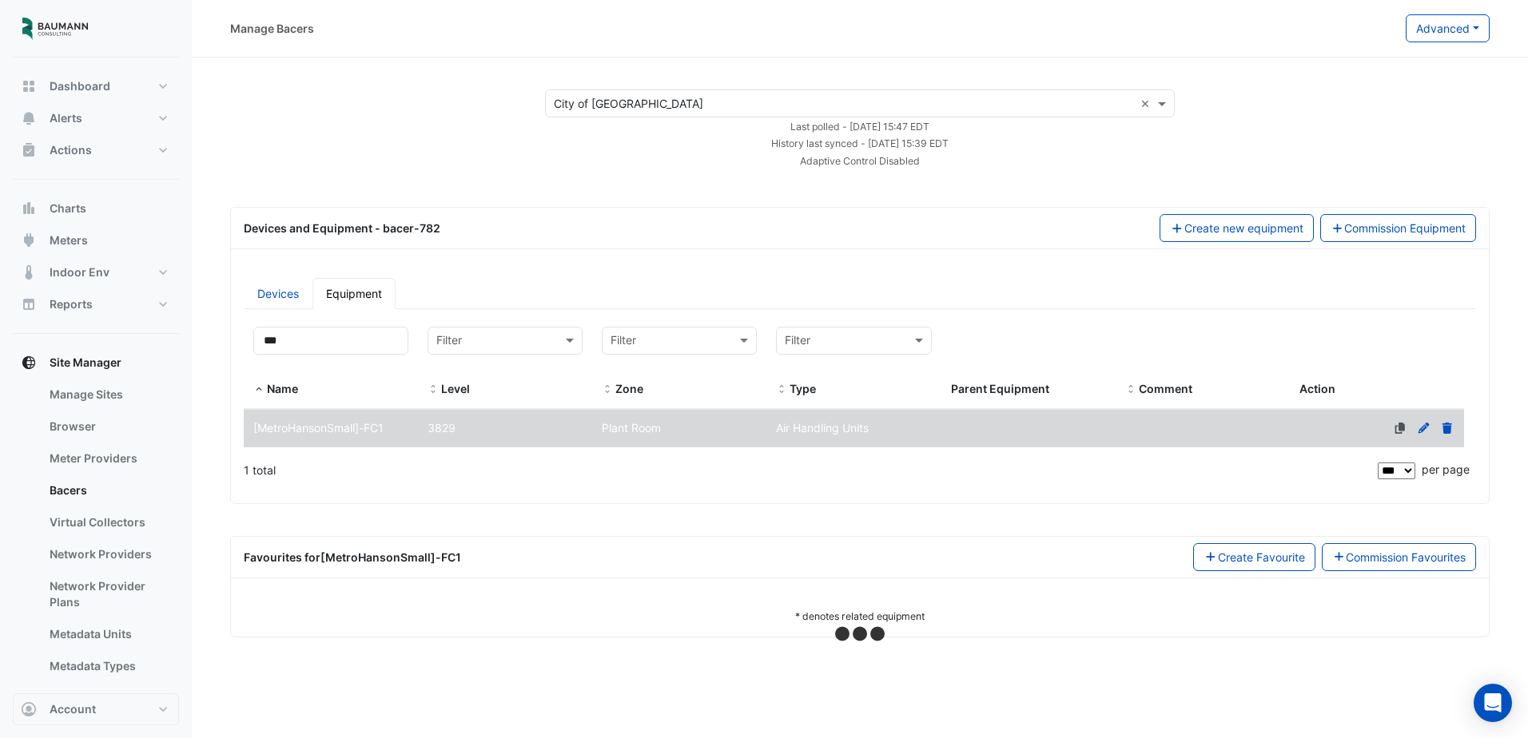
select select "***"
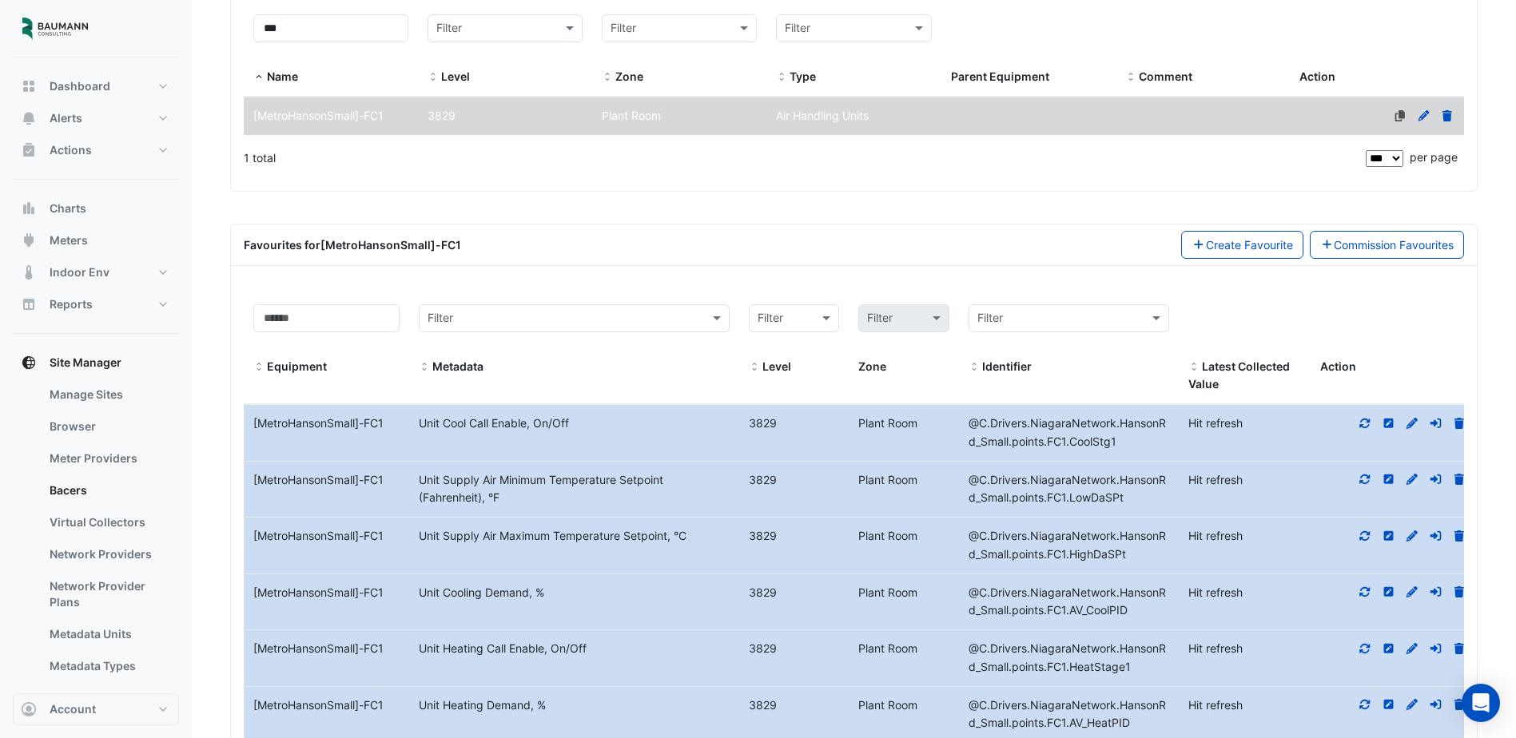
scroll to position [320, 0]
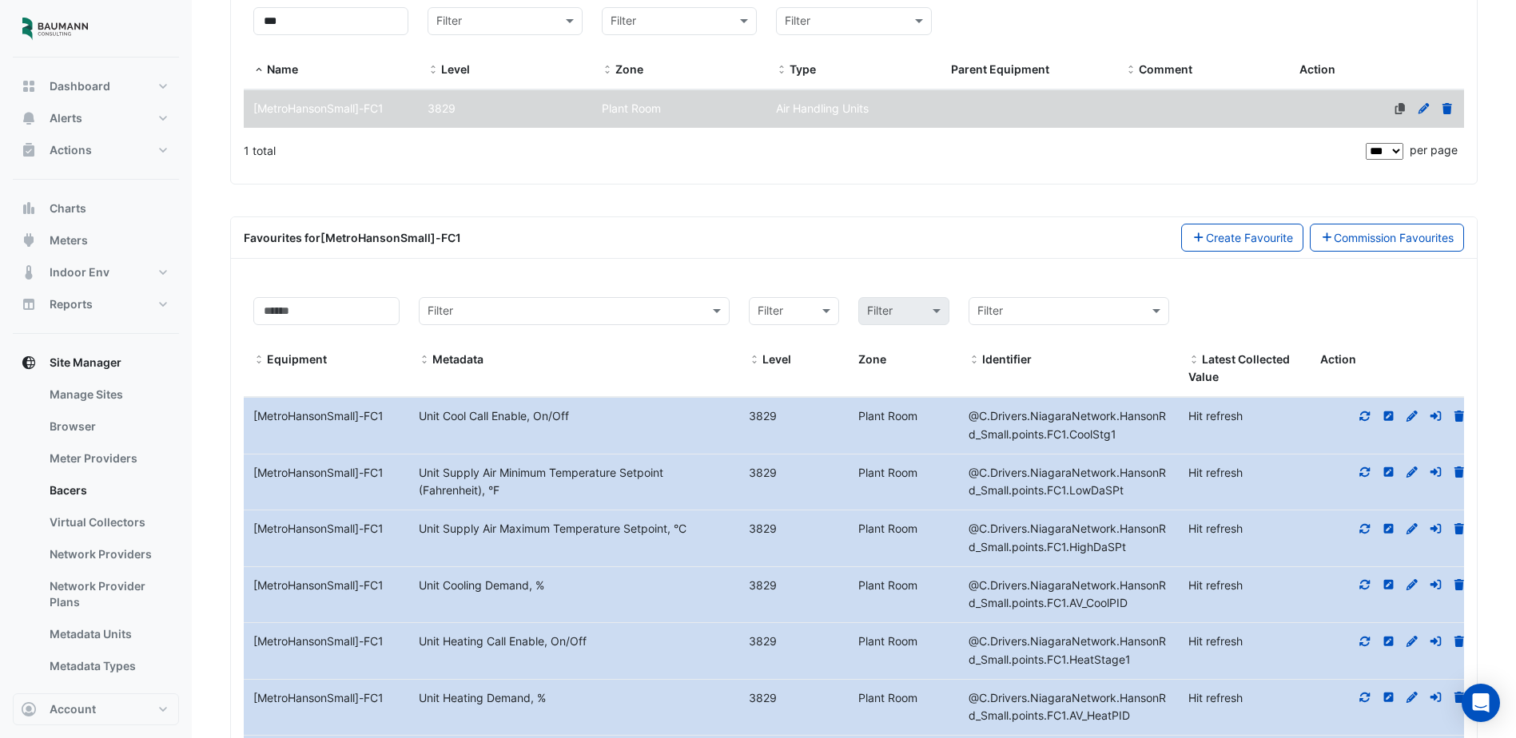
click at [1415, 527] on icon at bounding box center [1412, 528] width 11 height 11
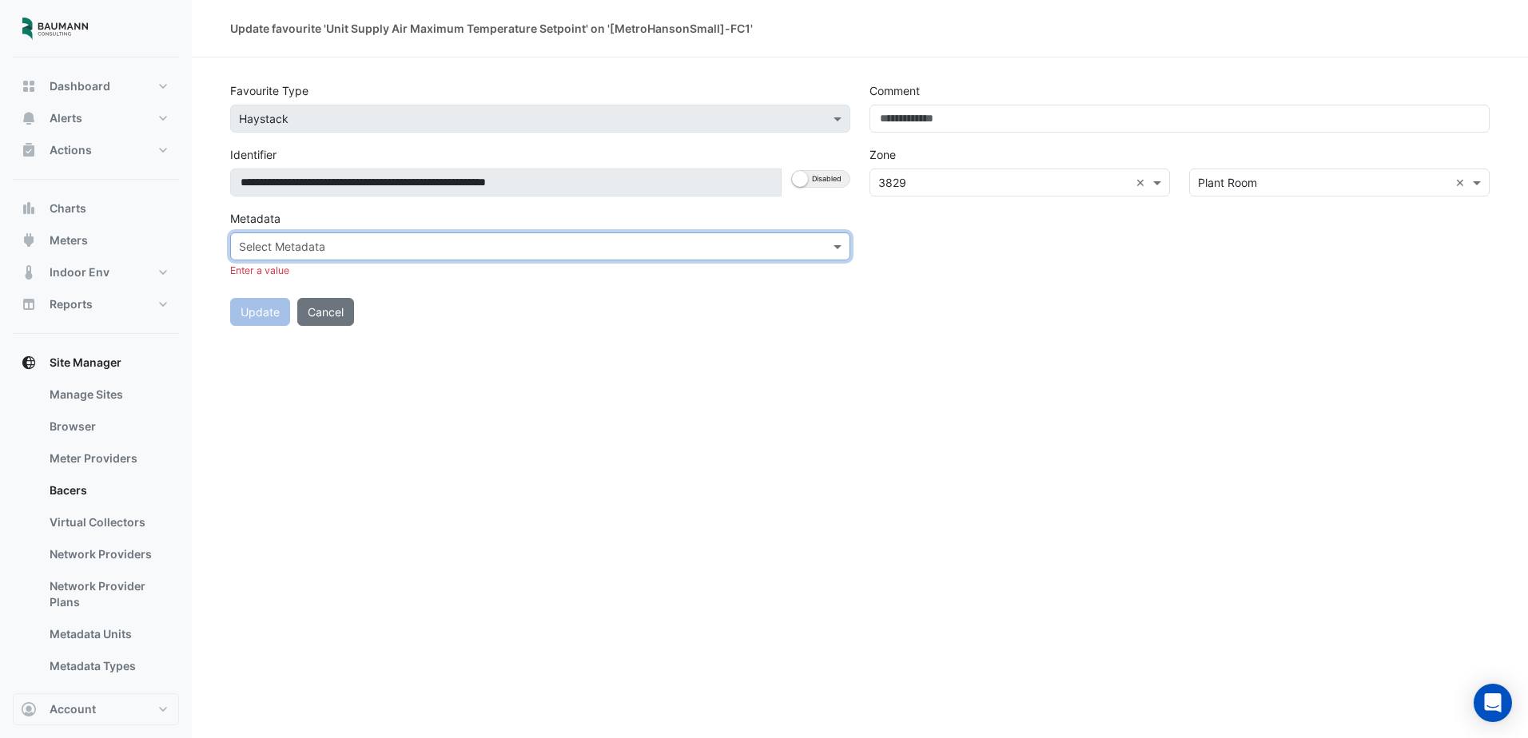
paste input "**********"
type input "**********"
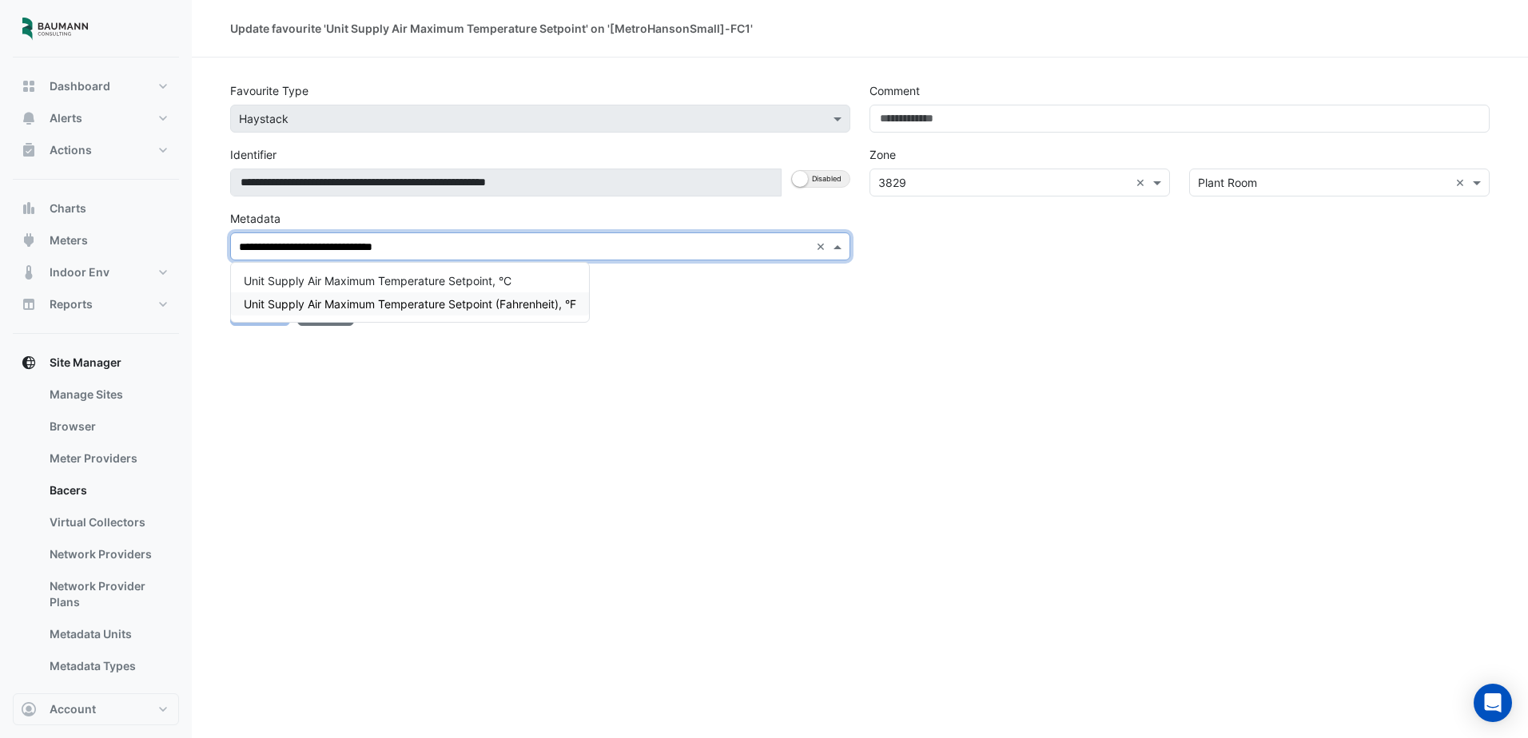
click at [547, 306] on span "Unit Supply Air Maximum Temperature Setpoint (Fahrenheit), °F" at bounding box center [410, 304] width 332 height 14
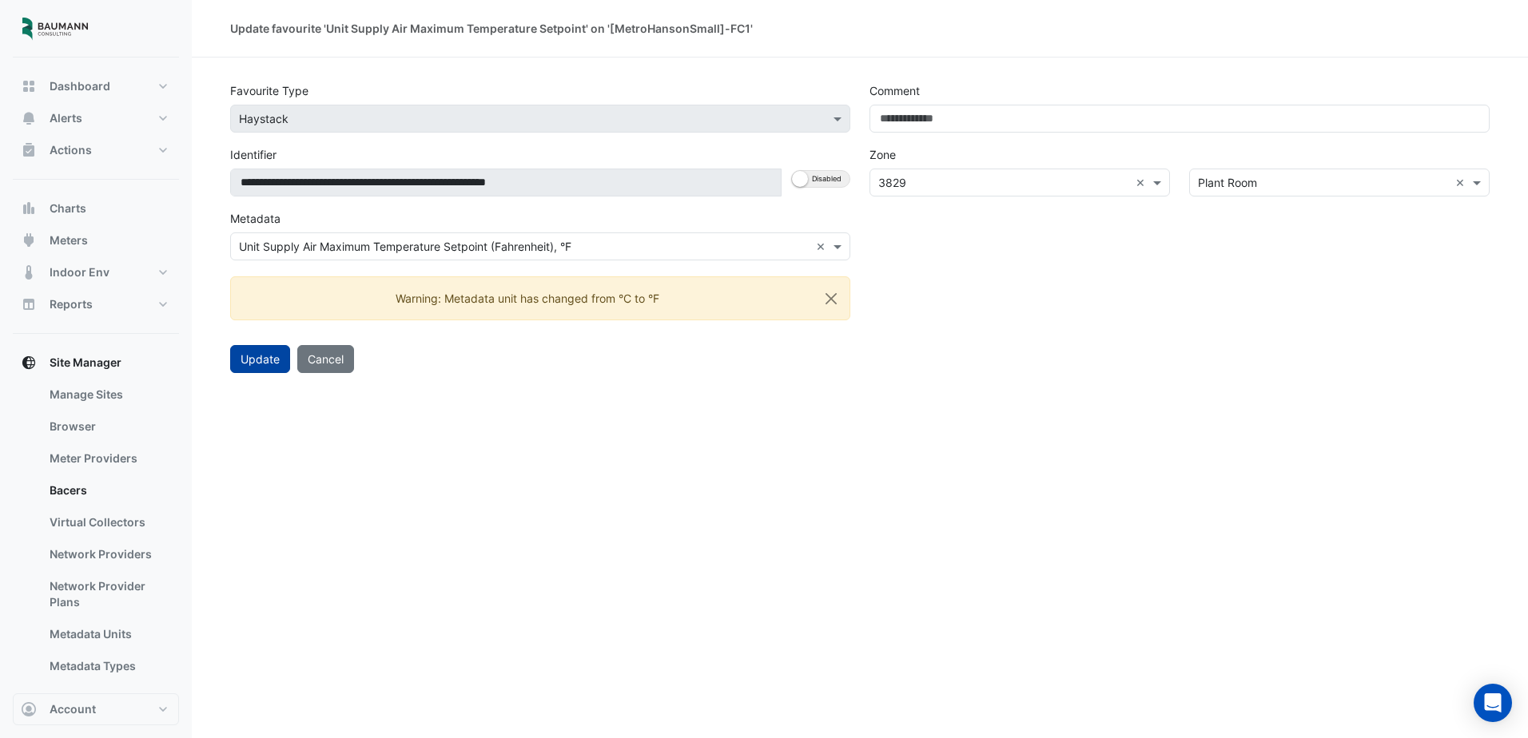
click at [248, 365] on button "Update" at bounding box center [260, 359] width 60 height 28
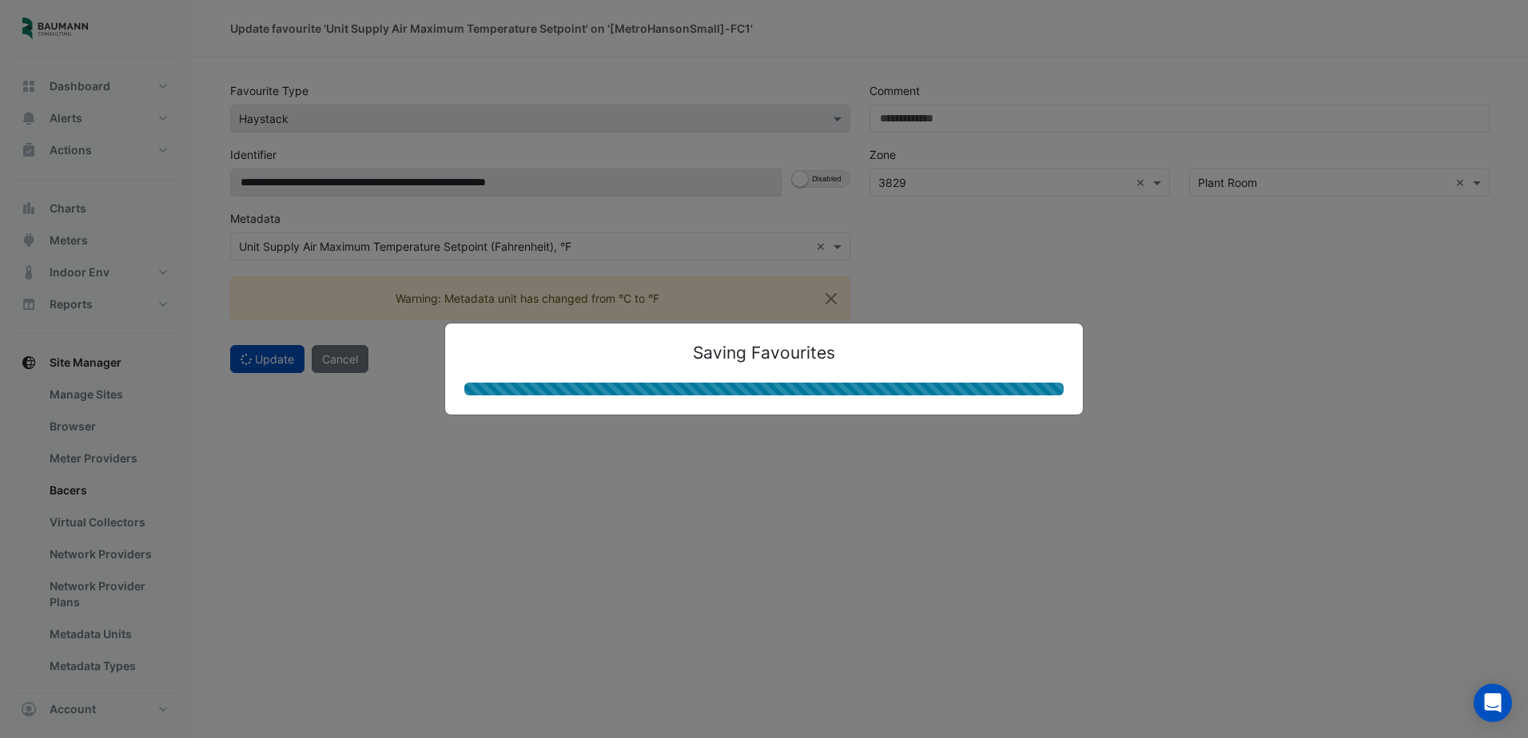
select select "***"
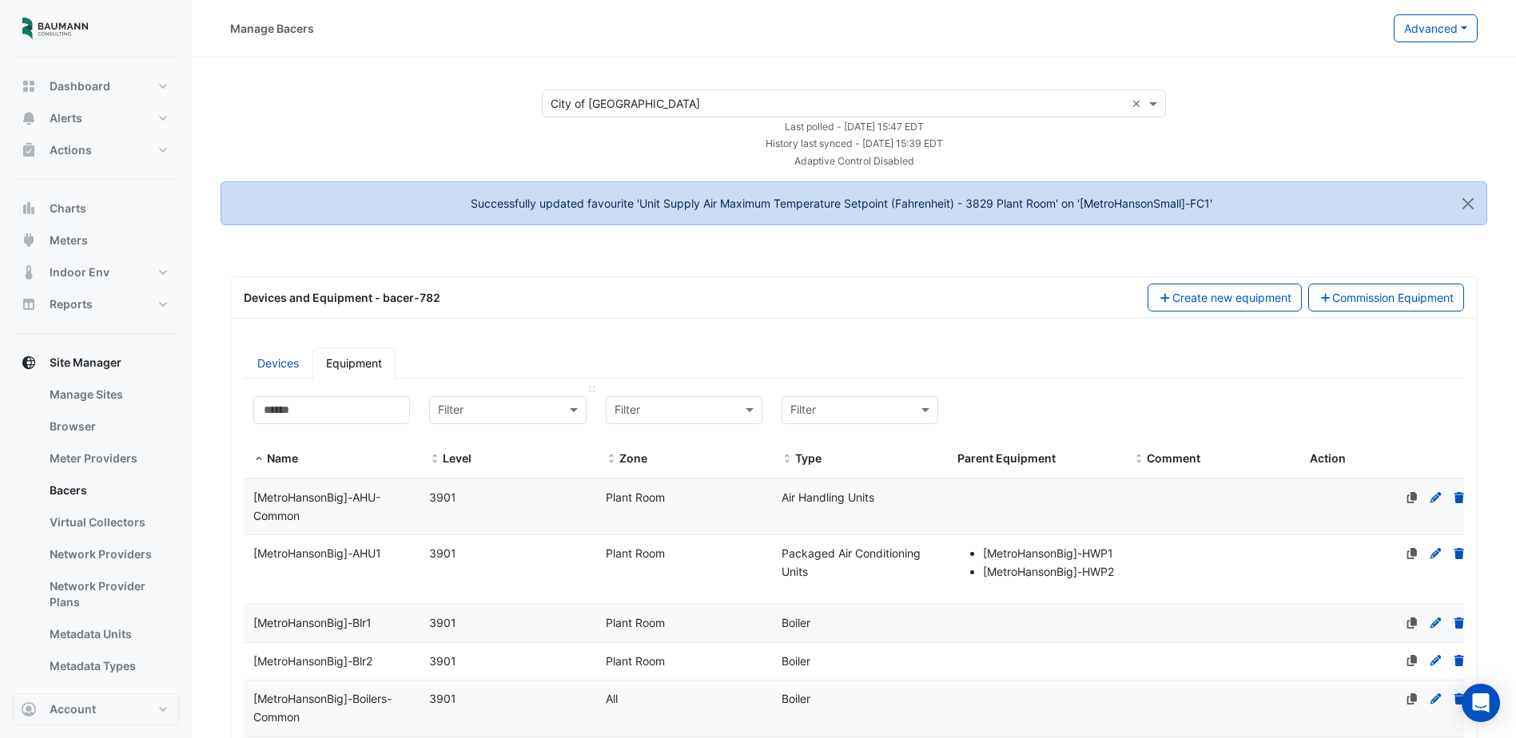
select select "***"
click at [389, 414] on input at bounding box center [331, 410] width 157 height 28
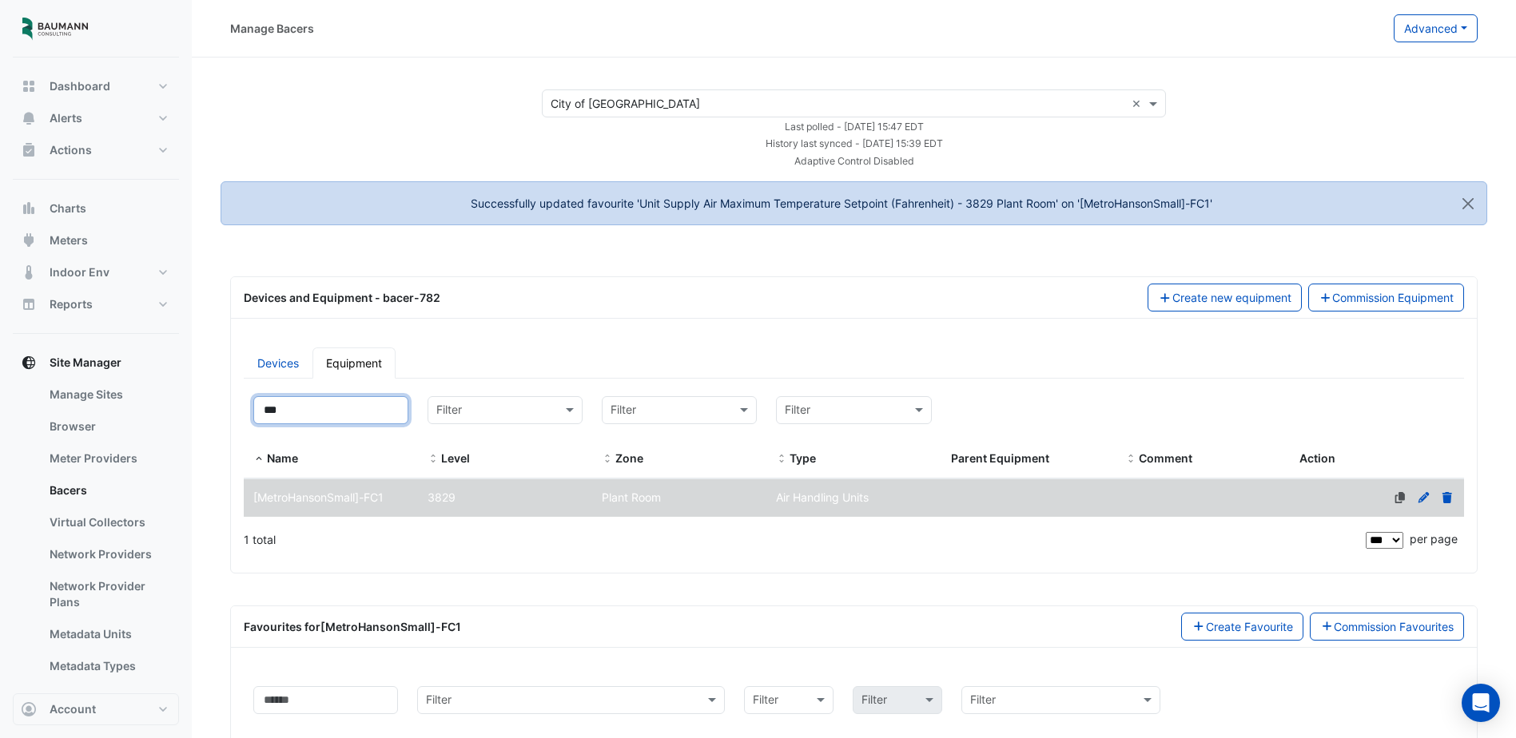
type input "***"
click at [384, 488] on datatable-body-cell "Name [MetroHansonSmall]-FC1" at bounding box center [331, 499] width 174 height 38
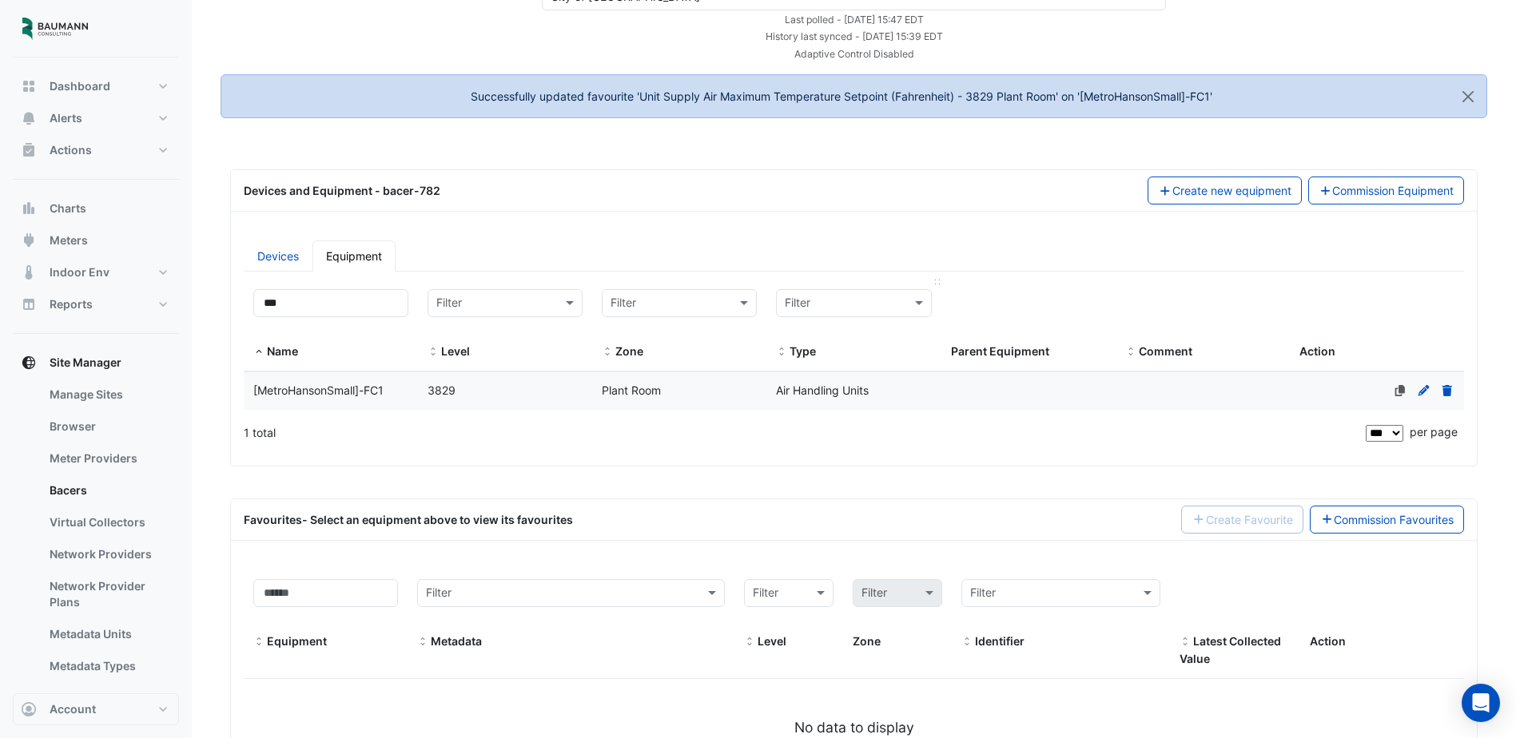
scroll to position [209, 0]
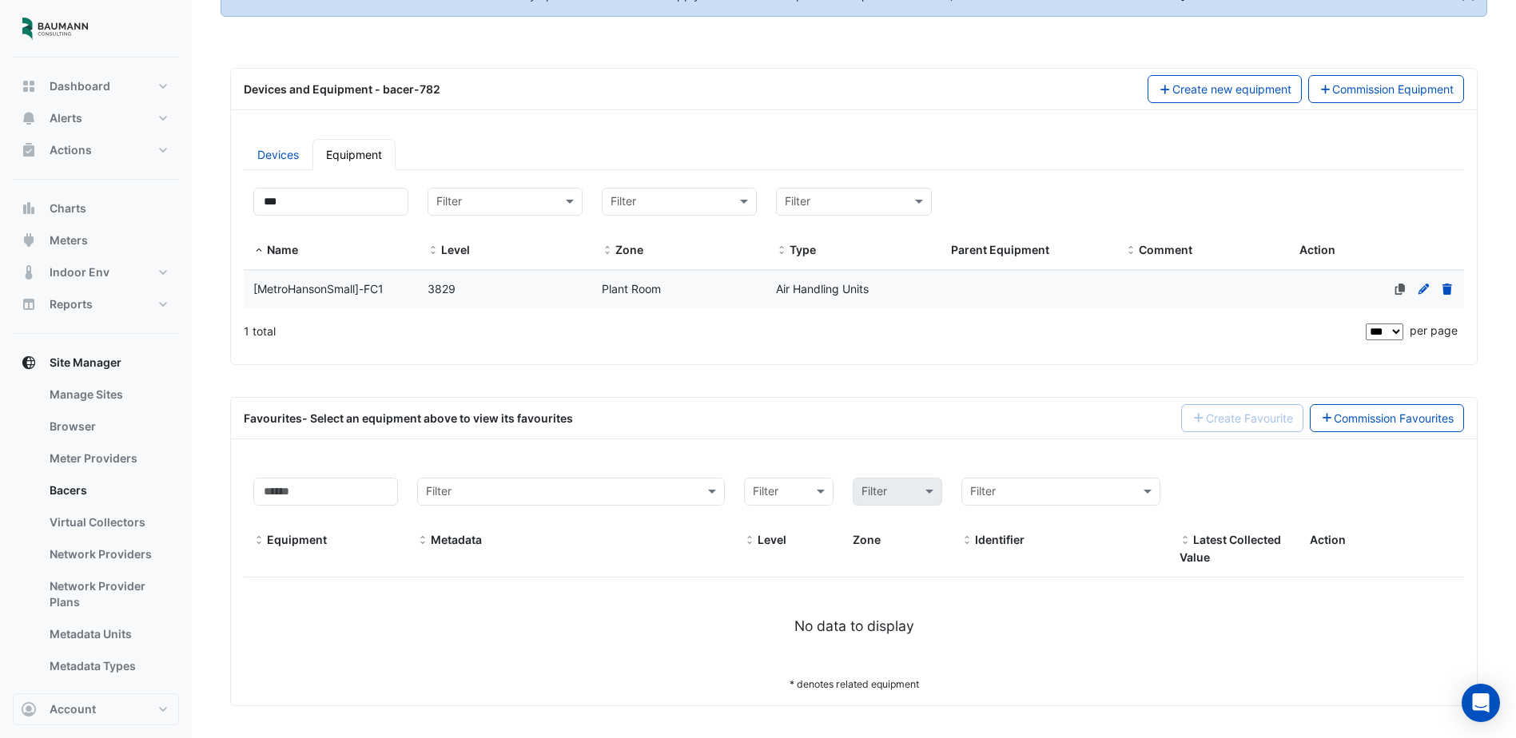
click at [357, 282] on span "[MetroHansonSmall]-FC1" at bounding box center [318, 289] width 130 height 14
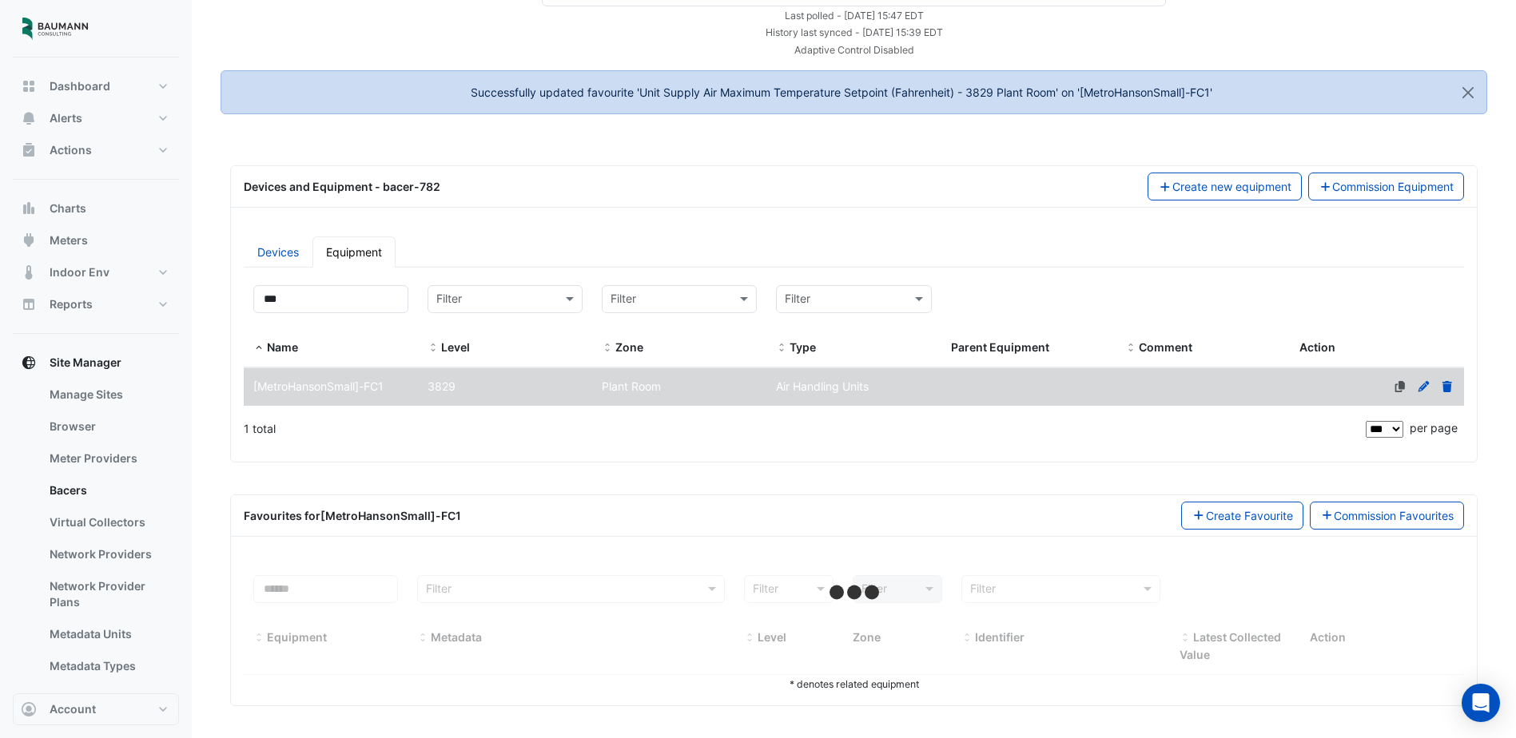
scroll to position [111, 0]
select select "***"
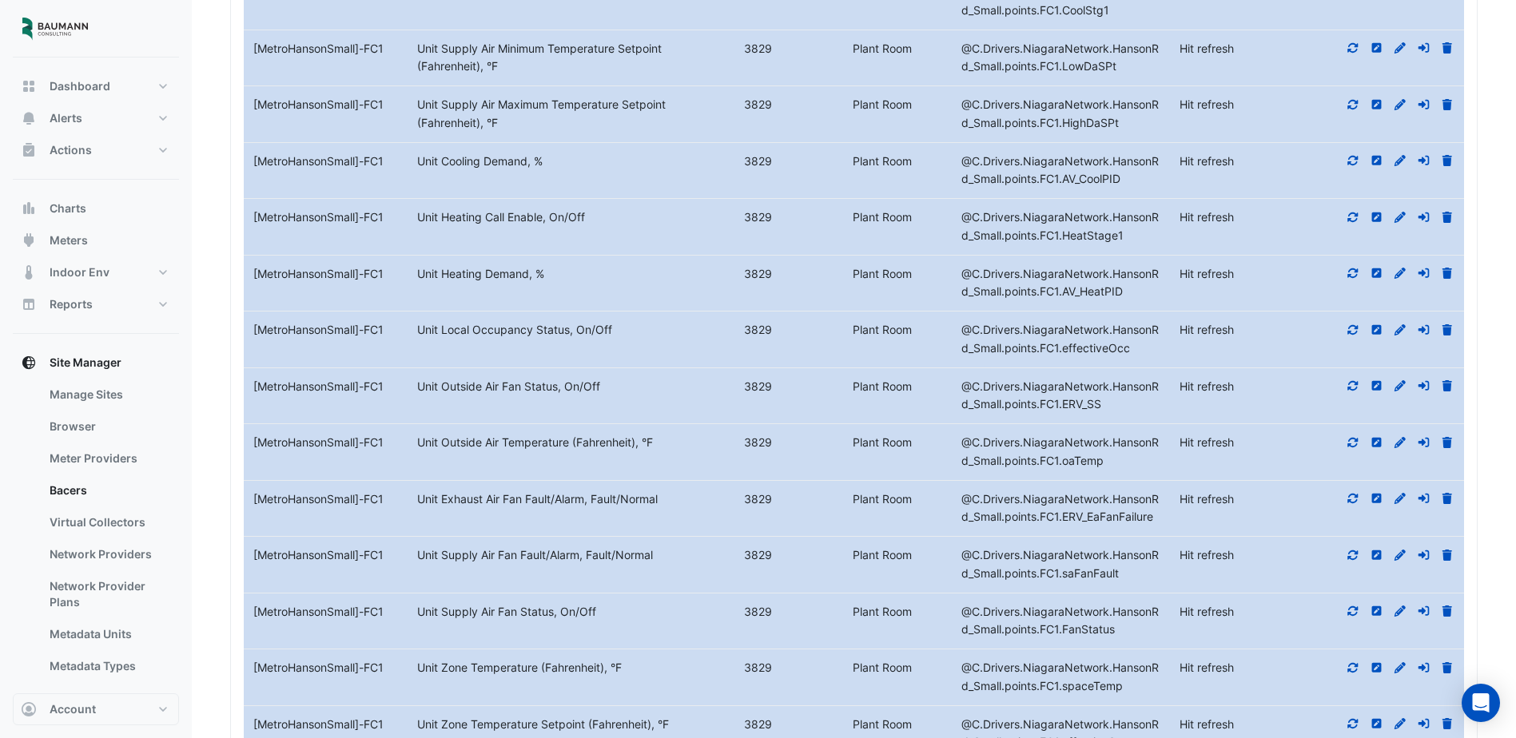
scroll to position [608, 0]
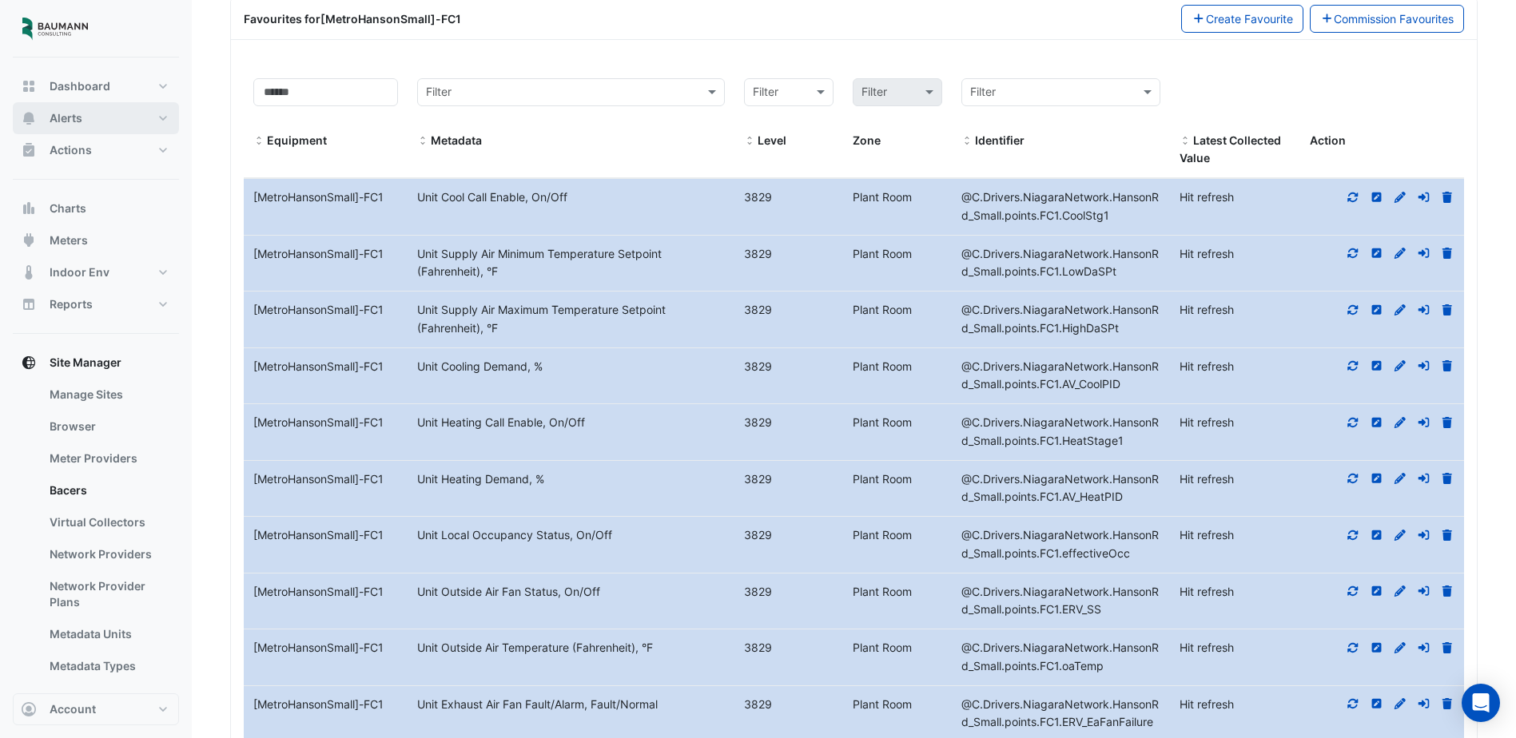
click at [86, 132] on button "Alerts" at bounding box center [96, 118] width 166 height 32
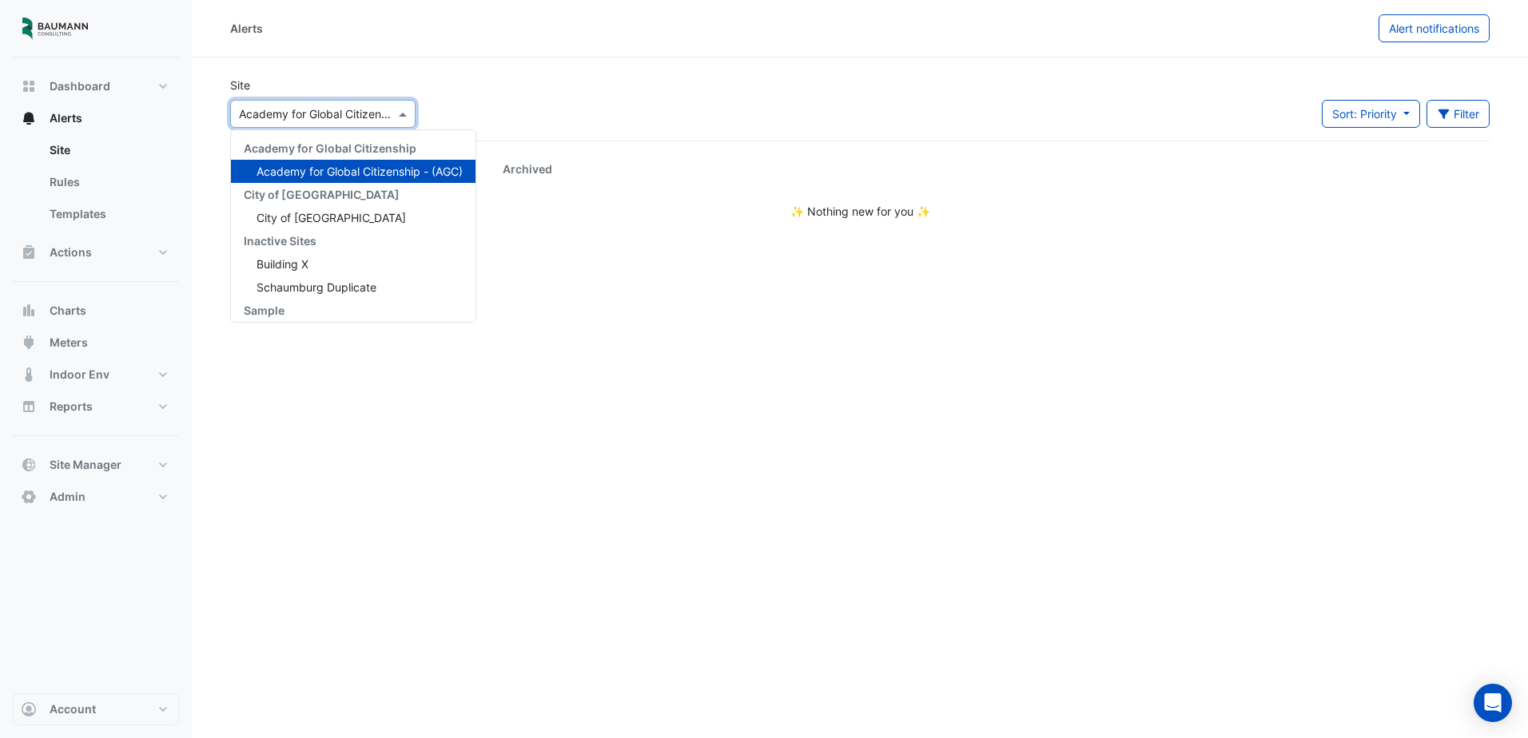
click at [347, 122] on div "Select a Site × Academy for Global Citizenship - (AGC)" at bounding box center [322, 114] width 185 height 28
click at [329, 209] on div "City of [GEOGRAPHIC_DATA]" at bounding box center [353, 217] width 245 height 23
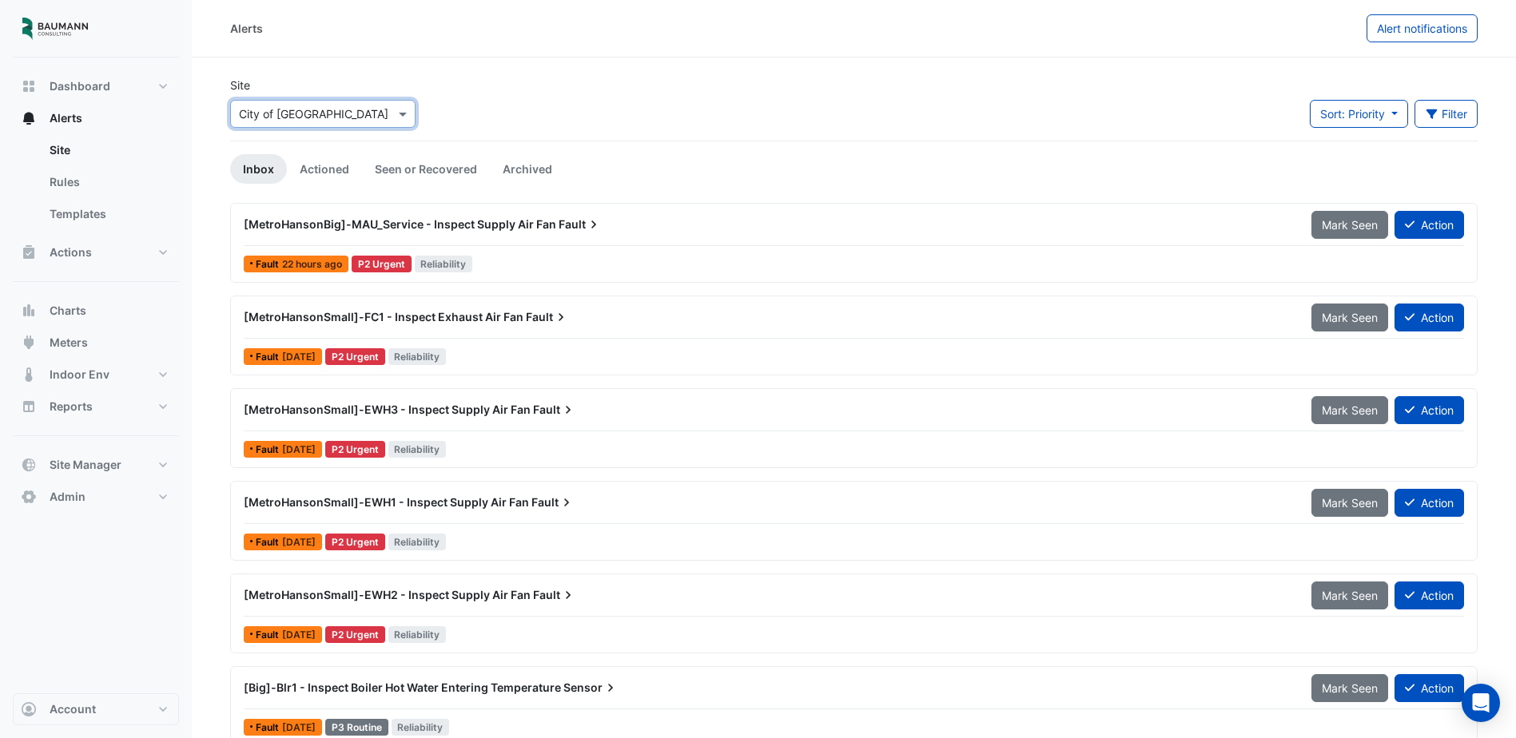
click at [616, 226] on div "[MetroHansonBig]-MAU_Service - Inspect Supply Air Fan Fault" at bounding box center [768, 225] width 1049 height 16
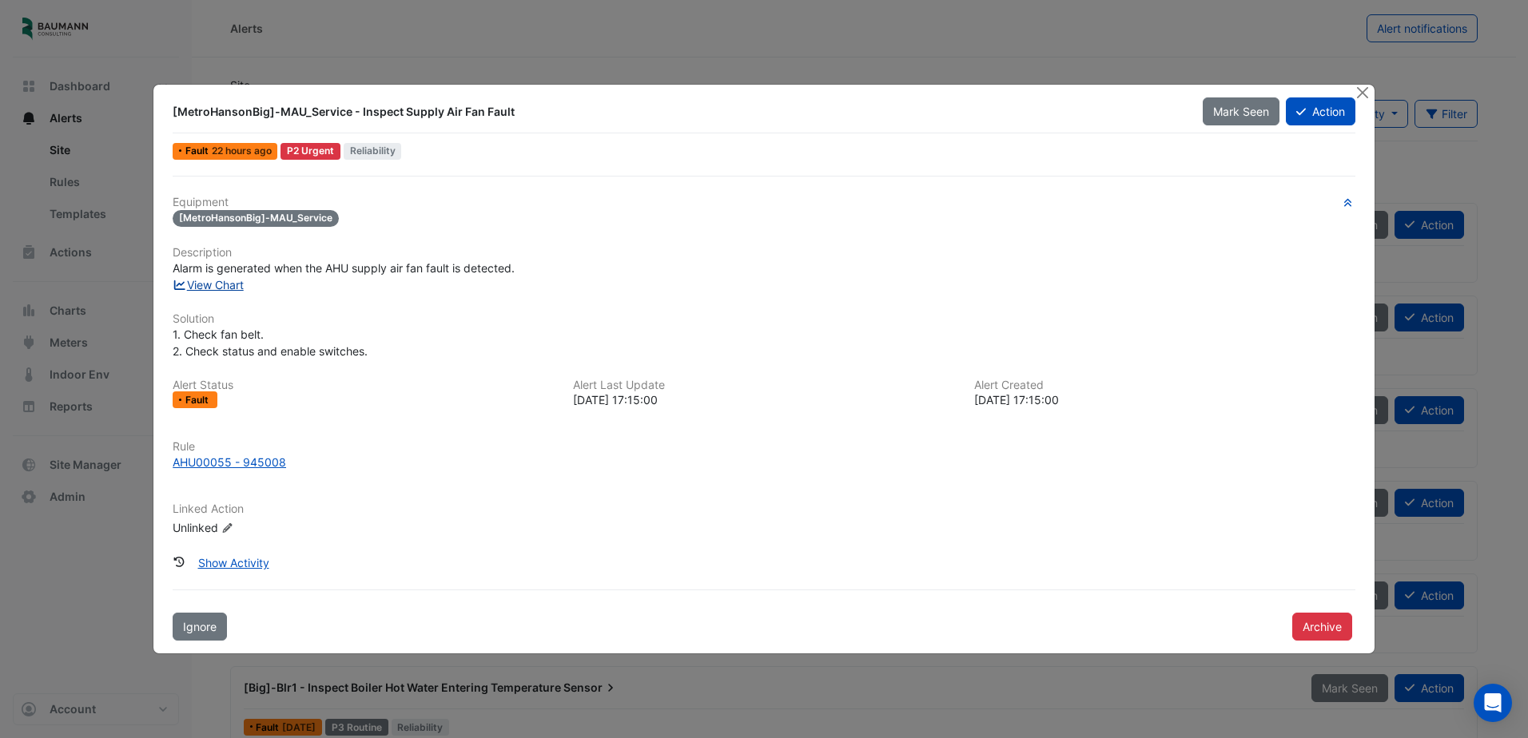
click at [225, 289] on link "View Chart" at bounding box center [208, 285] width 71 height 14
click at [1304, 117] on fa-icon at bounding box center [1301, 112] width 10 height 14
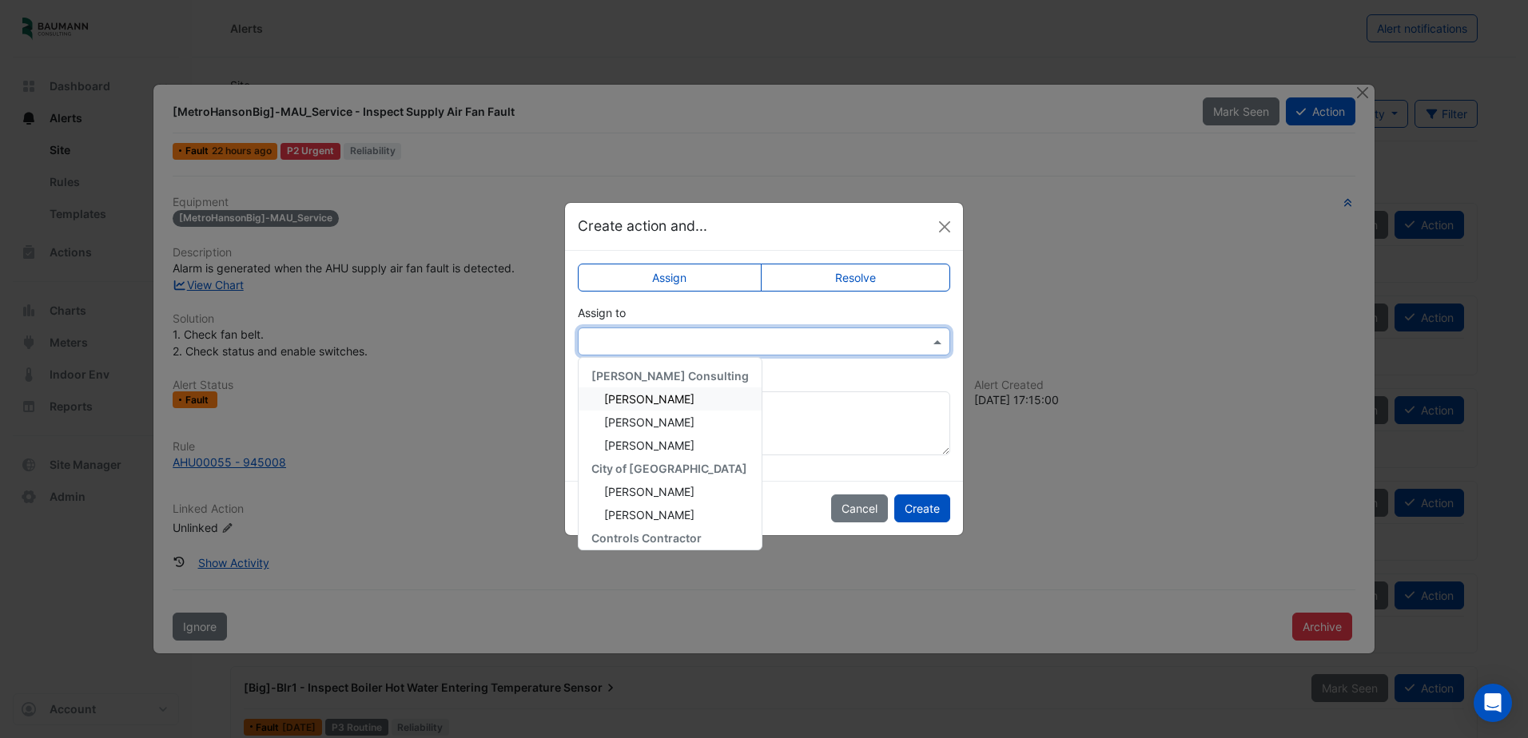
click at [772, 339] on input "text" at bounding box center [748, 342] width 323 height 17
drag, startPoint x: 670, startPoint y: 400, endPoint x: 687, endPoint y: 398, distance: 17.7
click at [670, 398] on span "Brandon Pieczynski" at bounding box center [649, 399] width 90 height 14
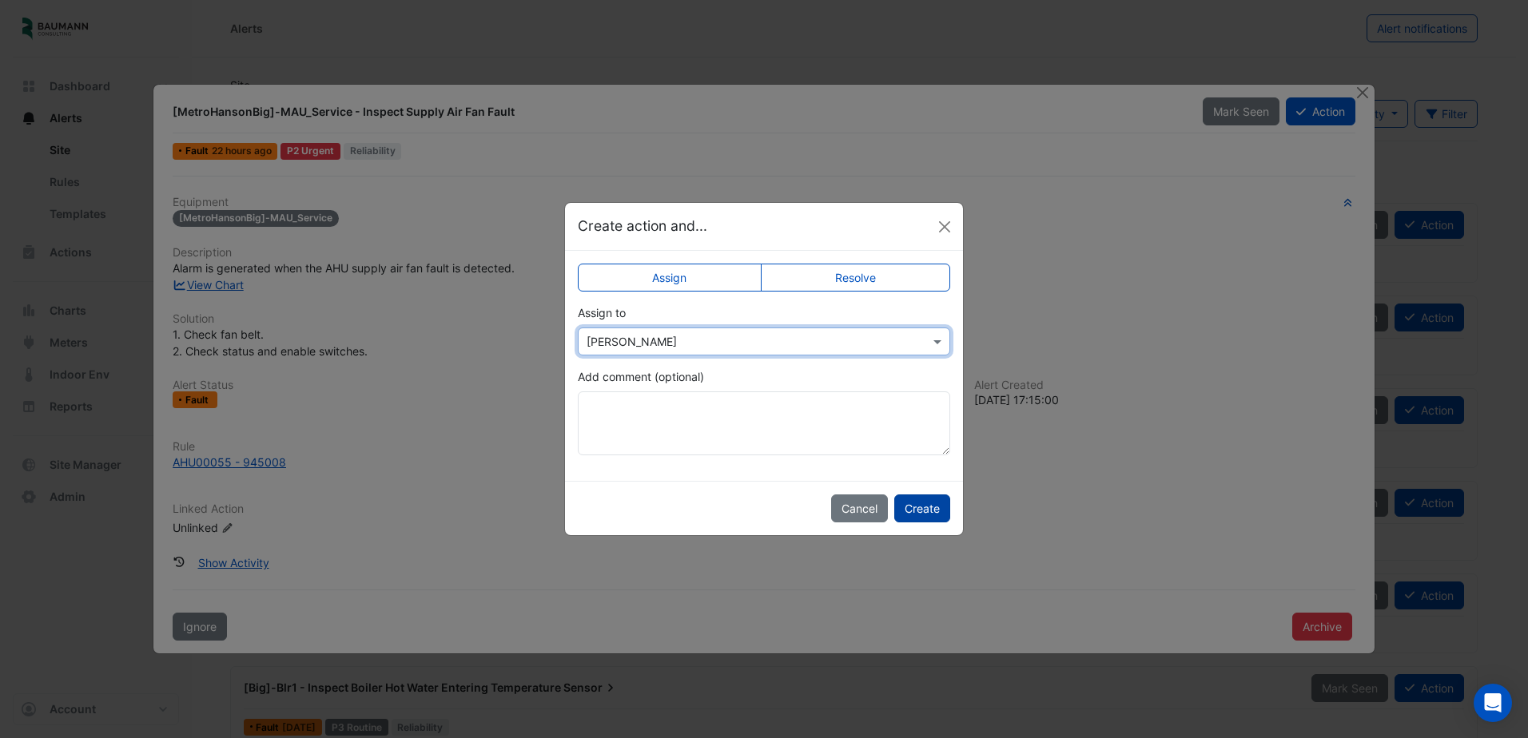
click at [924, 507] on button "Create" at bounding box center [922, 509] width 56 height 28
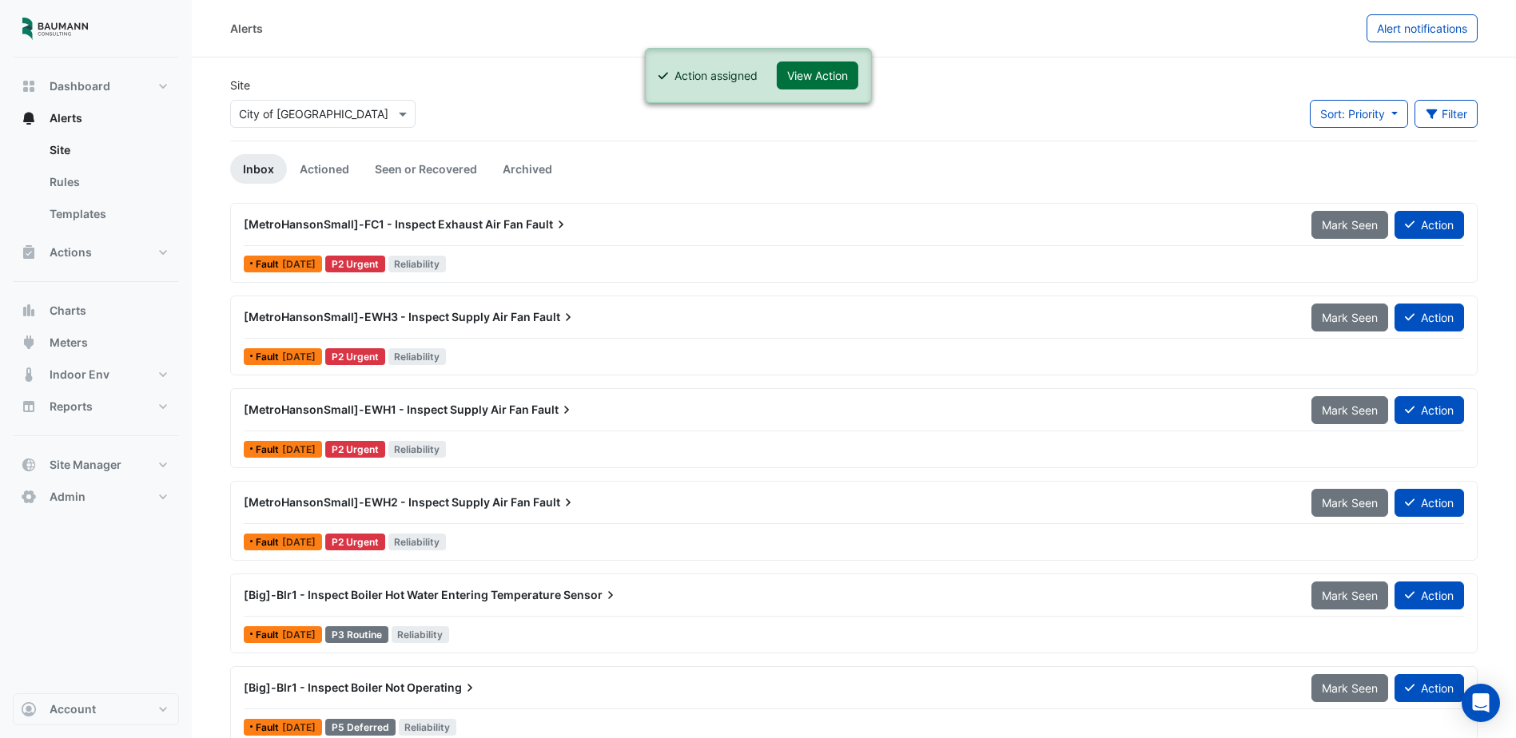
click at [815, 71] on button "View Action" at bounding box center [818, 76] width 82 height 28
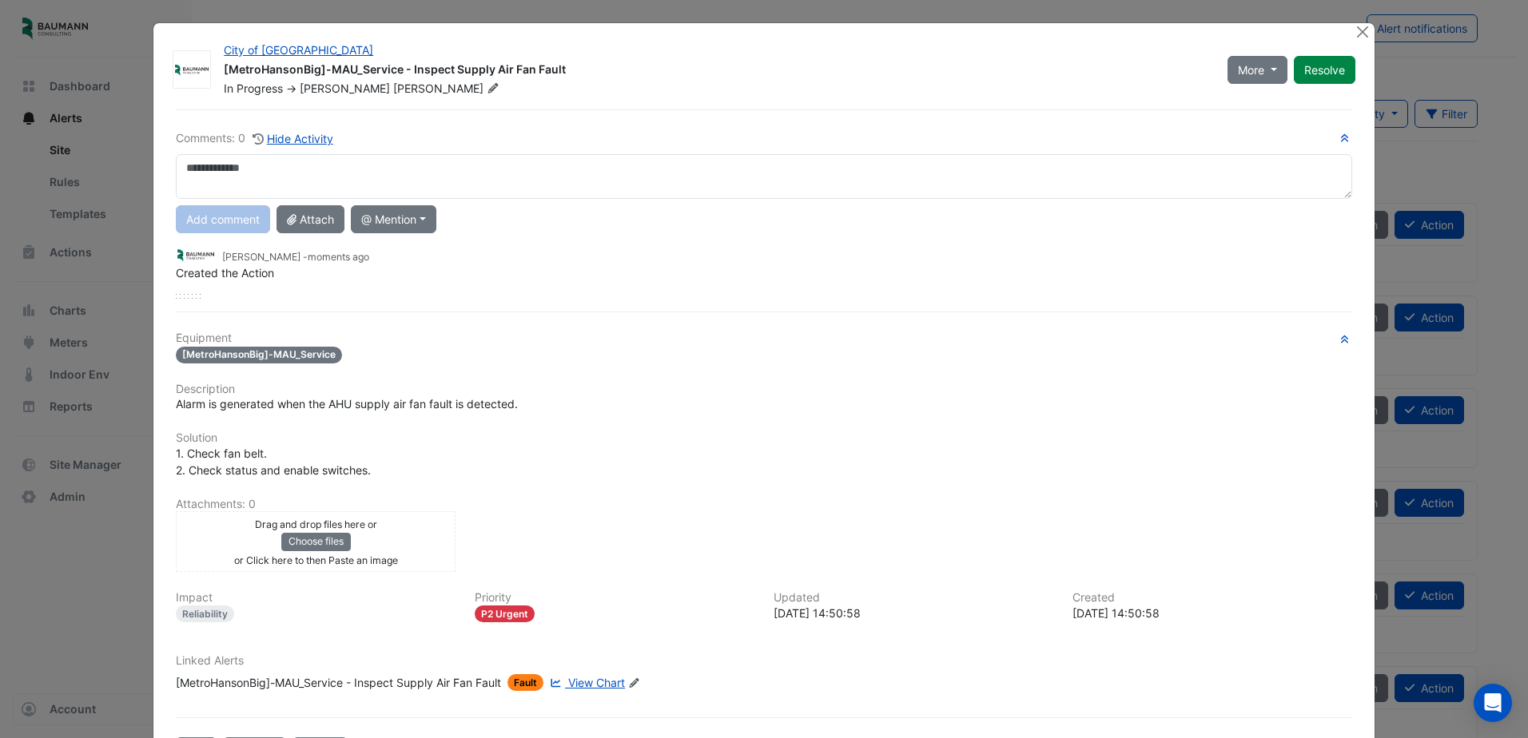
click at [412, 173] on textarea at bounding box center [764, 176] width 1176 height 45
type textarea "**********"
click at [229, 210] on button "Add comment" at bounding box center [223, 219] width 94 height 28
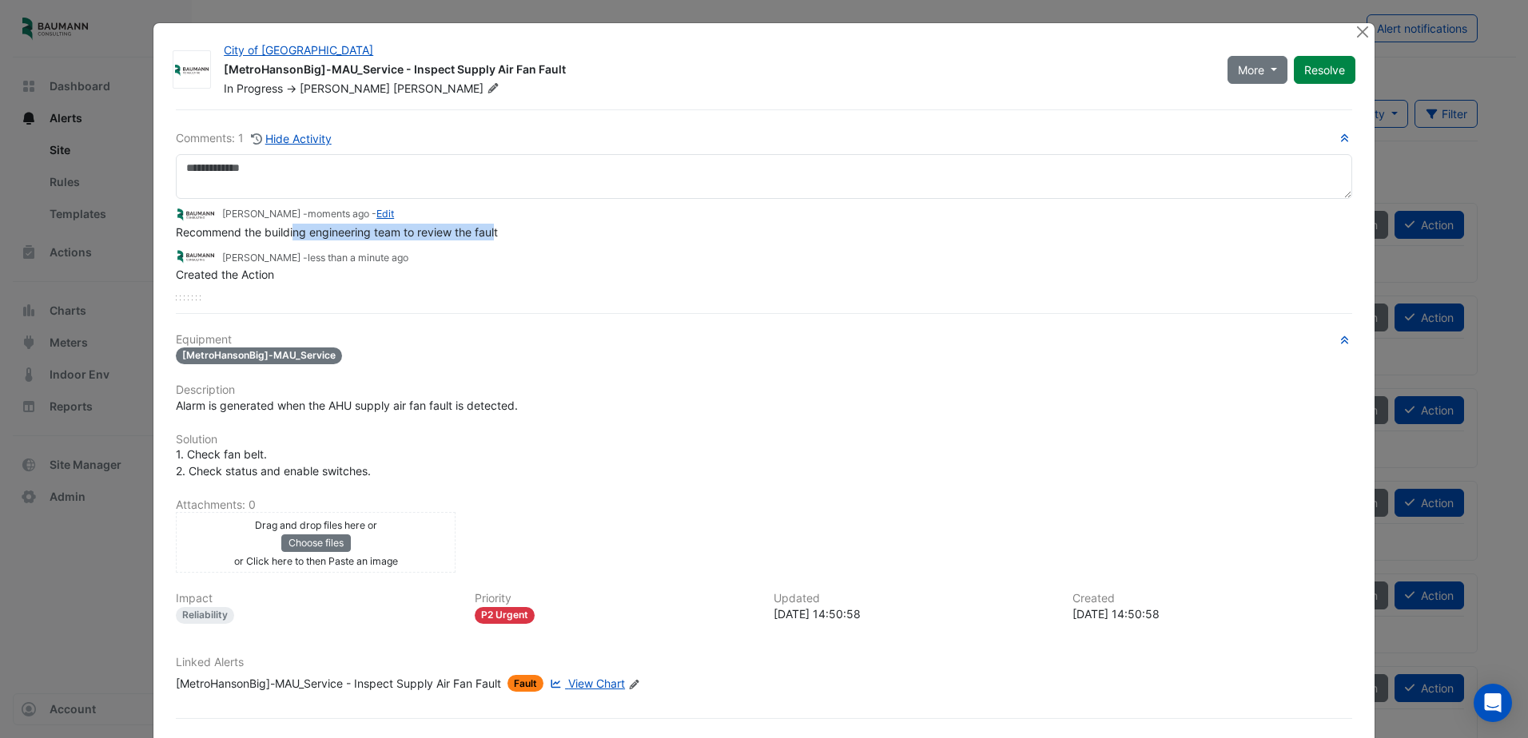
drag, startPoint x: 493, startPoint y: 231, endPoint x: 289, endPoint y: 226, distance: 203.9
click at [289, 226] on span "Recommend the building engineering team to review the fault" at bounding box center [337, 232] width 322 height 14
drag, startPoint x: 289, startPoint y: 226, endPoint x: 169, endPoint y: 233, distance: 120.9
click at [169, 233] on div "Comments: 1 Hide Activity Hiten Chhajed - moments ago - Edit Recommend the buil…" at bounding box center [764, 437] width 1196 height 657
drag, startPoint x: 171, startPoint y: 233, endPoint x: 522, endPoint y: 234, distance: 350.9
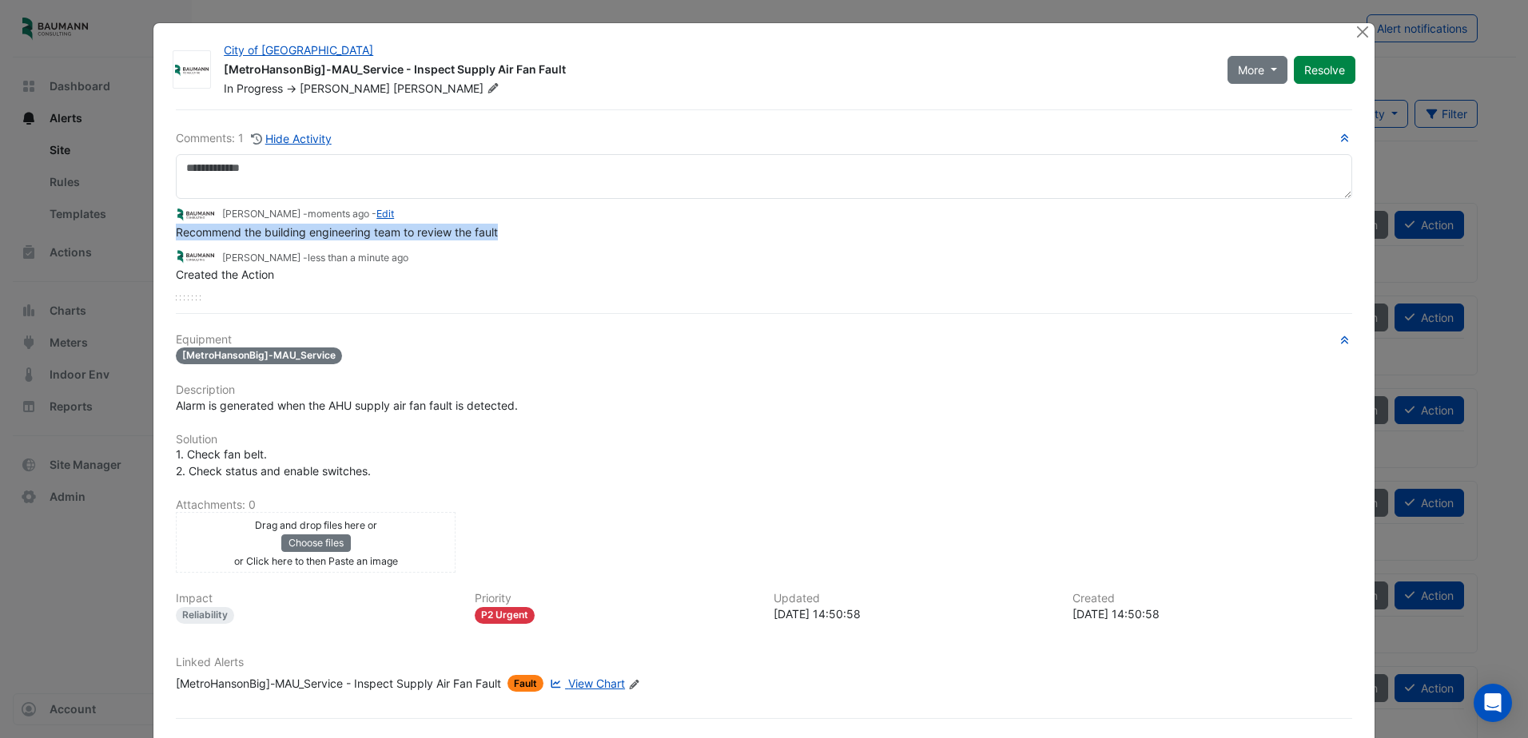
click at [522, 234] on div "Recommend the building engineering team to review the fault" at bounding box center [764, 232] width 1176 height 17
copy span "Recommend the building engineering team to review the fault"
click at [1356, 30] on button "Close" at bounding box center [1363, 31] width 17 height 17
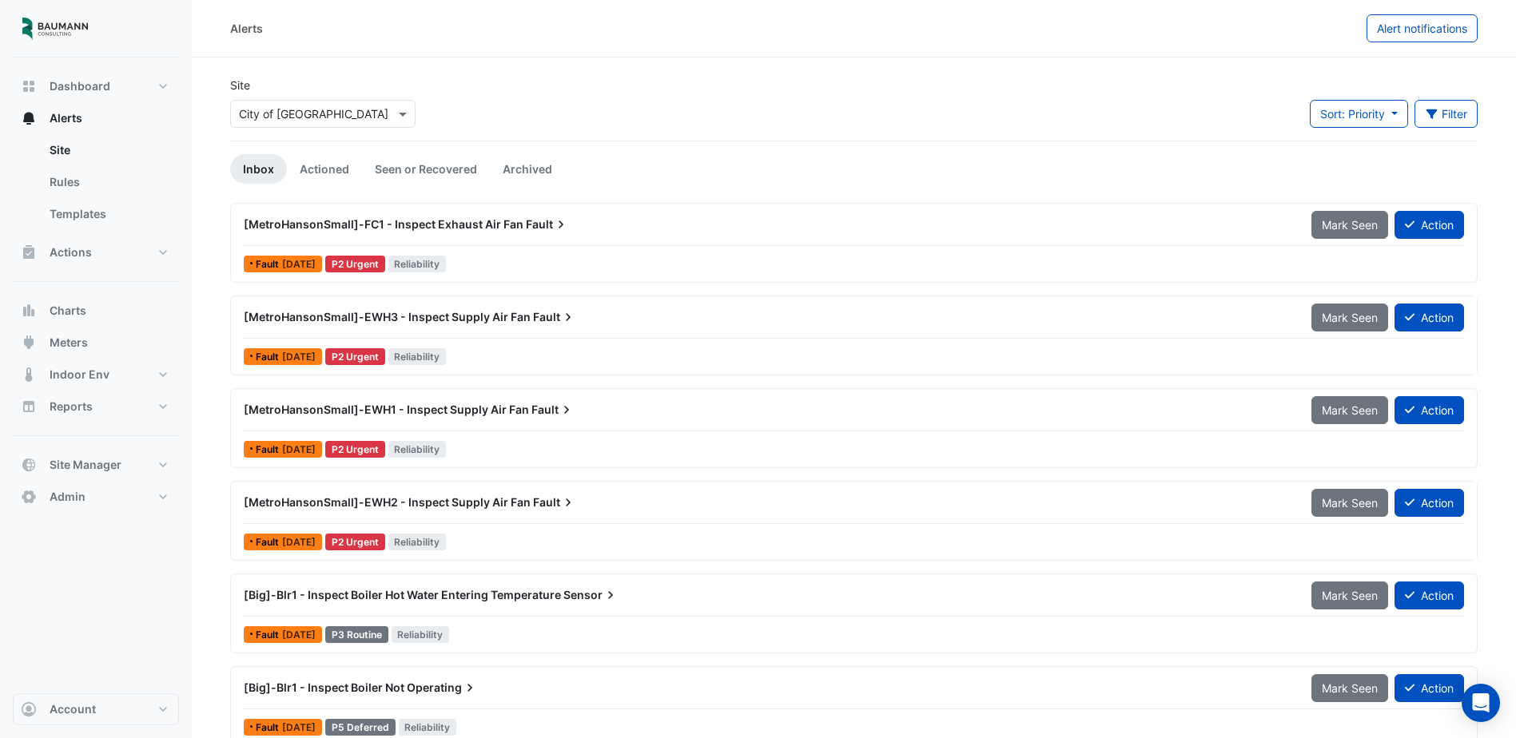
click at [590, 221] on div "[MetroHansonSmall]-FC1 - Inspect Exhaust Air Fan Fault" at bounding box center [768, 225] width 1049 height 16
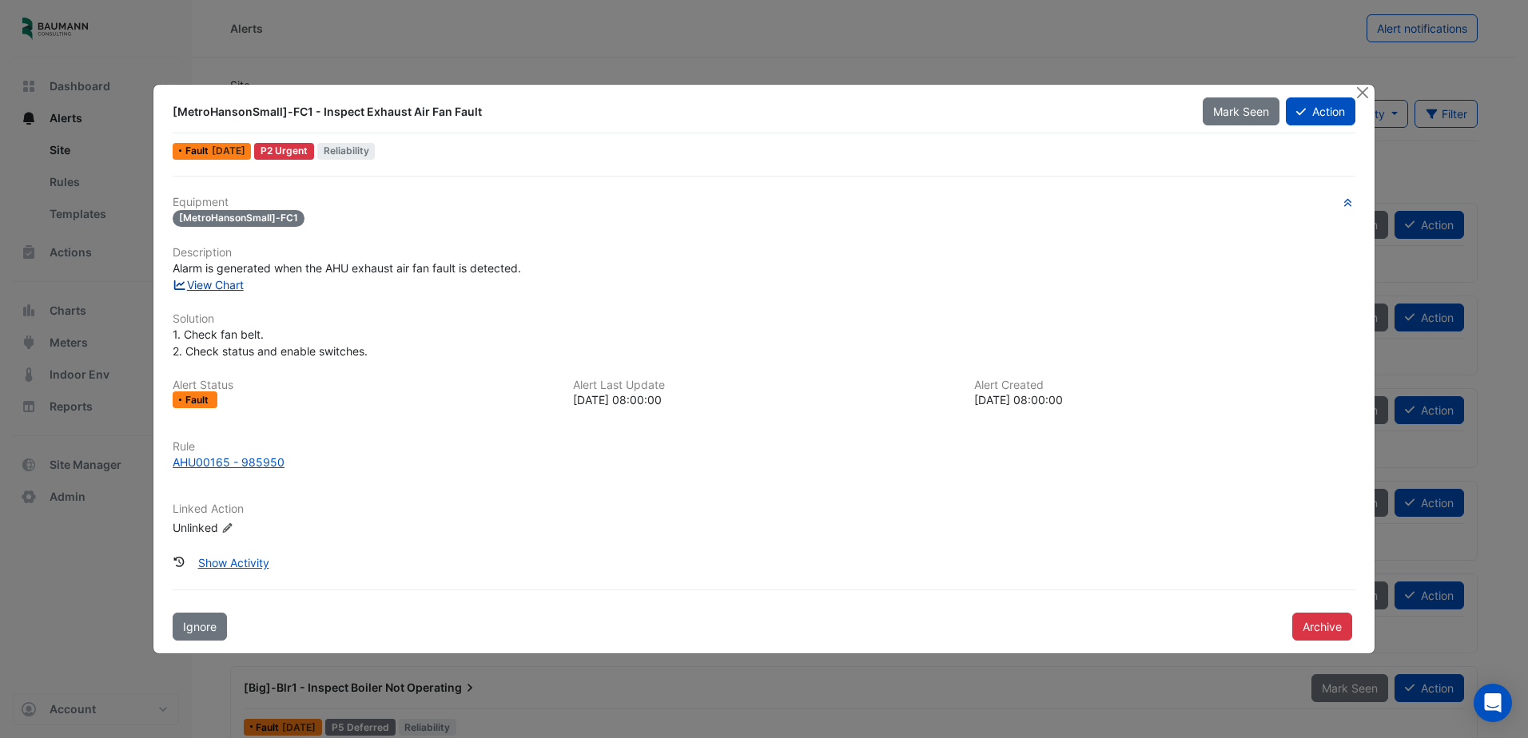
click at [211, 290] on link "View Chart" at bounding box center [208, 285] width 71 height 14
click at [1311, 115] on button "Action" at bounding box center [1321, 112] width 70 height 28
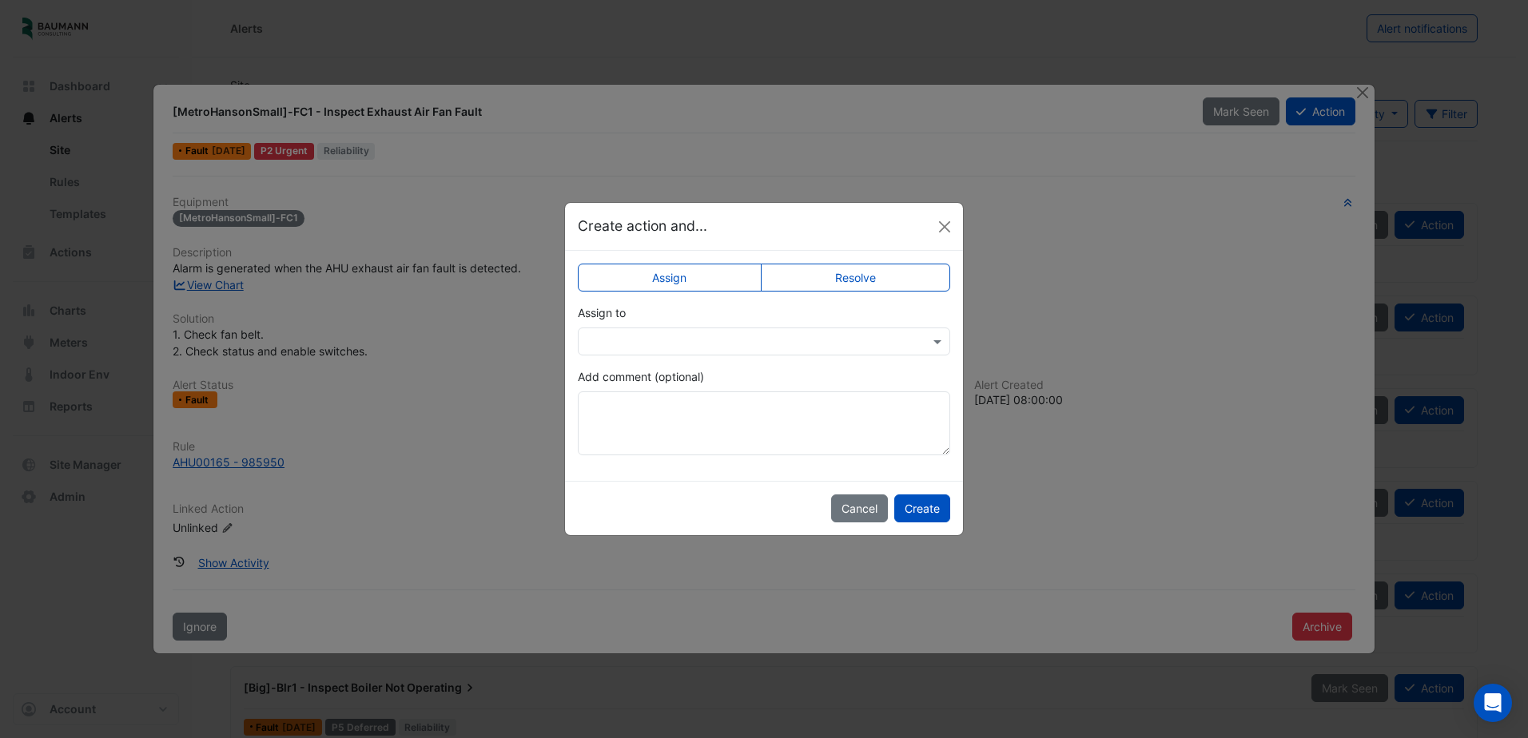
click at [849, 344] on input "text" at bounding box center [748, 342] width 323 height 17
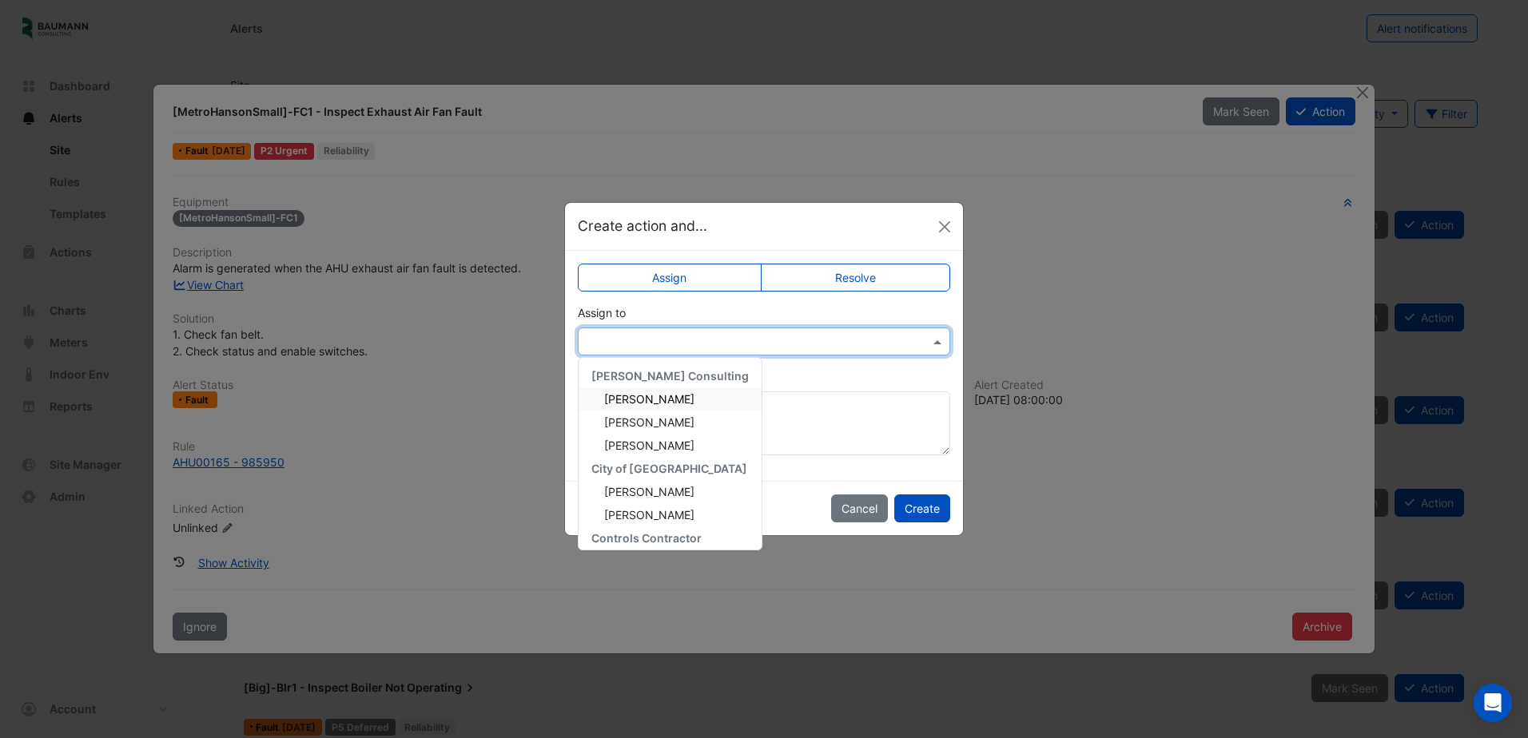
click at [673, 395] on span "Brandon Pieczynski" at bounding box center [649, 399] width 90 height 14
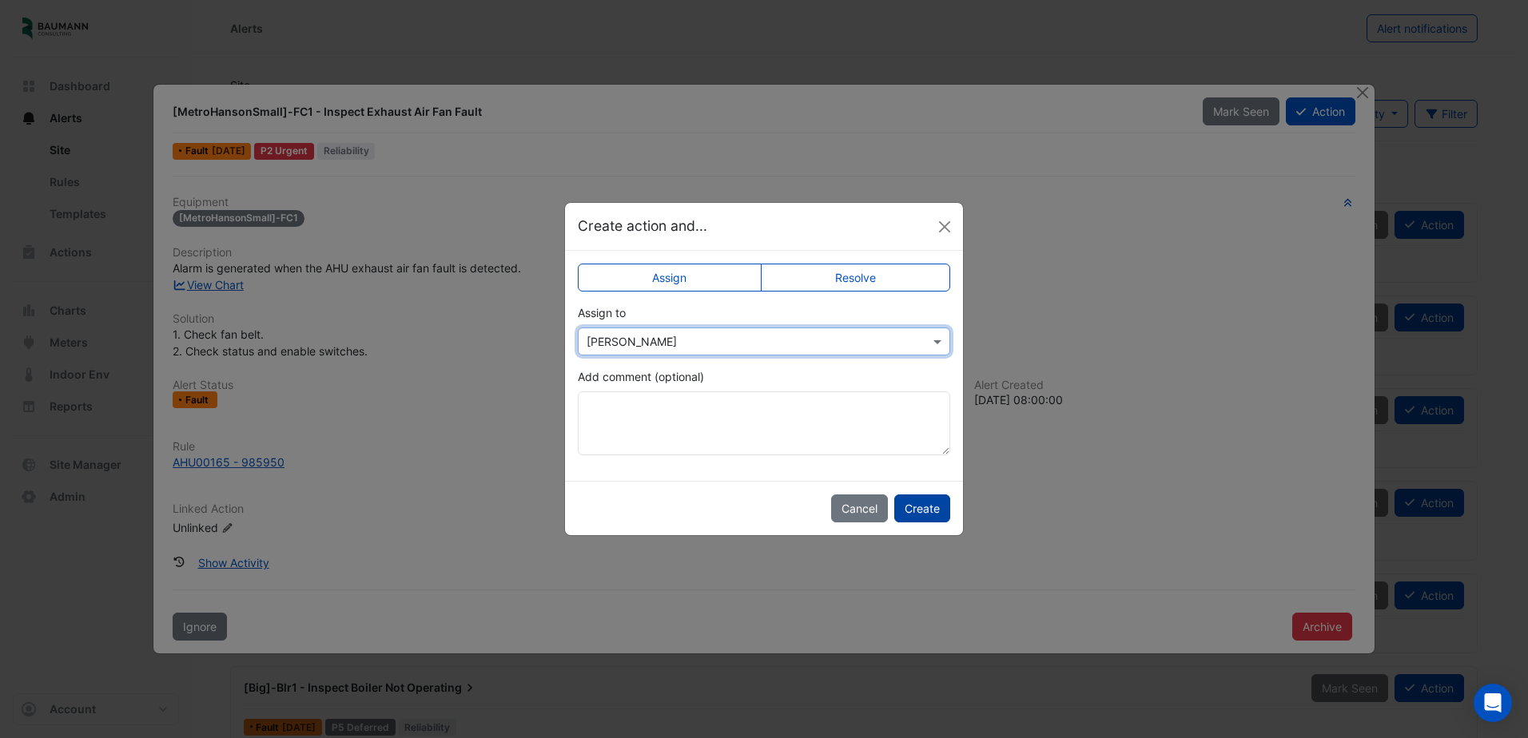
click at [919, 509] on button "Create" at bounding box center [922, 509] width 56 height 28
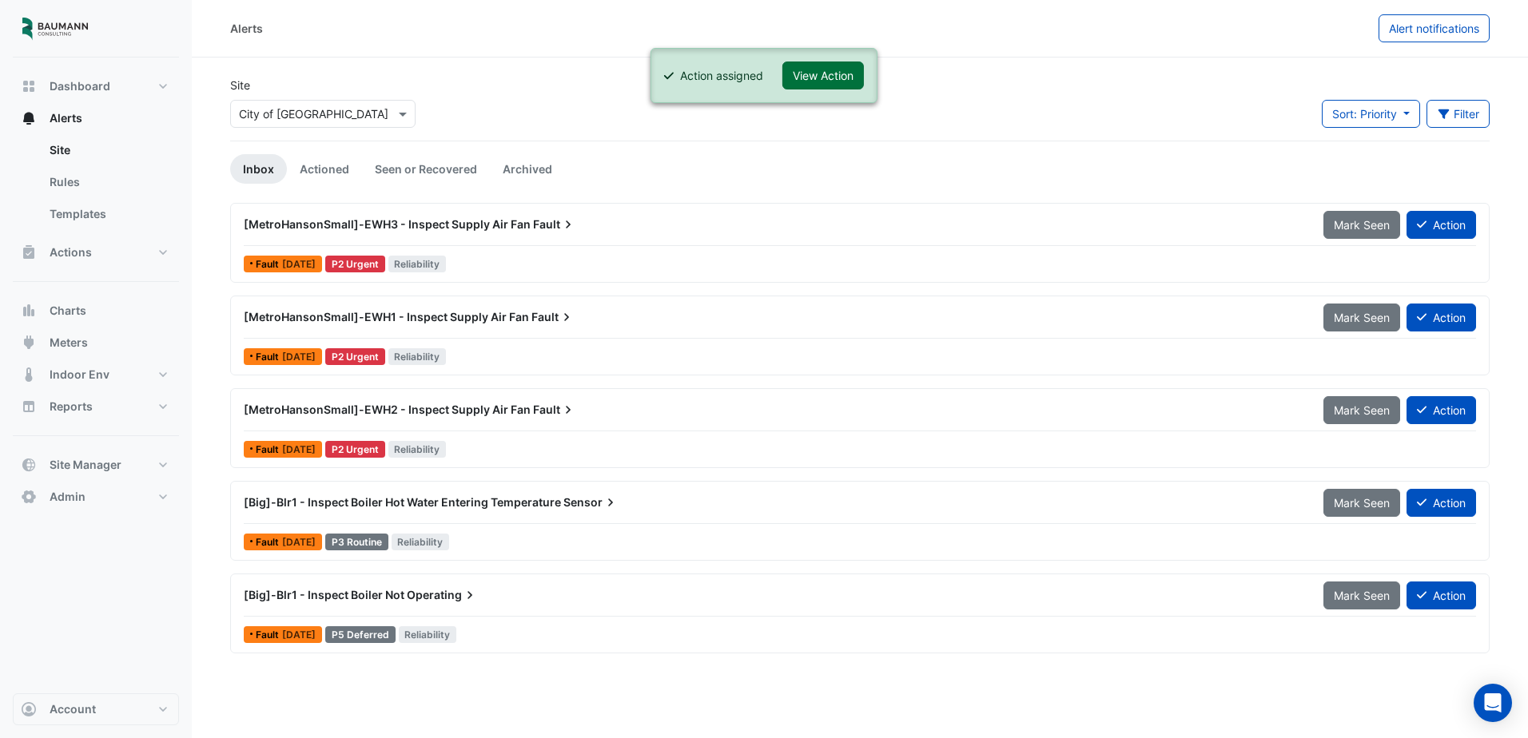
click at [842, 75] on button "View Action" at bounding box center [823, 76] width 82 height 28
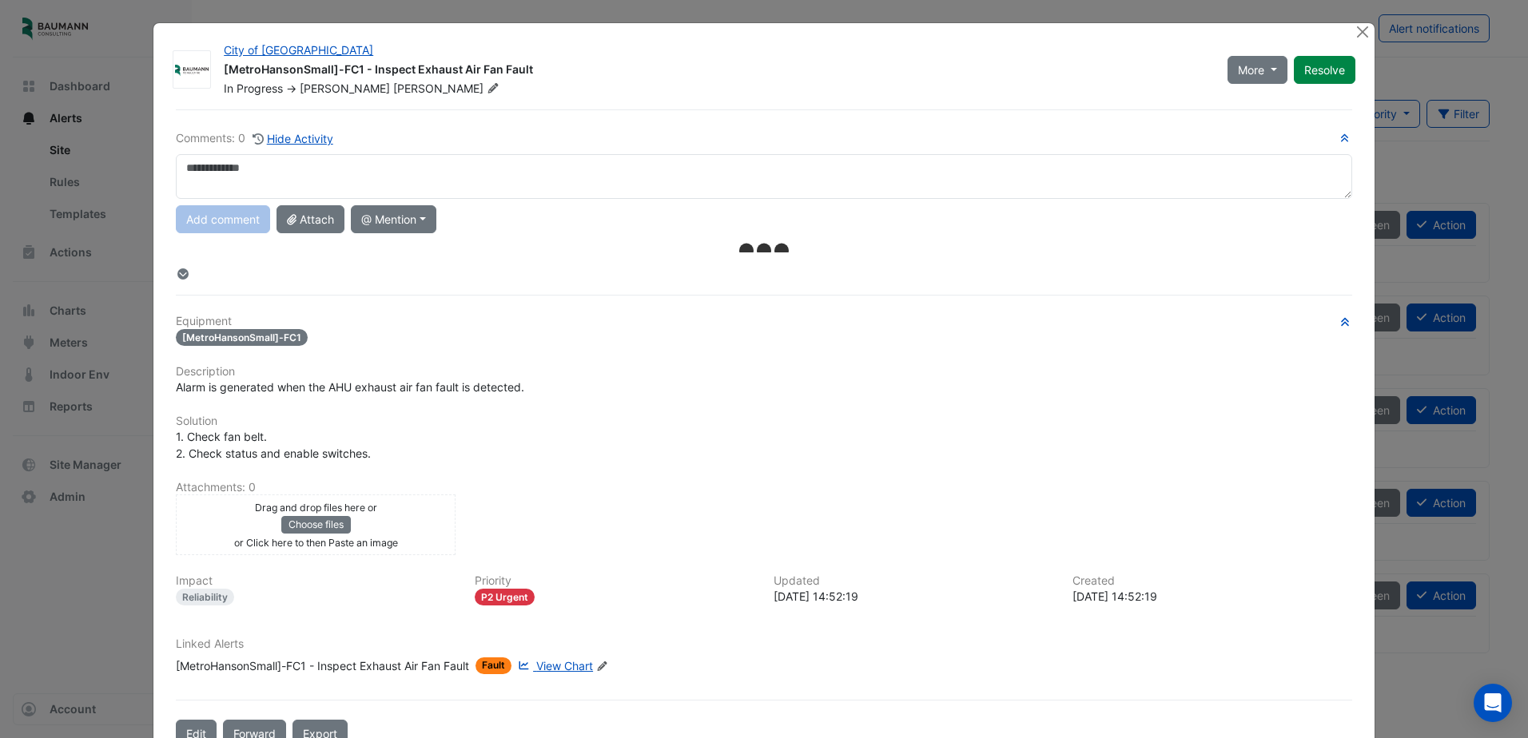
click at [353, 167] on textarea at bounding box center [764, 176] width 1176 height 45
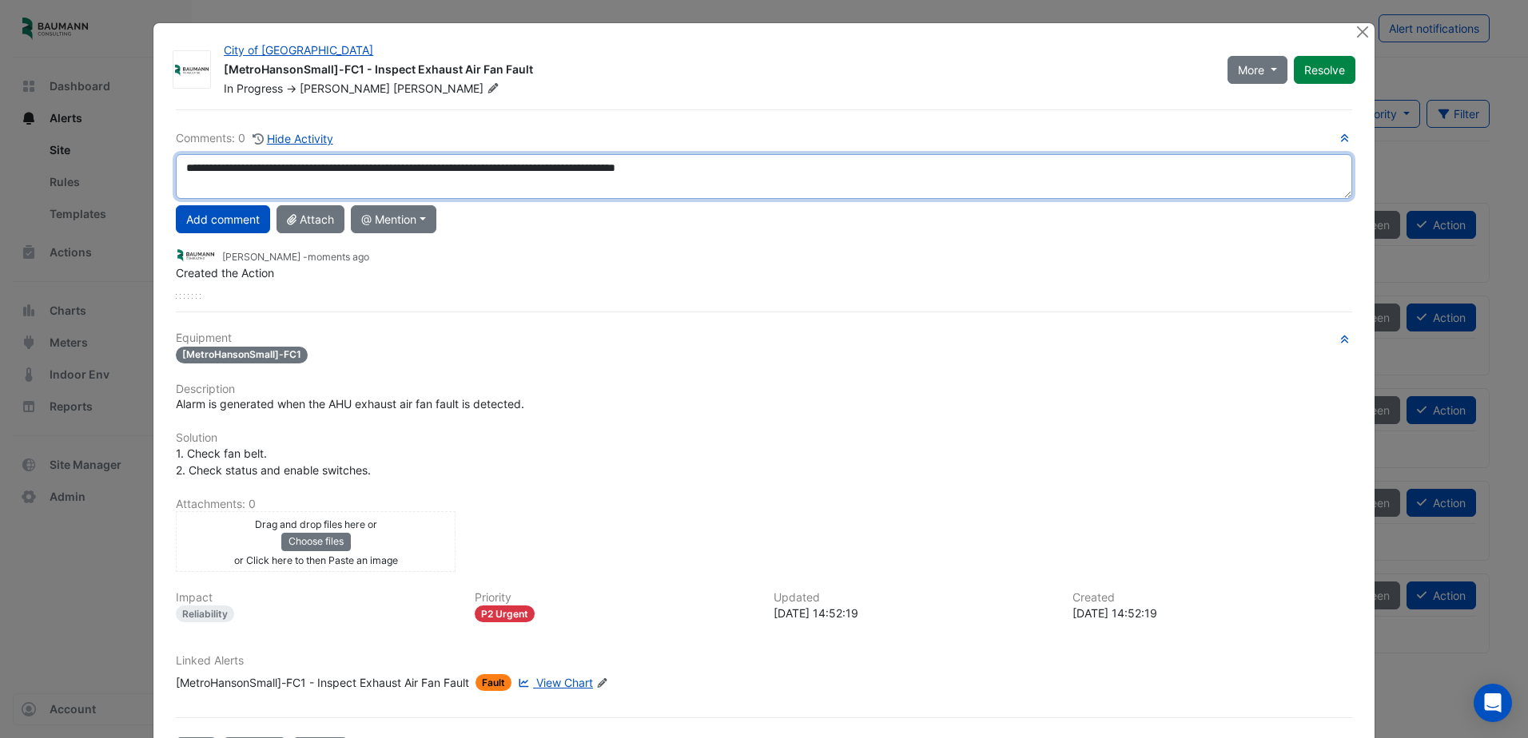
click at [480, 173] on textarea "**********" at bounding box center [764, 176] width 1176 height 45
type textarea "**********"
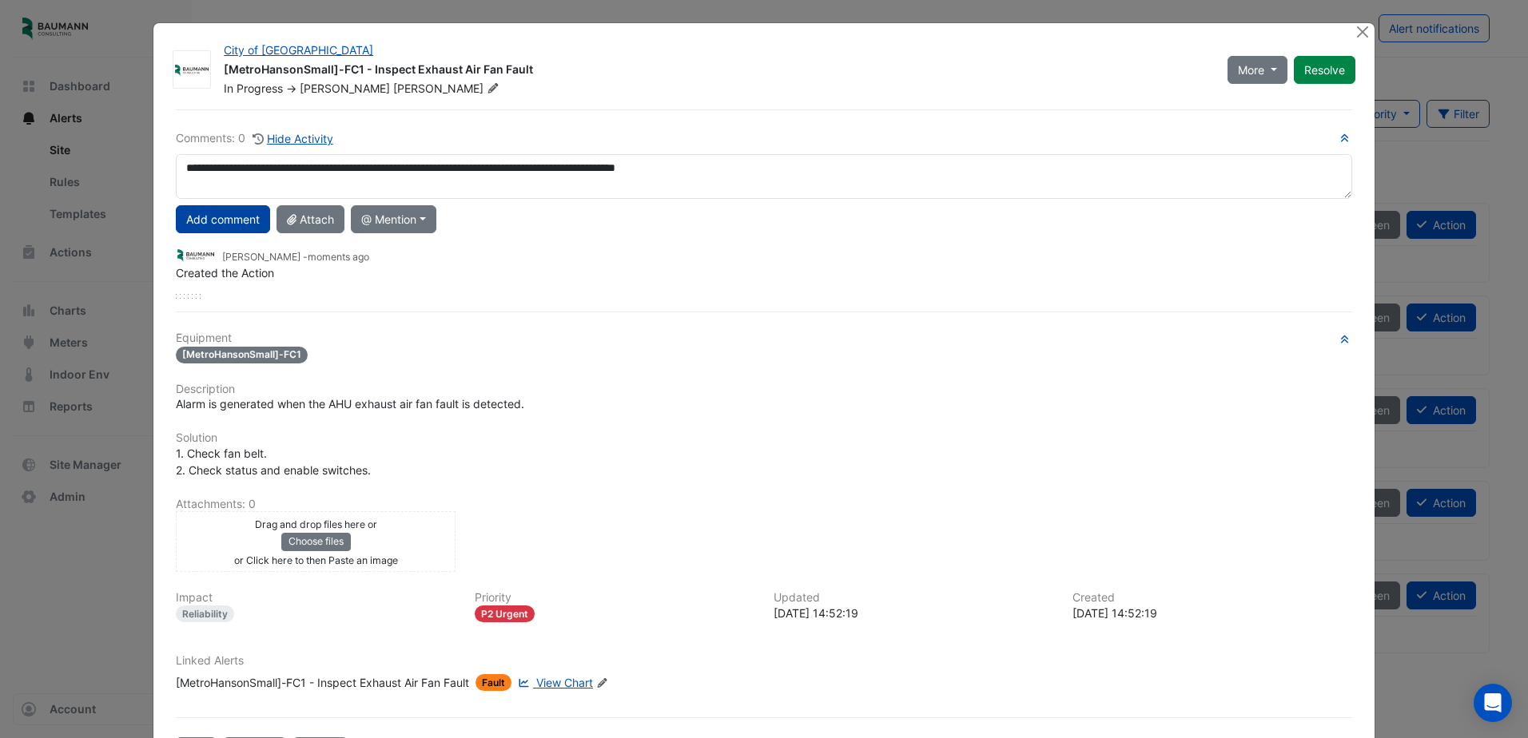
click at [237, 229] on button "Add comment" at bounding box center [223, 219] width 94 height 28
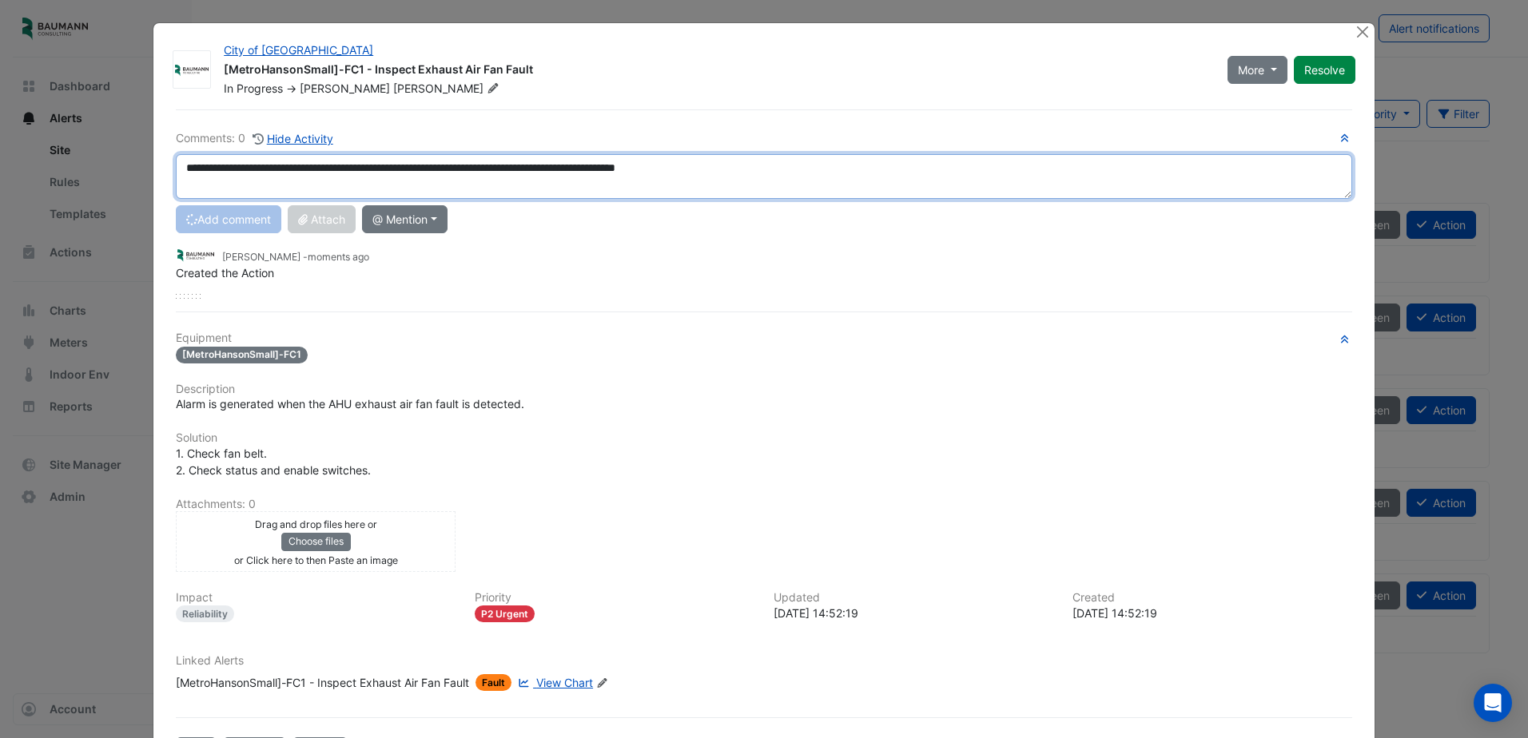
drag, startPoint x: 183, startPoint y: 169, endPoint x: 880, endPoint y: 166, distance: 696.9
click at [880, 166] on textarea "**********" at bounding box center [764, 176] width 1176 height 45
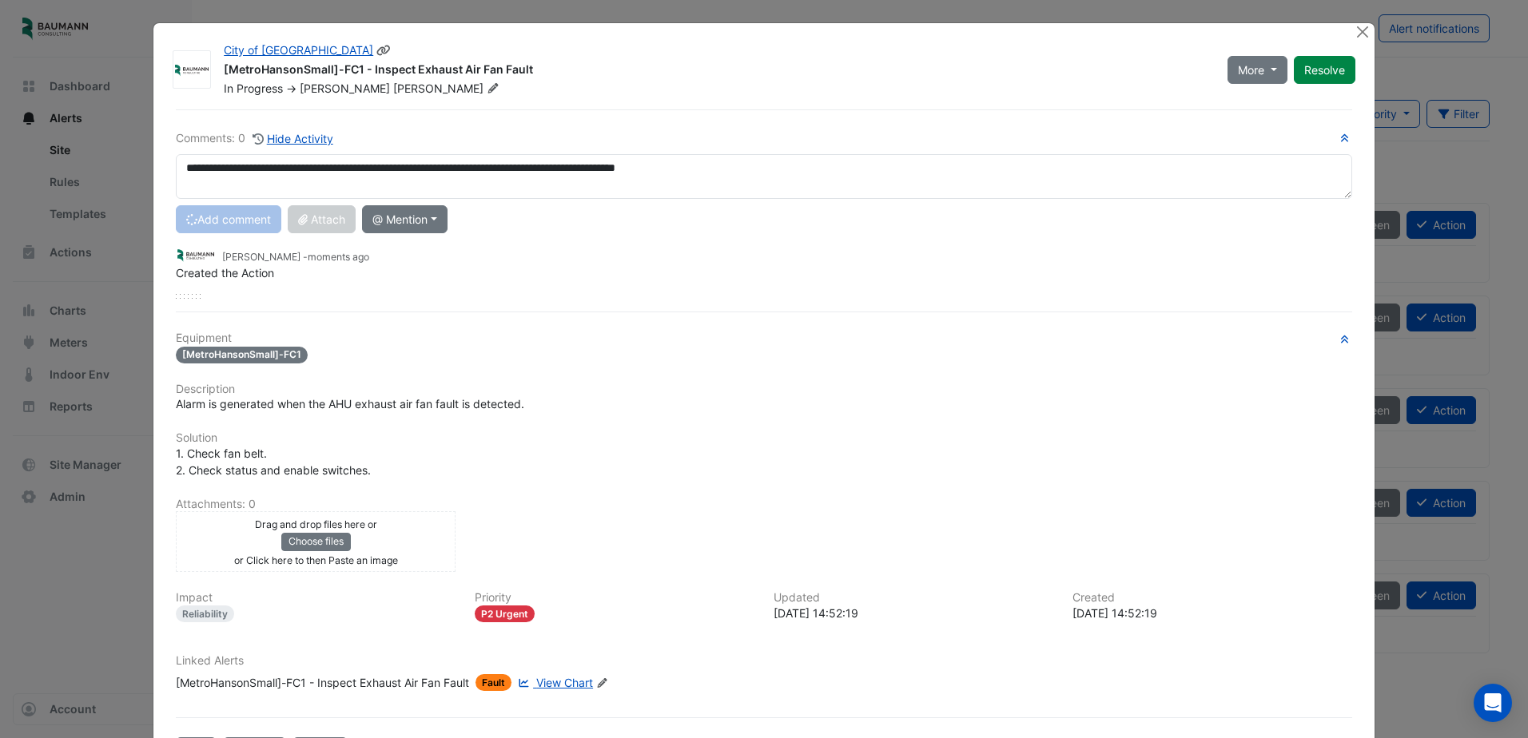
click at [816, 90] on div "In Progress -> Brandon Pieczynski" at bounding box center [716, 89] width 988 height 16
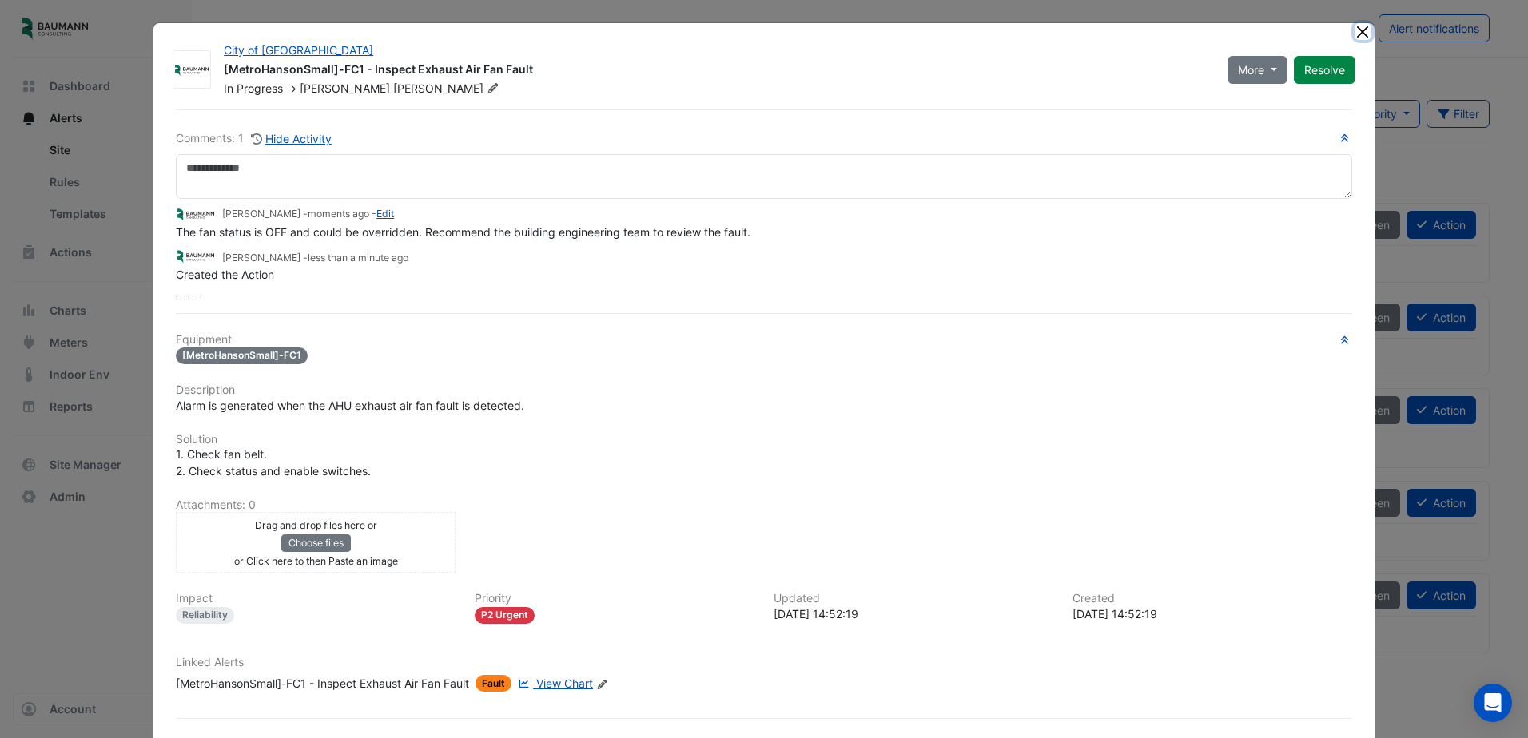
click at [1359, 34] on button "Close" at bounding box center [1363, 31] width 17 height 17
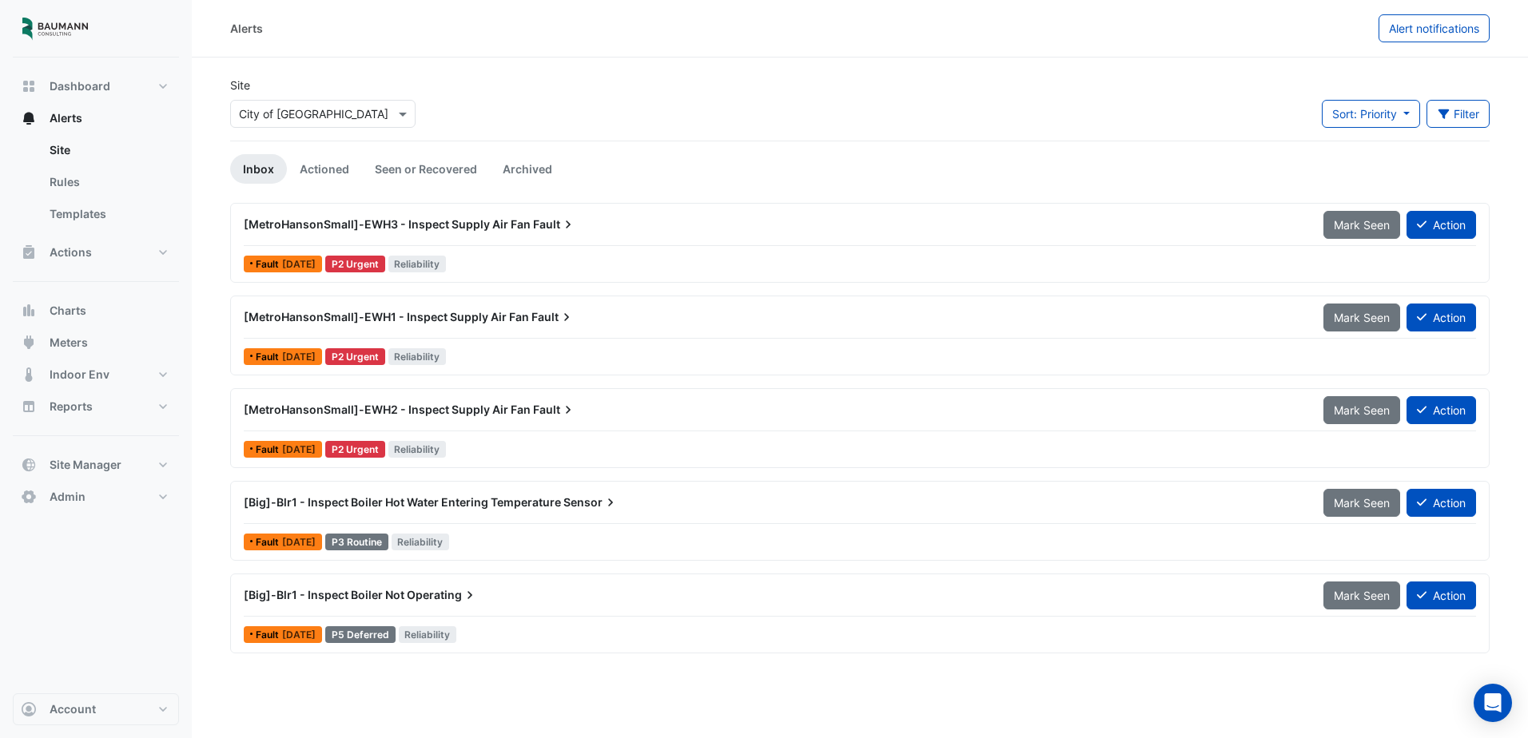
click at [544, 224] on span "Fault" at bounding box center [554, 225] width 43 height 16
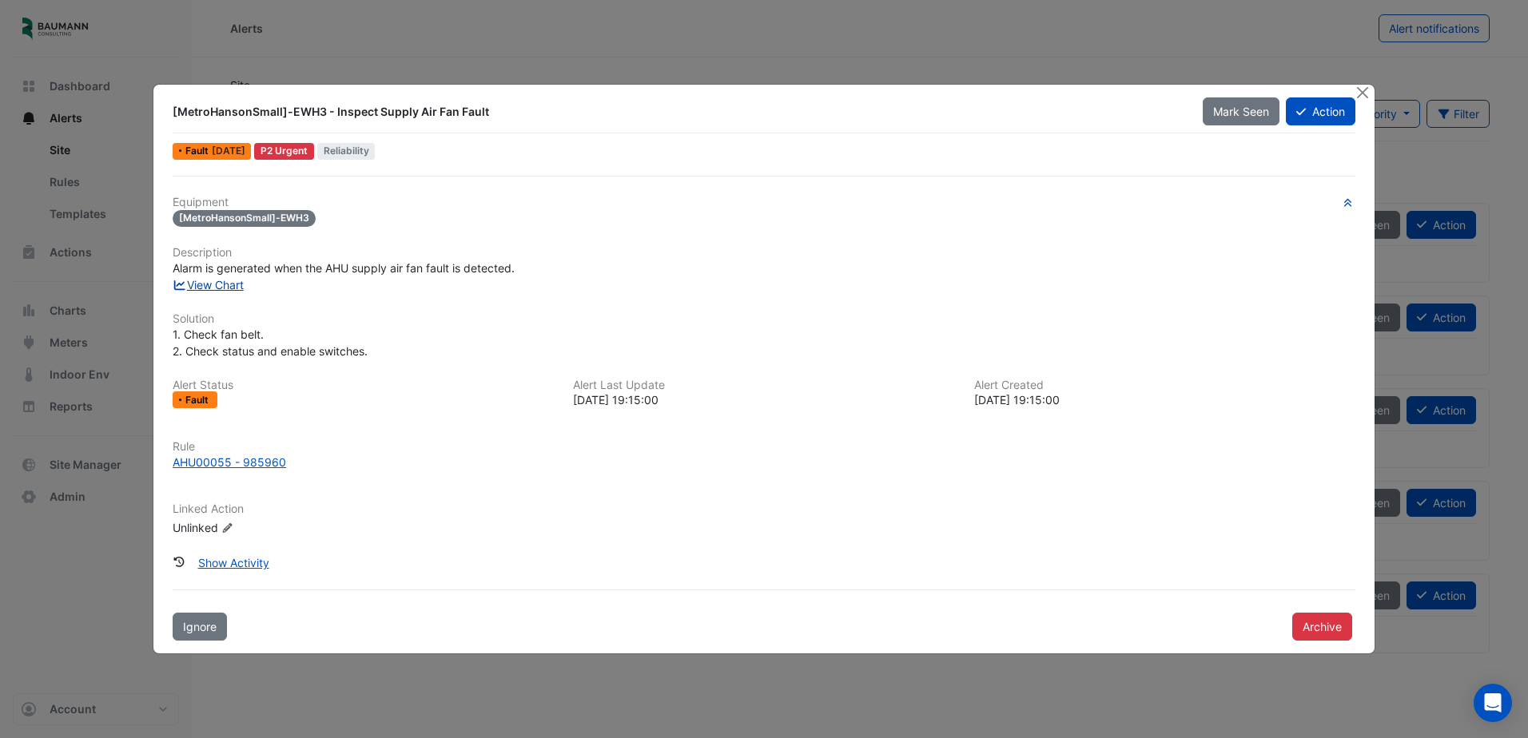
click at [226, 289] on link "View Chart" at bounding box center [208, 285] width 71 height 14
click at [1324, 103] on button "Action" at bounding box center [1321, 112] width 70 height 28
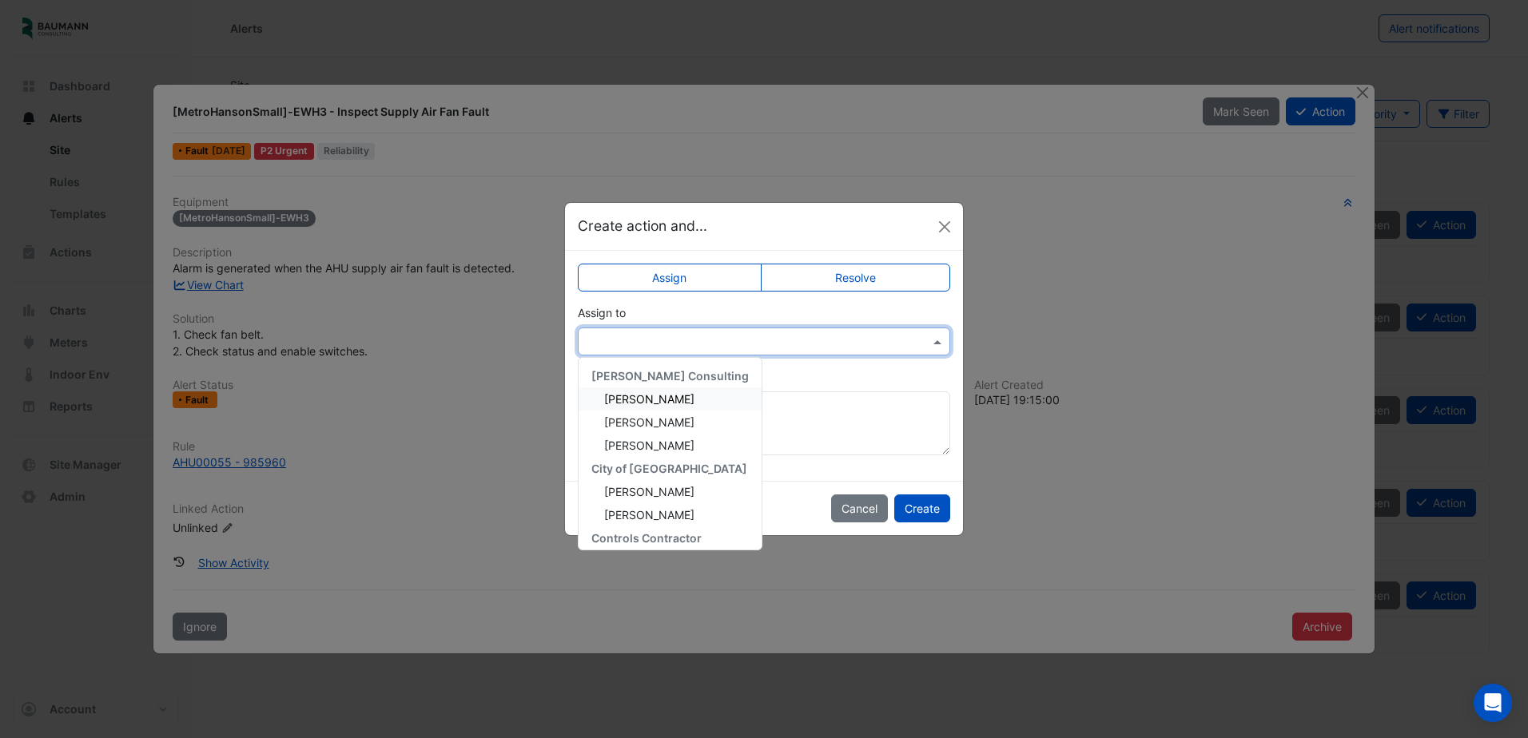
click at [753, 337] on input "text" at bounding box center [748, 342] width 323 height 17
drag, startPoint x: 651, startPoint y: 402, endPoint x: 702, endPoint y: 403, distance: 51.2
click at [651, 401] on span "Brandon Pieczynski" at bounding box center [649, 399] width 90 height 14
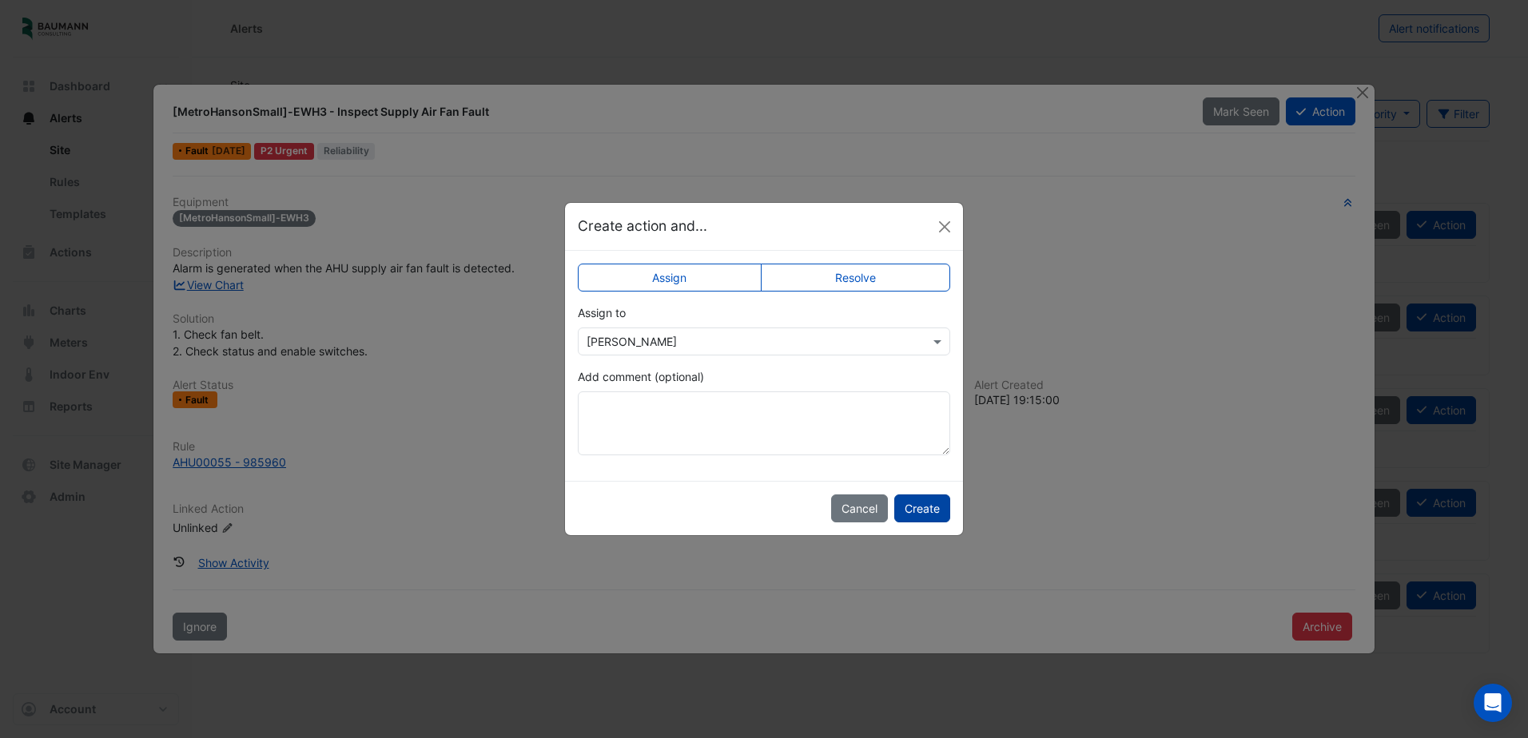
click at [926, 512] on button "Create" at bounding box center [922, 509] width 56 height 28
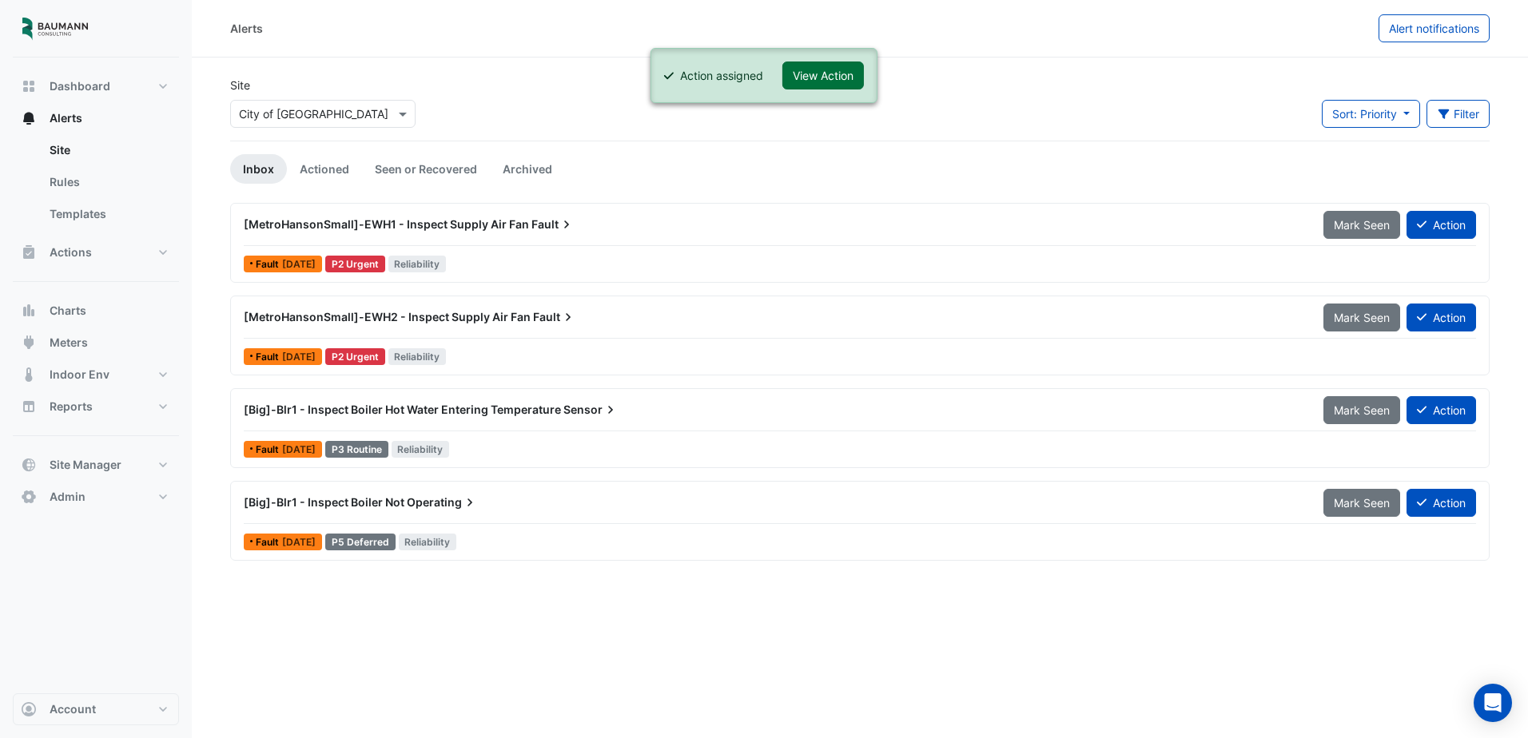
click at [820, 84] on button "View Action" at bounding box center [823, 76] width 82 height 28
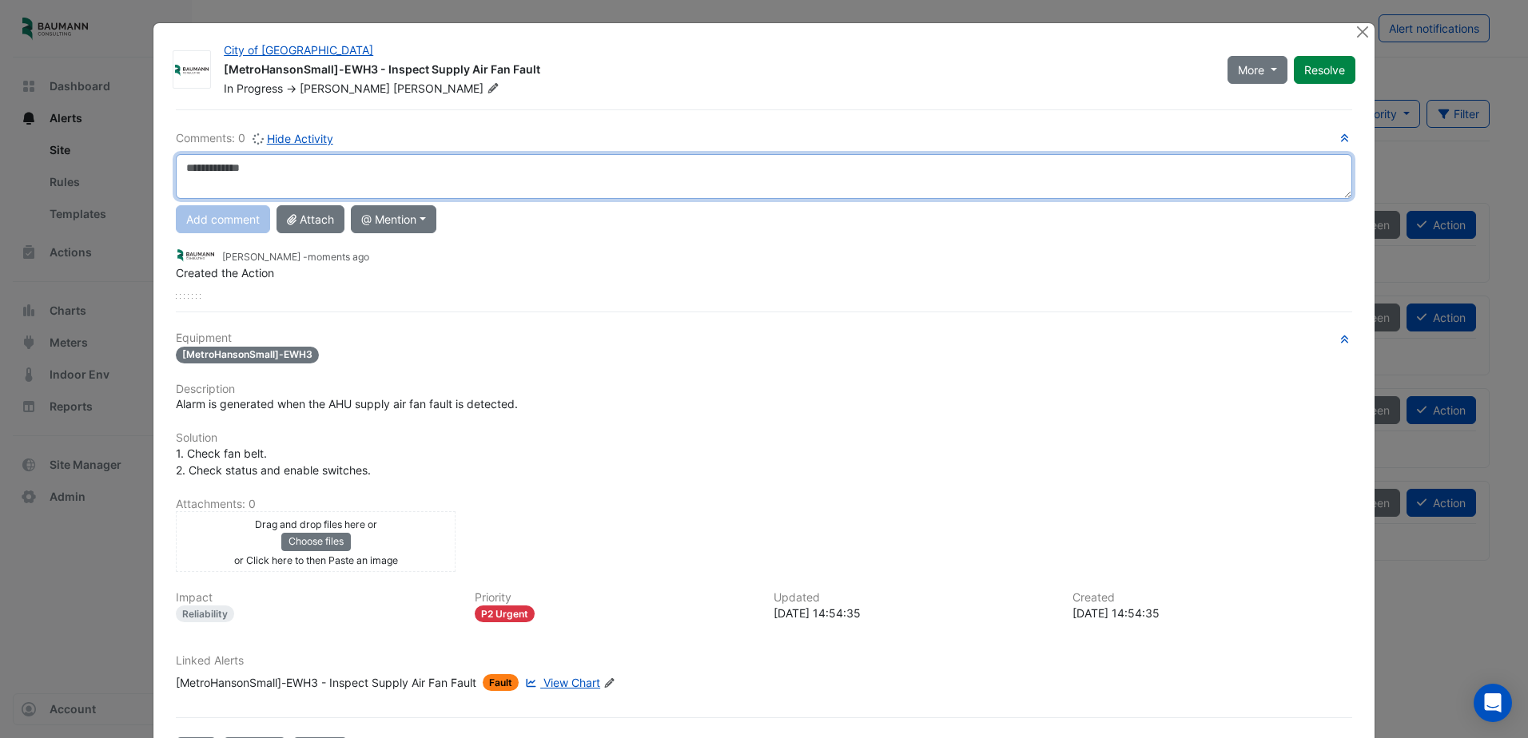
paste textarea "**********"
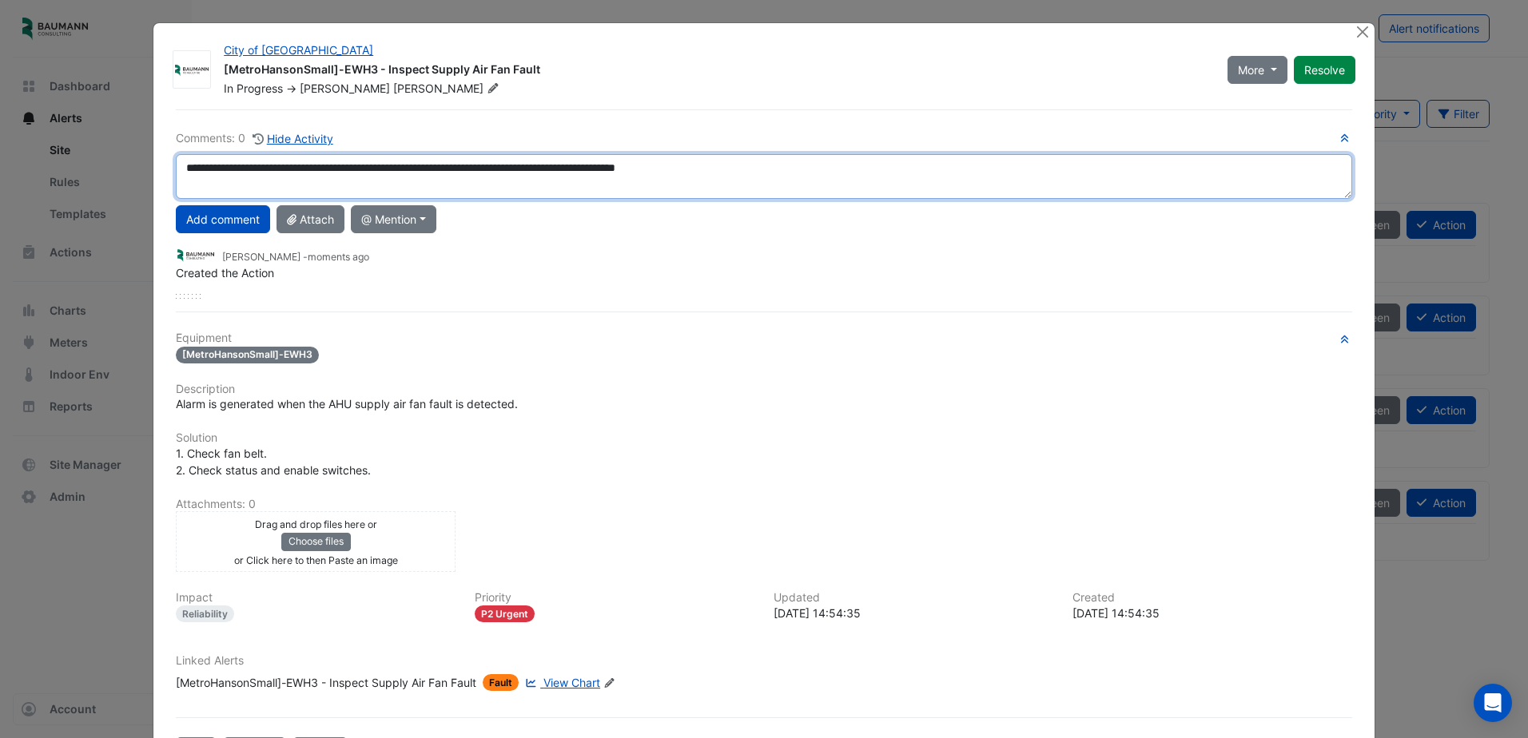
drag, startPoint x: 181, startPoint y: 169, endPoint x: 433, endPoint y: 171, distance: 251.8
click at [433, 171] on textarea "**********" at bounding box center [764, 176] width 1176 height 45
type textarea "**********"
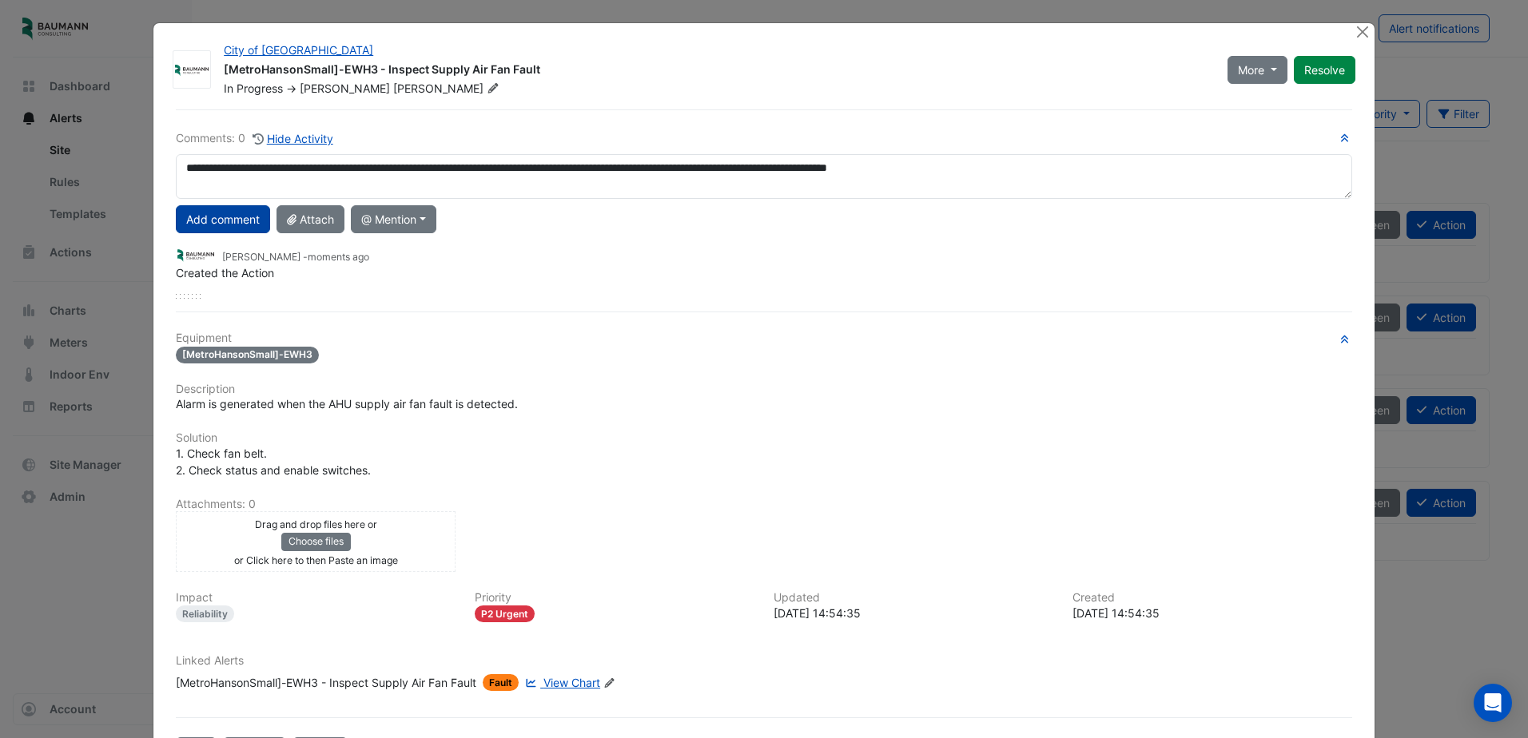
click at [220, 218] on button "Add comment" at bounding box center [223, 219] width 94 height 28
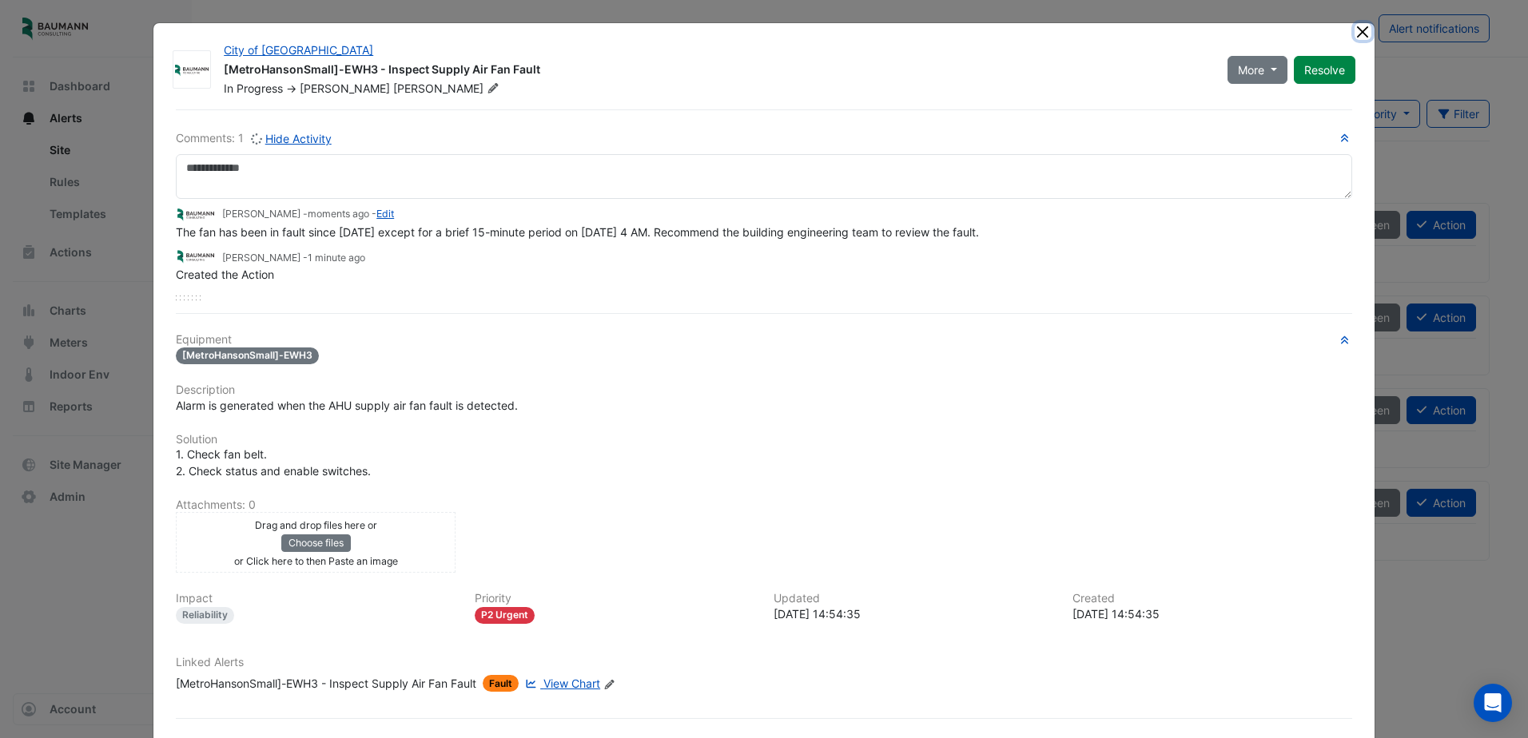
click at [1356, 30] on button "Close" at bounding box center [1363, 31] width 17 height 17
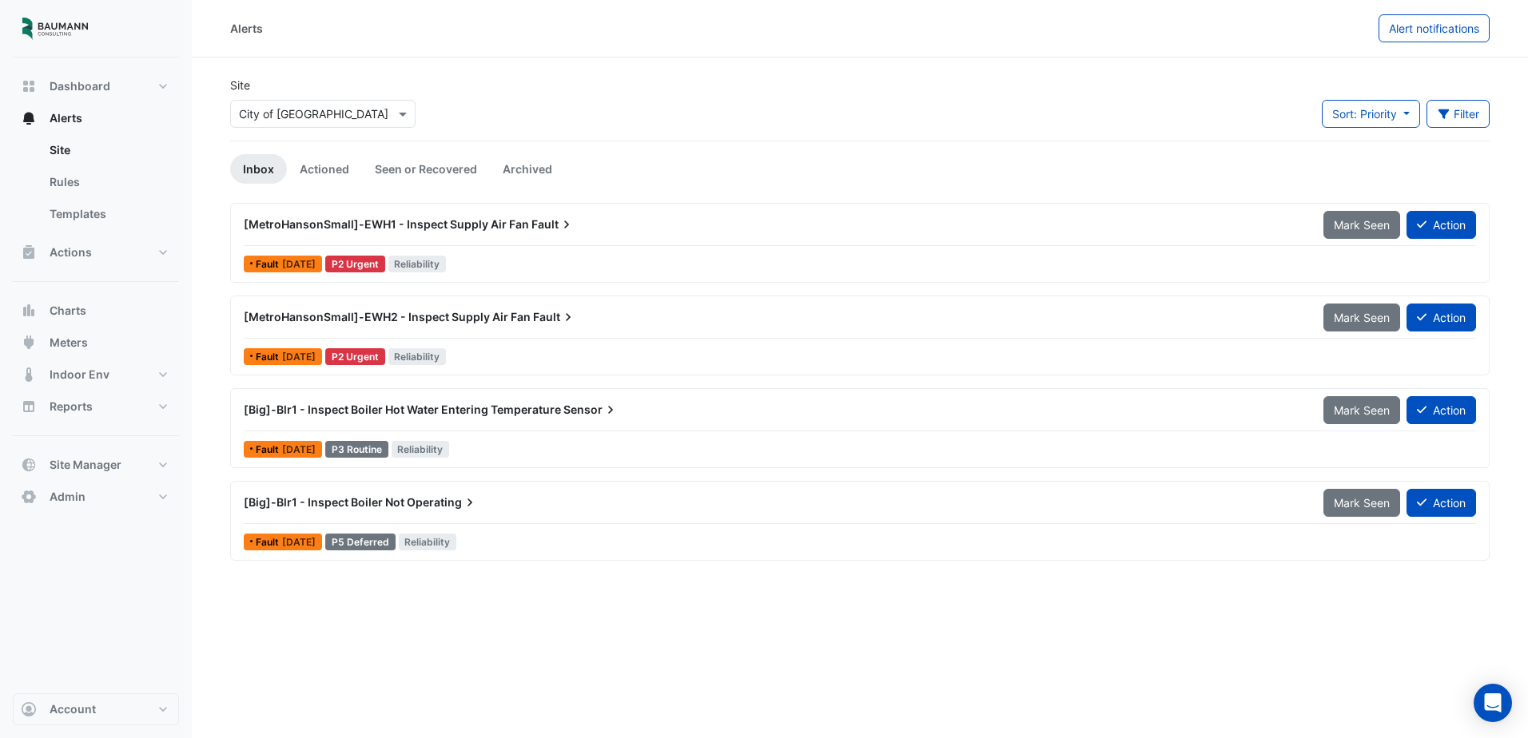
click at [464, 220] on span "[MetroHansonSmall]-EWH1 - Inspect Supply Air Fan" at bounding box center [386, 224] width 285 height 14
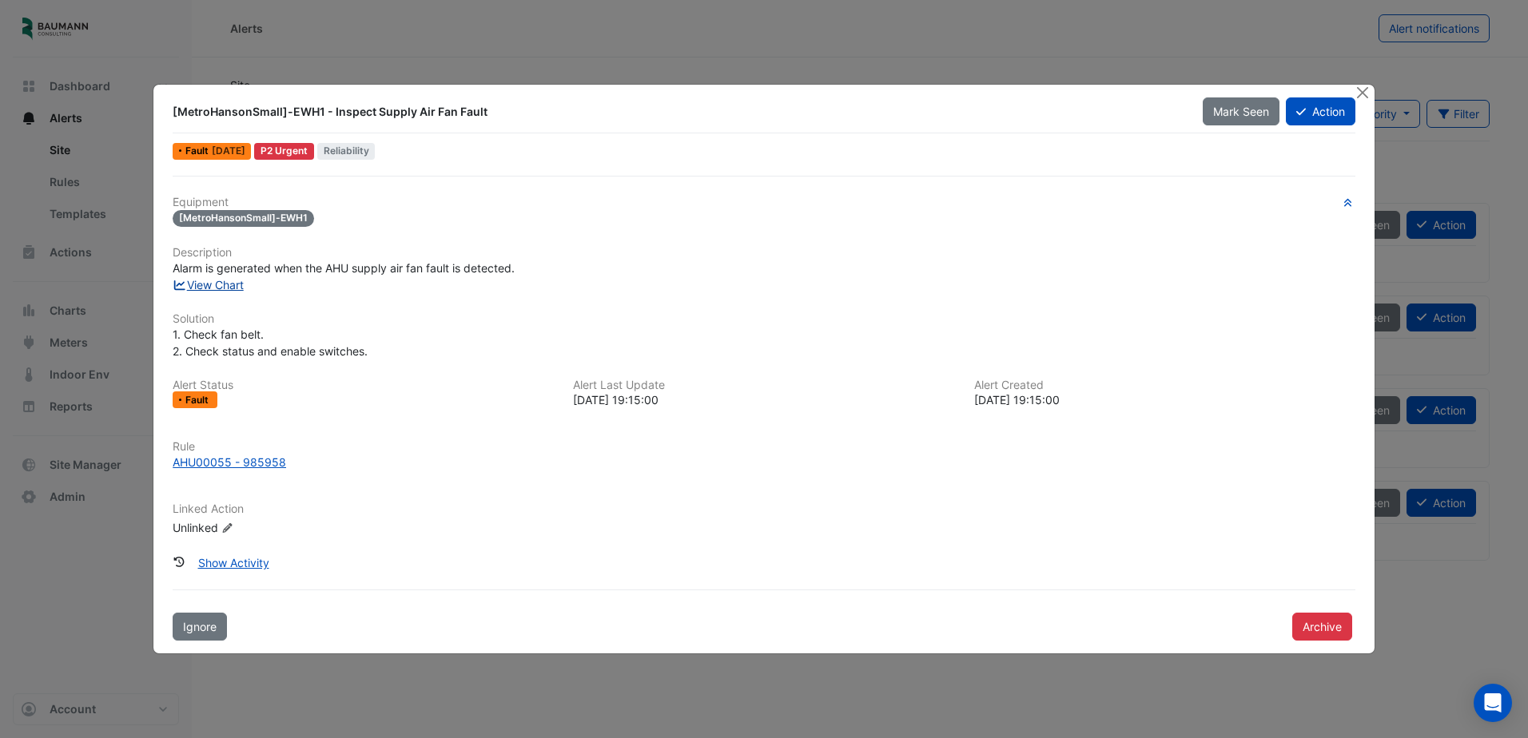
click at [244, 287] on link "View Chart" at bounding box center [208, 285] width 71 height 14
click at [1330, 105] on button "Action" at bounding box center [1321, 112] width 70 height 28
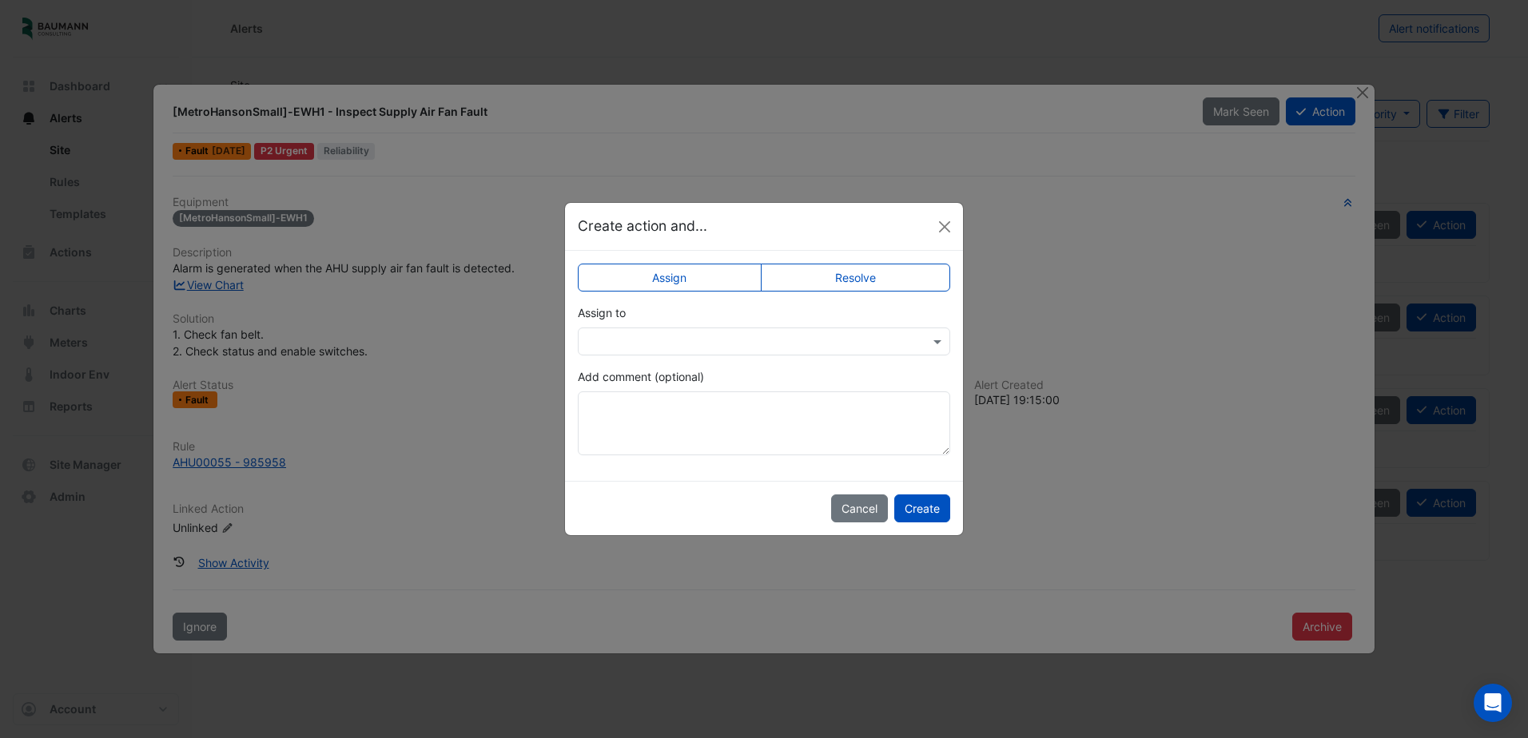
click at [717, 353] on div at bounding box center [764, 342] width 372 height 28
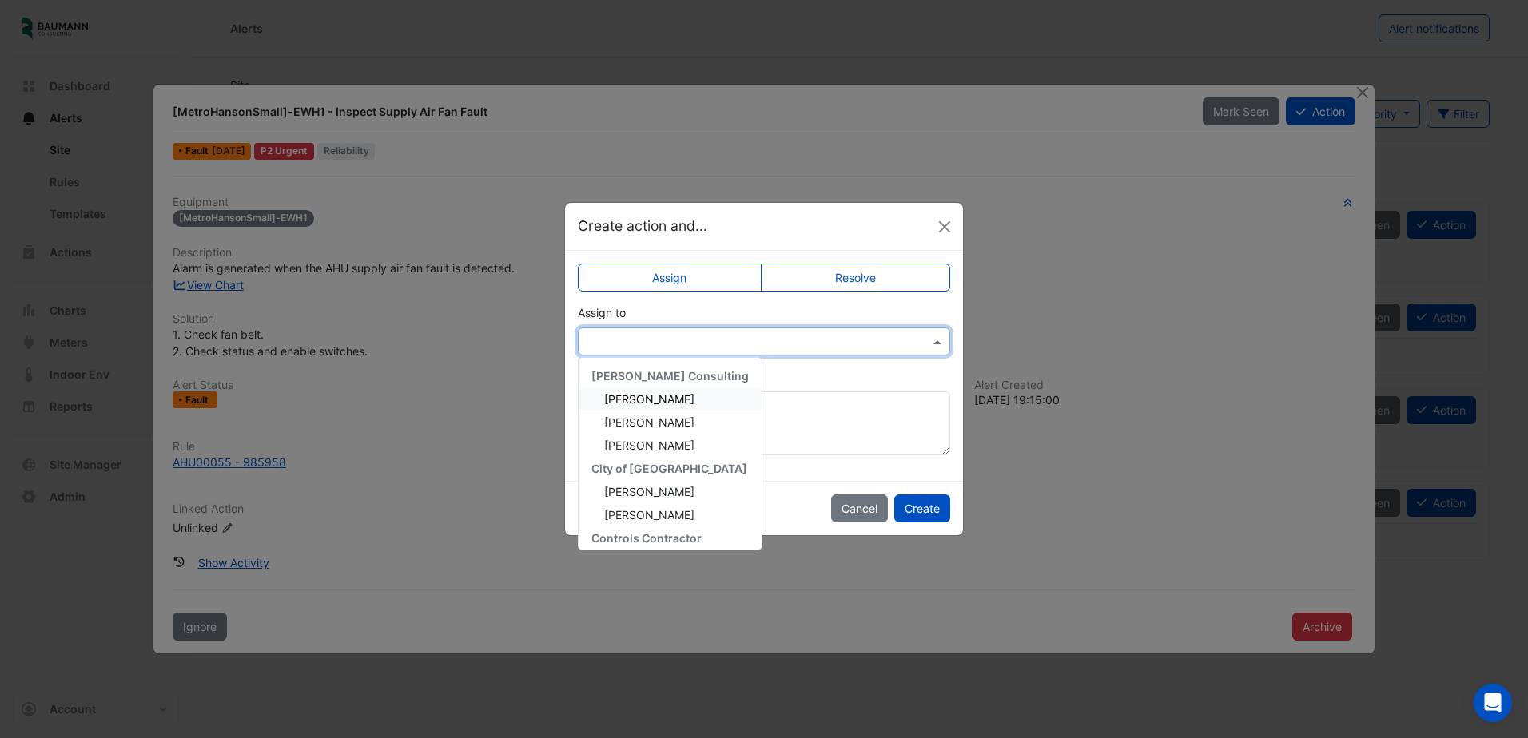
click at [683, 404] on span "Brandon Pieczynski" at bounding box center [649, 399] width 90 height 14
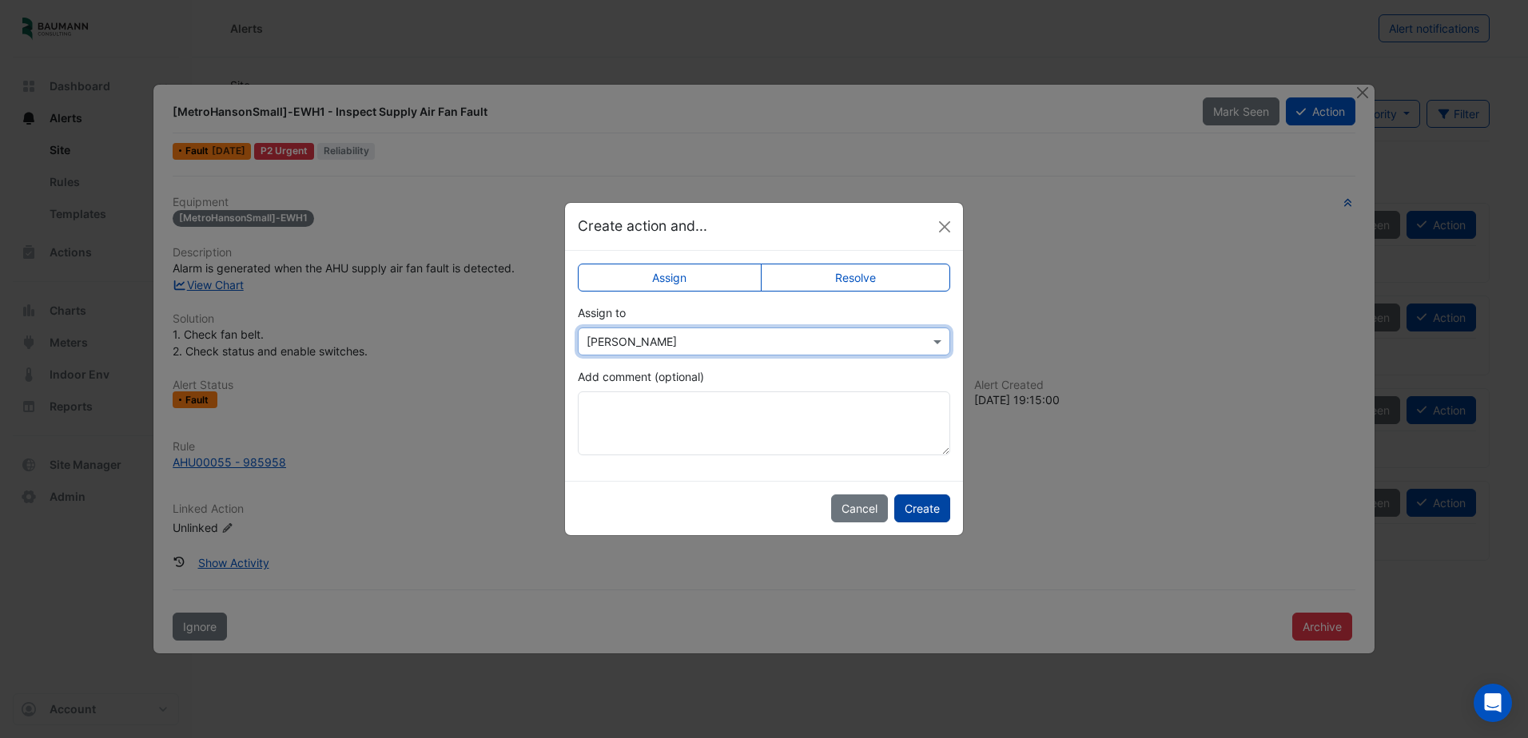
click at [920, 498] on button "Create" at bounding box center [922, 509] width 56 height 28
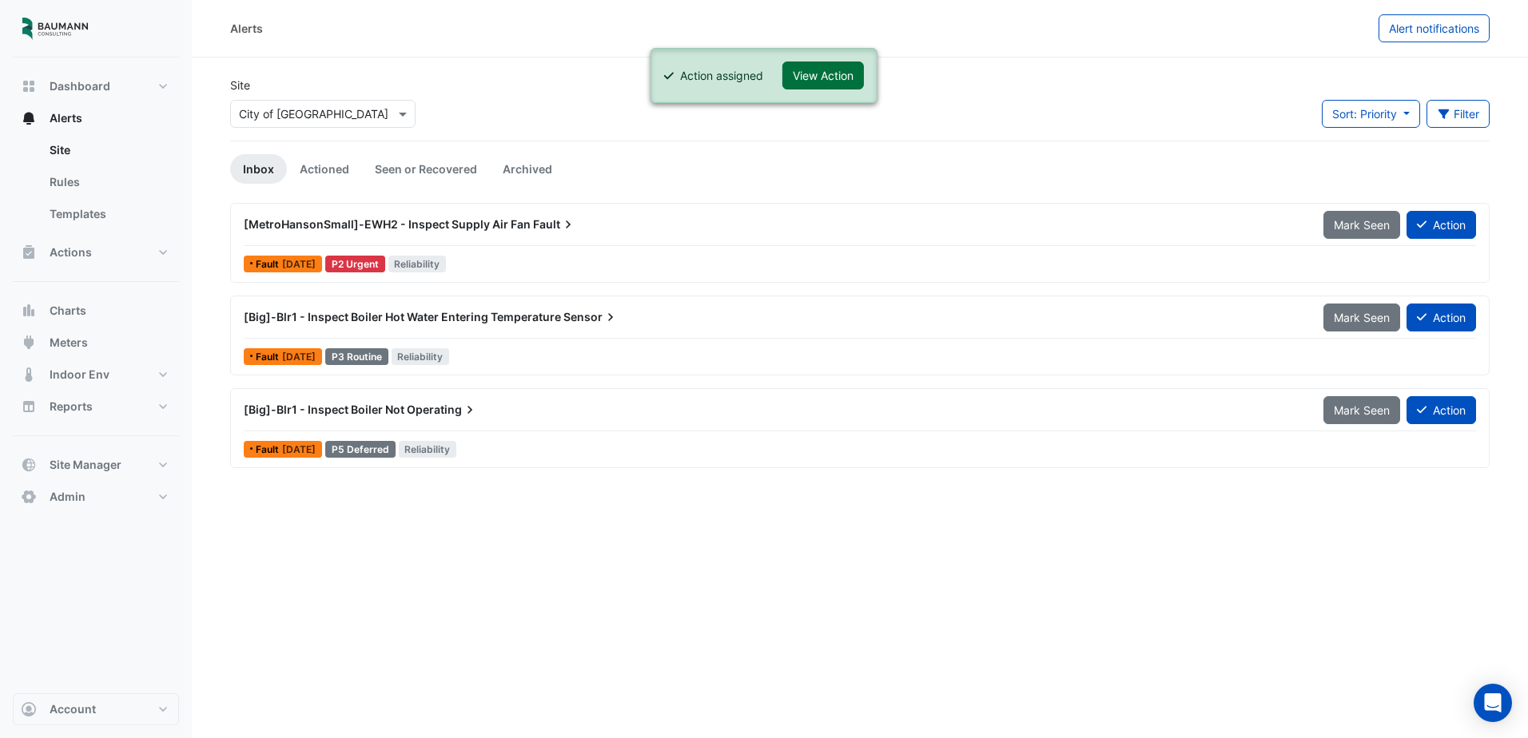
click at [839, 66] on button "View Action" at bounding box center [823, 76] width 82 height 28
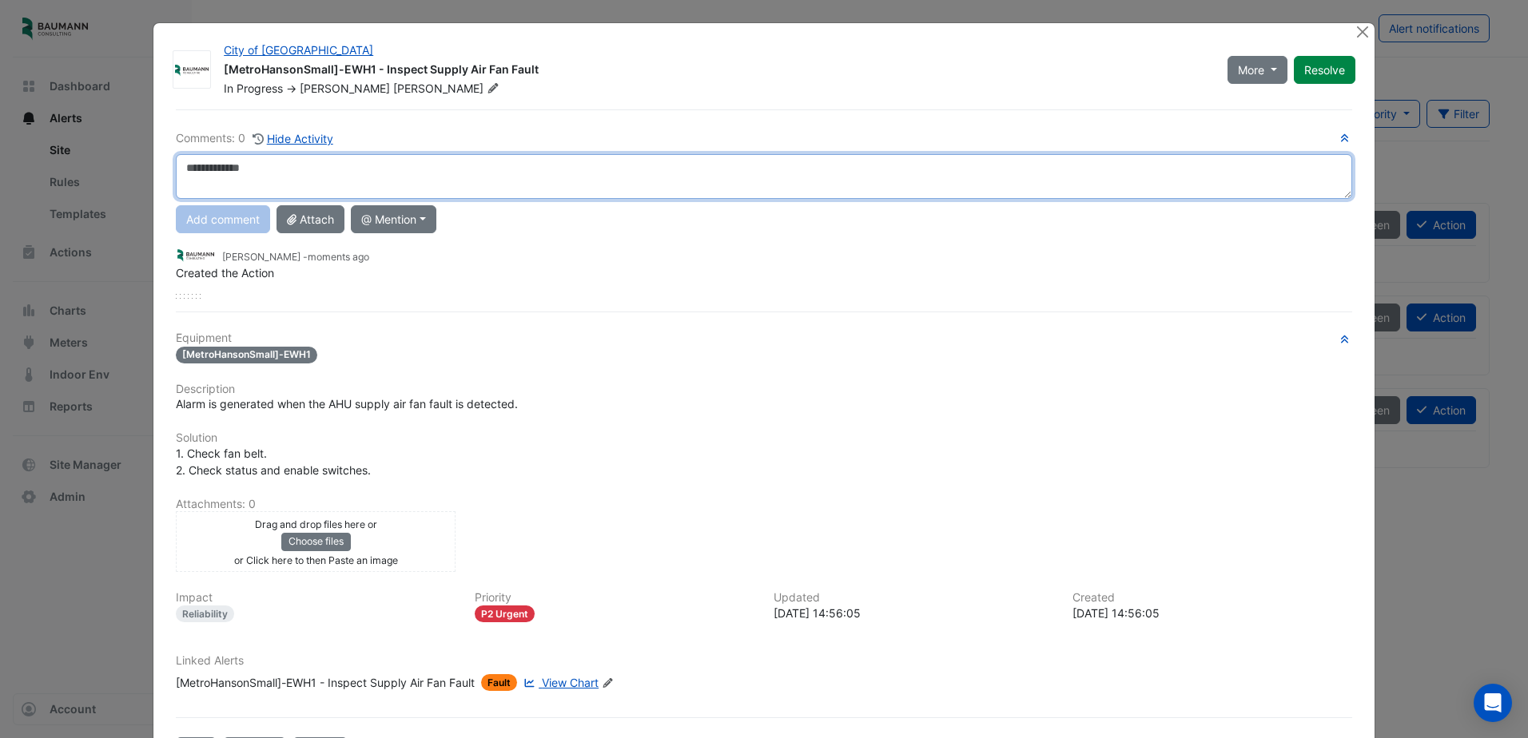
paste textarea "**********"
type textarea "**********"
paste textarea "**********"
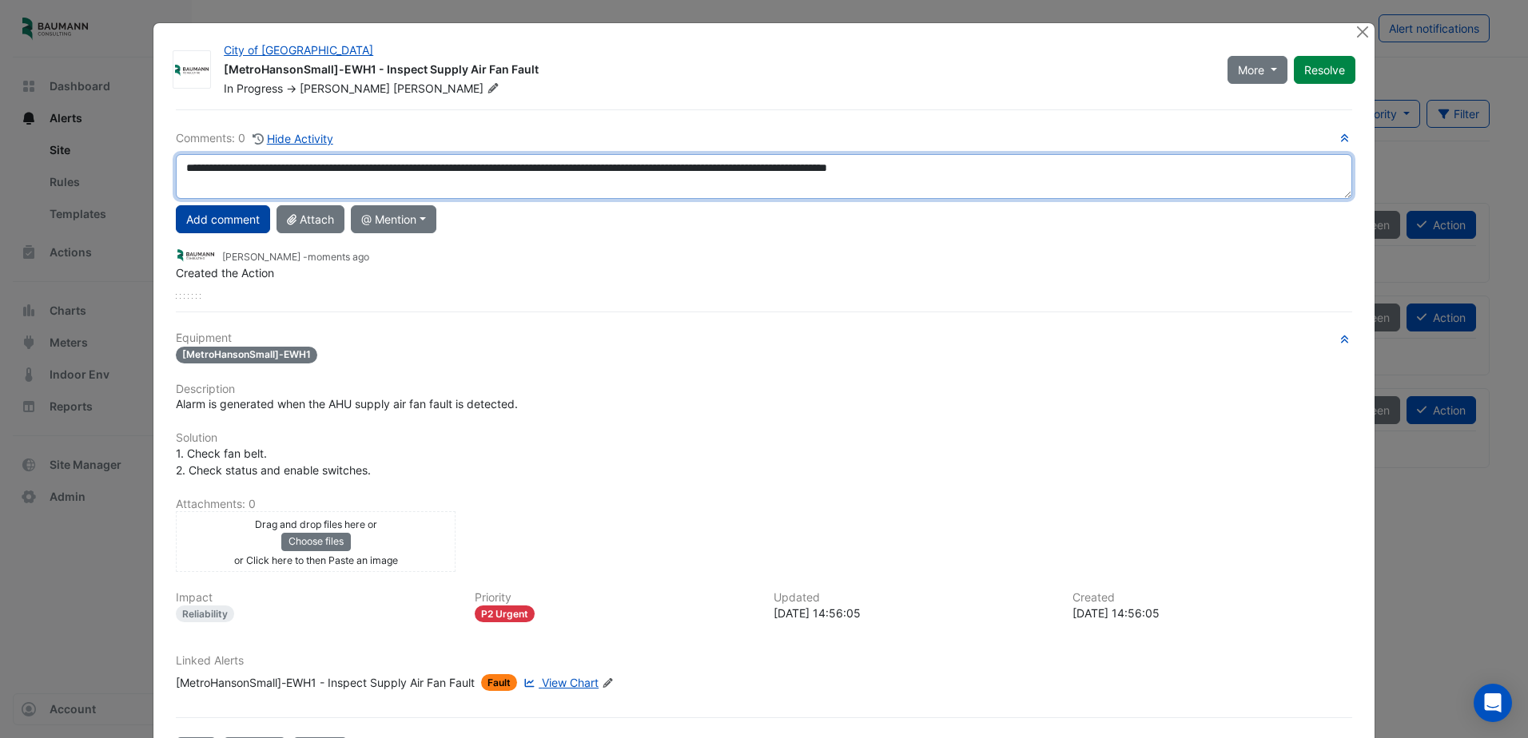
type textarea "**********"
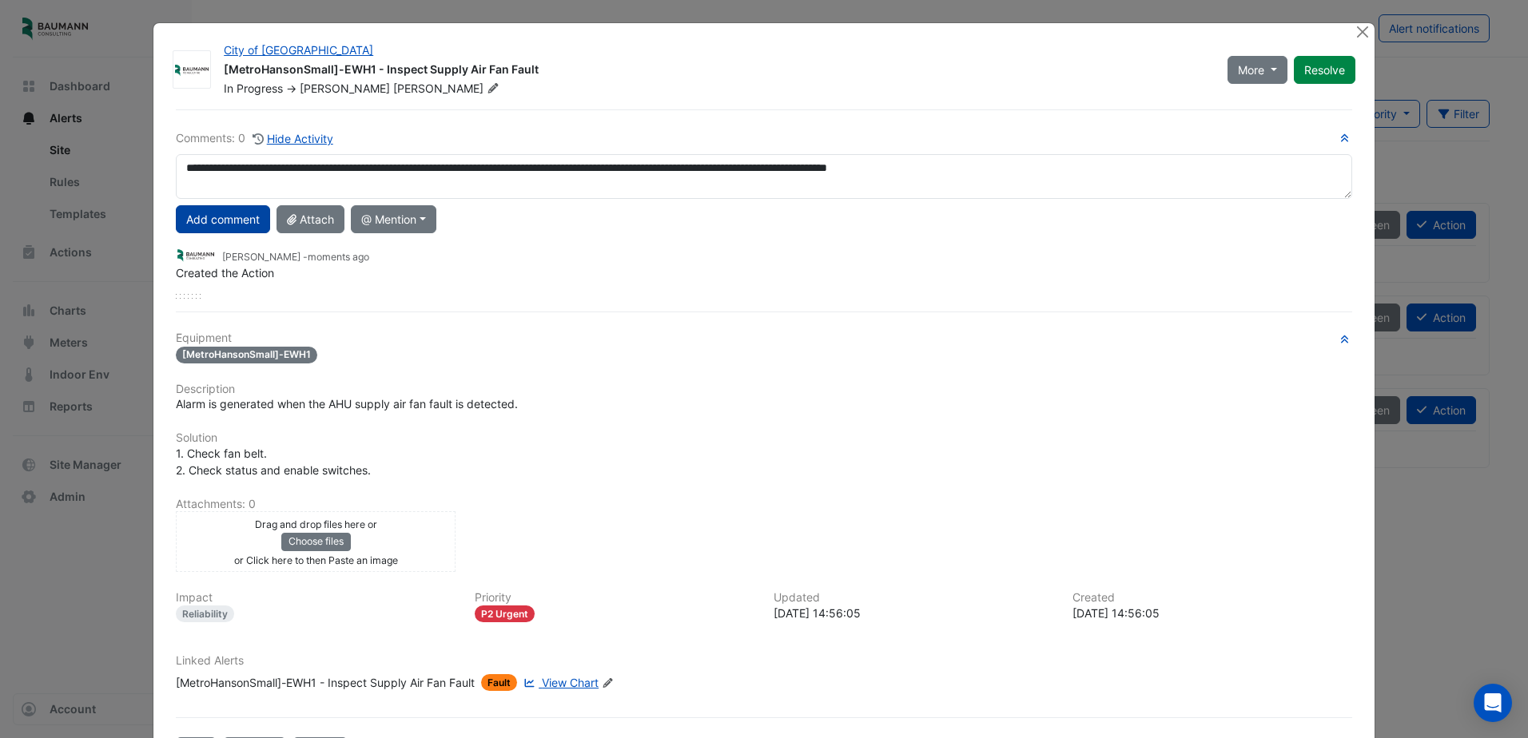
click at [234, 212] on button "Add comment" at bounding box center [223, 219] width 94 height 28
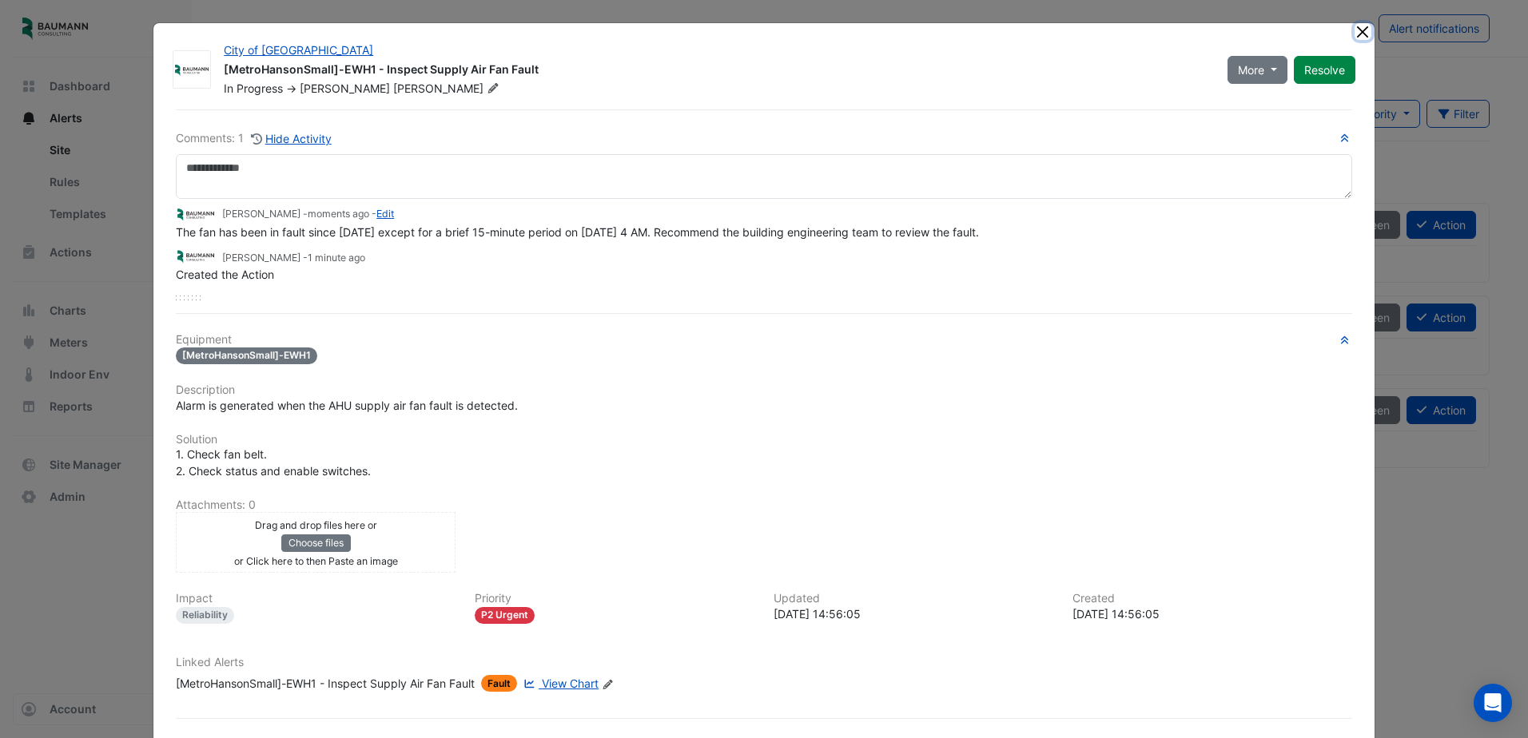
click at [1355, 33] on button "Close" at bounding box center [1363, 31] width 17 height 17
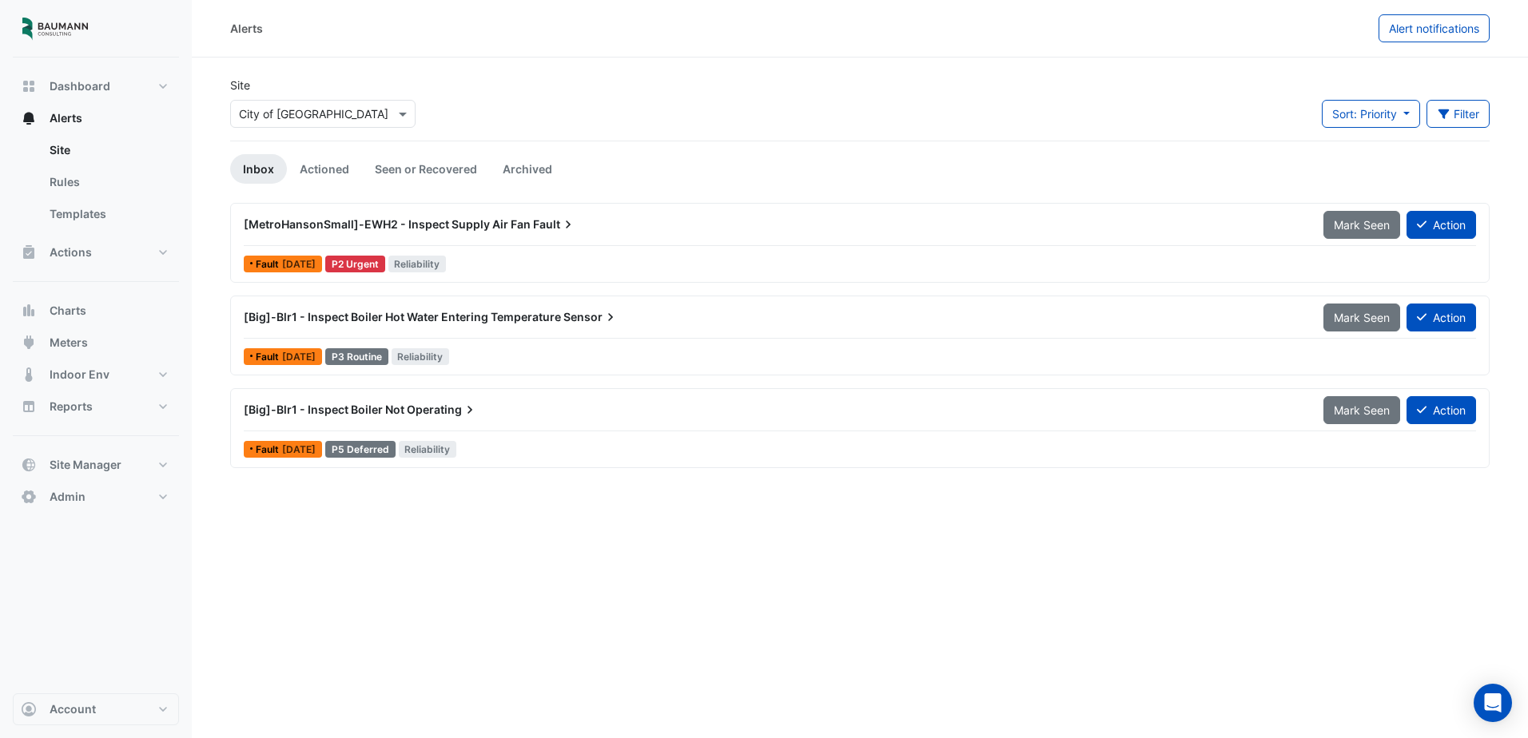
click at [547, 225] on span "Fault" at bounding box center [554, 225] width 43 height 16
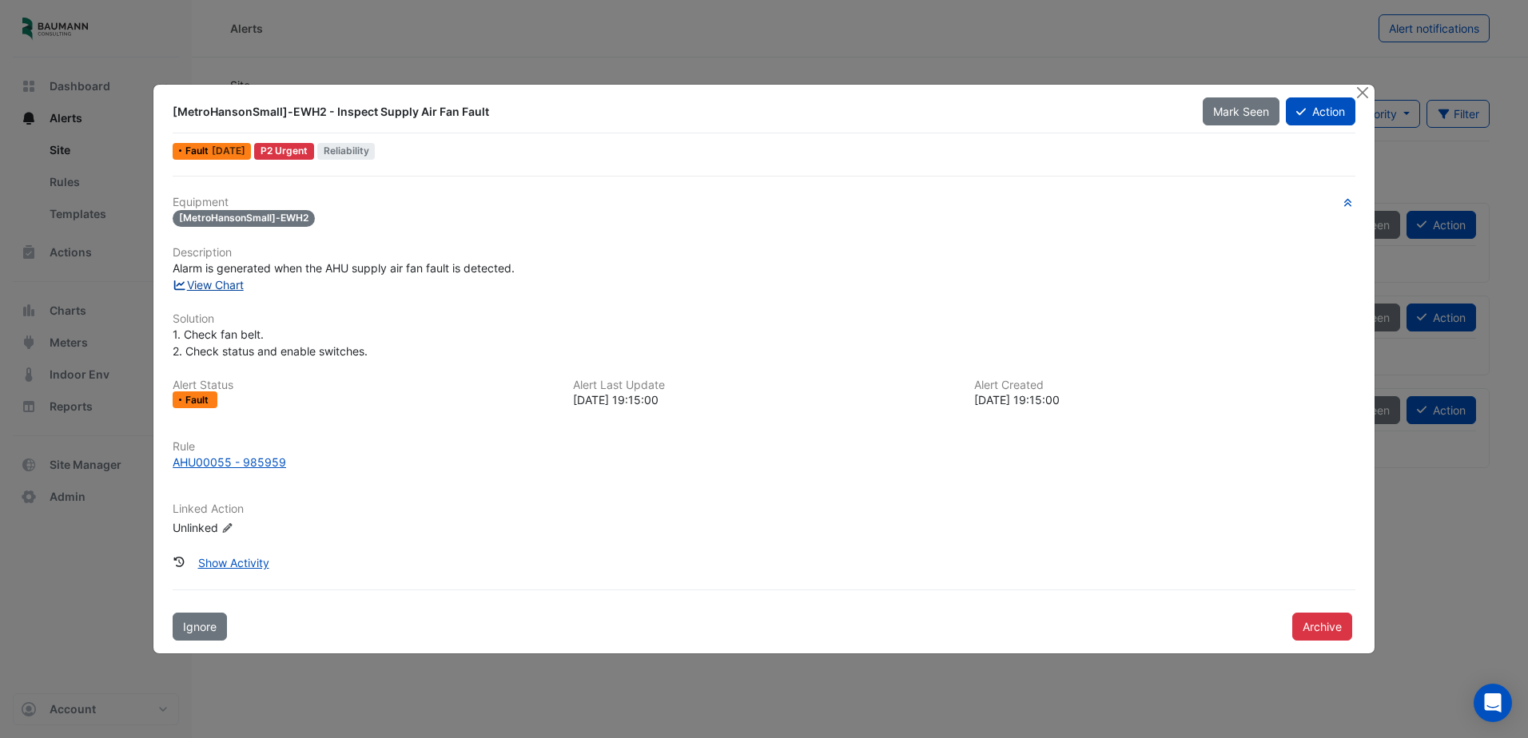
click at [204, 285] on link "View Chart" at bounding box center [208, 285] width 71 height 14
click at [1308, 110] on button "Action" at bounding box center [1321, 112] width 70 height 28
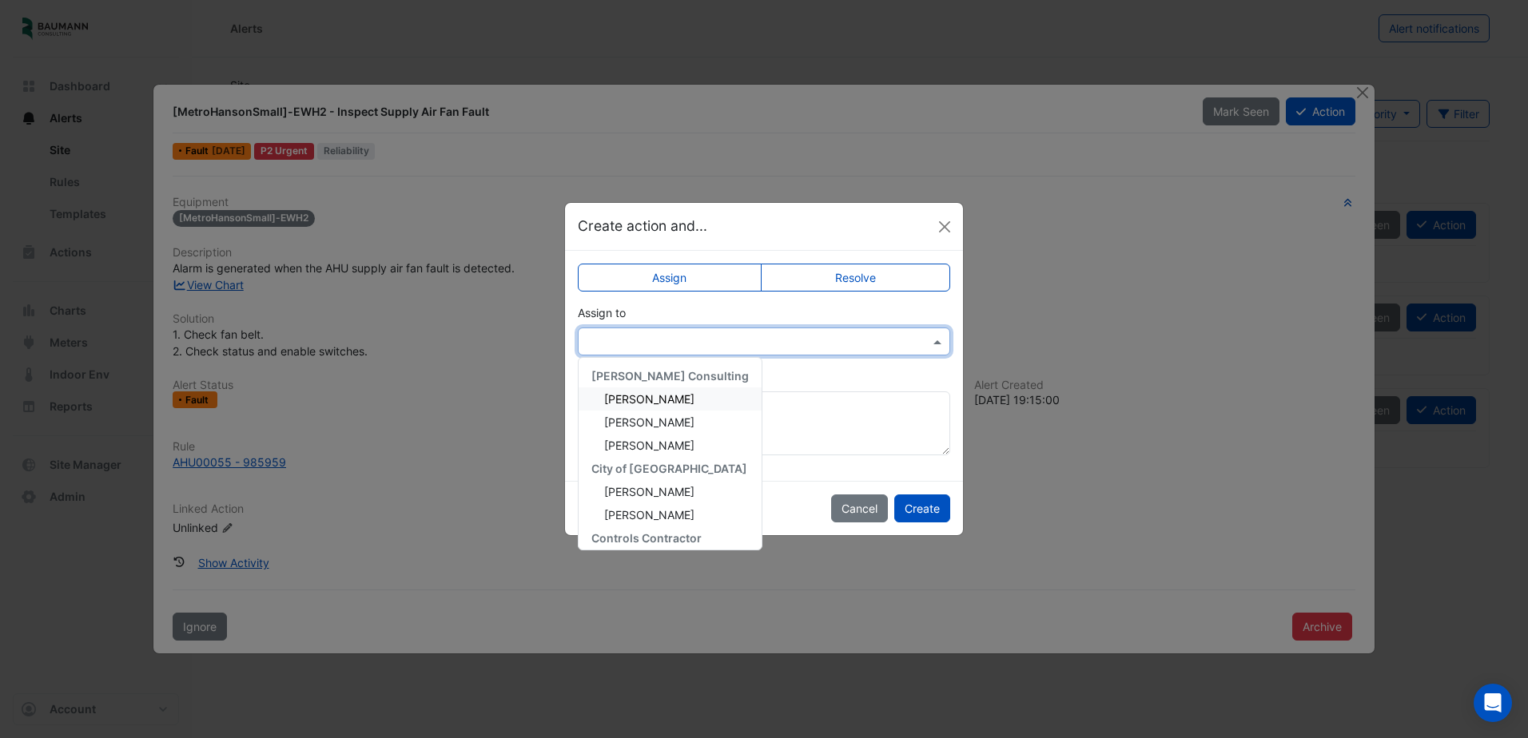
click at [803, 337] on input "text" at bounding box center [748, 342] width 323 height 17
click at [690, 398] on span "Brandon Pieczynski" at bounding box center [649, 399] width 90 height 14
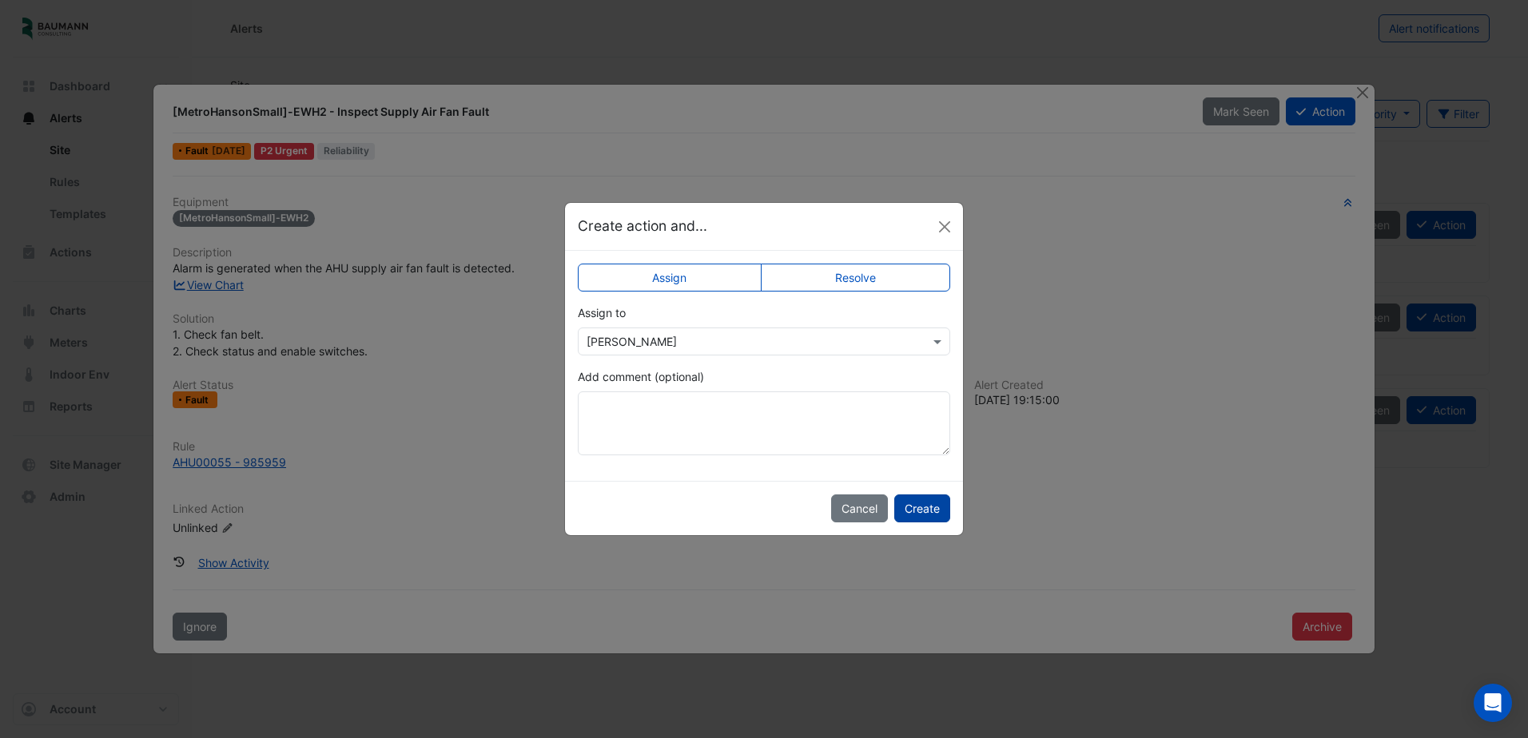
click at [926, 508] on button "Create" at bounding box center [922, 509] width 56 height 28
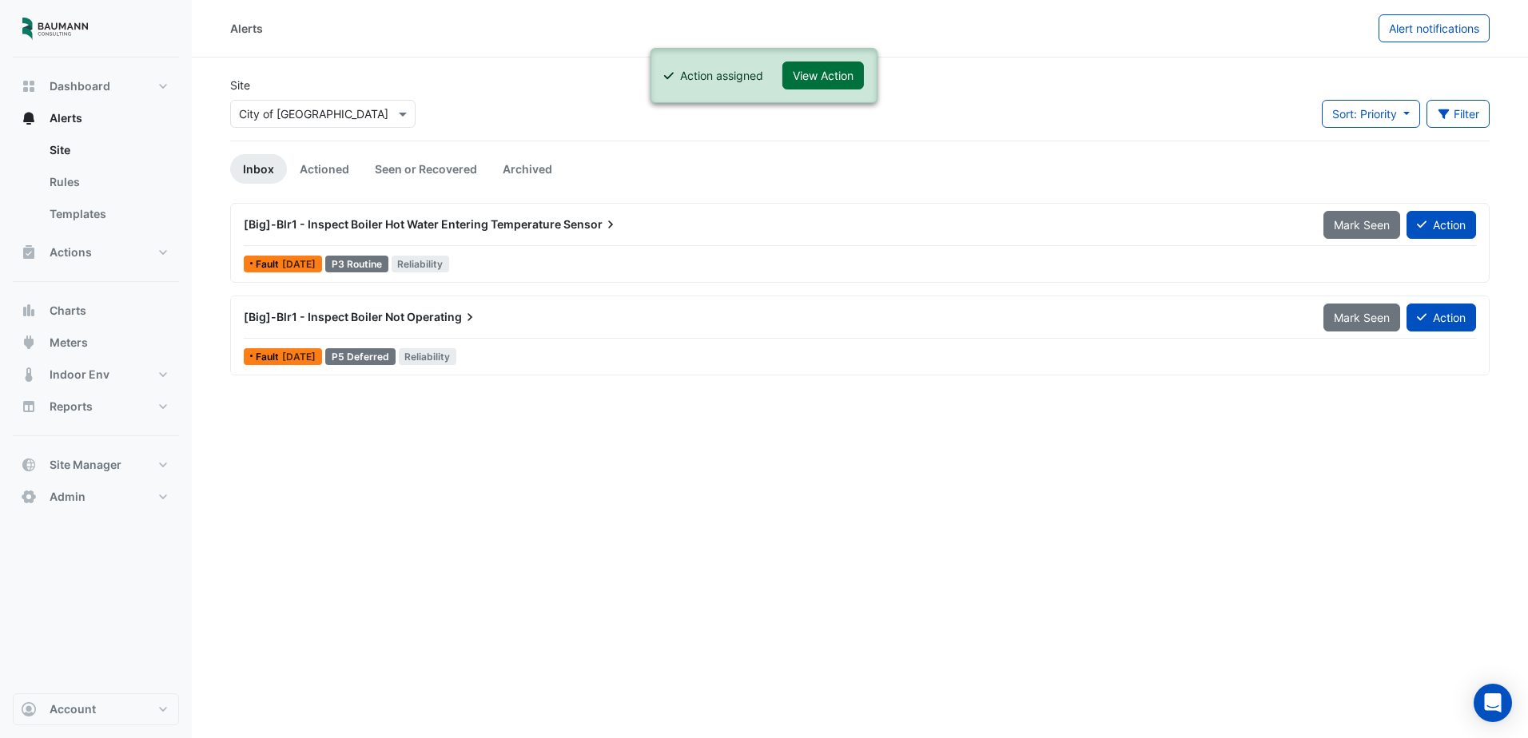
click at [810, 73] on button "View Action" at bounding box center [823, 76] width 82 height 28
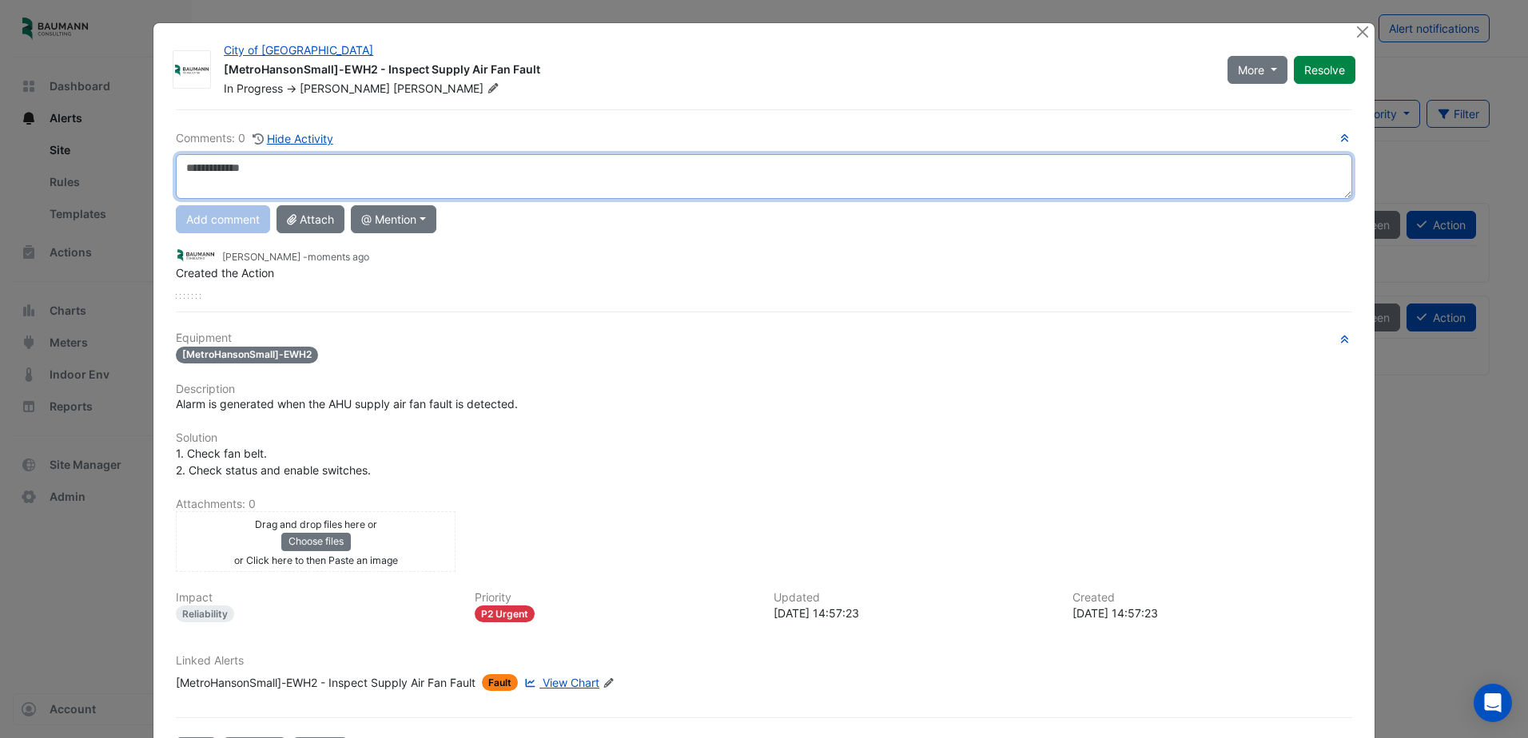
paste textarea "**********"
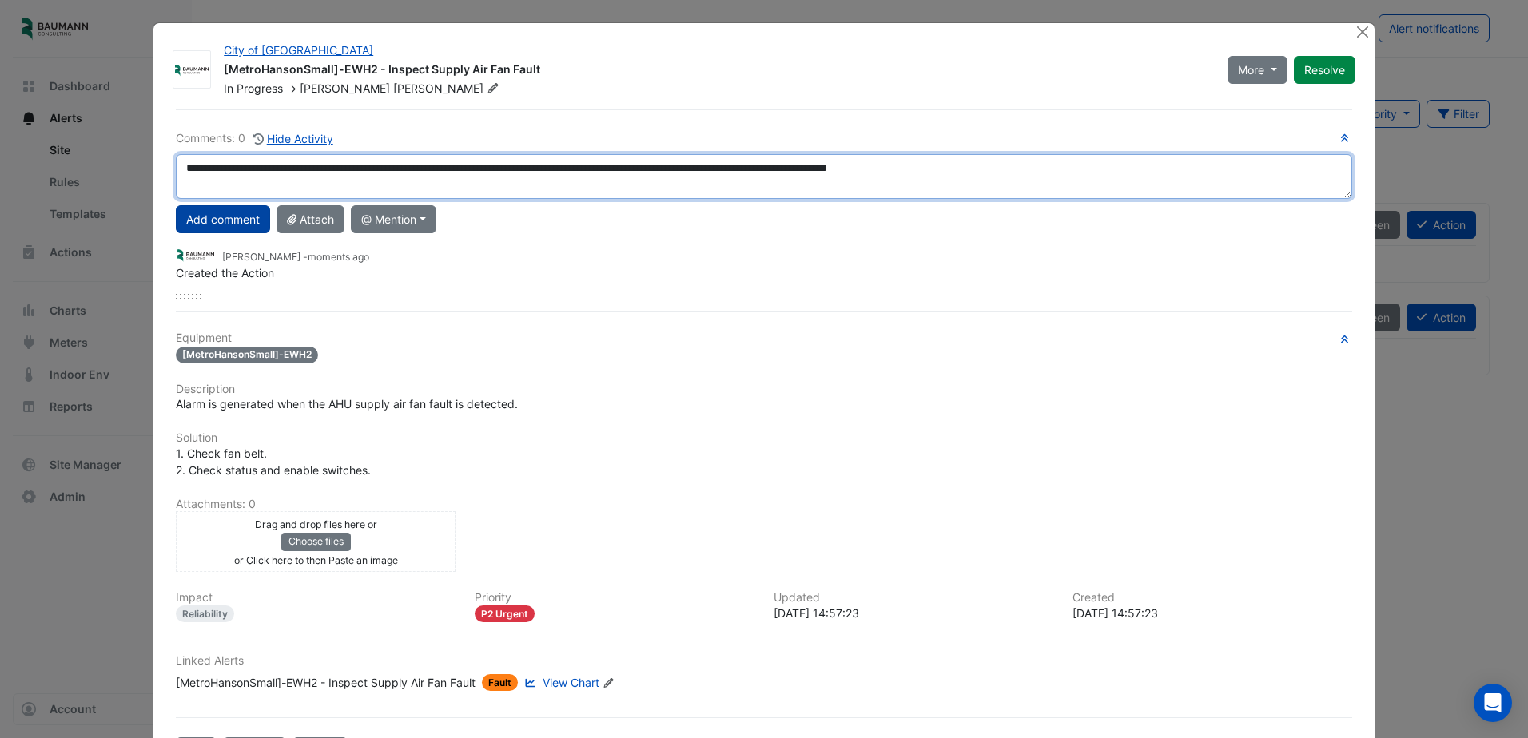
type textarea "**********"
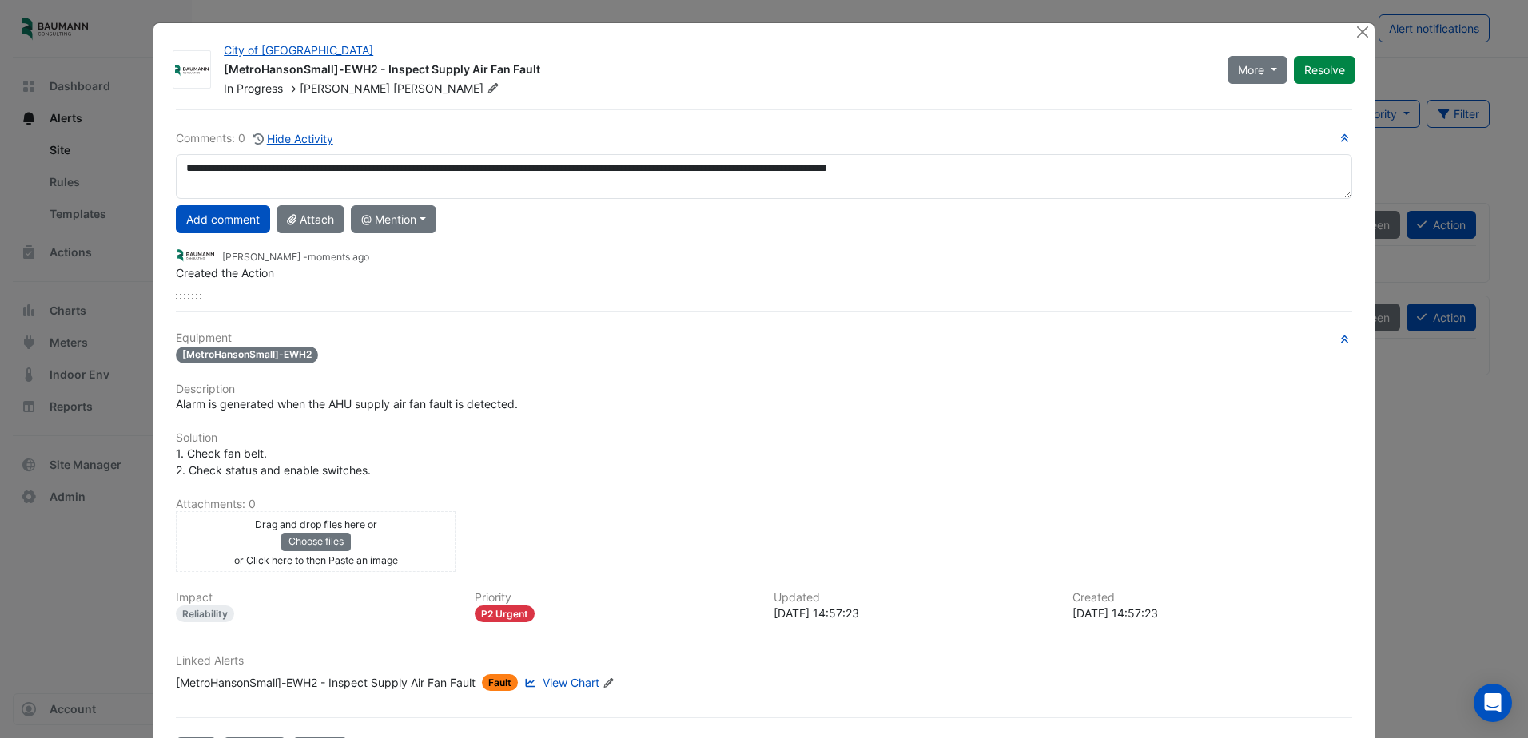
click at [241, 223] on button "Add comment" at bounding box center [223, 219] width 94 height 28
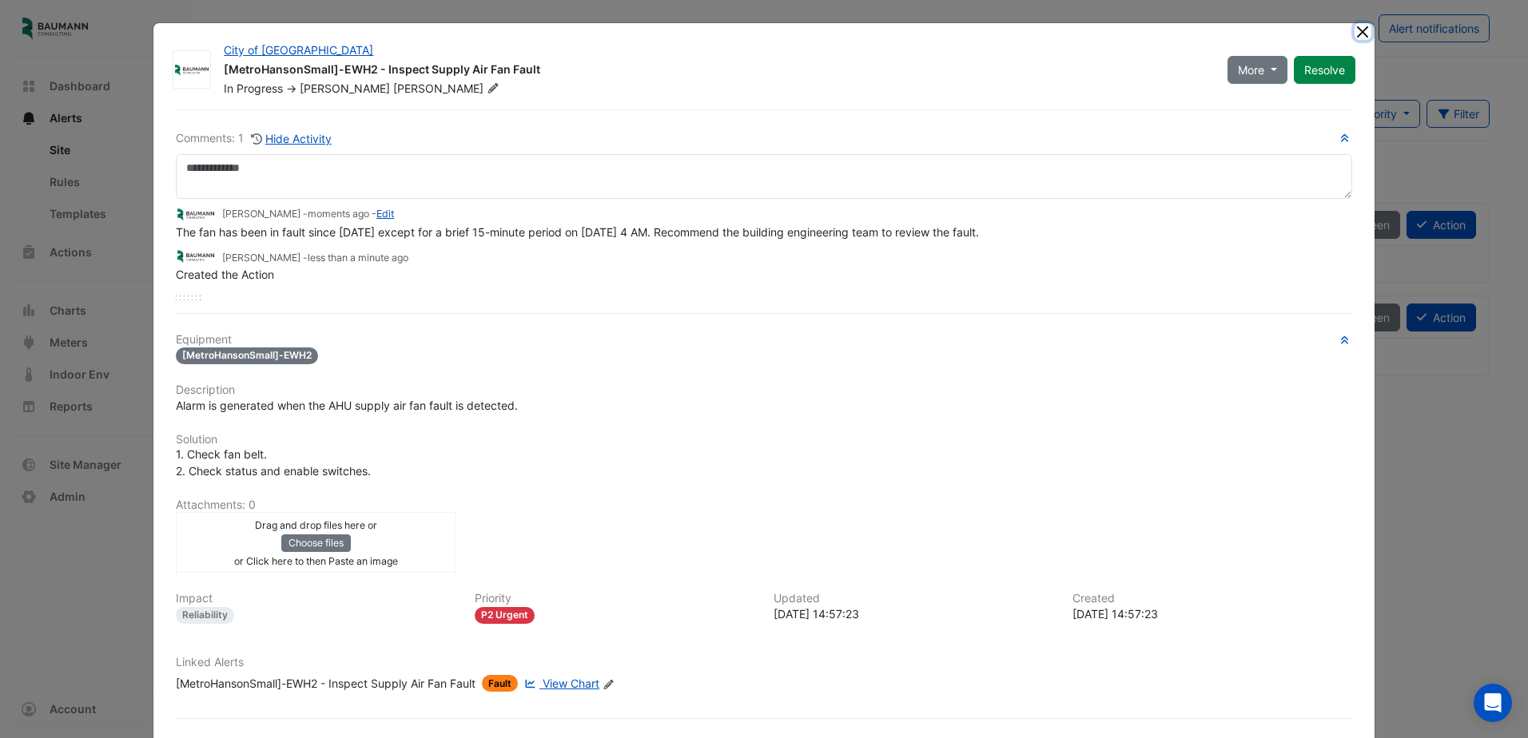
click at [1355, 34] on button "Close" at bounding box center [1363, 31] width 17 height 17
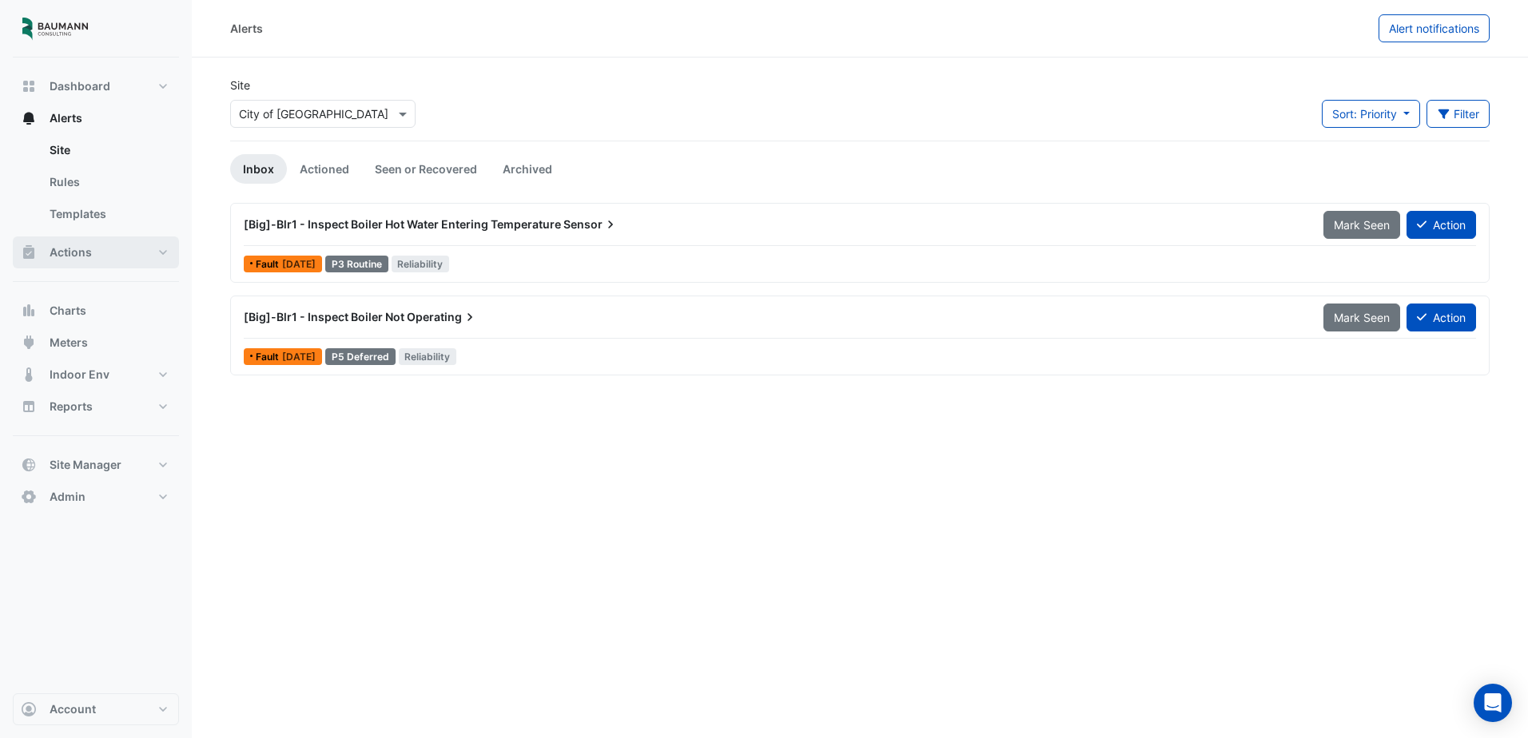
click at [100, 251] on button "Actions" at bounding box center [96, 253] width 166 height 32
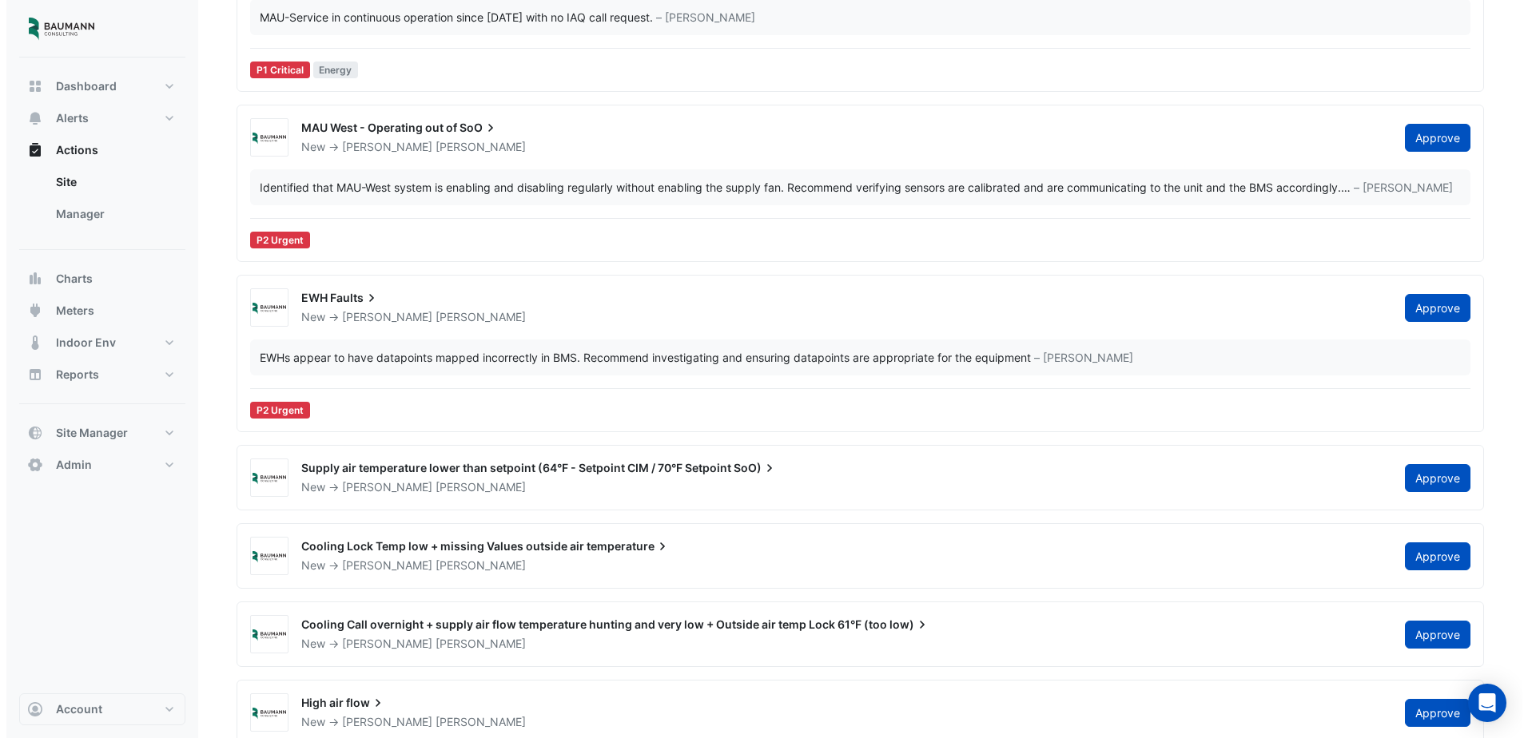
scroll to position [191, 0]
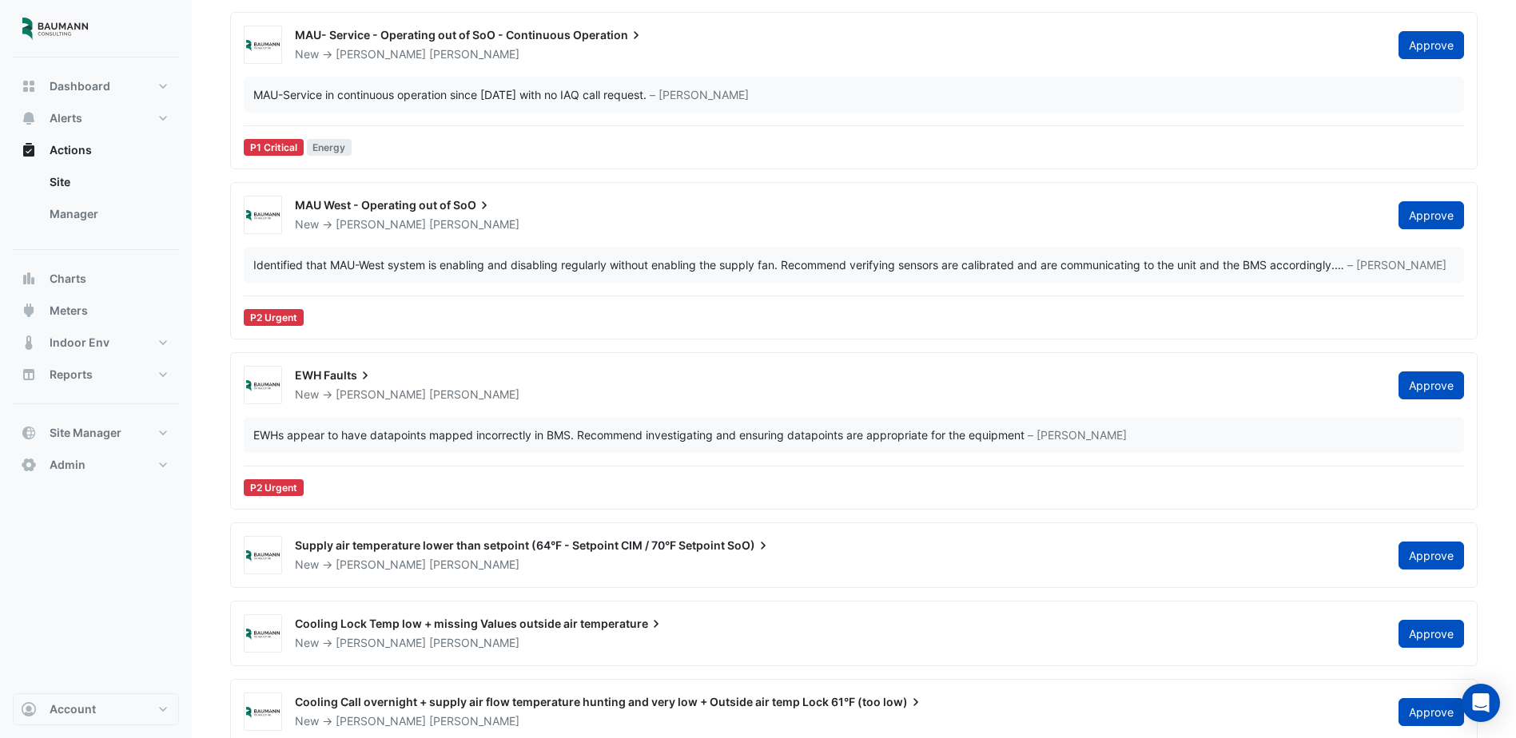
click at [265, 439] on div "EWHs appear to have datapoints mapped incorrectly in BMS. Recommend investigati…" at bounding box center [638, 435] width 771 height 17
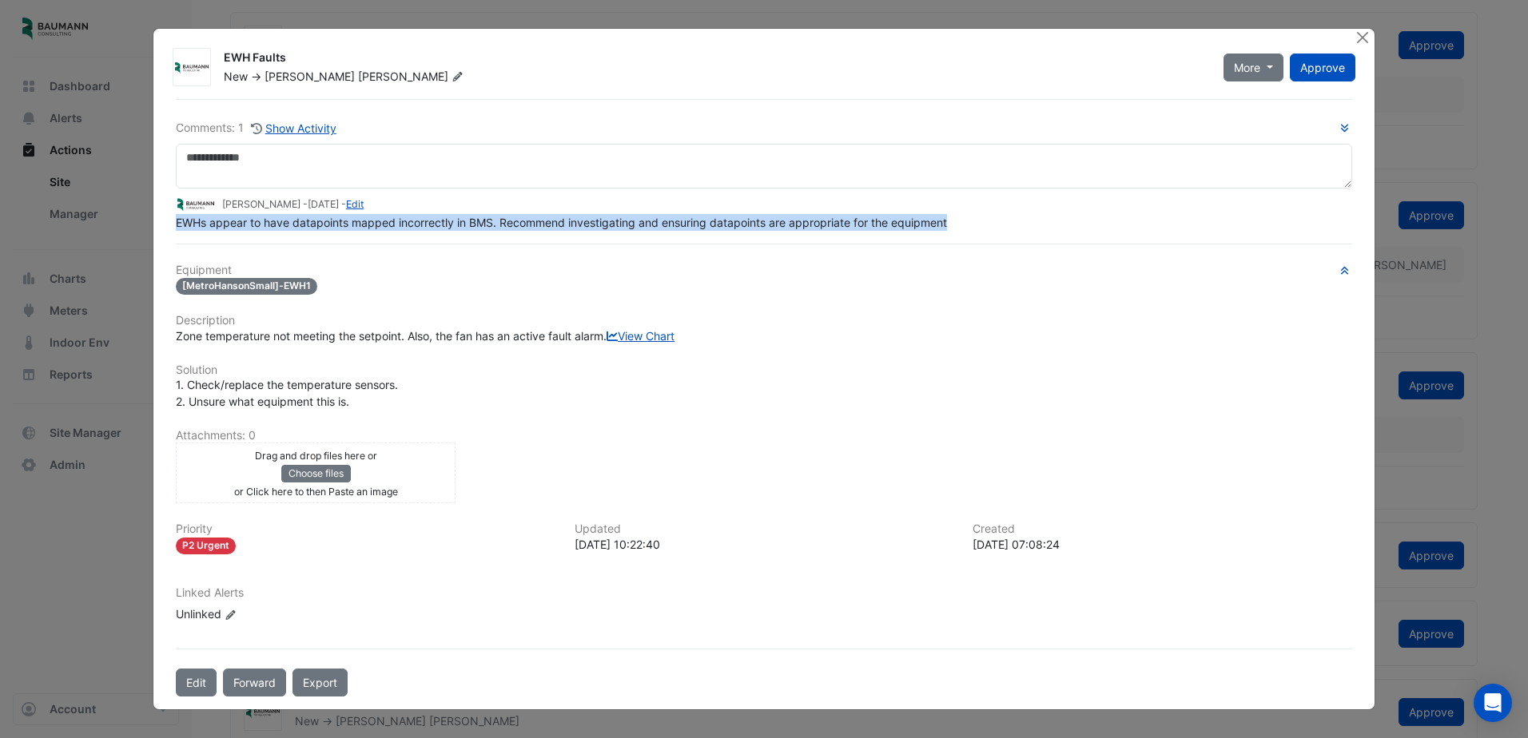
drag, startPoint x: 169, startPoint y: 215, endPoint x: 950, endPoint y: 217, distance: 780.9
click at [950, 217] on div "EWHs appear to have datapoints mapped incorrectly in BMS. Recommend investigati…" at bounding box center [764, 222] width 1176 height 17
copy span "EWHs appear to have datapoints mapped incorrectly in BMS. Recommend investigati…"
click at [1355, 32] on button "Close" at bounding box center [1363, 37] width 17 height 17
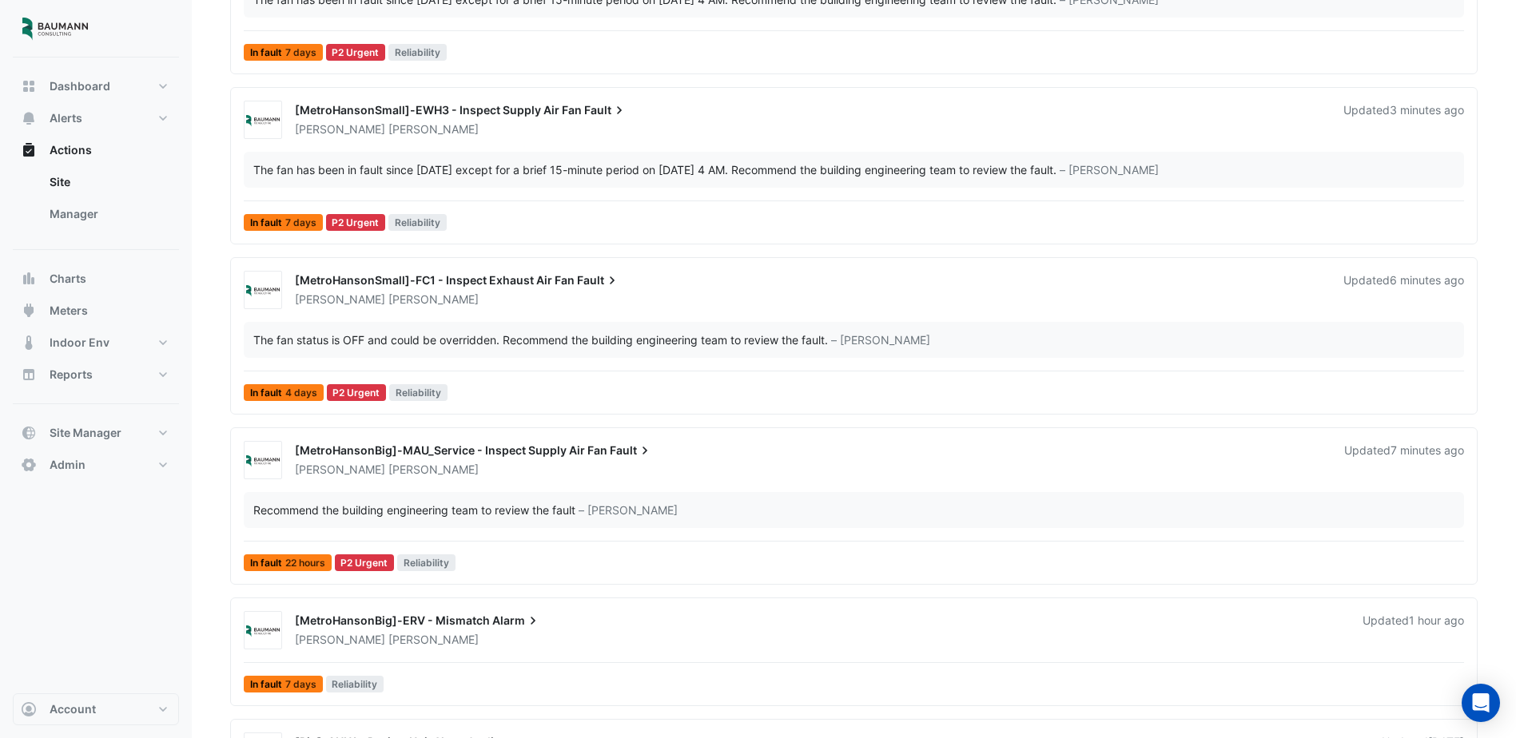
scroll to position [1230, 0]
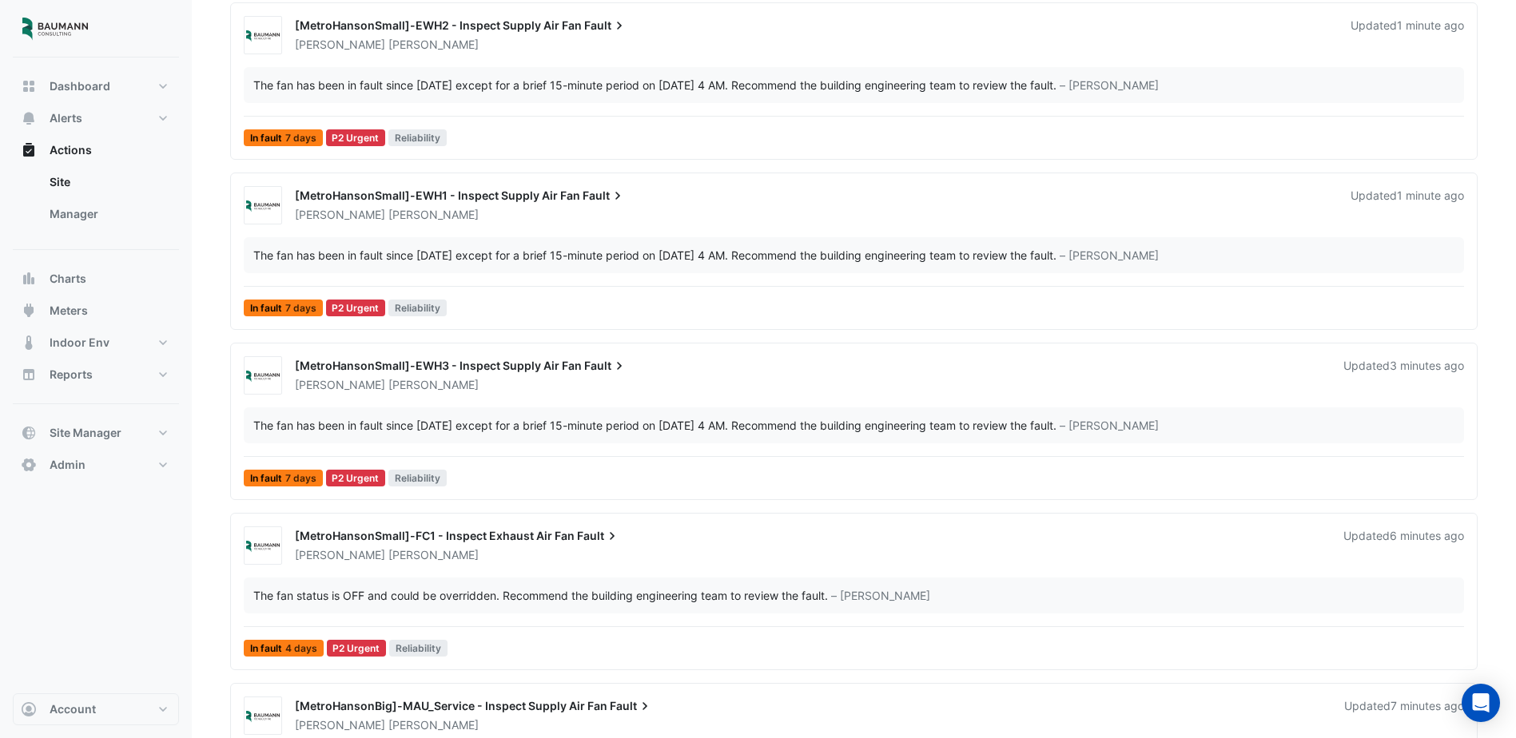
click at [491, 30] on span "[MetroHansonSmall]-EWH2 - Inspect Supply Air Fan" at bounding box center [438, 25] width 287 height 14
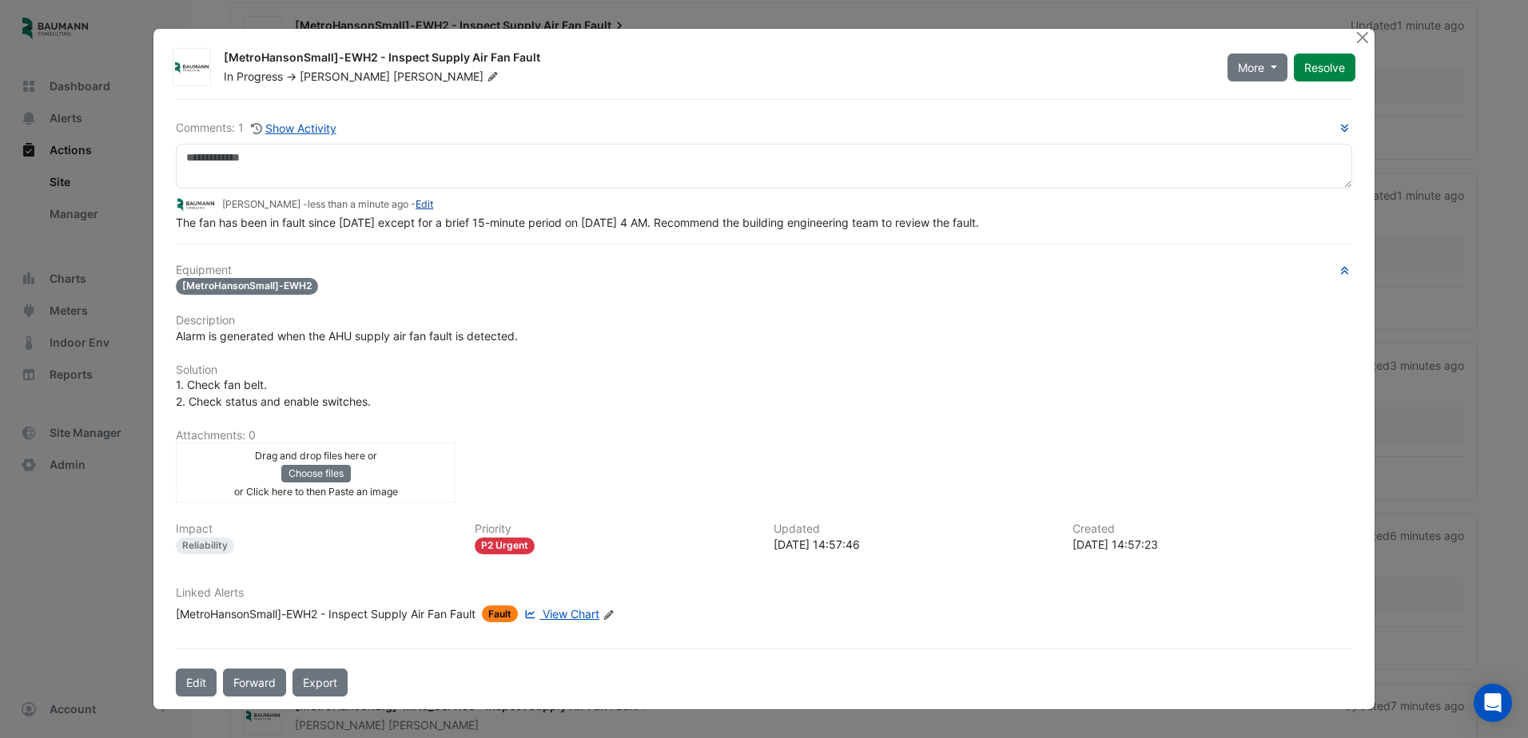
click at [417, 205] on link "Edit" at bounding box center [425, 204] width 18 height 12
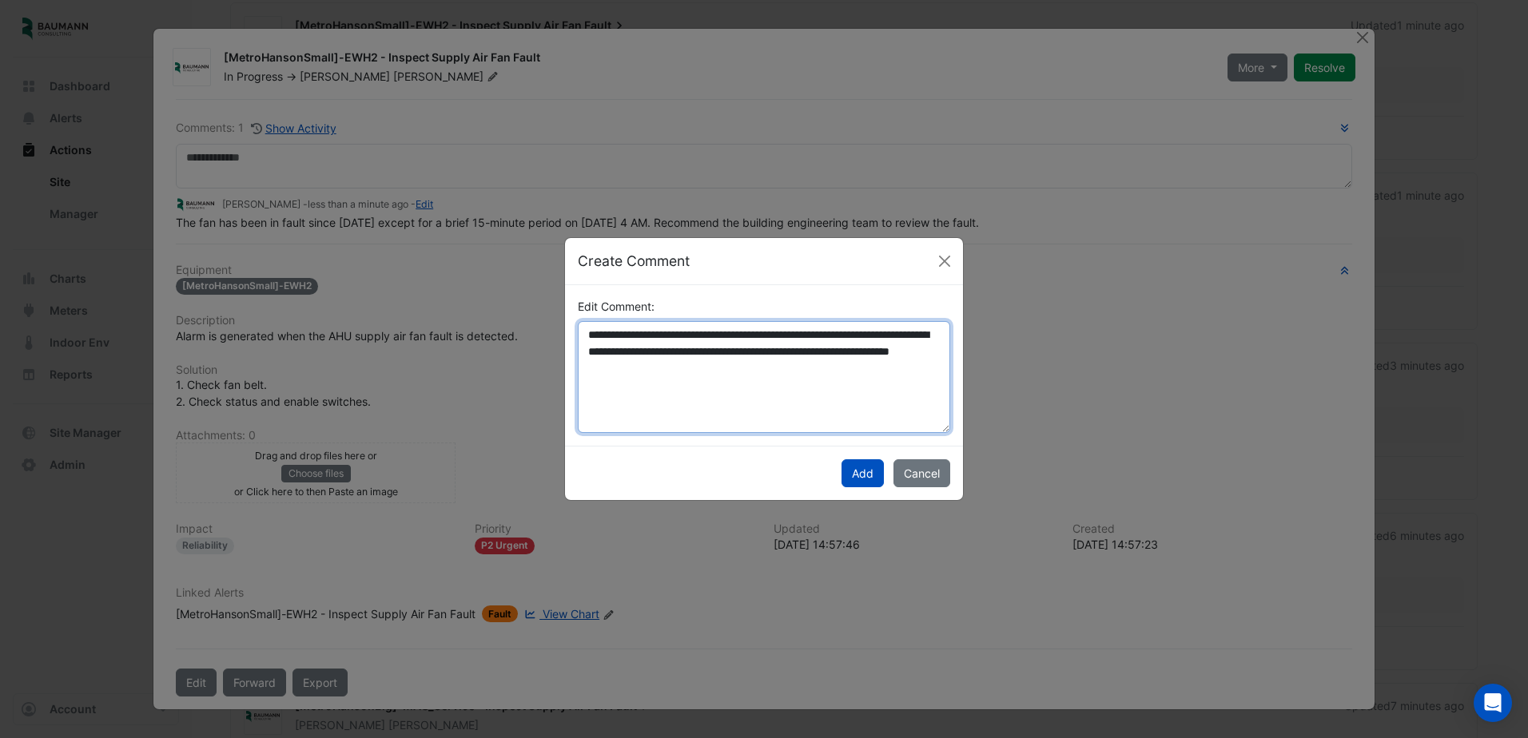
click at [858, 380] on textarea "**********" at bounding box center [764, 377] width 372 height 112
paste textarea "**********"
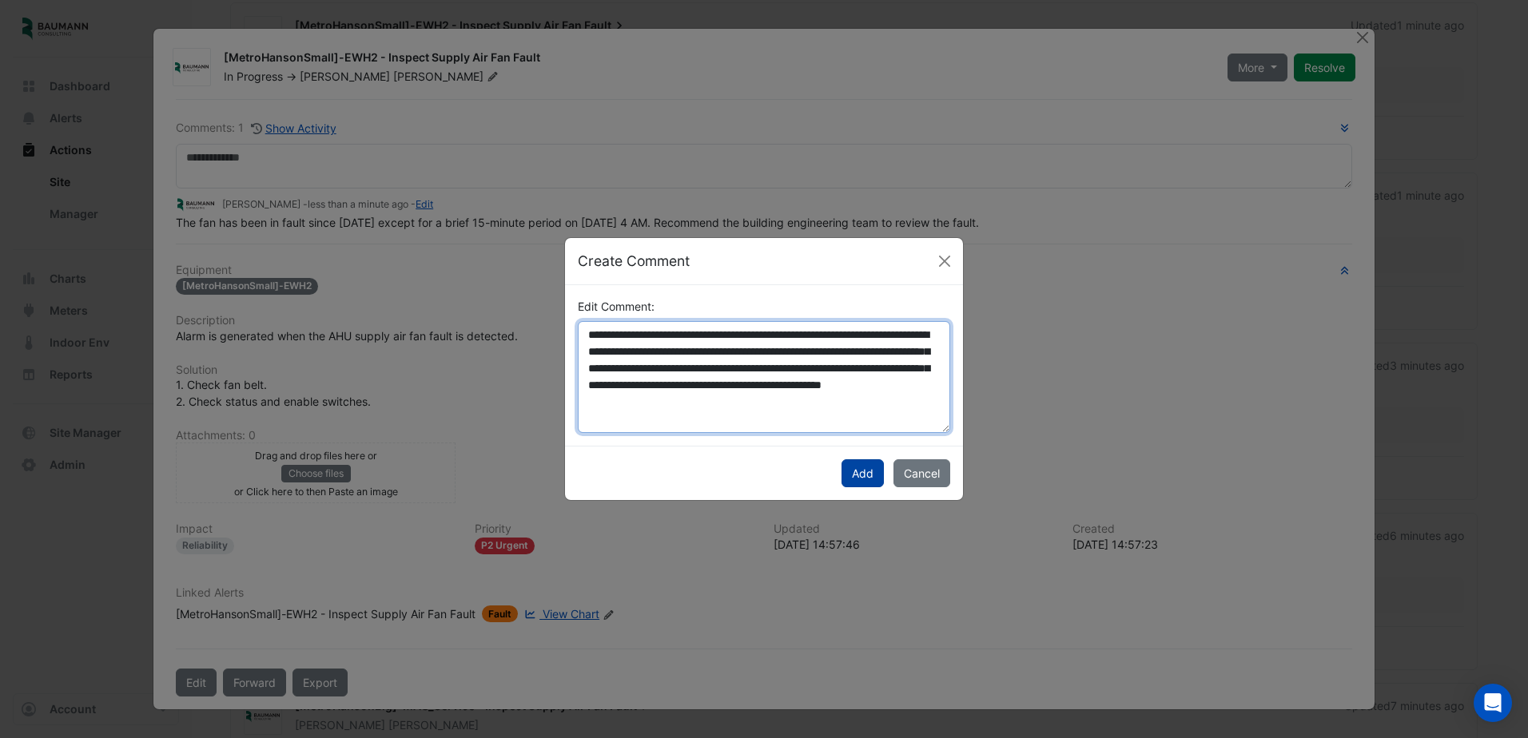
type textarea "**********"
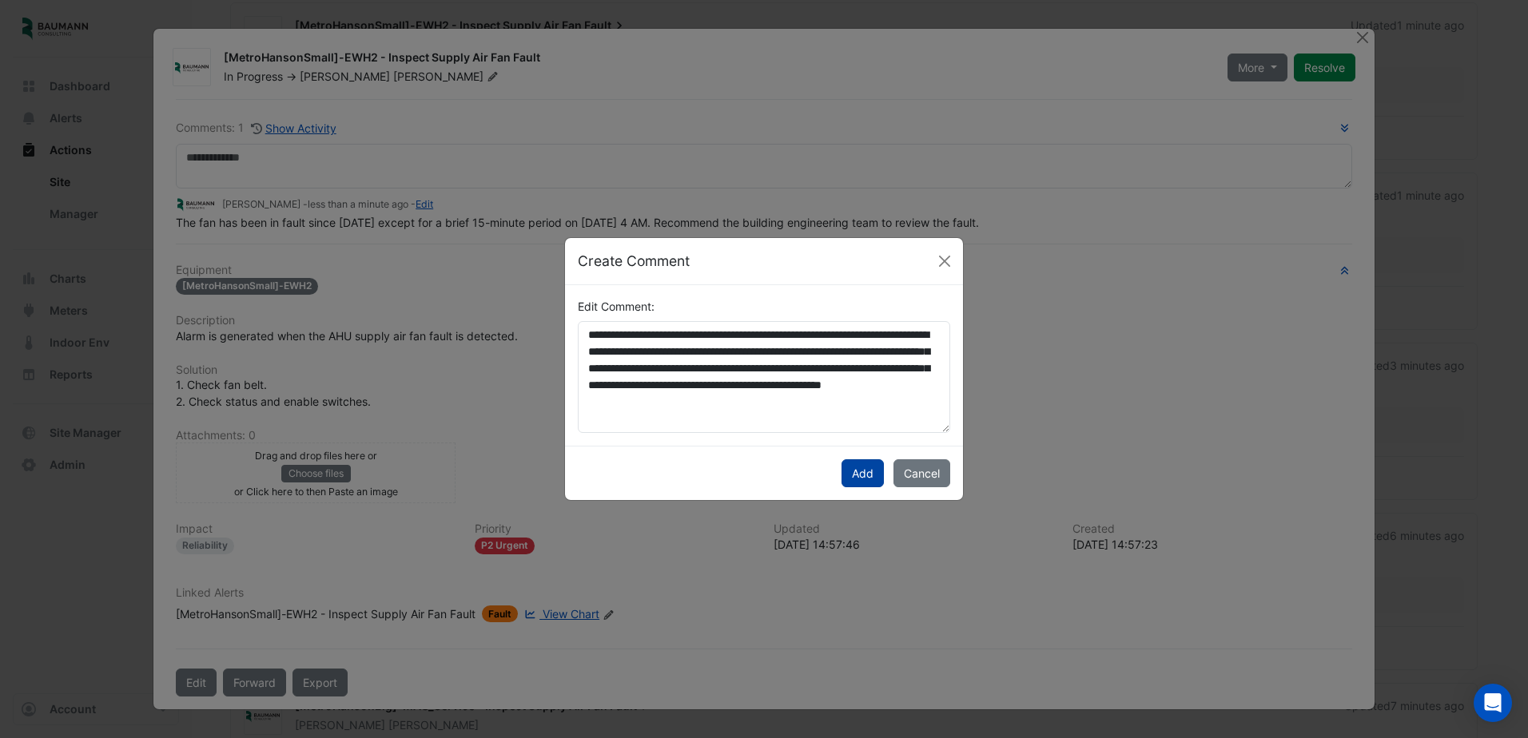
click at [869, 477] on button "Add" at bounding box center [863, 474] width 42 height 28
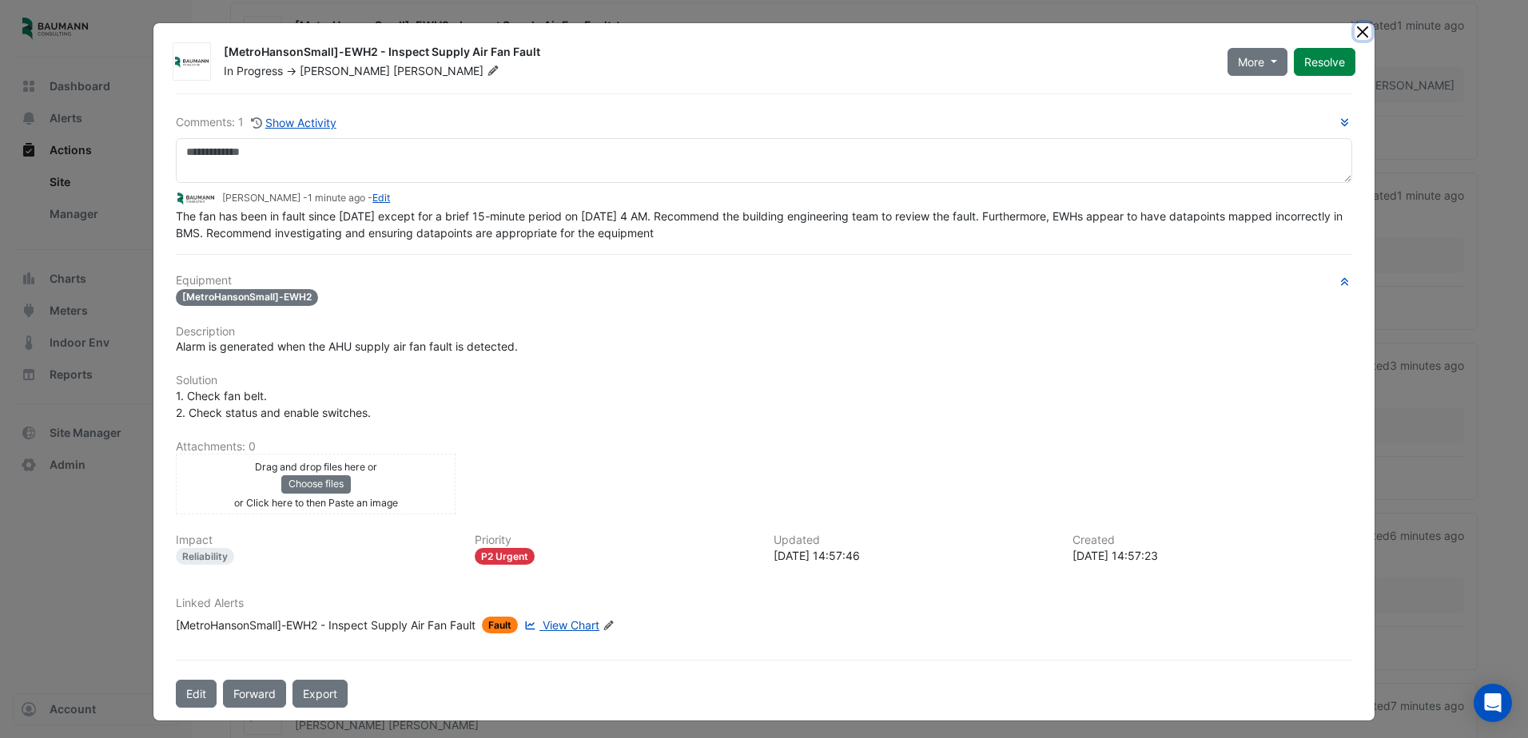
click at [1359, 34] on button "Close" at bounding box center [1363, 31] width 17 height 17
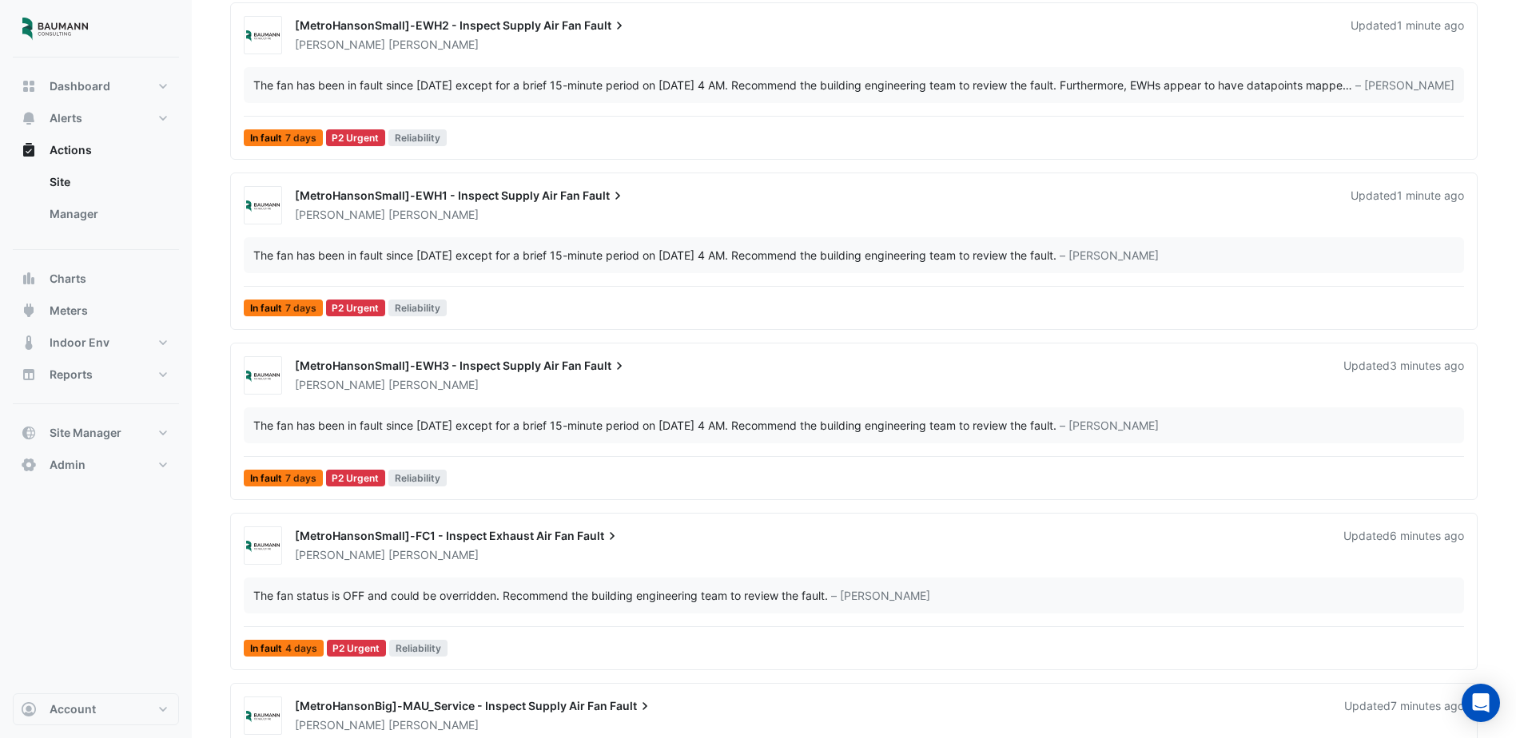
click at [327, 253] on div "The fan has been in fault since August 5th except for a brief 15-minute period …" at bounding box center [654, 255] width 803 height 17
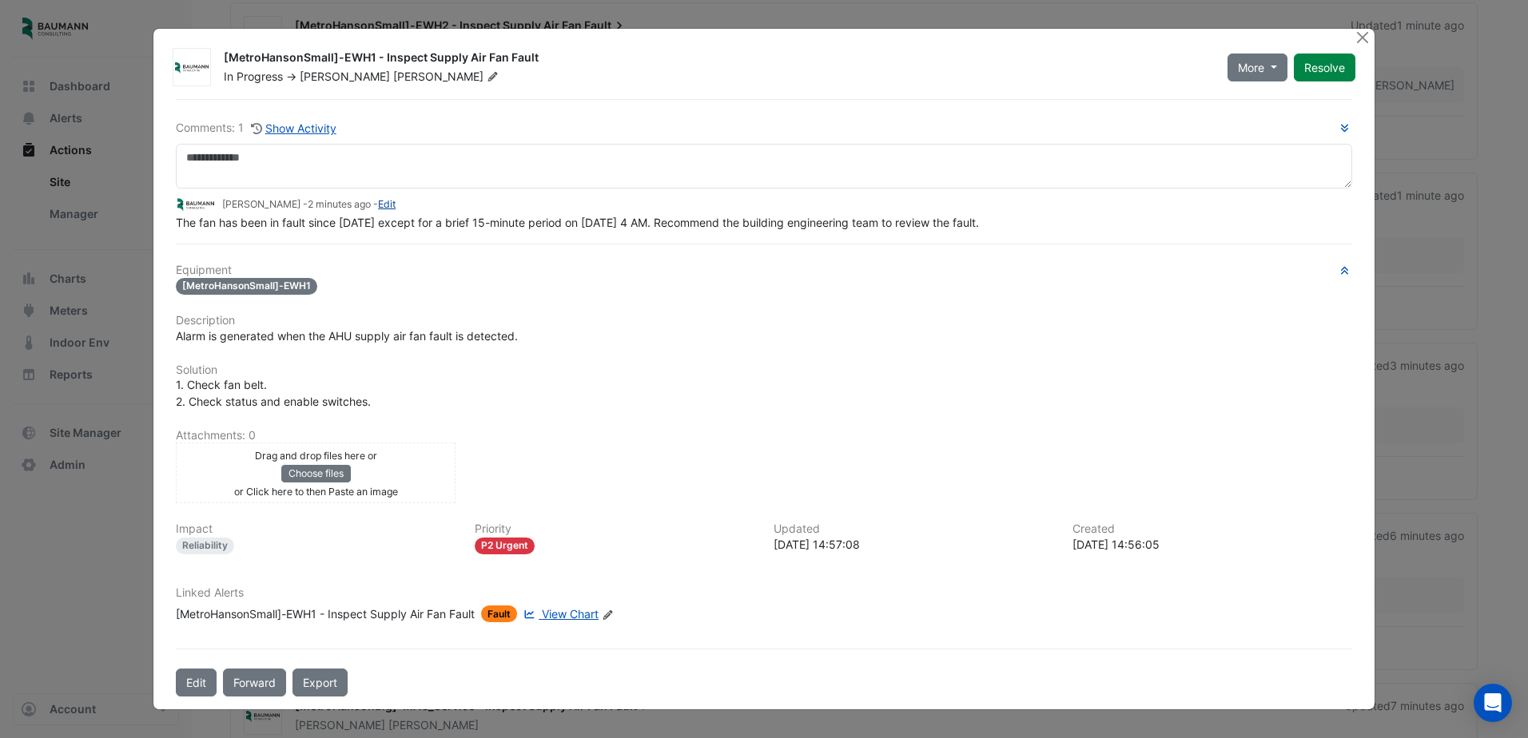
click at [381, 206] on link "Edit" at bounding box center [387, 204] width 18 height 12
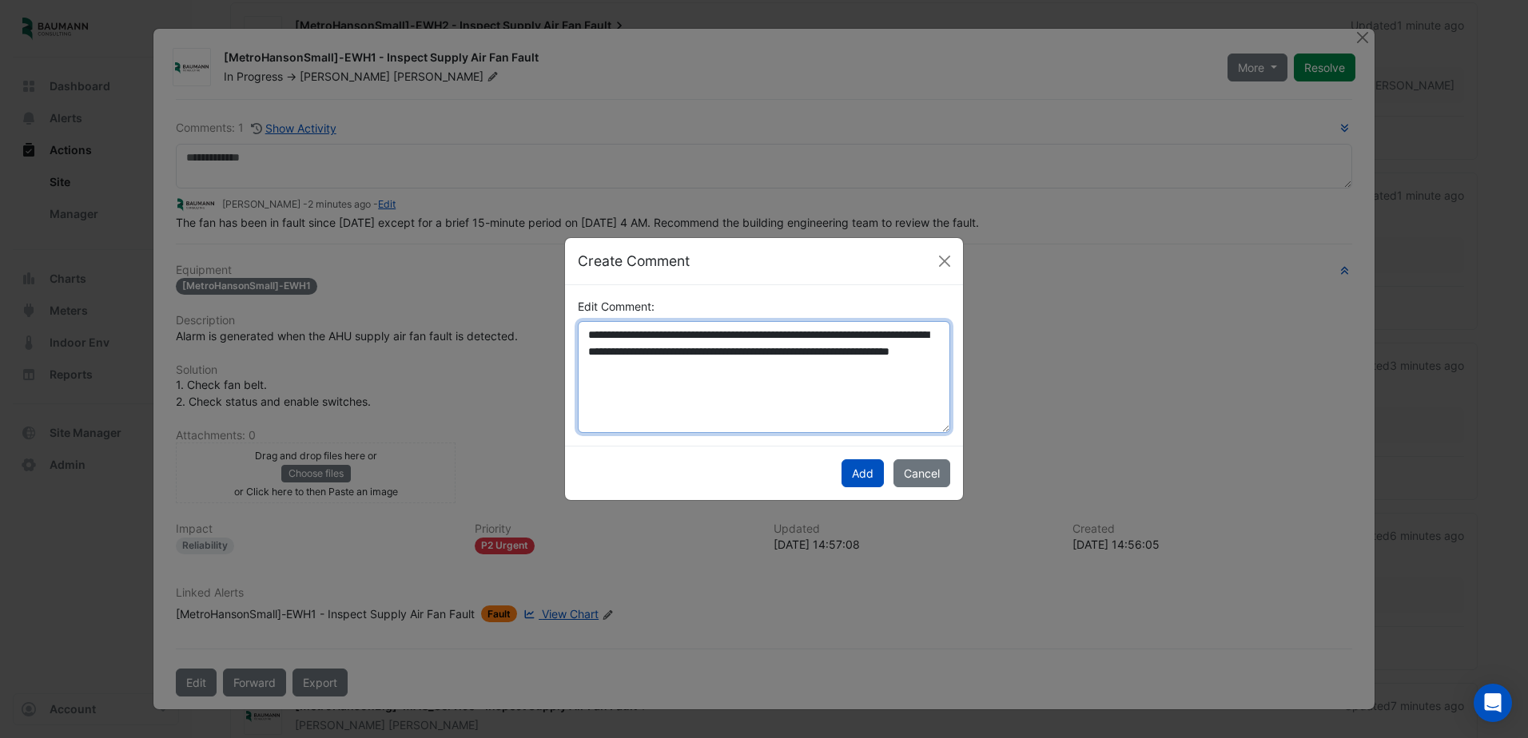
click at [659, 342] on textarea "**********" at bounding box center [764, 377] width 372 height 112
paste textarea "**********"
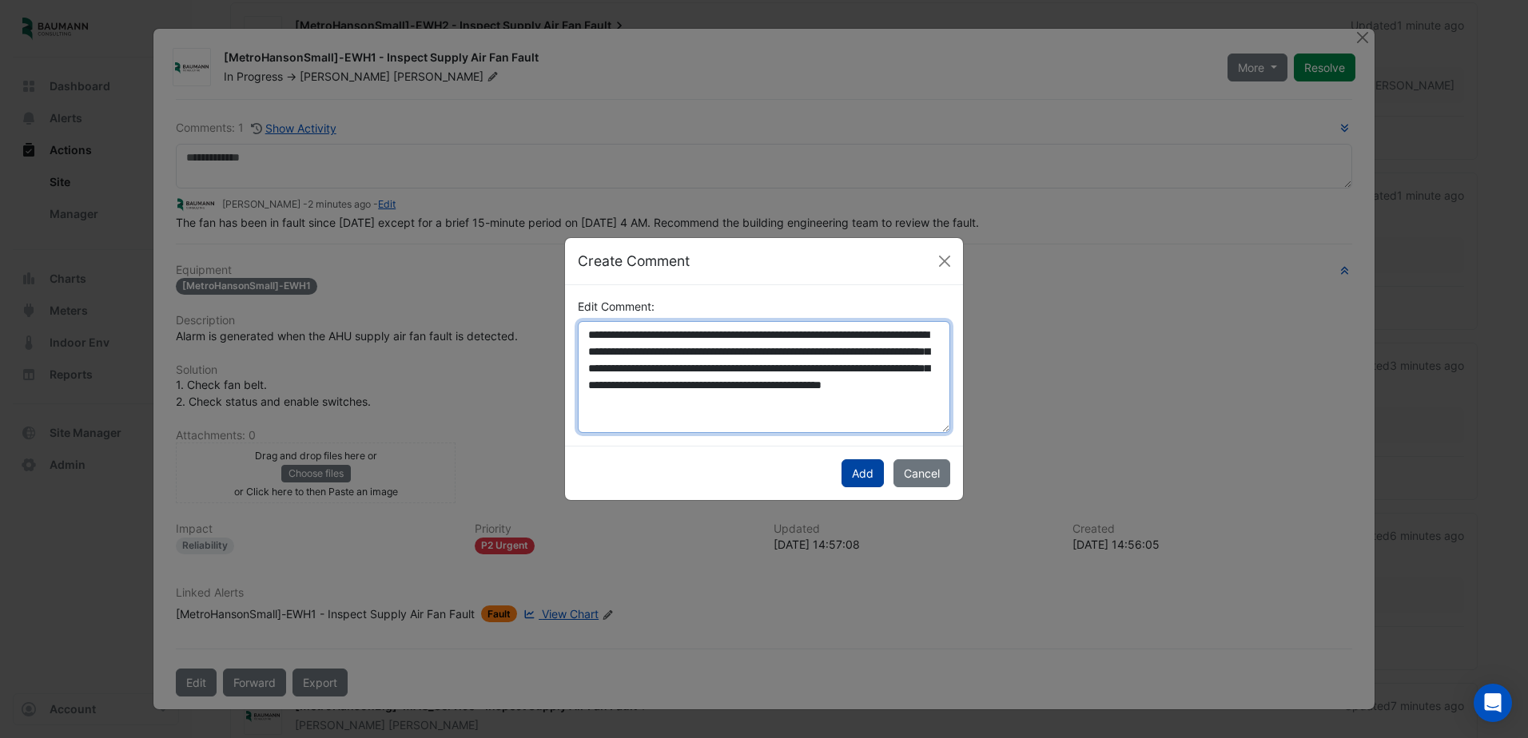
type textarea "**********"
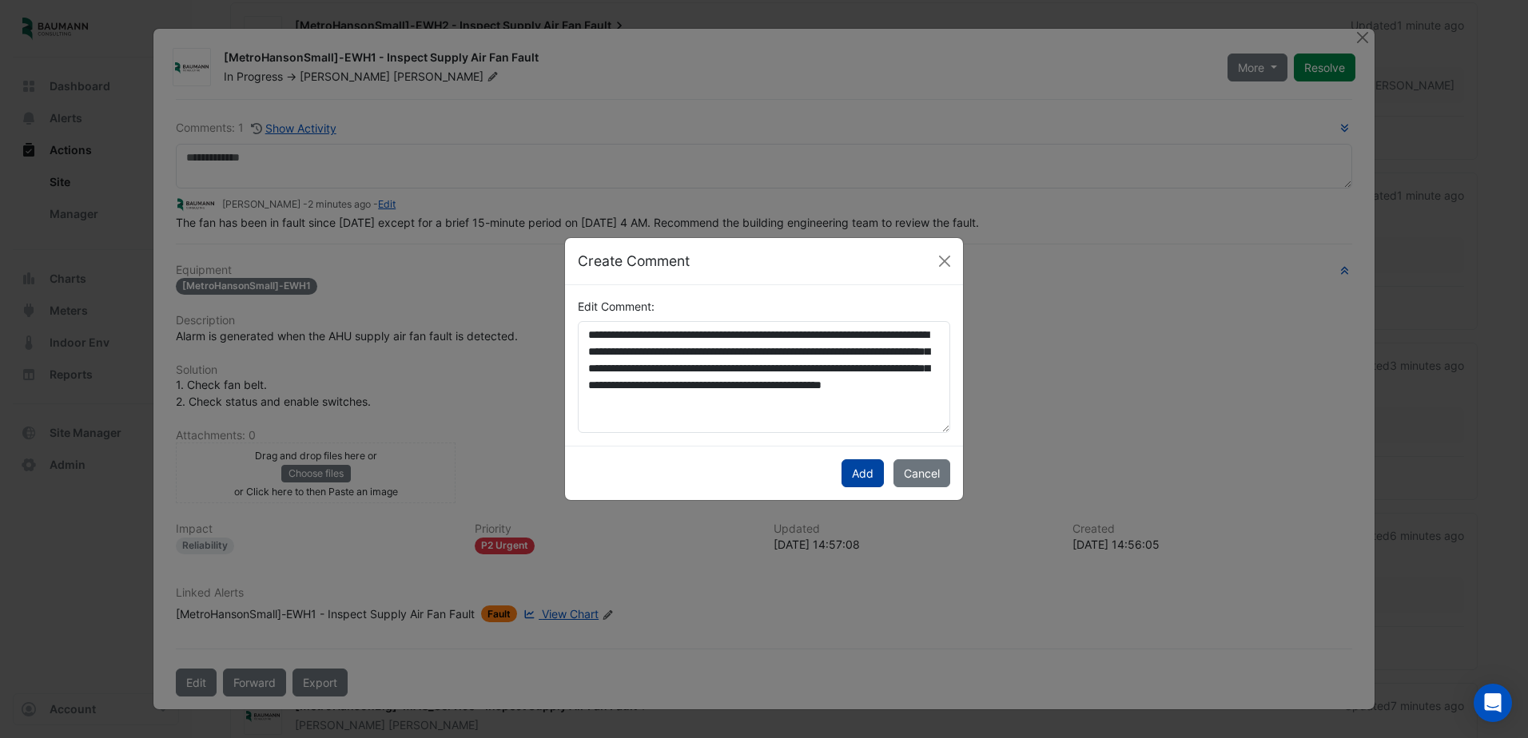
click at [862, 480] on button "Add" at bounding box center [863, 474] width 42 height 28
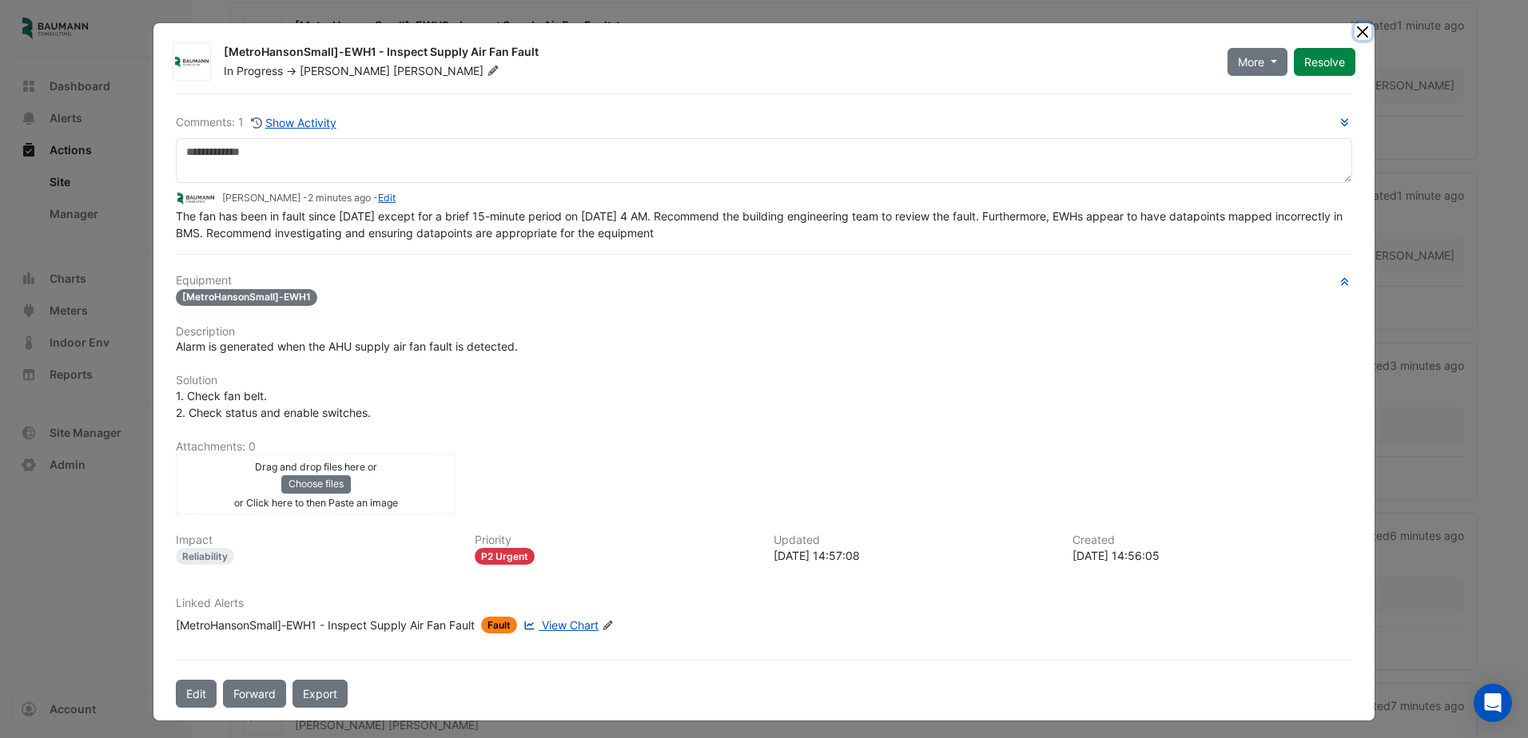
click at [1358, 32] on button "Close" at bounding box center [1363, 31] width 17 height 17
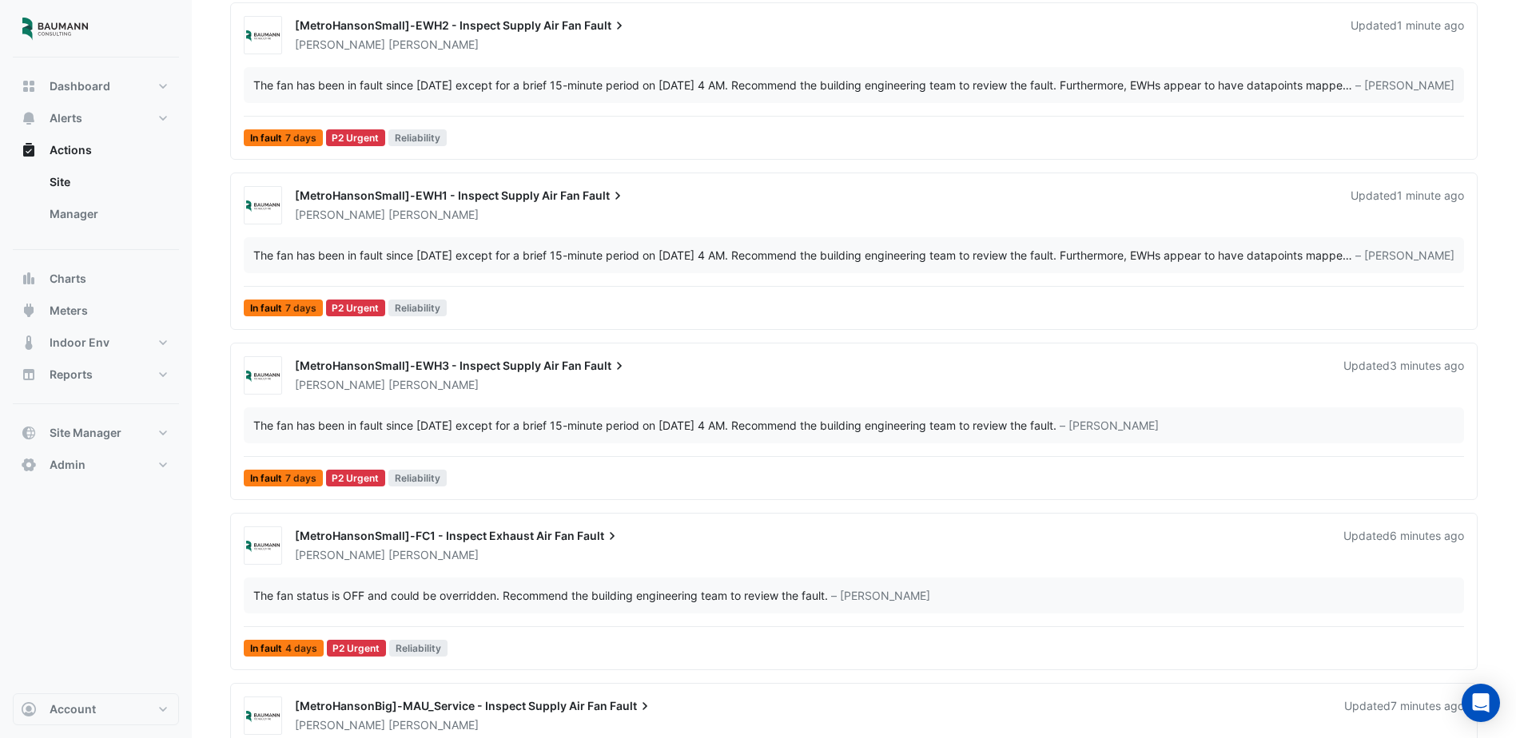
click at [483, 432] on div "The fan has been in fault since August 5th except for a brief 15-minute period …" at bounding box center [654, 425] width 803 height 17
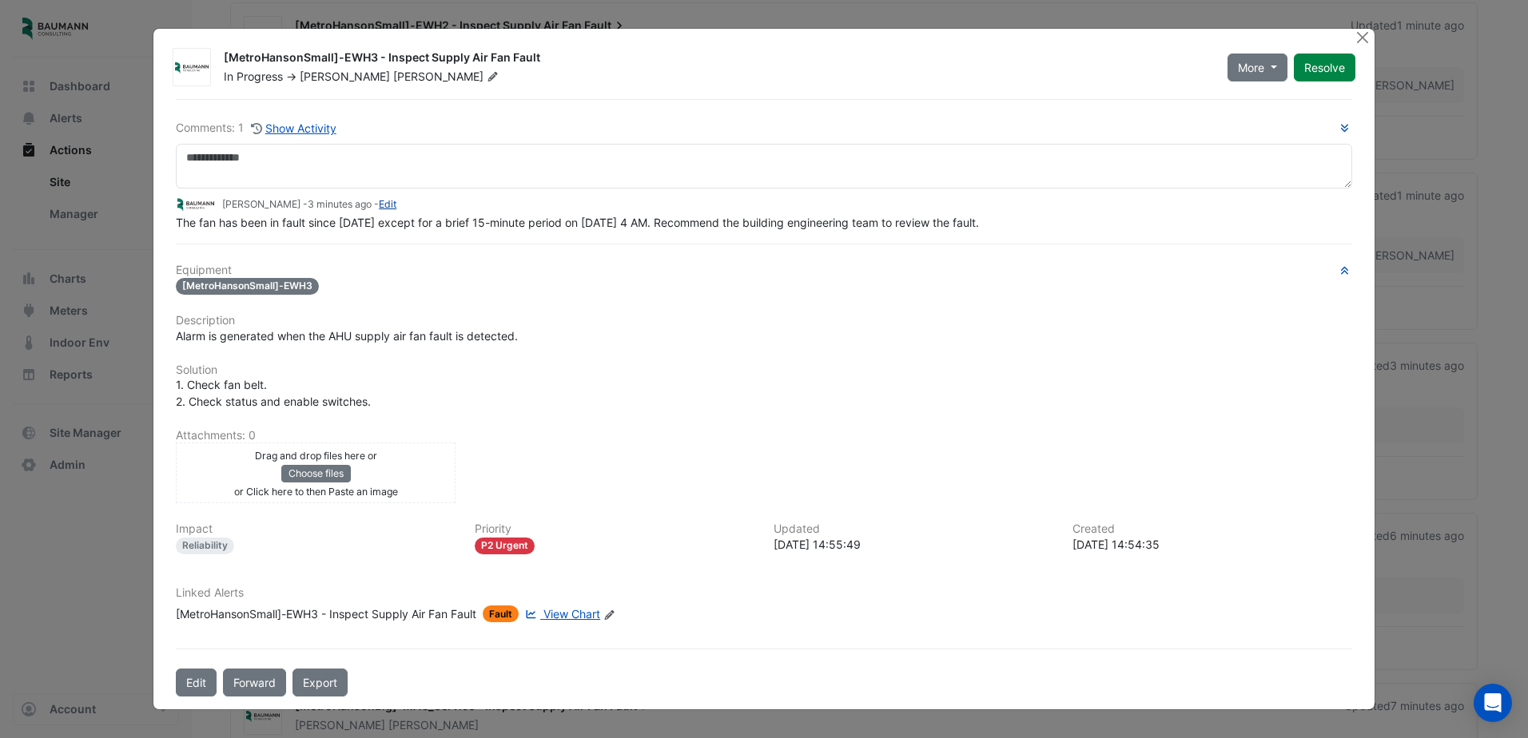
click at [388, 199] on link "Edit" at bounding box center [388, 204] width 18 height 12
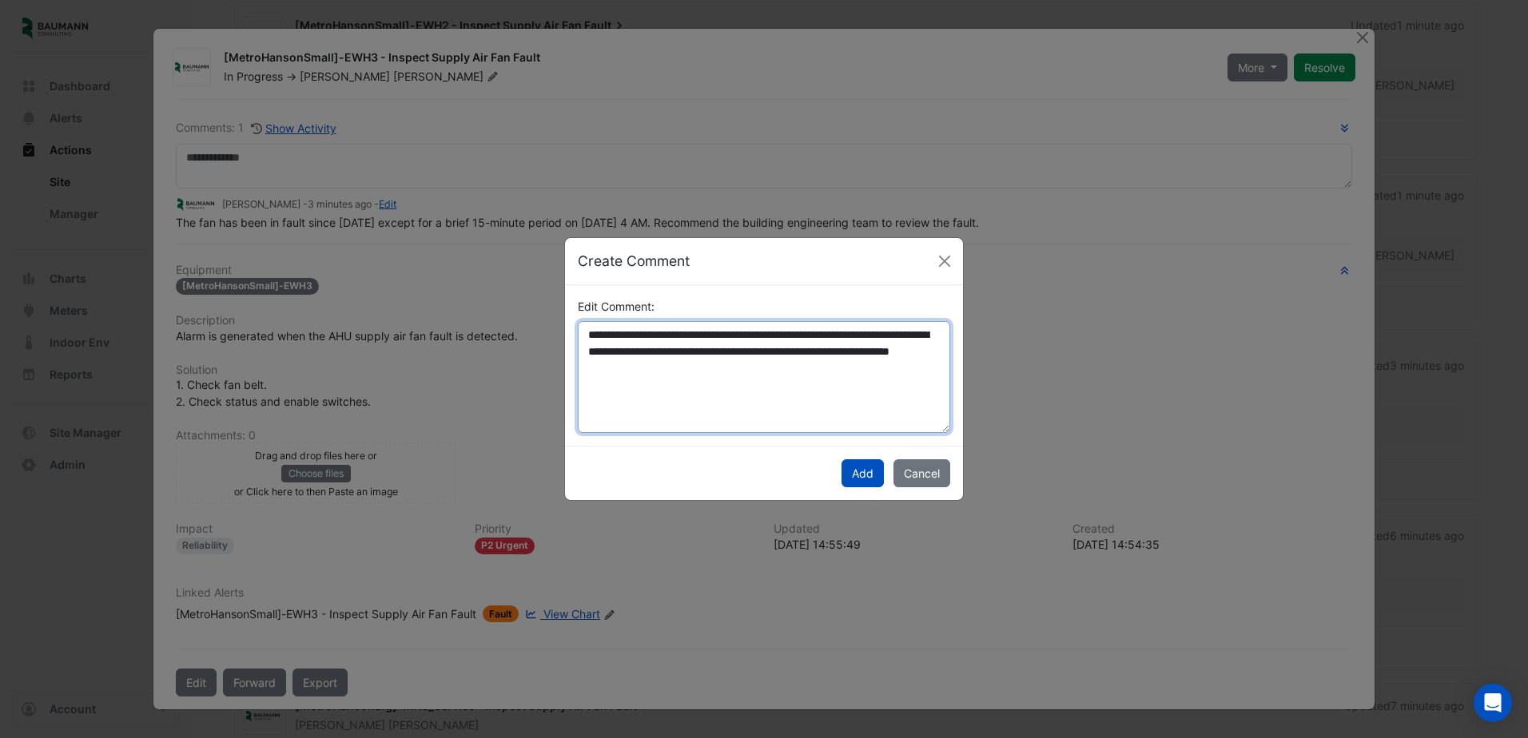
click at [631, 373] on textarea "**********" at bounding box center [764, 377] width 372 height 112
paste textarea "**********"
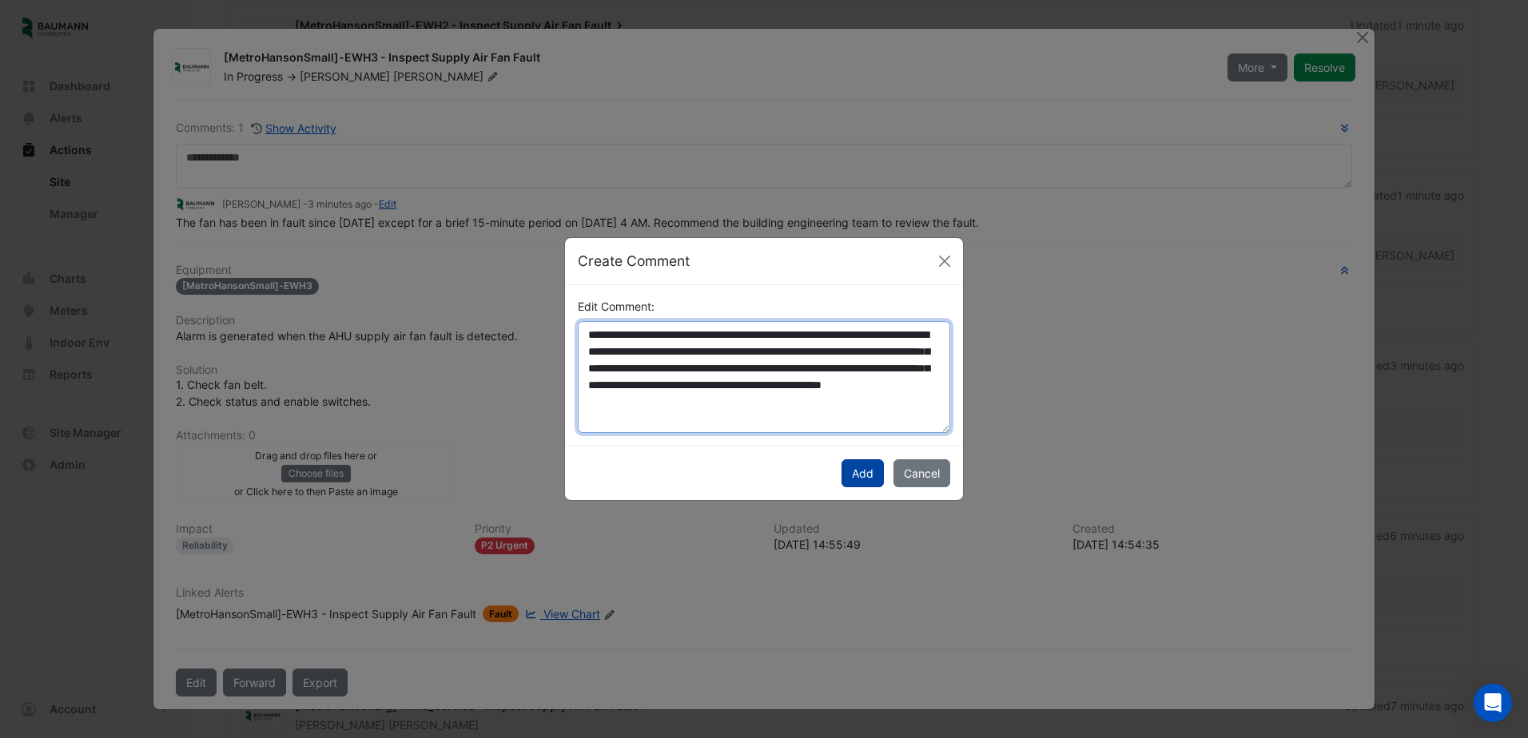
type textarea "**********"
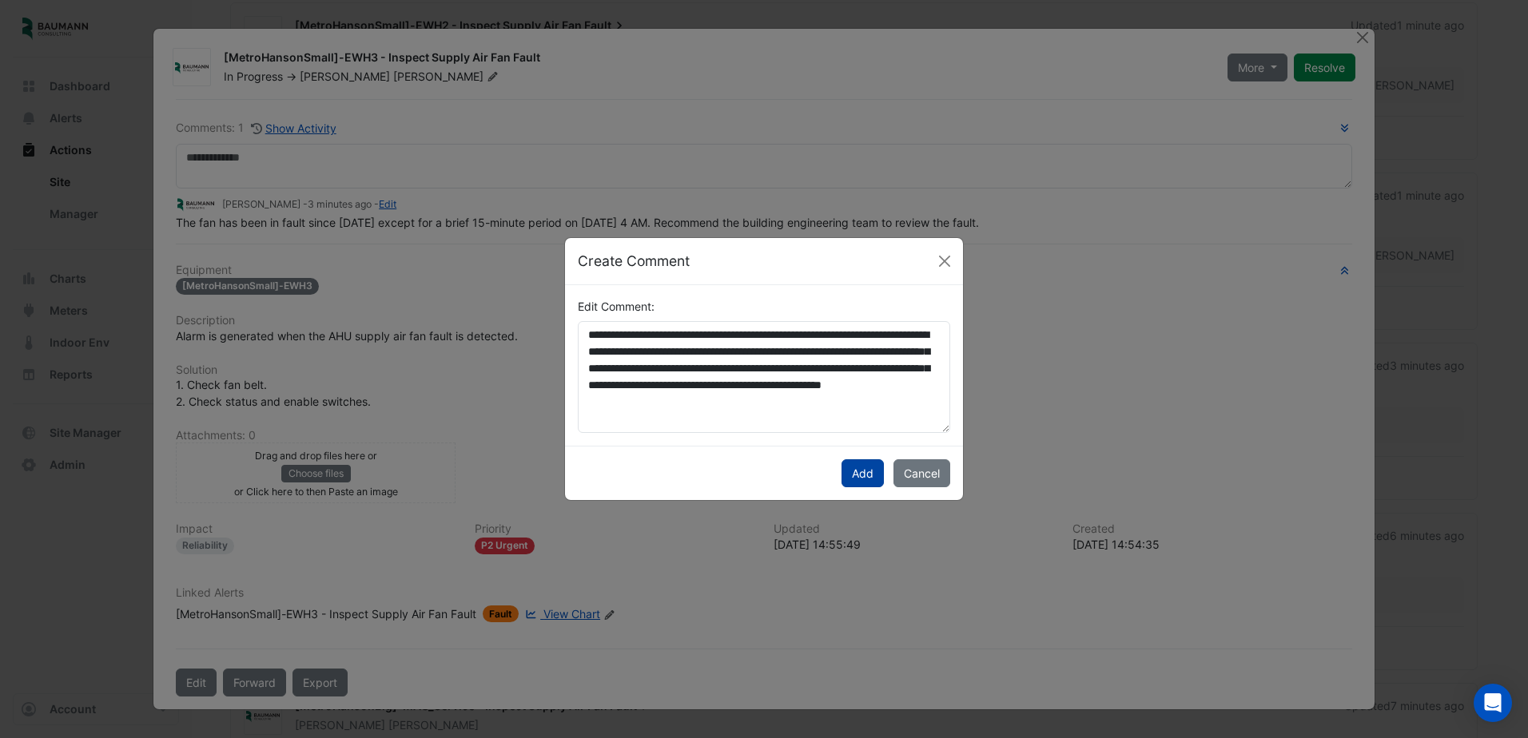
click at [856, 469] on button "Add" at bounding box center [863, 474] width 42 height 28
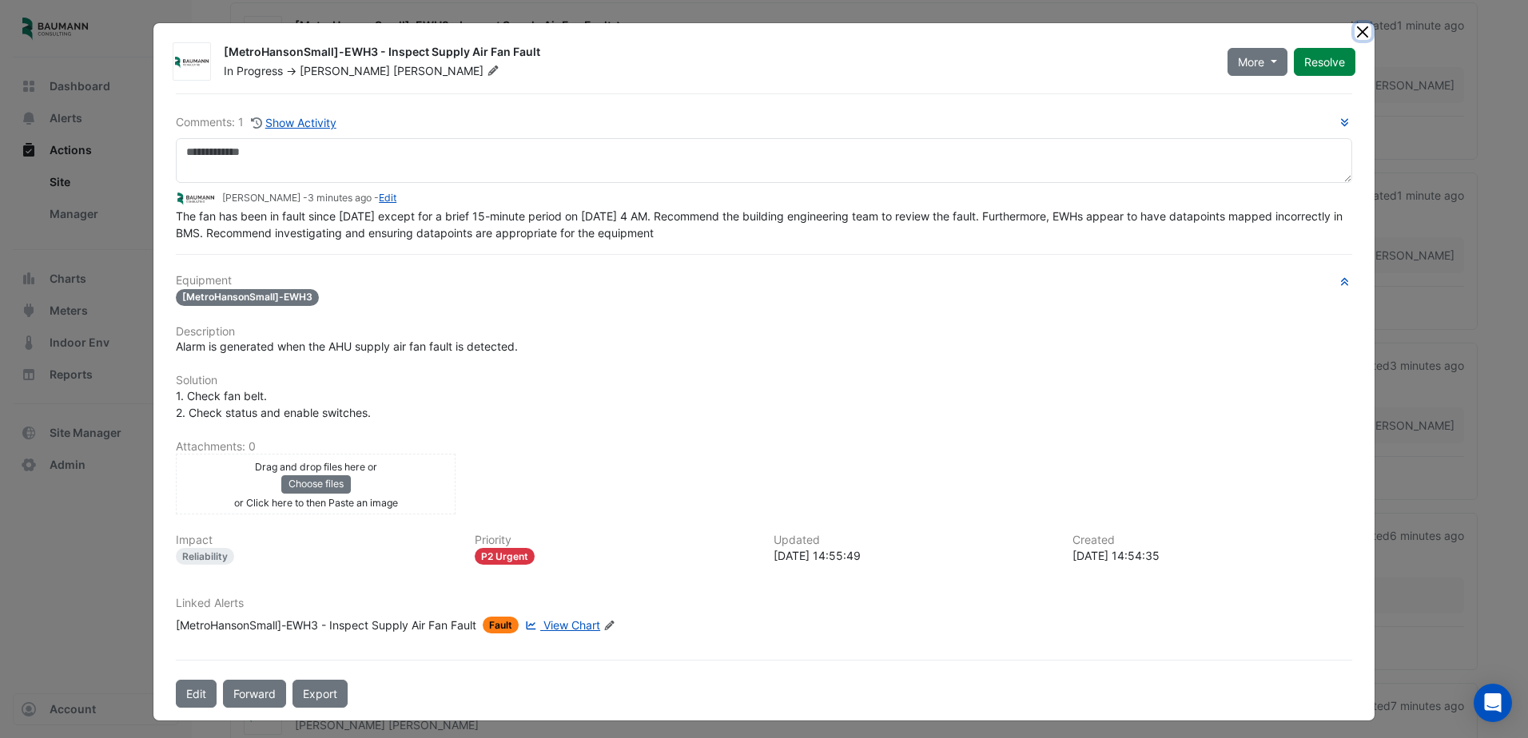
click at [1355, 35] on button "Close" at bounding box center [1363, 31] width 17 height 17
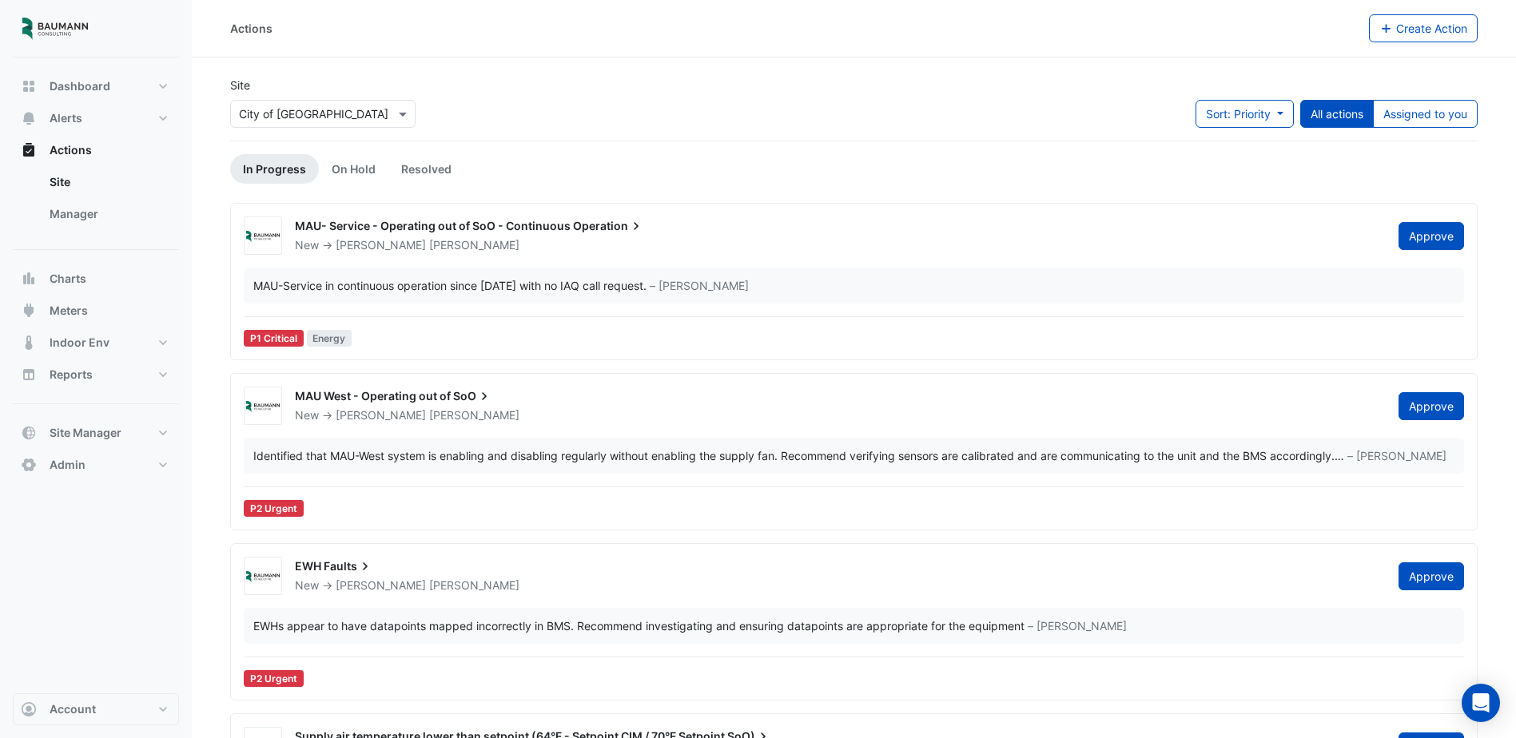
drag, startPoint x: 841, startPoint y: 417, endPoint x: 731, endPoint y: 46, distance: 386.7
click at [85, 121] on button "Alerts" at bounding box center [96, 118] width 166 height 32
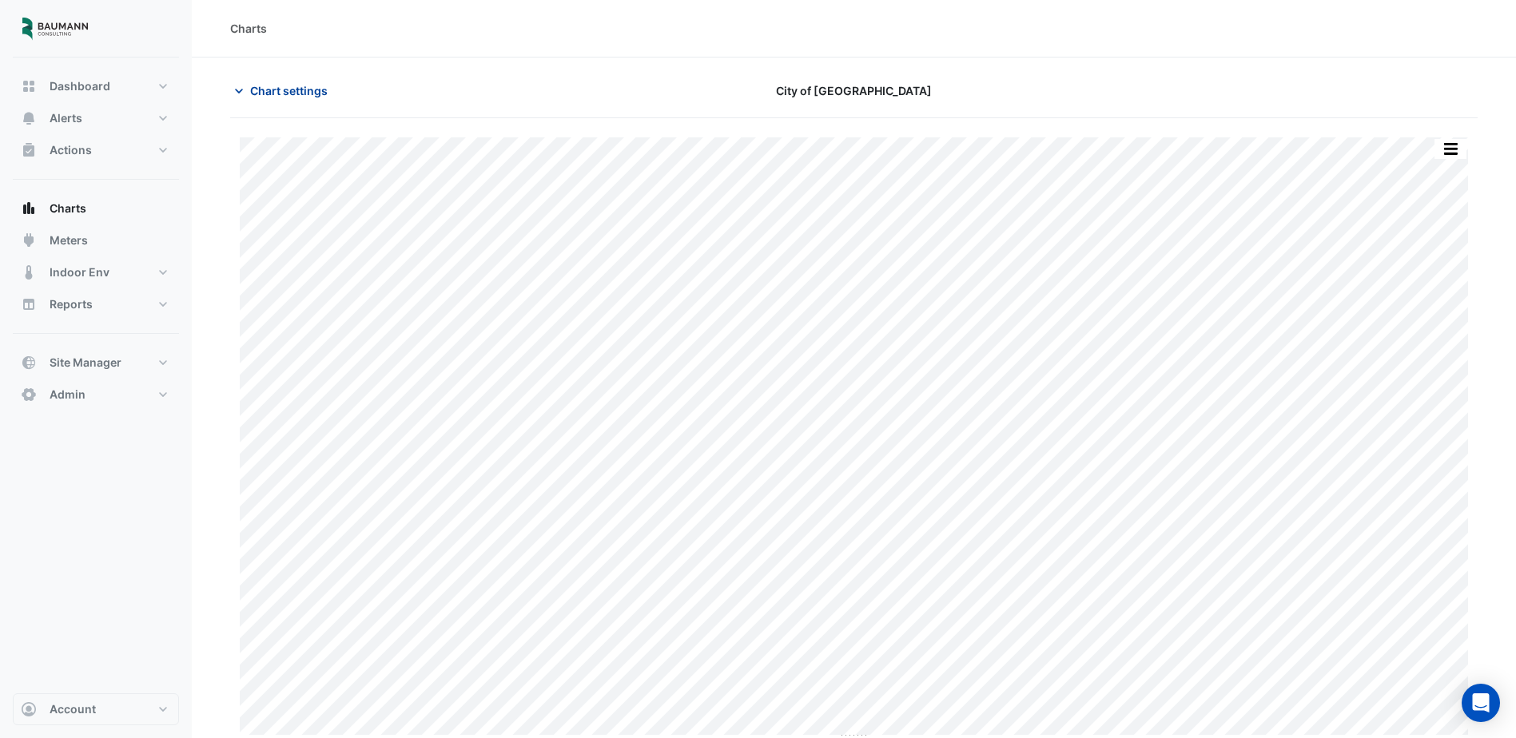
click at [259, 87] on span "Chart settings" at bounding box center [289, 90] width 78 height 17
click at [270, 87] on span "Chart settings" at bounding box center [289, 90] width 78 height 17
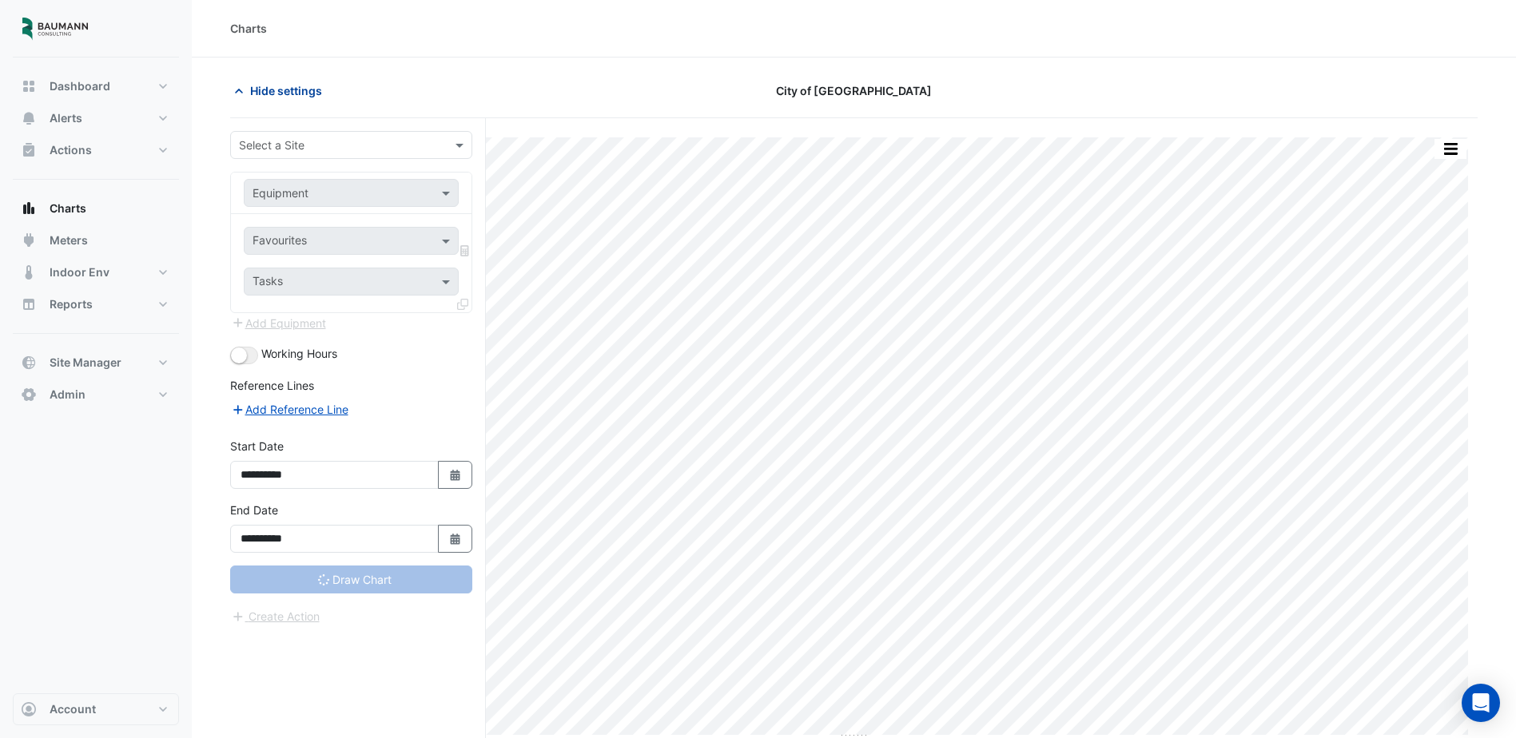
type input "**********"
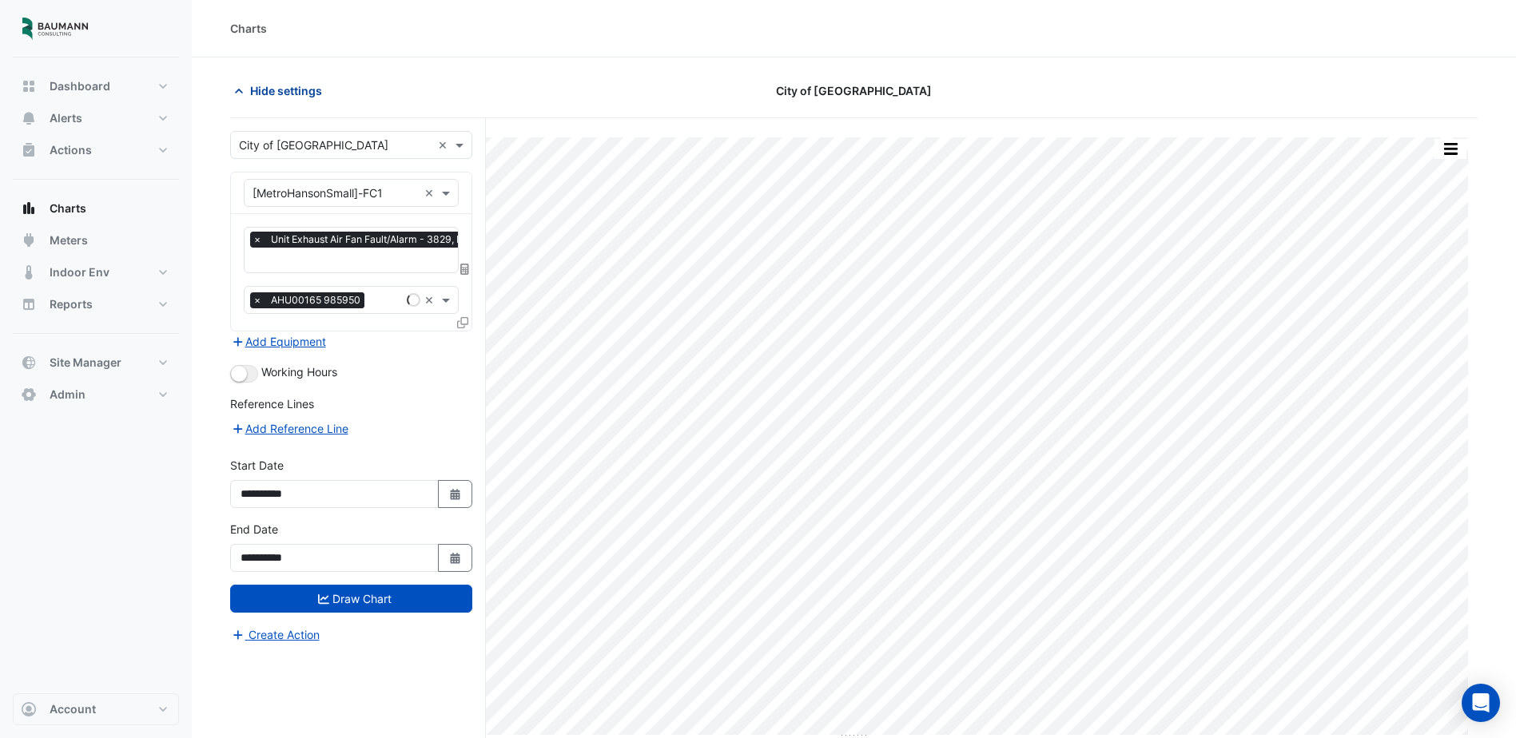
click at [303, 94] on span "Hide settings" at bounding box center [286, 90] width 72 height 17
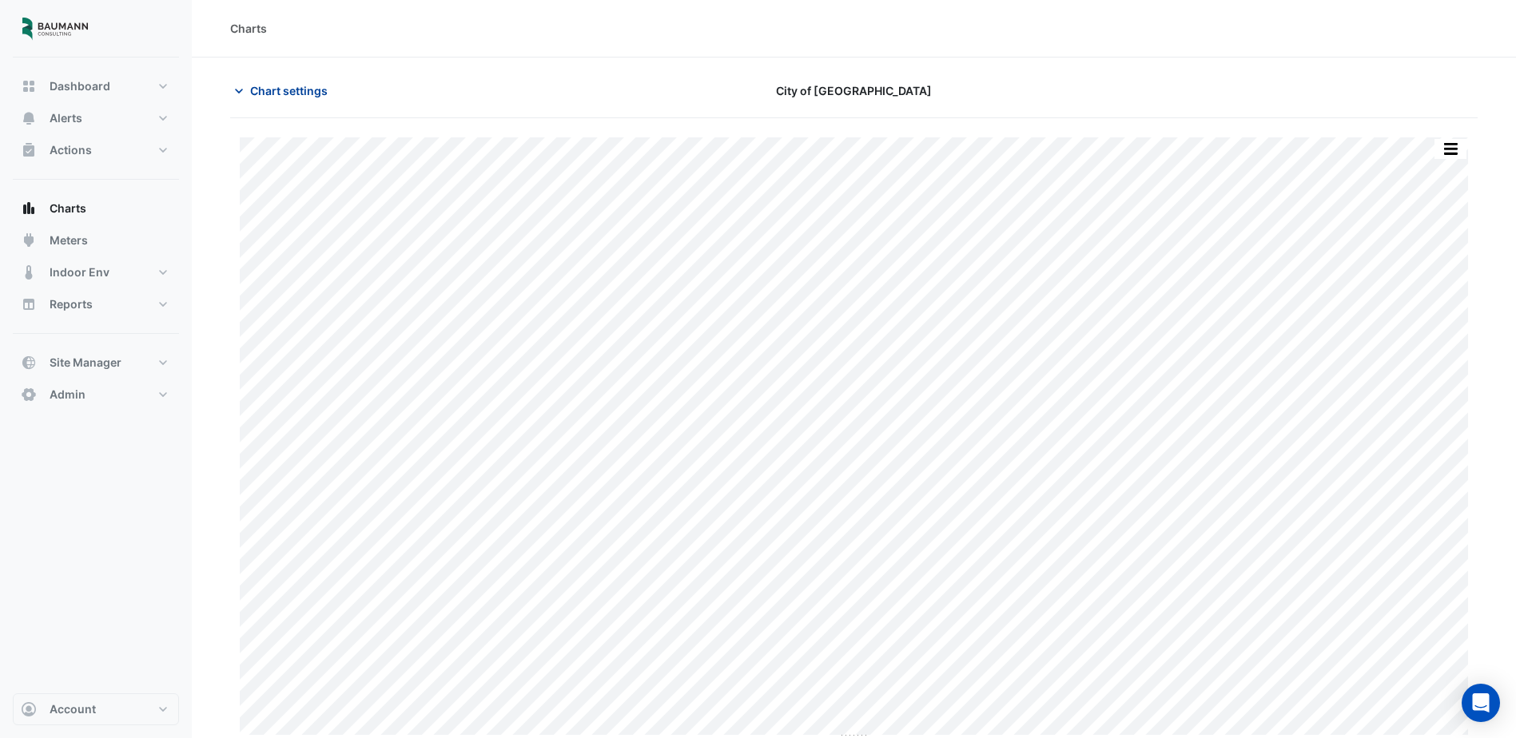
click at [303, 94] on span "Chart settings" at bounding box center [289, 90] width 78 height 17
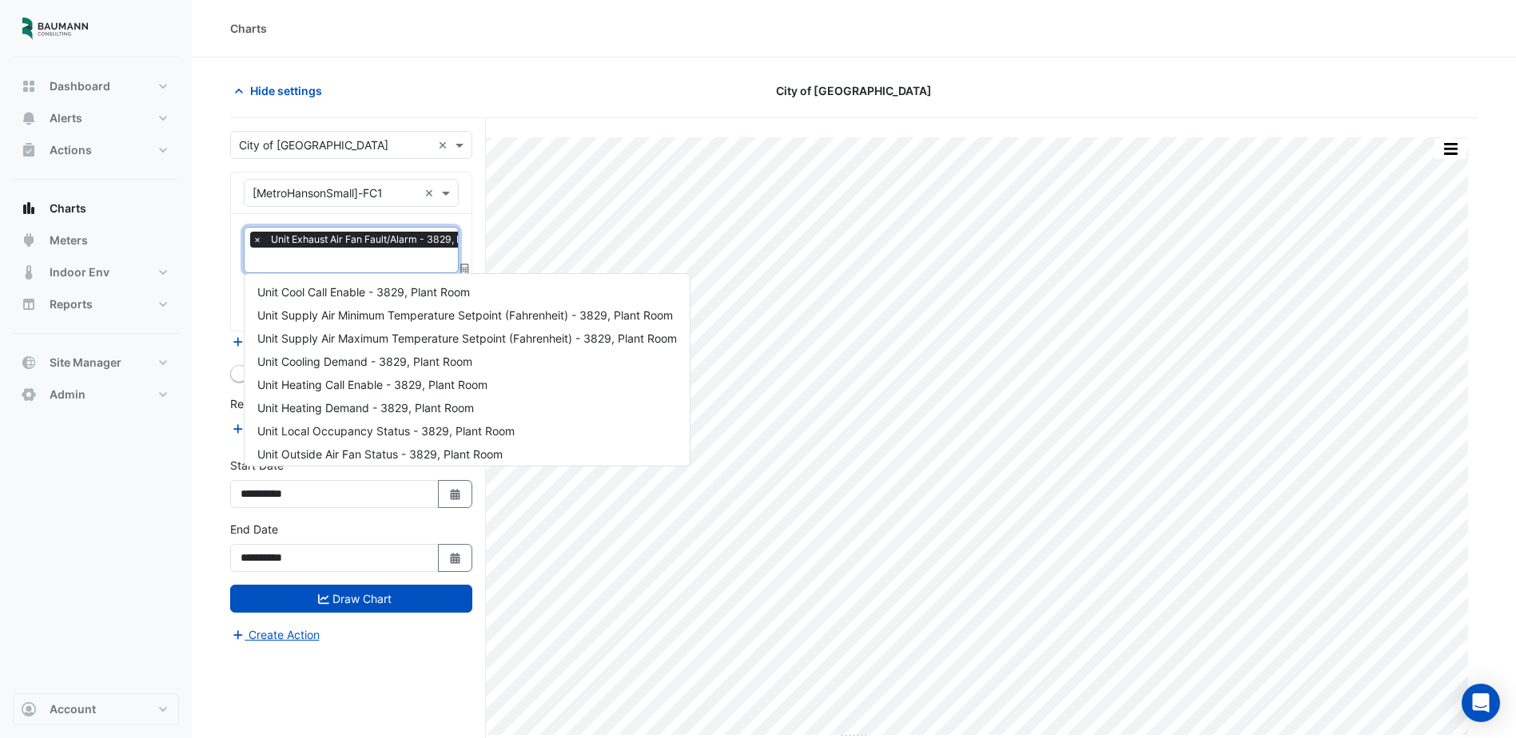
scroll to position [0, 8]
click at [364, 257] on input "text" at bounding box center [377, 261] width 264 height 17
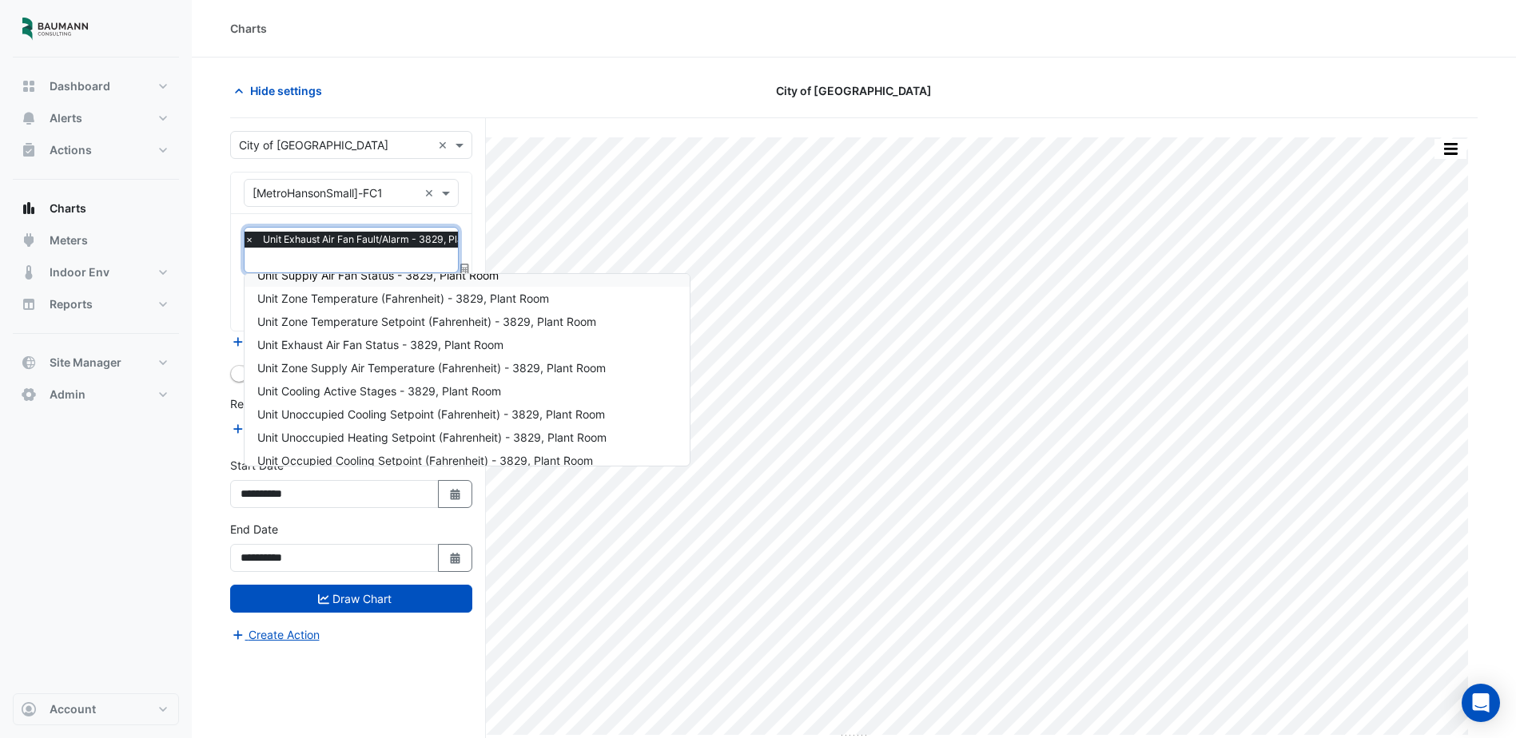
scroll to position [295, 0]
click at [425, 320] on span "Unit Exhaust Air Fan Status - 3829, Plant Room" at bounding box center [380, 322] width 246 height 14
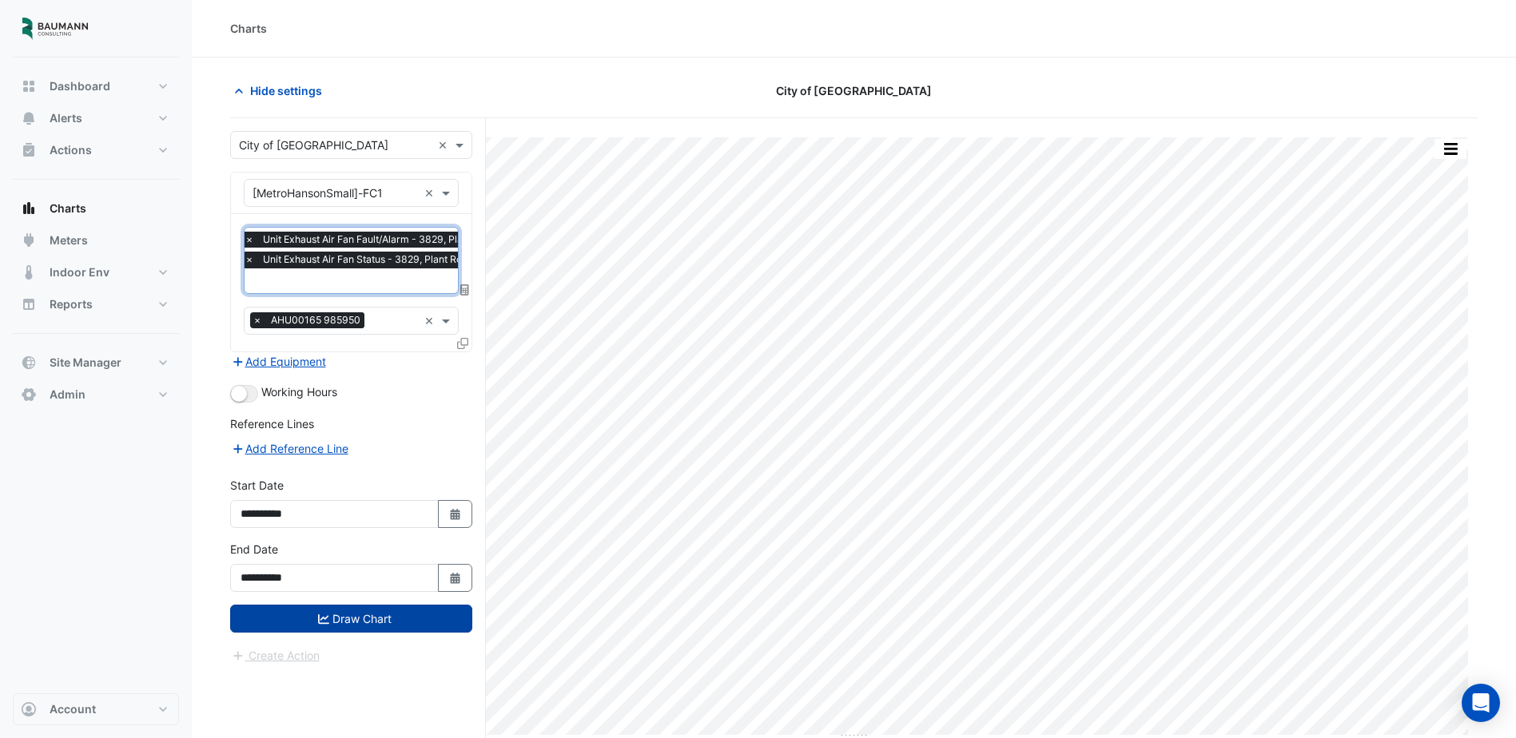
click at [336, 619] on button "Draw Chart" at bounding box center [351, 619] width 242 height 28
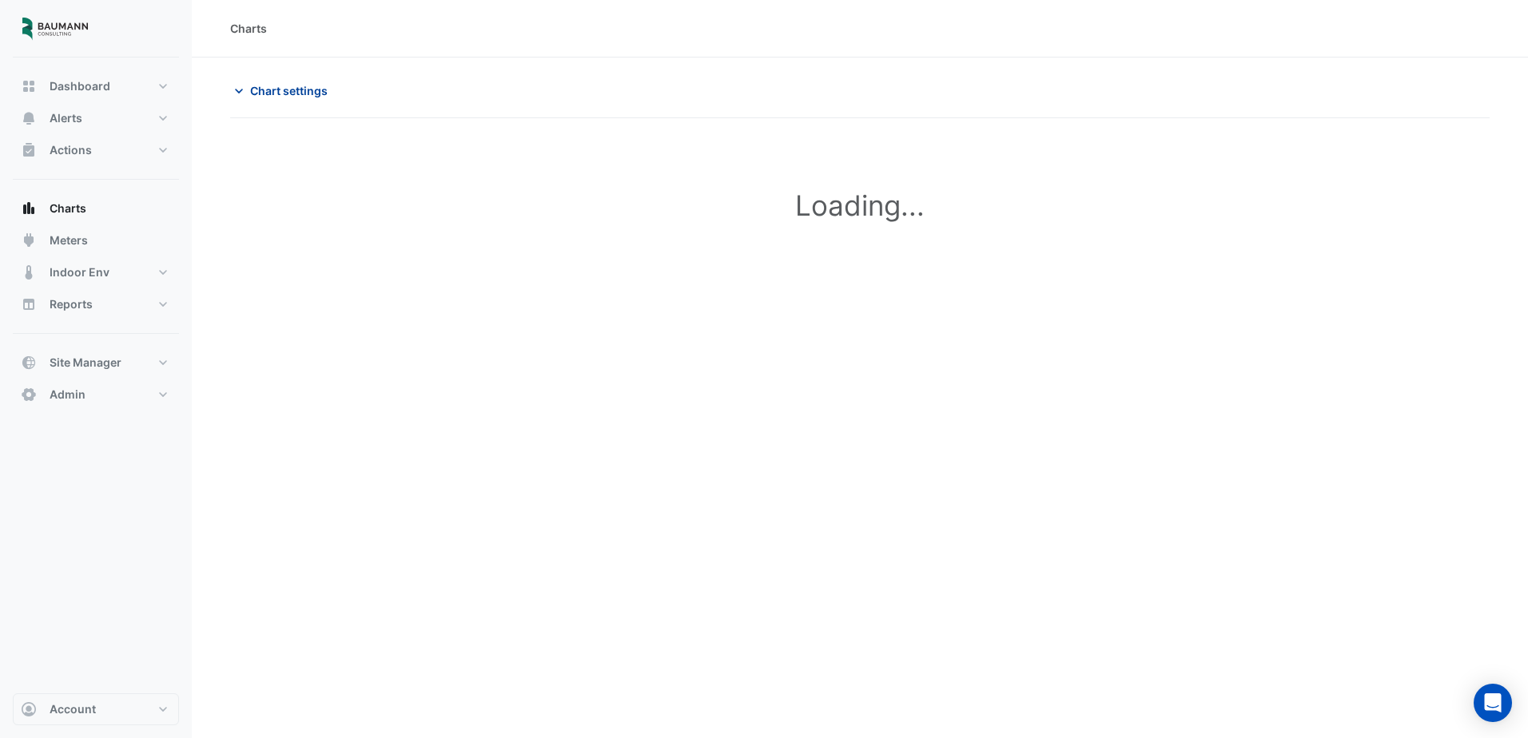
click at [267, 88] on span "Chart settings" at bounding box center [289, 90] width 78 height 17
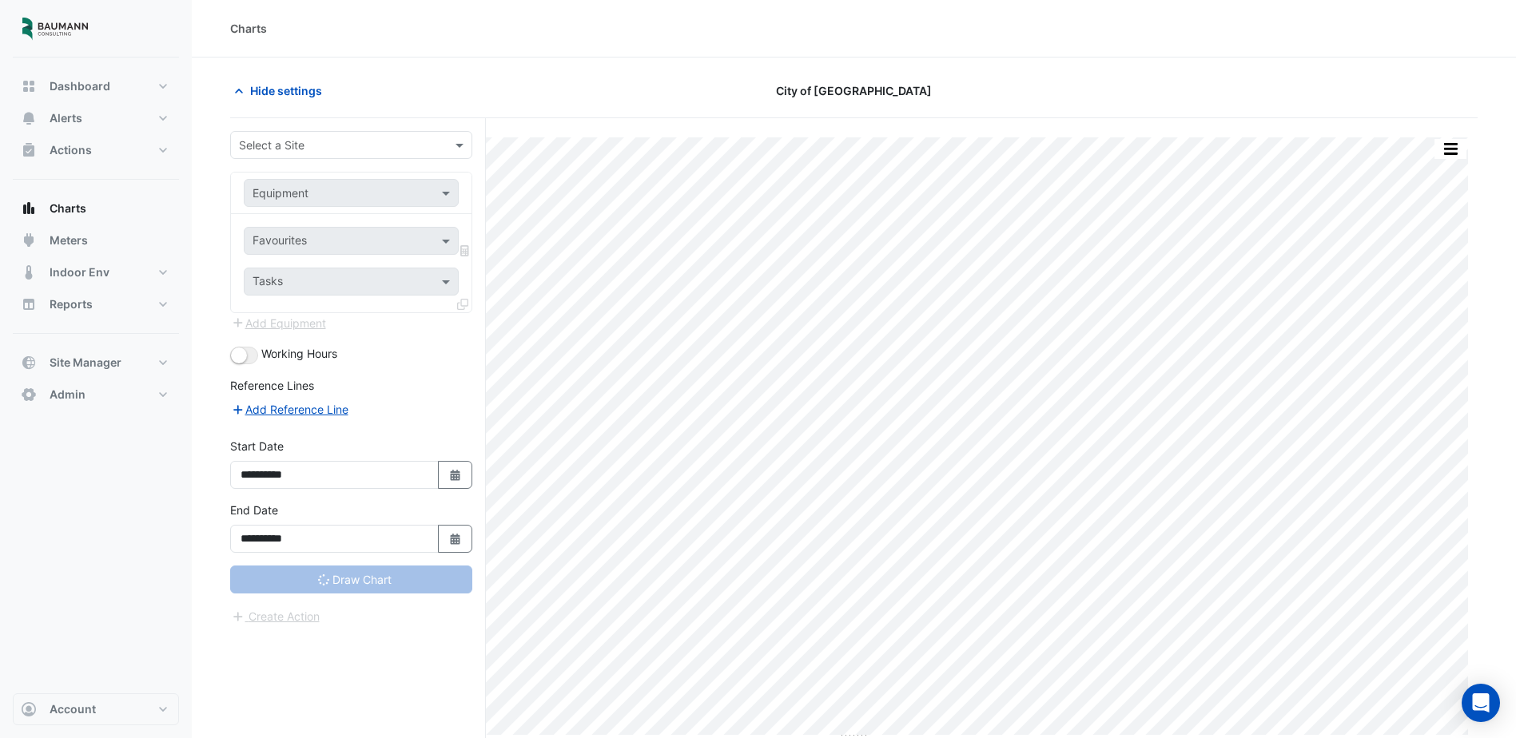
type input "**********"
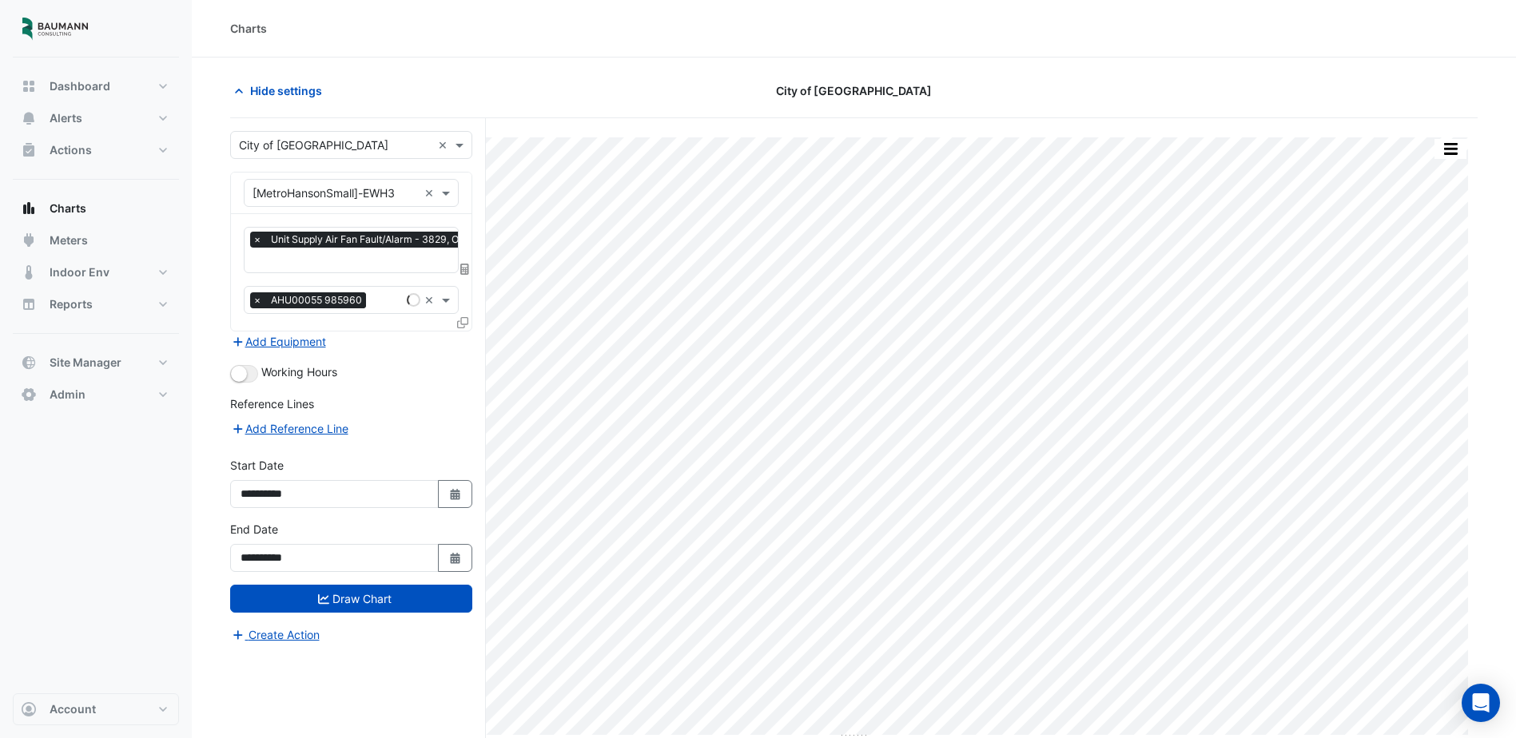
click at [380, 255] on input "text" at bounding box center [387, 261] width 269 height 17
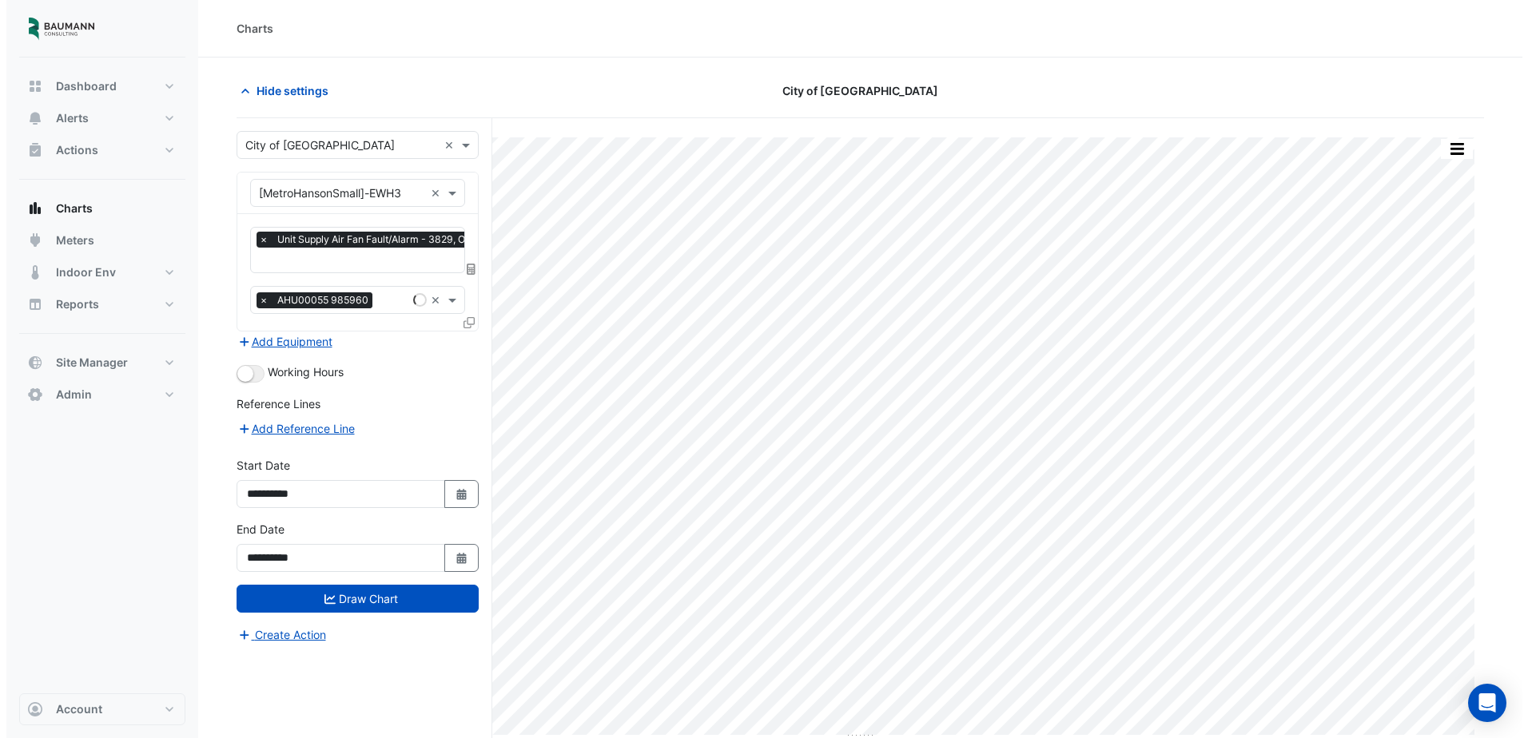
scroll to position [0, 8]
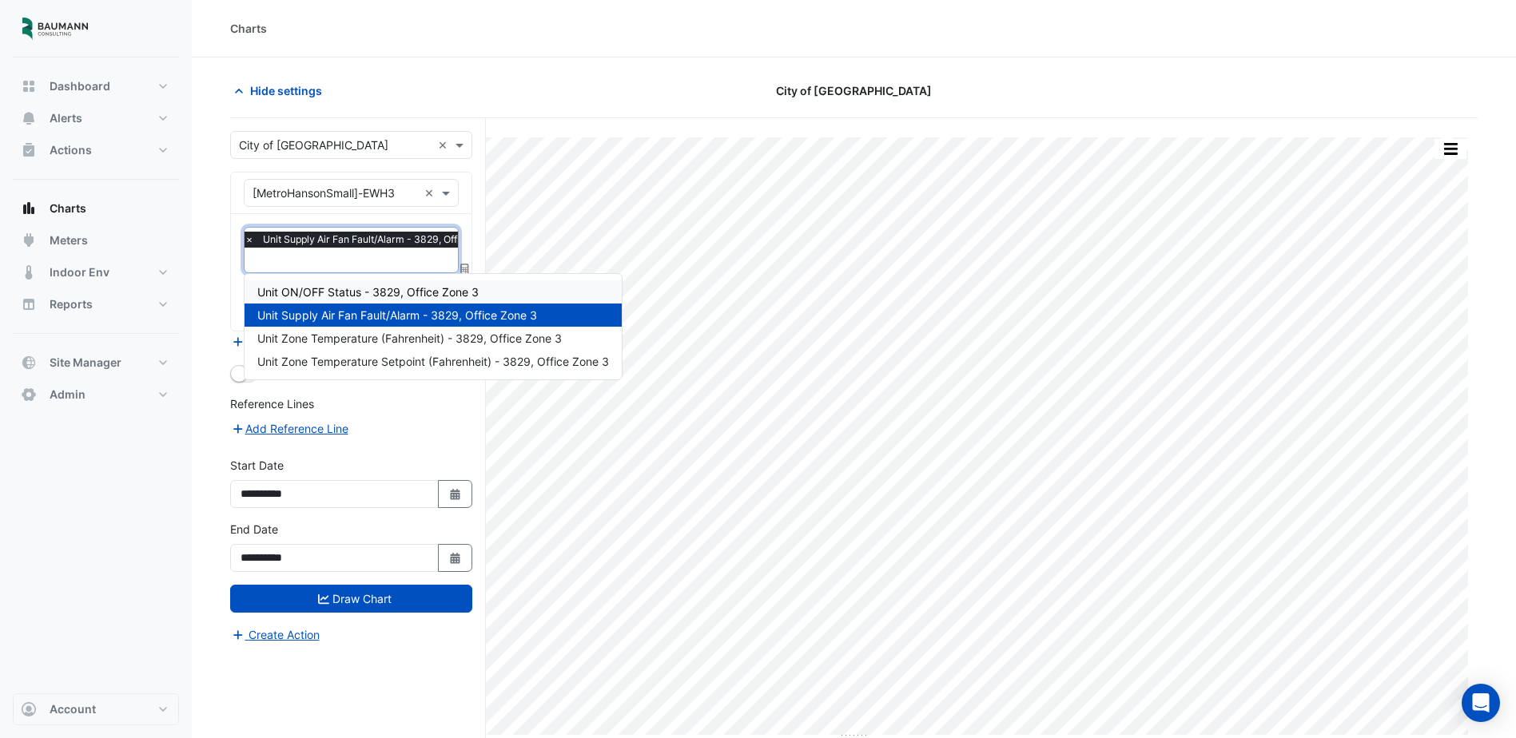
click at [396, 299] on span "Unit ON/OFF Status - 3829, Office Zone 3" at bounding box center [367, 292] width 221 height 14
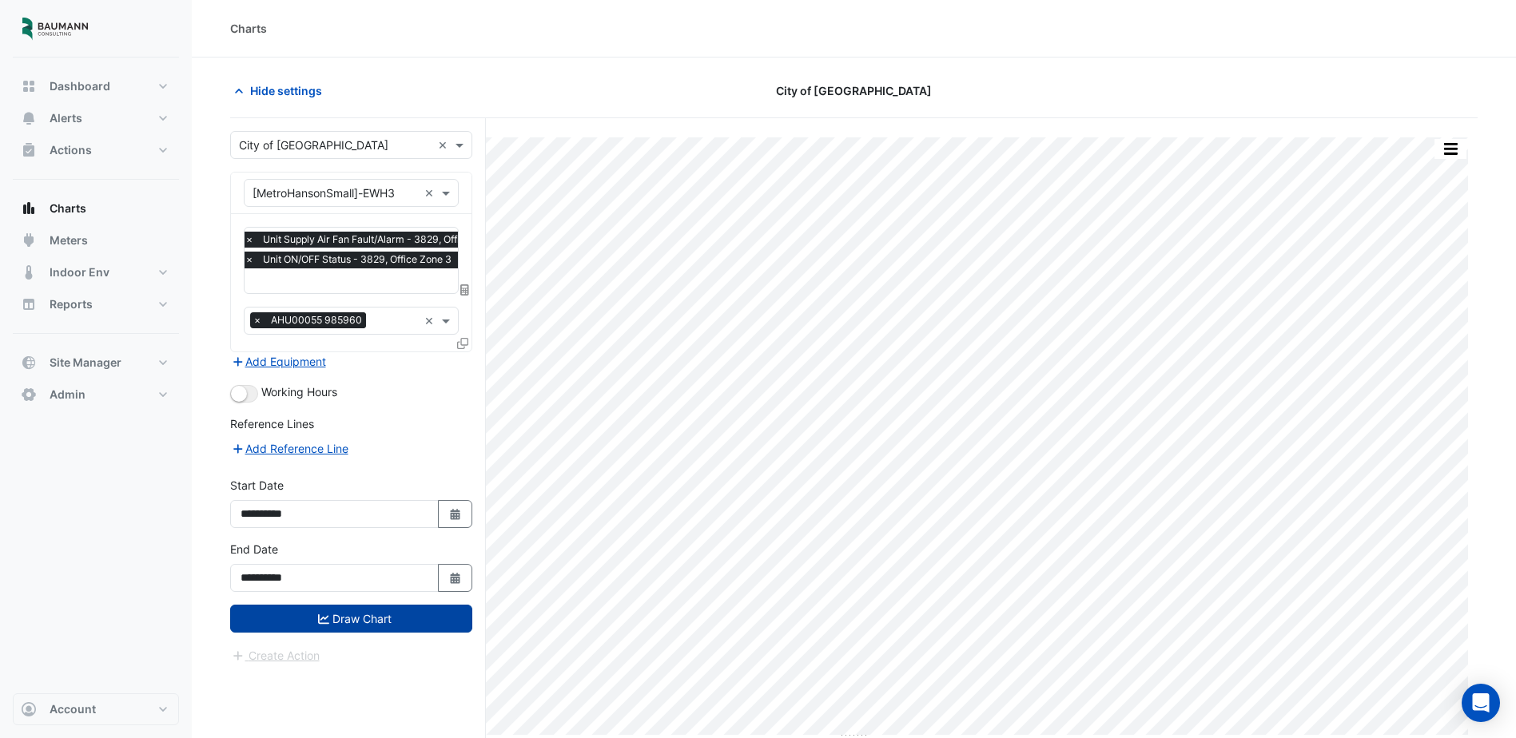
click at [348, 624] on button "Draw Chart" at bounding box center [351, 619] width 242 height 28
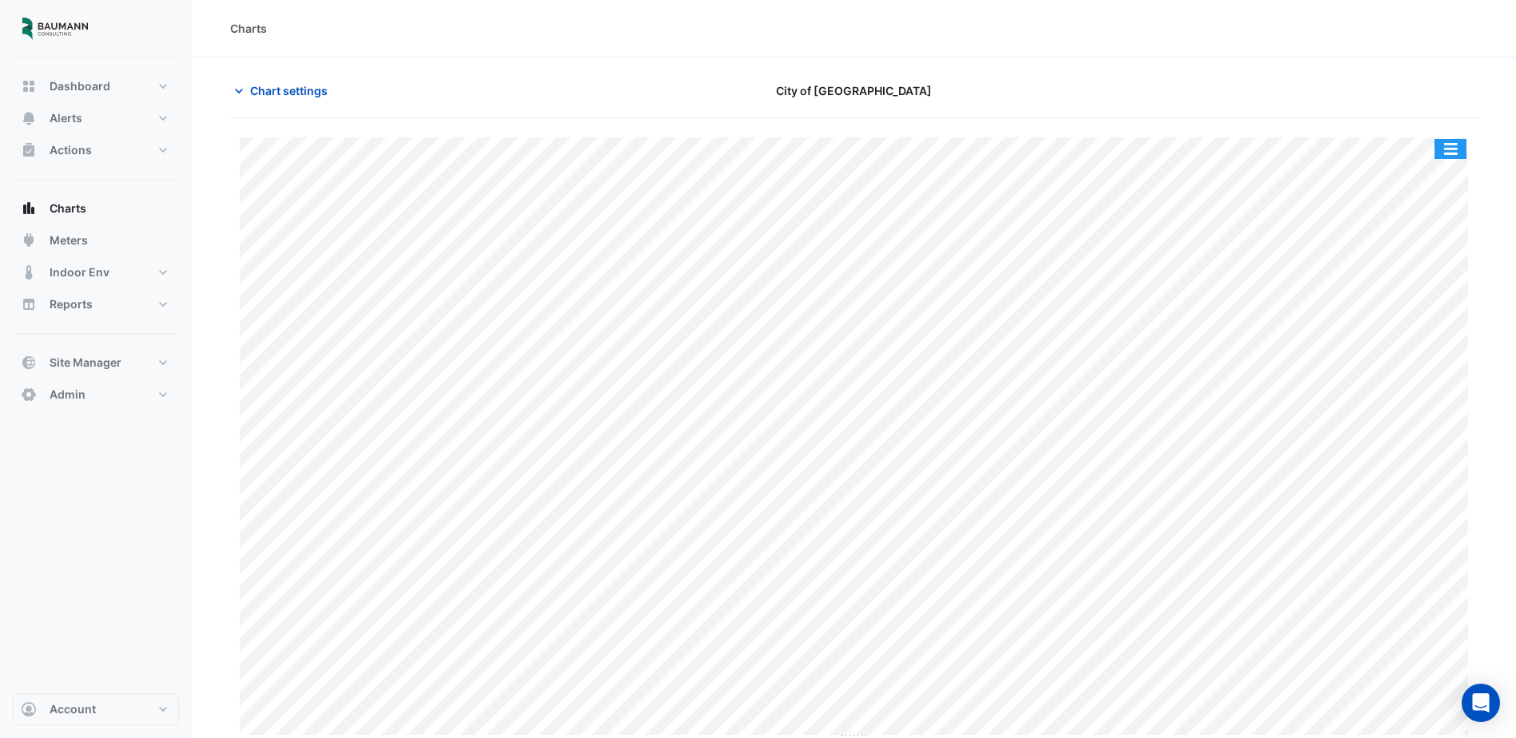
click at [1450, 149] on button "button" at bounding box center [1451, 149] width 32 height 20
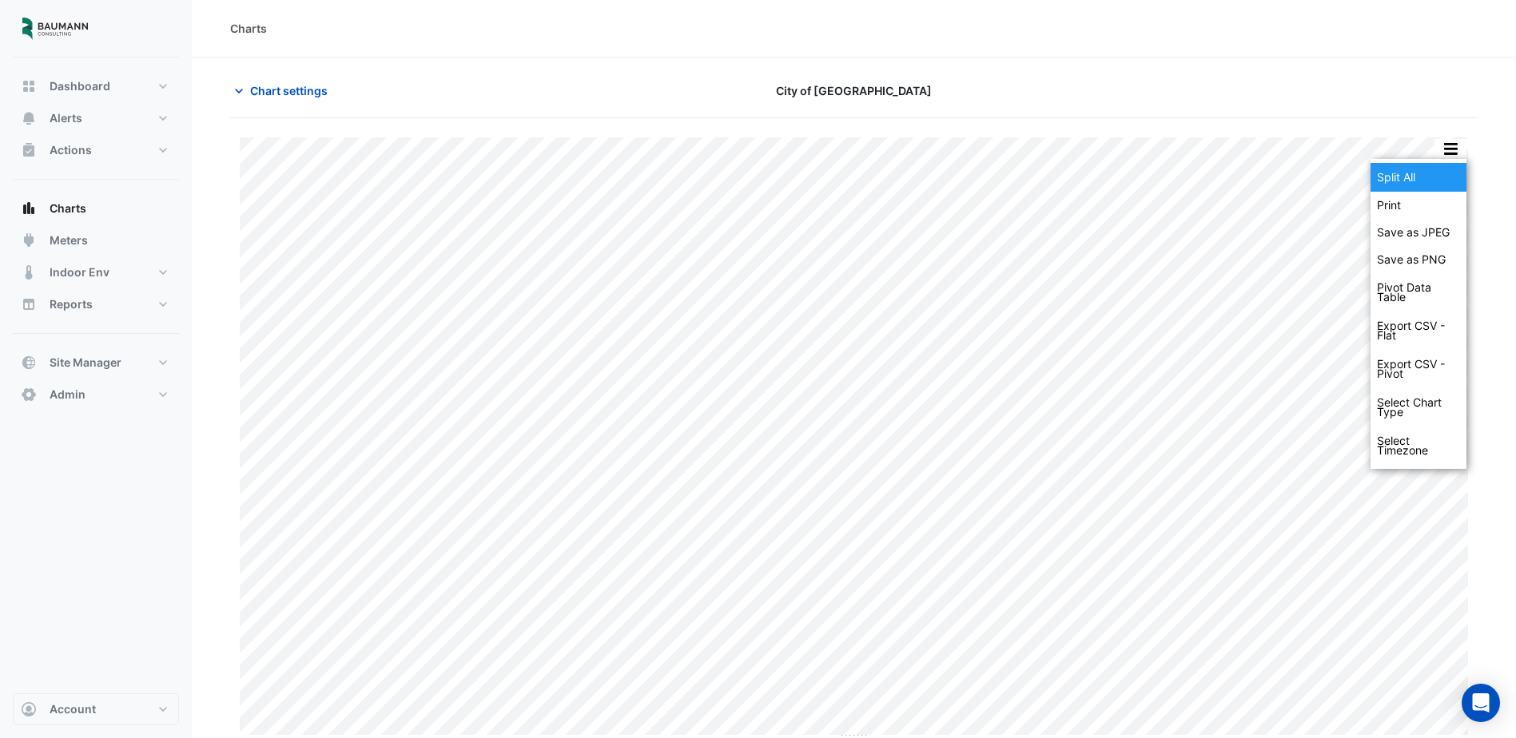
click at [1431, 172] on div "Split All" at bounding box center [1419, 177] width 96 height 29
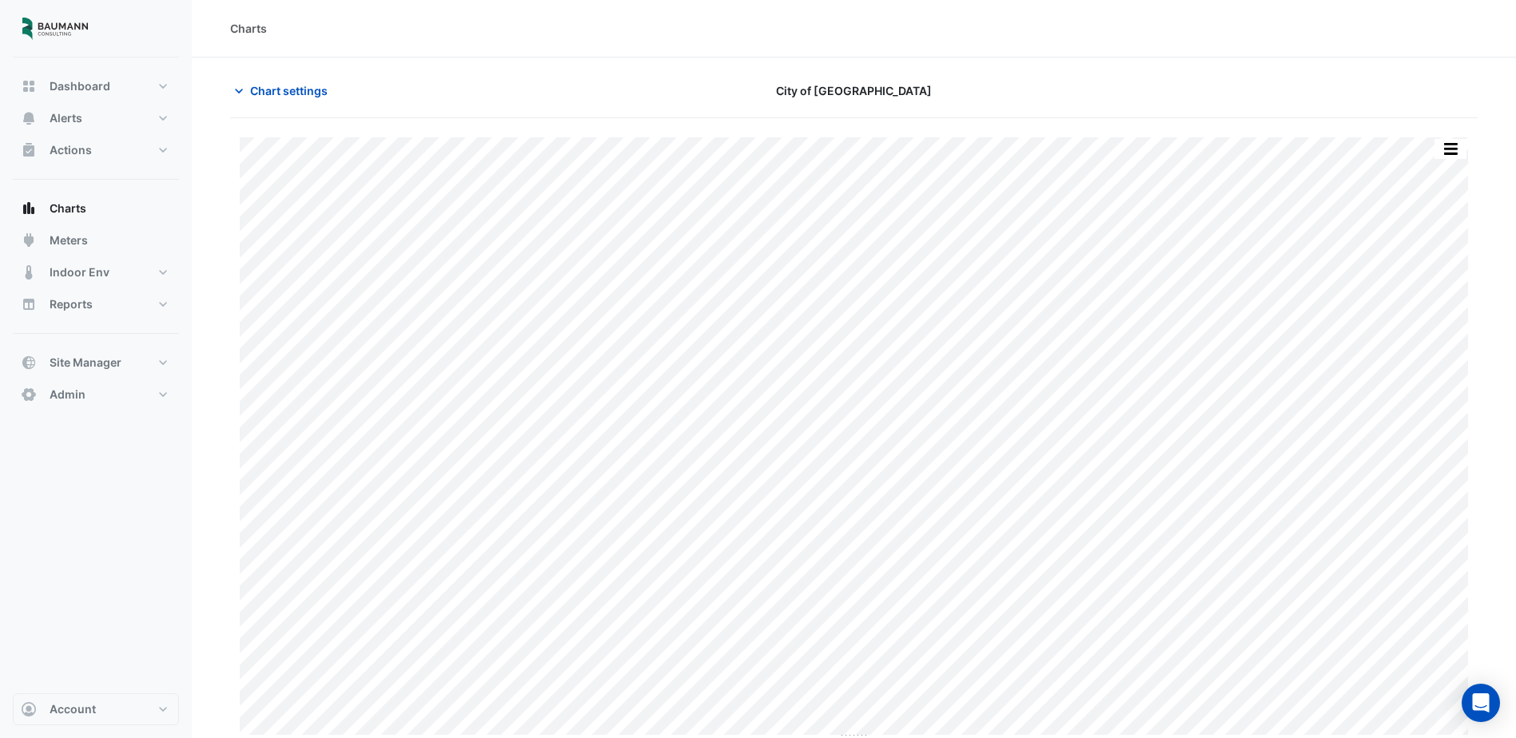
type input "**********"
click at [262, 98] on span "Chart settings" at bounding box center [289, 90] width 78 height 17
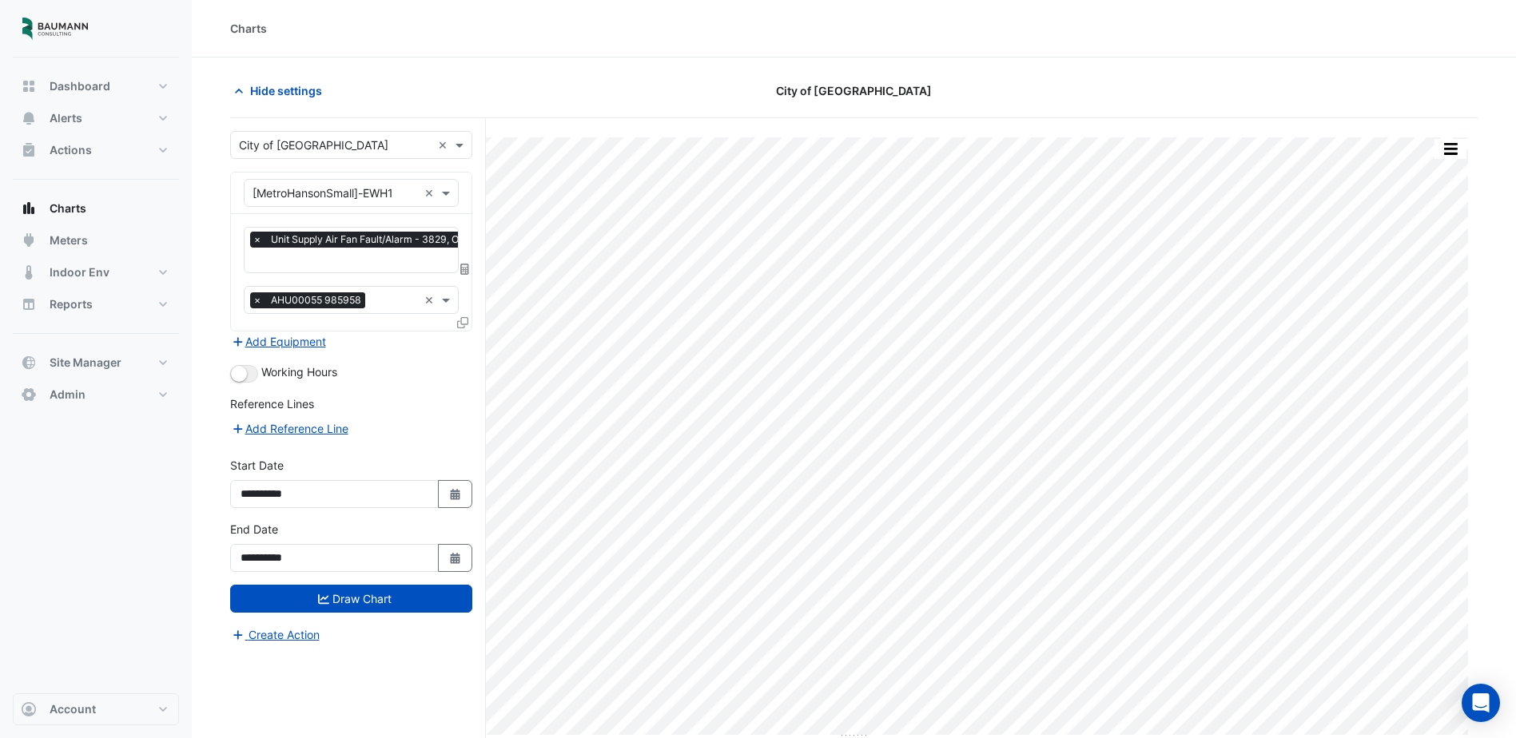
scroll to position [0, 8]
click at [392, 264] on input "text" at bounding box center [378, 261] width 267 height 17
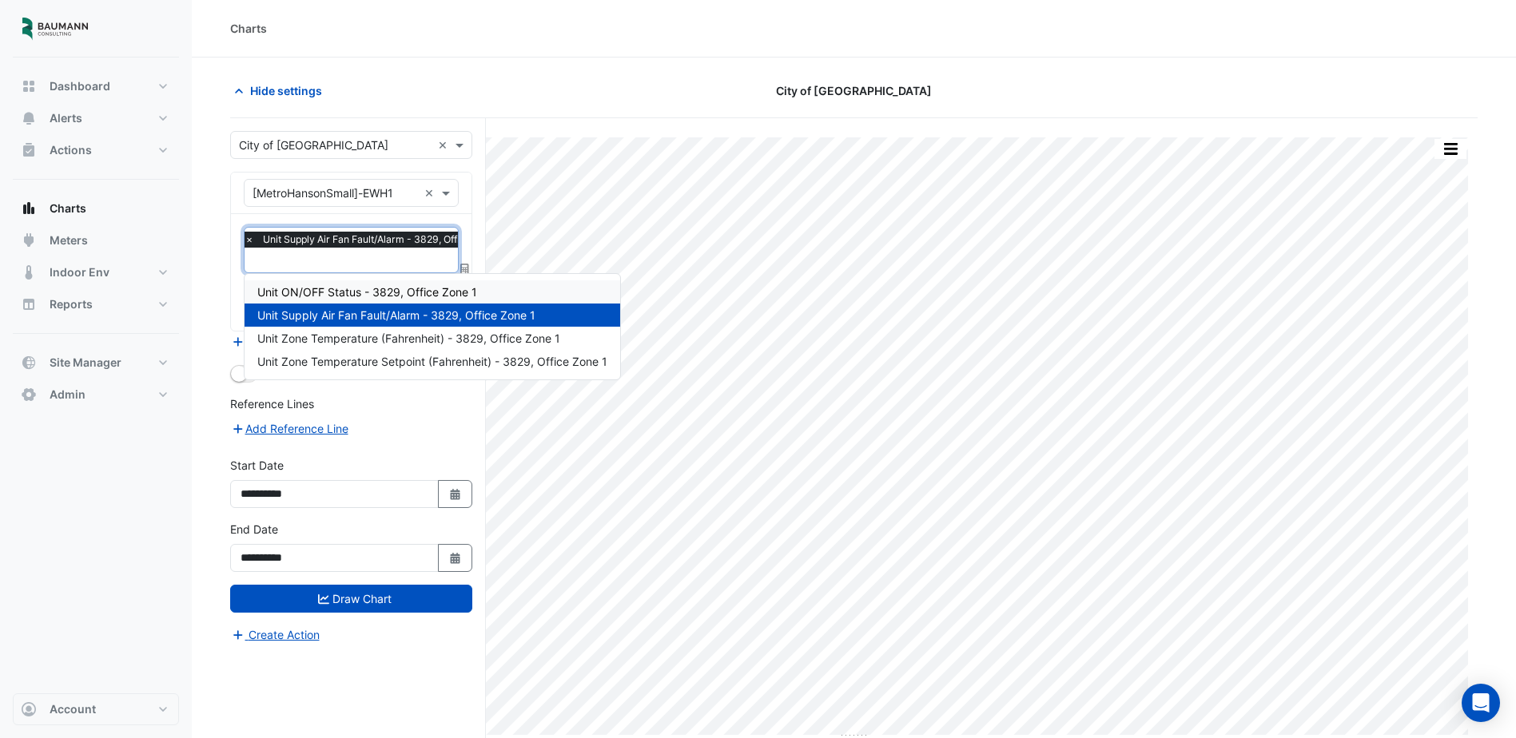
click at [408, 300] on div "Unit ON/OFF Status - 3829, Office Zone 1" at bounding box center [433, 292] width 376 height 23
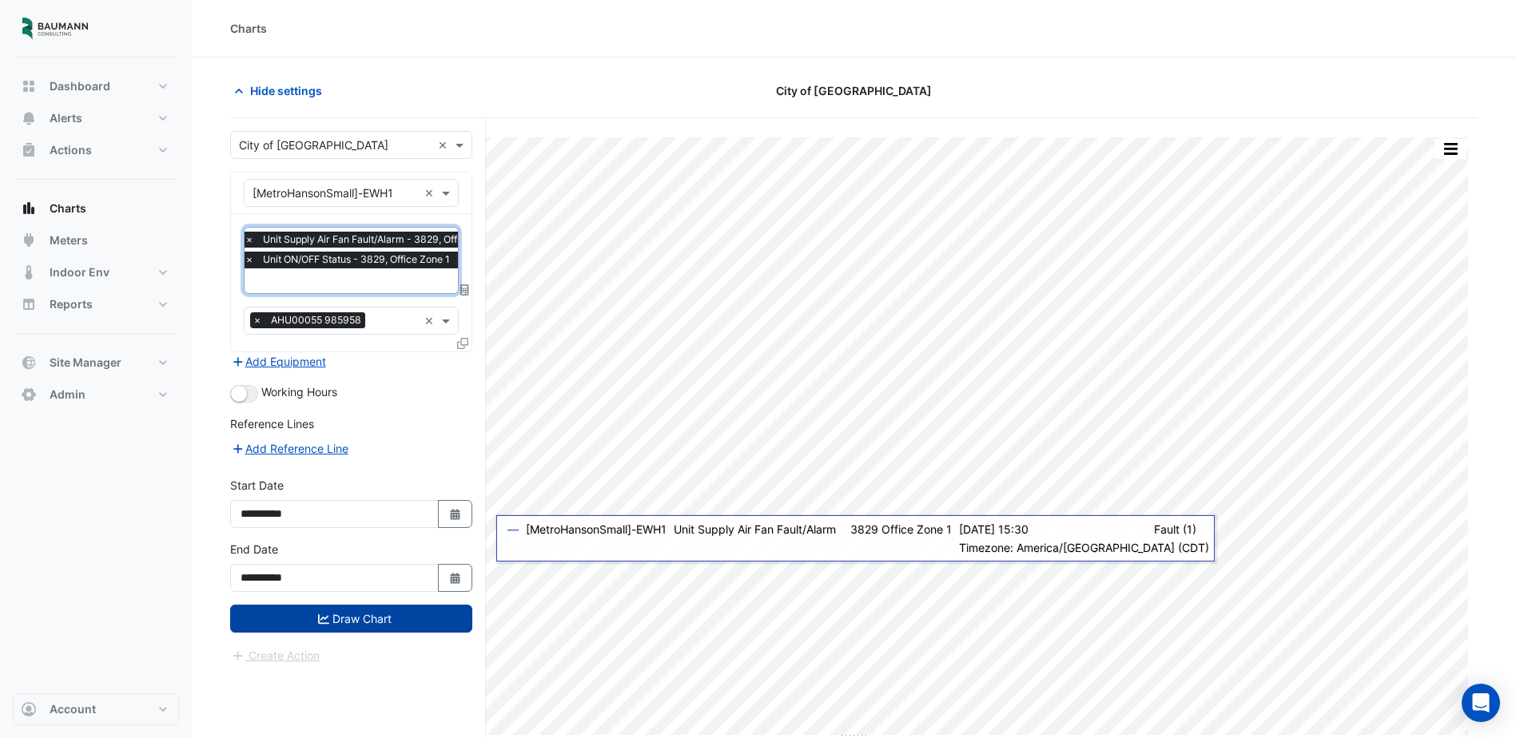
click at [368, 611] on button "Draw Chart" at bounding box center [351, 619] width 242 height 28
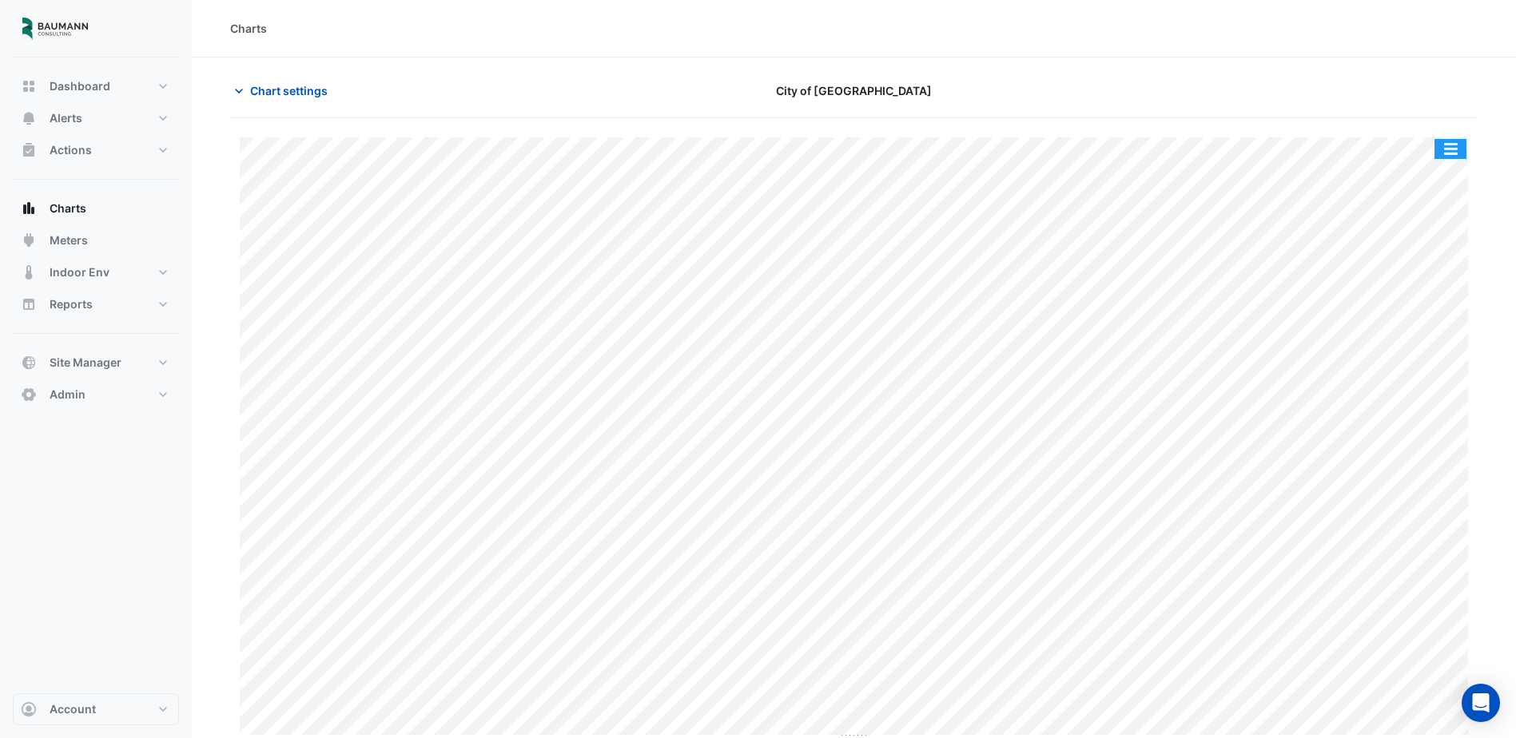
click at [1451, 149] on button "button" at bounding box center [1451, 149] width 32 height 20
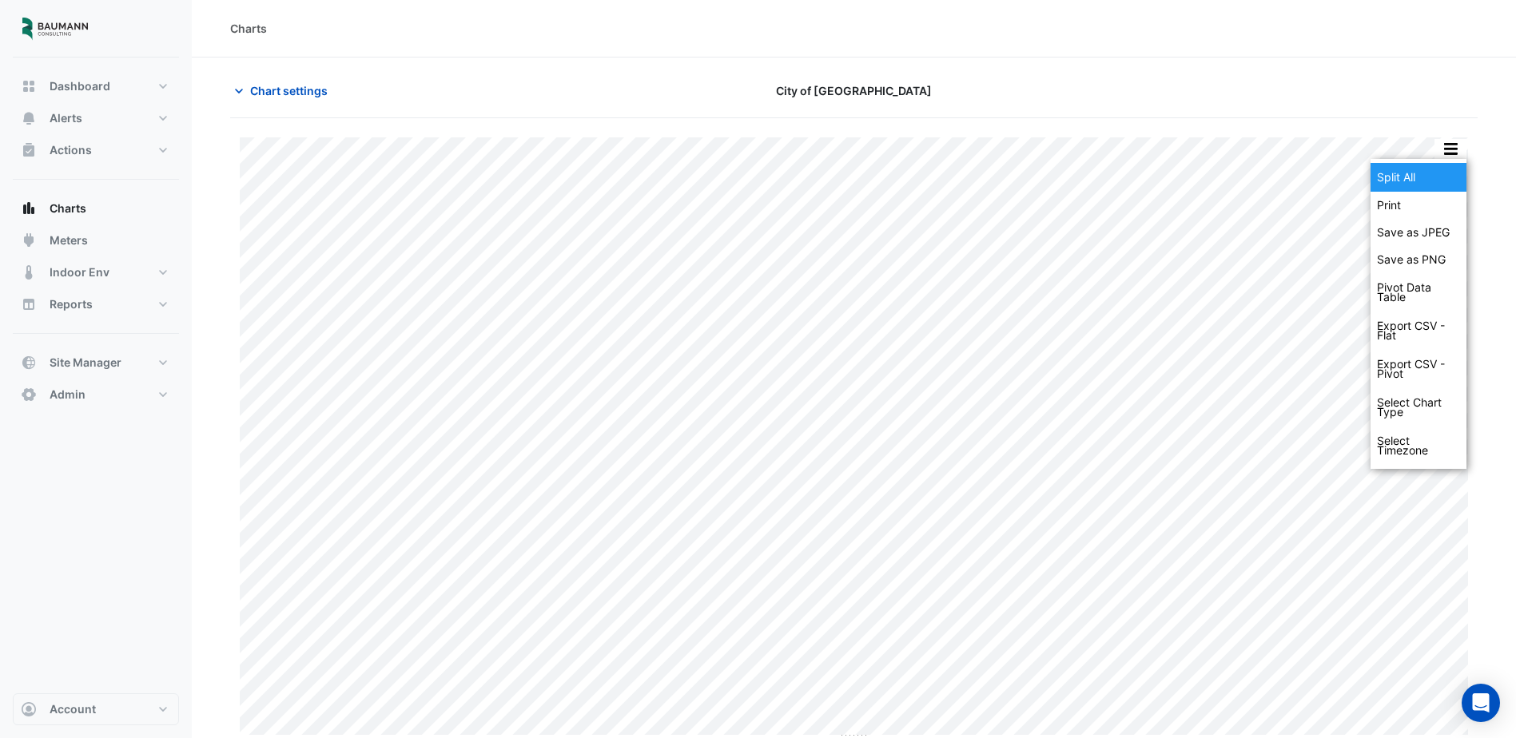
click at [1431, 177] on div "Split All" at bounding box center [1419, 177] width 96 height 29
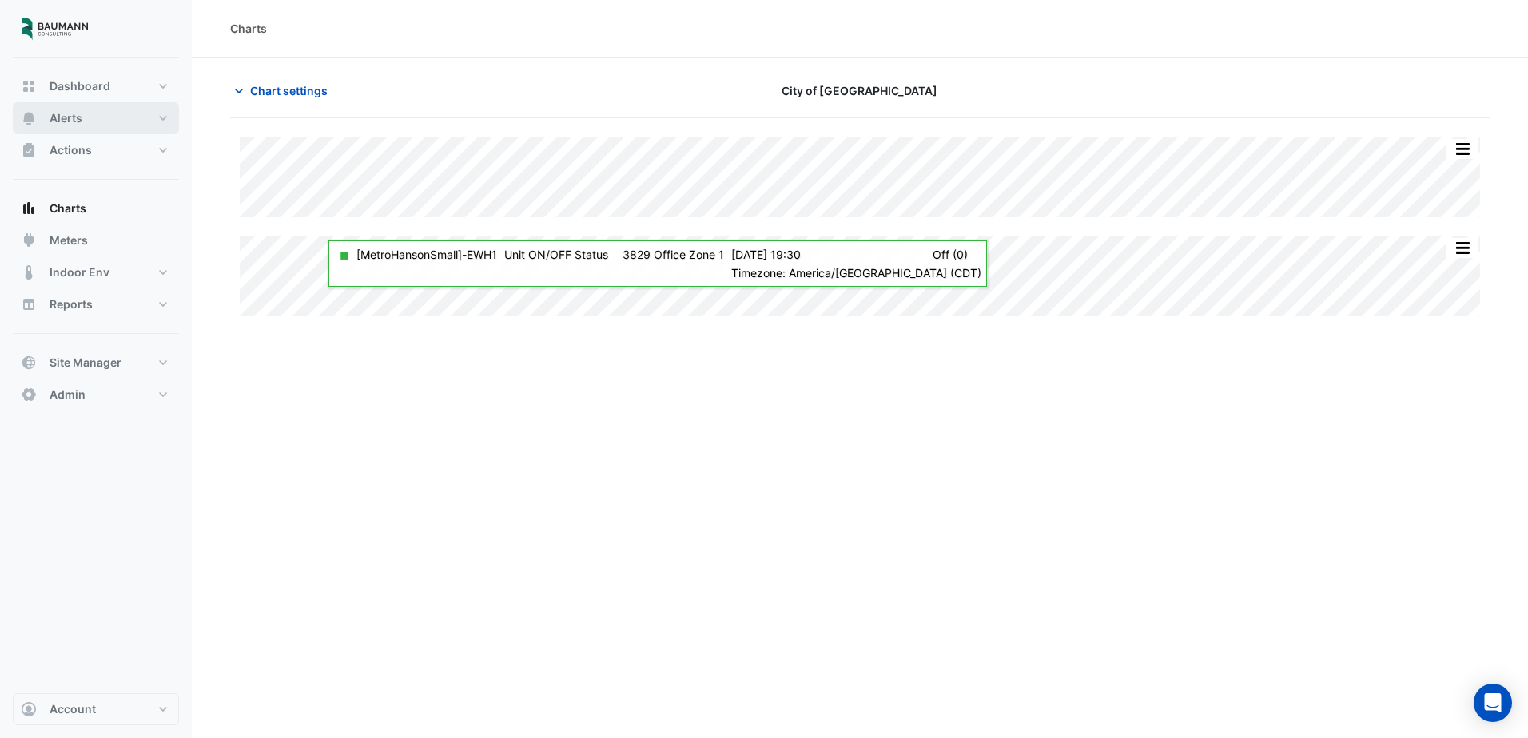
click at [115, 119] on button "Alerts" at bounding box center [96, 118] width 166 height 32
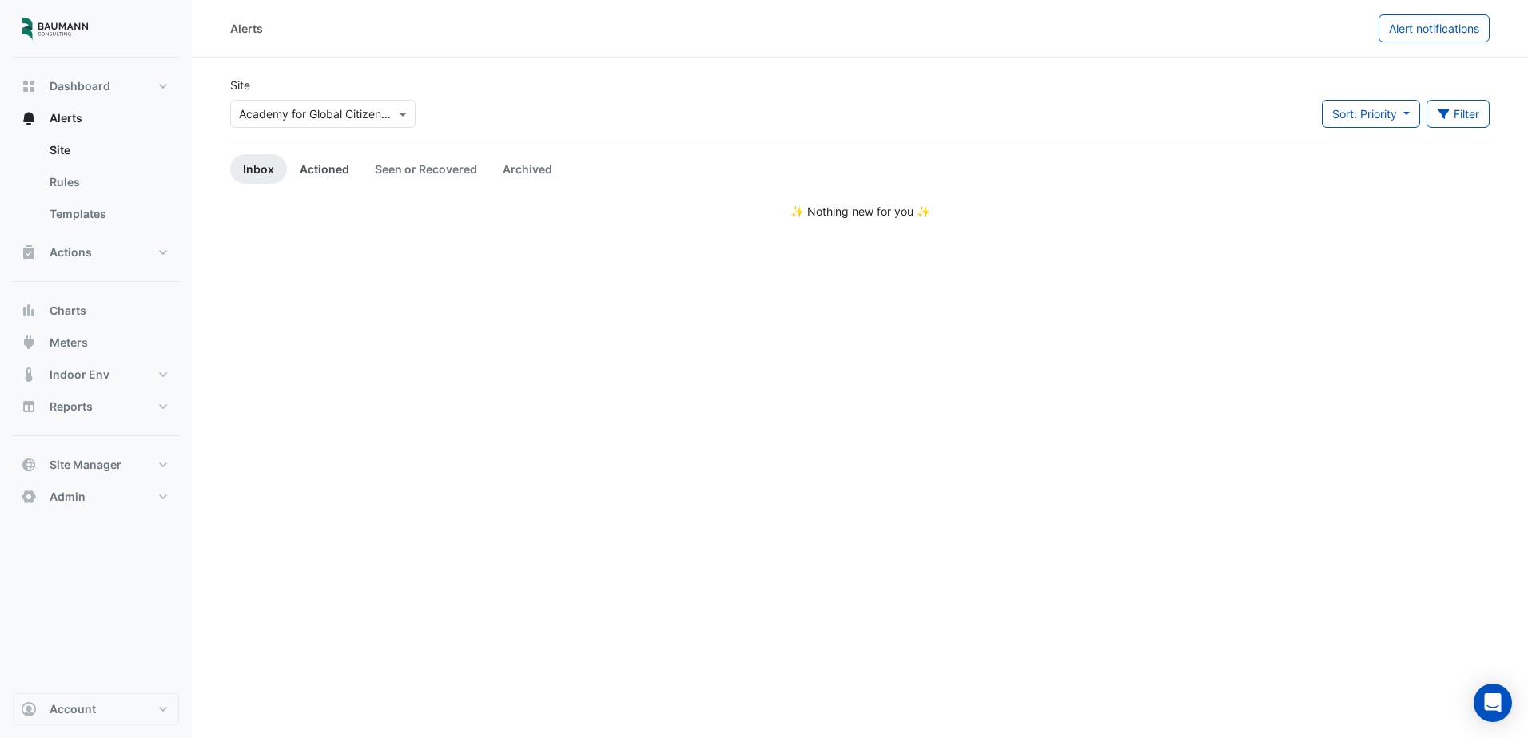
click at [335, 163] on link "Actioned" at bounding box center [324, 169] width 75 height 30
click at [336, 107] on input "text" at bounding box center [307, 114] width 136 height 17
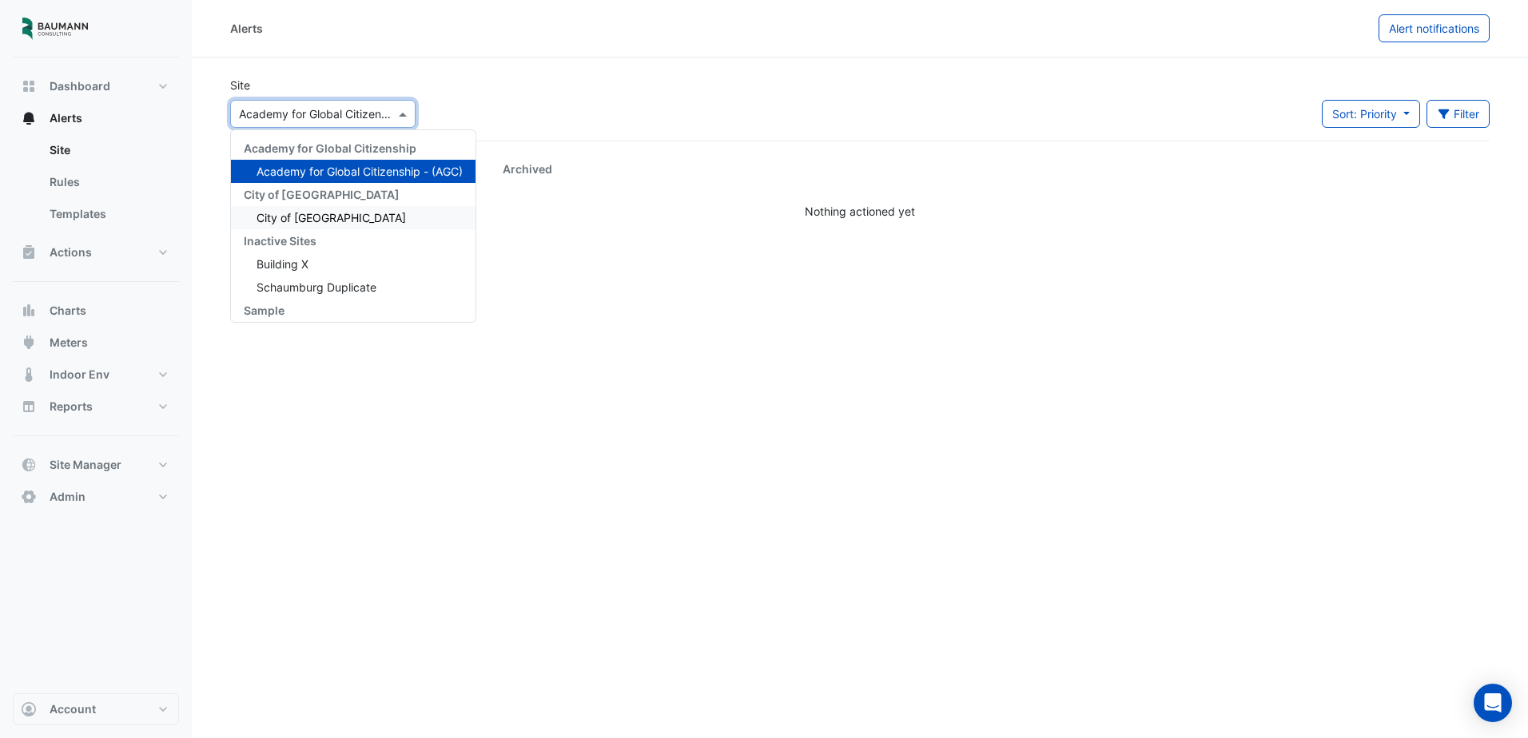
click at [308, 210] on div "City of [GEOGRAPHIC_DATA]" at bounding box center [353, 217] width 245 height 23
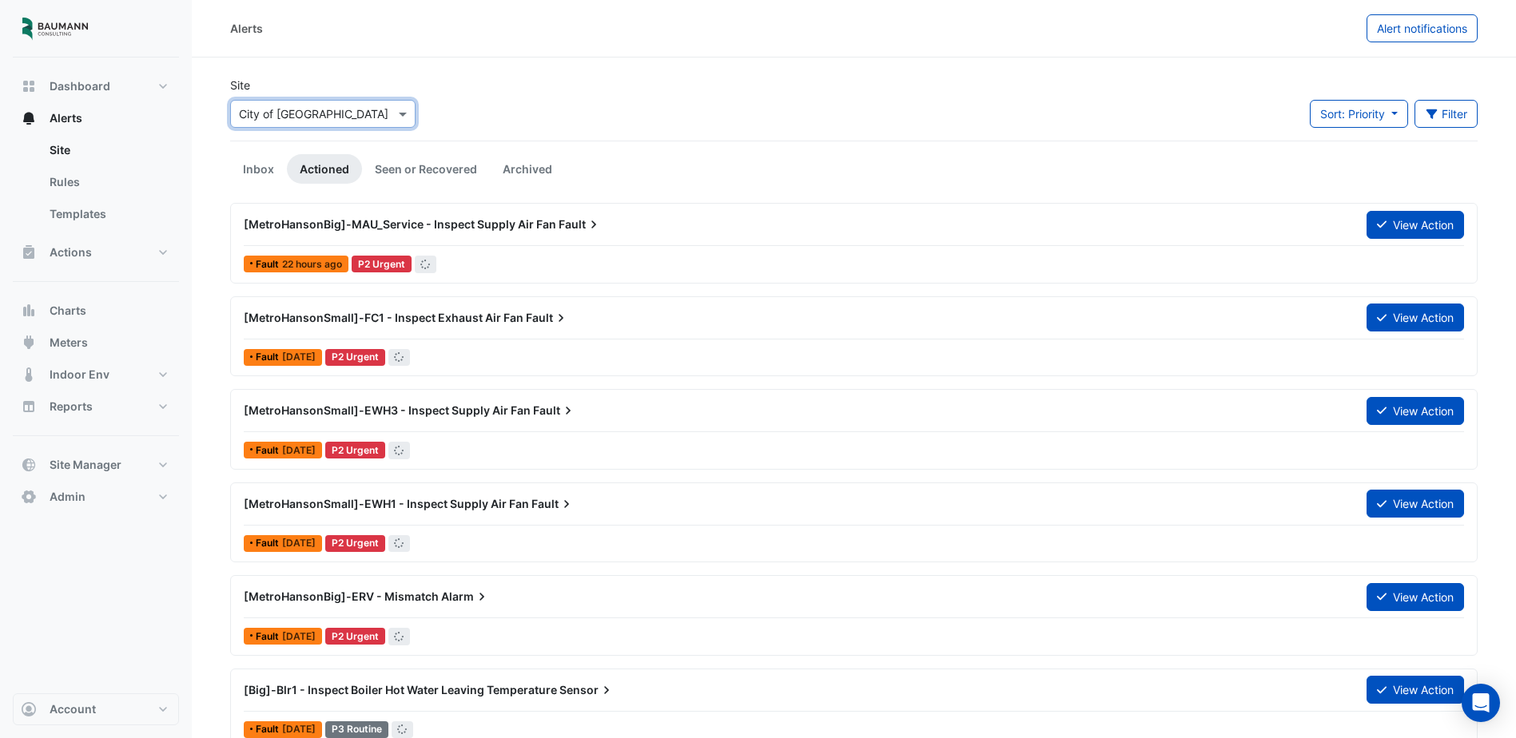
click at [502, 228] on span "[MetroHansonBig]-MAU_Service - Inspect Supply Air Fan" at bounding box center [400, 224] width 313 height 14
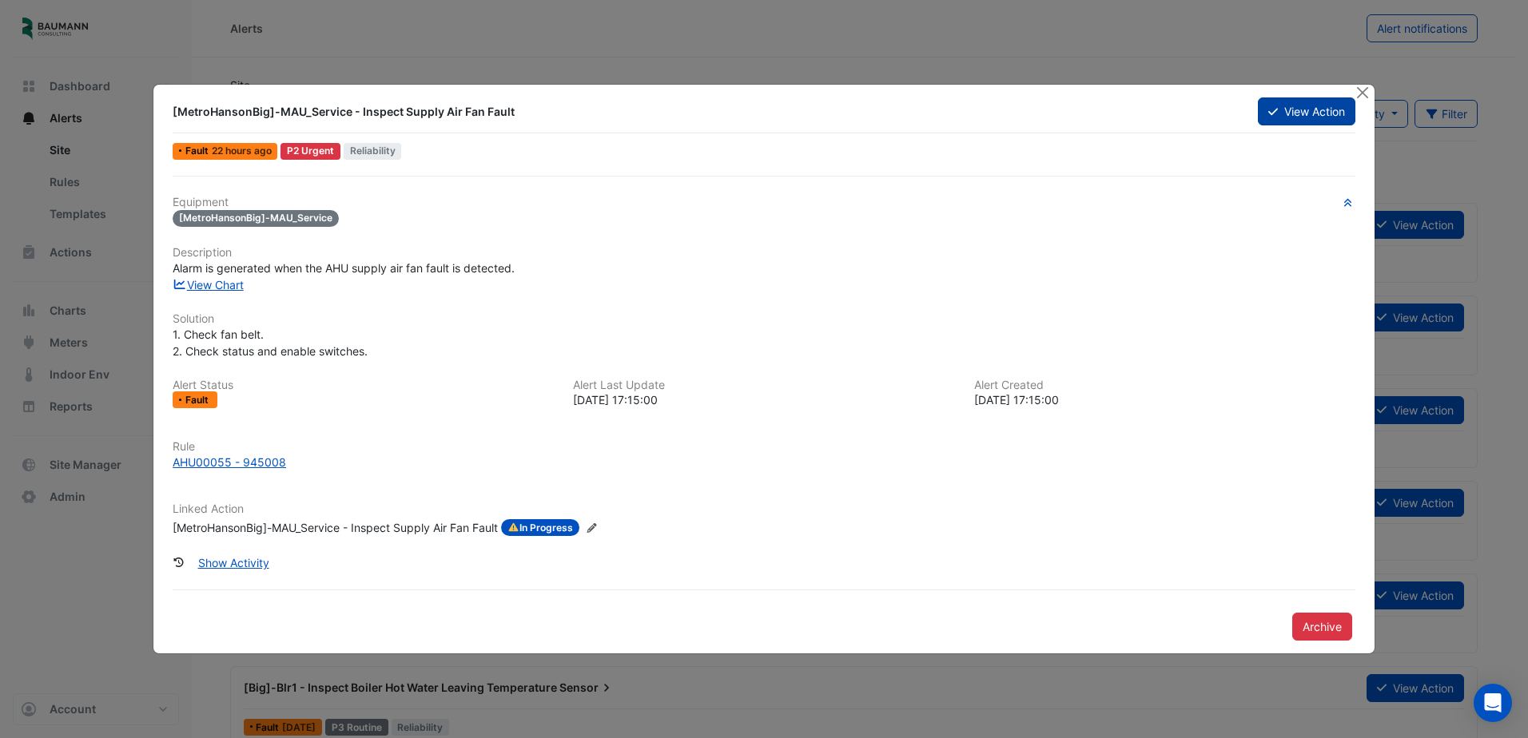
click at [1335, 105] on button "View Action" at bounding box center [1307, 112] width 98 height 28
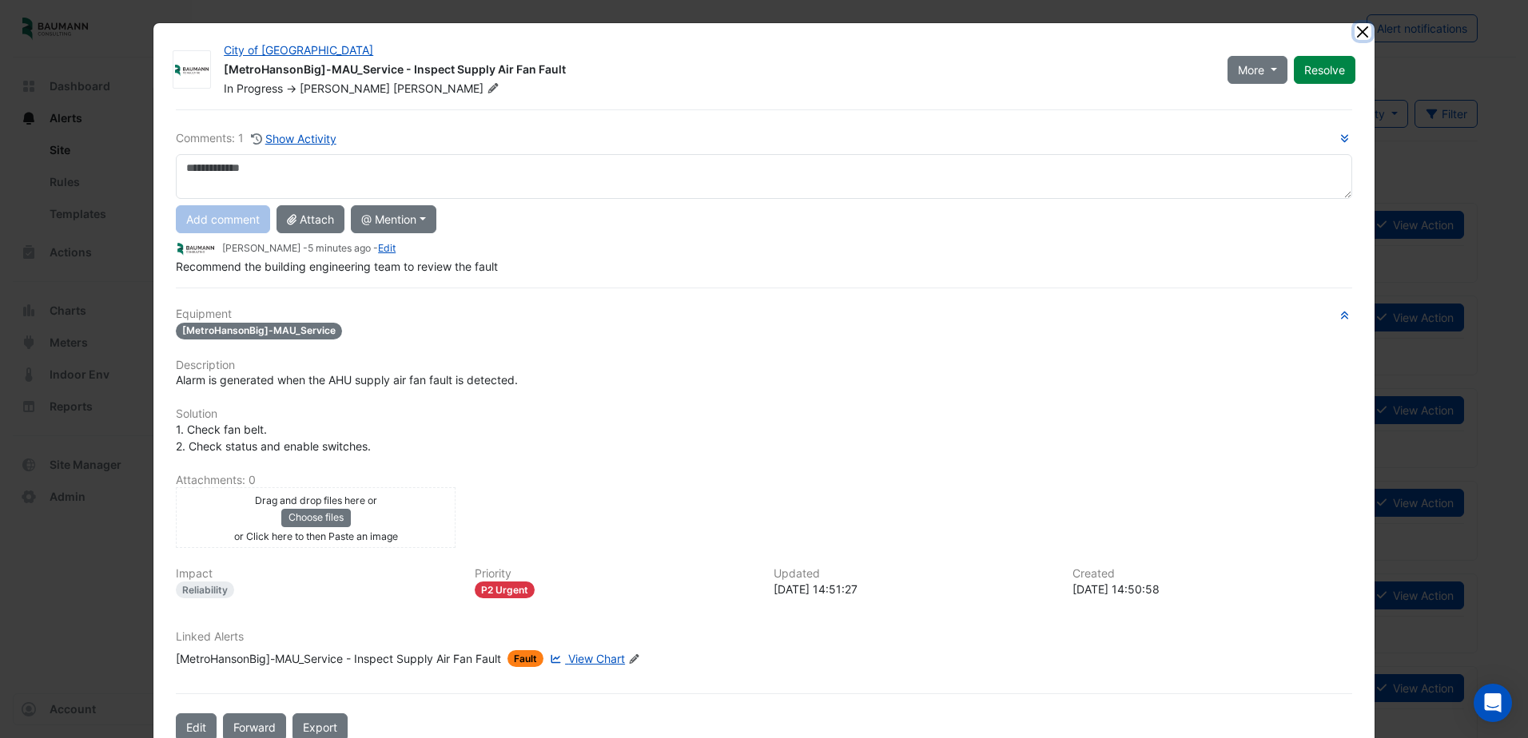
click at [1362, 32] on button "Close" at bounding box center [1363, 31] width 17 height 17
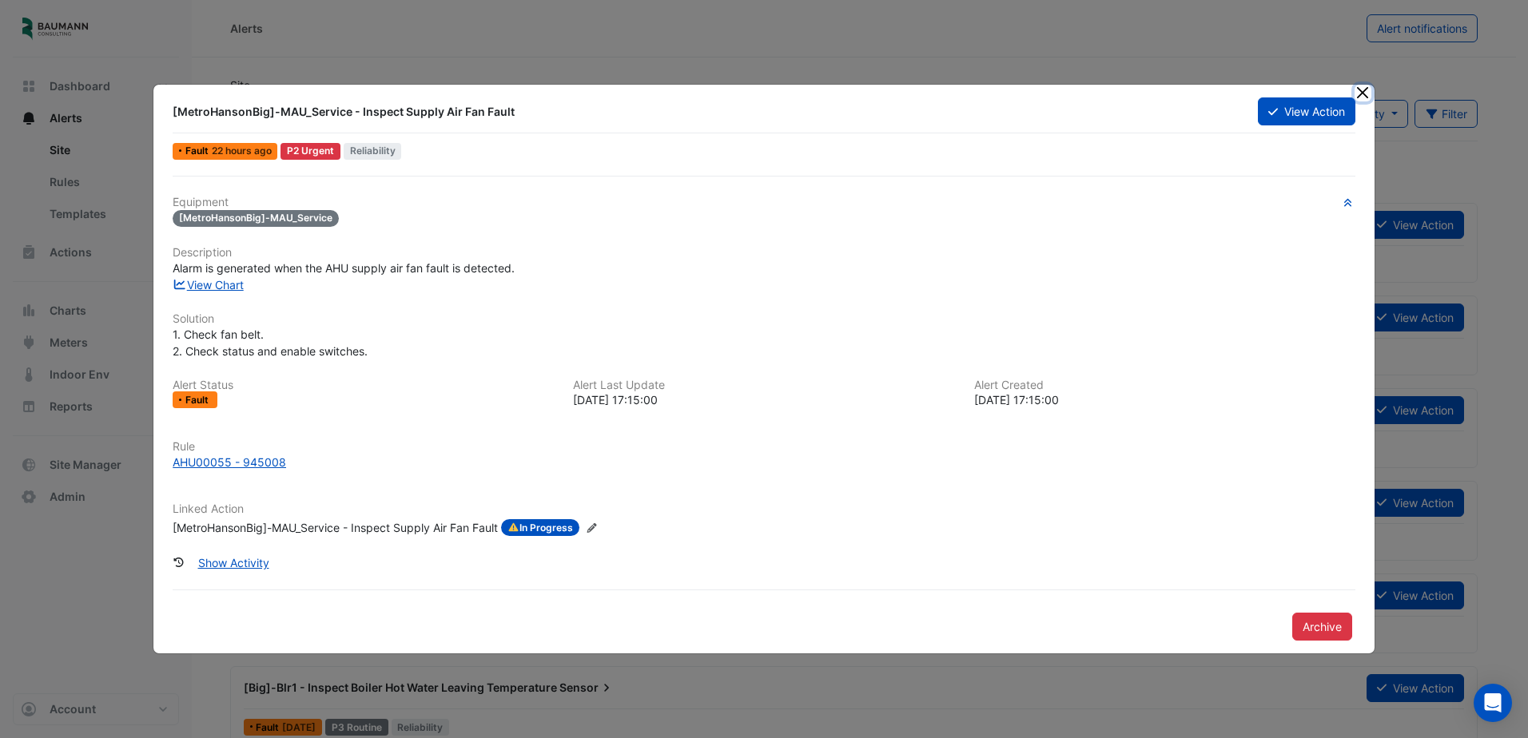
click at [1359, 85] on button "Close" at bounding box center [1363, 93] width 17 height 17
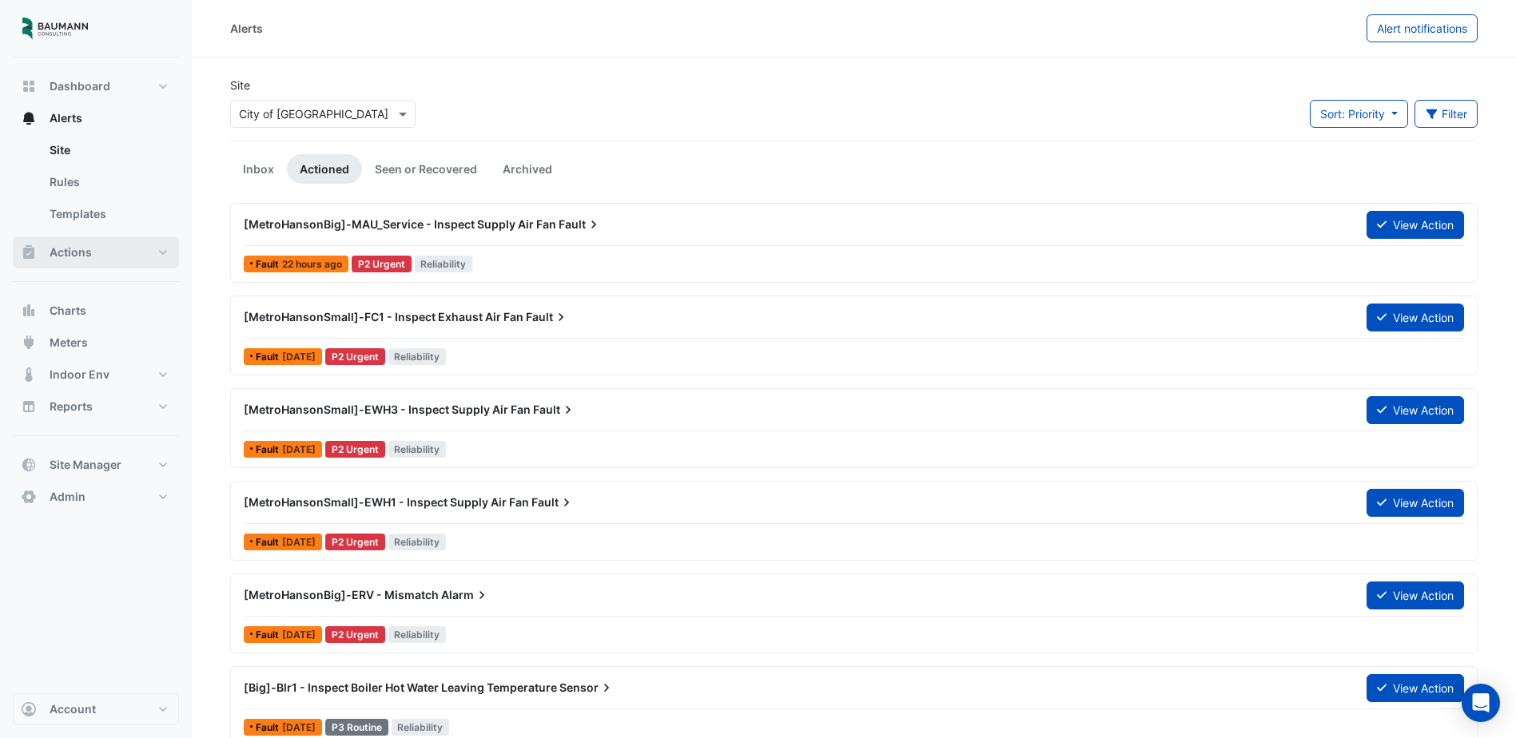
click at [86, 257] on span "Actions" at bounding box center [71, 253] width 42 height 16
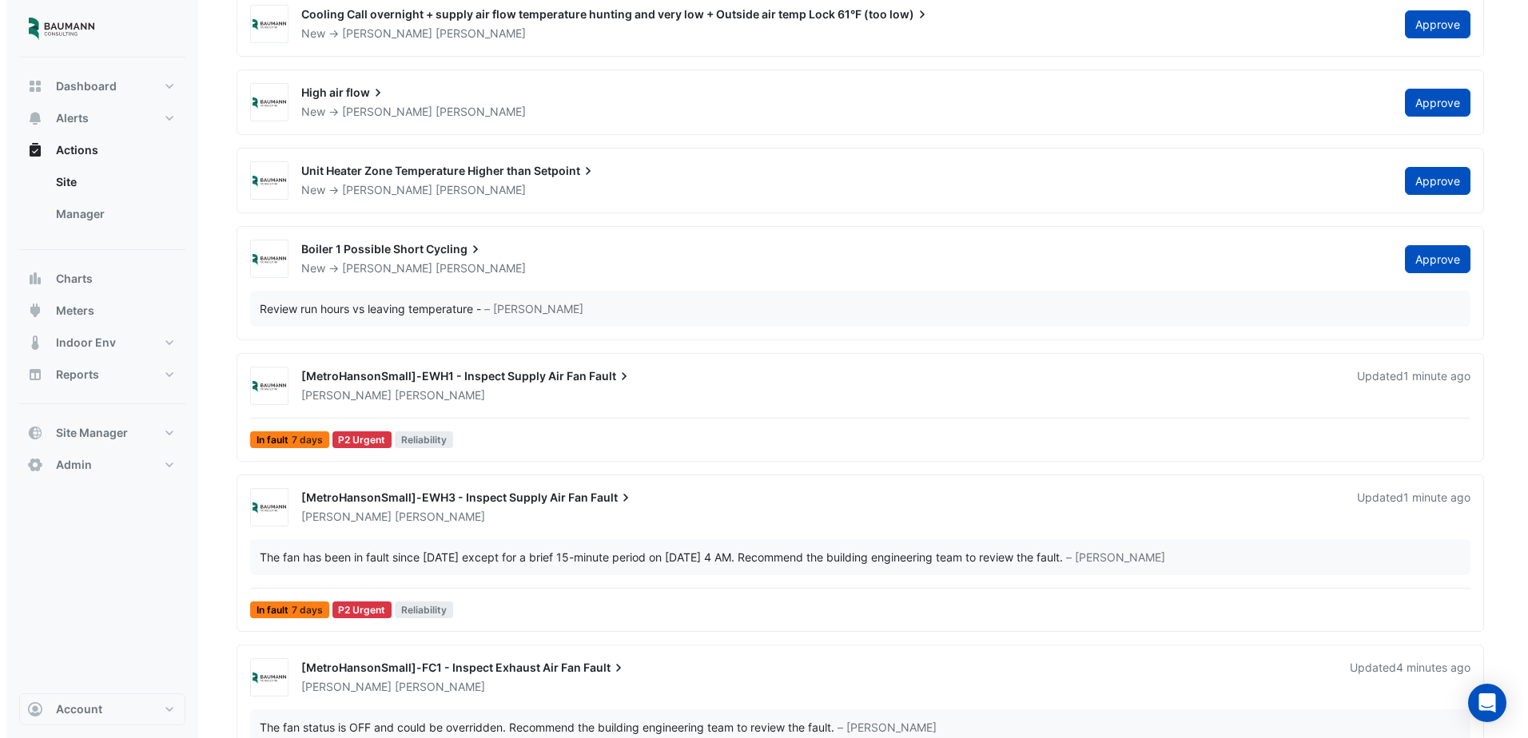
scroll to position [1279, 0]
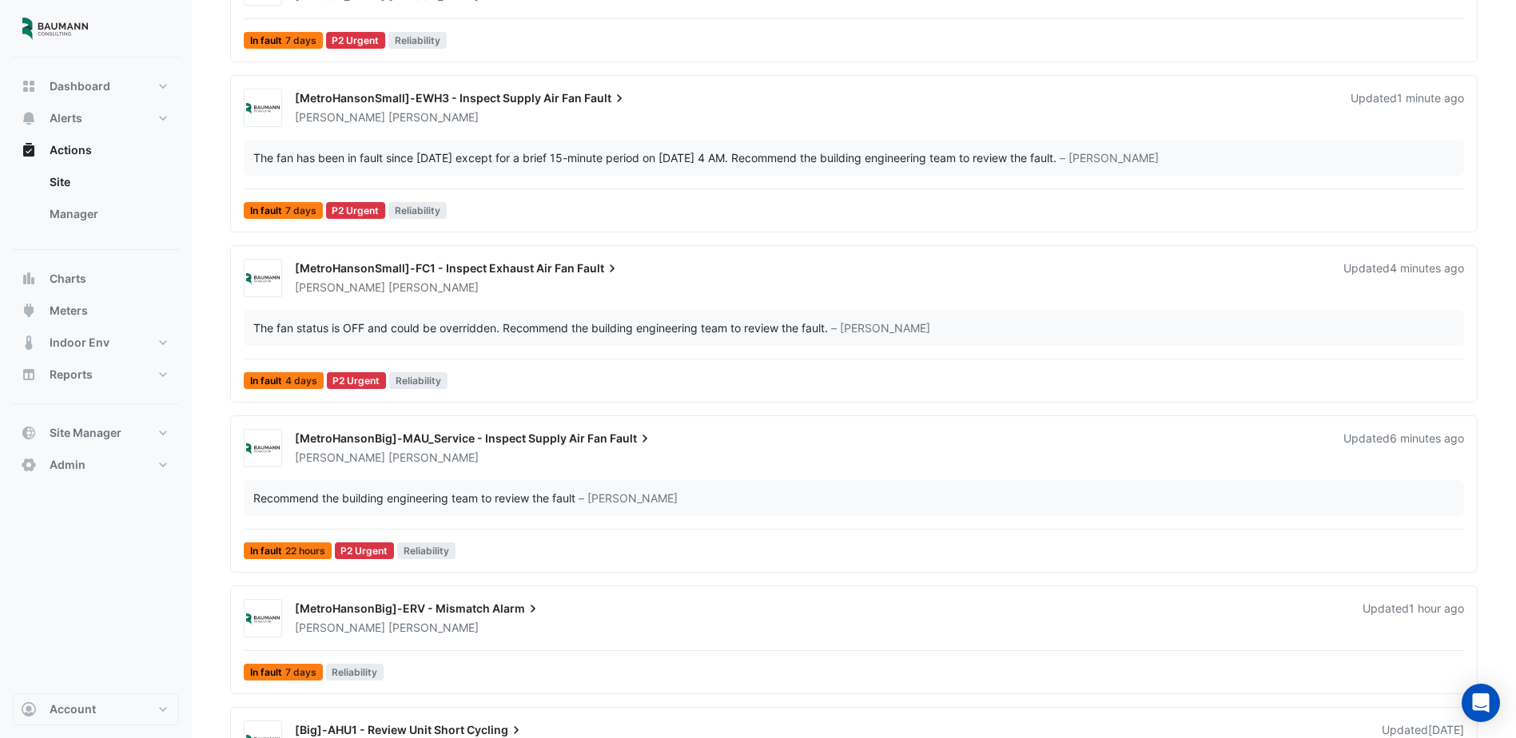
click at [255, 158] on div "The fan has been in fault since August 5th except for a brief 15-minute period …" at bounding box center [654, 157] width 803 height 17
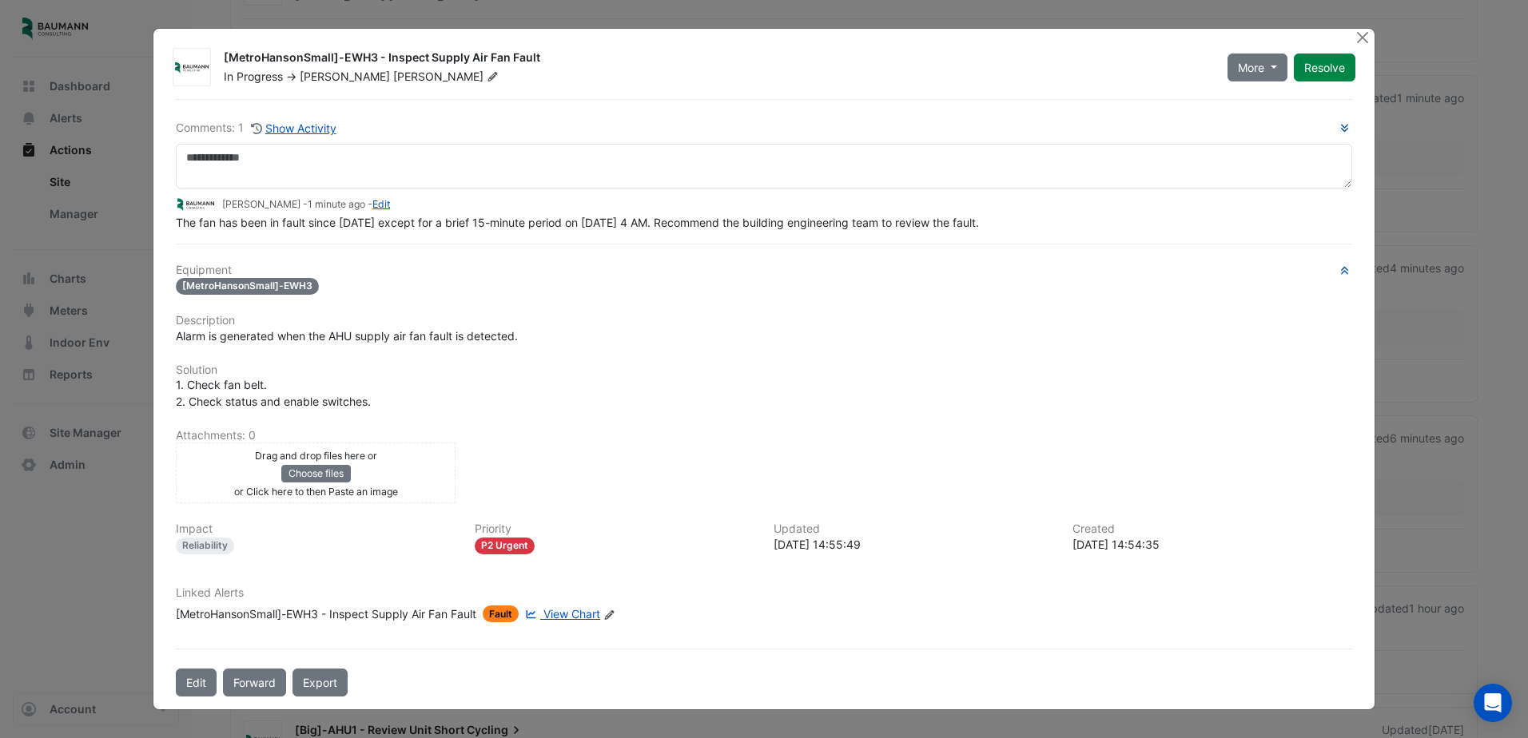
drag, startPoint x: 177, startPoint y: 226, endPoint x: 1032, endPoint y: 221, distance: 855.2
click at [1032, 221] on div "The fan has been in fault since August 5th except for a brief 15-minute period …" at bounding box center [764, 222] width 1176 height 17
copy span "The fan has been in fault since August 5th except for a brief 15-minute period …"
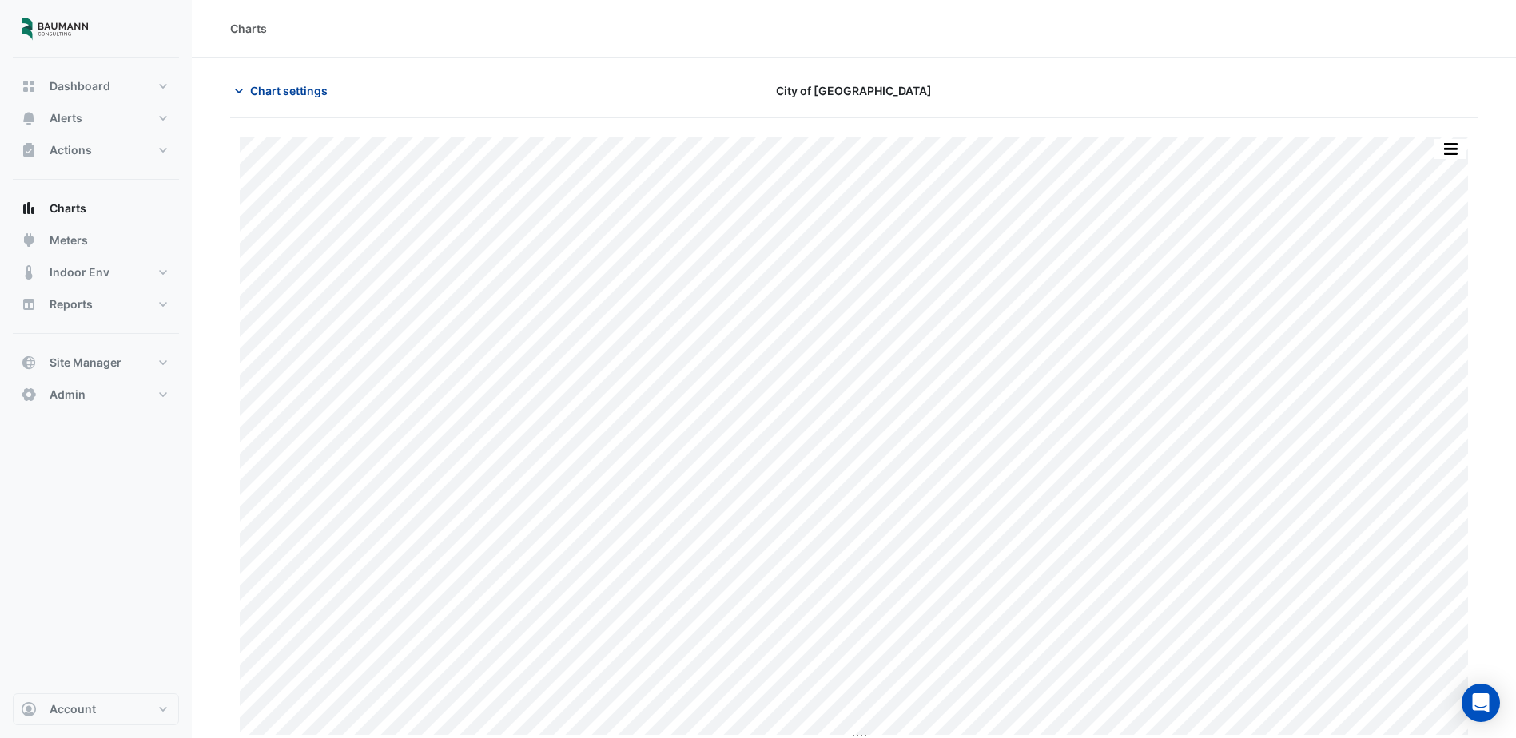
click at [278, 100] on button "Chart settings" at bounding box center [284, 91] width 108 height 28
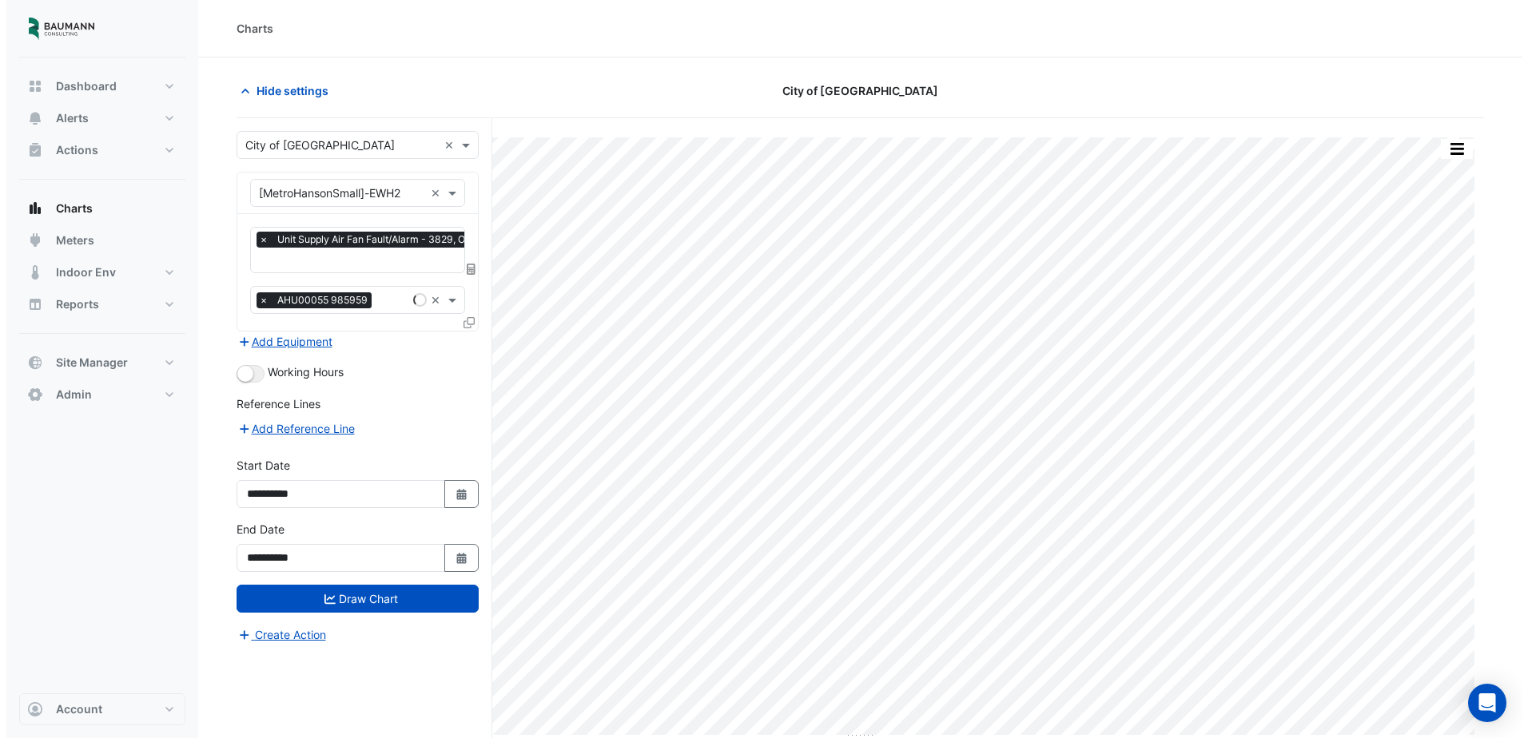
scroll to position [0, 8]
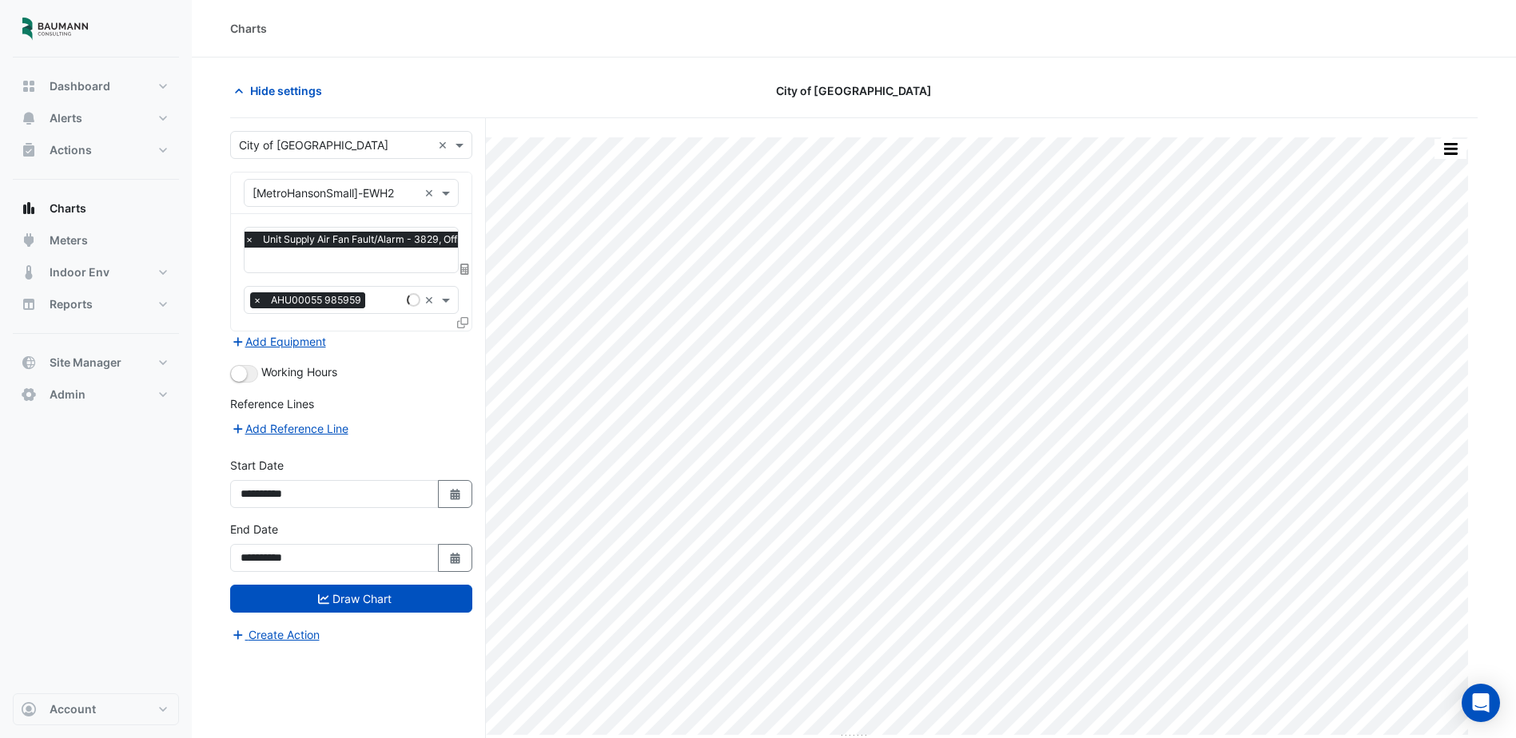
click at [305, 263] on input "text" at bounding box center [379, 261] width 268 height 17
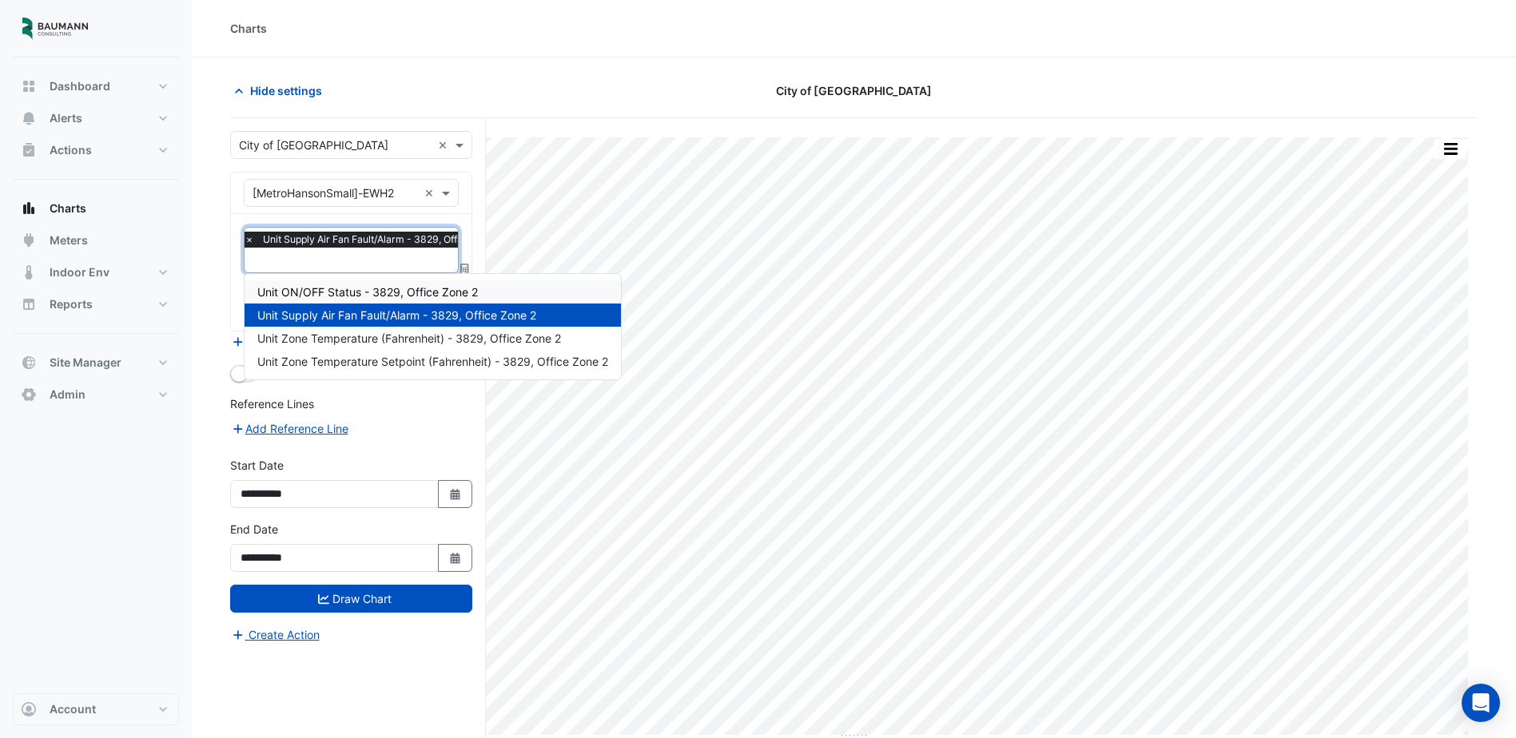
click at [313, 292] on span "Unit ON/OFF Status - 3829, Office Zone 2" at bounding box center [367, 292] width 221 height 14
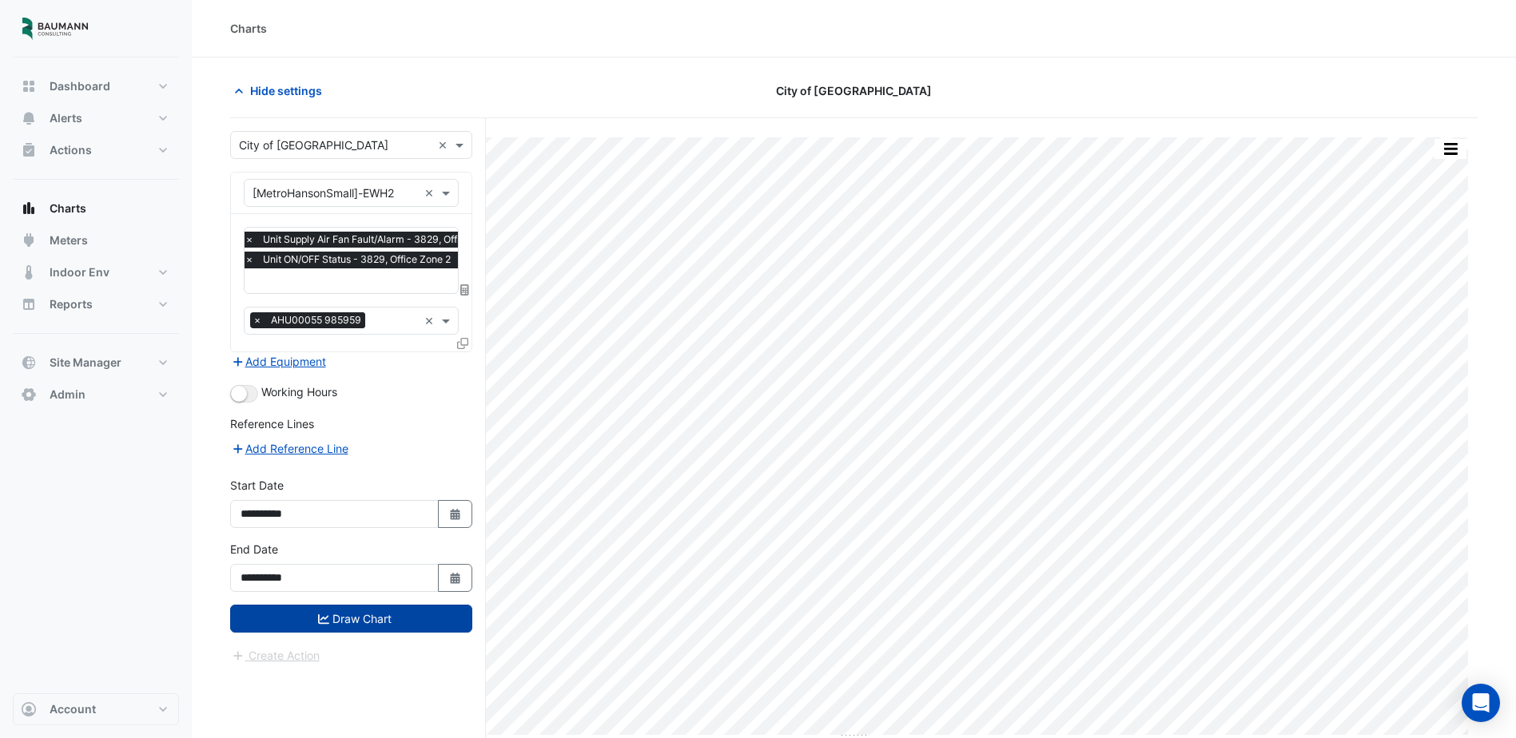
click at [372, 617] on button "Draw Chart" at bounding box center [351, 619] width 242 height 28
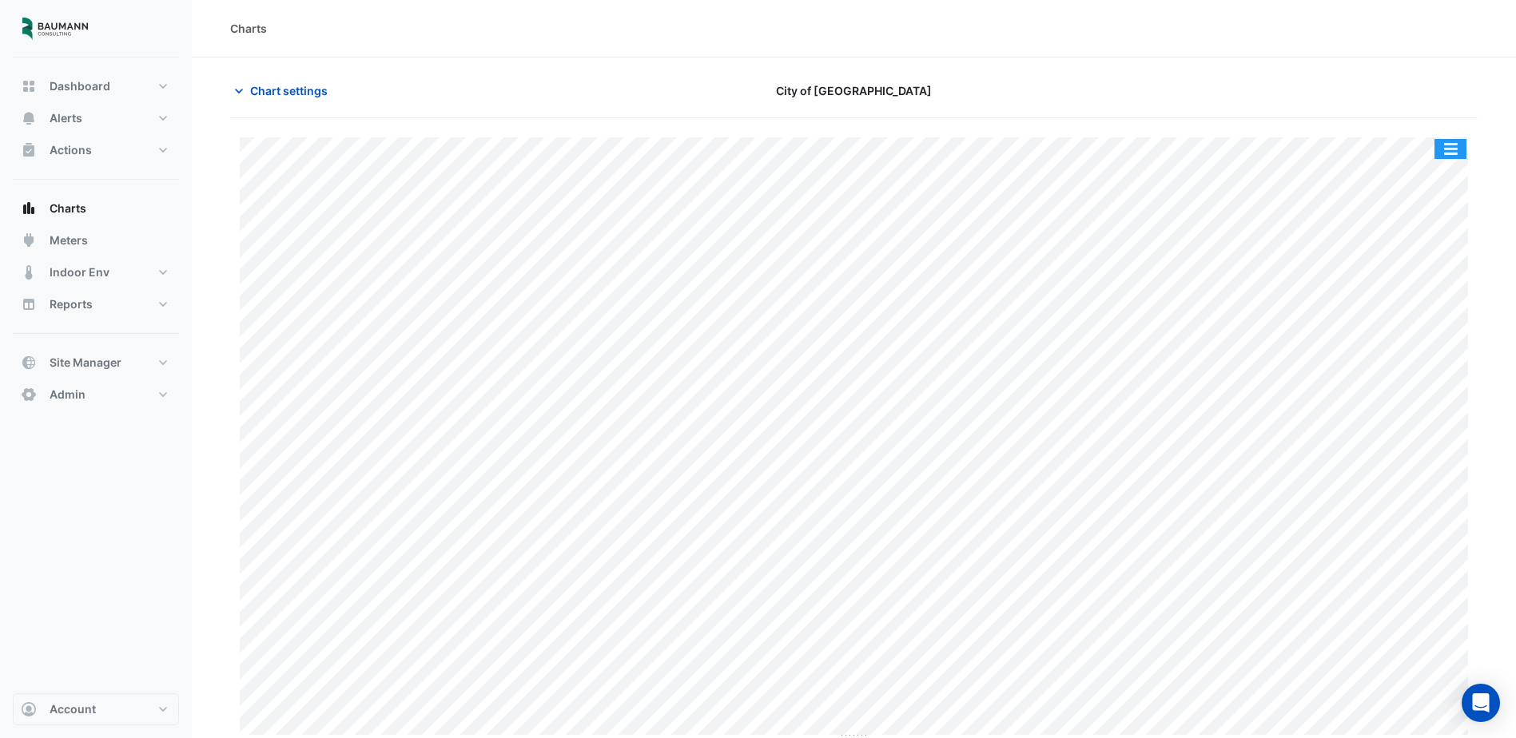
click at [1448, 148] on button "button" at bounding box center [1451, 149] width 32 height 20
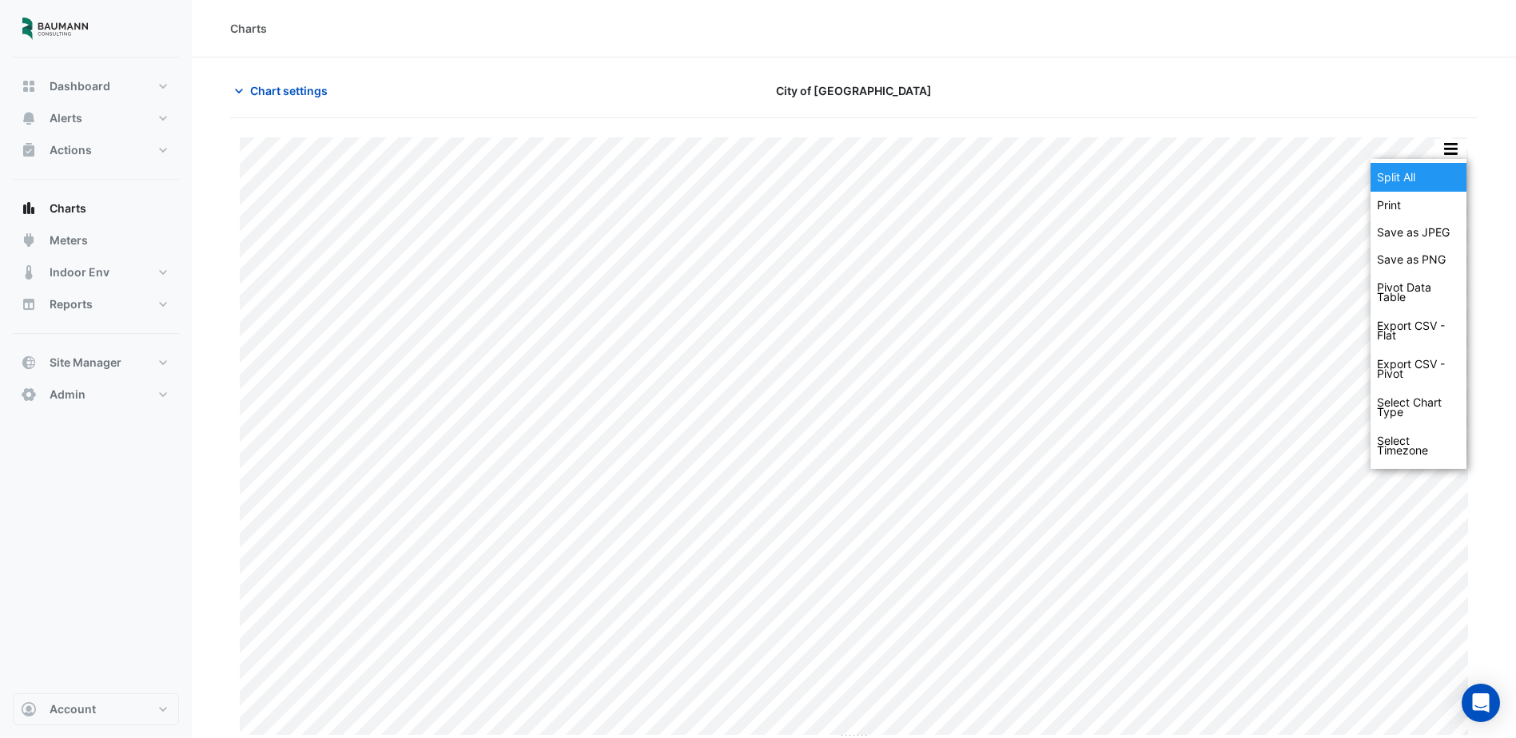
click at [1406, 179] on div "Split All" at bounding box center [1419, 177] width 96 height 29
